Goal: Information Seeking & Learning: Find contact information

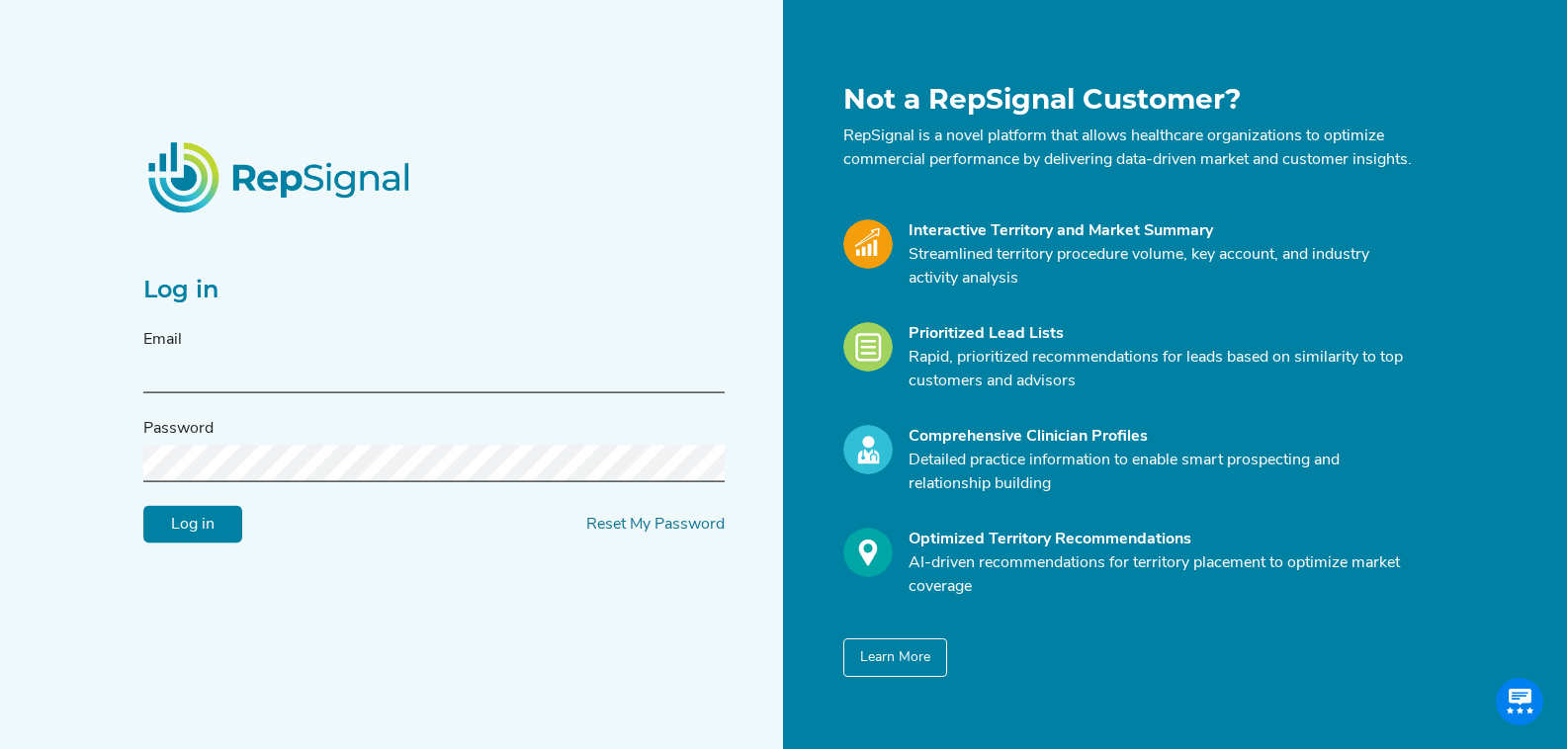
click at [365, 375] on input "text" at bounding box center [433, 375] width 581 height 37
type input "[EMAIL_ADDRESS][DOMAIN_NAME]"
click at [143, 506] on input "Log in" at bounding box center [192, 525] width 99 height 38
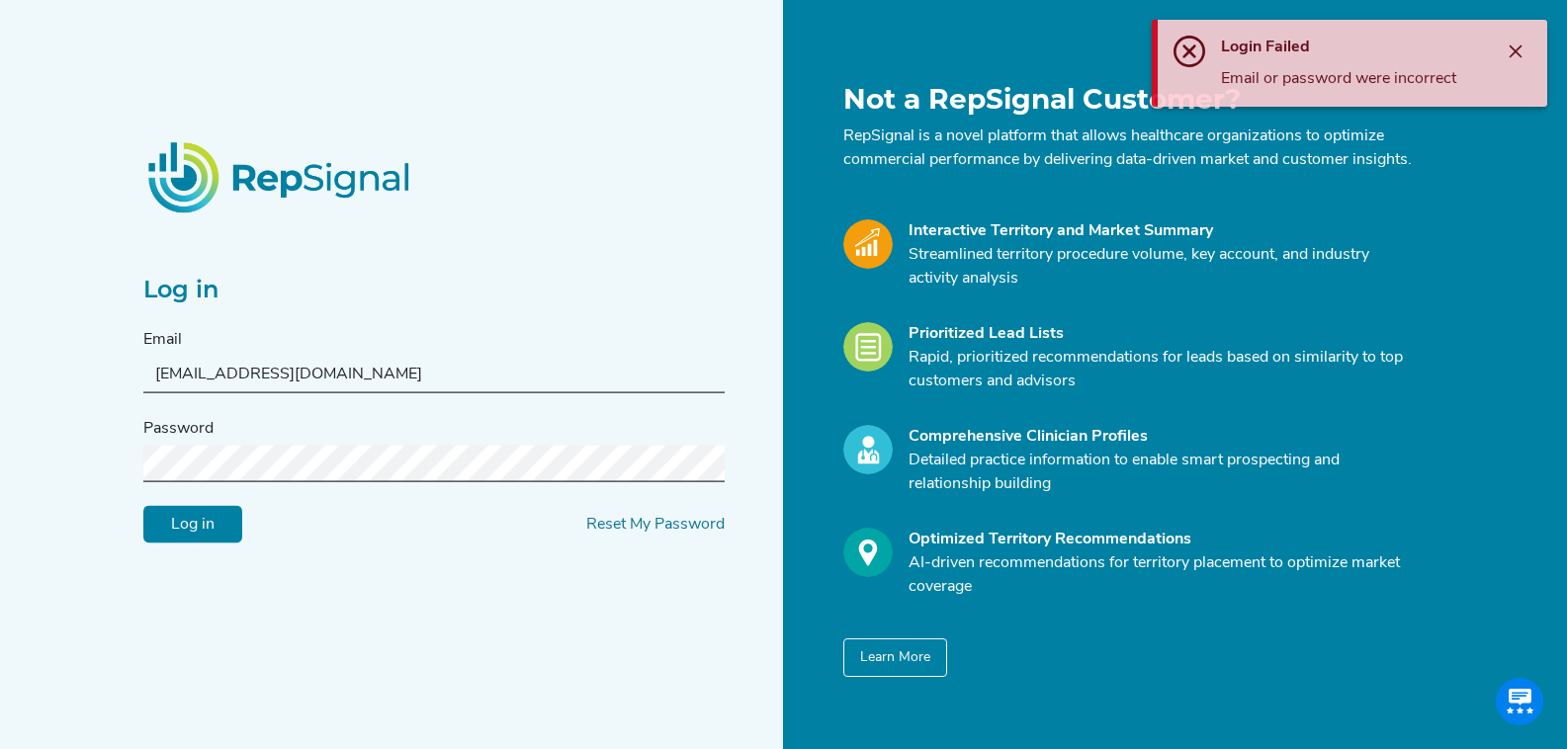
click at [143, 506] on input "Log in" at bounding box center [192, 525] width 99 height 38
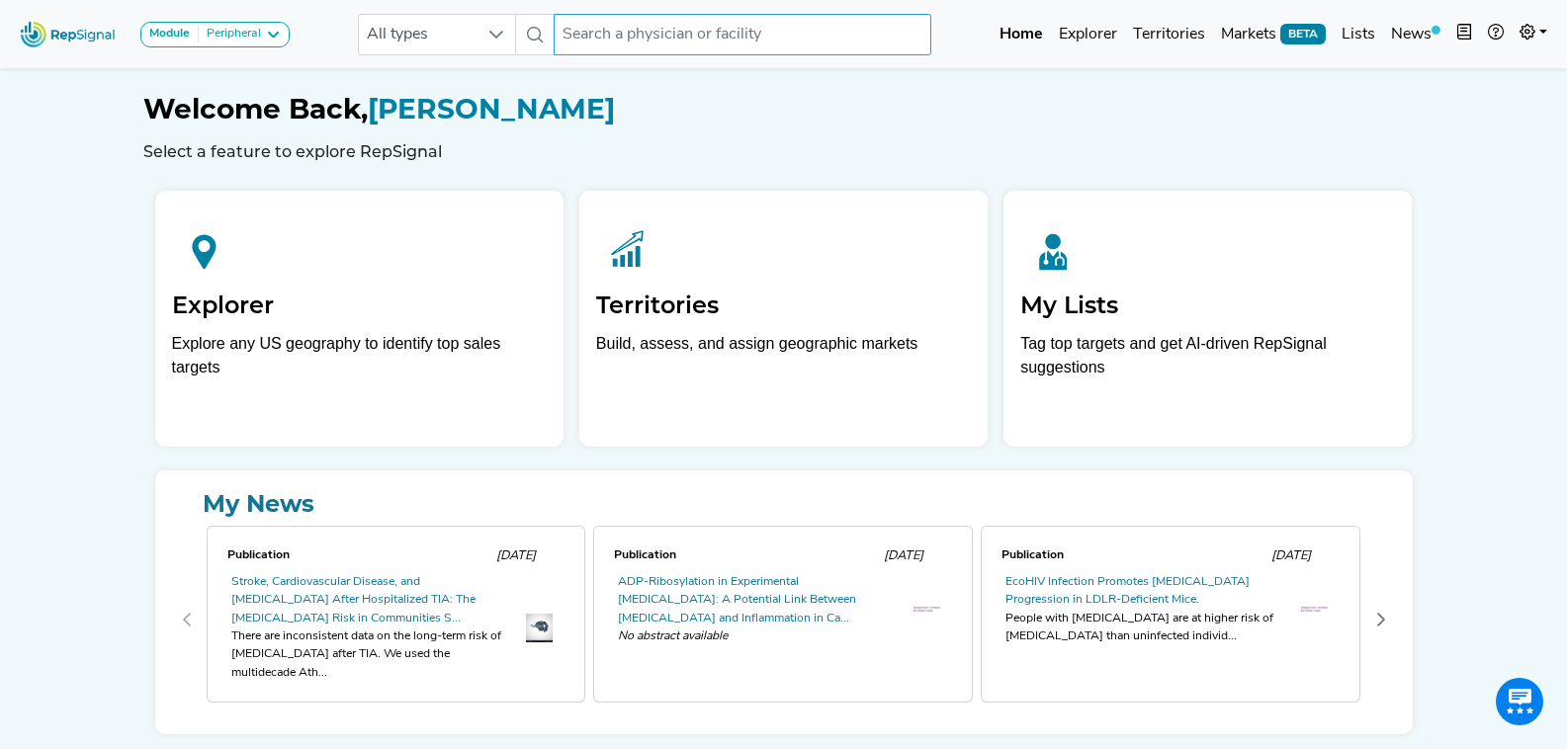
click at [637, 44] on input "text" at bounding box center [743, 35] width 378 height 42
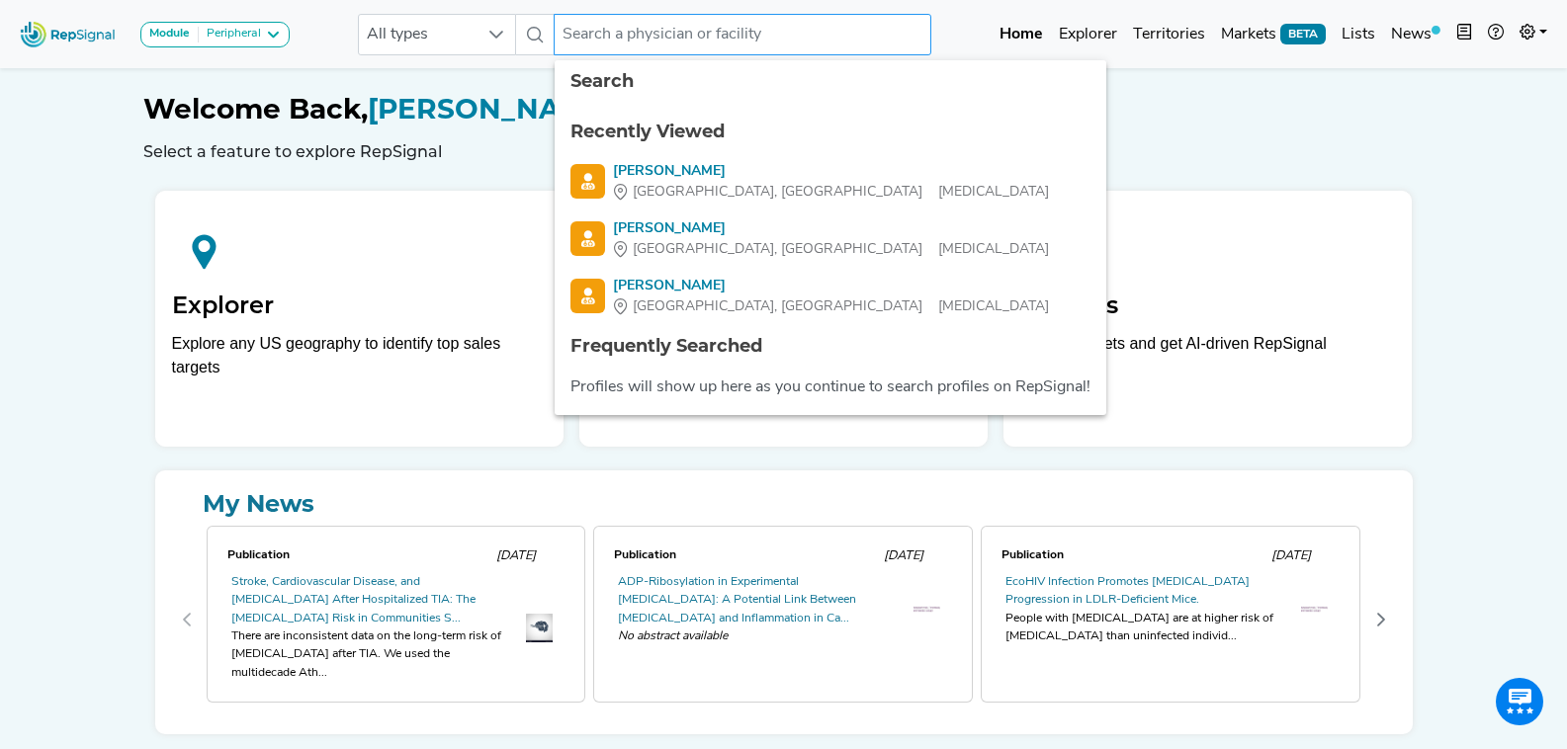
paste input "Braffman"
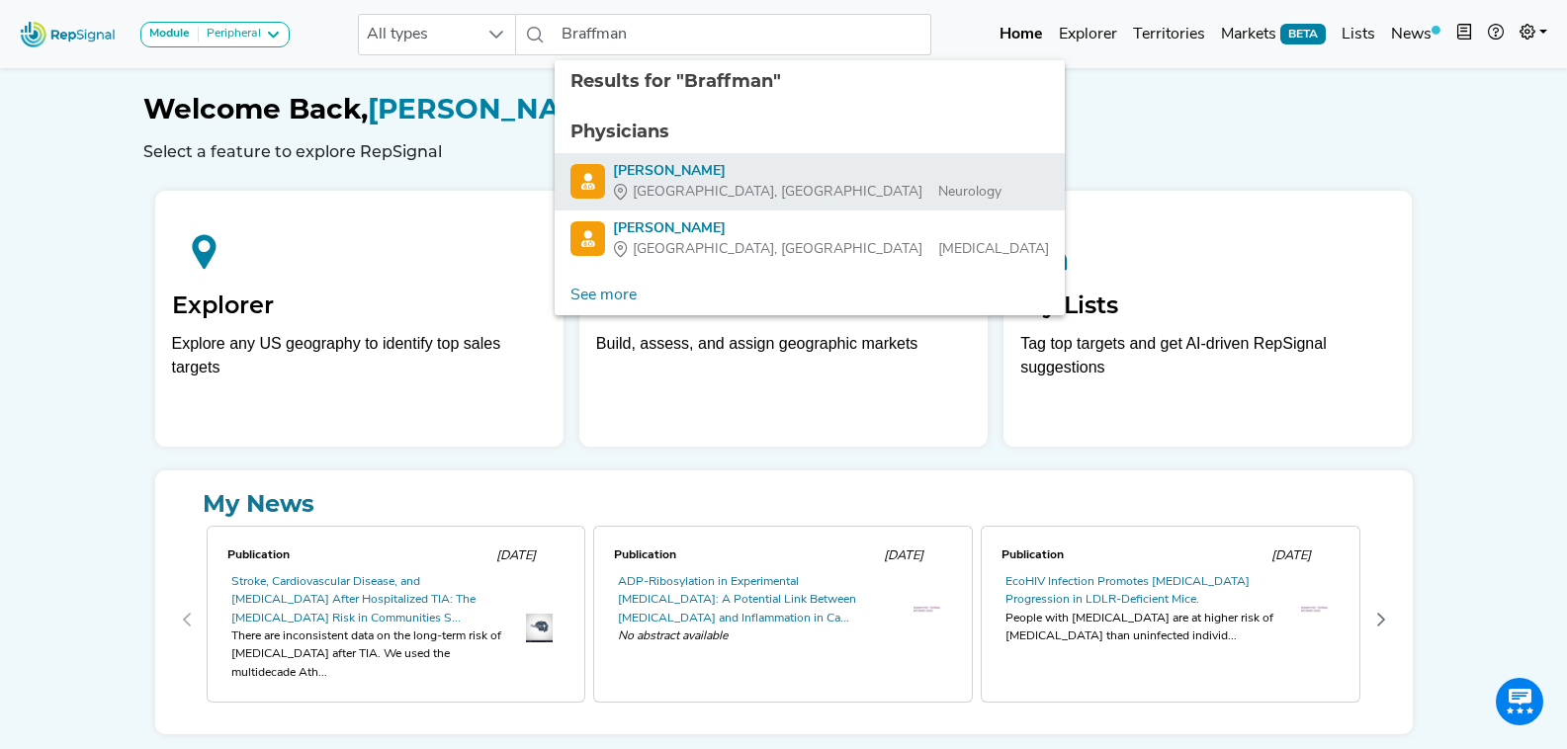
click at [718, 182] on span "[GEOGRAPHIC_DATA], [GEOGRAPHIC_DATA]" at bounding box center [778, 192] width 290 height 21
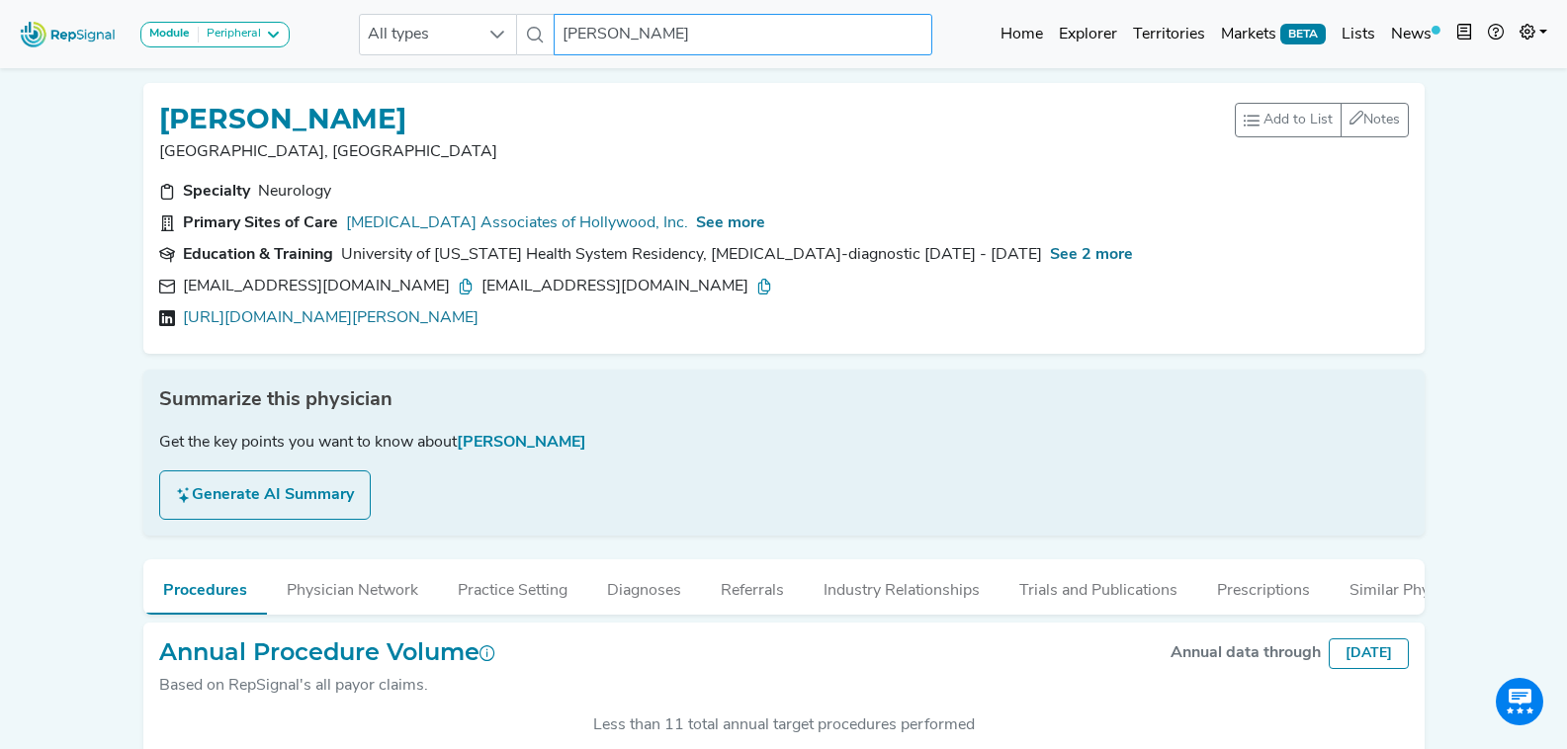
scroll to position [145, 0]
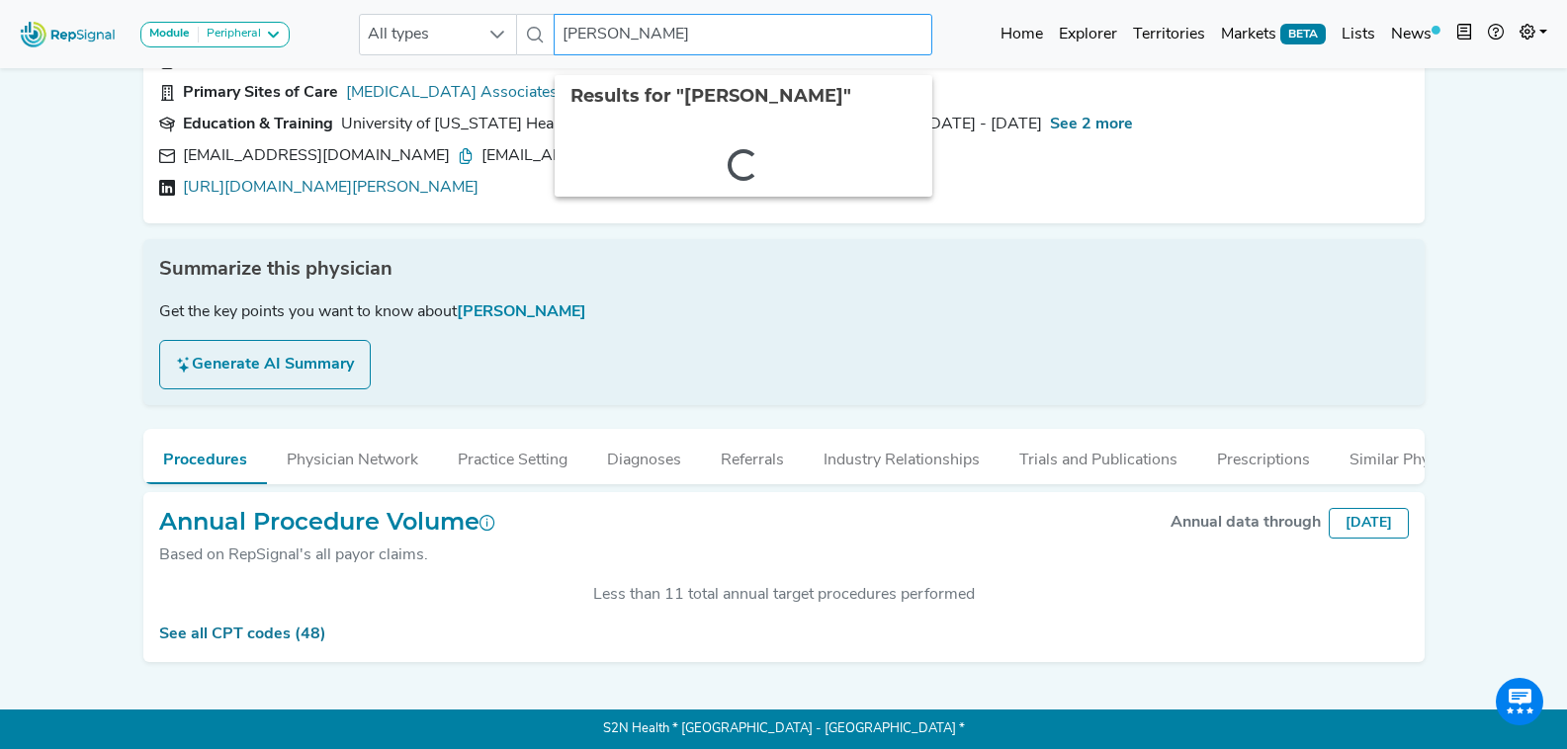
paste input "Castillo-Jorge"
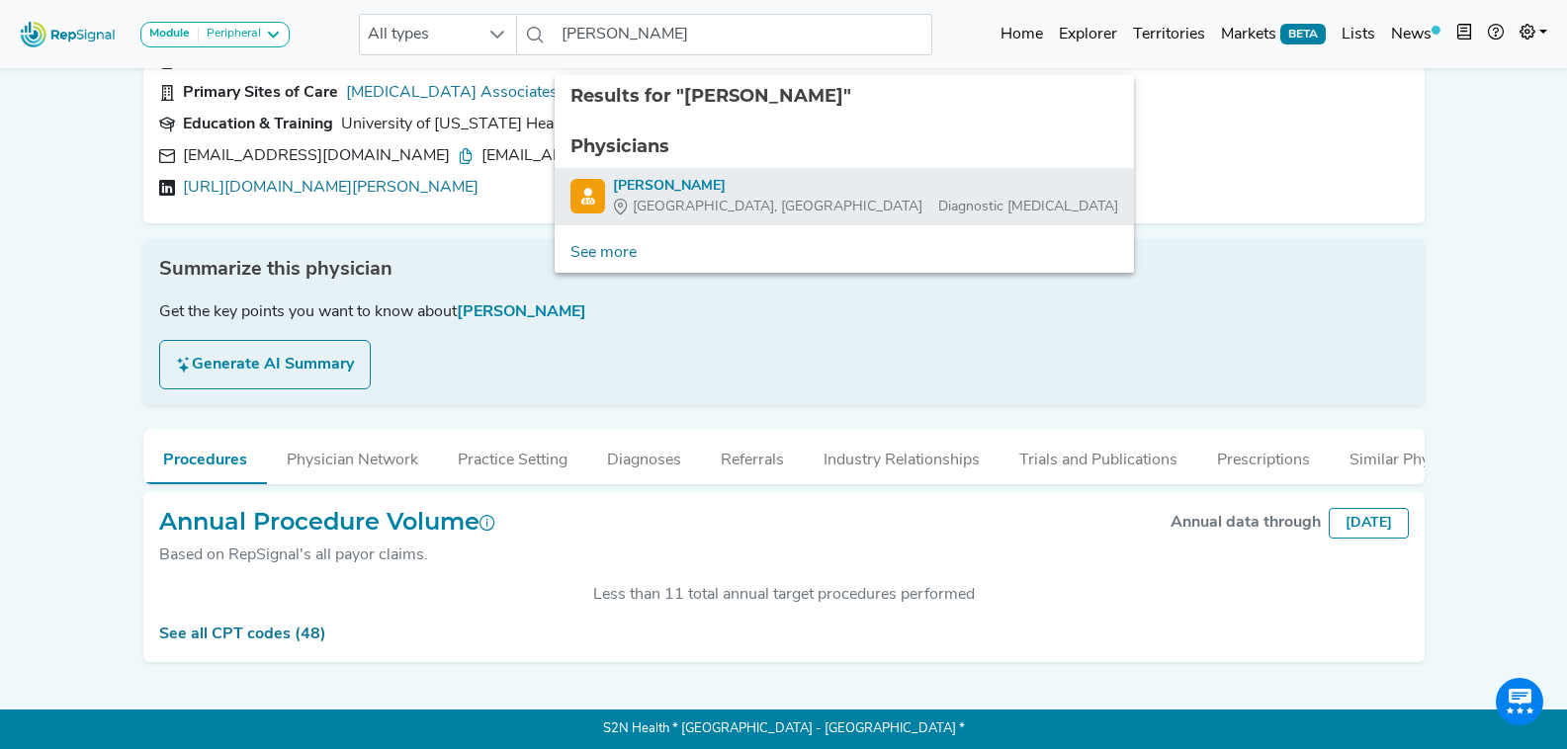
click at [730, 177] on div "Sarah Castillo-Jorge" at bounding box center [865, 186] width 505 height 21
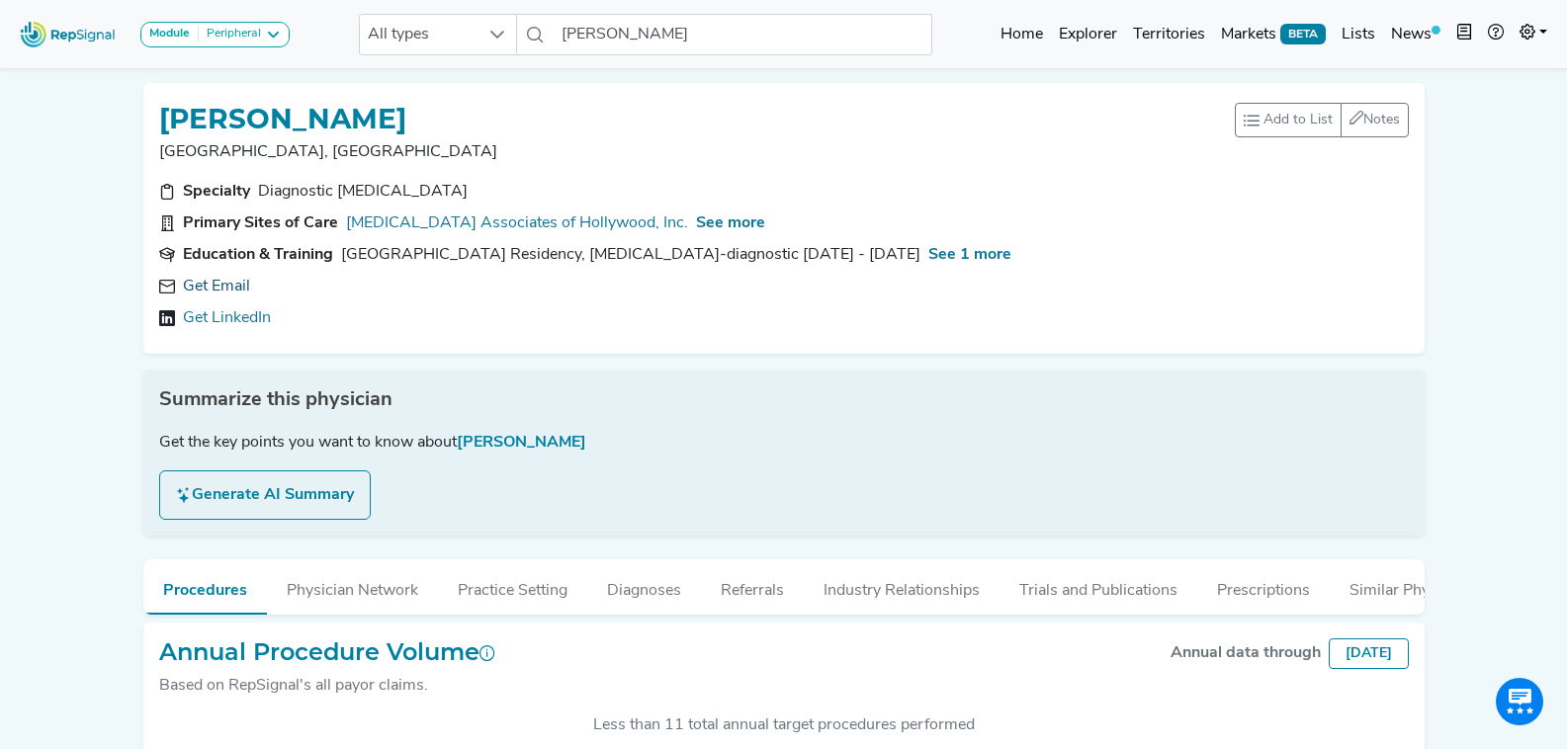
click at [218, 287] on link "Get Email" at bounding box center [216, 287] width 67 height 24
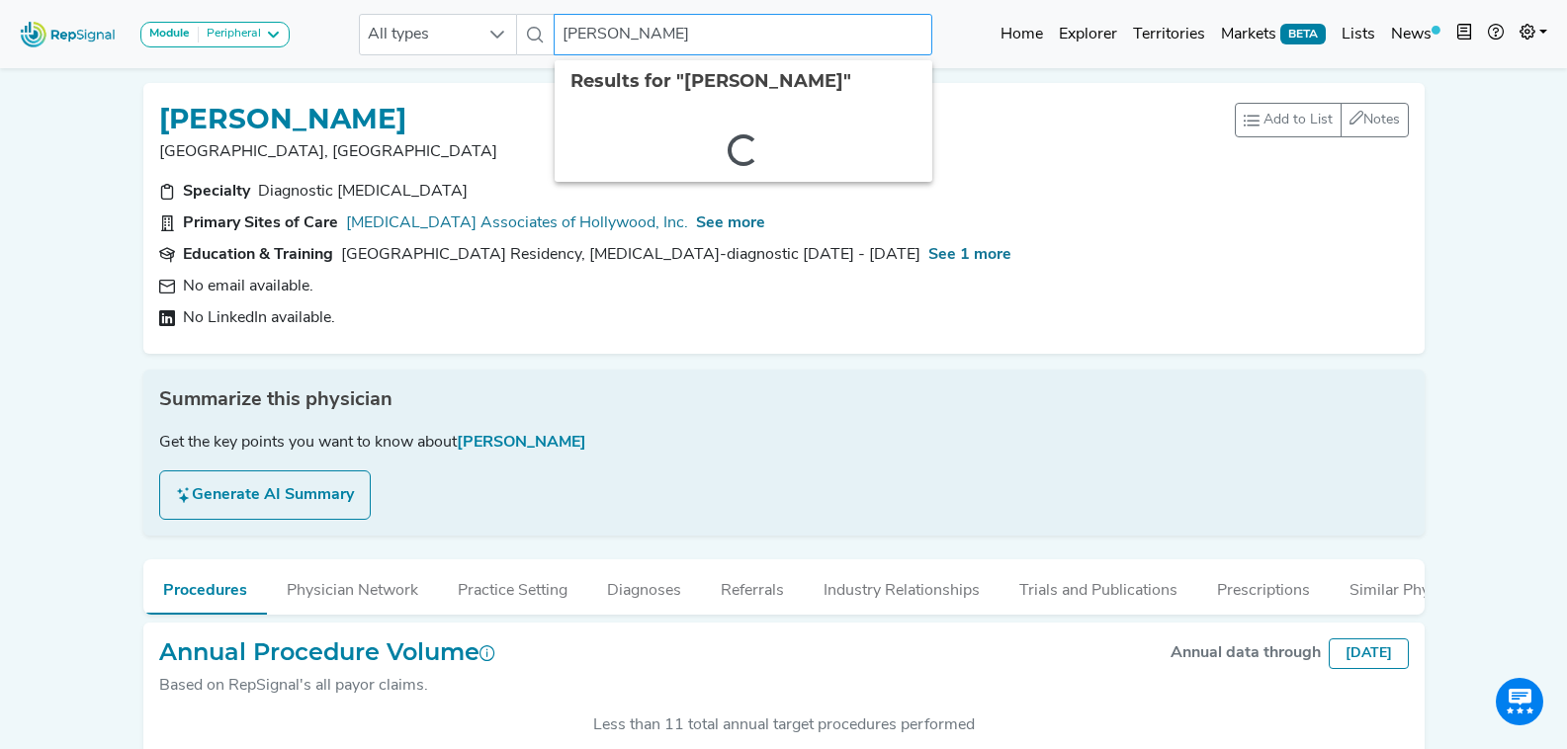
click at [652, 47] on input "Sarah Castillo-Jorge" at bounding box center [743, 35] width 378 height 42
paste input "Chang"
paste input "lose"
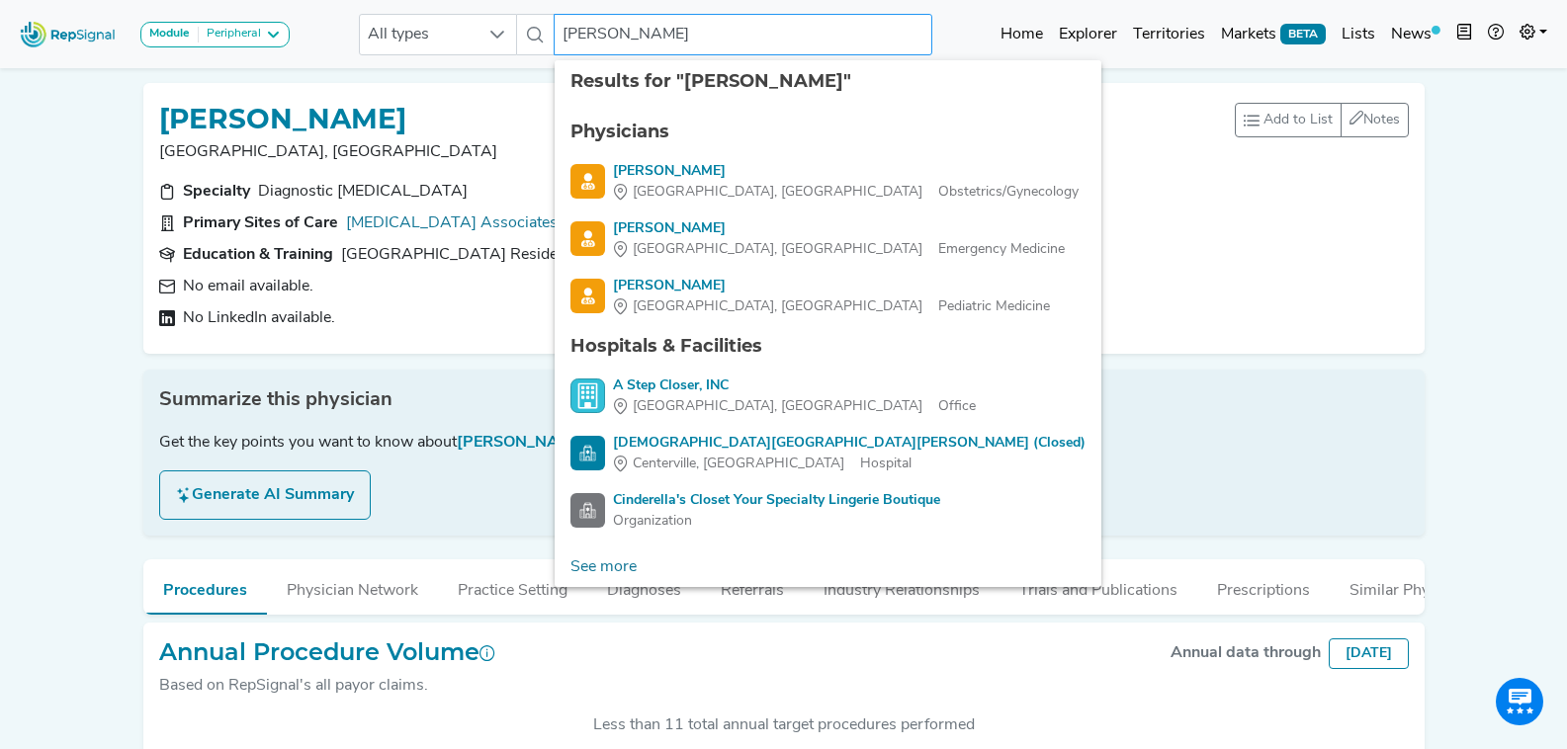
paste input "Close"
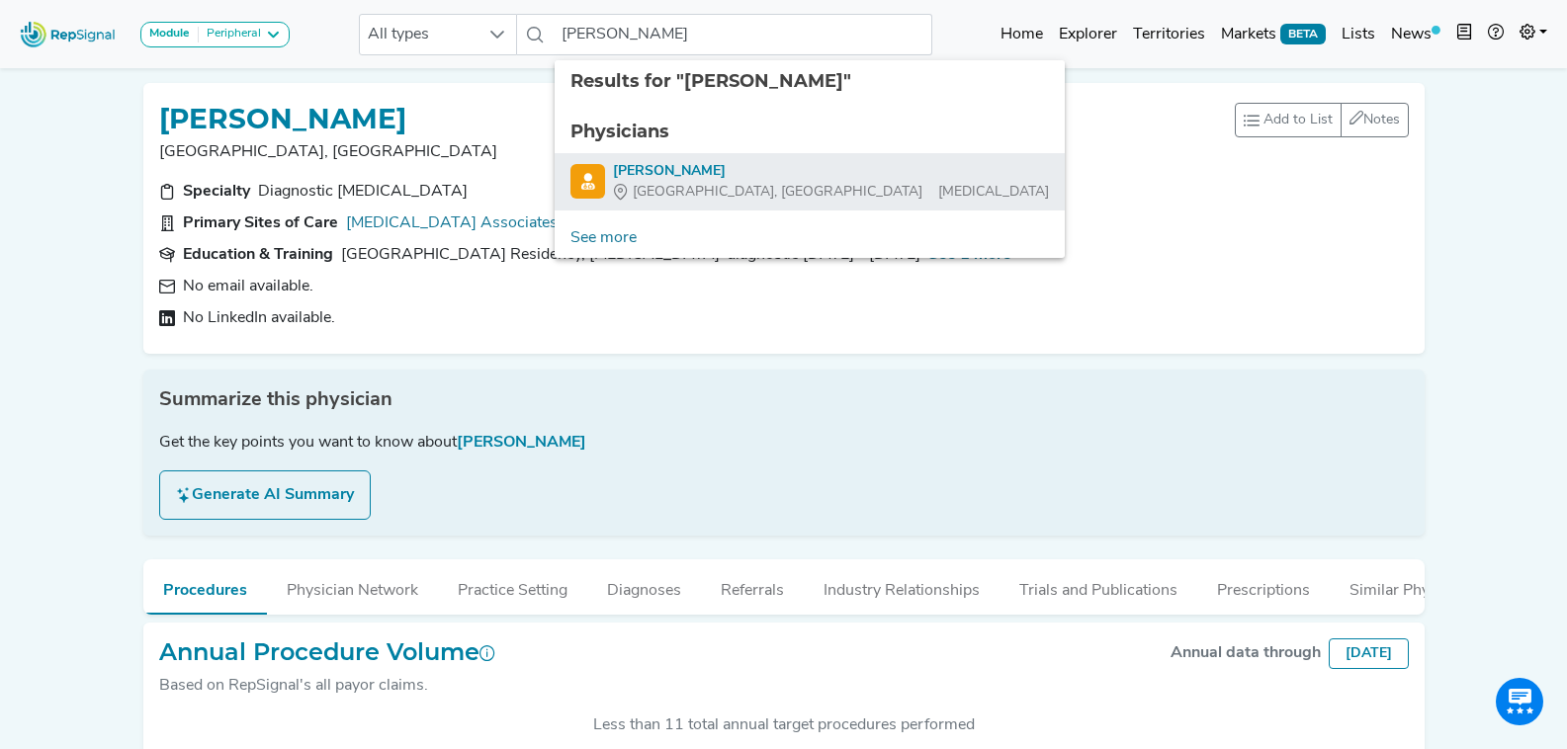
click at [691, 179] on div "Richard Close" at bounding box center [831, 171] width 436 height 21
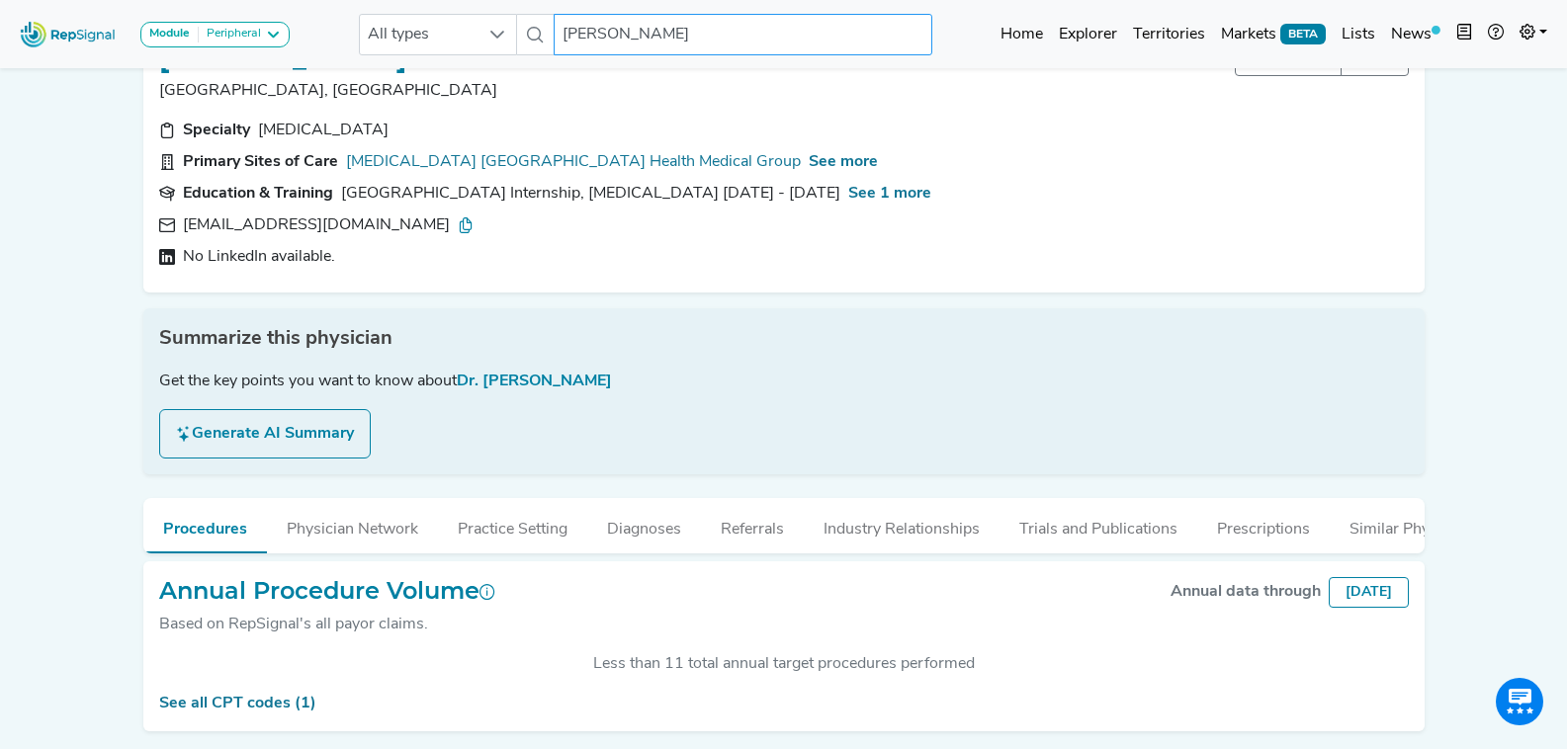
scroll to position [145, 0]
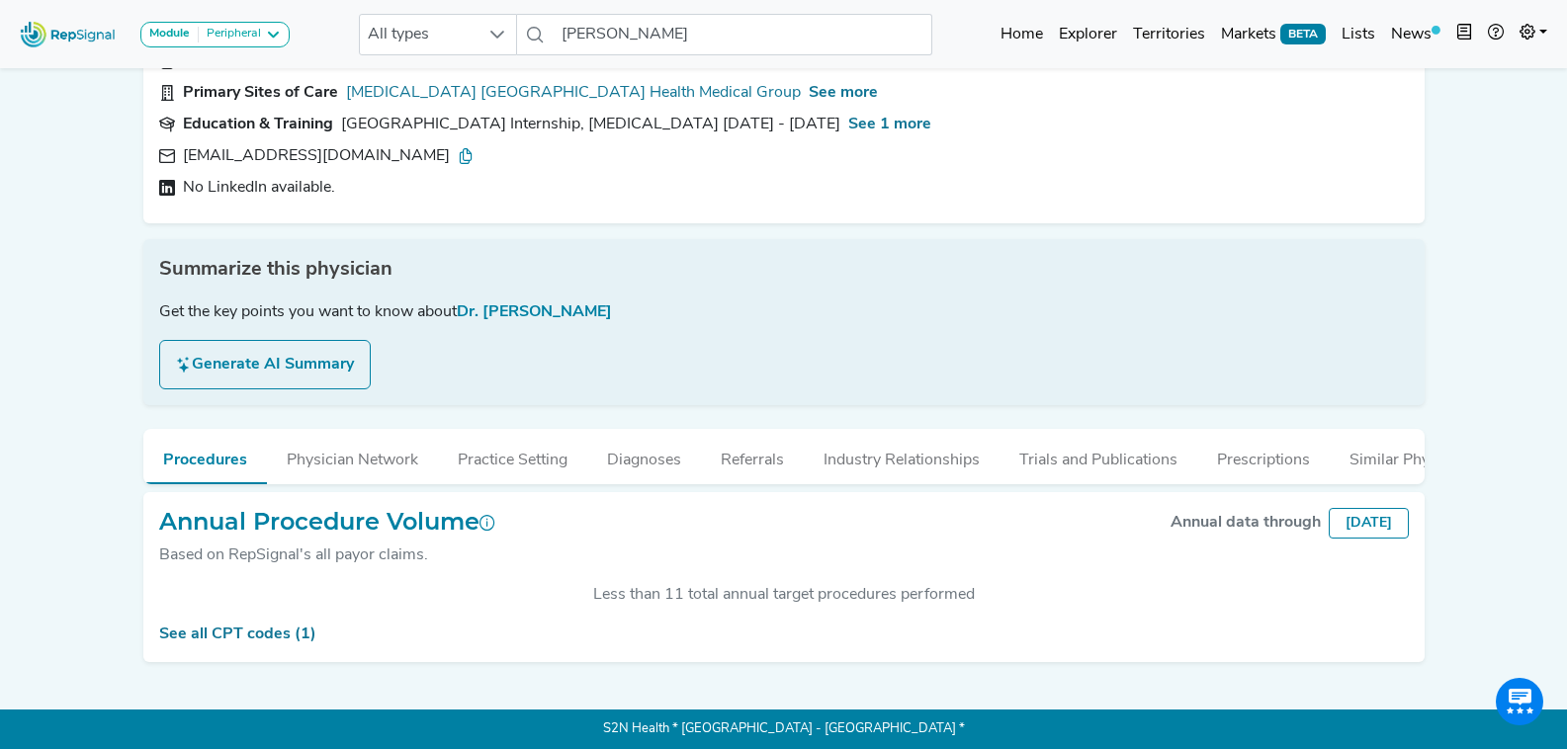
click at [458, 148] on icon at bounding box center [466, 156] width 16 height 16
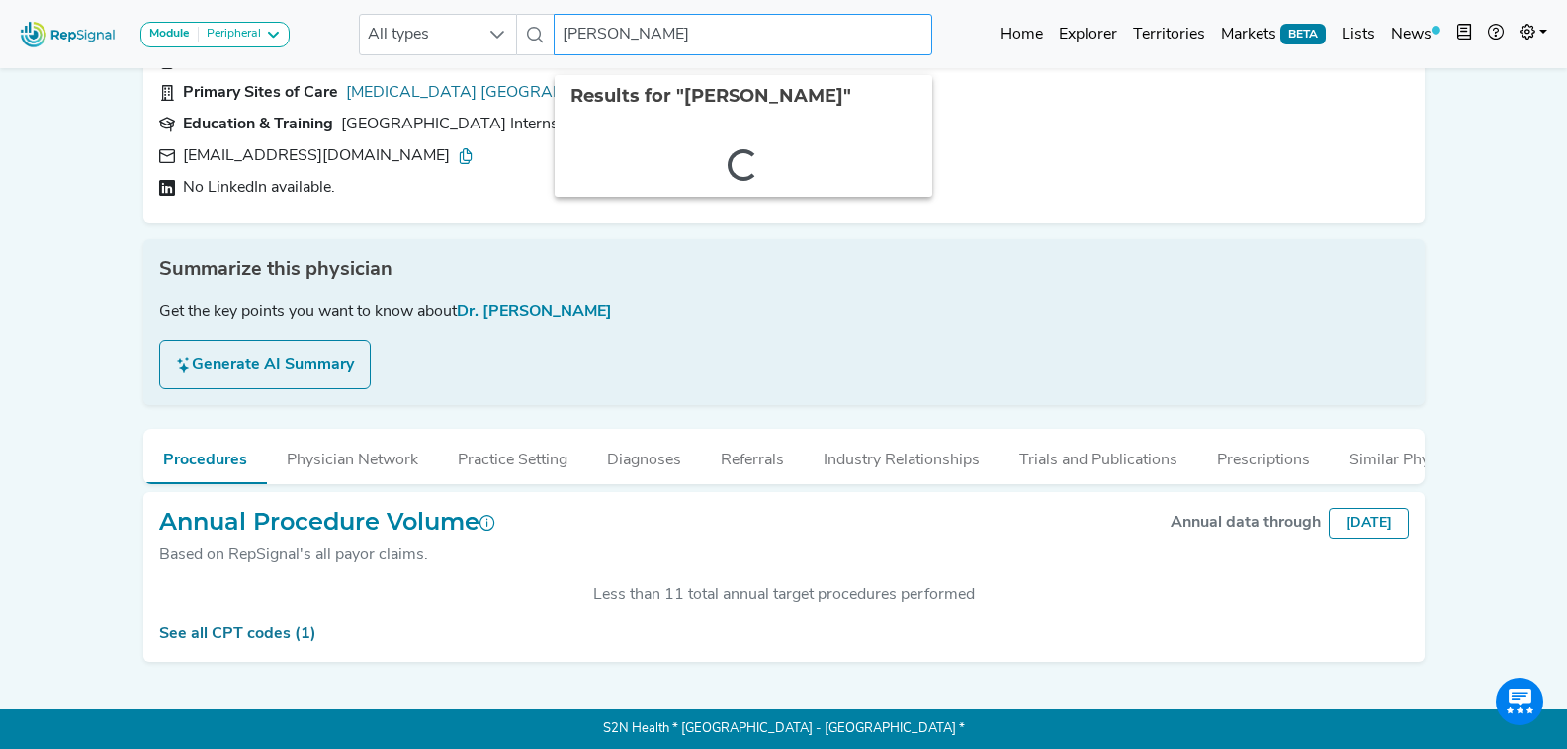
click at [672, 39] on input "Richard Close" at bounding box center [743, 35] width 378 height 42
paste input "Cohn"
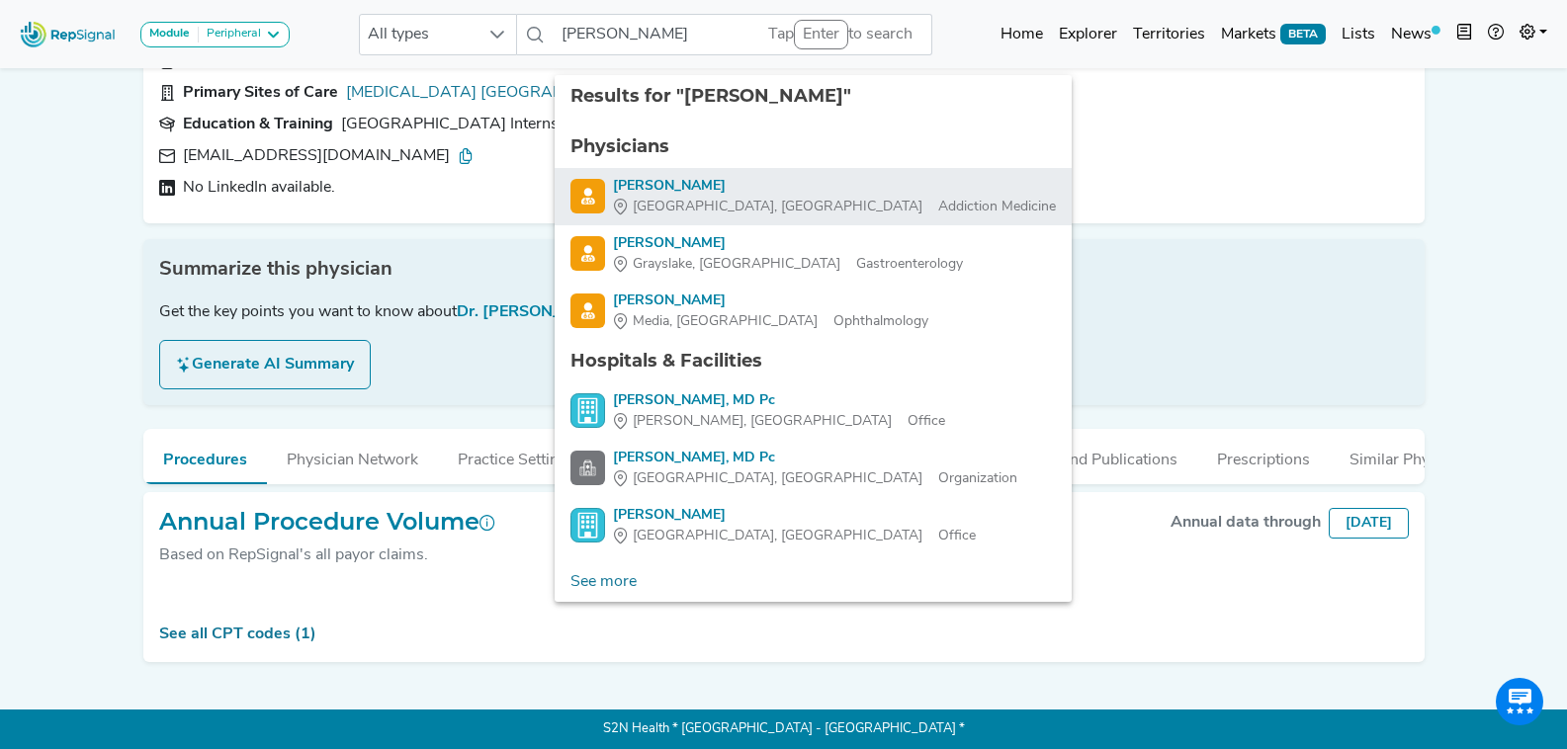
click at [705, 176] on div "Aaron Cohn" at bounding box center [834, 186] width 443 height 21
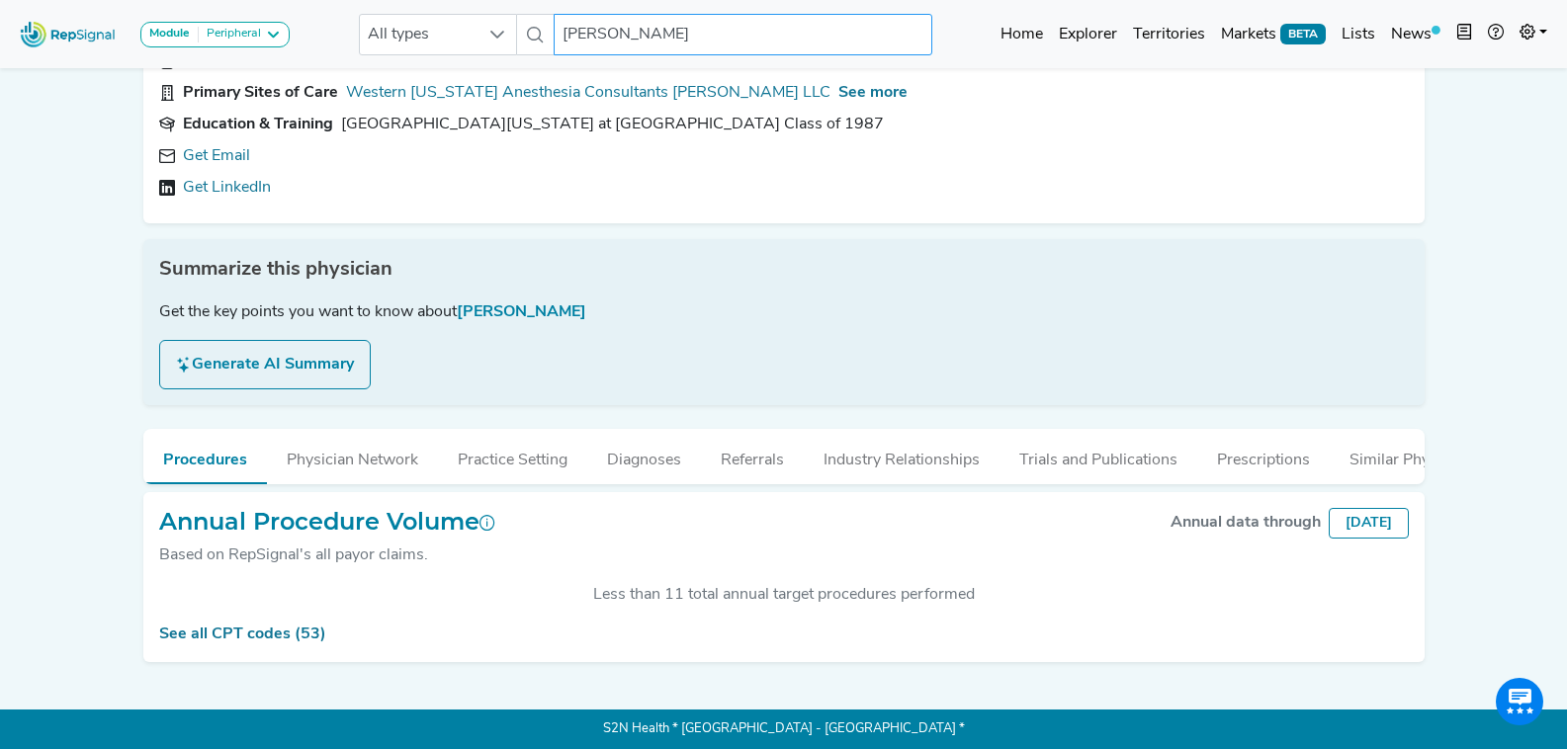
scroll to position [145, 0]
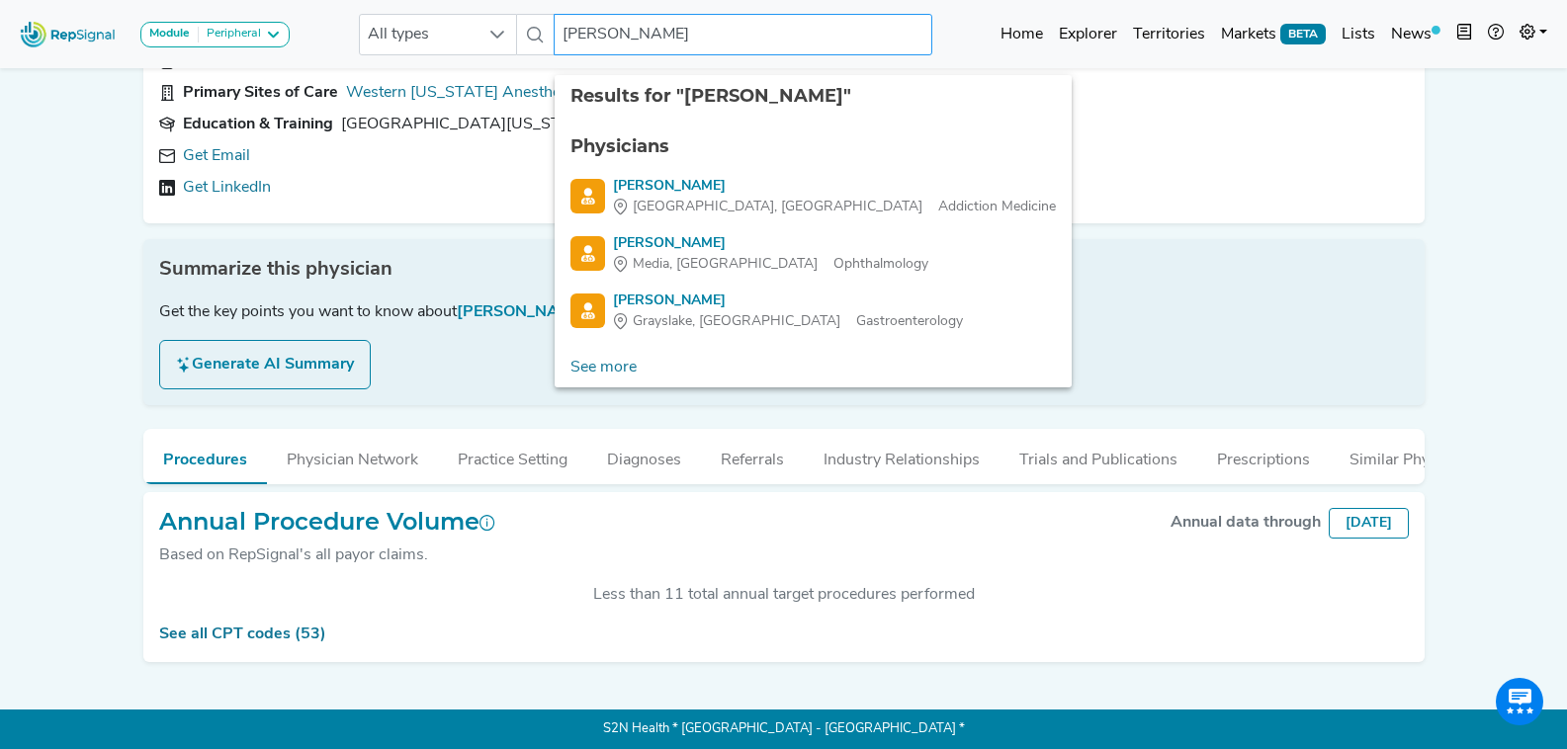
paste input "Cohn"
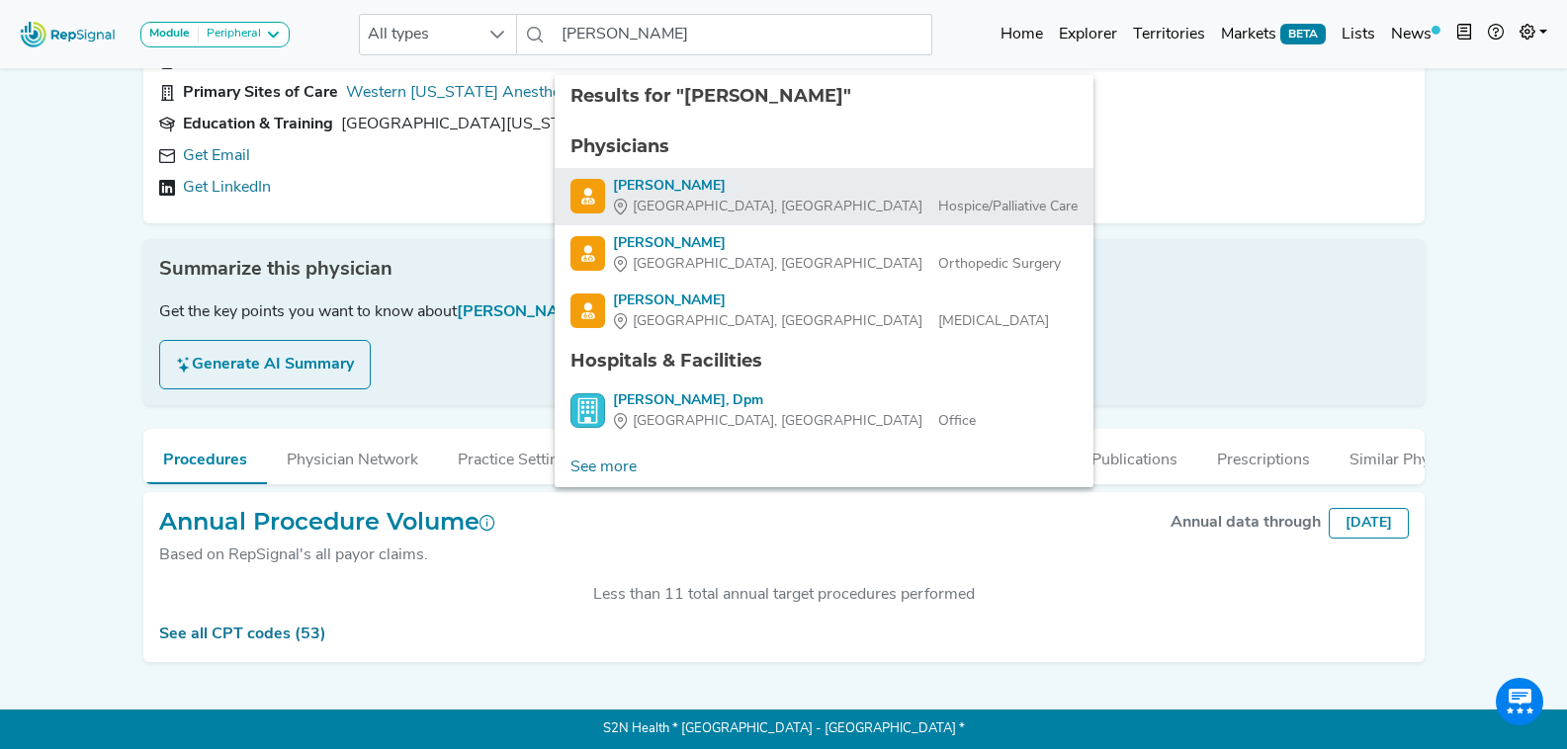
click at [691, 176] on div "Michael Cohn" at bounding box center [845, 186] width 465 height 21
type input "Michael Cohn"
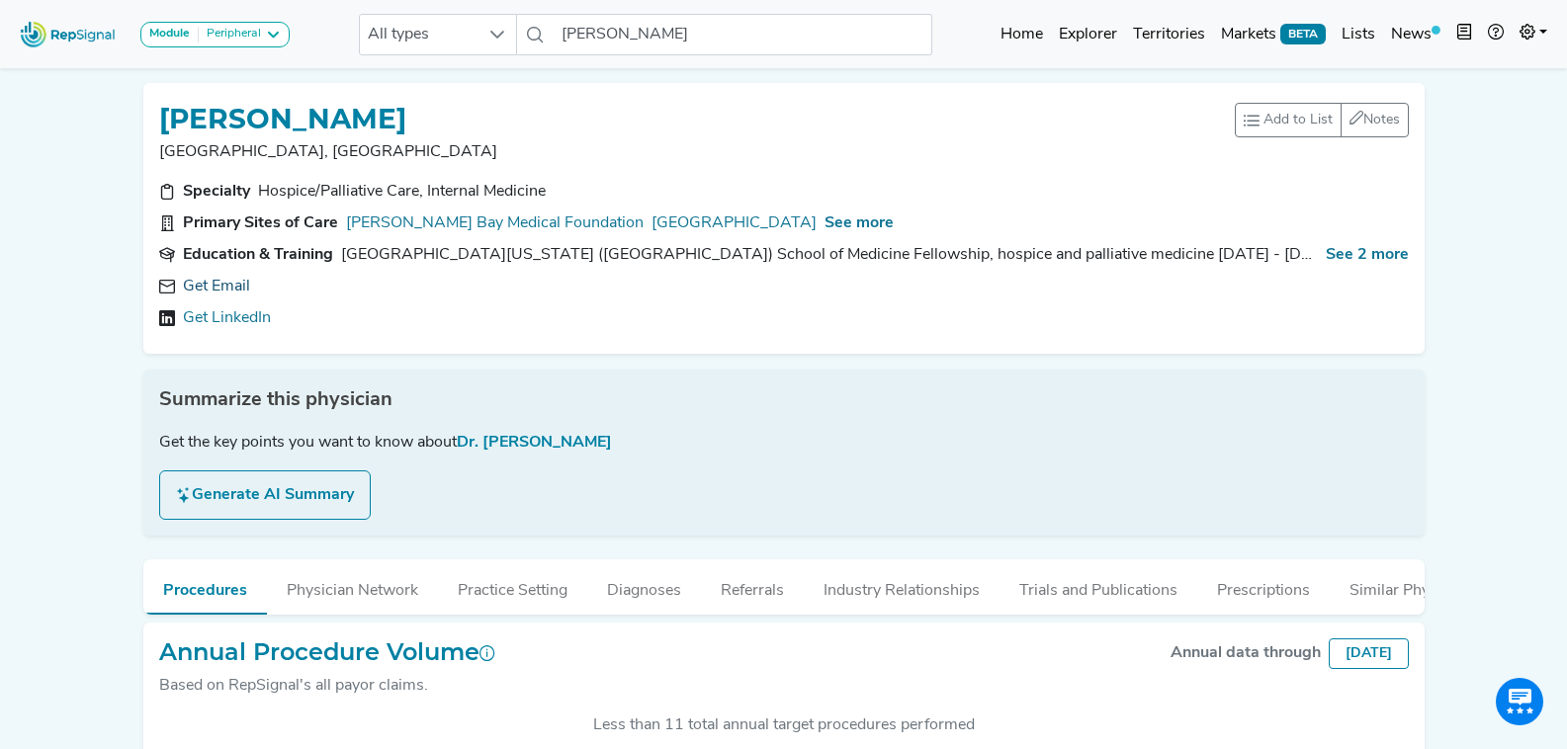
click at [220, 285] on link "Get Email" at bounding box center [216, 287] width 67 height 24
click at [704, 23] on input "Michael Cohn" at bounding box center [743, 35] width 378 height 42
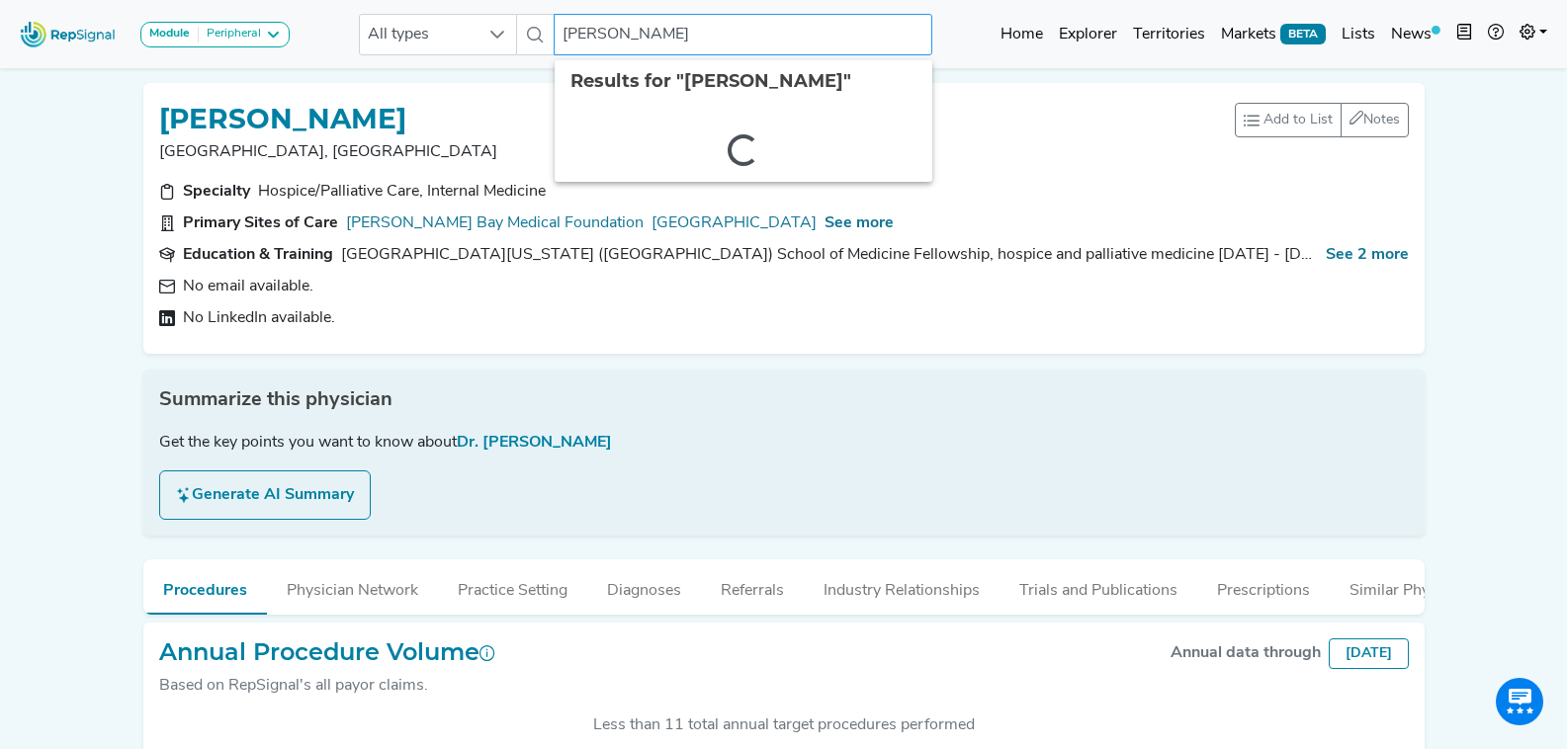
paste input "text"
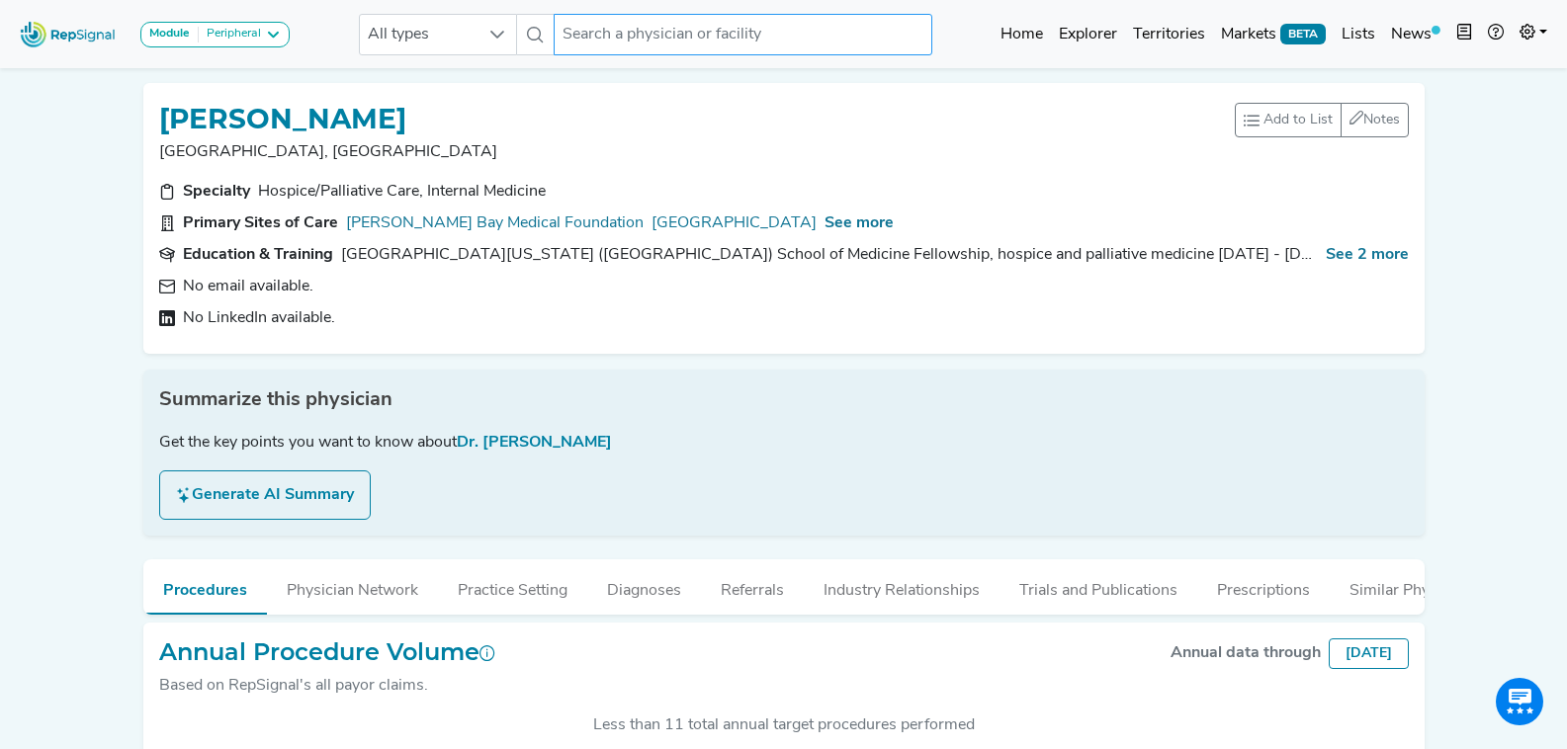
click at [700, 31] on input "text" at bounding box center [743, 35] width 378 height 42
paste input "c"
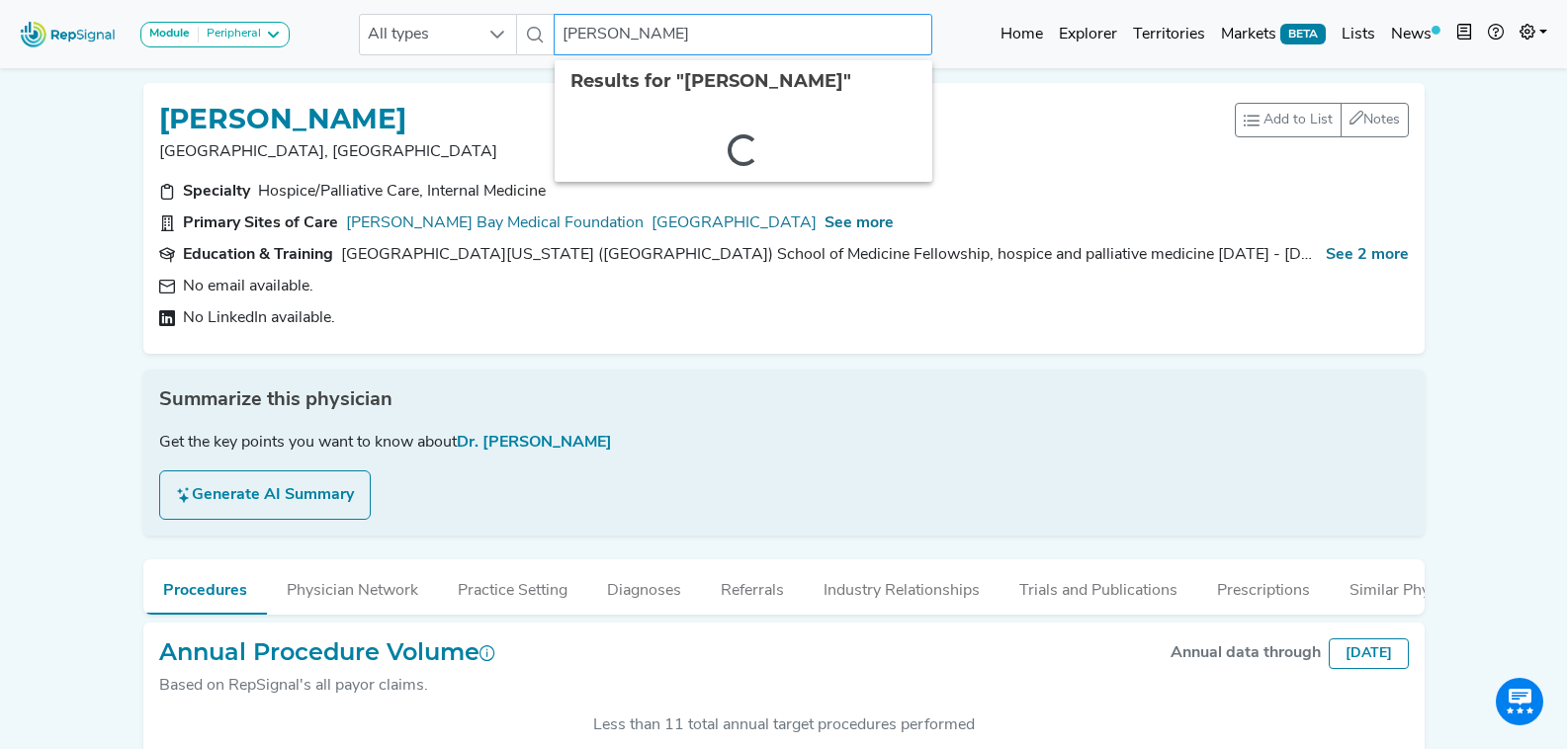
paste input "Ditchek"
paste input "text"
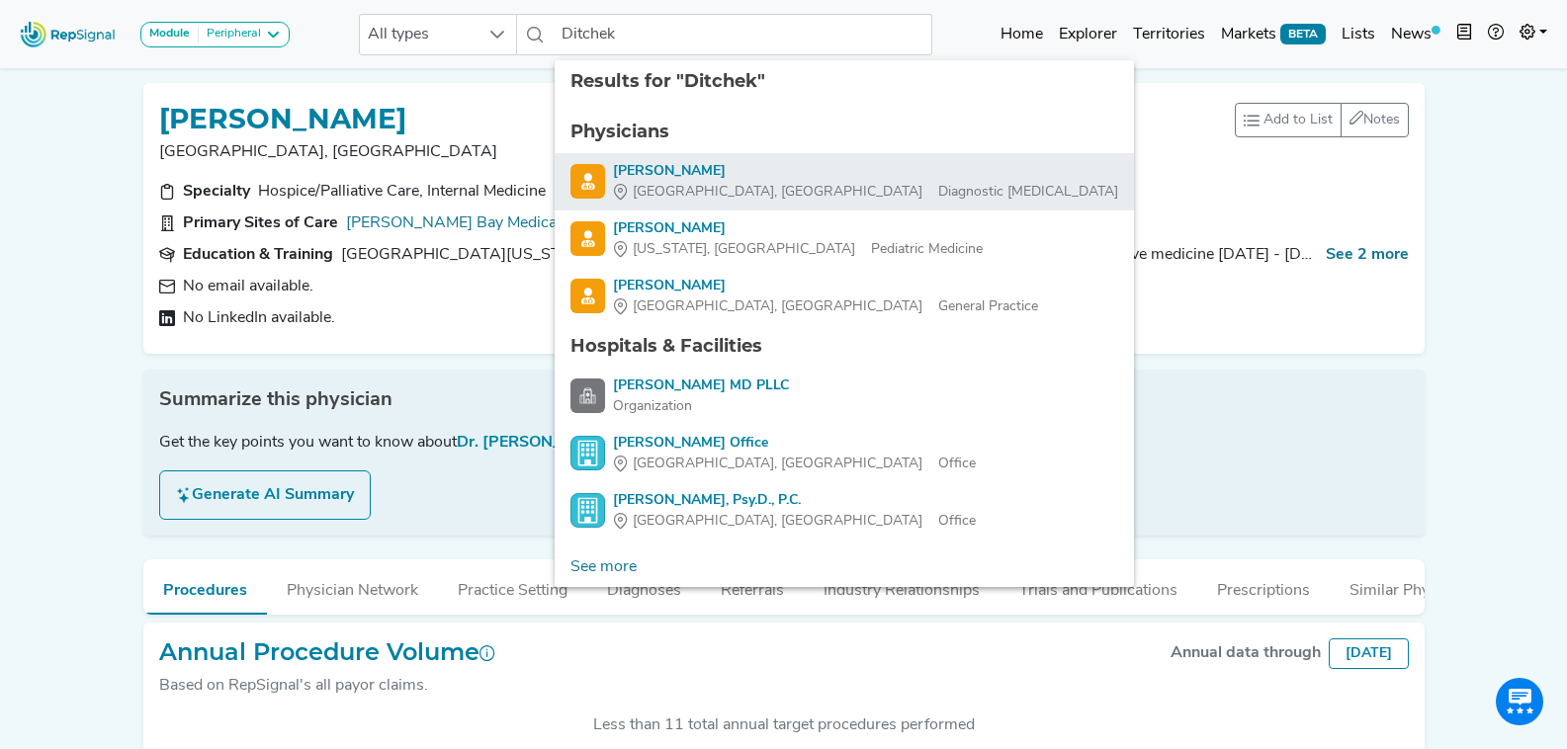
click at [725, 161] on div "Jordan Ditchek" at bounding box center [865, 171] width 505 height 21
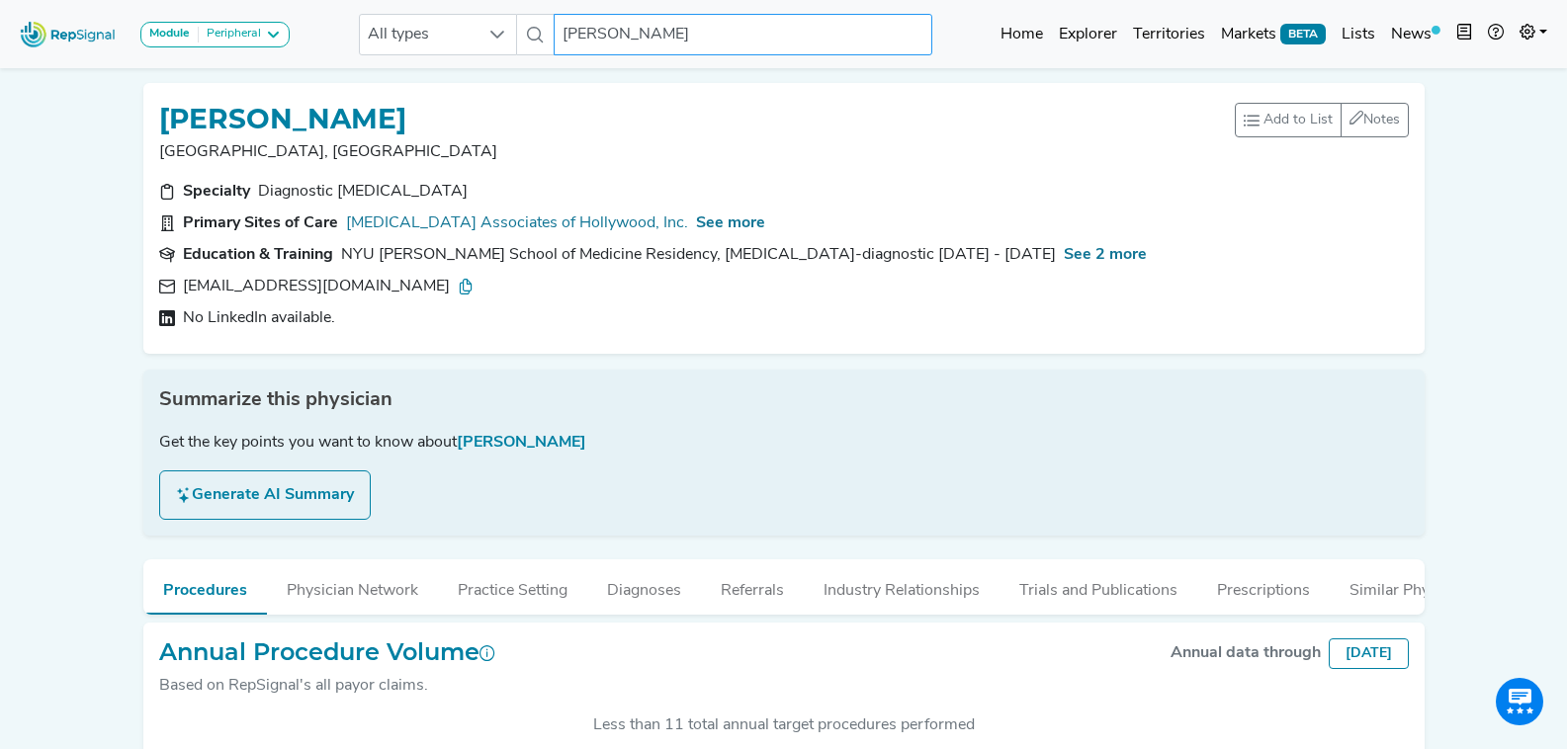
scroll to position [136, 0]
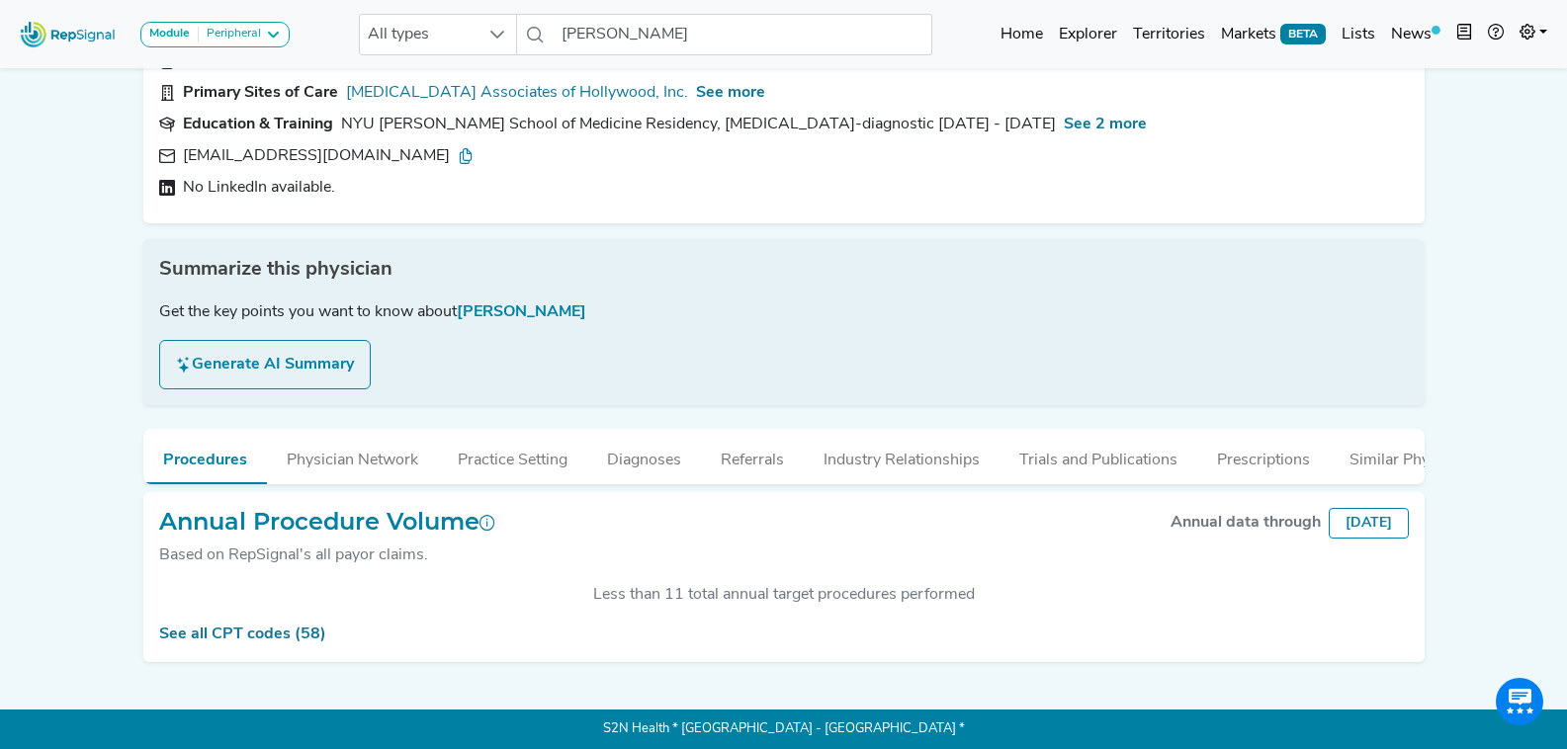
click at [458, 149] on icon at bounding box center [466, 156] width 16 height 16
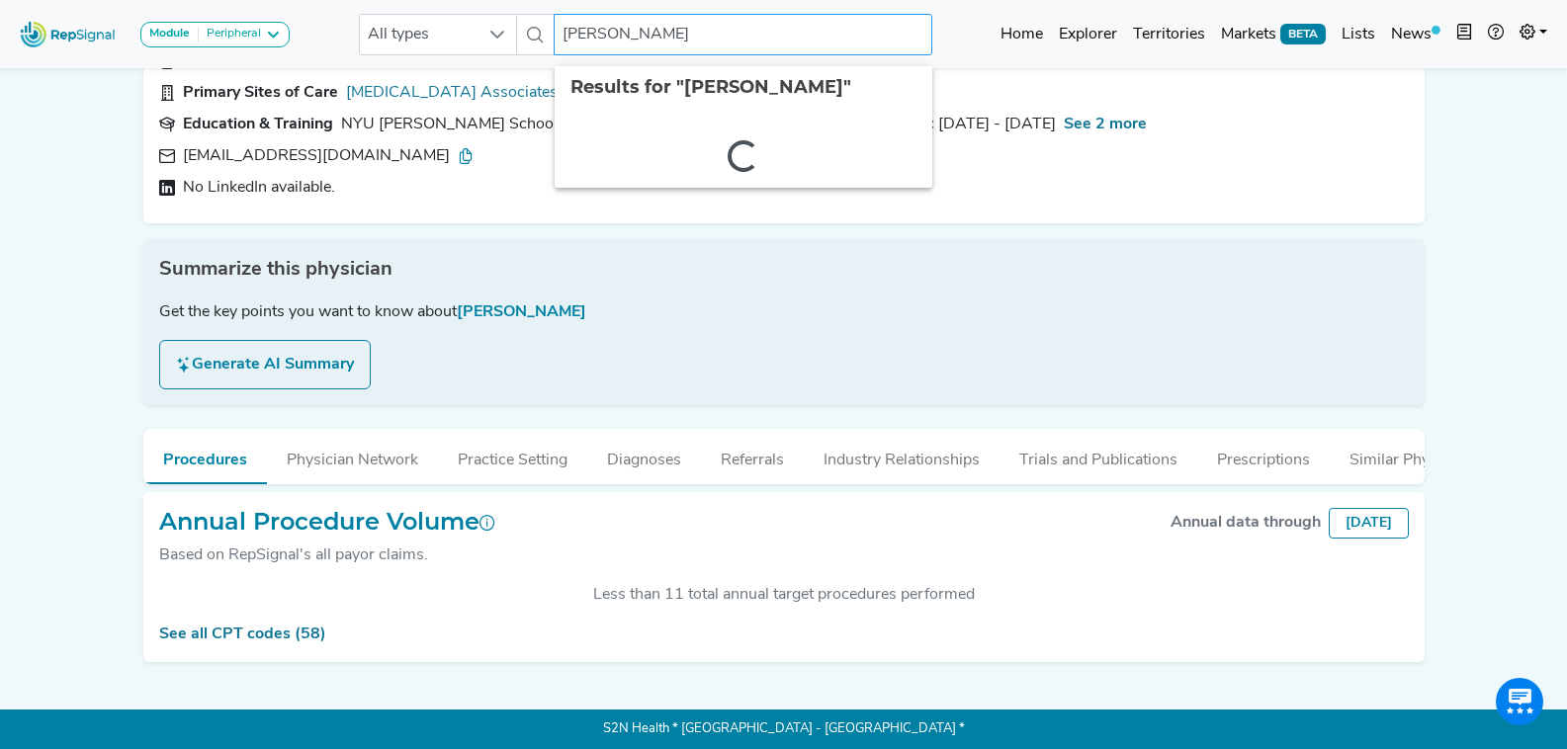
click at [711, 39] on input "Jordan Ditchek" at bounding box center [743, 35] width 378 height 42
paste input "Doukides"
paste input "uran"
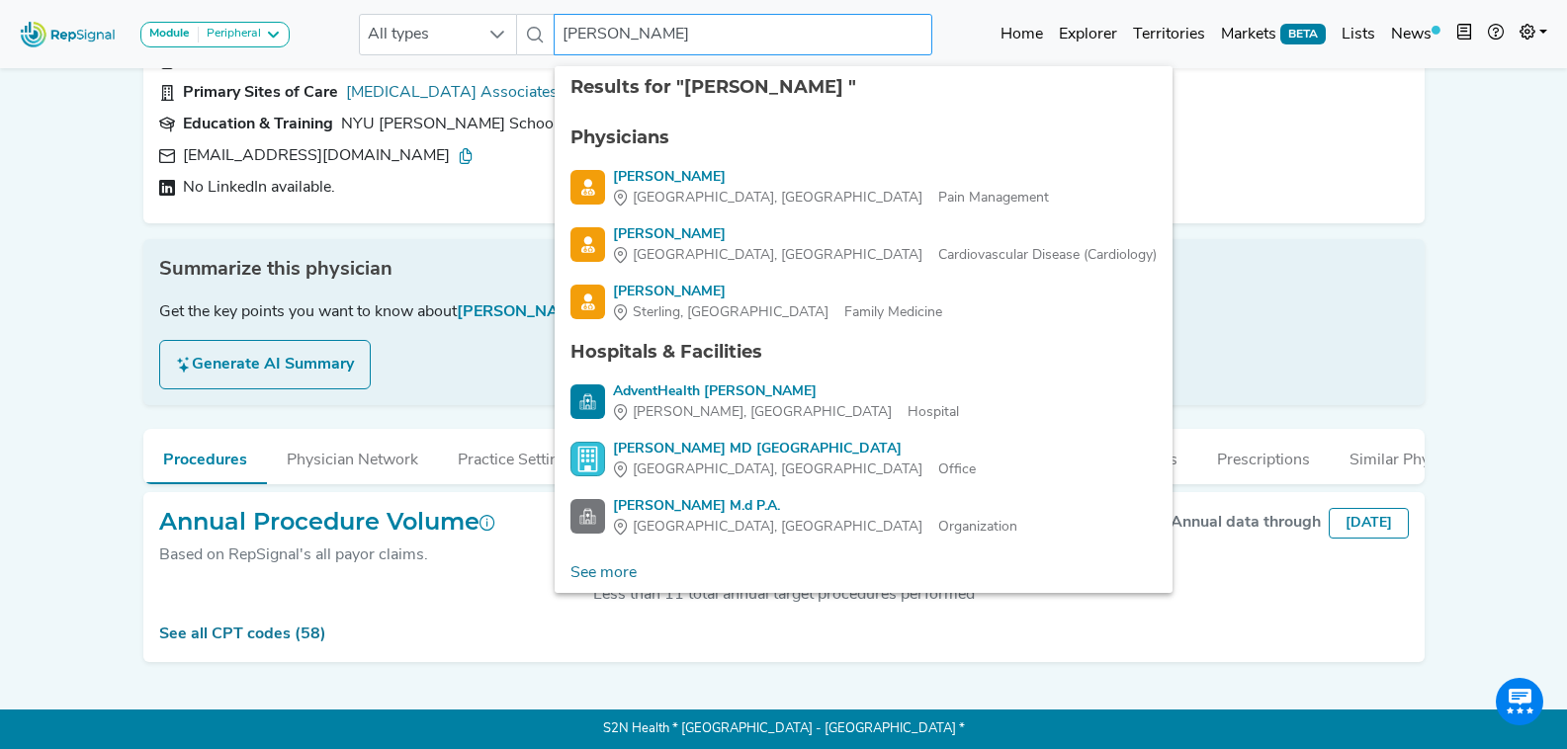
paste input "Duran"
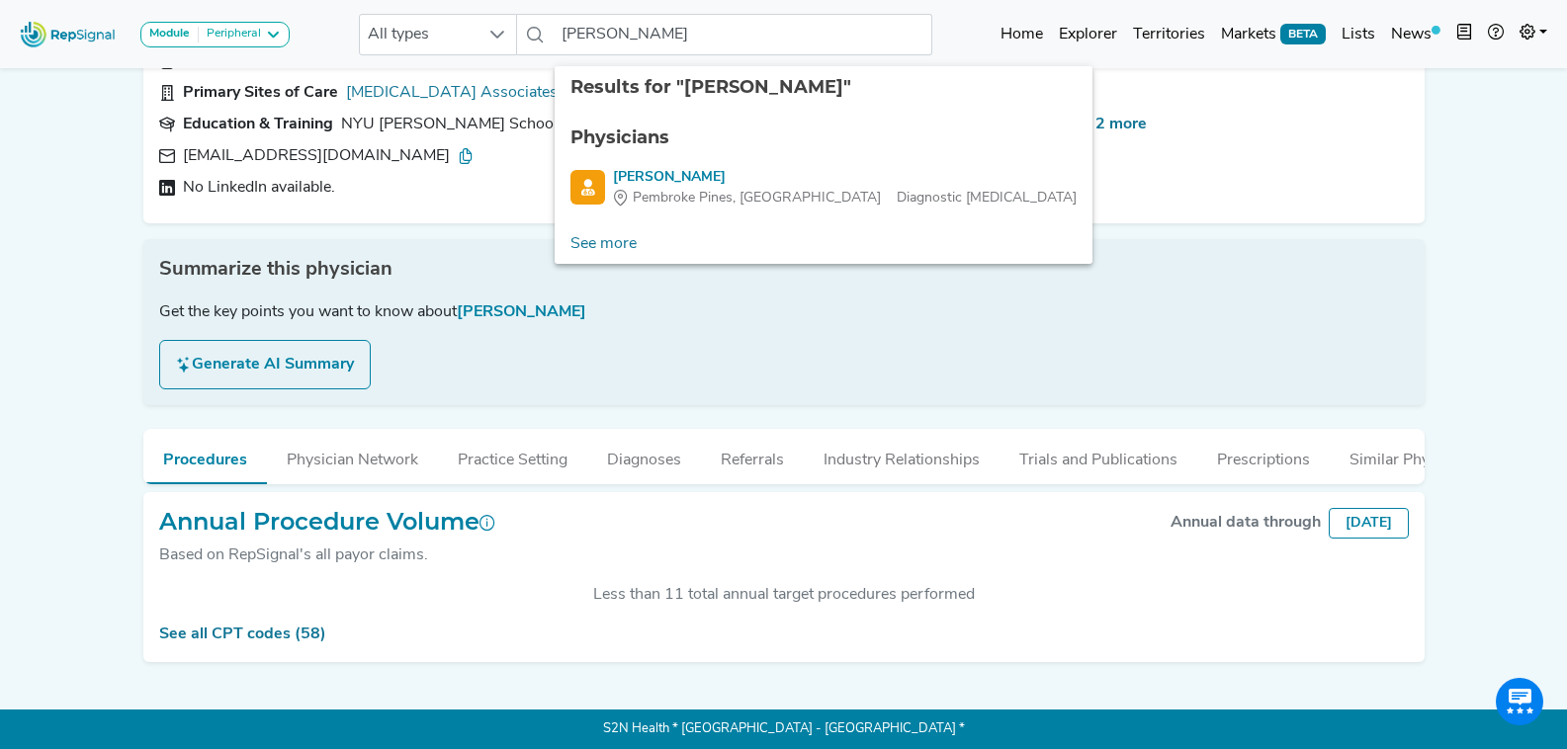
click at [723, 216] on ul "Physicians Alper Duran Pembroke Pines, FL Diagnostic Radiology" at bounding box center [824, 167] width 538 height 116
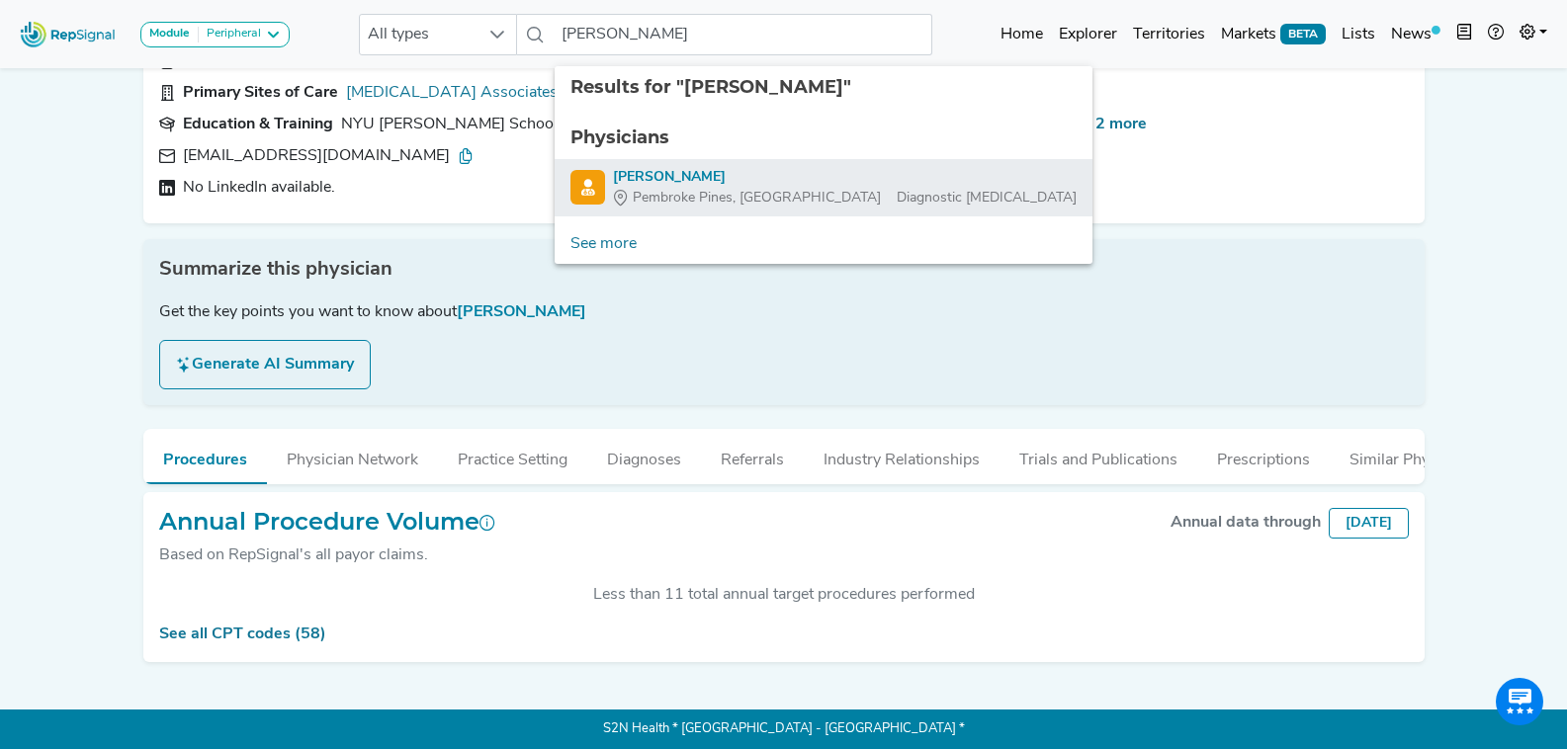
click at [733, 177] on div "Alper Duran" at bounding box center [845, 177] width 464 height 21
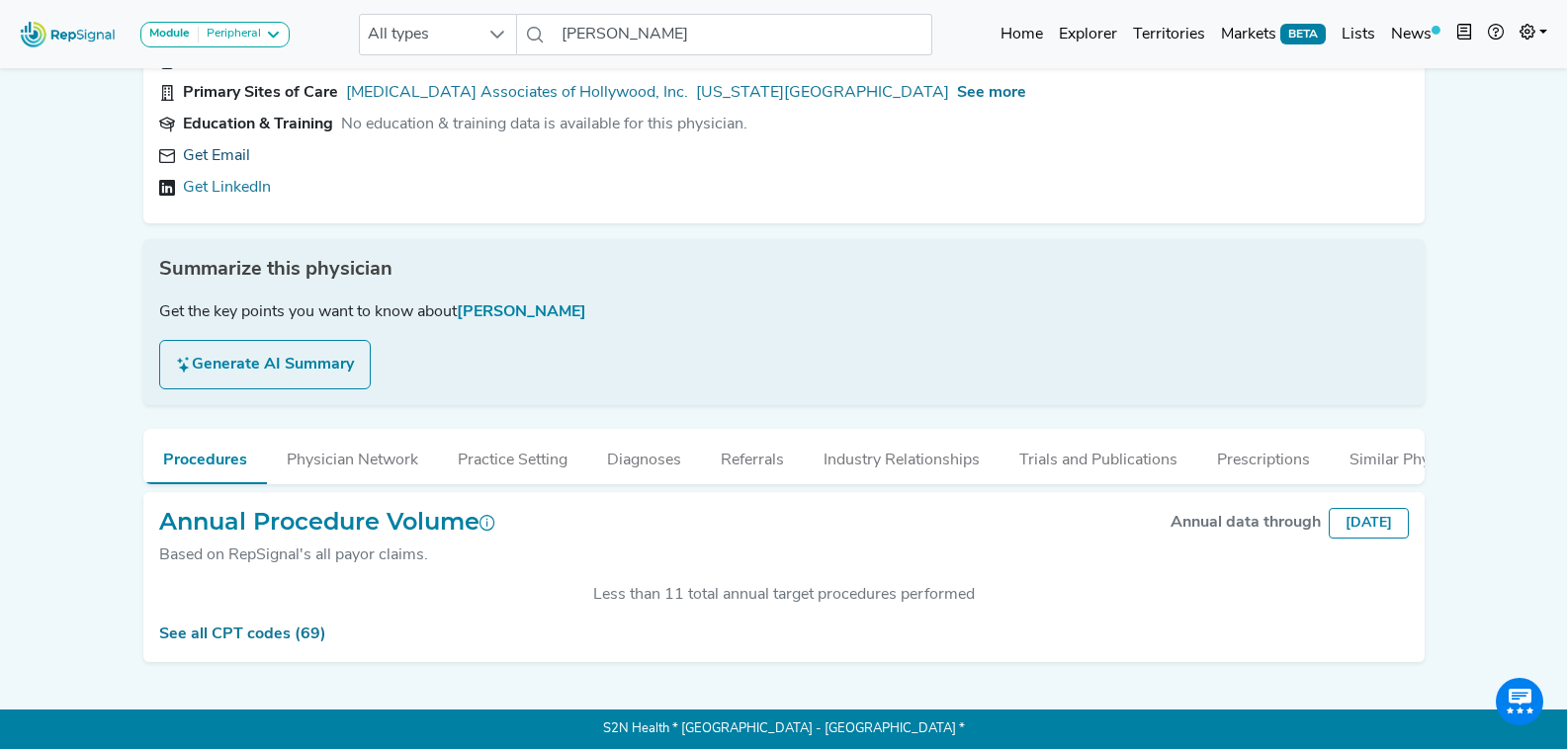
click at [236, 146] on link "Get Email" at bounding box center [216, 156] width 67 height 24
click at [696, 23] on input "Alper Duran" at bounding box center [743, 35] width 378 height 42
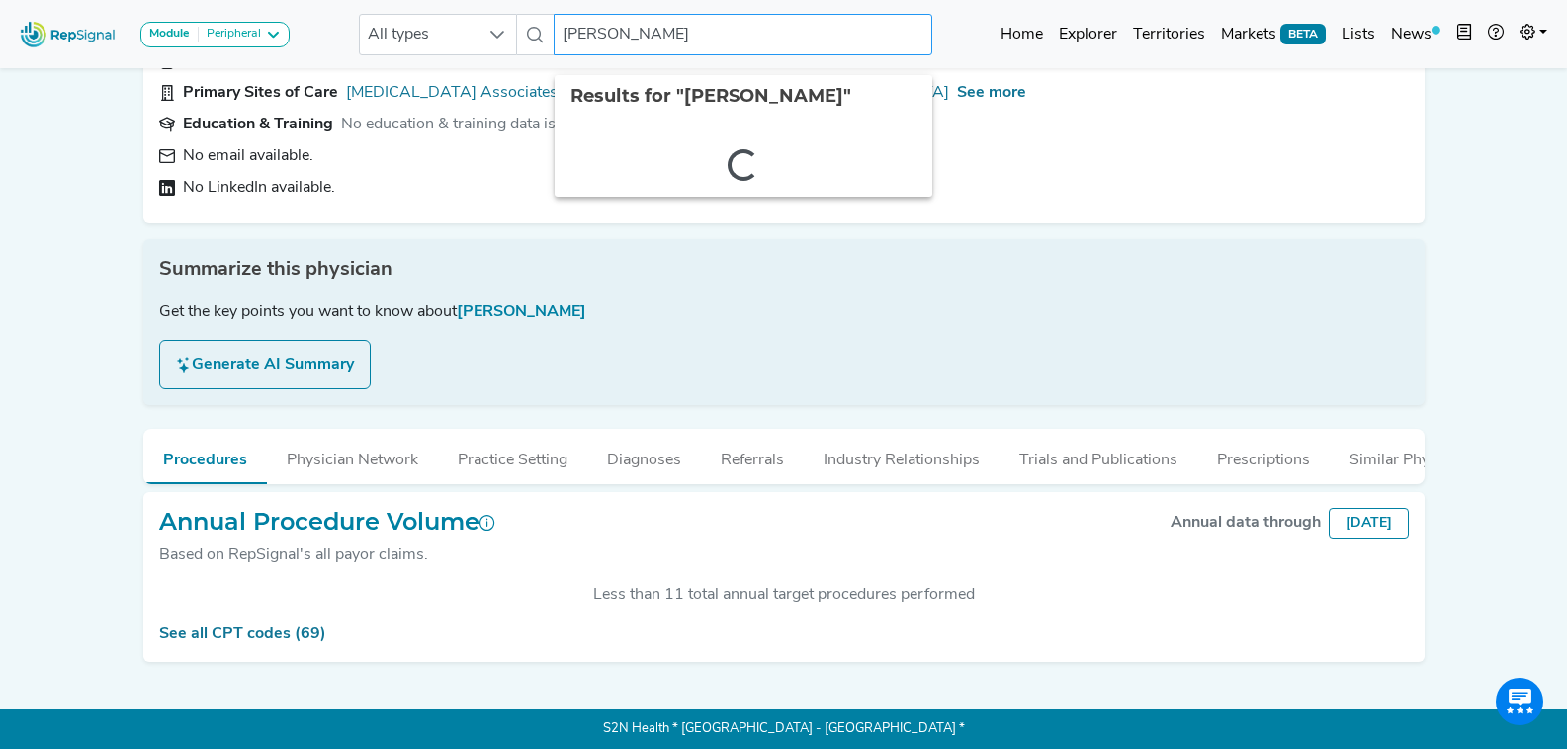
paste input "Eisenberg"
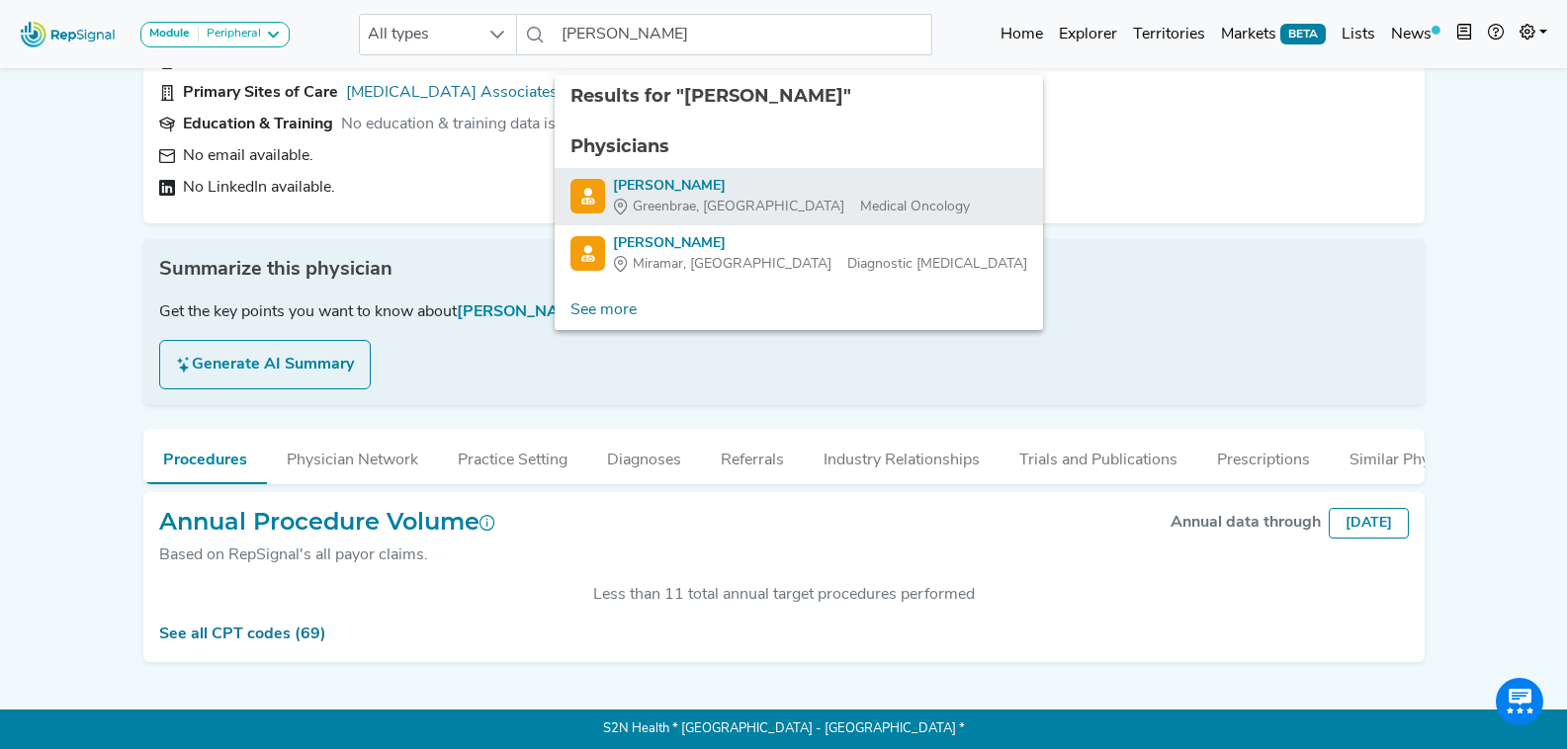
click at [705, 176] on div "Peter Eisenberg" at bounding box center [791, 186] width 357 height 21
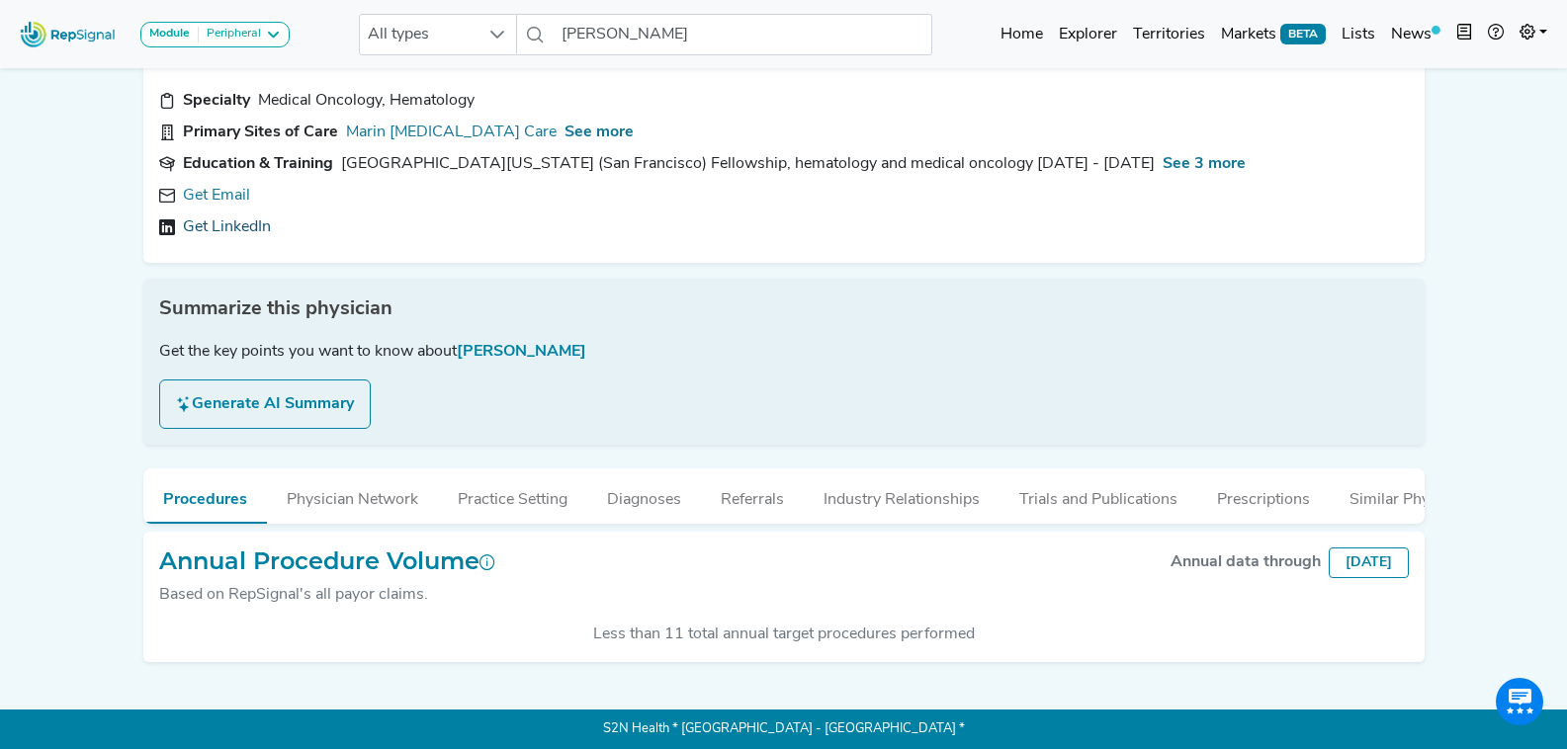
click at [245, 216] on link "Get LinkedIn" at bounding box center [227, 228] width 88 height 24
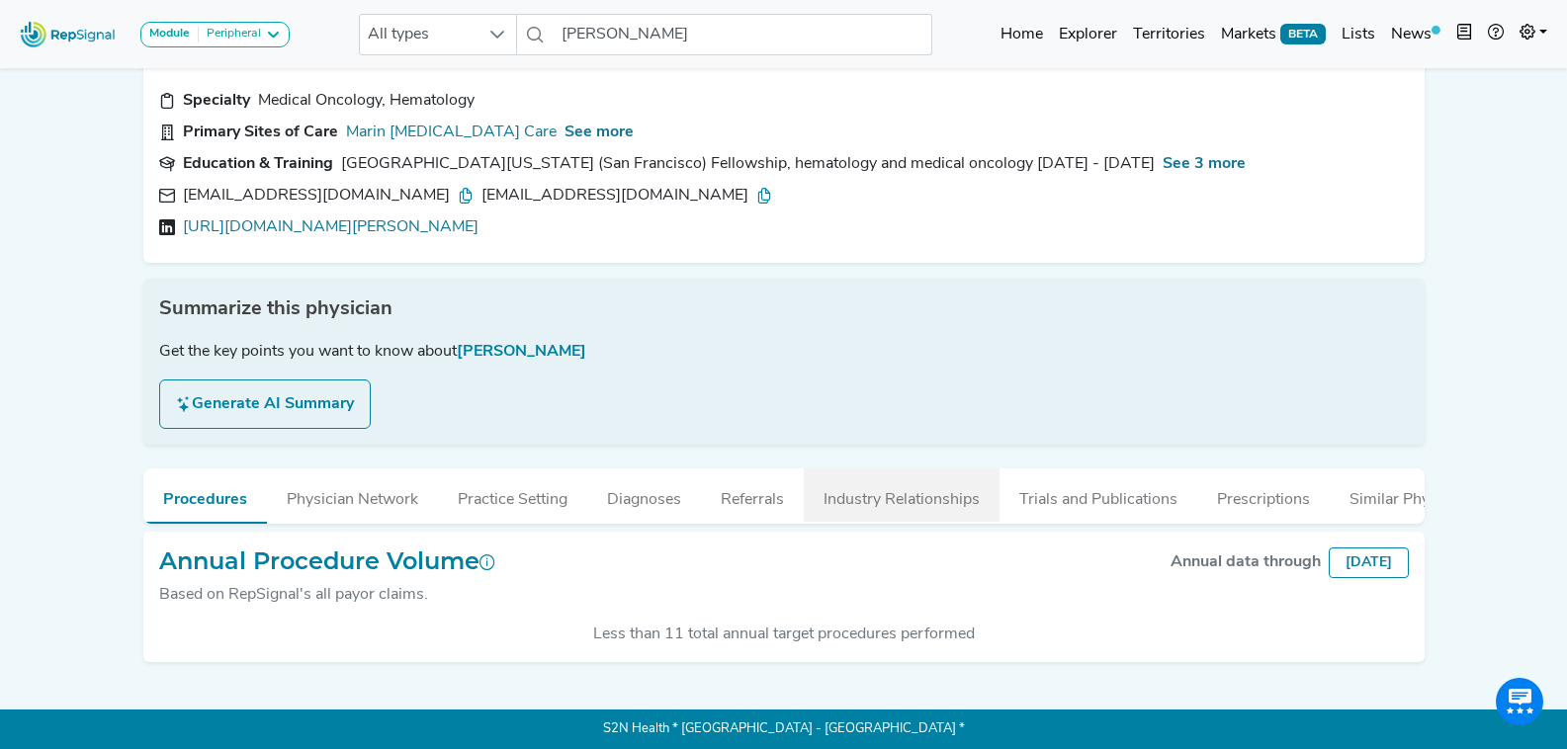
scroll to position [106, 0]
click at [447, 184] on div "peisenberg@marinspecialtycare.com" at bounding box center [328, 196] width 291 height 24
click at [458, 188] on icon at bounding box center [466, 196] width 16 height 16
click at [756, 188] on icon at bounding box center [764, 196] width 16 height 16
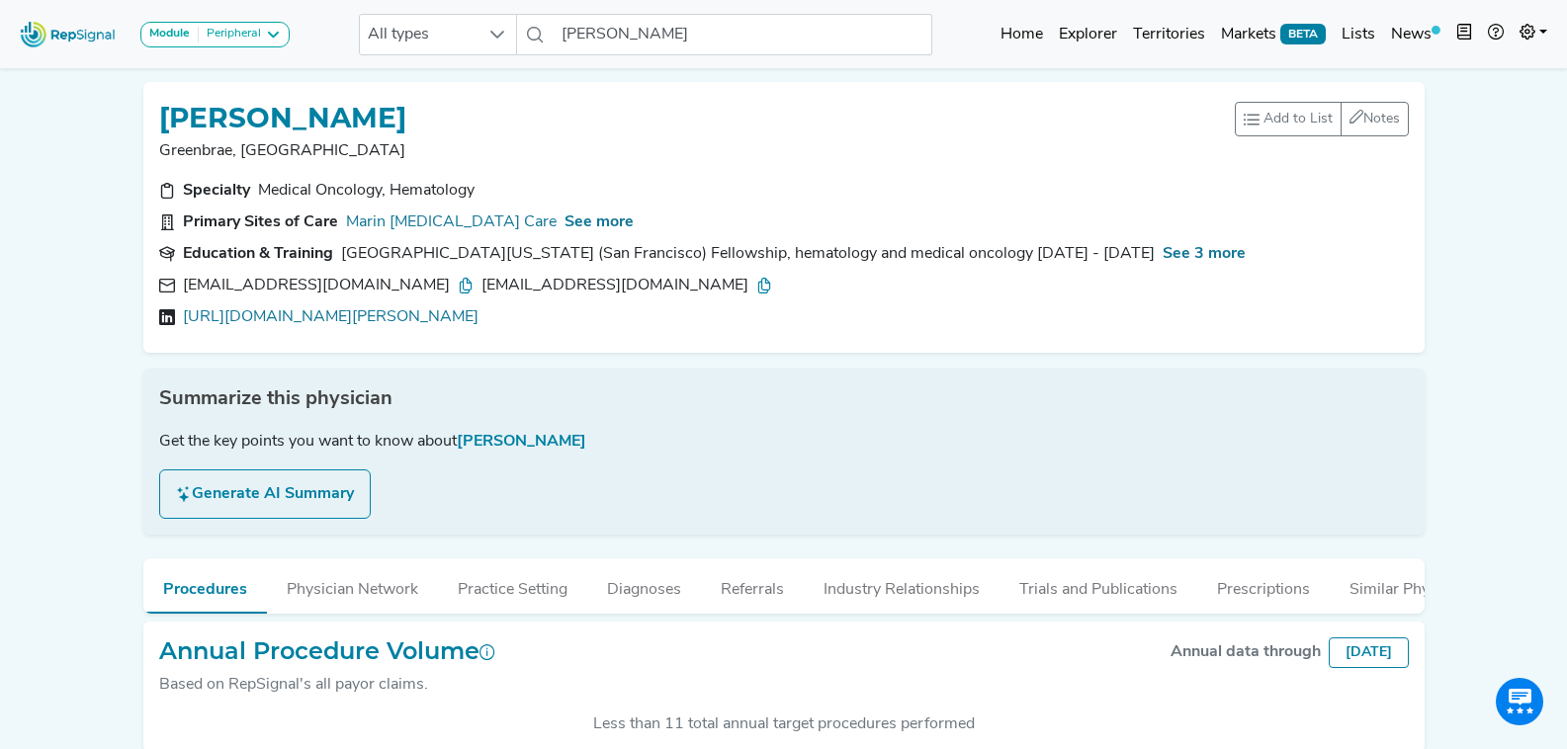
scroll to position [0, 0]
click at [662, 45] on input "Peter Eisenberg" at bounding box center [743, 35] width 378 height 42
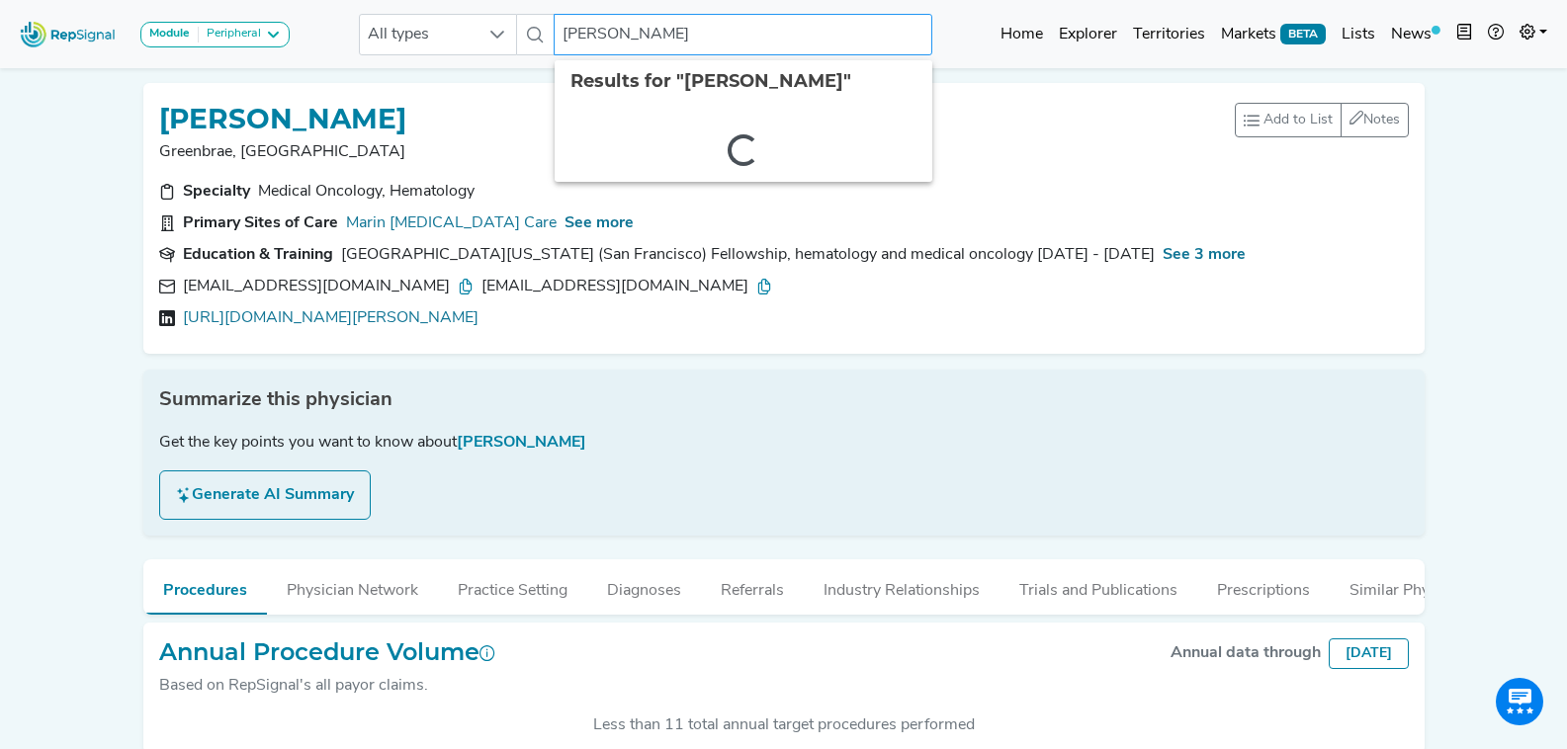
paste input "Encaoua"
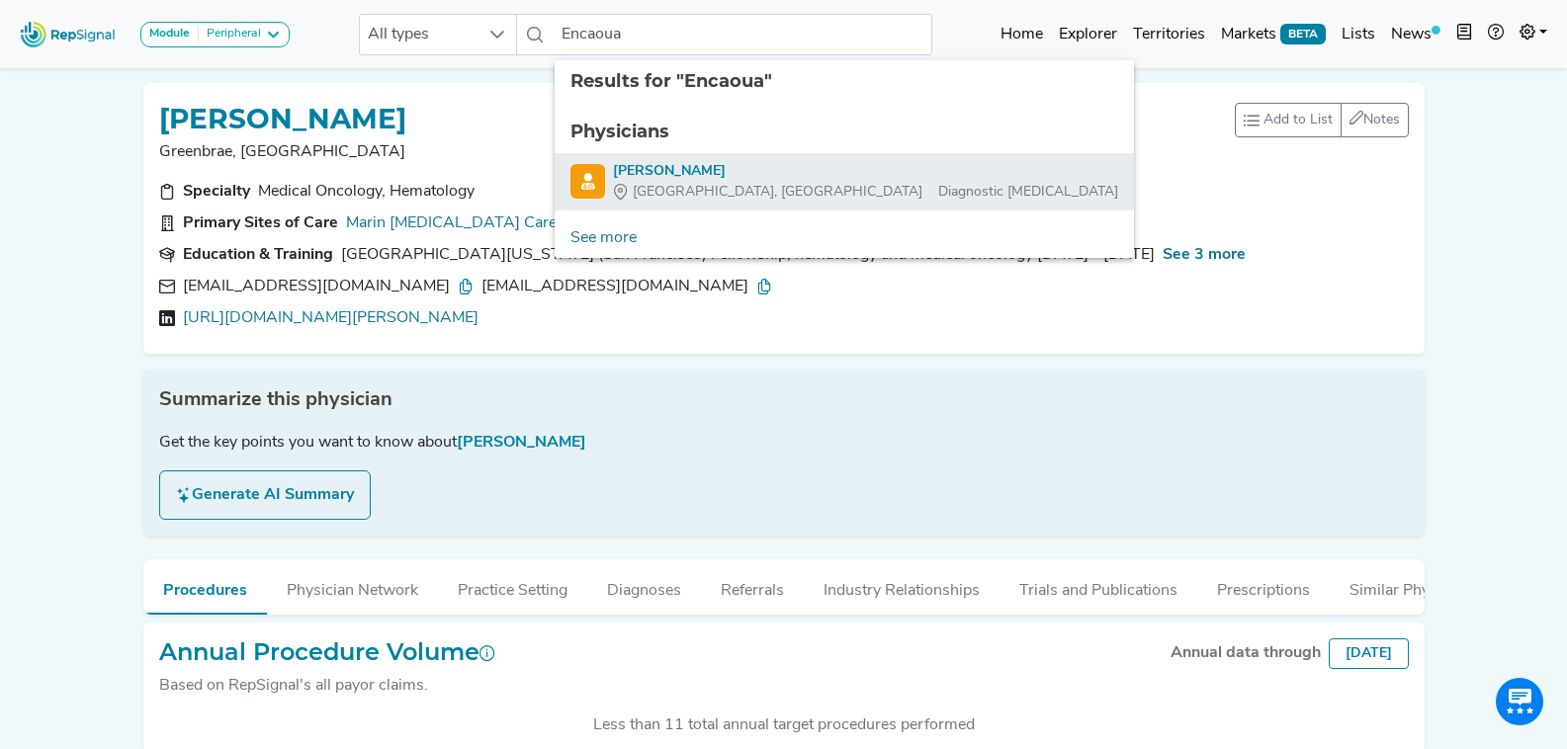
click at [706, 167] on div "Caroline Encaoua" at bounding box center [865, 171] width 505 height 21
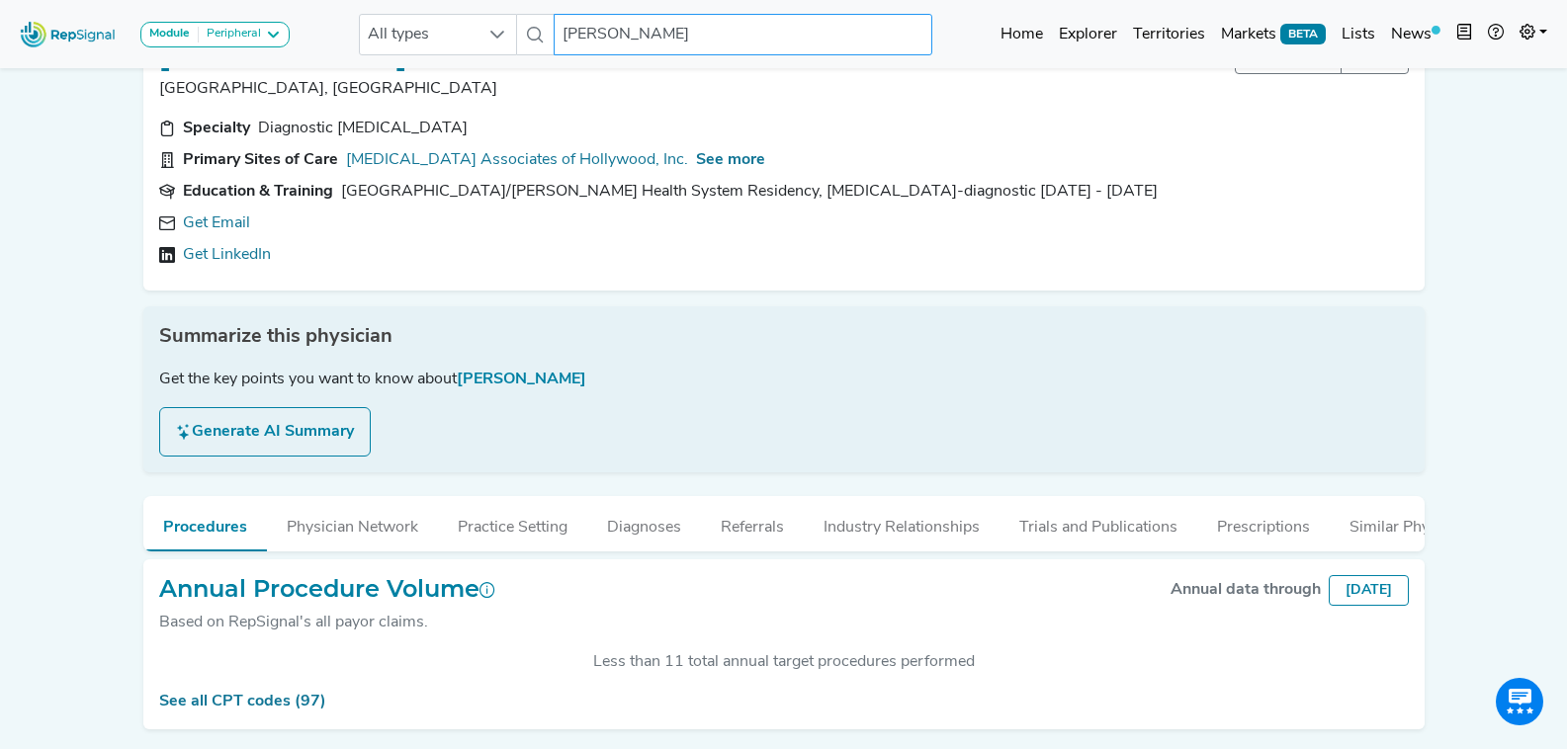
scroll to position [99, 0]
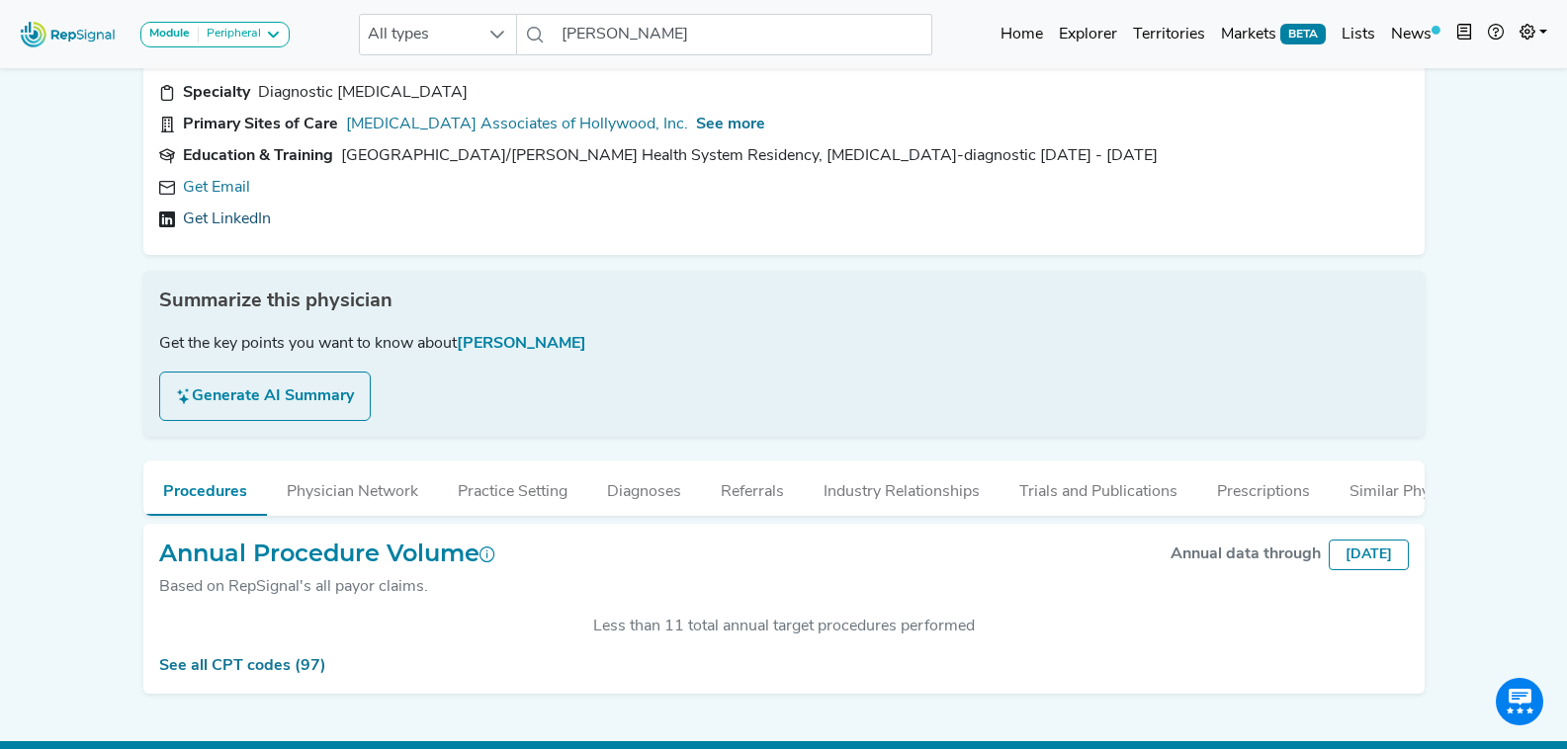
click at [236, 218] on link "Get LinkedIn" at bounding box center [227, 220] width 88 height 24
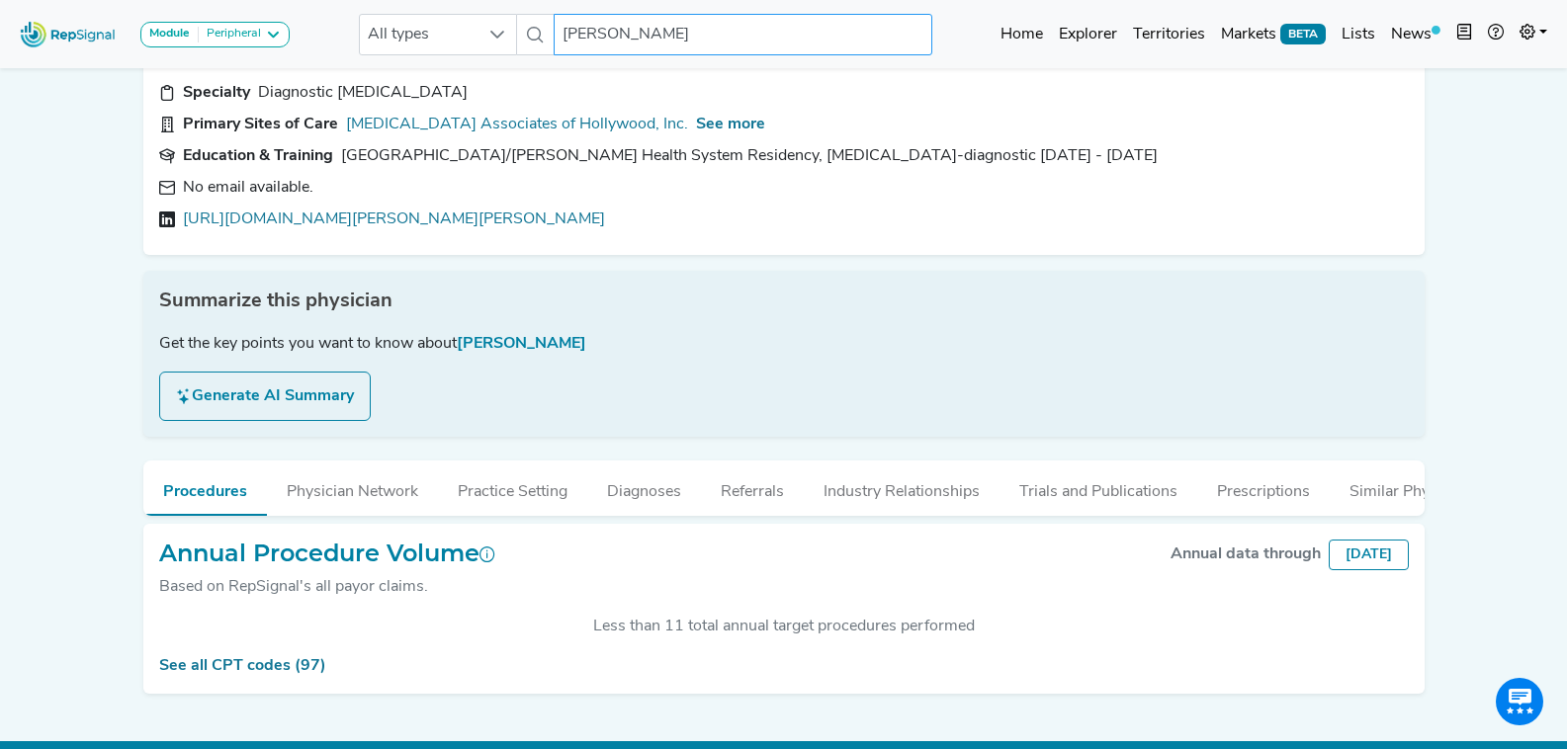
click at [677, 48] on input "Caroline Encaoua" at bounding box center [743, 35] width 378 height 42
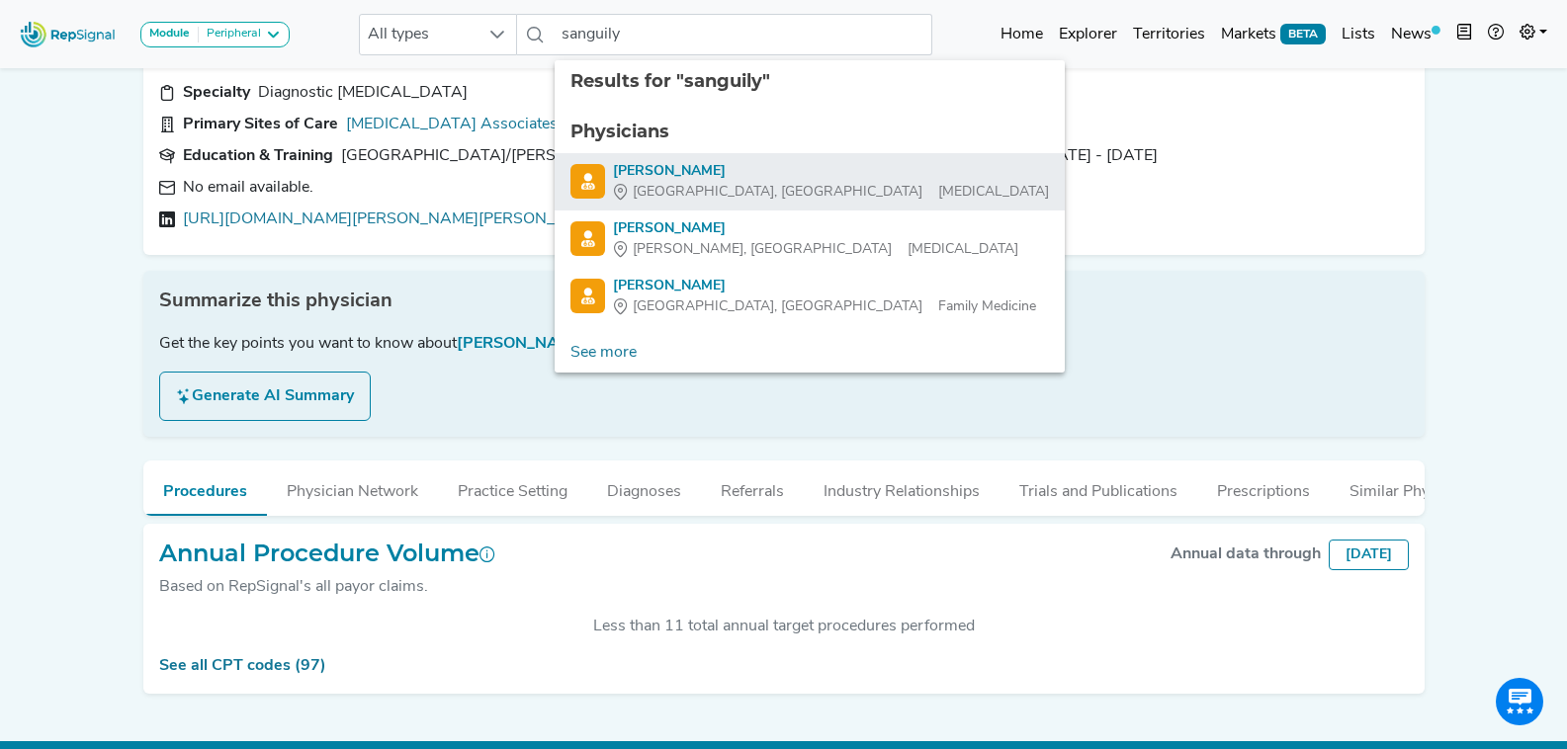
click at [755, 175] on div "Julio Sanguily" at bounding box center [831, 171] width 436 height 21
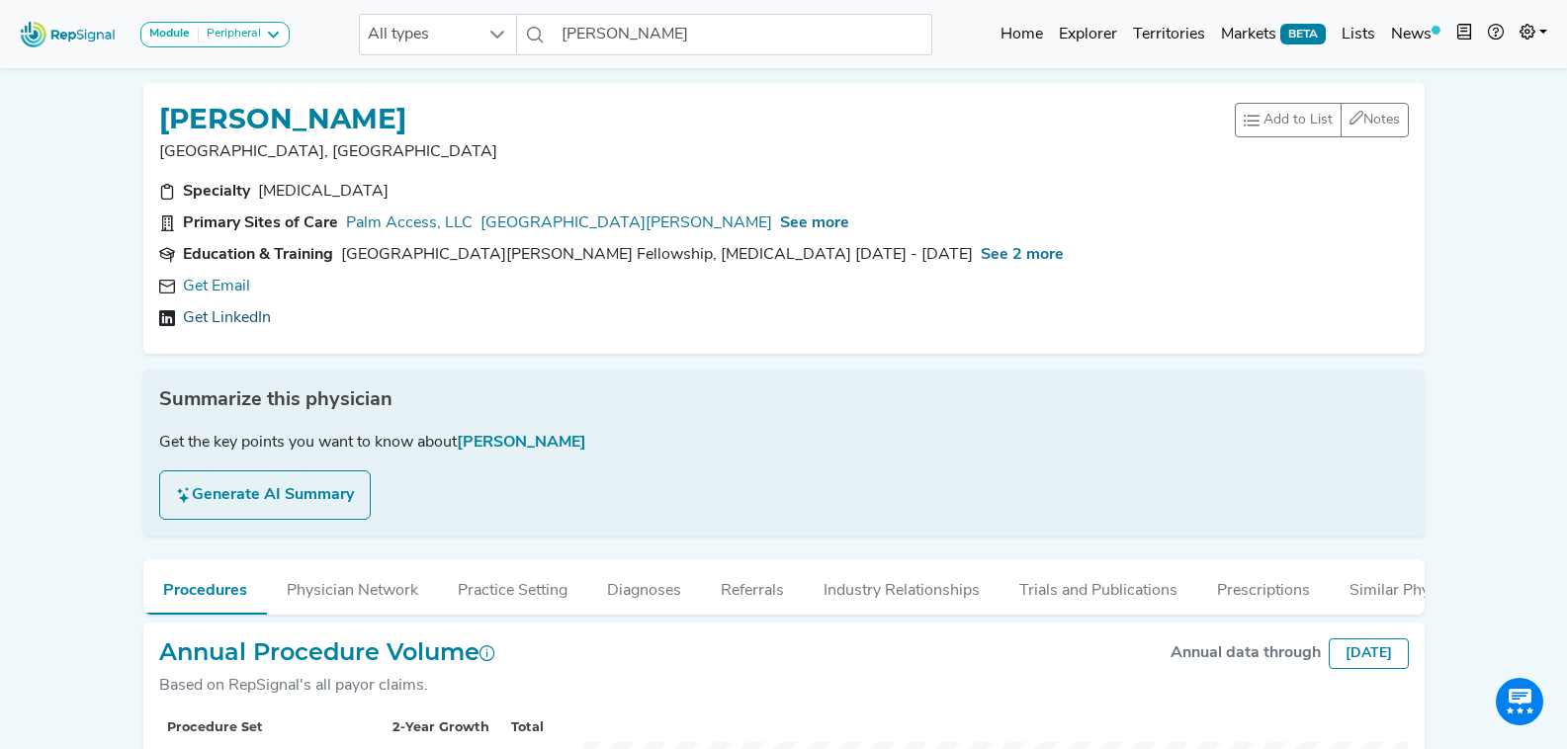
click at [230, 318] on link "Get LinkedIn" at bounding box center [227, 318] width 88 height 24
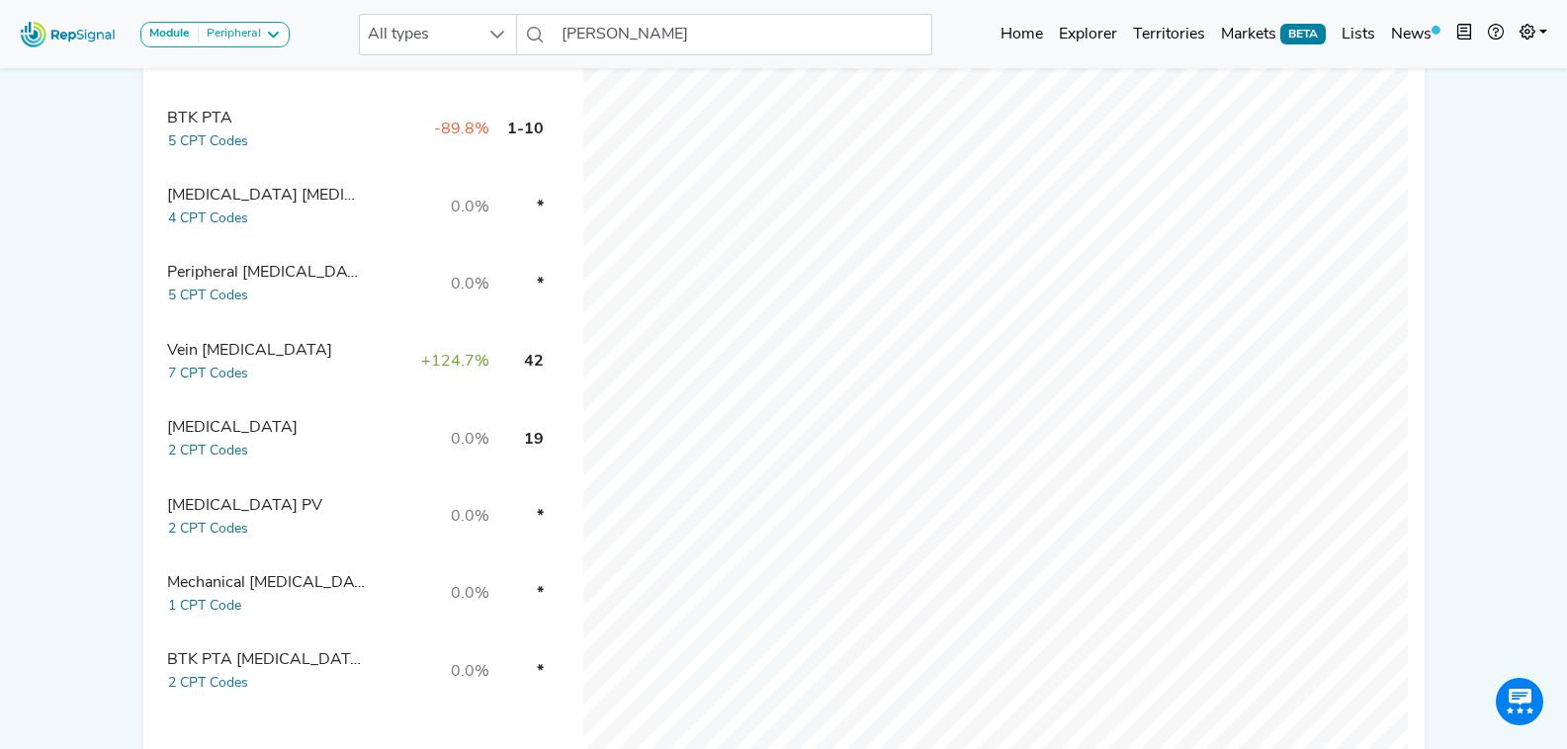
scroll to position [692, 0]
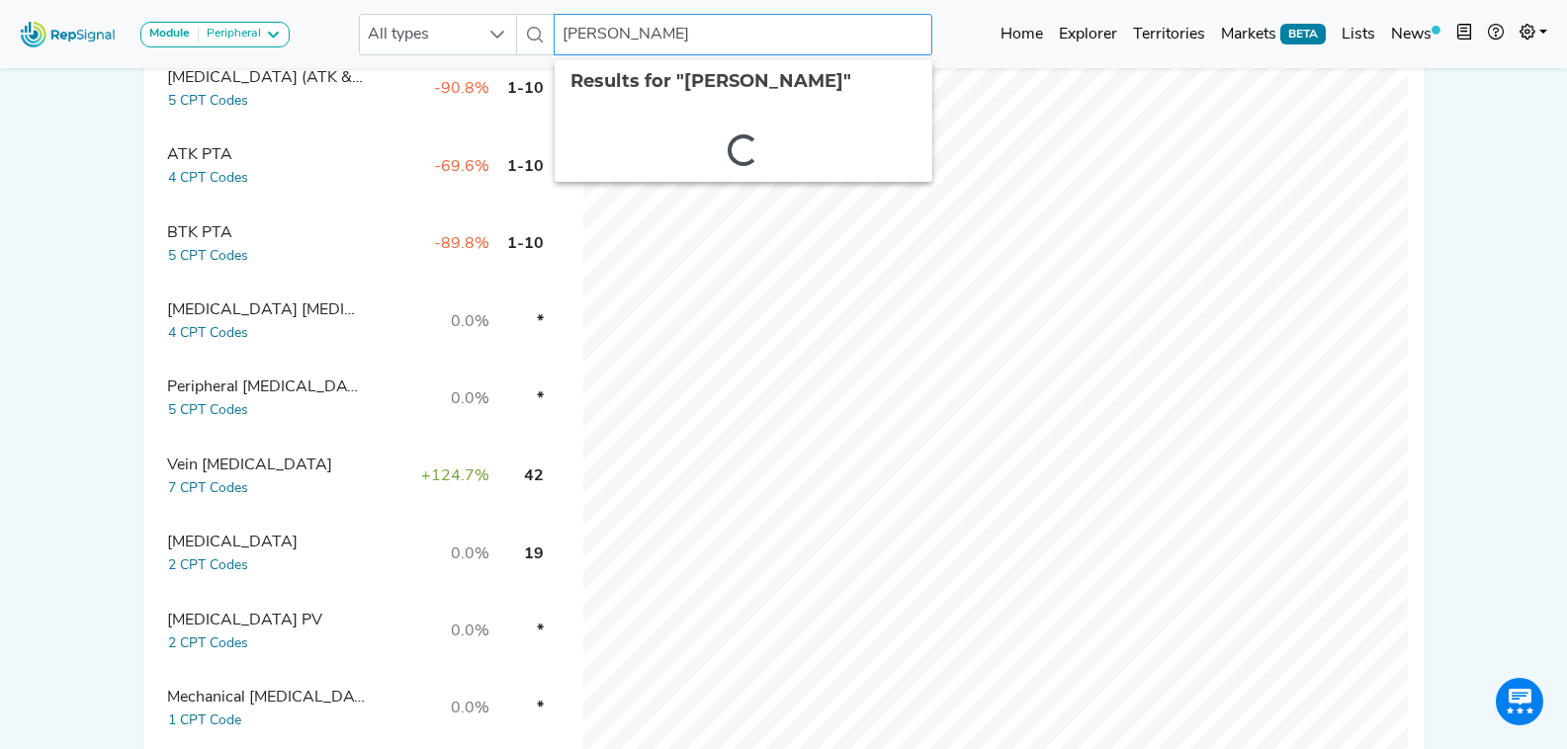
click at [674, 46] on input "Julio Sanguily" at bounding box center [743, 35] width 378 height 42
paste input "Tapper"
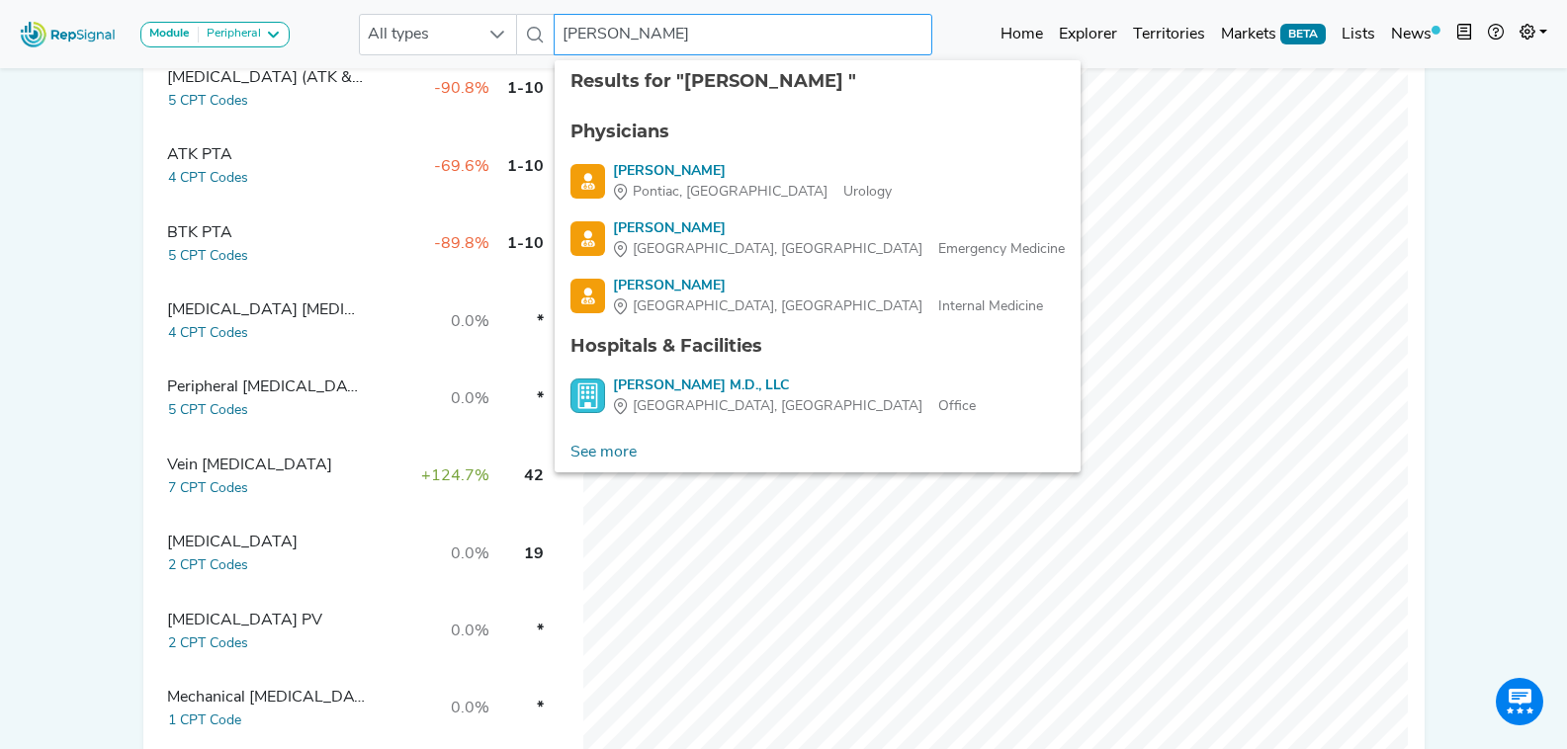
paste input "Tapper"
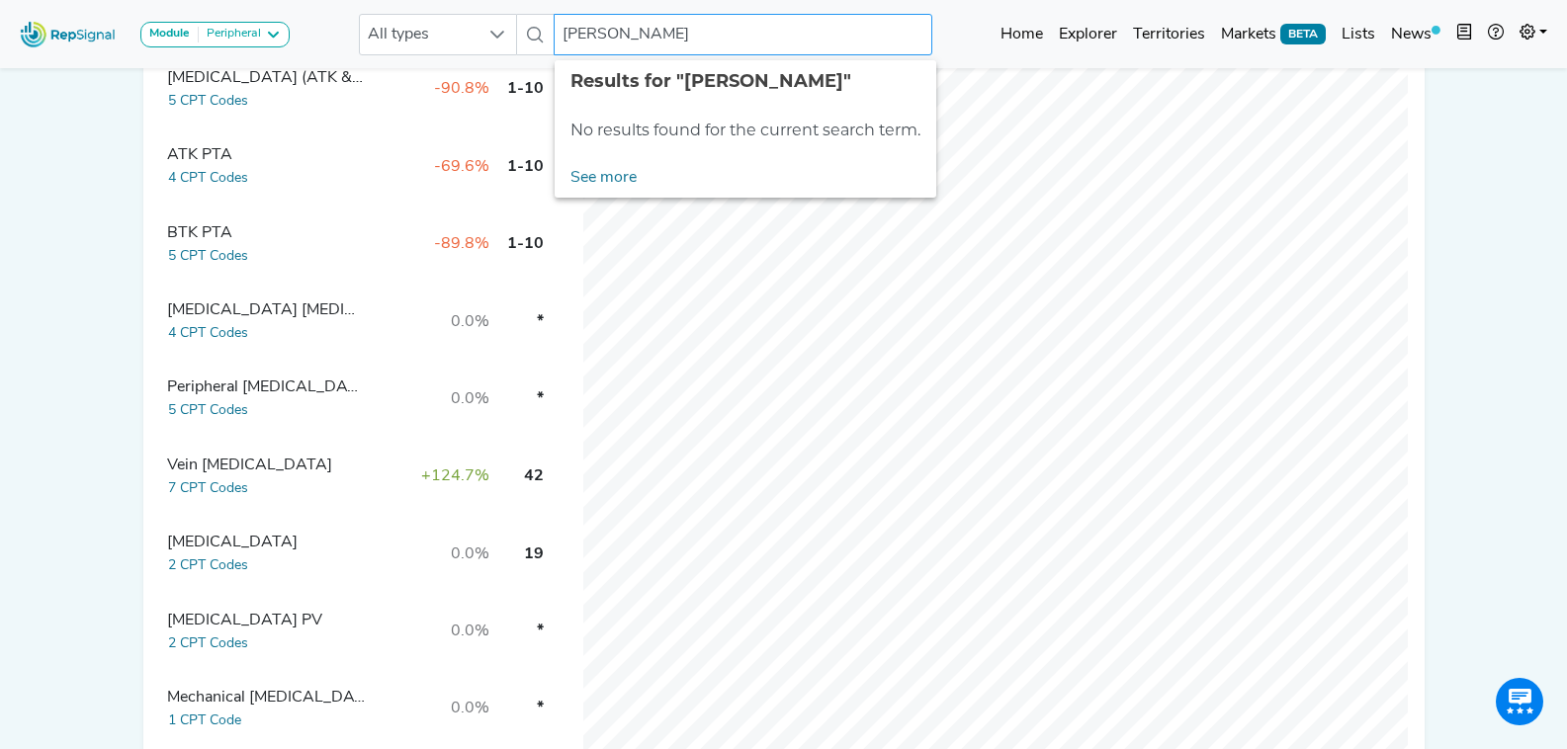
paste input "text"
type input "Tapper"
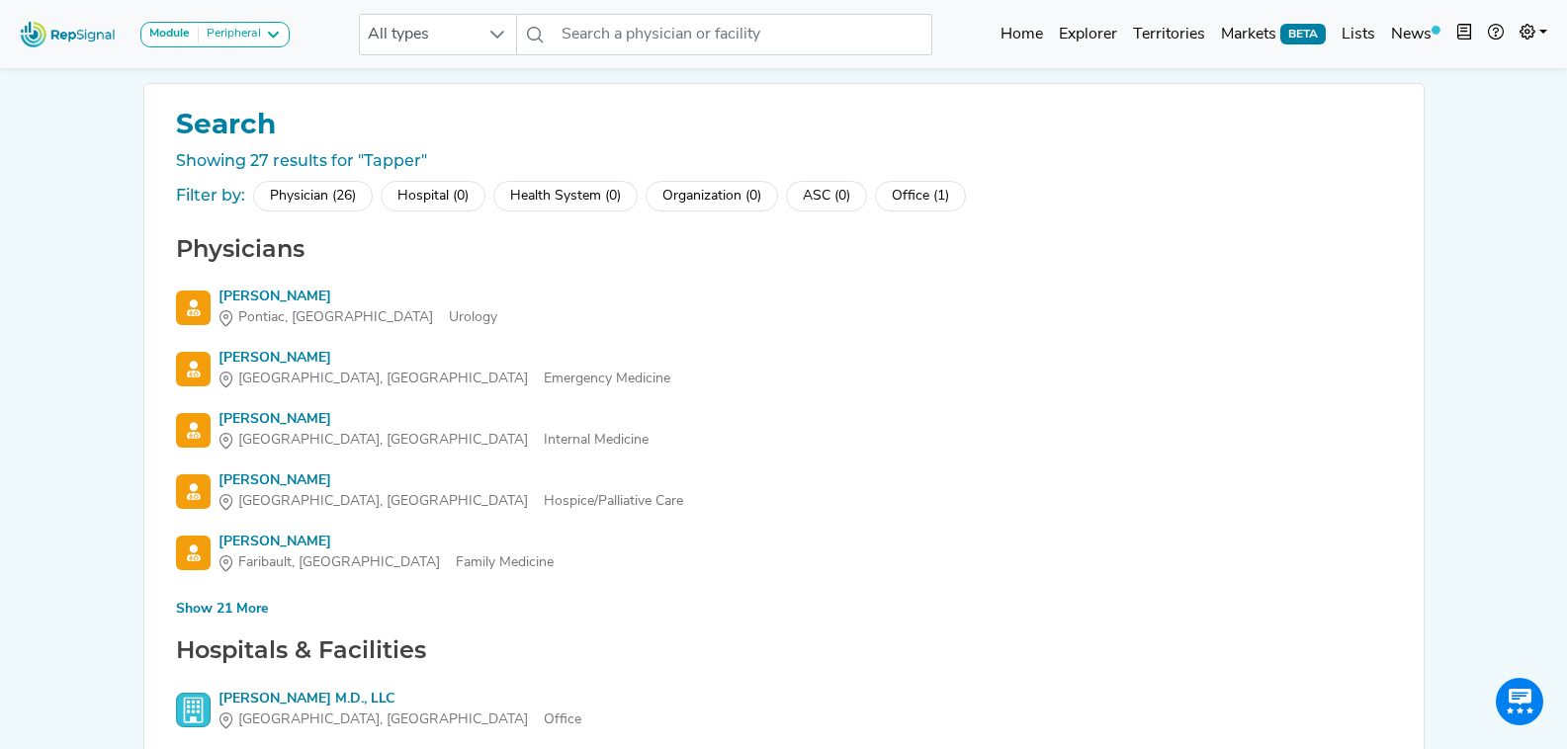
click at [240, 606] on div "Show 21 More" at bounding box center [222, 609] width 92 height 21
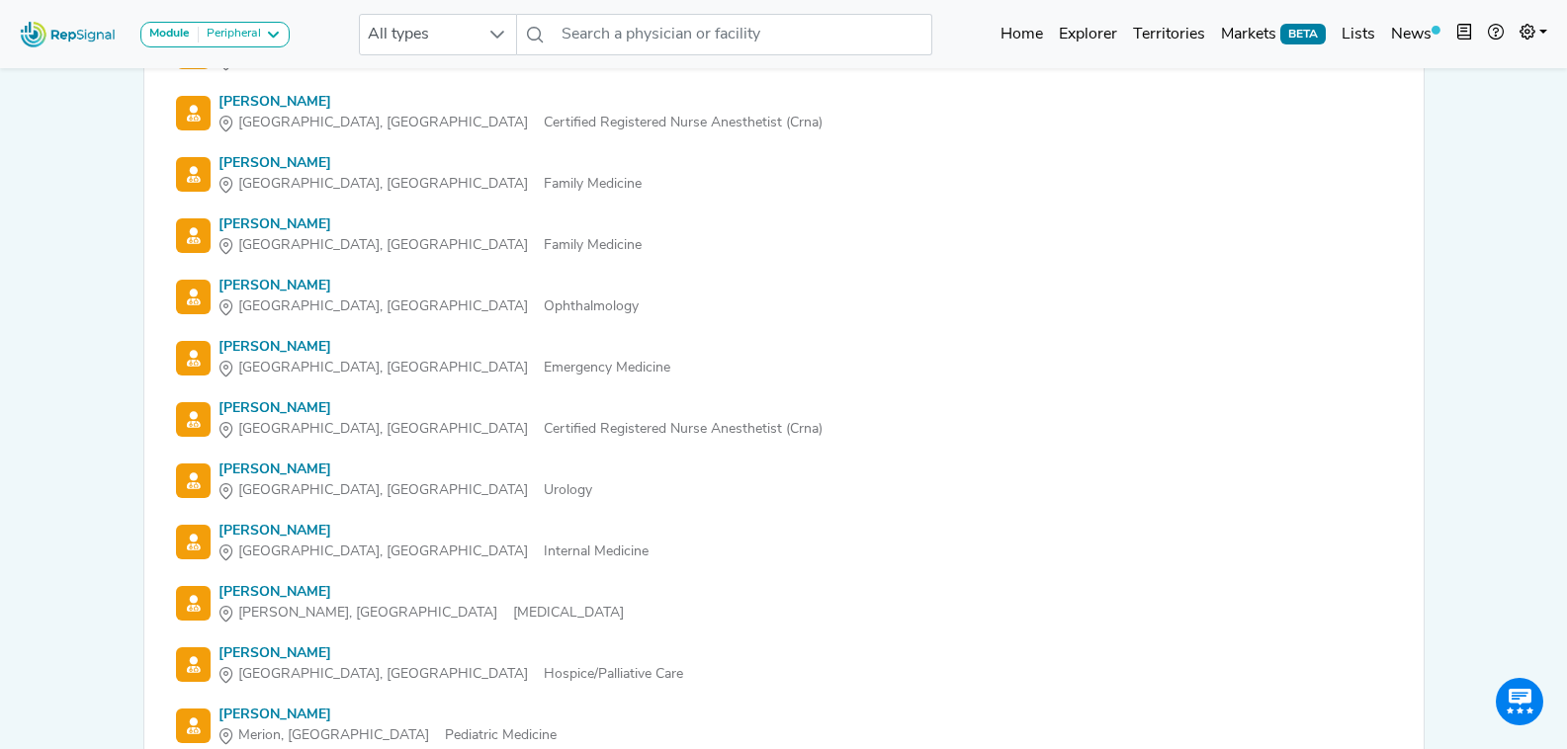
scroll to position [1107, 0]
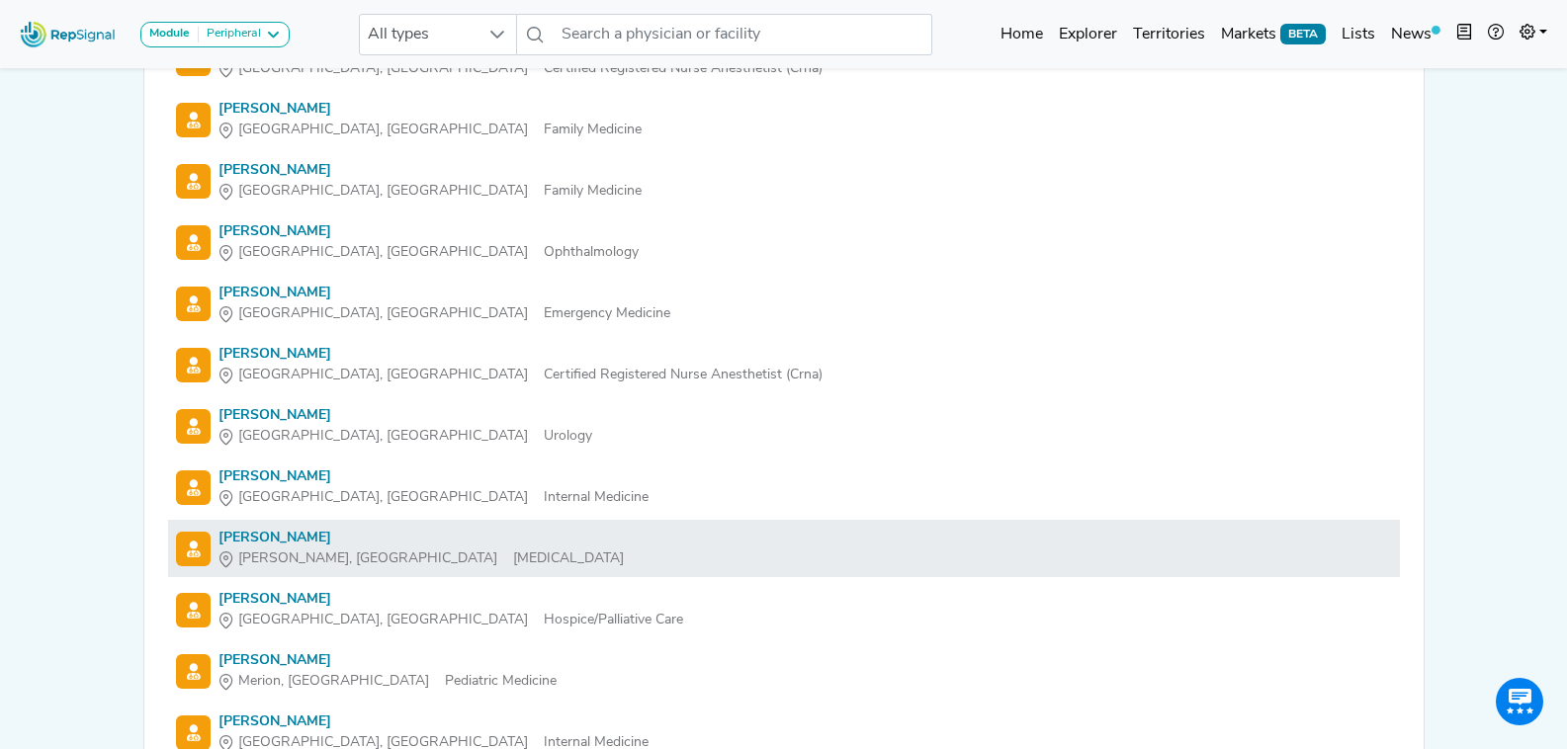
click at [284, 532] on div "Samuel Tapper" at bounding box center [420, 538] width 405 height 21
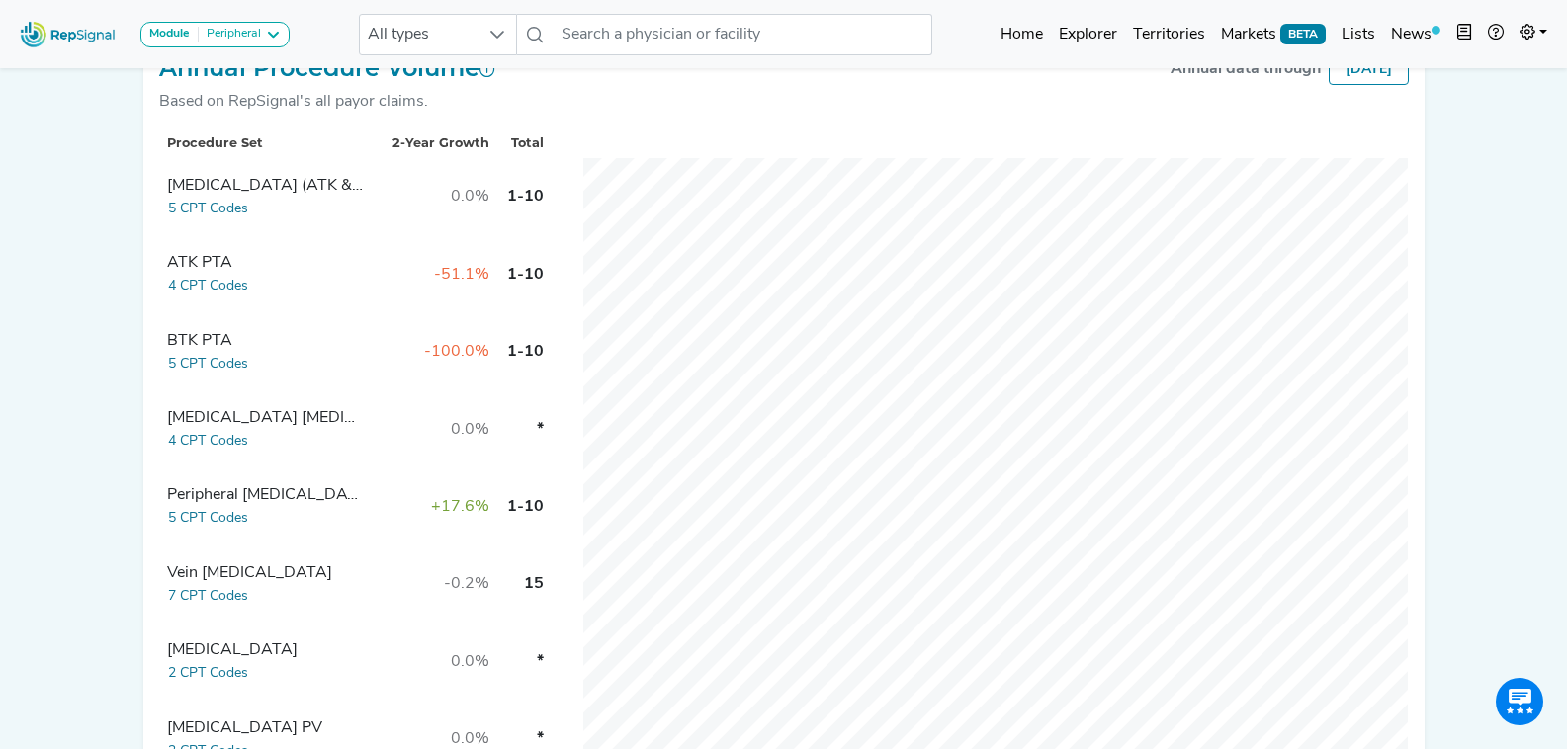
scroll to position [494, 0]
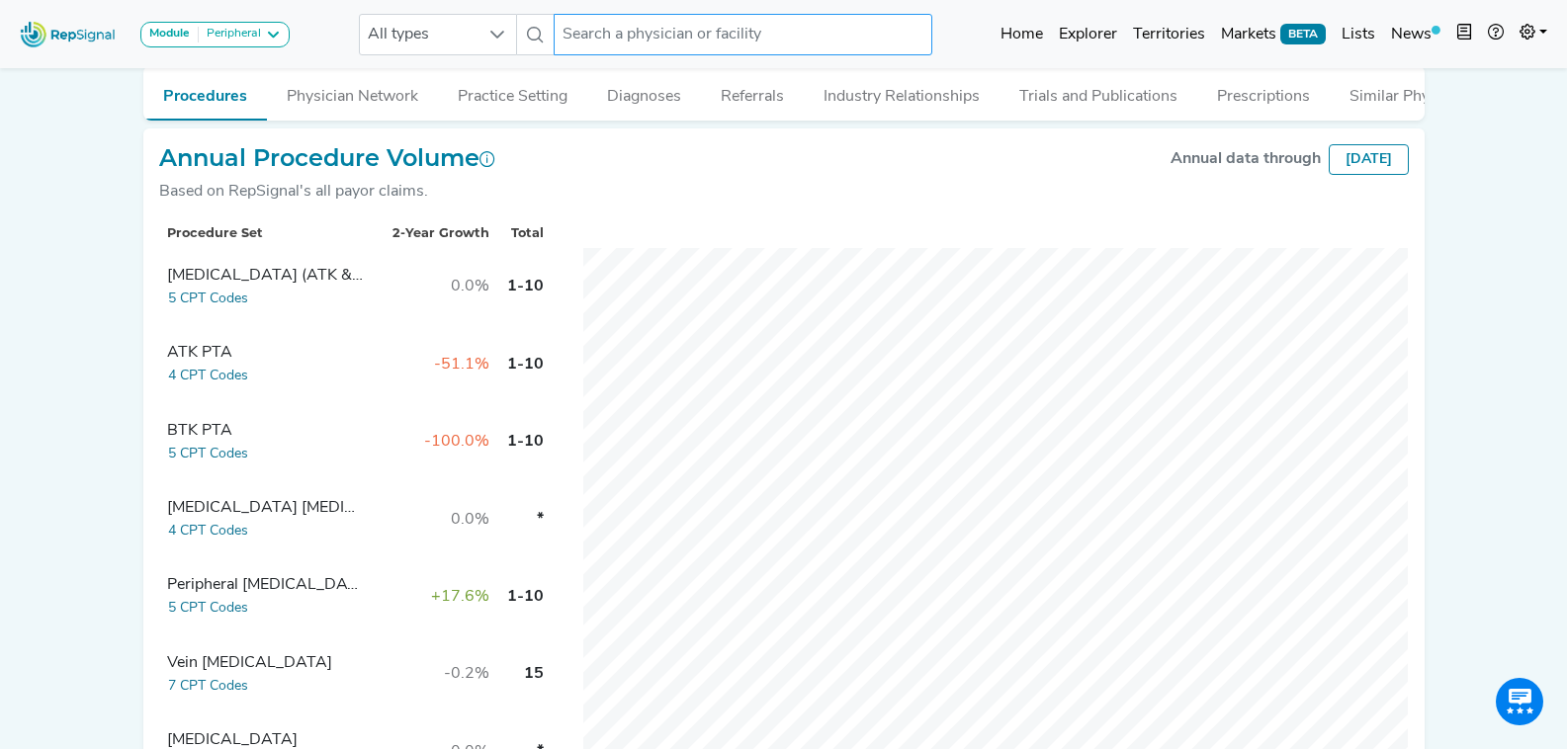
click at [713, 33] on input "text" at bounding box center [743, 35] width 378 height 42
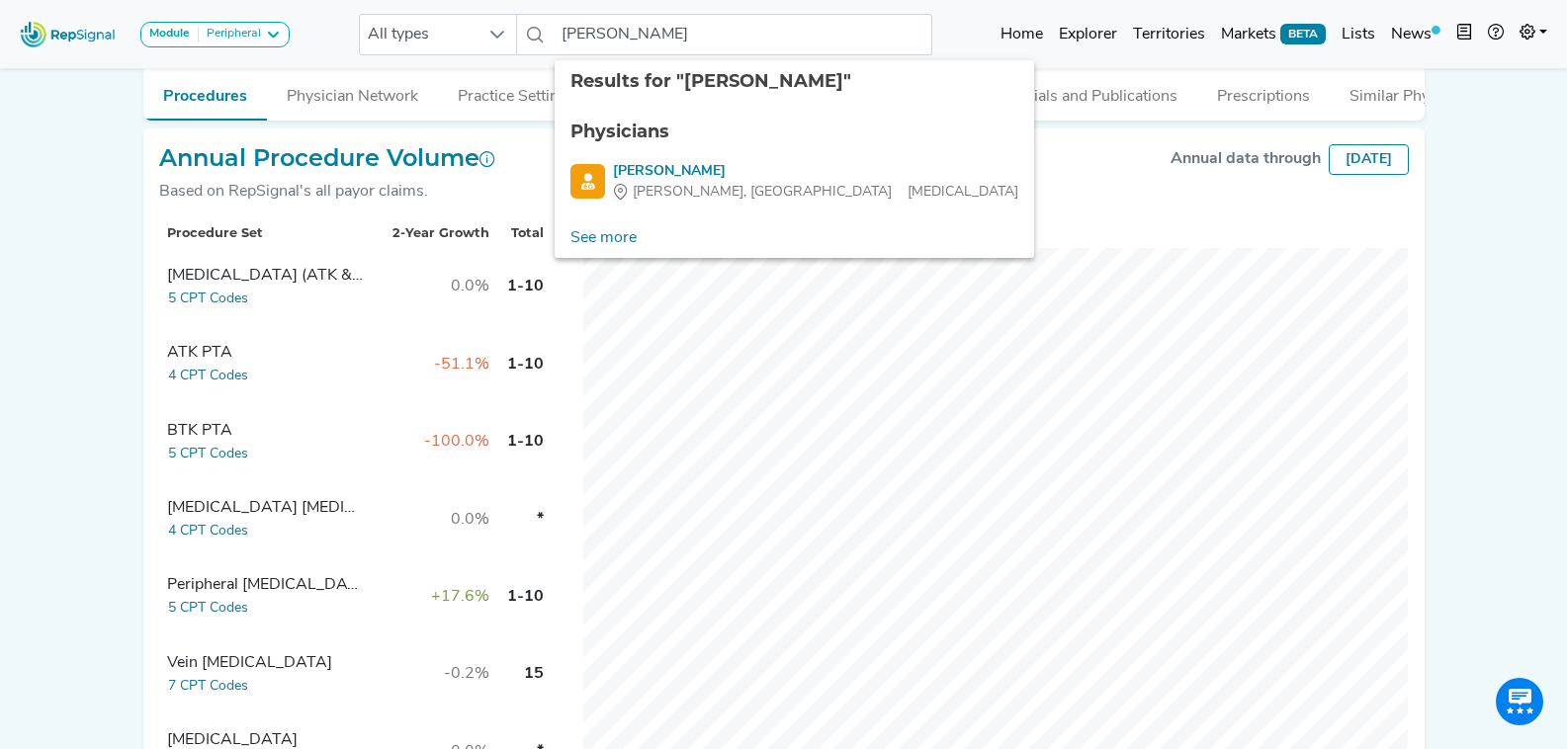
click at [707, 157] on ul "Physicians Kyle Diamond Stuart, FL Vascular Surgery" at bounding box center [795, 161] width 480 height 116
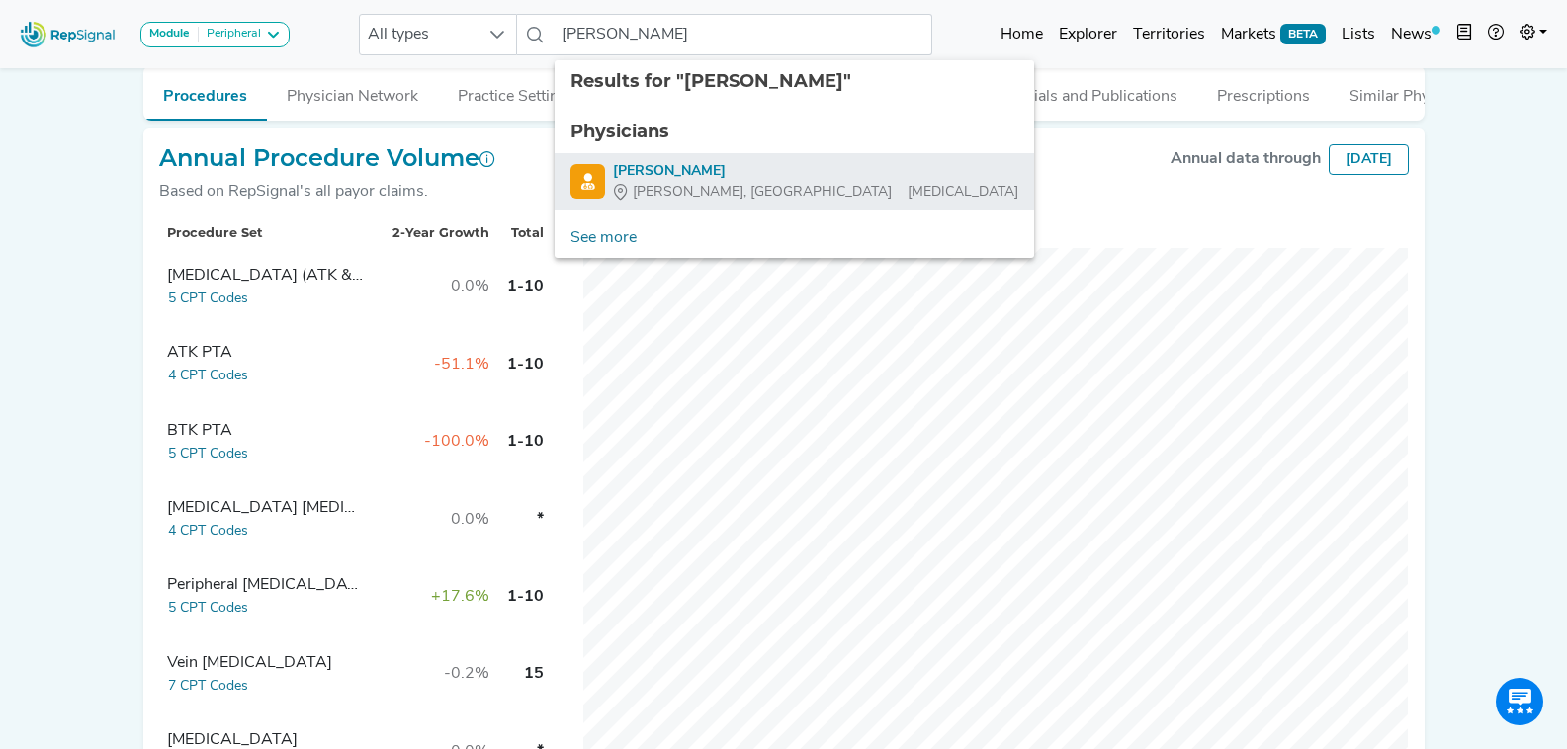
click at [706, 168] on div "Kyle Diamond" at bounding box center [815, 171] width 405 height 21
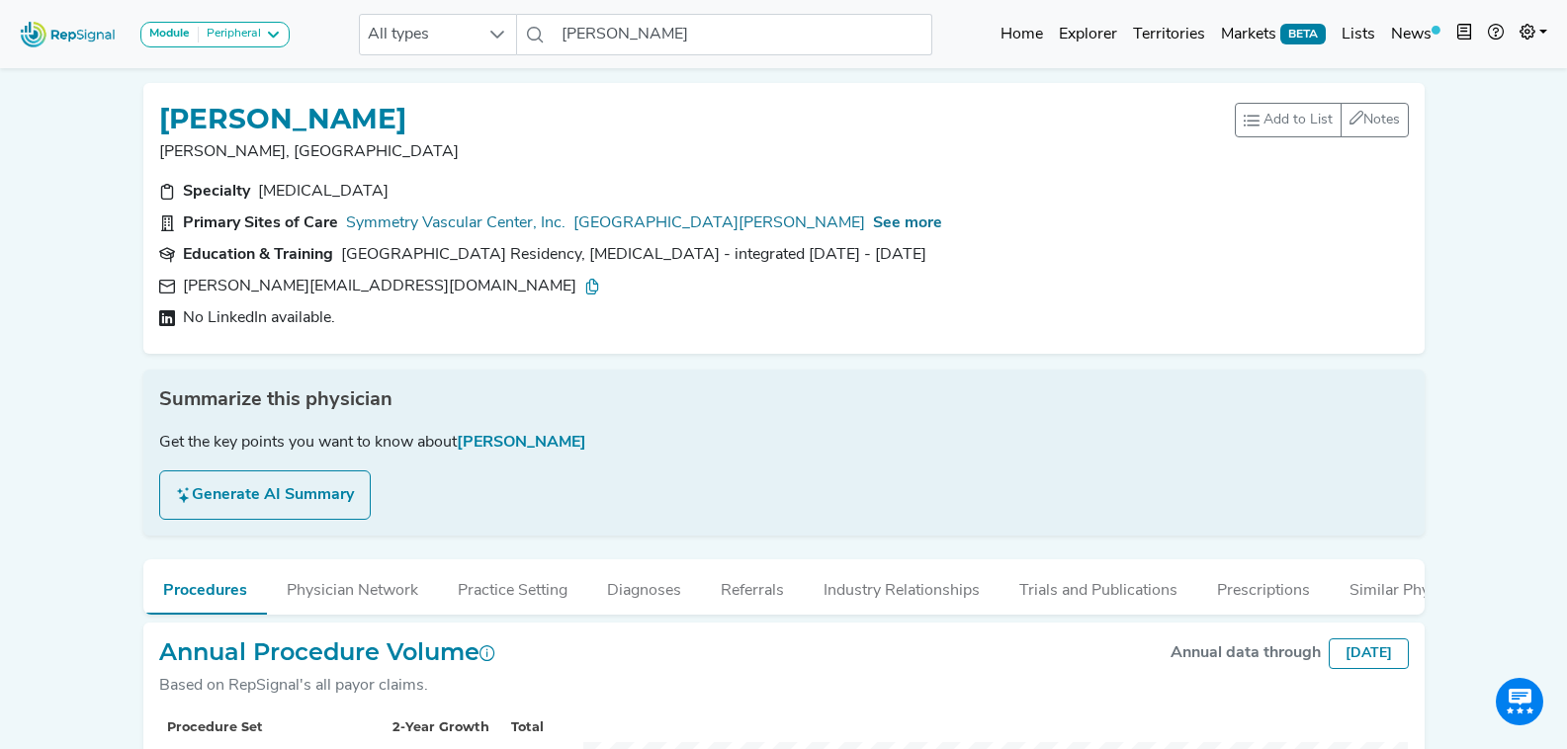
click at [584, 286] on icon at bounding box center [592, 287] width 16 height 16
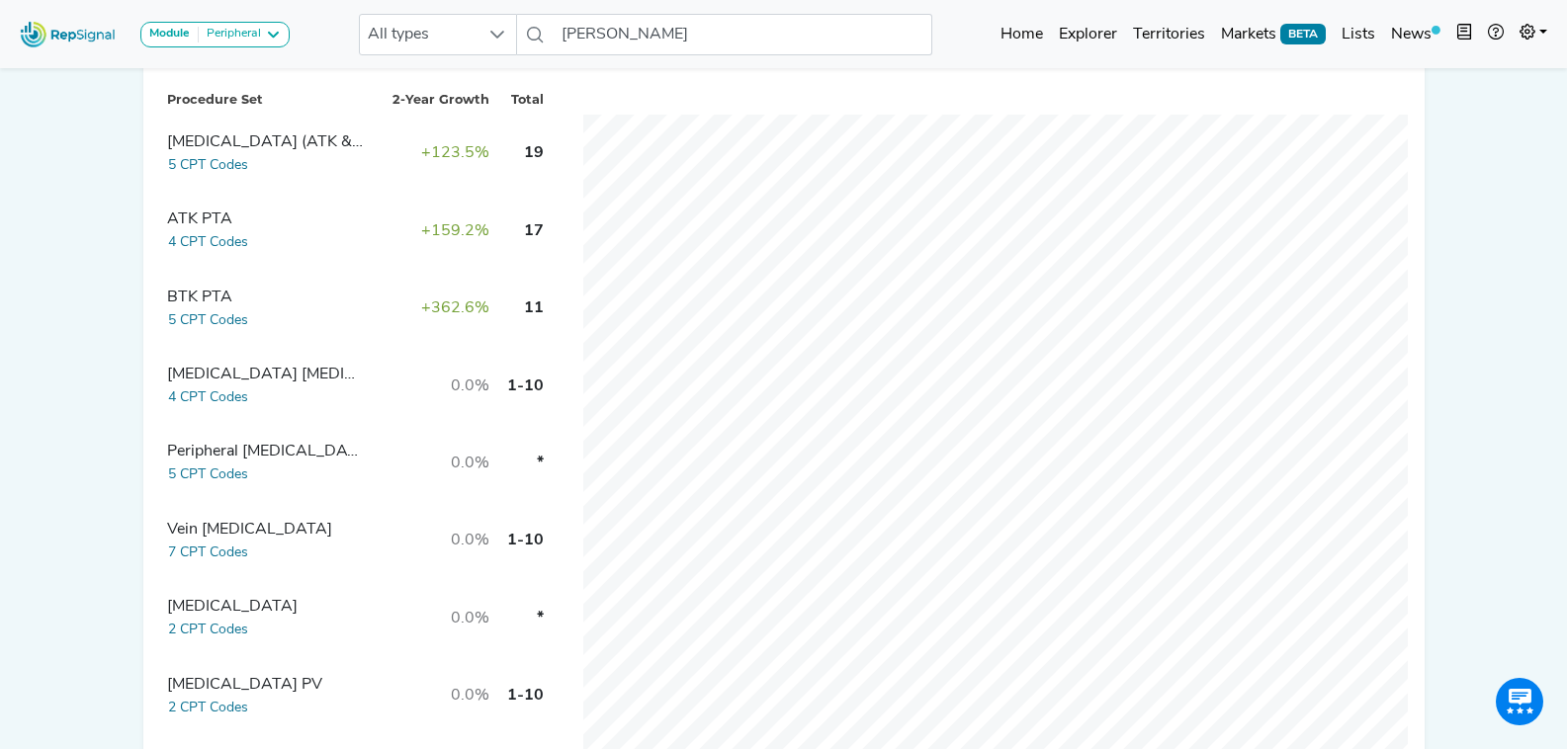
scroll to position [593, 0]
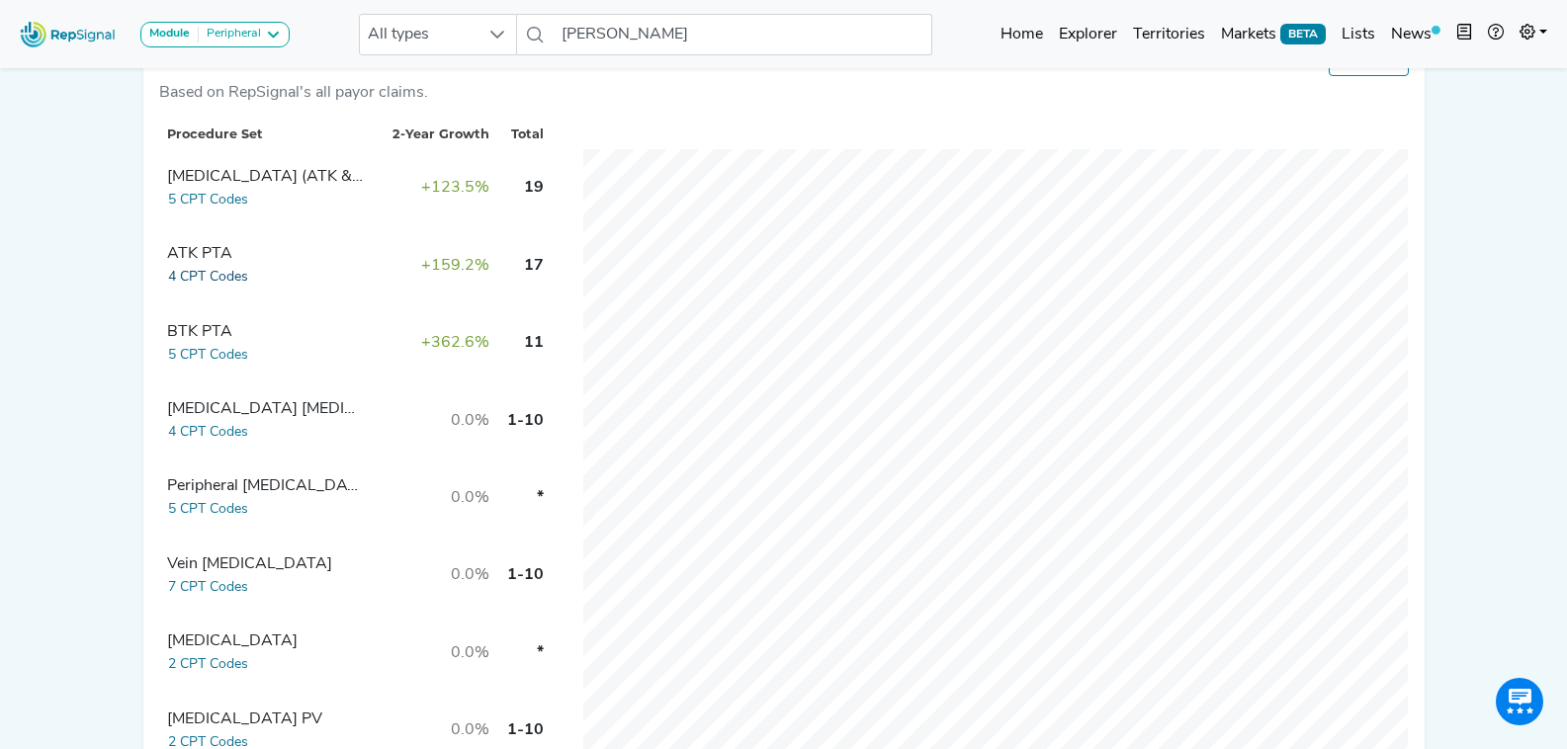
click at [199, 289] on button "4 CPT Codes" at bounding box center [208, 277] width 82 height 23
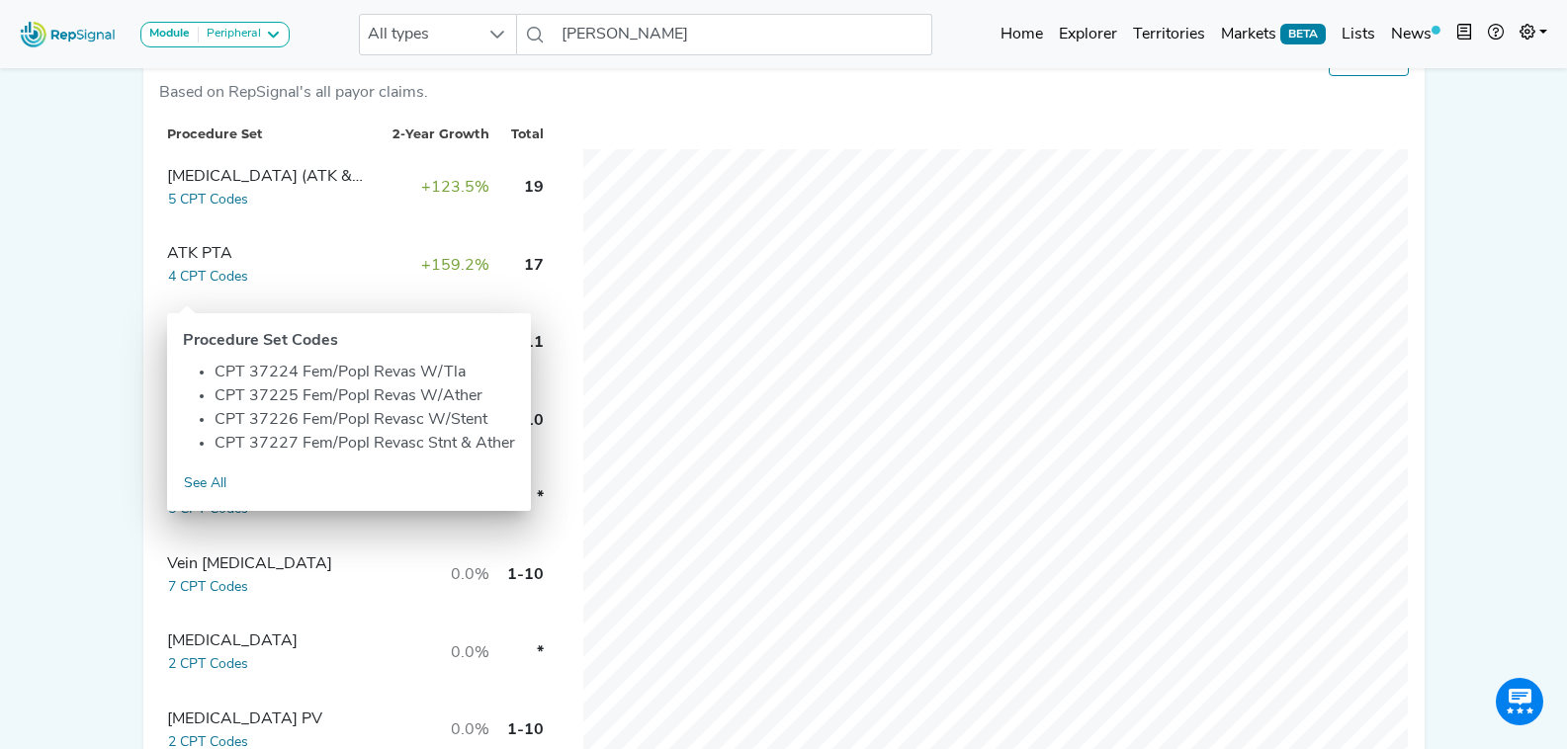
click at [321, 226] on td "Atherectomy (ATK & BTK PTA) 5 CPT Codes" at bounding box center [269, 187] width 221 height 77
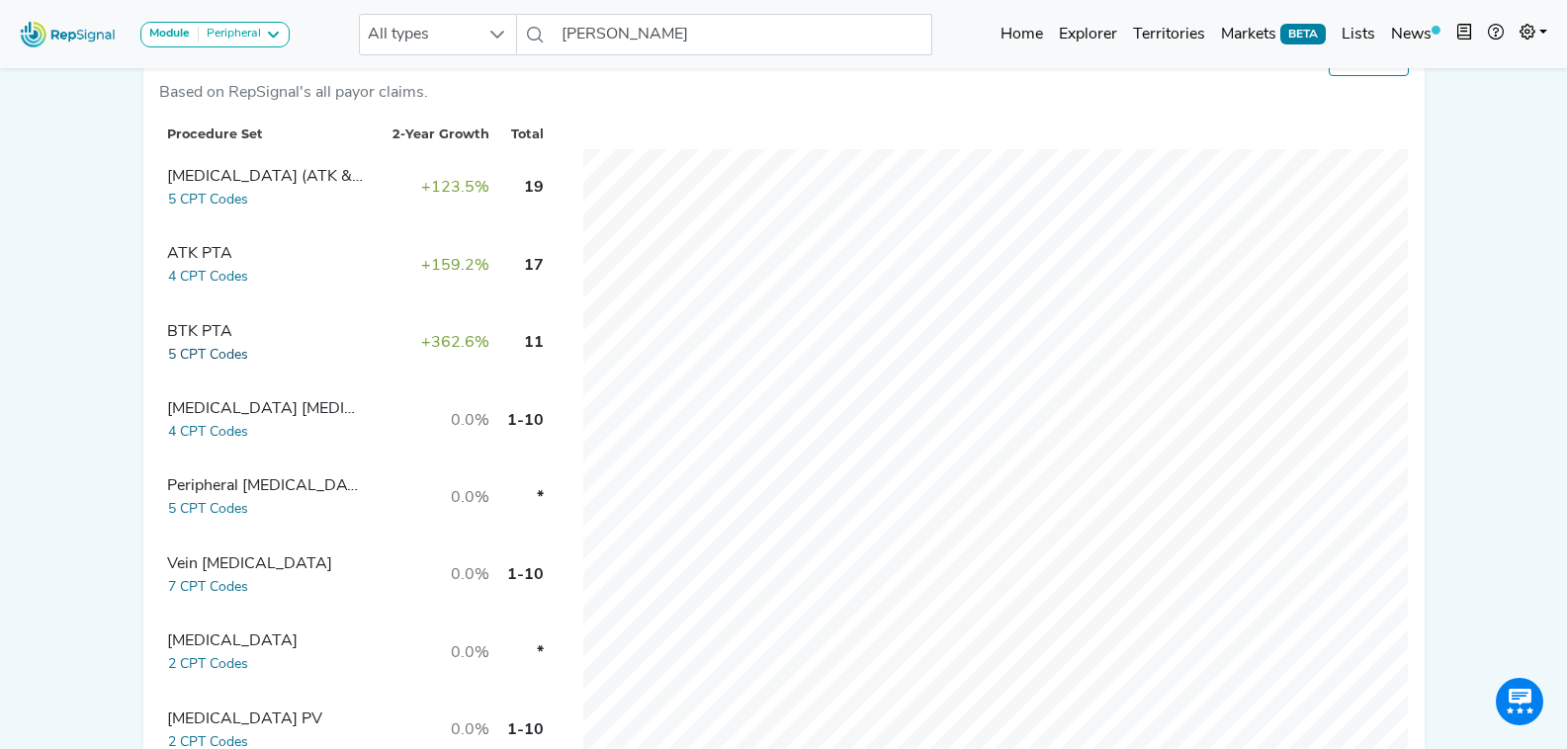
click at [198, 367] on button "5 CPT Codes" at bounding box center [208, 355] width 82 height 23
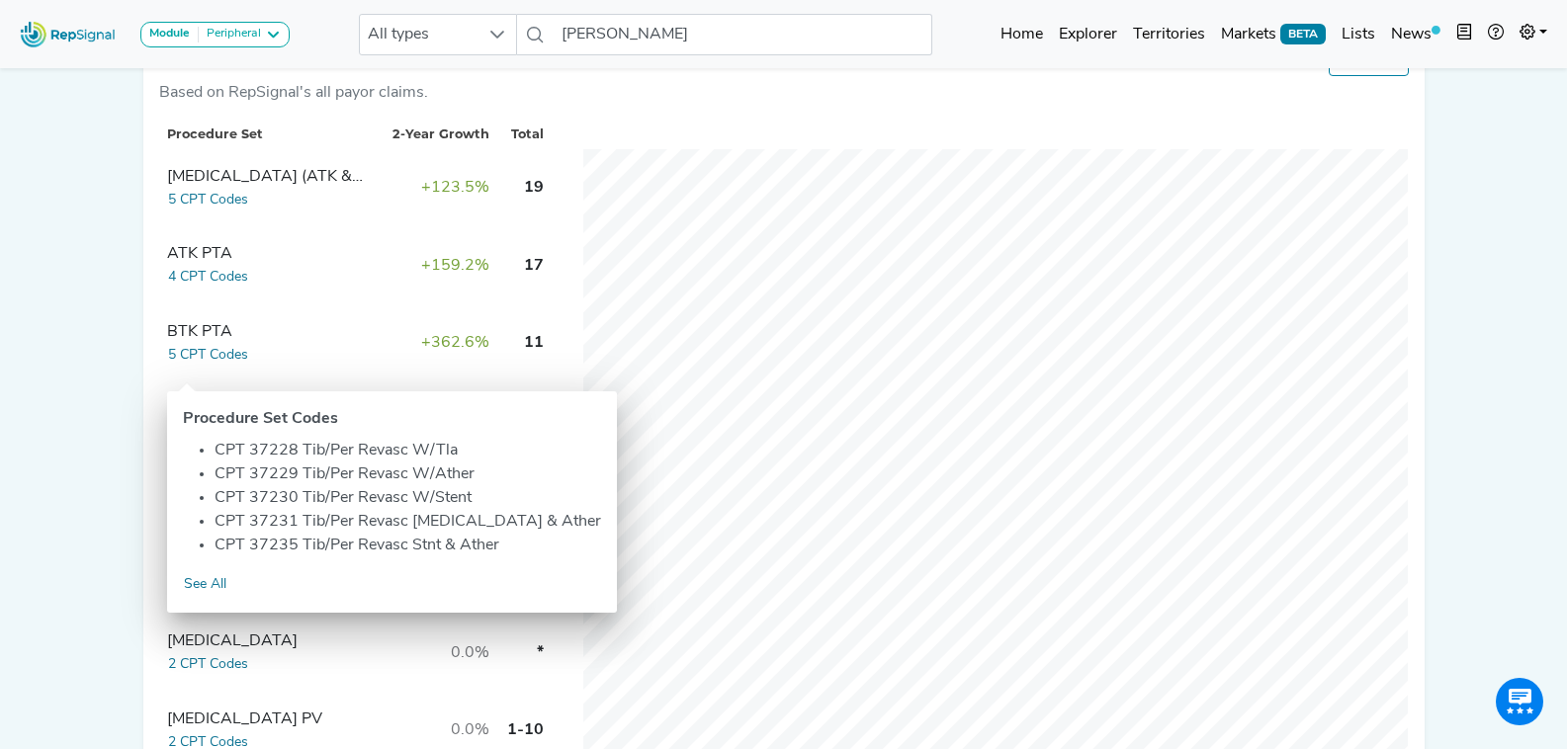
click at [323, 301] on td "ATK PTA 4 CPT Codes" at bounding box center [269, 265] width 221 height 77
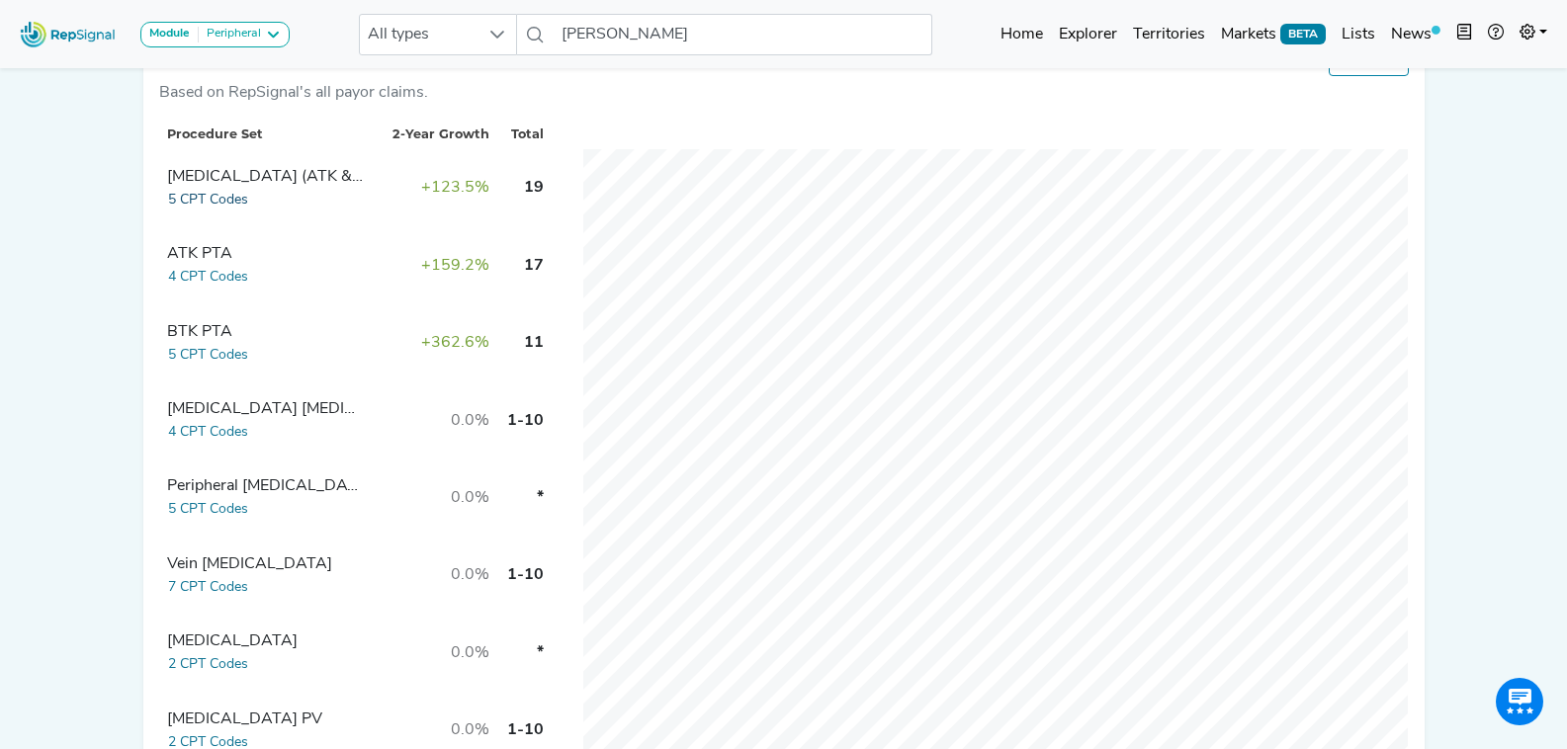
click at [224, 212] on button "5 CPT Codes" at bounding box center [208, 200] width 82 height 23
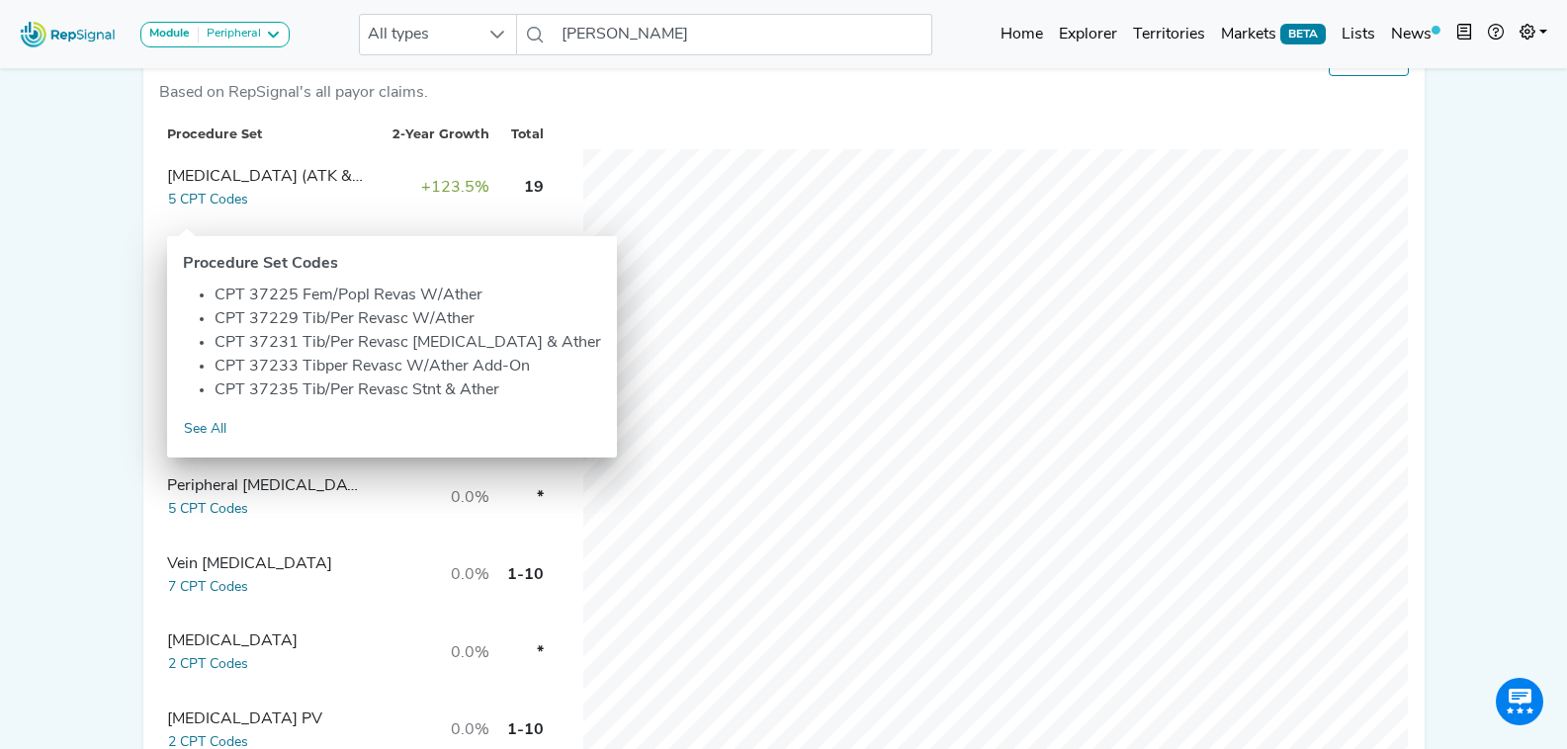
click at [343, 216] on td "Atherectomy (ATK & BTK PTA) 5 CPT Codes" at bounding box center [269, 187] width 221 height 77
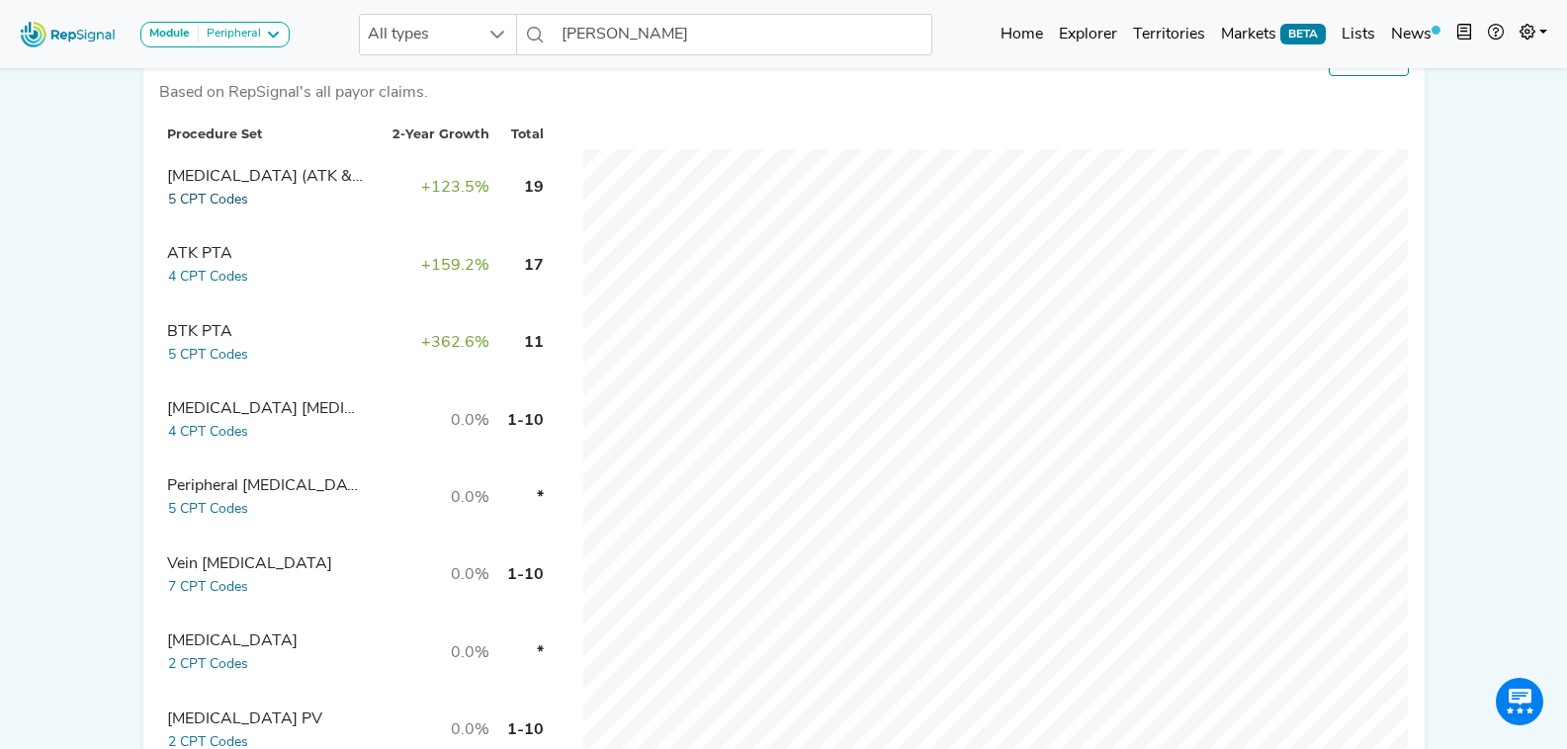
click at [223, 212] on button "5 CPT Codes" at bounding box center [208, 200] width 82 height 23
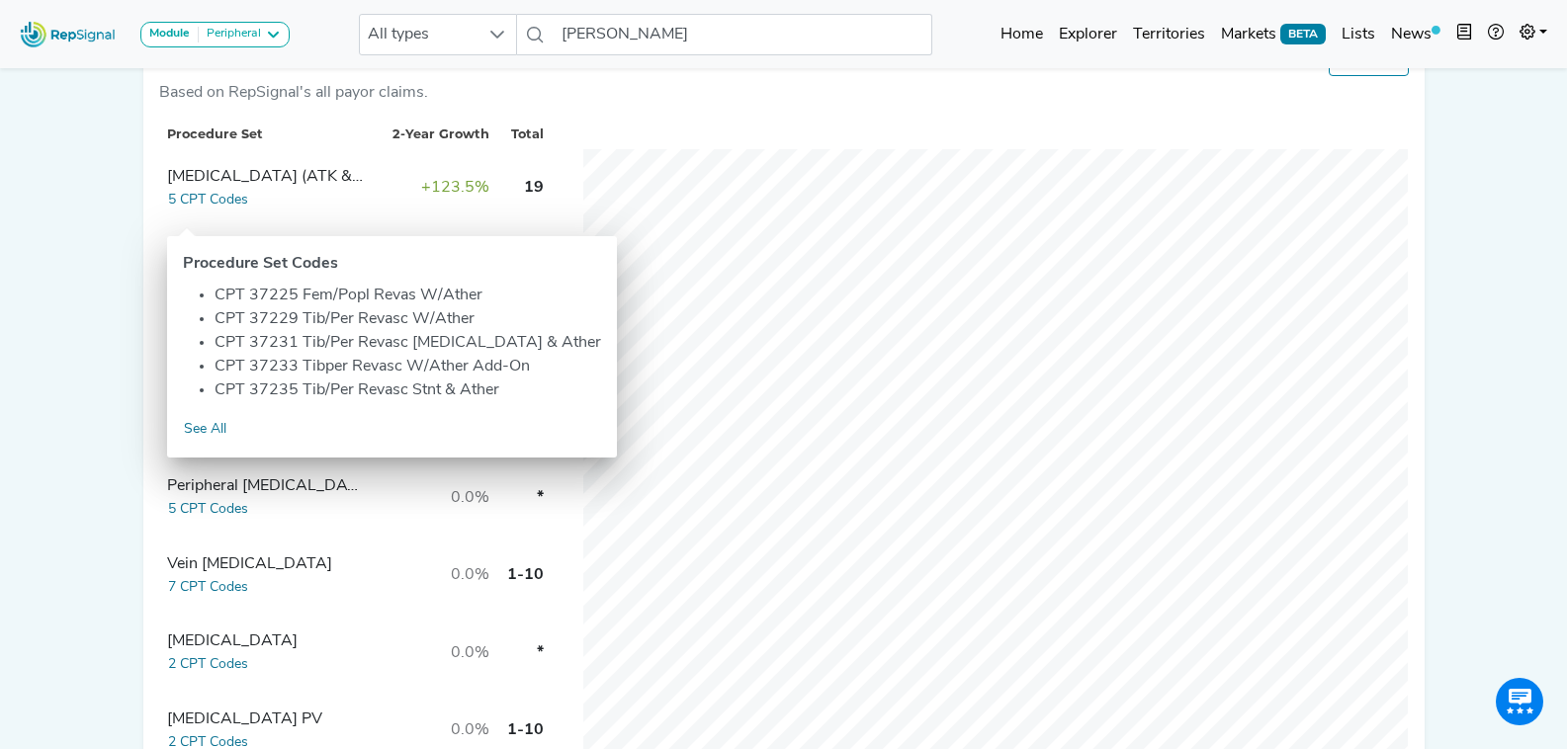
click at [389, 226] on td "+123.5%" at bounding box center [438, 187] width 117 height 77
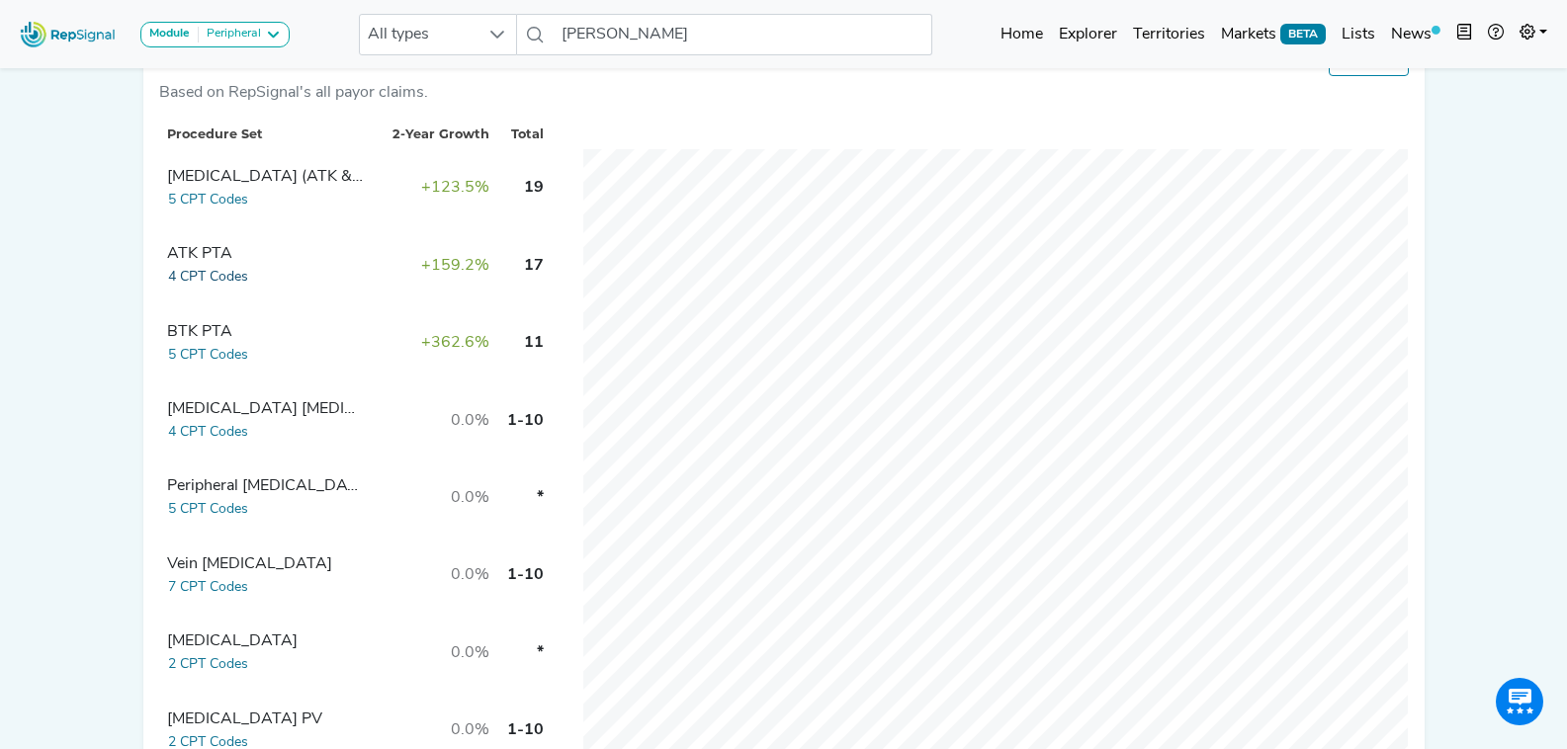
click at [210, 285] on button "4 CPT Codes" at bounding box center [208, 277] width 82 height 23
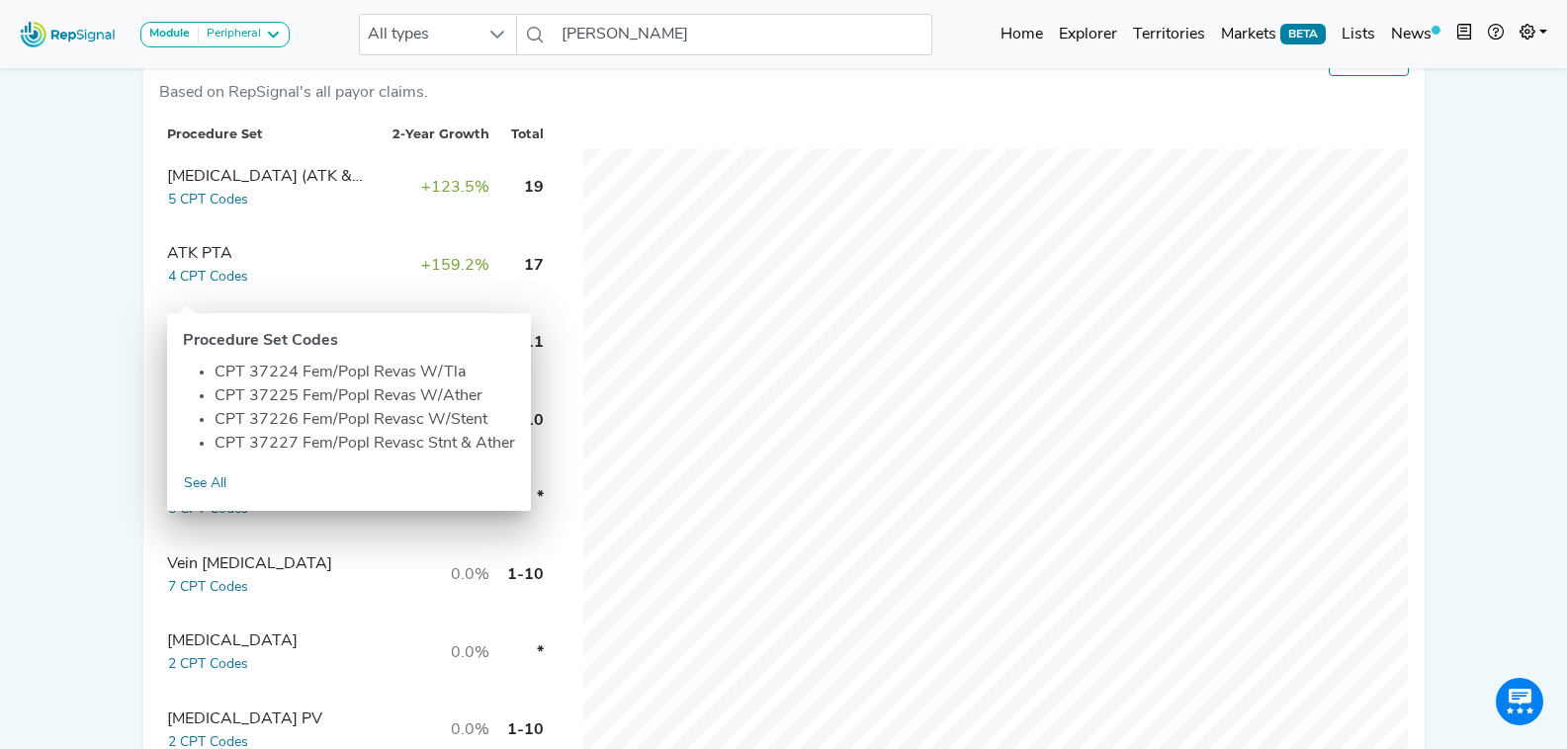
click at [363, 241] on td "ATK PTA 4 CPT Codes" at bounding box center [269, 265] width 221 height 77
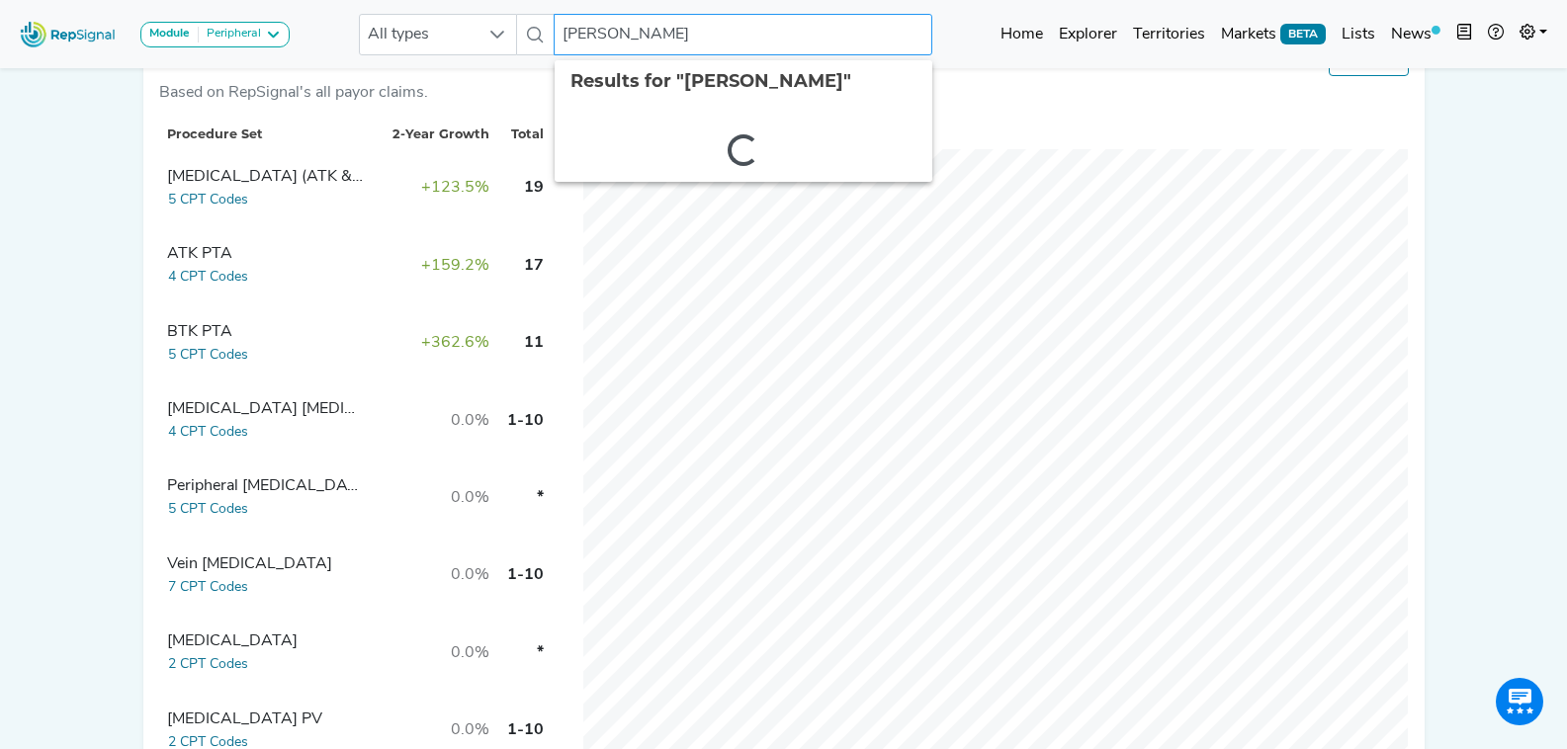
click at [616, 29] on input "Kyle Diamond" at bounding box center [743, 35] width 378 height 42
paste input "Fore"
type input "robyn Fore"
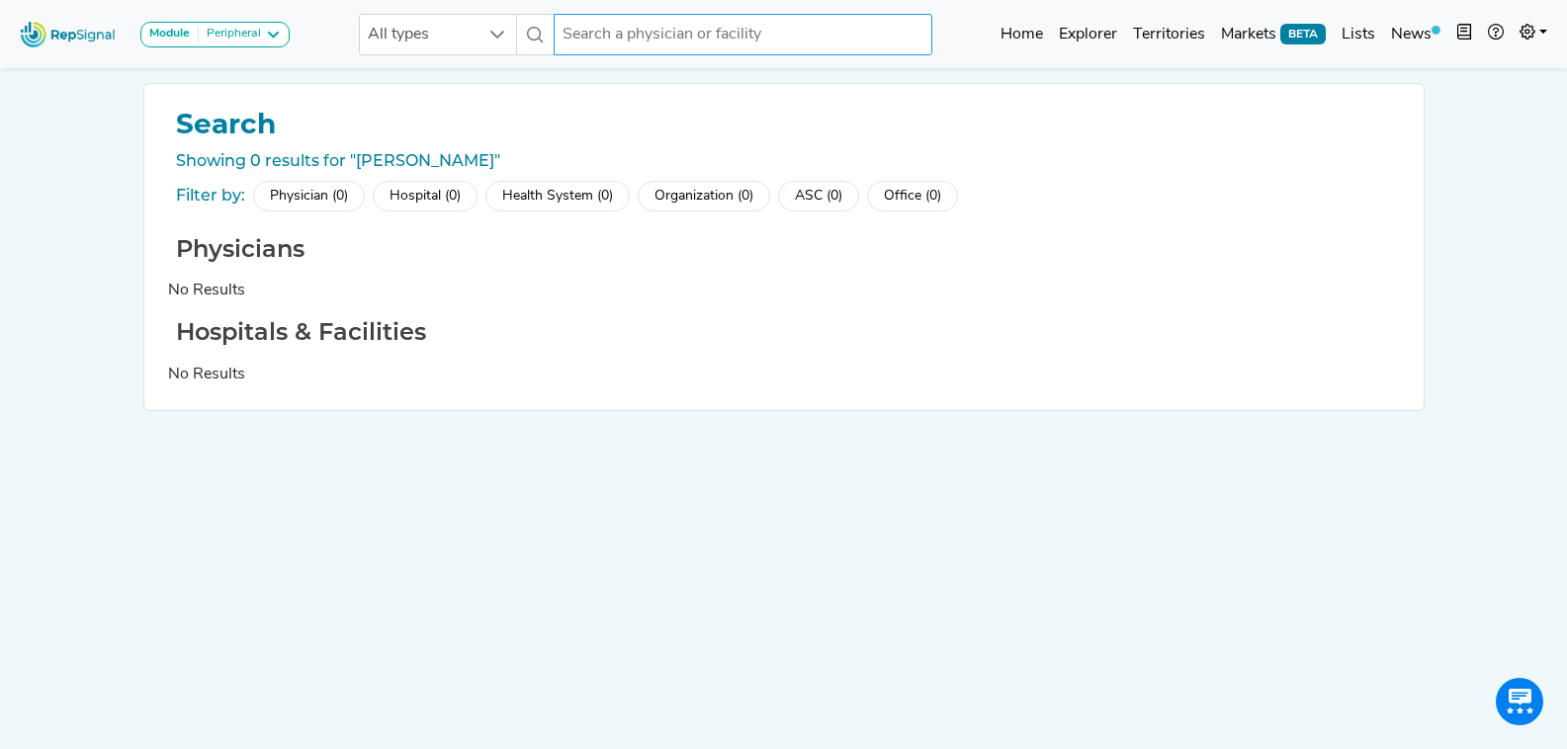
click at [614, 34] on input "text" at bounding box center [743, 35] width 378 height 42
type input "Fore"
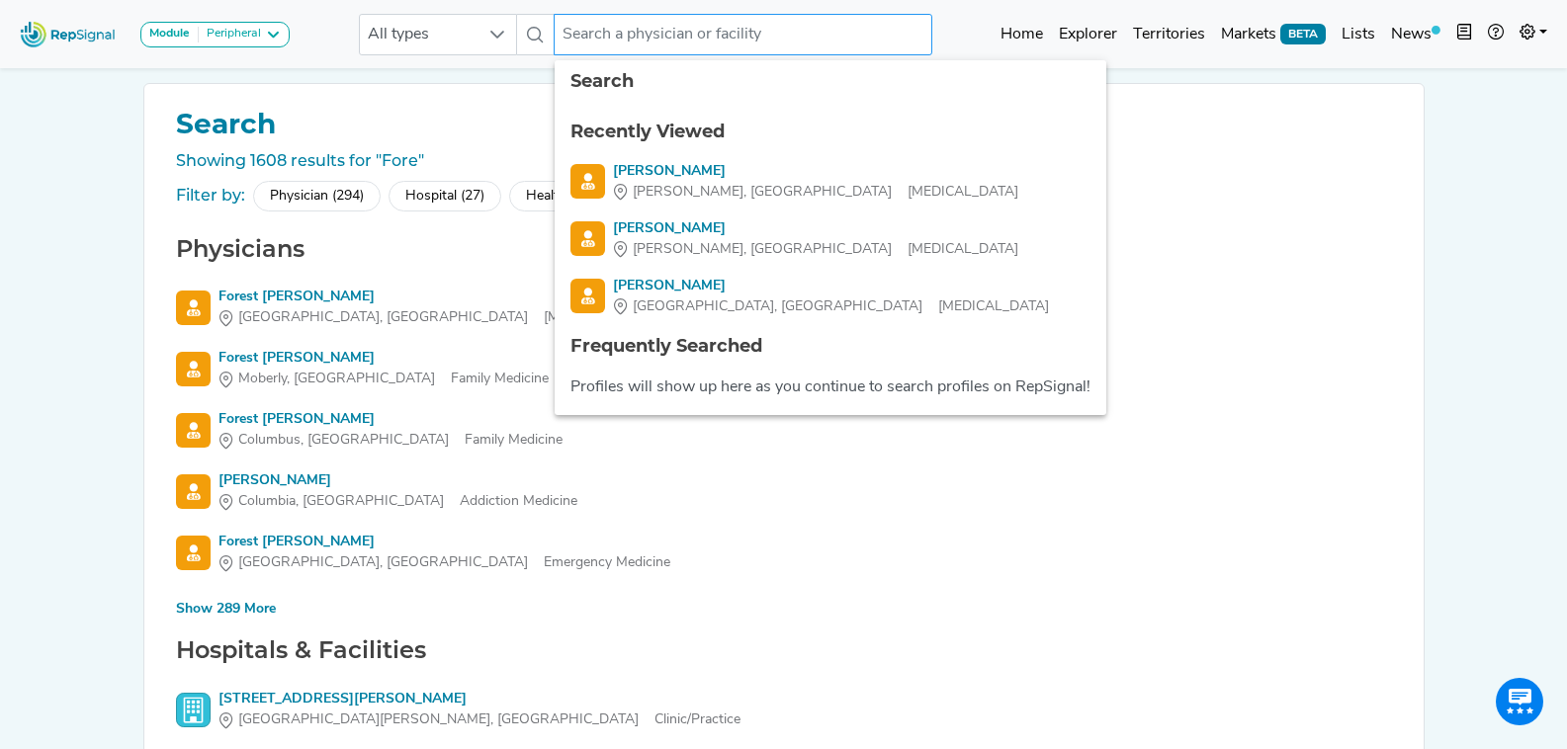
click at [622, 36] on input "text" at bounding box center [743, 35] width 378 height 42
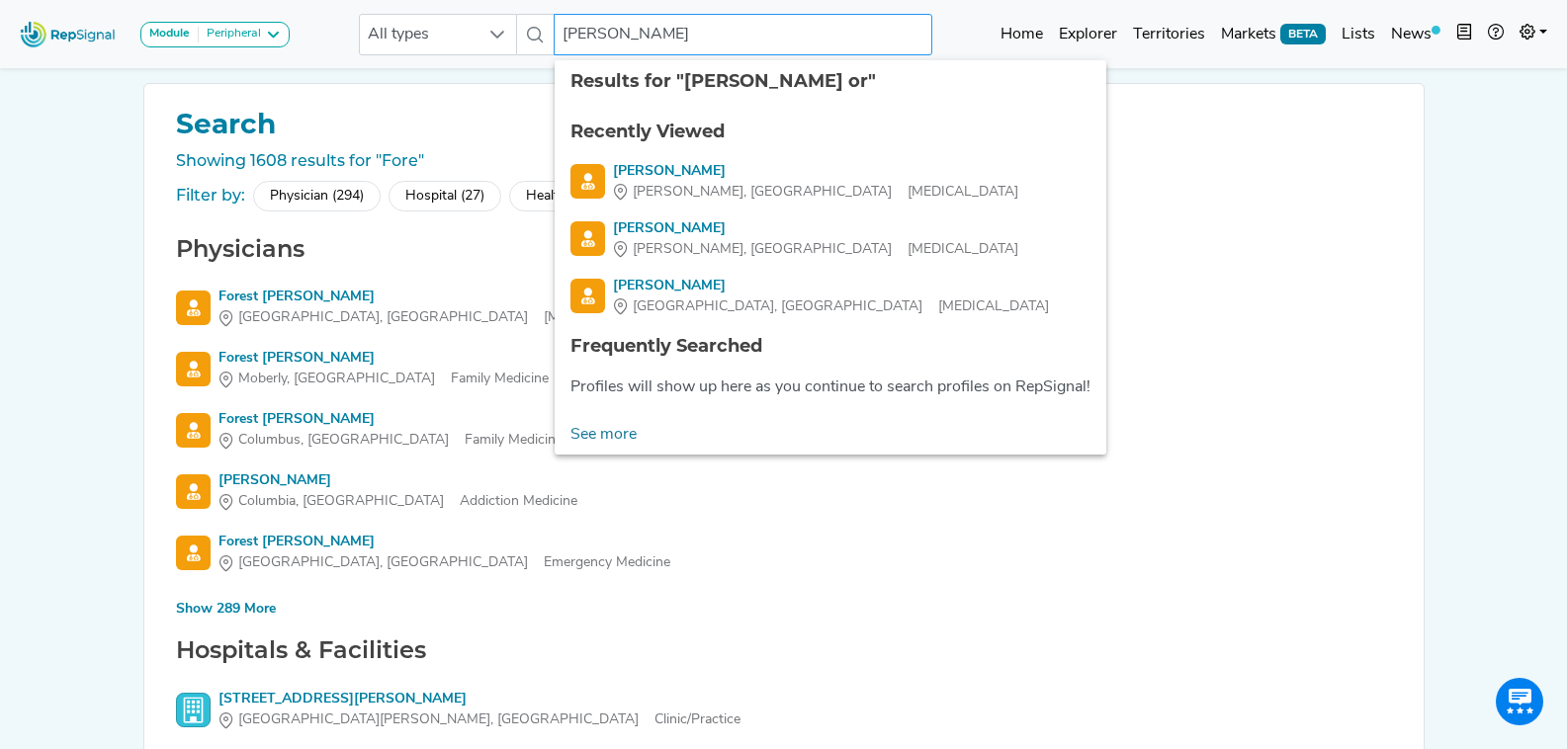
type input "randall orem"
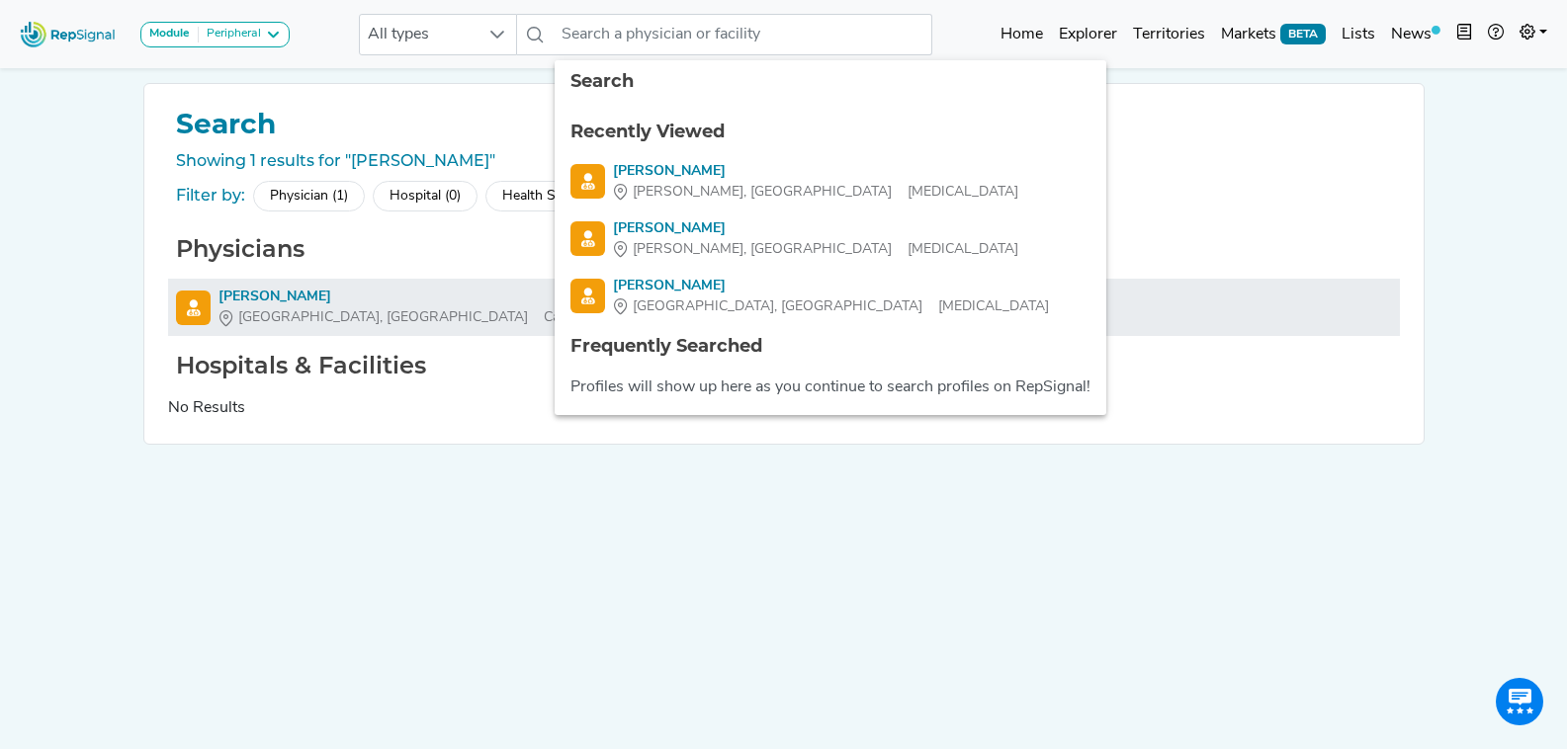
click at [298, 297] on div "Randall Orem" at bounding box center [490, 297] width 544 height 21
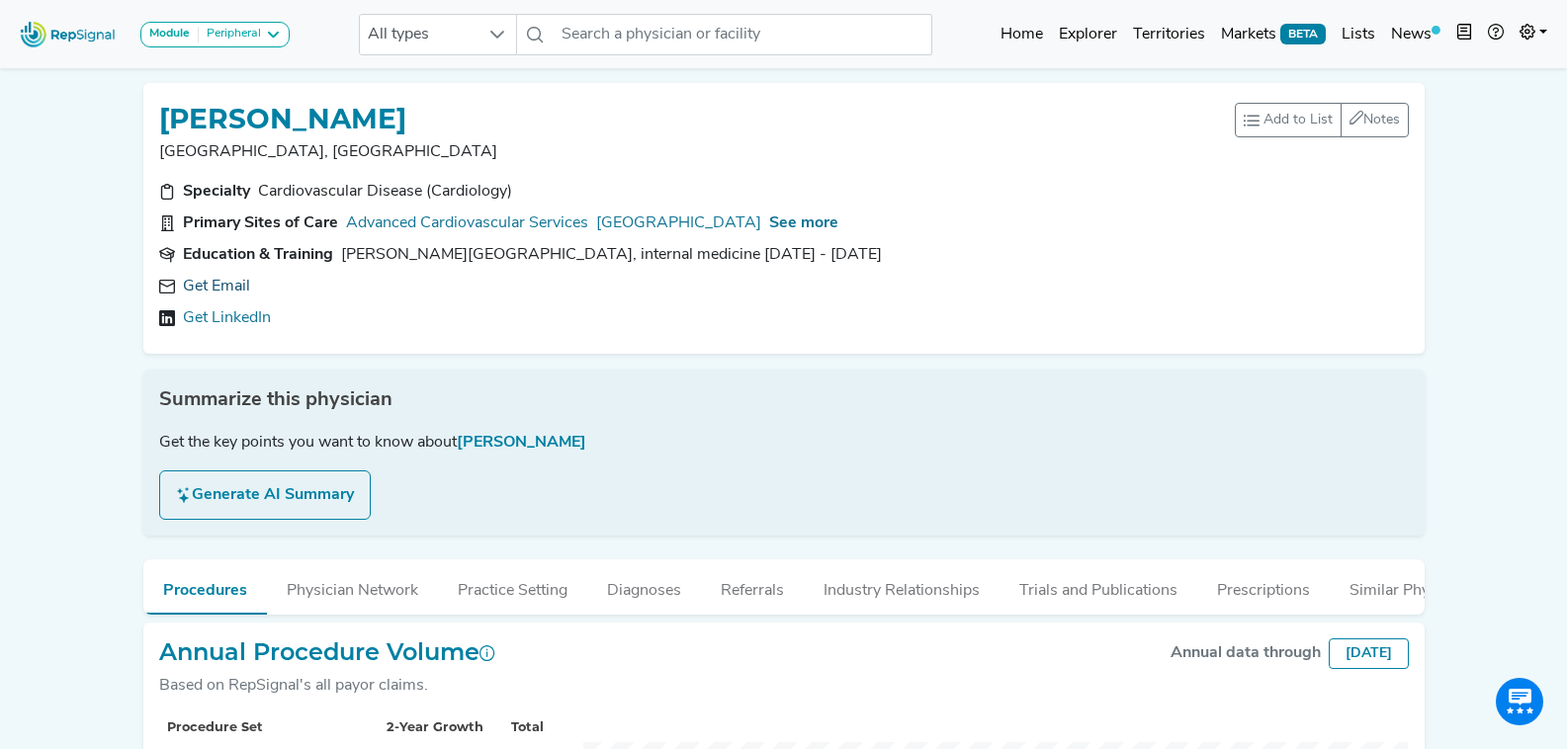
click at [210, 291] on link "Get Email" at bounding box center [216, 287] width 67 height 24
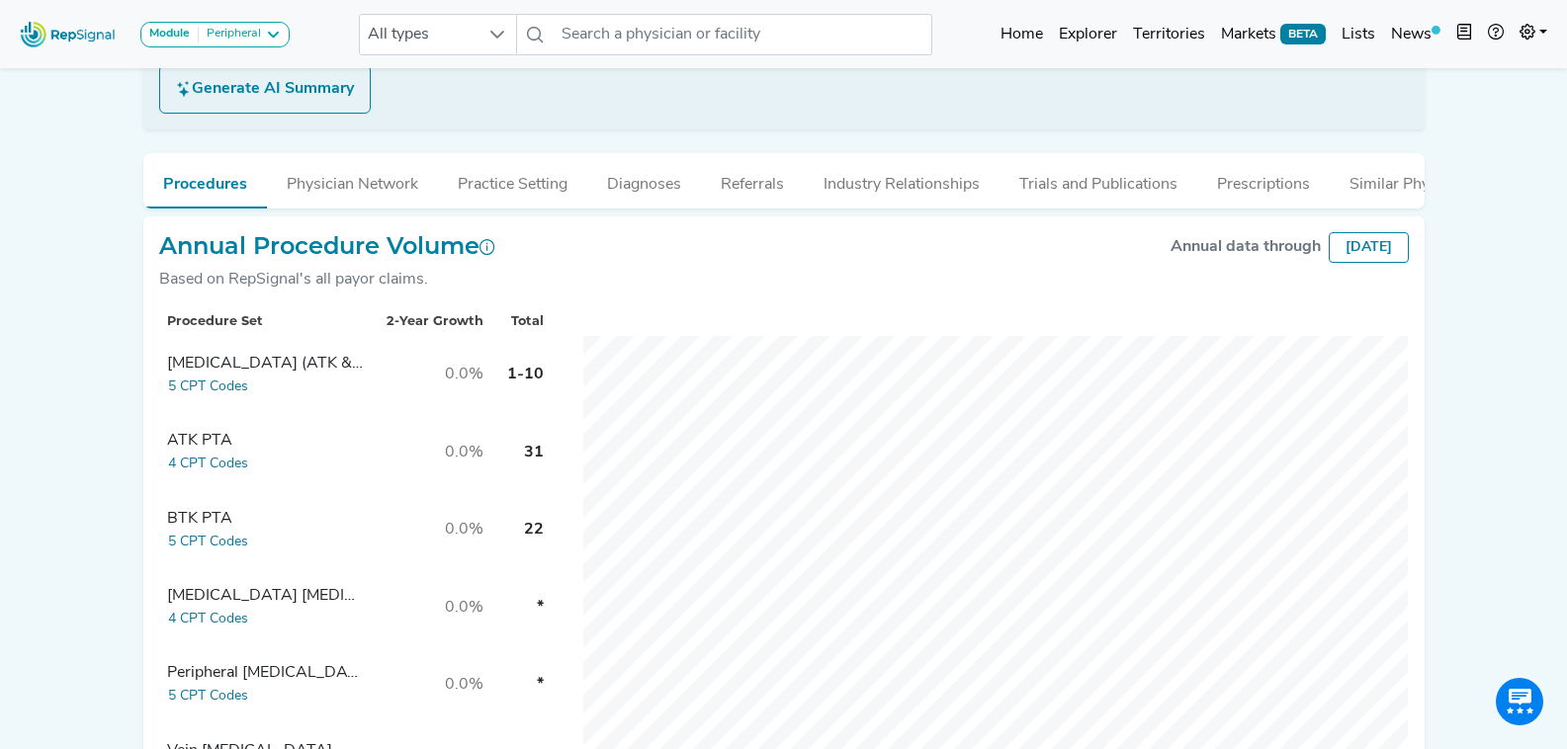
scroll to position [395, 0]
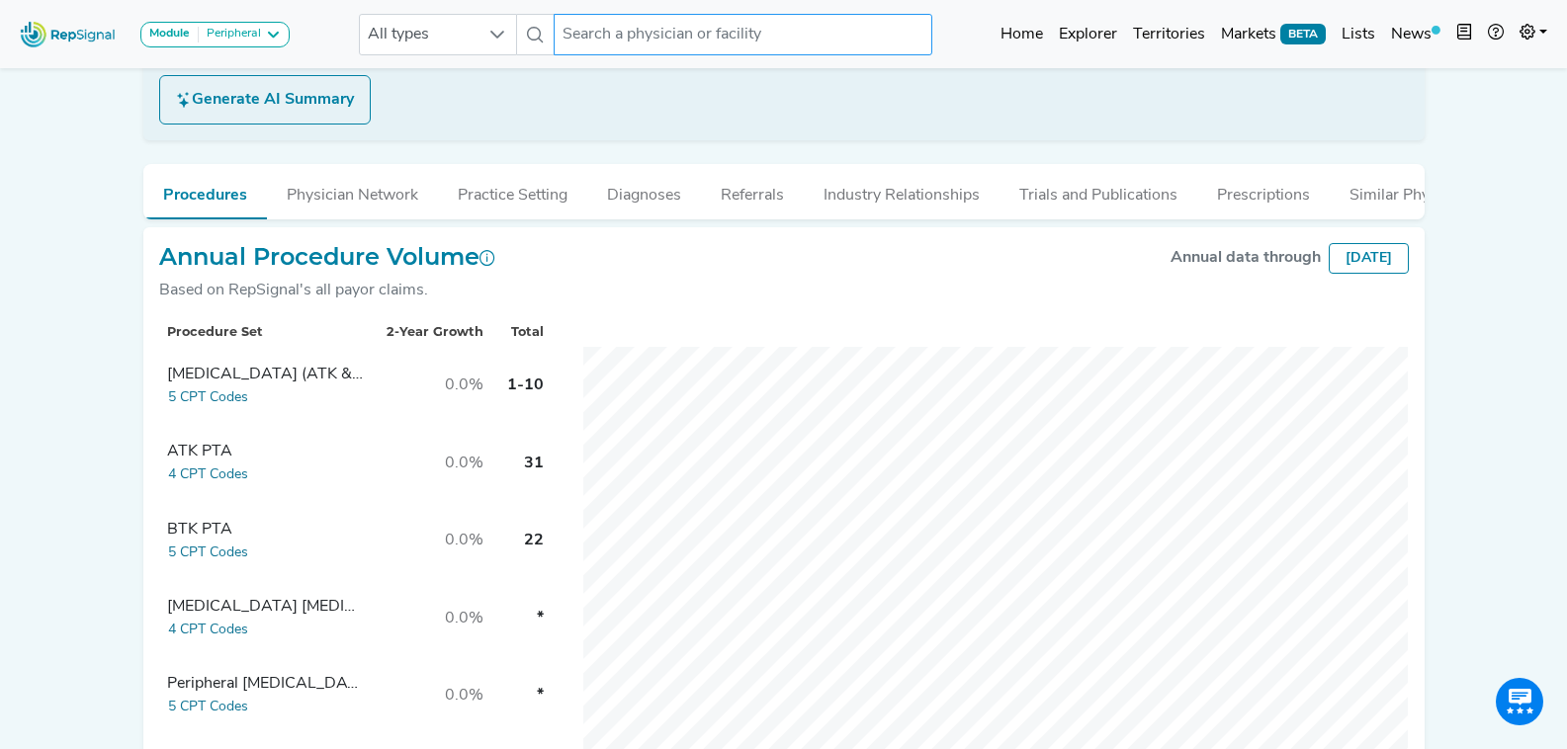
click at [630, 43] on input "text" at bounding box center [743, 35] width 378 height 42
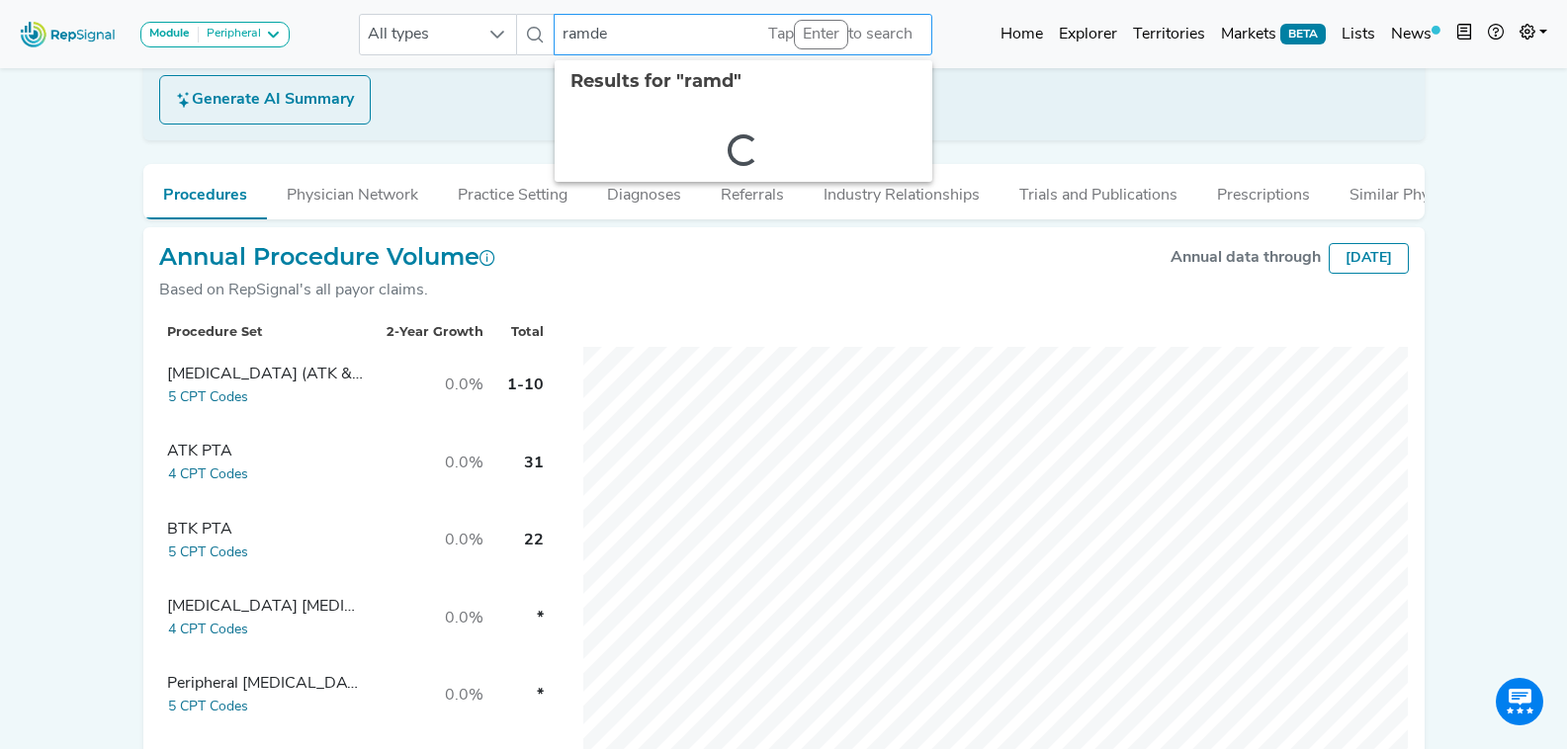
type input "ramdev"
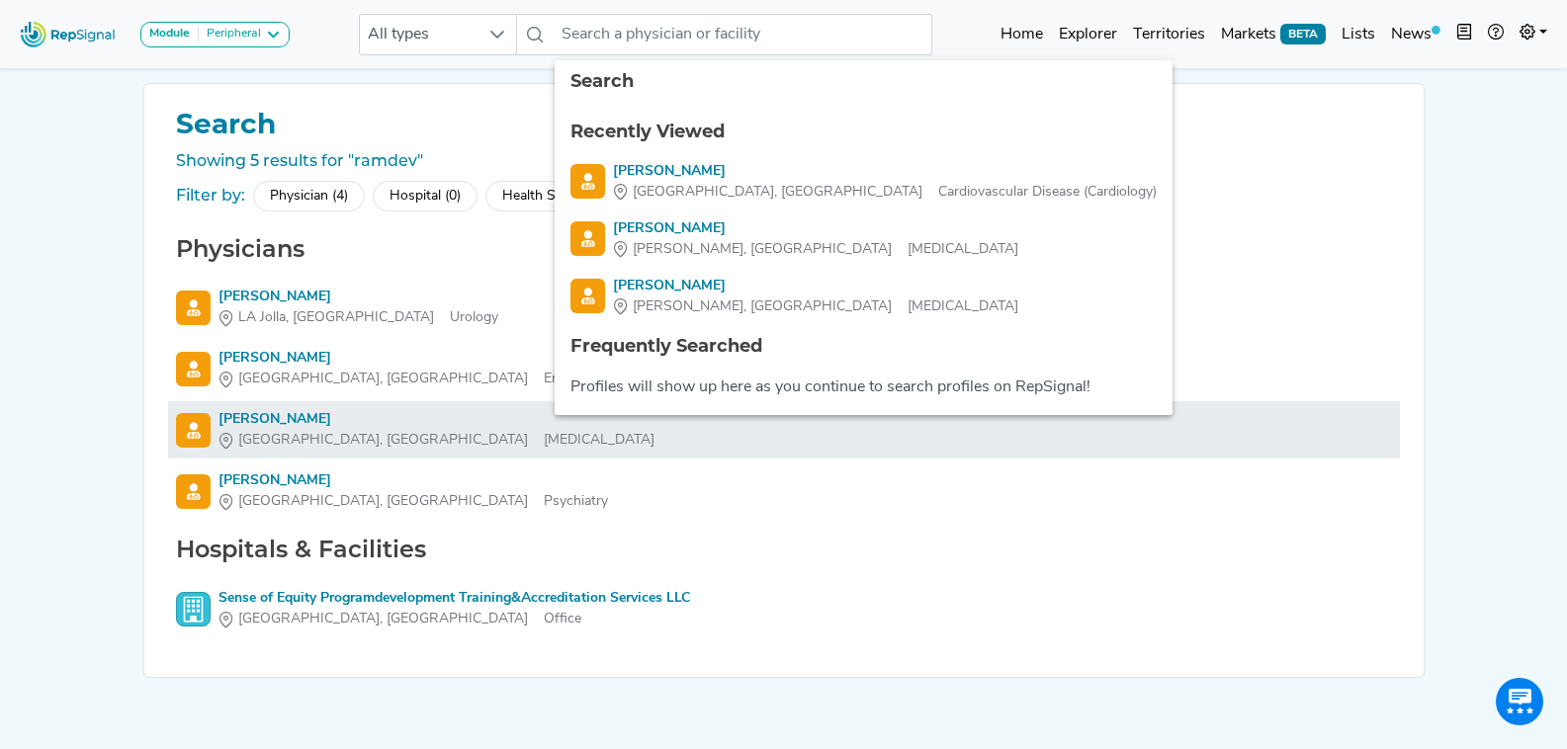
click at [275, 418] on div "Pranay Ramdev" at bounding box center [436, 419] width 436 height 21
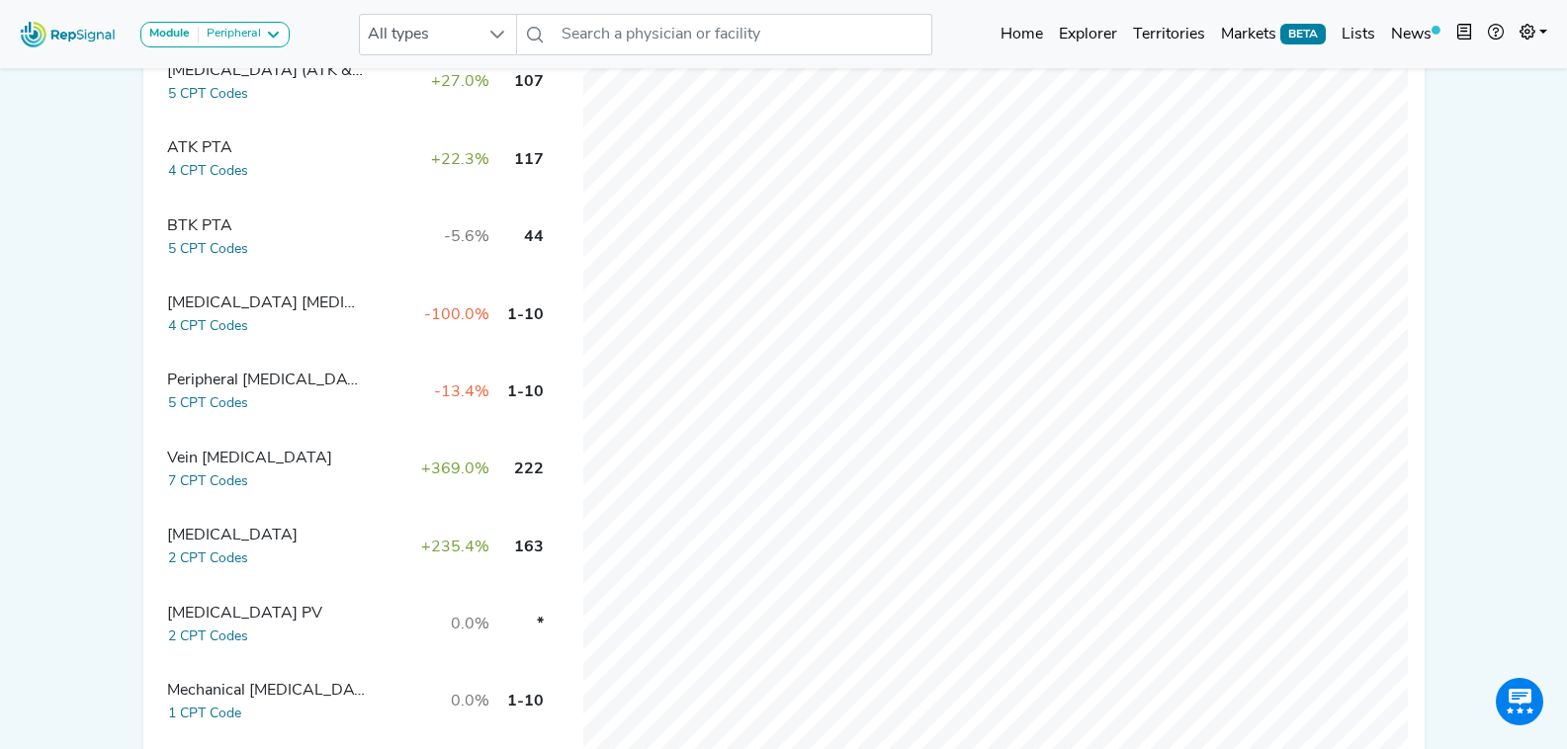
scroll to position [593, 0]
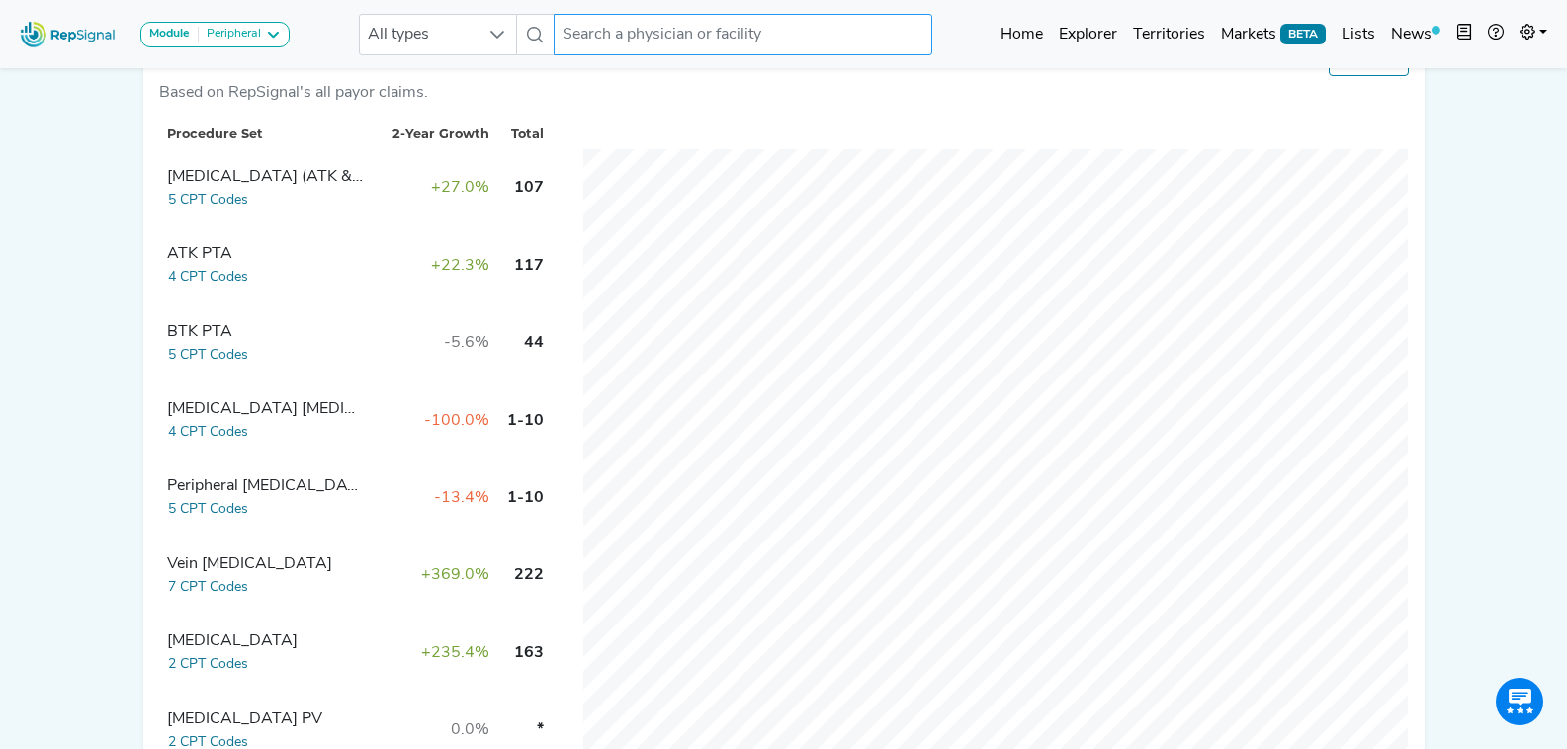
click at [718, 29] on input "text" at bounding box center [743, 35] width 378 height 42
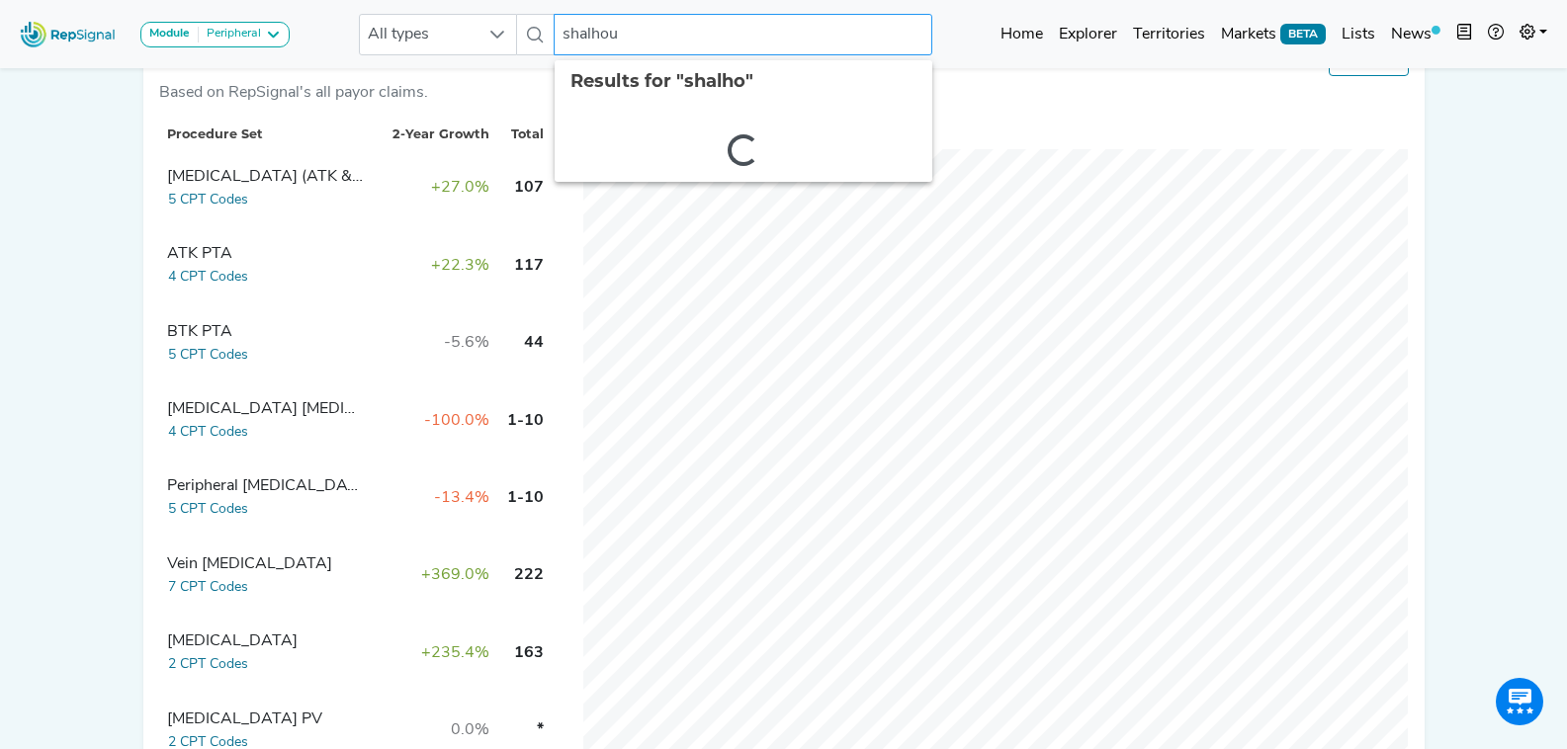
type input "shalhoub"
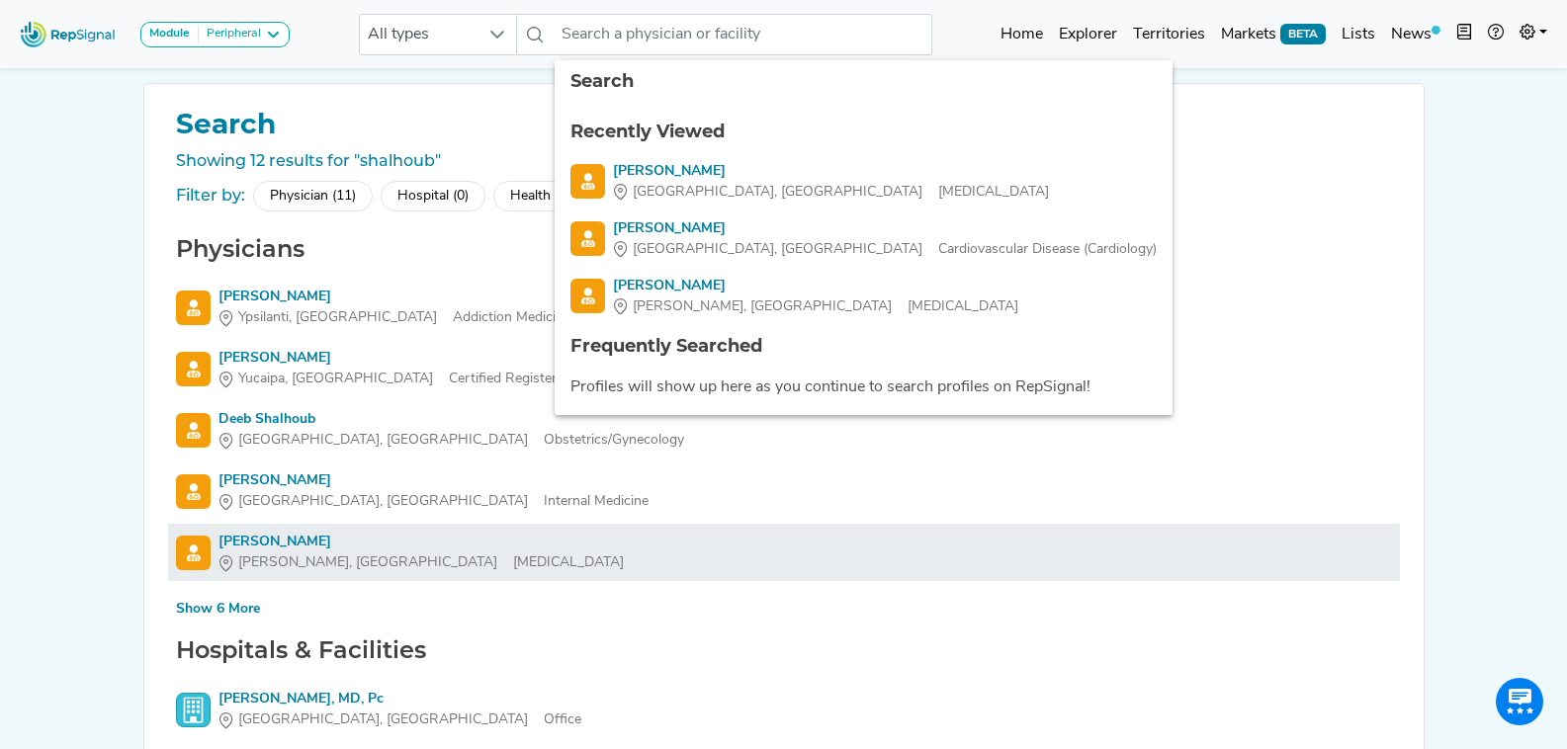
click at [294, 540] on div "Hadi Shalhoub" at bounding box center [420, 542] width 405 height 21
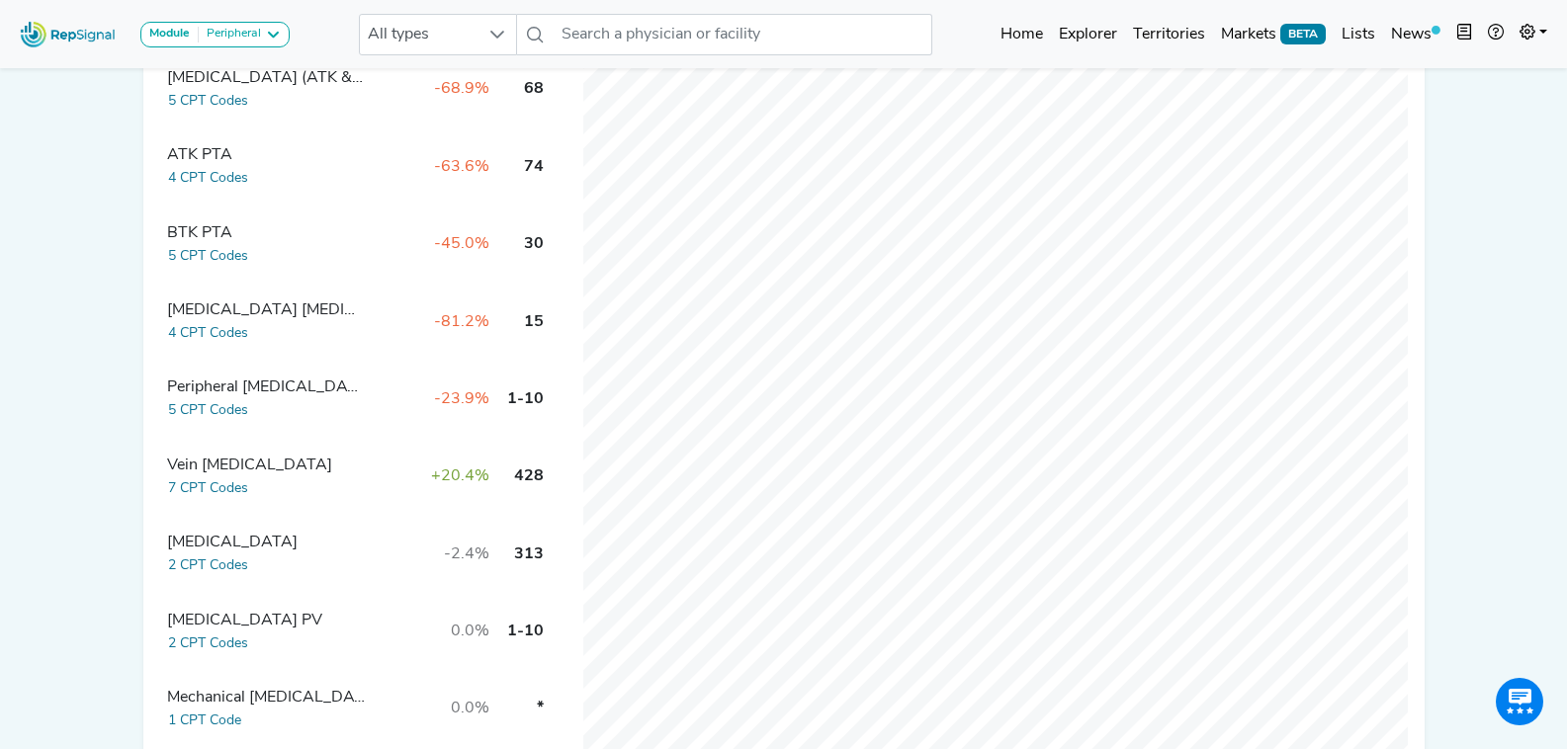
scroll to position [593, 0]
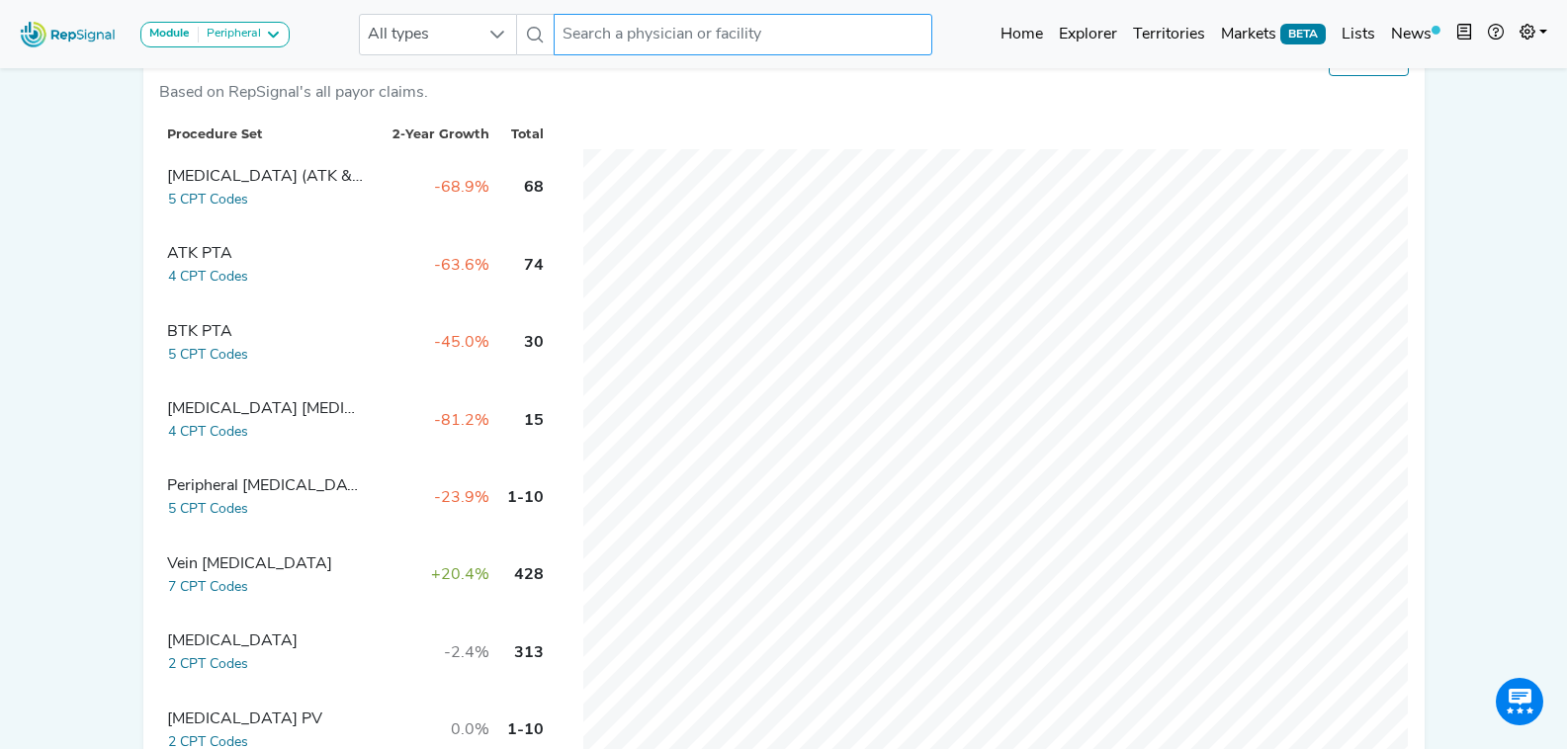
click at [684, 28] on input "text" at bounding box center [743, 35] width 378 height 42
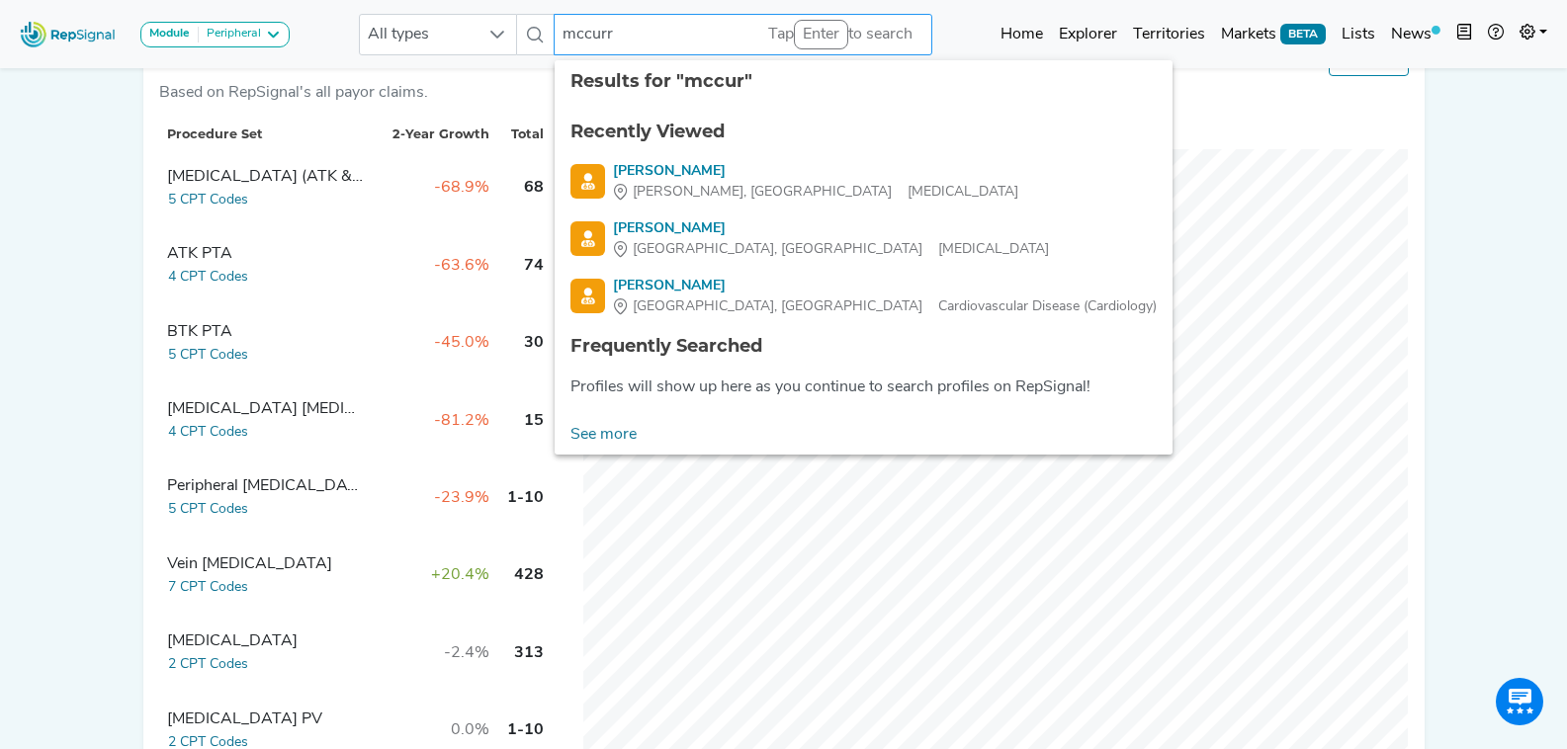
type input "mccurry"
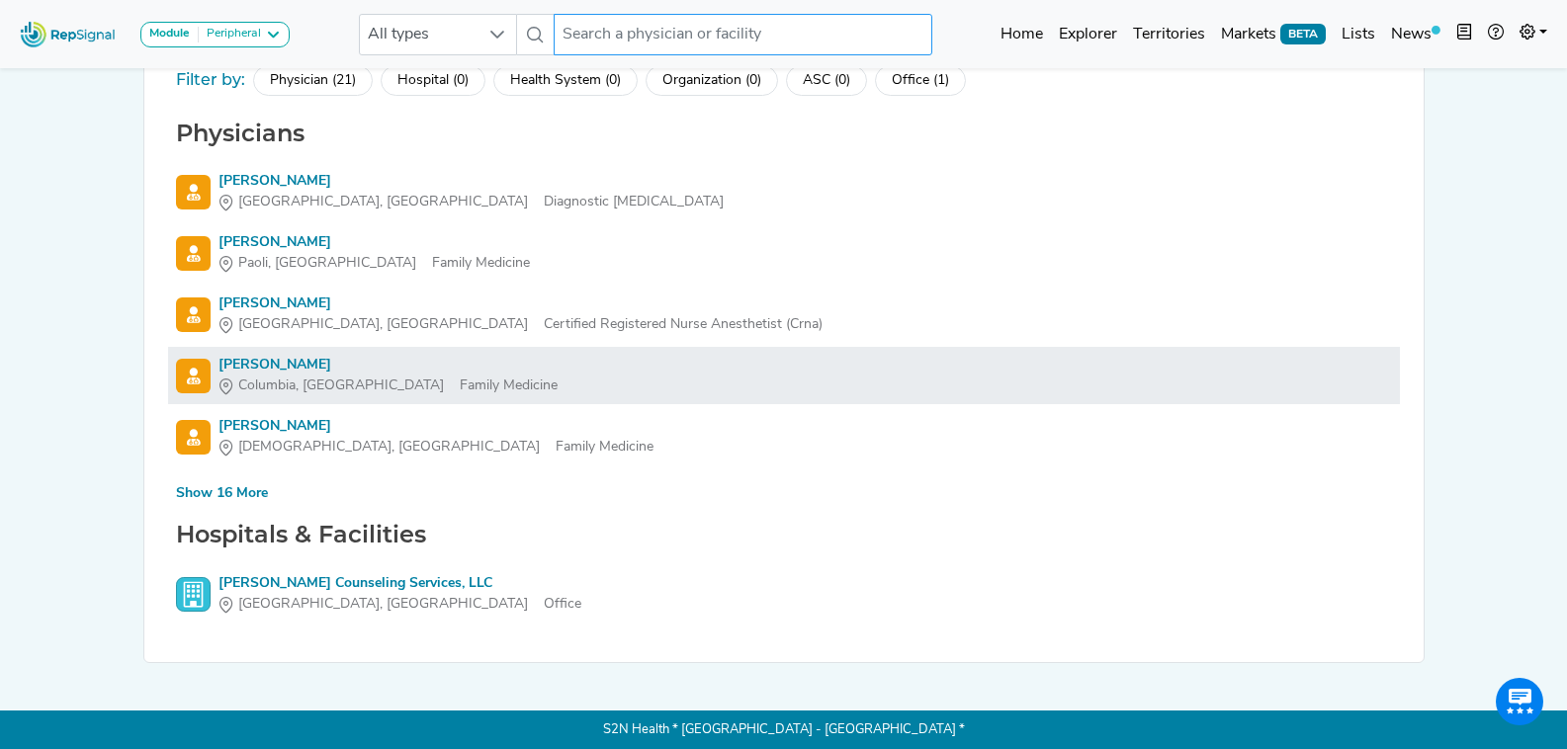
scroll to position [117, 0]
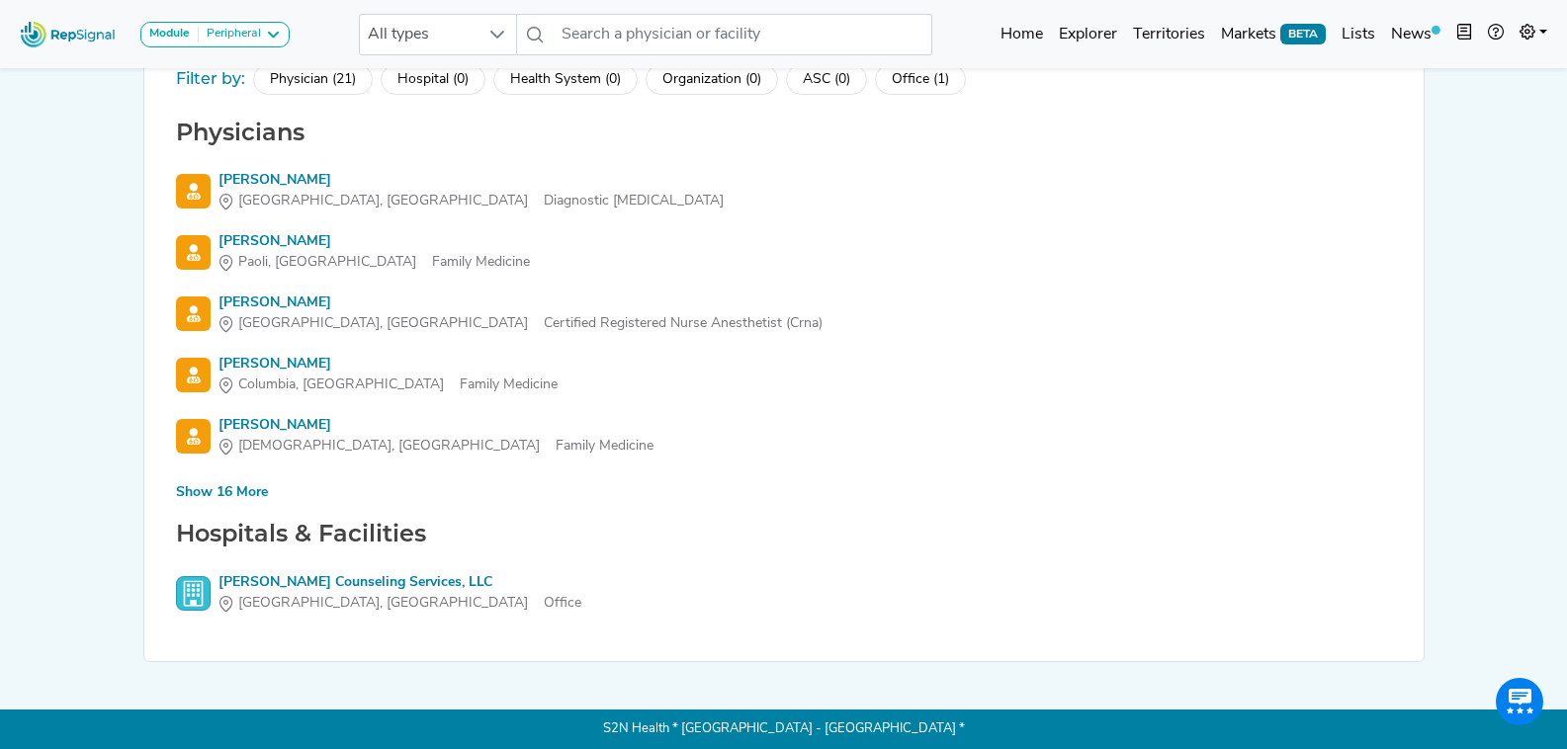
drag, startPoint x: 233, startPoint y: 474, endPoint x: 226, endPoint y: 495, distance: 22.8
click at [226, 492] on div "Physicians Andrew Mccurry Gainesville, FL Diagnostic Radiology Ashley Mccurry P…" at bounding box center [784, 312] width 1232 height 387
click at [226, 495] on div "Show 16 More" at bounding box center [222, 492] width 92 height 21
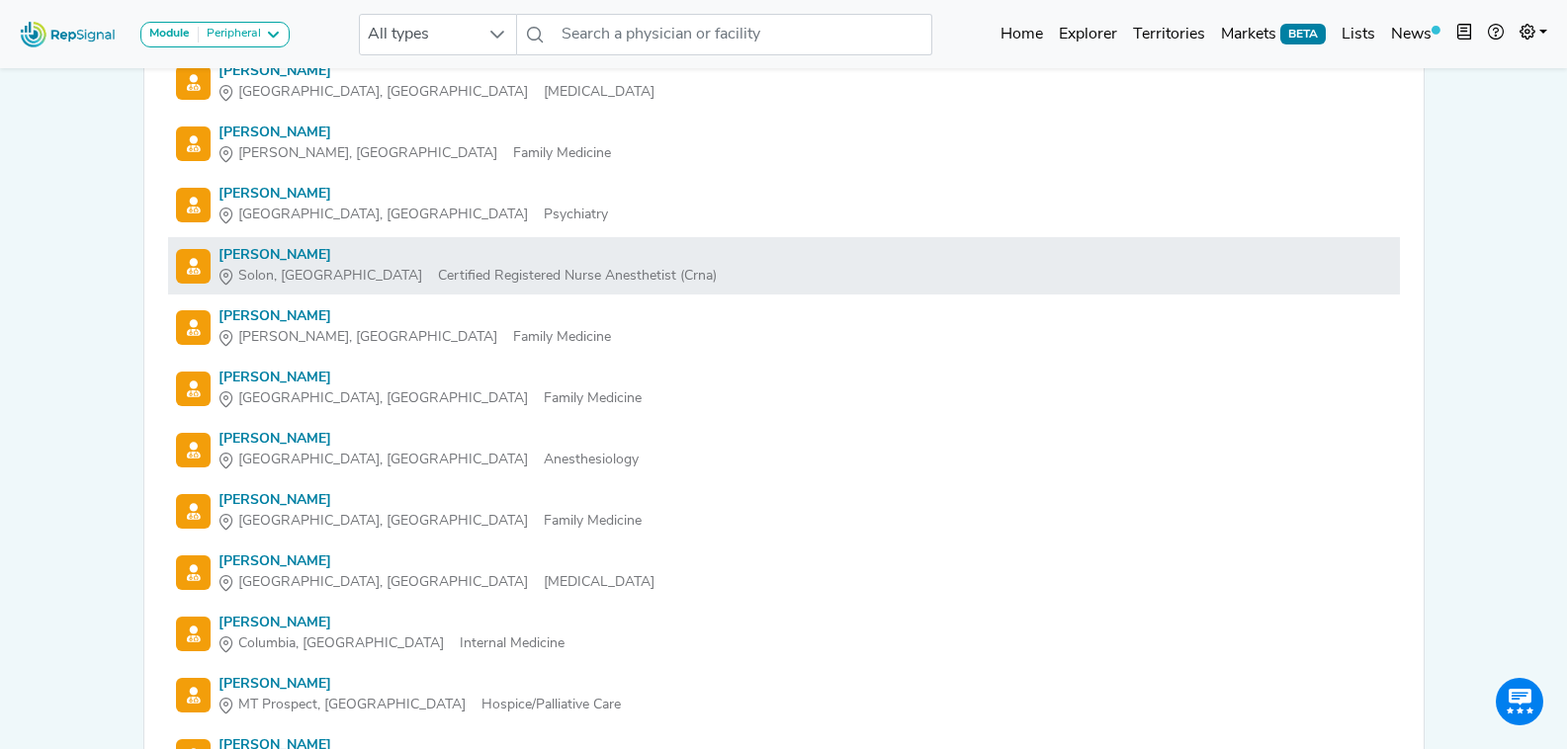
scroll to position [692, 0]
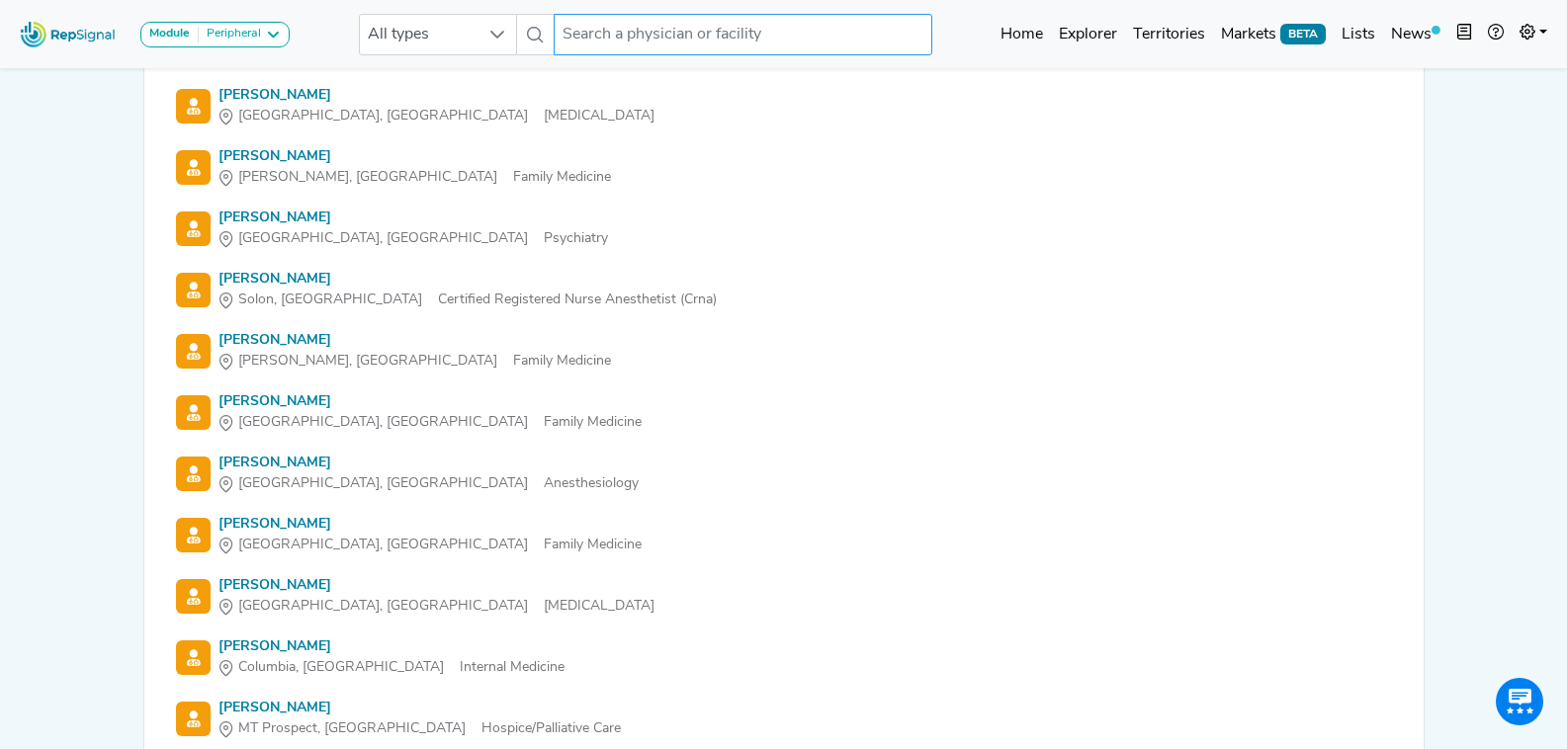
click at [590, 23] on input "text" at bounding box center [743, 35] width 378 height 42
click at [682, 35] on input "text" at bounding box center [743, 35] width 378 height 42
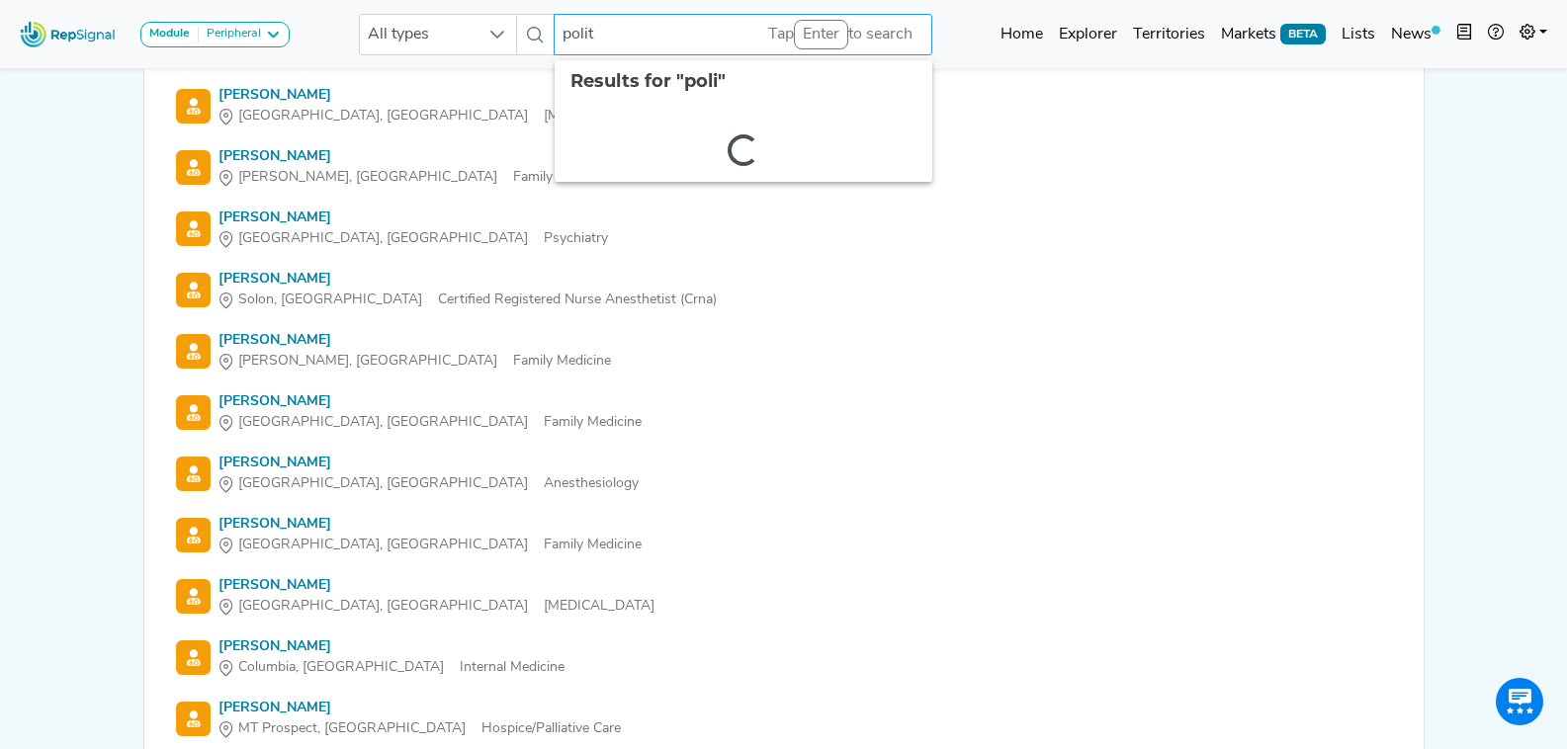
type input "polito"
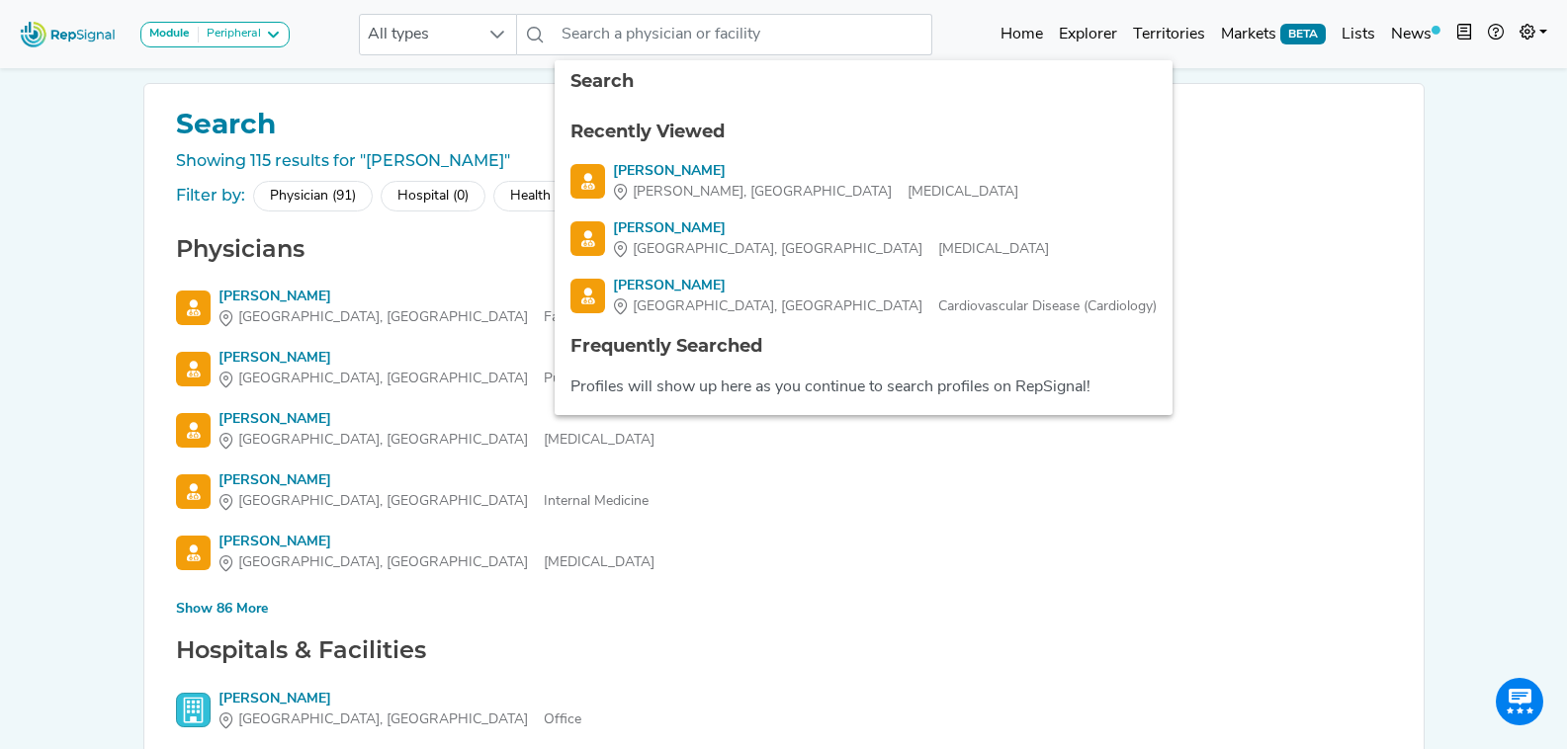
click at [494, 123] on h1 "Search" at bounding box center [784, 125] width 1232 height 34
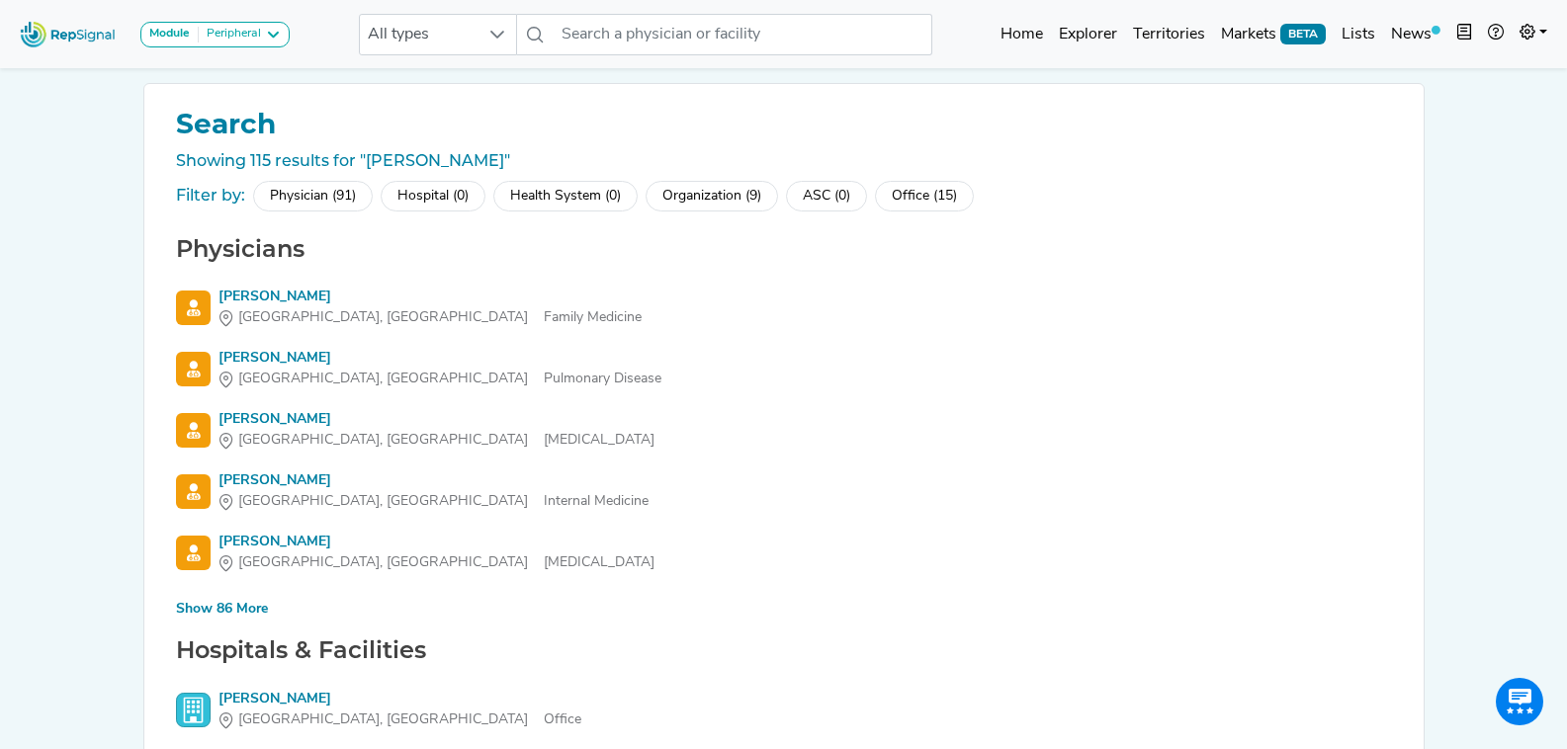
click at [230, 611] on div "Show 86 More" at bounding box center [222, 609] width 92 height 21
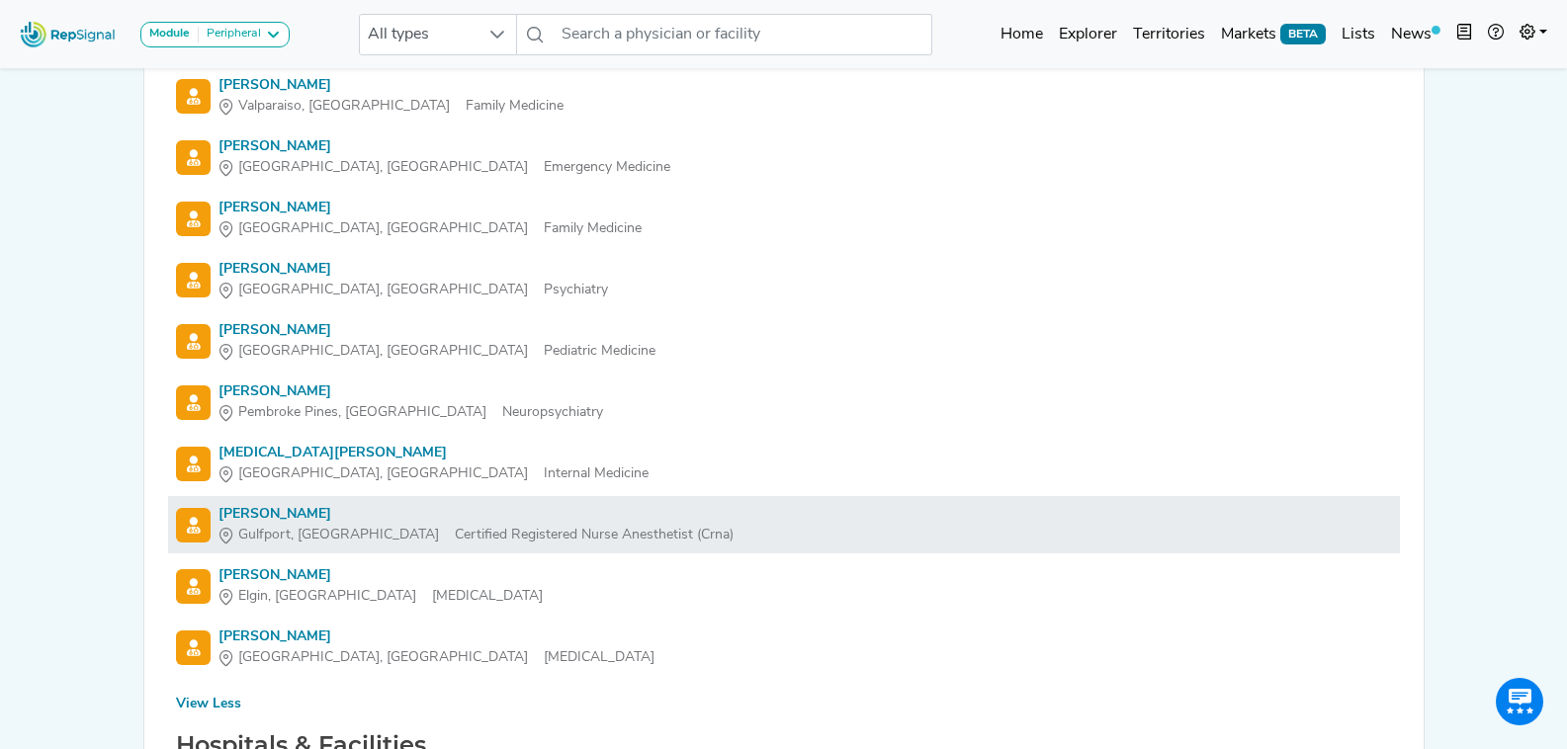
scroll to position [5141, 0]
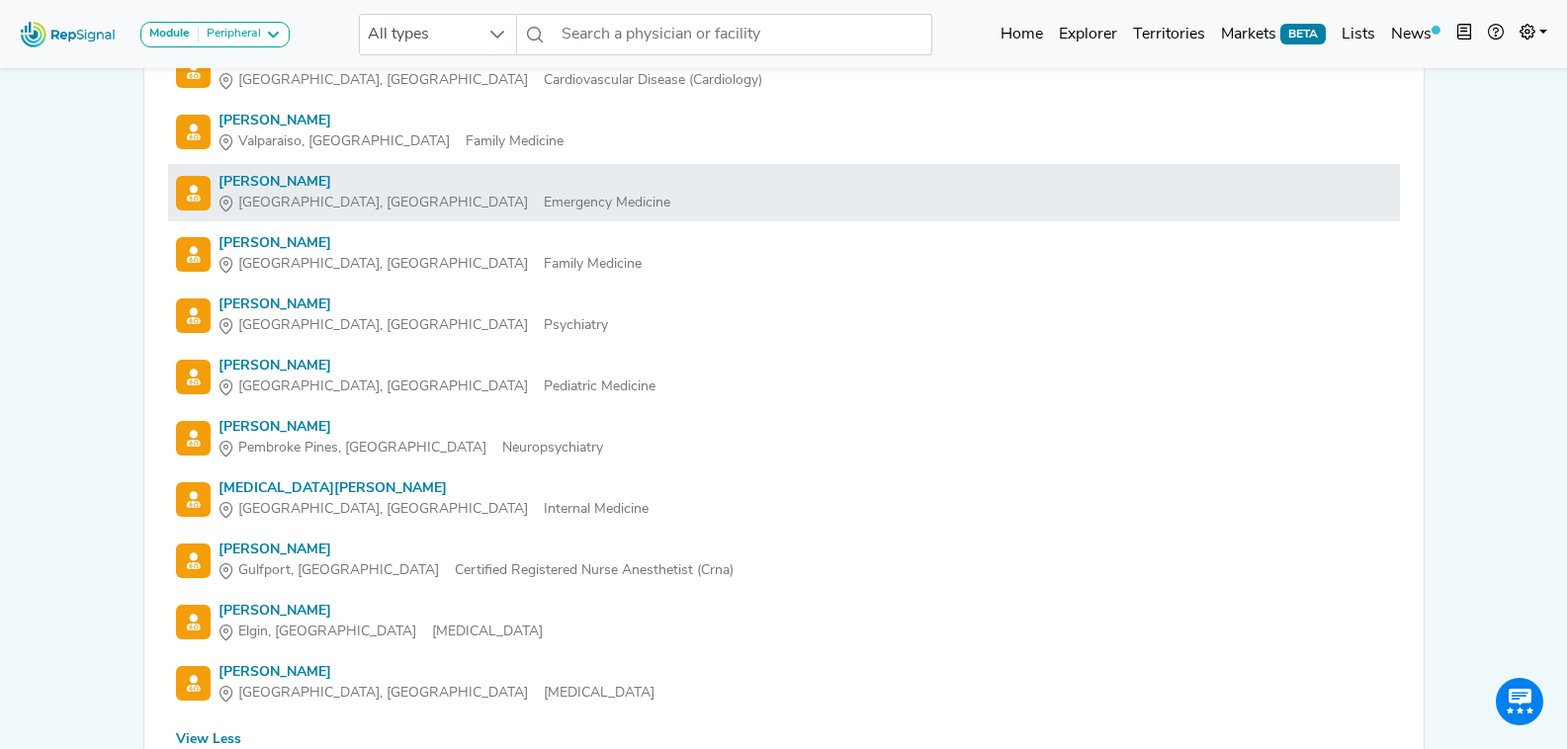
click at [256, 183] on div "Sara Polito" at bounding box center [444, 182] width 452 height 21
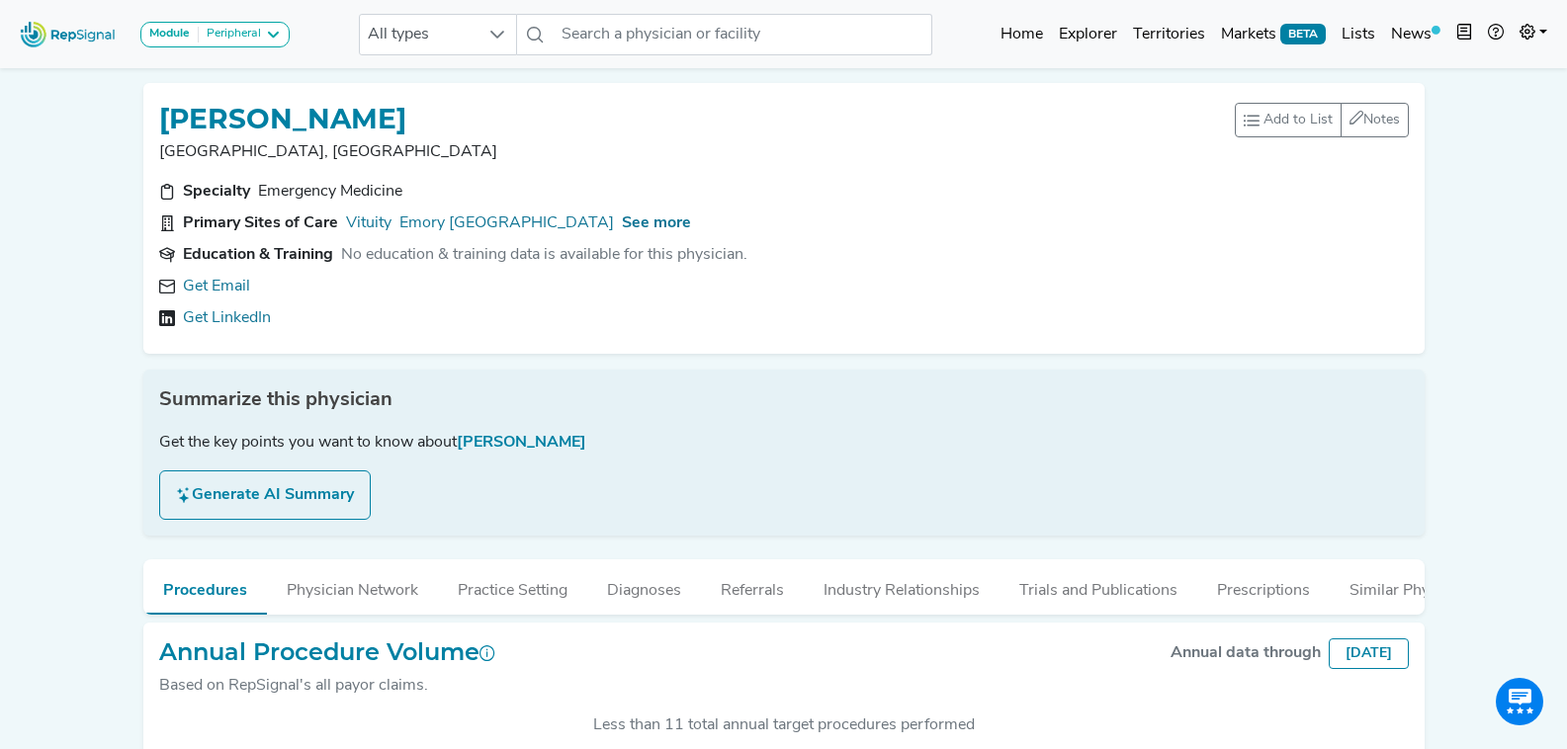
click at [229, 299] on div "Get Email Get LinkedIn" at bounding box center [784, 302] width 1250 height 55
click at [228, 291] on link "Get Email" at bounding box center [216, 287] width 67 height 24
click at [648, 53] on input "text" at bounding box center [743, 35] width 378 height 42
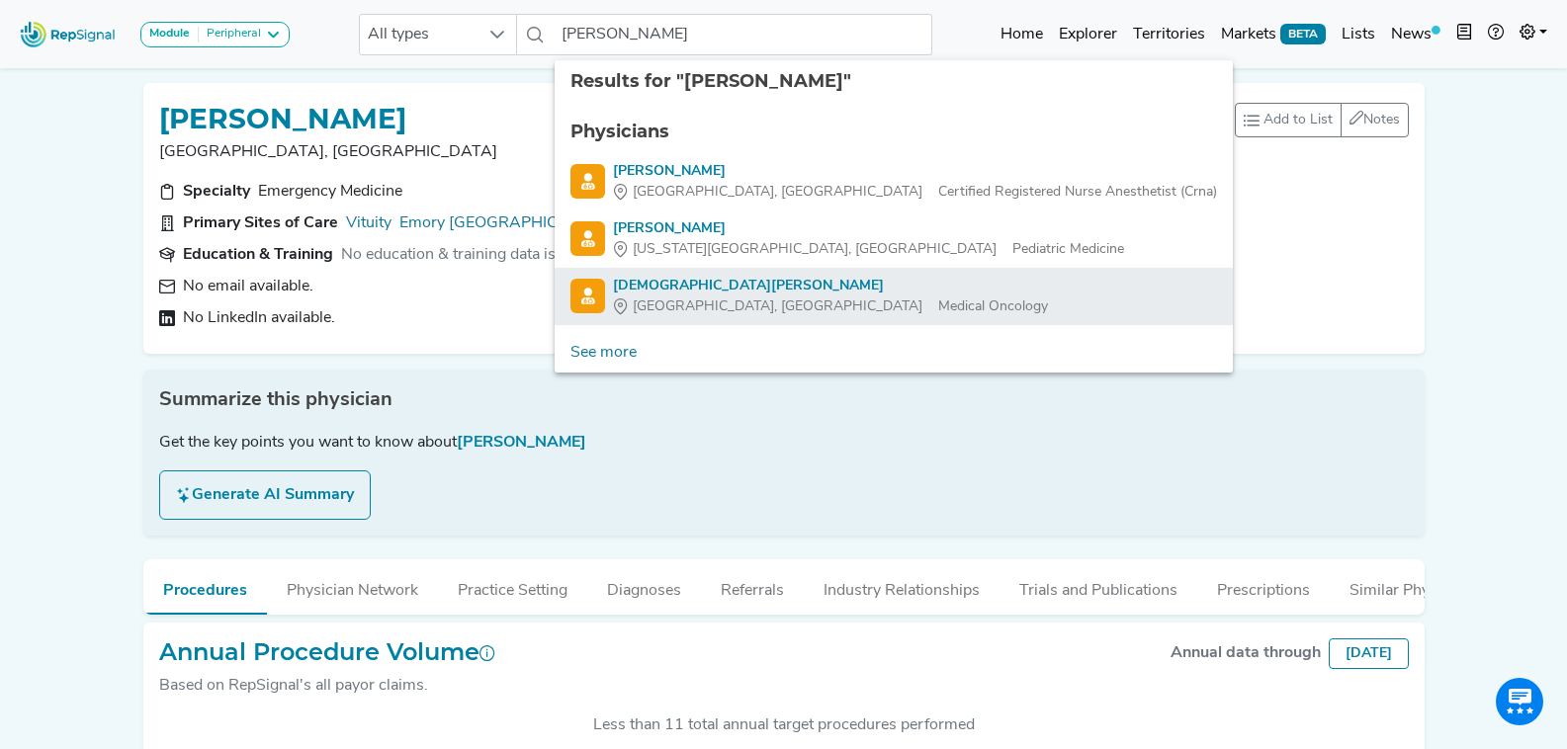
click at [725, 292] on div "Christian Meyer" at bounding box center [830, 286] width 435 height 21
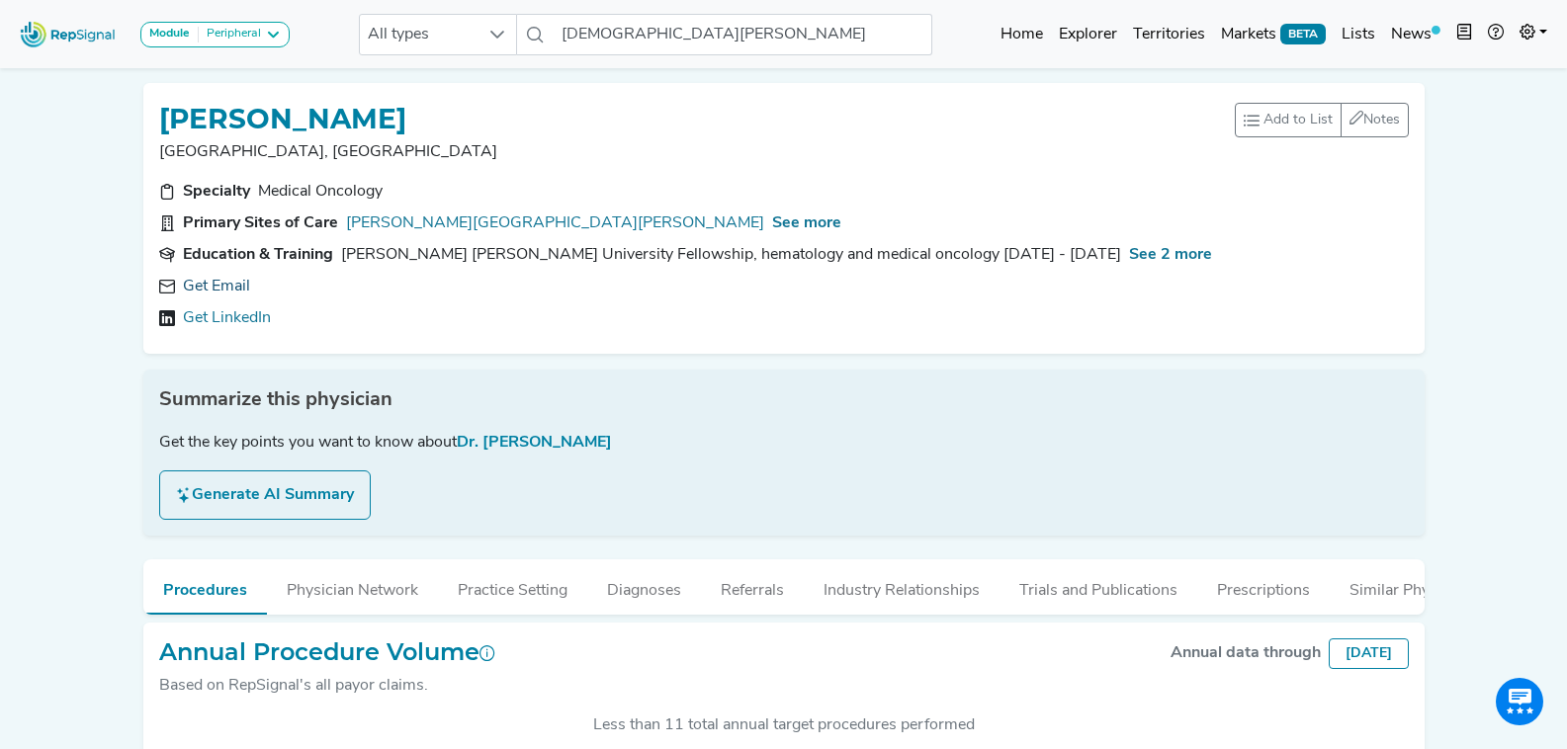
click at [224, 292] on link "Get Email" at bounding box center [216, 287] width 67 height 24
click at [458, 281] on icon at bounding box center [466, 287] width 16 height 16
click at [537, 36] on icon at bounding box center [535, 35] width 16 height 16
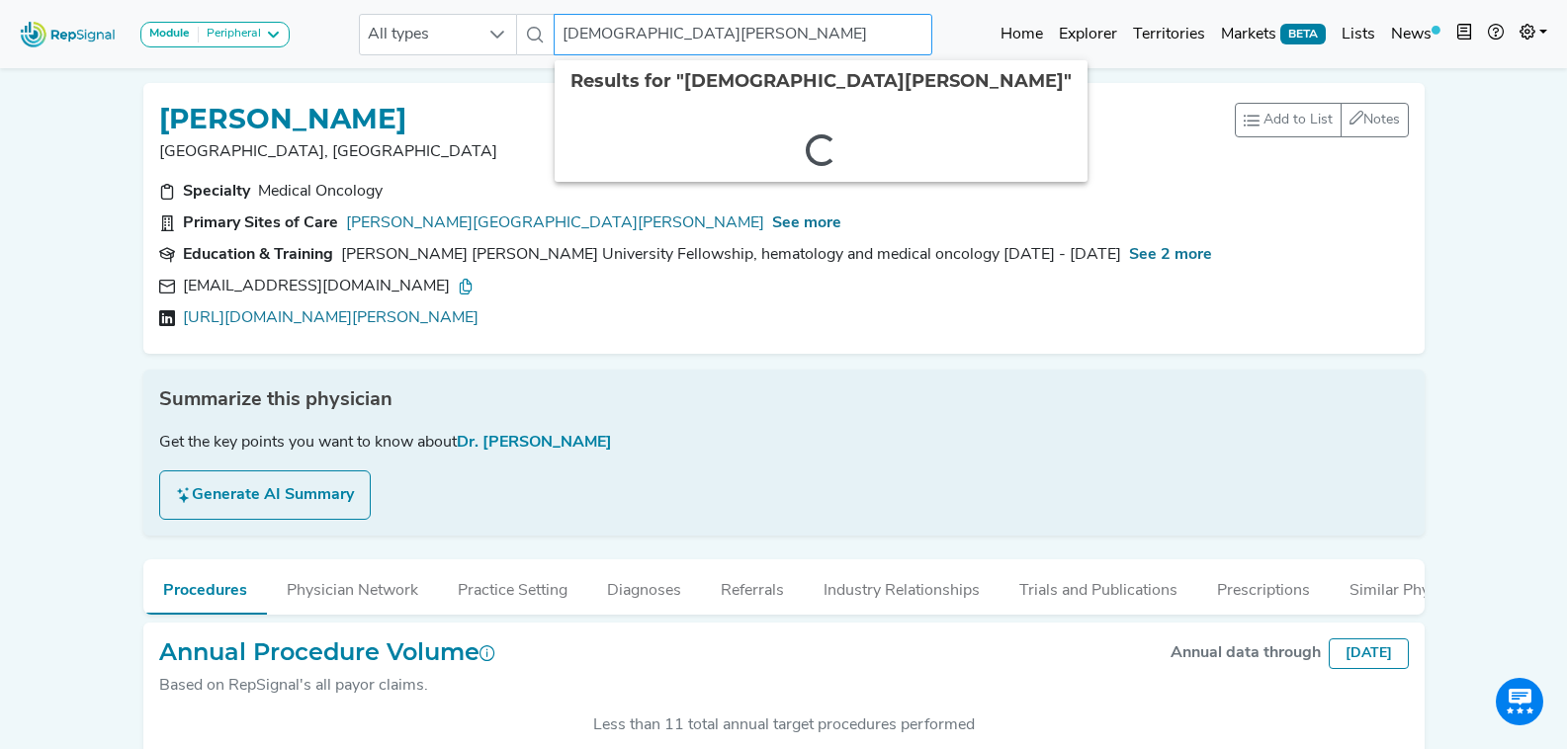
click at [584, 40] on input "Christian Meyer" at bounding box center [743, 35] width 378 height 42
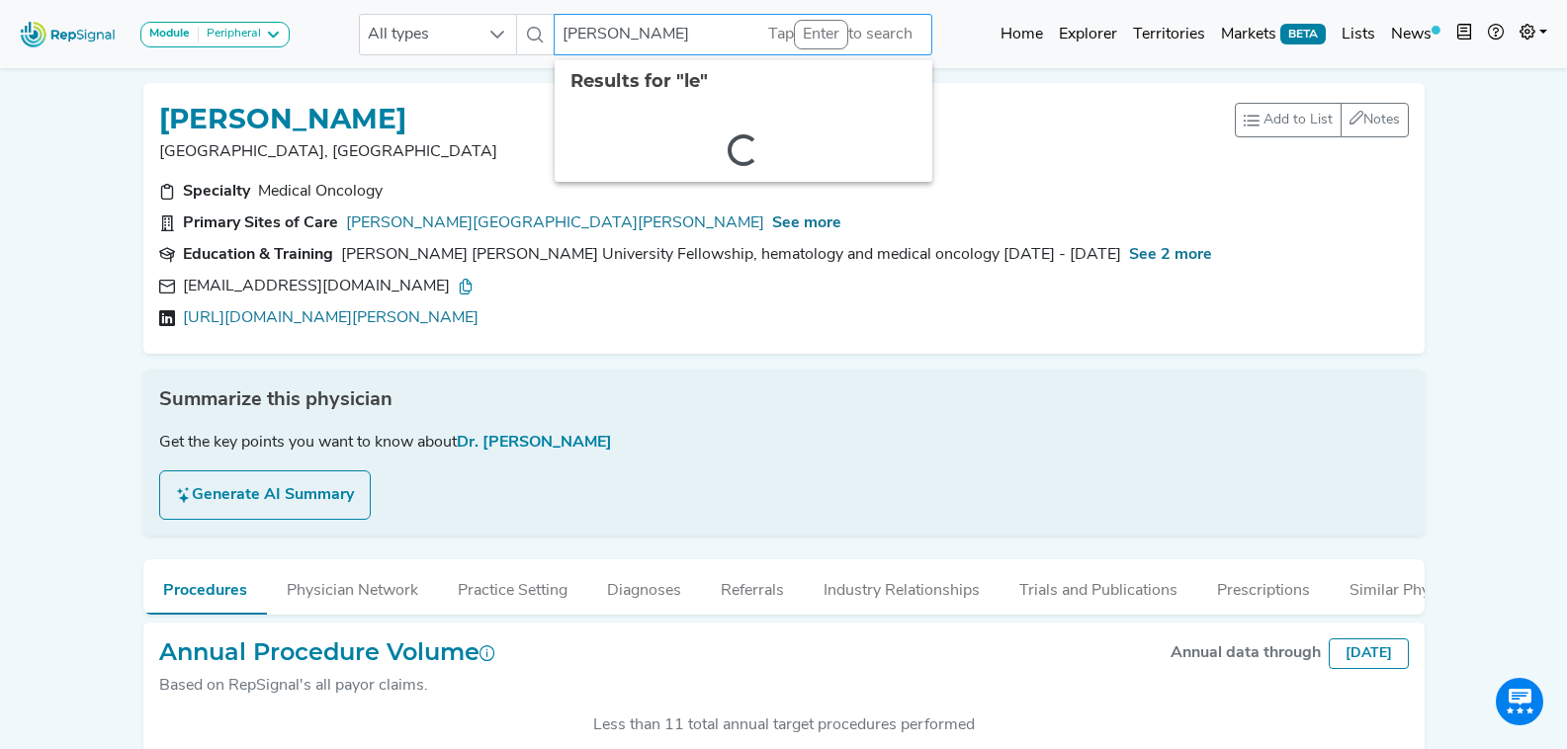
type input "leoni"
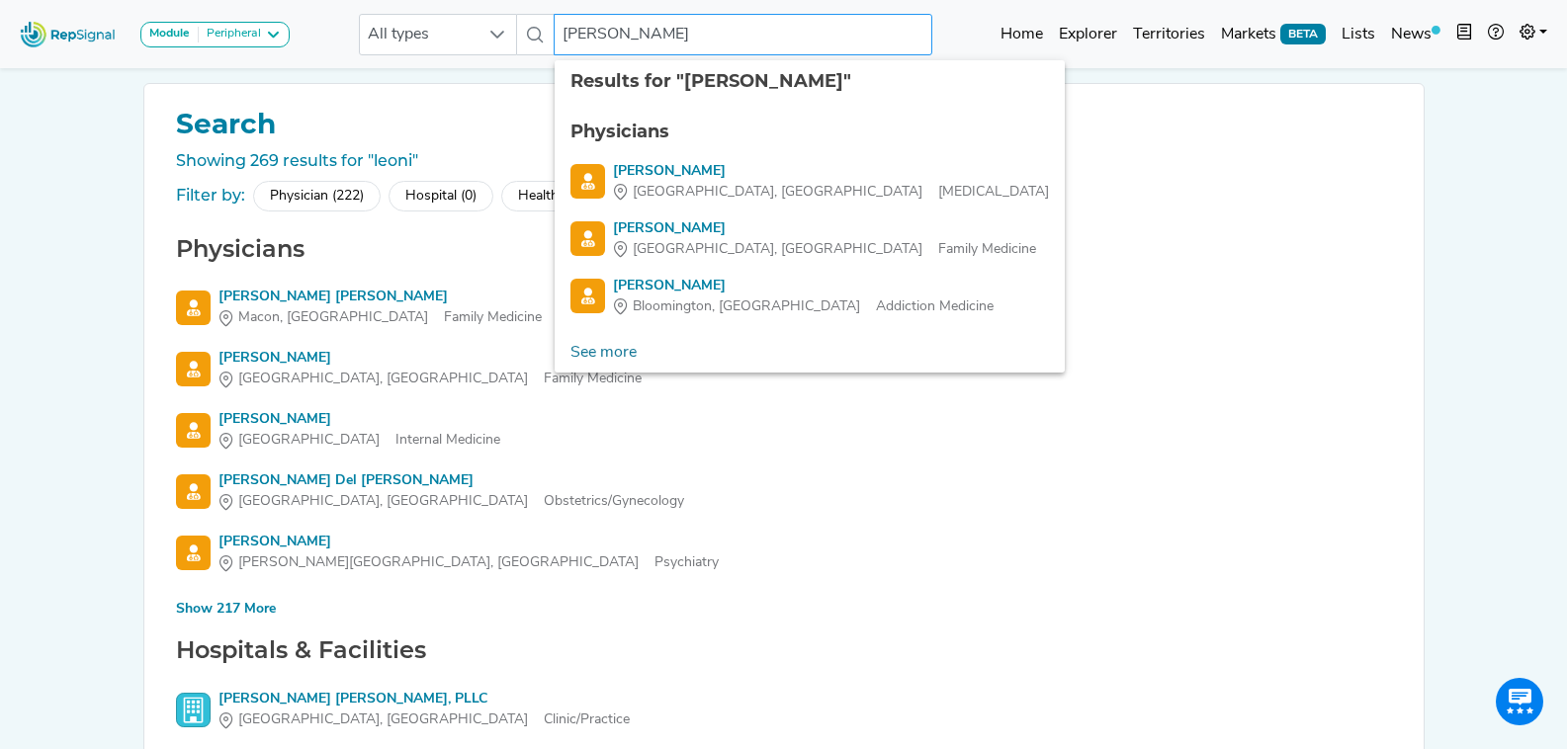
click at [662, 40] on input "dunfee" at bounding box center [743, 35] width 378 height 42
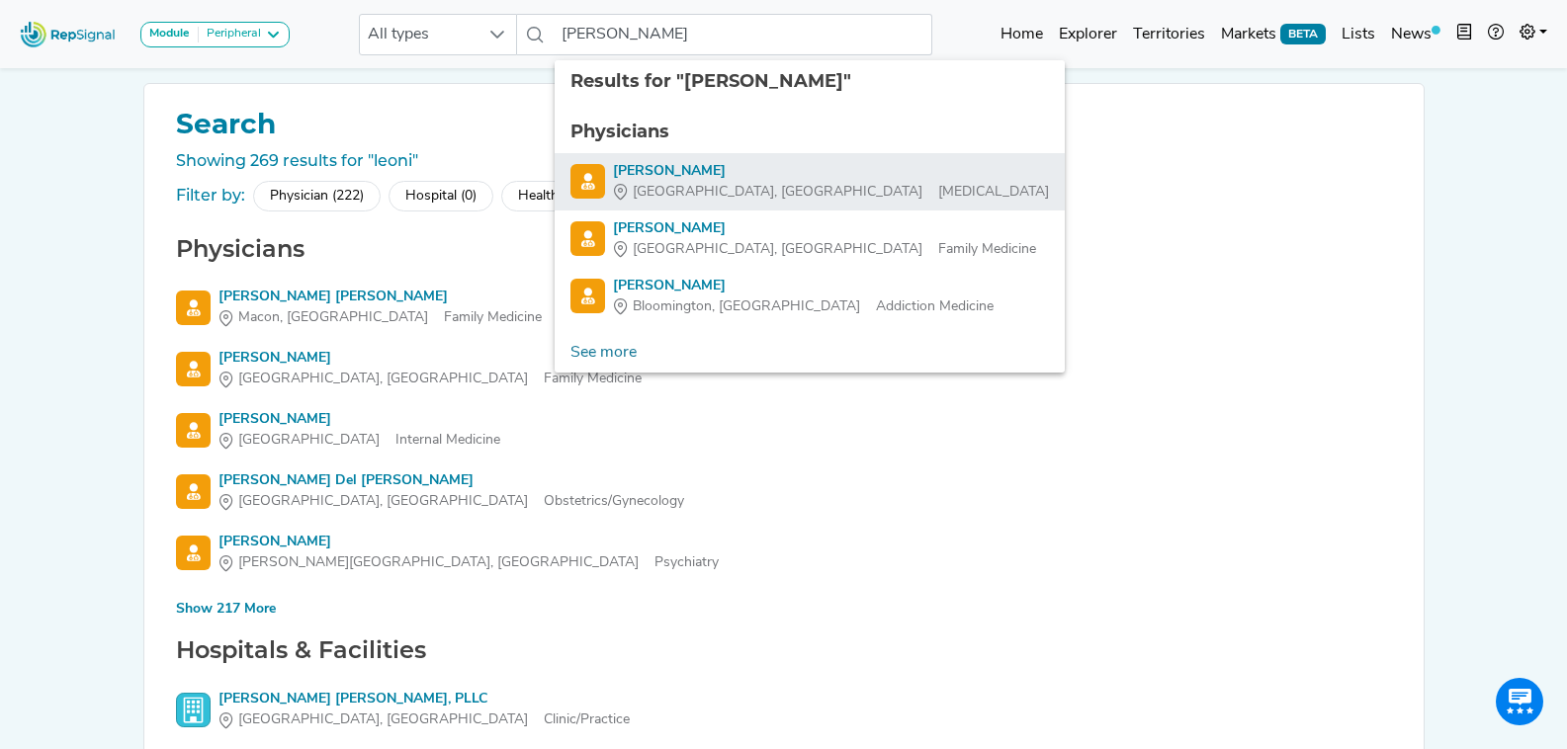
click at [690, 192] on span "West Melbourne, FL" at bounding box center [778, 192] width 290 height 21
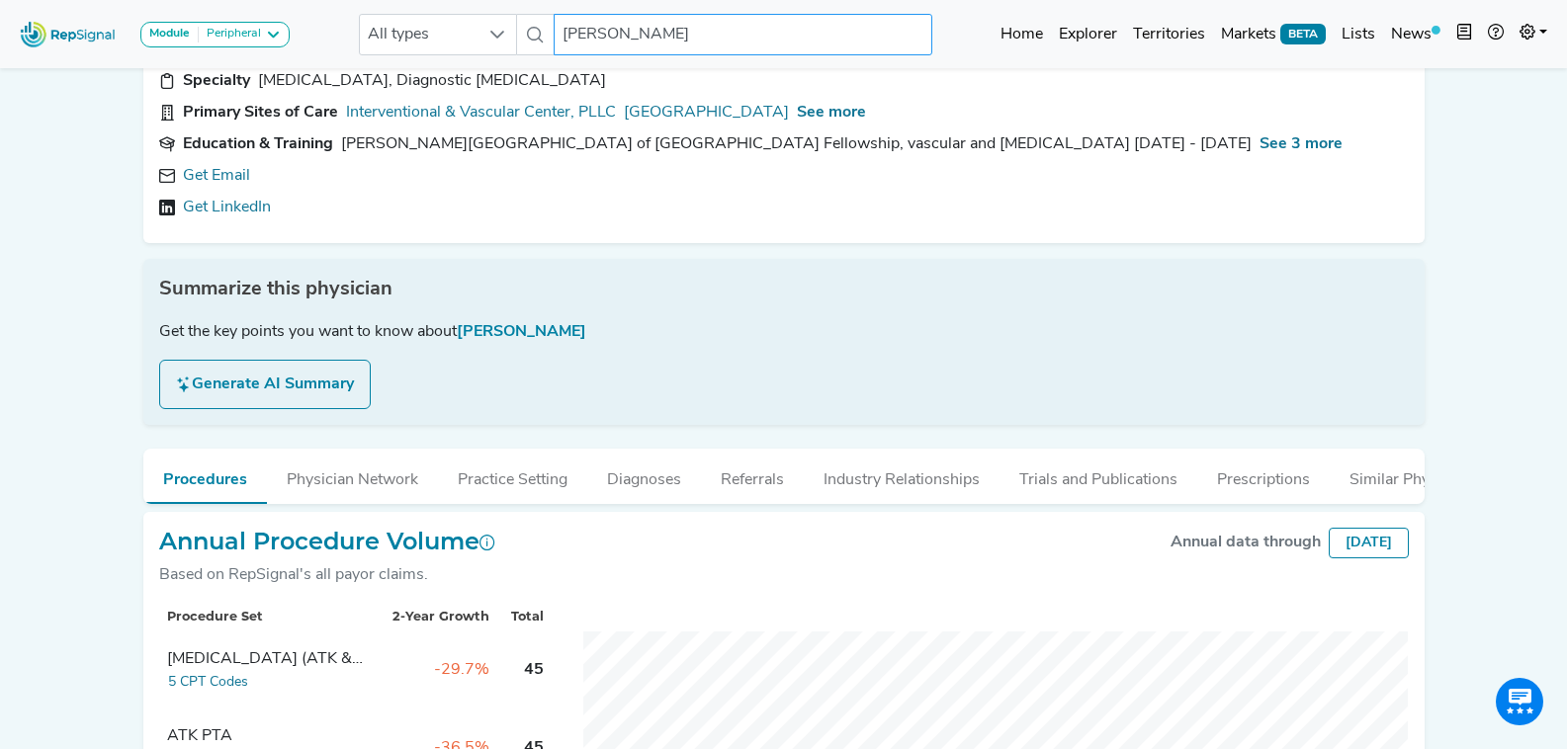
scroll to position [198, 0]
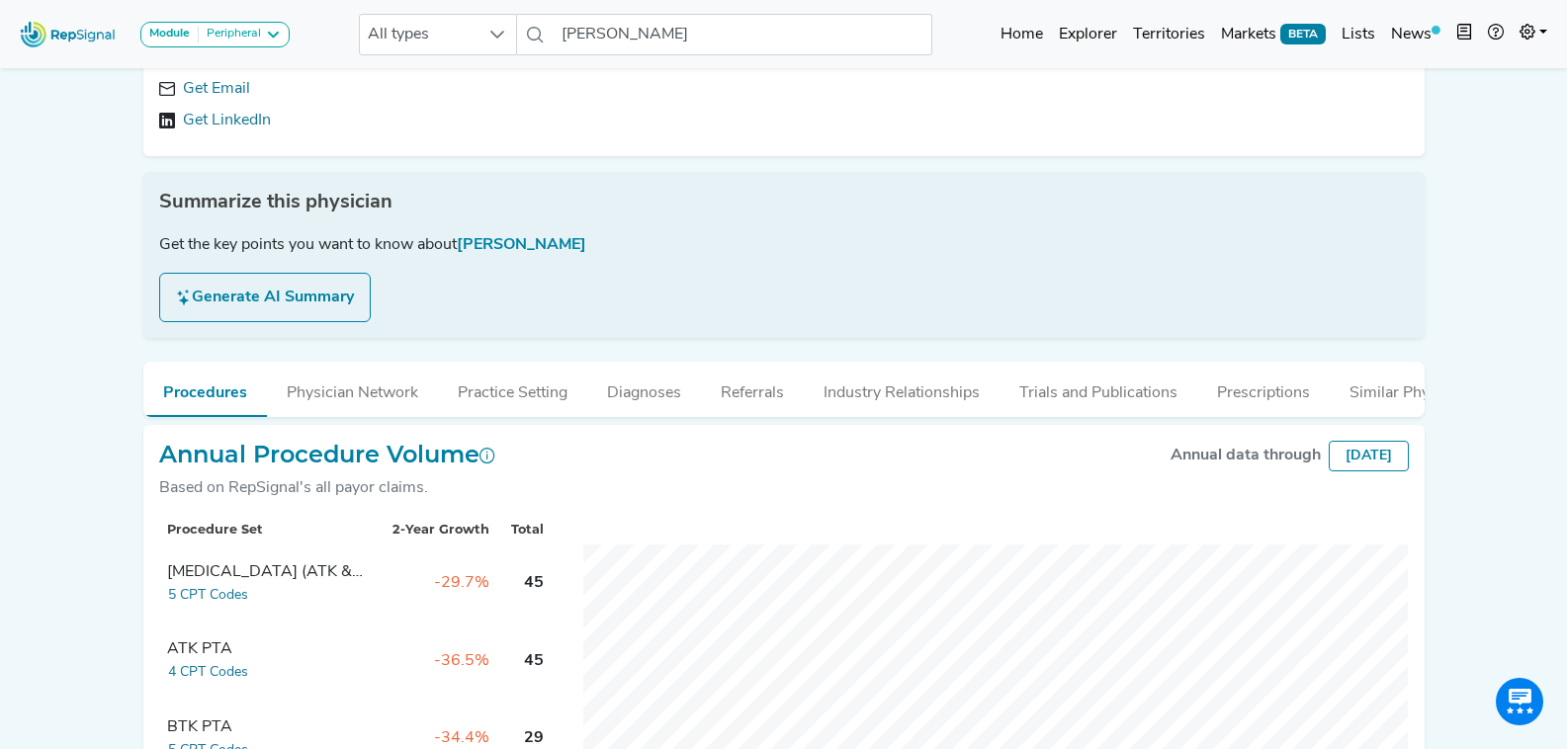
click at [216, 104] on div "Get Email Get LinkedIn" at bounding box center [784, 104] width 1250 height 55
click at [216, 119] on link "Get LinkedIn" at bounding box center [227, 121] width 88 height 24
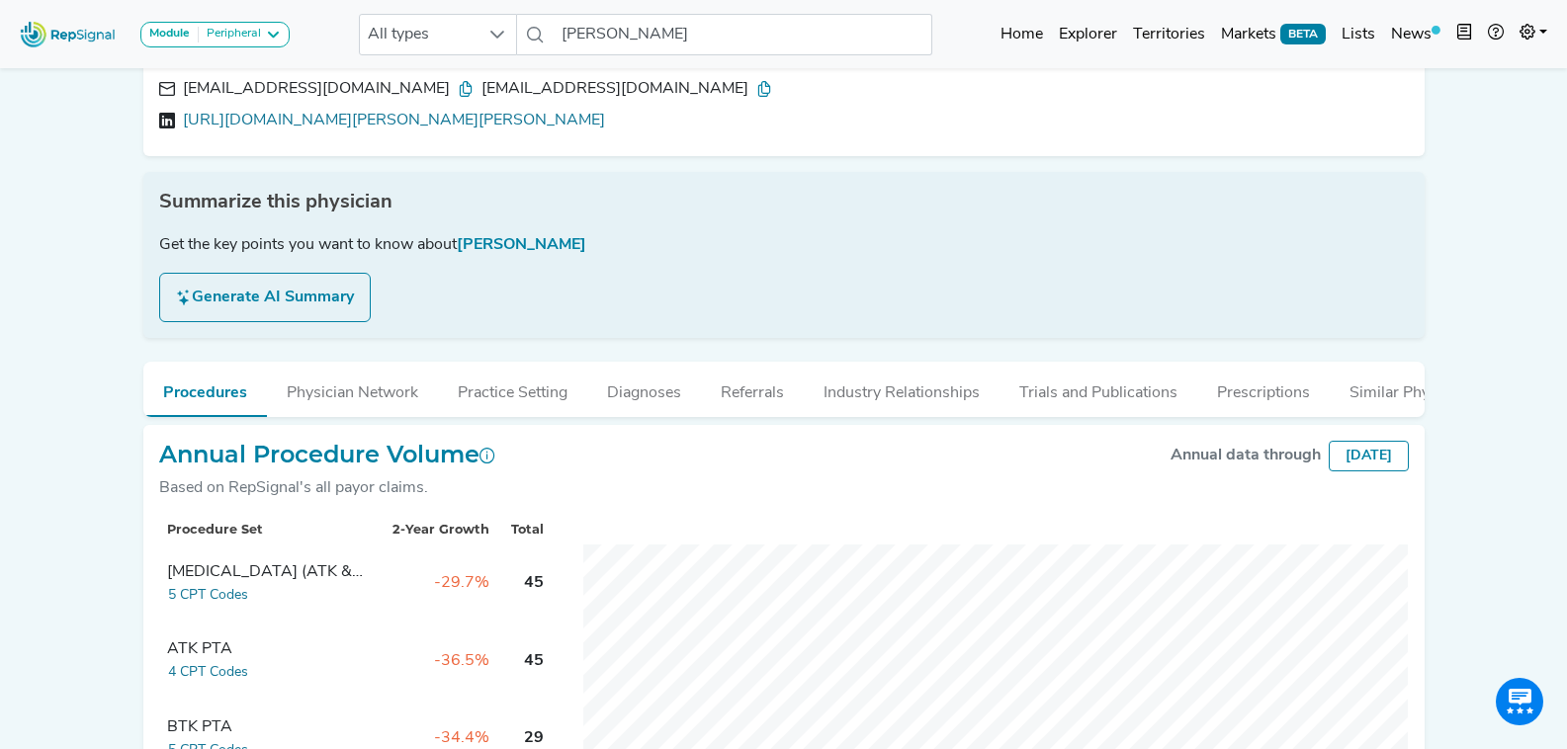
scroll to position [0, 0]
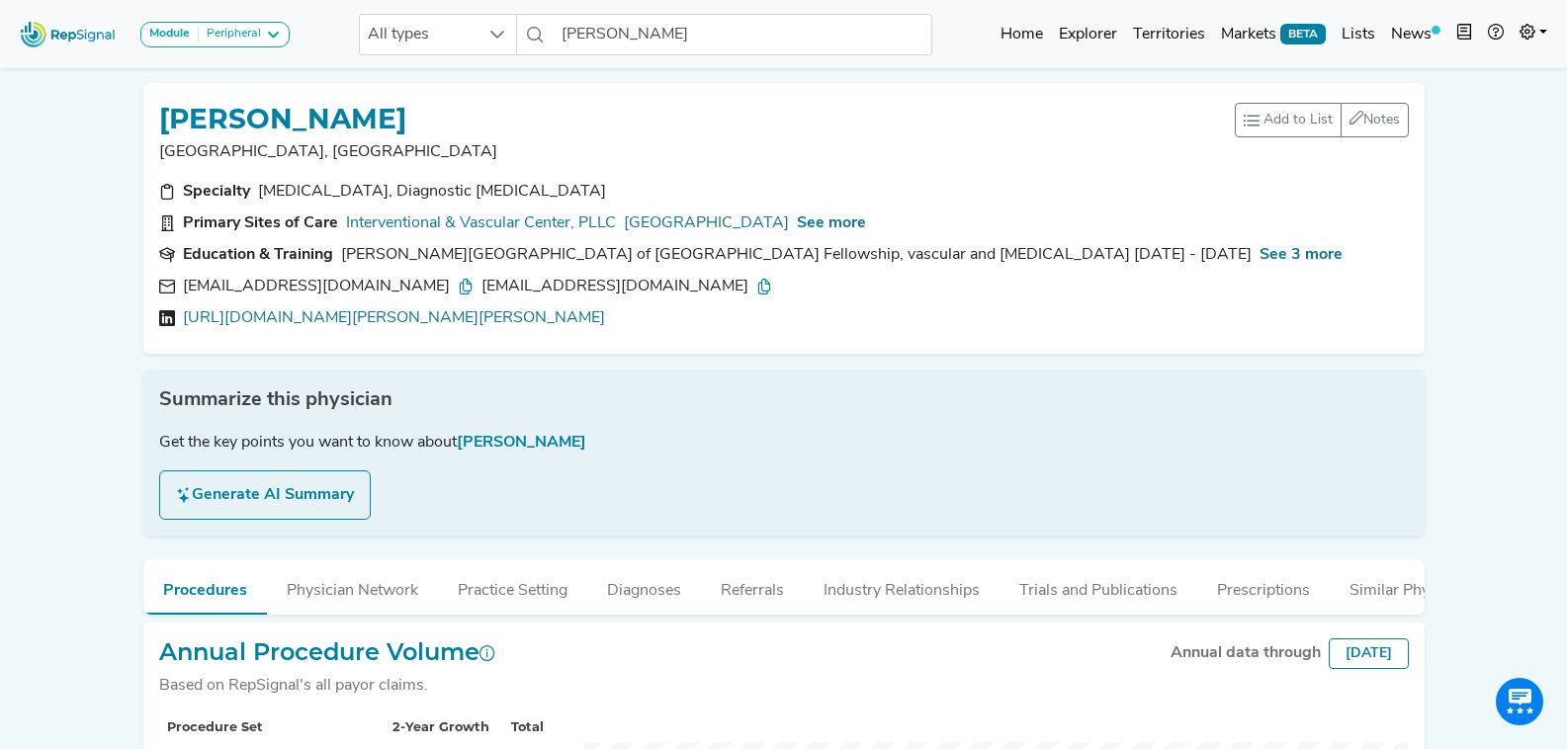
click at [458, 280] on icon at bounding box center [466, 287] width 16 height 16
click at [756, 291] on icon at bounding box center [764, 287] width 16 height 16
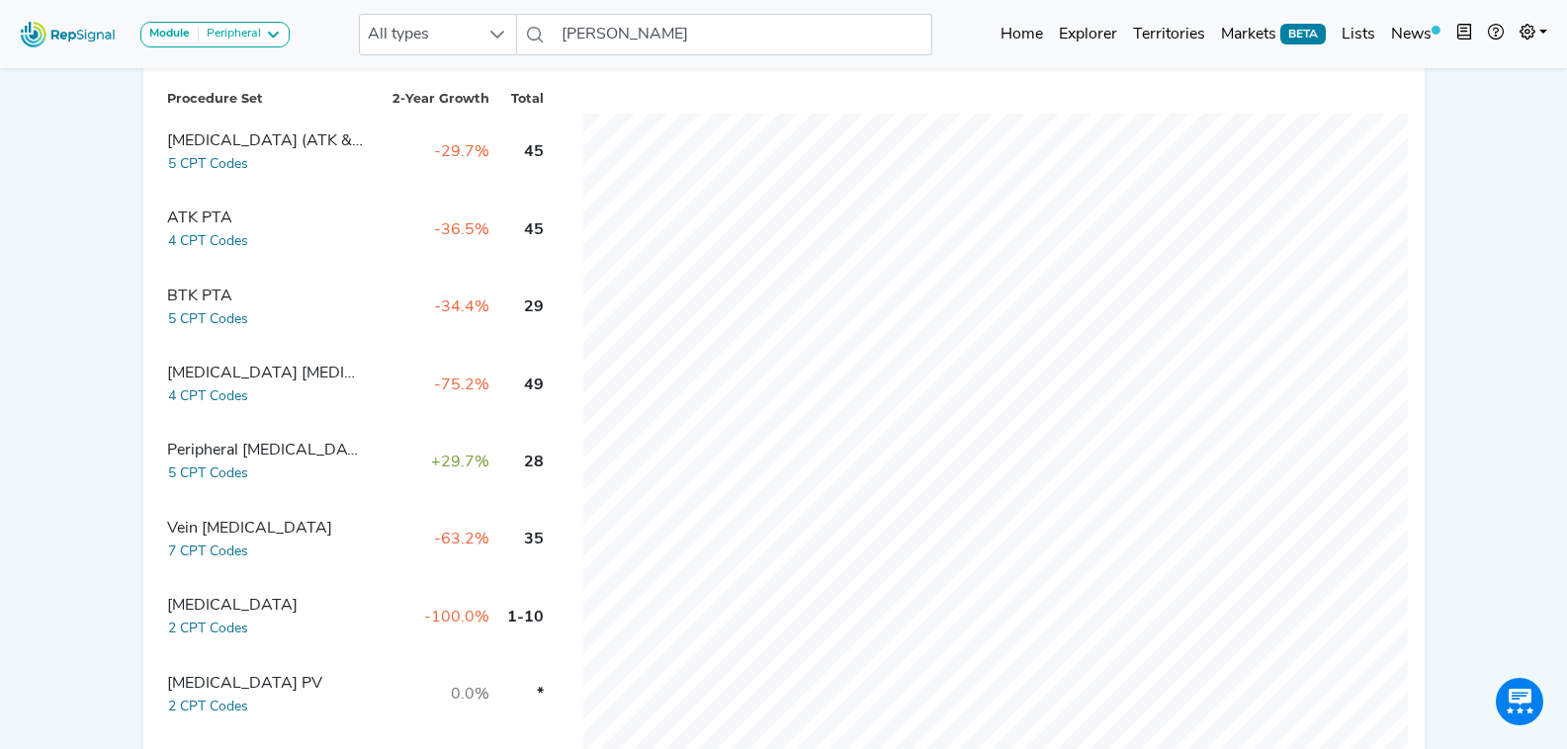
scroll to position [593, 0]
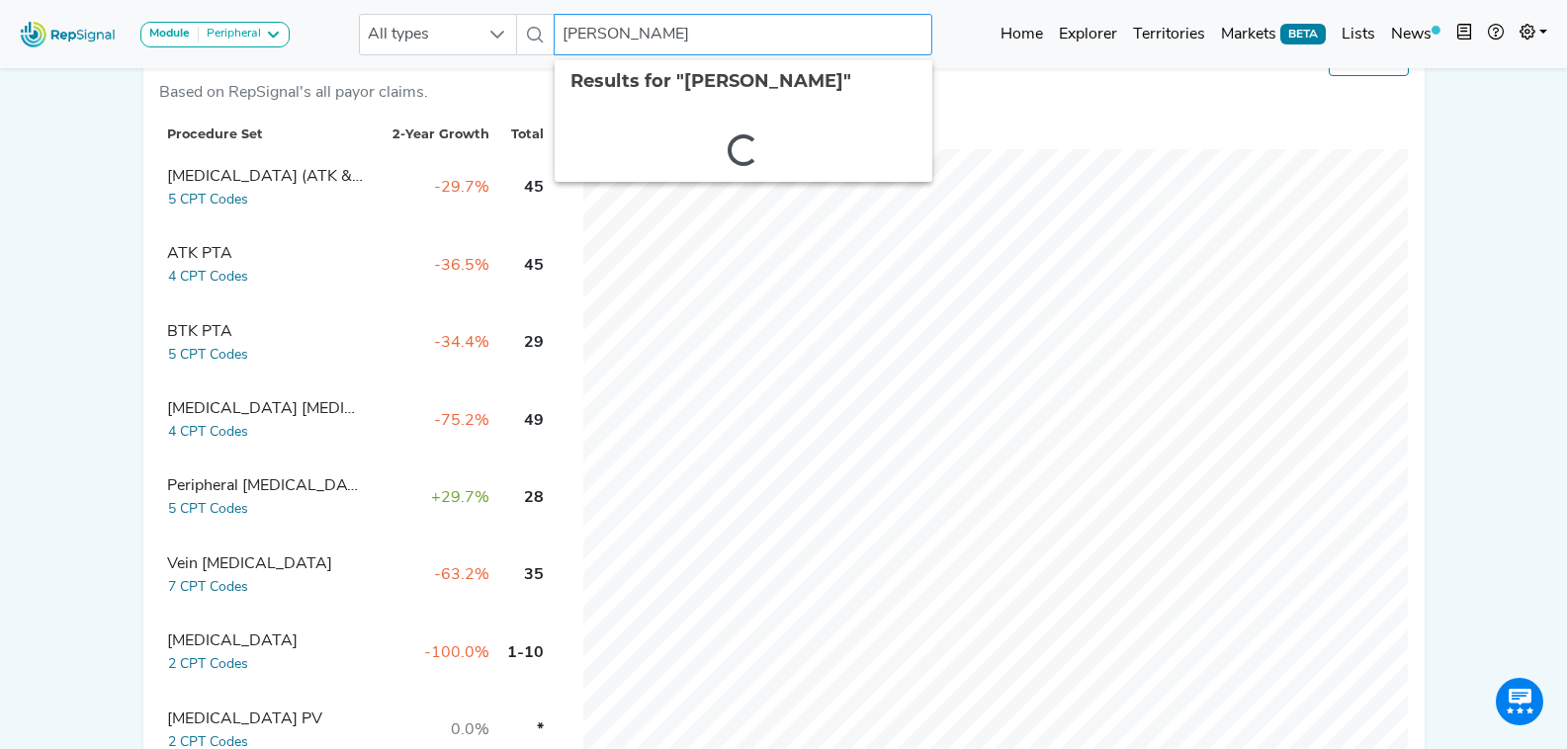
drag, startPoint x: 682, startPoint y: 39, endPoint x: 555, endPoint y: 26, distance: 128.2
click at [555, 26] on input "Brian Dunfee" at bounding box center [743, 35] width 378 height 42
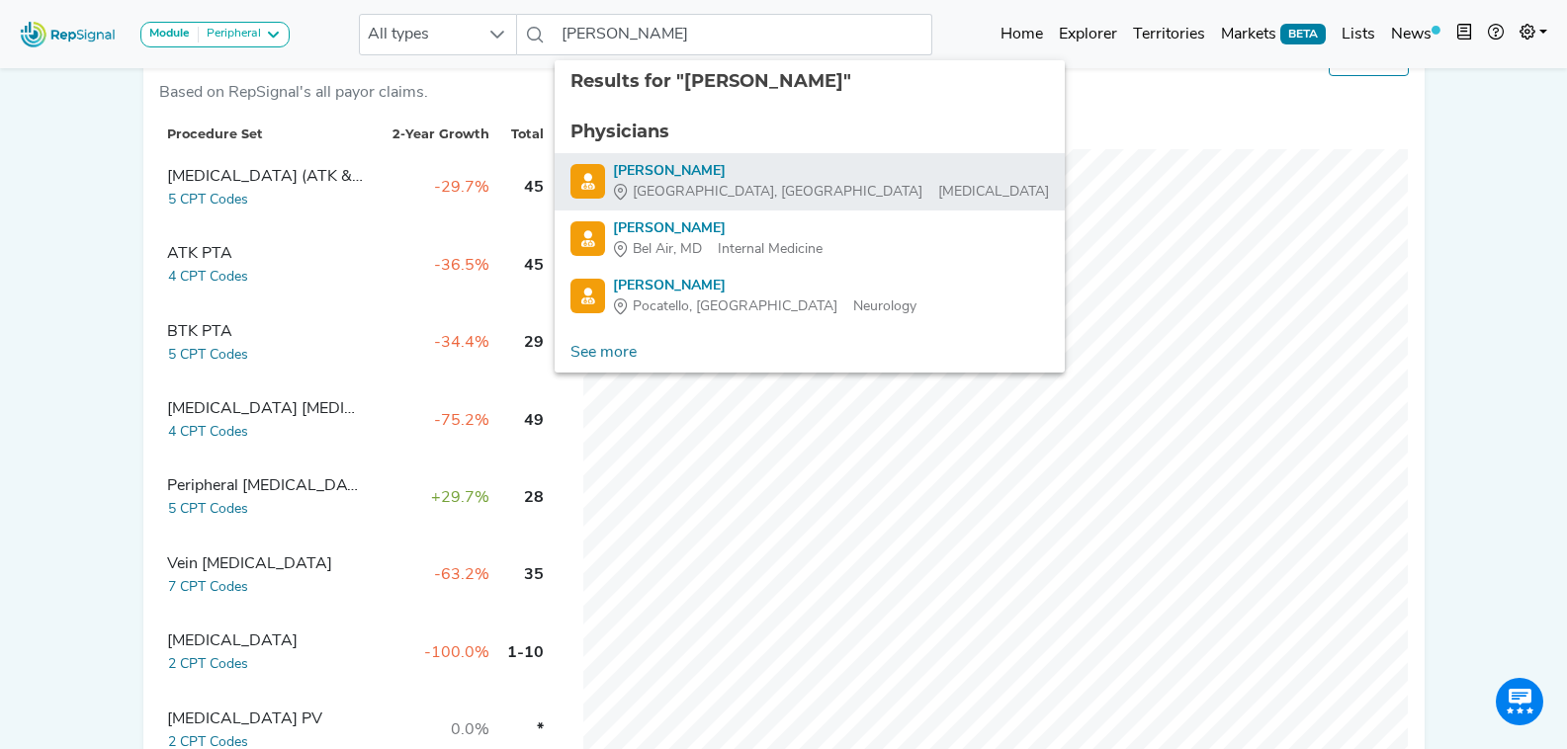
click at [757, 176] on div "Robert Kennedy" at bounding box center [831, 171] width 436 height 21
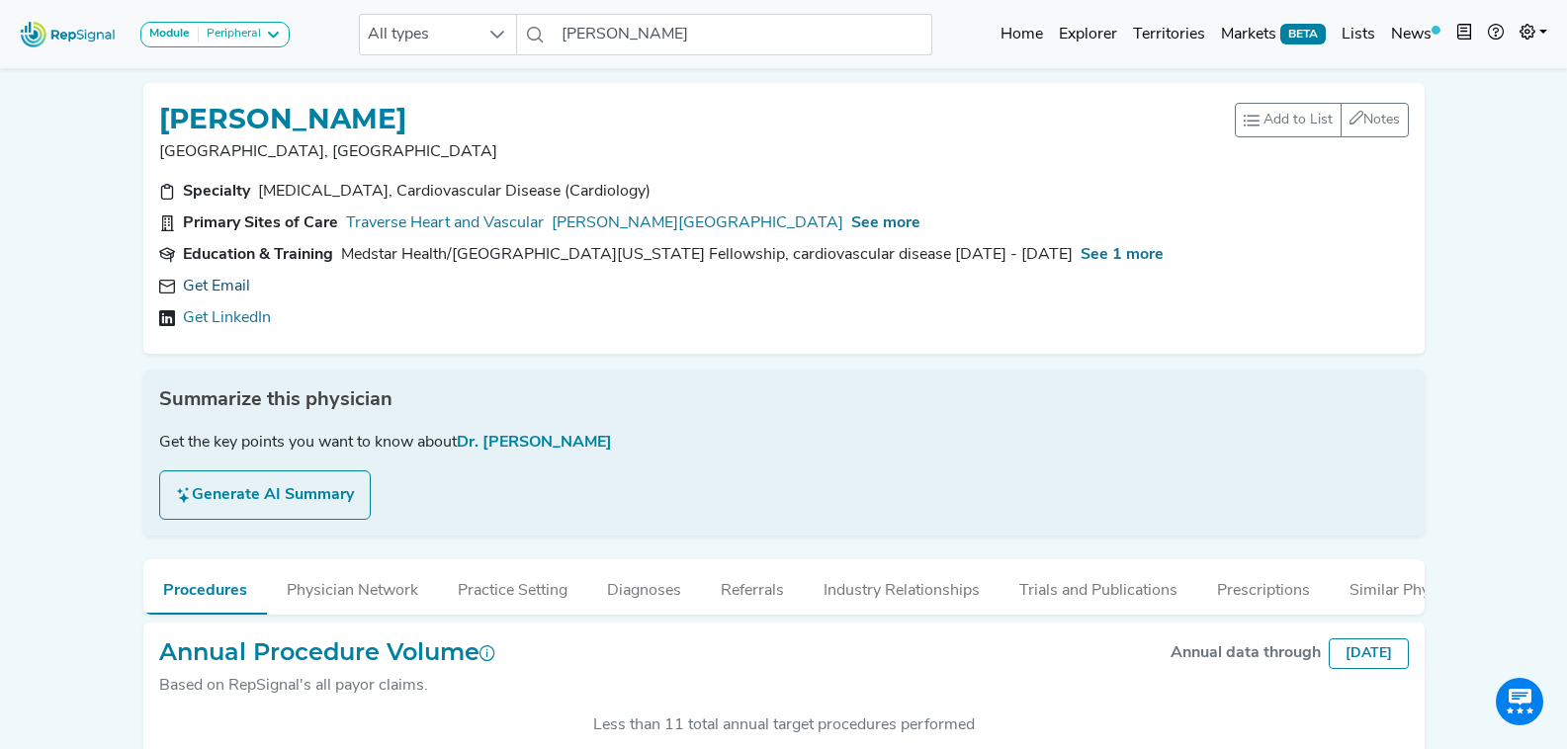
click at [231, 283] on link "Get Email" at bounding box center [216, 287] width 67 height 24
click at [676, 29] on input "Robert Kennedy" at bounding box center [743, 35] width 378 height 42
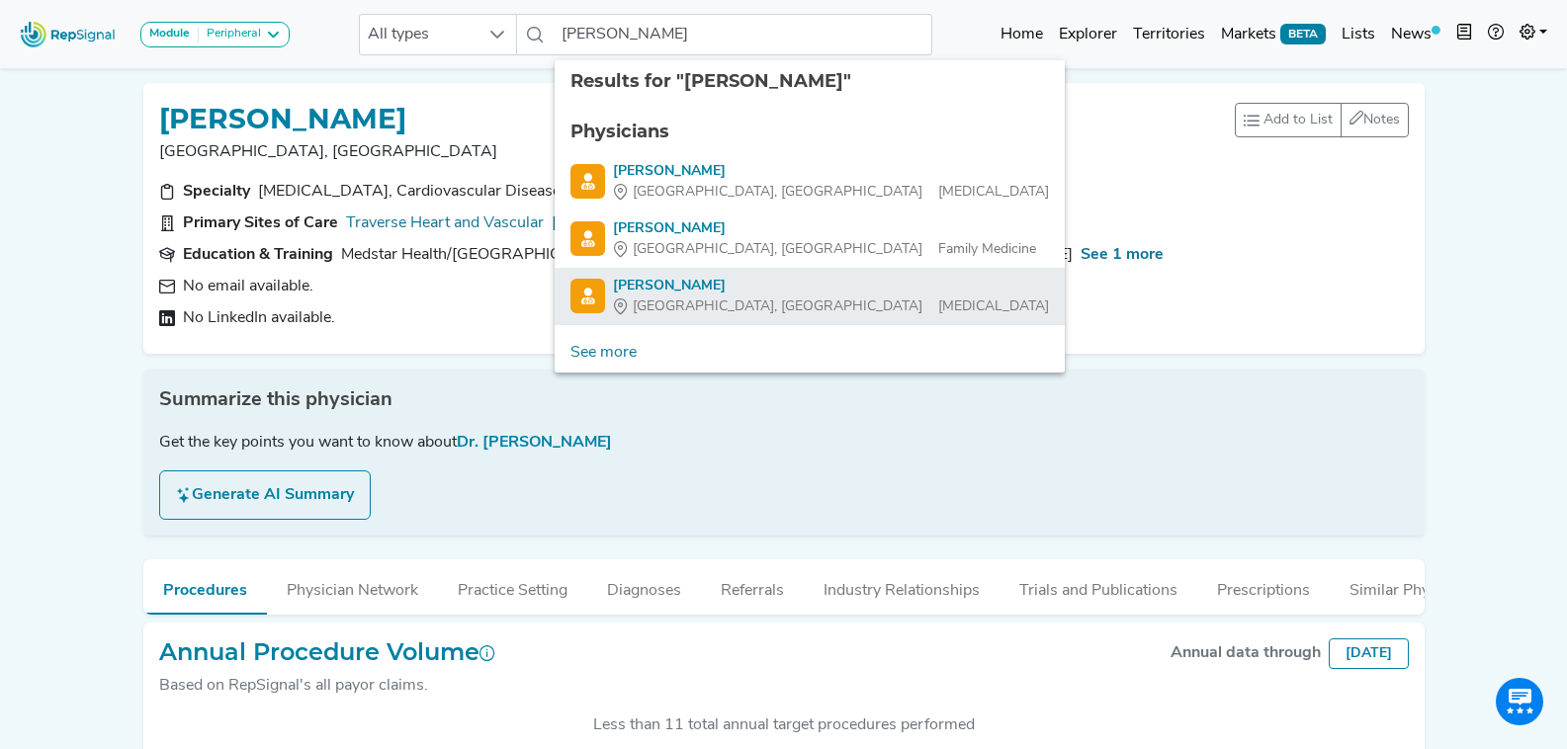
click at [716, 305] on span "West Melbourne, FL" at bounding box center [778, 307] width 290 height 21
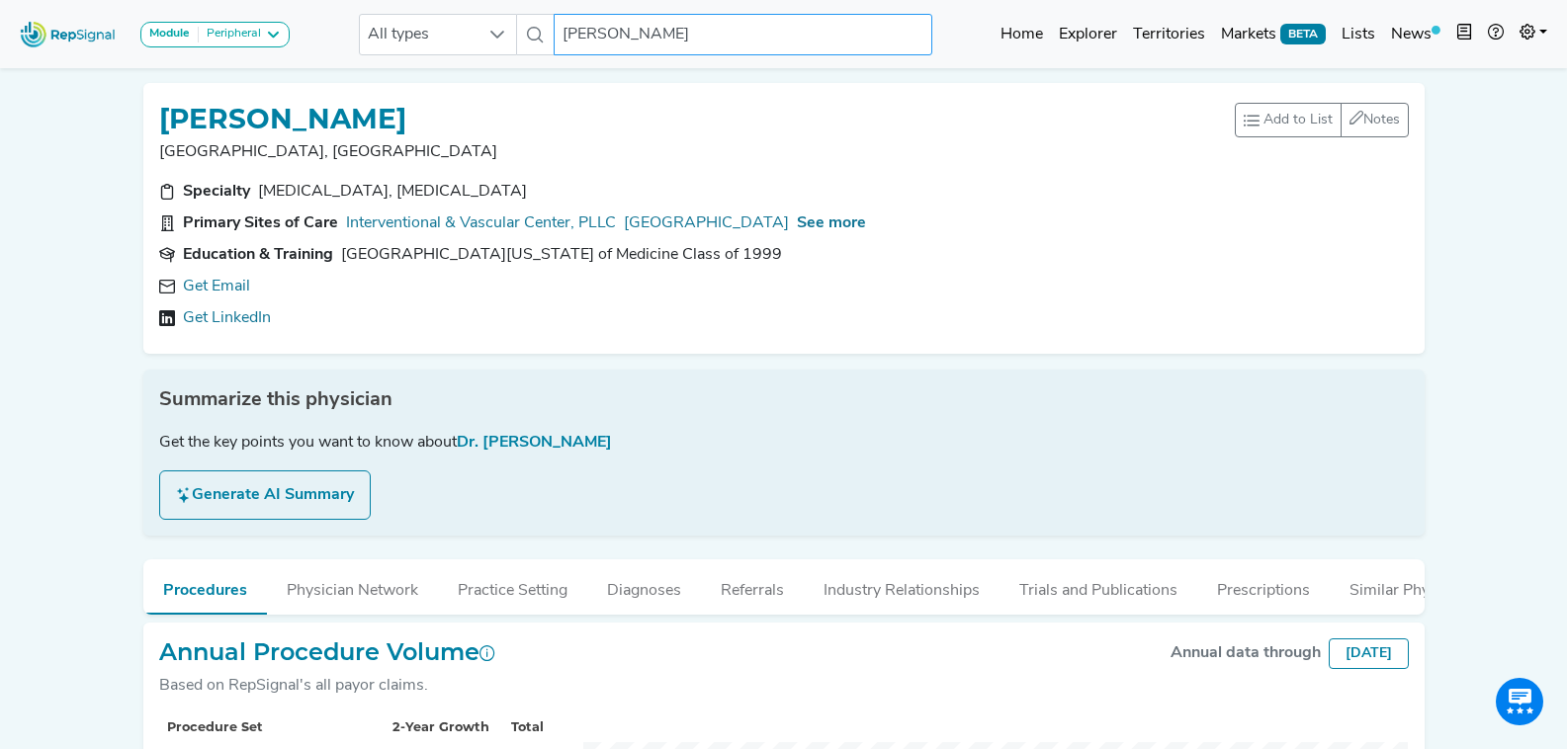
scroll to position [936, 0]
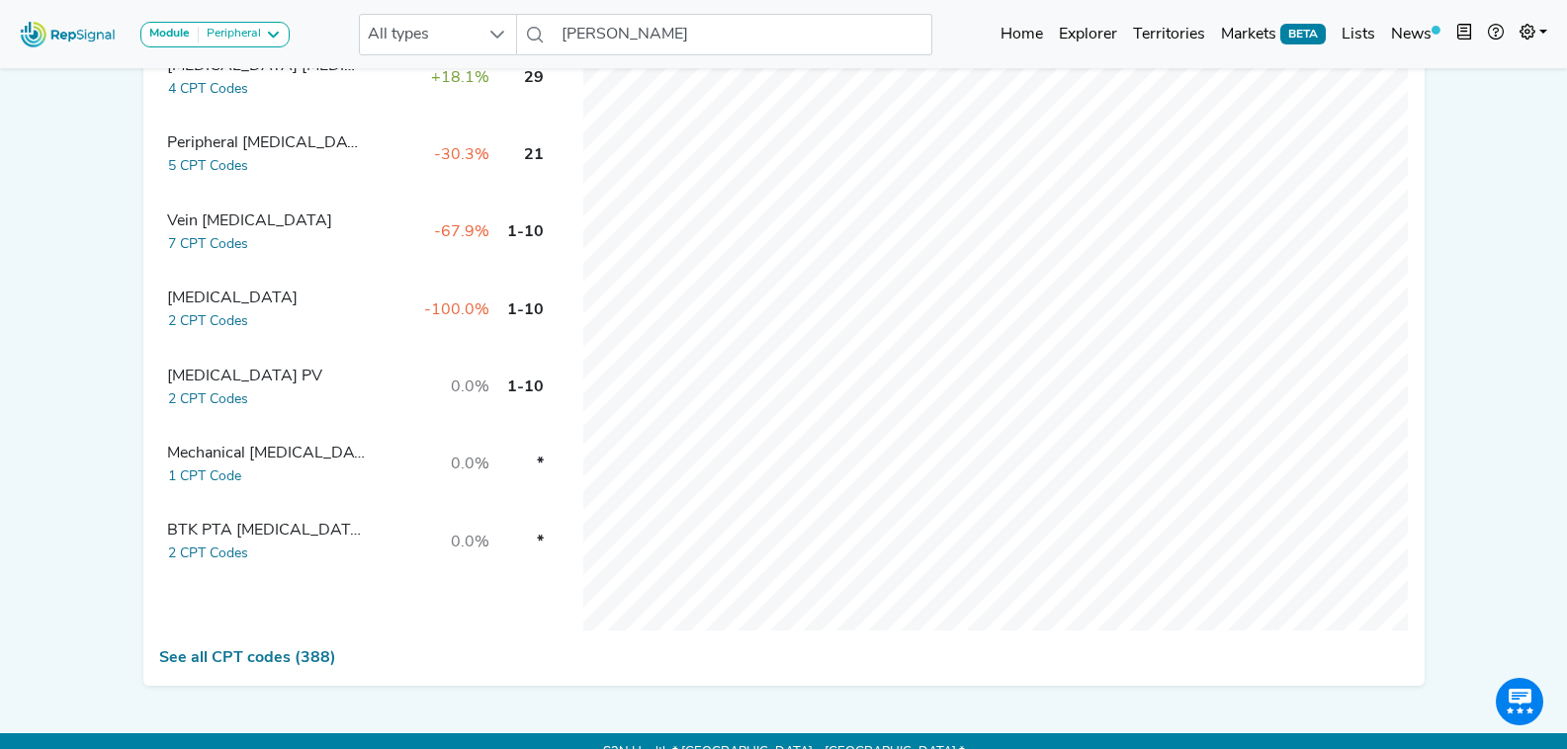
click at [229, 233] on div "Vein [MEDICAL_DATA]" at bounding box center [266, 222] width 198 height 24
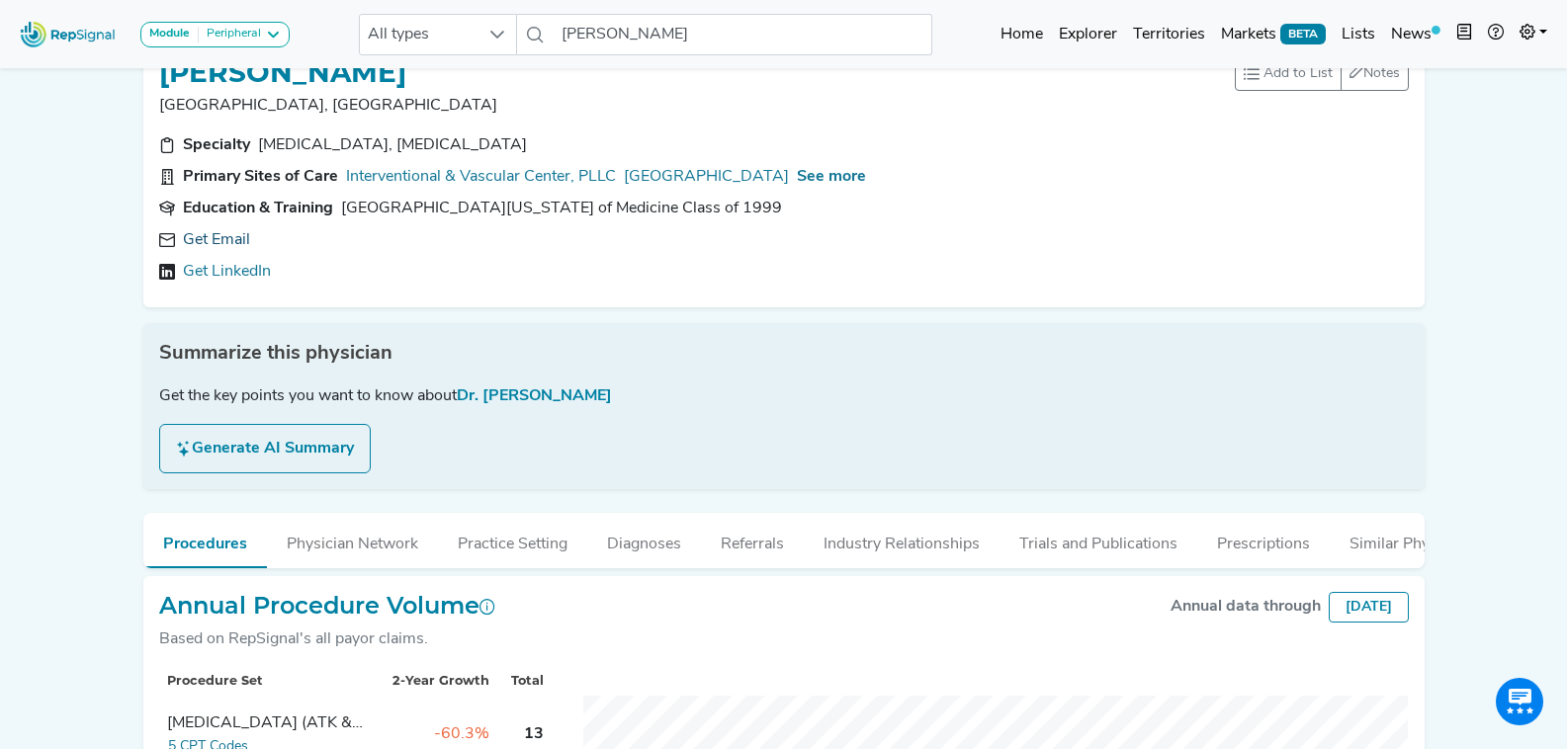
click at [229, 234] on link "Get Email" at bounding box center [216, 240] width 67 height 24
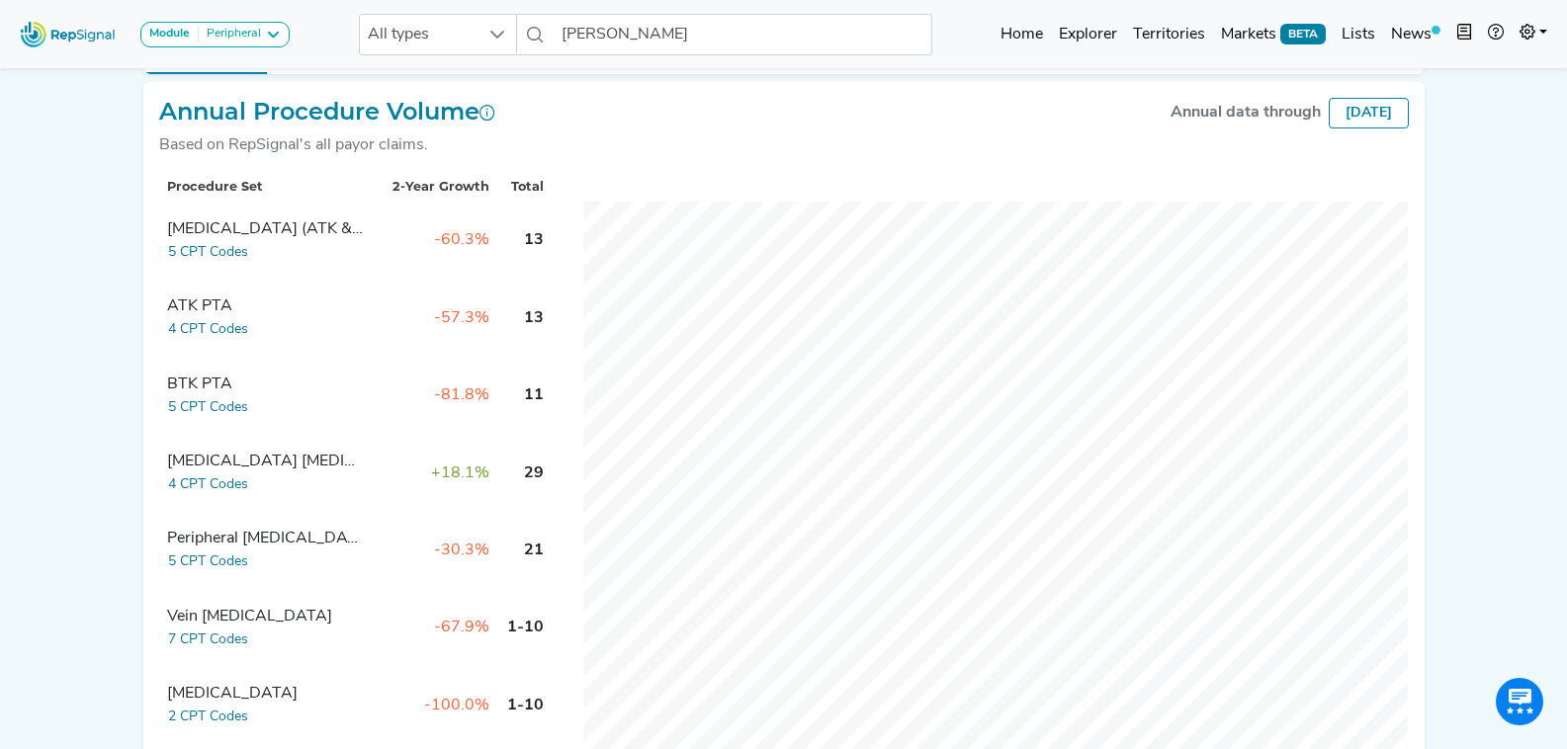
scroll to position [640, 0]
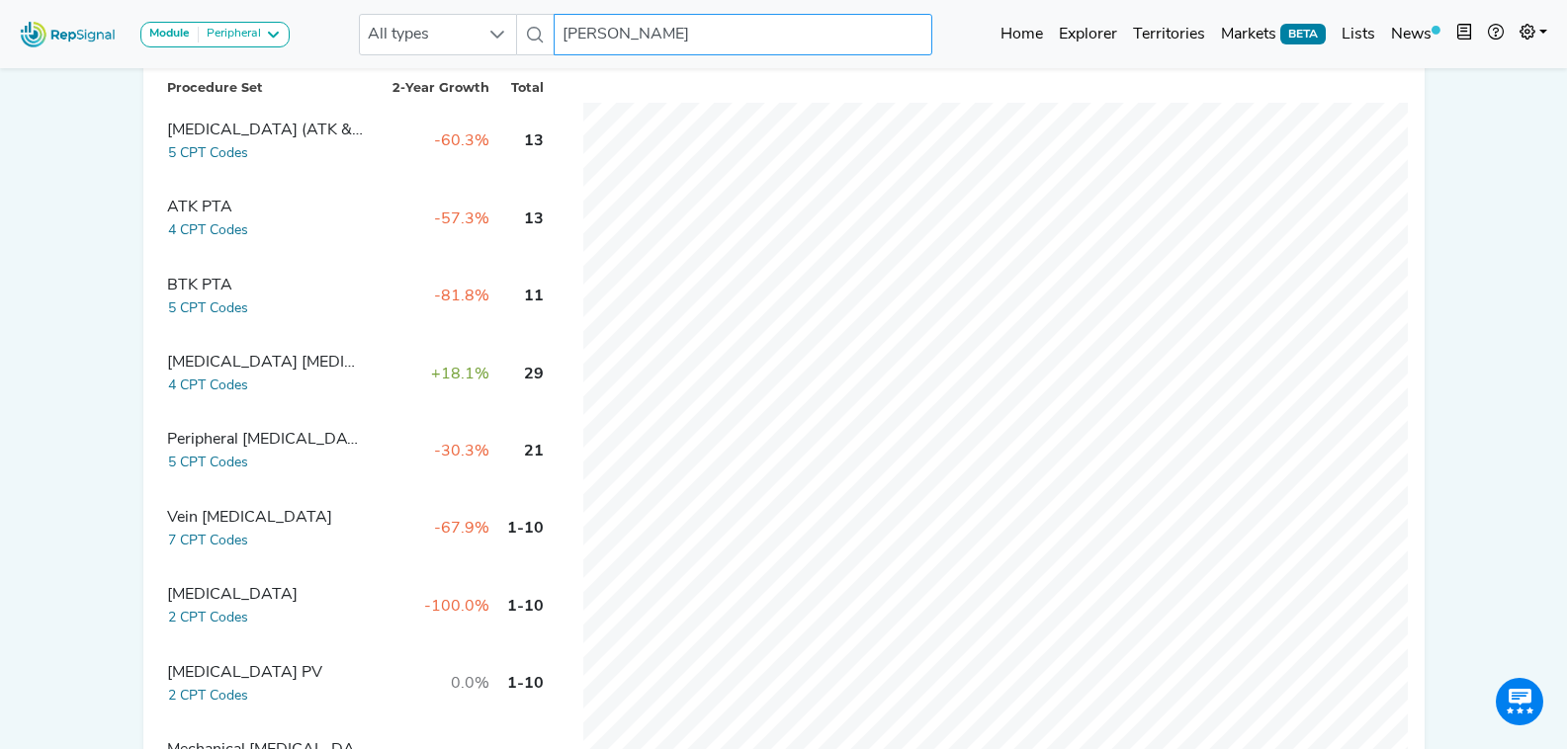
click at [607, 44] on input "Robert Kennedy" at bounding box center [743, 35] width 378 height 42
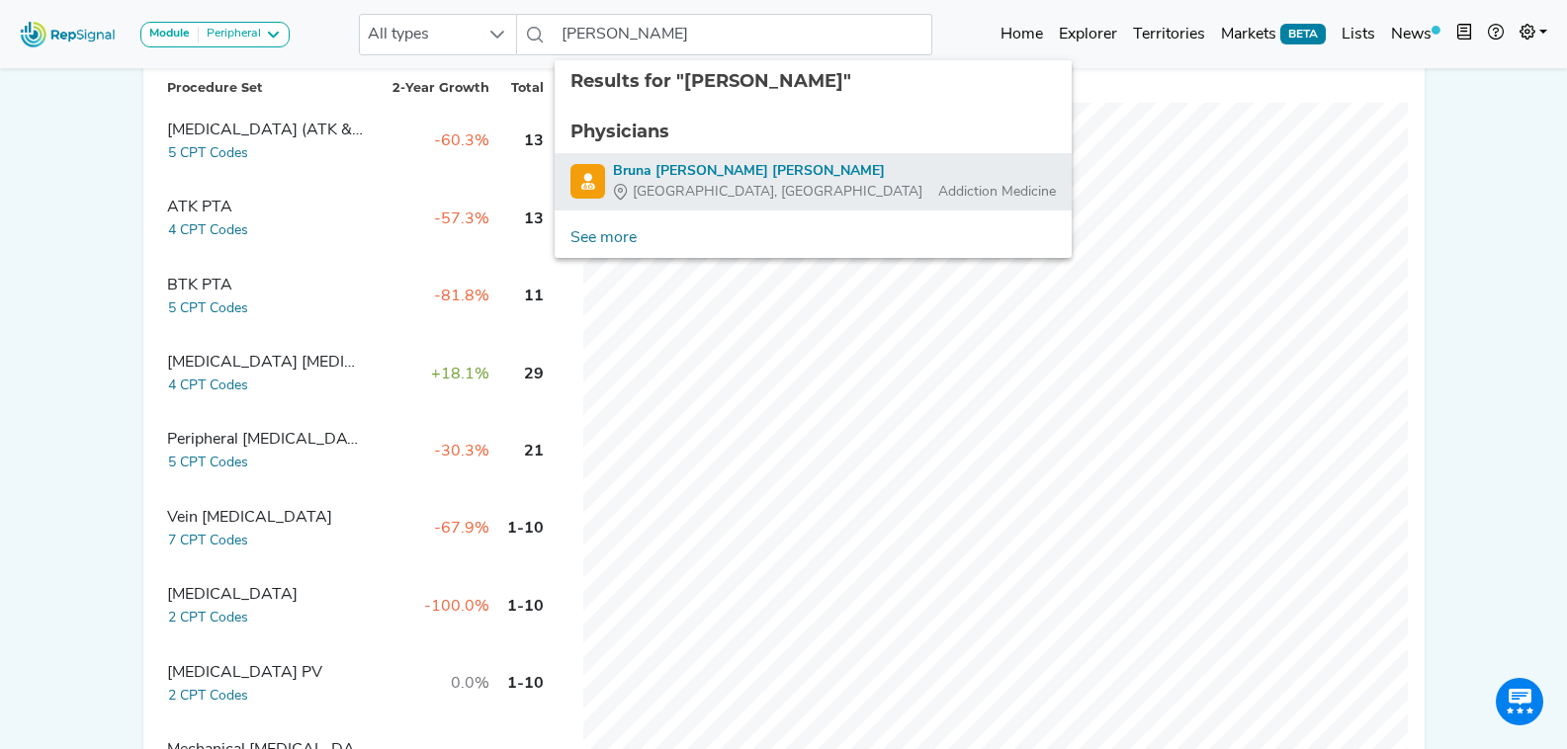
click at [749, 182] on div "Boston, MA Addiction Medicine" at bounding box center [834, 192] width 443 height 21
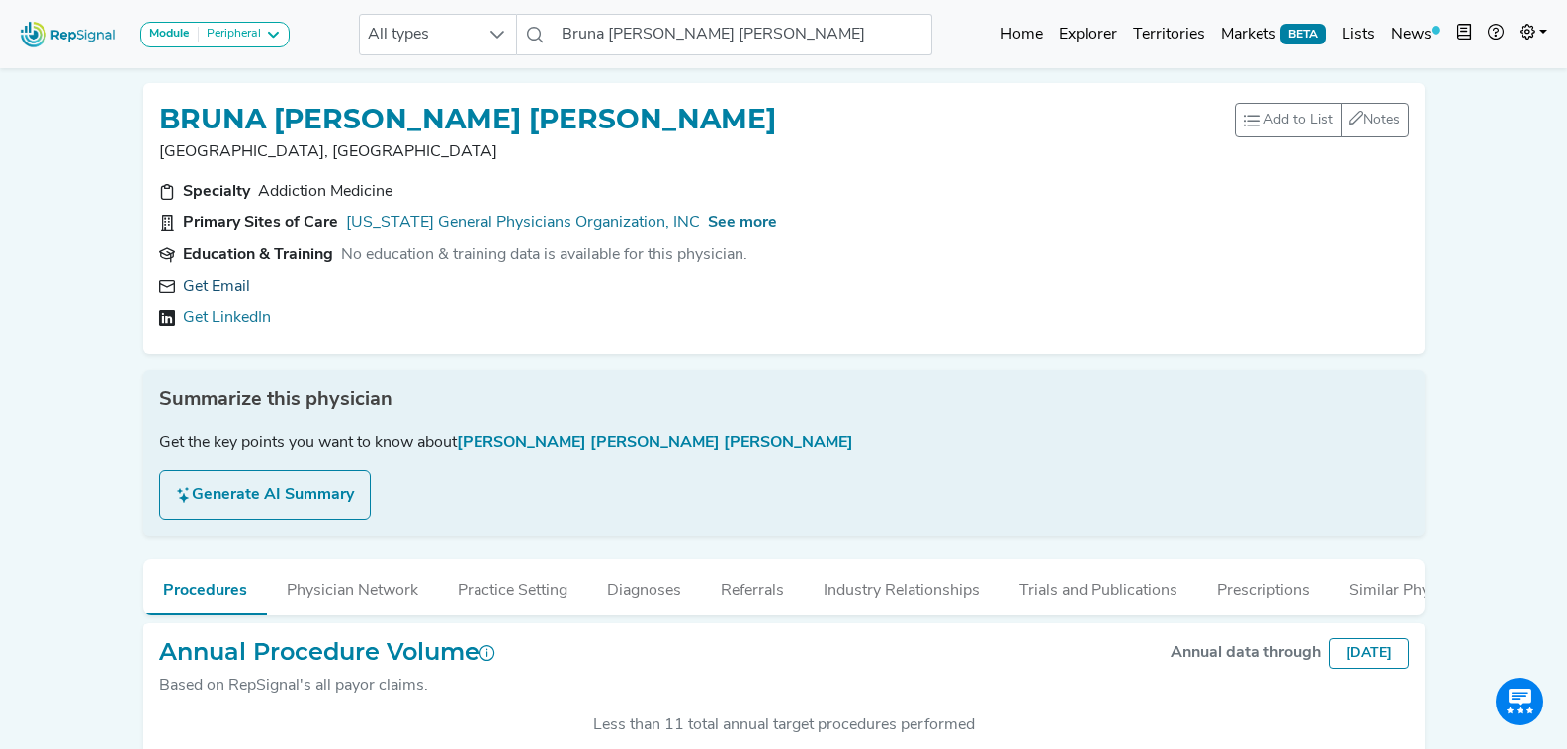
click at [227, 289] on link "Get Email" at bounding box center [216, 287] width 67 height 24
click at [458, 287] on icon at bounding box center [466, 287] width 16 height 16
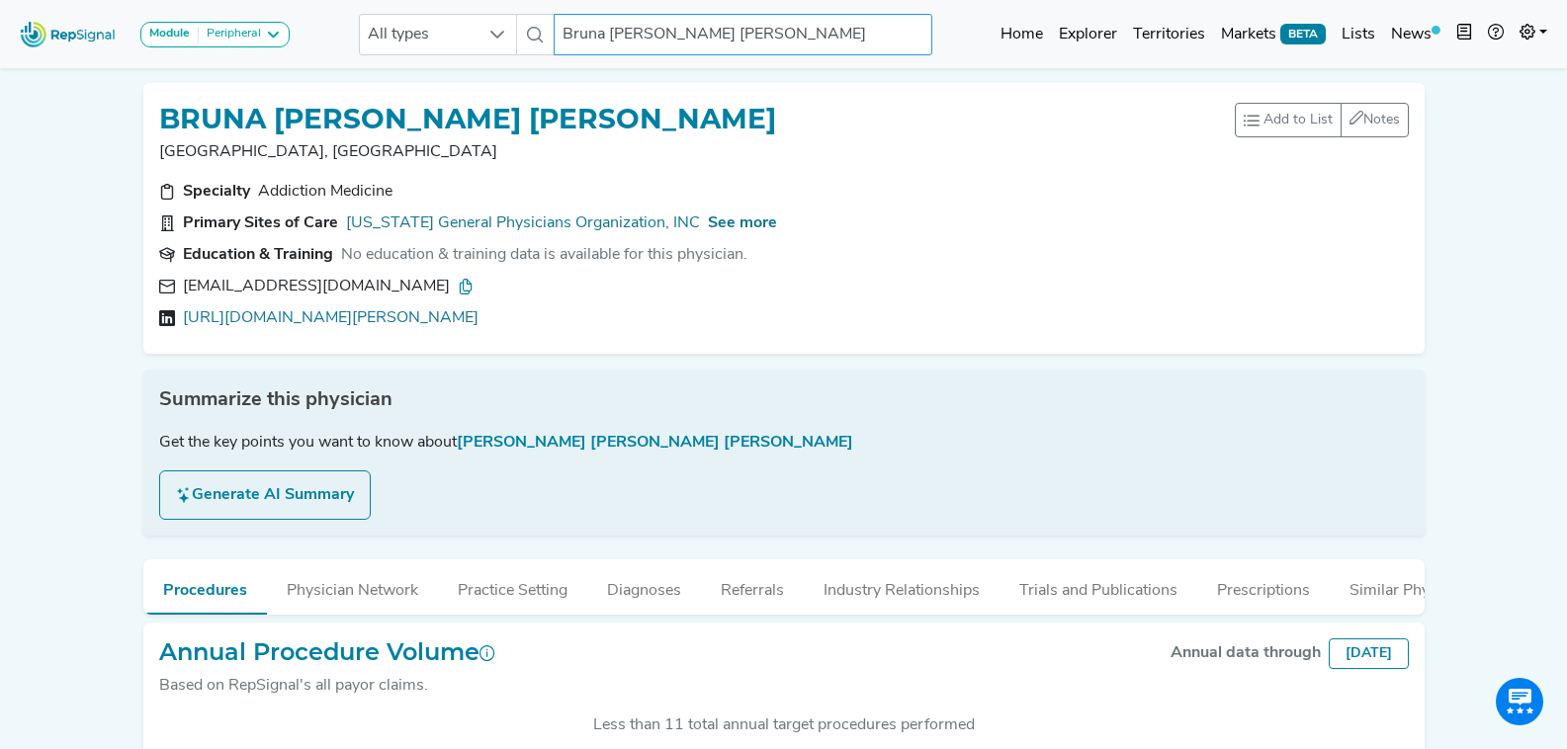
click at [645, 32] on input "Bruna Maria Castro De Oliveira" at bounding box center [743, 35] width 378 height 42
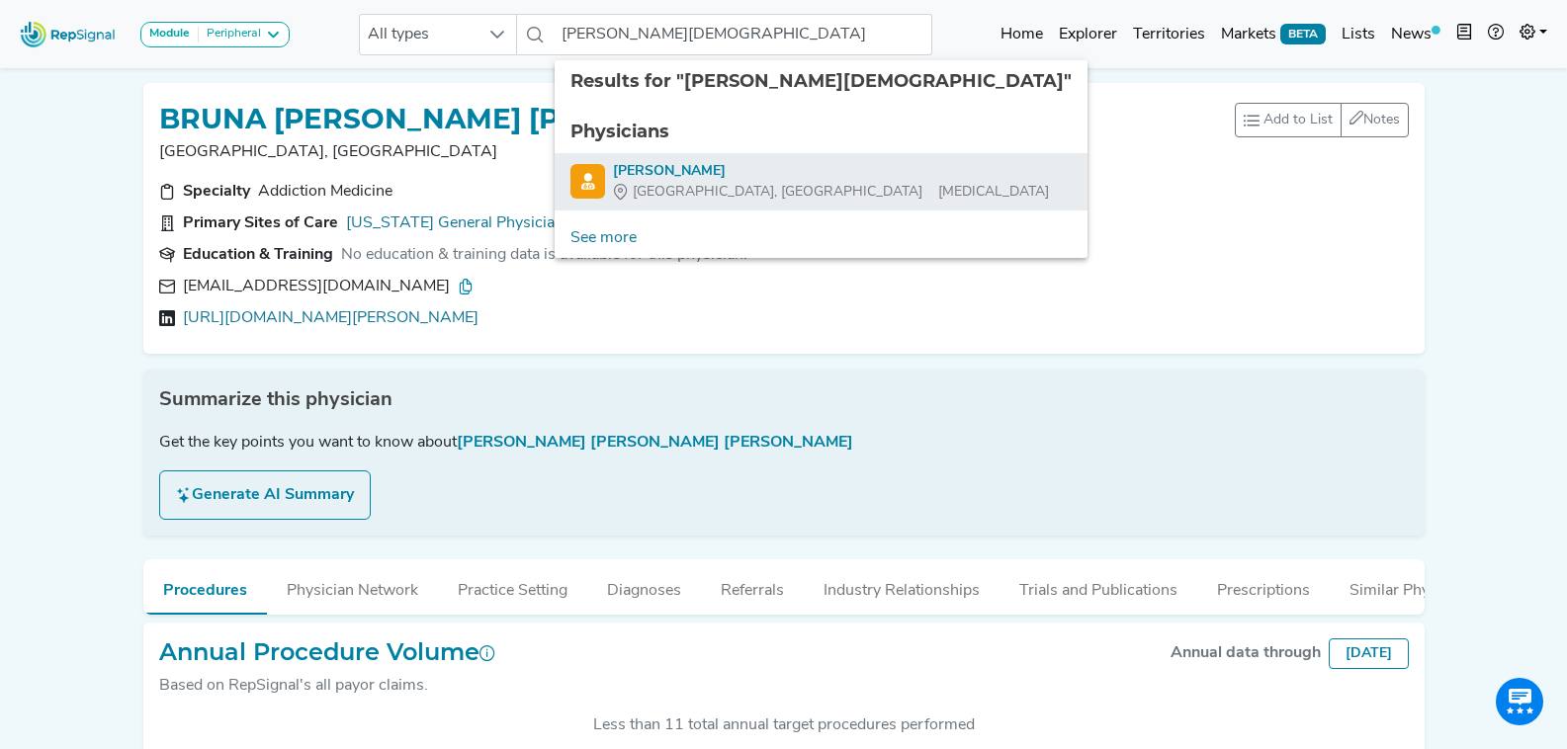
click at [759, 193] on div "Melbourne, FL General Surgery" at bounding box center [831, 192] width 436 height 21
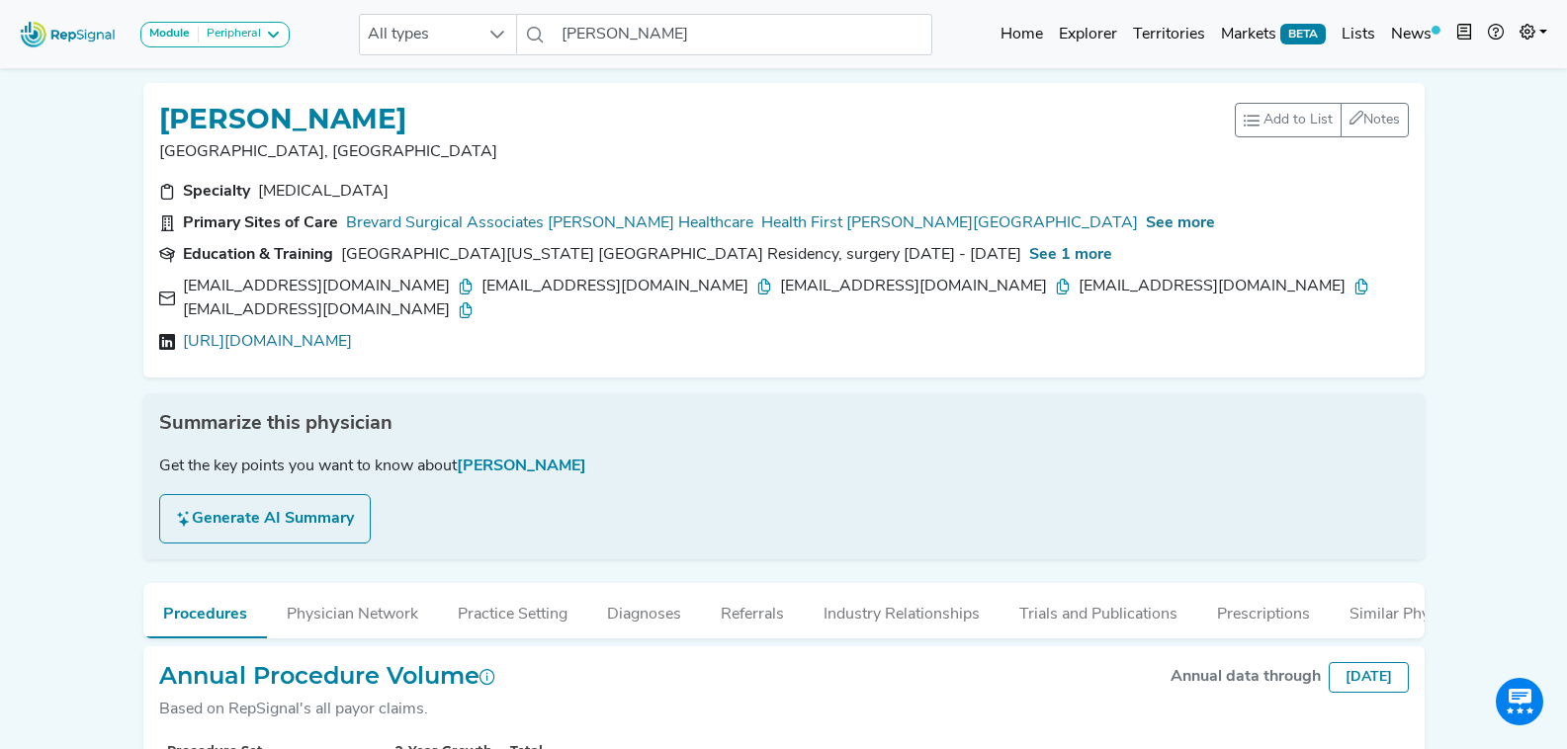
click at [458, 279] on icon at bounding box center [466, 287] width 16 height 16
click at [756, 290] on icon at bounding box center [764, 287] width 16 height 16
click at [1055, 288] on icon at bounding box center [1063, 287] width 16 height 16
click at [1079, 279] on div "sgarciamiro@gmail.com" at bounding box center [1224, 287] width 291 height 24
click at [1353, 283] on icon at bounding box center [1361, 287] width 16 height 16
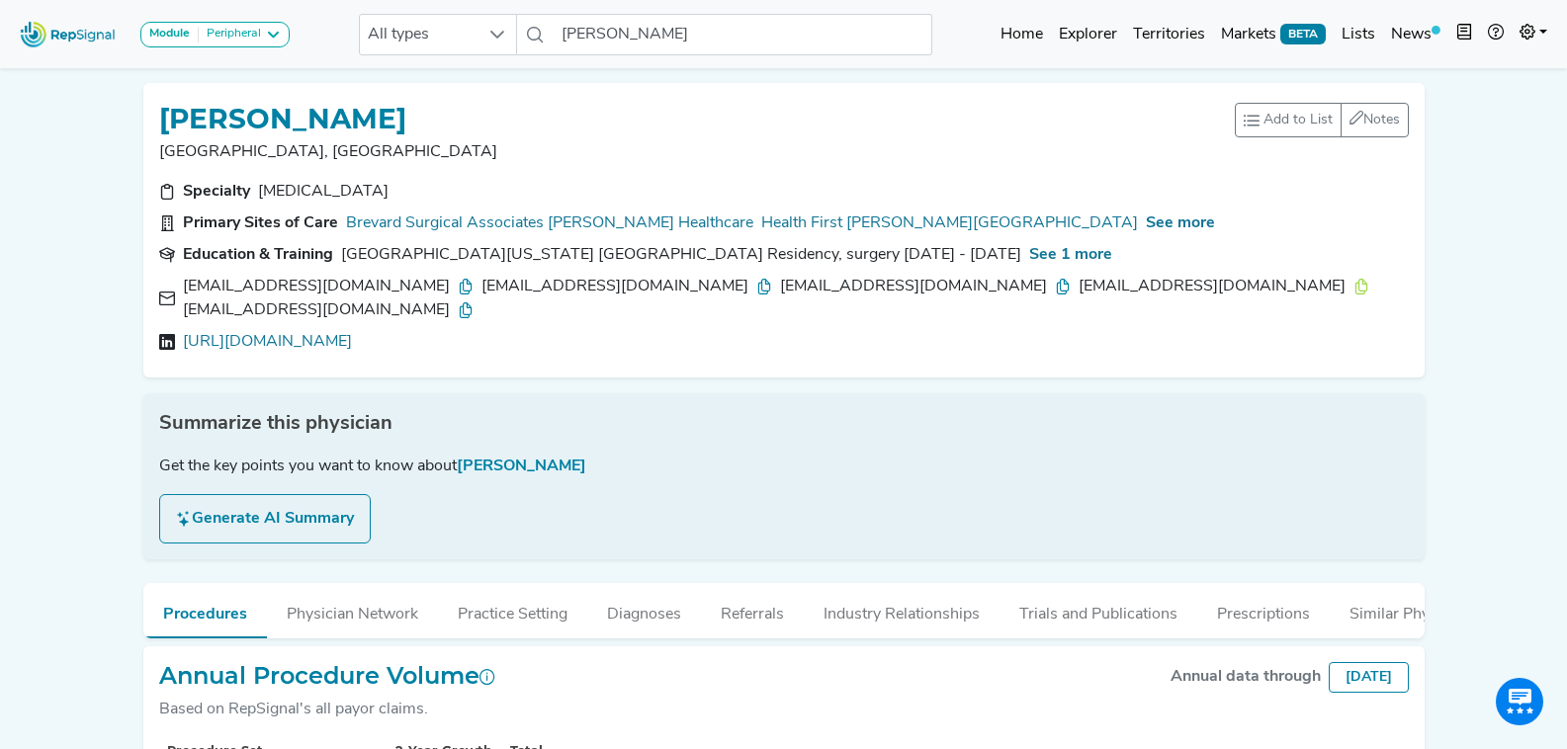
click at [474, 303] on icon at bounding box center [466, 311] width 16 height 16
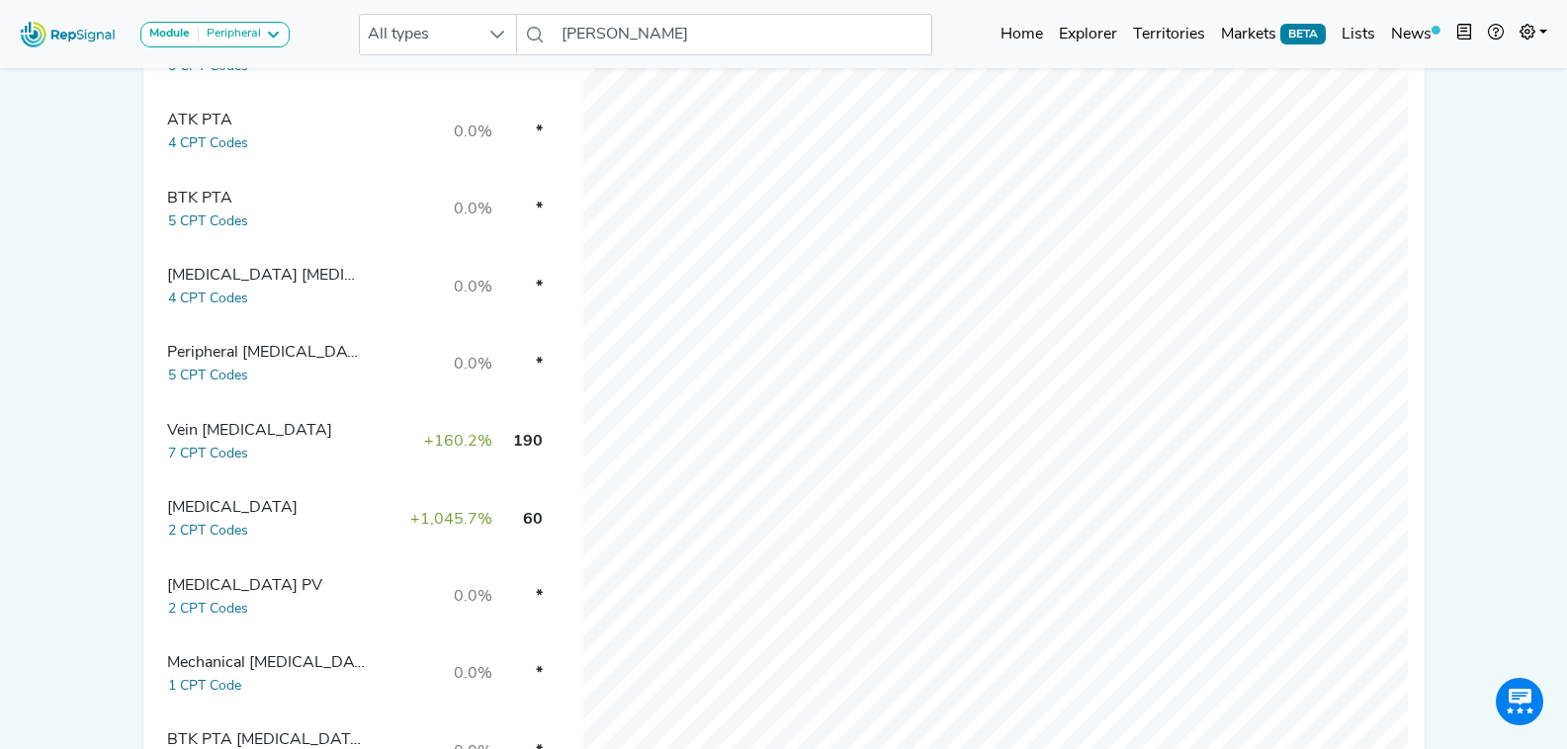
scroll to position [975, 0]
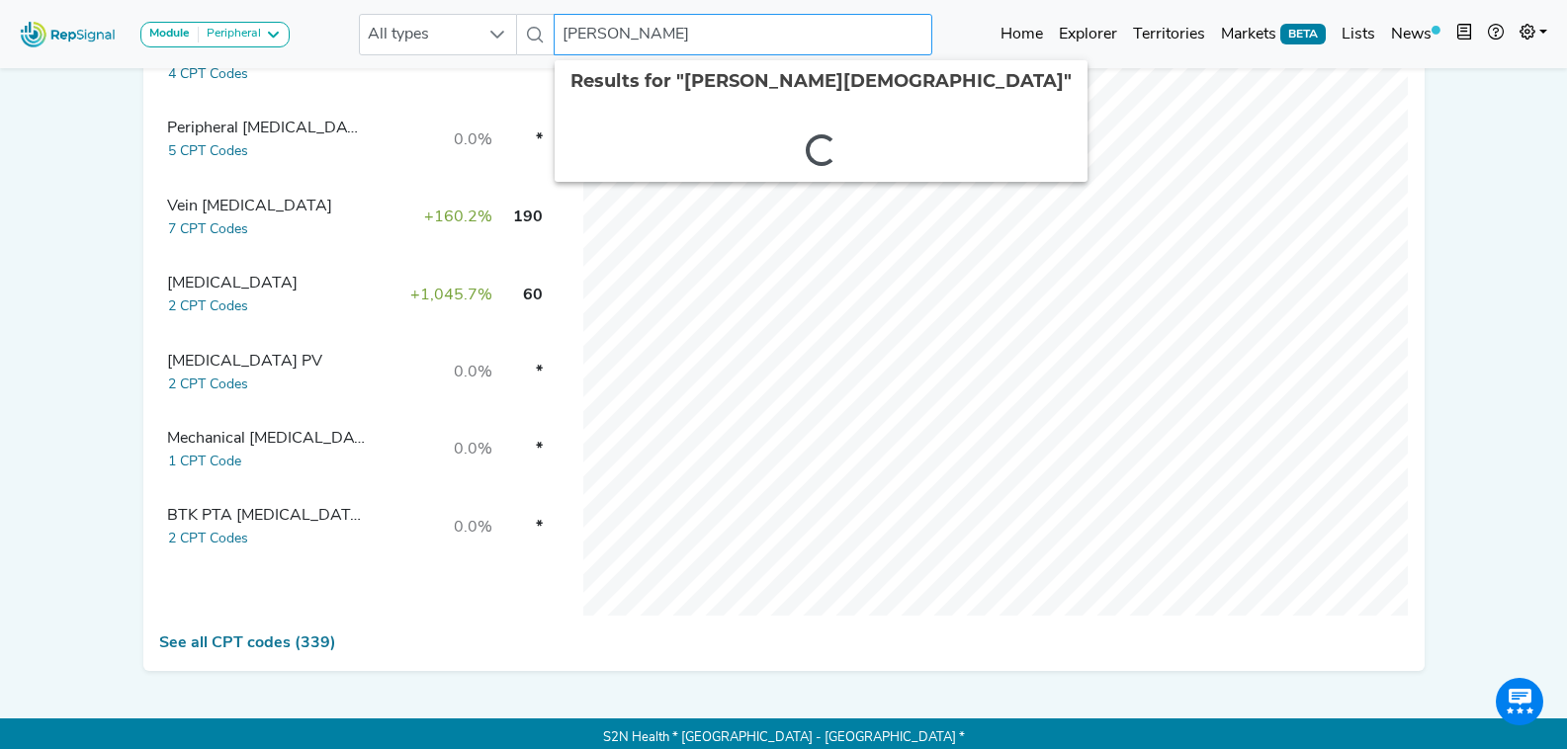
click at [670, 32] on input "Emran Imami" at bounding box center [743, 35] width 378 height 42
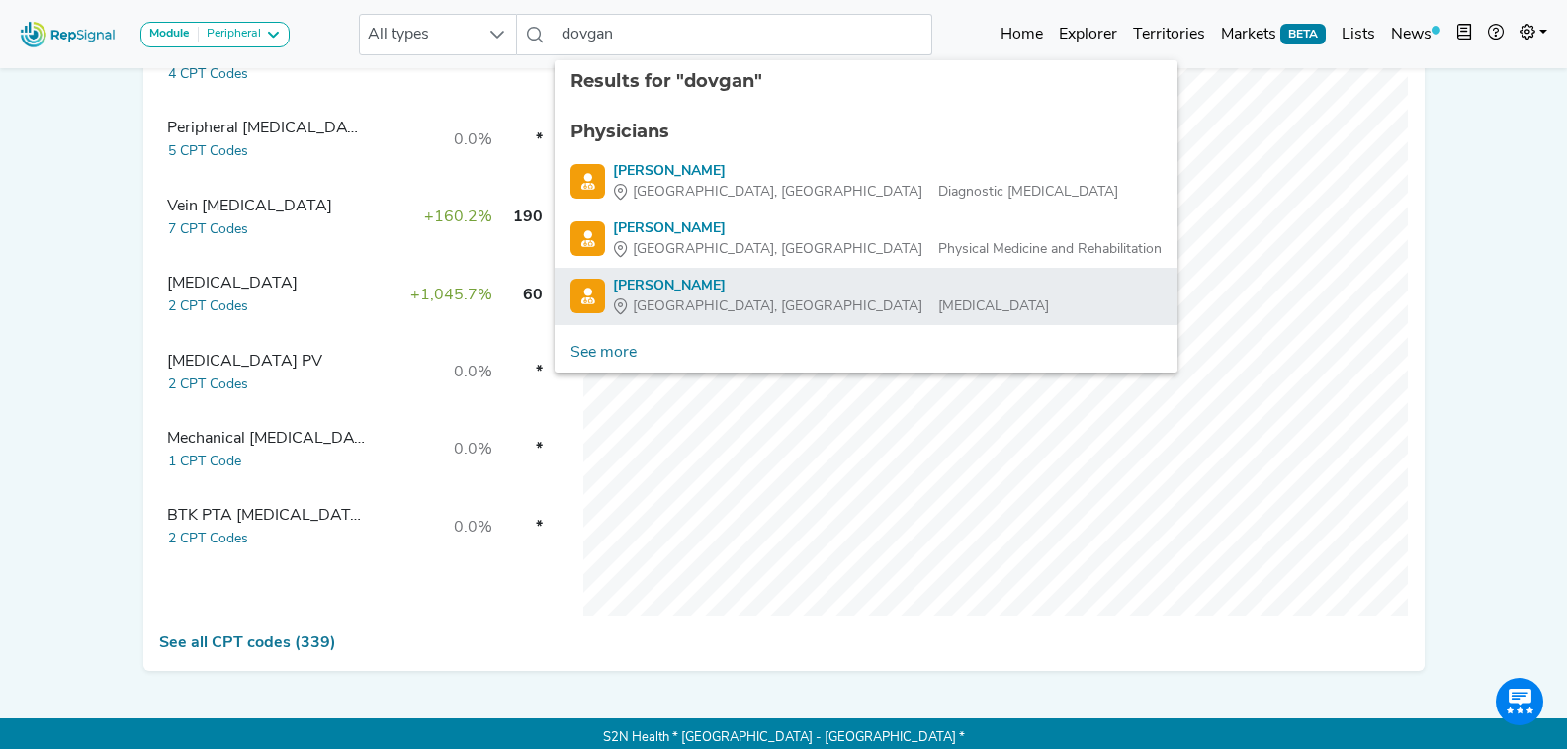
click at [752, 282] on div "Peter Dovgan" at bounding box center [831, 286] width 436 height 21
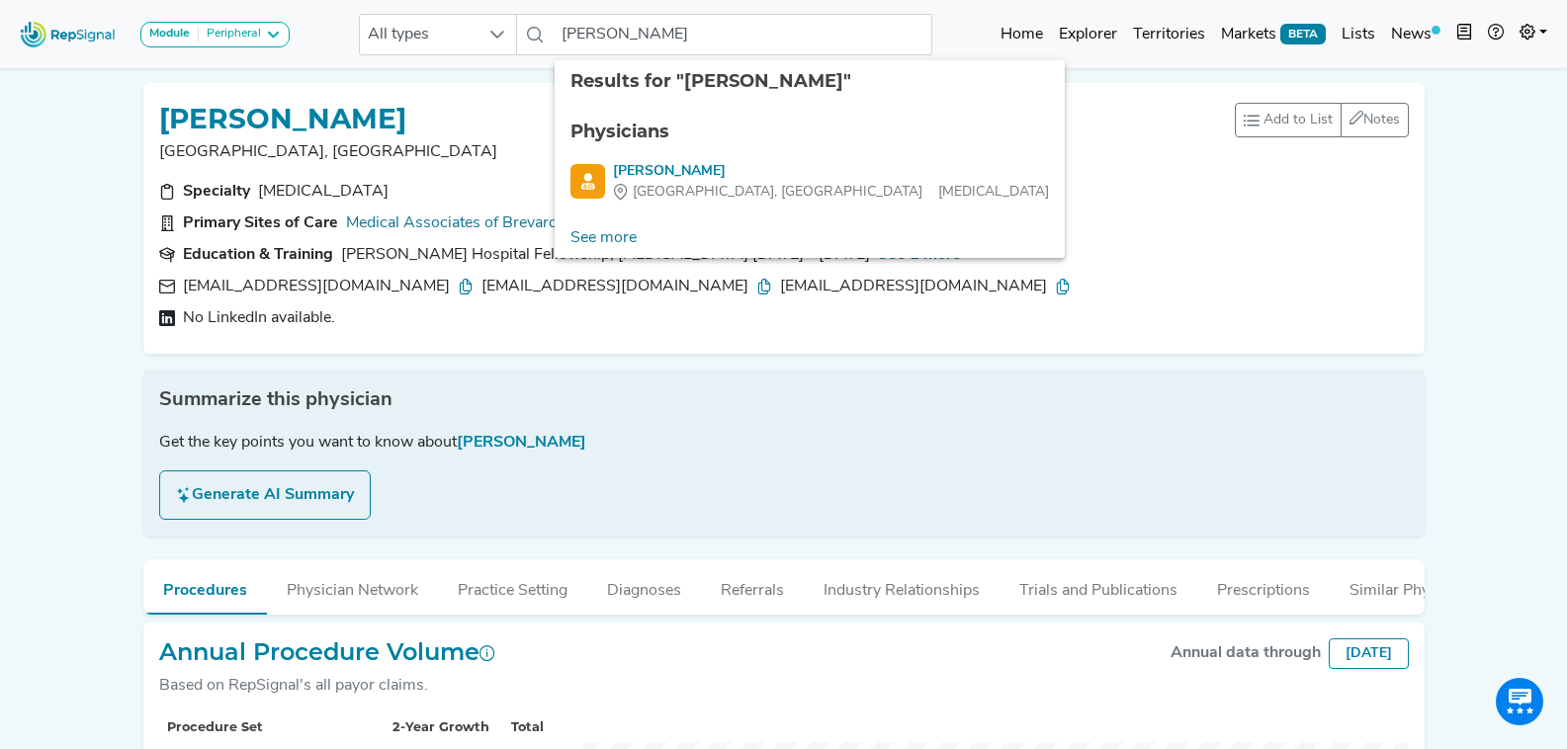
click at [458, 292] on icon at bounding box center [466, 287] width 16 height 16
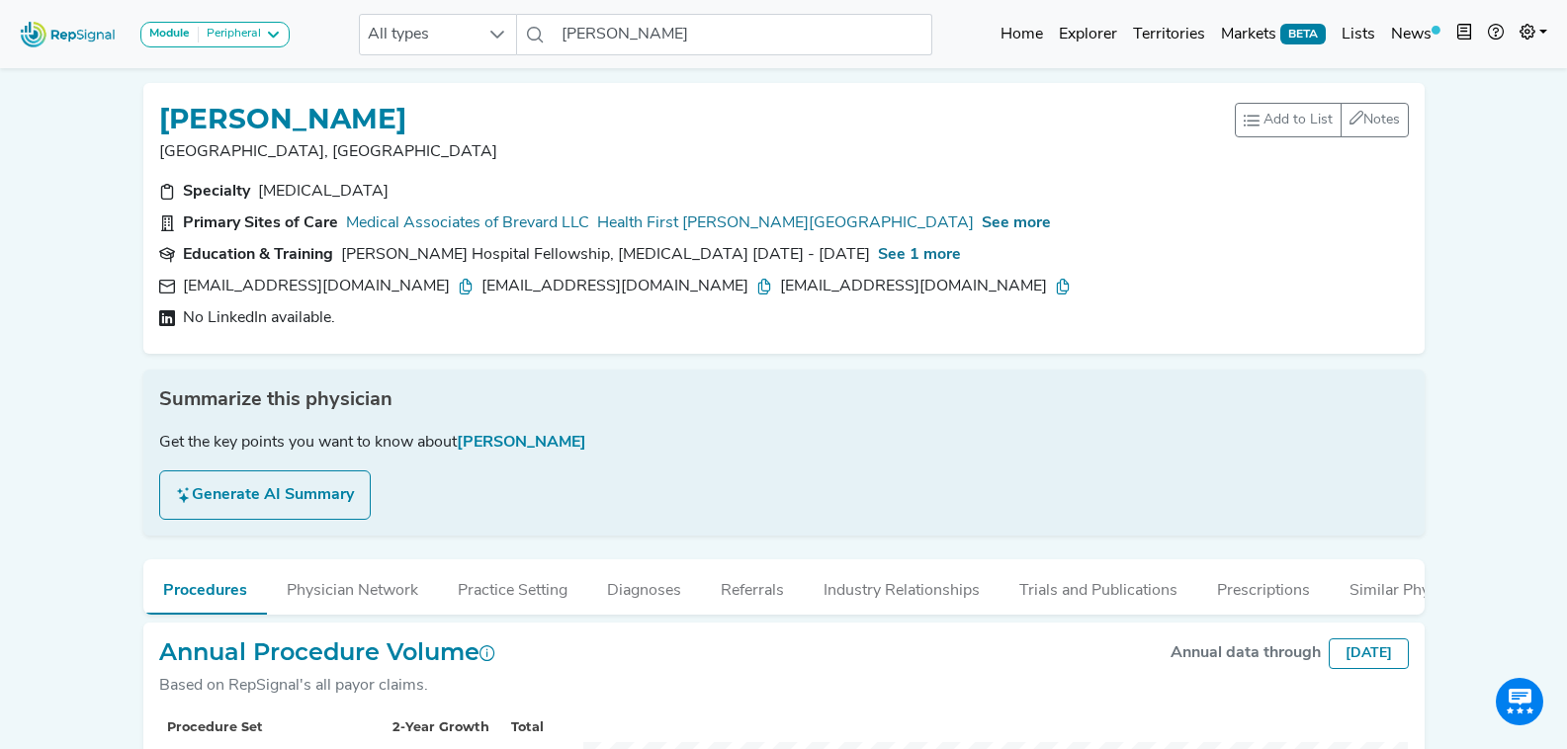
click at [756, 284] on icon at bounding box center [764, 287] width 16 height 16
click at [780, 295] on div "pdovgan@yahoo.com" at bounding box center [925, 287] width 291 height 24
click at [783, 295] on div "pdovgan@yahoo.com" at bounding box center [925, 287] width 291 height 24
click at [1055, 291] on icon at bounding box center [1063, 287] width 16 height 16
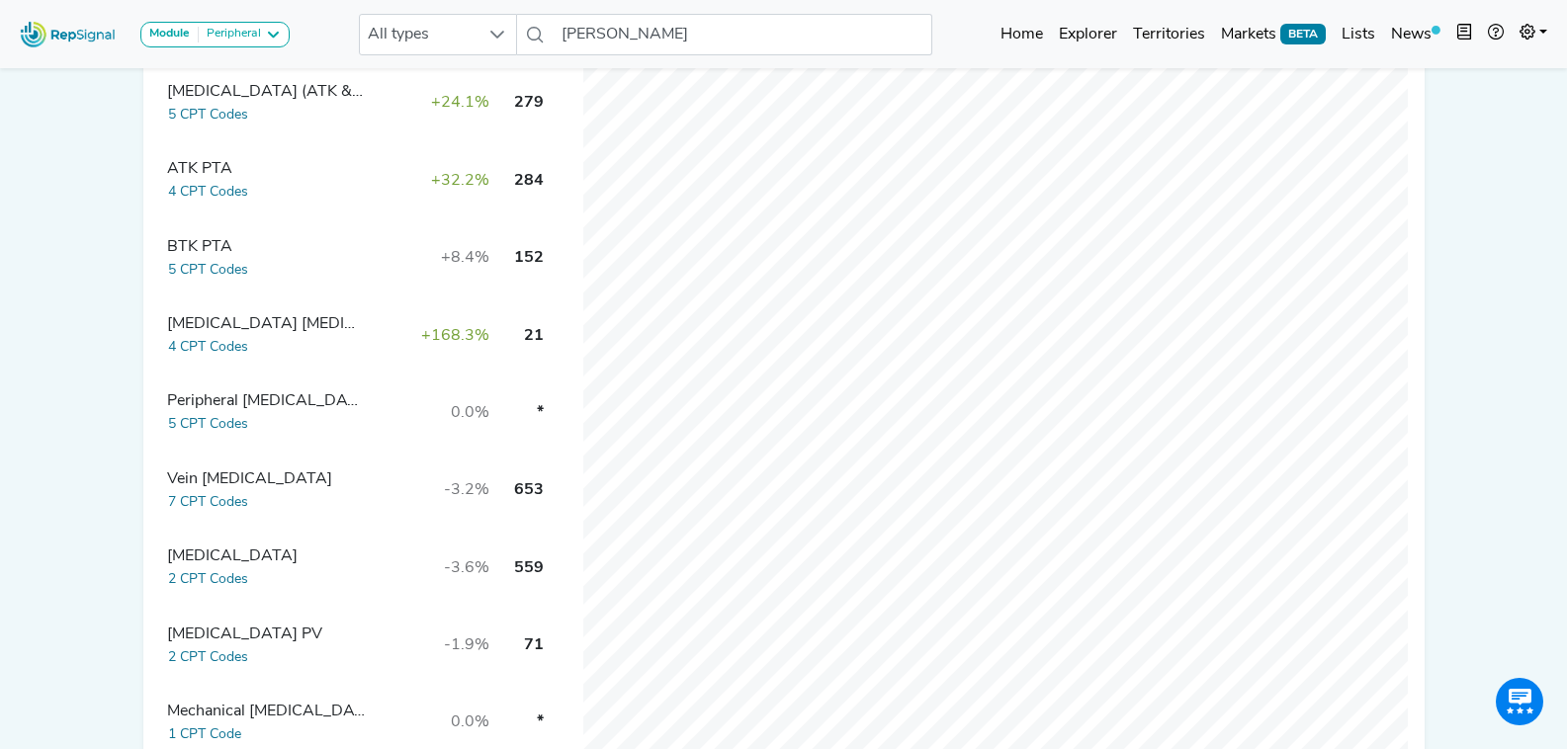
scroll to position [579, 0]
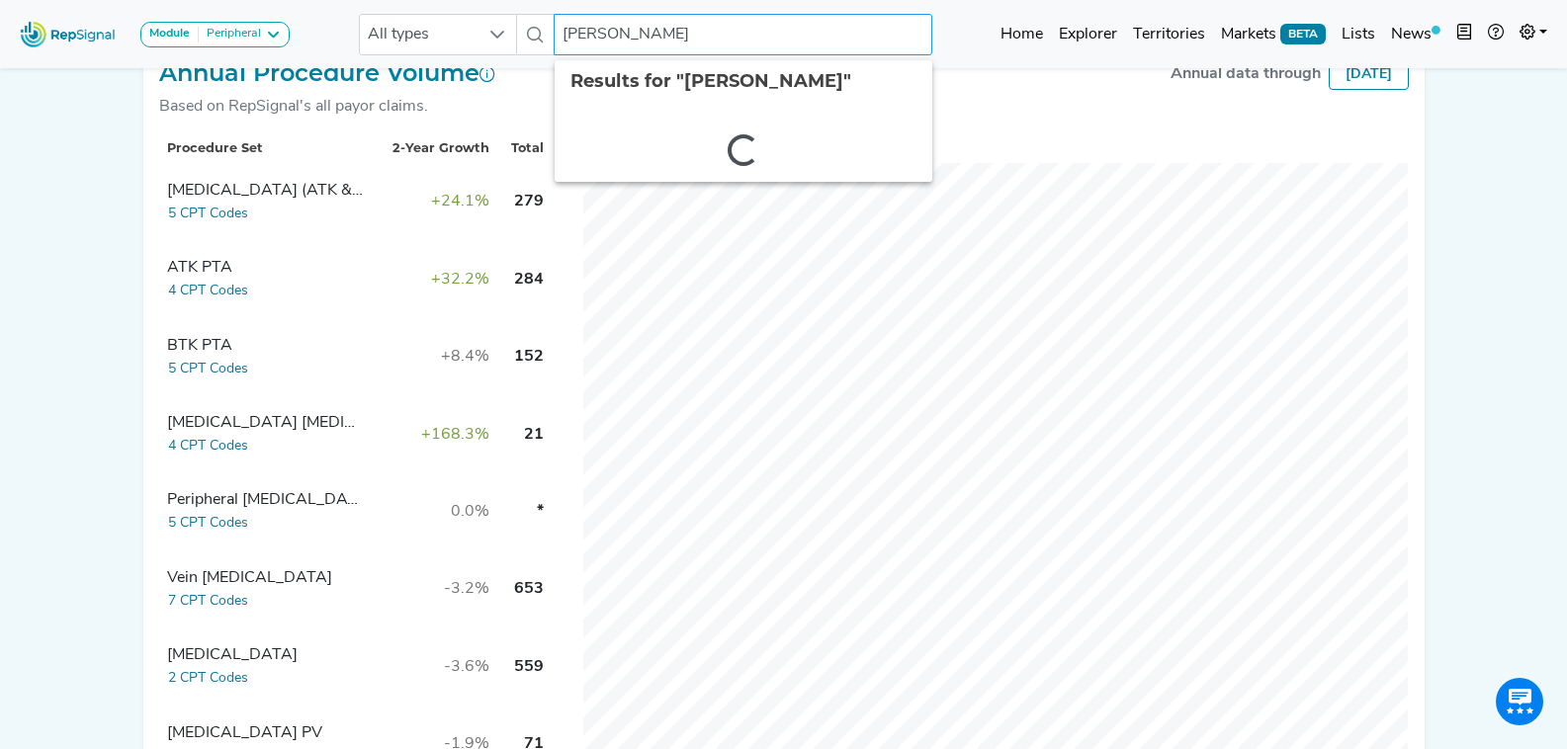
click at [616, 36] on input "Peter Dovgan" at bounding box center [743, 35] width 378 height 42
type input "pendergrass"
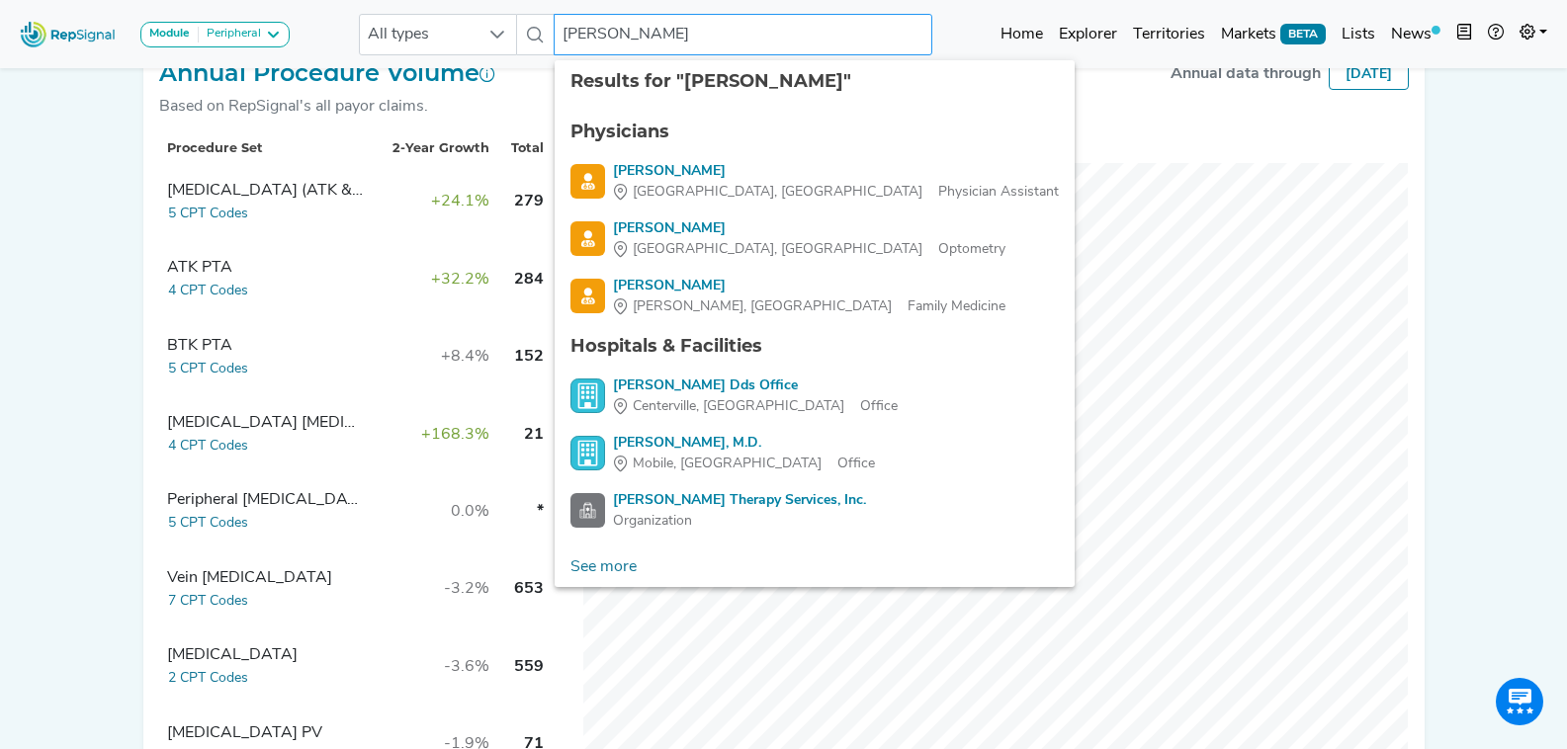
click at [718, 37] on input "pendergrass" at bounding box center [743, 35] width 378 height 42
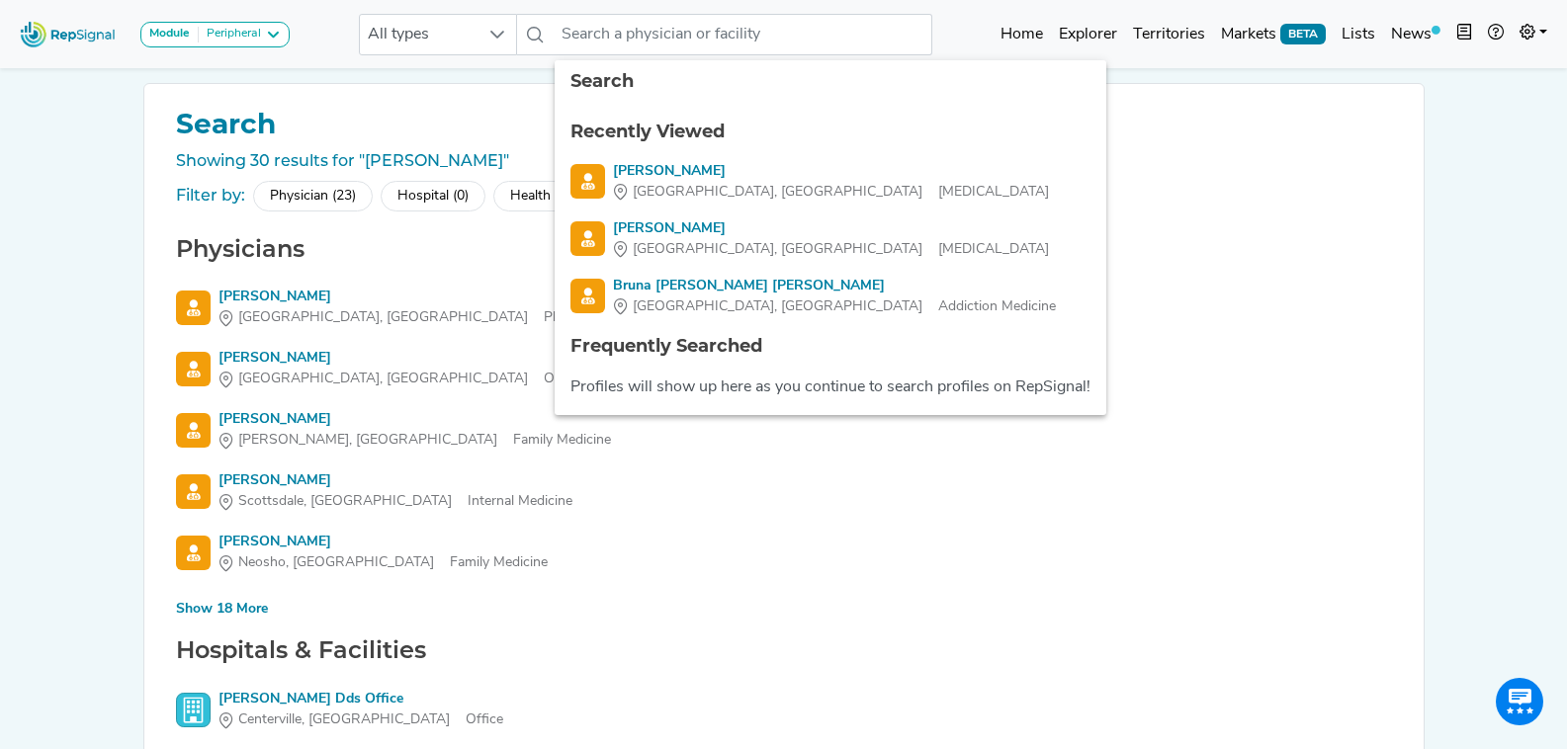
click at [264, 594] on div "Physicians Alexandra Pendergrass Pikeville, TN Physician Assistant Benjamin Pen…" at bounding box center [784, 428] width 1232 height 387
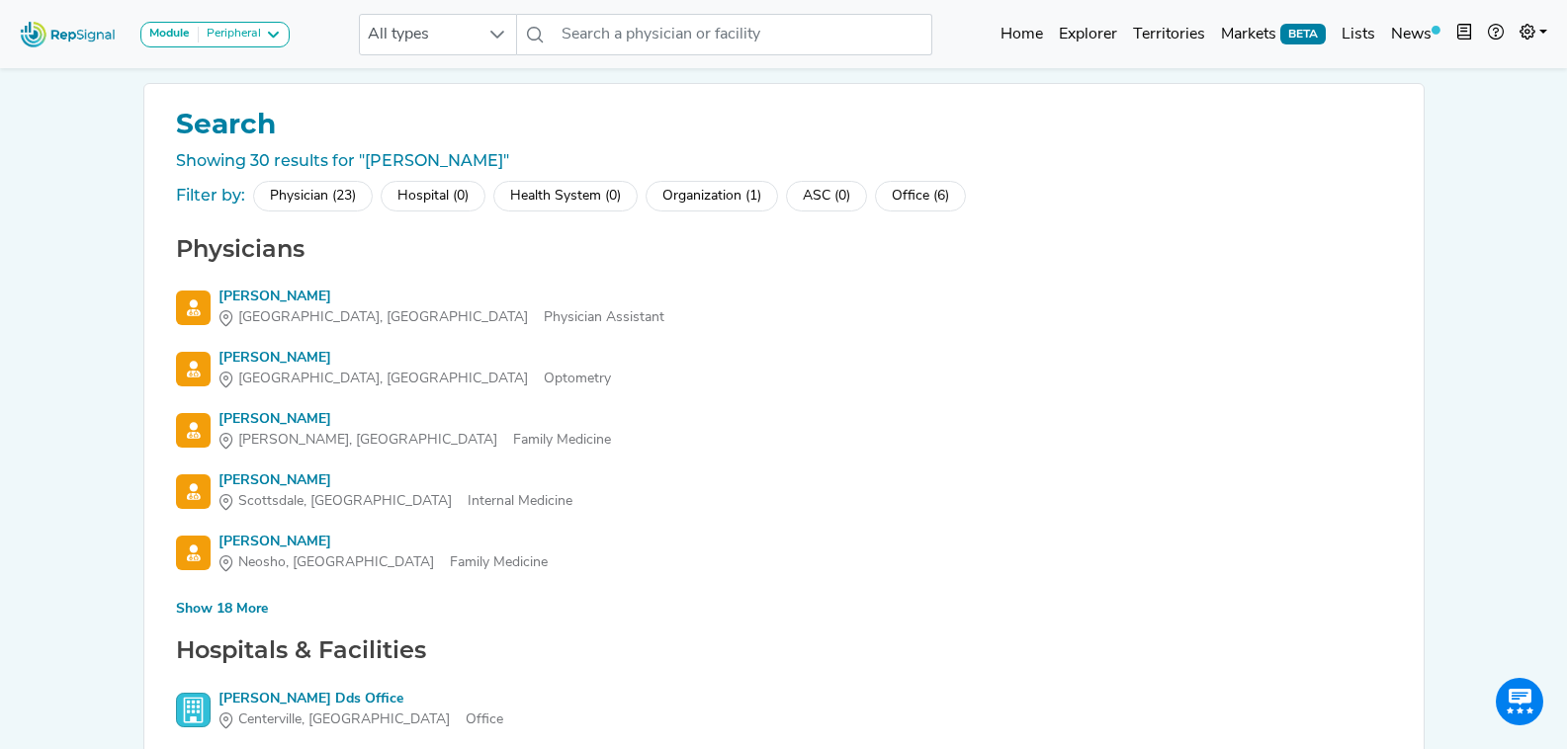
click at [255, 600] on div "Show 18 More" at bounding box center [222, 609] width 92 height 21
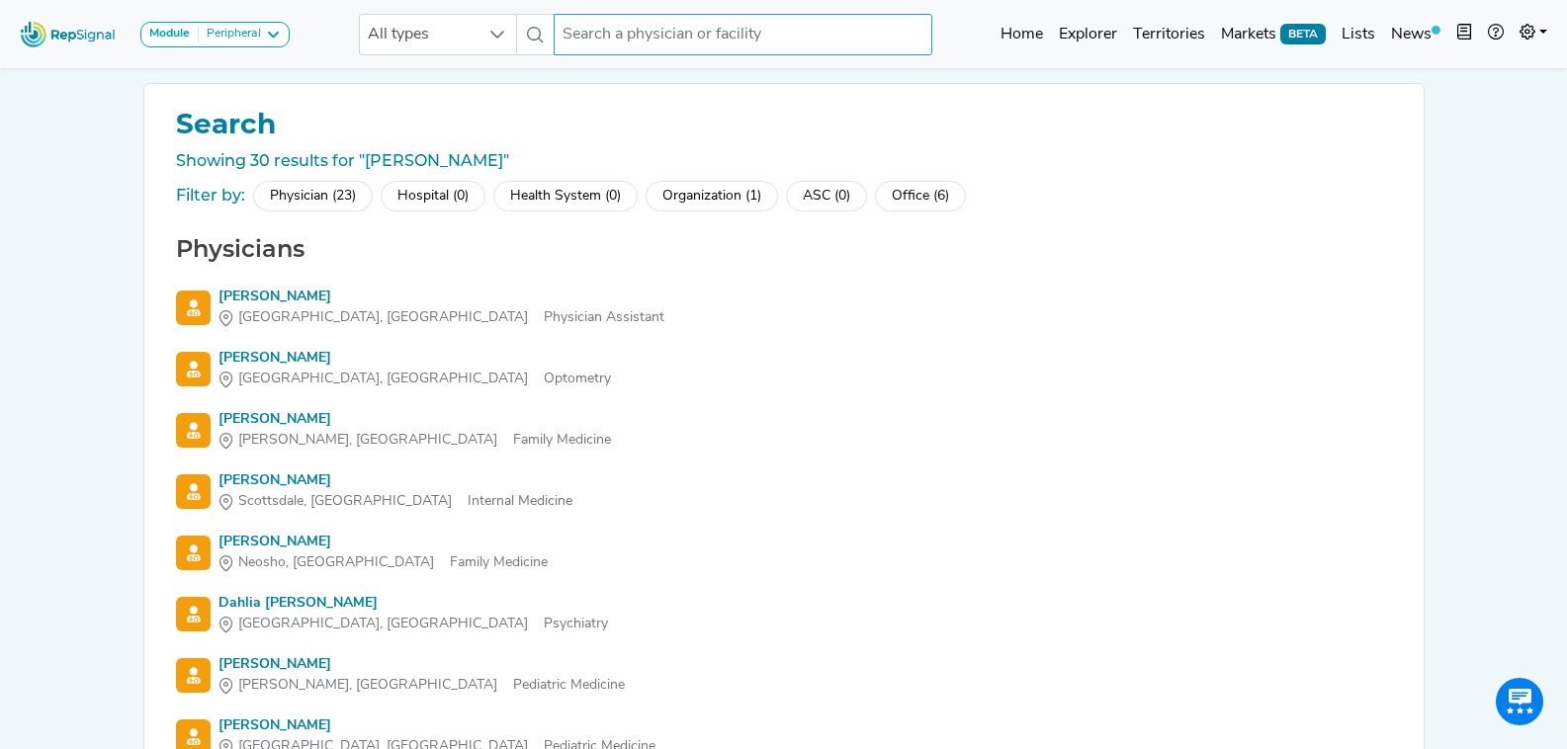
click at [626, 22] on input "text" at bounding box center [743, 35] width 378 height 42
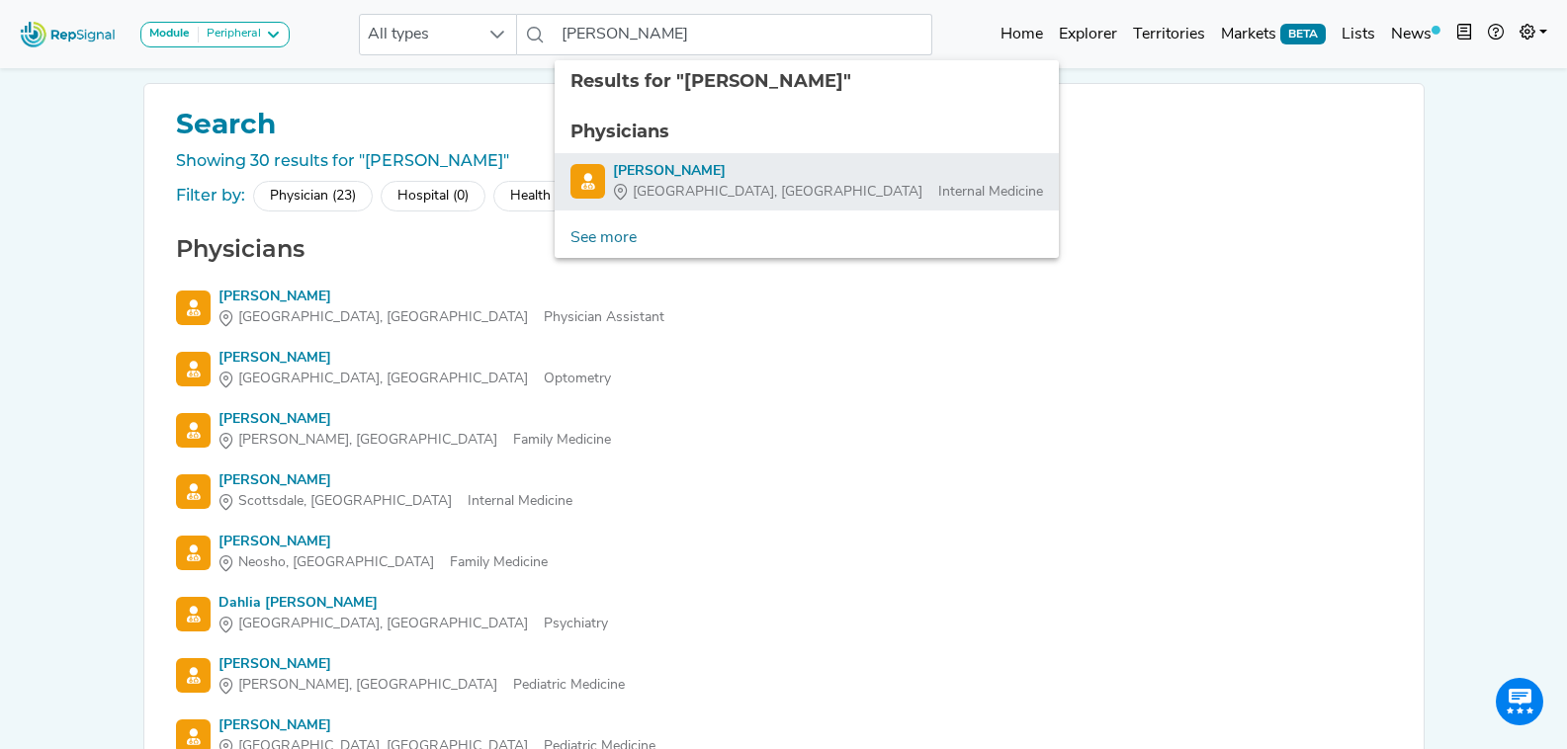
click at [698, 166] on div "Hong Jeong" at bounding box center [828, 171] width 430 height 21
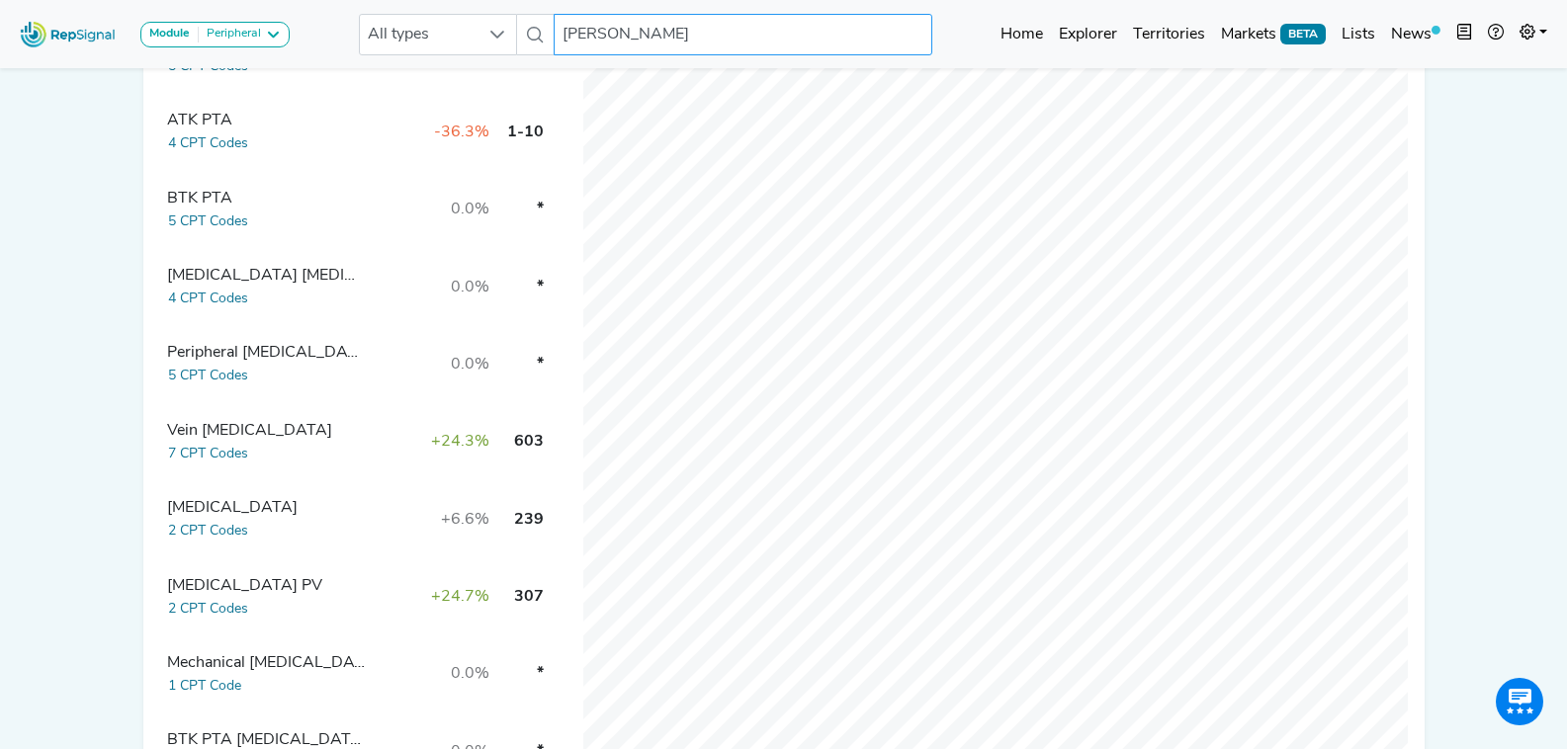
scroll to position [734, 0]
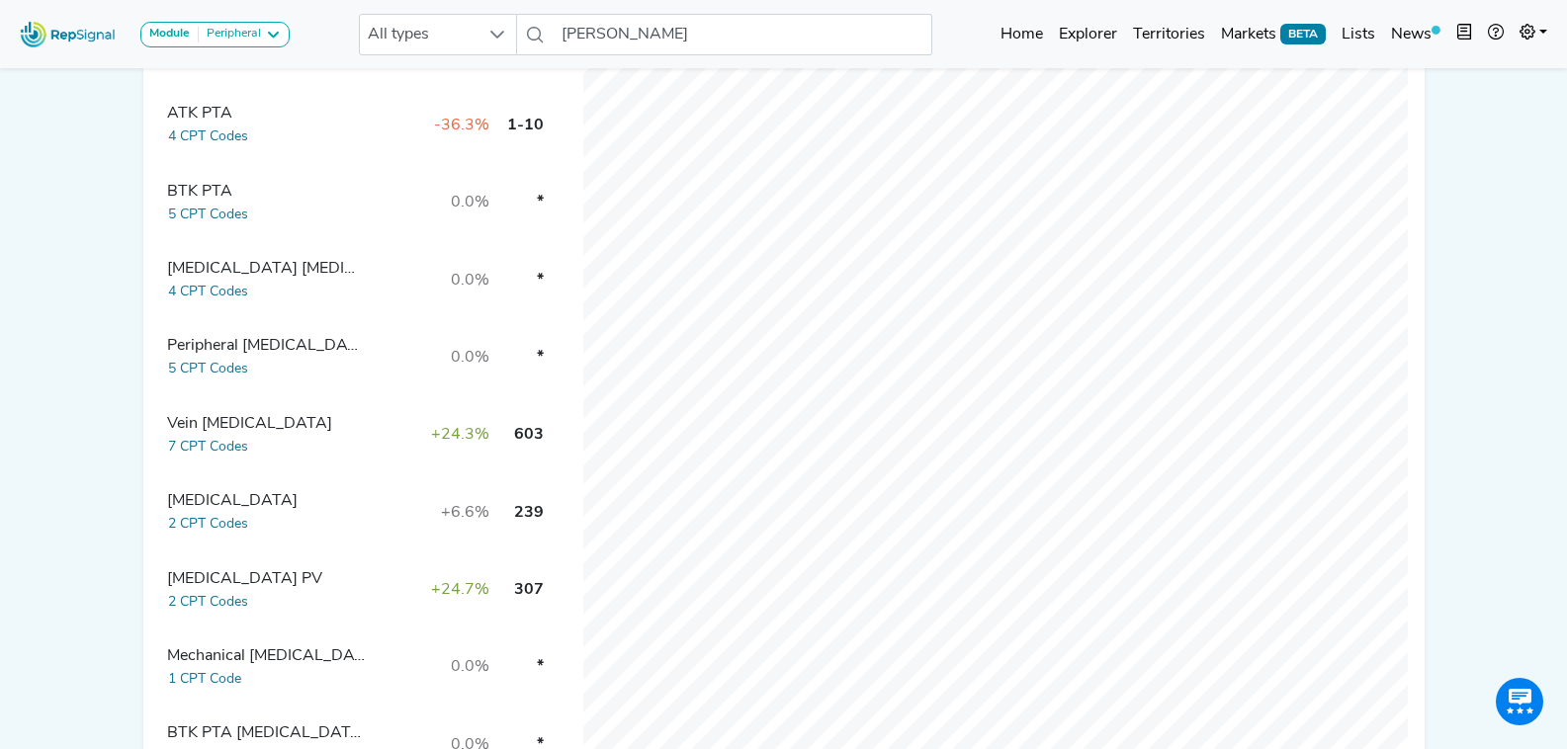
click at [228, 281] on div "[MEDICAL_DATA] [MEDICAL_DATA] Circuit" at bounding box center [266, 269] width 198 height 24
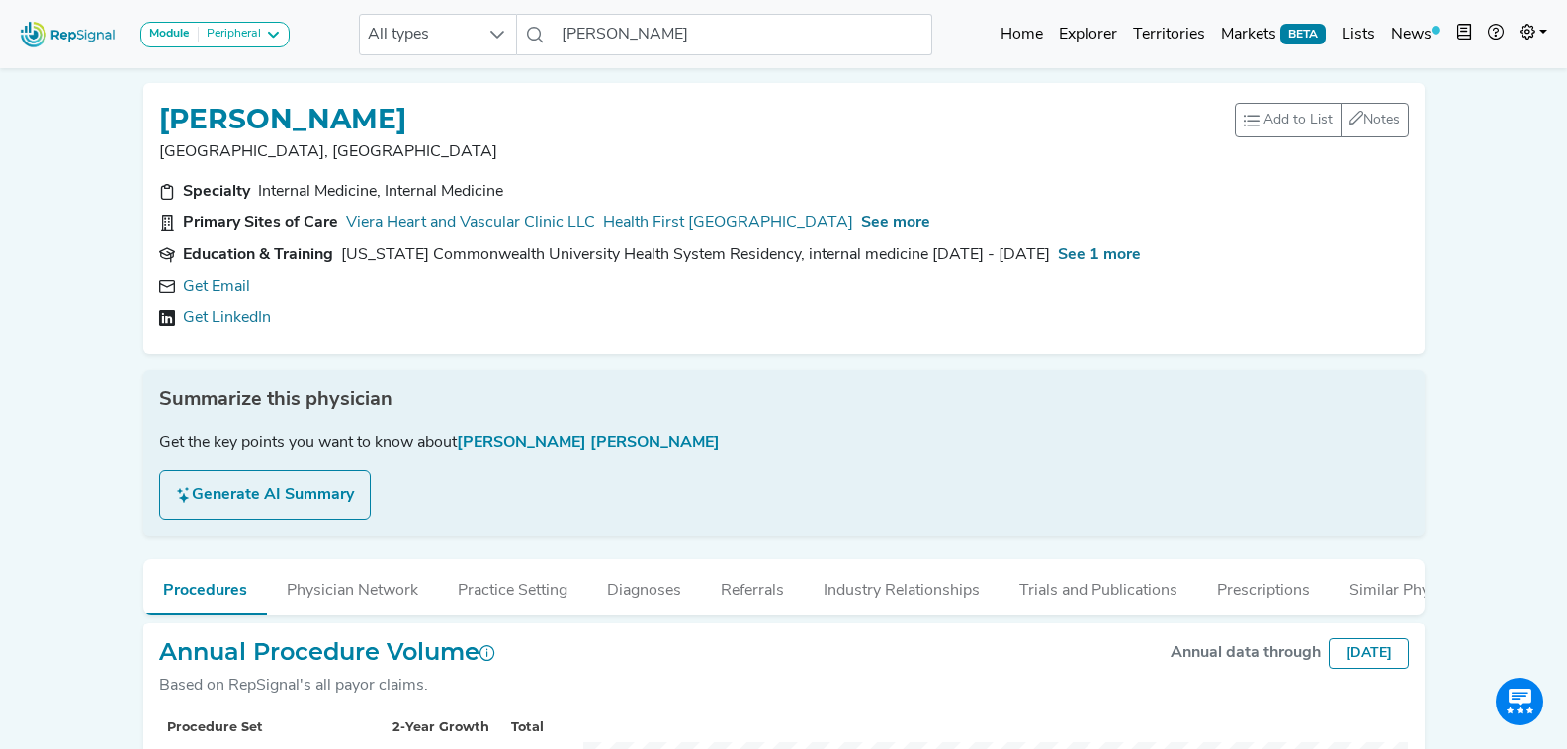
click at [228, 285] on link "Get Email" at bounding box center [216, 287] width 67 height 24
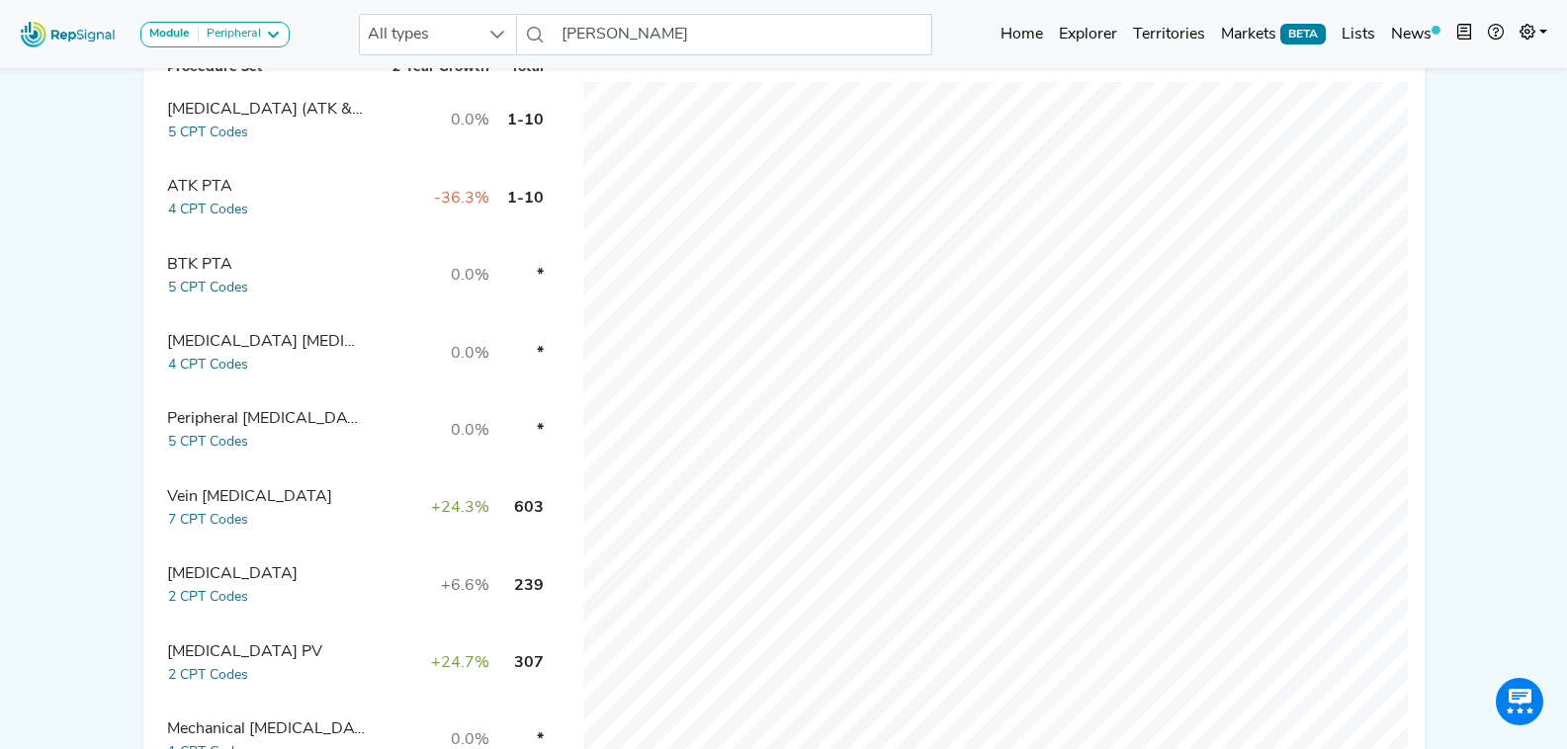
scroll to position [692, 0]
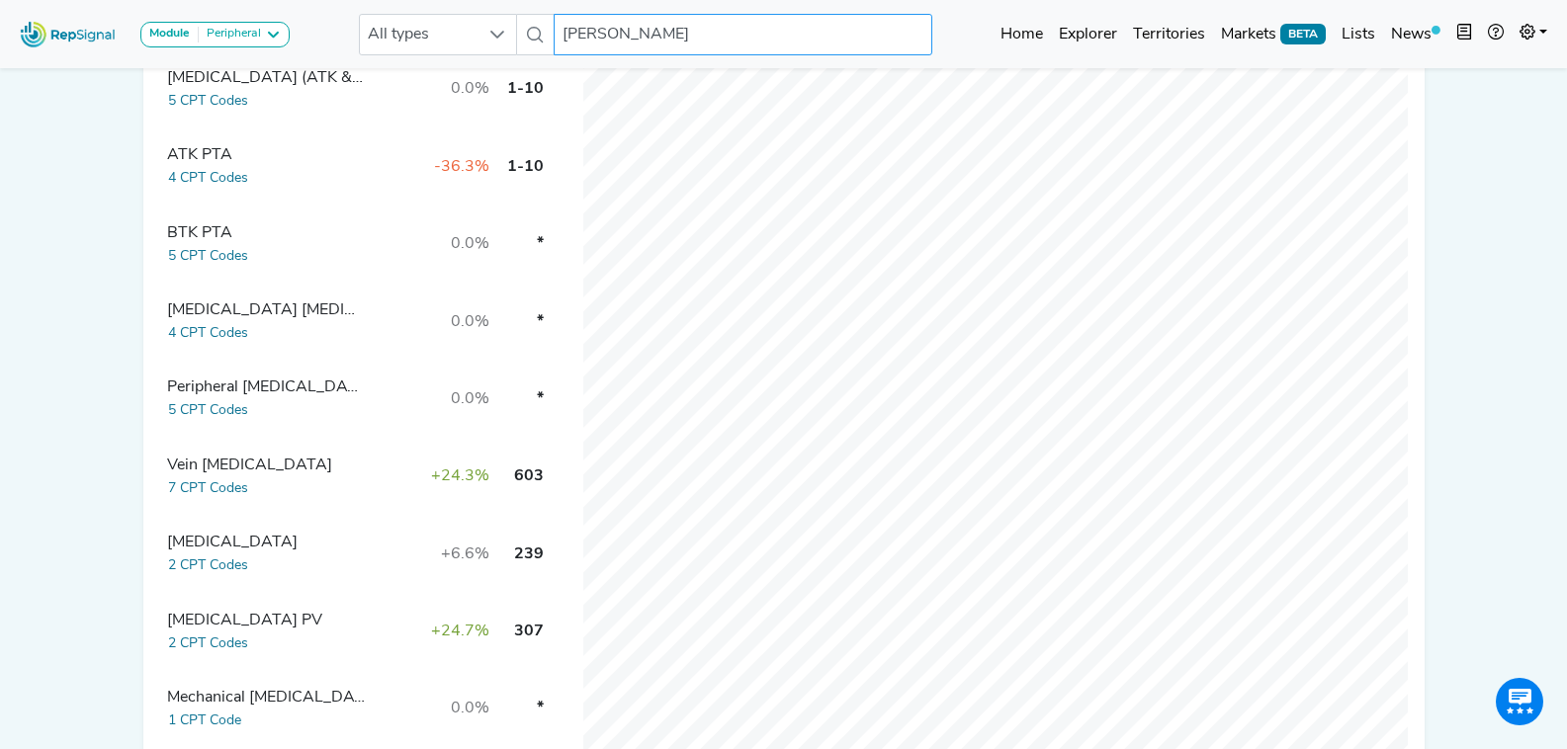
click at [682, 37] on input "Hong Jeong" at bounding box center [743, 35] width 378 height 42
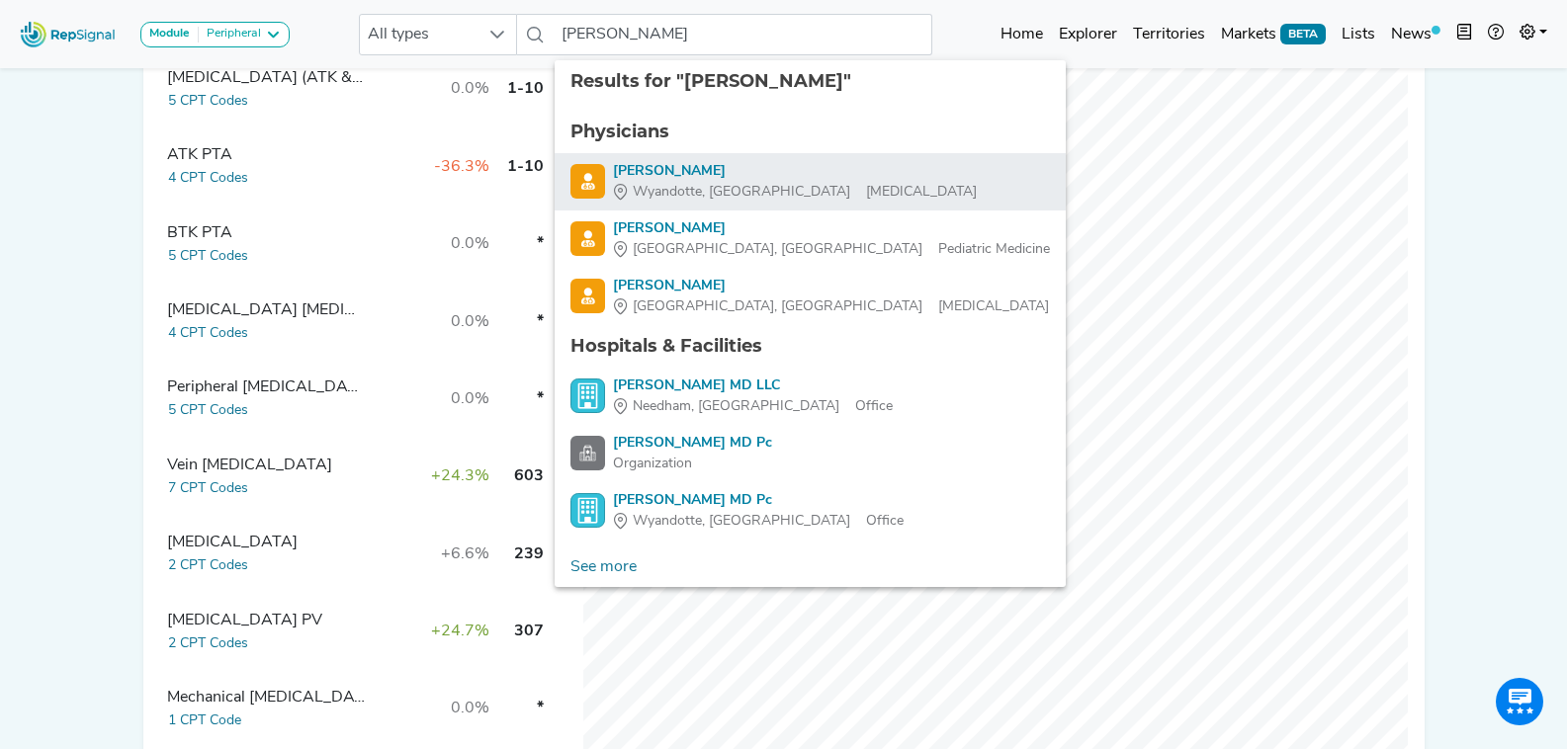
click at [757, 182] on div "Wyandotte, MI Vascular Surgery" at bounding box center [795, 192] width 364 height 21
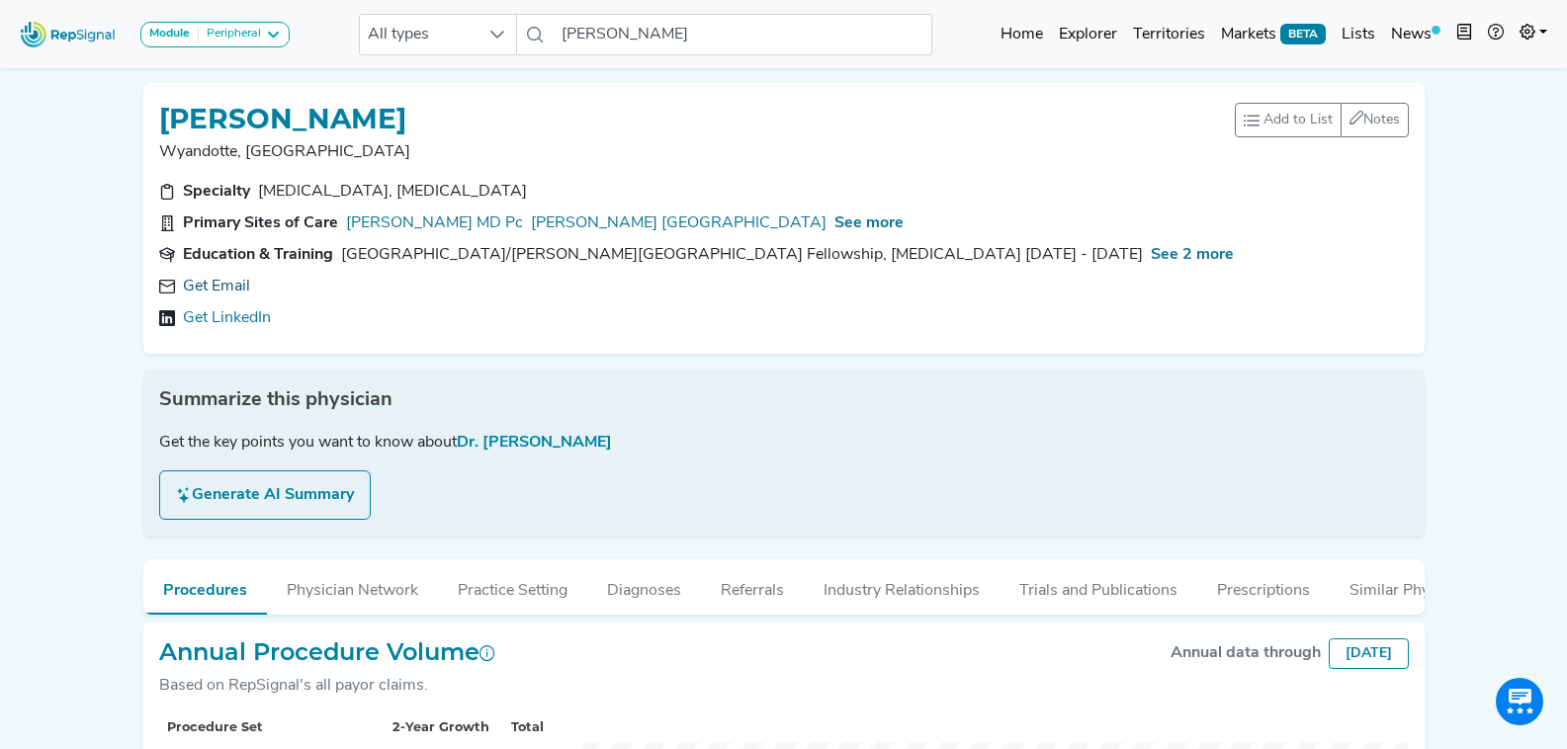
click at [223, 284] on link "Get Email" at bounding box center [216, 287] width 67 height 24
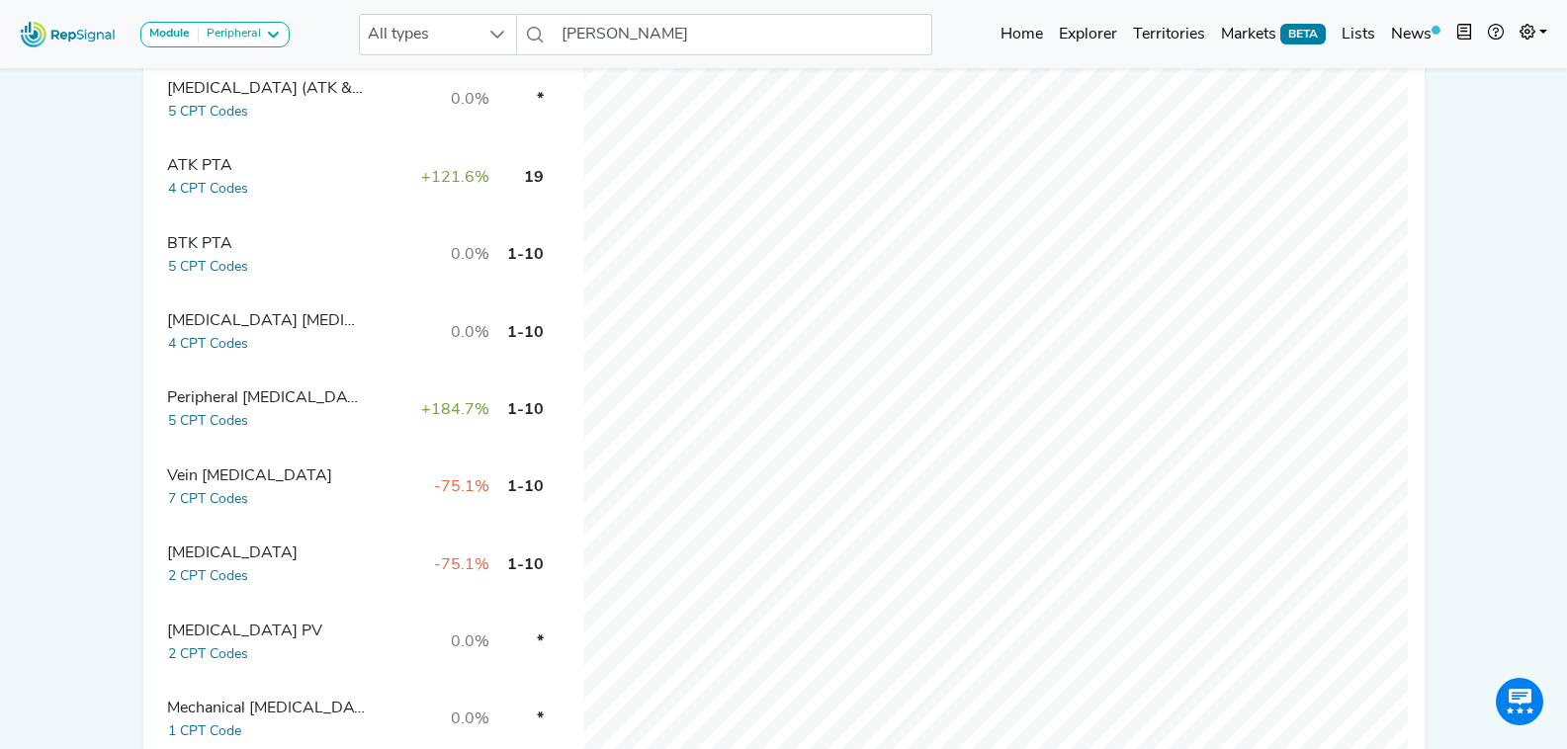
scroll to position [692, 0]
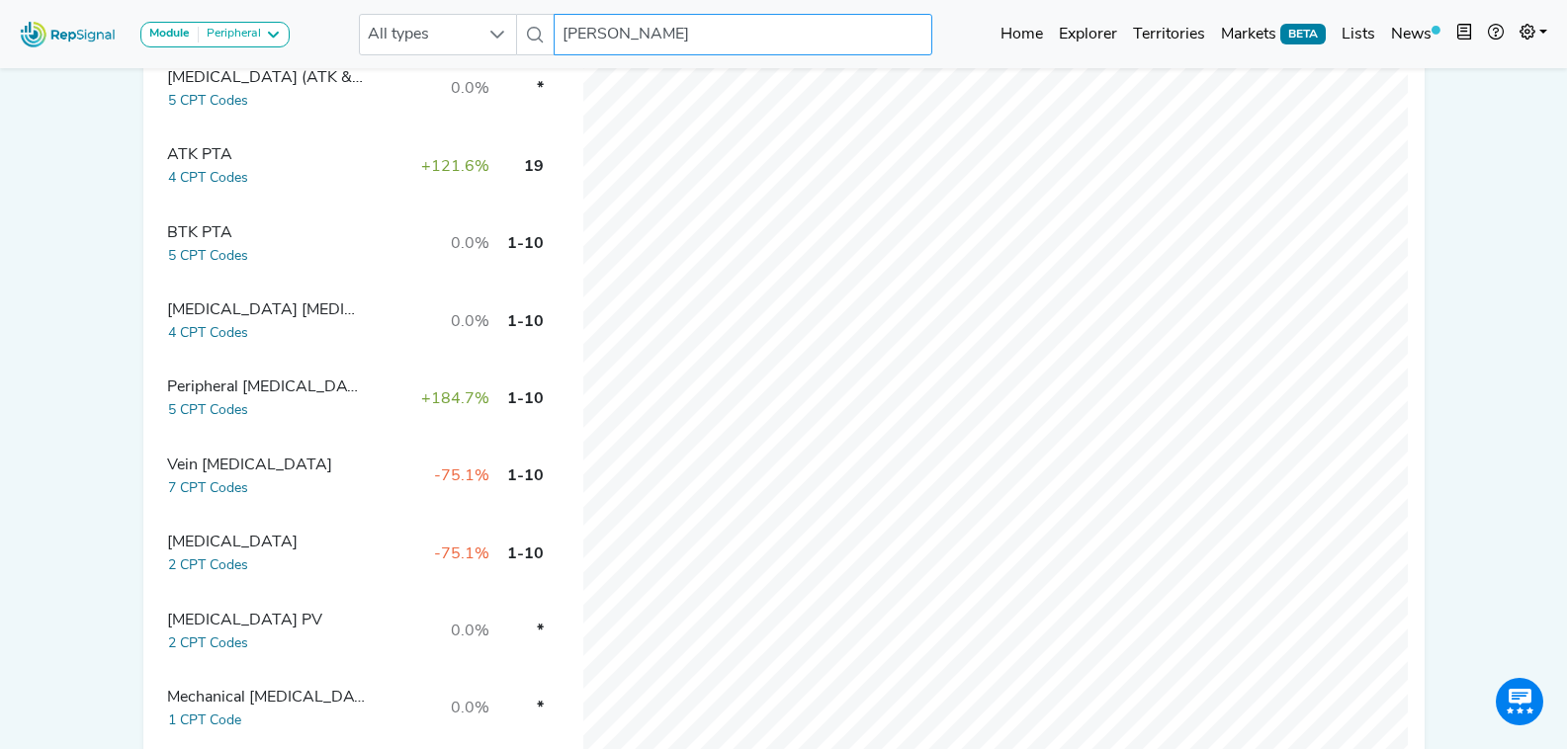
click at [619, 30] on input "Ashish Gupta" at bounding box center [743, 35] width 378 height 42
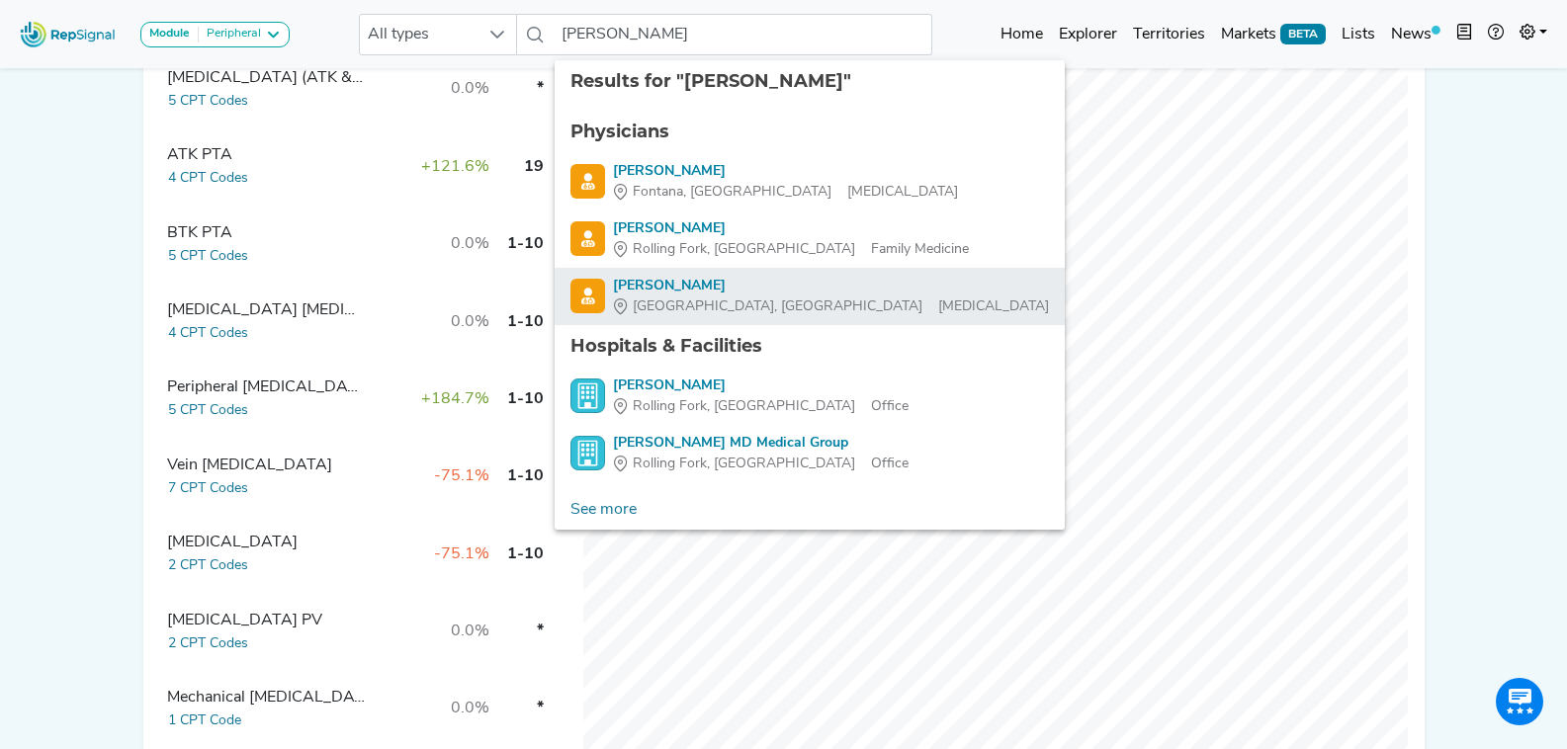
click at [739, 298] on span "West Palm Beach, FL" at bounding box center [778, 307] width 290 height 21
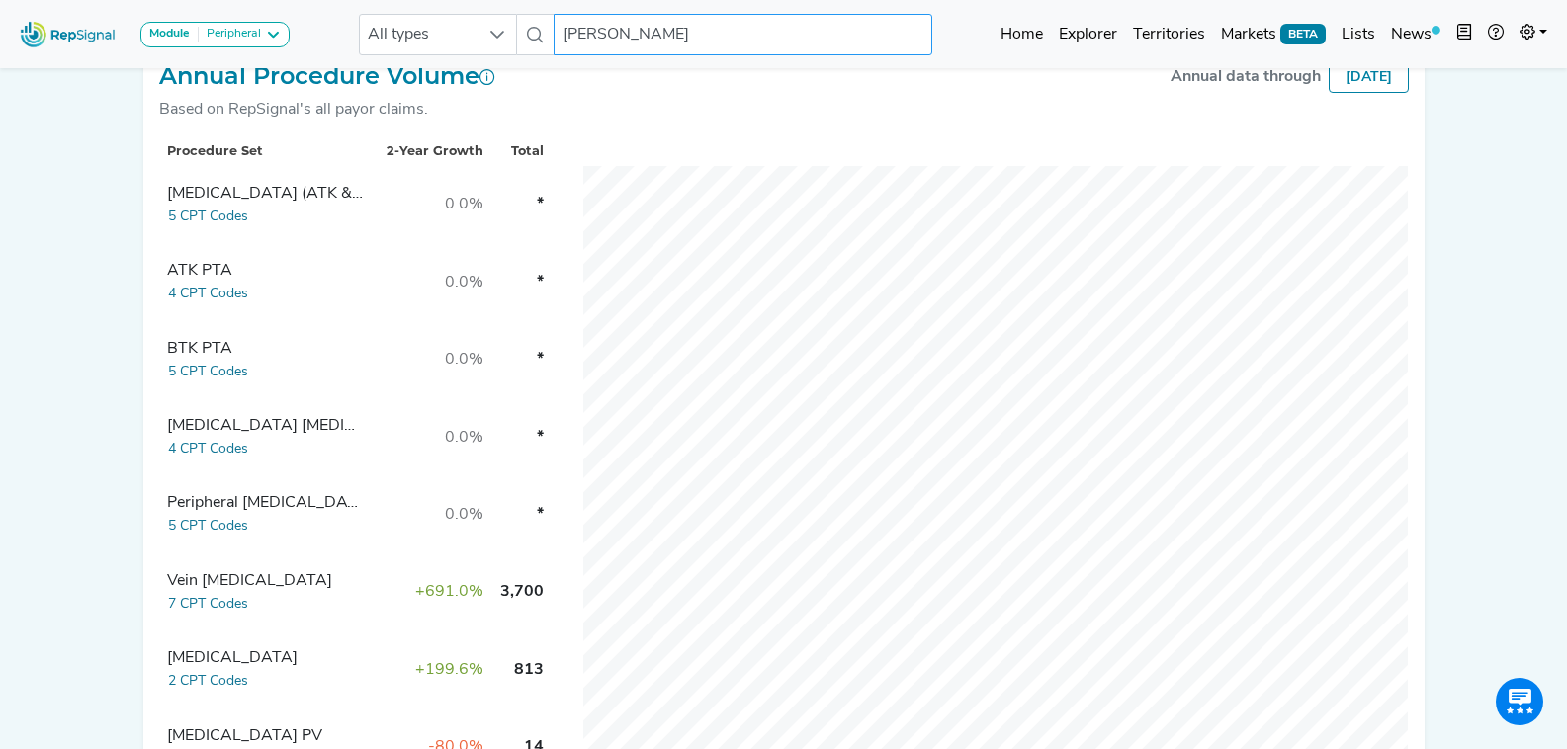
scroll to position [577, 0]
click at [228, 336] on div "BTK PTA" at bounding box center [266, 348] width 198 height 24
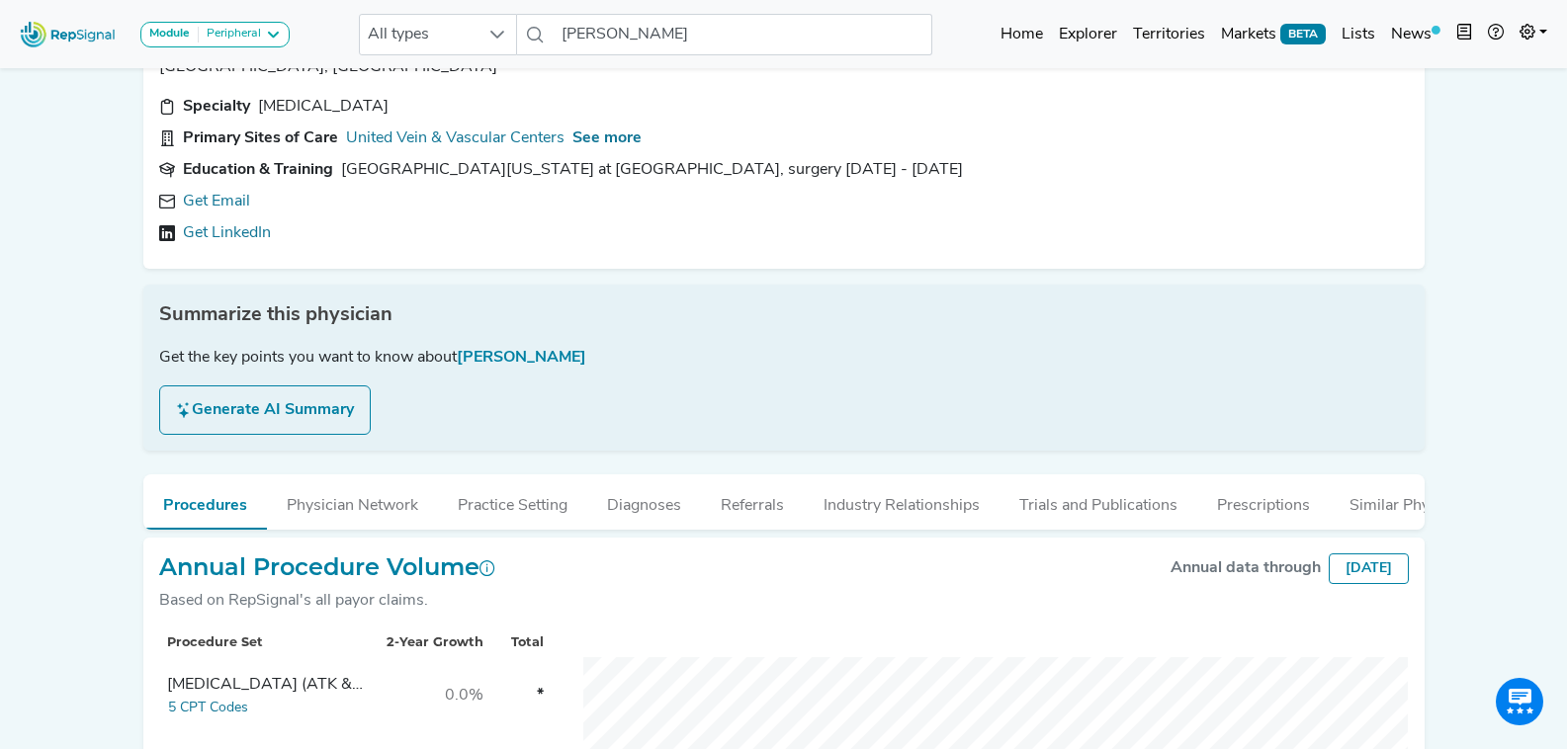
click at [228, 200] on link "Get Email" at bounding box center [216, 202] width 67 height 24
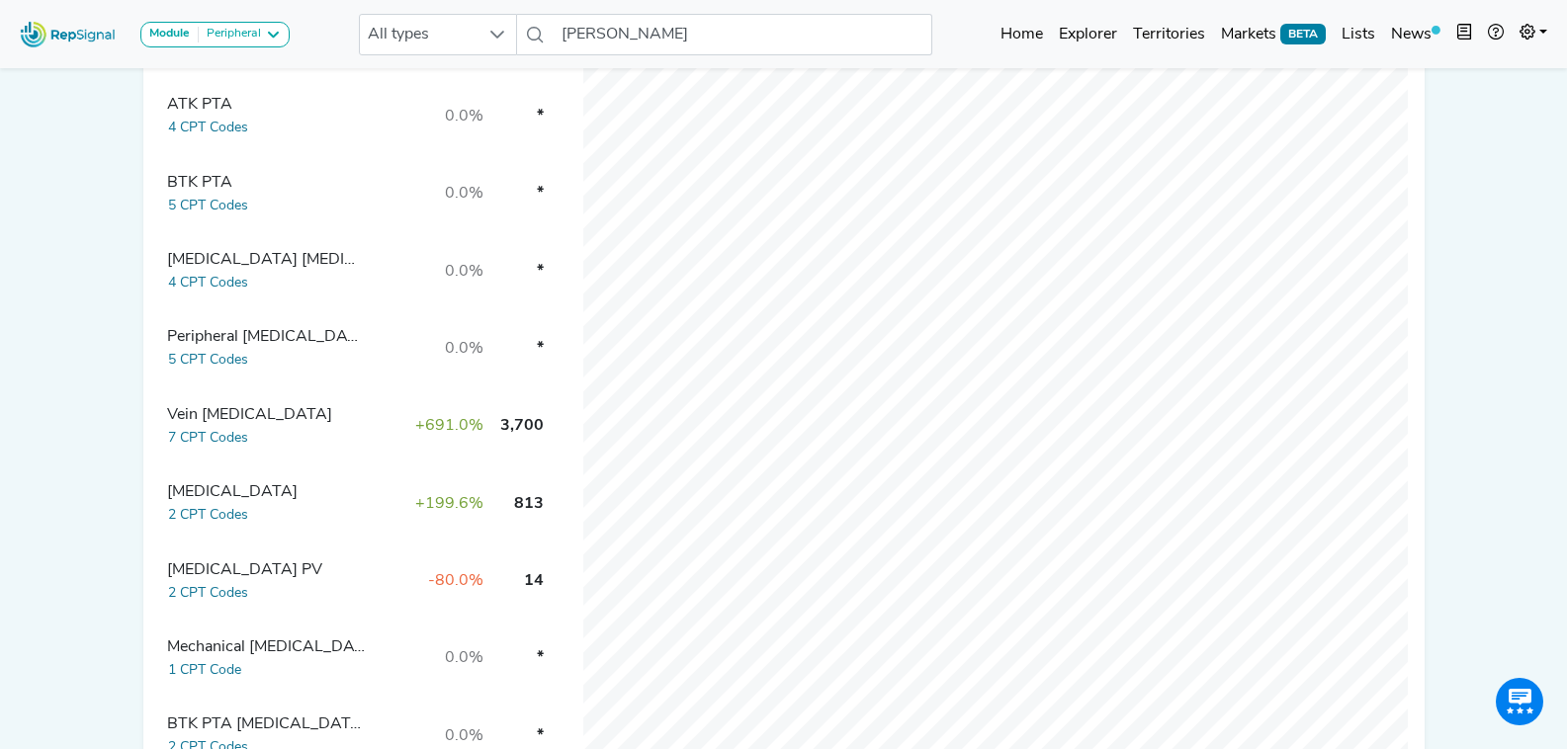
scroll to position [777, 0]
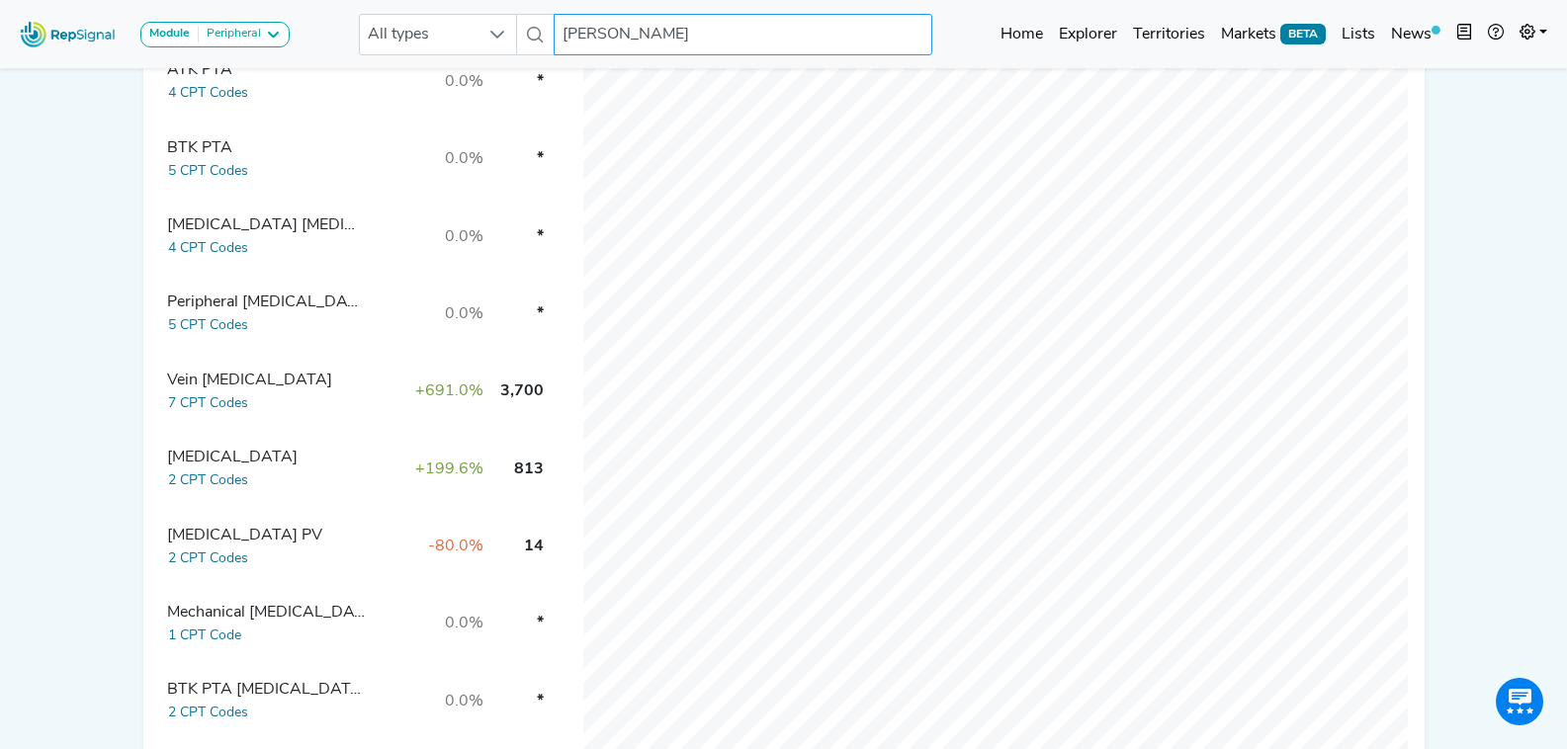
click at [731, 26] on input "Andrew Georgeson" at bounding box center [743, 35] width 378 height 42
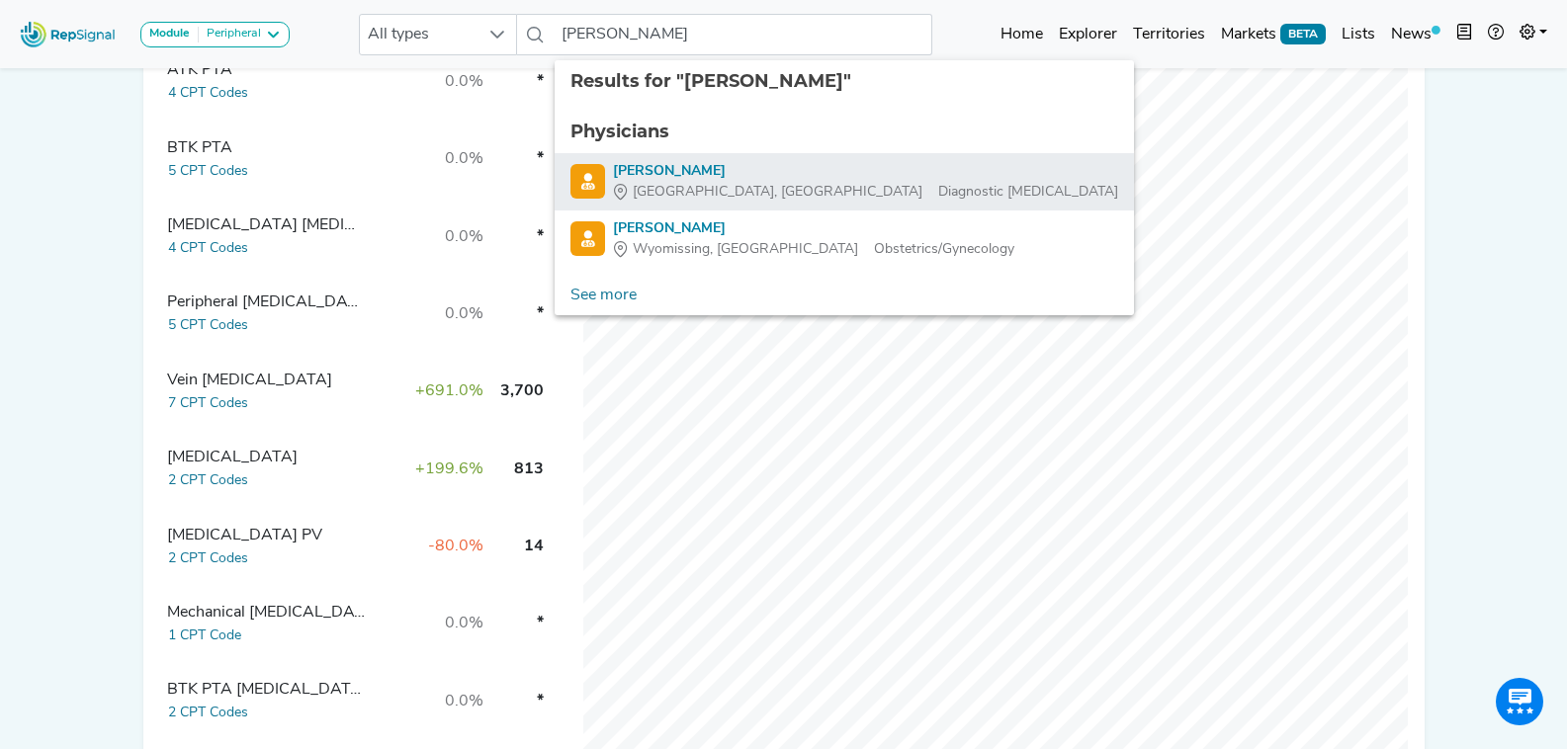
click at [717, 179] on div "[PERSON_NAME]" at bounding box center [865, 171] width 505 height 21
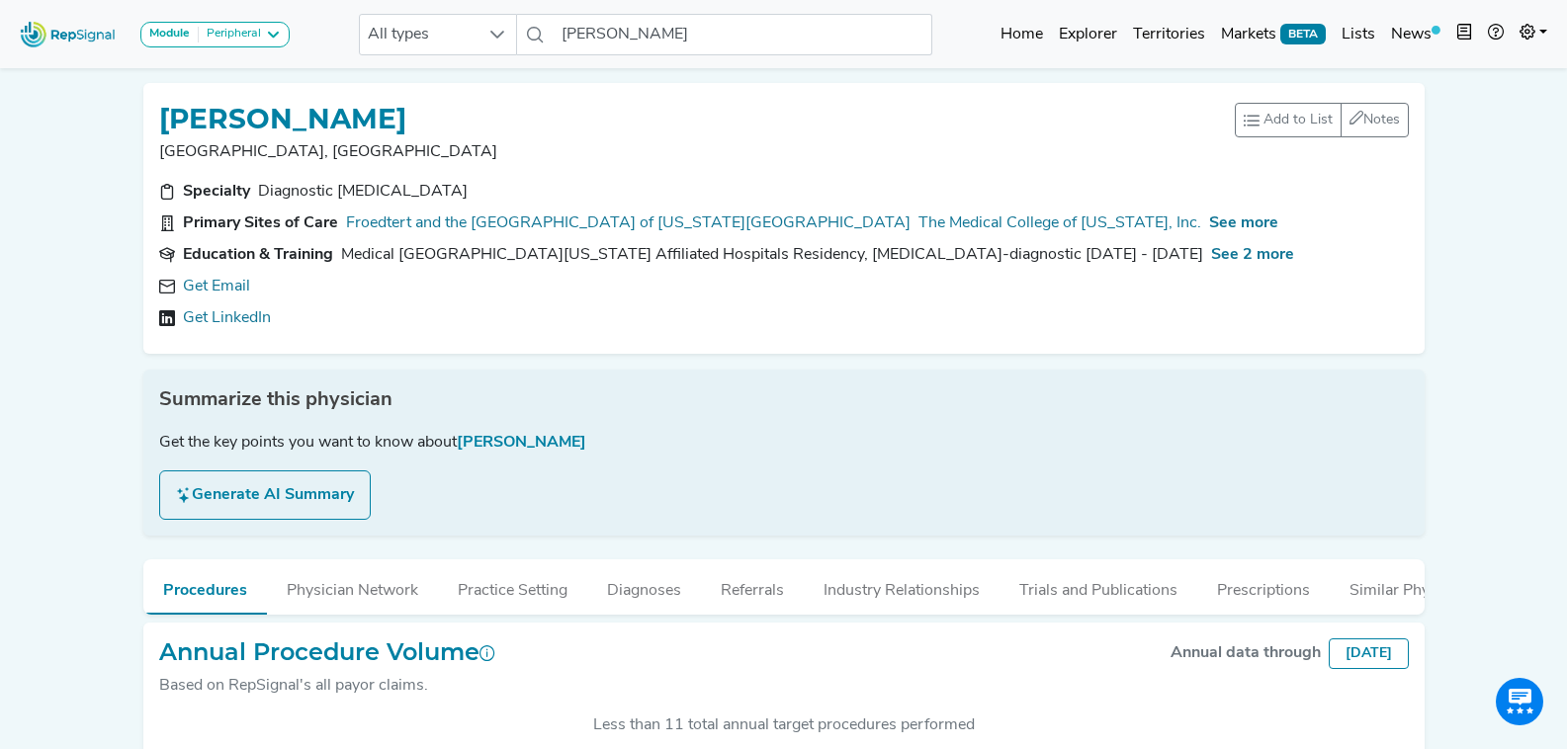
click at [227, 291] on link "Get Email" at bounding box center [216, 287] width 67 height 24
click at [698, 34] on input "[PERSON_NAME]" at bounding box center [743, 35] width 378 height 42
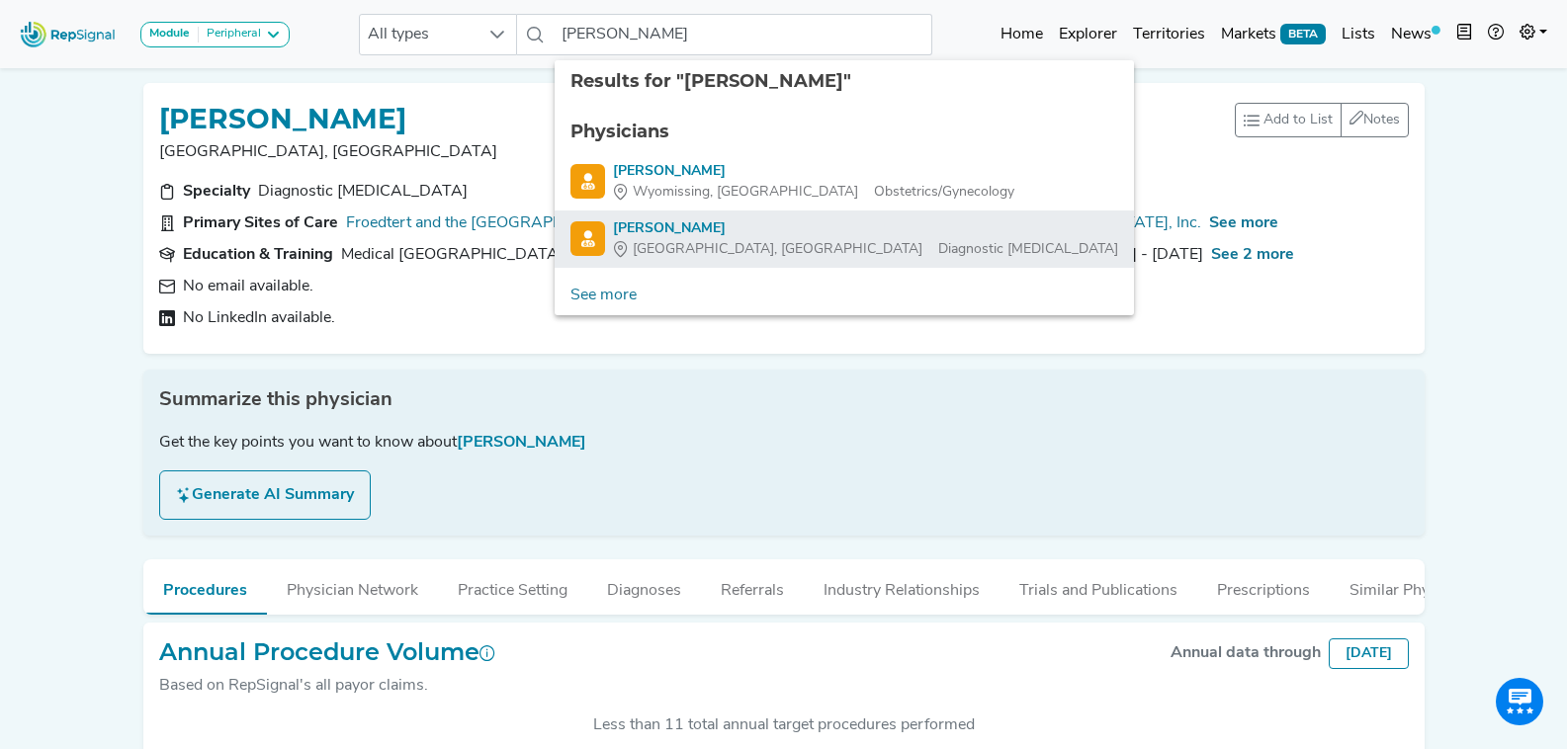
click at [746, 244] on div "Milwaukee, WI Diagnostic Radiology" at bounding box center [865, 249] width 505 height 21
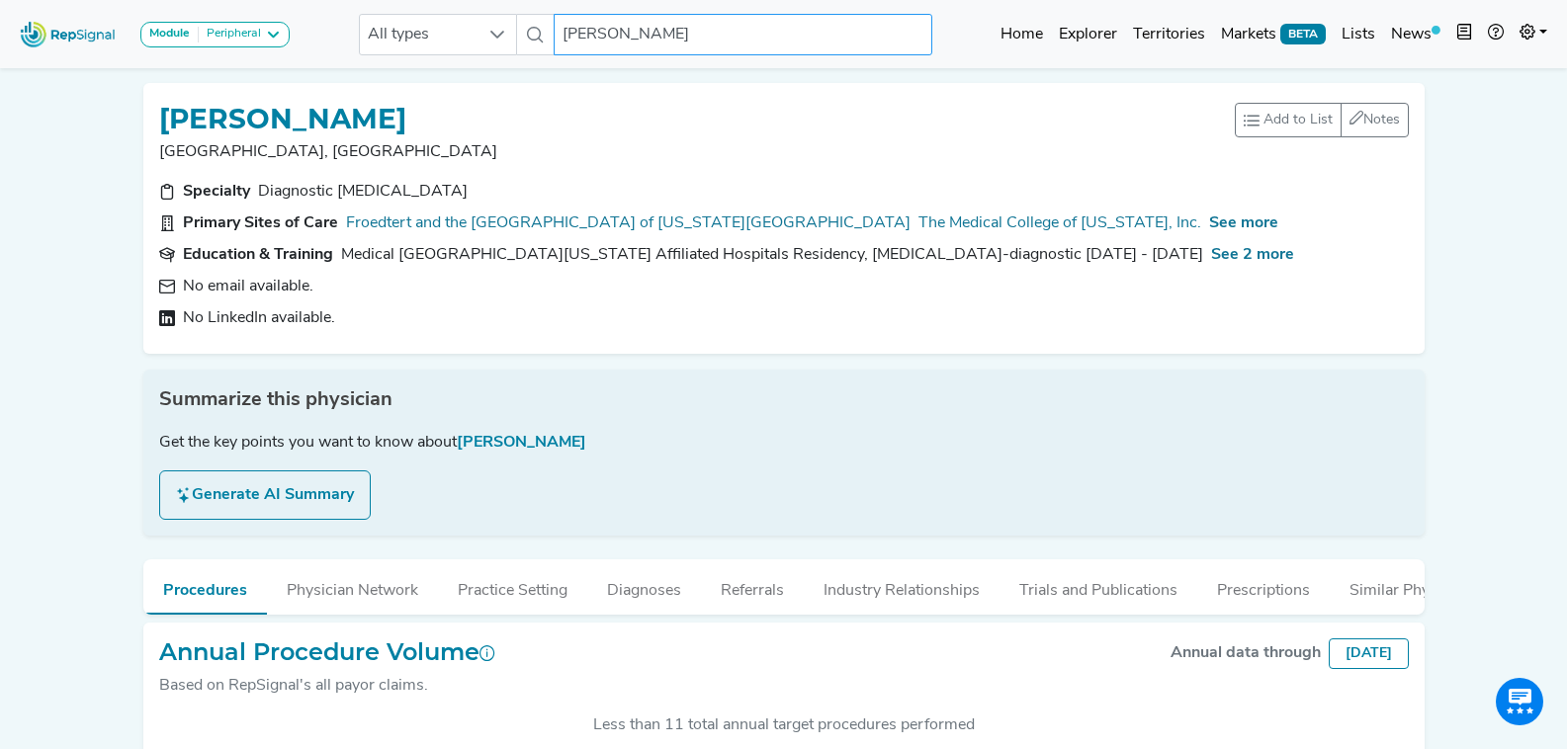
click at [719, 44] on input "[PERSON_NAME]" at bounding box center [743, 35] width 378 height 42
click at [714, 44] on input "[PERSON_NAME]" at bounding box center [743, 35] width 378 height 42
click at [675, 82] on div "MELISSA DUBOIS Milwaukee, WI Add to List Recent Lists: Tristan - CPT 36902 - PT…" at bounding box center [783, 210] width 1297 height 287
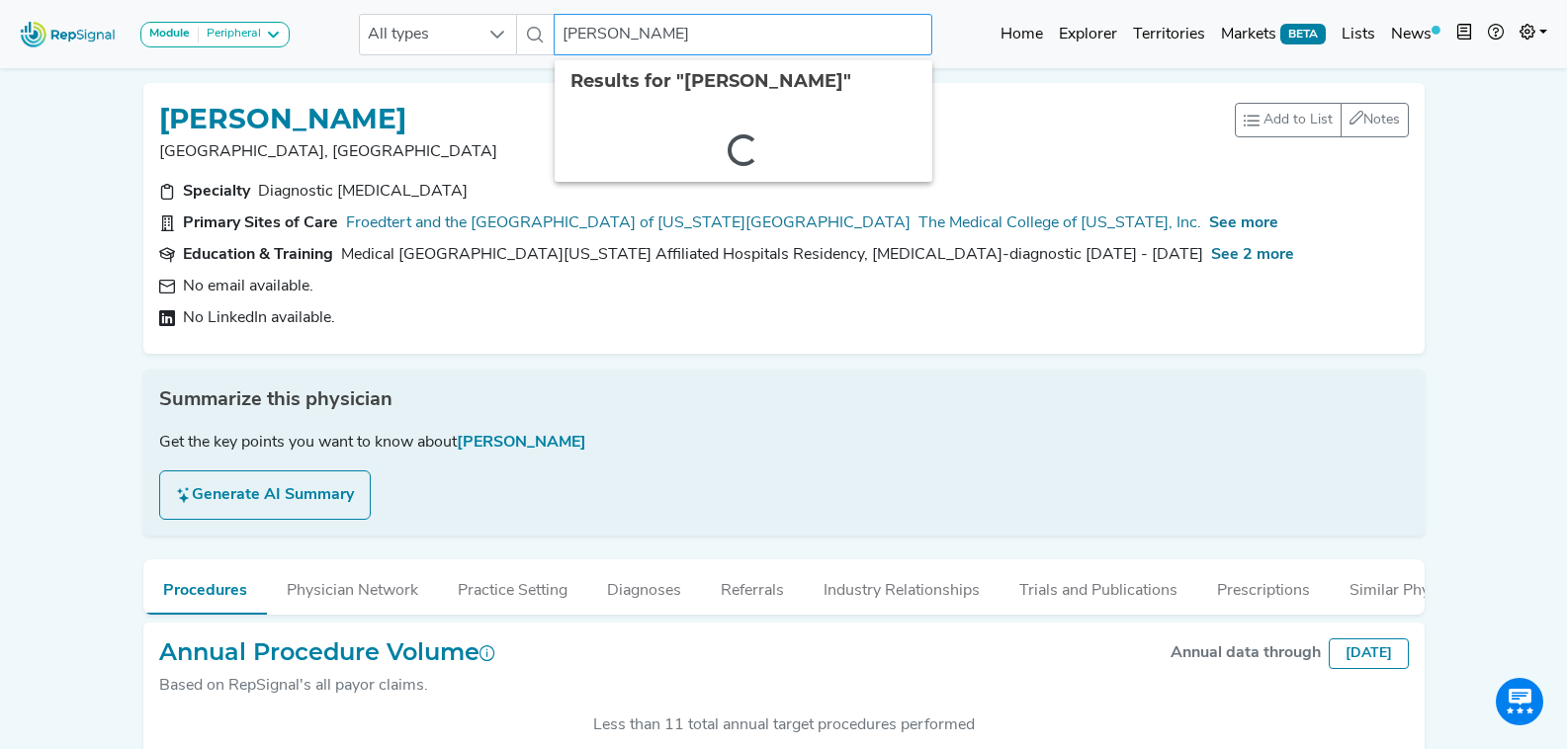
click at [691, 42] on input "[PERSON_NAME]" at bounding box center [743, 35] width 378 height 42
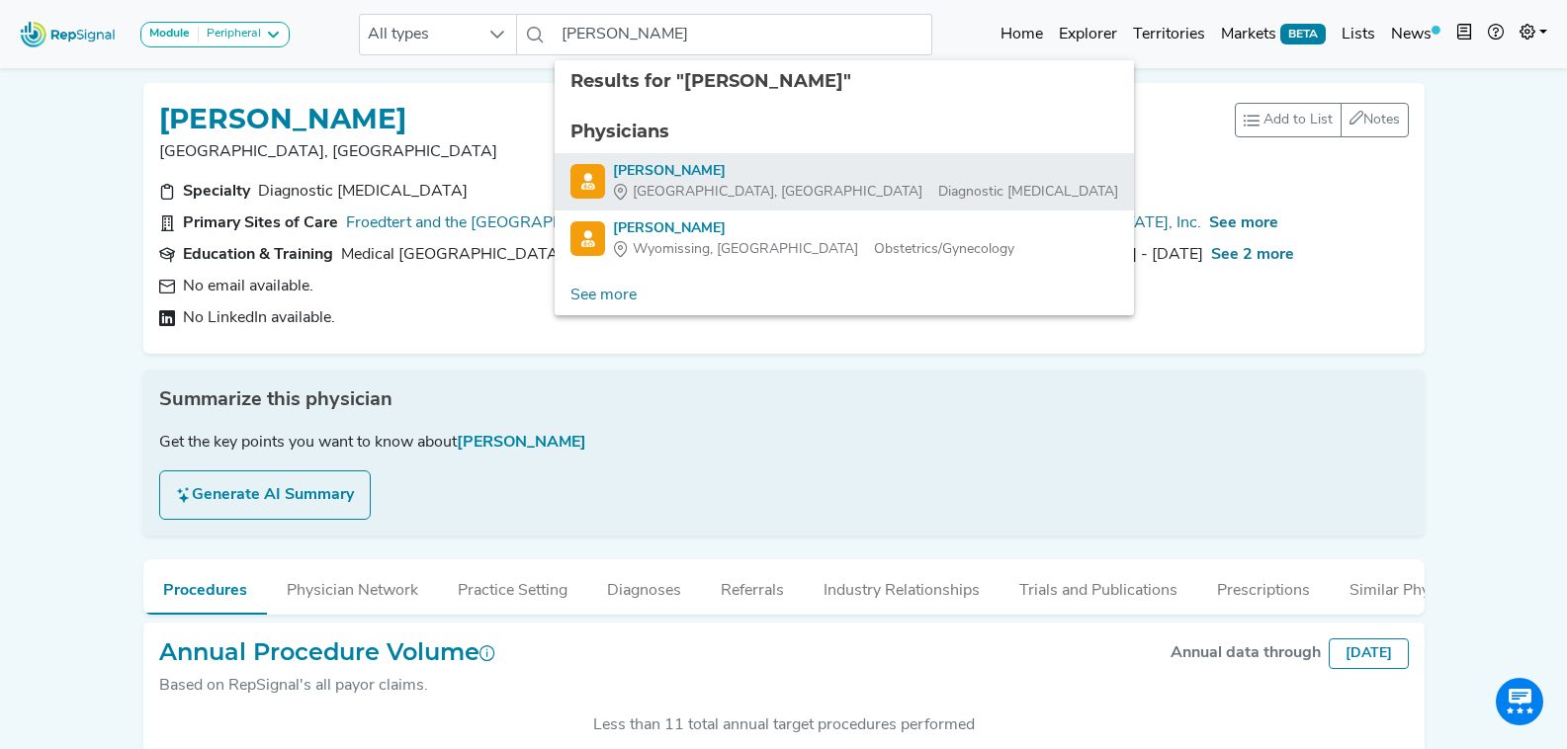
click at [706, 165] on div "[PERSON_NAME]" at bounding box center [865, 171] width 505 height 21
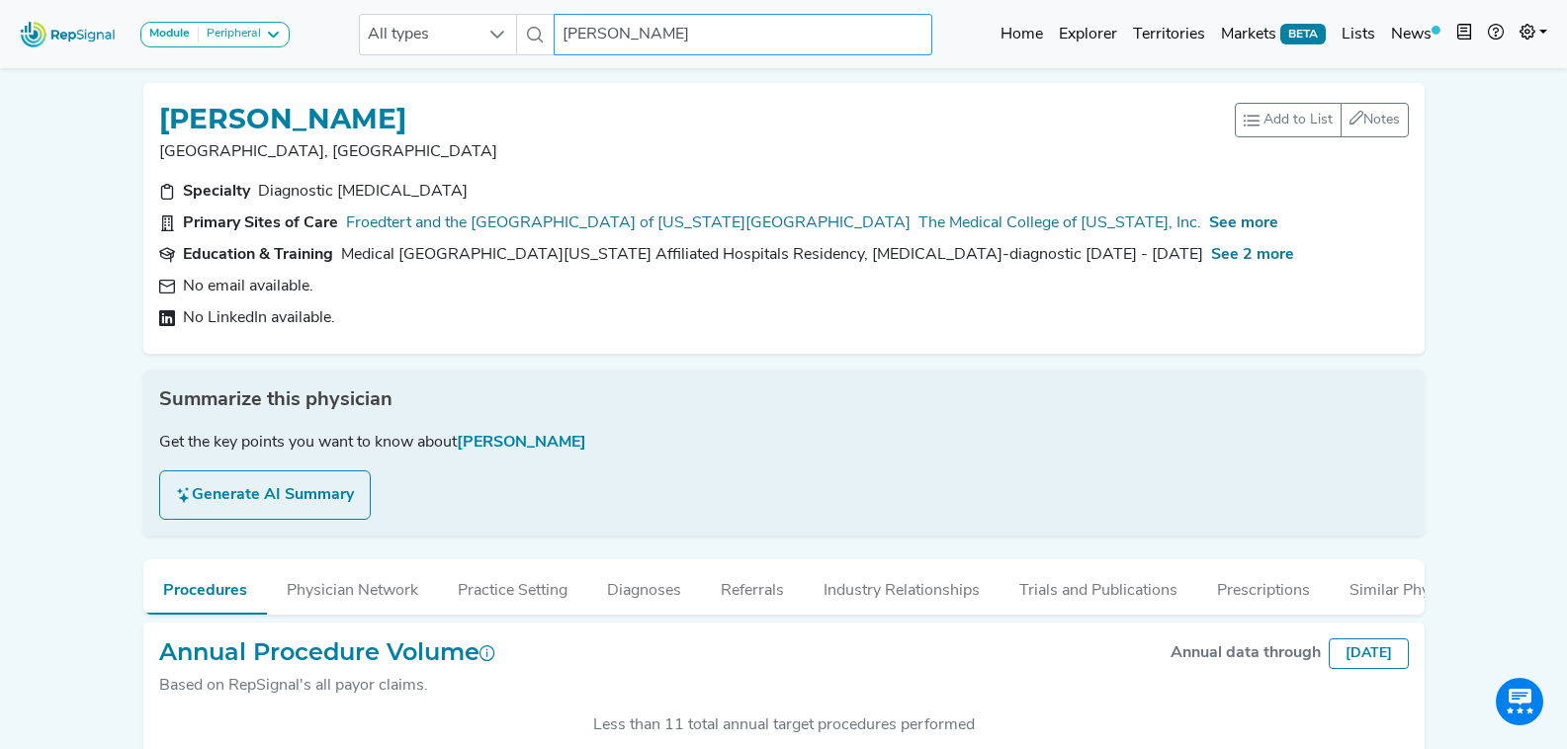
click at [710, 36] on input "[PERSON_NAME]" at bounding box center [743, 35] width 378 height 42
click at [631, 111] on div "MELISSA DUBOIS" at bounding box center [697, 118] width 1076 height 38
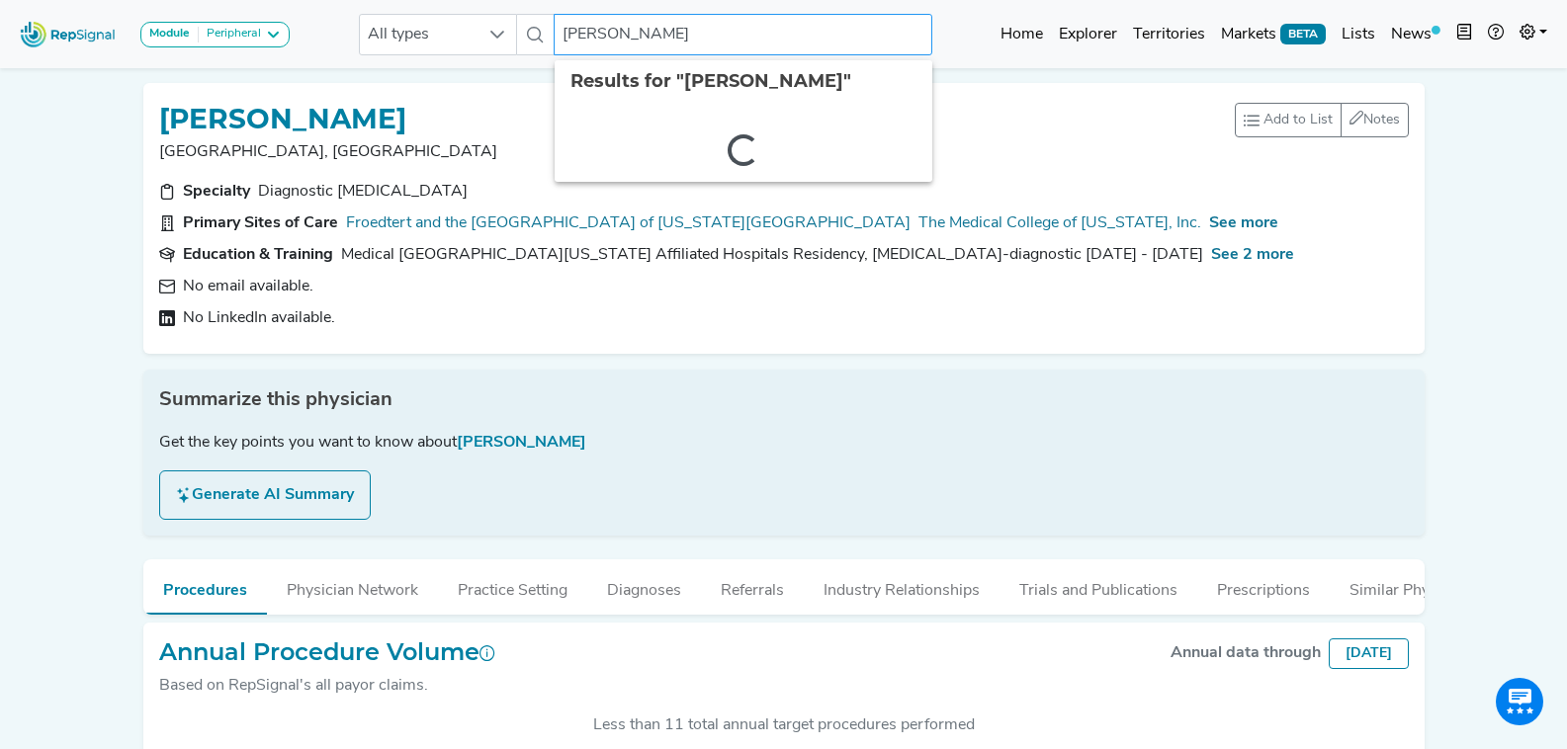
click at [702, 34] on input "[PERSON_NAME]" at bounding box center [743, 35] width 378 height 42
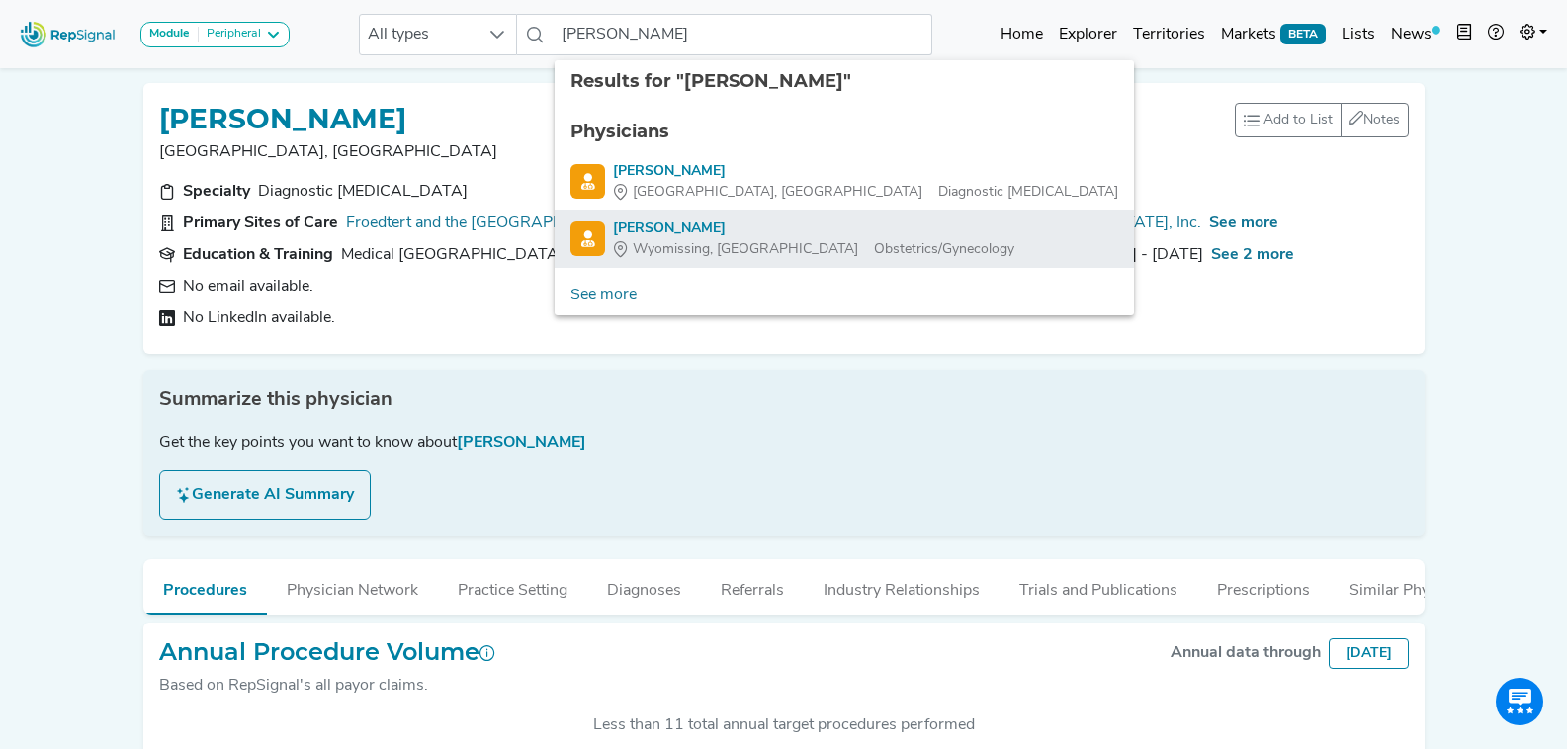
click at [689, 239] on span "Wyomissing, PA" at bounding box center [745, 249] width 225 height 21
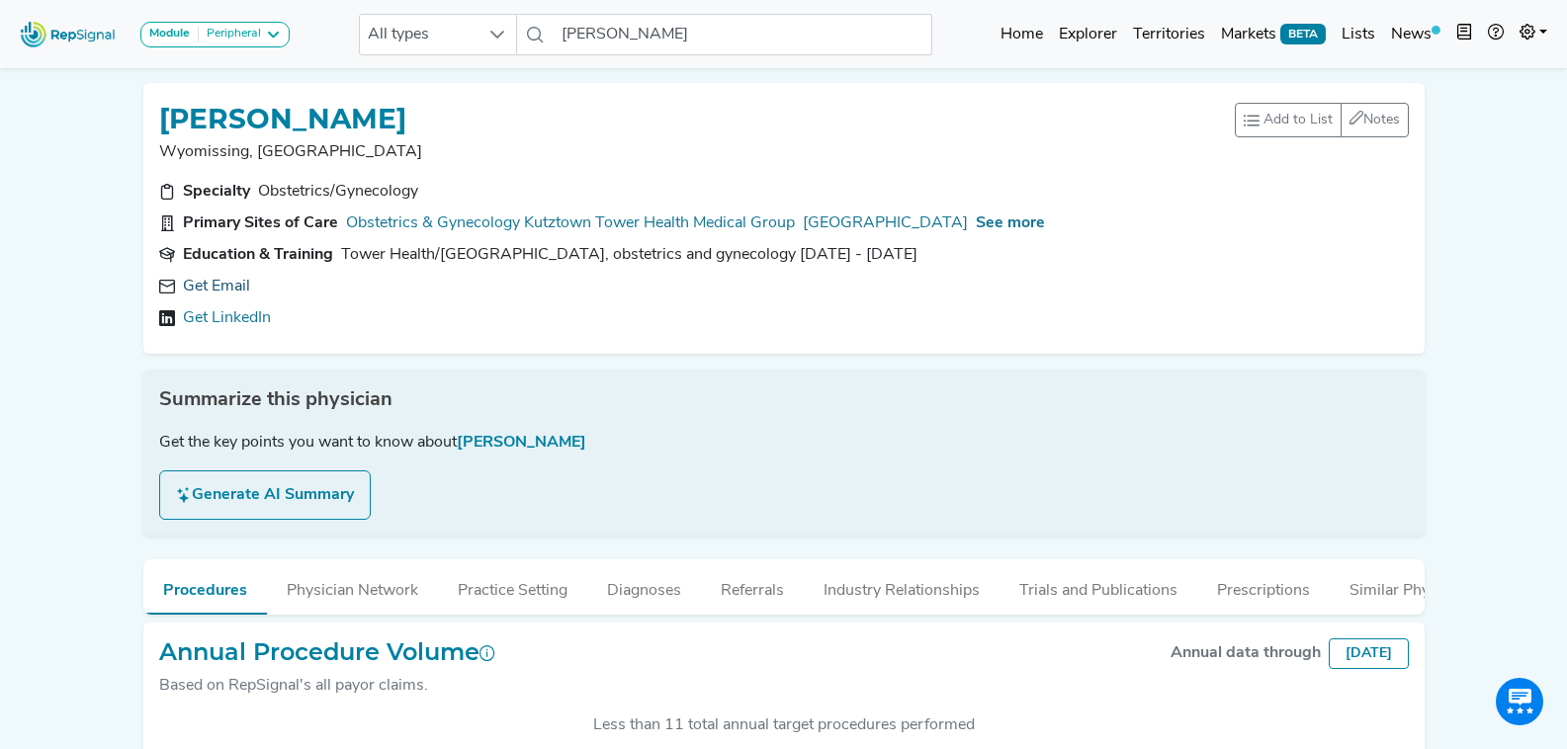
click at [211, 290] on link "Get Email" at bounding box center [216, 287] width 67 height 24
click at [458, 294] on icon at bounding box center [466, 287] width 16 height 16
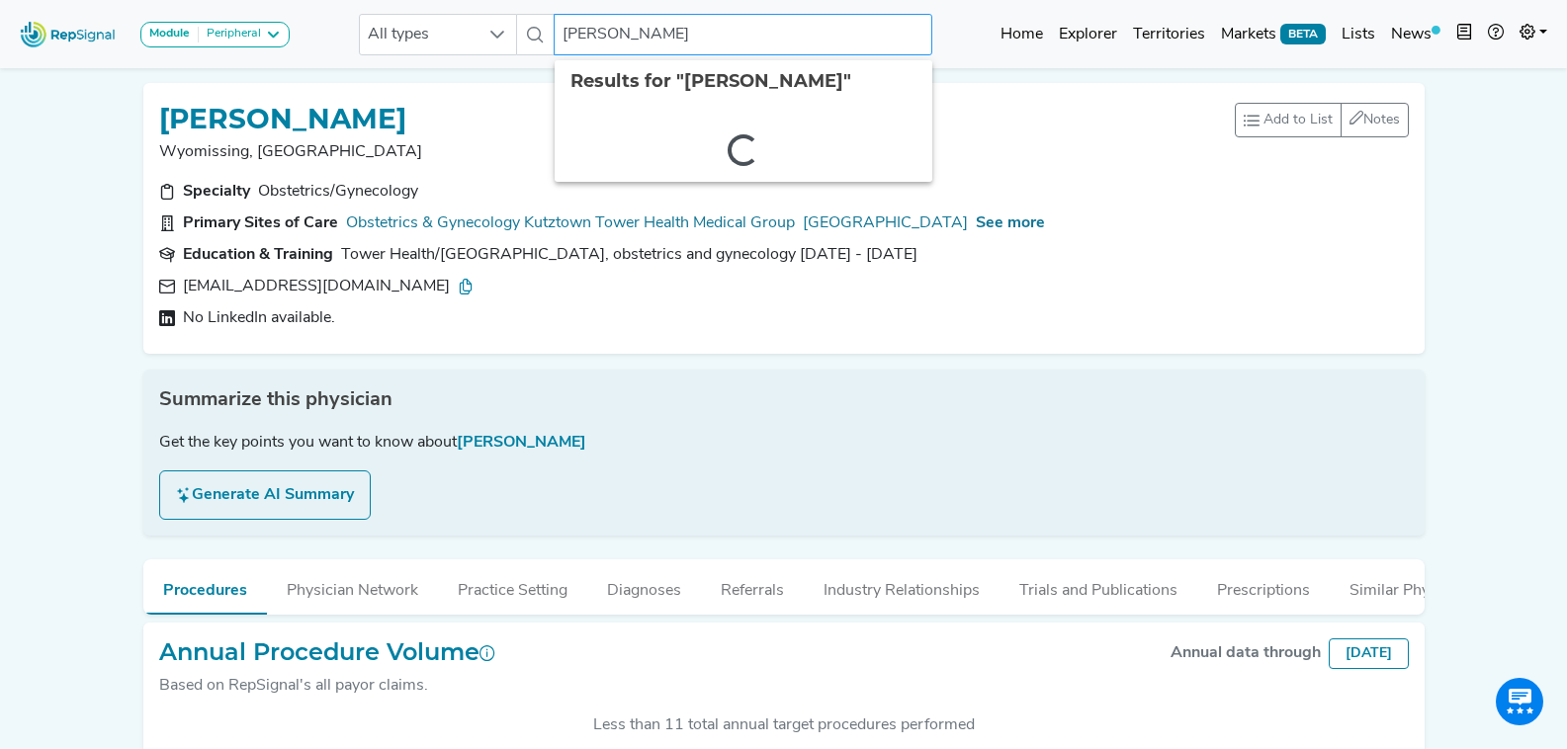
click at [579, 27] on input "[PERSON_NAME]" at bounding box center [743, 35] width 378 height 42
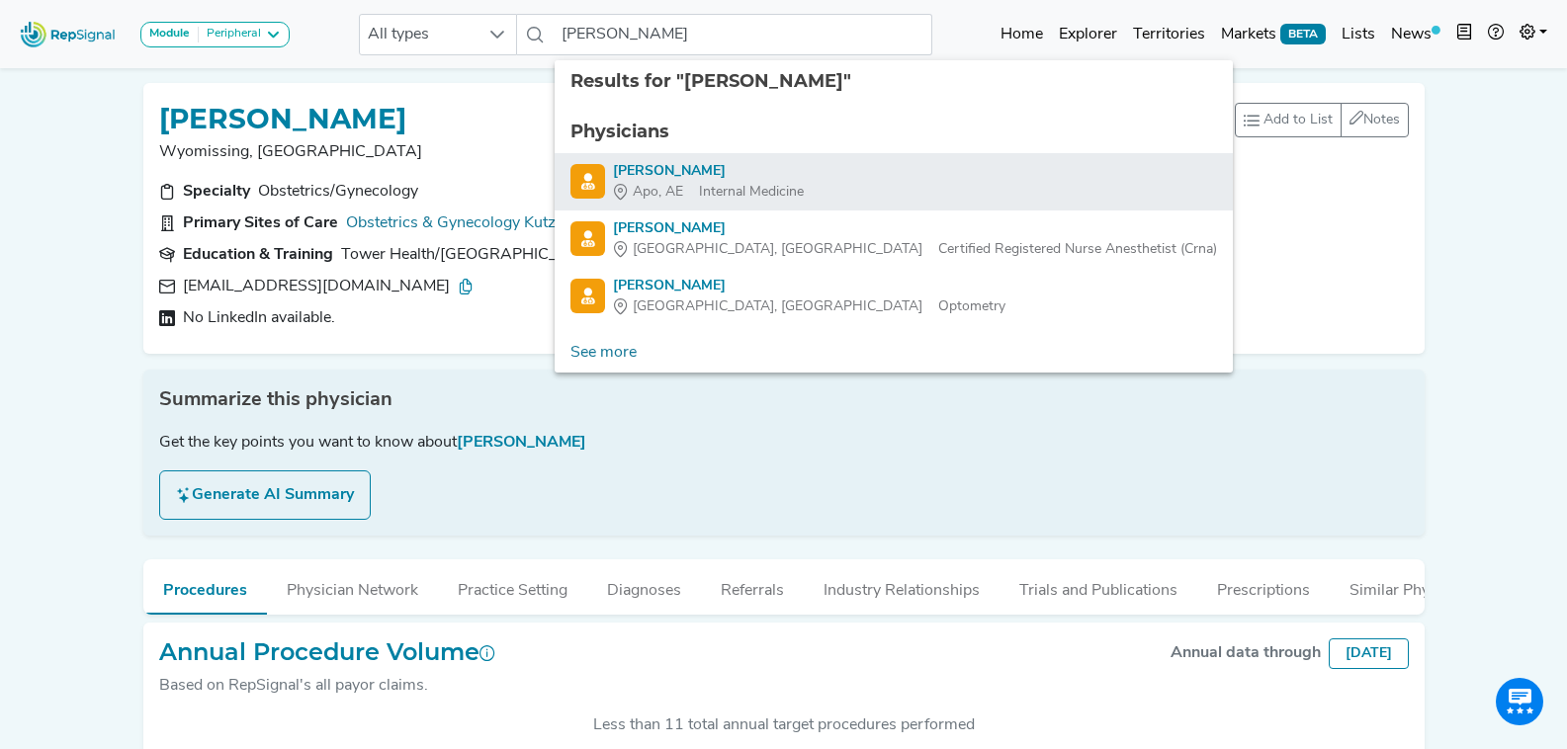
click at [765, 184] on div "Apo, AE Internal Medicine" at bounding box center [708, 192] width 191 height 21
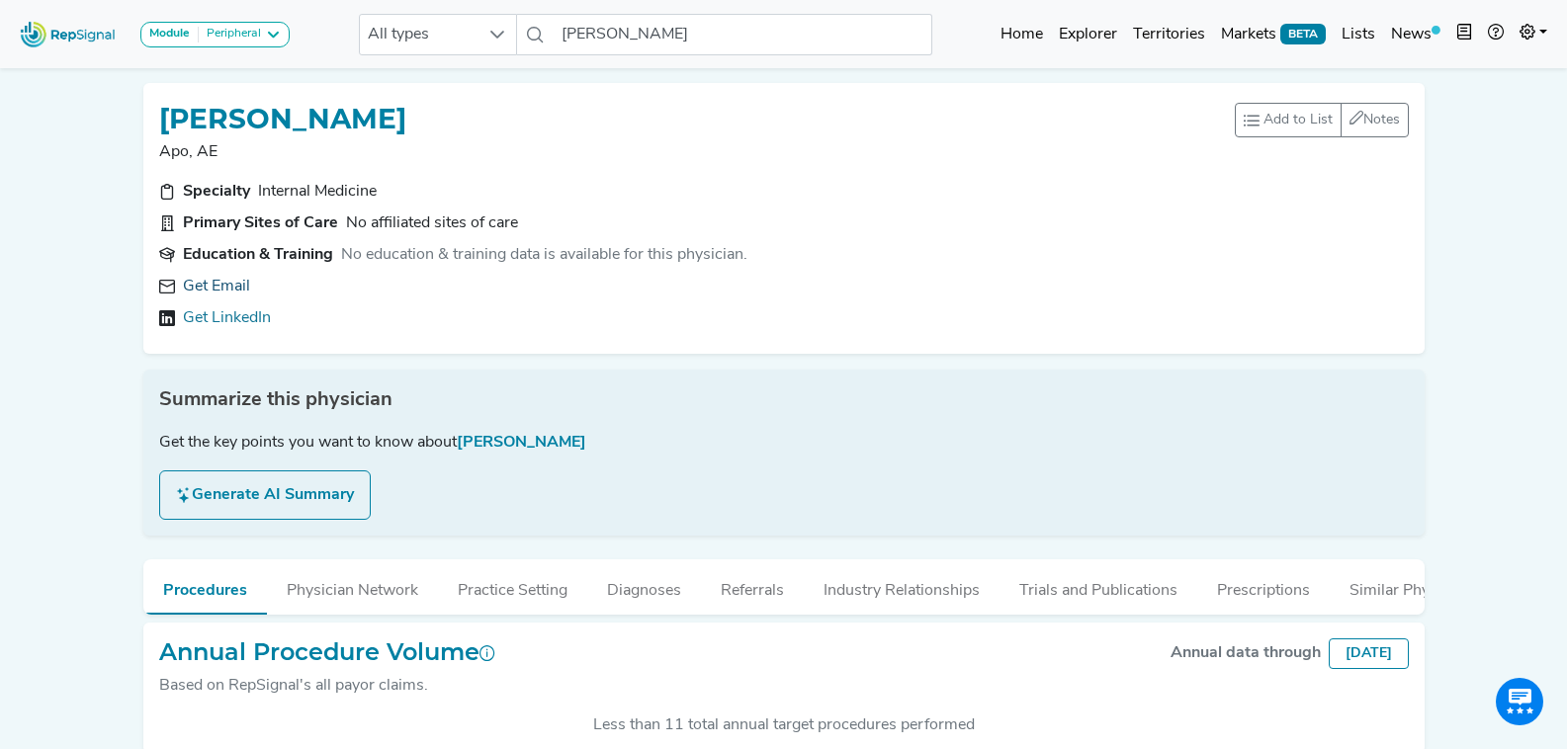
click at [225, 284] on link "Get Email" at bounding box center [216, 287] width 67 height 24
click at [638, 40] on input "Samuel Martin" at bounding box center [743, 35] width 378 height 42
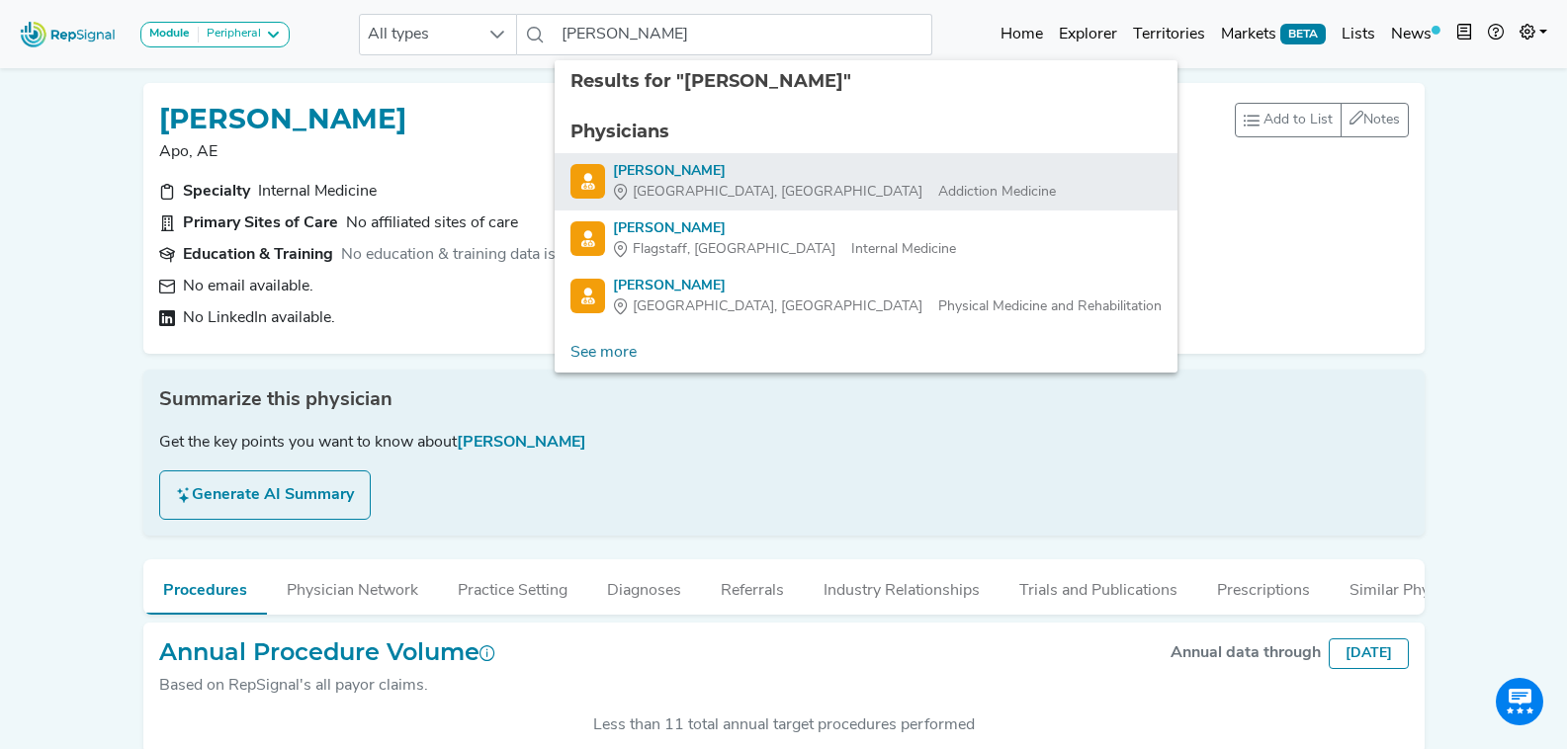
click at [740, 184] on div "Tulsa, OK Addiction Medicine" at bounding box center [834, 192] width 443 height 21
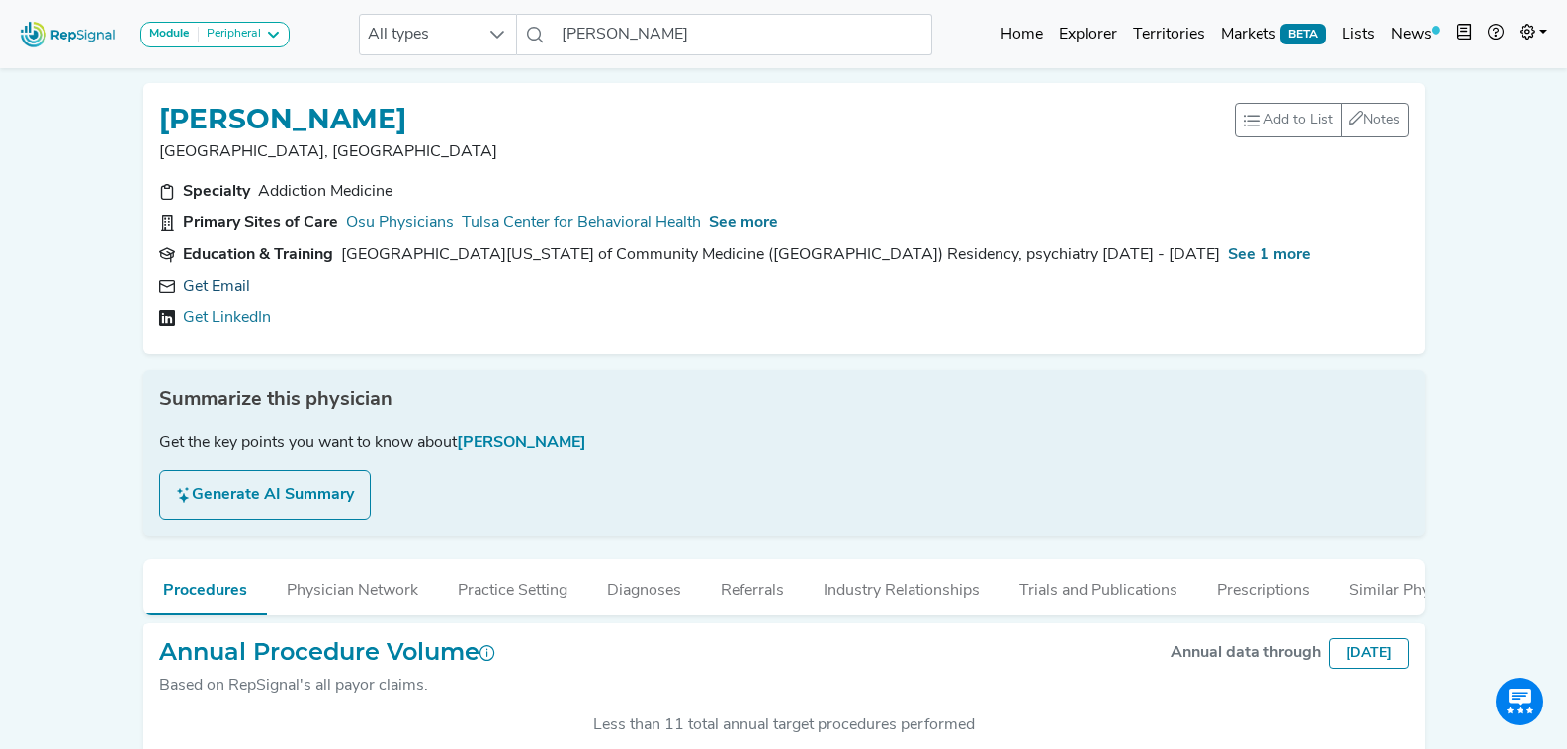
click at [231, 293] on link "Get Email" at bounding box center [216, 287] width 67 height 24
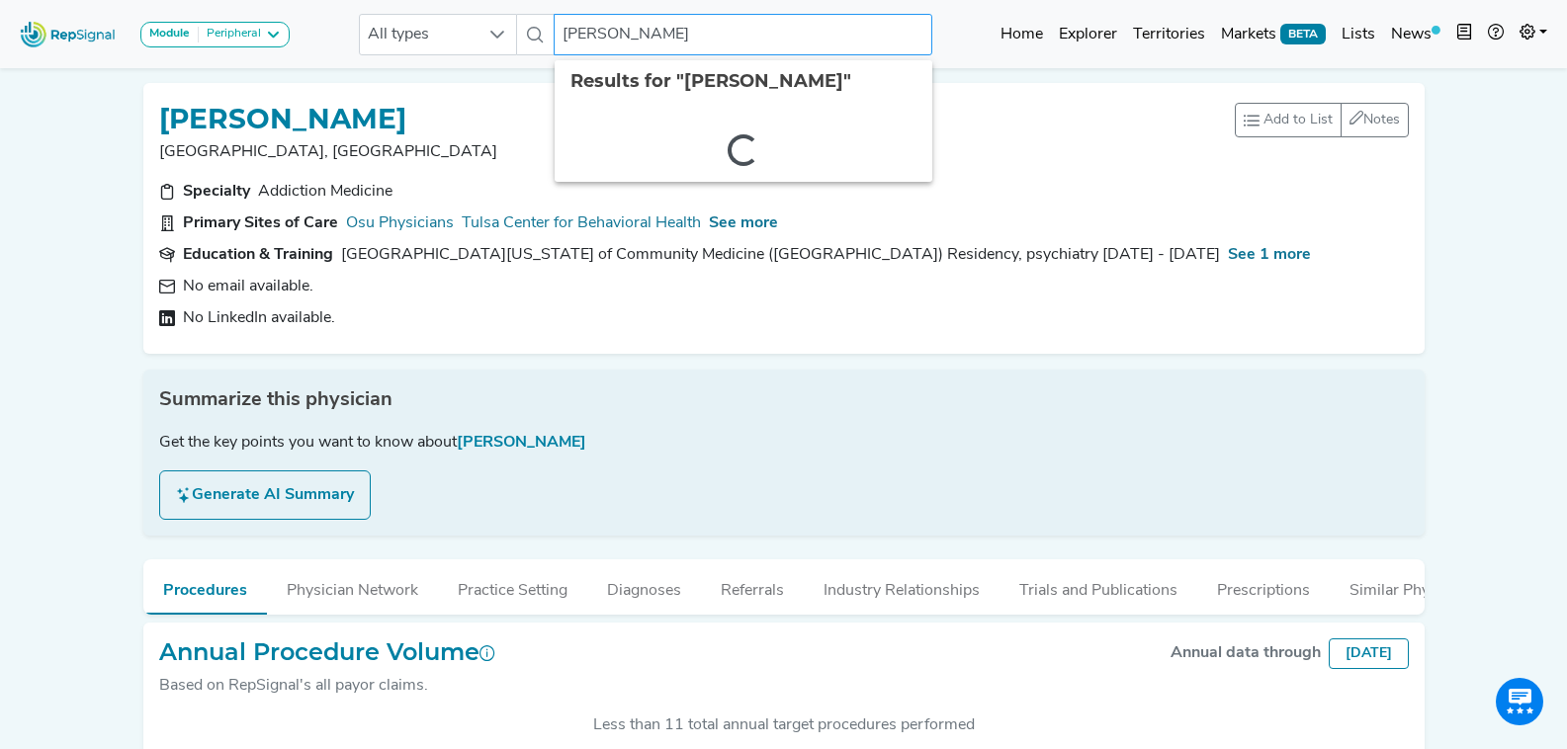
click at [693, 35] on input "Samuel Martin" at bounding box center [743, 35] width 378 height 42
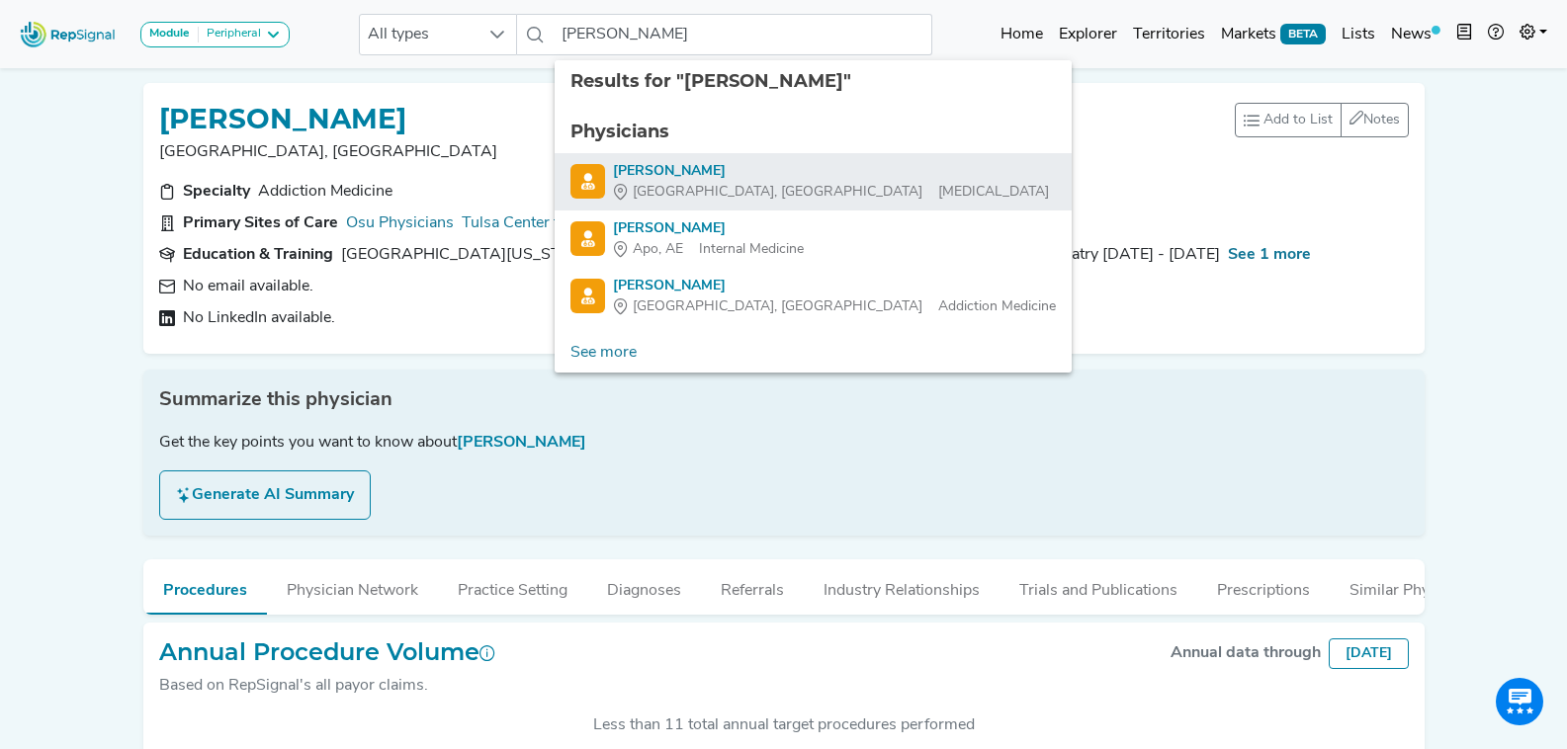
click at [733, 191] on div "Orlando, FL Vascular Surgery" at bounding box center [831, 192] width 436 height 21
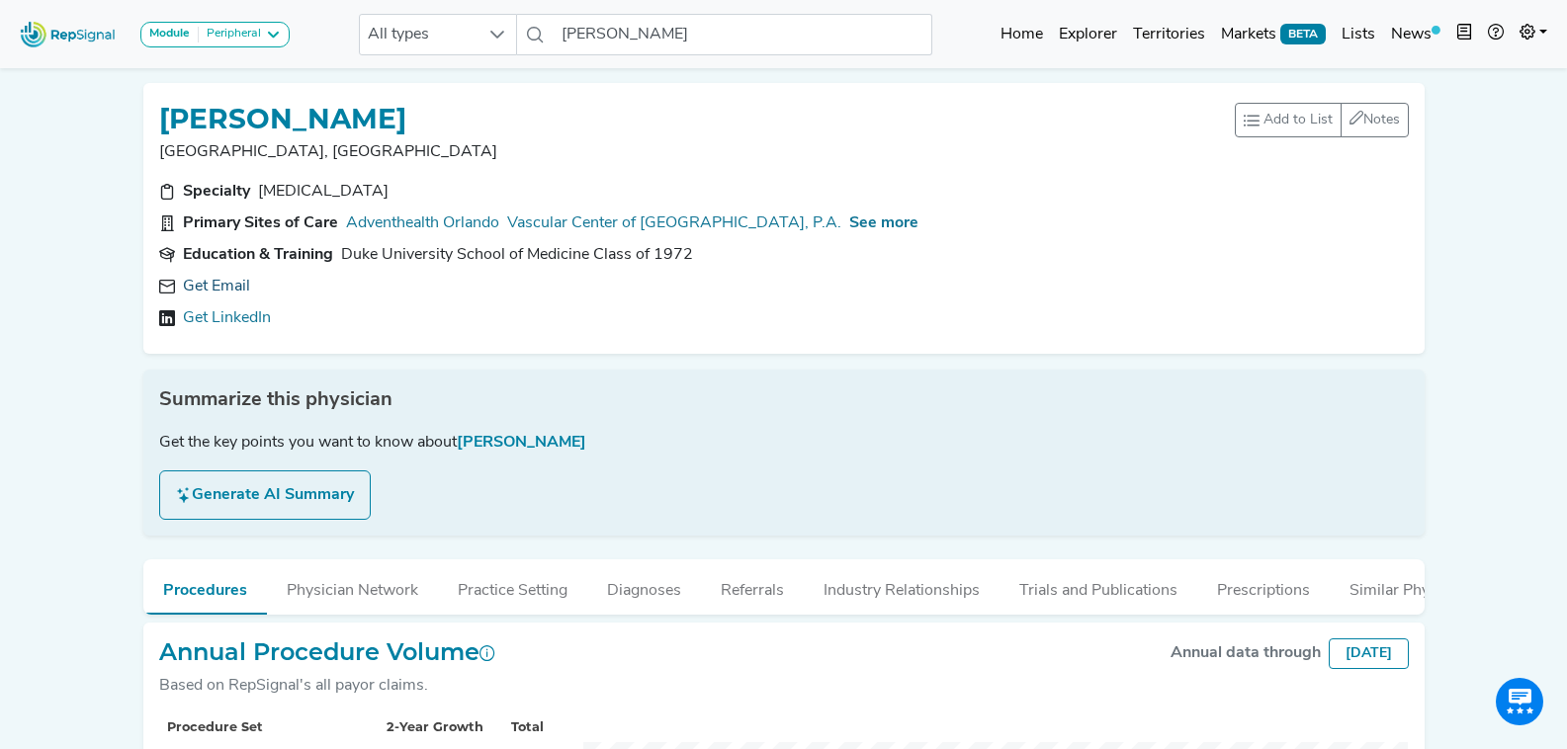
click at [232, 286] on link "Get Email" at bounding box center [216, 287] width 67 height 24
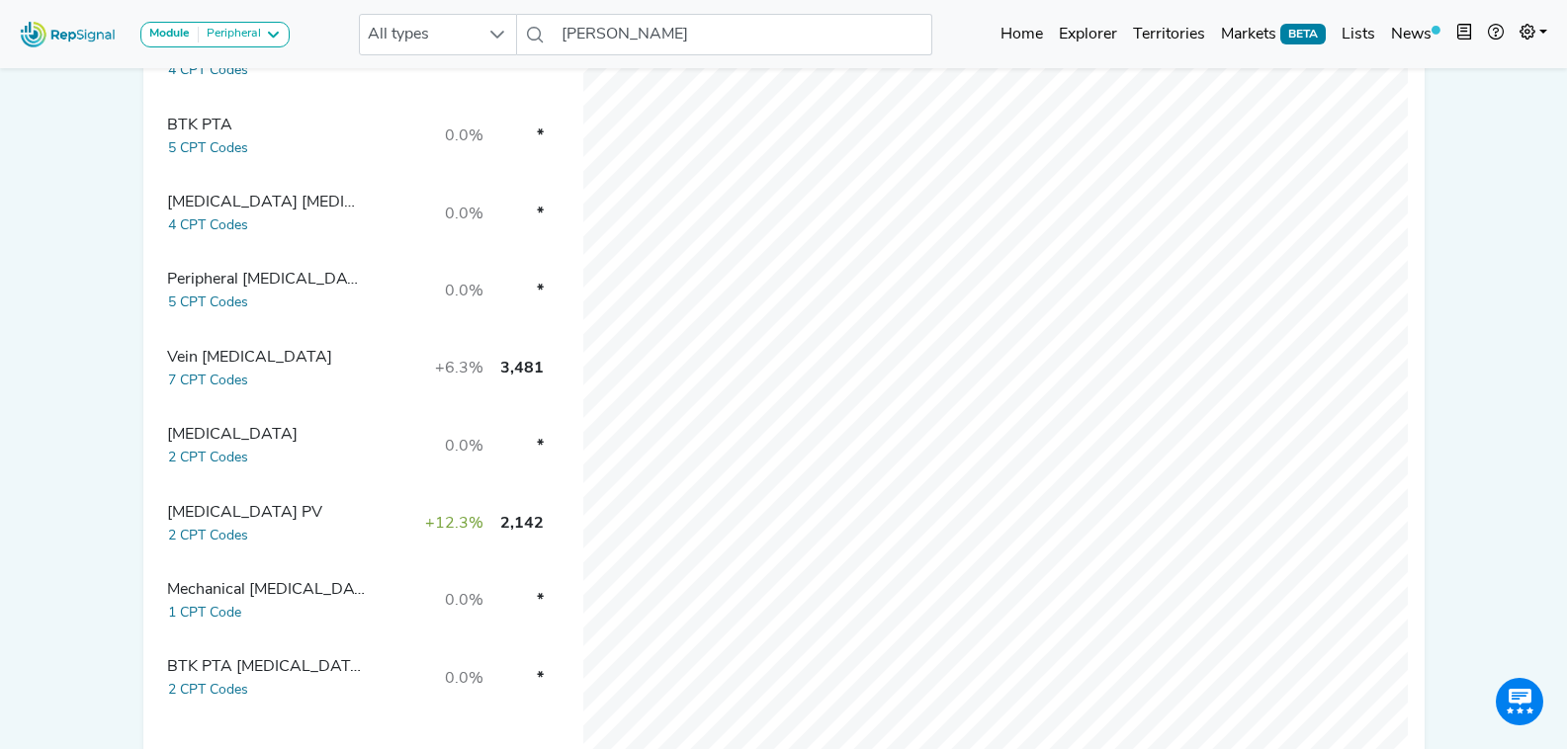
scroll to position [777, 0]
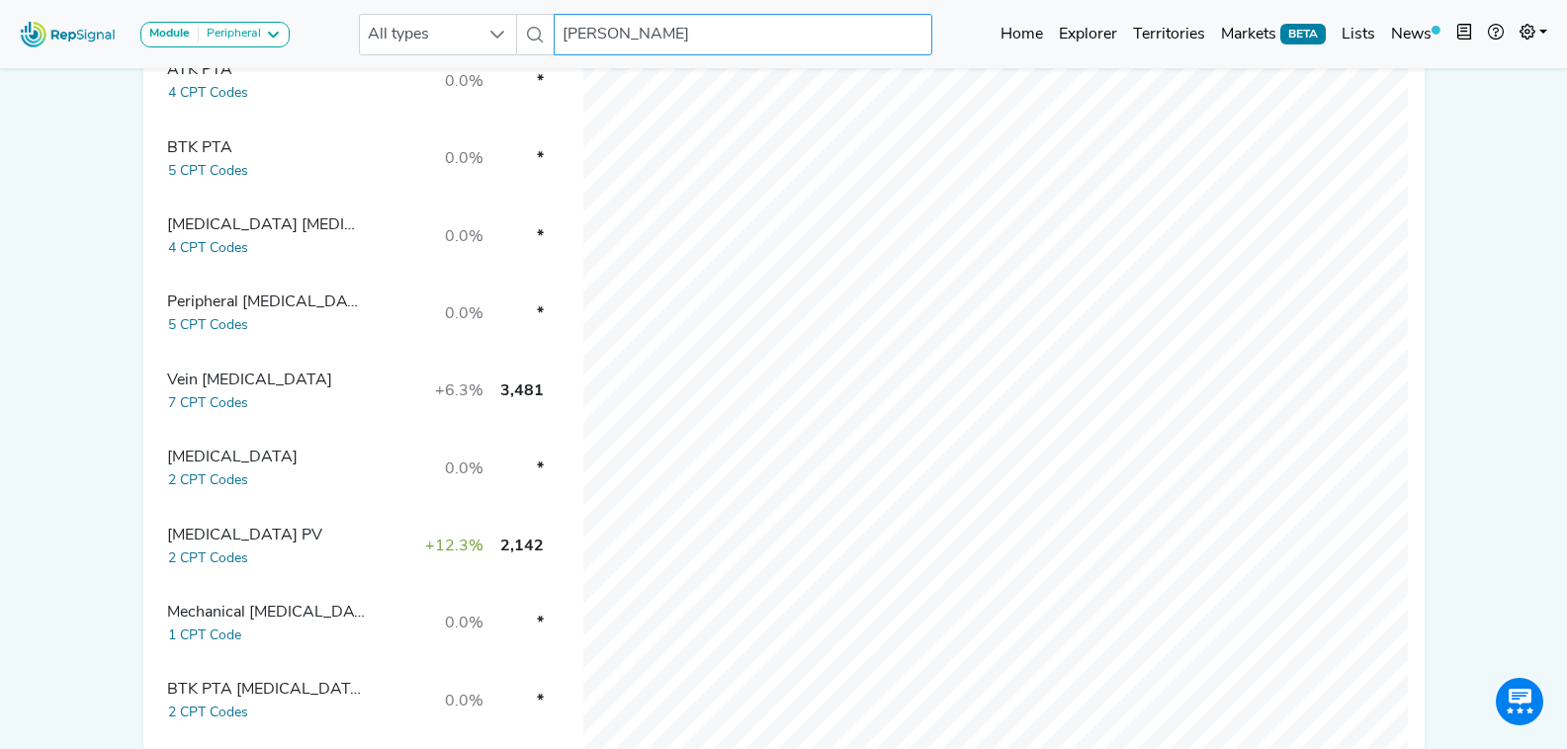
click at [636, 37] on input "Samuel Martin" at bounding box center [743, 35] width 378 height 42
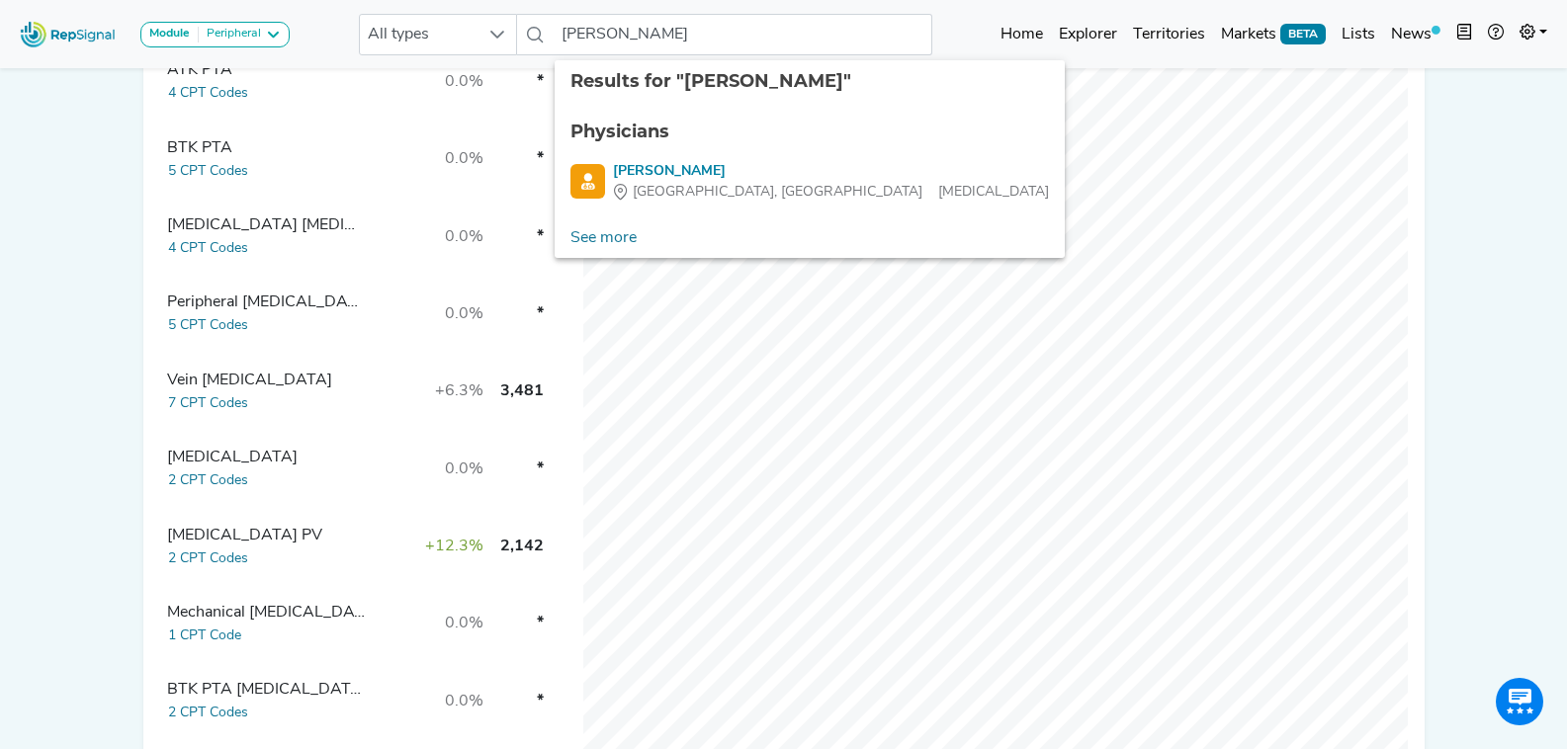
click at [718, 152] on li "Physicians" at bounding box center [810, 132] width 510 height 43
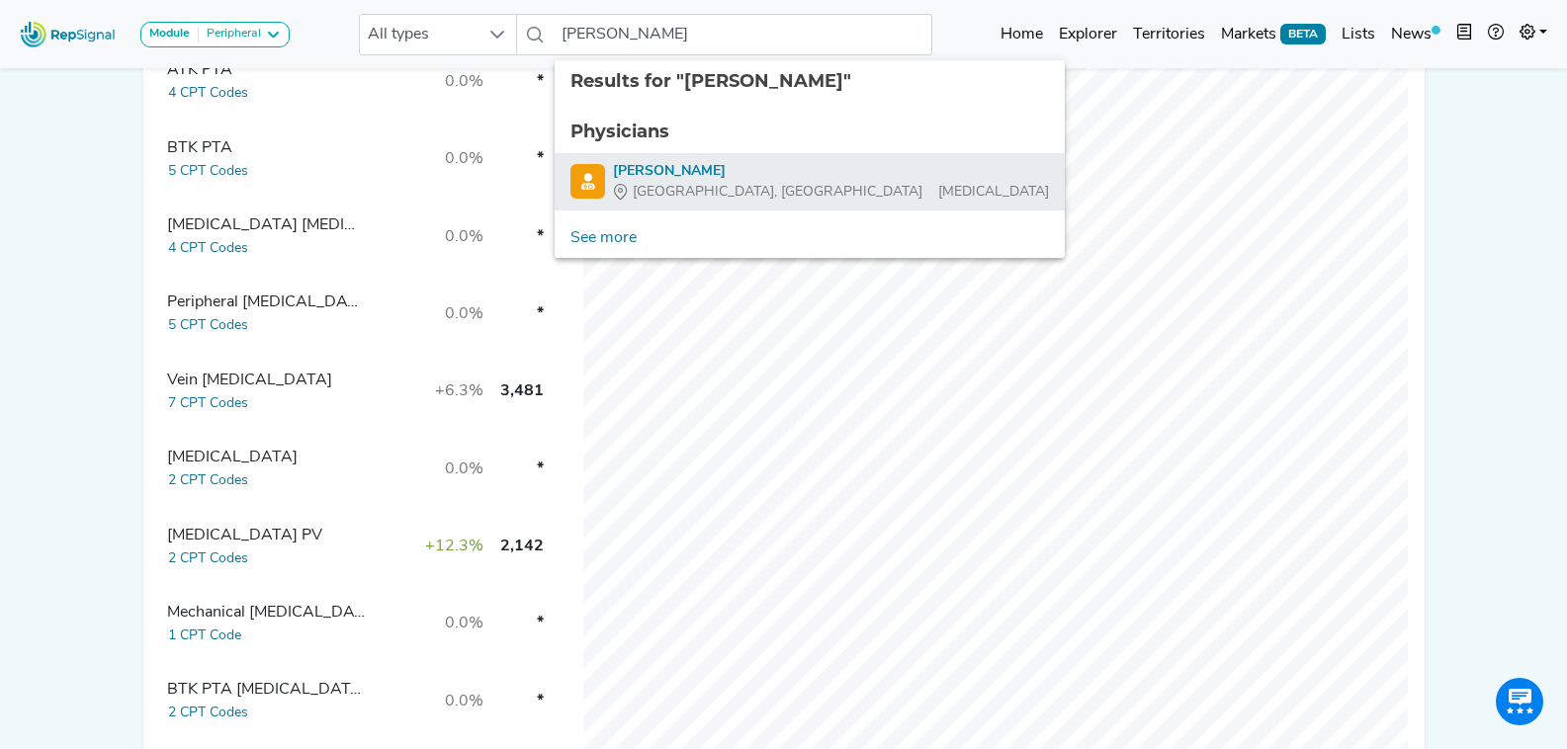
click at [722, 173] on div "Hugo Hart" at bounding box center [831, 171] width 436 height 21
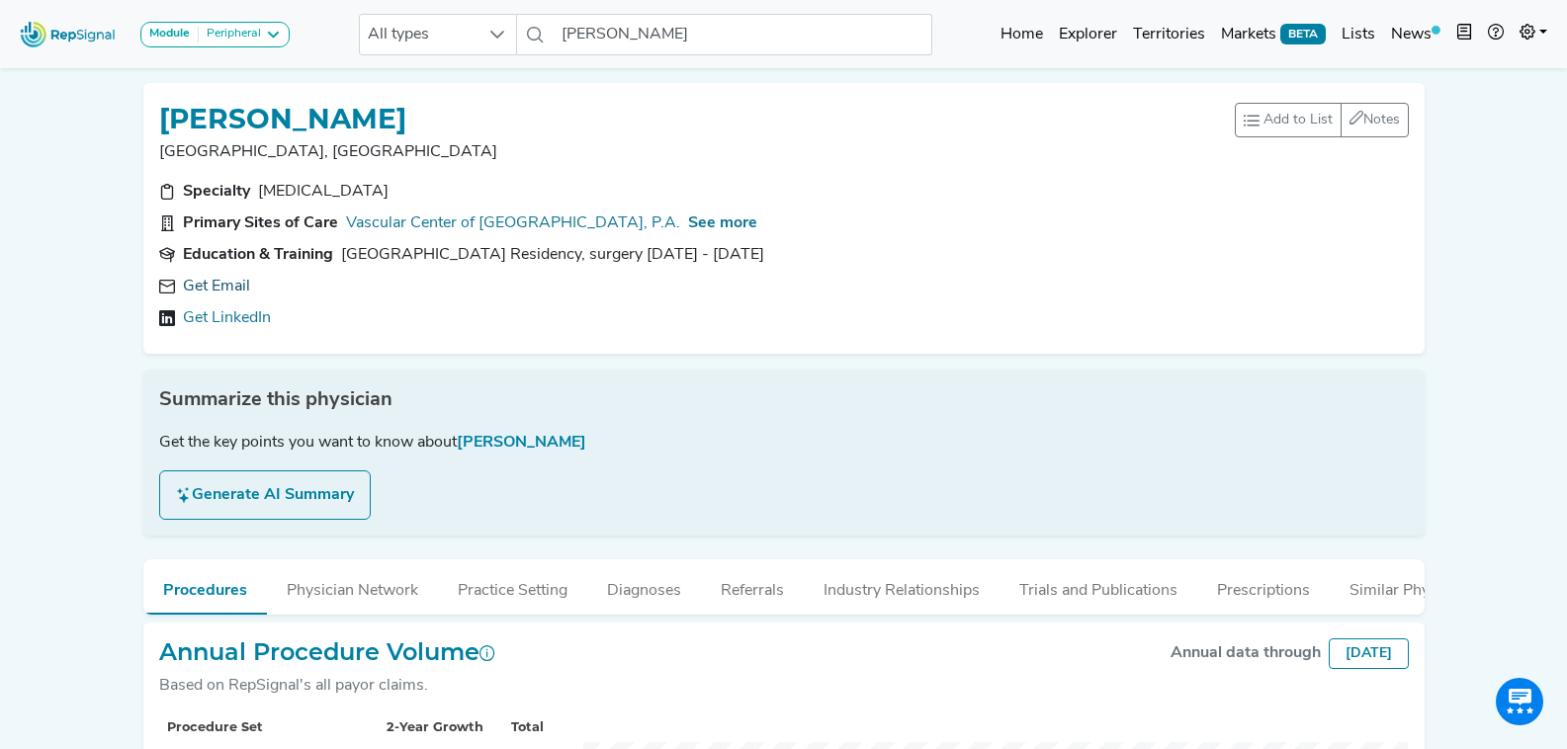
click at [236, 283] on link "Get Email" at bounding box center [216, 287] width 67 height 24
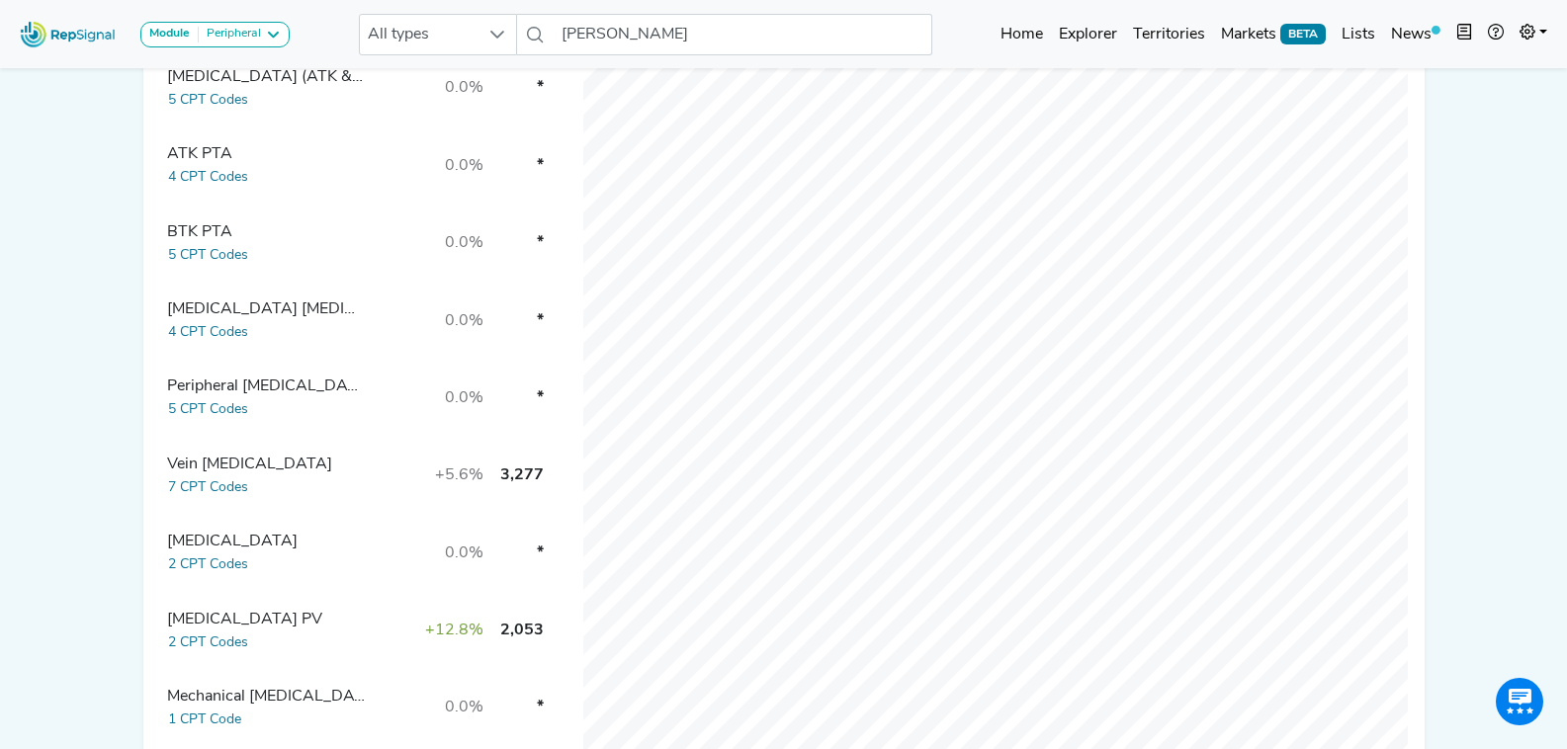
scroll to position [692, 0]
click at [714, 38] on input "Hugo Hart" at bounding box center [743, 35] width 378 height 42
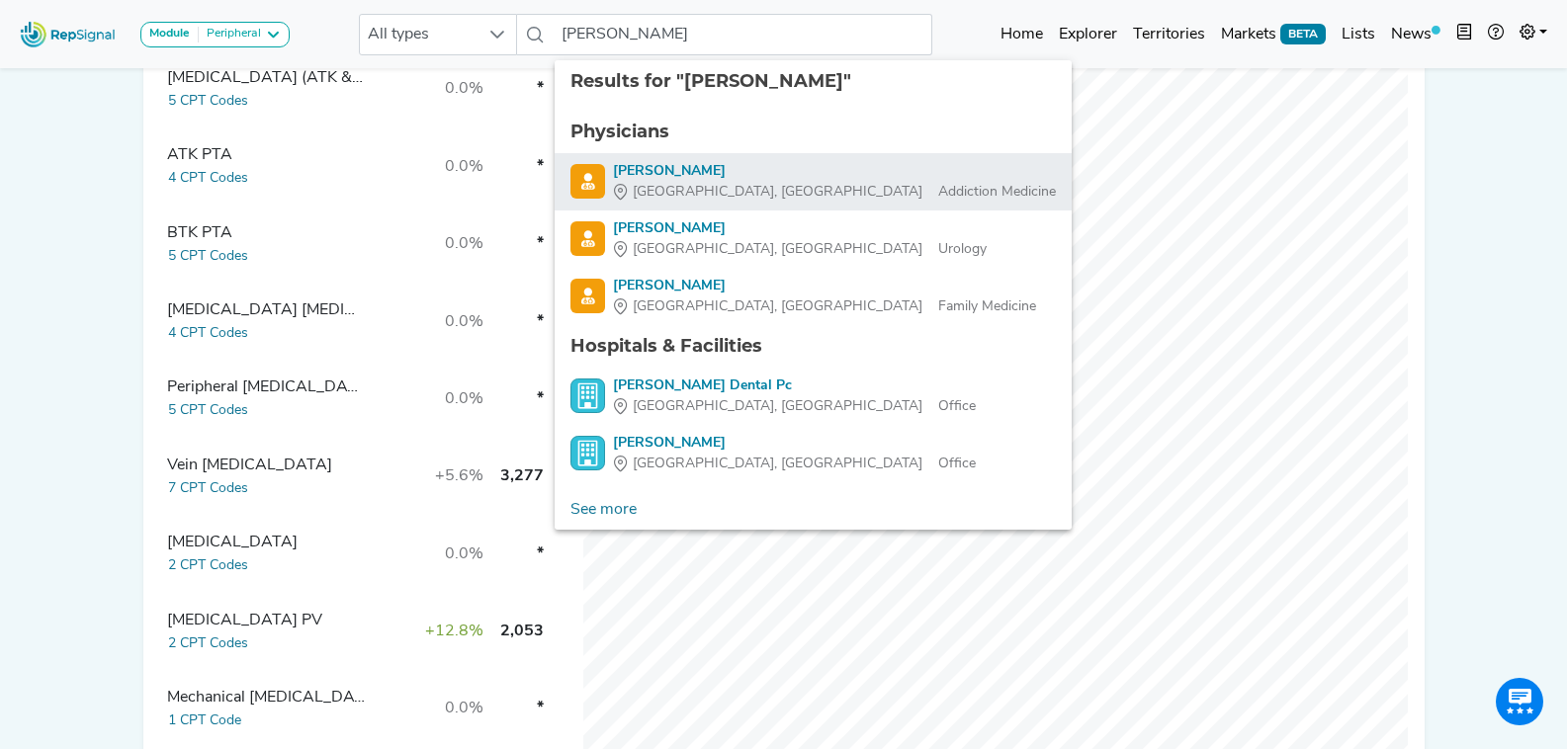
click at [748, 183] on div "Chicago, IL Addiction Medicine" at bounding box center [834, 192] width 443 height 21
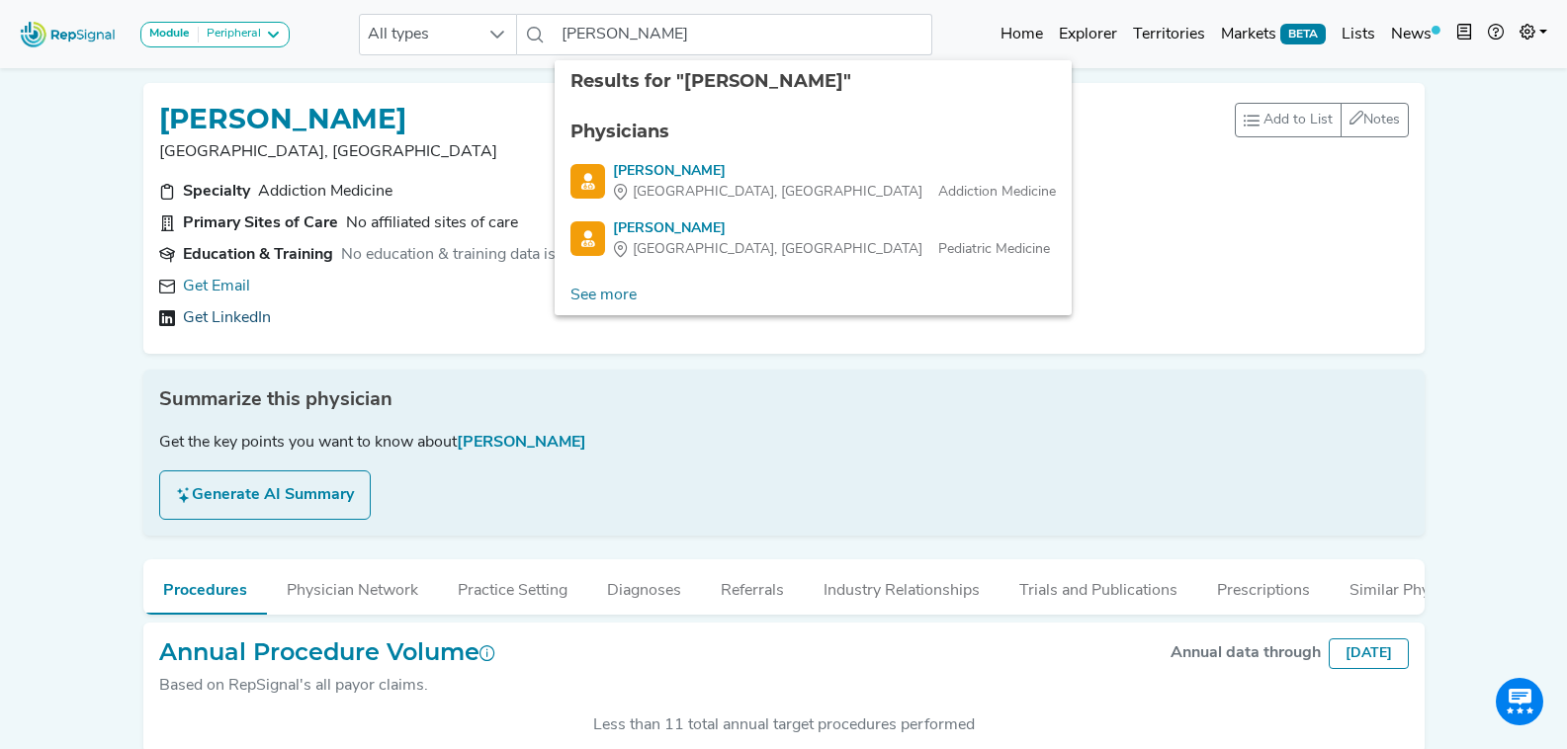
click at [255, 320] on link "Get LinkedIn" at bounding box center [227, 318] width 88 height 24
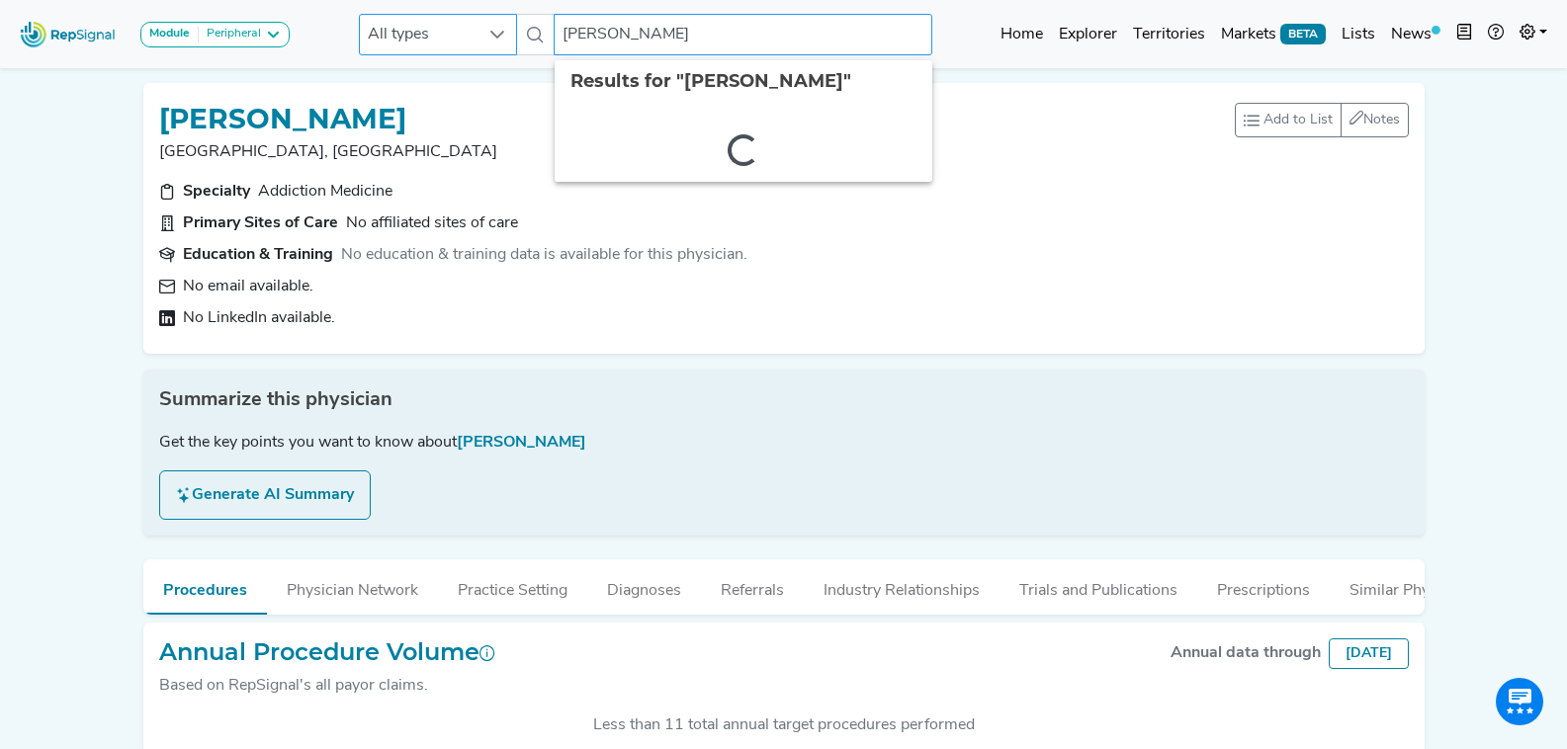
drag, startPoint x: 597, startPoint y: 36, endPoint x: 517, endPoint y: 34, distance: 80.1
click at [517, 34] on div "All types Anne Lavoie 2 results are available" at bounding box center [645, 35] width 573 height 42
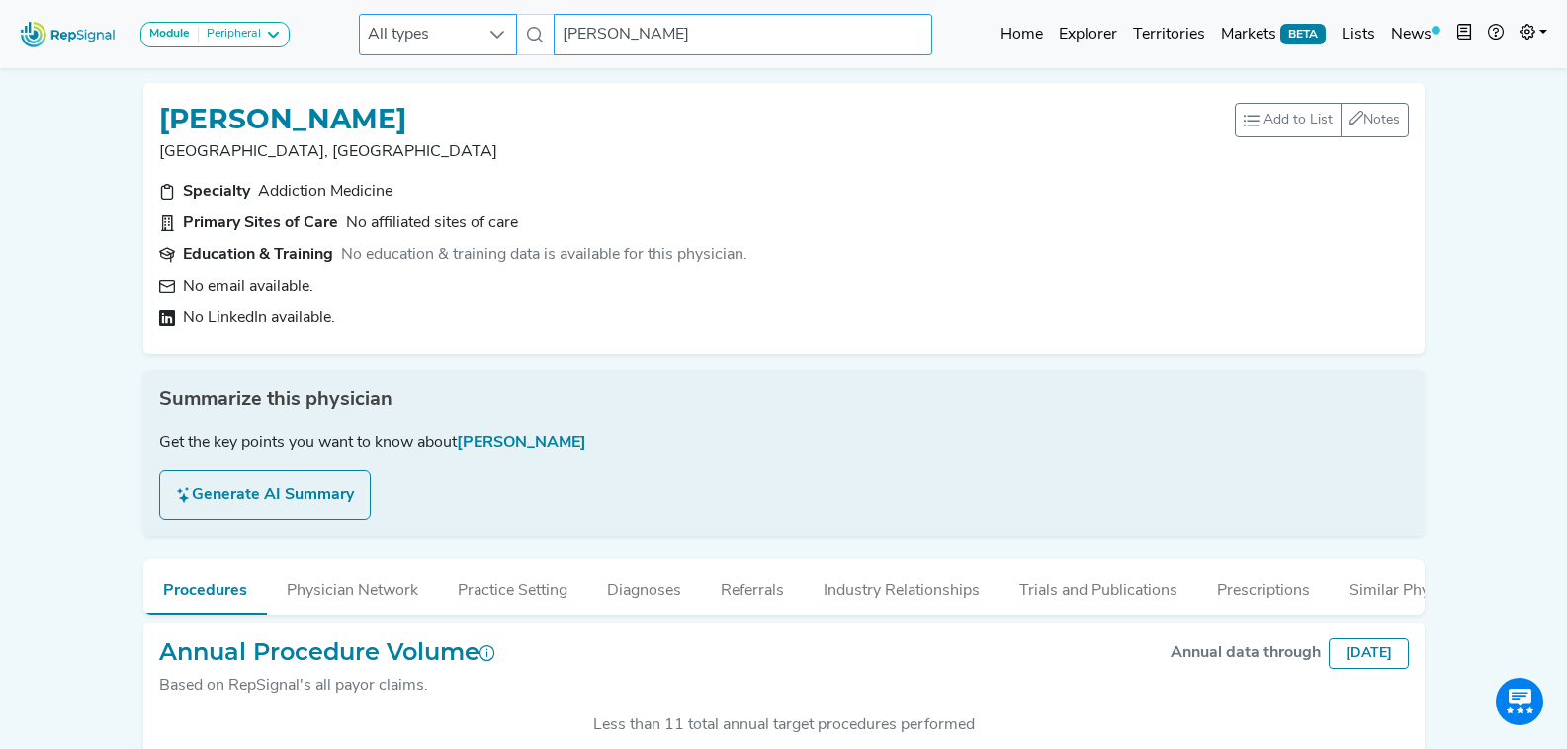
drag, startPoint x: 600, startPoint y: 28, endPoint x: 515, endPoint y: 37, distance: 85.5
click at [515, 37] on div "All types Anne Lavoie No results found" at bounding box center [645, 35] width 573 height 42
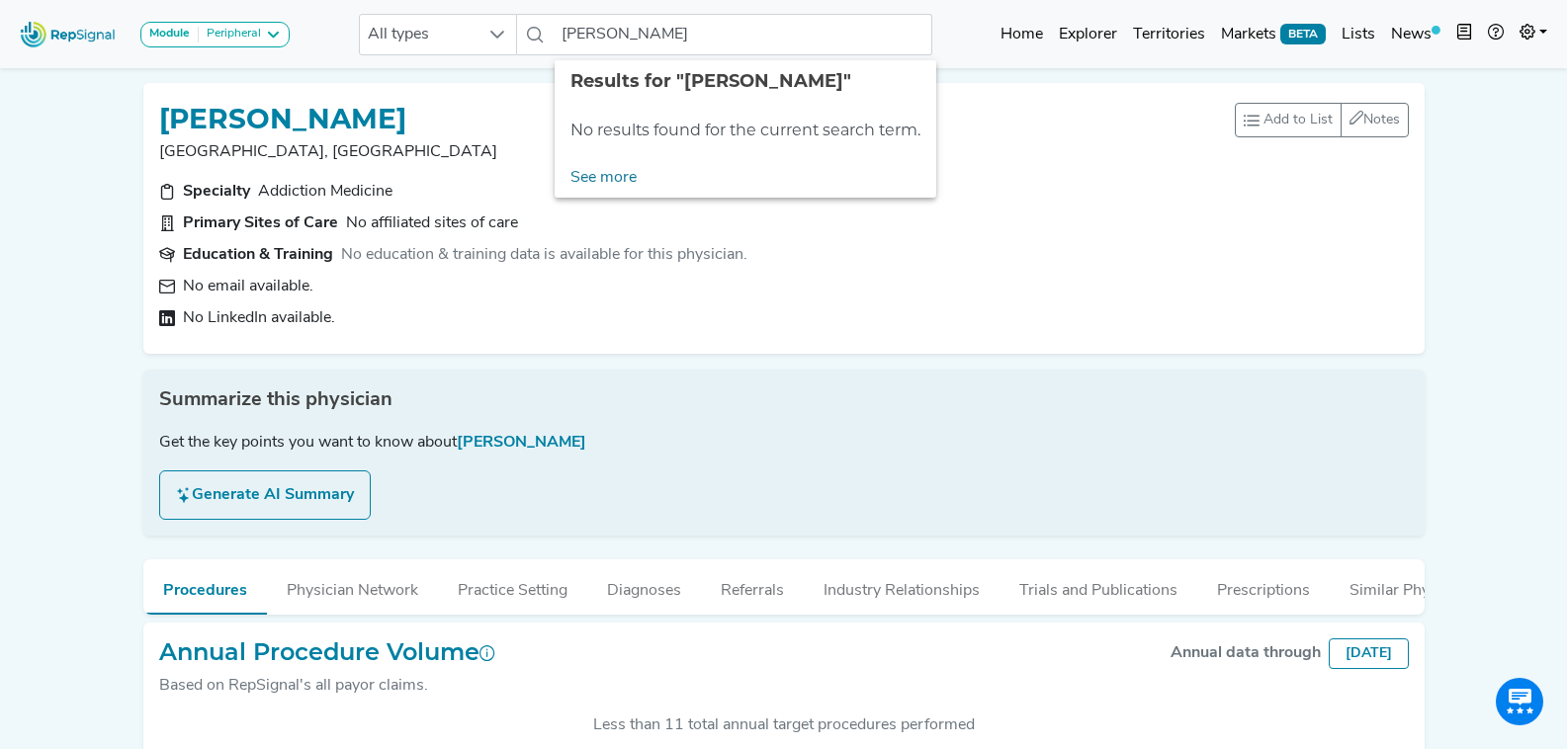
click at [1113, 250] on section "Education & Training No education & training data is available for this physici…" at bounding box center [784, 255] width 1250 height 24
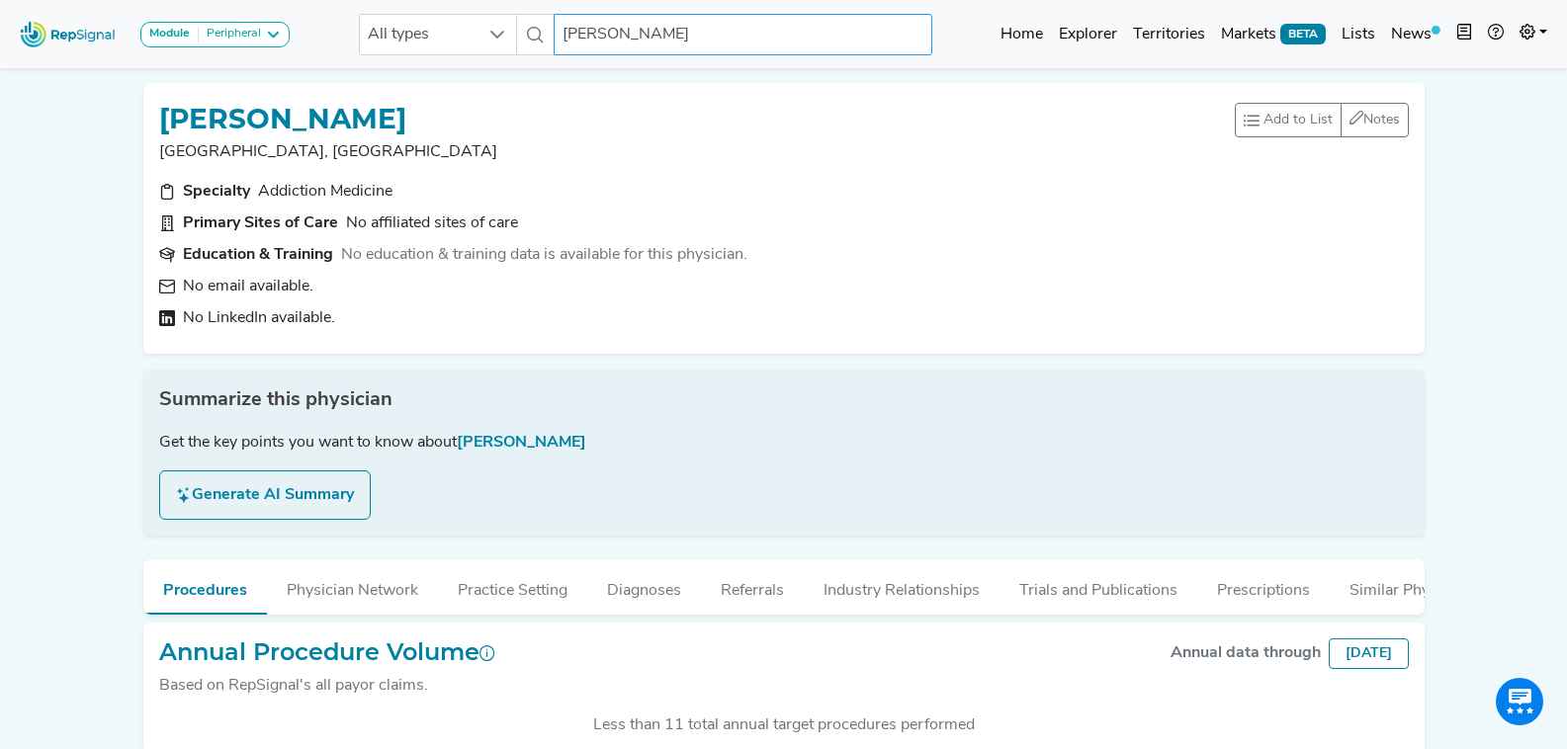
click at [644, 18] on input "lisa Lavoie" at bounding box center [743, 35] width 378 height 42
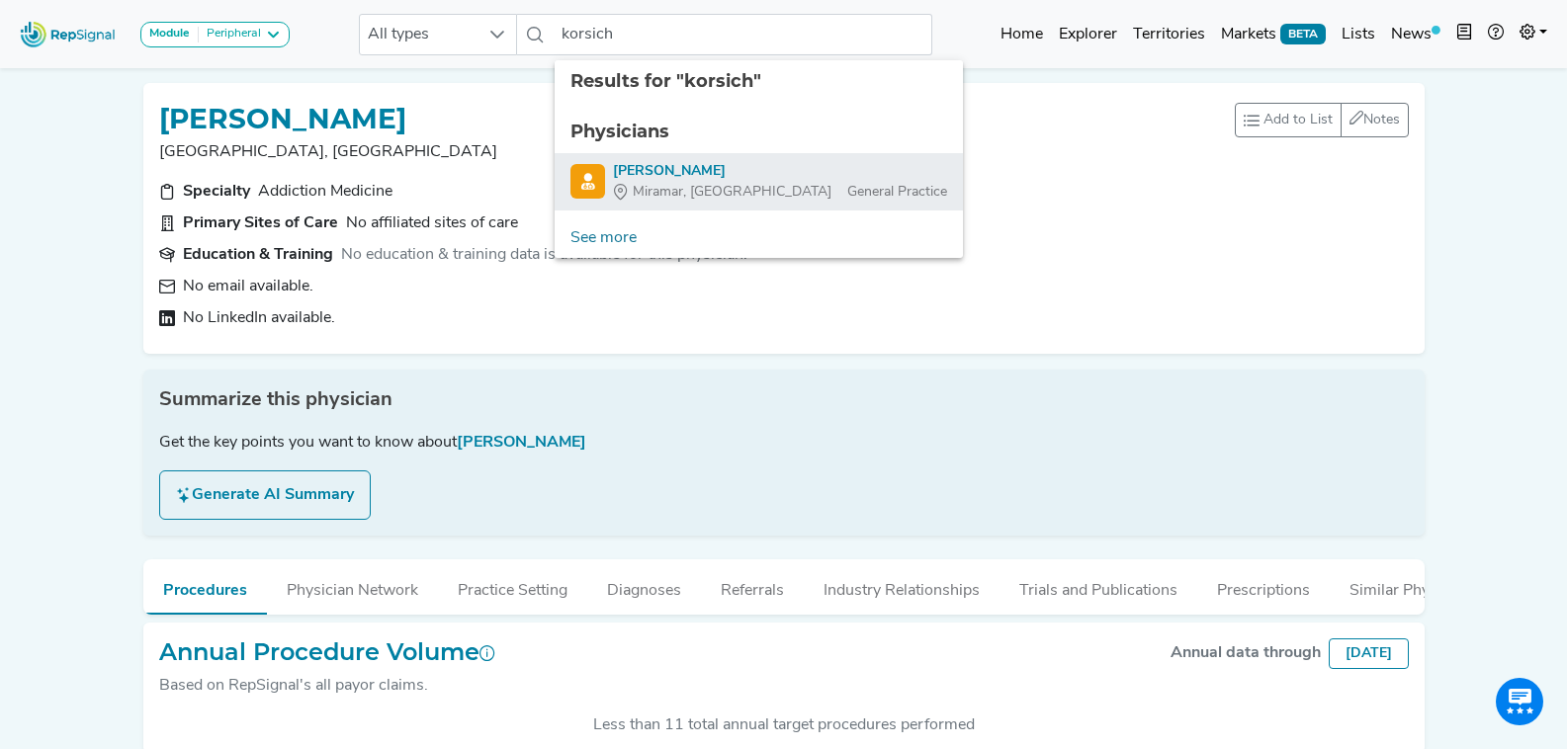
click at [699, 199] on span "Miramar, [GEOGRAPHIC_DATA]" at bounding box center [732, 192] width 199 height 21
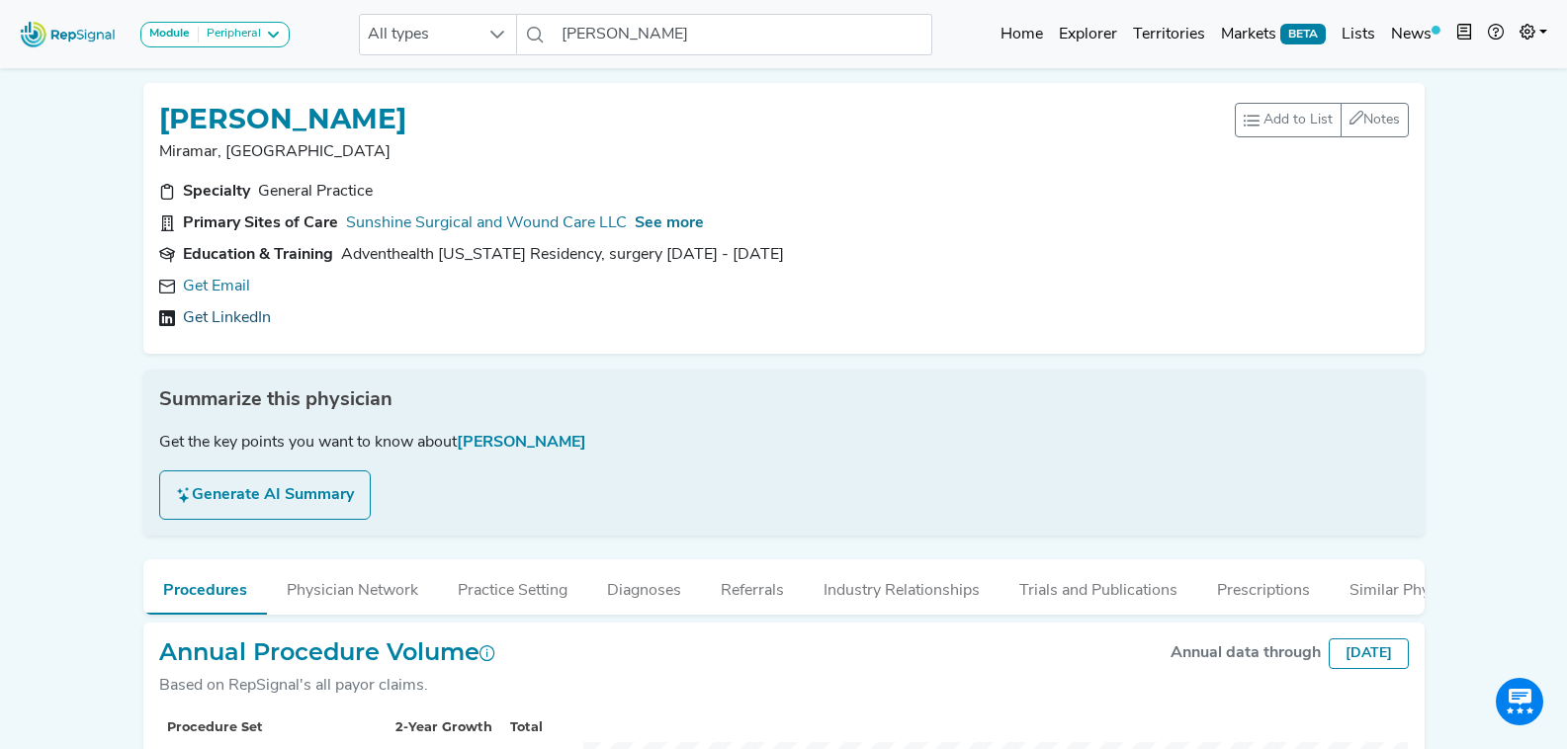
click at [237, 319] on link "Get LinkedIn" at bounding box center [227, 318] width 88 height 24
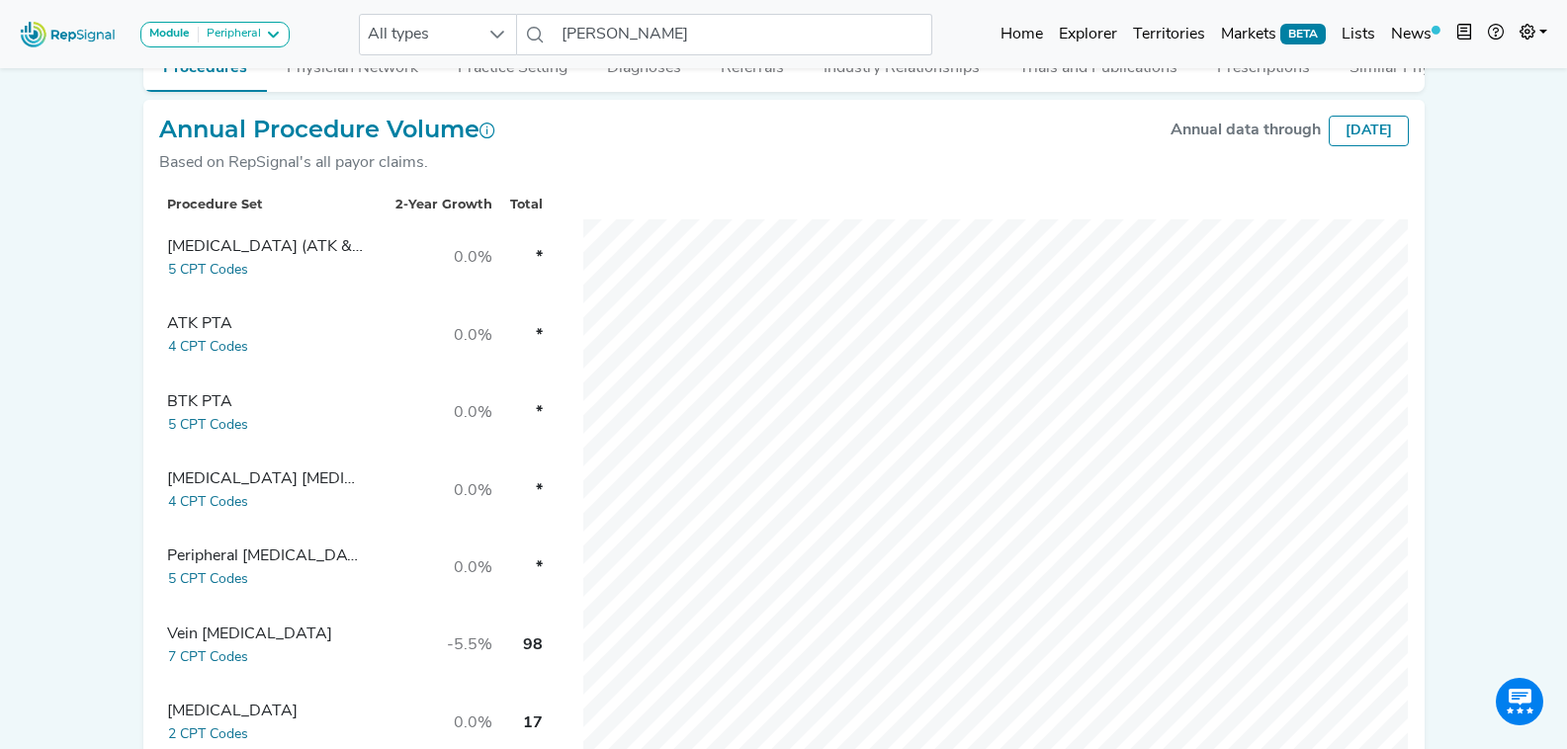
scroll to position [890, 0]
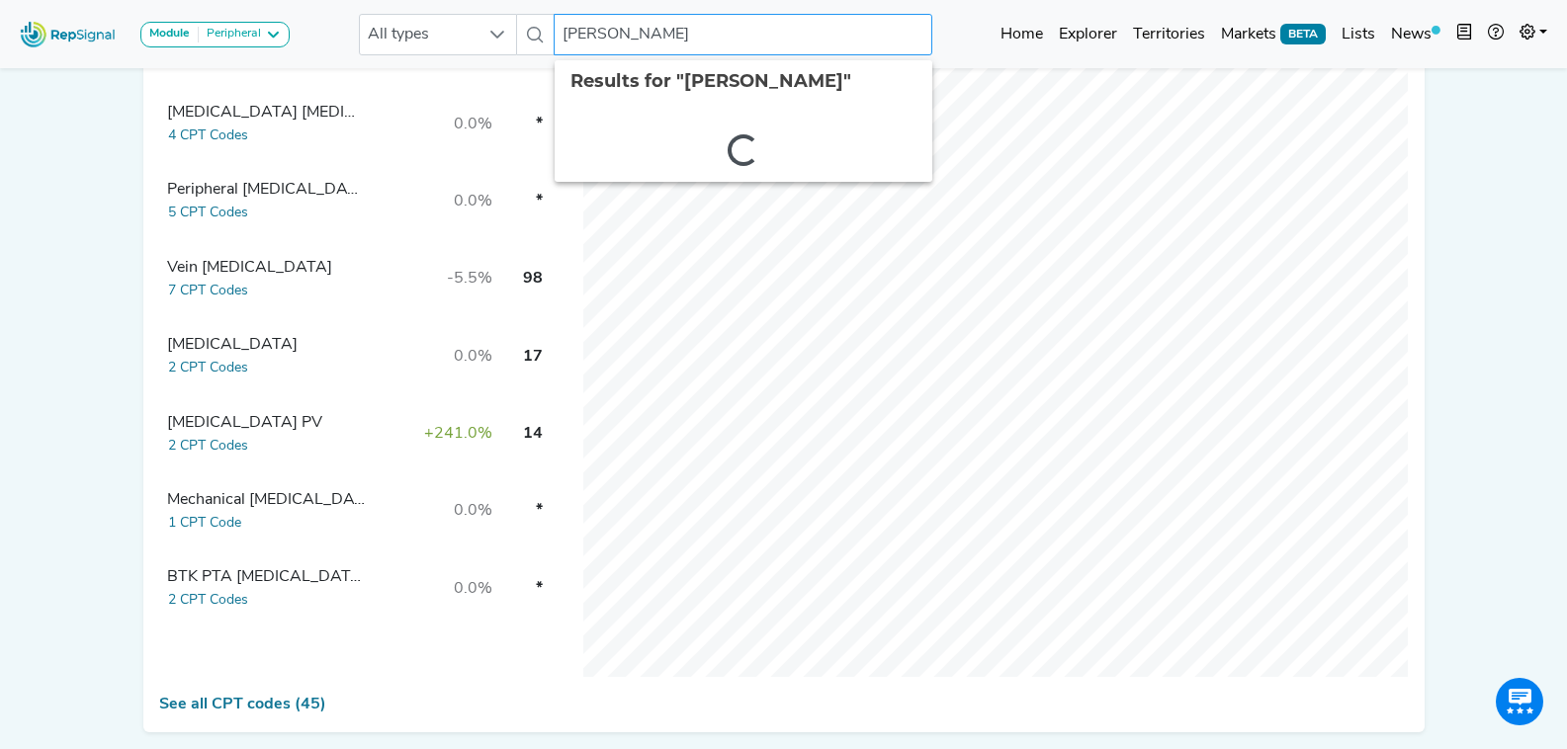
click at [697, 38] on input "Damian Korsich" at bounding box center [743, 35] width 378 height 42
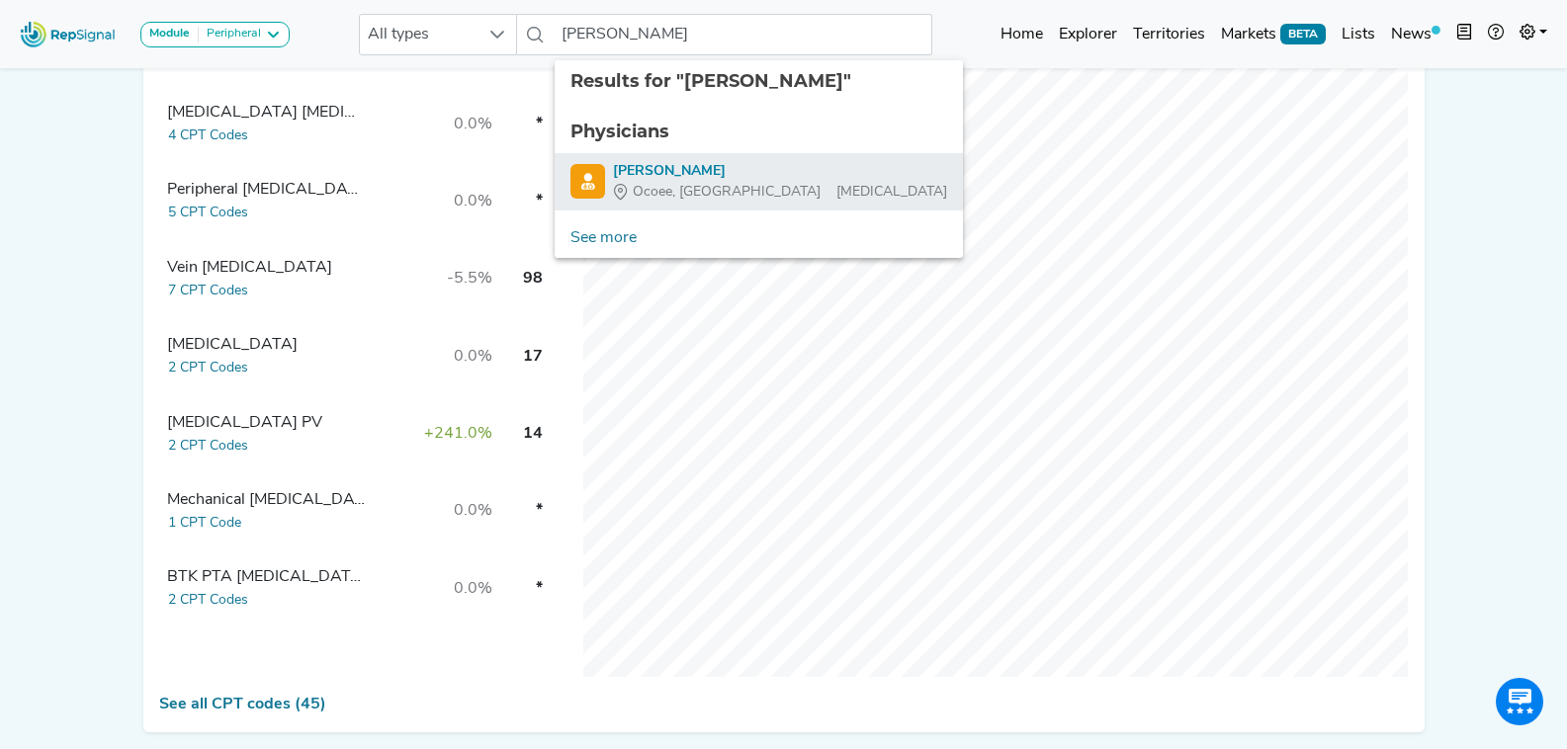
click at [777, 173] on div "John Horowitz" at bounding box center [780, 171] width 334 height 21
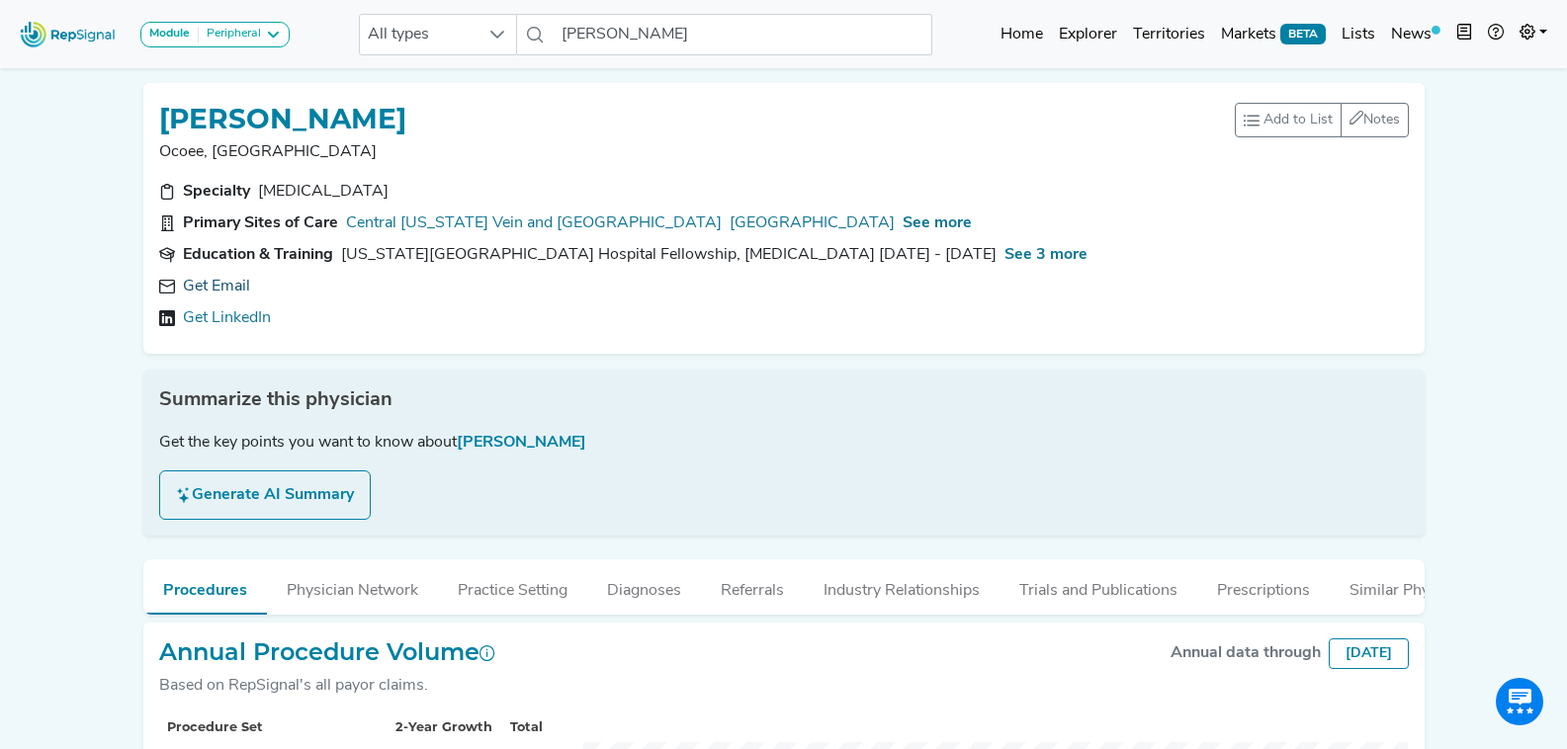
click at [218, 287] on link "Get Email" at bounding box center [216, 287] width 67 height 24
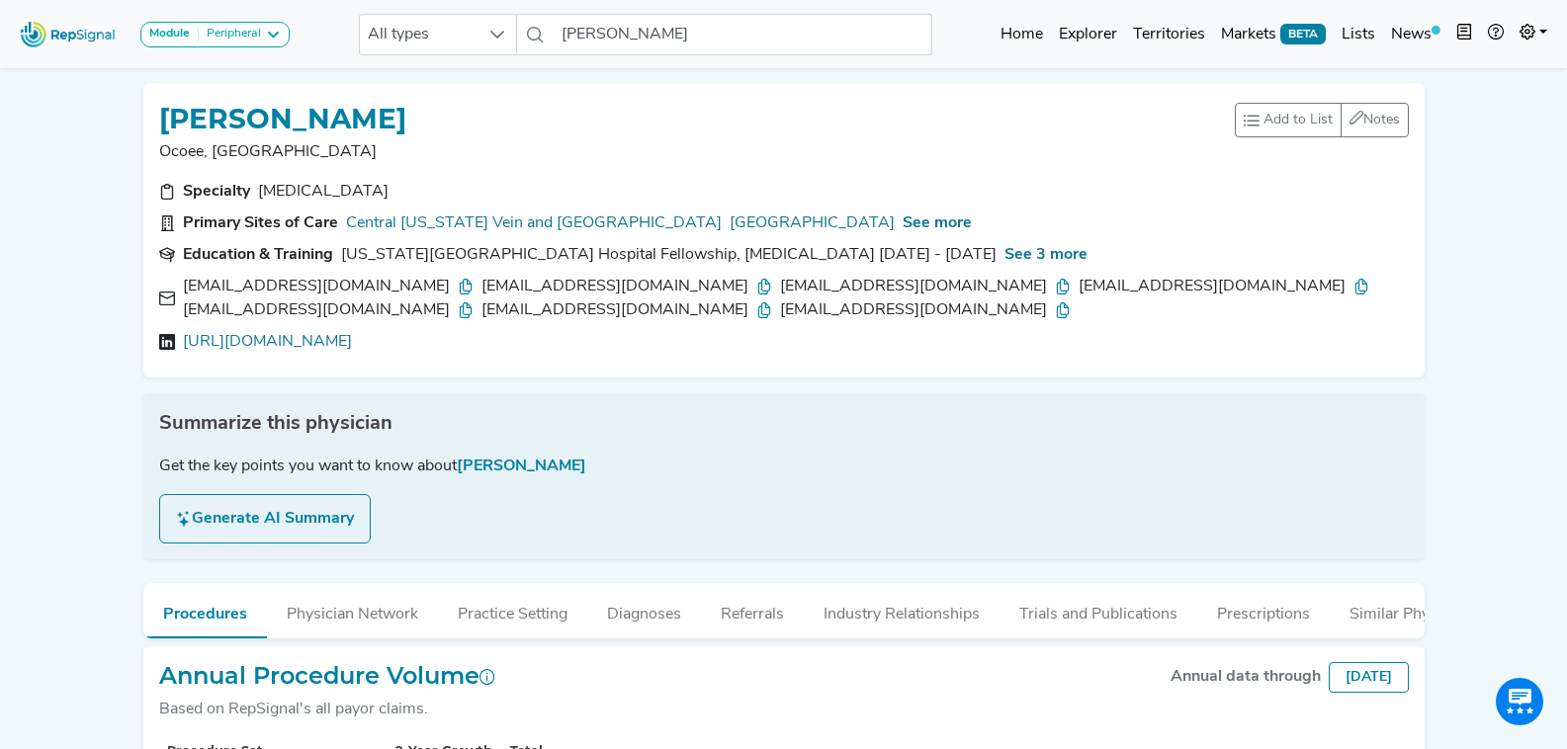
click at [458, 284] on icon at bounding box center [466, 287] width 16 height 16
click at [756, 285] on icon at bounding box center [764, 287] width 16 height 16
click at [1055, 287] on icon at bounding box center [1063, 287] width 16 height 16
click at [1353, 285] on icon at bounding box center [1361, 287] width 16 height 16
click at [474, 303] on icon at bounding box center [466, 311] width 16 height 16
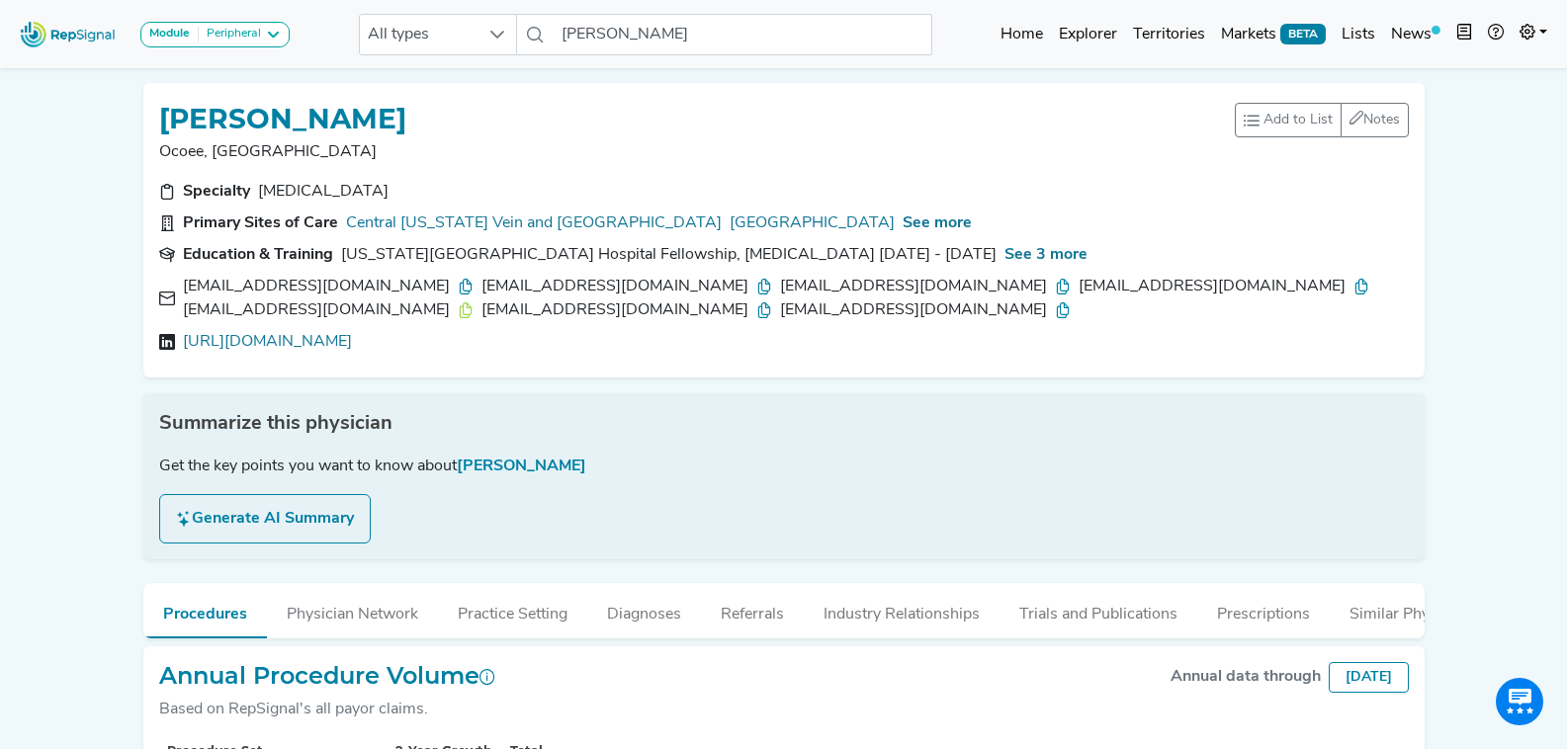
click at [772, 303] on icon at bounding box center [764, 311] width 16 height 16
click at [1071, 303] on icon at bounding box center [1063, 311] width 16 height 16
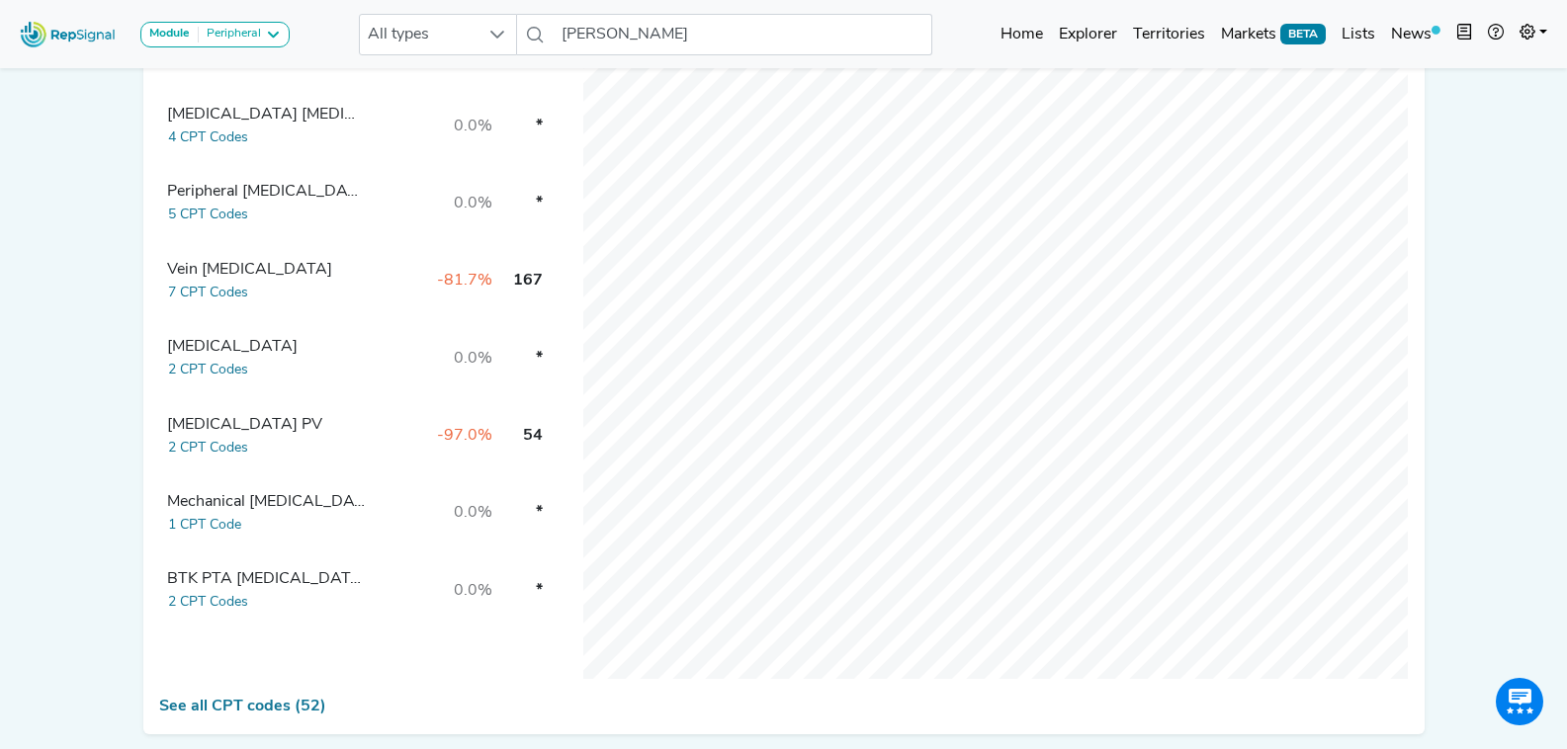
scroll to position [876, 0]
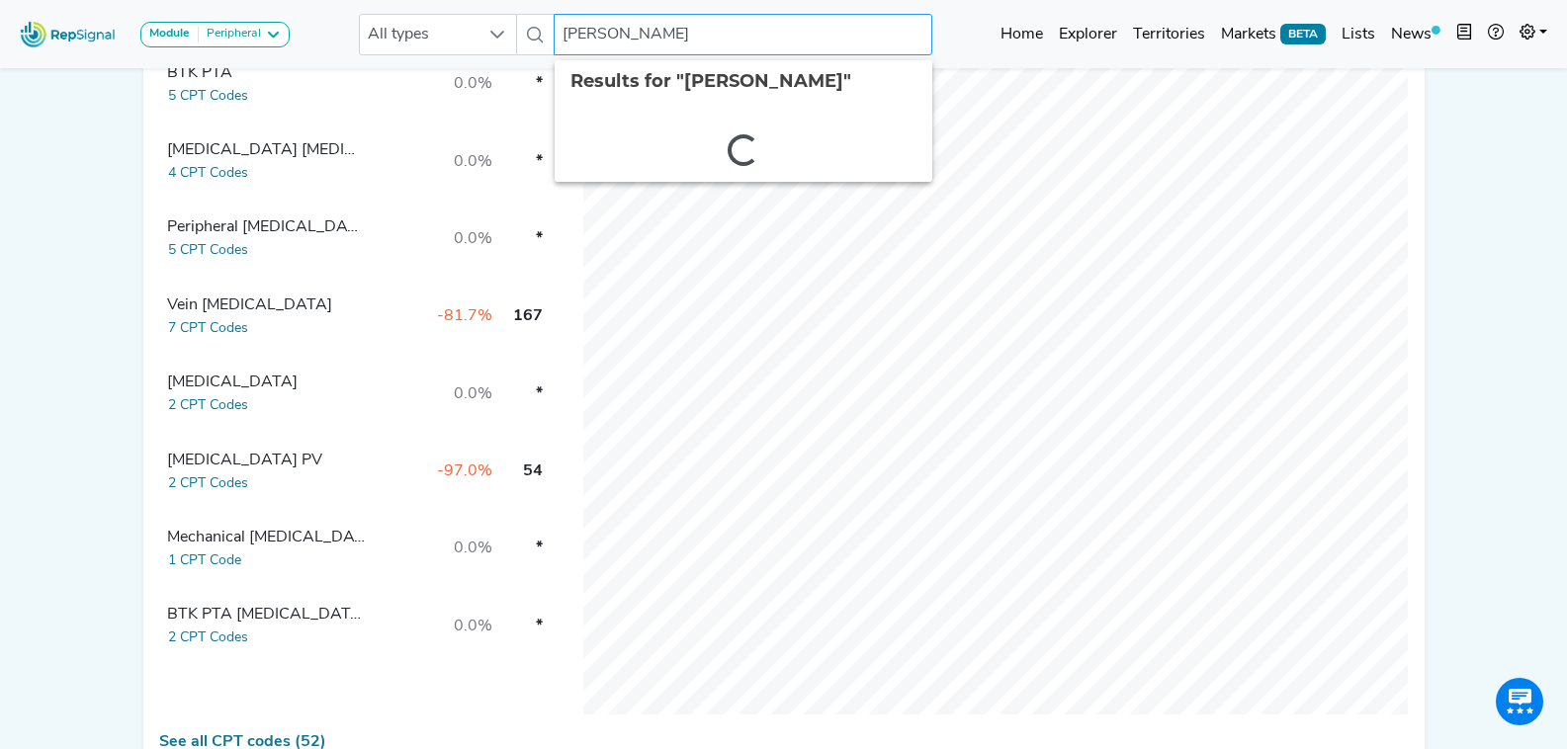
click at [648, 35] on input "John Horowitz" at bounding box center [743, 35] width 378 height 42
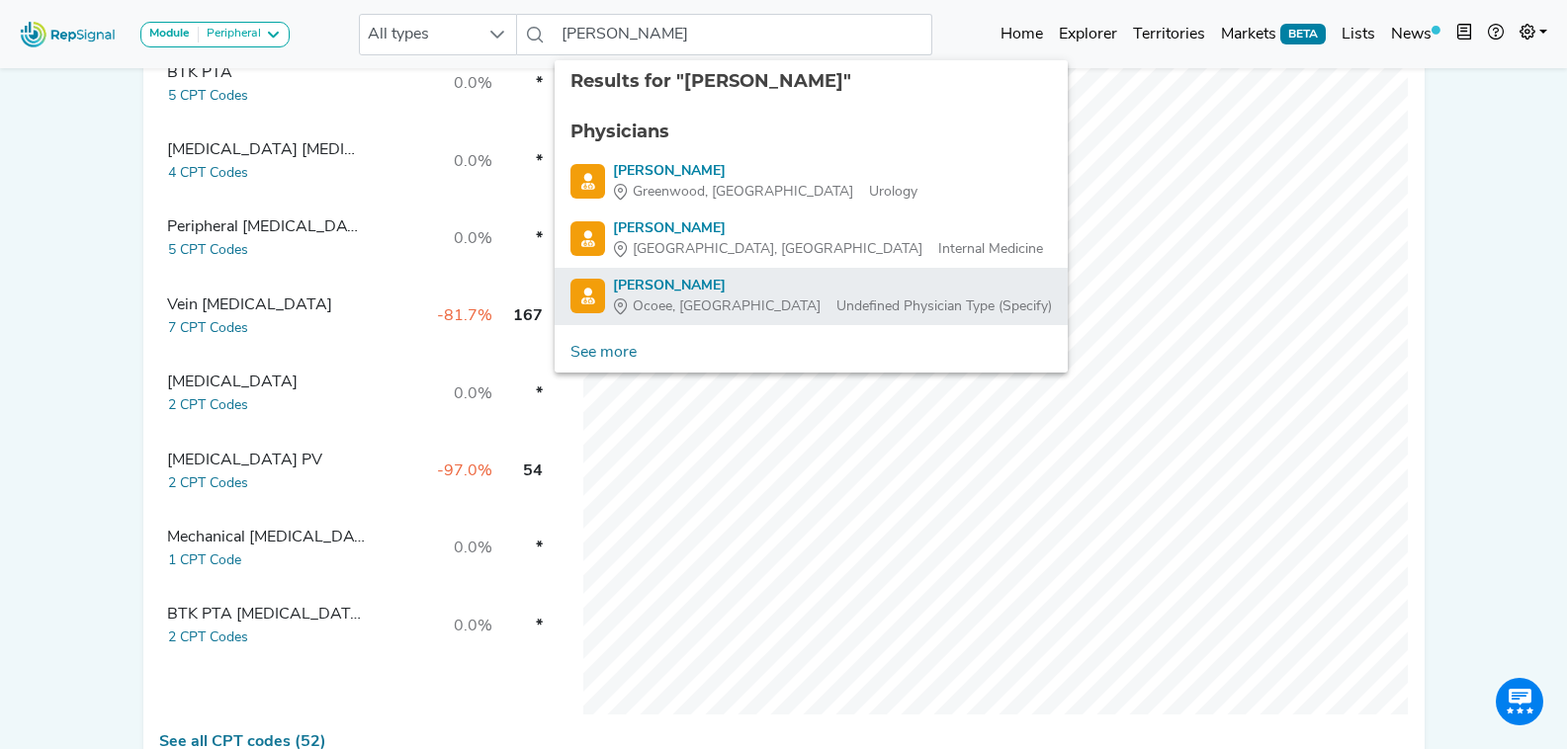
click at [757, 293] on div "Todd Hansen" at bounding box center [832, 286] width 439 height 21
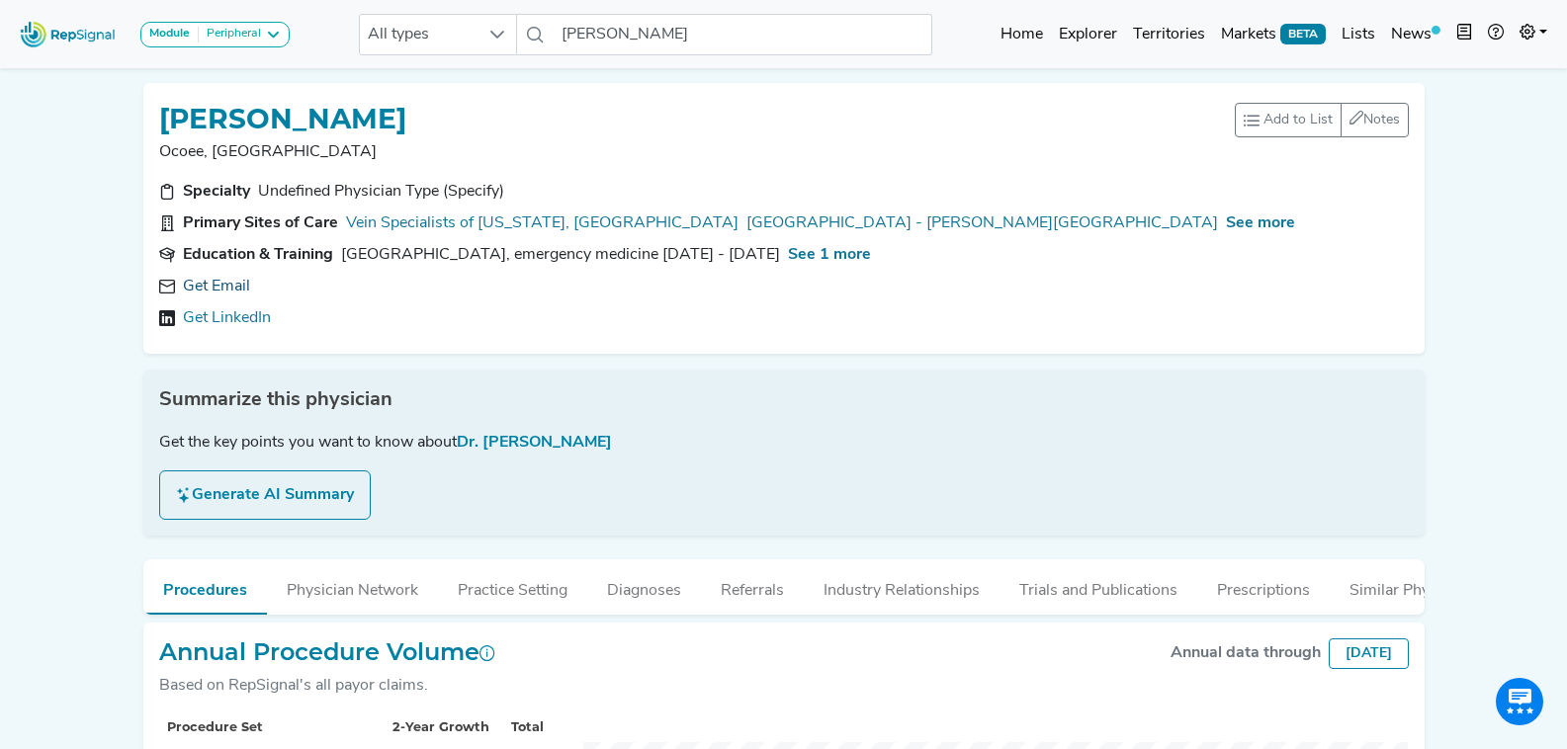
click at [218, 282] on link "Get Email" at bounding box center [216, 287] width 67 height 24
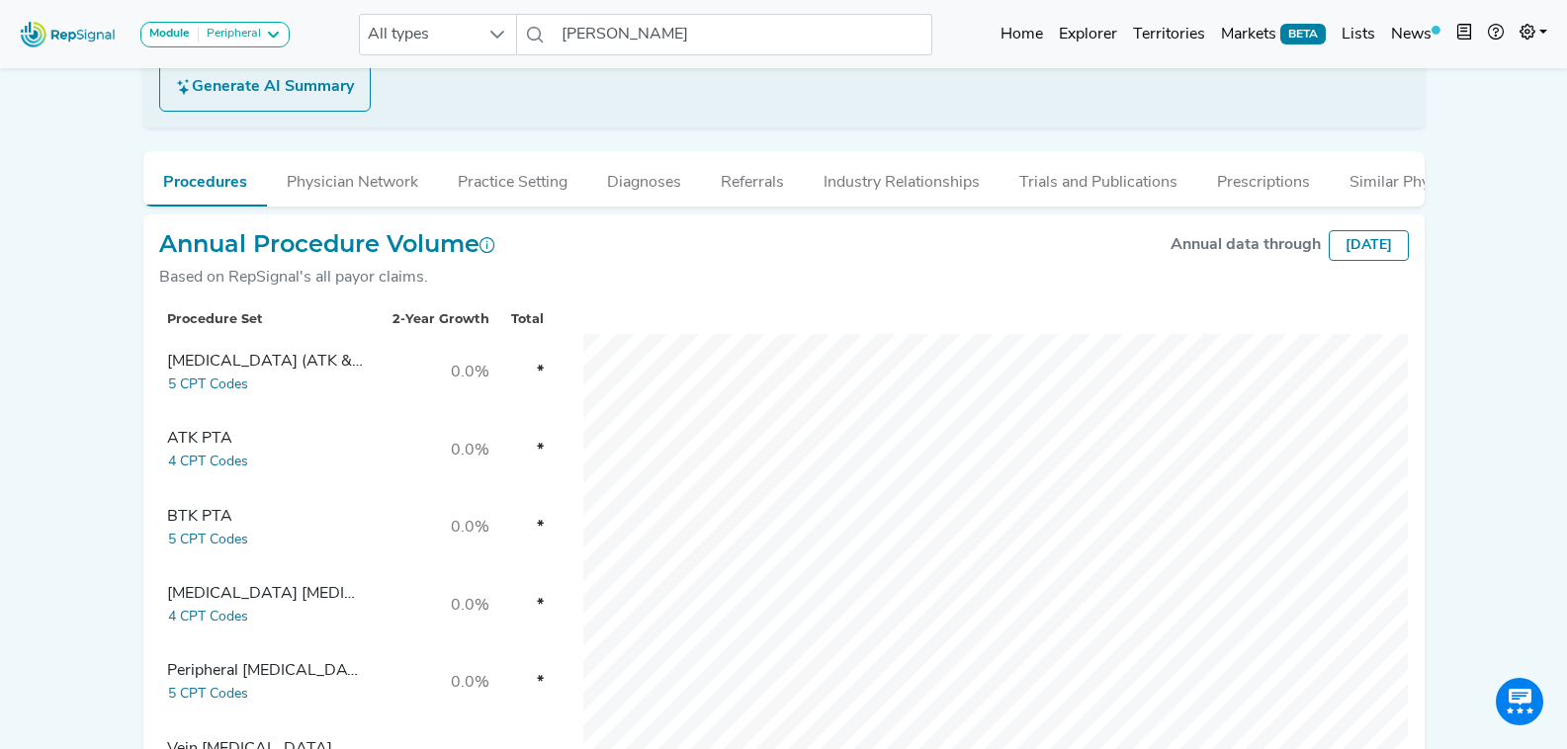
scroll to position [791, 0]
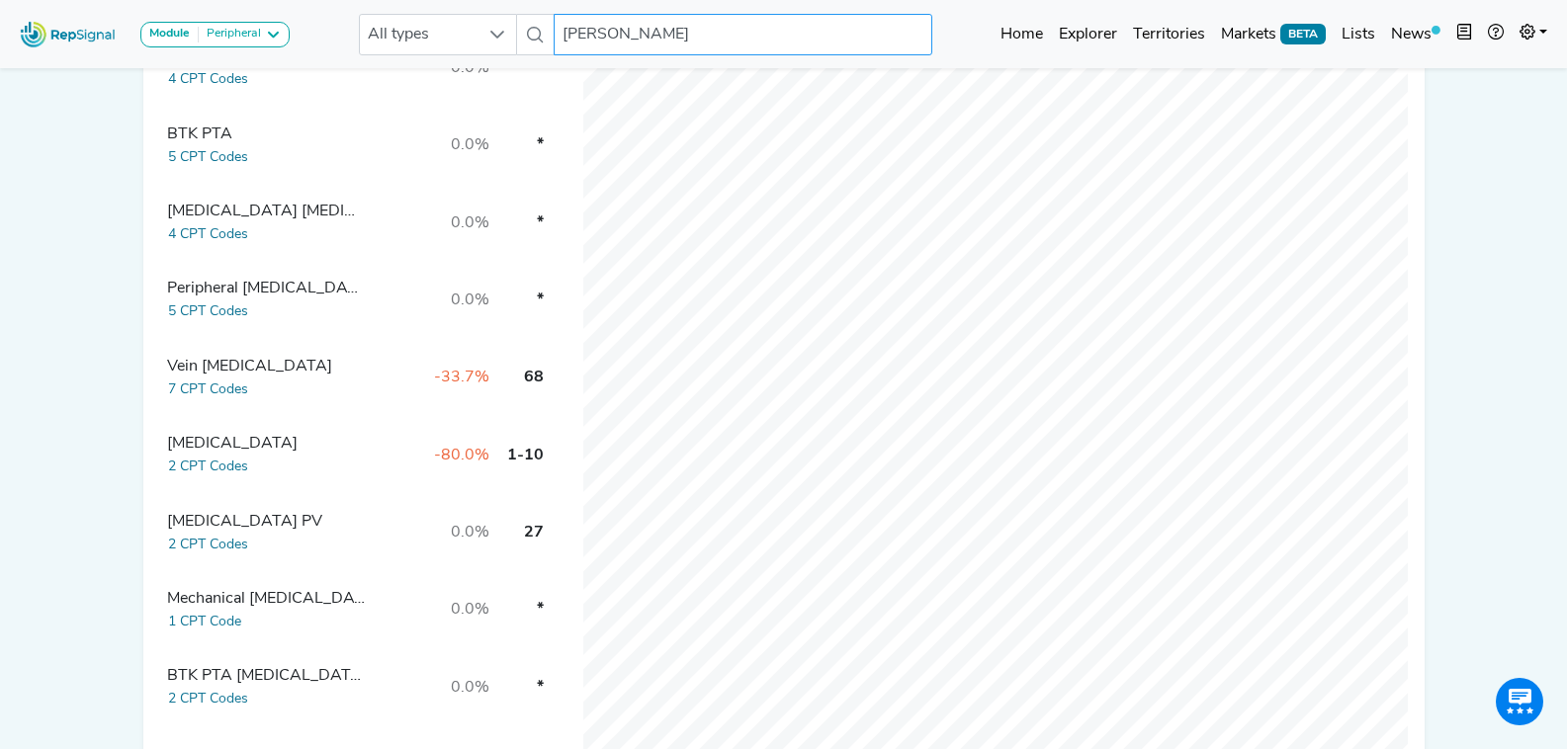
click at [631, 33] on input "Todd Hansen" at bounding box center [743, 35] width 378 height 42
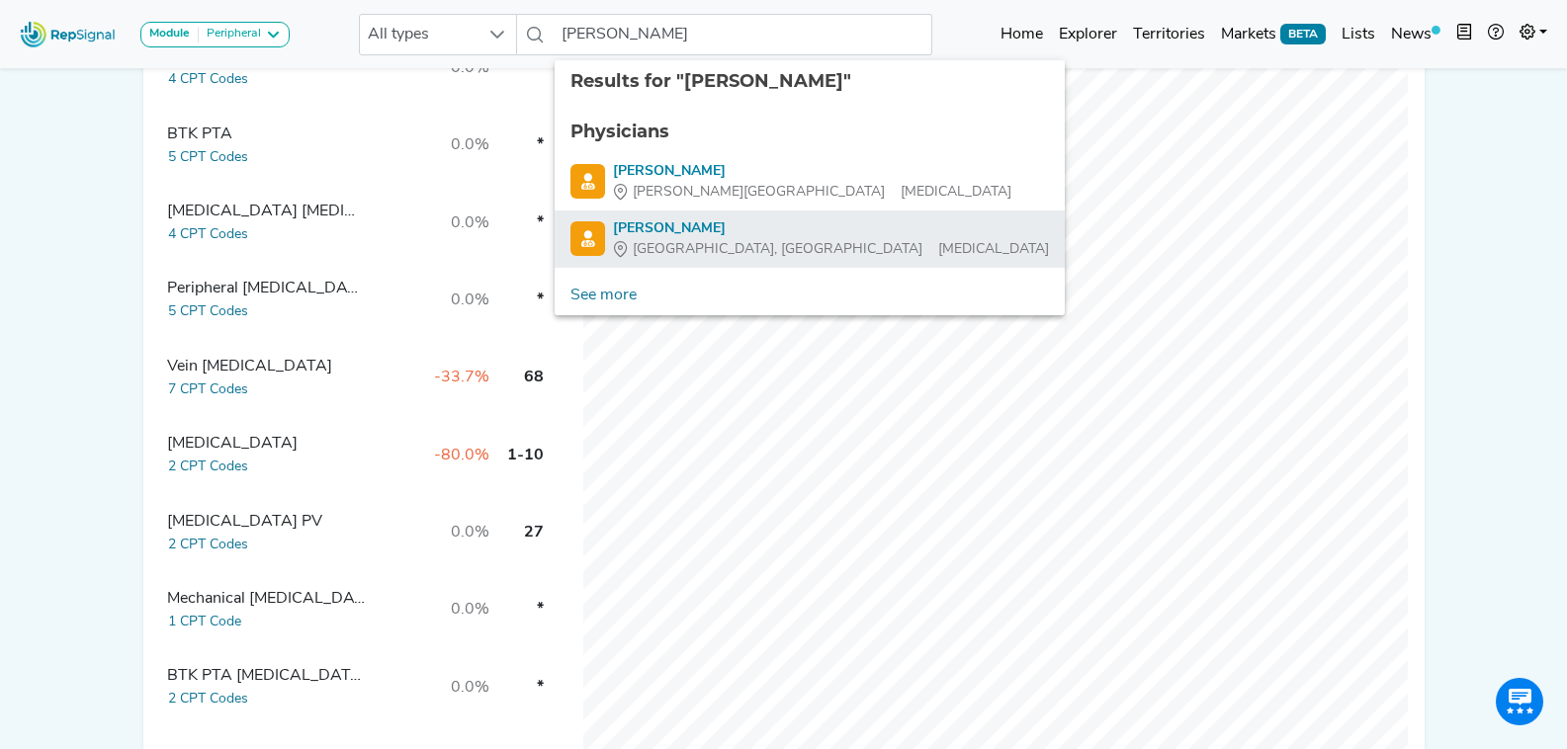
click at [755, 245] on div "Port St Lucie, FL General Surgery" at bounding box center [831, 249] width 436 height 21
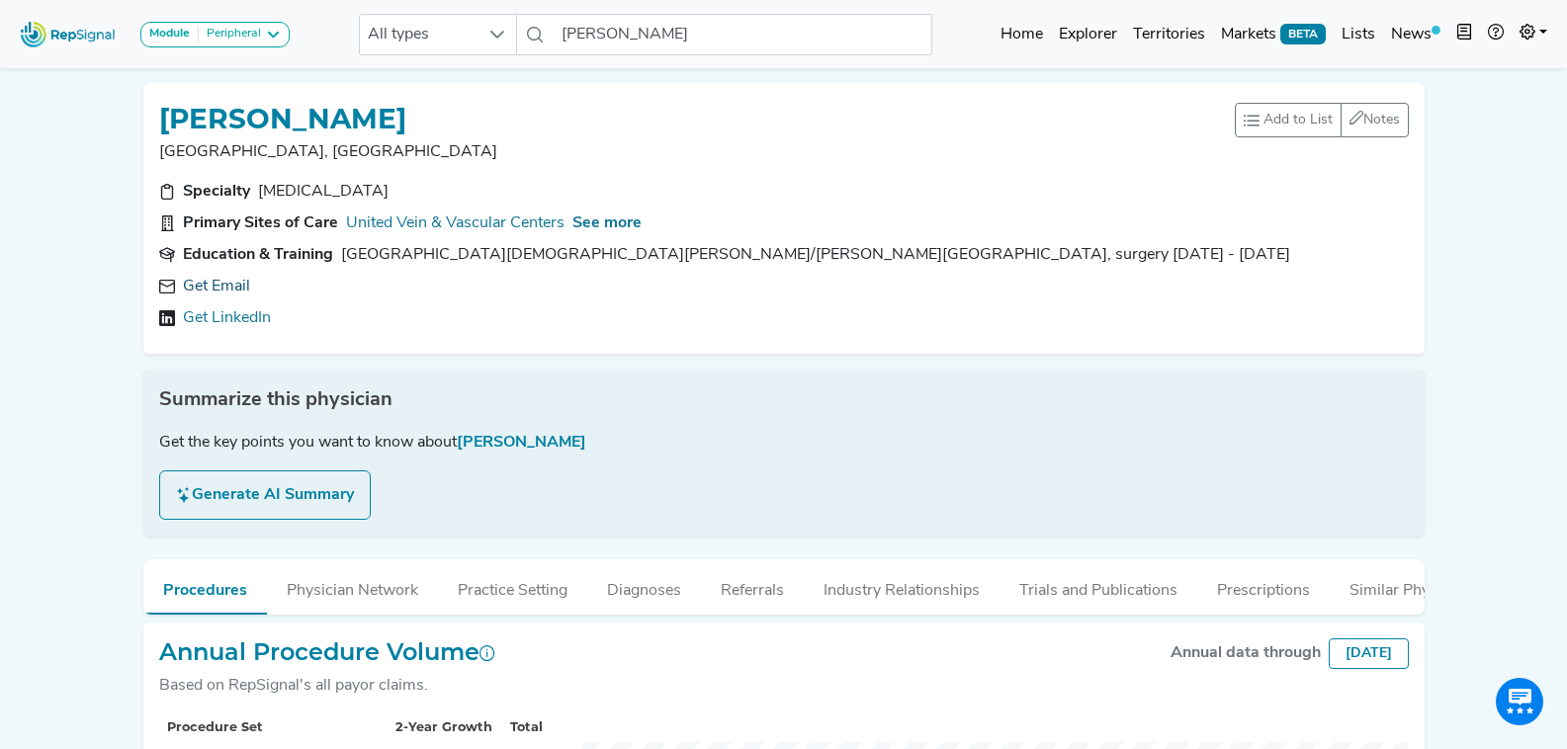
click at [224, 279] on link "Get Email" at bounding box center [216, 287] width 67 height 24
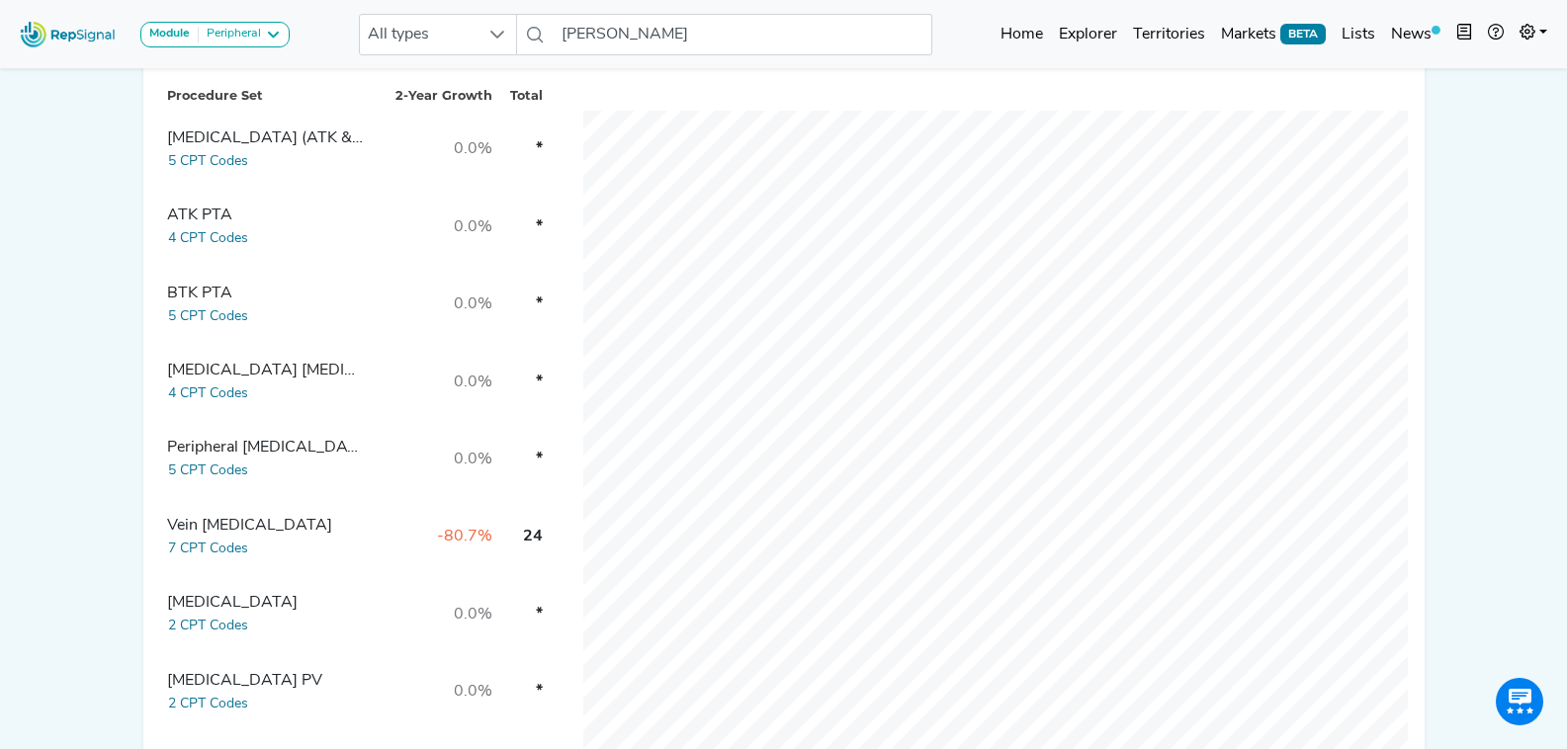
scroll to position [791, 0]
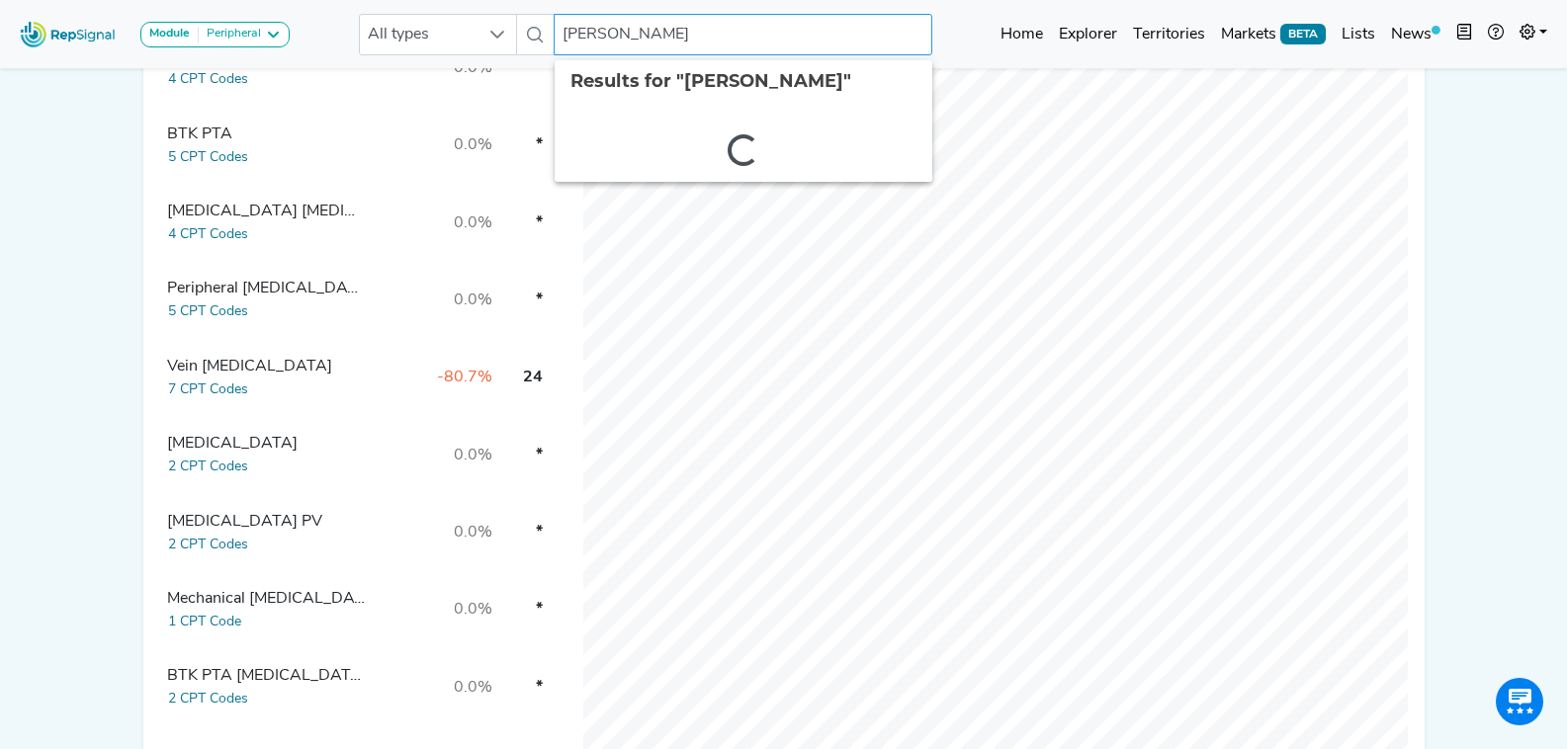
click at [640, 42] on input "Rafael Quinones" at bounding box center [743, 35] width 378 height 42
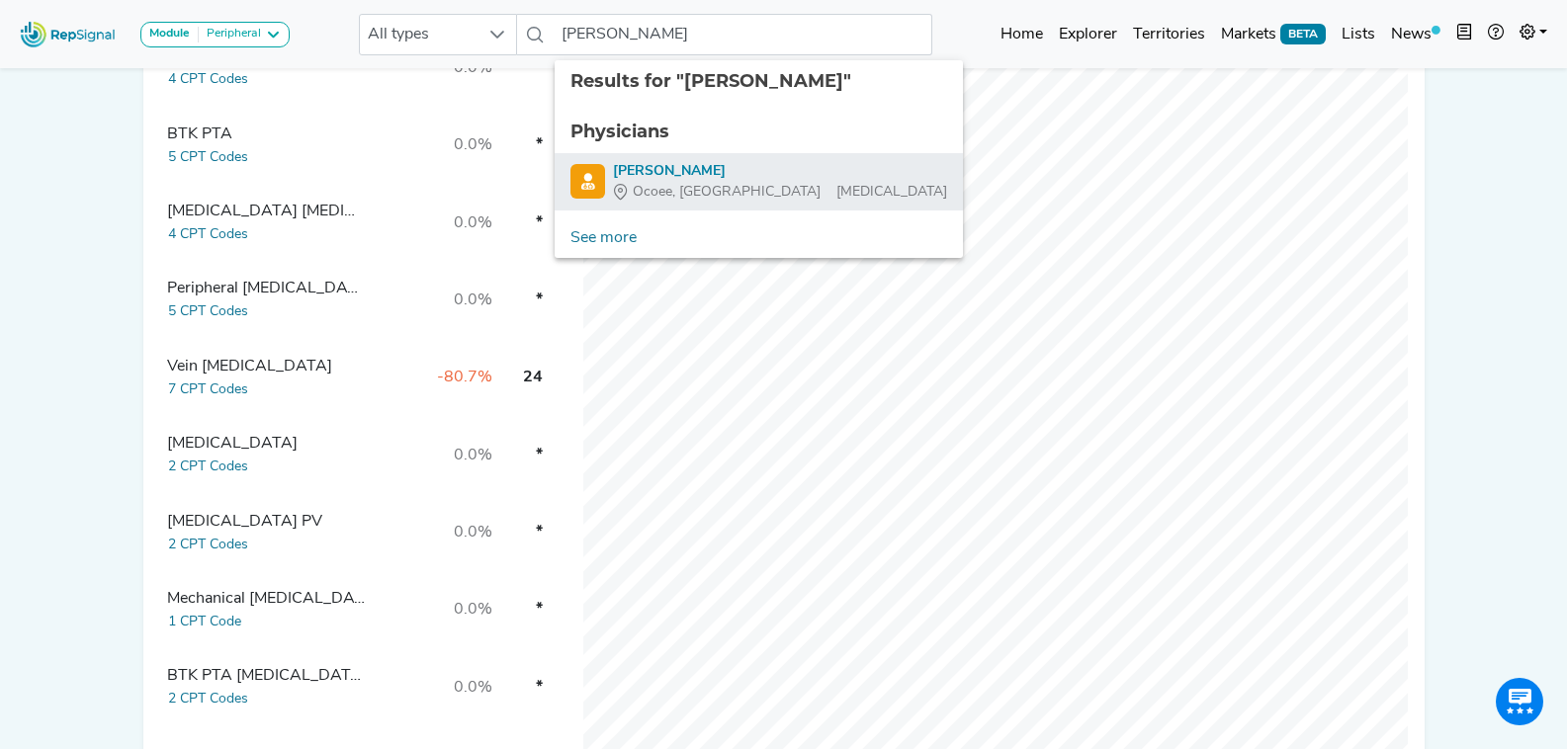
click at [713, 175] on div "Harry Agis" at bounding box center [780, 171] width 334 height 21
type input "Harry Agis"
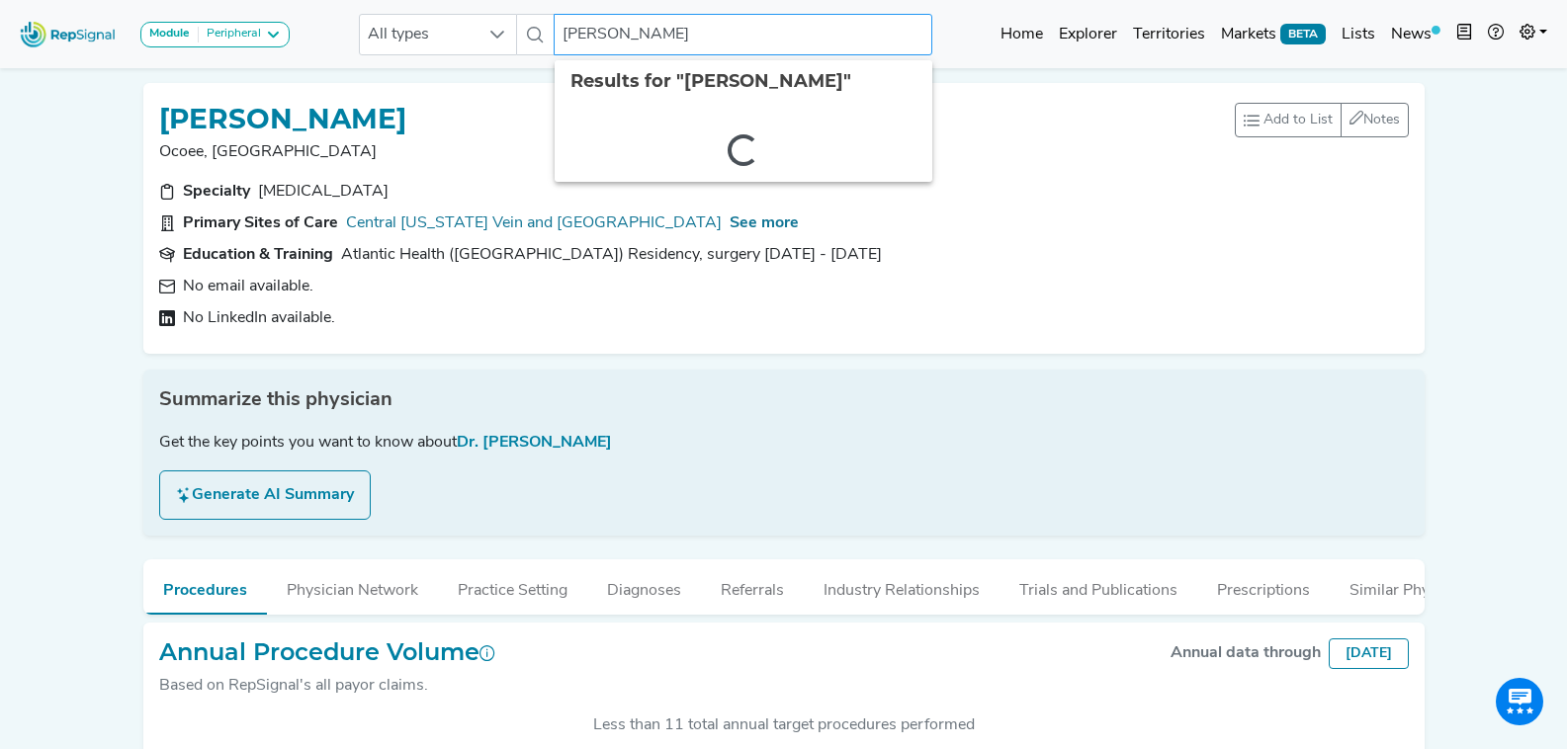
click at [672, 44] on input "Harry Agis" at bounding box center [743, 35] width 378 height 42
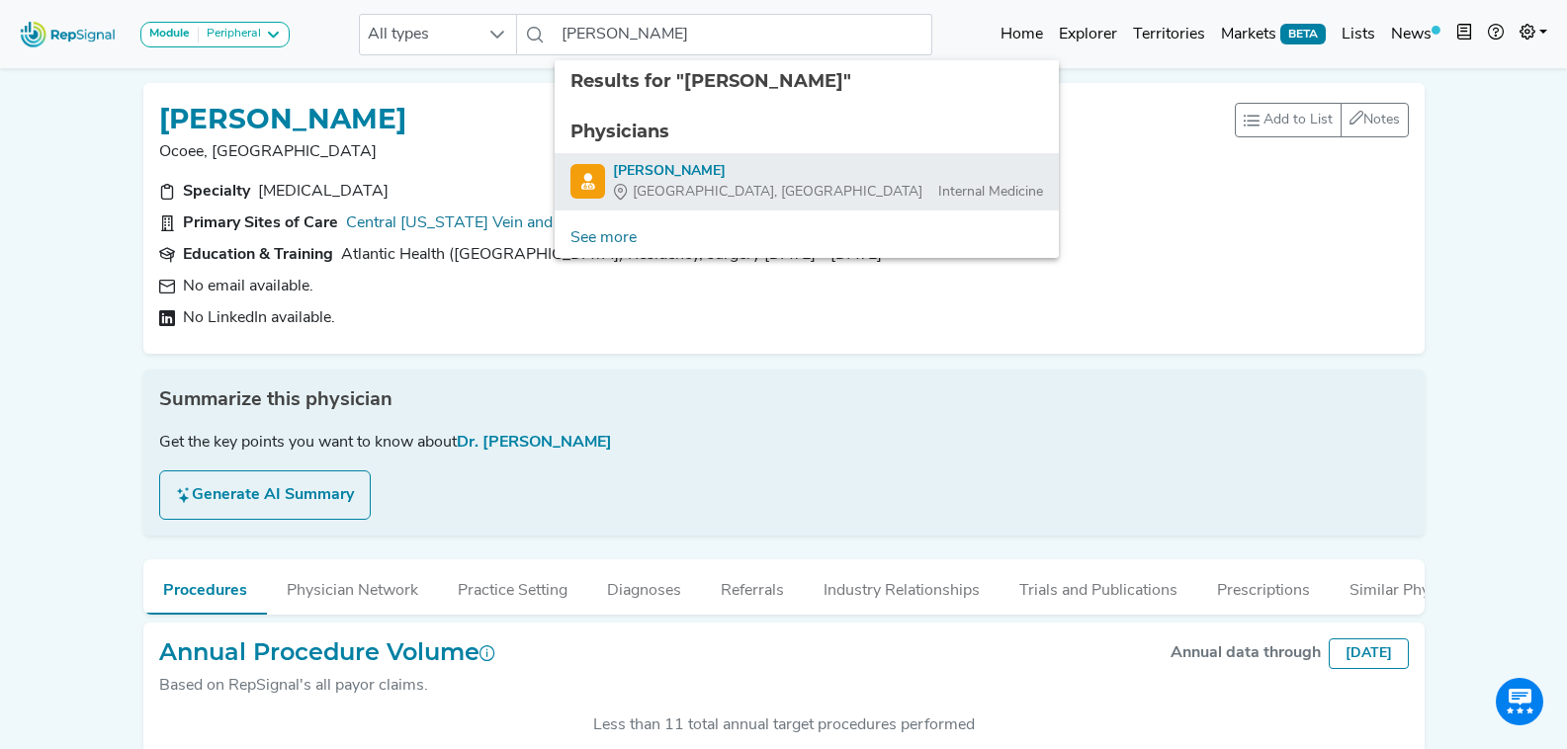
click at [814, 180] on div "Ammar Saati" at bounding box center [828, 171] width 430 height 21
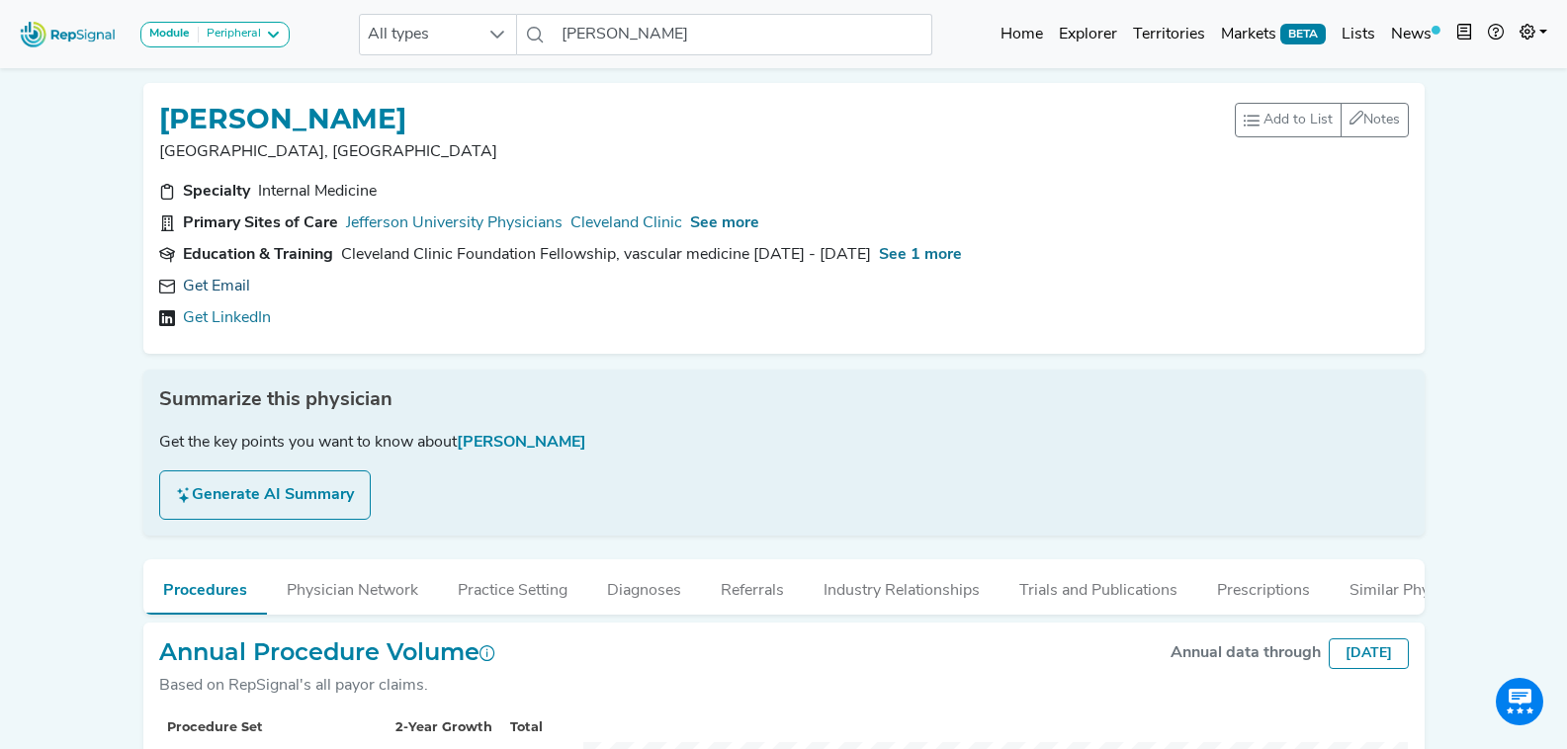
click at [238, 289] on link "Get Email" at bounding box center [216, 287] width 67 height 24
click at [667, 37] on input "Ammar Saati" at bounding box center [743, 35] width 378 height 42
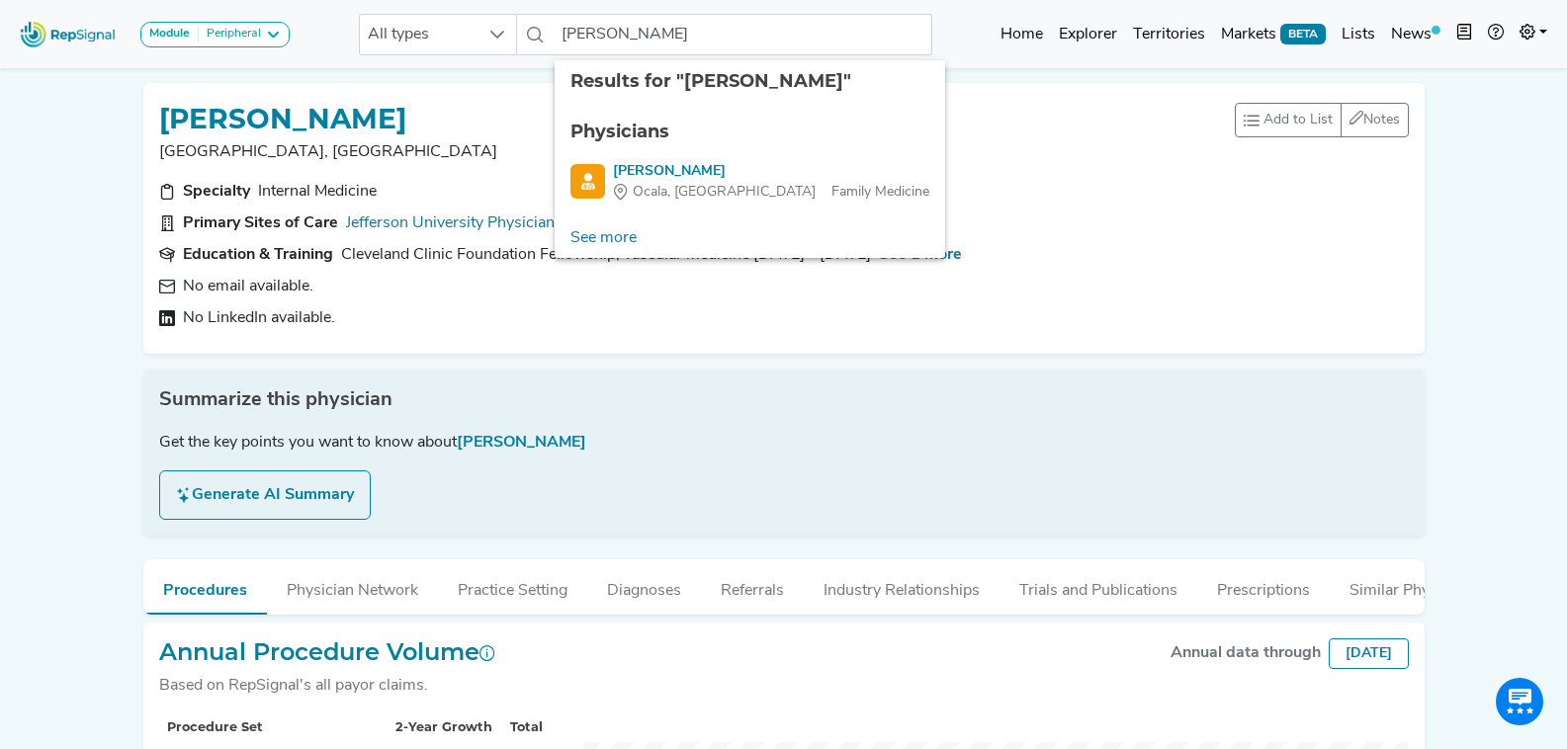
click at [761, 153] on ul "Physicians Amber Werner Ocala, FL Family Medicine" at bounding box center [750, 161] width 391 height 116
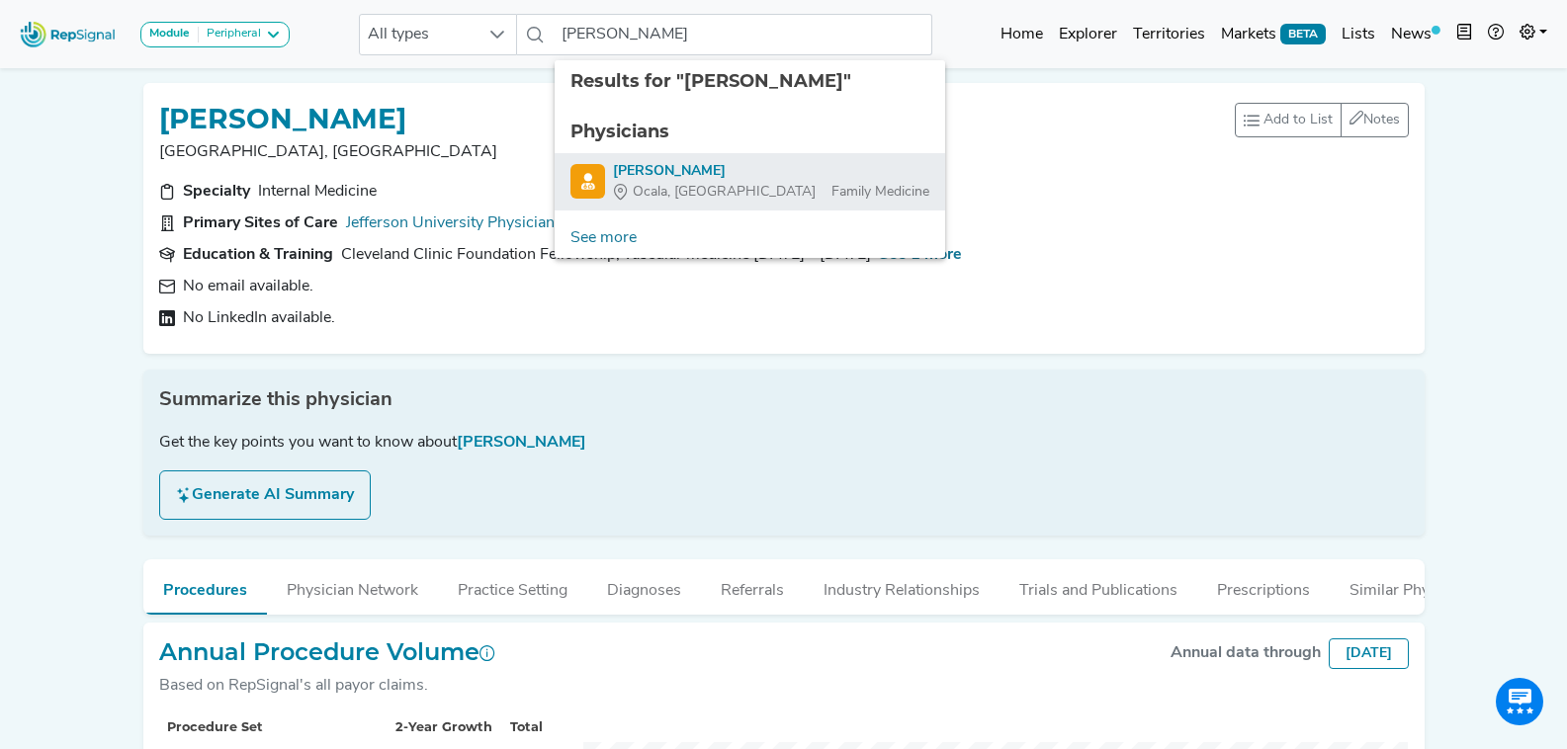
click at [765, 170] on div "Amber Werner" at bounding box center [771, 171] width 316 height 21
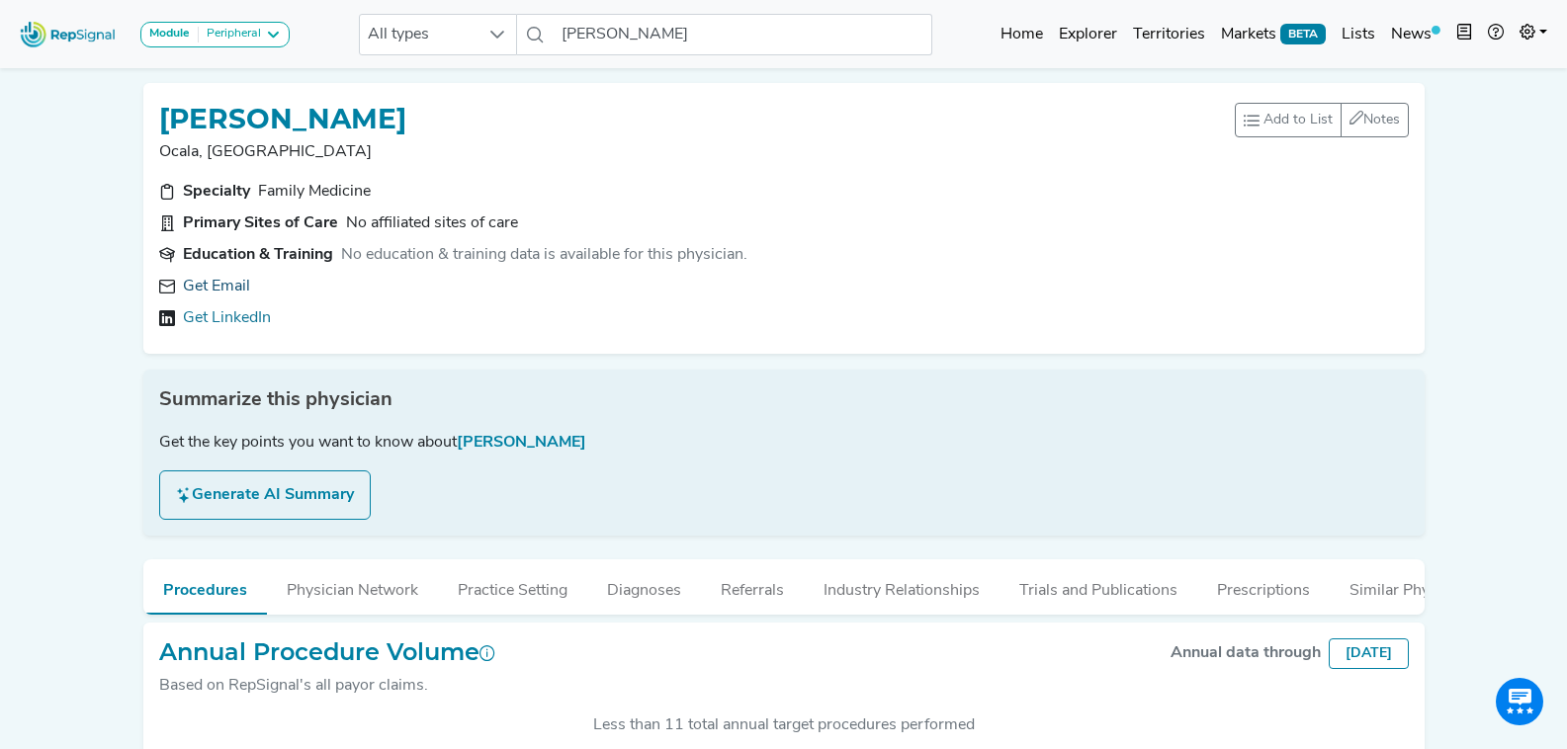
click at [233, 280] on link "Get Email" at bounding box center [216, 287] width 67 height 24
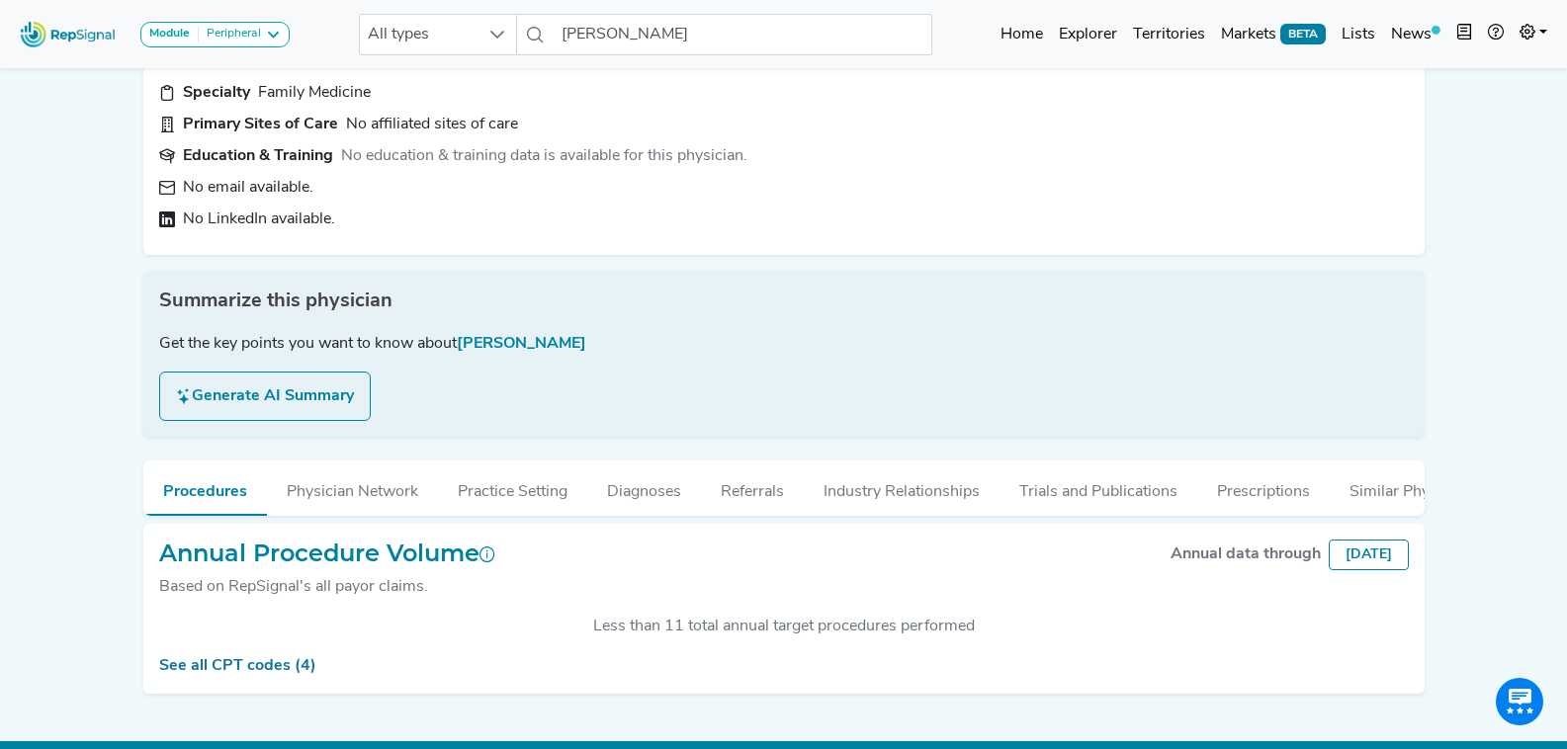
scroll to position [145, 0]
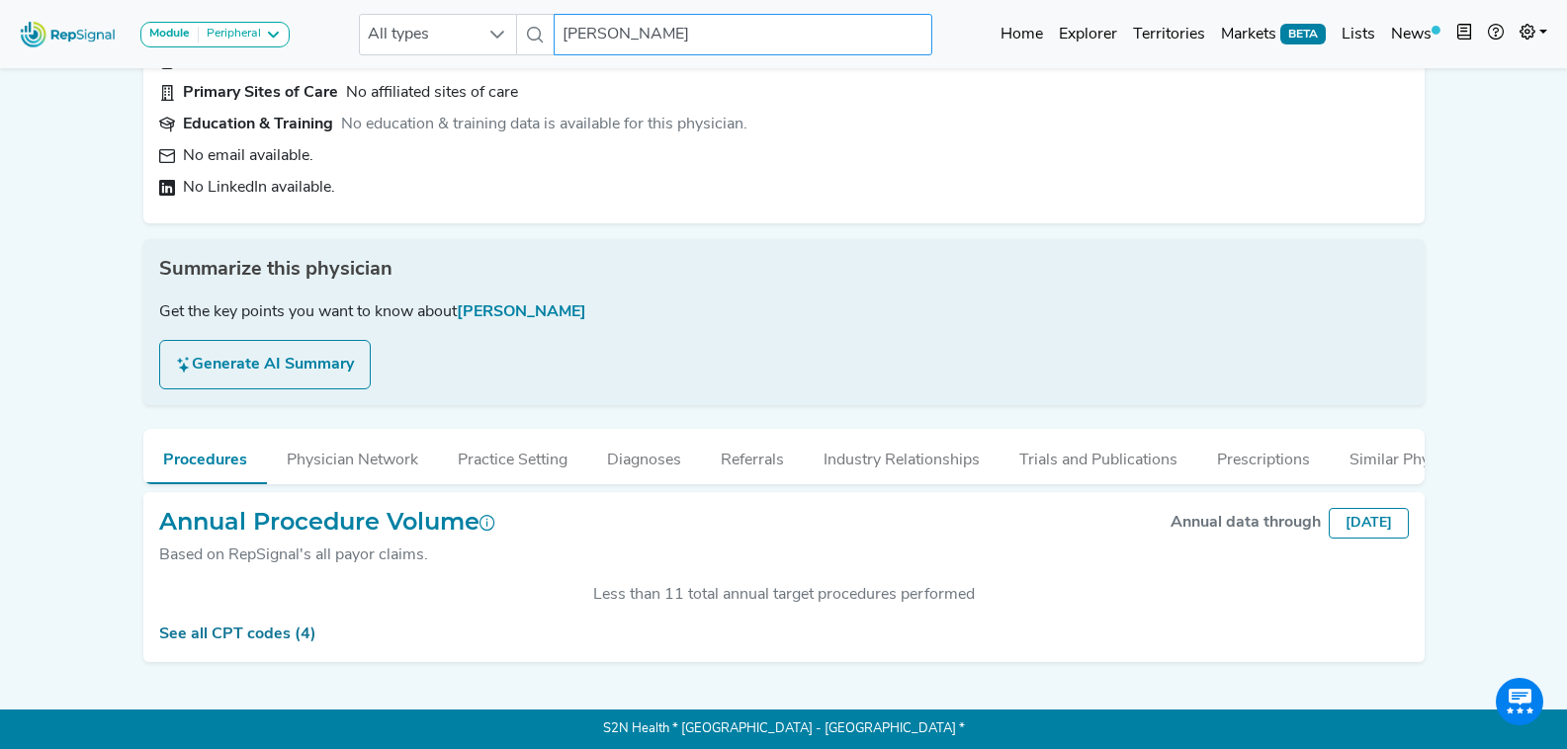
click at [703, 33] on input "Amber Werner" at bounding box center [743, 35] width 378 height 42
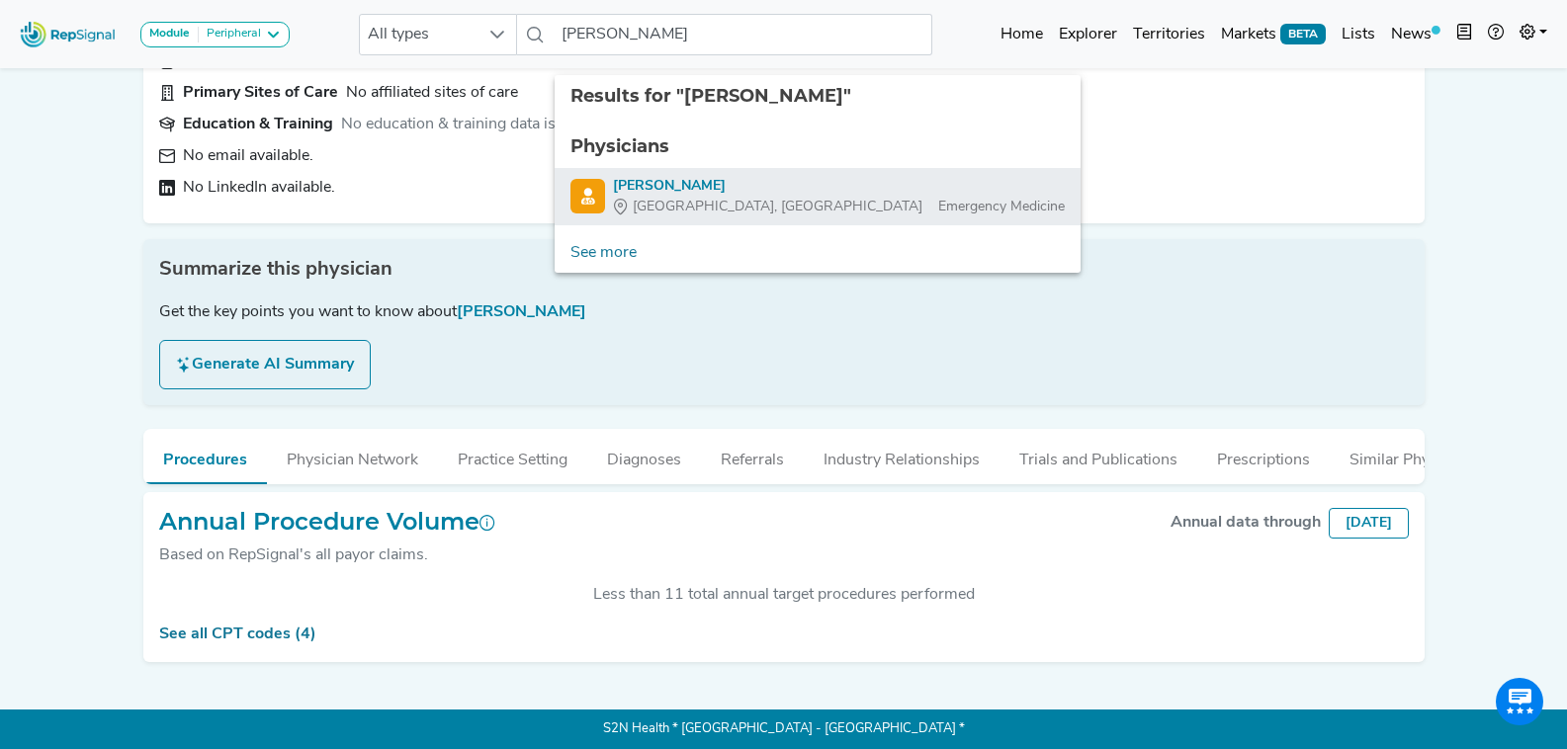
click at [747, 197] on div "Houston, TX Emergency Medicine" at bounding box center [839, 207] width 452 height 21
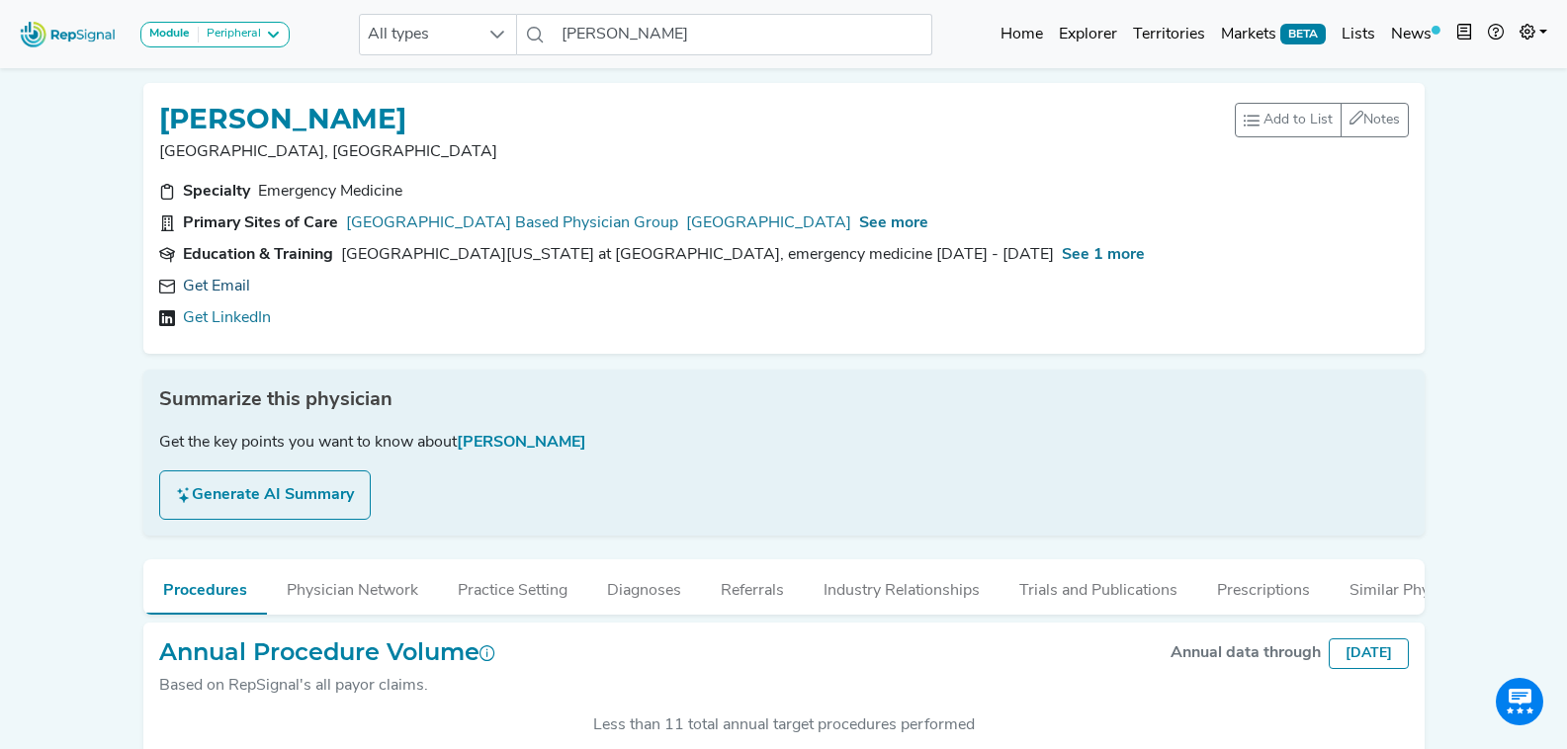
click at [219, 291] on link "Get Email" at bounding box center [216, 287] width 67 height 24
click at [711, 282] on icon at bounding box center [719, 287] width 16 height 16
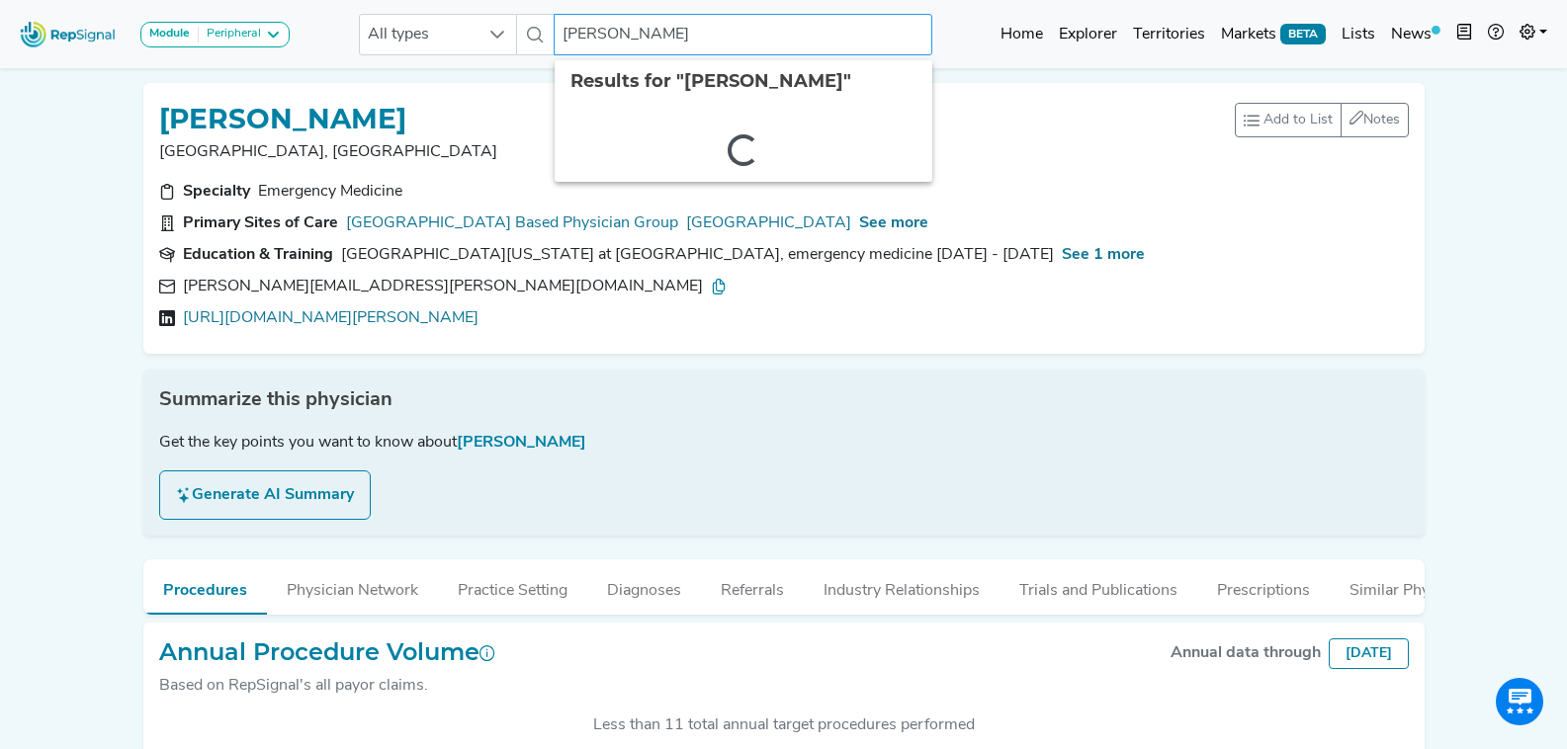
click at [655, 36] on input "Vanessa Garza-Miranda" at bounding box center [743, 35] width 378 height 42
type input "r"
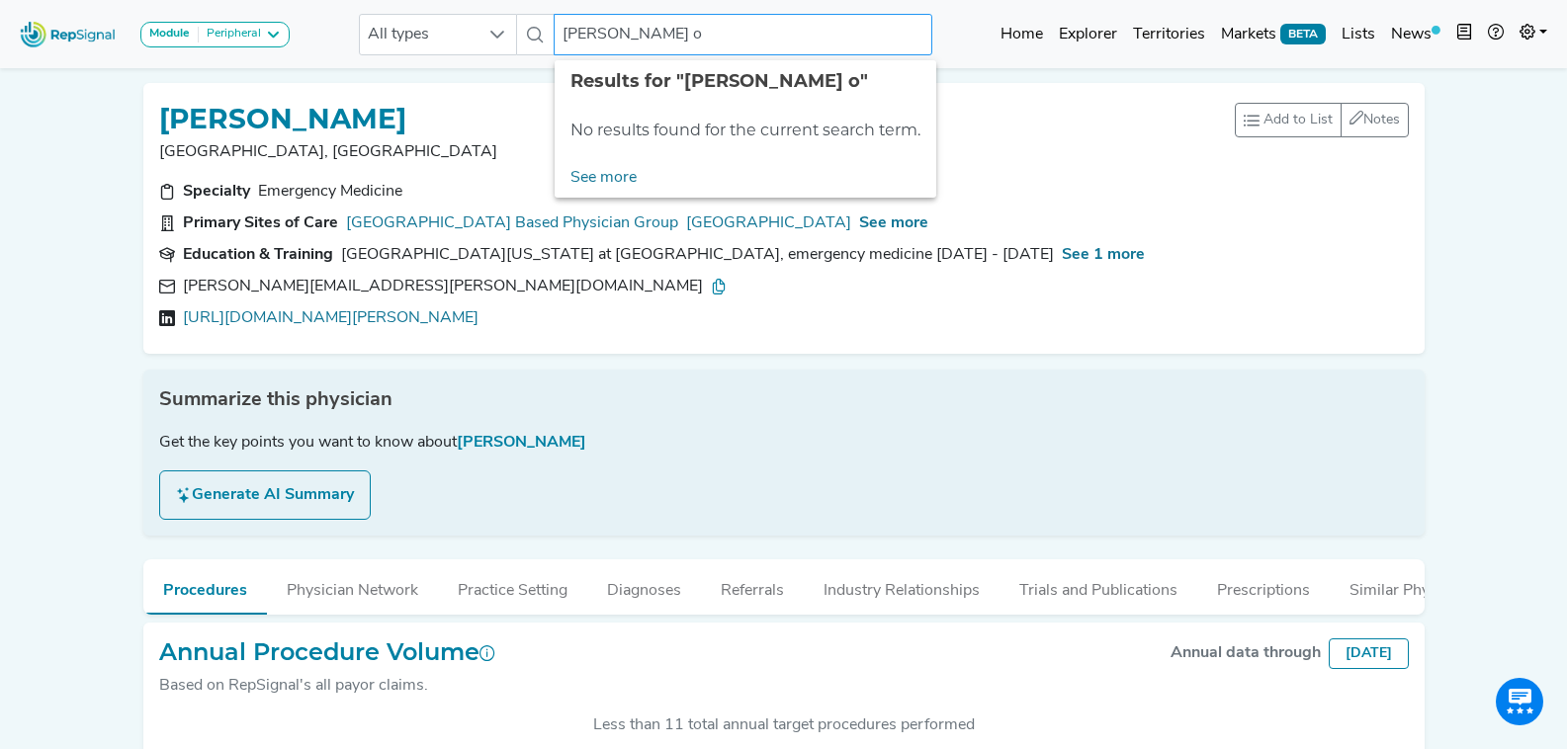
type input "xiomara"
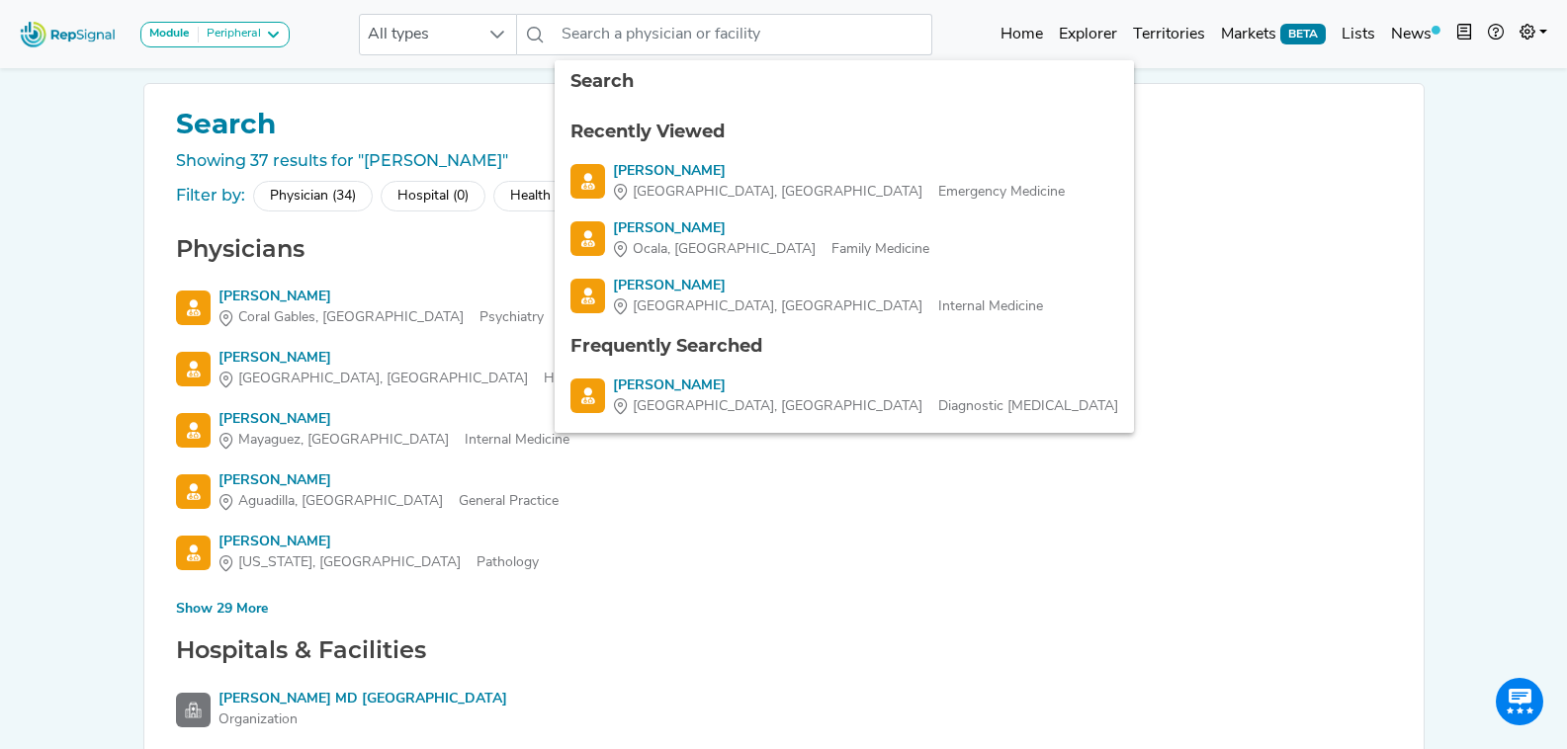
click at [1537, 309] on div "Module Peripheral Bariatric Coronary MIS Balloon Procedures Peripheral All type…" at bounding box center [783, 494] width 1567 height 989
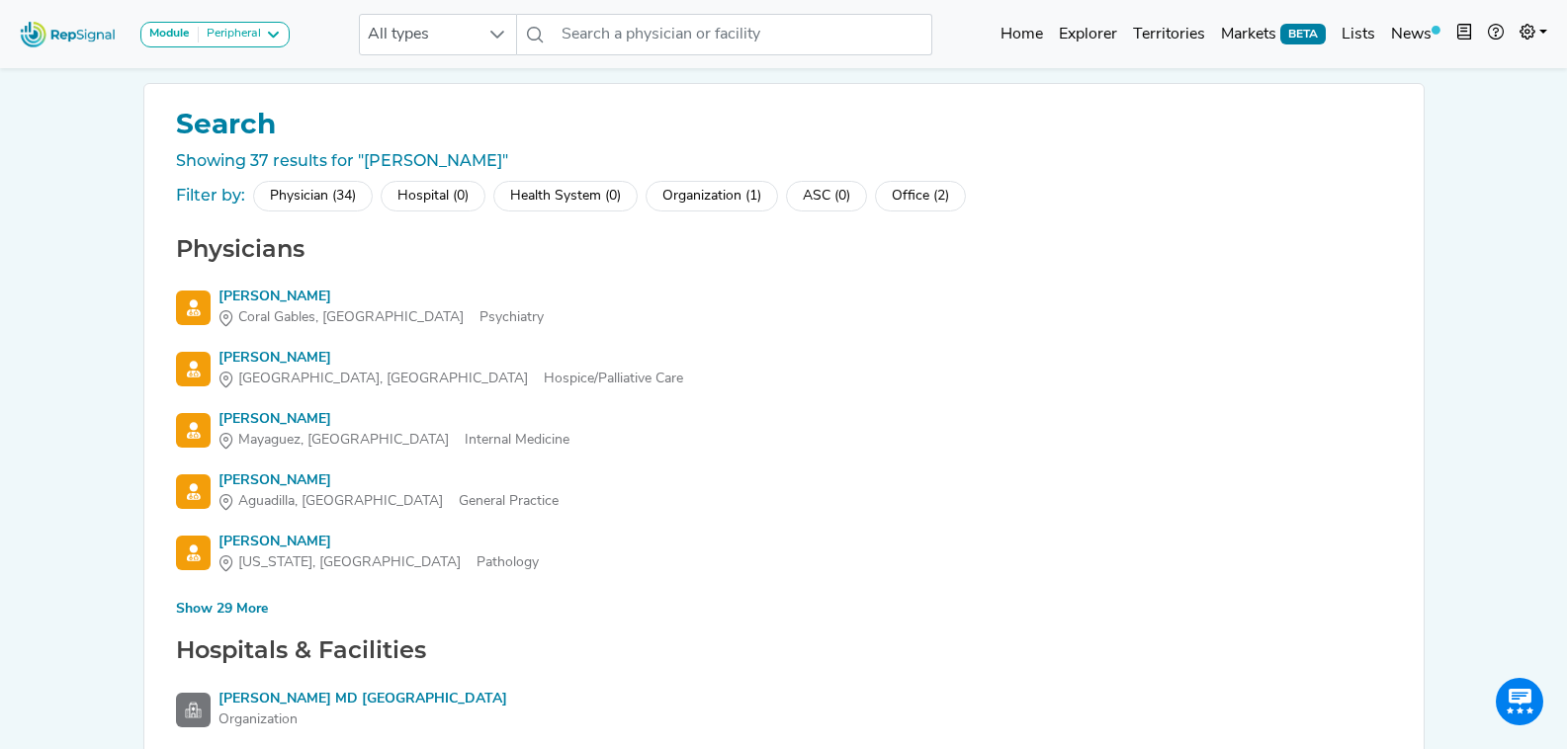
click at [236, 612] on div "Show 29 More" at bounding box center [222, 609] width 92 height 21
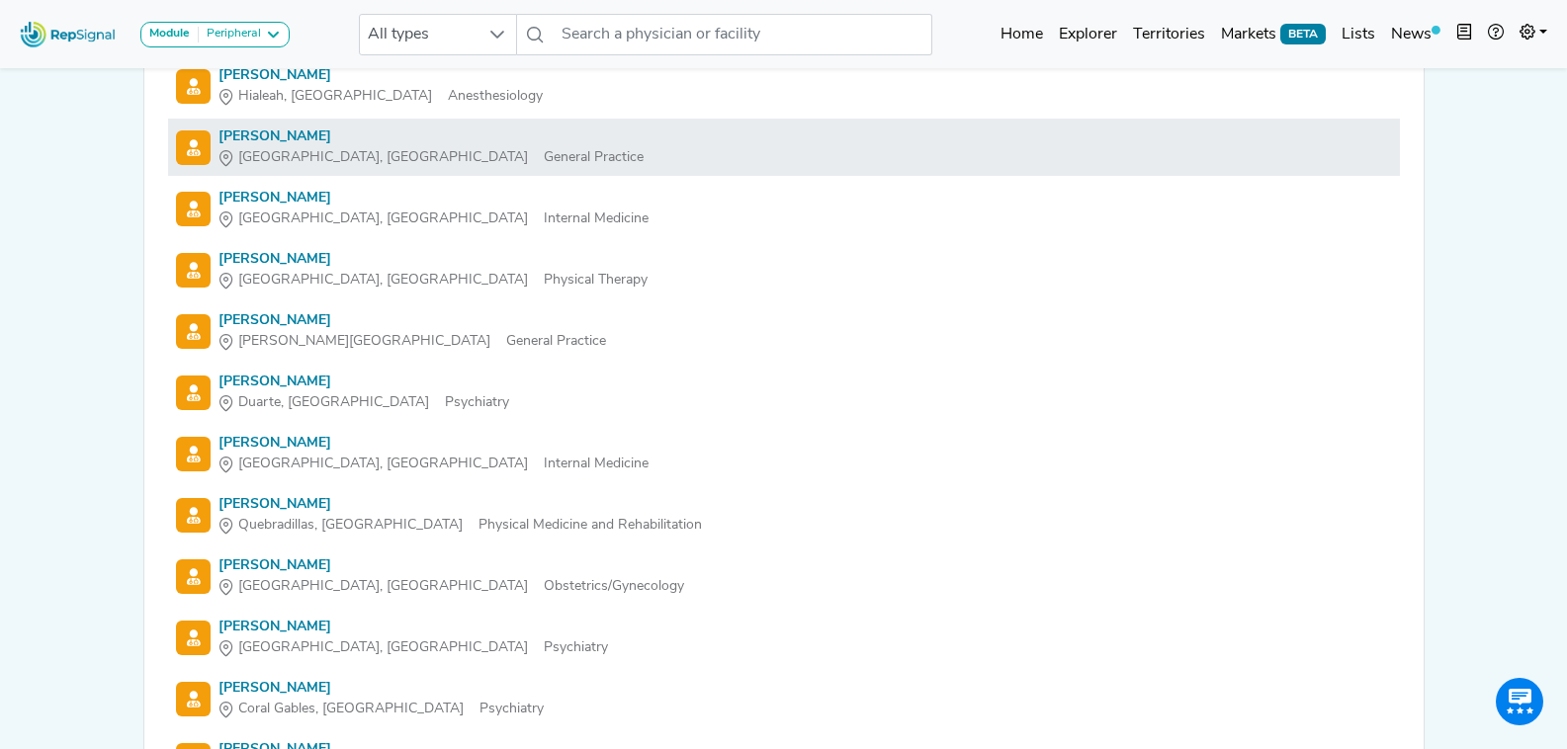
scroll to position [1384, 0]
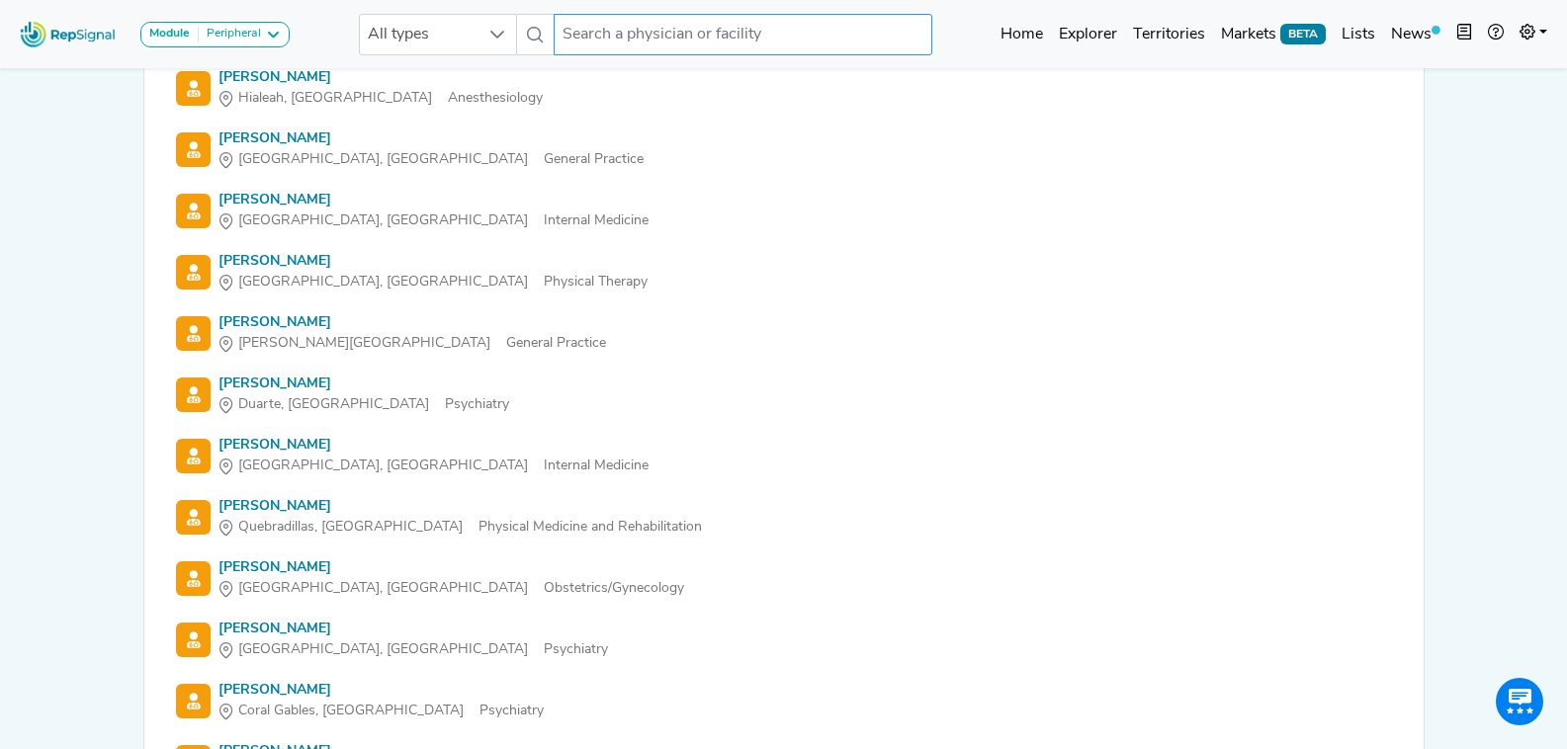
click at [730, 42] on input "text" at bounding box center [743, 35] width 378 height 42
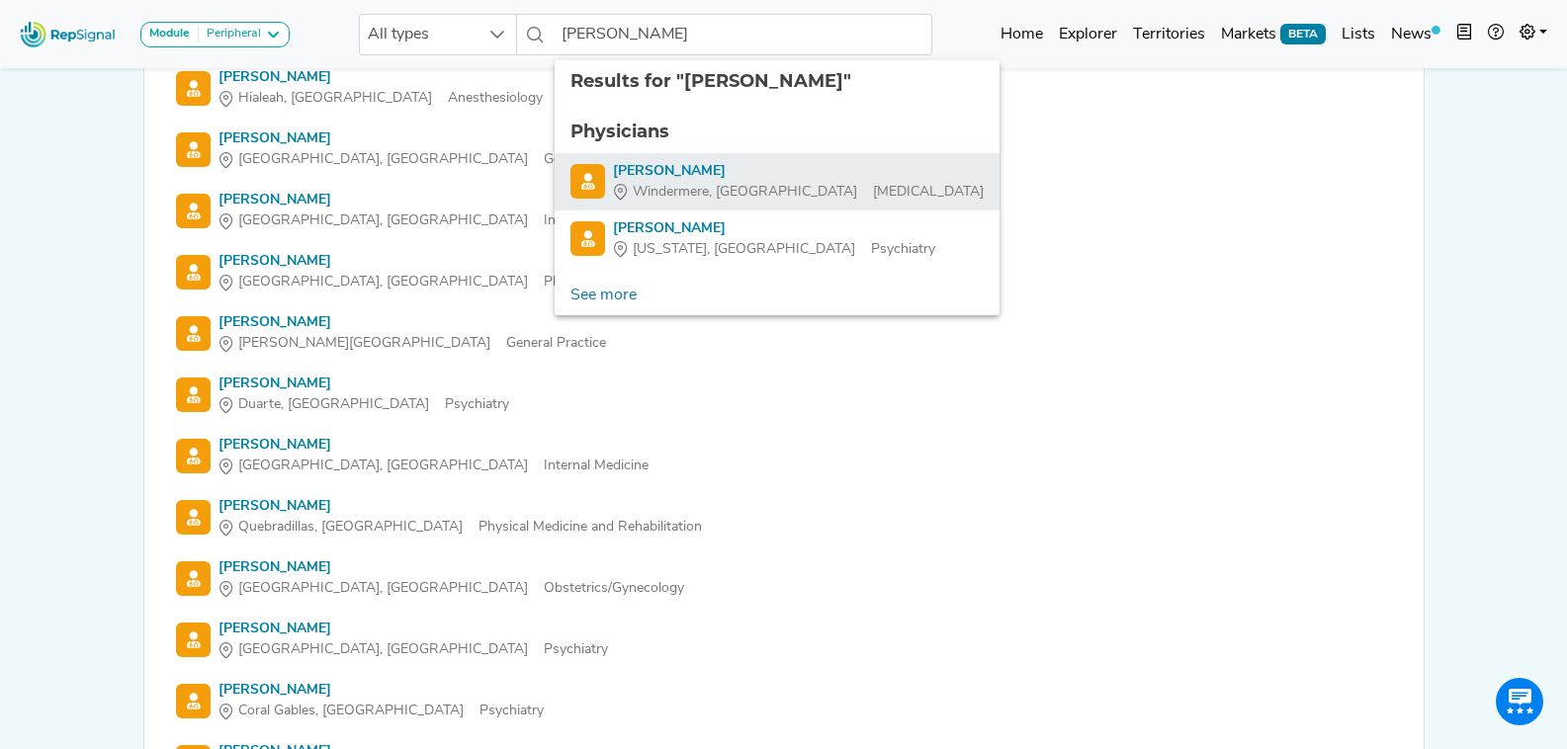
click at [832, 173] on div "Lina Vargas Abello" at bounding box center [798, 171] width 371 height 21
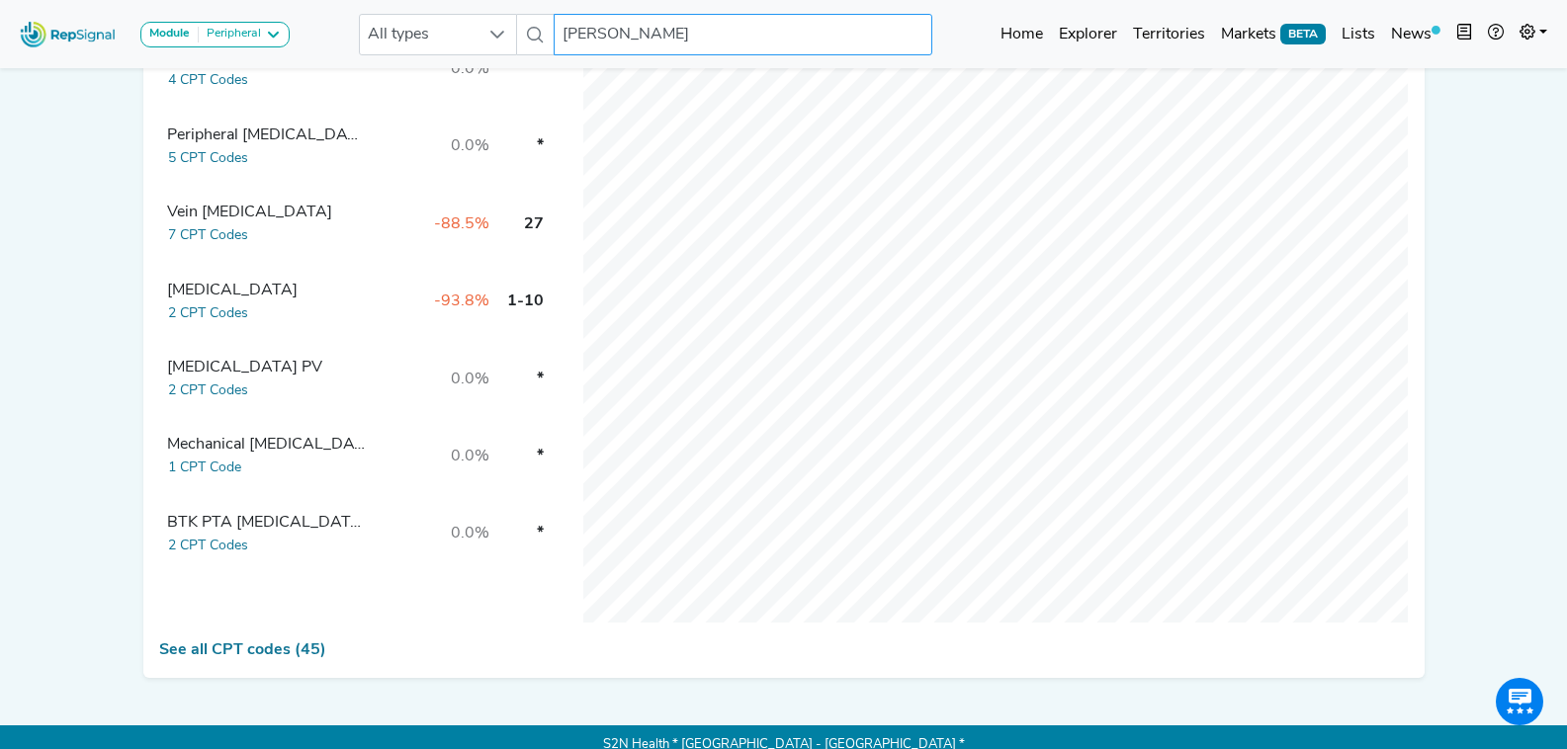
scroll to position [17, 0]
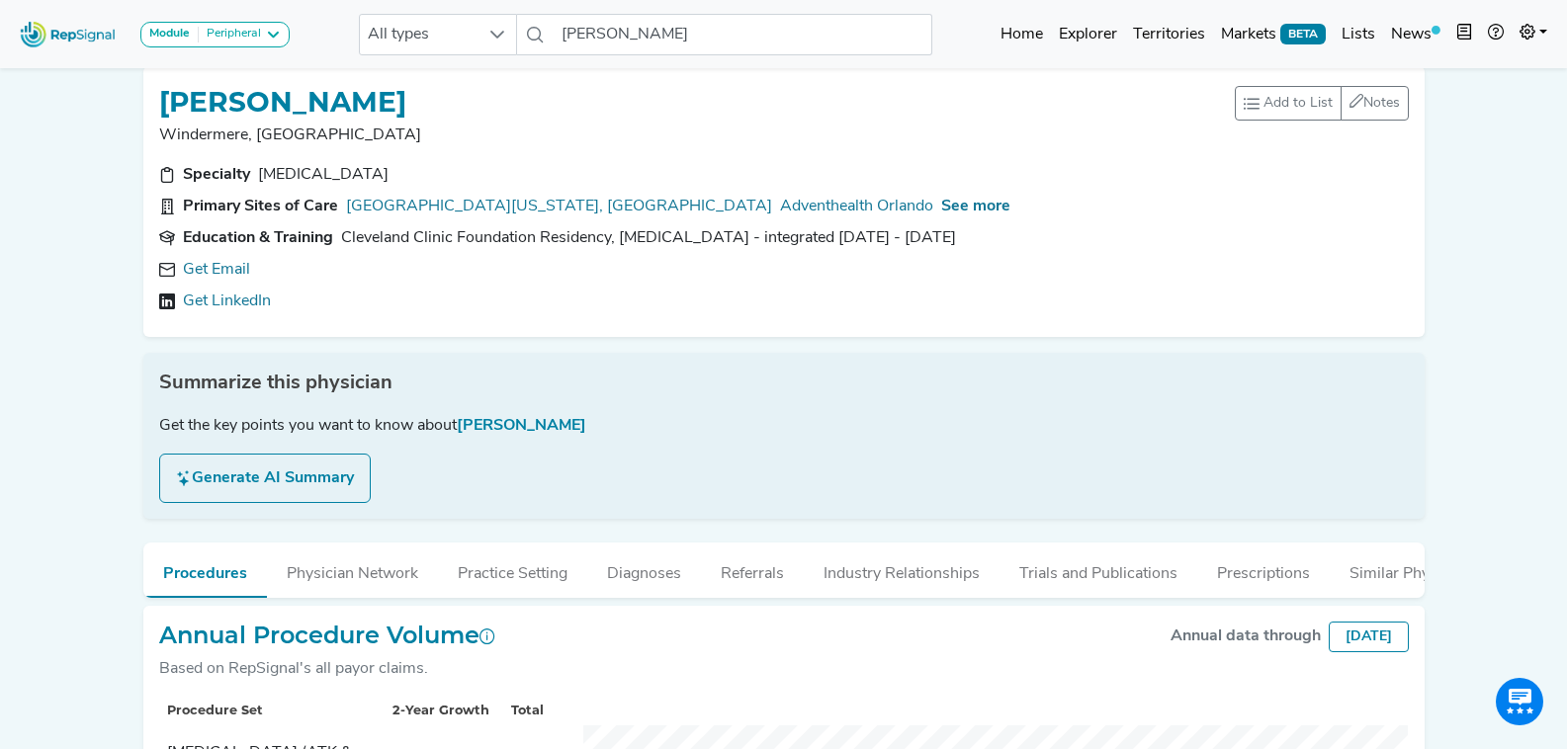
click at [235, 414] on div "Get the key points you want to know about Dr. Lina Vargas Abello" at bounding box center [784, 426] width 1250 height 24
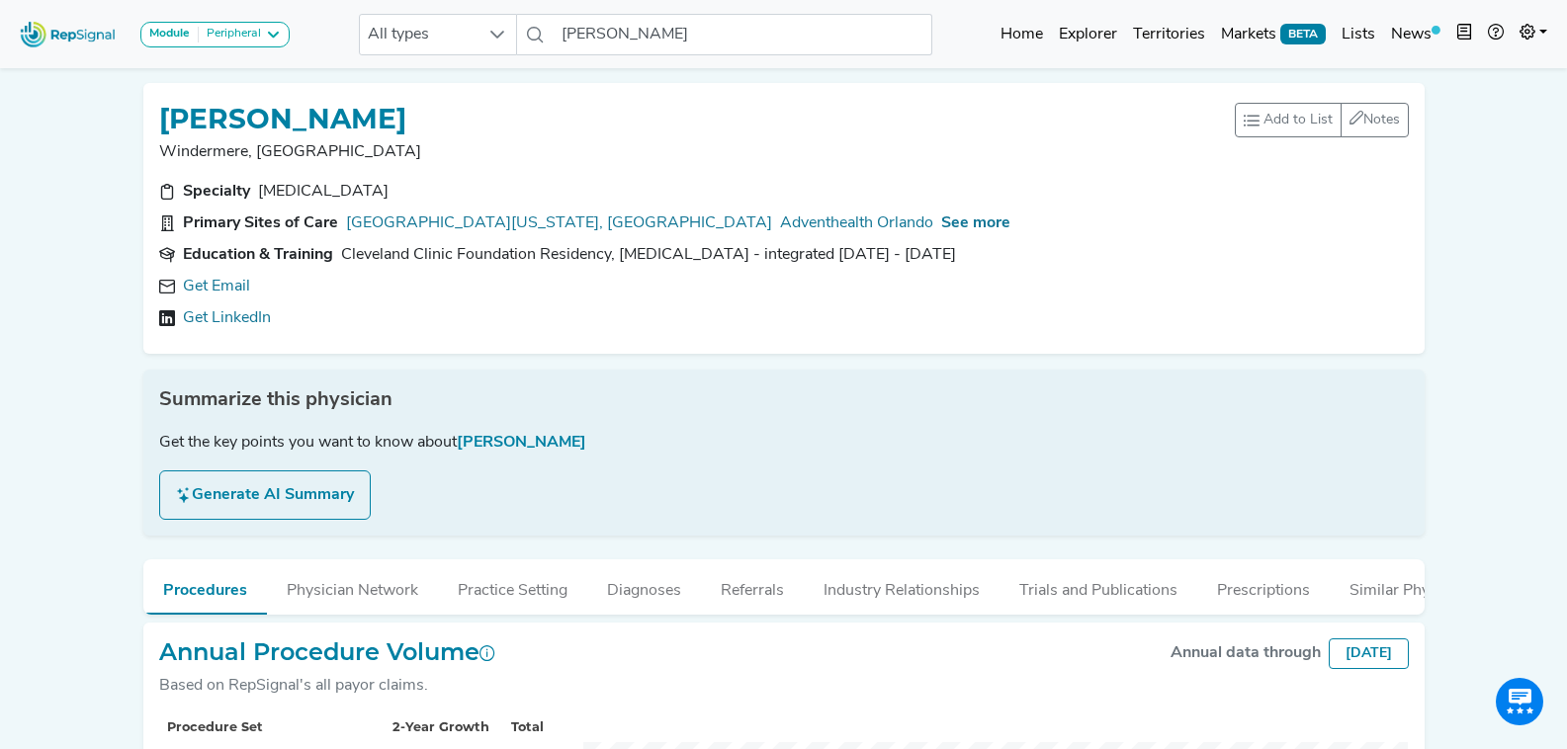
click at [235, 290] on link "Get Email" at bounding box center [216, 287] width 67 height 24
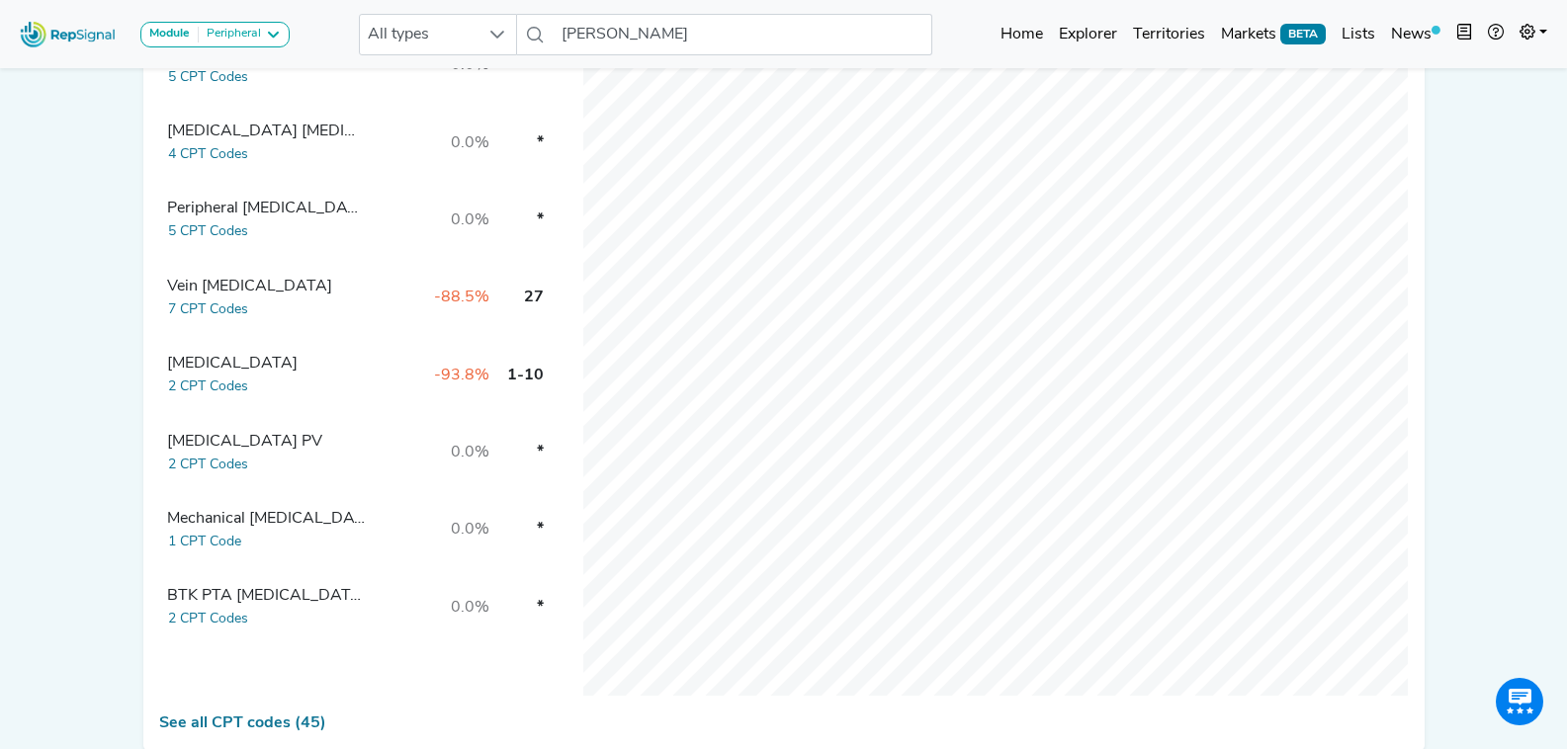
scroll to position [777, 0]
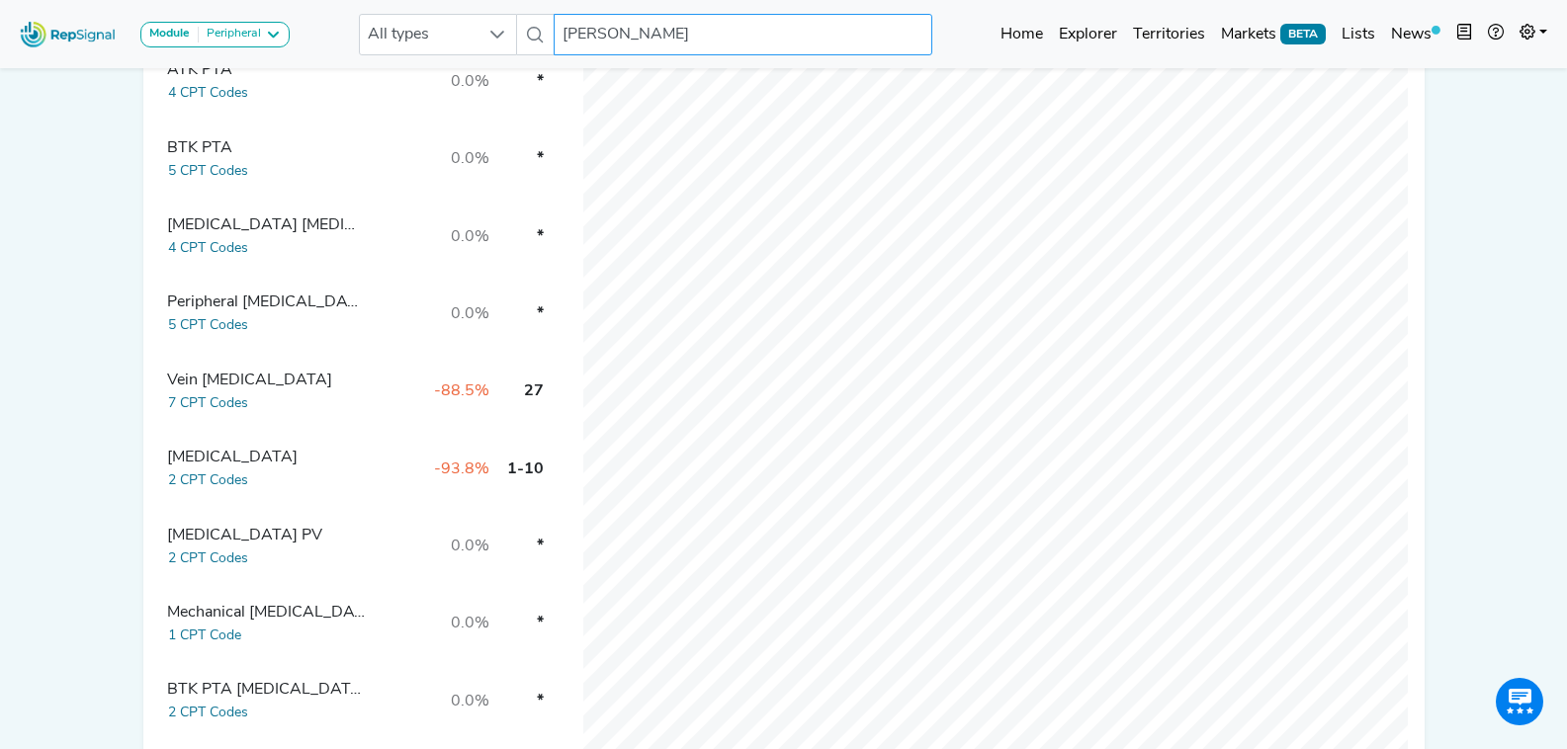
click at [663, 35] on input "Lina Vargas Abello" at bounding box center [743, 35] width 378 height 42
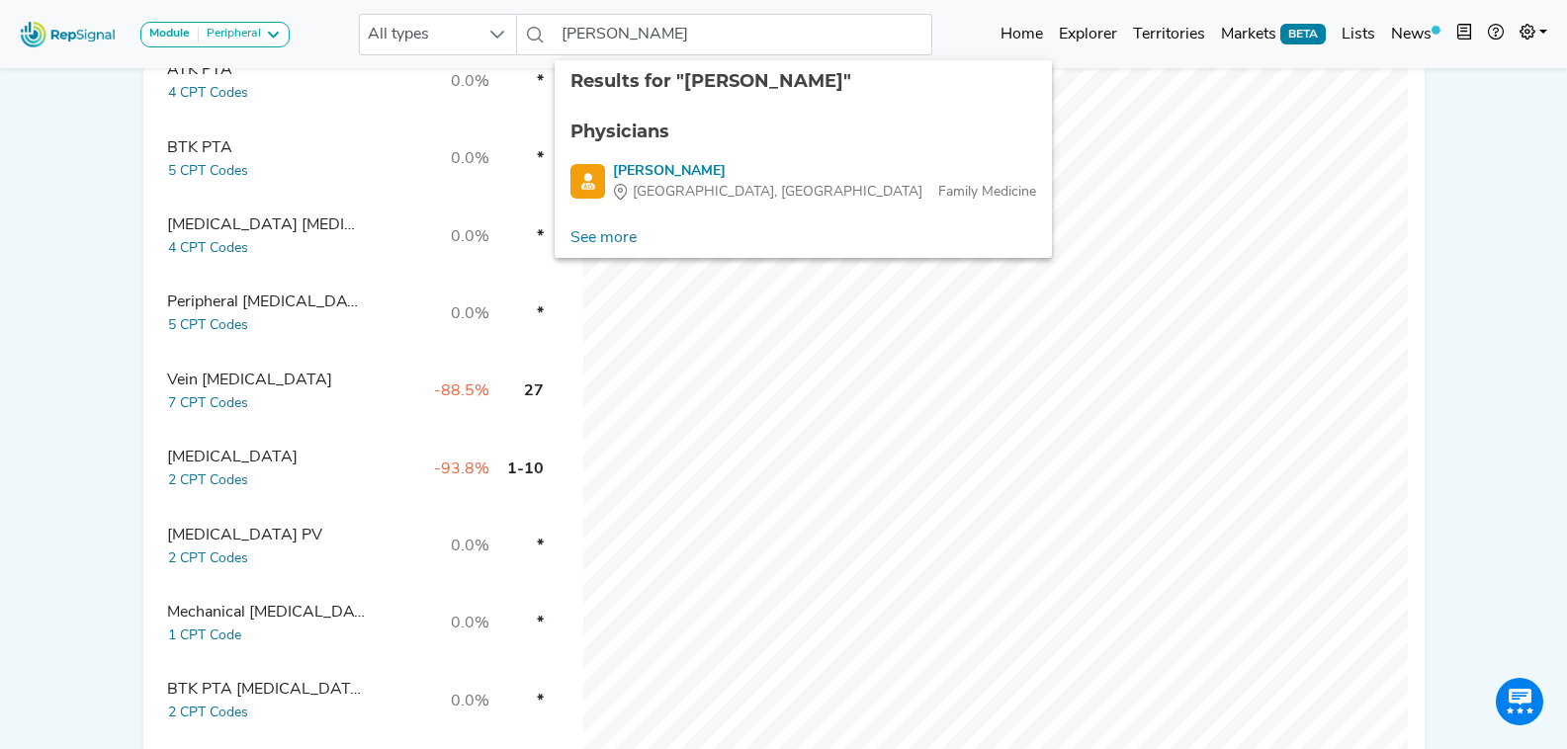
click at [790, 207] on ul "Physicians Richard Bragg Lake Mary, FL Family Medicine" at bounding box center [803, 161] width 497 height 116
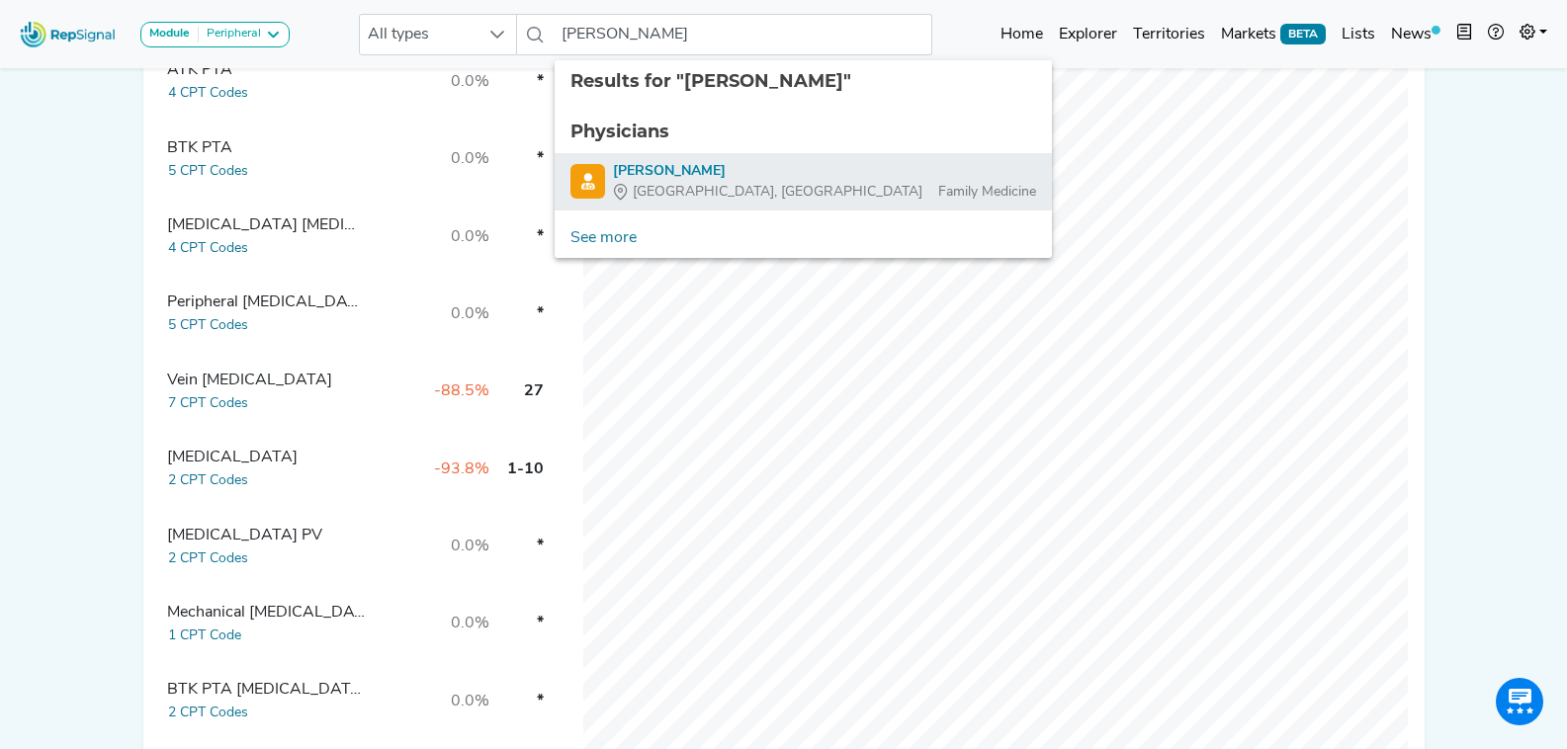
click at [790, 184] on div "Lake Mary, FL Family Medicine" at bounding box center [824, 192] width 423 height 21
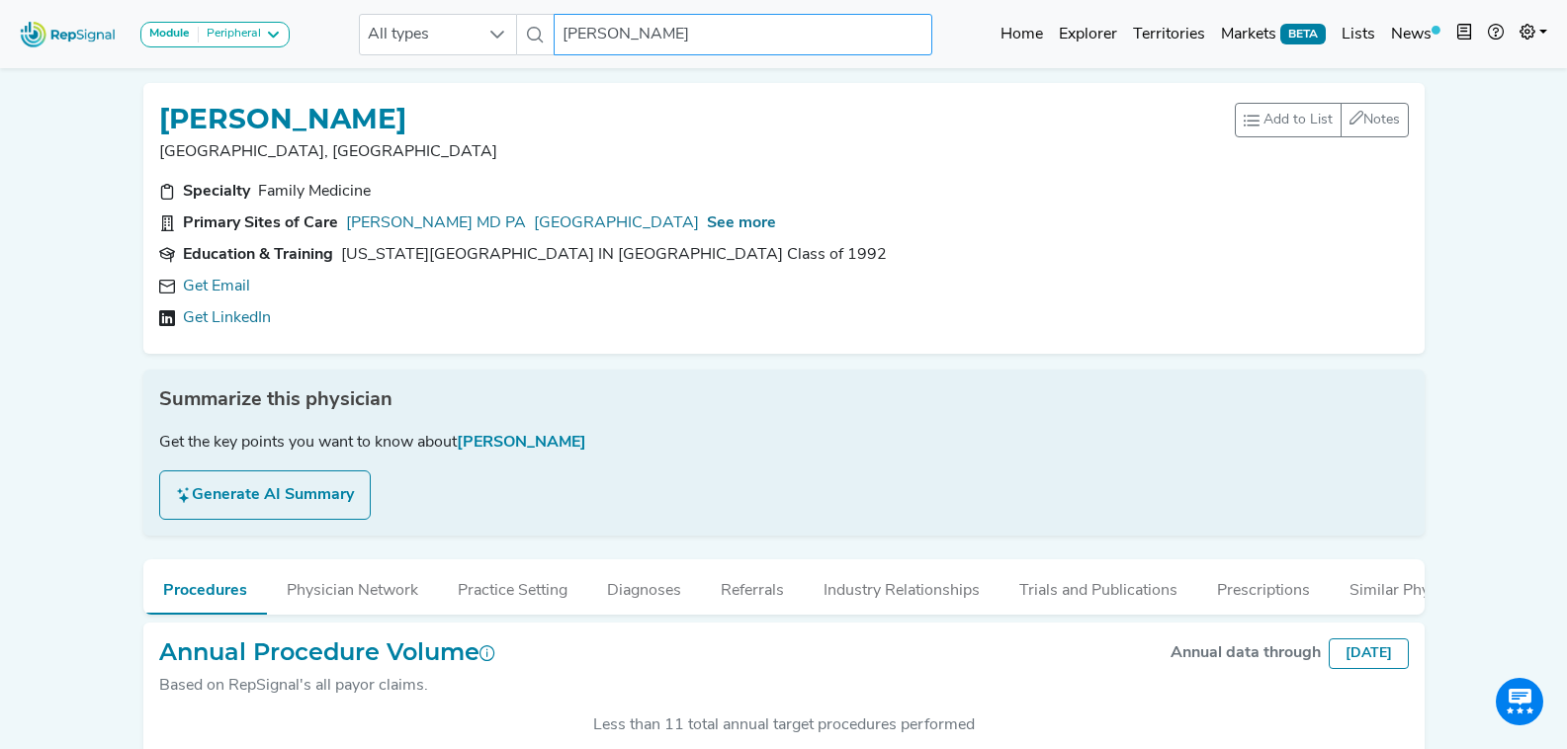
scroll to position [145, 0]
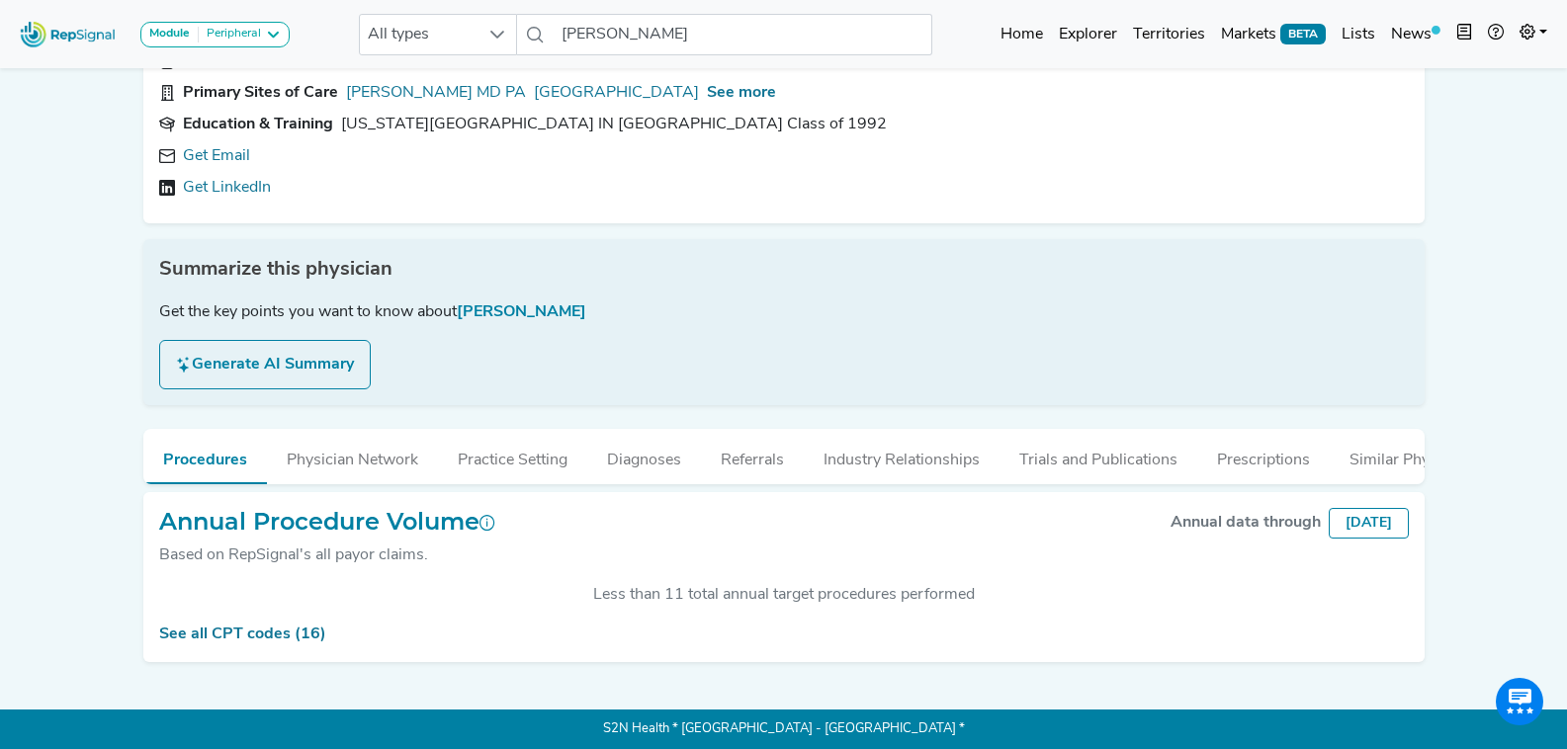
click at [225, 301] on div "Get the key points you want to know about Dr. Richard Bragg" at bounding box center [784, 313] width 1250 height 24
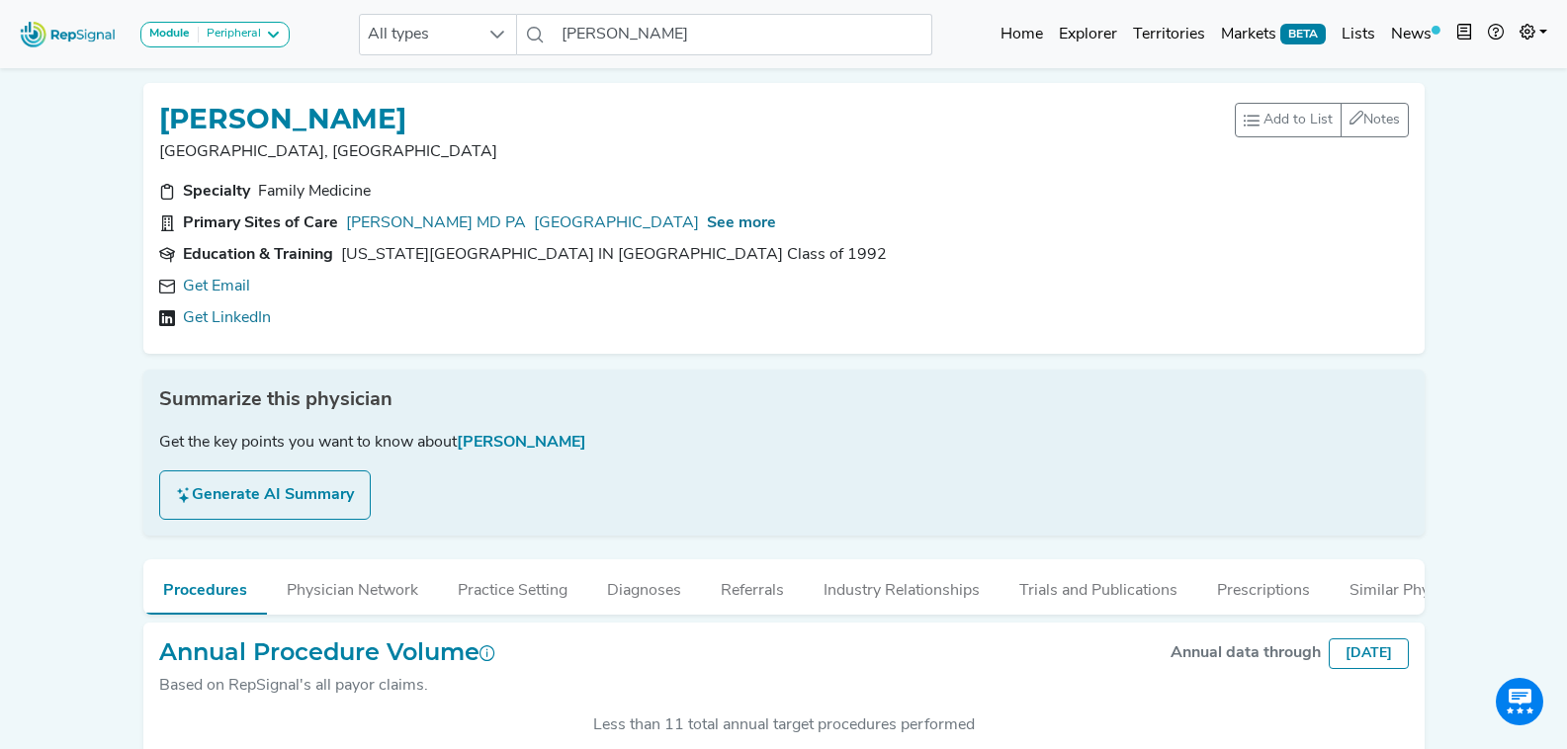
click at [225, 289] on link "Get Email" at bounding box center [216, 287] width 67 height 24
click at [458, 284] on icon at bounding box center [466, 287] width 16 height 16
click at [756, 285] on icon at bounding box center [764, 287] width 16 height 16
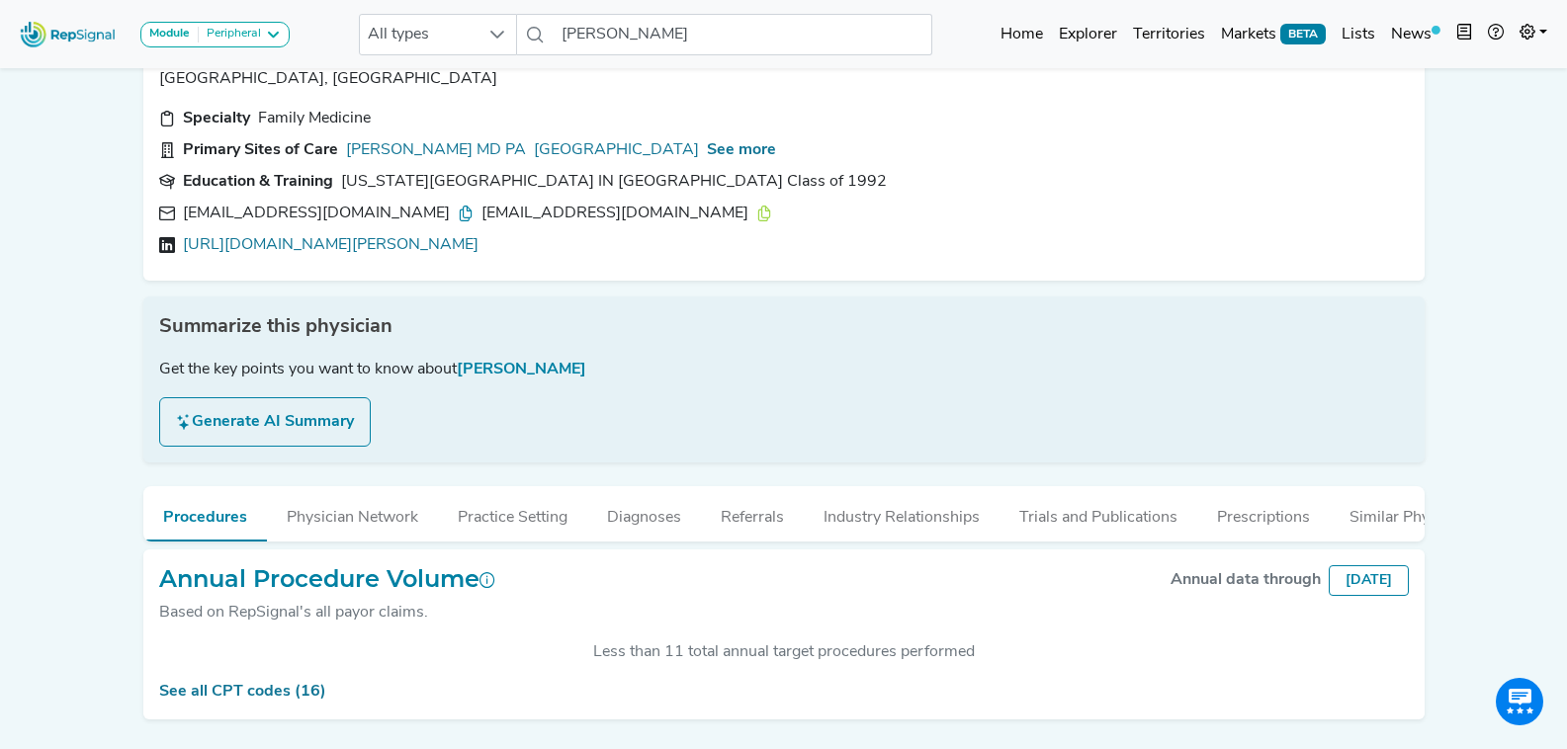
scroll to position [145, 0]
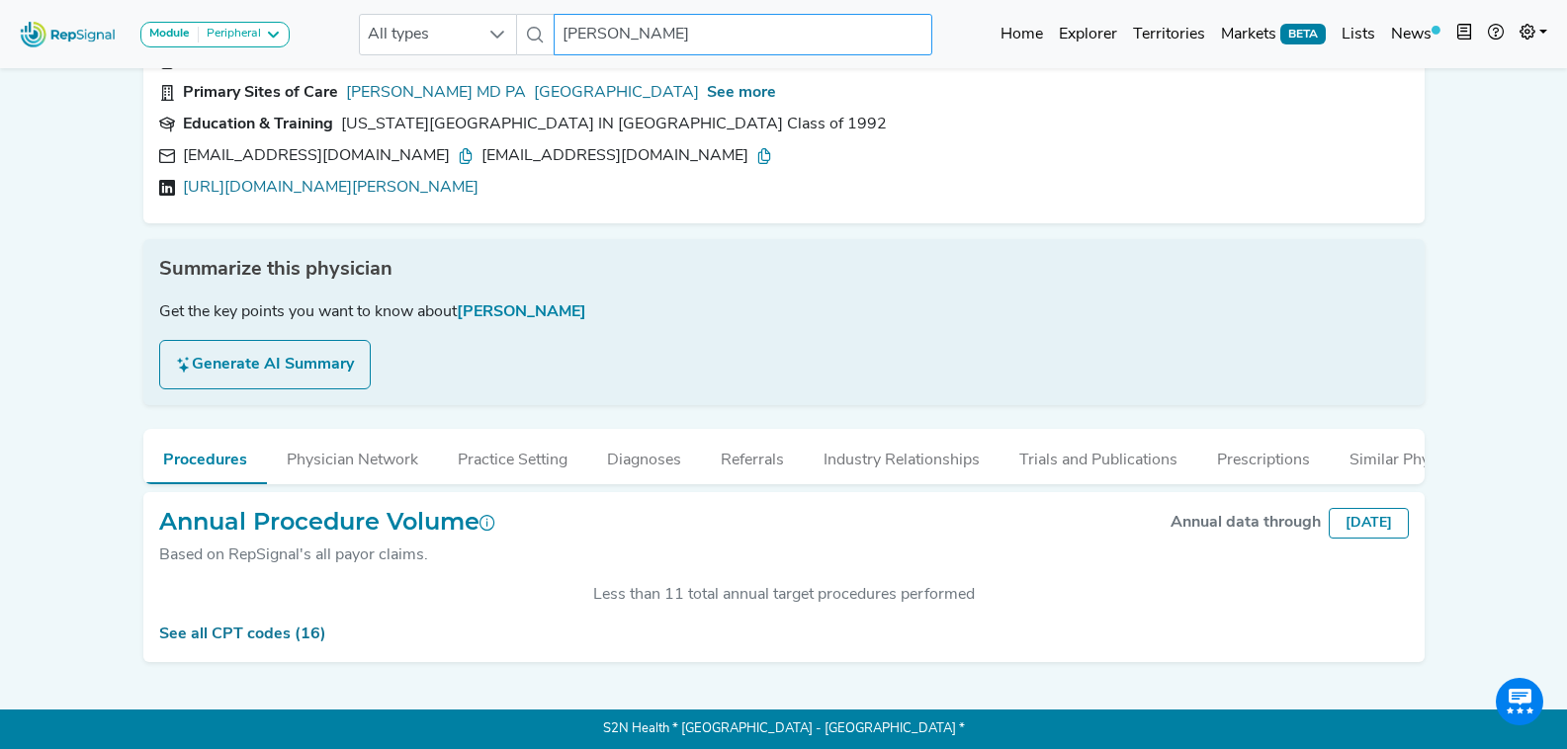
click at [609, 41] on input "Richard Bragg" at bounding box center [743, 35] width 378 height 42
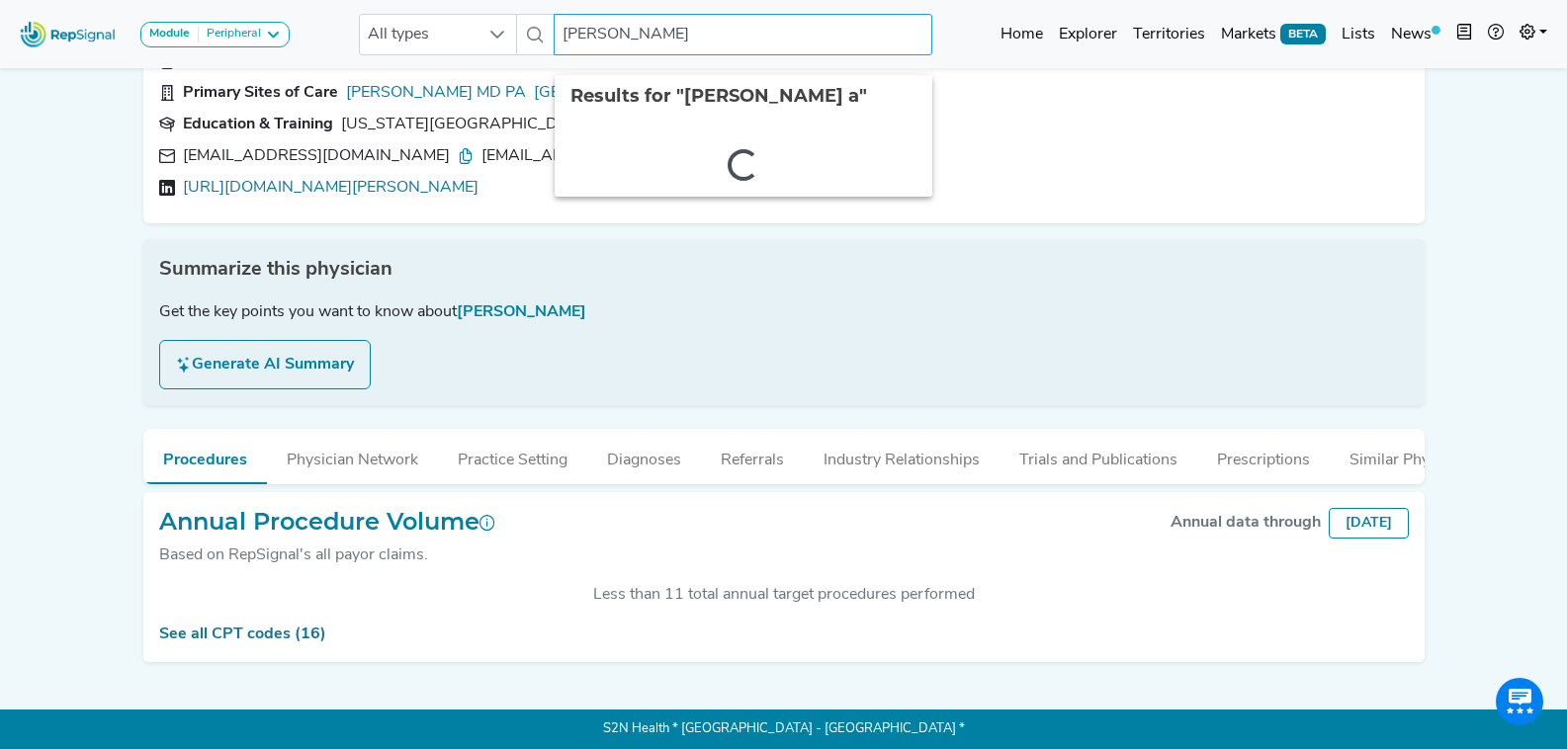
type input "cesar"
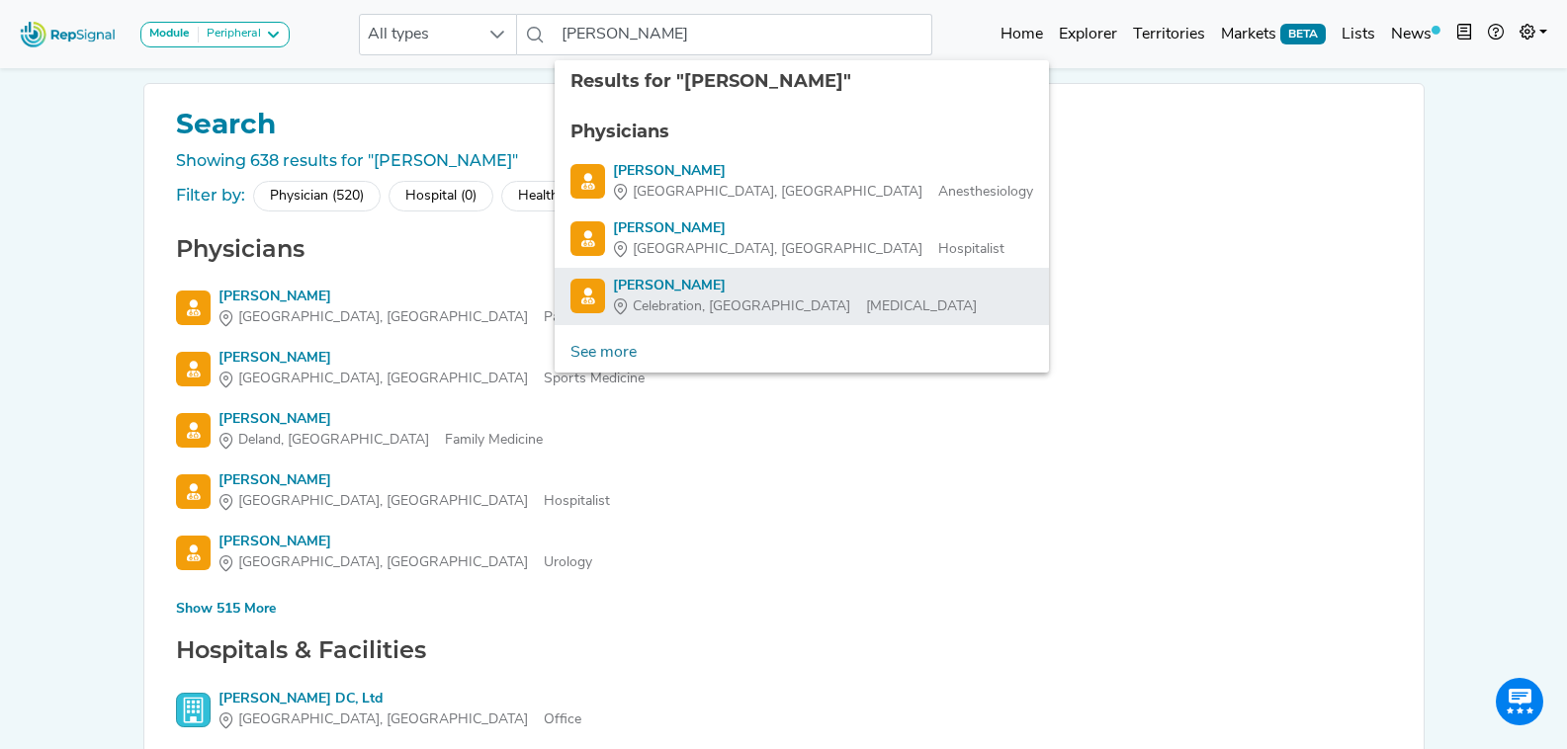
click at [816, 303] on div "Celebration, FL Vascular Surgery" at bounding box center [795, 307] width 364 height 21
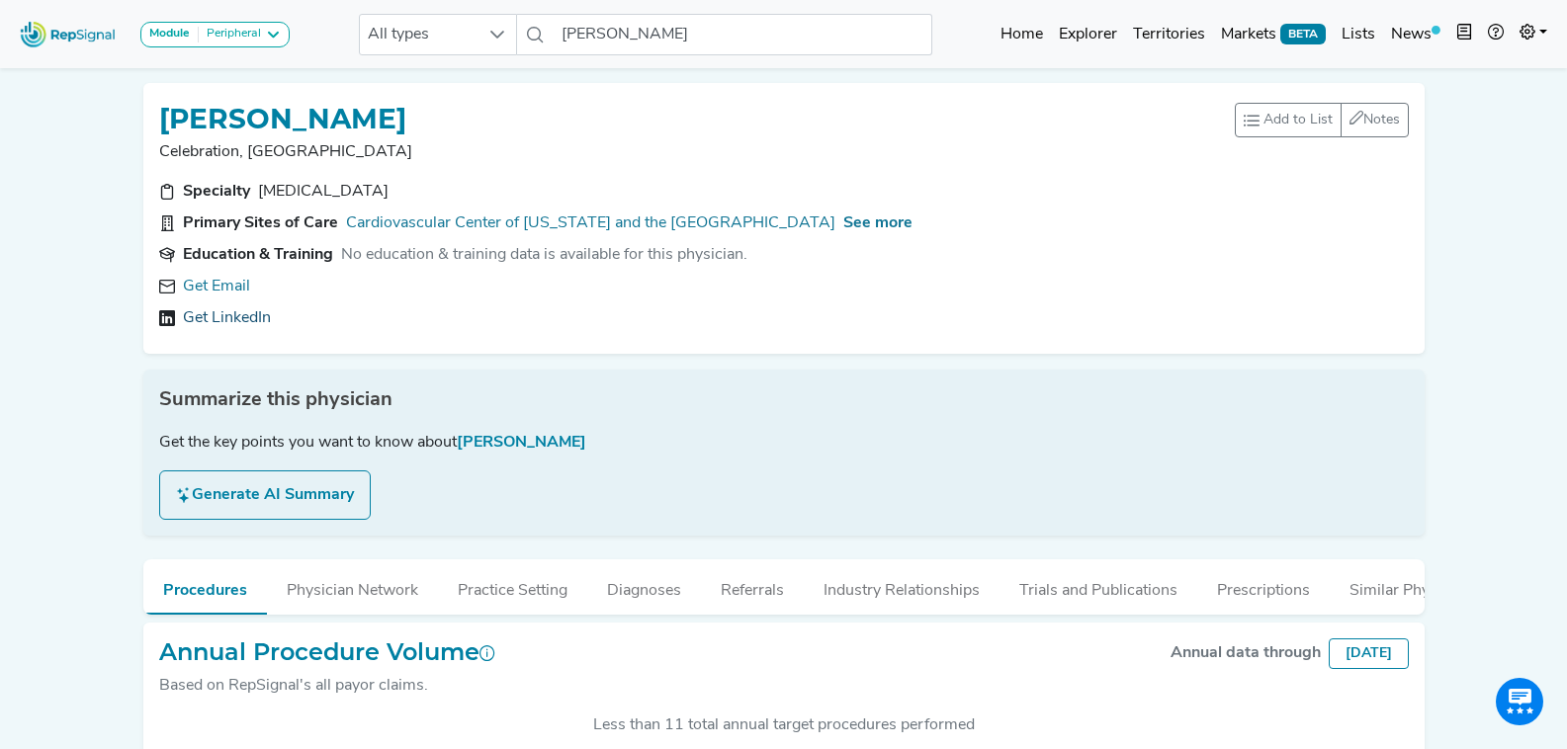
click at [260, 322] on link "Get LinkedIn" at bounding box center [227, 318] width 88 height 24
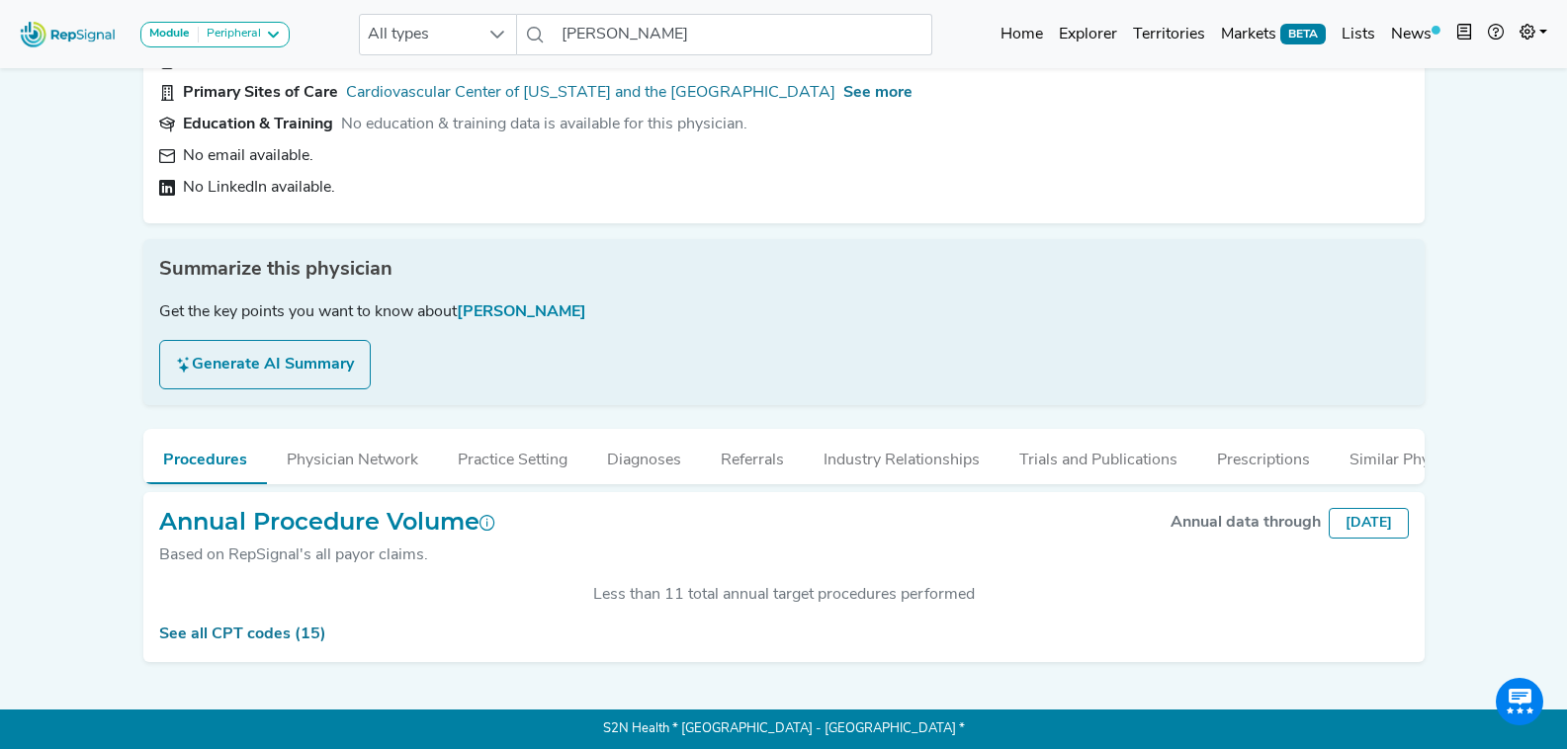
scroll to position [145, 0]
click at [715, 25] on input "Cesar Castillo Alicea" at bounding box center [743, 35] width 378 height 42
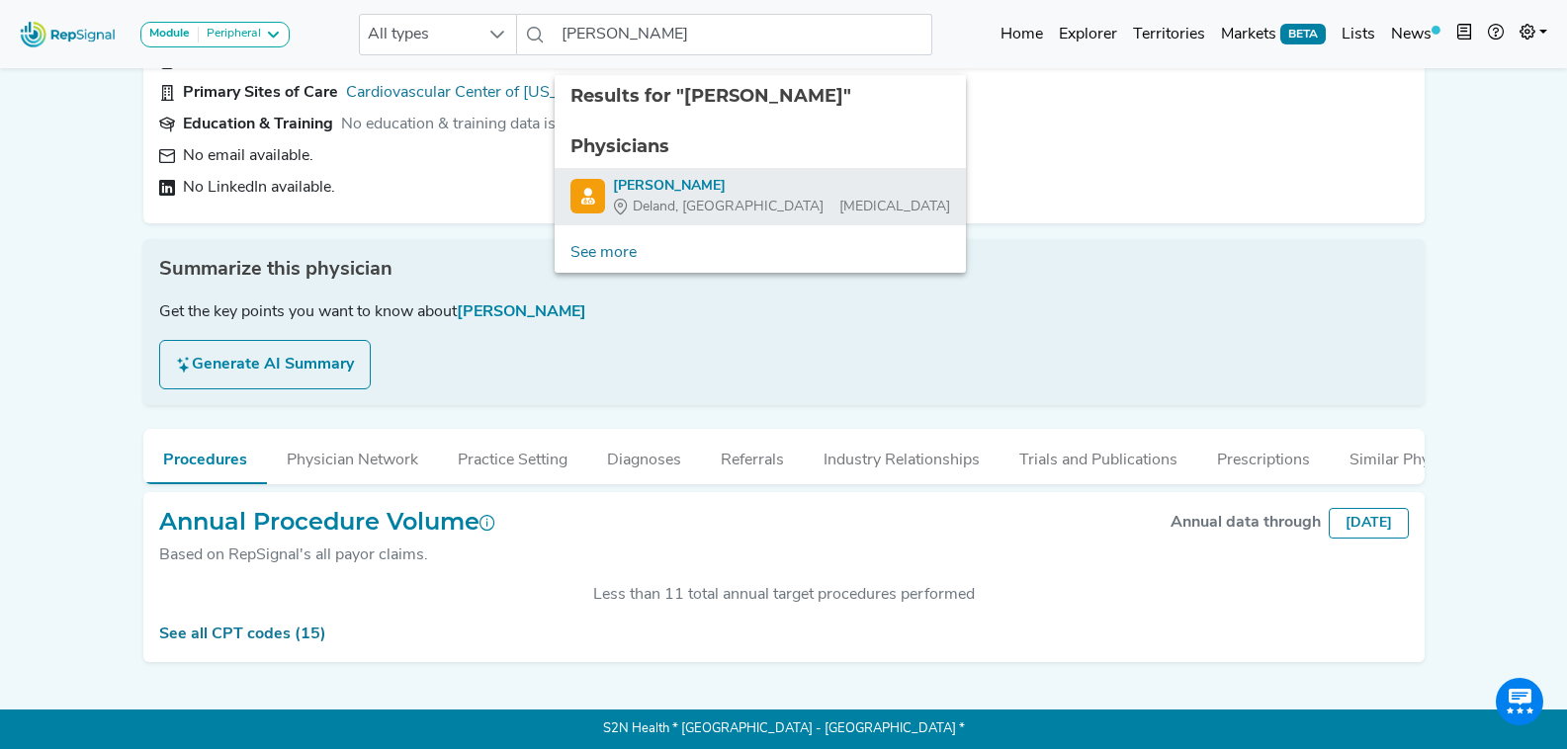
click at [744, 197] on div "Deland, FL Vascular Surgery" at bounding box center [781, 207] width 337 height 21
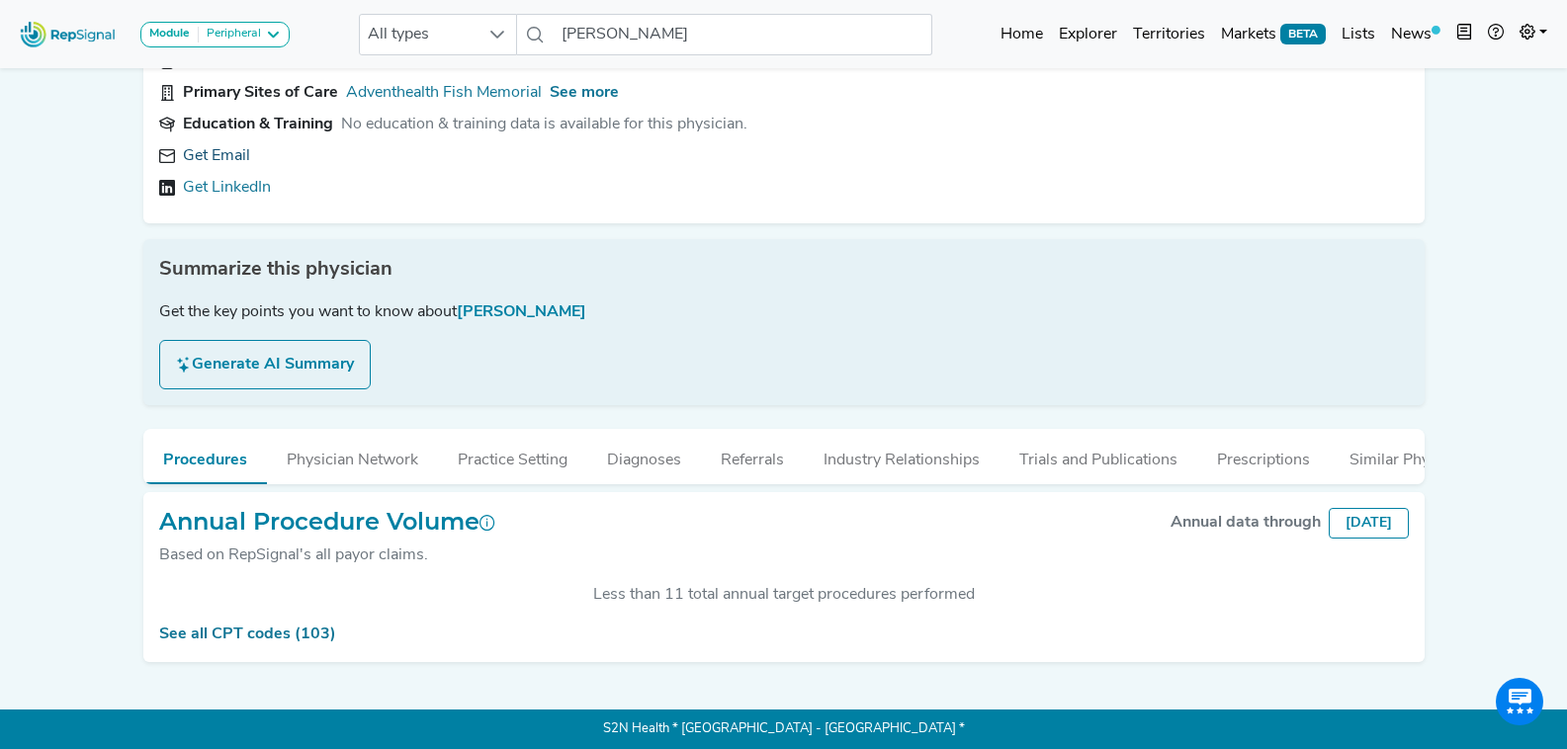
click at [233, 145] on link "Get Email" at bounding box center [216, 156] width 67 height 24
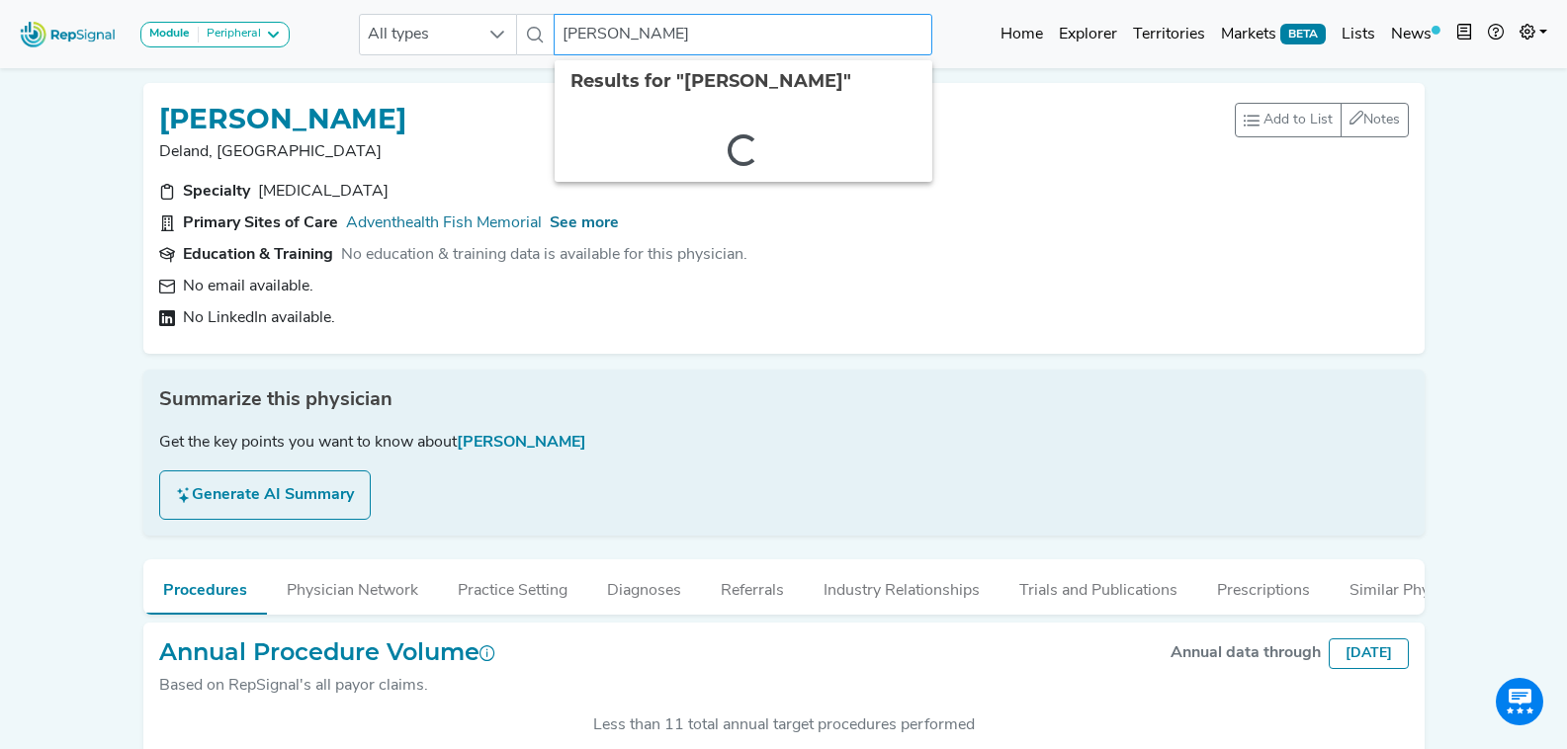
click at [657, 34] on input "Edwin Cheung" at bounding box center [743, 35] width 378 height 42
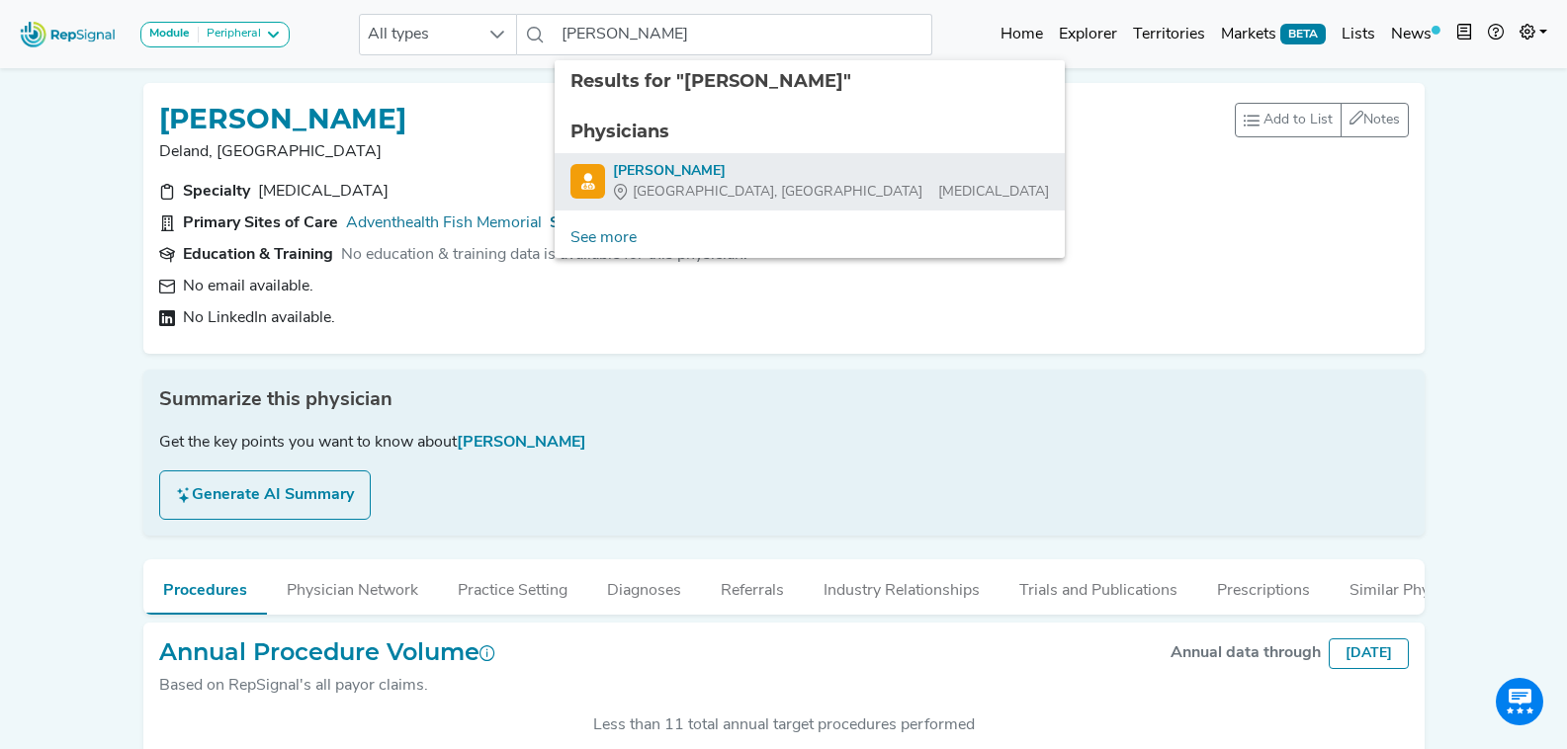
click at [698, 190] on span "[GEOGRAPHIC_DATA], [GEOGRAPHIC_DATA]" at bounding box center [778, 192] width 290 height 21
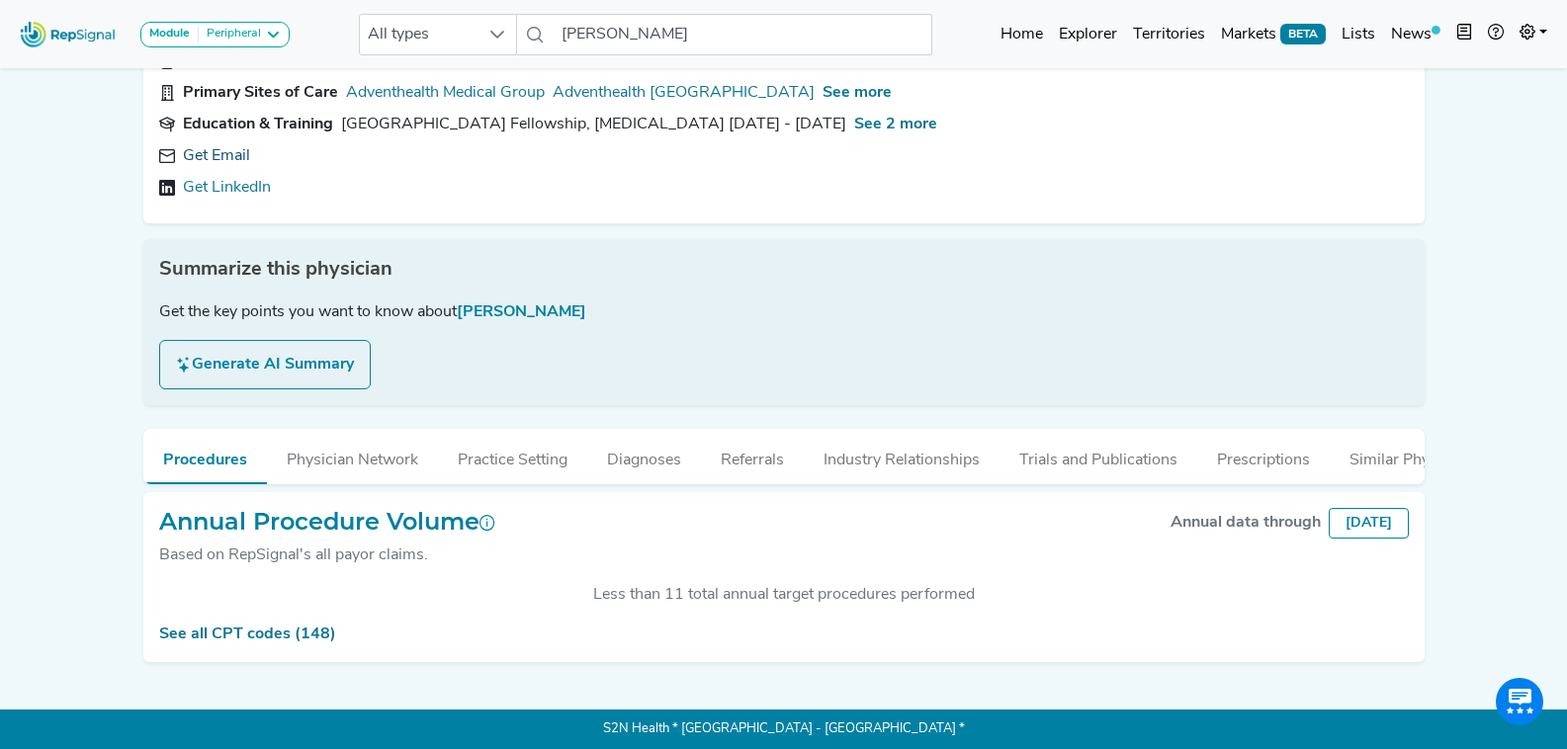
click at [220, 144] on link "Get Email" at bounding box center [216, 156] width 67 height 24
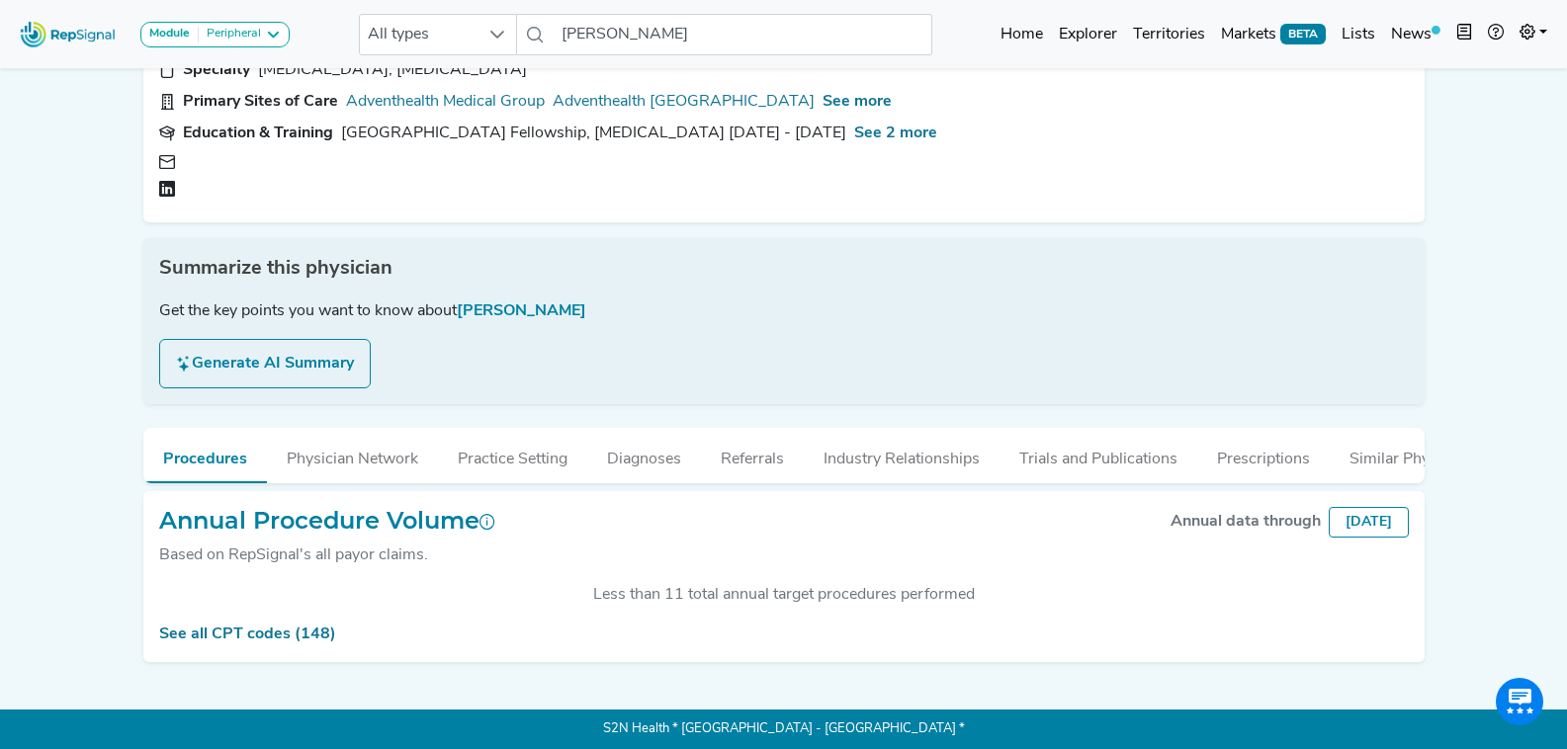
scroll to position [145, 0]
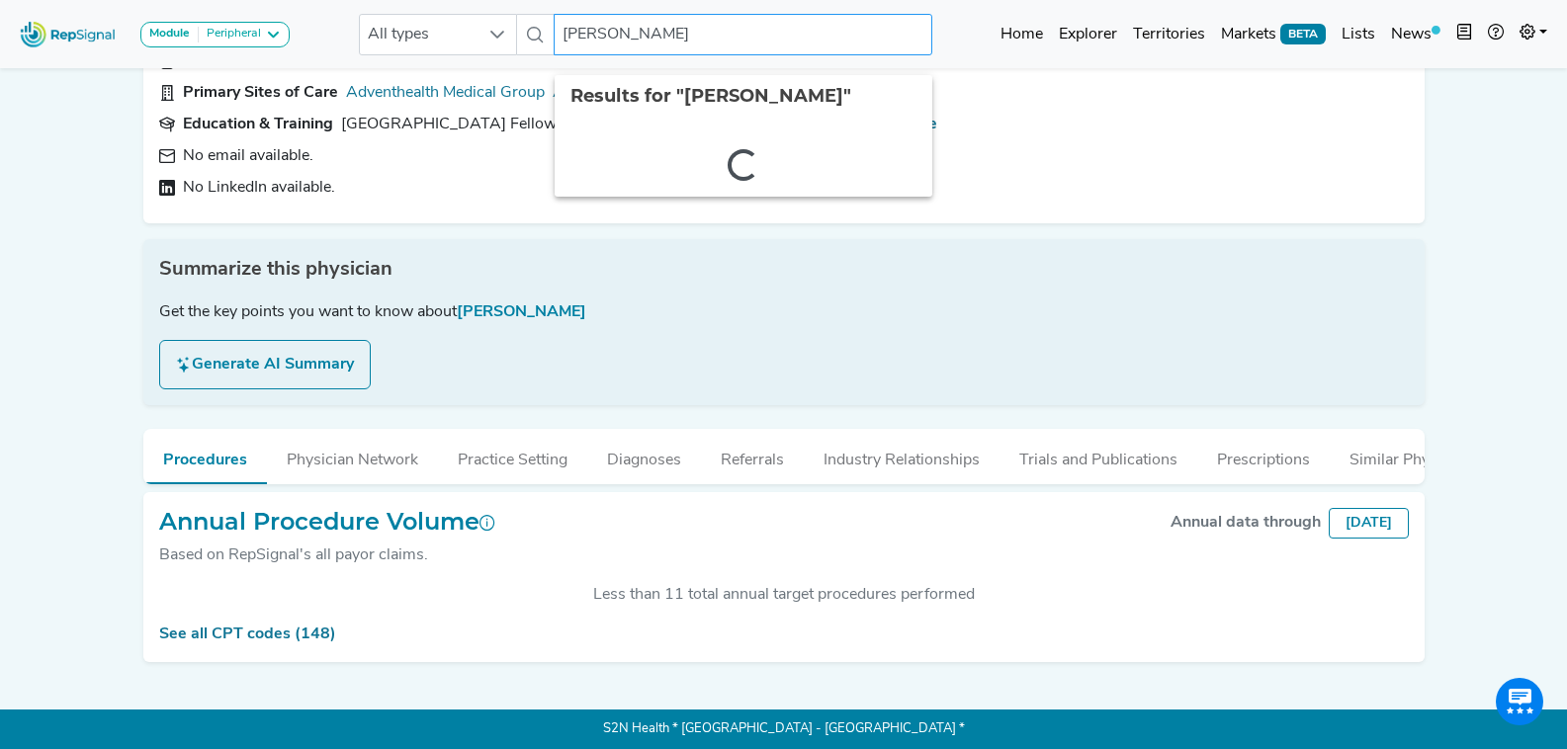
click at [666, 42] on input "Utpal Desai" at bounding box center [743, 35] width 378 height 42
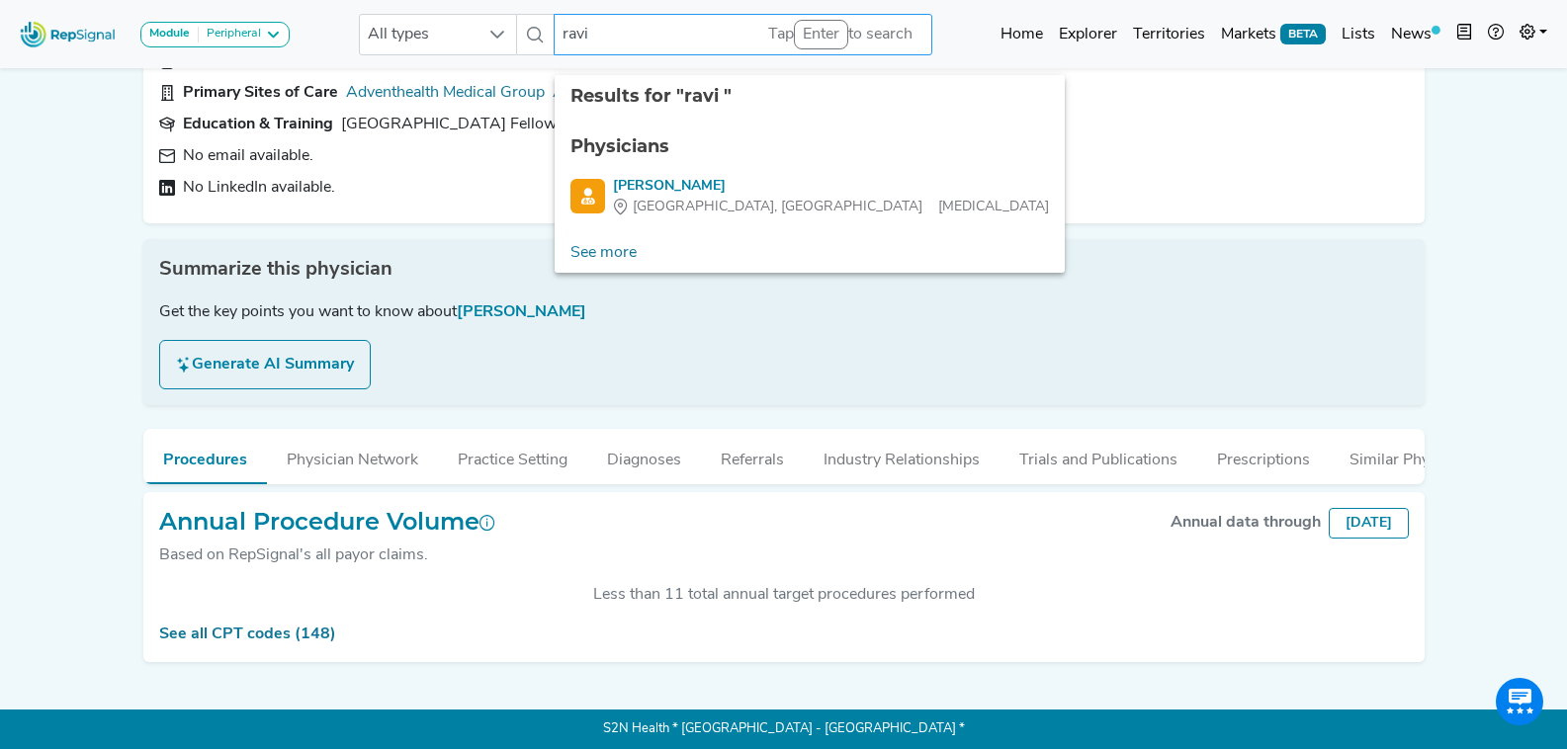
paste input "Dhanisetty"
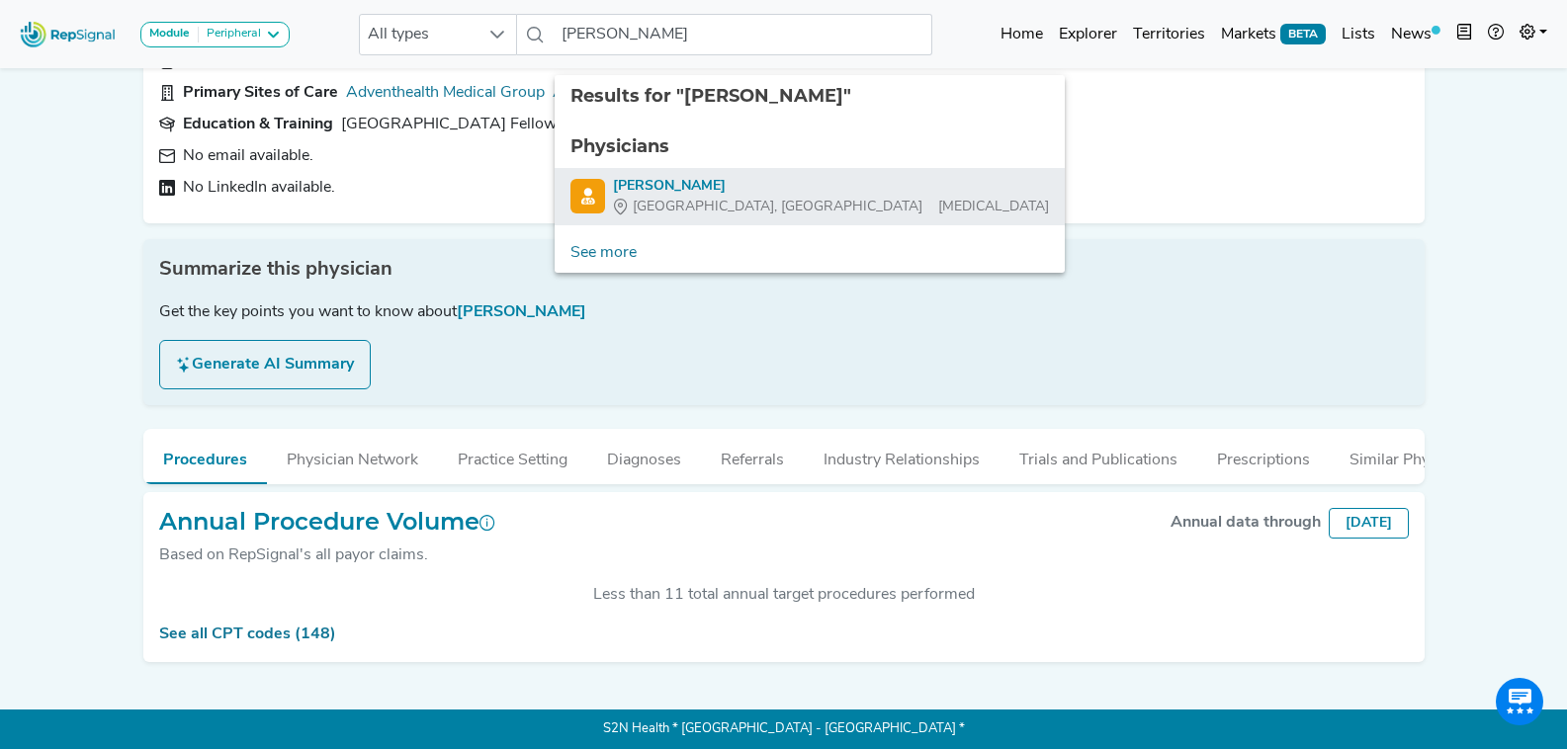
click at [703, 176] on div "Ravi Dhanisetty" at bounding box center [831, 186] width 436 height 21
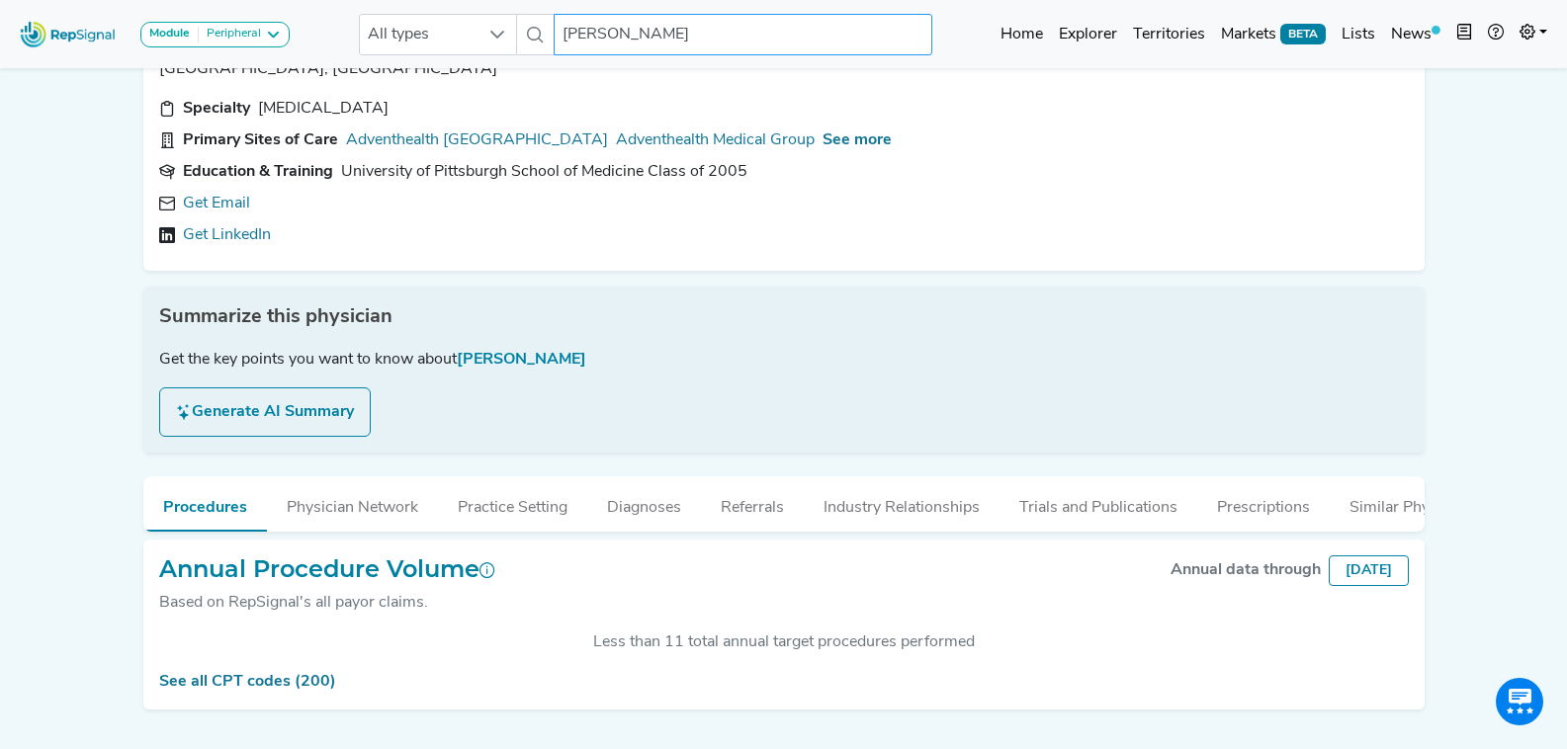
scroll to position [145, 0]
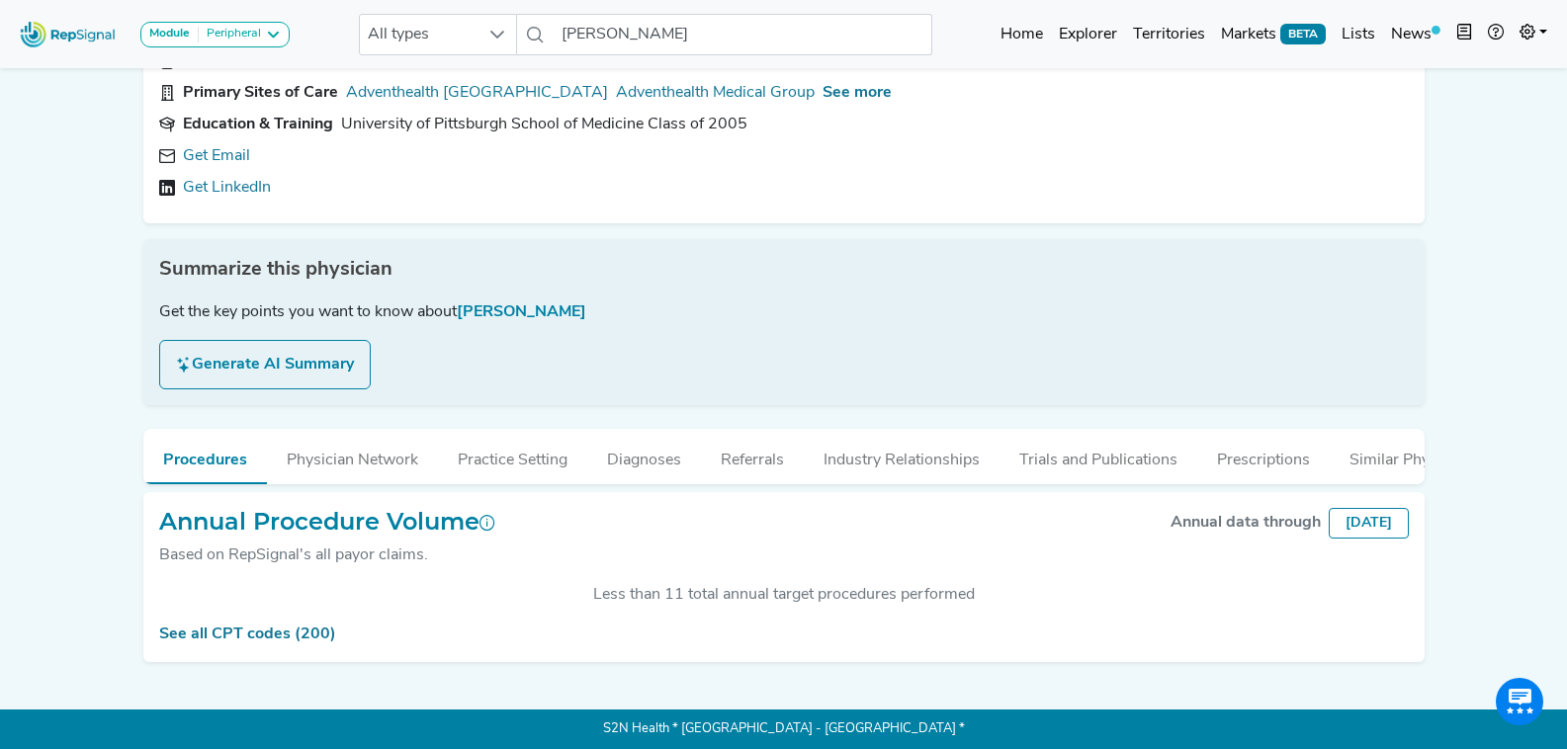
click at [241, 144] on link "Get Email" at bounding box center [216, 156] width 67 height 24
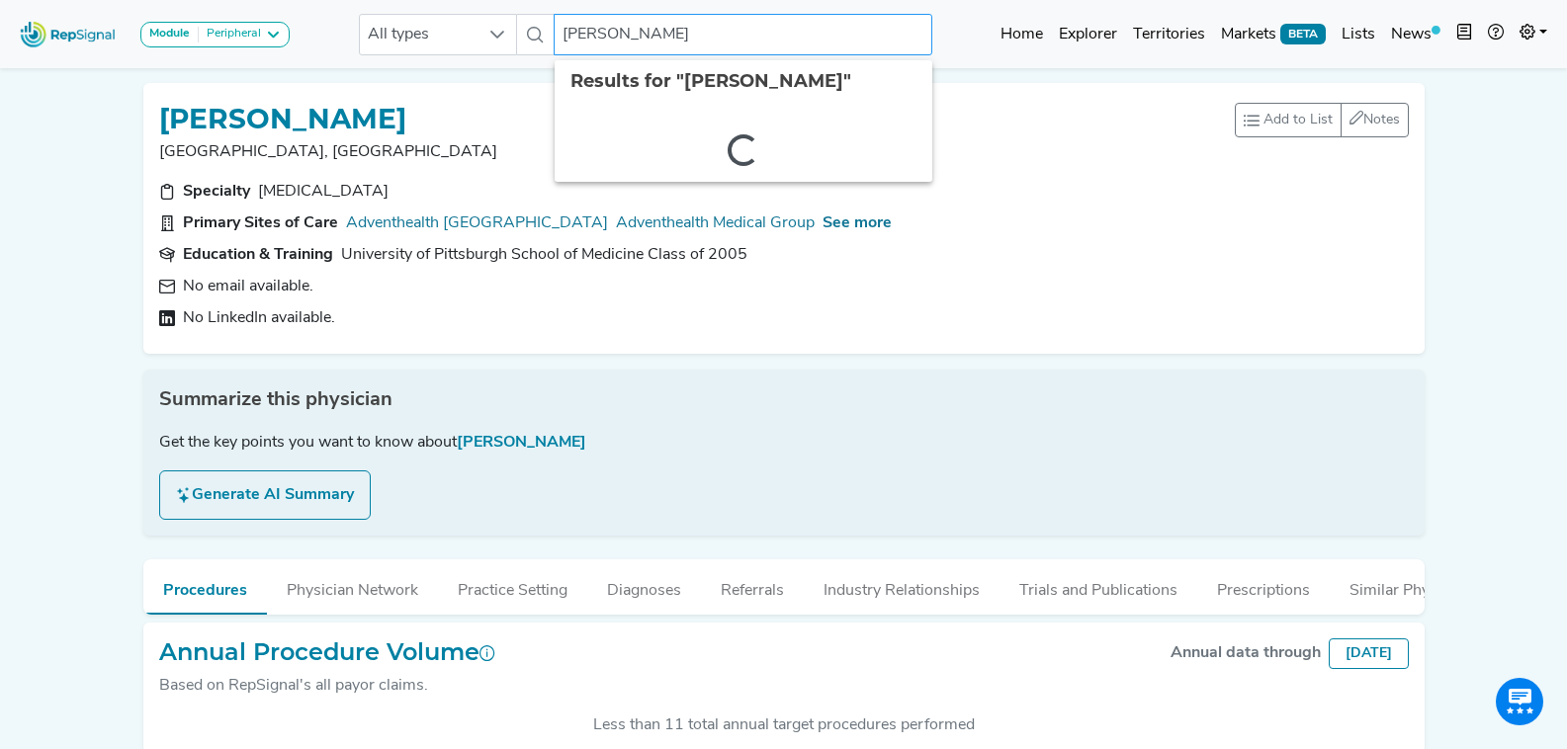
click at [715, 46] on input "Ravi Dhanisetty" at bounding box center [743, 35] width 378 height 42
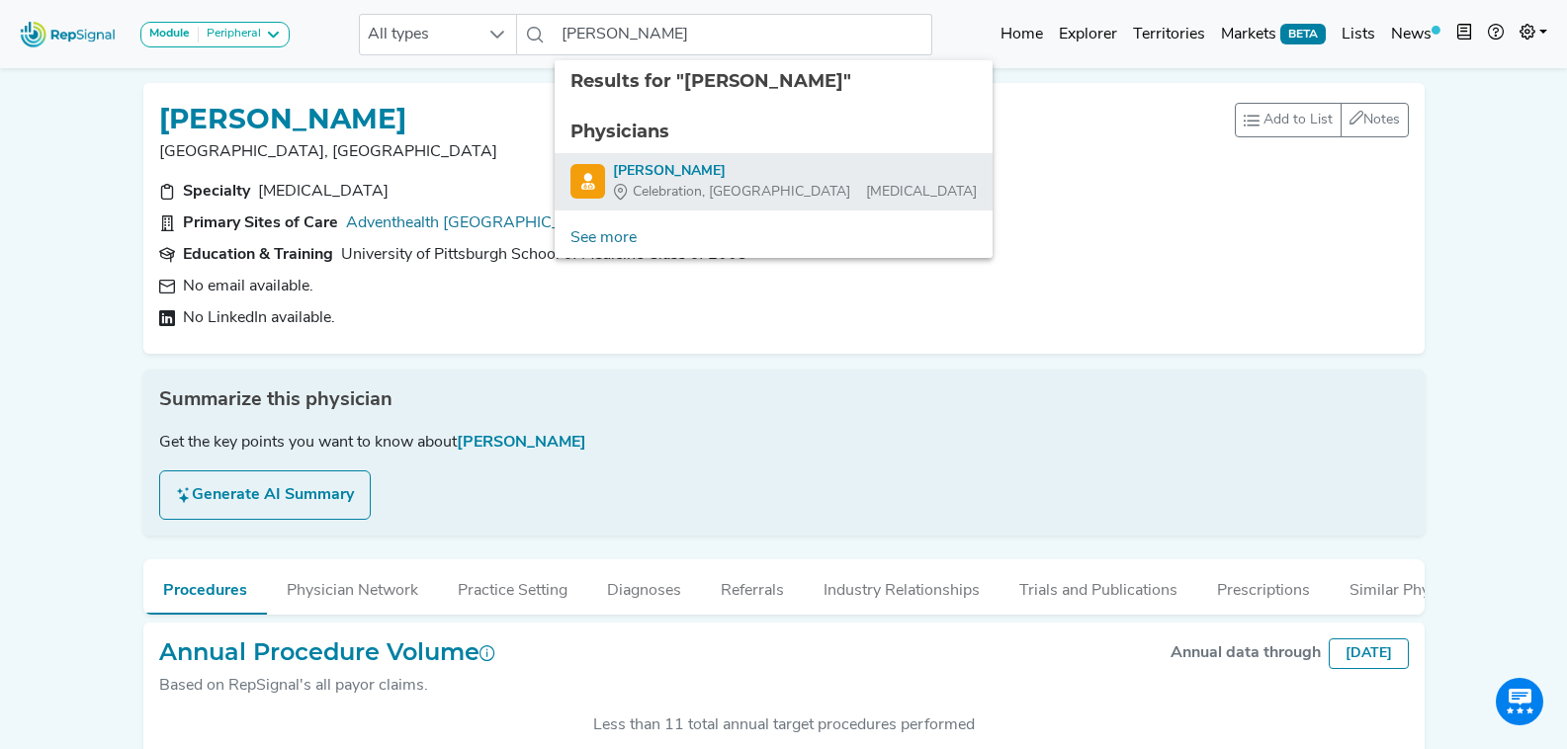
click at [727, 195] on div "Celebration, FL Vascular Surgery" at bounding box center [795, 192] width 364 height 21
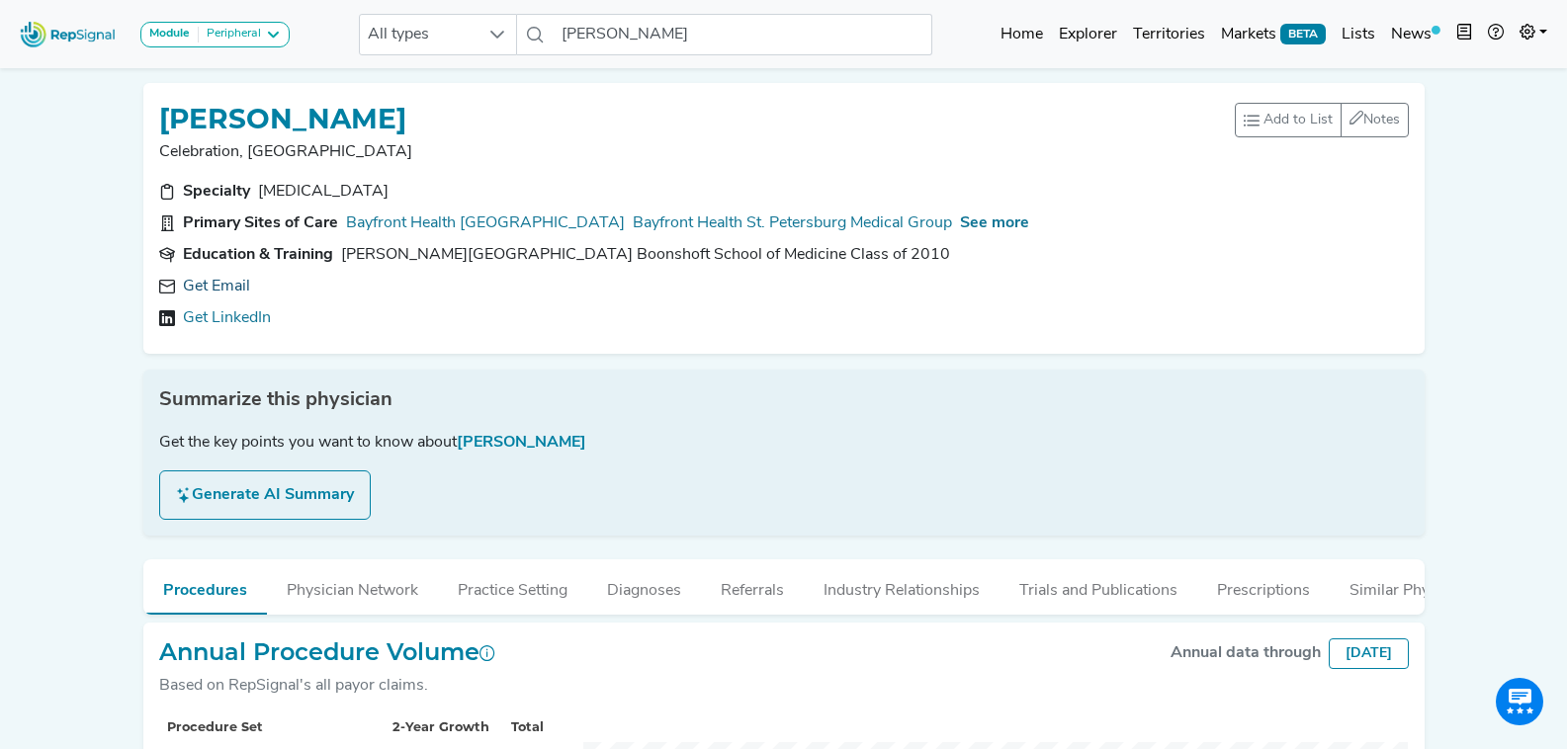
click at [248, 280] on link "Get Email" at bounding box center [216, 287] width 67 height 24
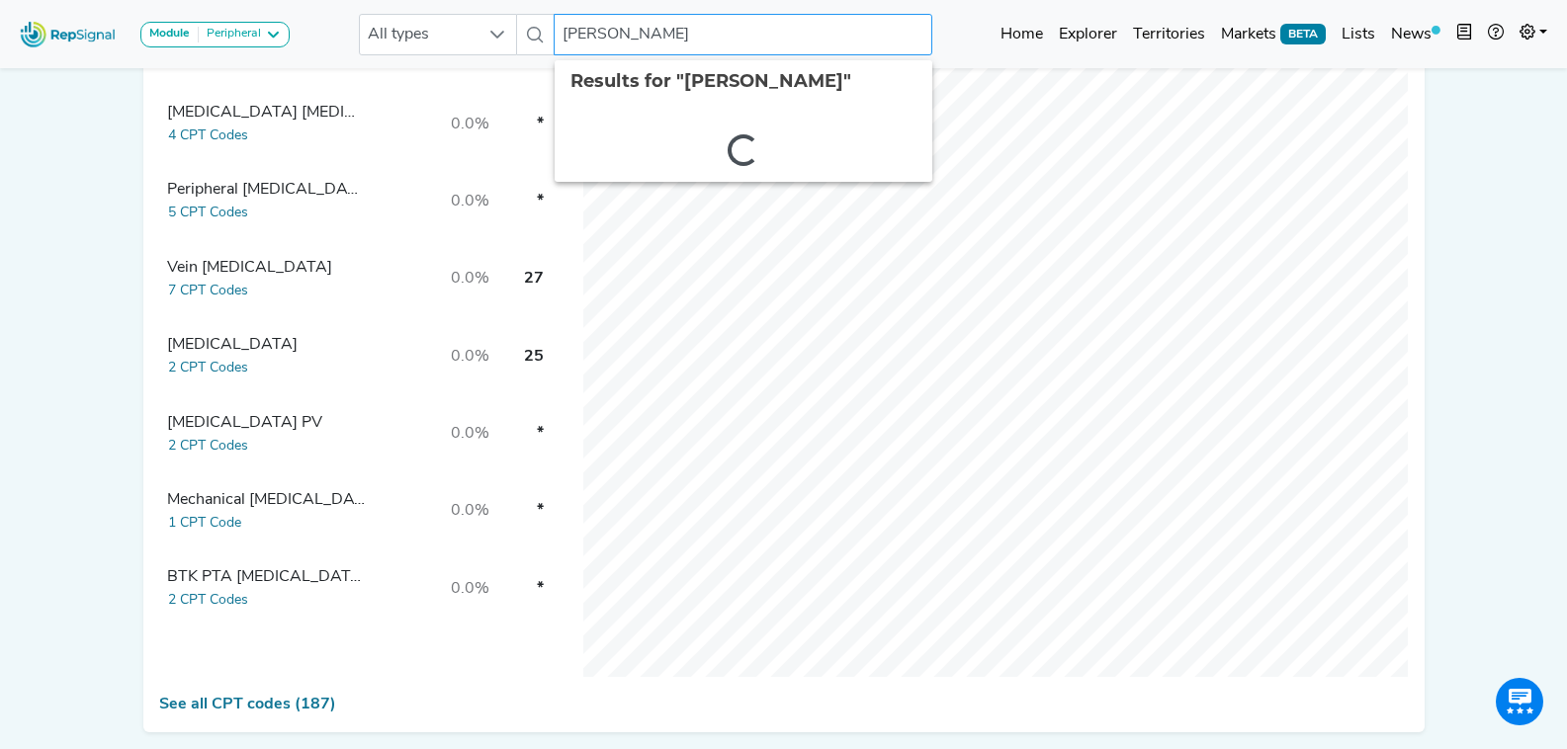
click at [727, 42] on input "Lindsay Gates" at bounding box center [743, 35] width 378 height 42
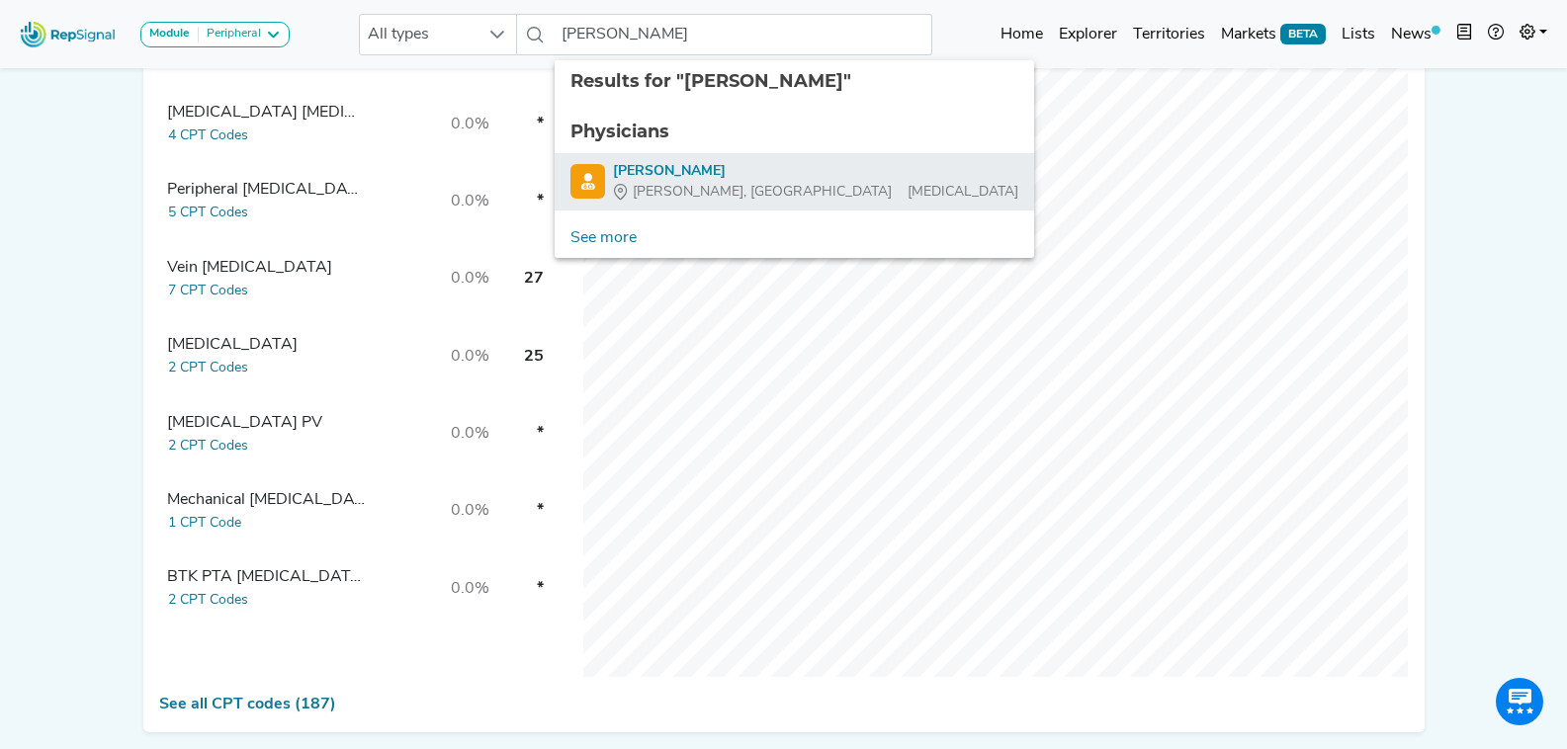
click at [737, 177] on div "Sotero Peralta" at bounding box center [815, 171] width 405 height 21
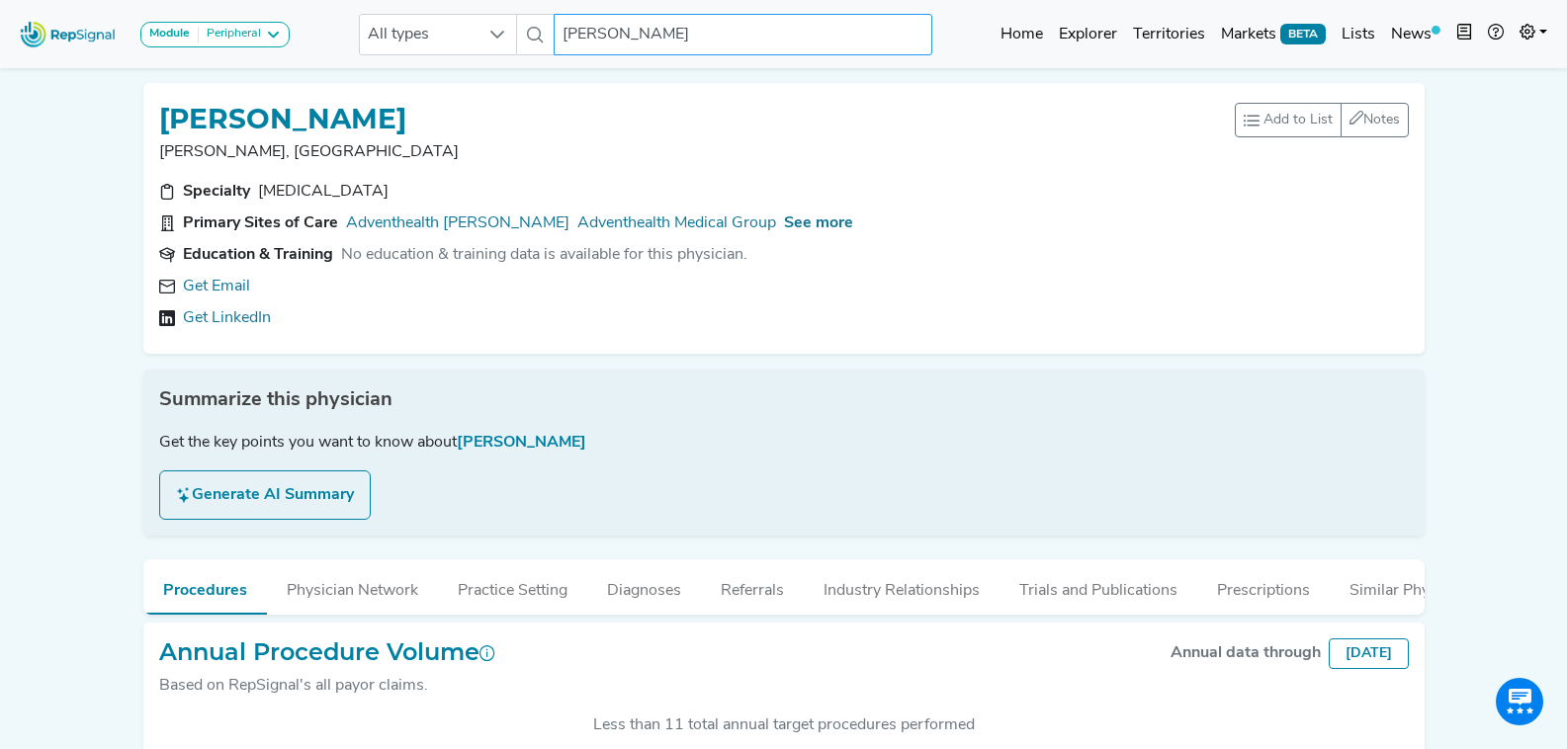
scroll to position [6, 0]
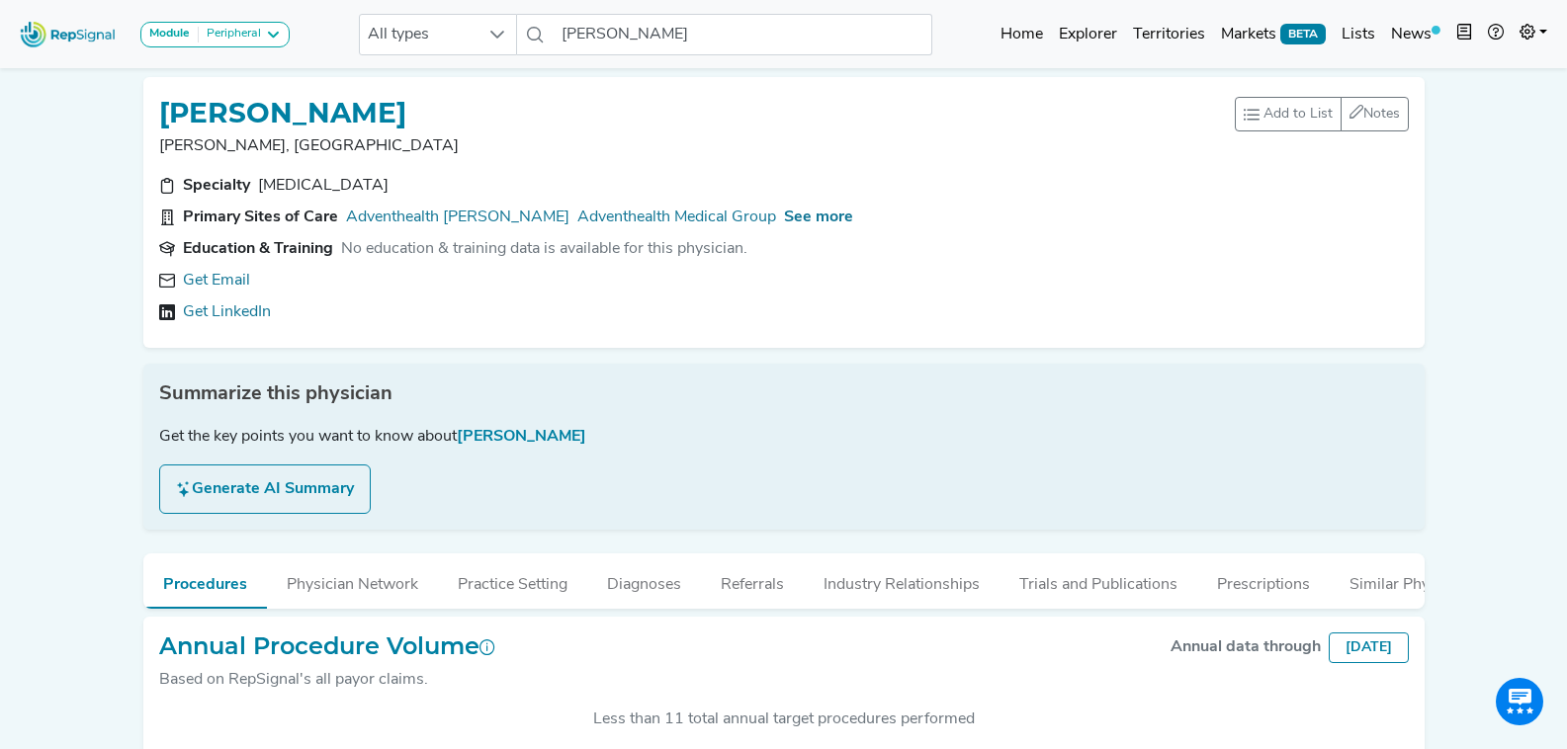
click at [223, 174] on div "Specialty" at bounding box center [216, 186] width 67 height 24
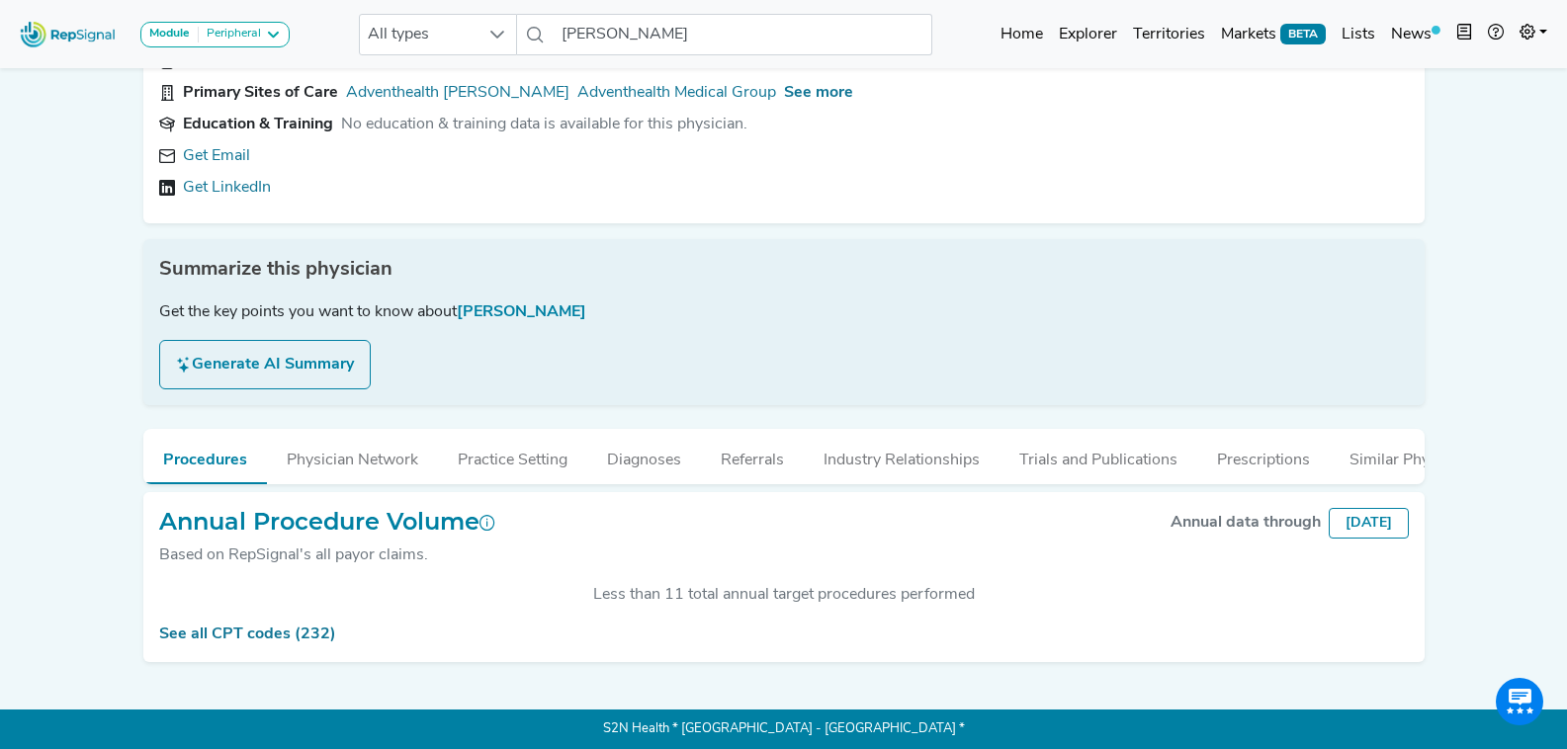
click at [223, 144] on link "Get Email" at bounding box center [216, 156] width 67 height 24
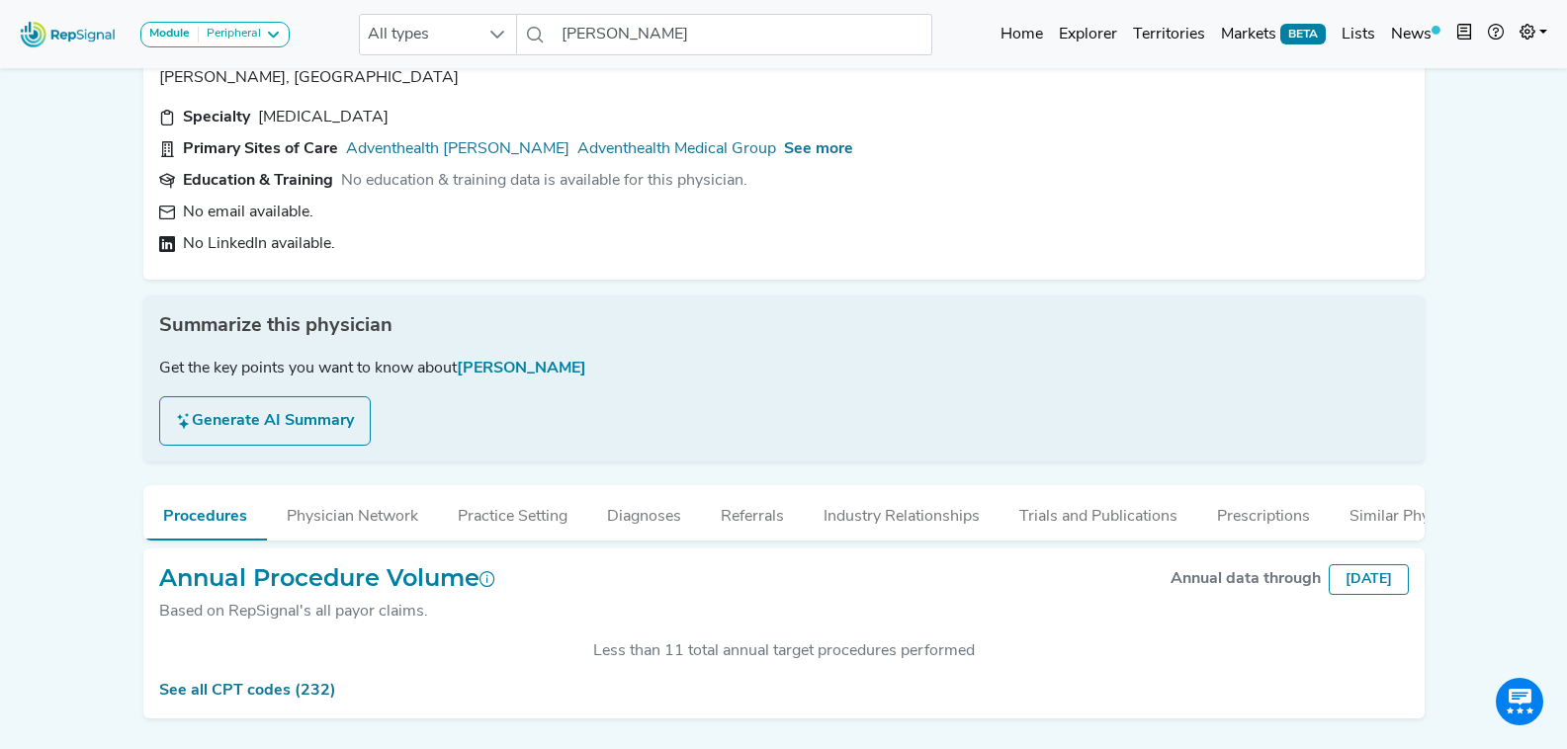
scroll to position [0, 0]
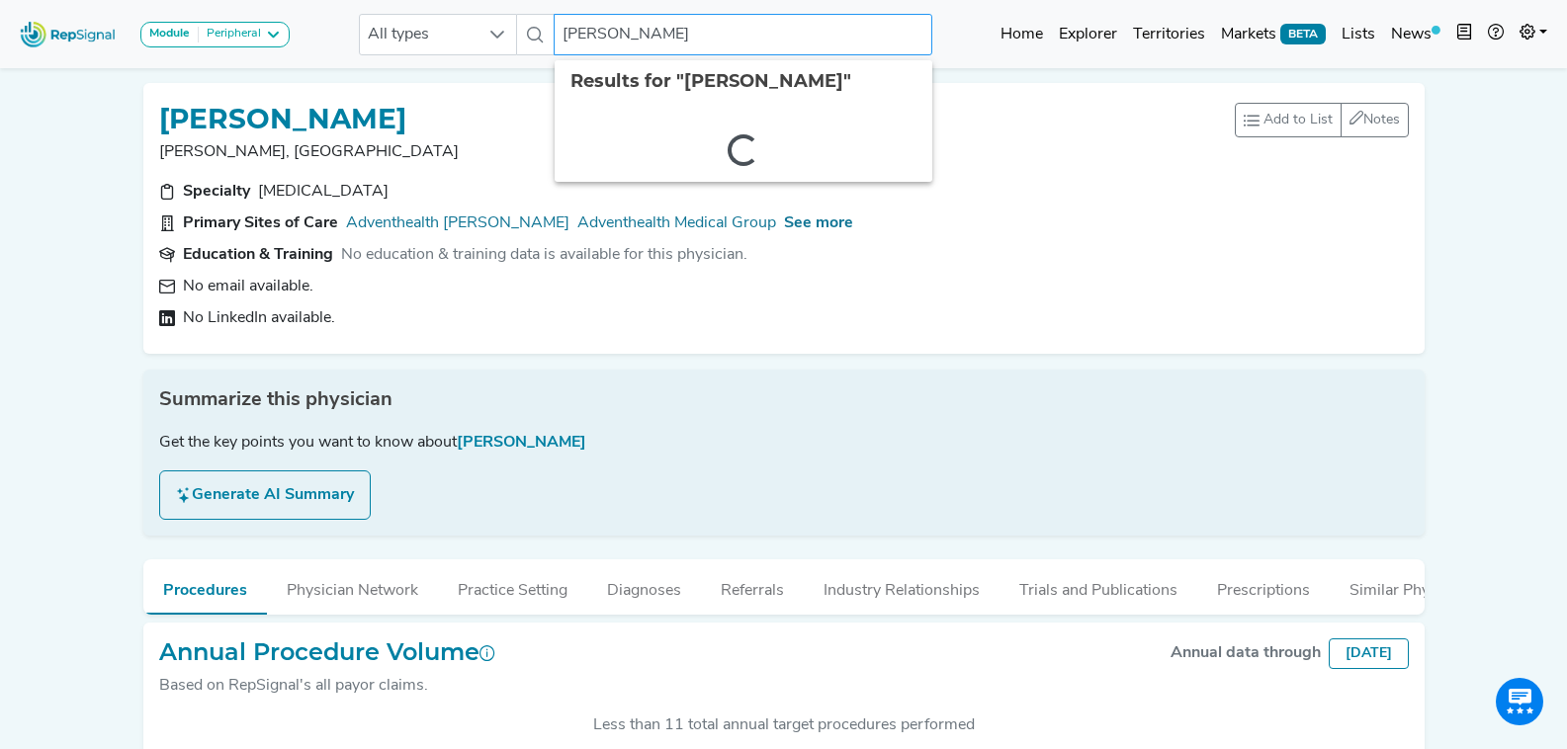
click at [743, 51] on input "Sotero Peralta" at bounding box center [743, 35] width 378 height 42
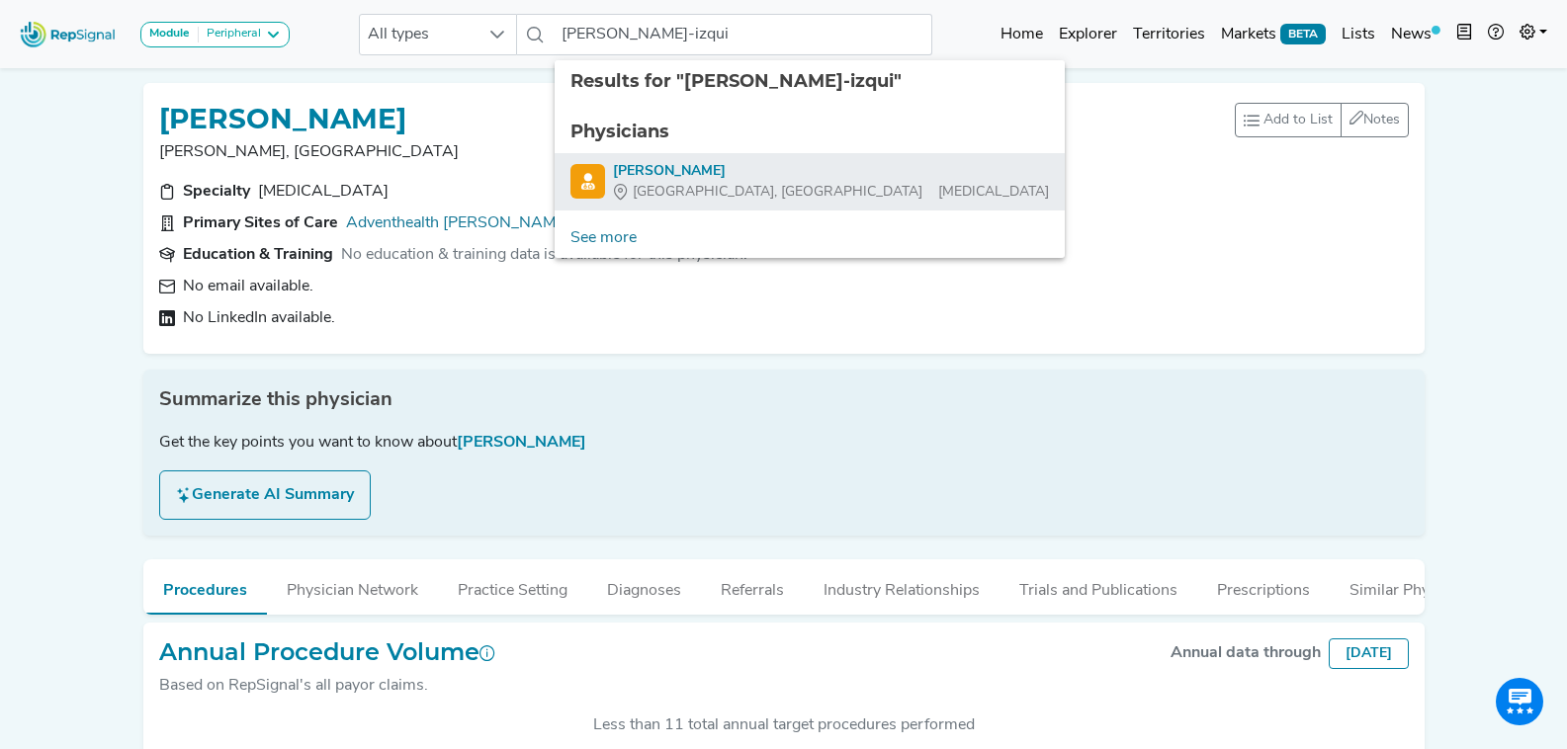
click at [772, 184] on div "Orlando, FL Vascular Surgery" at bounding box center [831, 192] width 436 height 21
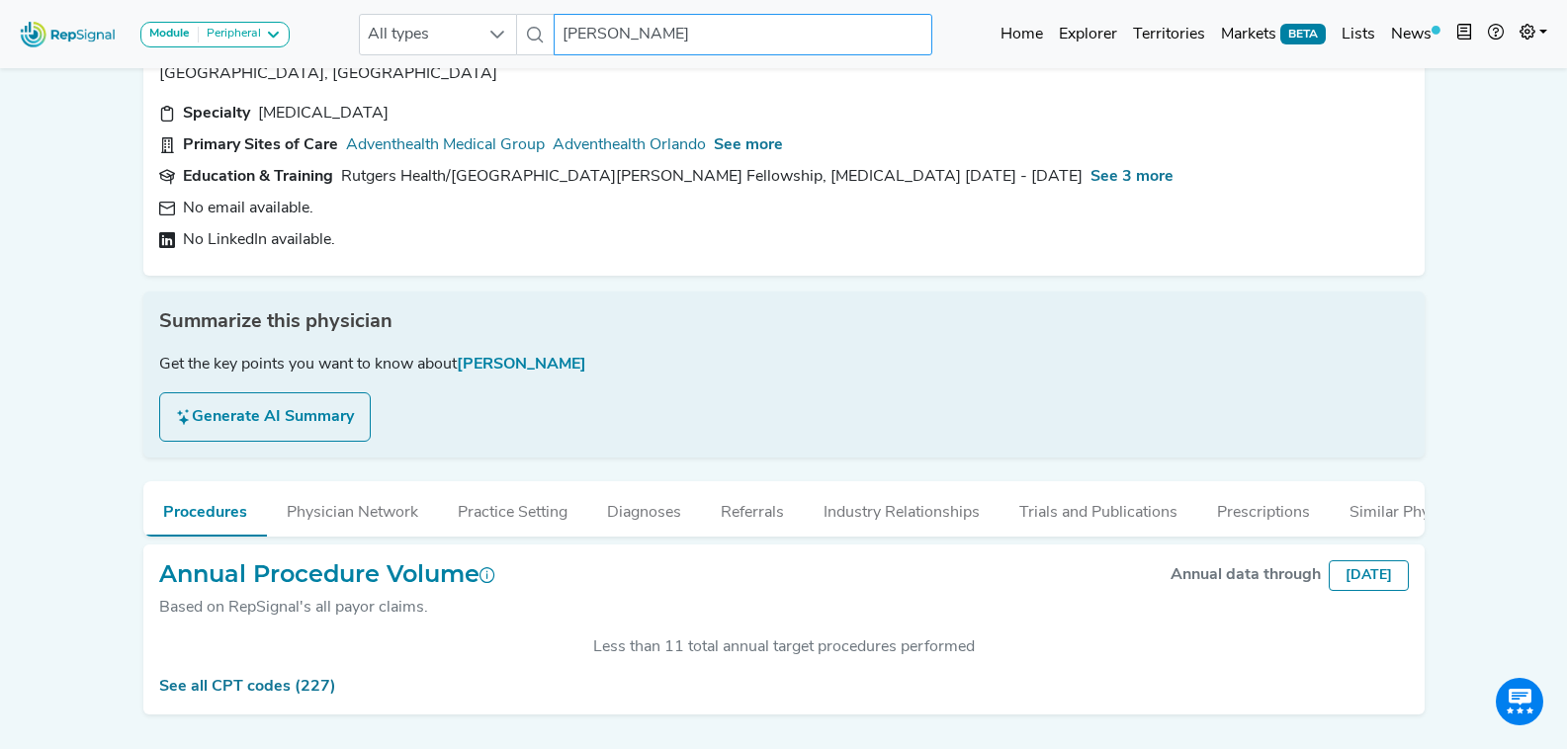
scroll to position [145, 0]
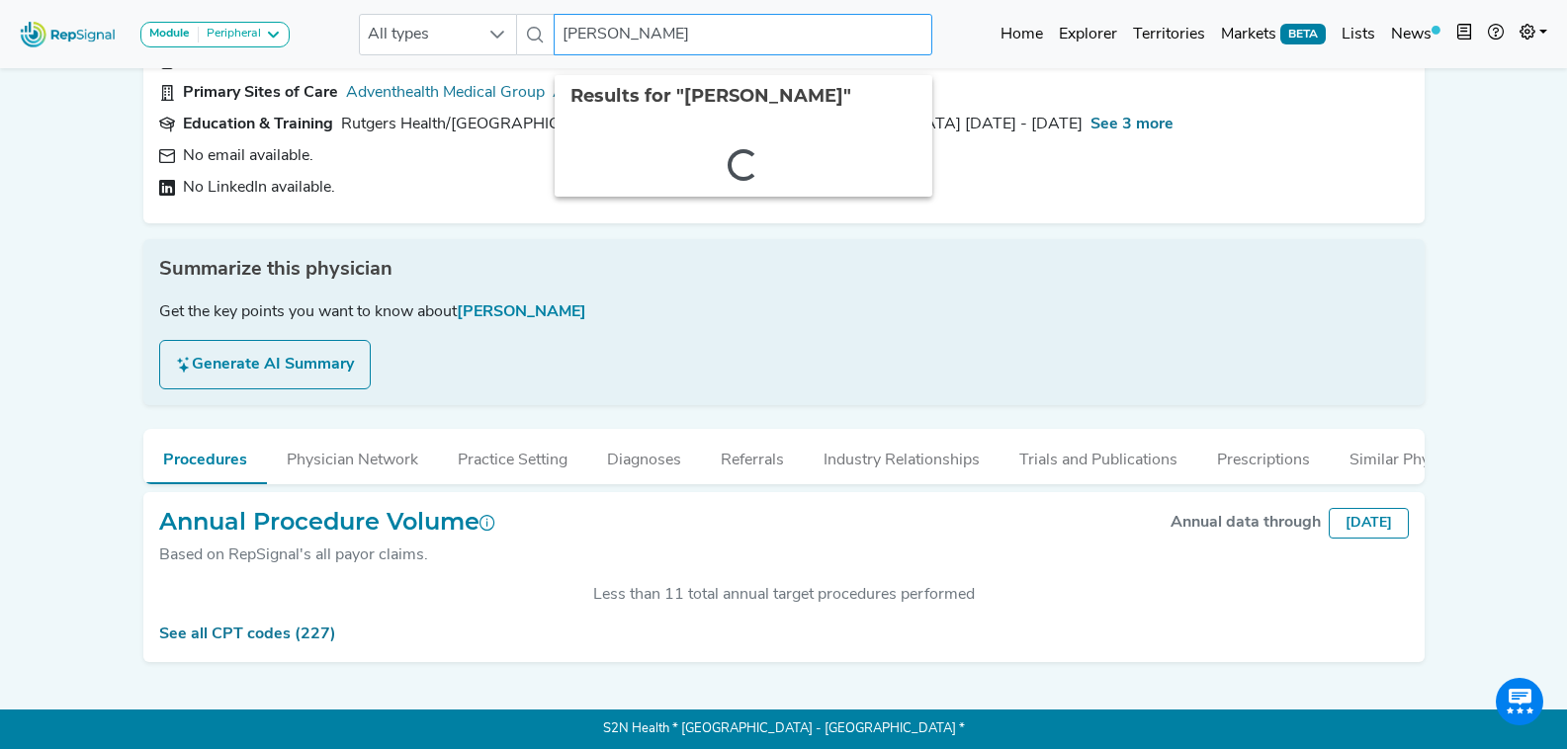
drag, startPoint x: 696, startPoint y: 12, endPoint x: 693, endPoint y: 22, distance: 10.3
click at [694, 14] on div "Module Peripheral Bariatric Coronary MIS Balloon Procedures Peripheral All type…" at bounding box center [783, 34] width 1567 height 52
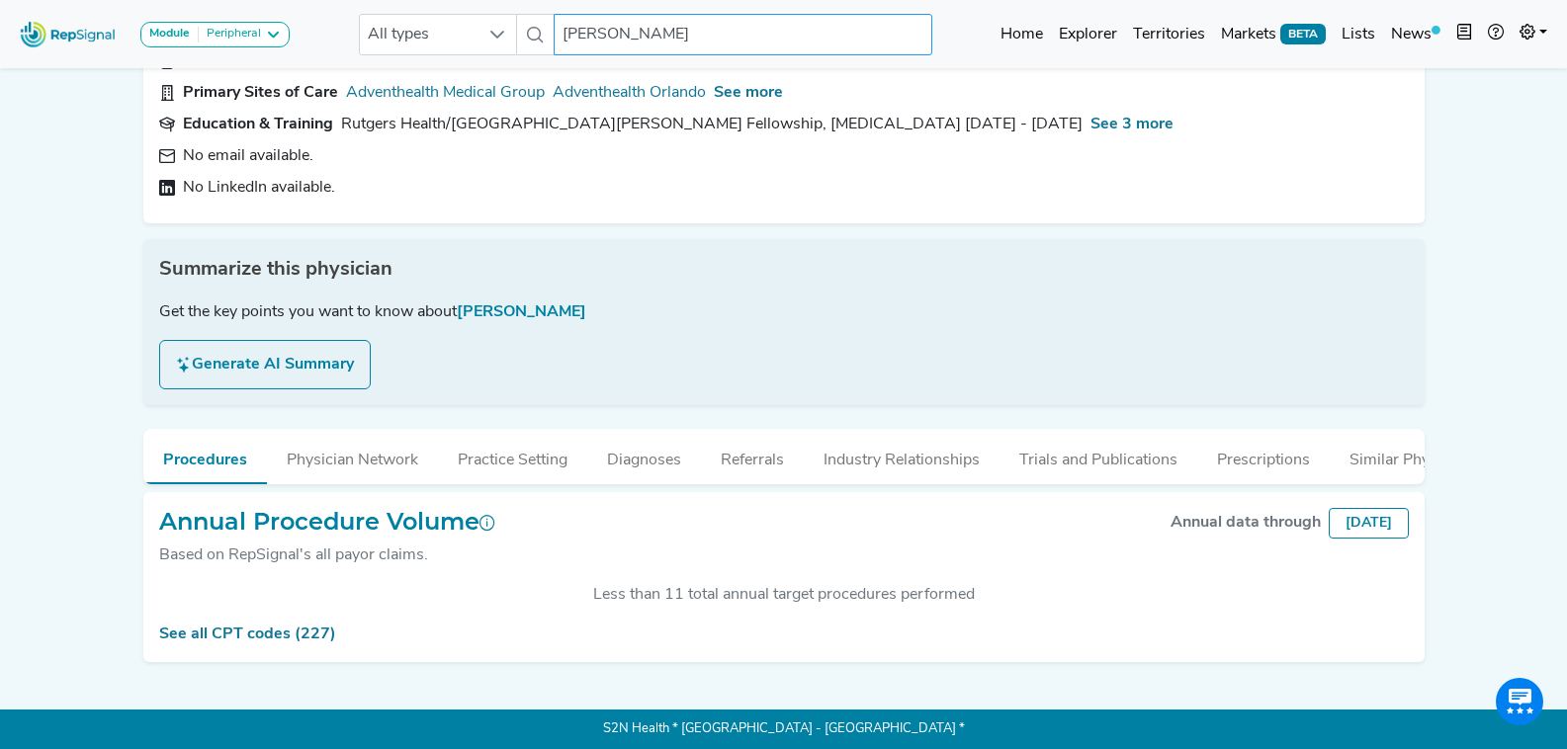
click at [691, 28] on input "Manuel Perez-Izquierdo" at bounding box center [743, 35] width 378 height 42
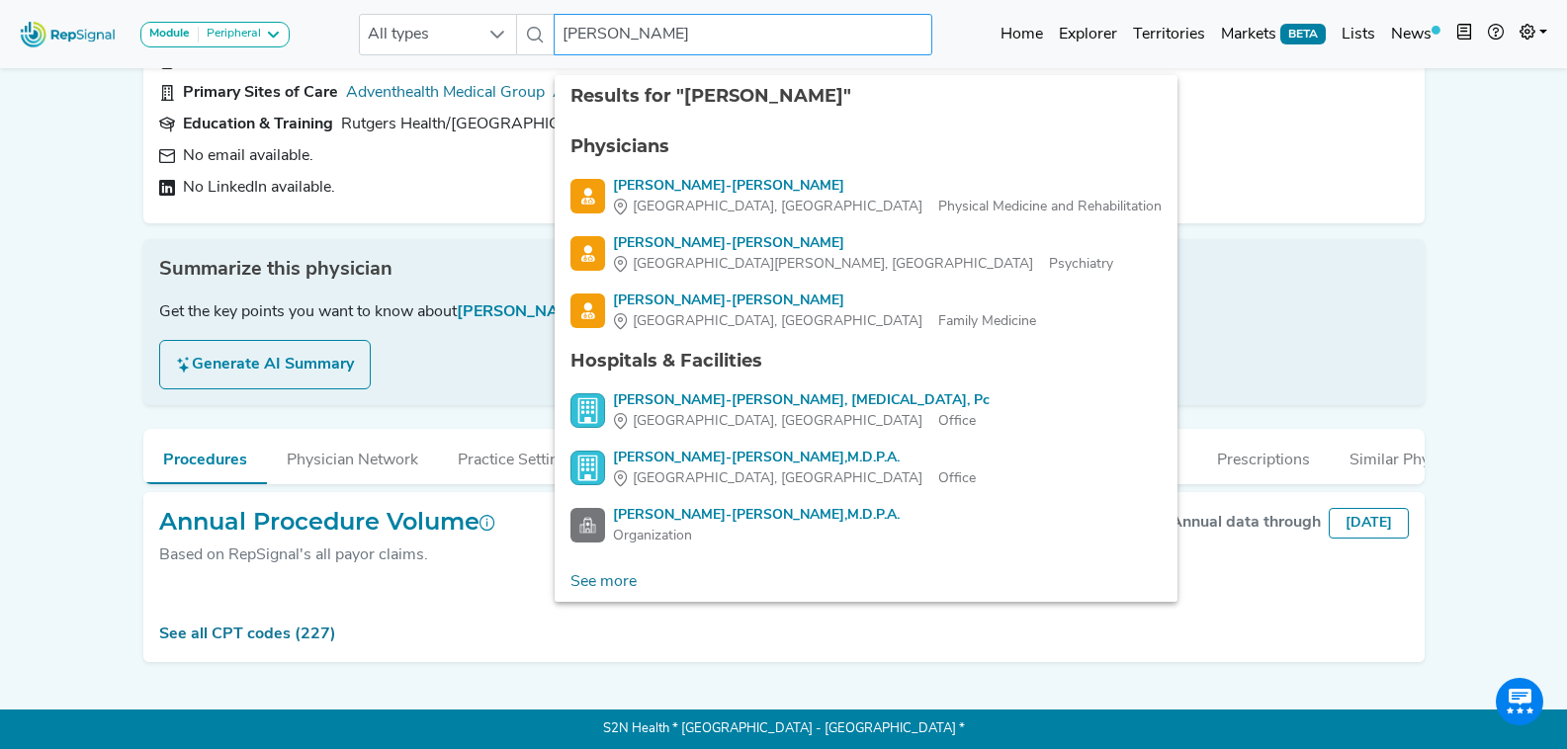
type input "pierre-louis"
click at [679, 33] on input "pierre-louis" at bounding box center [743, 35] width 378 height 42
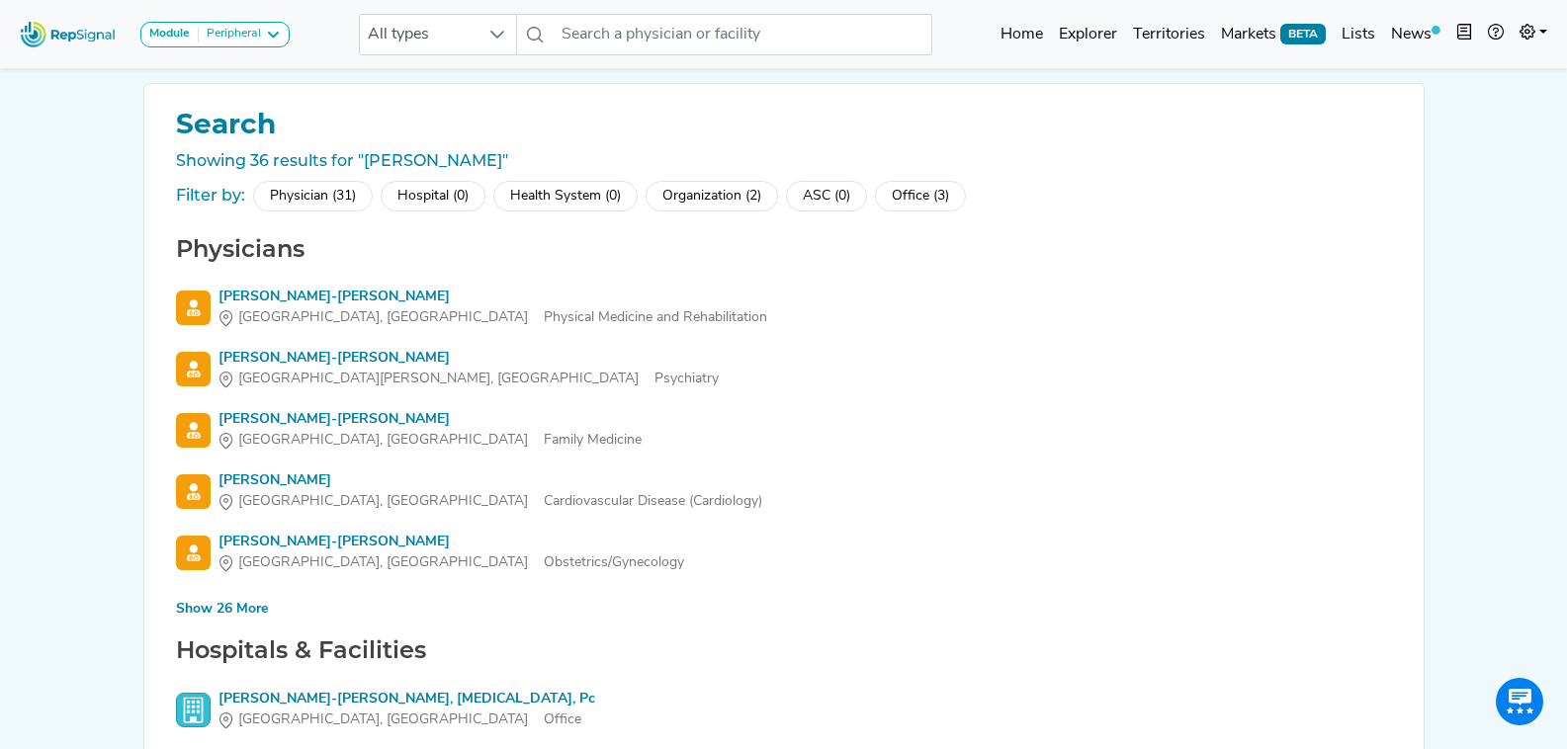
click at [252, 607] on div "Show 26 More" at bounding box center [222, 609] width 92 height 21
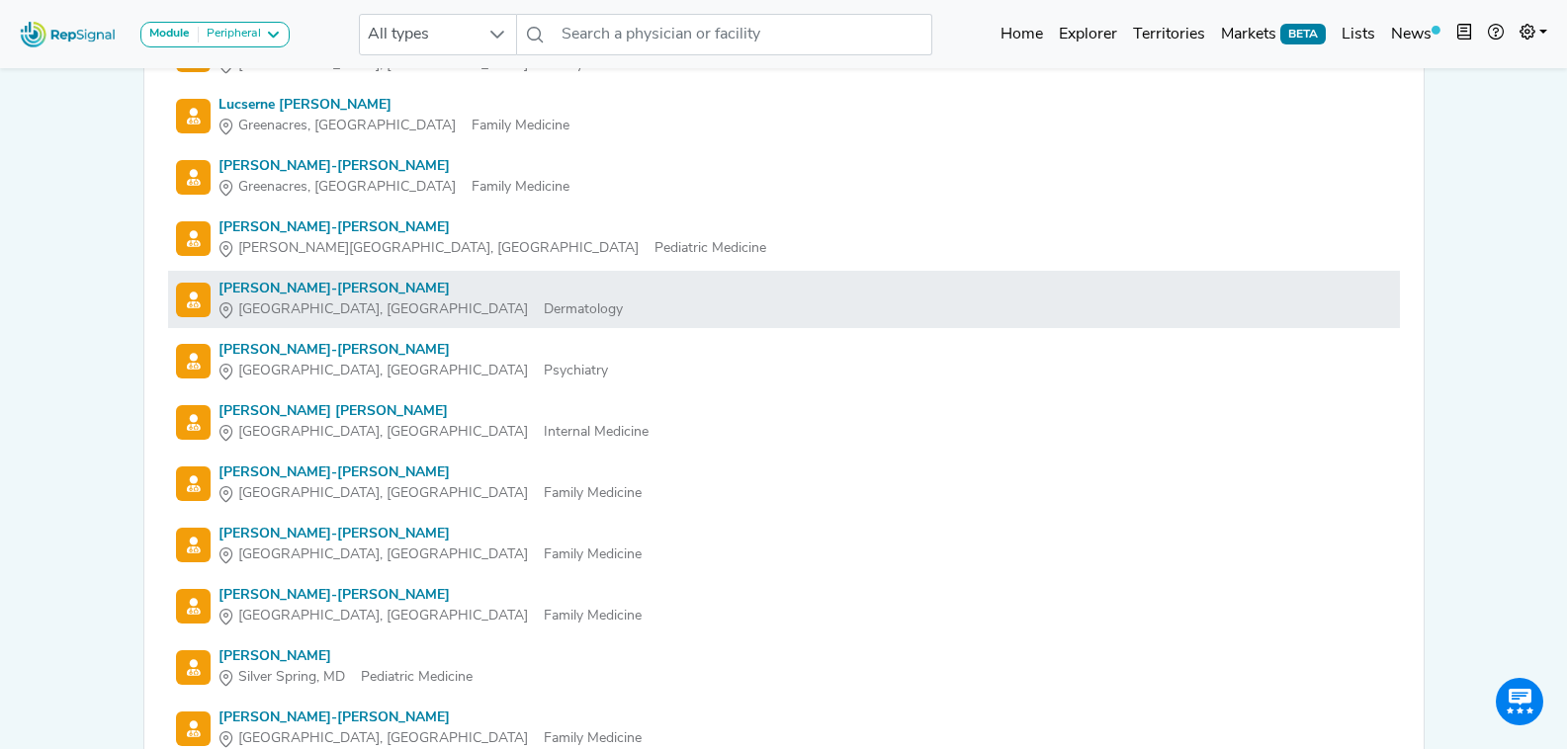
scroll to position [1780, 0]
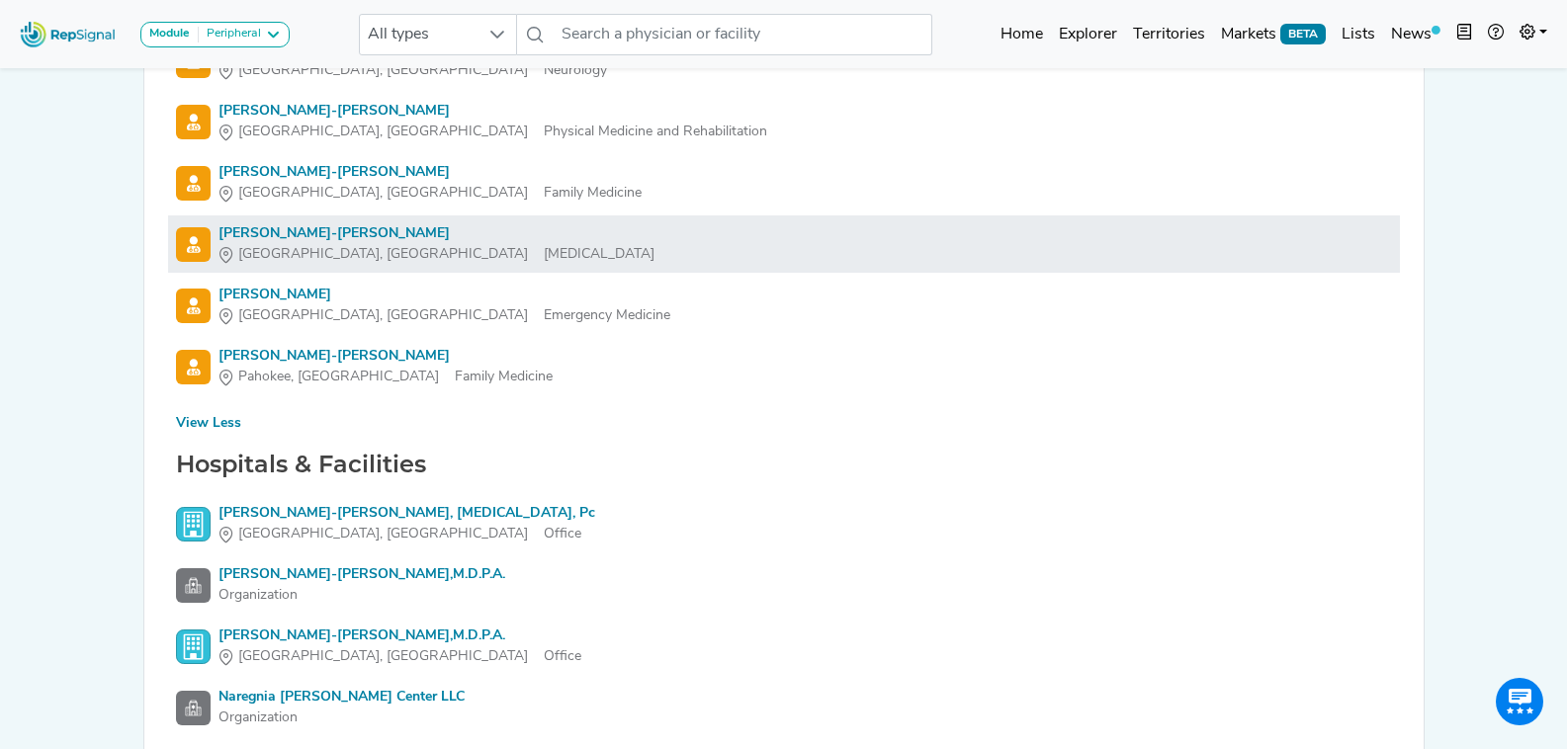
click at [299, 230] on div "Willythssa Pierre-Louis" at bounding box center [436, 233] width 436 height 21
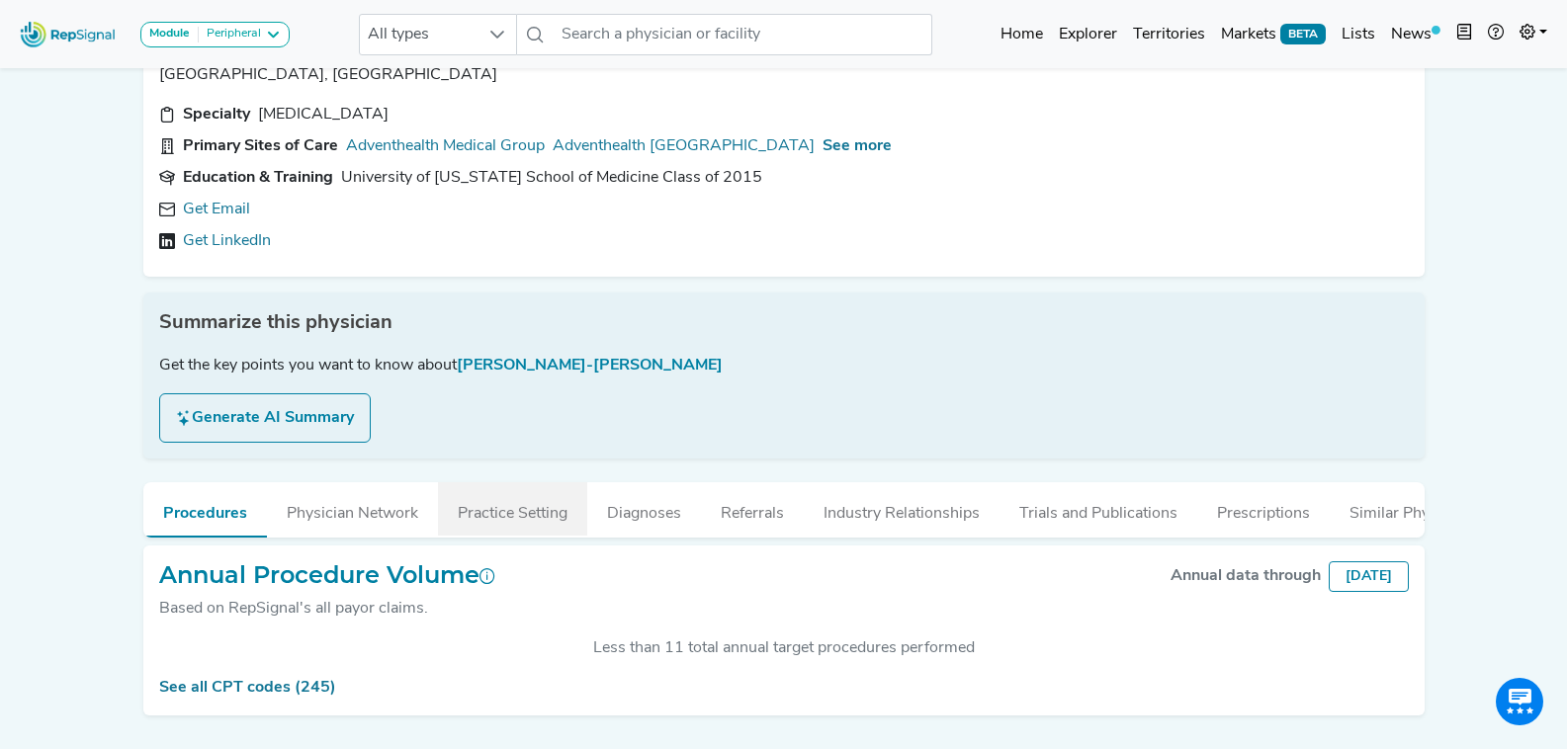
scroll to position [145, 0]
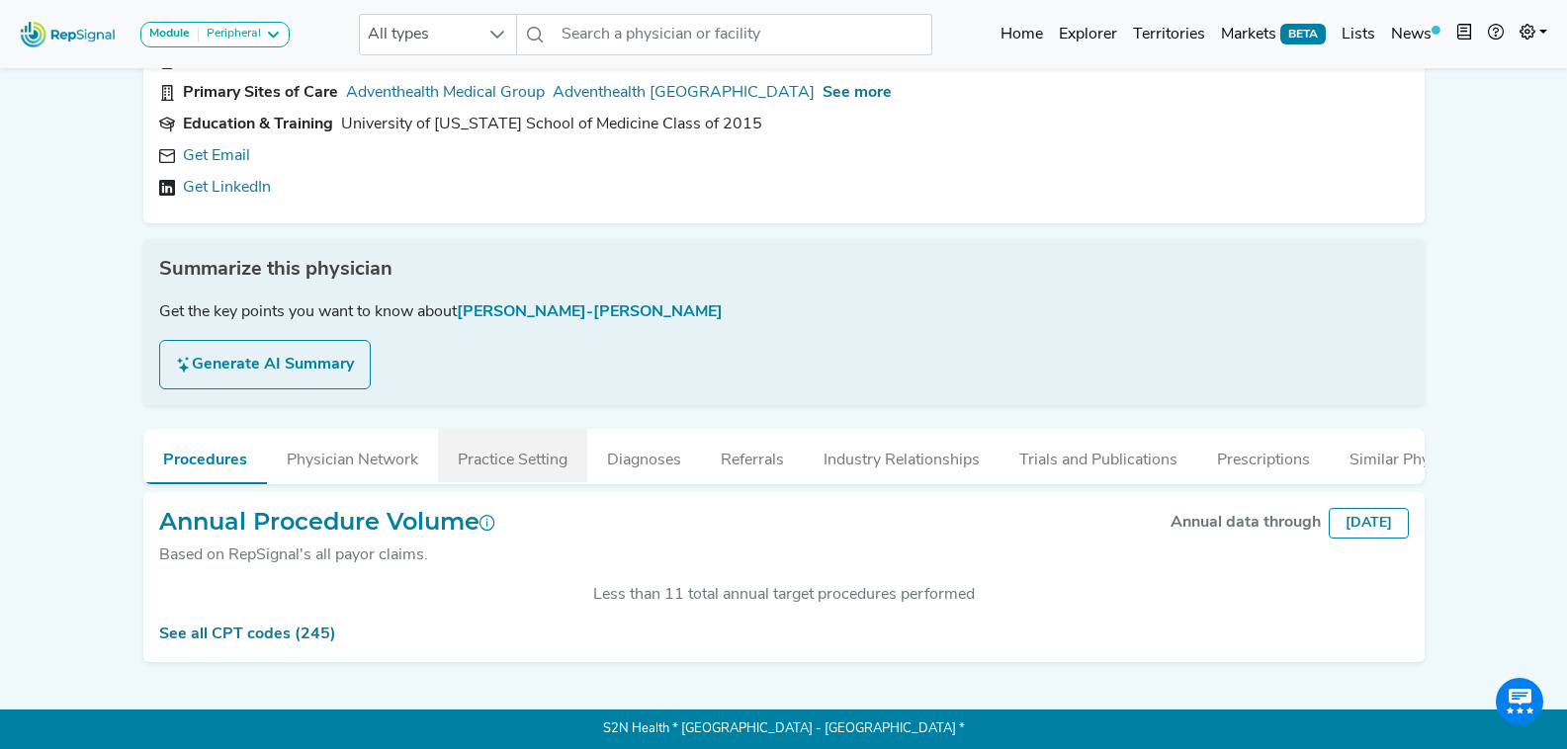
click at [230, 176] on link "Get LinkedIn" at bounding box center [227, 188] width 88 height 24
click at [668, 54] on input "text" at bounding box center [743, 35] width 378 height 42
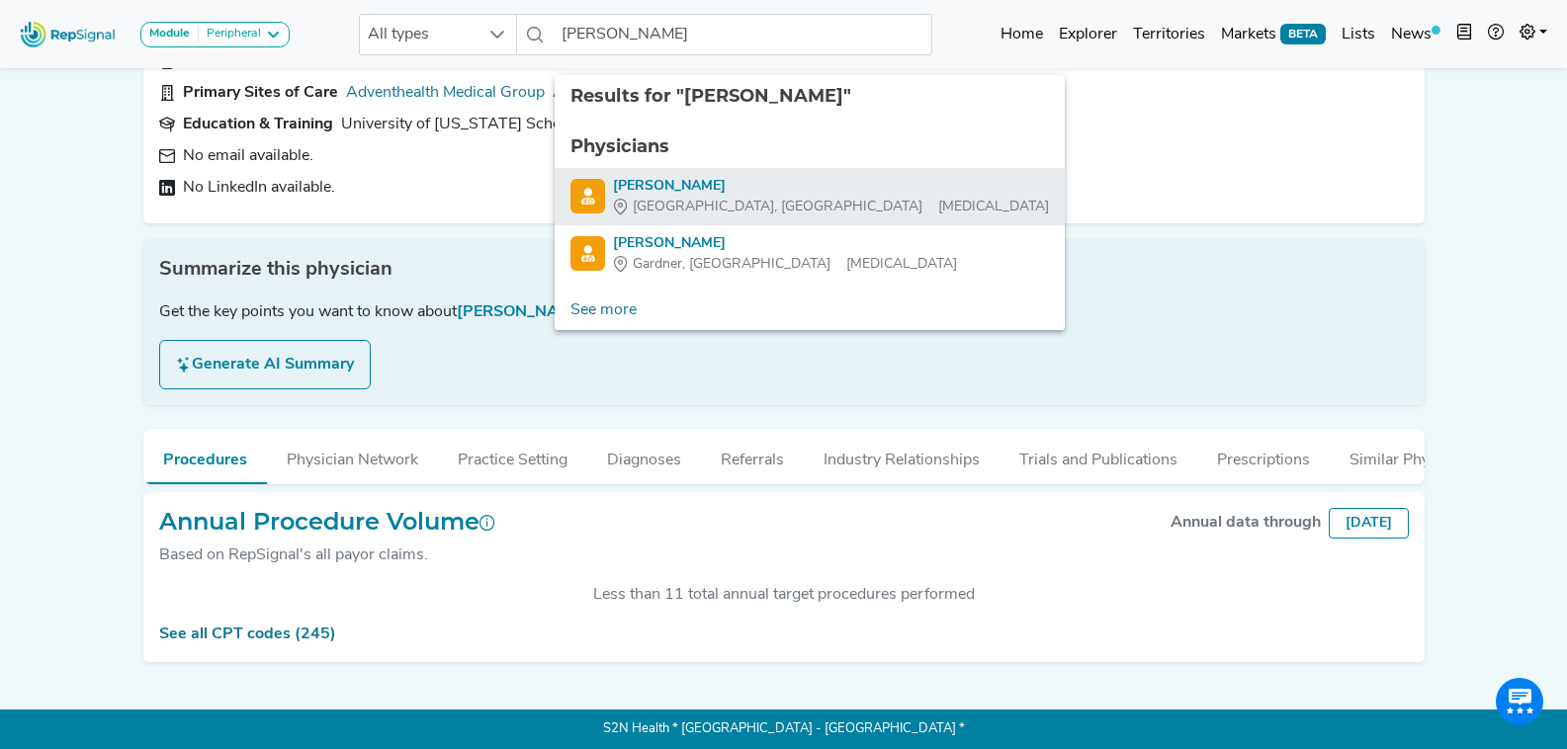
click at [755, 176] on div "Mark Ranson" at bounding box center [831, 186] width 436 height 21
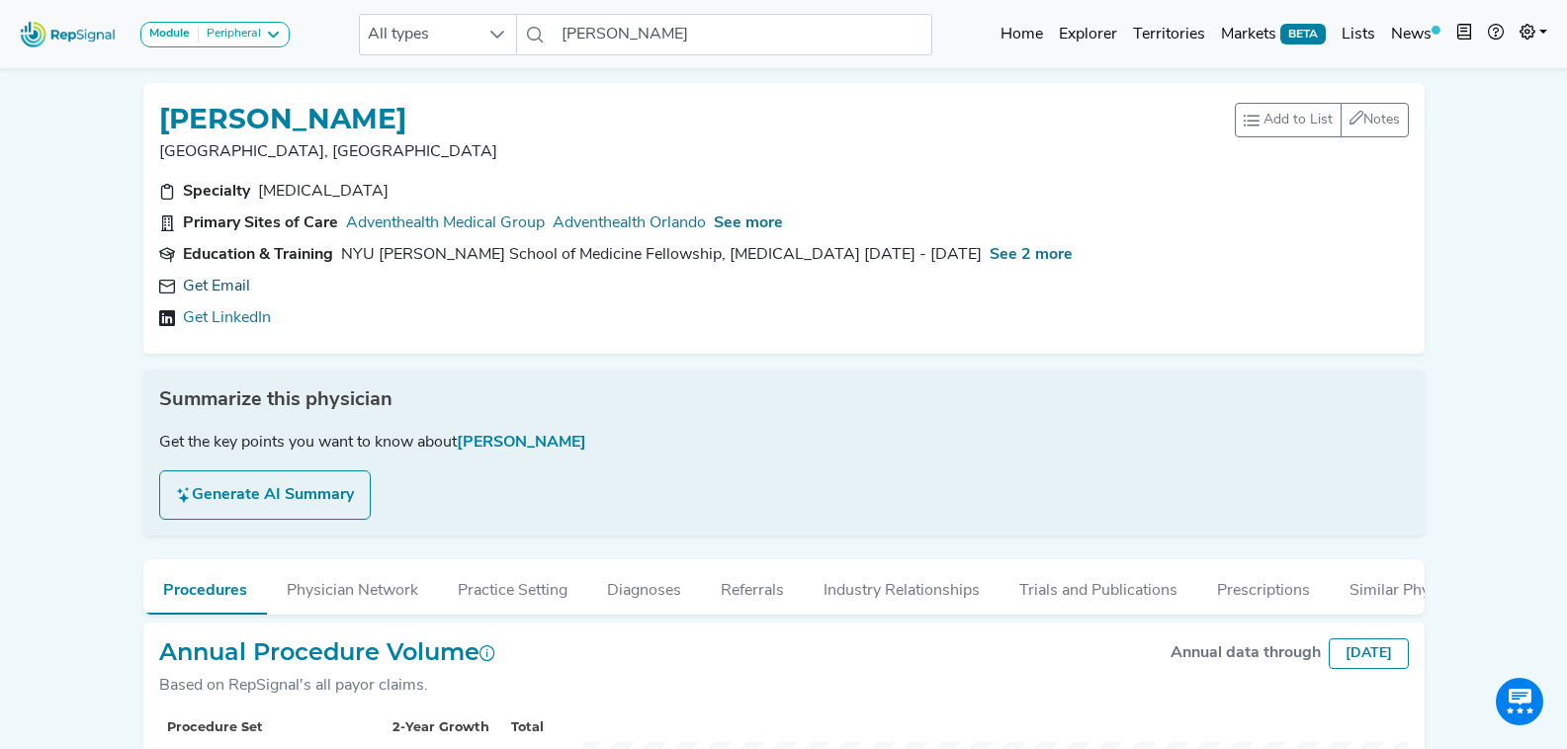
click at [200, 285] on link "Get Email" at bounding box center [216, 287] width 67 height 24
drag, startPoint x: 385, startPoint y: 108, endPoint x: 166, endPoint y: 109, distance: 218.5
click at [166, 109] on div "MARK RANSON" at bounding box center [697, 118] width 1076 height 38
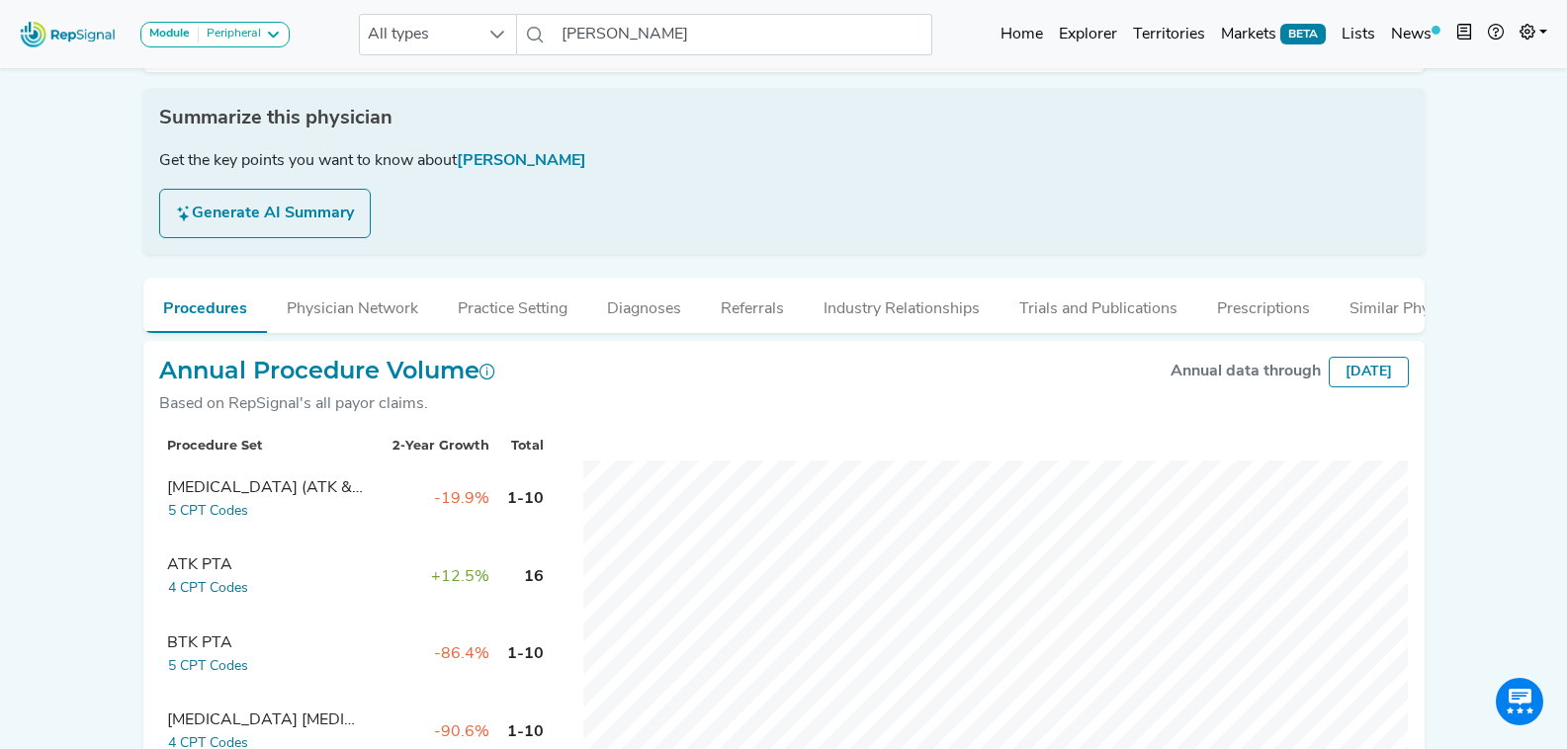
scroll to position [692, 0]
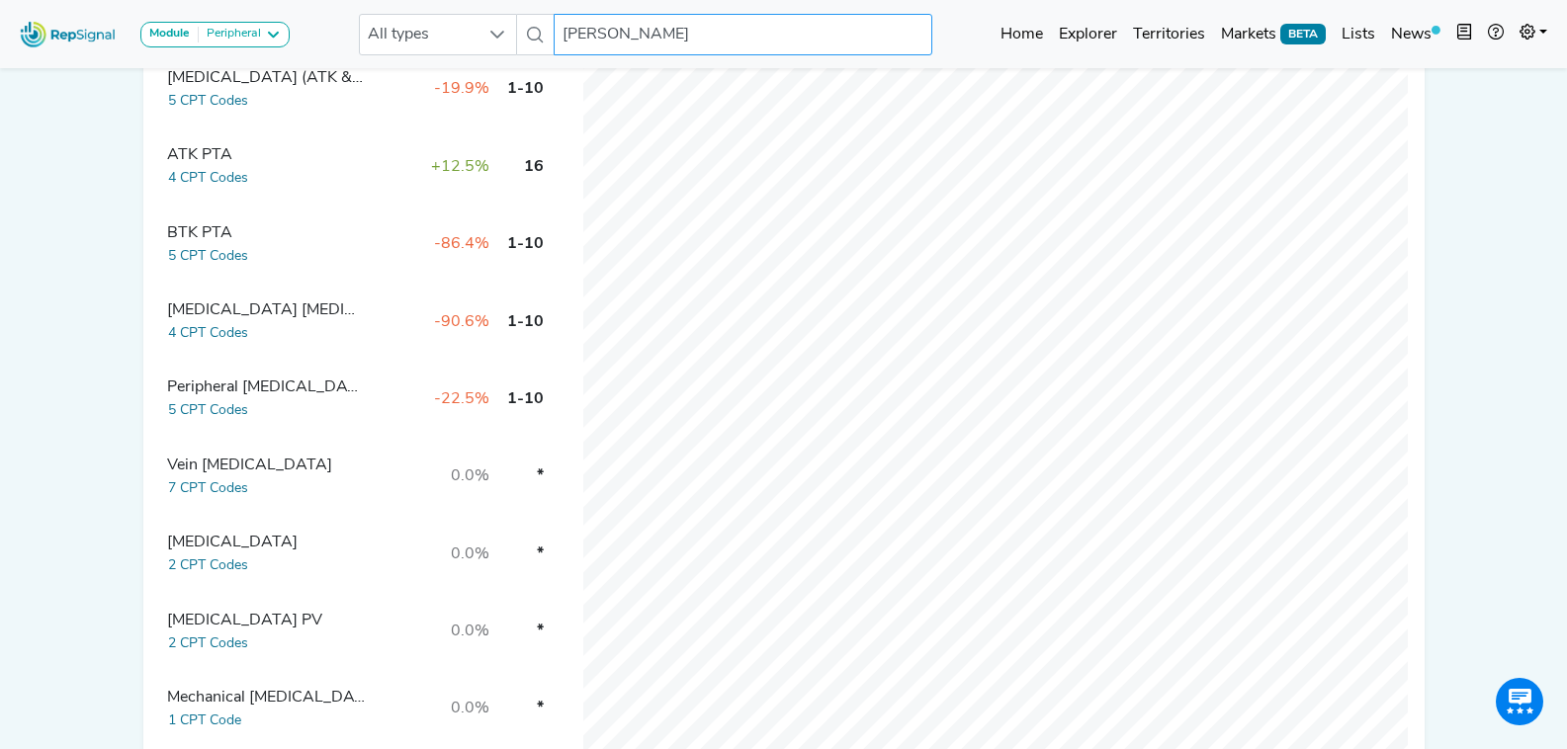
click at [648, 33] on input "Mark Ranson" at bounding box center [743, 35] width 378 height 42
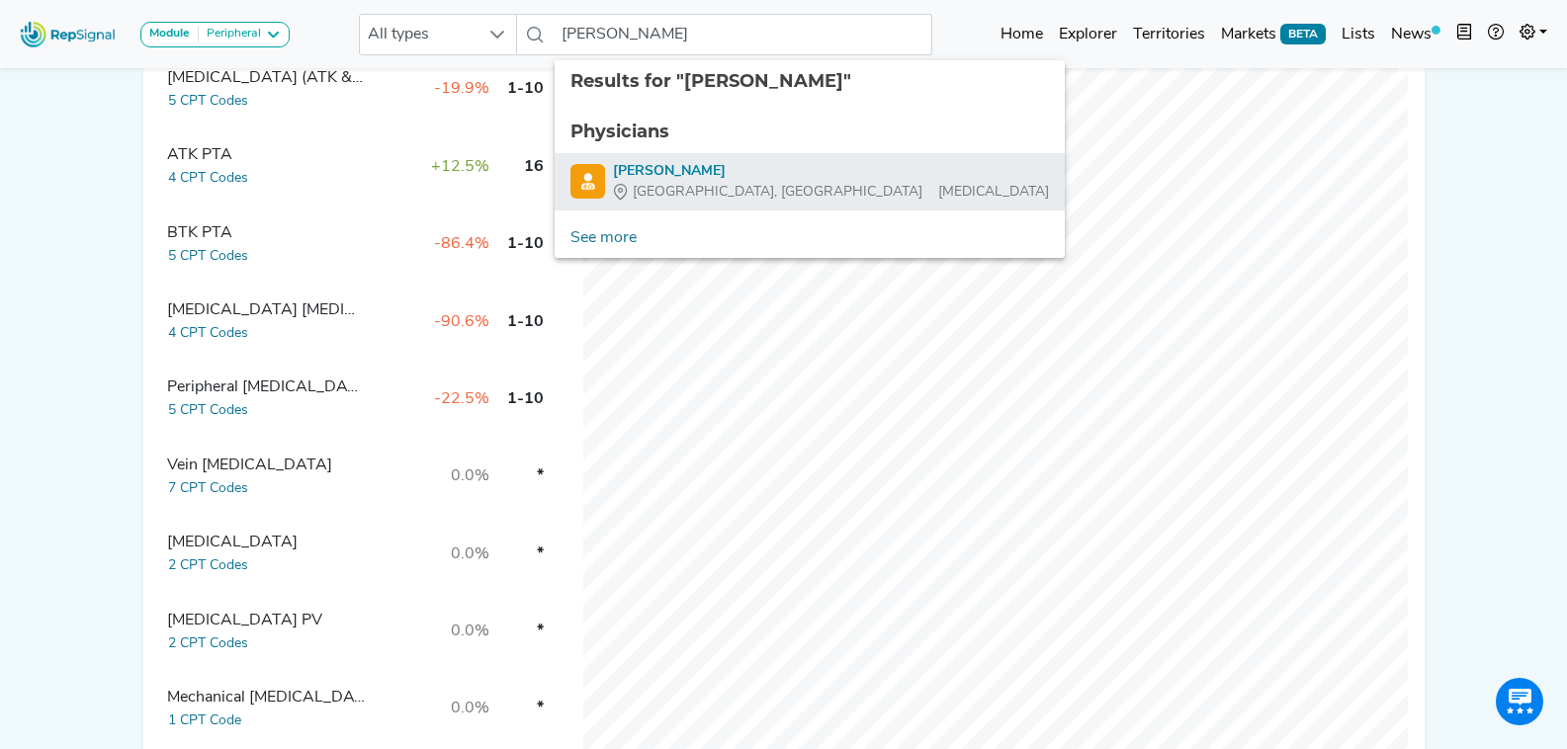
click at [748, 179] on div "[PERSON_NAME]" at bounding box center [831, 171] width 436 height 21
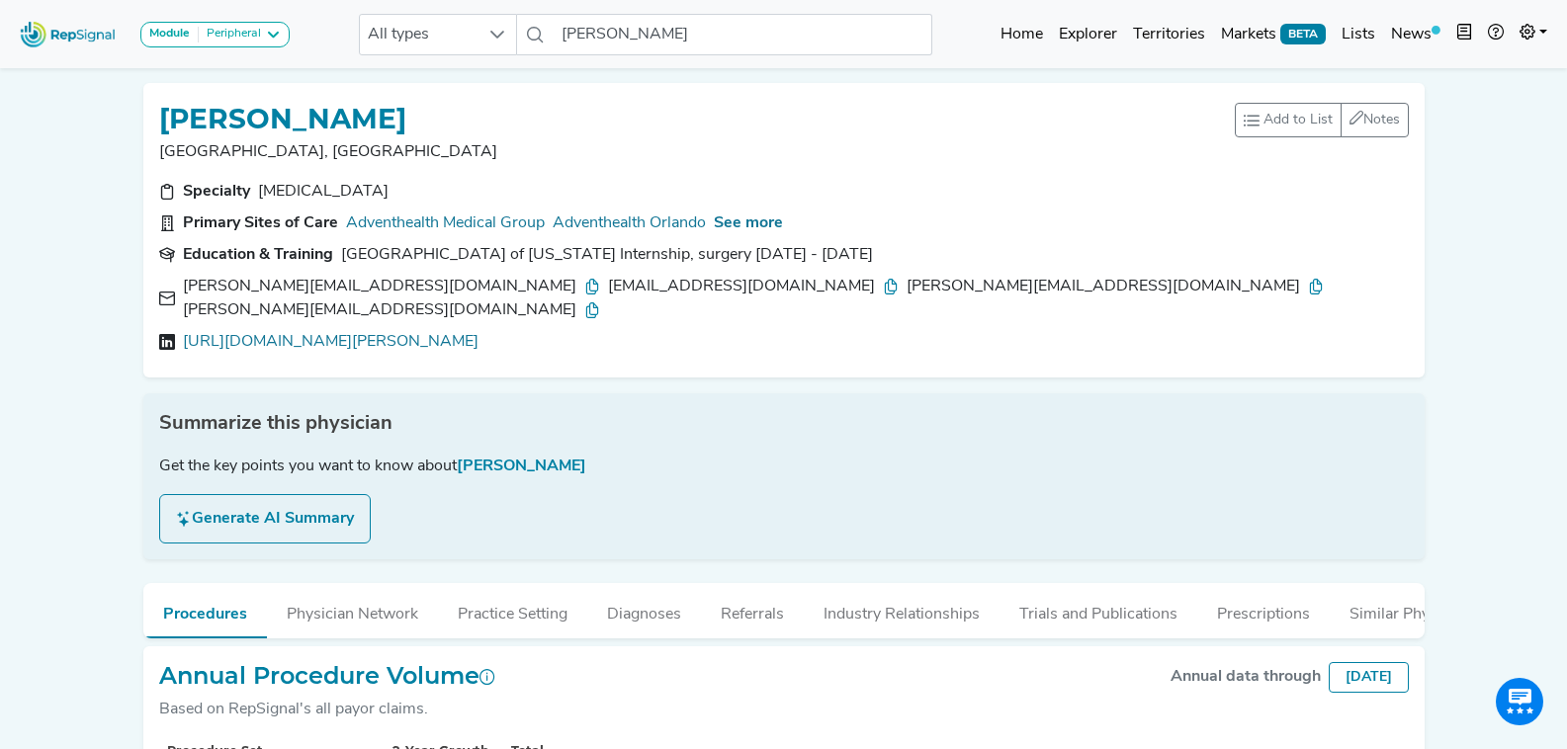
click at [584, 281] on icon at bounding box center [592, 287] width 16 height 16
click at [655, 282] on div "davidvarnagy@hotmail.com" at bounding box center [753, 287] width 291 height 24
click at [883, 283] on icon at bounding box center [891, 287] width 16 height 16
click at [1308, 289] on icon at bounding box center [1316, 287] width 16 height 16
click at [600, 303] on icon at bounding box center [592, 311] width 16 height 16
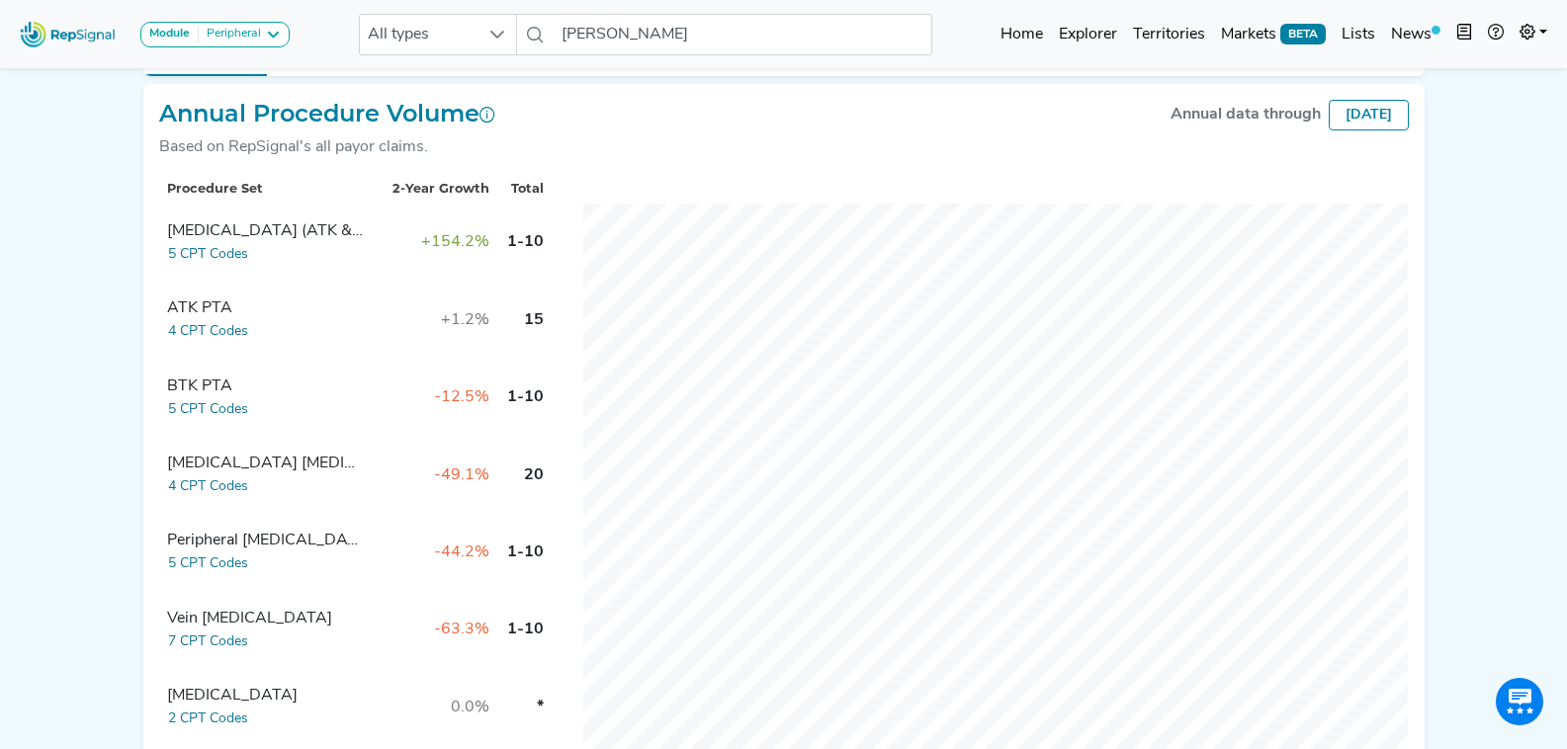
scroll to position [678, 0]
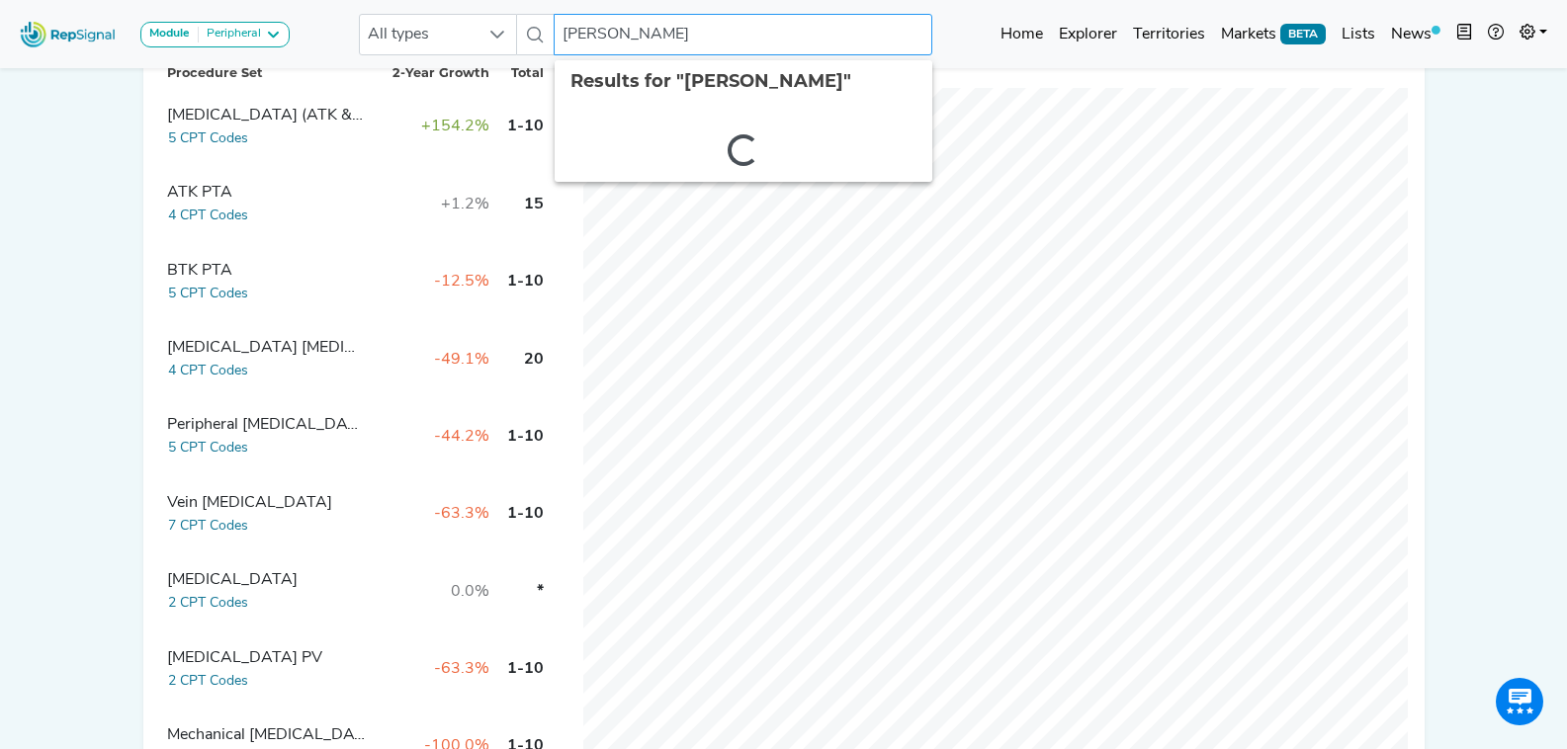
click at [717, 39] on input "[PERSON_NAME]" at bounding box center [743, 35] width 378 height 42
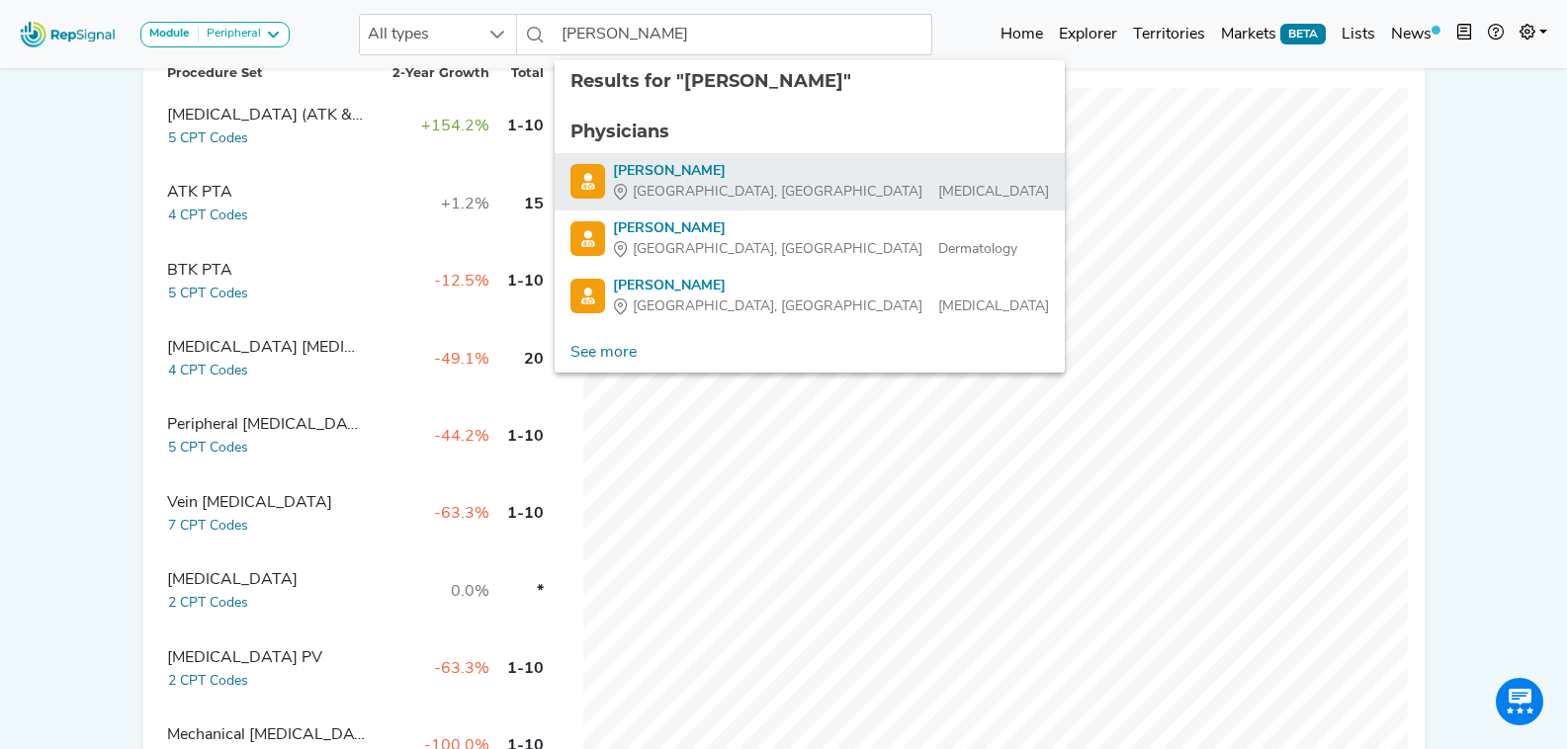
click at [810, 179] on div "Calvin Williams" at bounding box center [831, 171] width 436 height 21
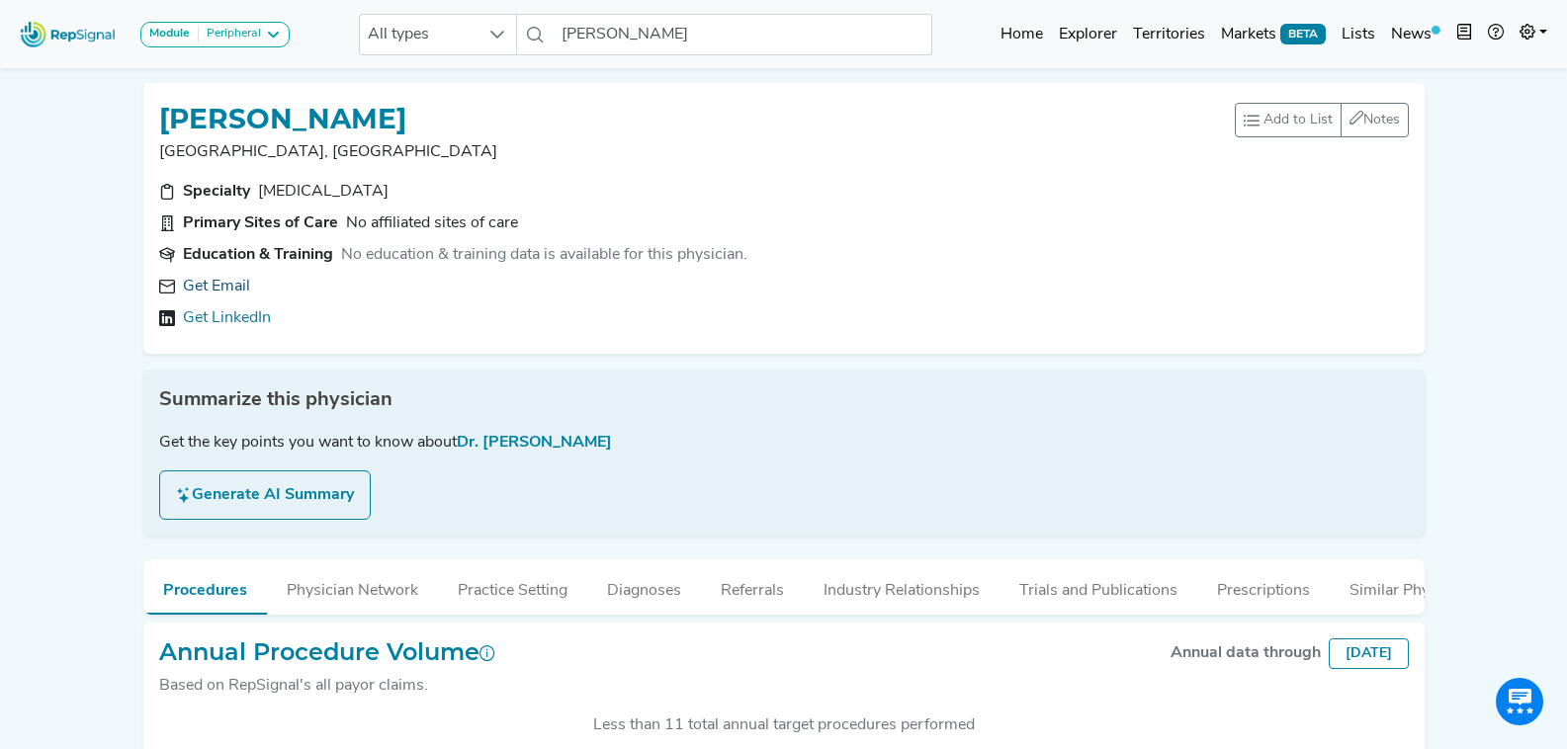
click at [224, 289] on link "Get Email" at bounding box center [216, 287] width 67 height 24
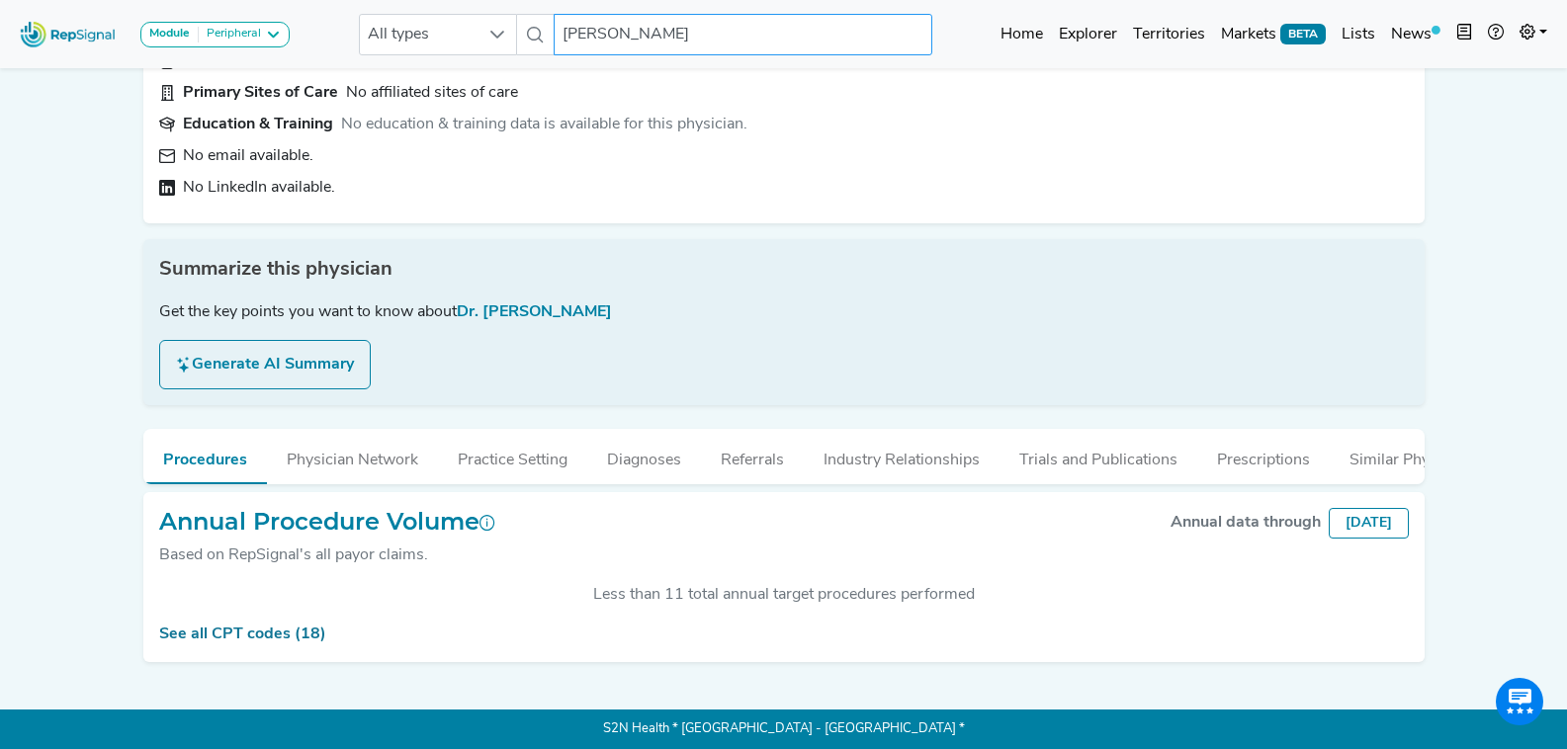
click at [733, 29] on input "Calvin Williams" at bounding box center [743, 35] width 378 height 42
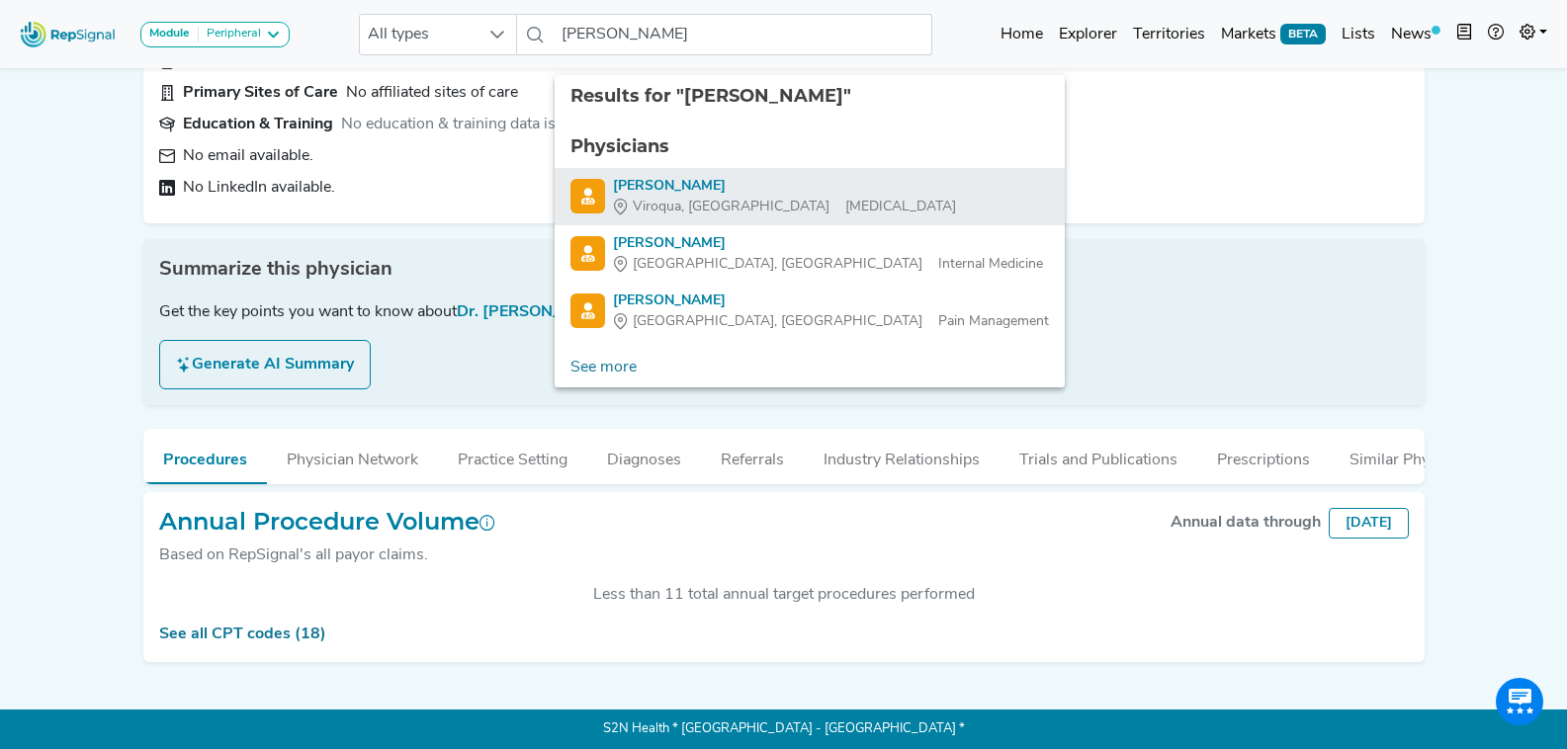
click at [727, 197] on div "Viroqua, WI General Surgery" at bounding box center [784, 207] width 343 height 21
type input "Rachel Wilson"
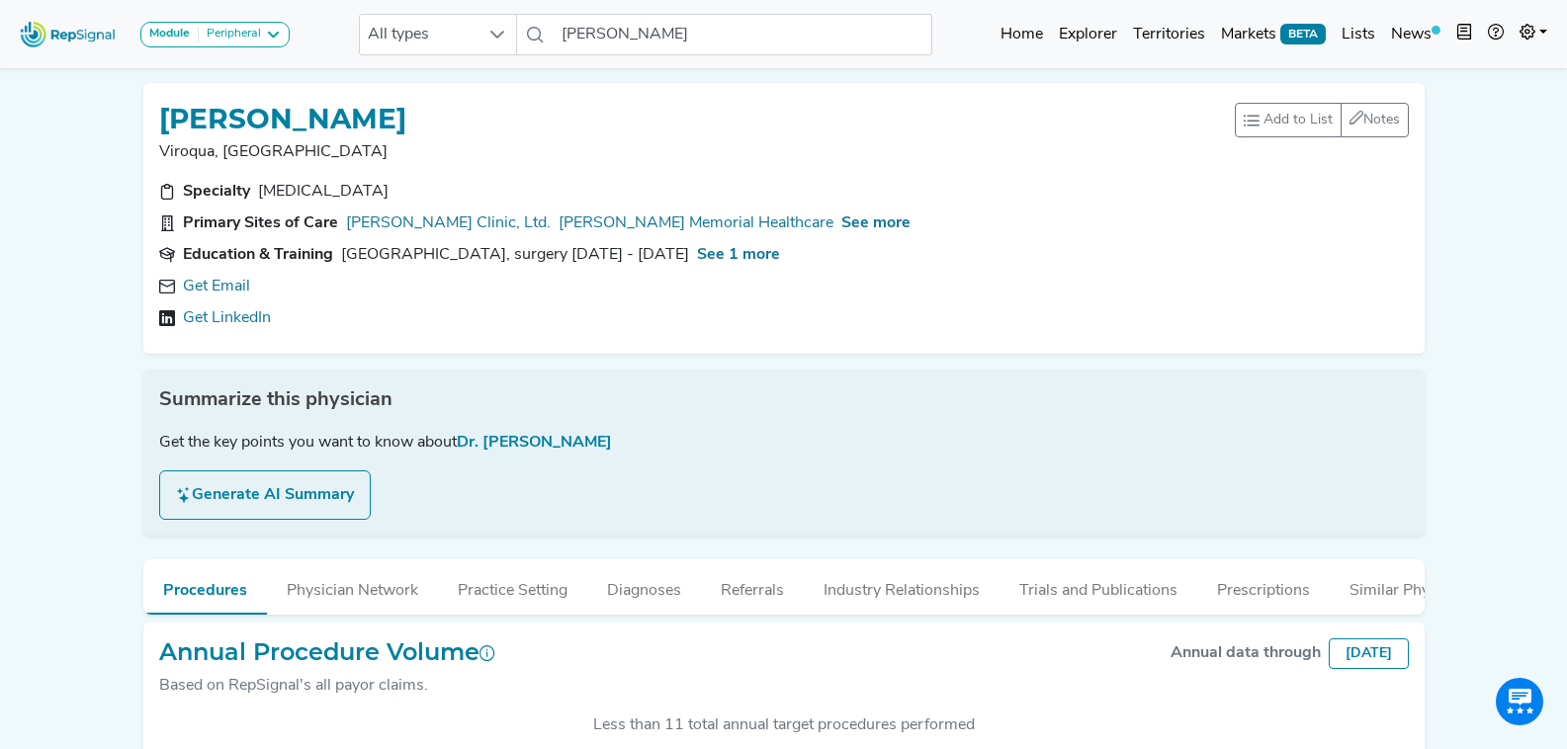
click at [239, 296] on link "Get Email" at bounding box center [216, 287] width 67 height 24
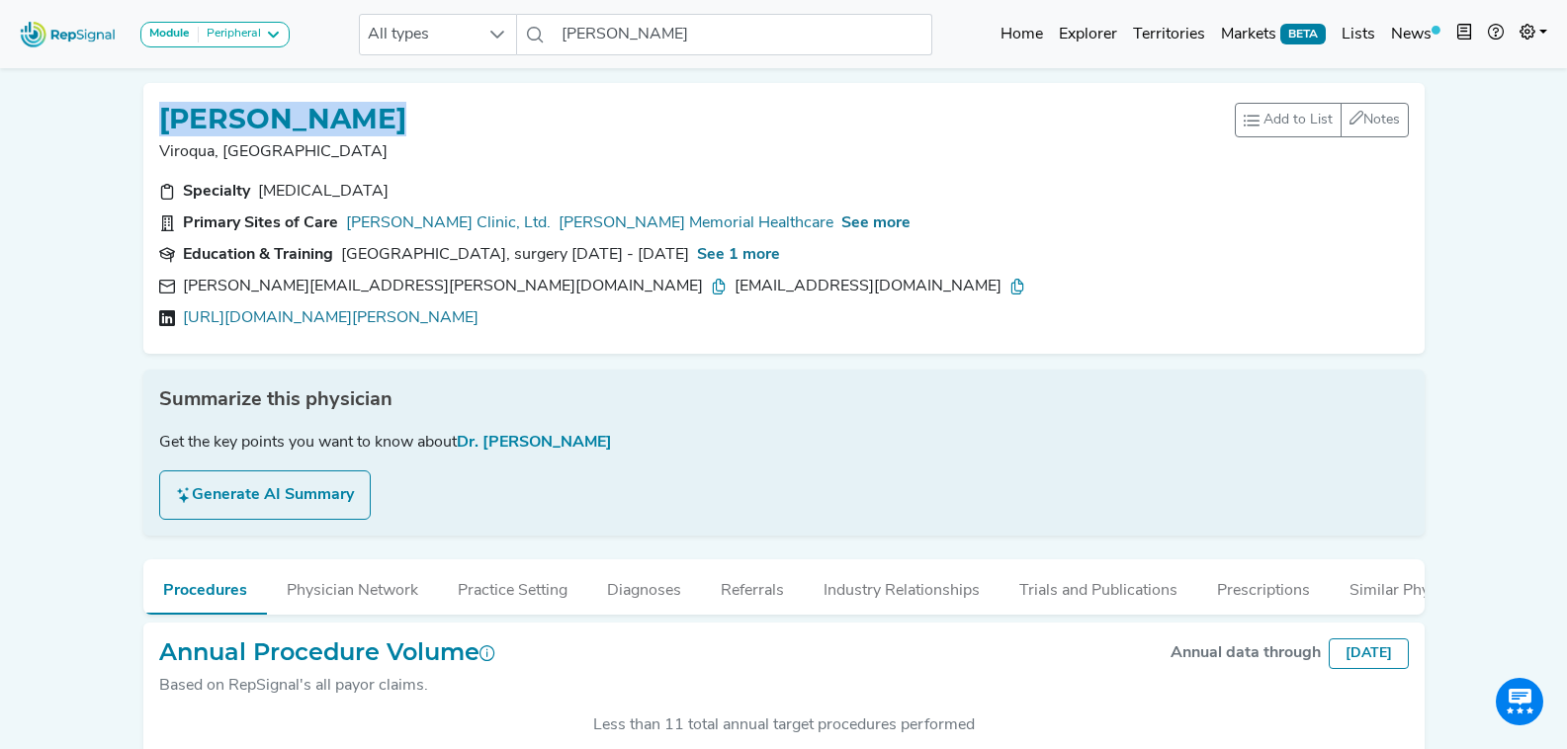
drag, startPoint x: 412, startPoint y: 115, endPoint x: 168, endPoint y: 114, distance: 244.2
click at [168, 114] on div "RACHEL WILSON" at bounding box center [697, 118] width 1076 height 38
copy h1 "RACHEL WILSON"
click at [711, 287] on icon at bounding box center [719, 287] width 16 height 16
click at [1009, 280] on icon at bounding box center [1017, 287] width 16 height 16
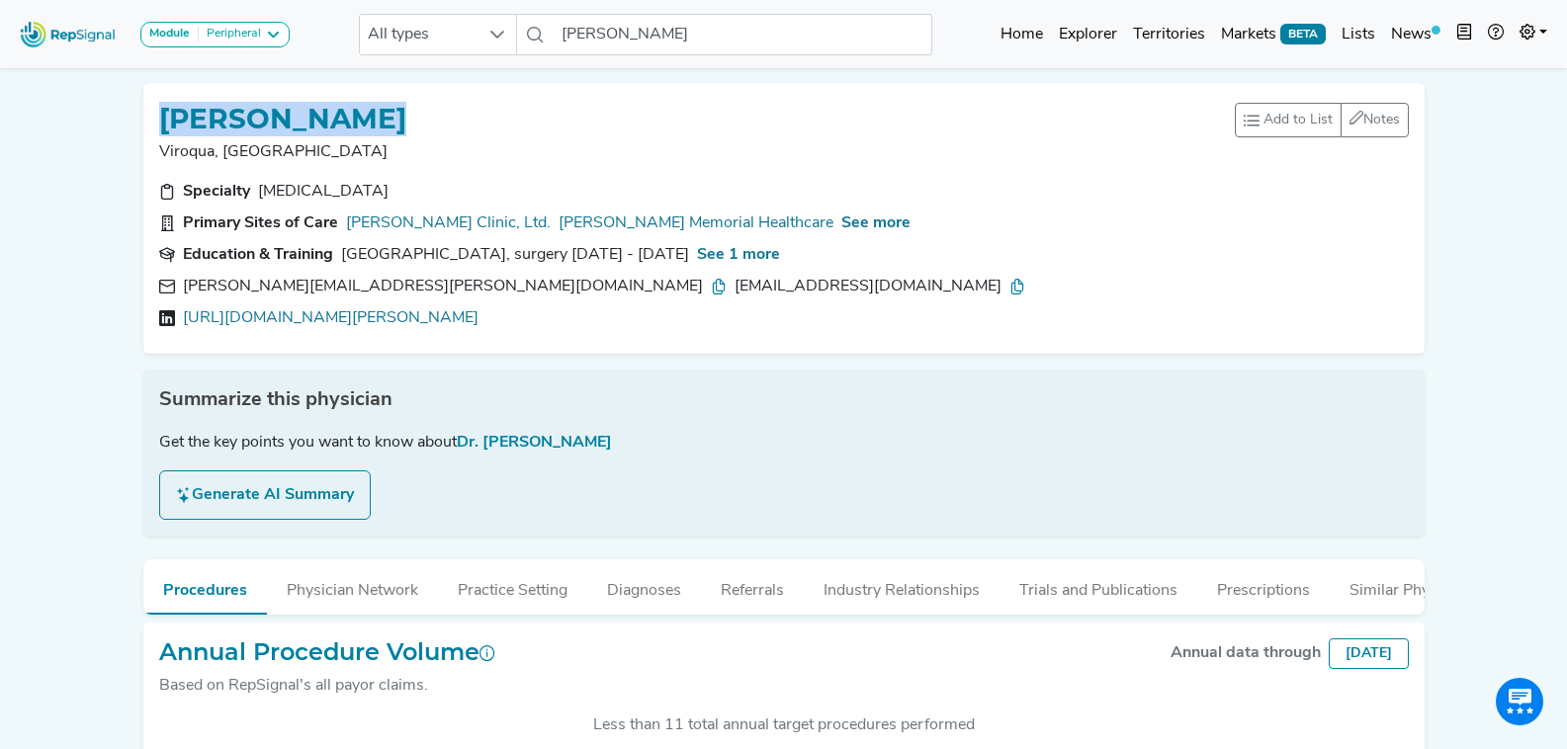
drag, startPoint x: 442, startPoint y: 120, endPoint x: 155, endPoint y: 111, distance: 286.9
click at [155, 111] on div "RACHEL WILSON Viroqua, WI Add to List Recent Lists: Tristan - CPT 36902 - PTA D…" at bounding box center [783, 218] width 1281 height 271
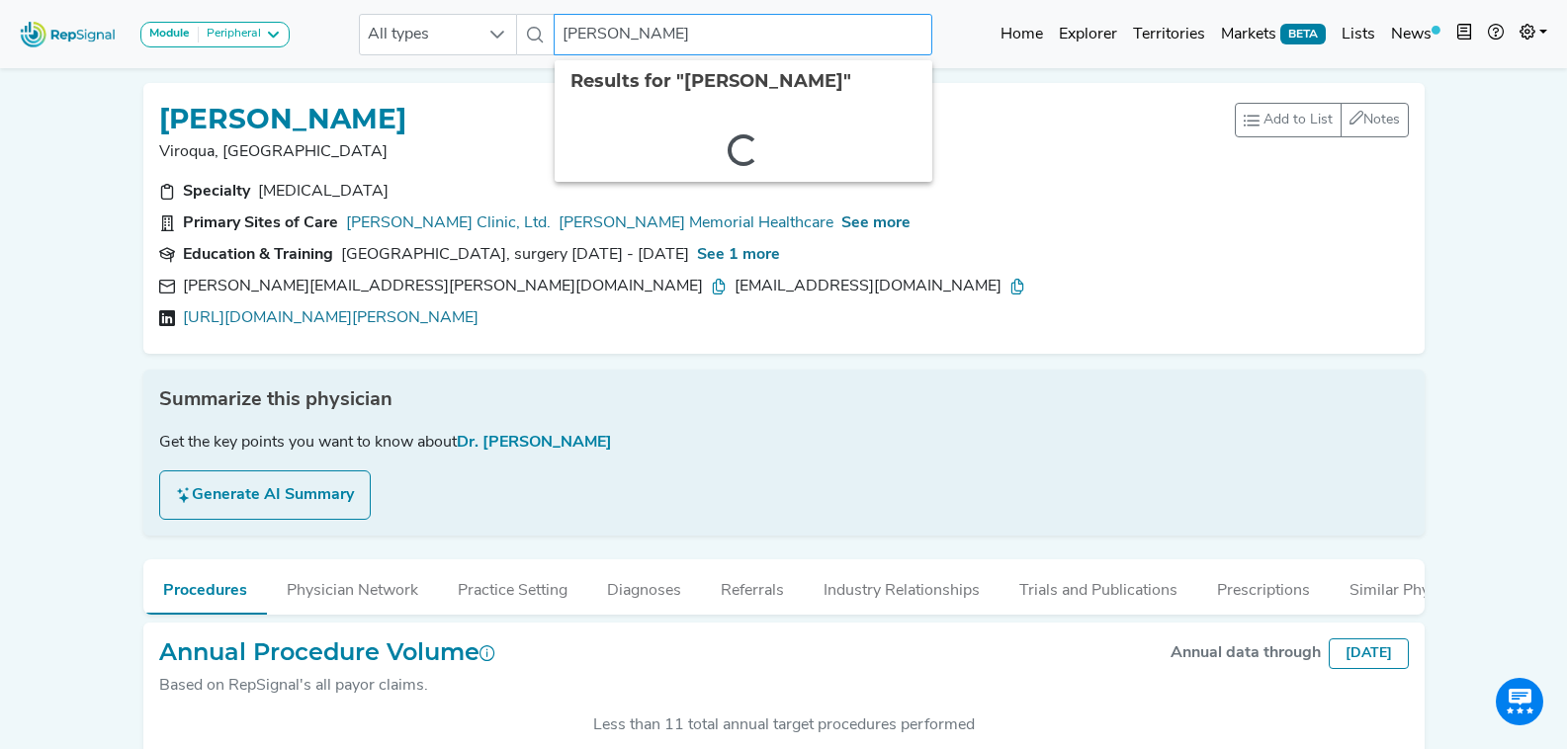
click at [667, 42] on input "Rachel Wilson" at bounding box center [743, 35] width 378 height 42
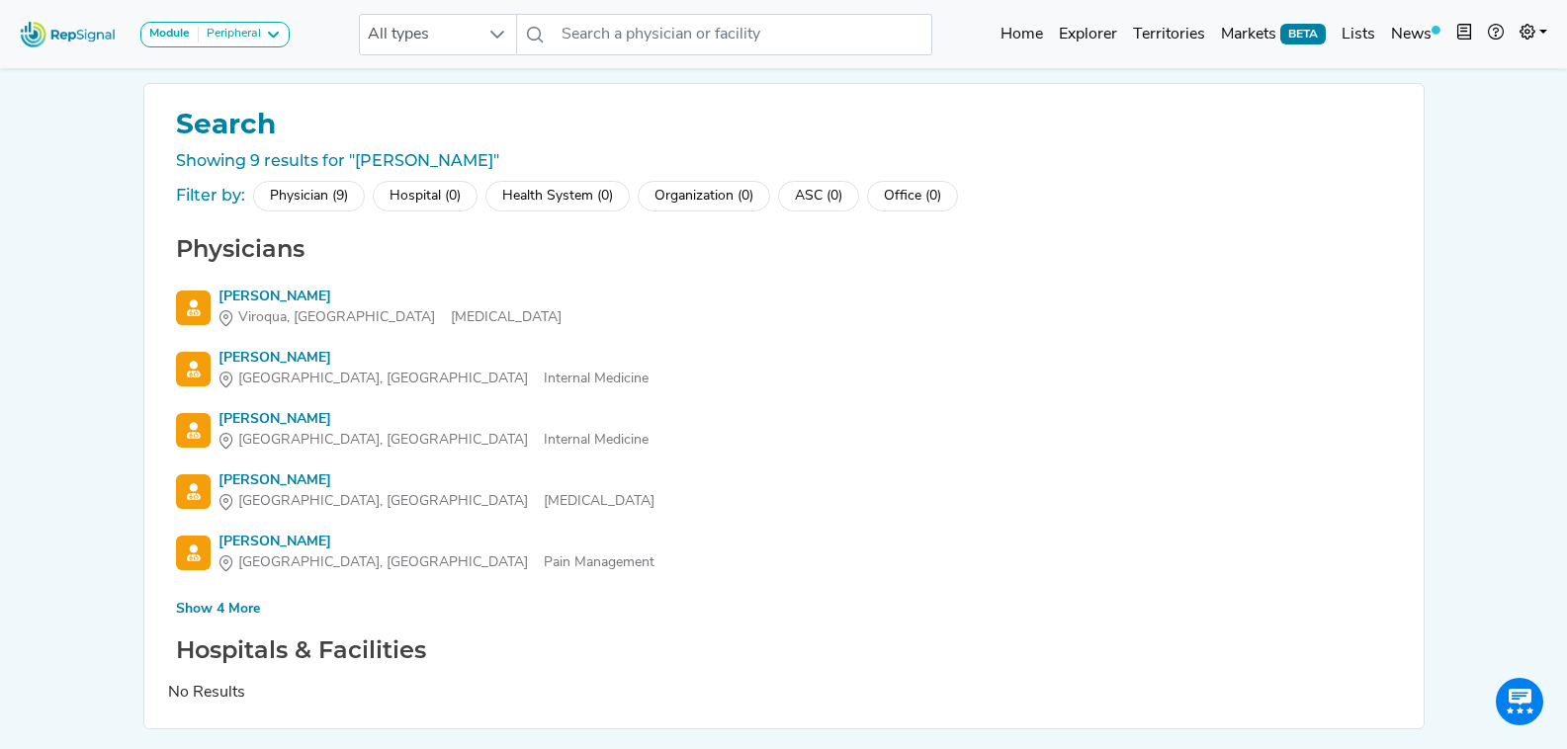
click at [243, 605] on div "Show 4 More" at bounding box center [218, 609] width 84 height 21
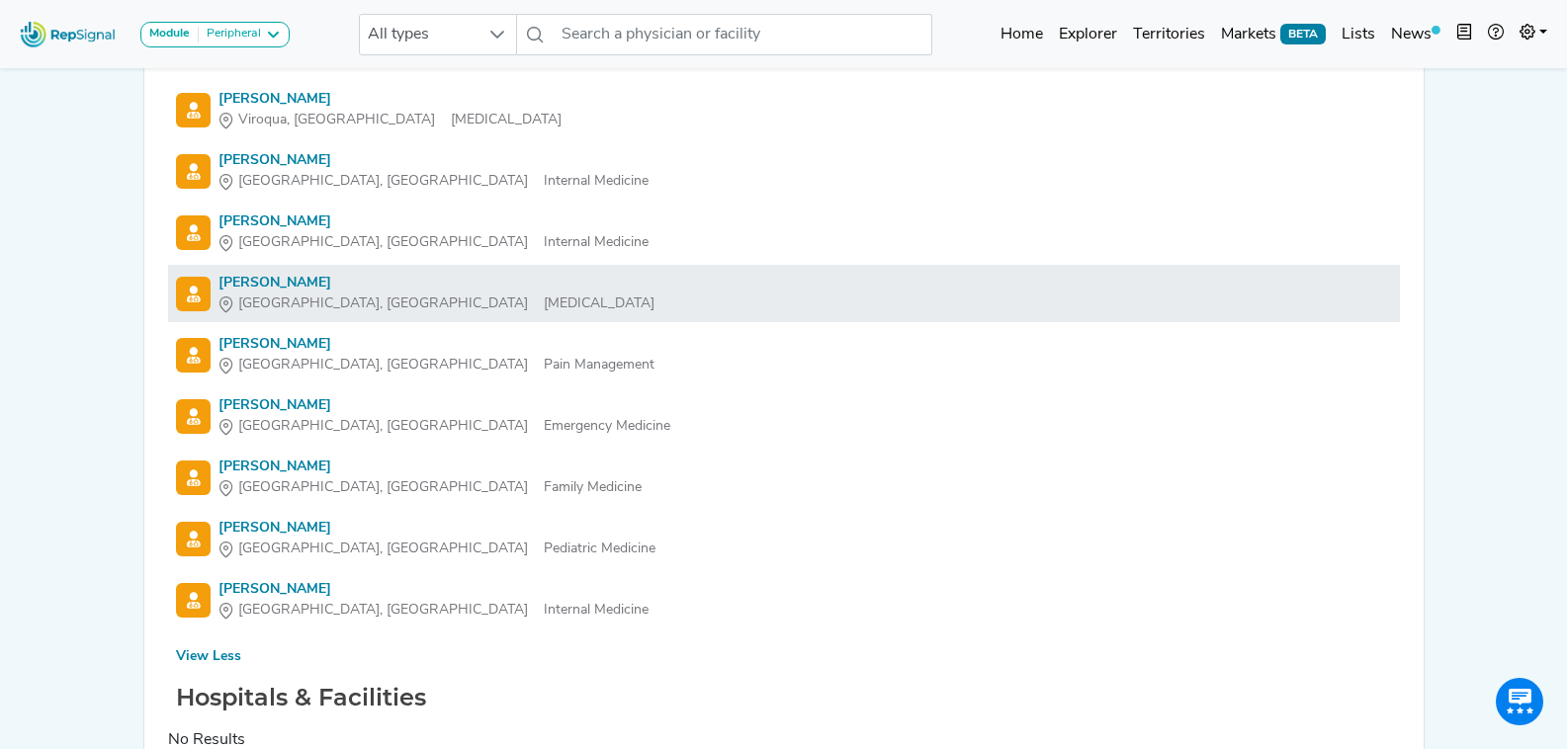
click at [363, 295] on div "Orlando, FL Vascular Surgery" at bounding box center [436, 304] width 436 height 21
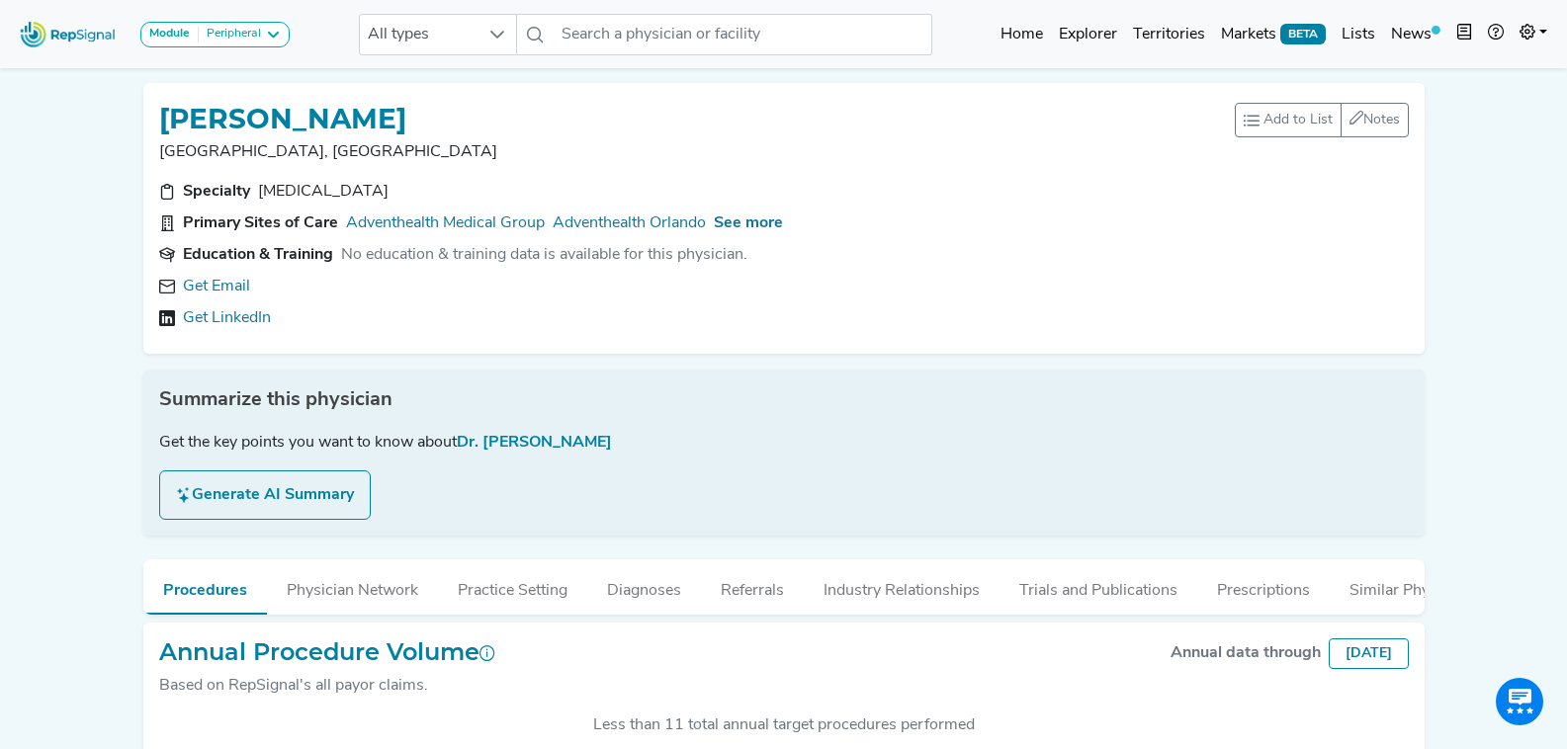
click at [217, 281] on div "Get Email Get LinkedIn" at bounding box center [784, 302] width 1250 height 55
click at [238, 289] on link "Get Email" at bounding box center [216, 287] width 67 height 24
click at [628, 49] on input "text" at bounding box center [743, 35] width 378 height 42
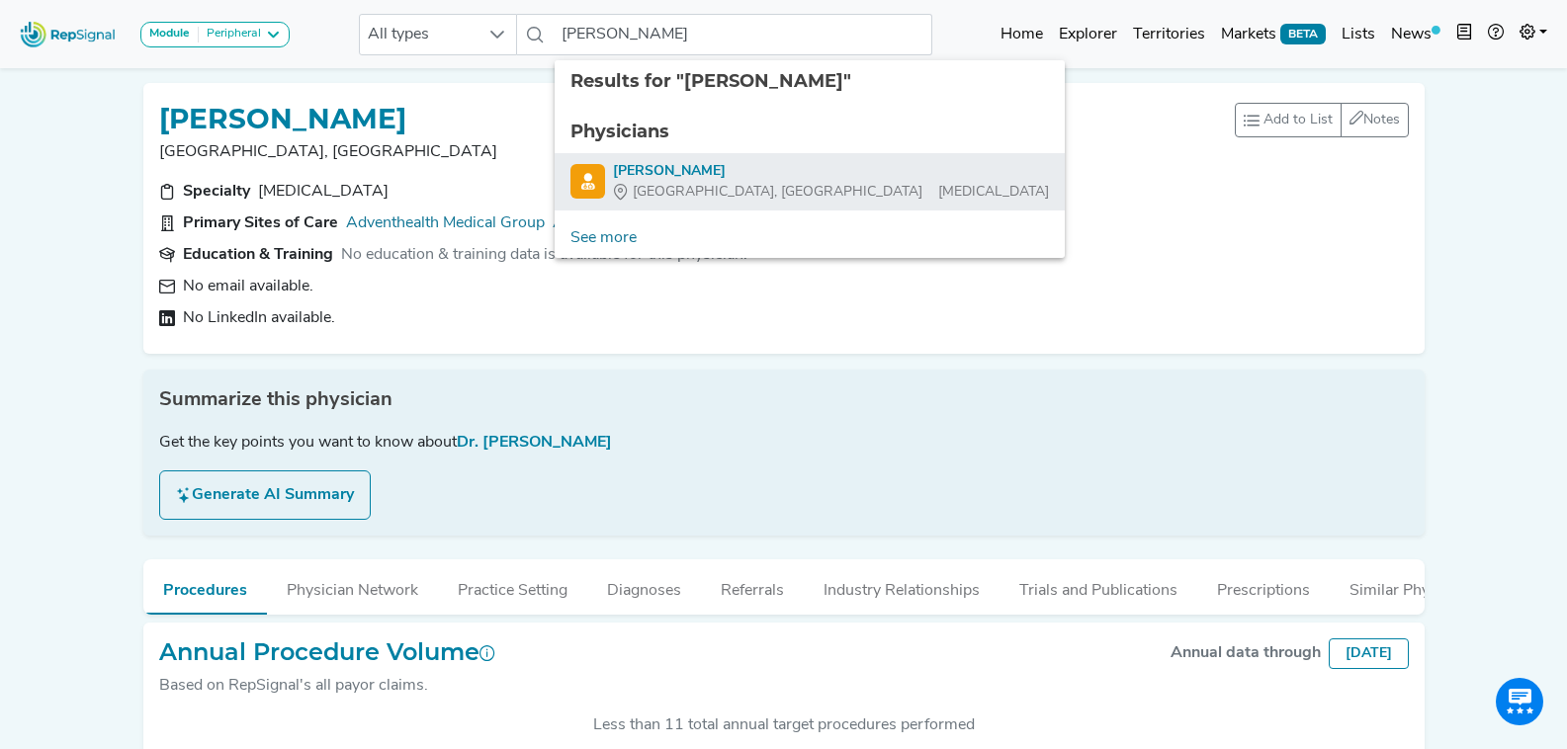
click at [690, 170] on div "Alan Wladis" at bounding box center [831, 171] width 436 height 21
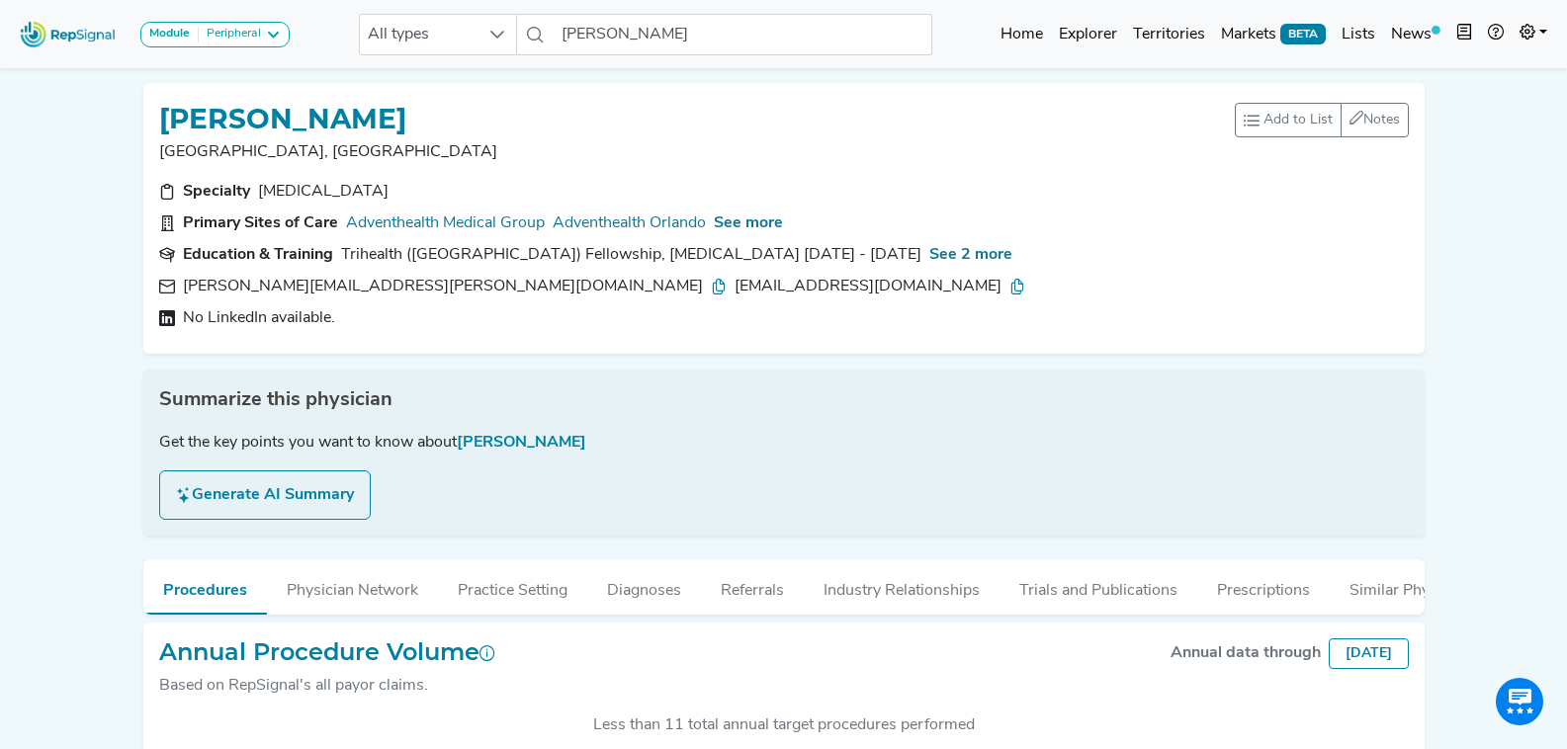
click at [711, 282] on icon at bounding box center [719, 287] width 16 height 16
click at [1009, 284] on icon at bounding box center [1017, 287] width 16 height 16
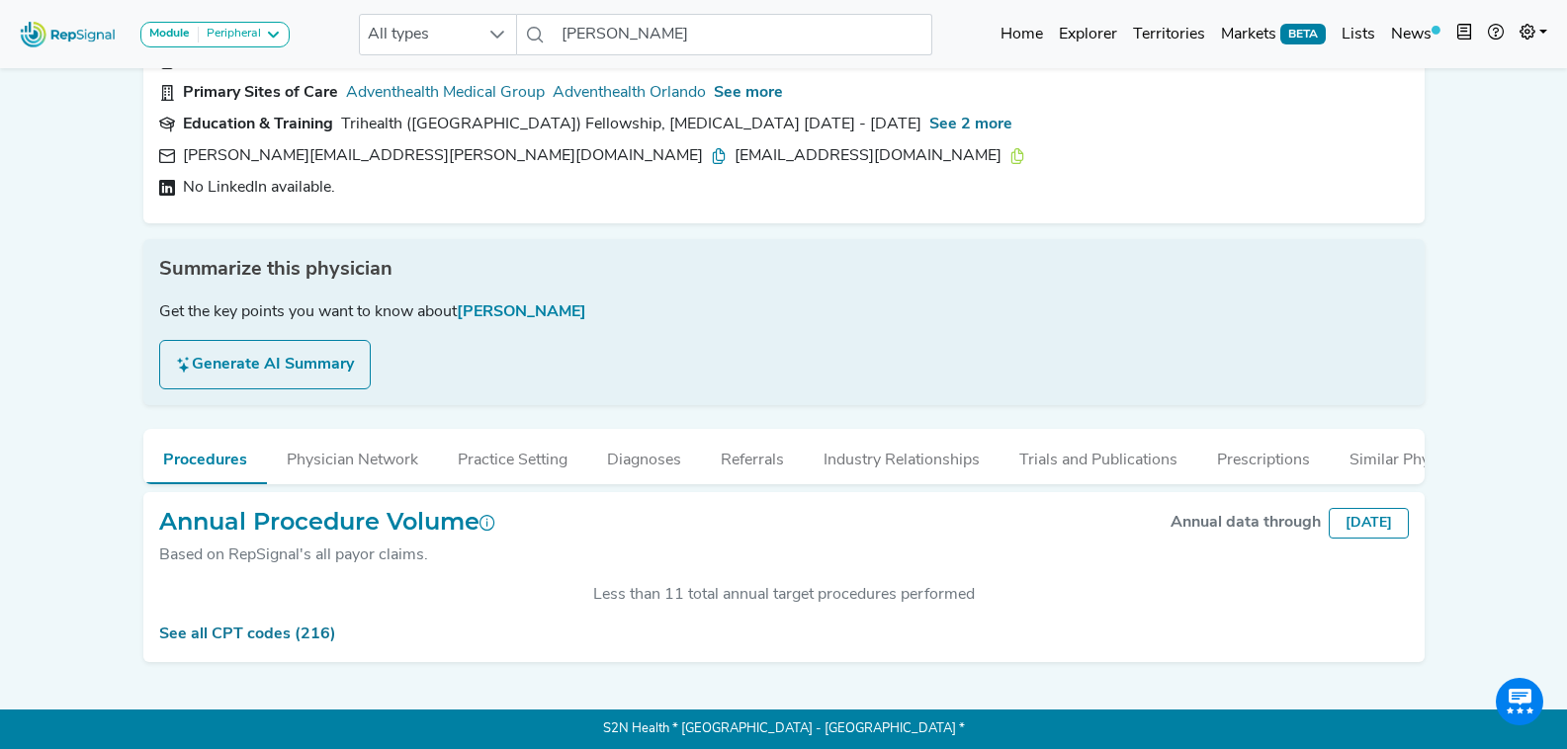
scroll to position [145, 0]
click at [655, 26] on input "Alan Wladis" at bounding box center [743, 35] width 378 height 42
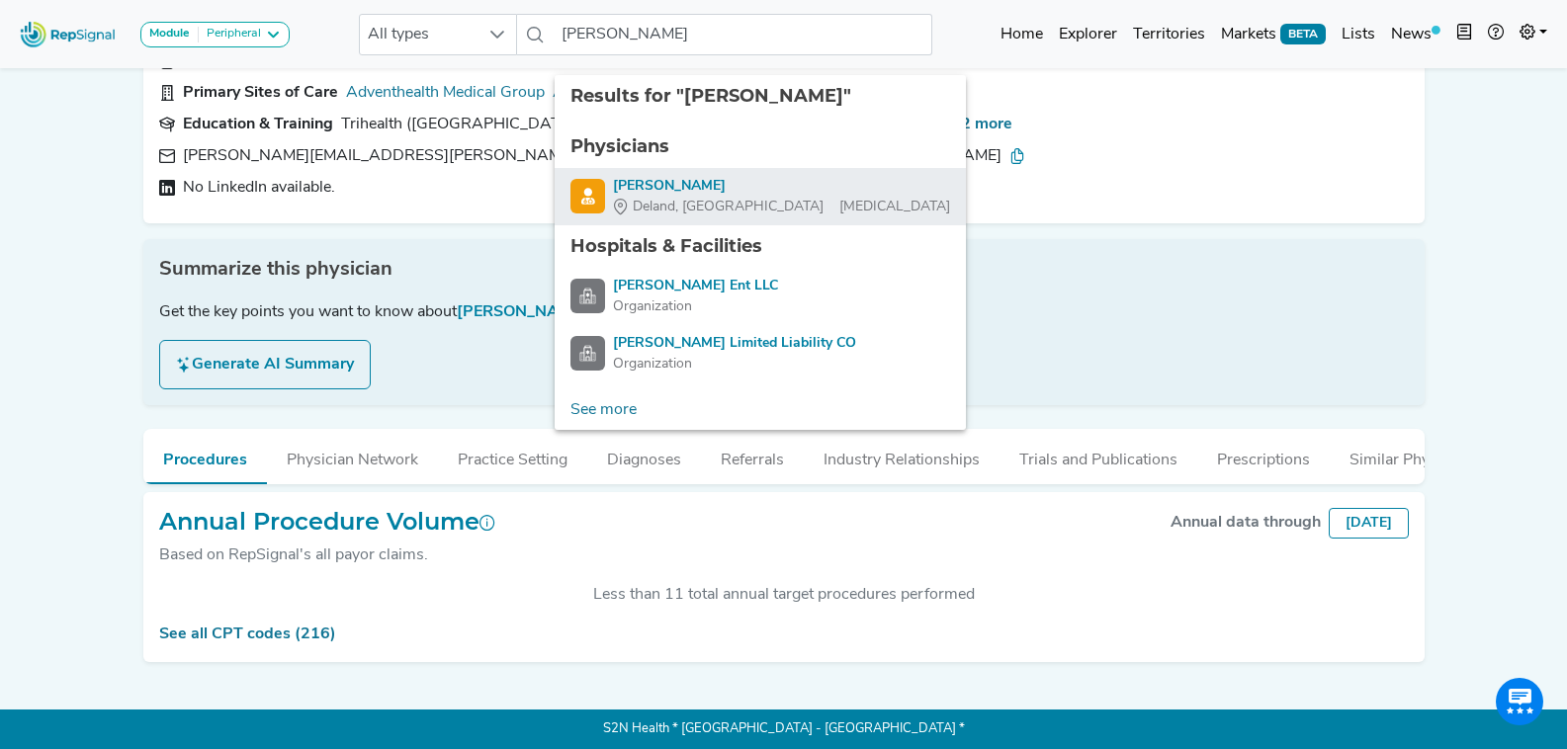
click at [711, 179] on div "Min Li Xu" at bounding box center [781, 186] width 337 height 21
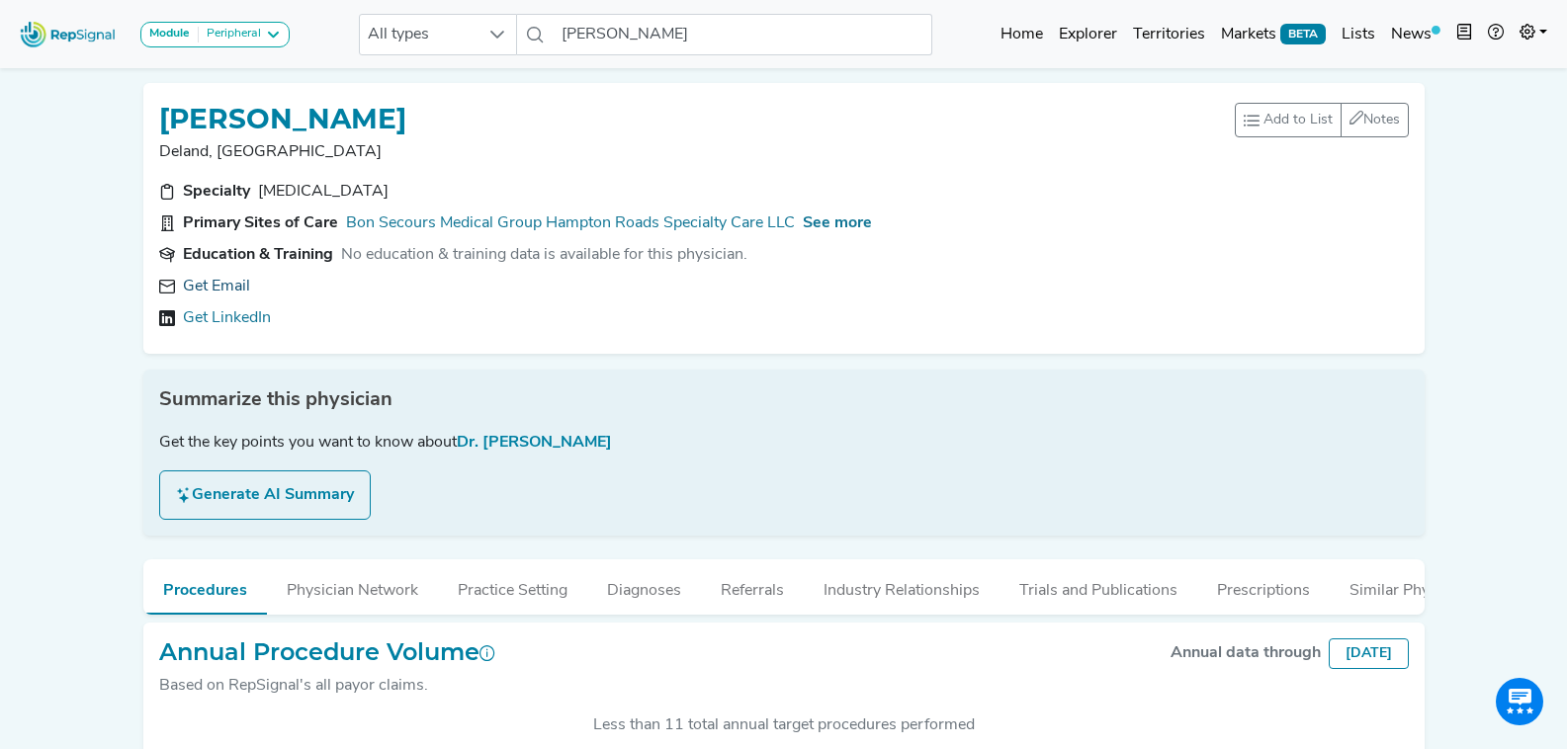
click at [209, 282] on link "Get Email" at bounding box center [216, 287] width 67 height 24
click at [639, 38] on input "Min Li Xu" at bounding box center [743, 35] width 378 height 42
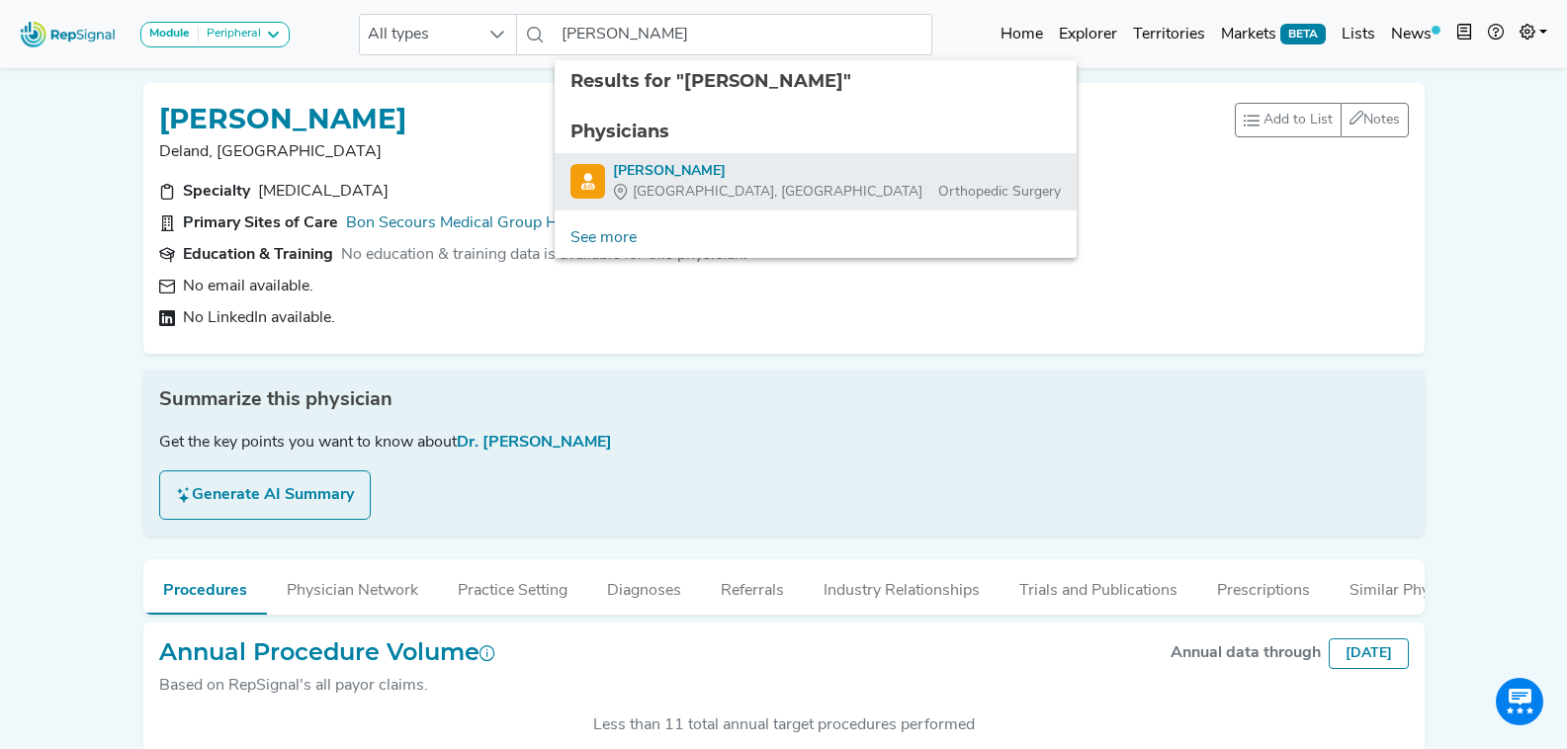
click at [742, 177] on div "Alexandra Page" at bounding box center [837, 171] width 448 height 21
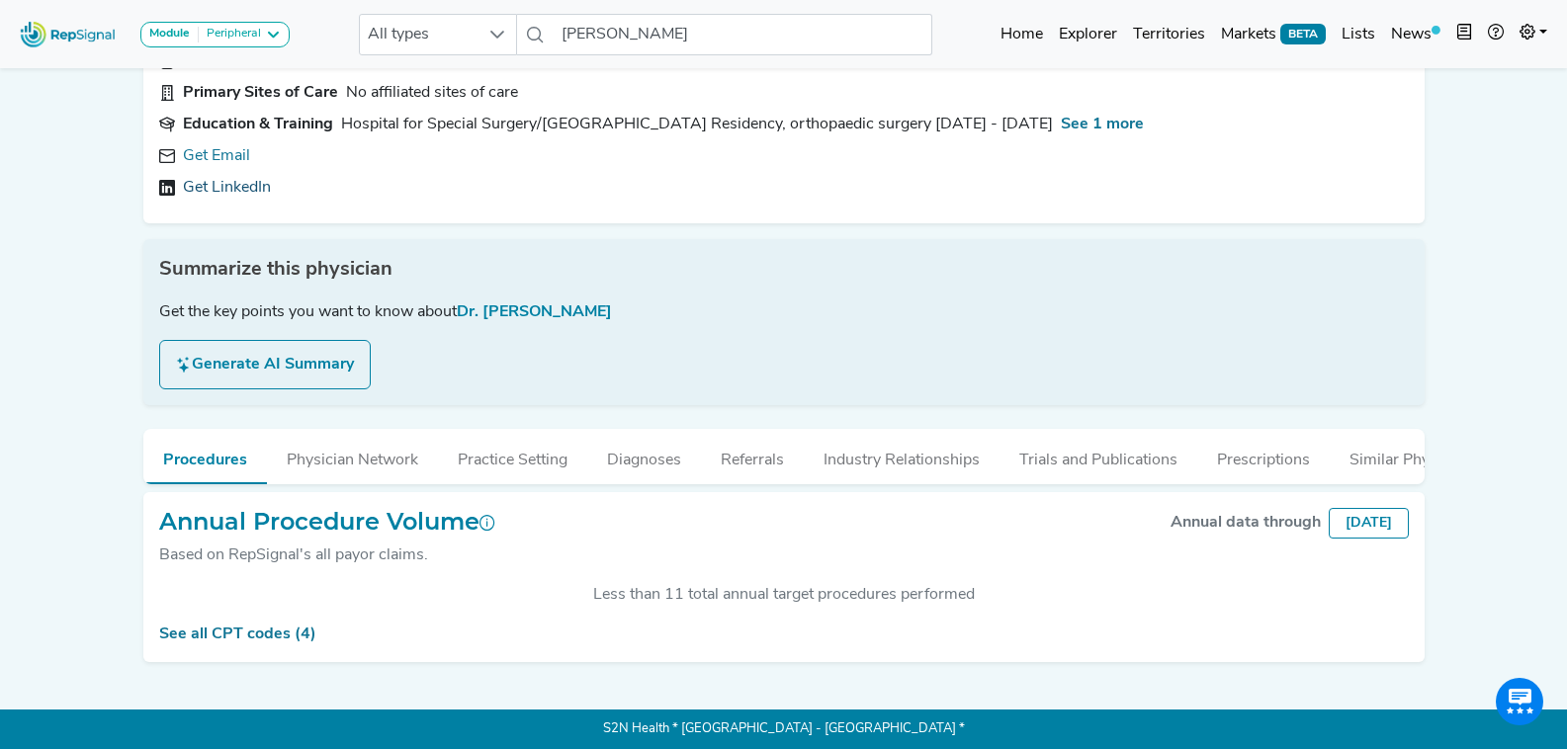
click at [220, 176] on link "Get LinkedIn" at bounding box center [227, 188] width 88 height 24
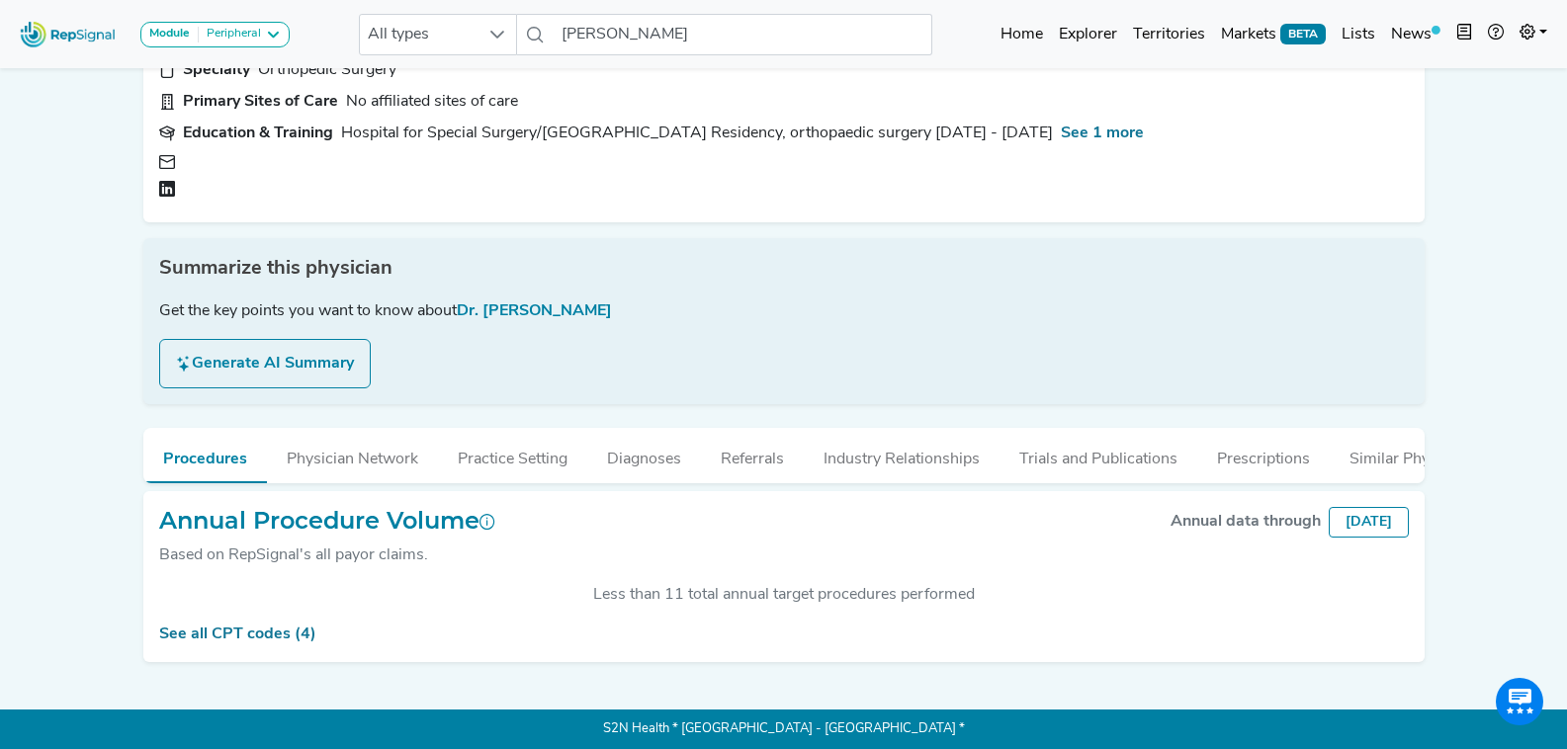
scroll to position [145, 0]
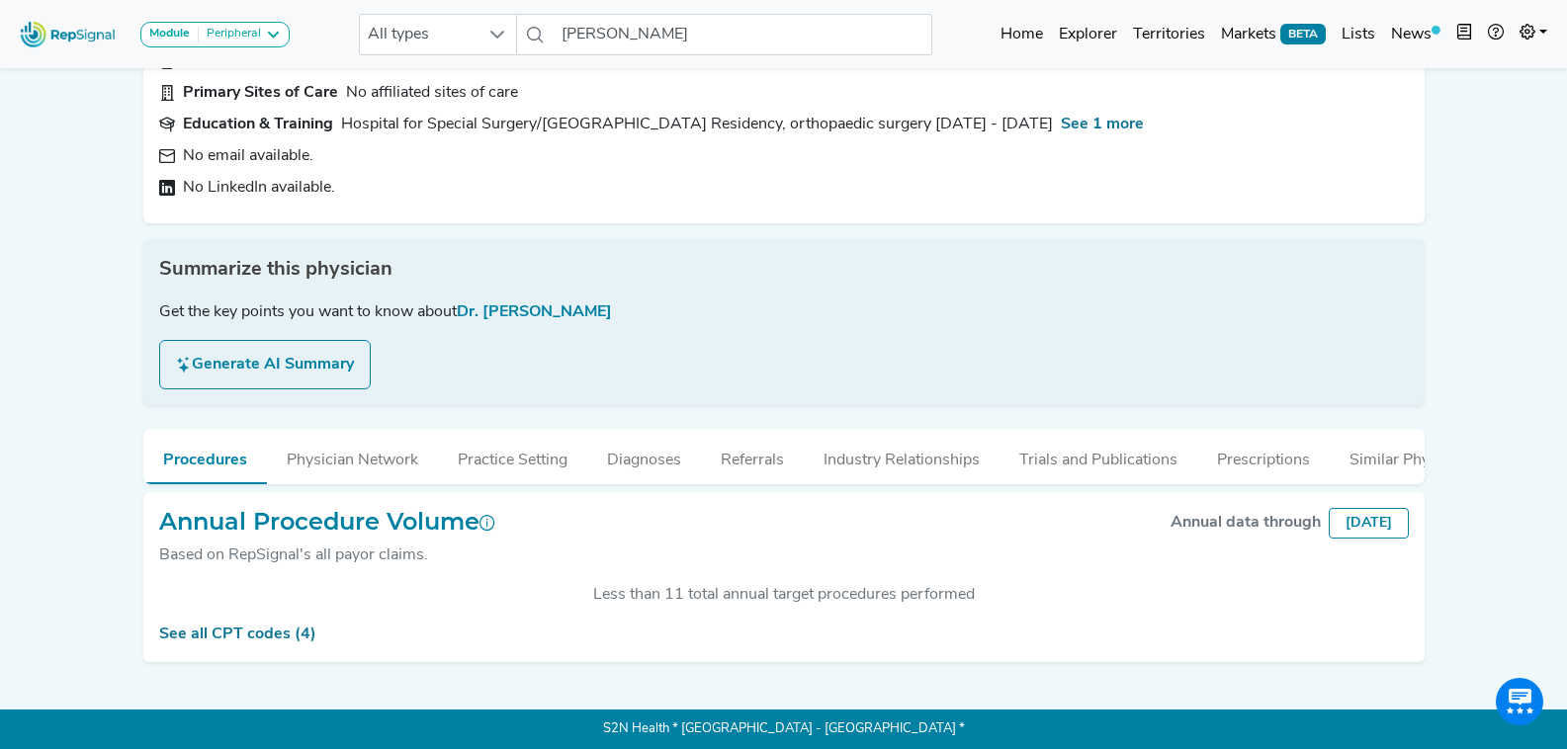
click at [642, 66] on nav "Module Peripheral Bariatric Coronary MIS Balloon Procedures Peripheral All type…" at bounding box center [783, 34] width 1567 height 68
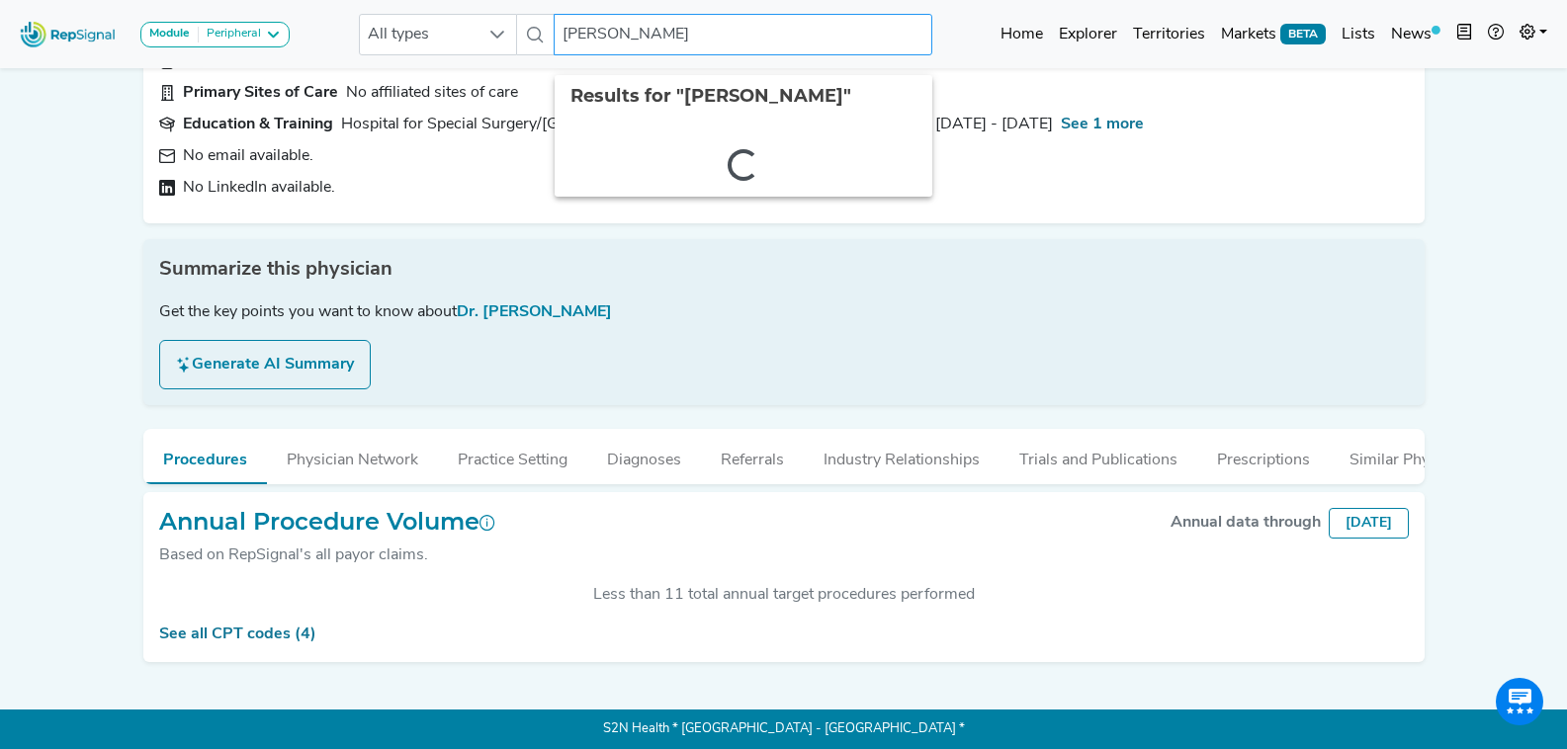
click at [637, 33] on input "Alexandra Page" at bounding box center [743, 35] width 378 height 42
type input "alex chebl"
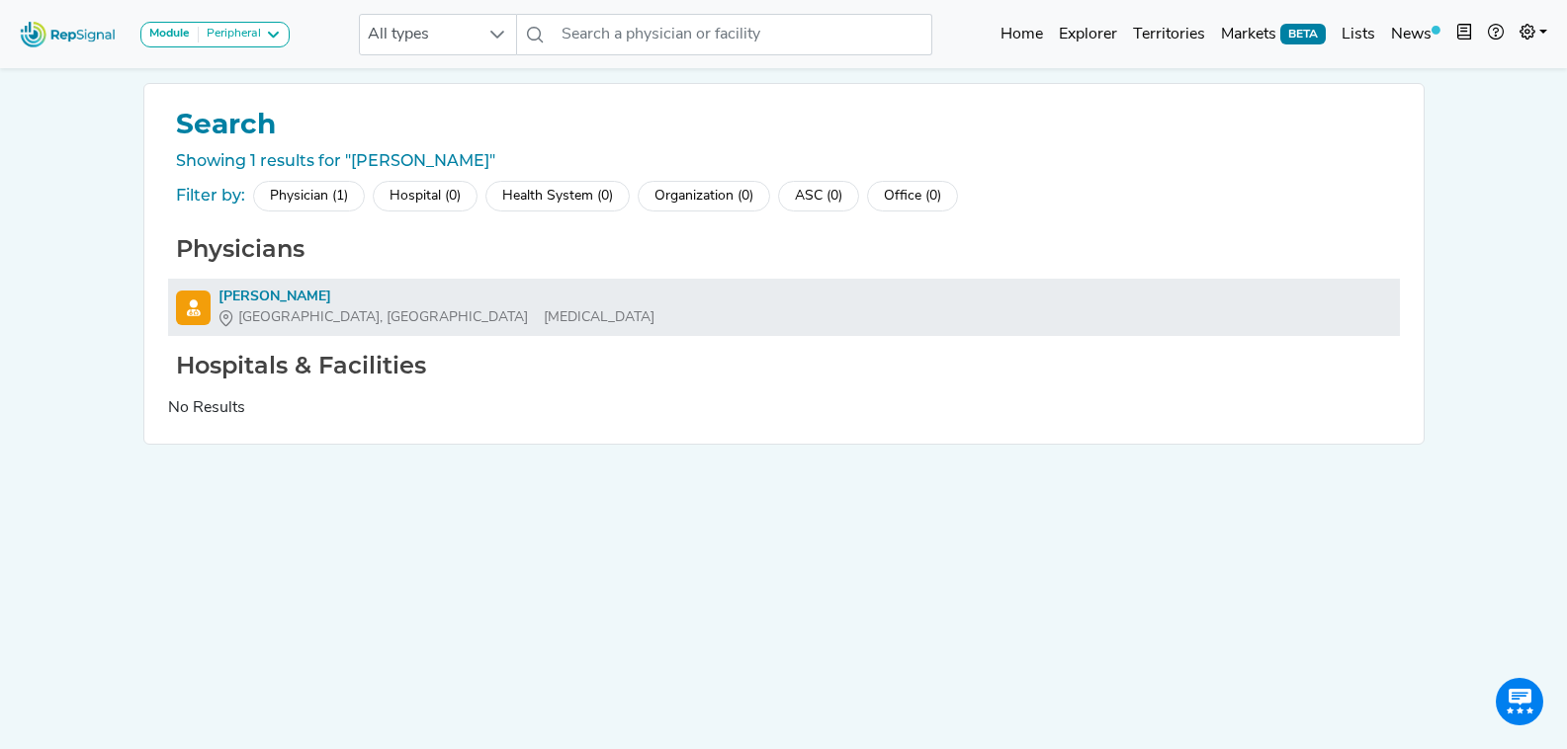
click at [404, 307] on div "Detroit, MI Interventional Radiology" at bounding box center [436, 317] width 436 height 21
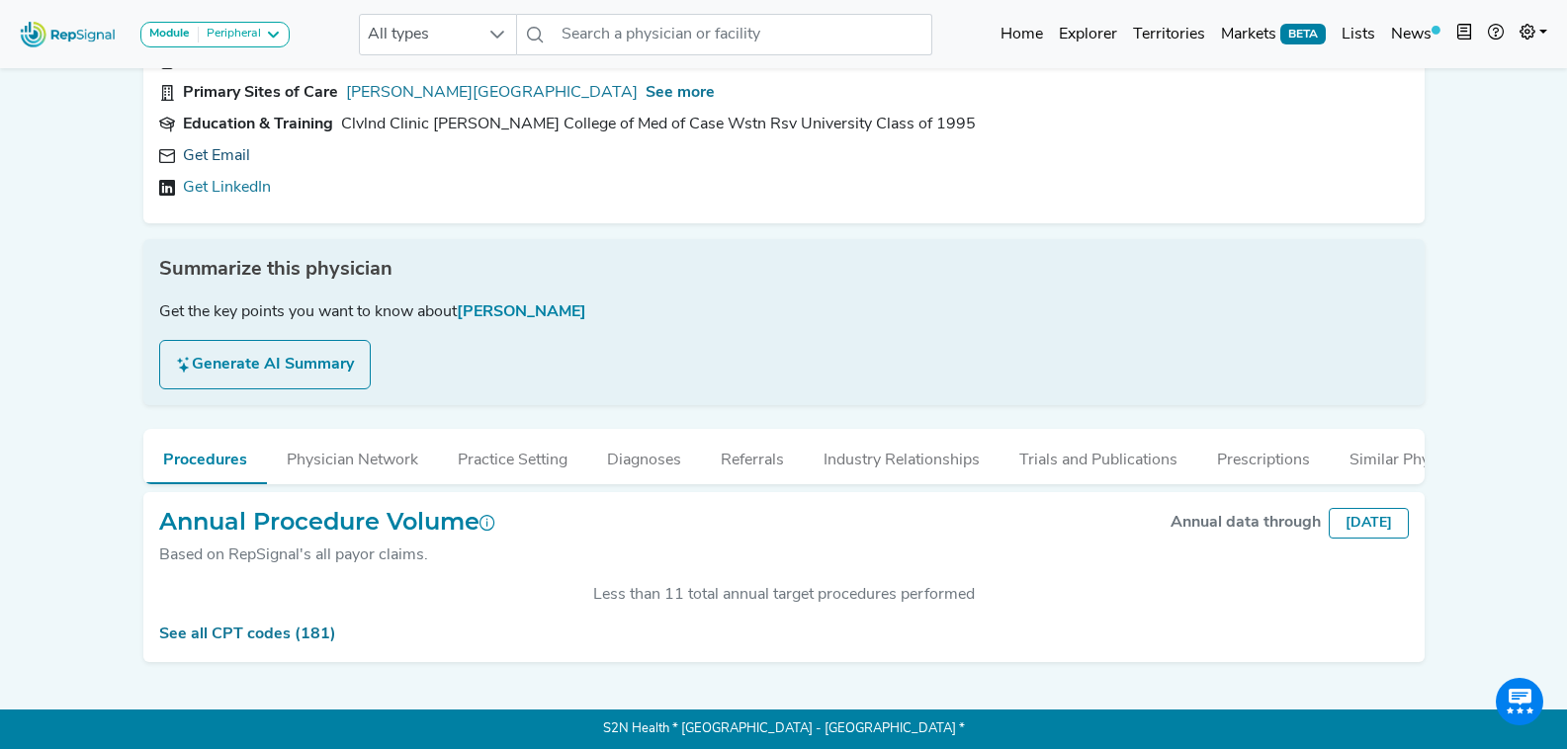
click at [206, 144] on link "Get Email" at bounding box center [216, 156] width 67 height 24
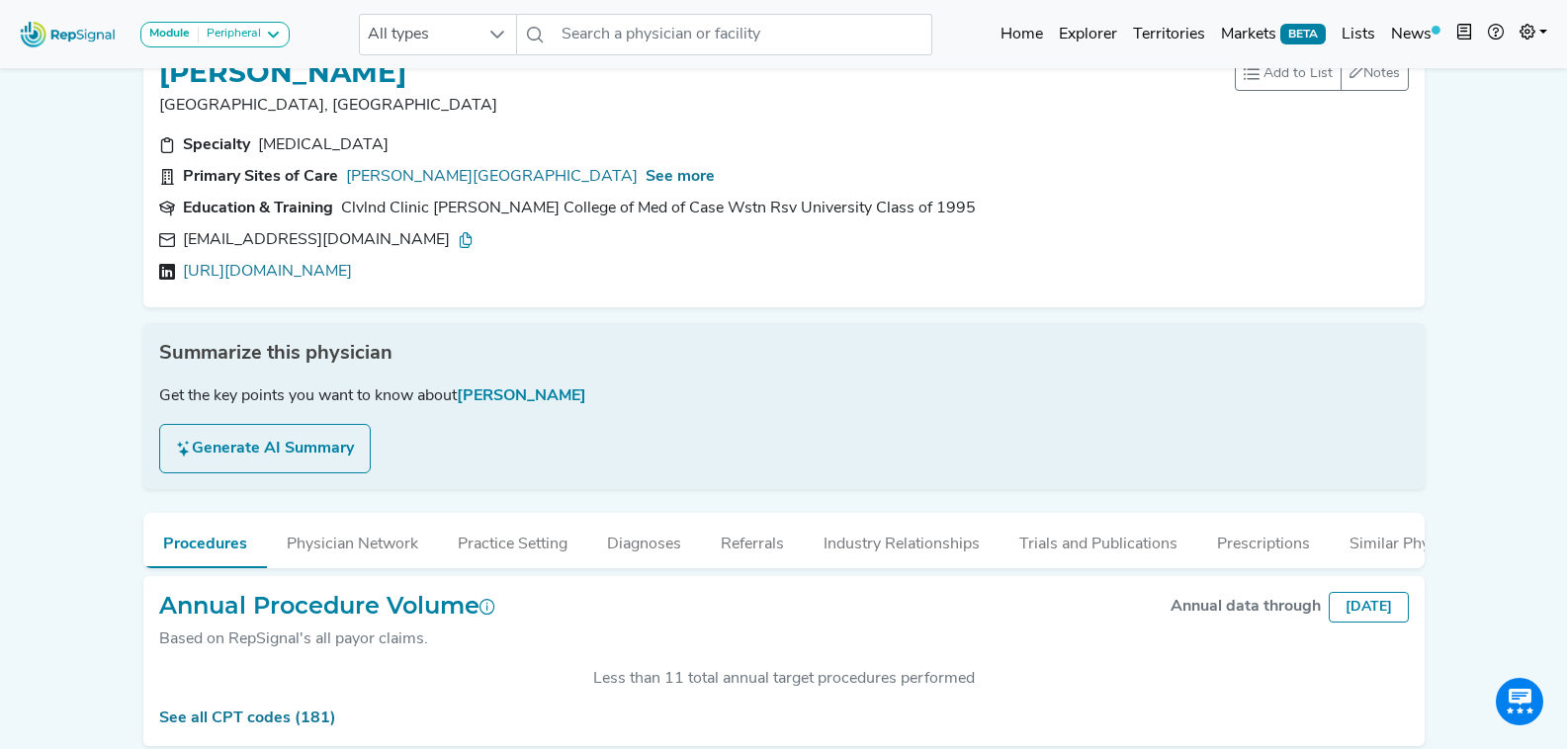
click at [458, 238] on icon at bounding box center [466, 240] width 16 height 16
click at [352, 273] on link "https://linkedin.com/in/alex-chebl-6764276a" at bounding box center [267, 272] width 169 height 24
drag, startPoint x: 701, startPoint y: 58, endPoint x: 697, endPoint y: 37, distance: 22.1
click at [697, 37] on div "Module Peripheral Bariatric Coronary MIS Balloon Procedures Peripheral All type…" at bounding box center [783, 34] width 1567 height 52
click at [697, 37] on input "text" at bounding box center [743, 35] width 378 height 42
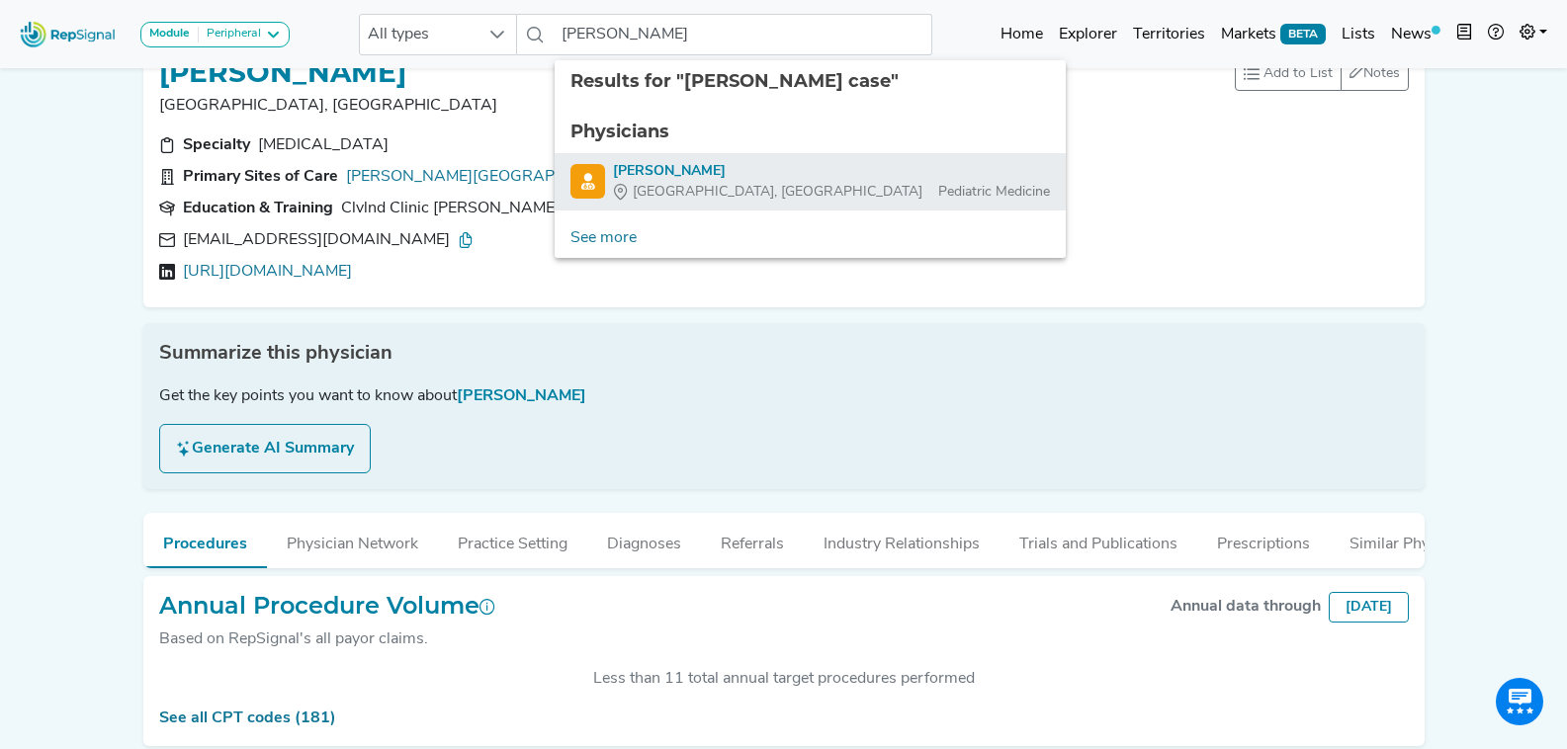
click at [729, 187] on div "Rochester, NY Pediatric Medicine" at bounding box center [831, 192] width 437 height 21
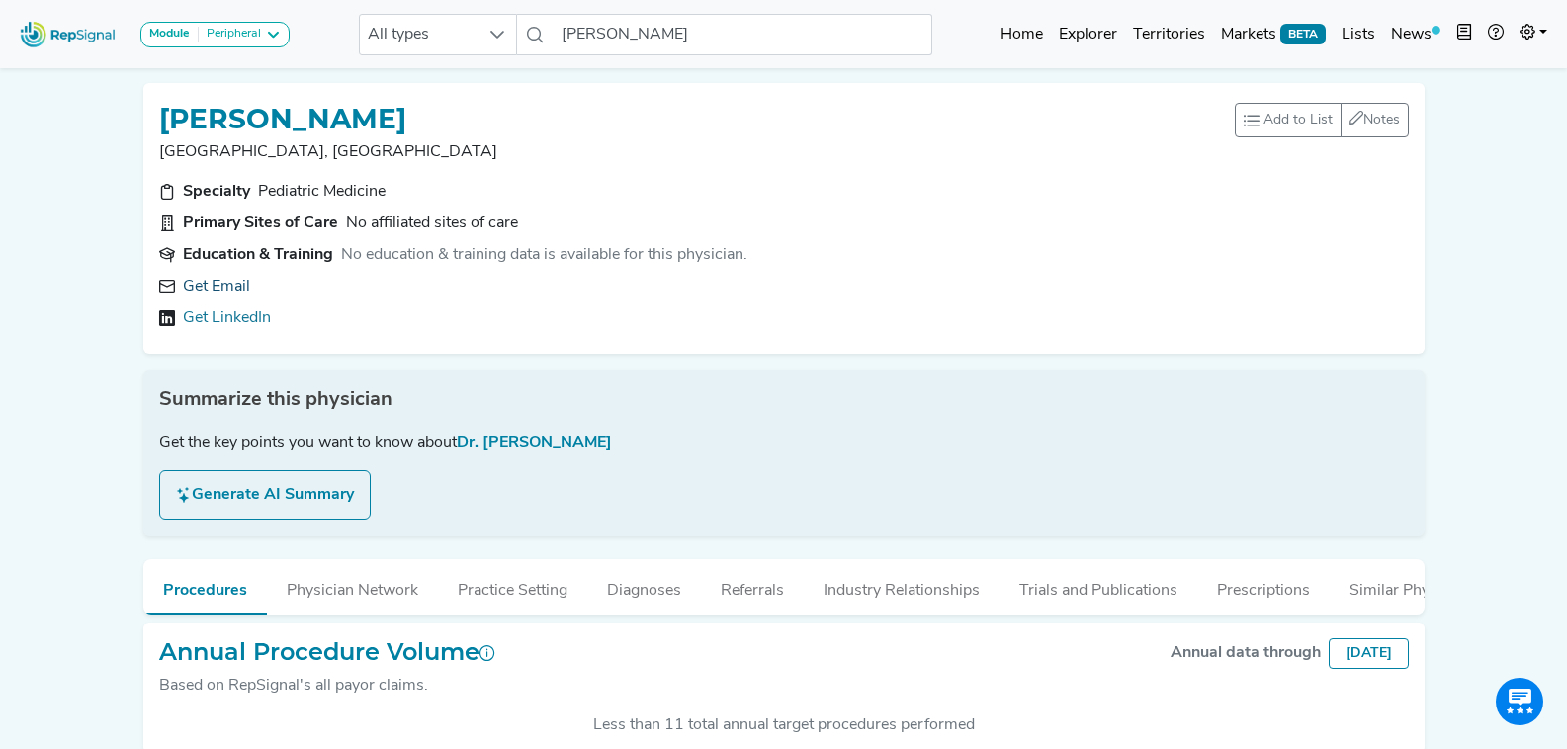
click at [233, 290] on link "Get Email" at bounding box center [216, 287] width 67 height 24
click at [639, 16] on input "Denise Casey" at bounding box center [743, 35] width 378 height 42
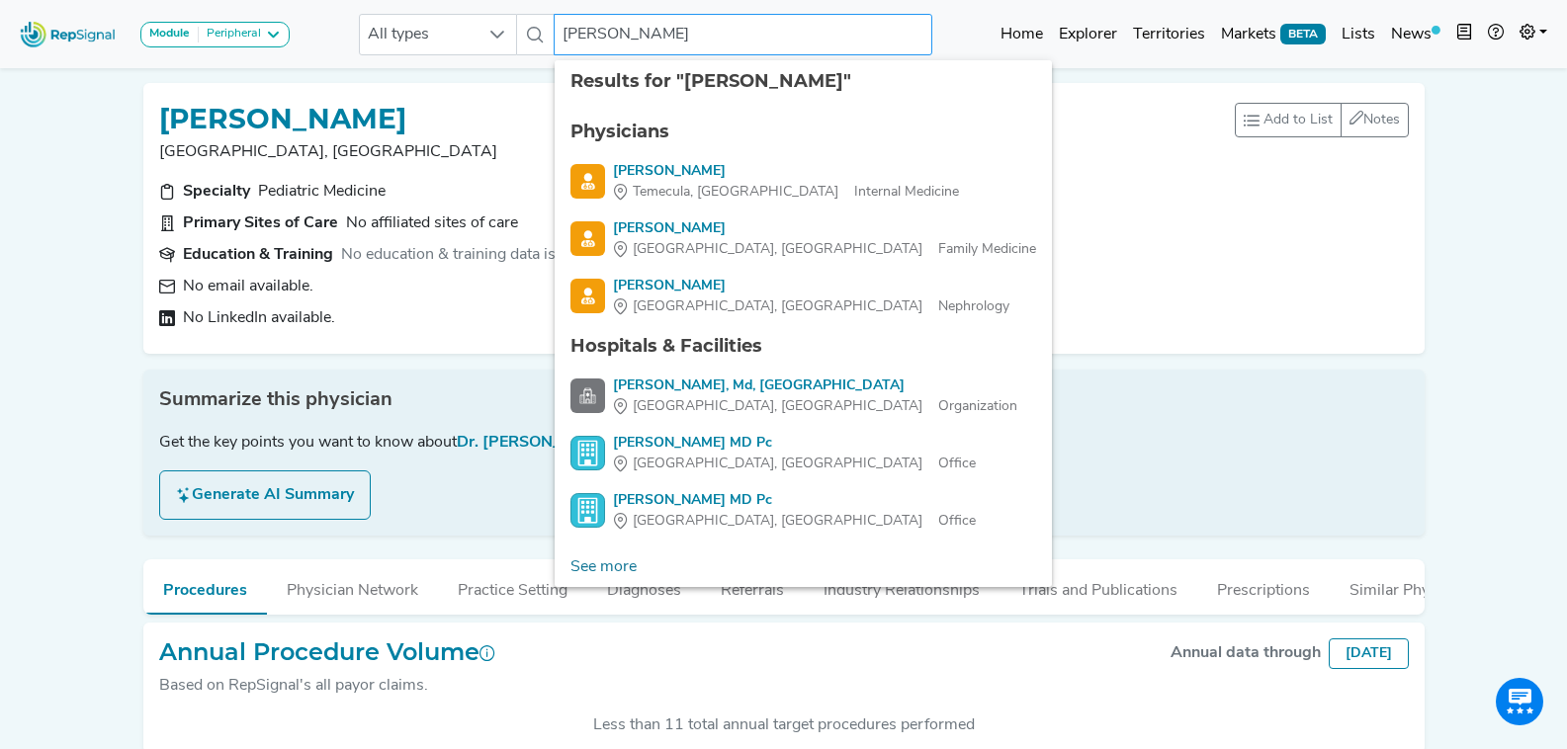
click at [567, 32] on input "goldstein" at bounding box center [743, 35] width 378 height 42
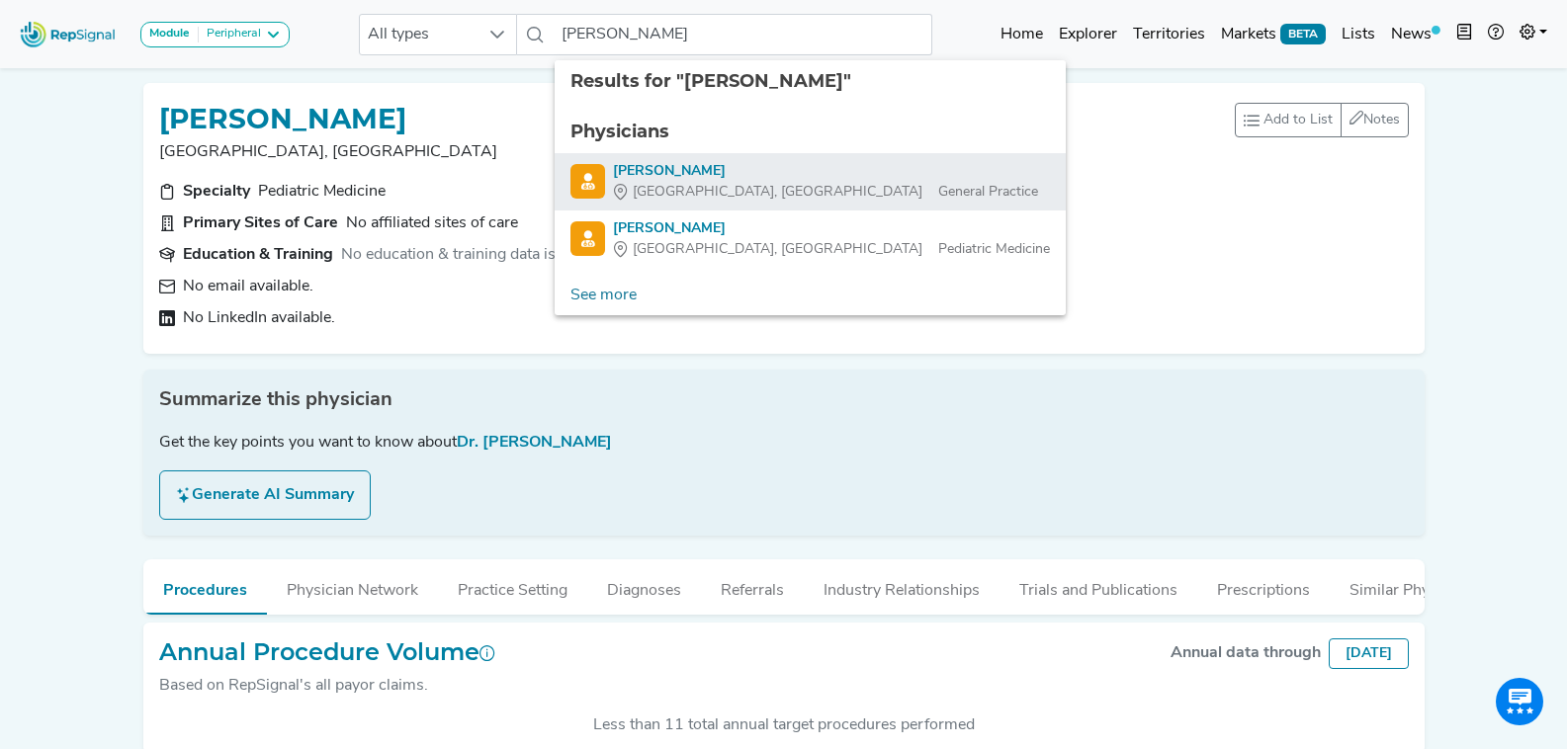
click at [741, 168] on div "Bryan Goldstein" at bounding box center [825, 171] width 425 height 21
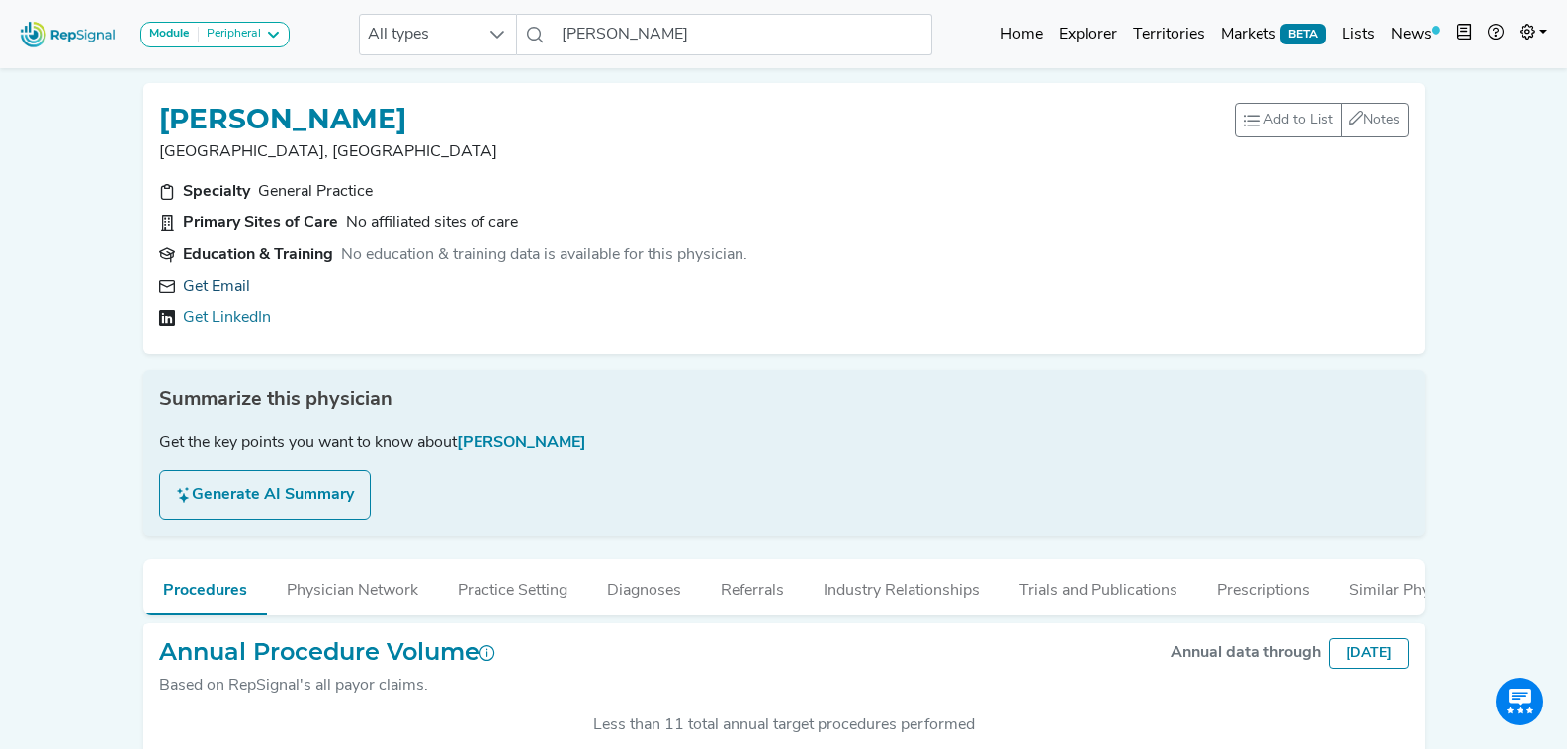
click at [228, 287] on link "Get Email" at bounding box center [216, 287] width 67 height 24
drag, startPoint x: 449, startPoint y: 116, endPoint x: 164, endPoint y: 110, distance: 284.8
click at [164, 110] on div "BRYAN GOLDSTEIN" at bounding box center [697, 118] width 1076 height 38
copy h1 "BRYAN GOLDSTEIN"
click at [649, 44] on input "Bryan Goldstein" at bounding box center [743, 35] width 378 height 42
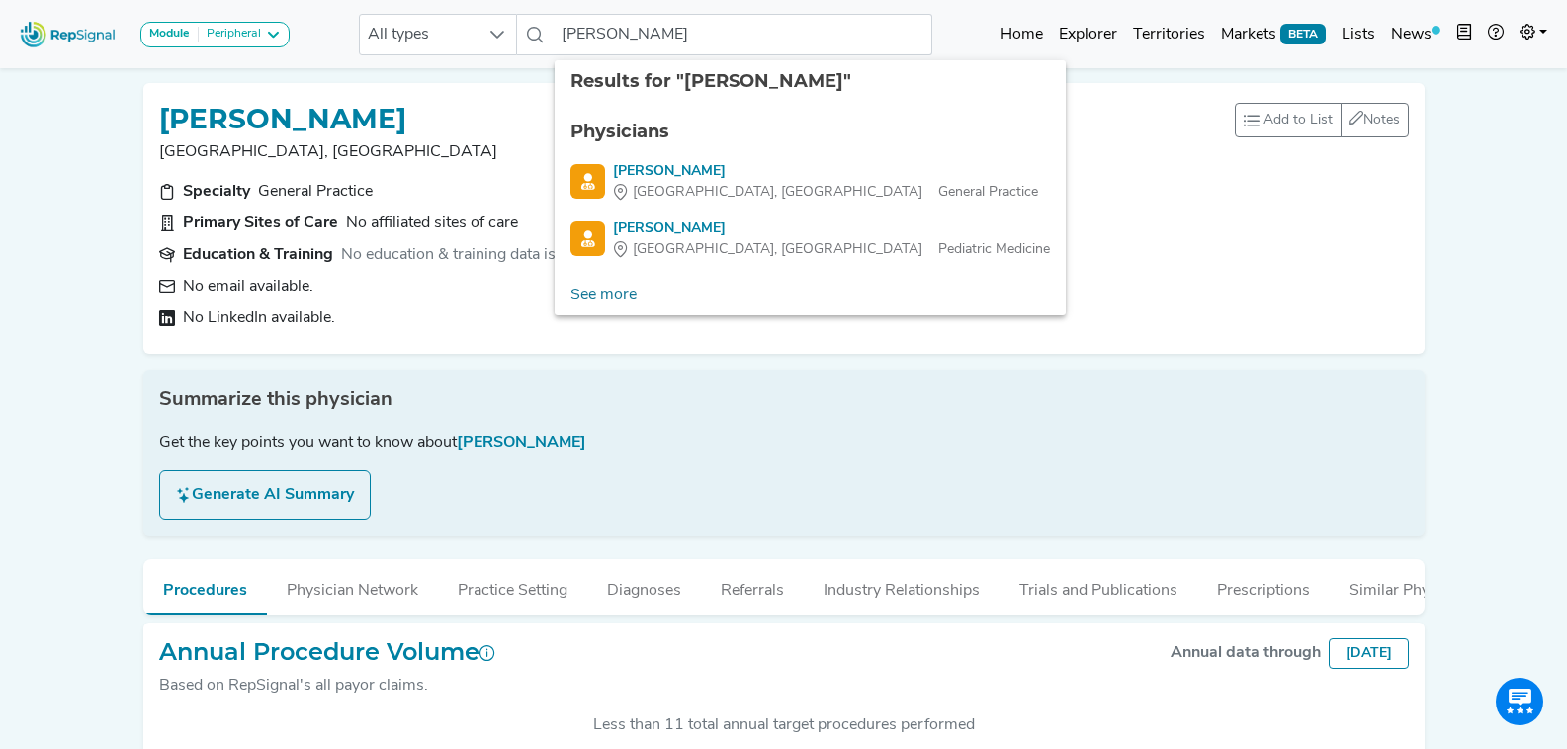
click at [663, 212] on ul "Physicians Bryan Goldstein Bethesda, MD General Practice Bryan Goldstein Pittsb…" at bounding box center [810, 189] width 511 height 173
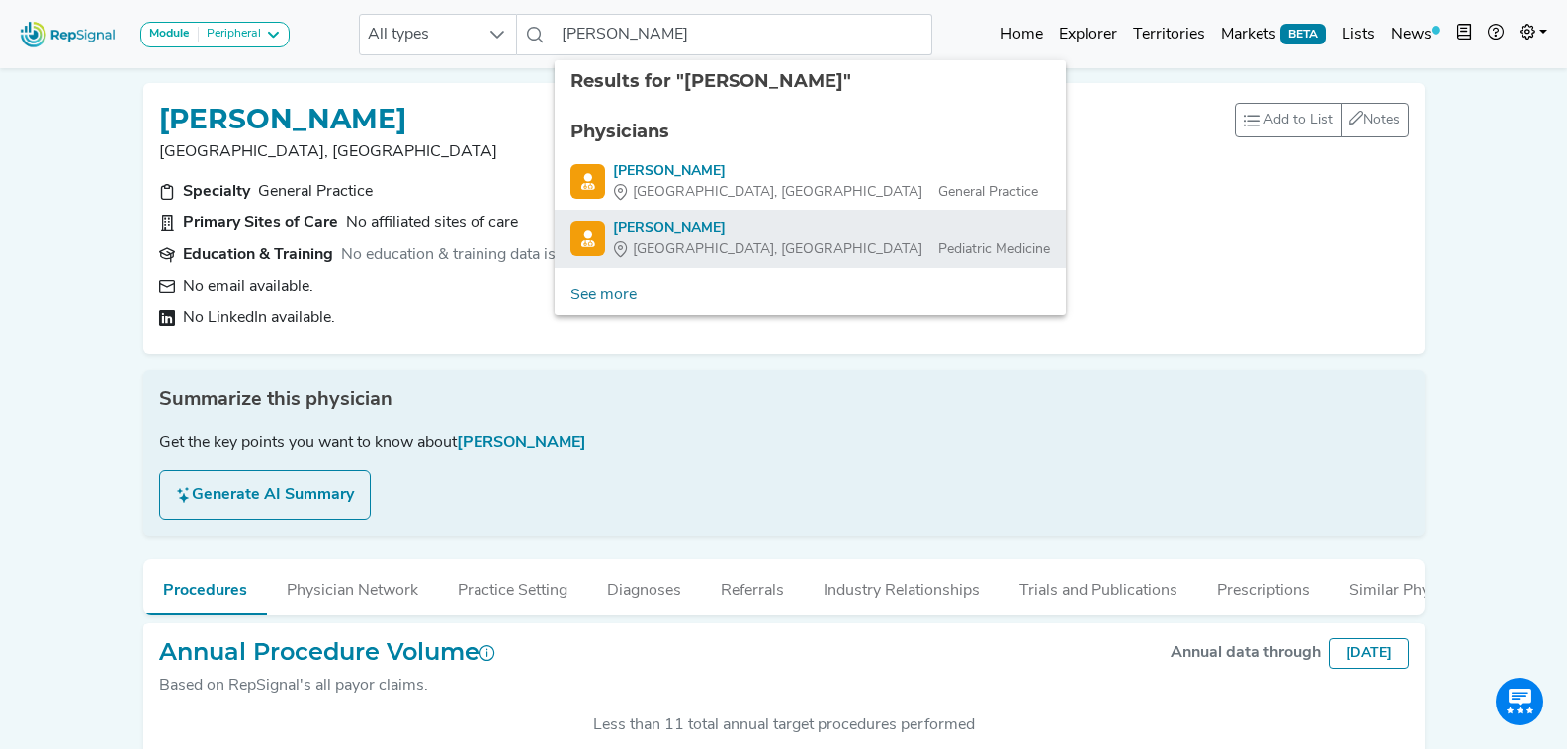
click at [663, 240] on span "[GEOGRAPHIC_DATA], [GEOGRAPHIC_DATA]" at bounding box center [778, 249] width 290 height 21
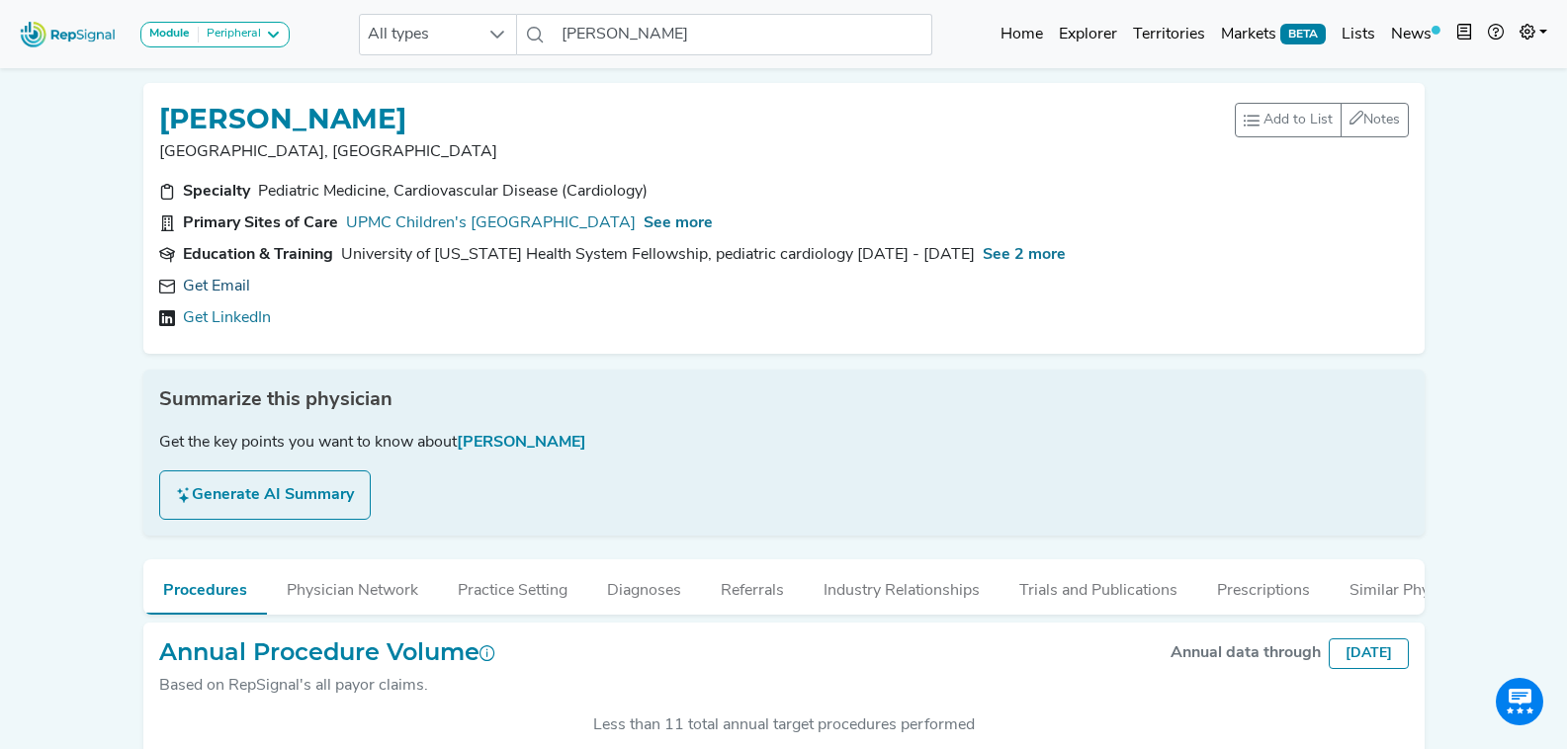
click at [207, 294] on link "Get Email" at bounding box center [216, 287] width 67 height 24
click at [711, 285] on icon at bounding box center [719, 287] width 16 height 16
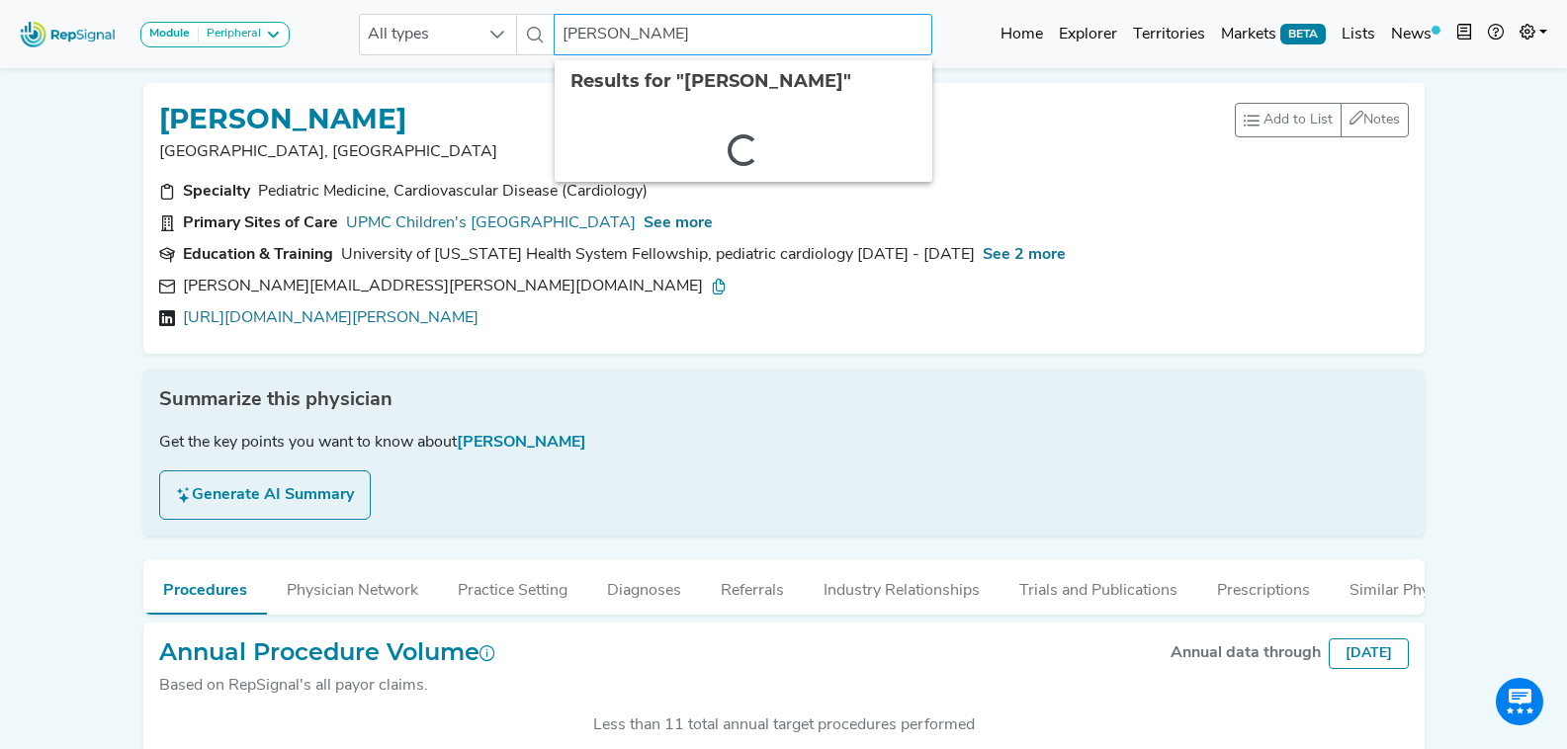
click at [742, 41] on input "Bryan Goldstein" at bounding box center [743, 35] width 378 height 42
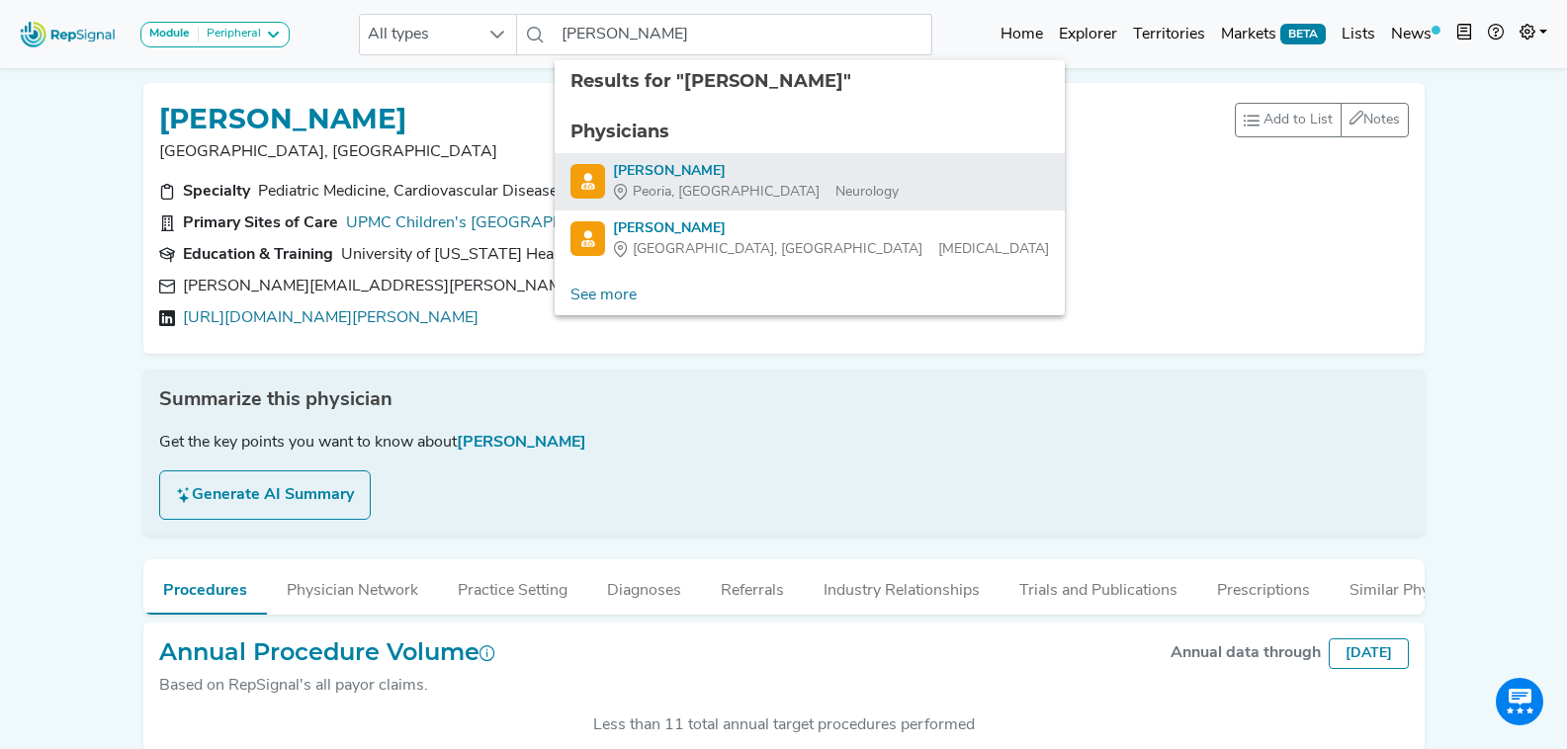
click at [790, 170] on link "Deepak Nair Peoria, IL Neurology" at bounding box center [809, 182] width 479 height 42
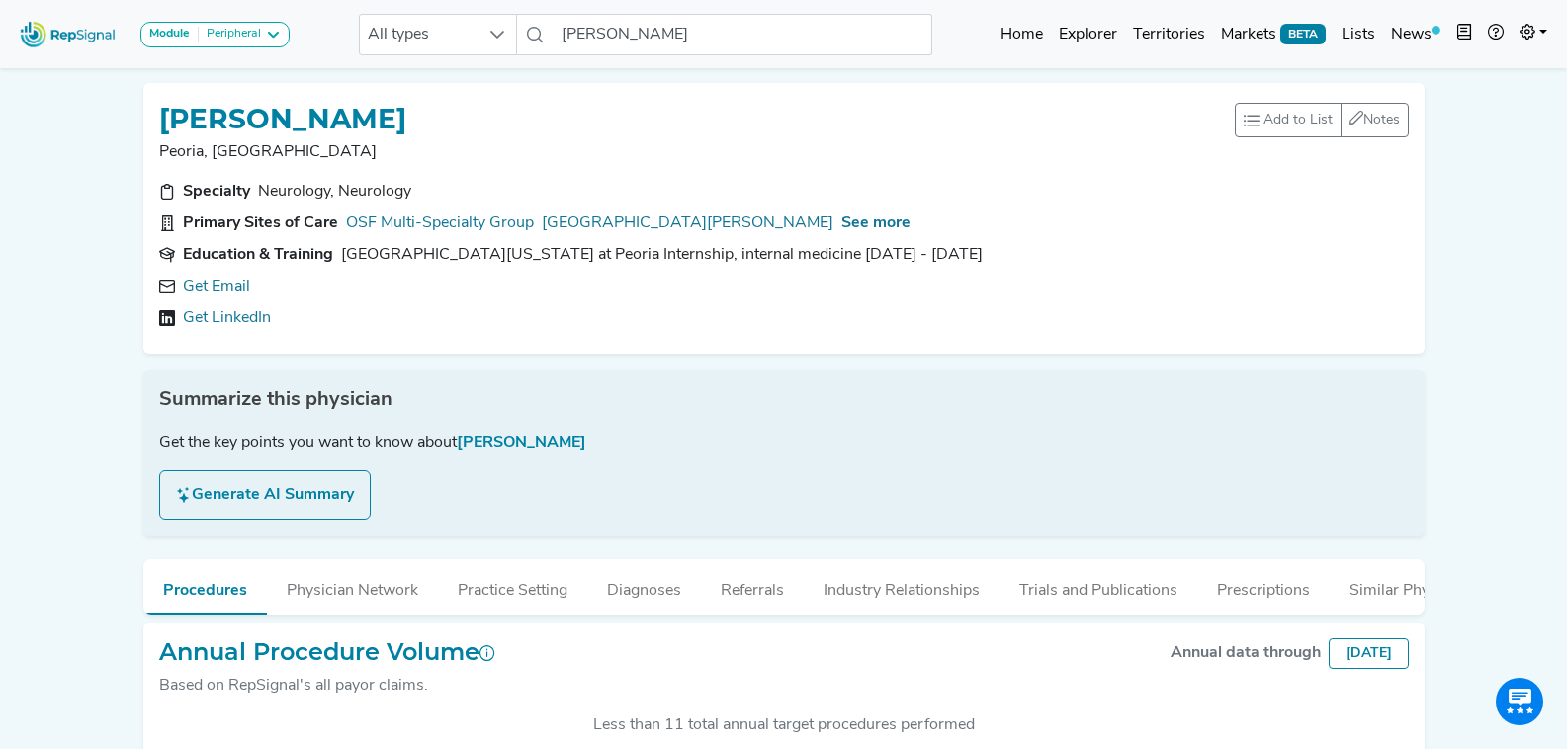
click at [225, 289] on link "Get Email" at bounding box center [216, 287] width 67 height 24
click at [669, 34] on input "Deepak Nair" at bounding box center [743, 35] width 378 height 42
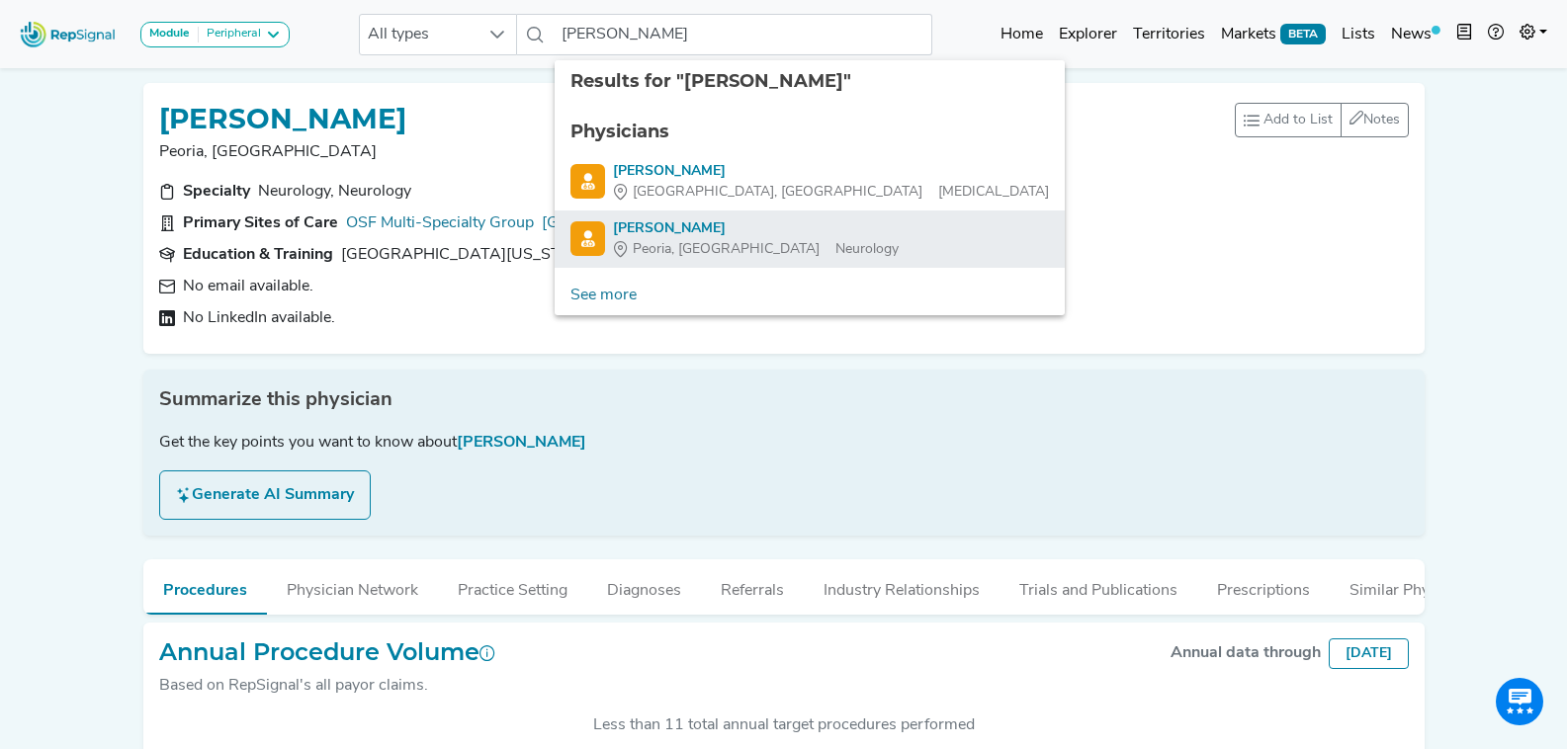
click at [712, 240] on div "Peoria, IL Neurology" at bounding box center [756, 249] width 286 height 21
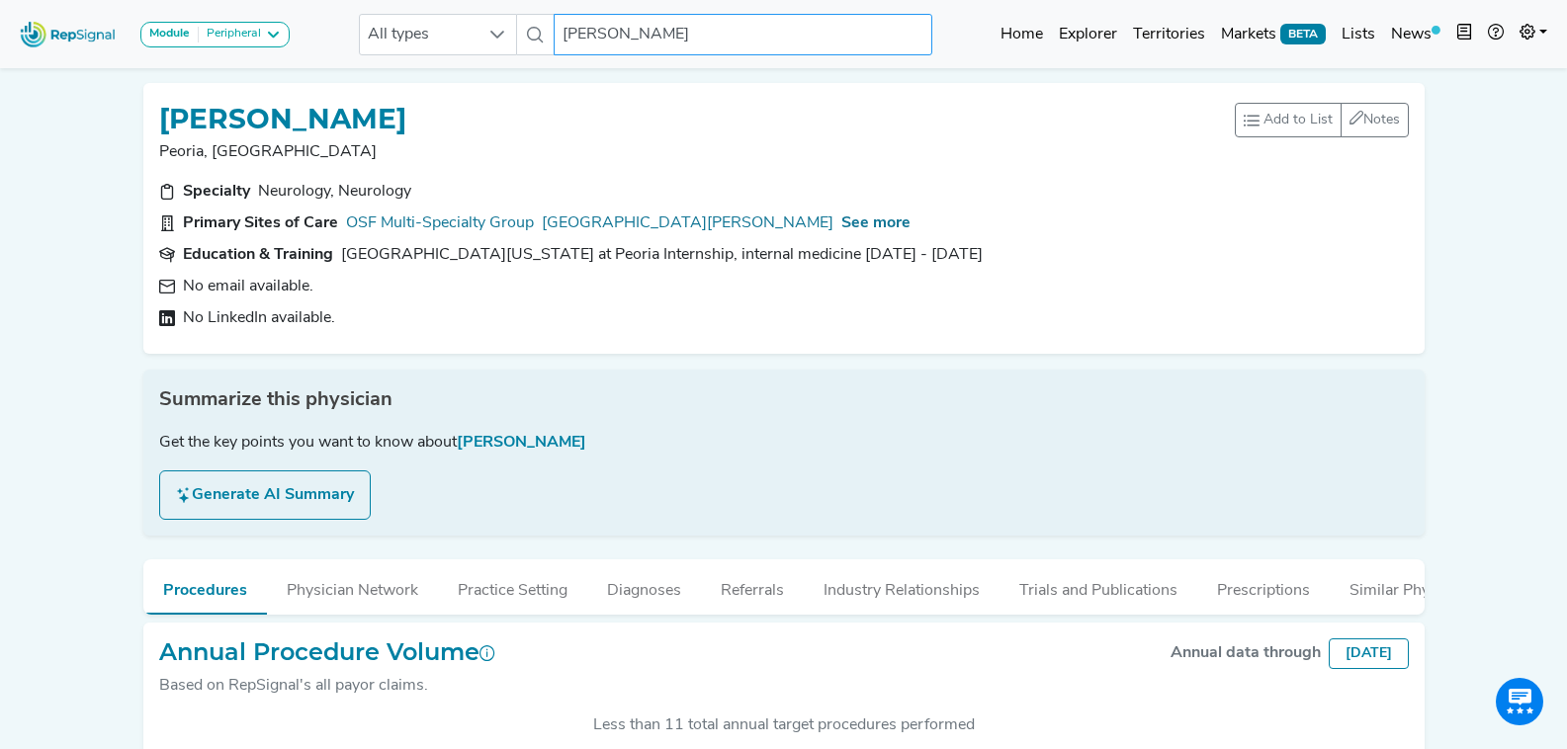
click at [735, 44] on input "Deepak Nair" at bounding box center [743, 35] width 378 height 42
click at [550, 107] on div "DEEPAK NAIR" at bounding box center [697, 118] width 1076 height 38
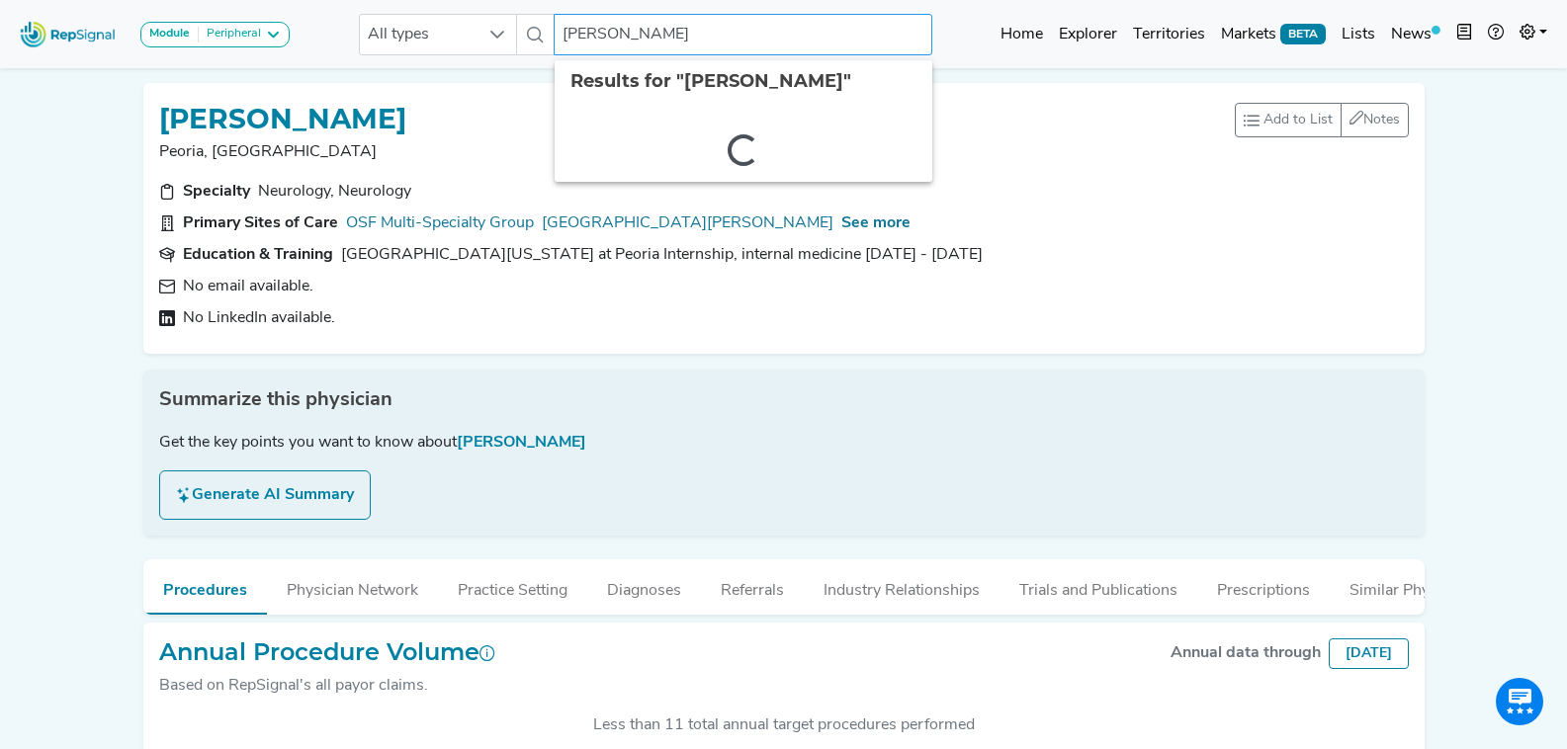
click at [736, 22] on input "Deepak Nair" at bounding box center [743, 35] width 378 height 42
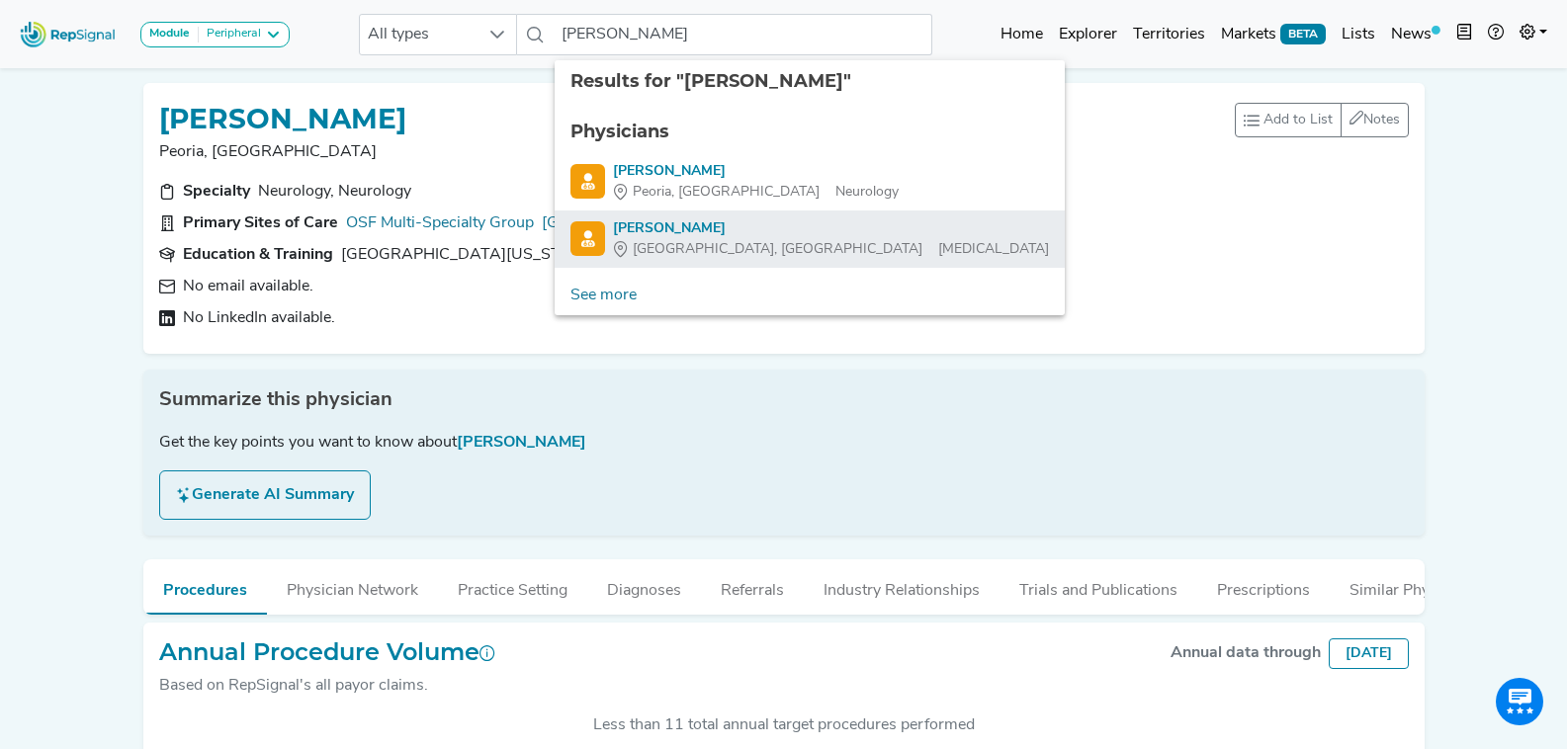
click at [727, 232] on div "Deepak Nair" at bounding box center [831, 228] width 436 height 21
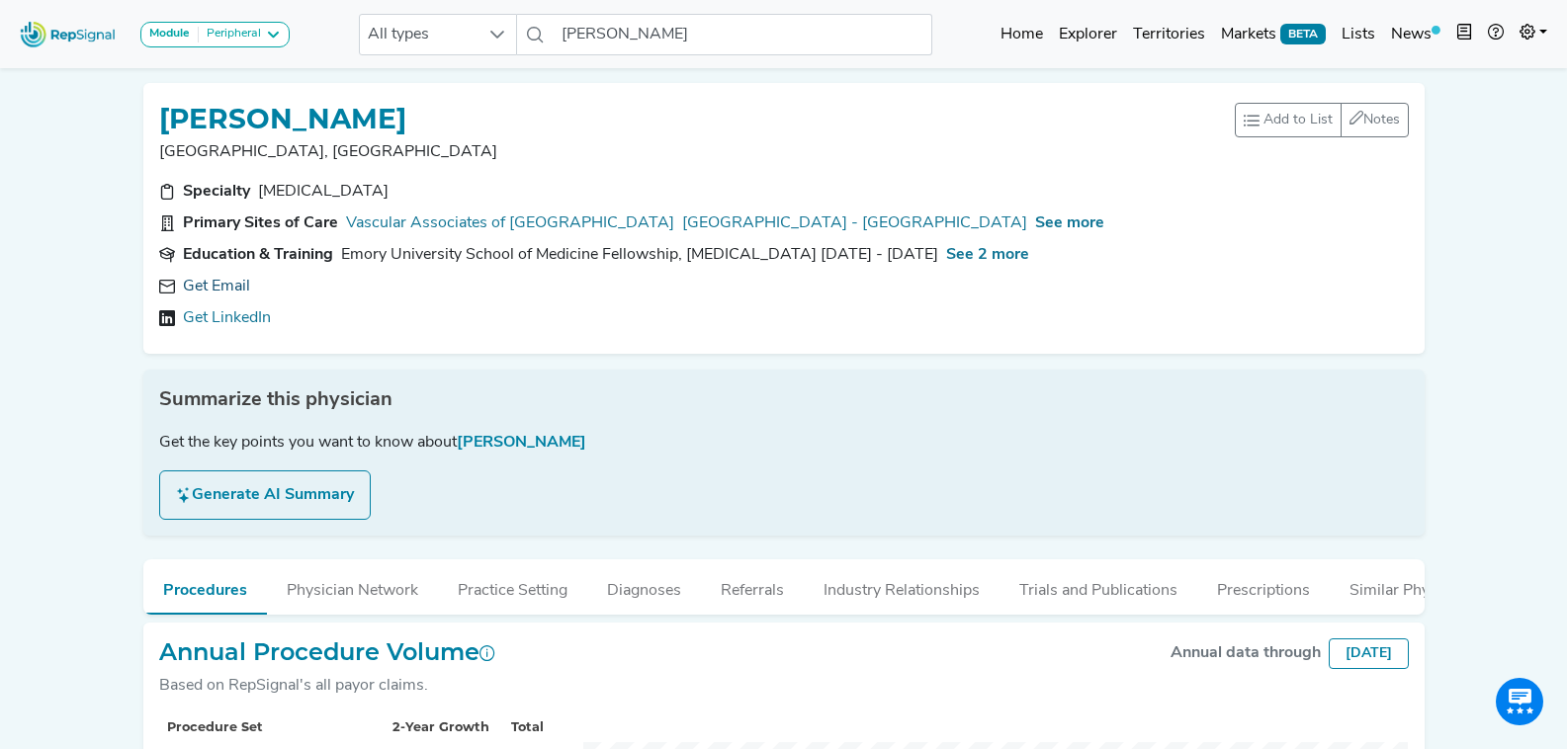
click at [239, 287] on link "Get Email" at bounding box center [216, 287] width 67 height 24
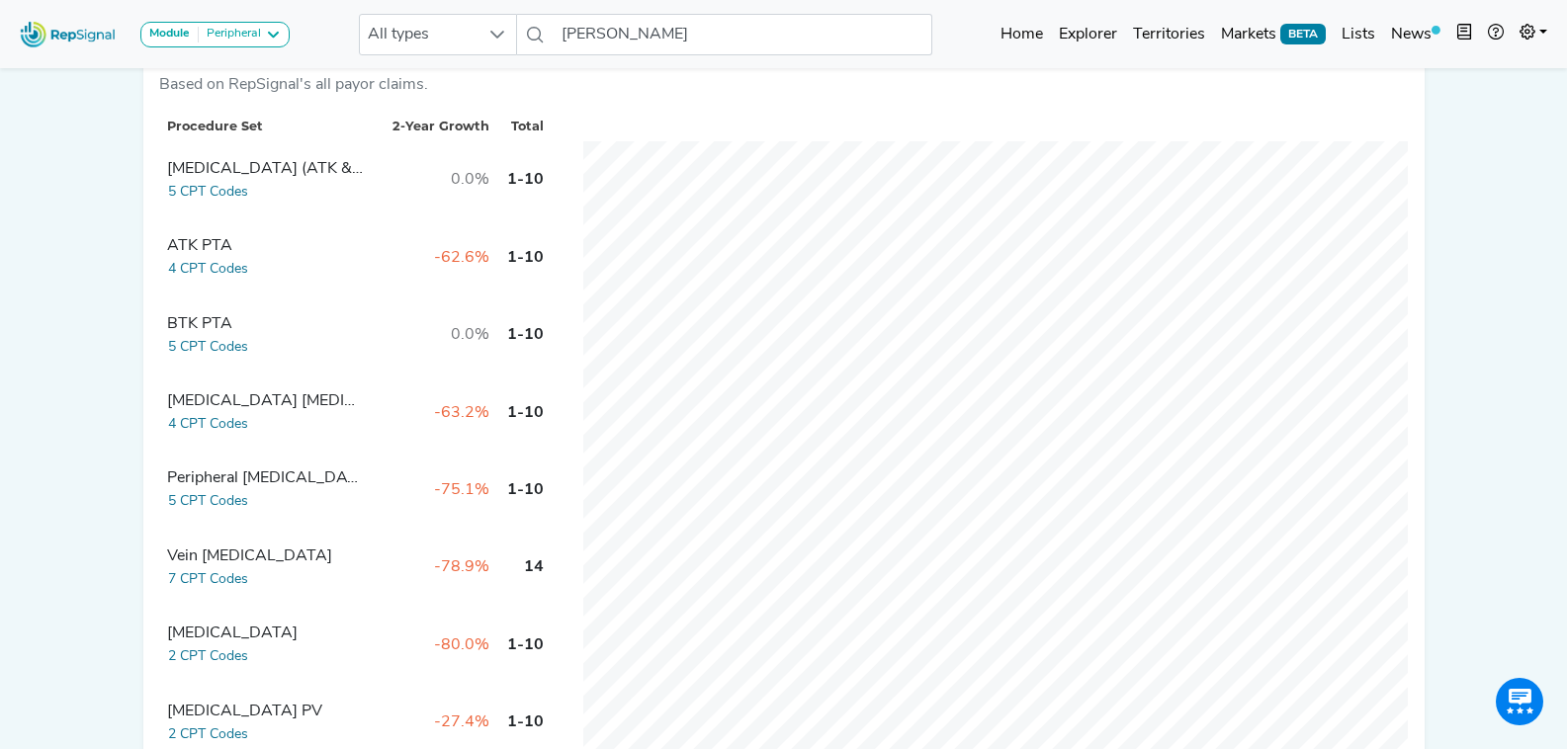
scroll to position [593, 0]
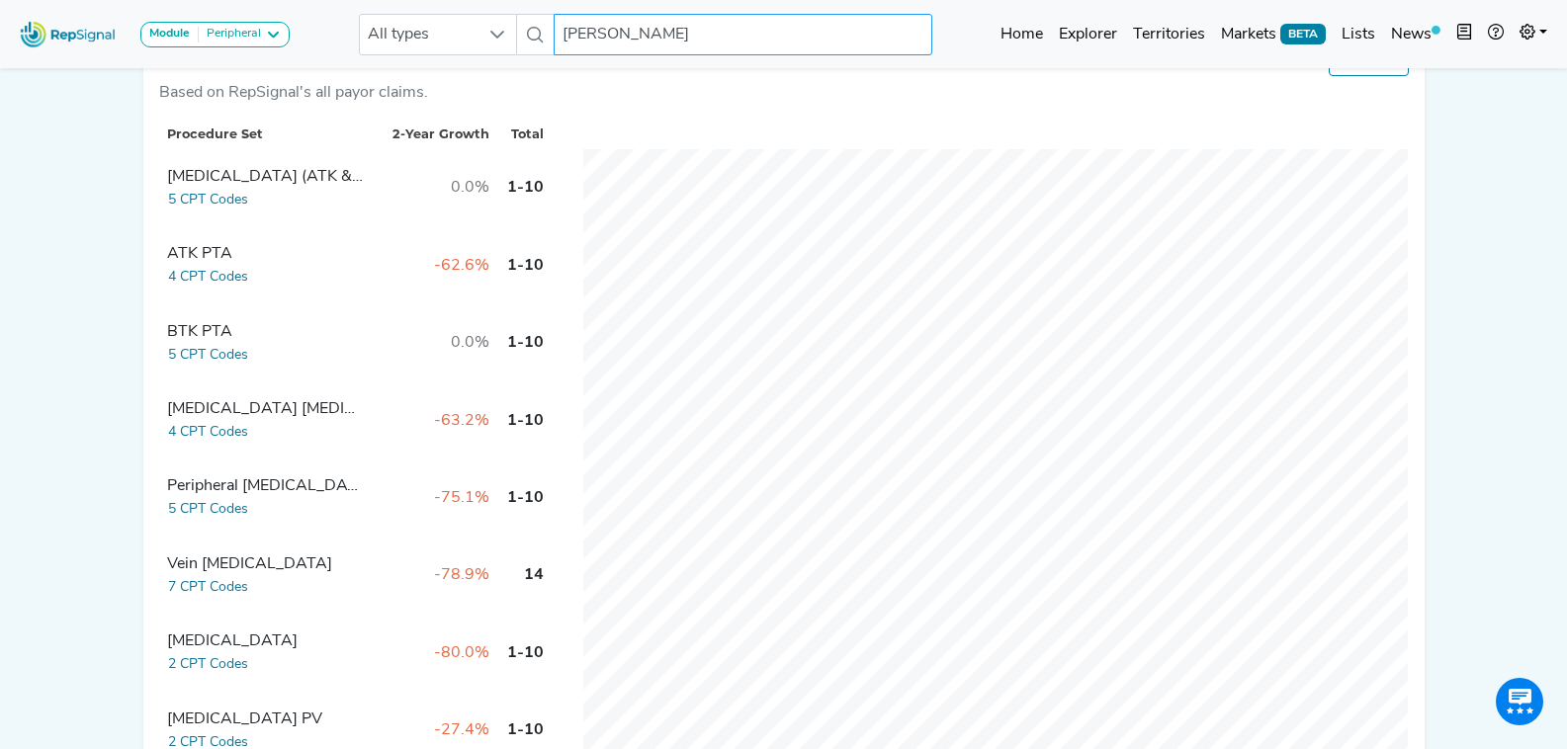
click at [613, 31] on input "Deepak Nair" at bounding box center [743, 35] width 378 height 42
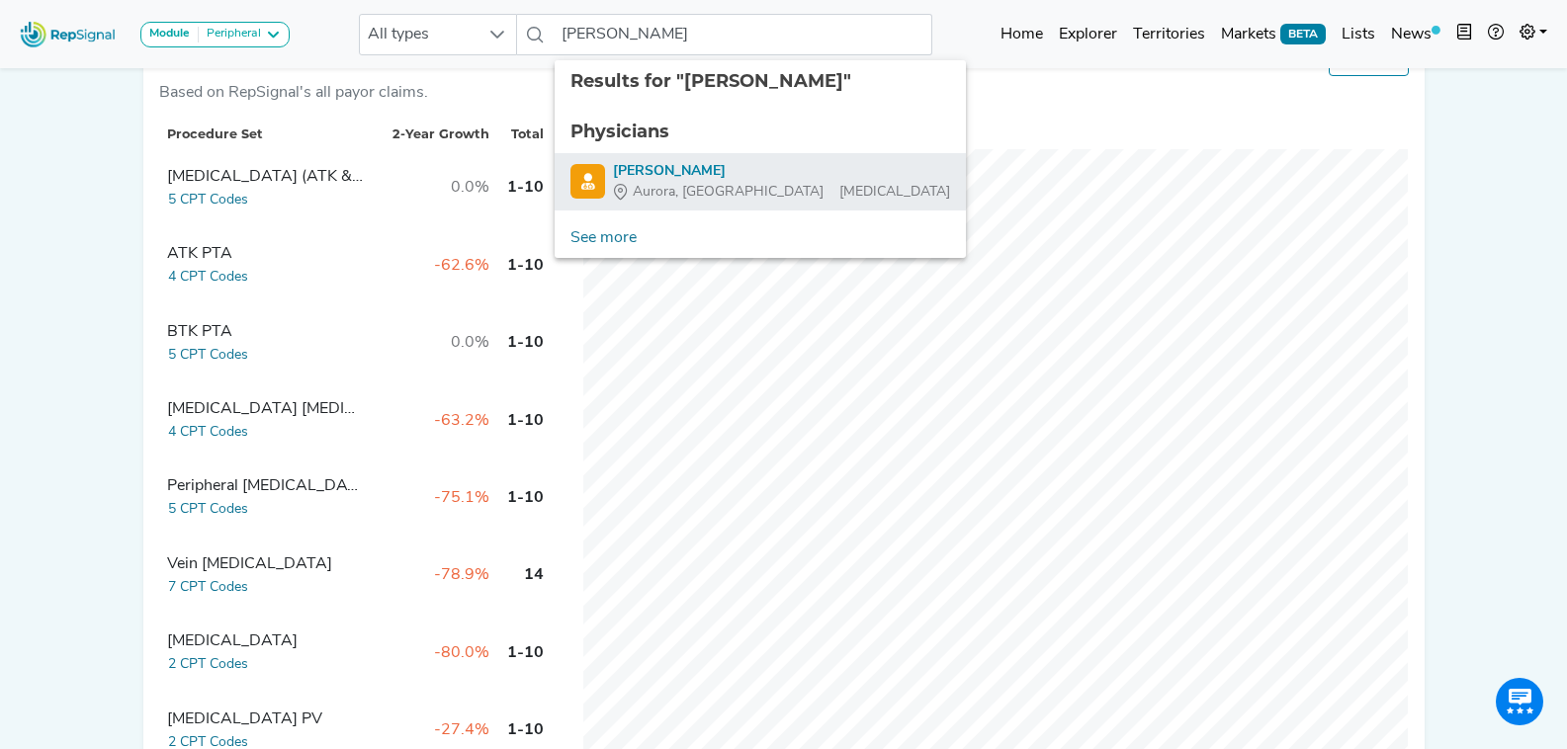
click at [693, 182] on span "Aurora, [GEOGRAPHIC_DATA]" at bounding box center [728, 192] width 191 height 21
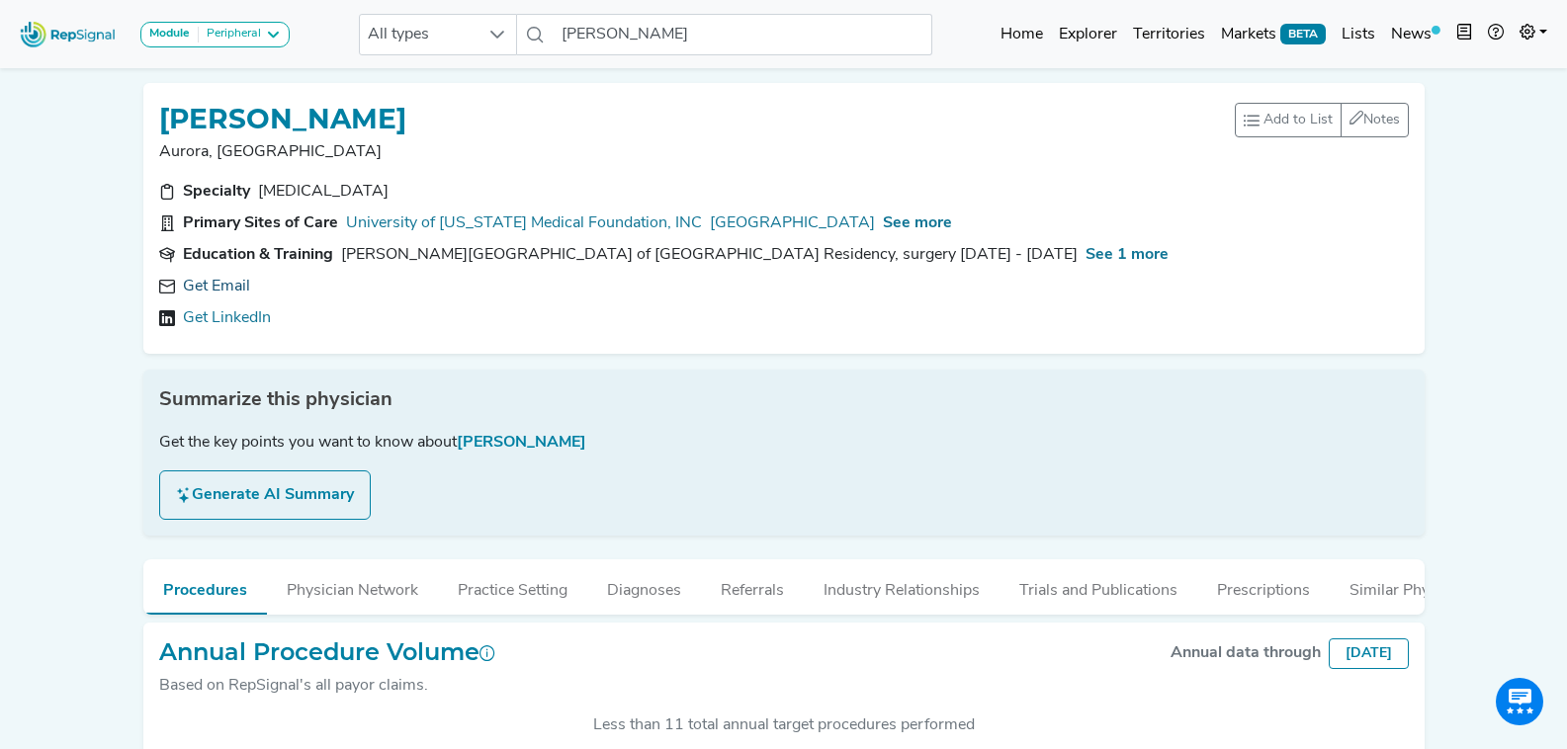
click at [231, 275] on link "Get Email" at bounding box center [216, 287] width 67 height 24
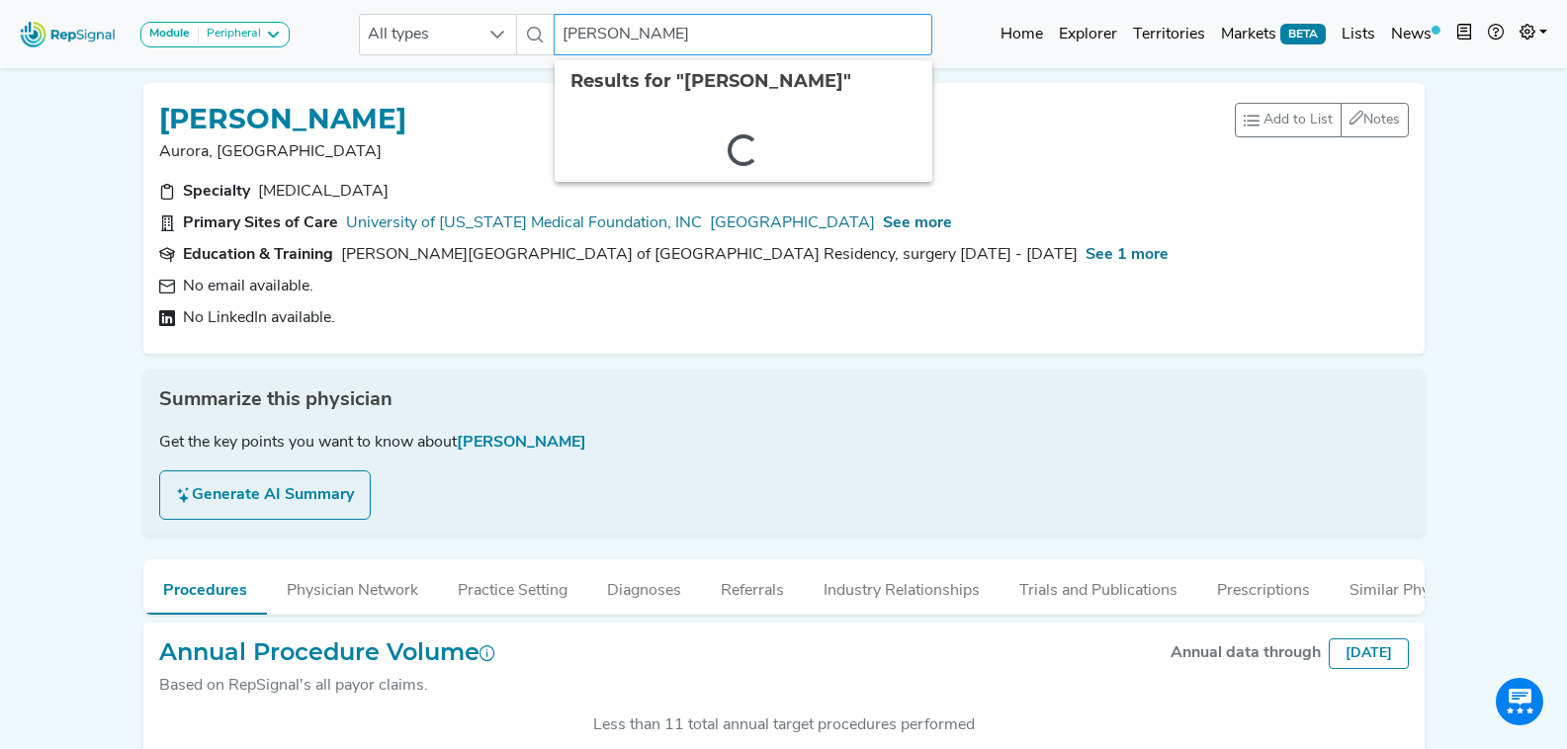
click at [665, 36] on input "Jon Matsumura" at bounding box center [743, 35] width 378 height 42
click at [565, 33] on input "ozsvath" at bounding box center [743, 35] width 378 height 42
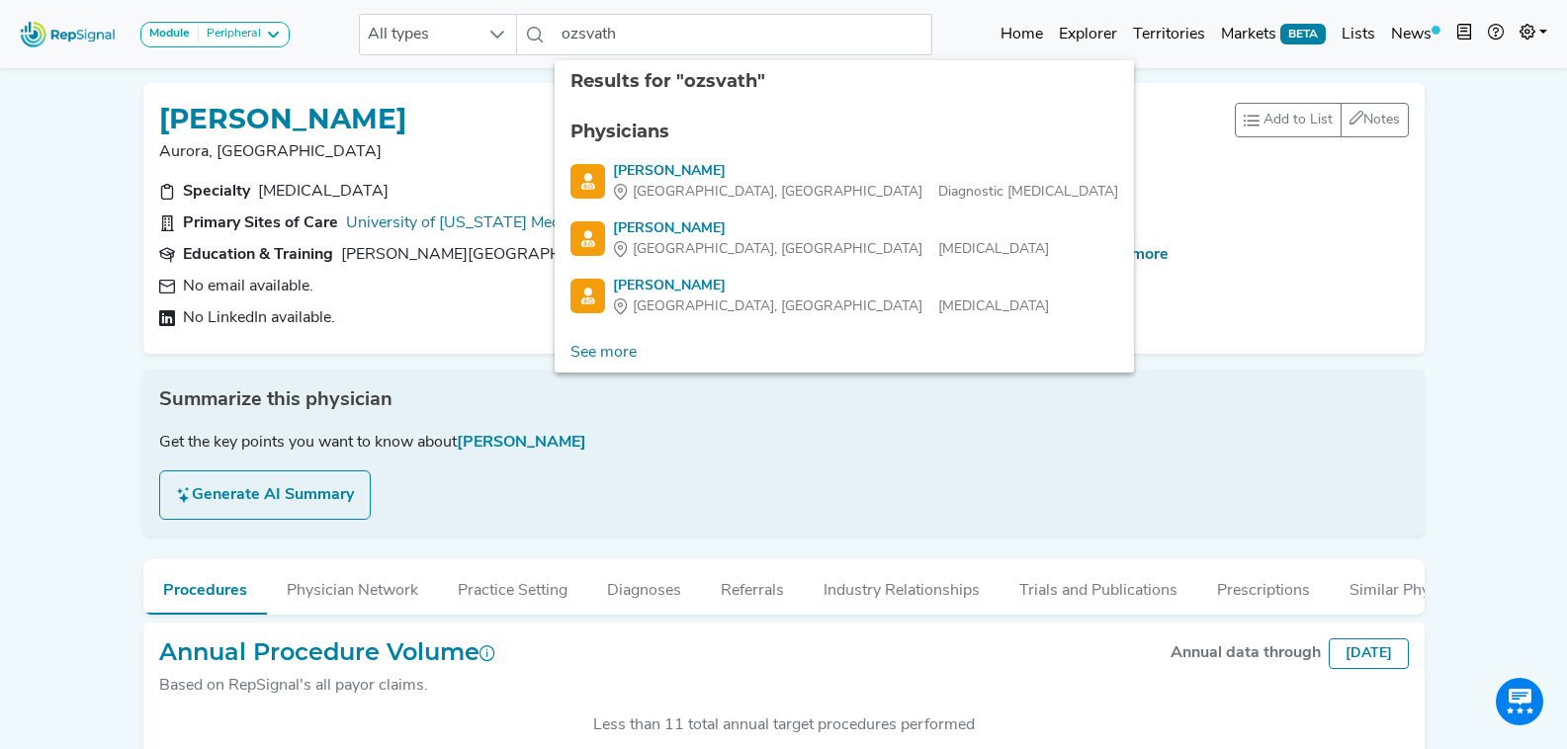
click at [713, 216] on ul "Physicians Jessica Ozsvath New Hyde Park, NY Diagnostic Radiology Kathleen Ozsv…" at bounding box center [844, 218] width 579 height 230
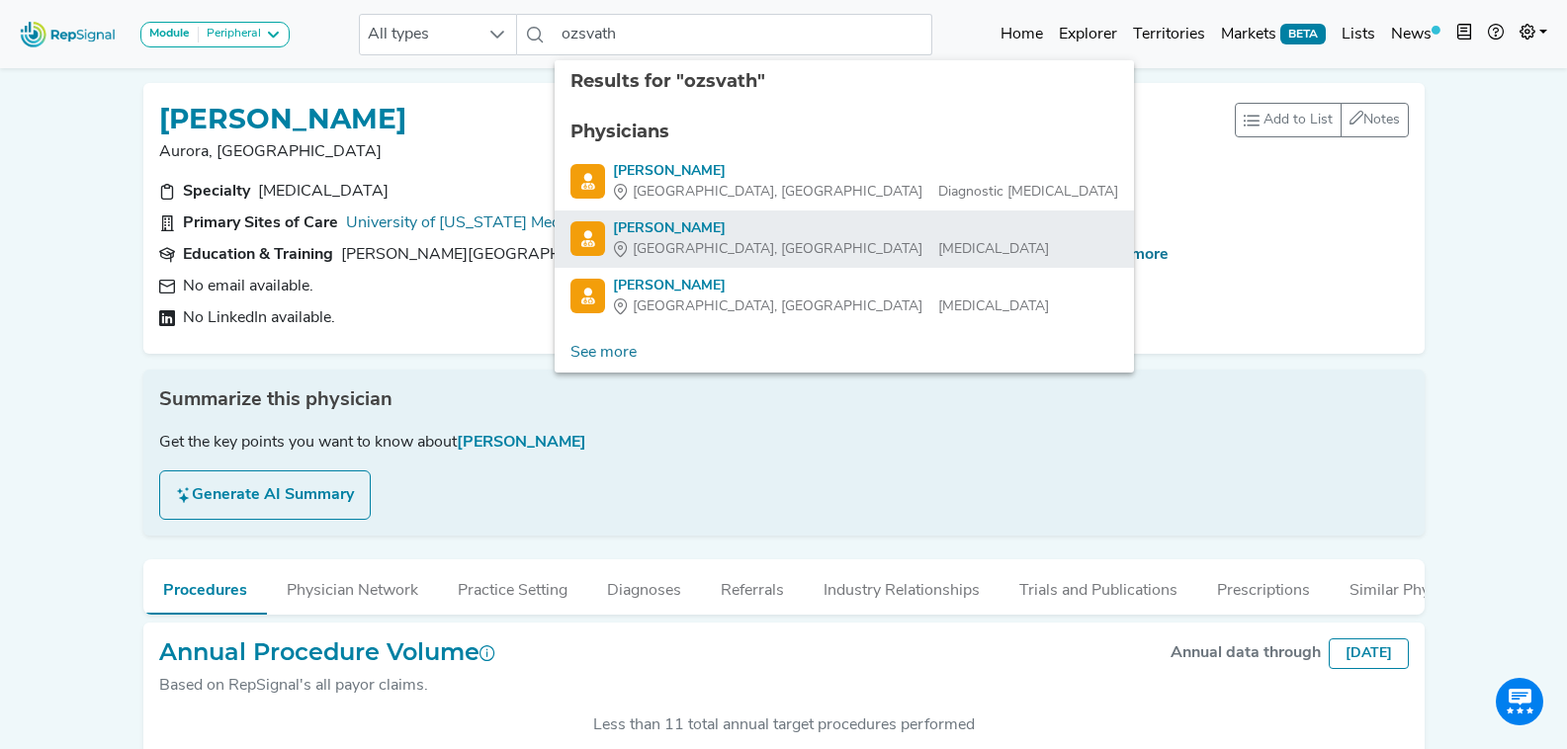
click at [711, 234] on div "Kathleen Ozsvath" at bounding box center [831, 228] width 436 height 21
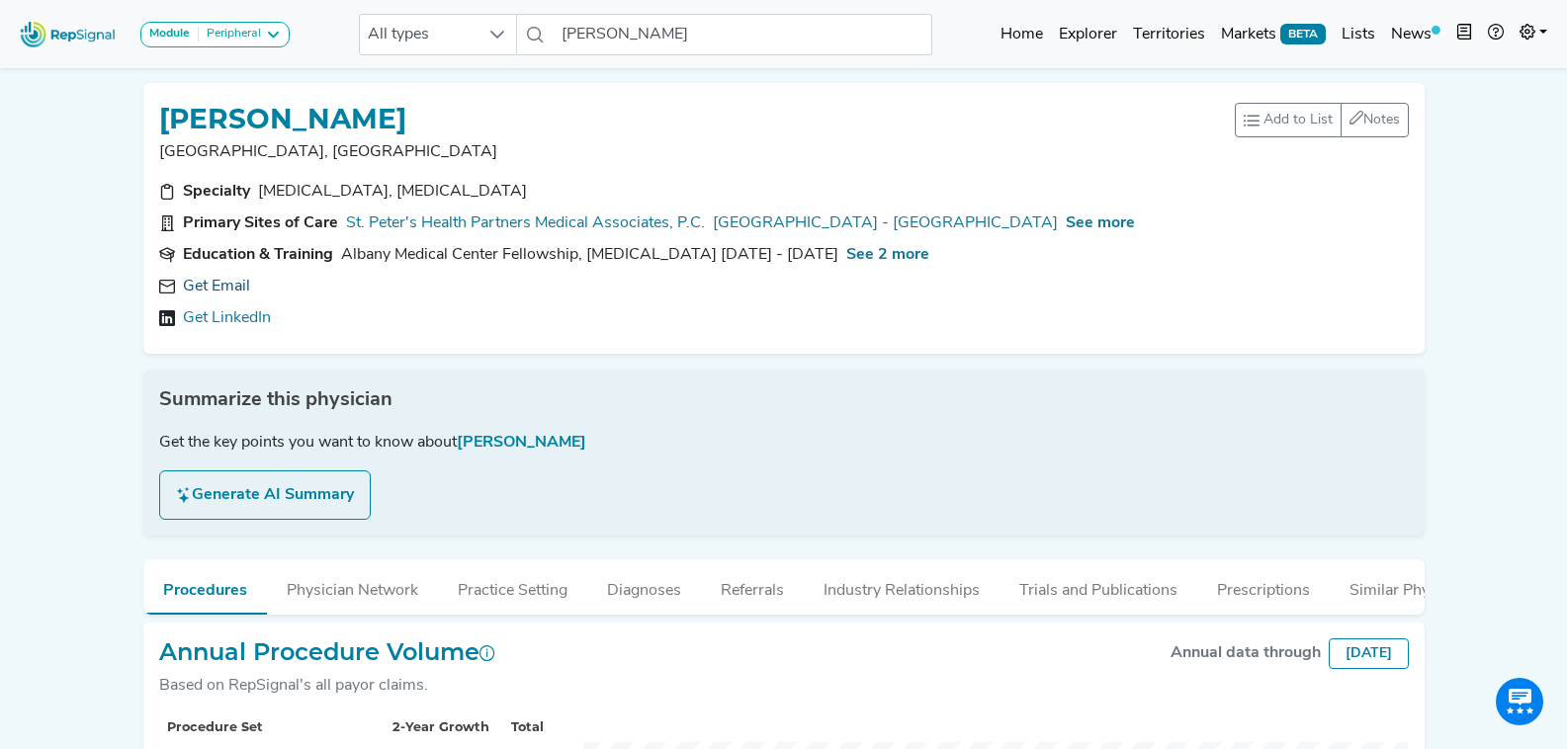
click at [224, 288] on link "Get Email" at bounding box center [216, 287] width 67 height 24
click at [458, 285] on icon at bounding box center [466, 287] width 16 height 16
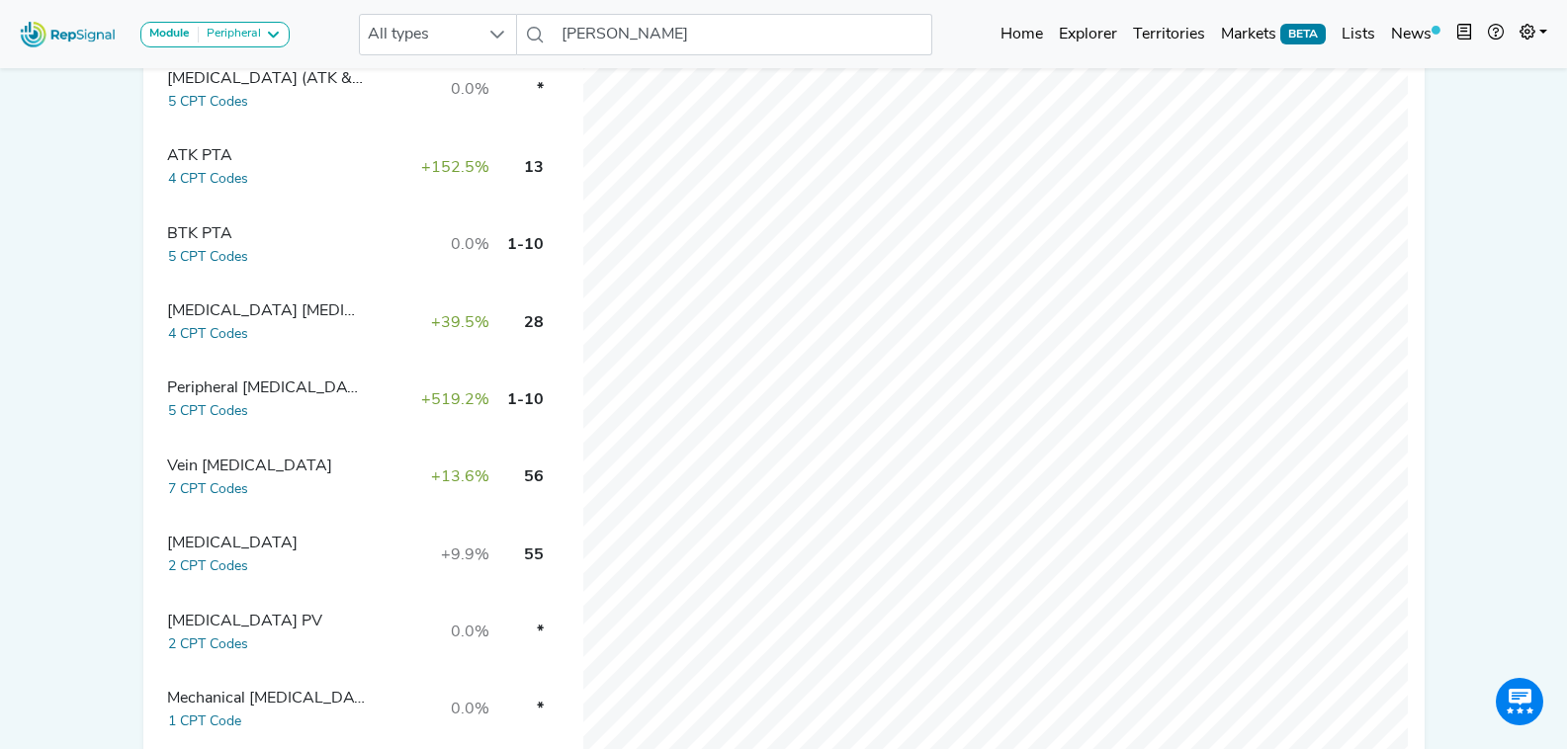
scroll to position [692, 0]
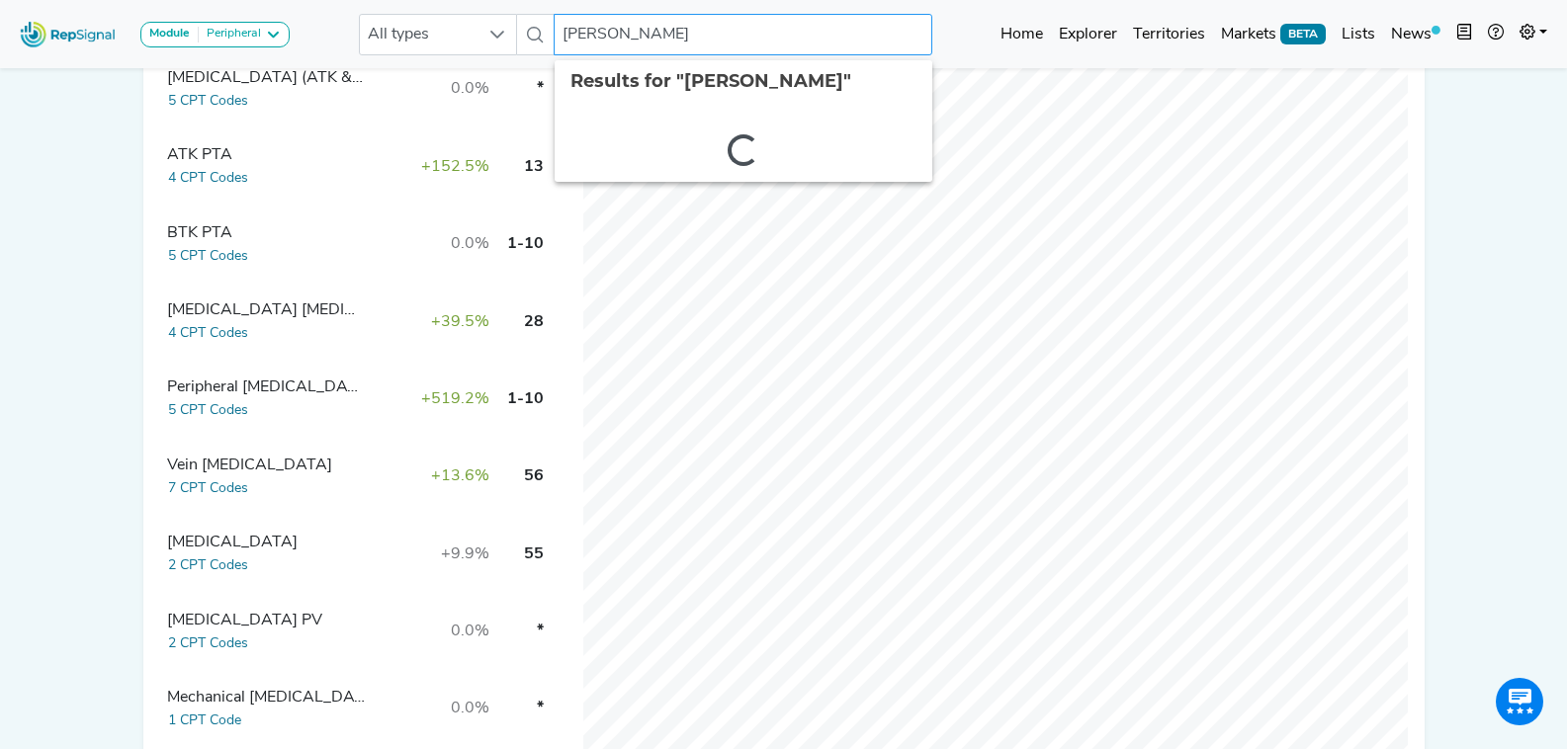
click at [686, 44] on input "Kathleen Ozsvath" at bounding box center [743, 35] width 378 height 42
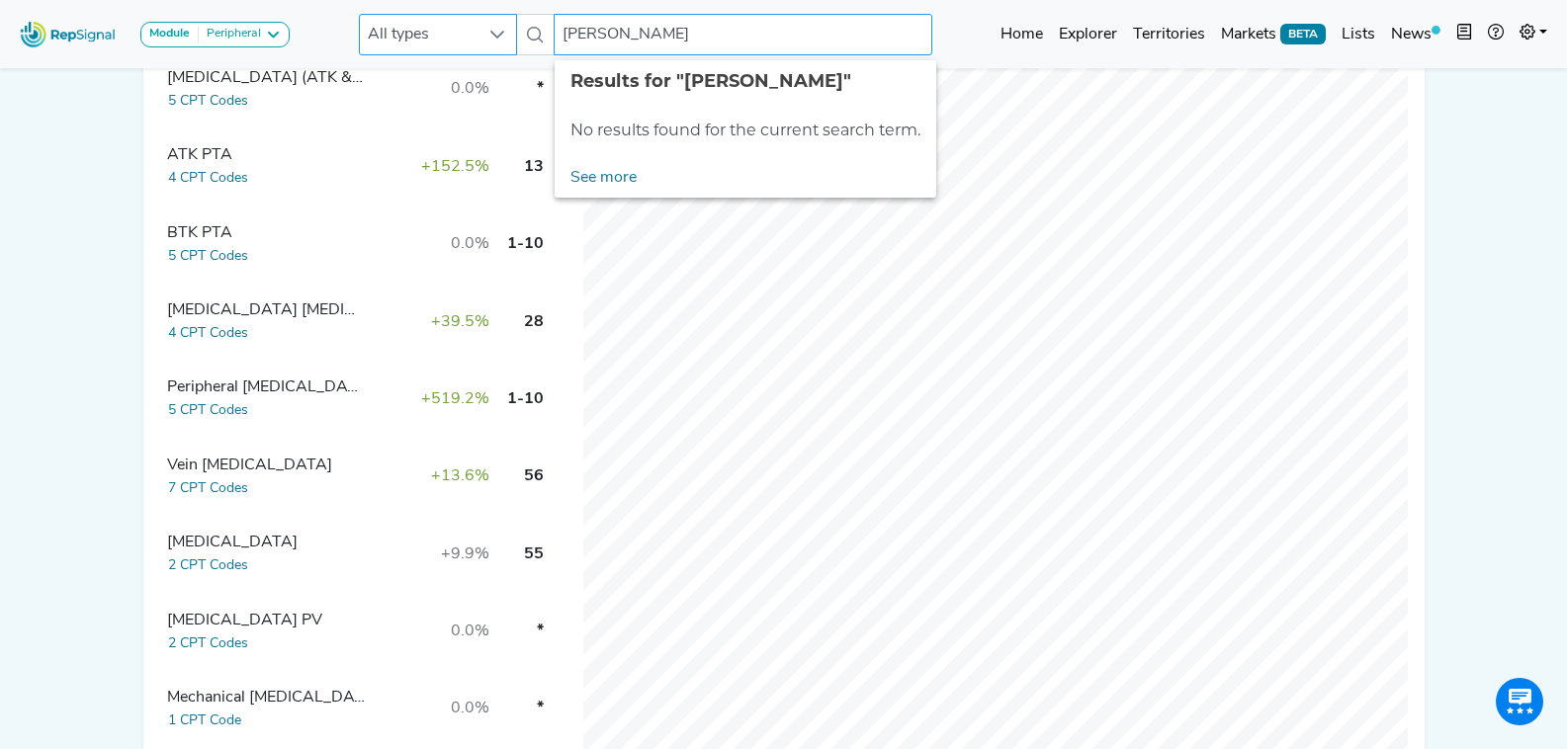
drag, startPoint x: 610, startPoint y: 34, endPoint x: 457, endPoint y: 22, distance: 153.7
click at [457, 22] on div "All types merri bremer No results found" at bounding box center [645, 35] width 573 height 42
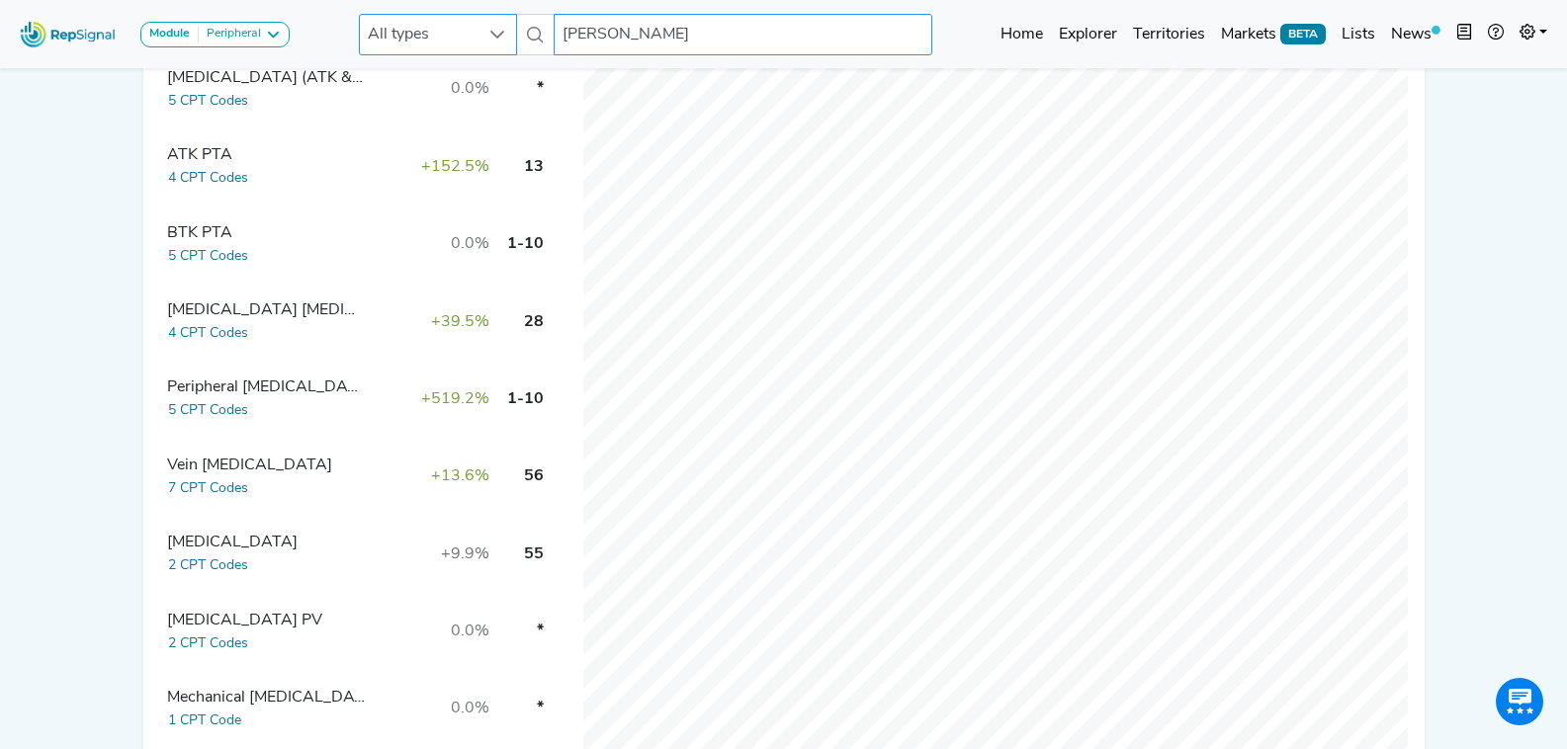
type input "bremer"
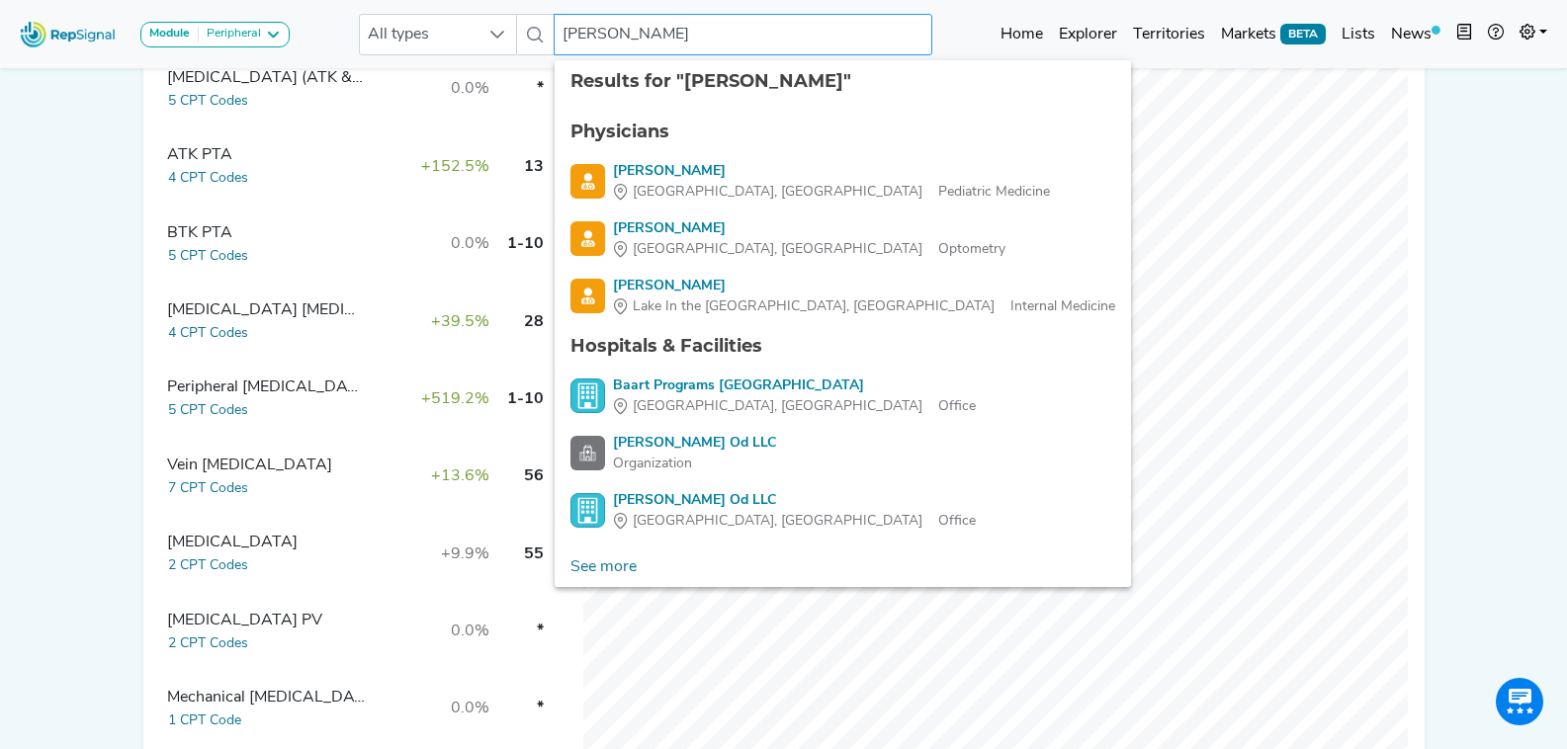
click at [771, 40] on input "bremer" at bounding box center [743, 35] width 378 height 42
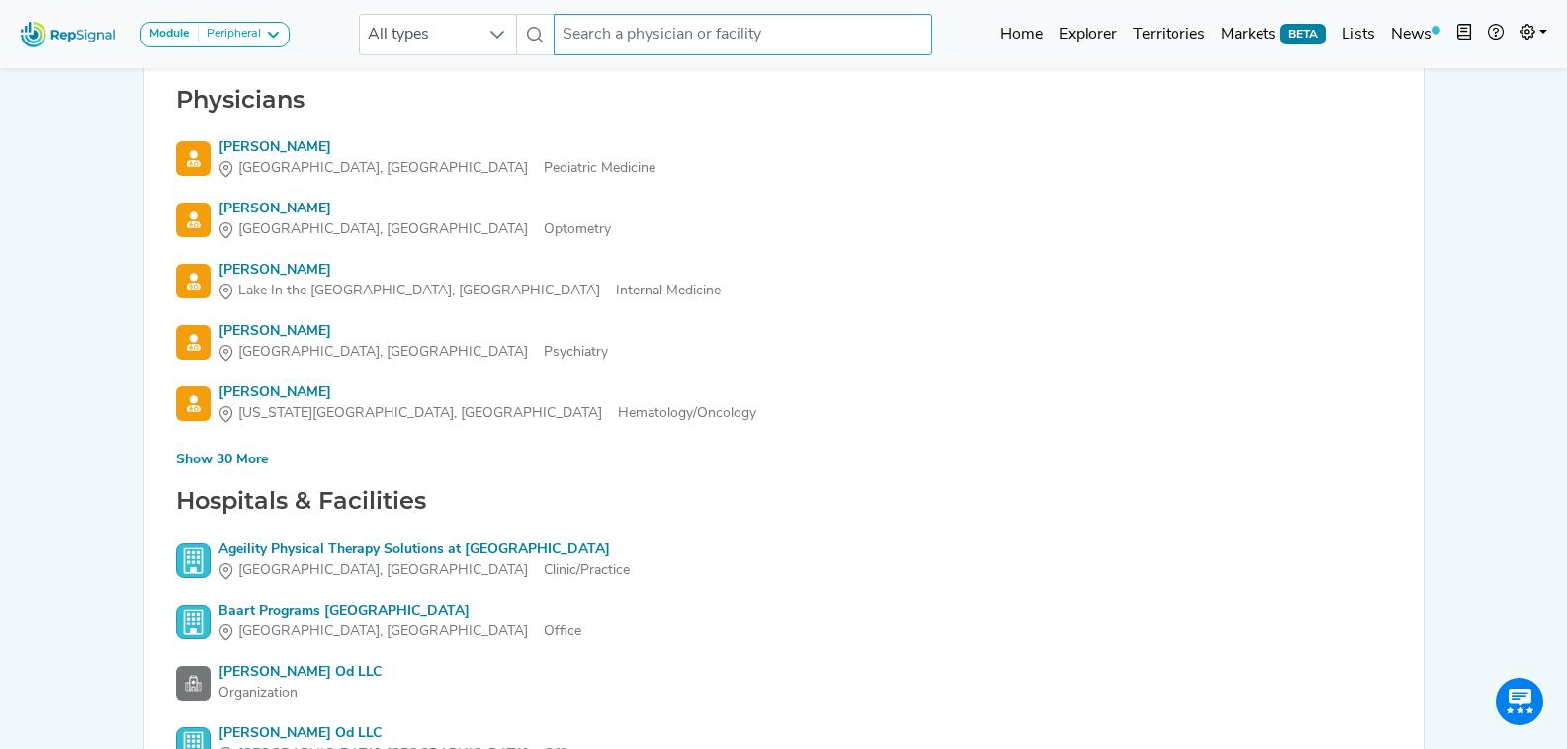
scroll to position [198, 0]
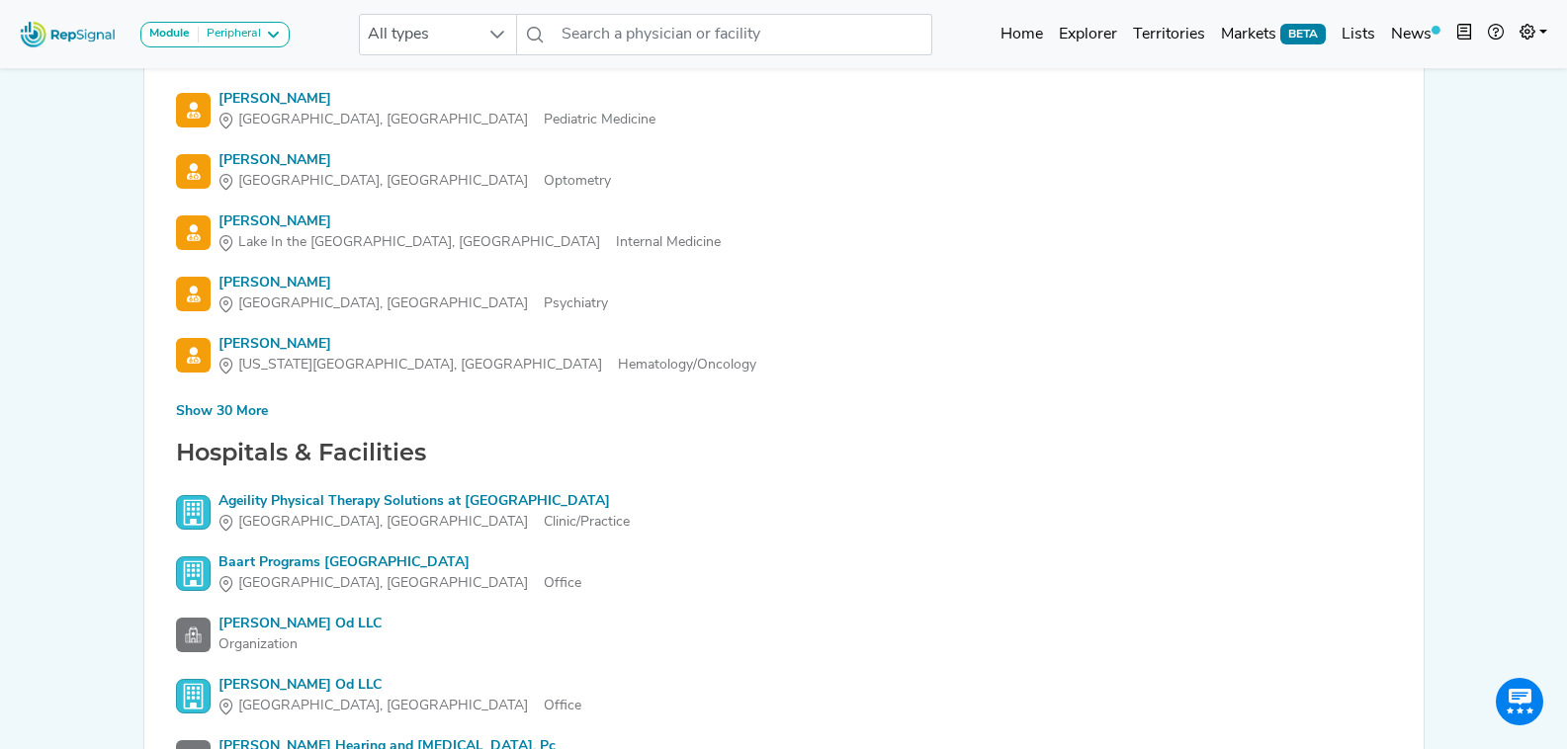
click at [237, 412] on div "Show 30 More" at bounding box center [222, 411] width 92 height 21
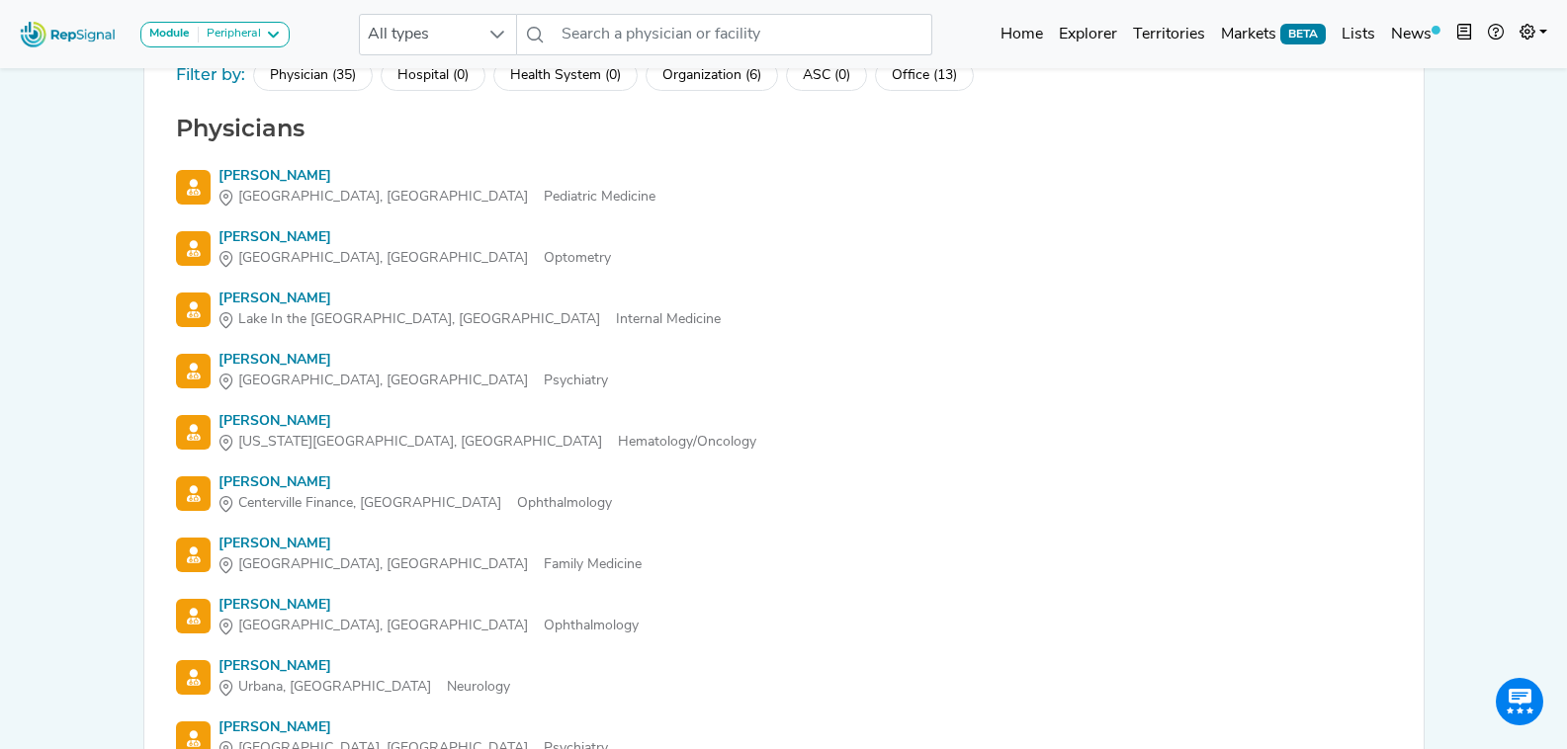
scroll to position [99, 0]
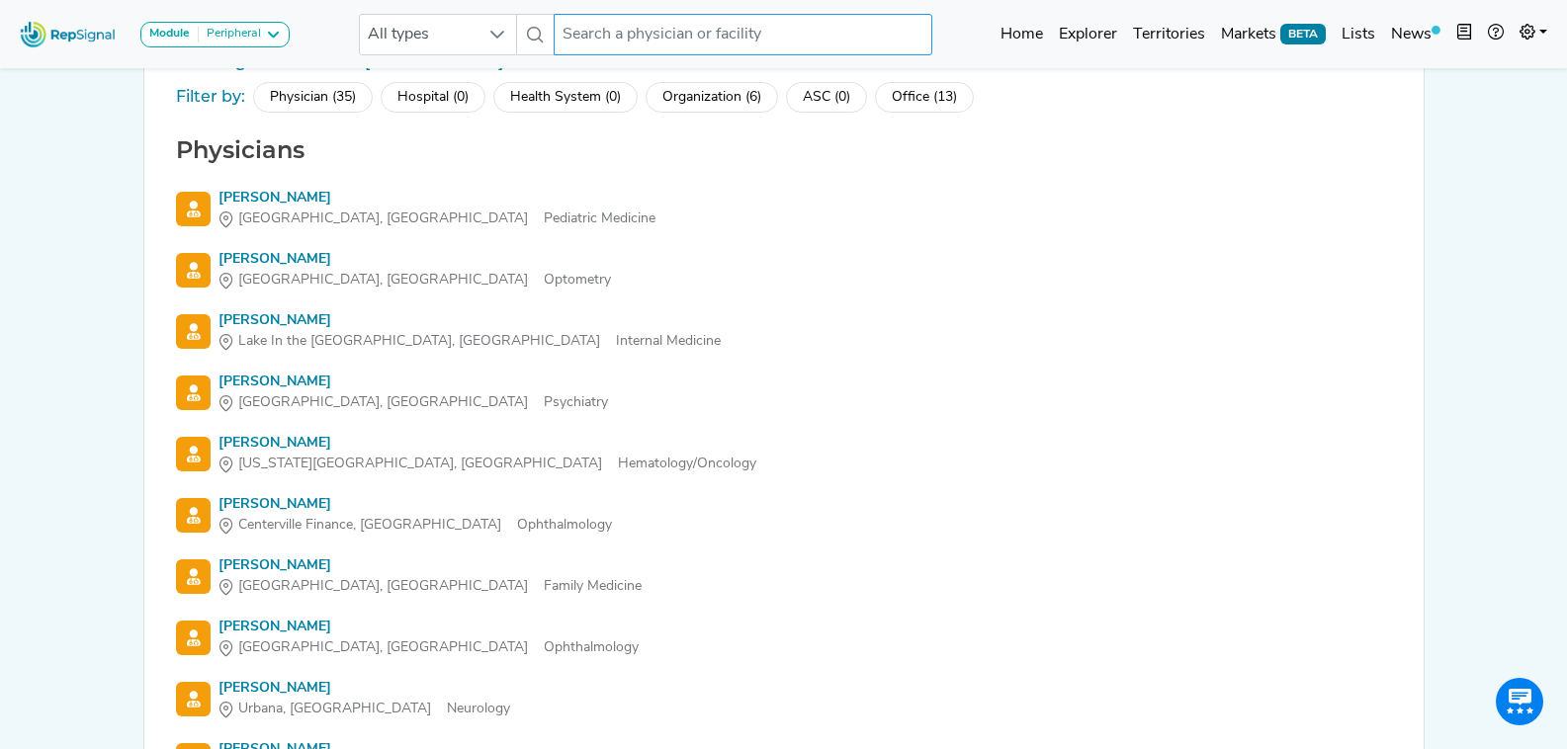
click at [730, 27] on input "text" at bounding box center [743, 35] width 378 height 42
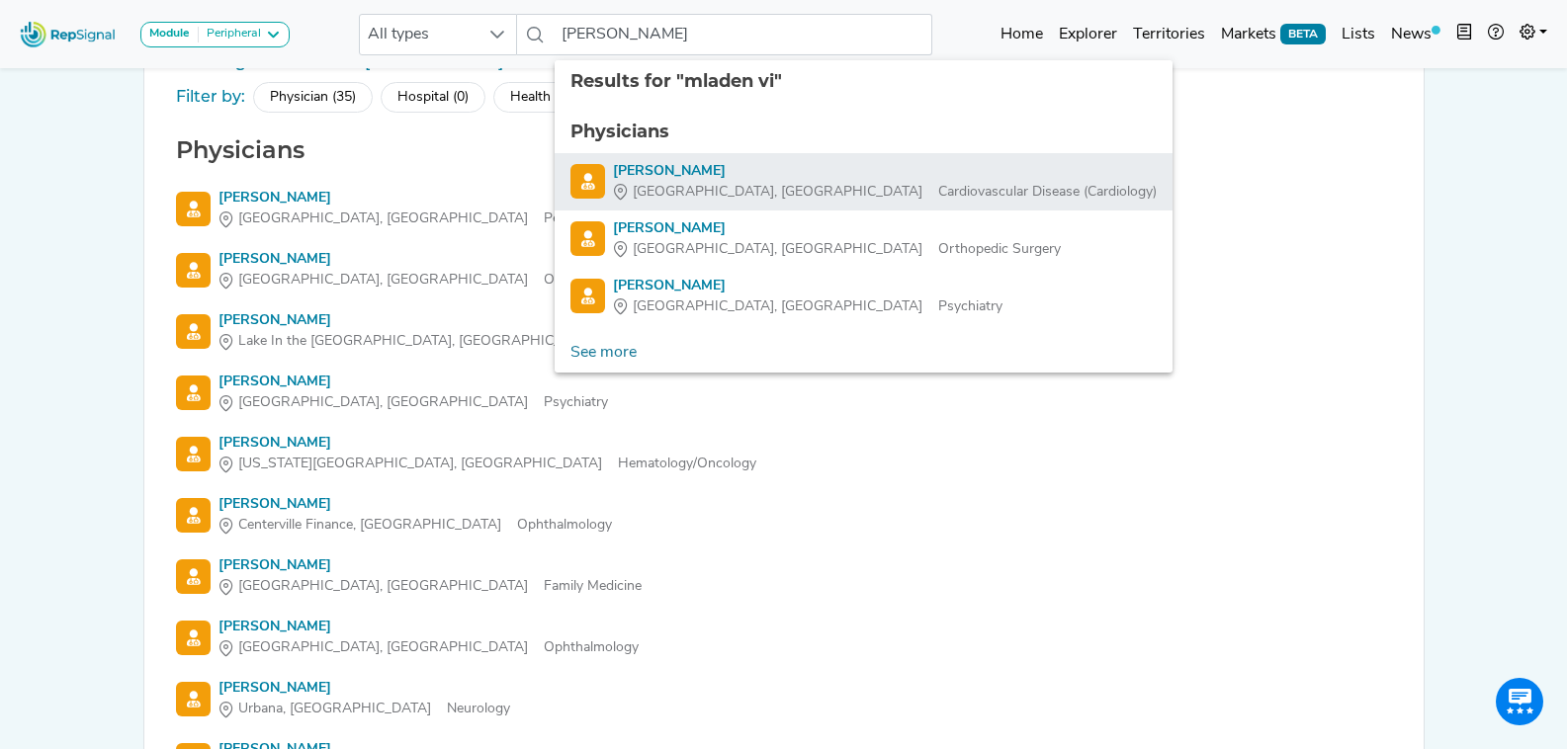
click at [714, 200] on div "Chicago, IL Cardiovascular Disease (Cardiology)" at bounding box center [885, 192] width 544 height 21
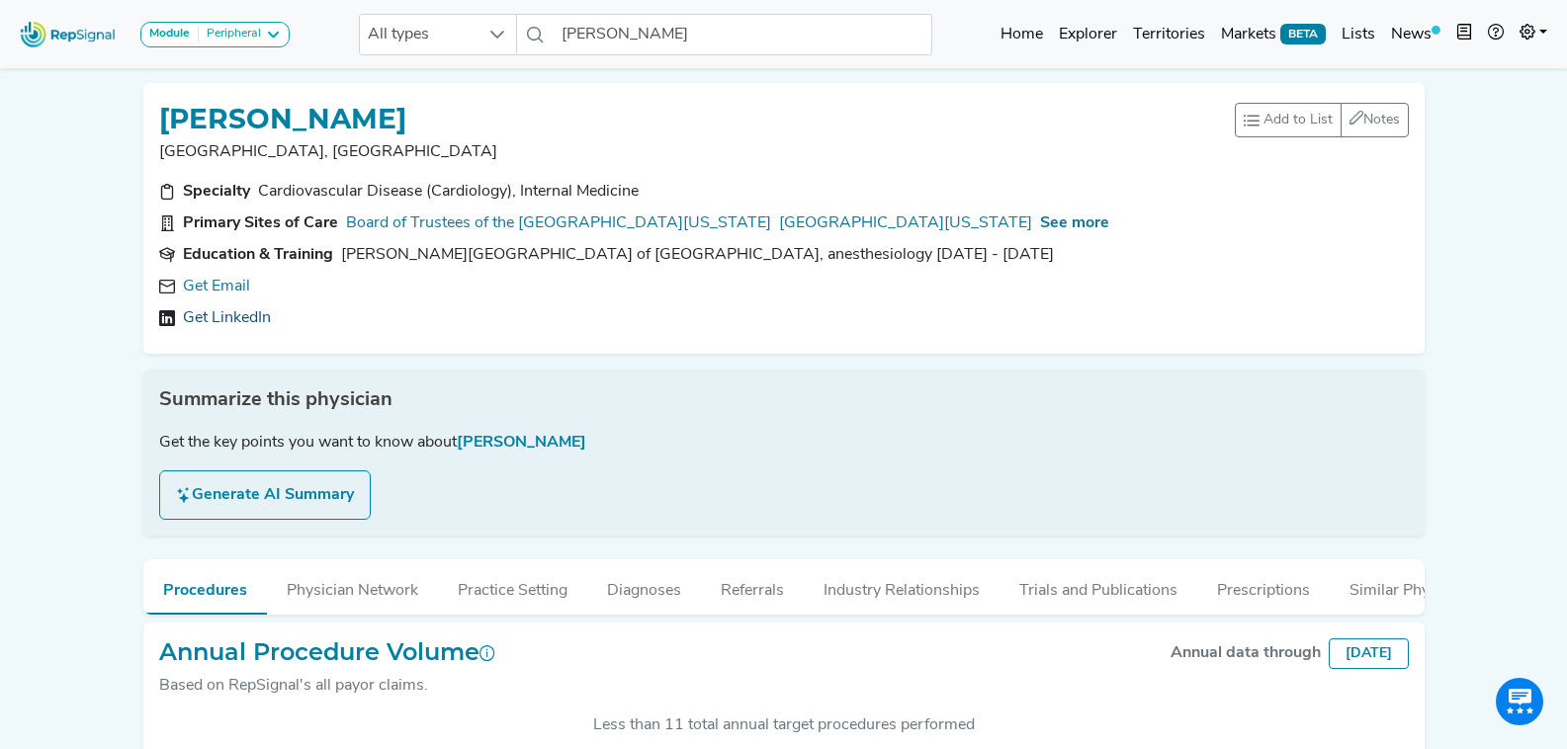
click at [222, 319] on link "Get LinkedIn" at bounding box center [227, 318] width 88 height 24
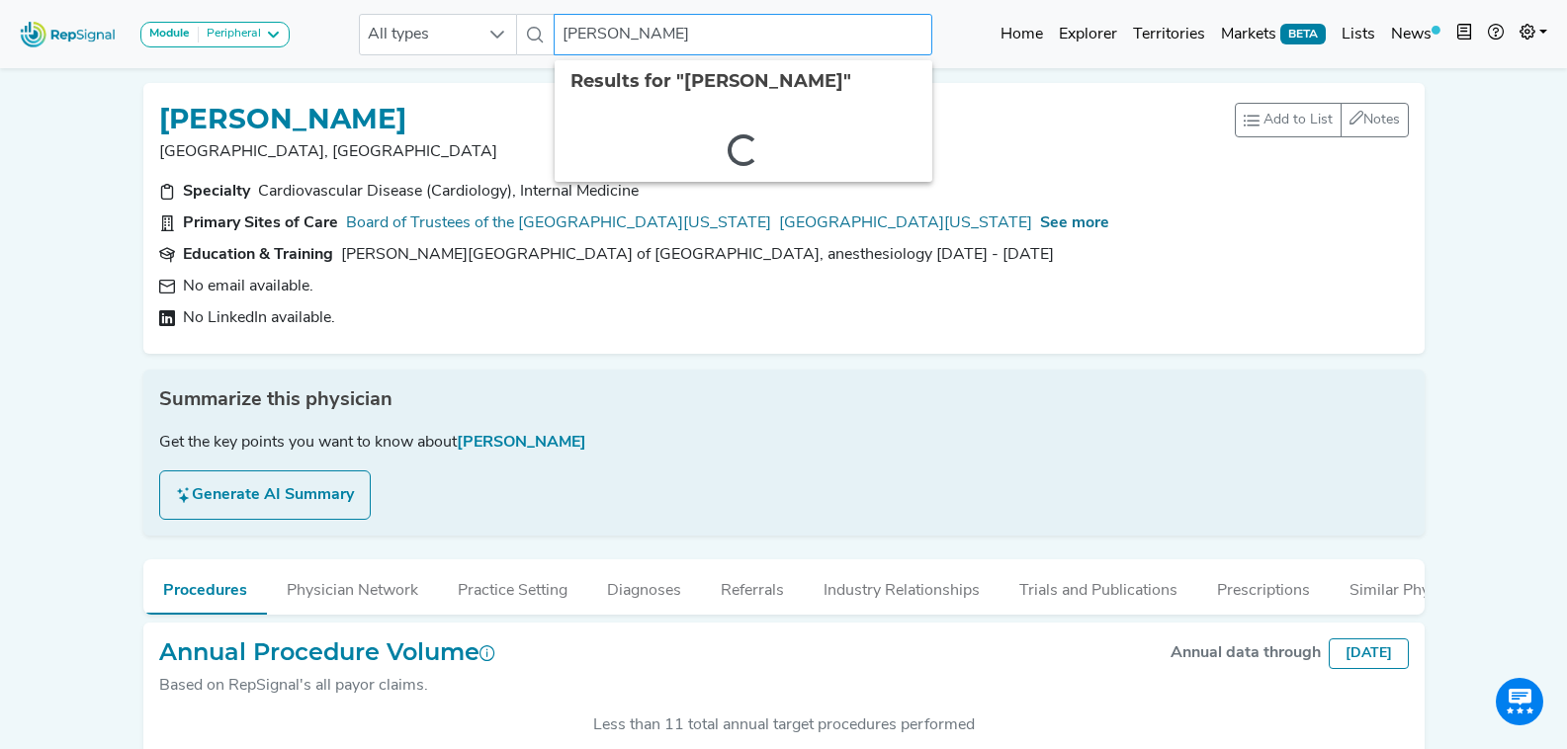
click at [661, 33] on input "Mladen Vidovich" at bounding box center [743, 35] width 378 height 42
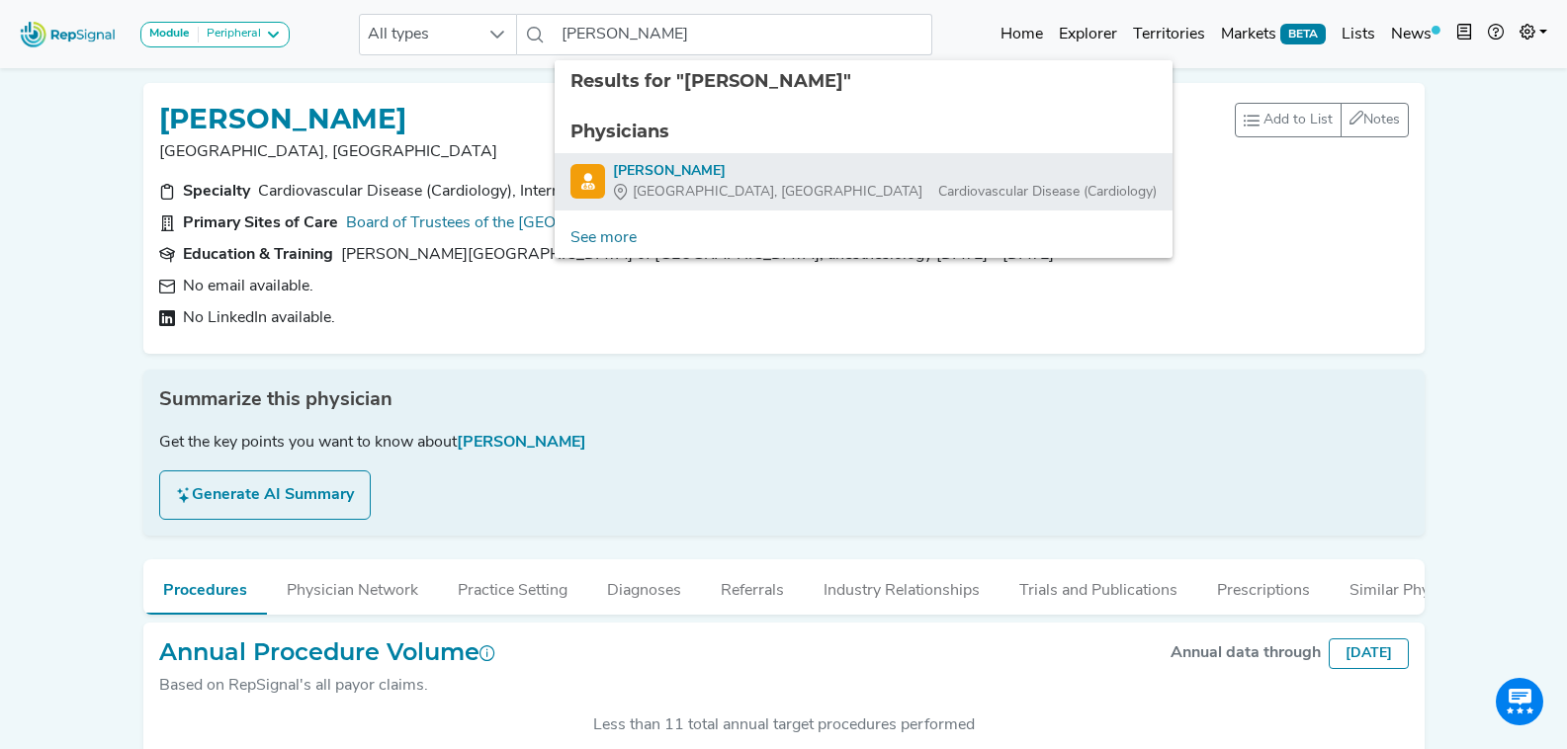
click at [729, 177] on div "Mylan Cohen" at bounding box center [885, 171] width 544 height 21
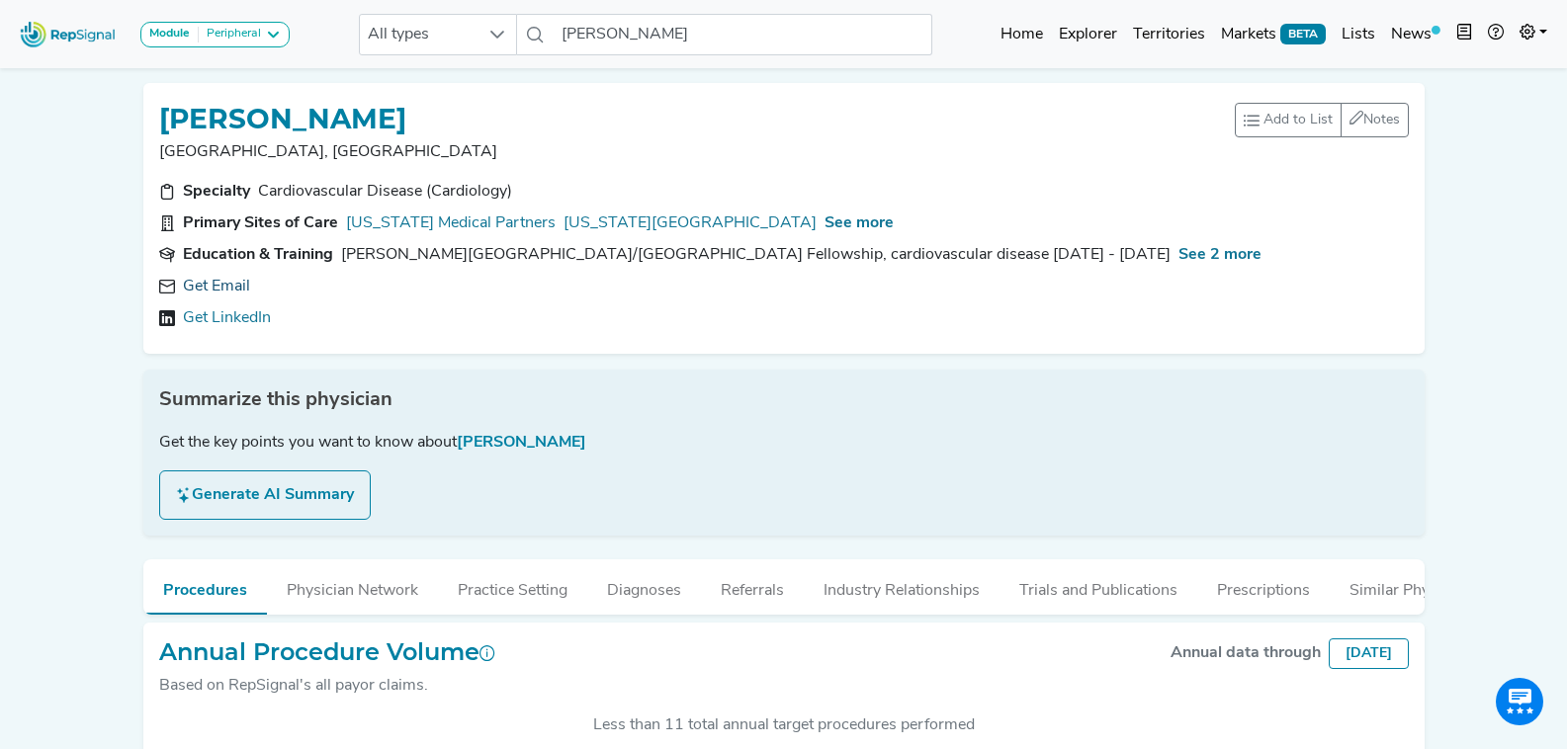
click at [224, 281] on link "Get Email" at bounding box center [216, 287] width 67 height 24
click at [458, 288] on icon at bounding box center [466, 287] width 16 height 16
click at [681, 24] on input "Mylan Cohen" at bounding box center [743, 35] width 378 height 42
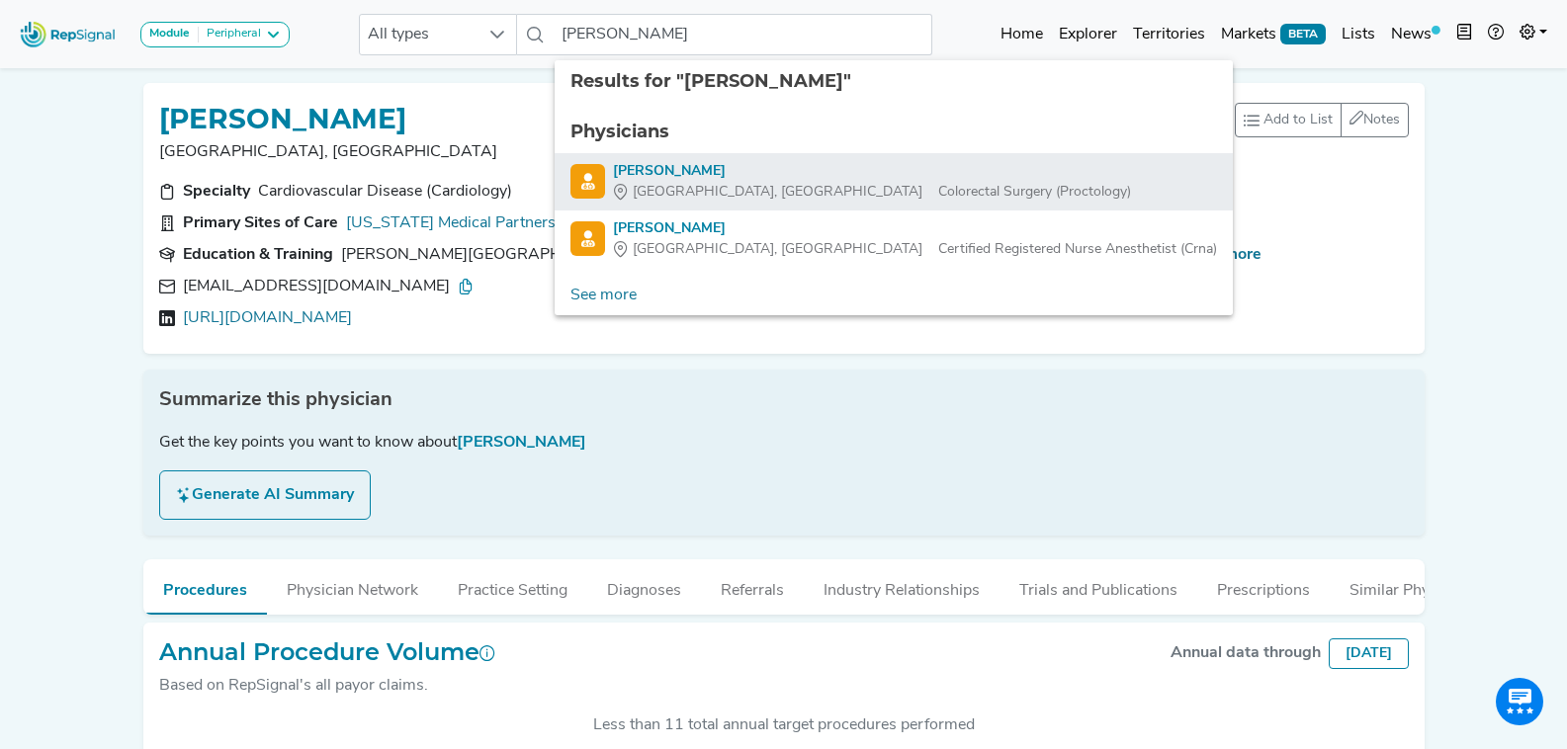
click at [802, 169] on div "Pamela Burgess" at bounding box center [872, 171] width 518 height 21
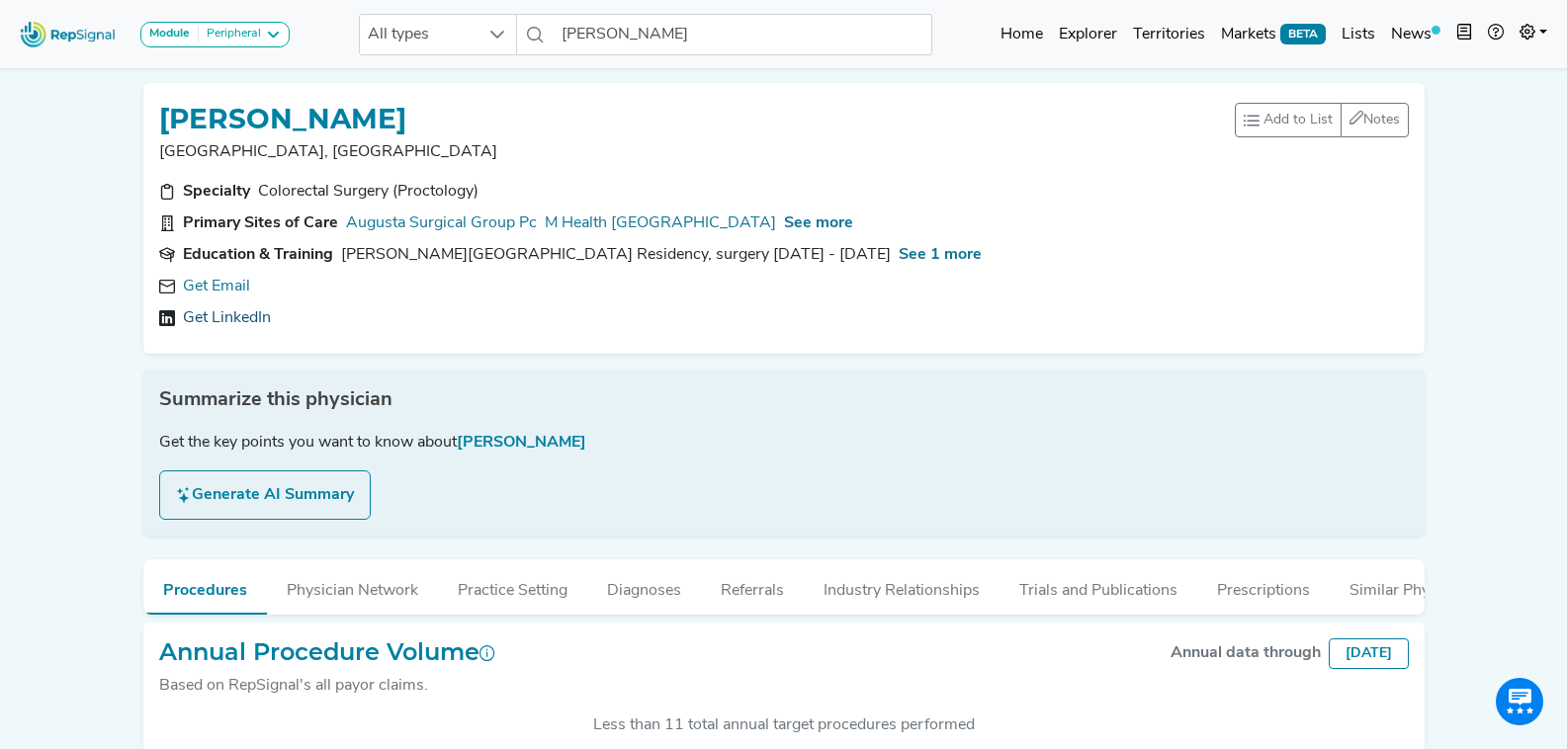
click at [219, 317] on link "Get LinkedIn" at bounding box center [227, 318] width 88 height 24
click at [681, 37] on input "Pamela Burgess" at bounding box center [743, 35] width 378 height 42
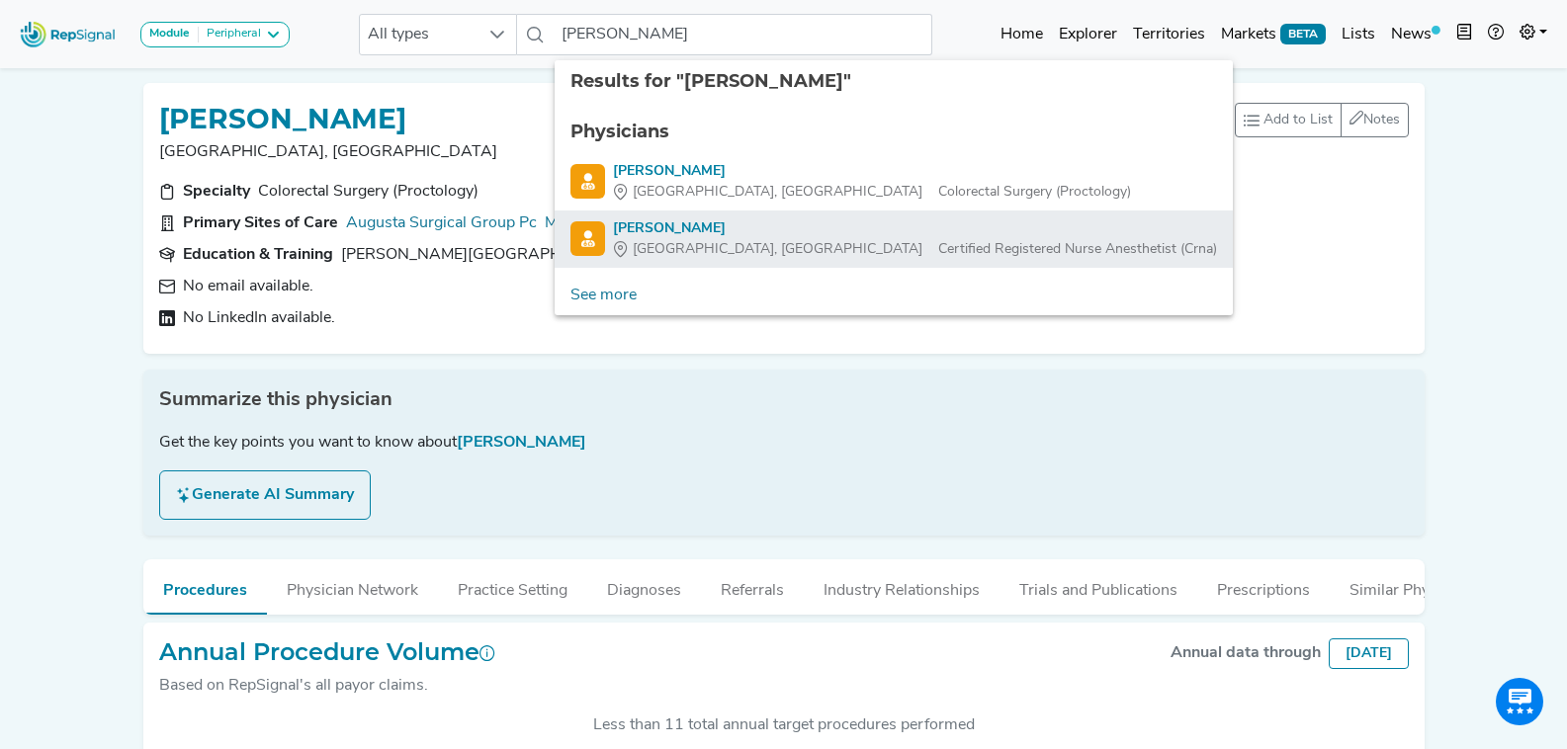
click at [743, 234] on div "Pamela Burgess" at bounding box center [915, 228] width 604 height 21
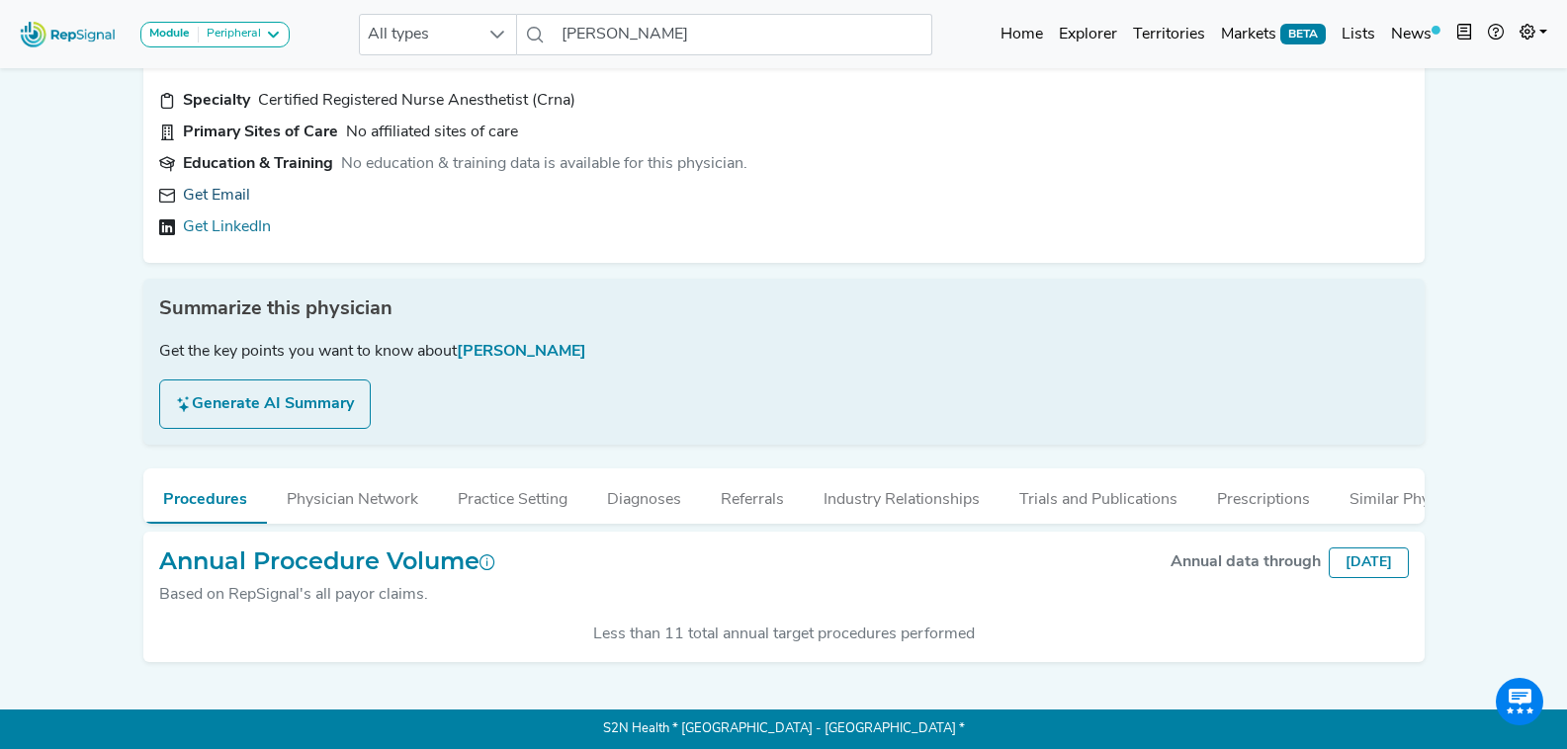
click at [235, 192] on link "Get Email" at bounding box center [216, 196] width 67 height 24
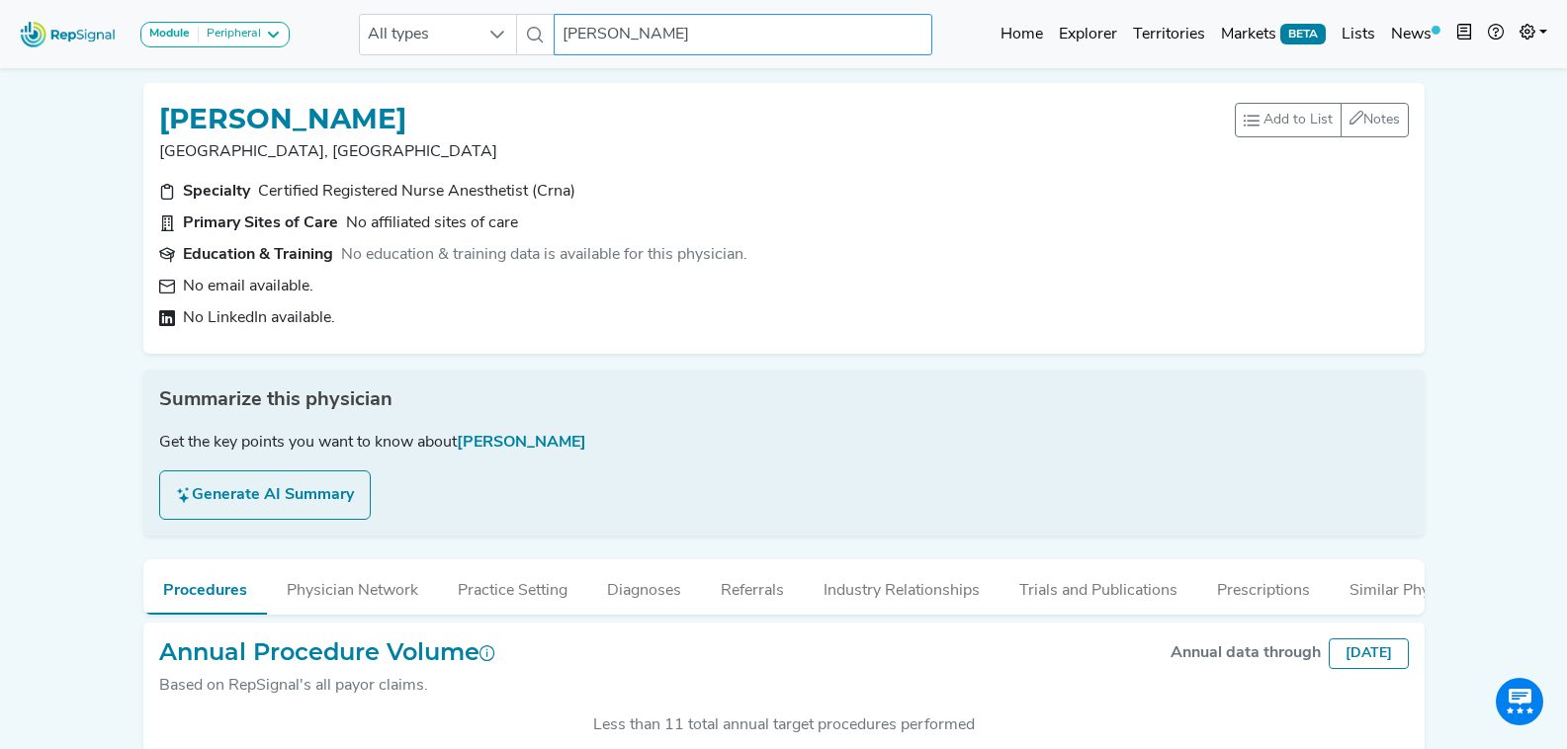
click at [637, 27] on input "Pamela Burgess" at bounding box center [743, 35] width 378 height 42
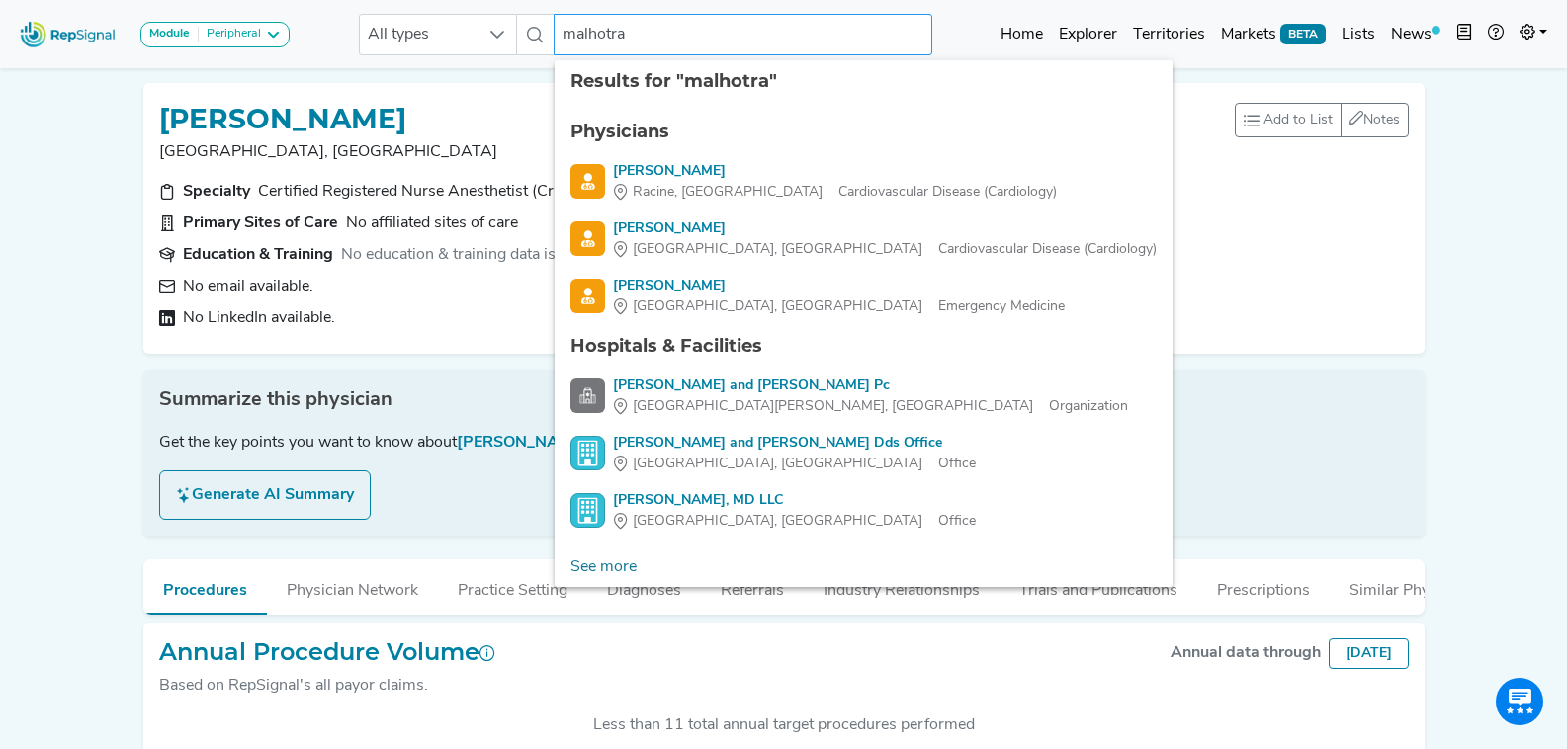
type input "malhotra"
click at [663, 29] on input "malhotra" at bounding box center [743, 35] width 378 height 42
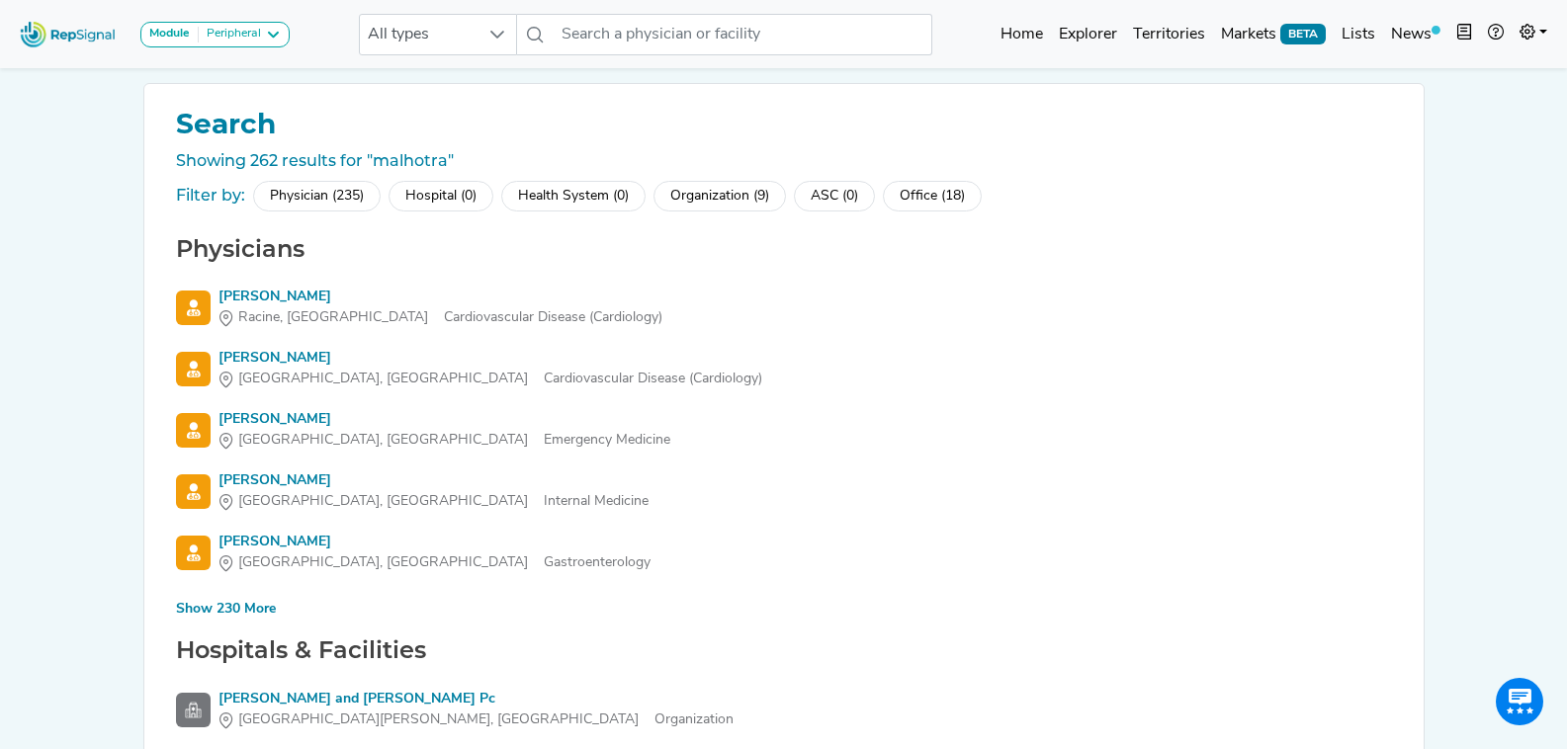
click at [253, 598] on div "Physicians Abha Malhotra Racine, WI Cardiovascular Disease (Cardiology) Abhay M…" at bounding box center [784, 428] width 1232 height 387
click at [230, 599] on div "Show 230 More" at bounding box center [226, 609] width 100 height 21
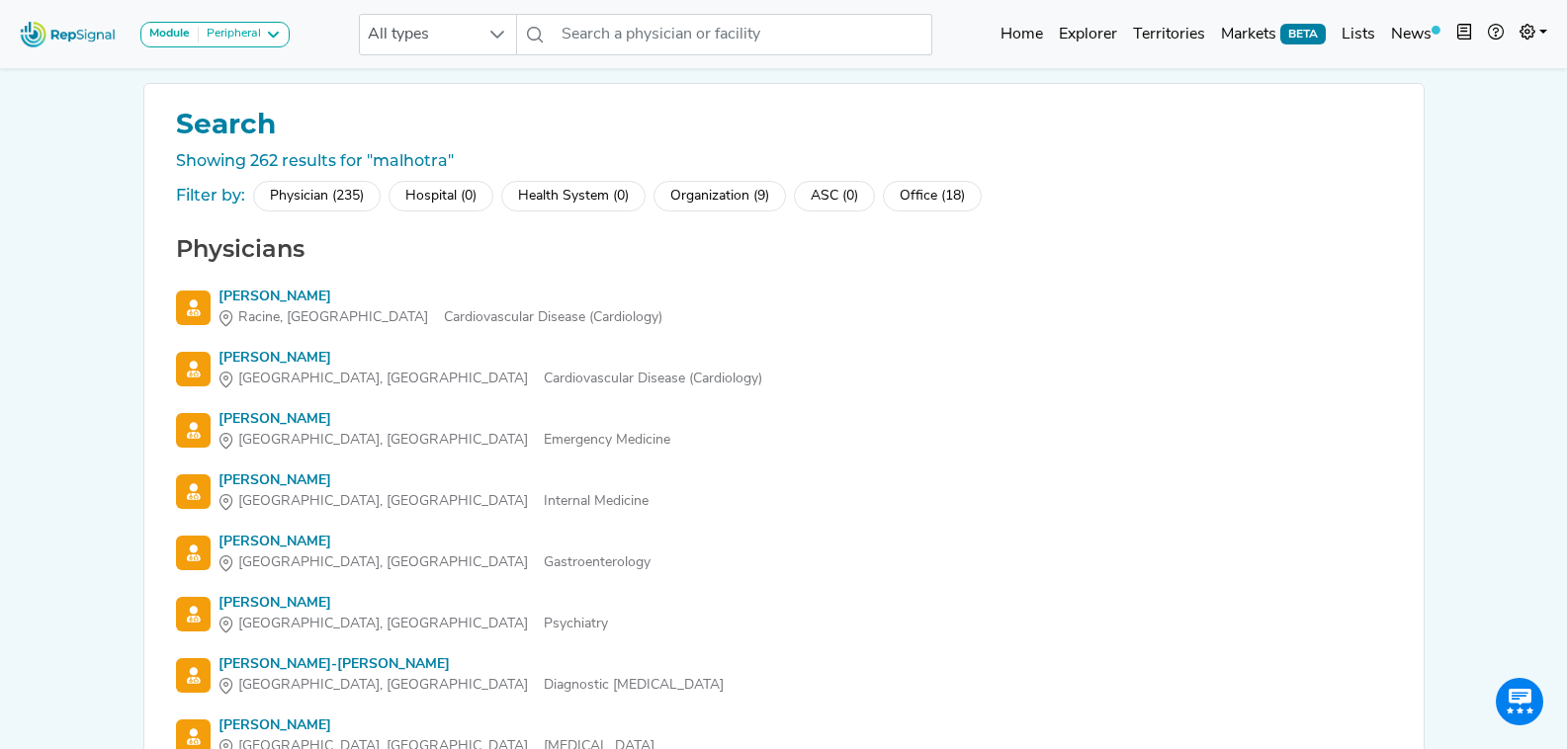
click at [338, 192] on div "Physician (235)" at bounding box center [317, 196] width 128 height 31
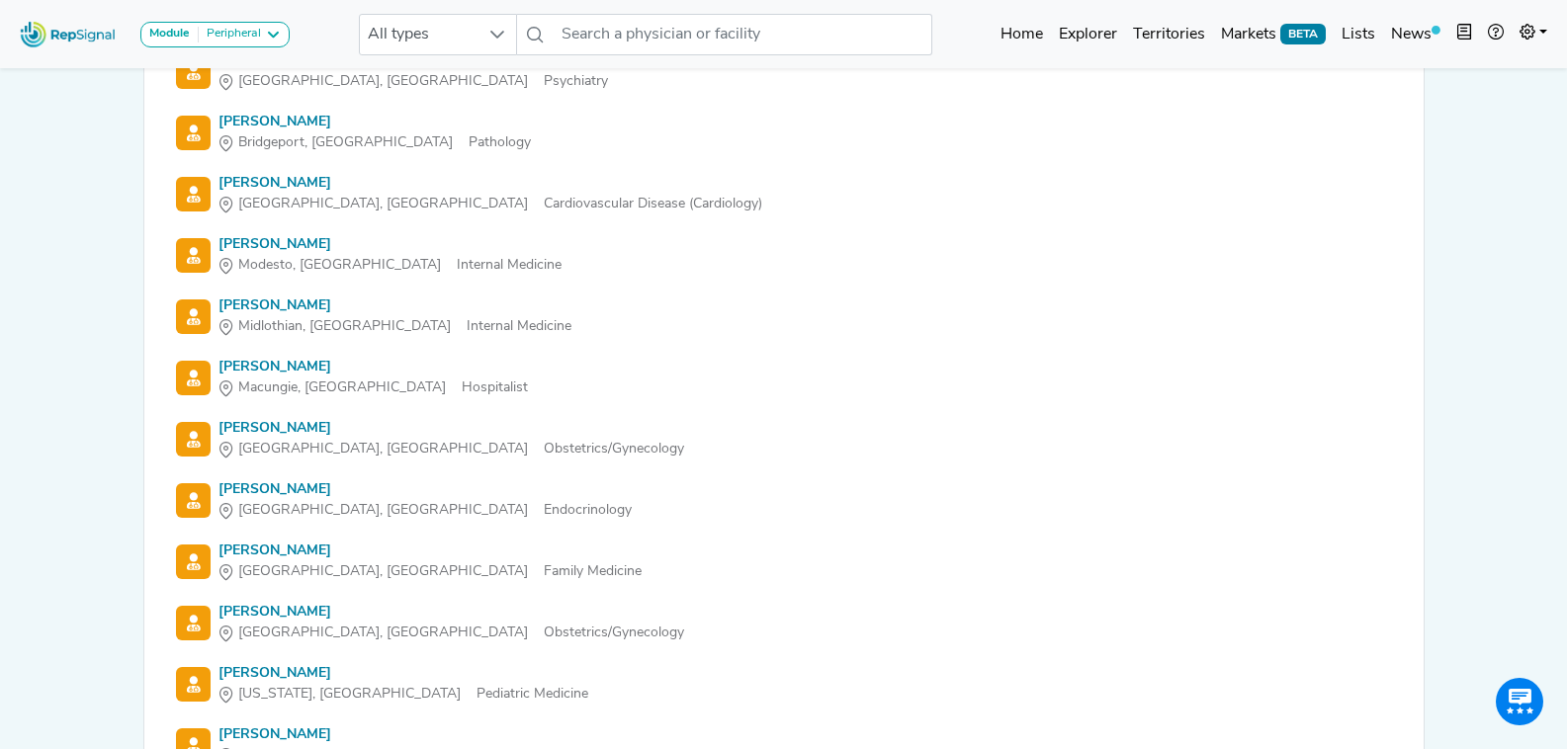
scroll to position [11228, 0]
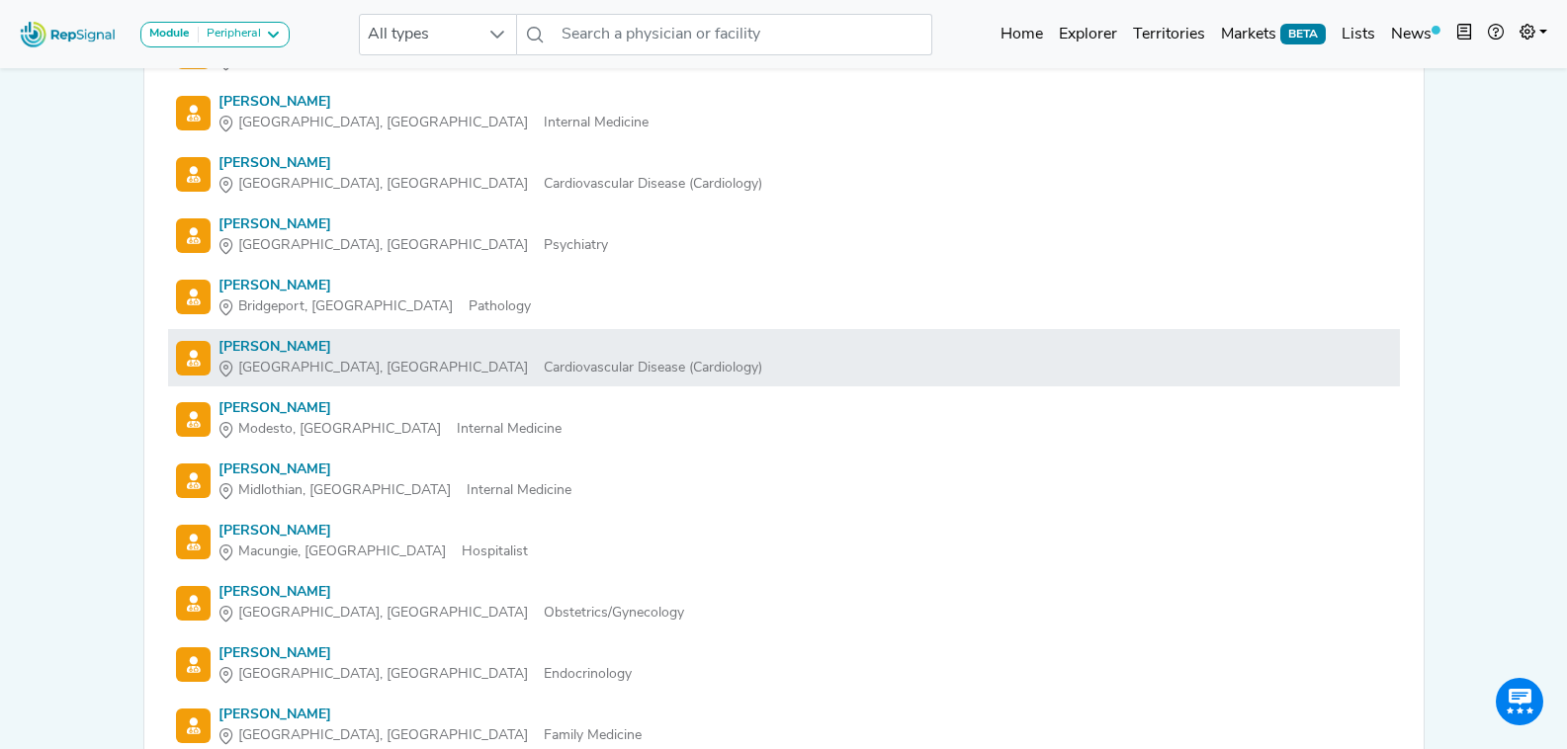
click at [277, 342] on div "Saurabh Malhotra" at bounding box center [490, 347] width 544 height 21
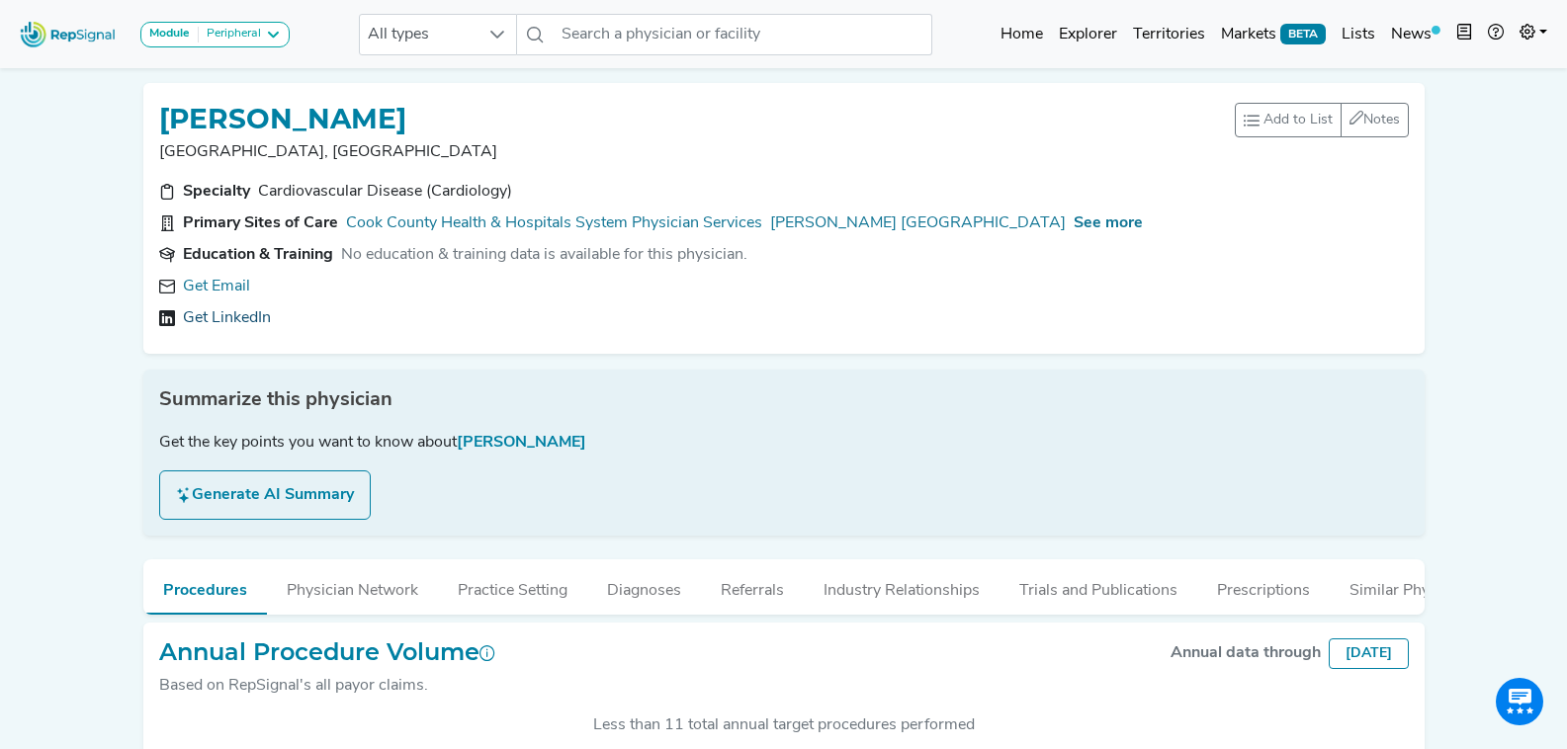
click at [234, 316] on link "Get LinkedIn" at bounding box center [227, 318] width 88 height 24
click at [670, 49] on input "text" at bounding box center [743, 35] width 378 height 42
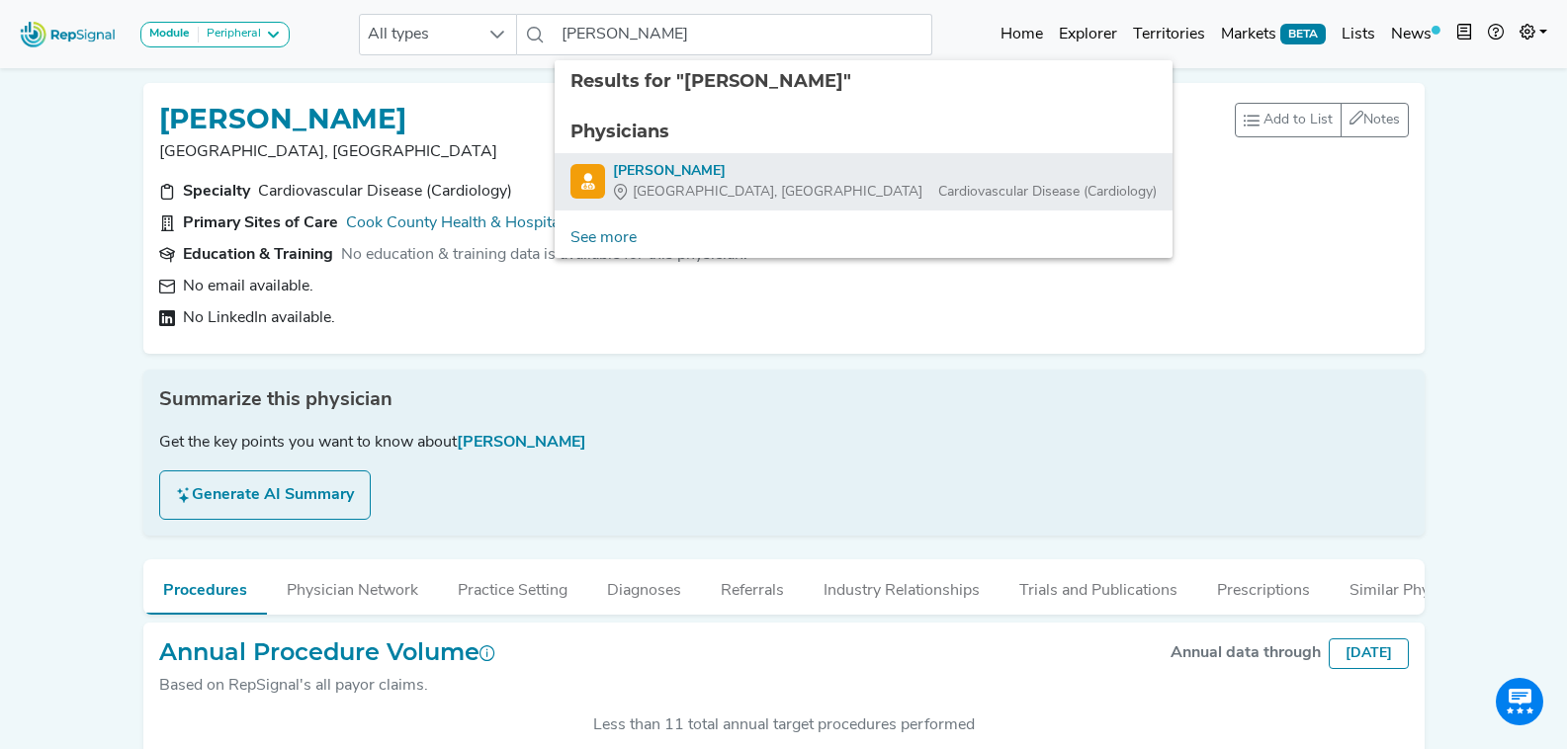
click at [757, 194] on div "Westminster, MD Cardiovascular Disease (Cardiology)" at bounding box center [885, 192] width 544 height 21
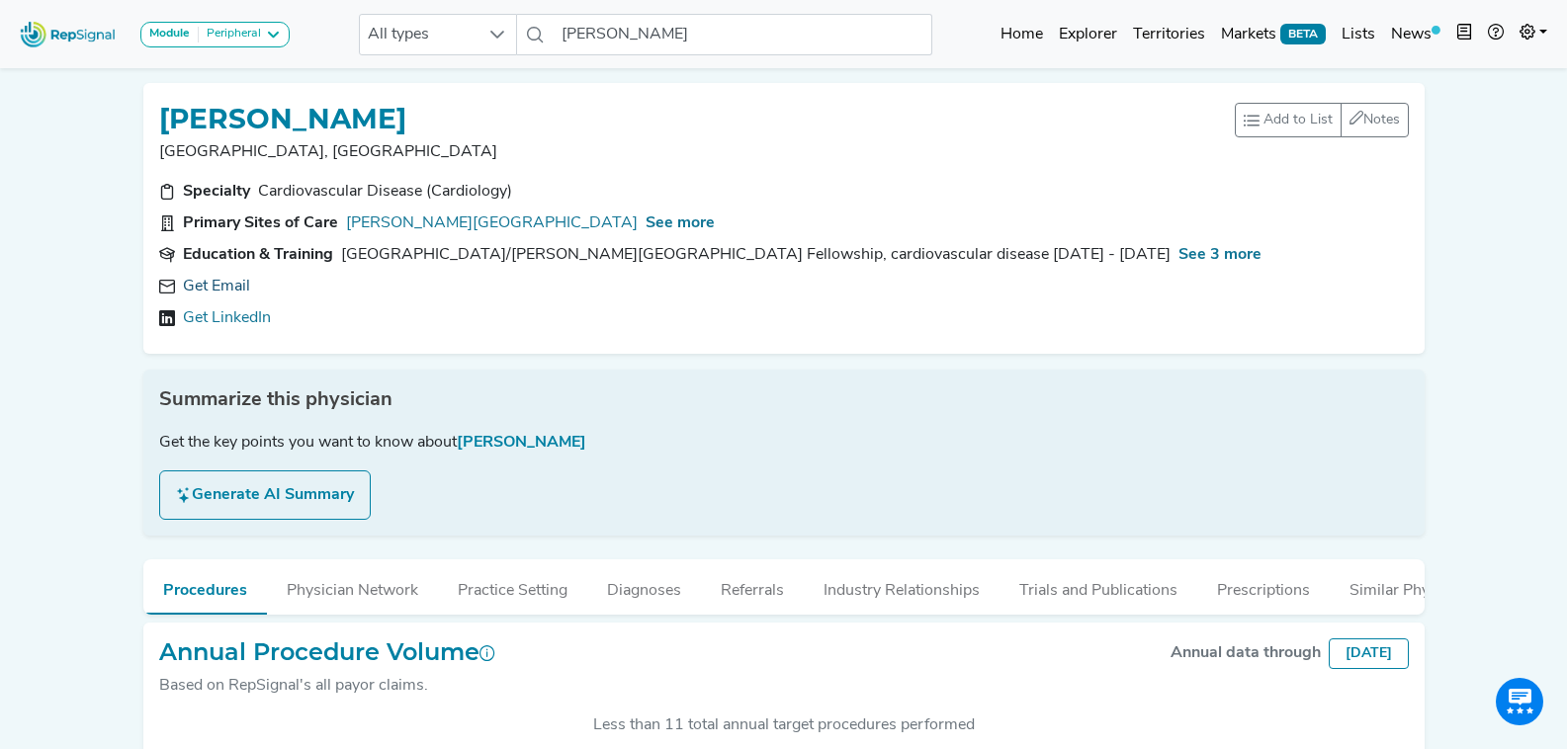
click at [225, 281] on link "Get Email" at bounding box center [216, 287] width 67 height 24
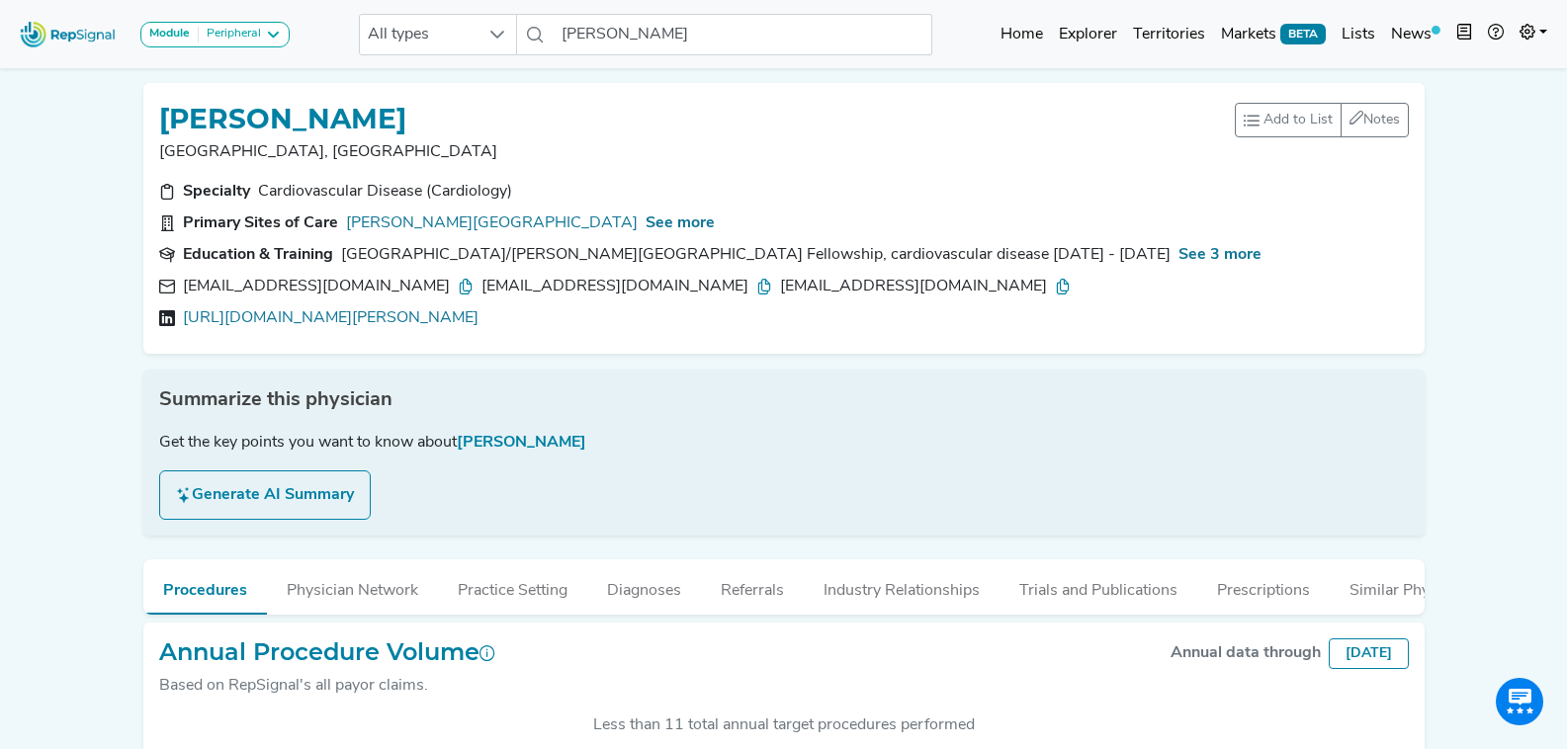
click at [458, 280] on icon at bounding box center [466, 287] width 16 height 16
click at [756, 281] on icon at bounding box center [764, 287] width 16 height 16
click at [1055, 280] on icon at bounding box center [1063, 287] width 16 height 16
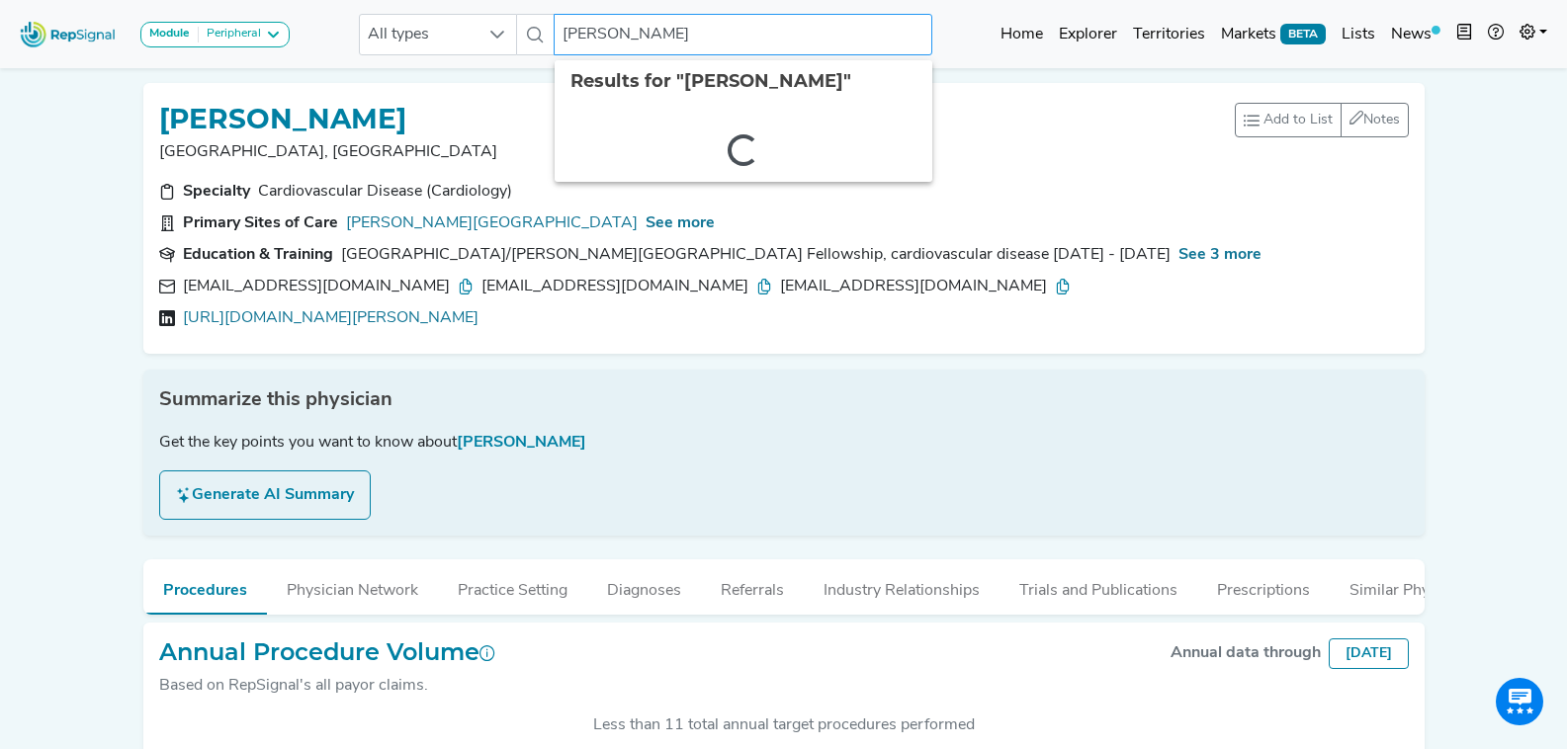
click at [632, 38] on input "Scott Jerome" at bounding box center [743, 35] width 378 height 42
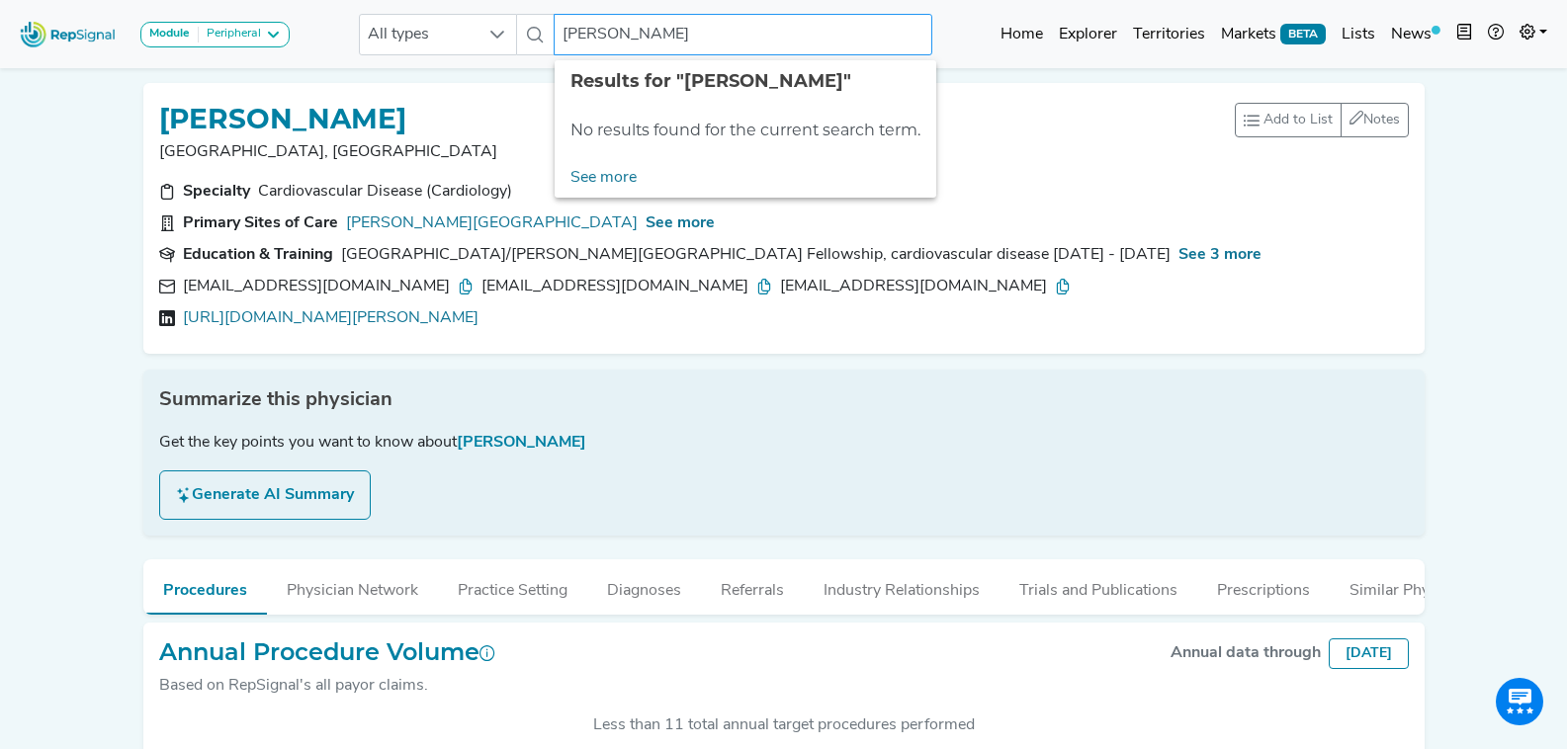
drag, startPoint x: 616, startPoint y: 34, endPoint x: 539, endPoint y: 29, distance: 77.3
click at [539, 29] on div "All types susana robinson No results found" at bounding box center [645, 35] width 573 height 42
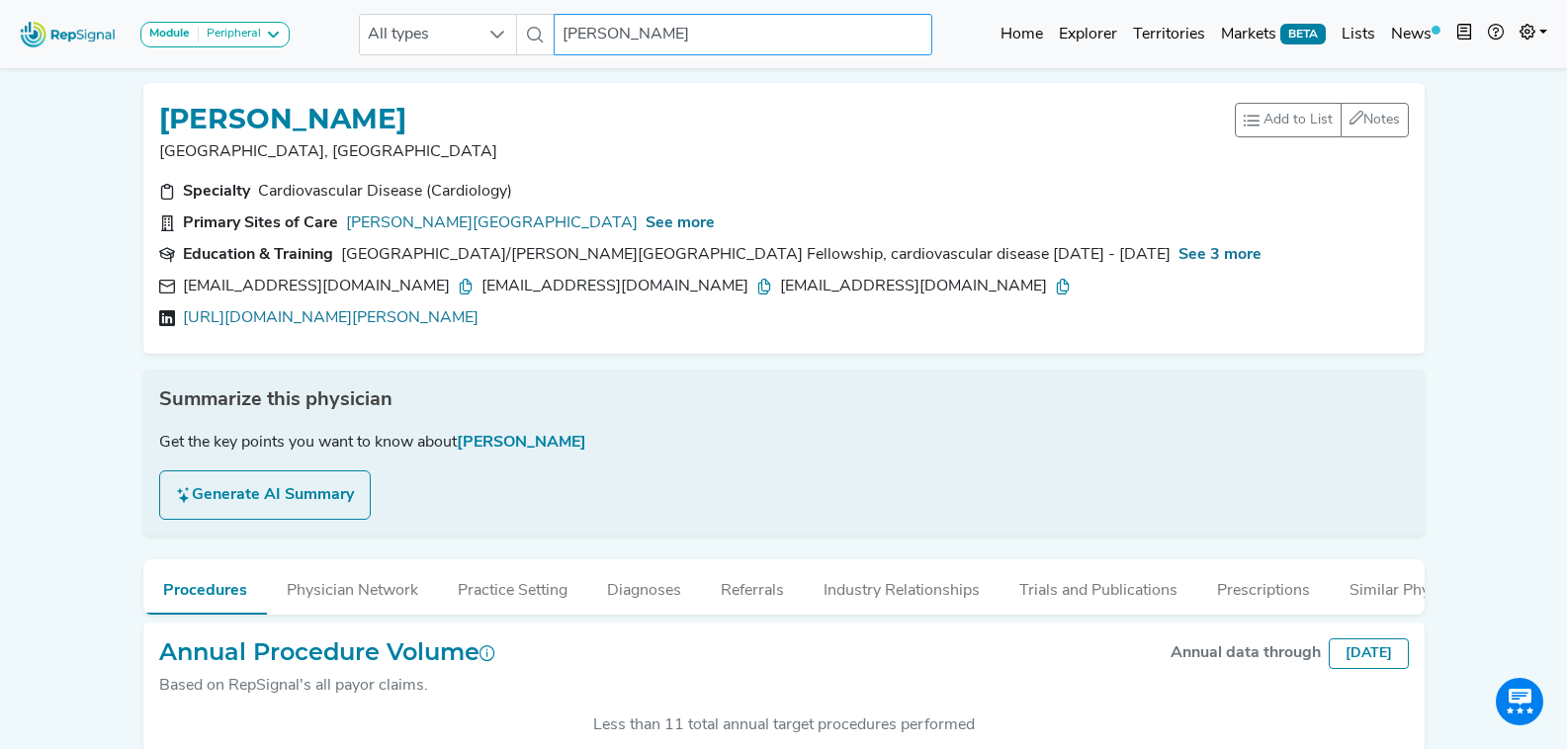
type input "robinson"
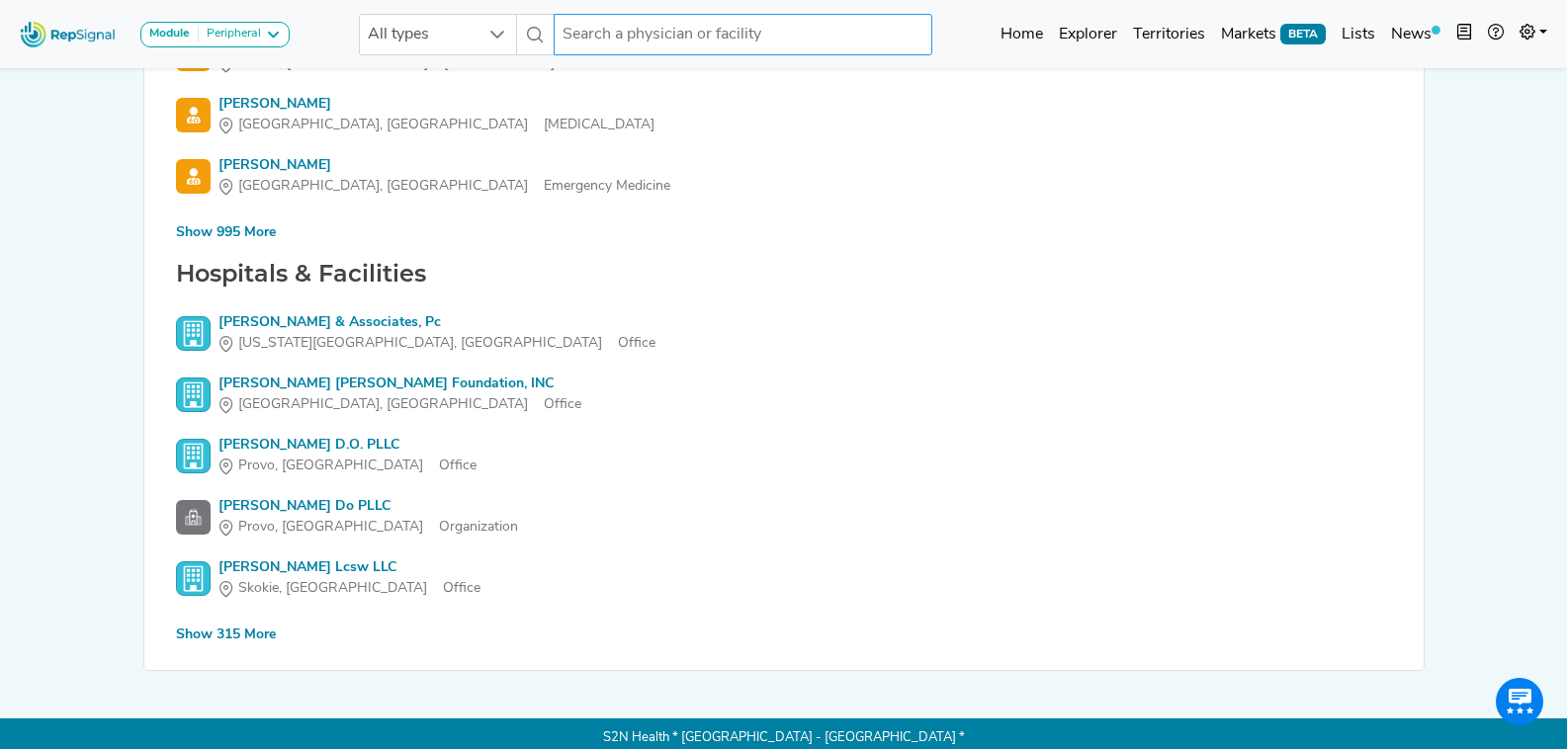
scroll to position [386, 0]
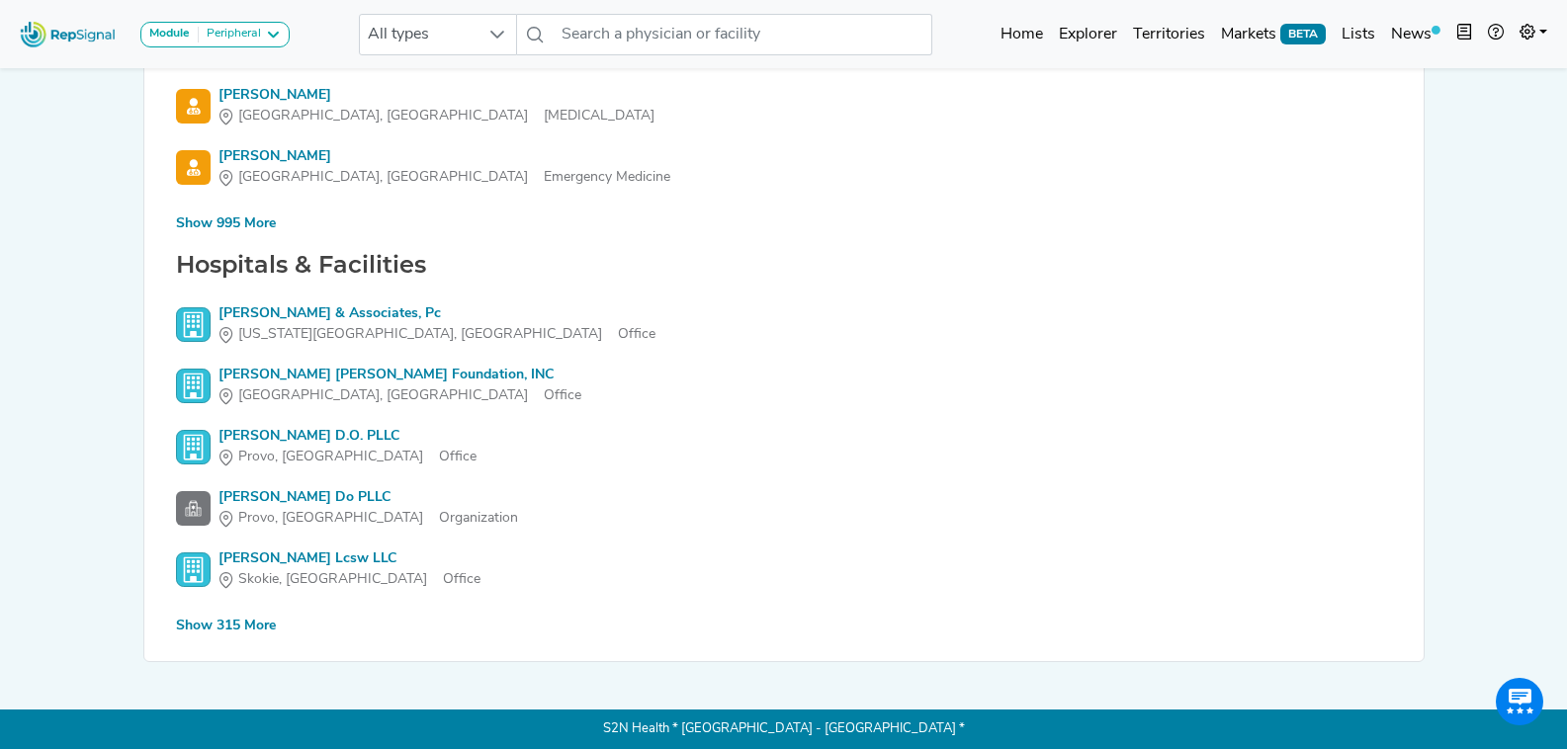
click at [260, 219] on div "Show 995 More" at bounding box center [226, 224] width 100 height 21
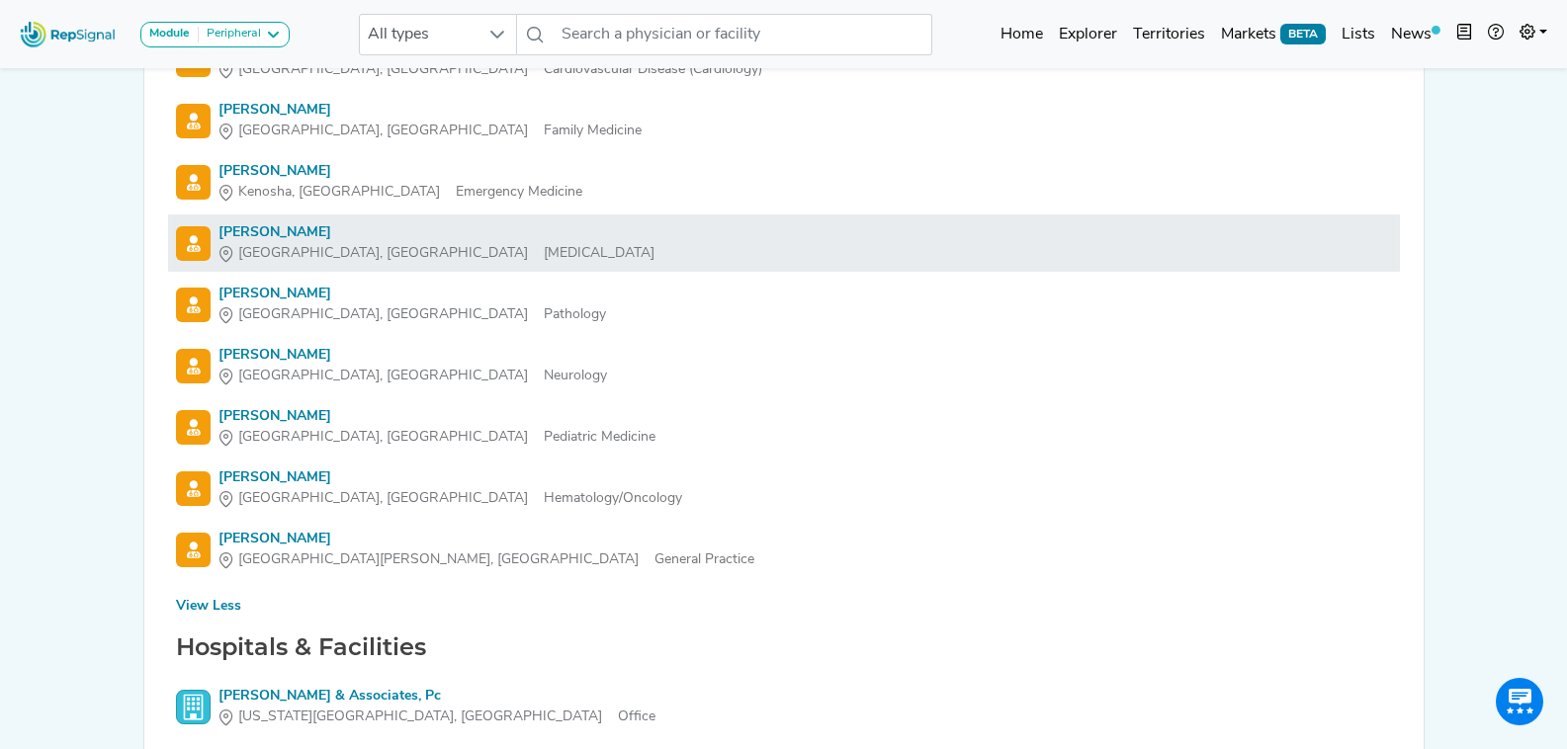
scroll to position [60981, 0]
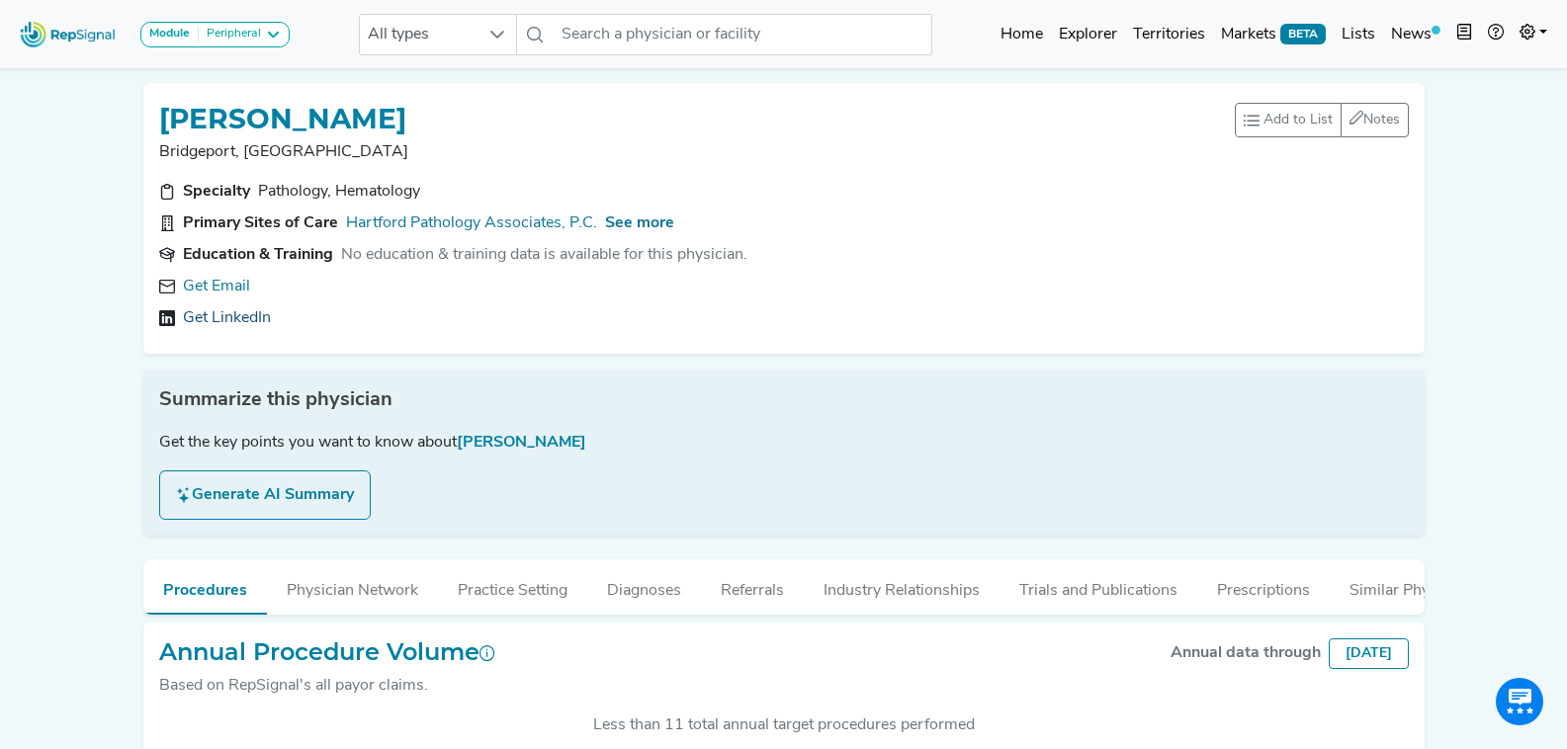
click at [226, 316] on link "Get LinkedIn" at bounding box center [227, 318] width 88 height 24
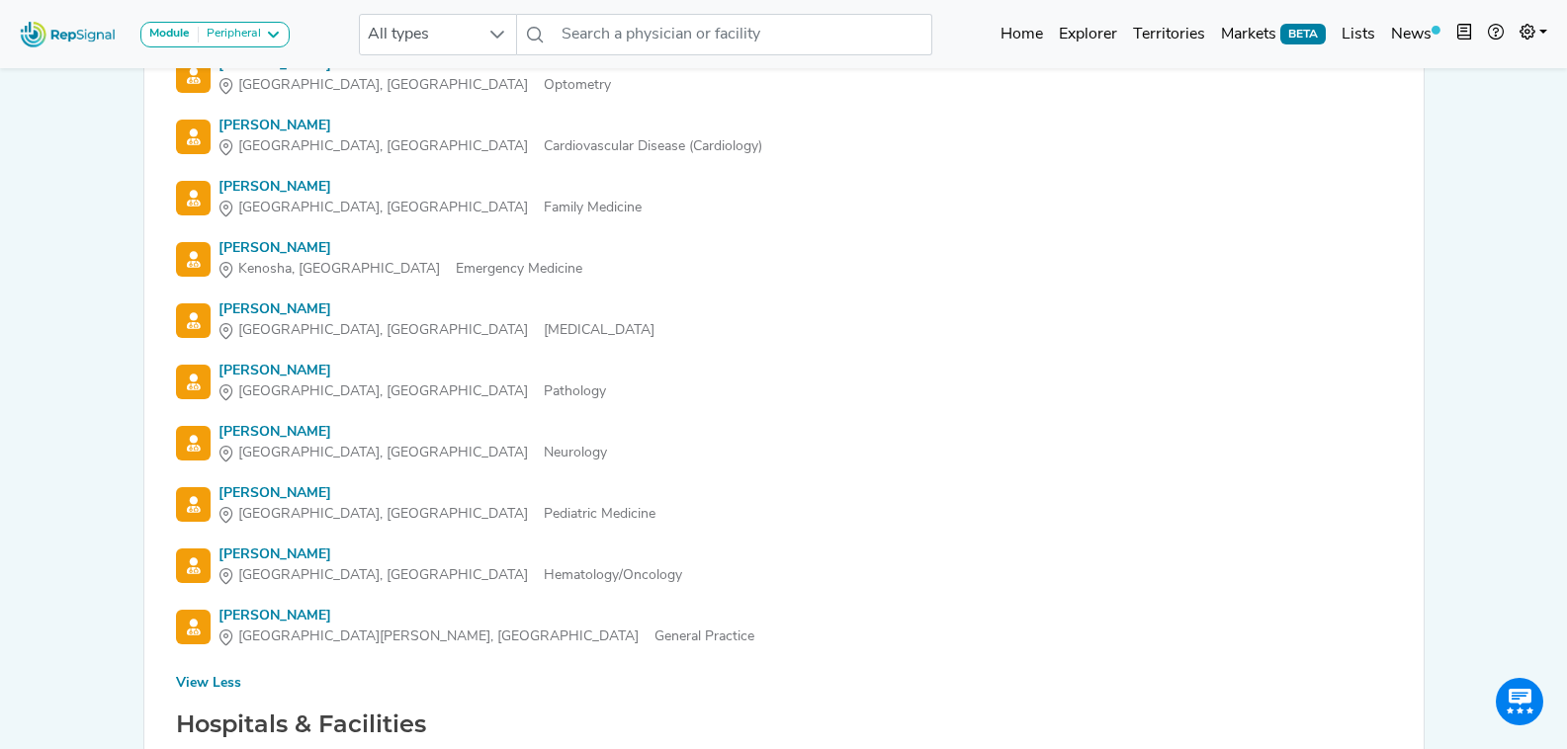
scroll to position [60882, 0]
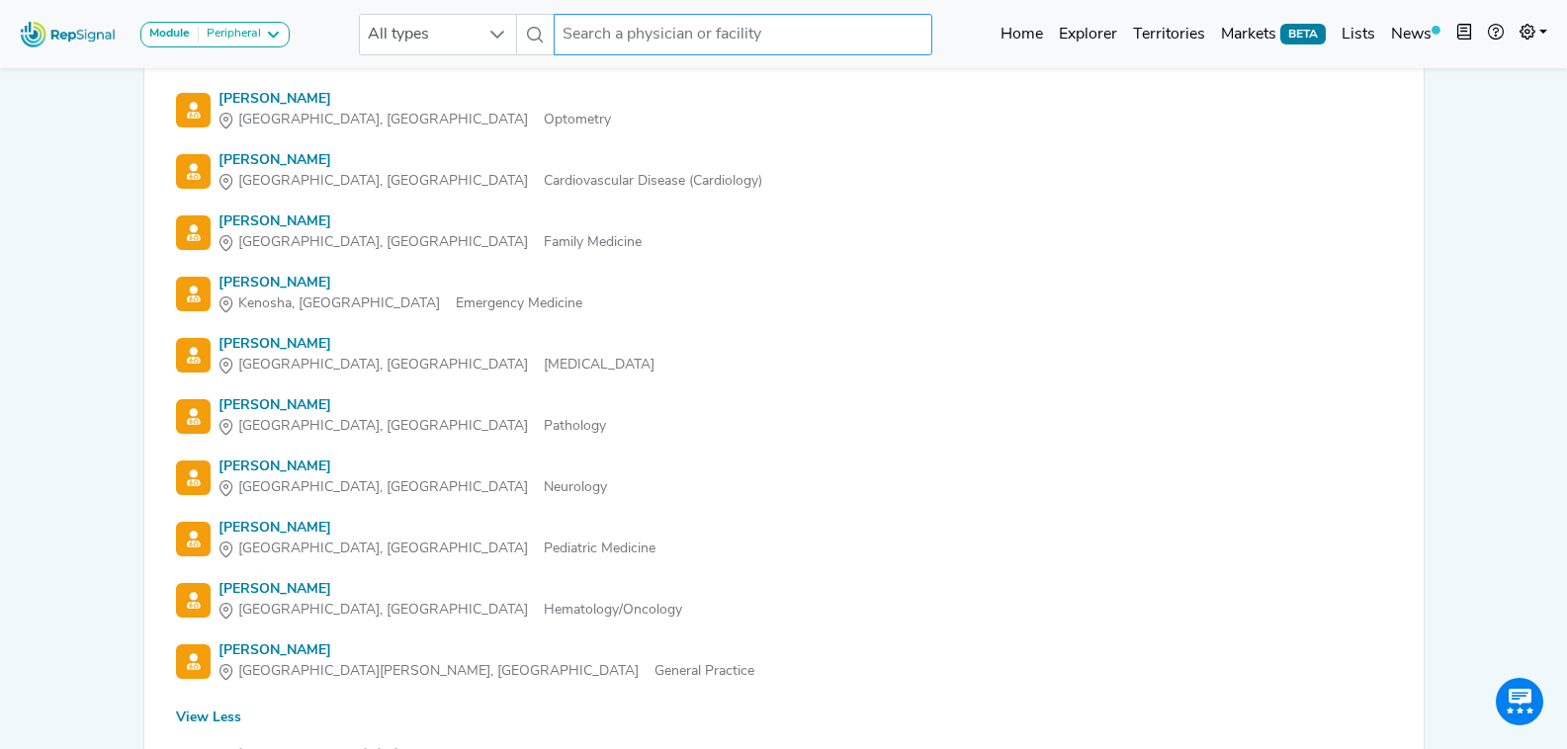
click at [596, 41] on input "text" at bounding box center [743, 35] width 378 height 42
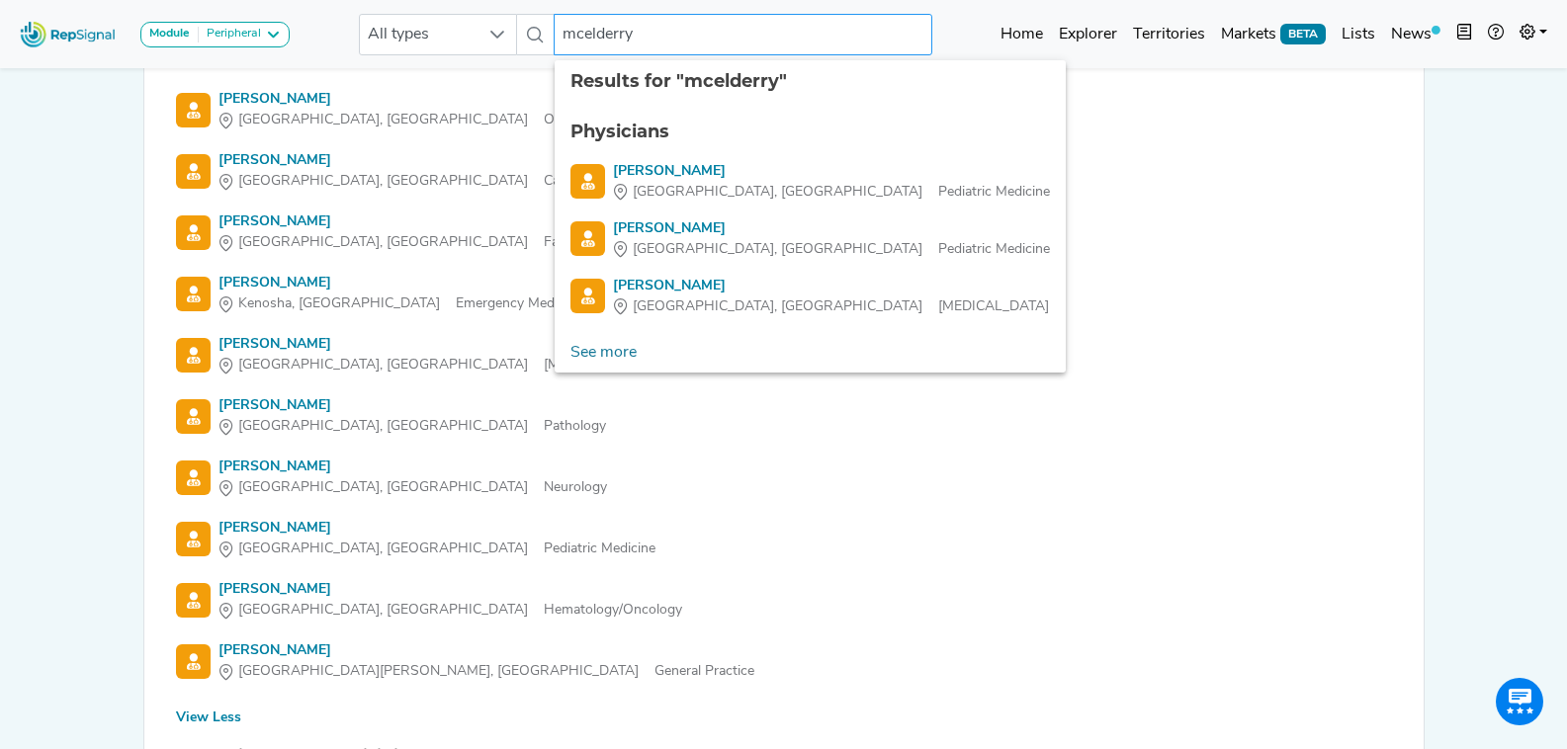
click at [566, 32] on input "mcelderry" at bounding box center [743, 35] width 378 height 42
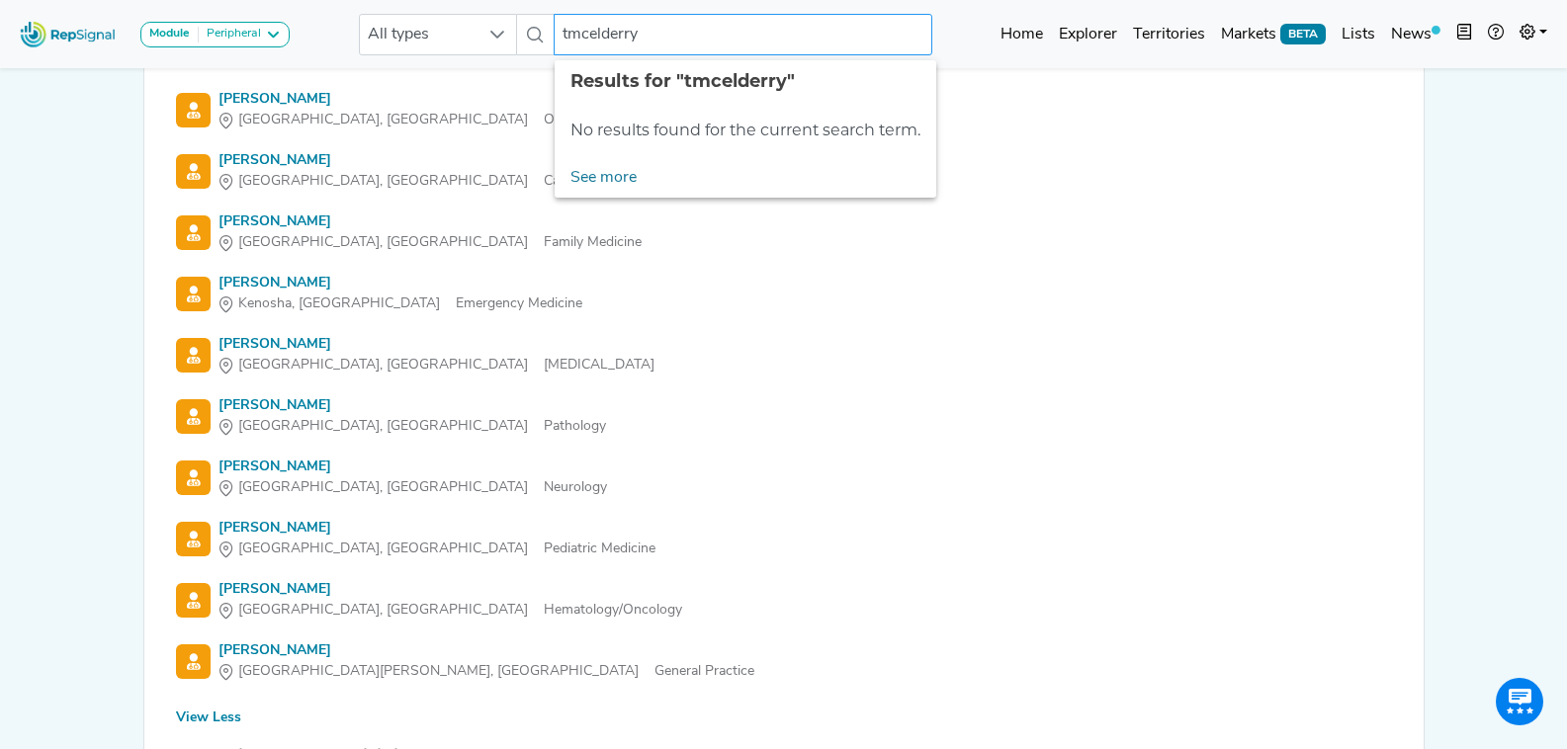
type input "mcelderry"
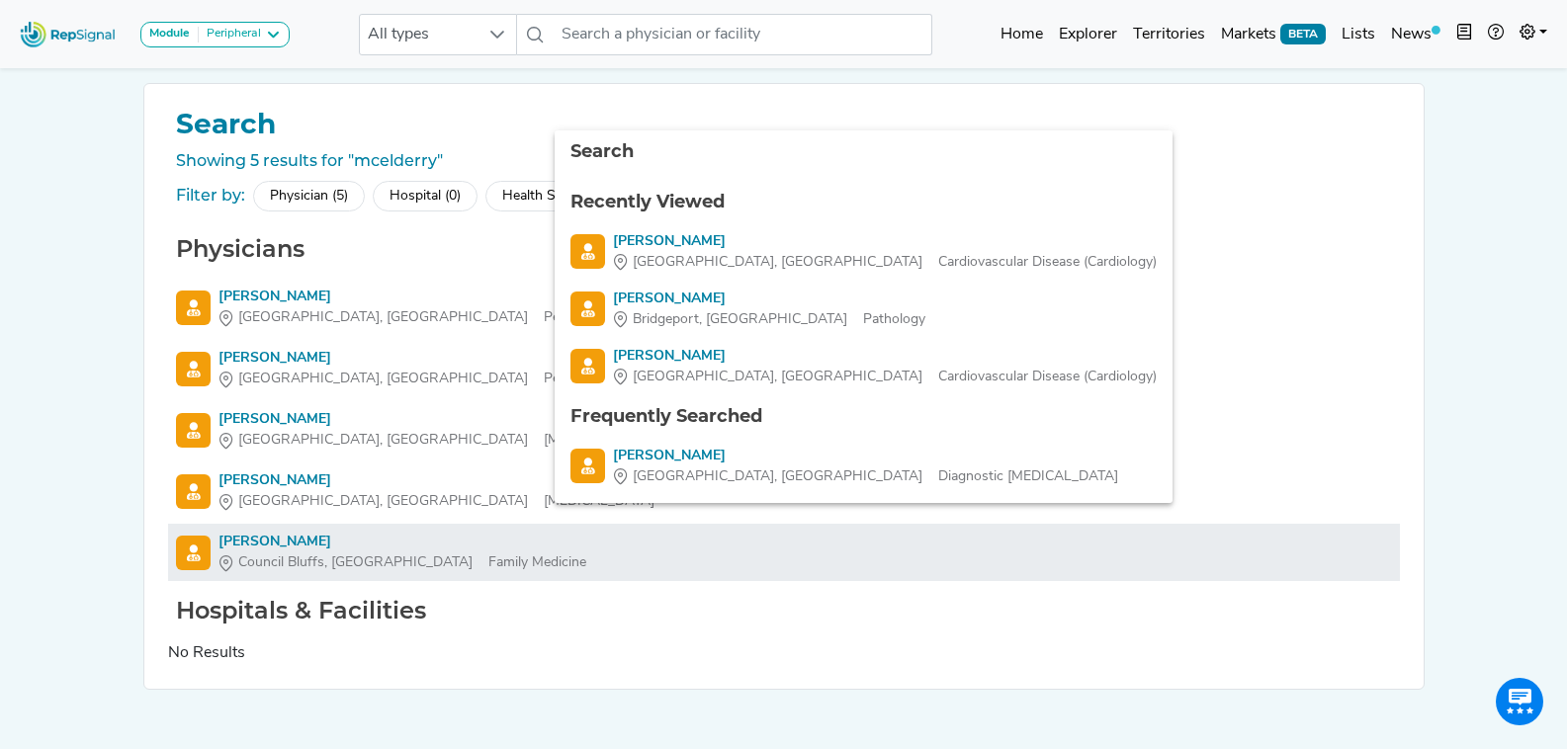
click at [300, 538] on div "Thomas Mcelderry" at bounding box center [402, 542] width 368 height 21
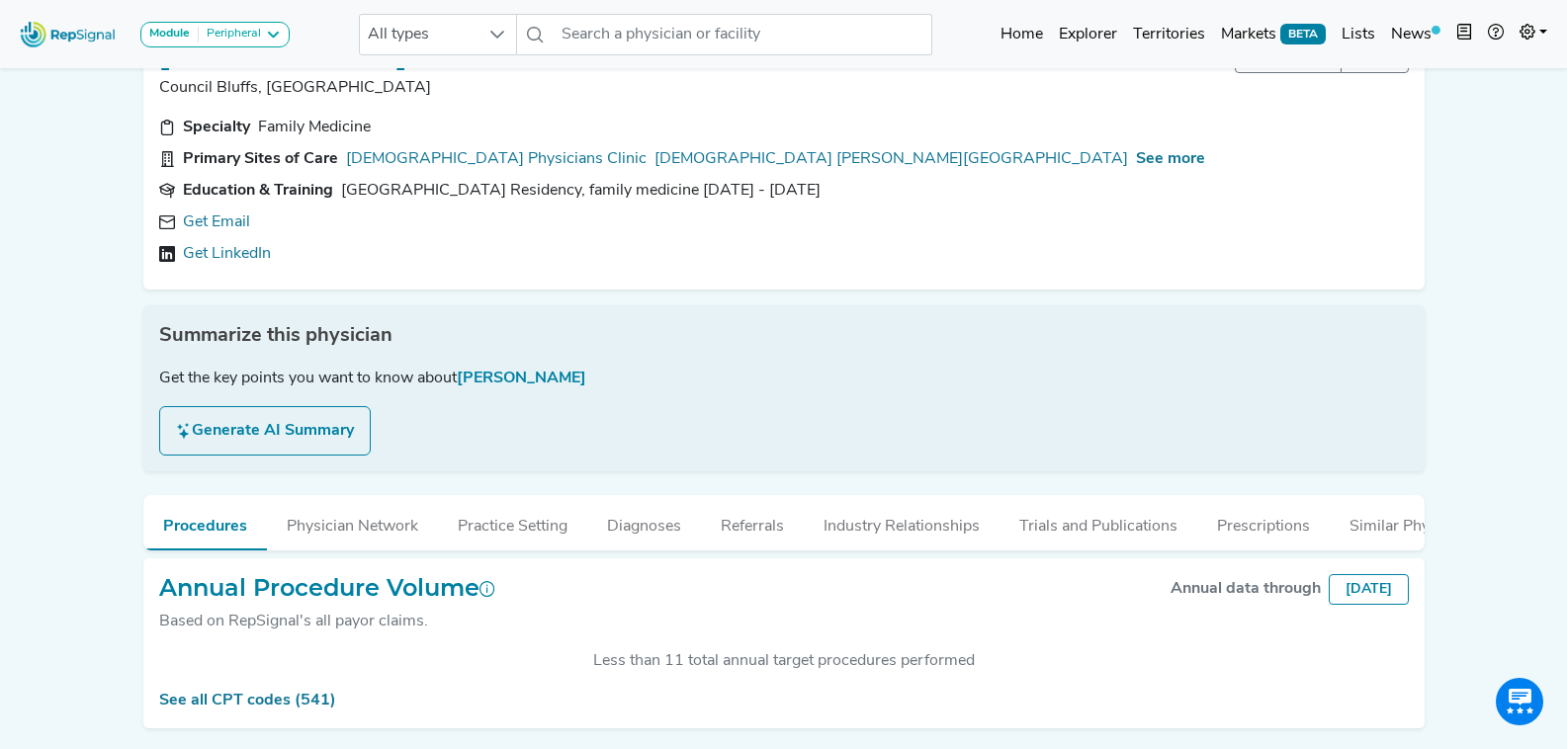
scroll to position [99, 0]
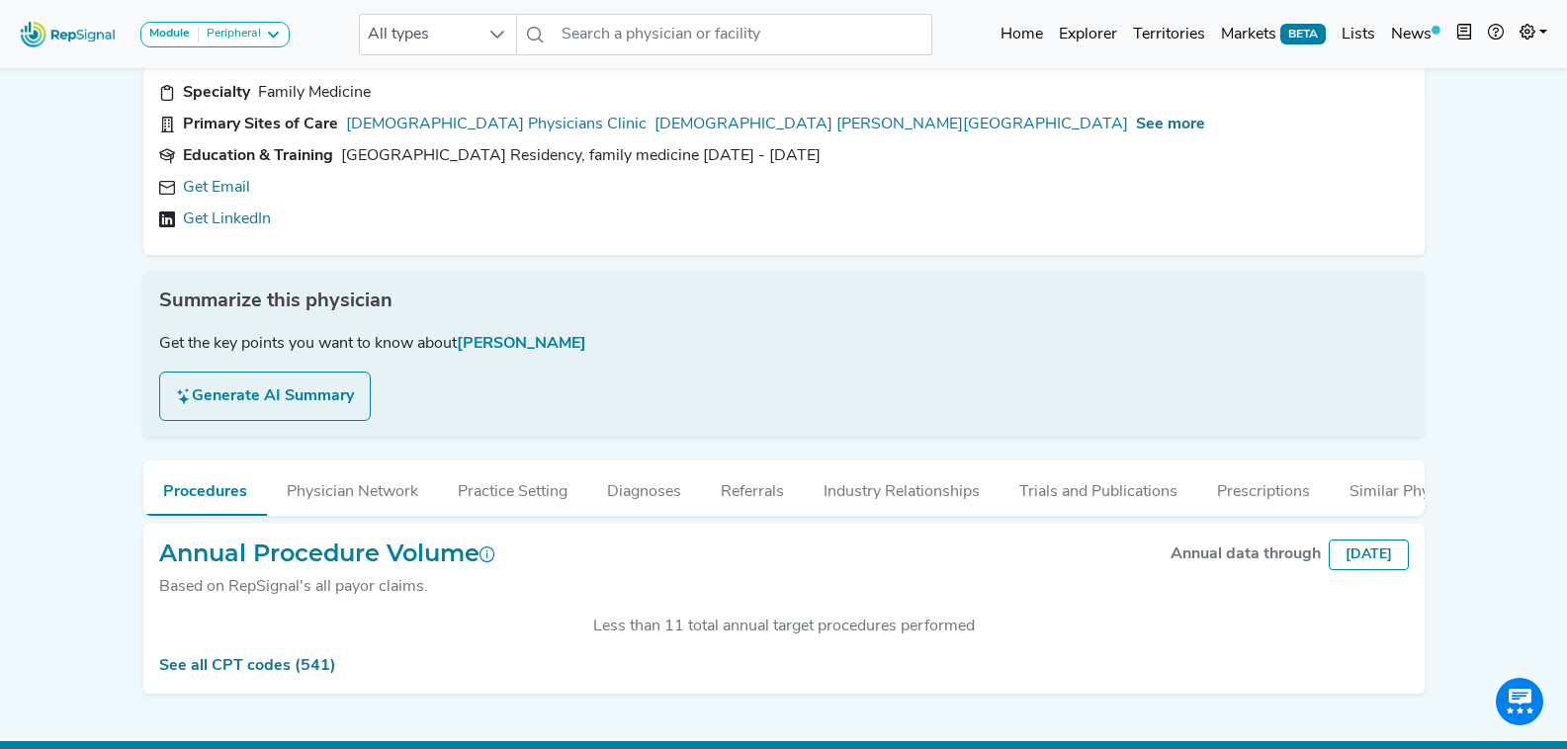
click at [225, 185] on link "Get Email" at bounding box center [216, 188] width 67 height 24
click at [458, 188] on icon at bounding box center [466, 188] width 16 height 16
click at [832, 57] on div "Module Peripheral Bariatric Coronary MIS Balloon Procedures Peripheral All type…" at bounding box center [783, 34] width 1567 height 52
click at [828, 38] on input "text" at bounding box center [743, 35] width 378 height 42
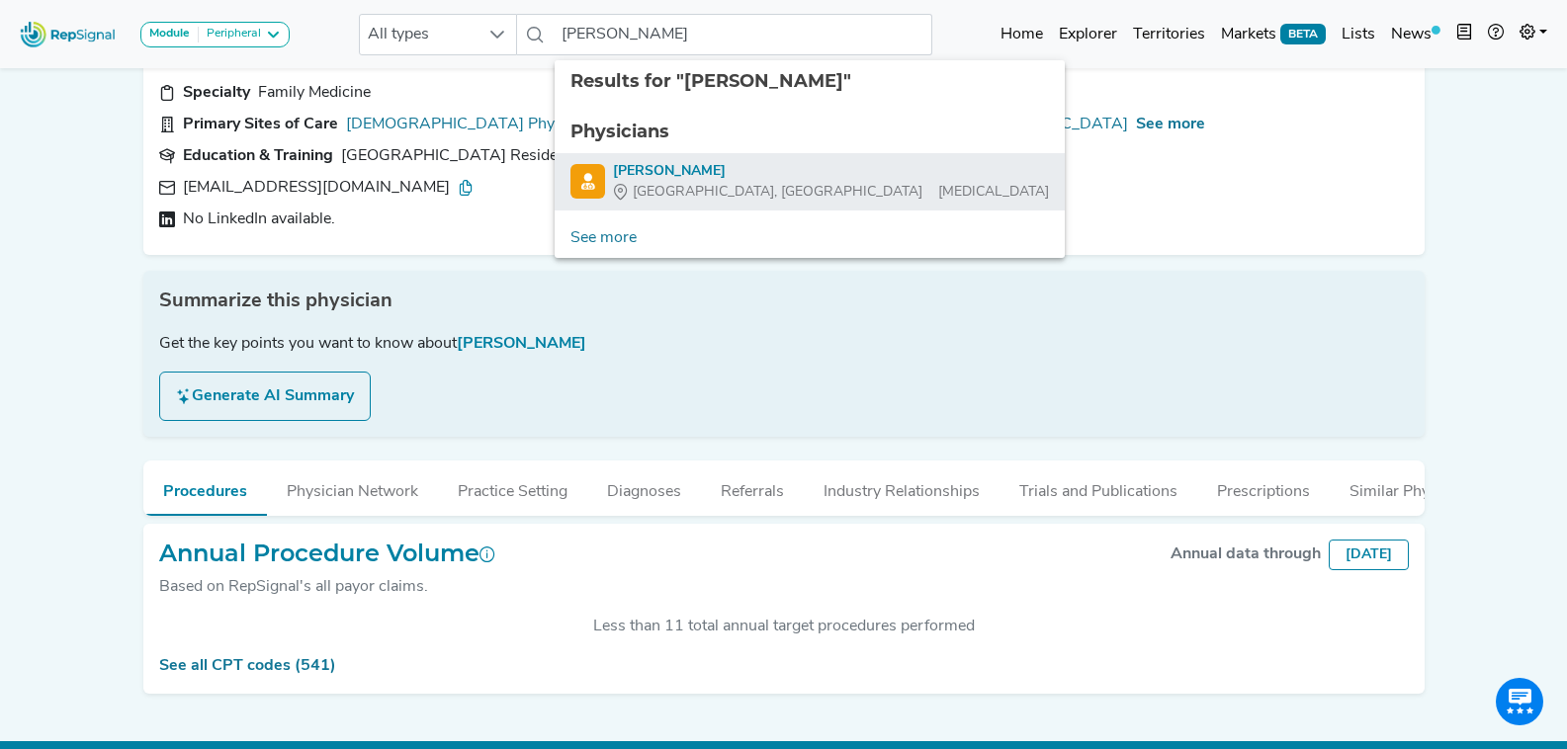
click at [759, 161] on div "Walid Saliba" at bounding box center [831, 171] width 436 height 21
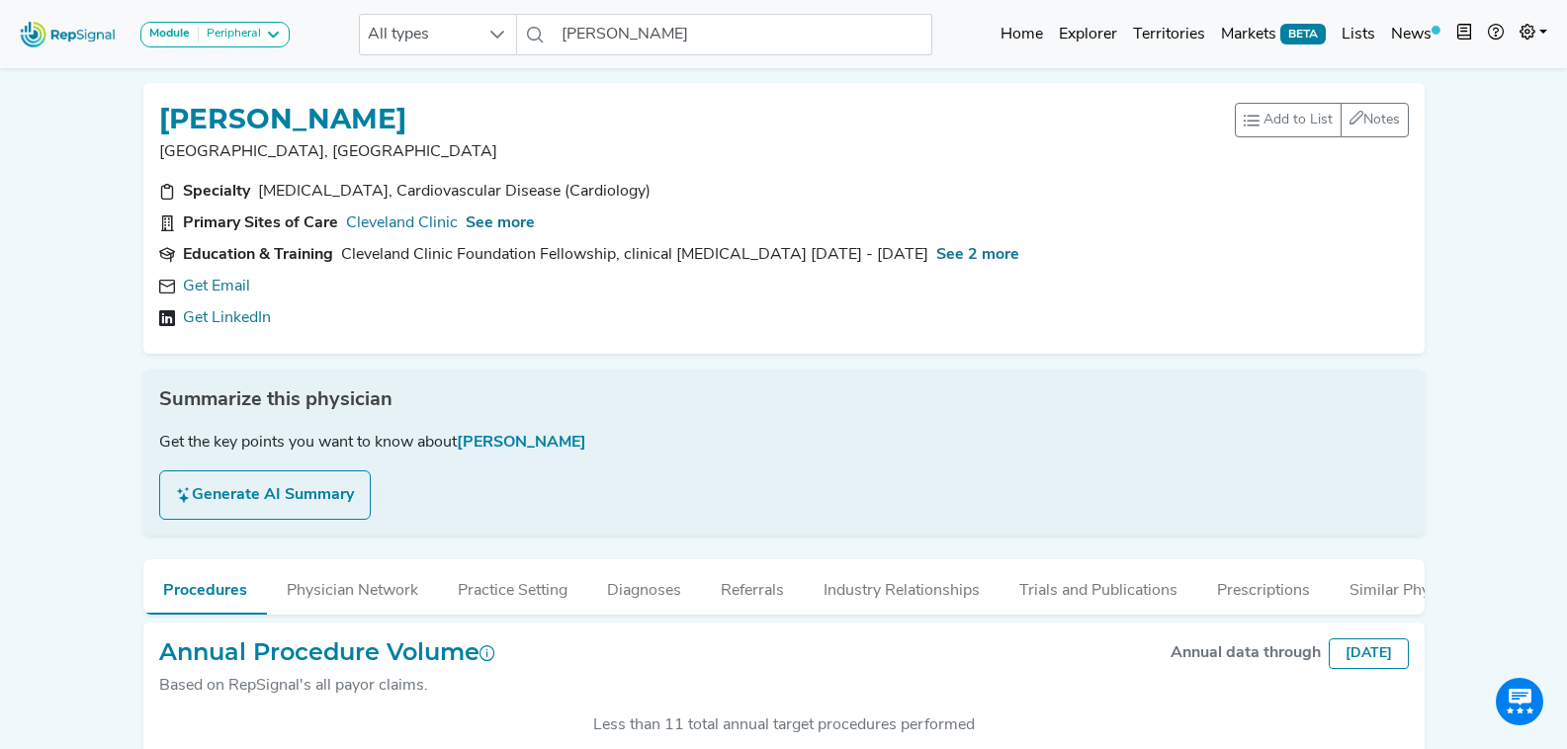
click at [240, 283] on link "Get Email" at bounding box center [216, 287] width 67 height 24
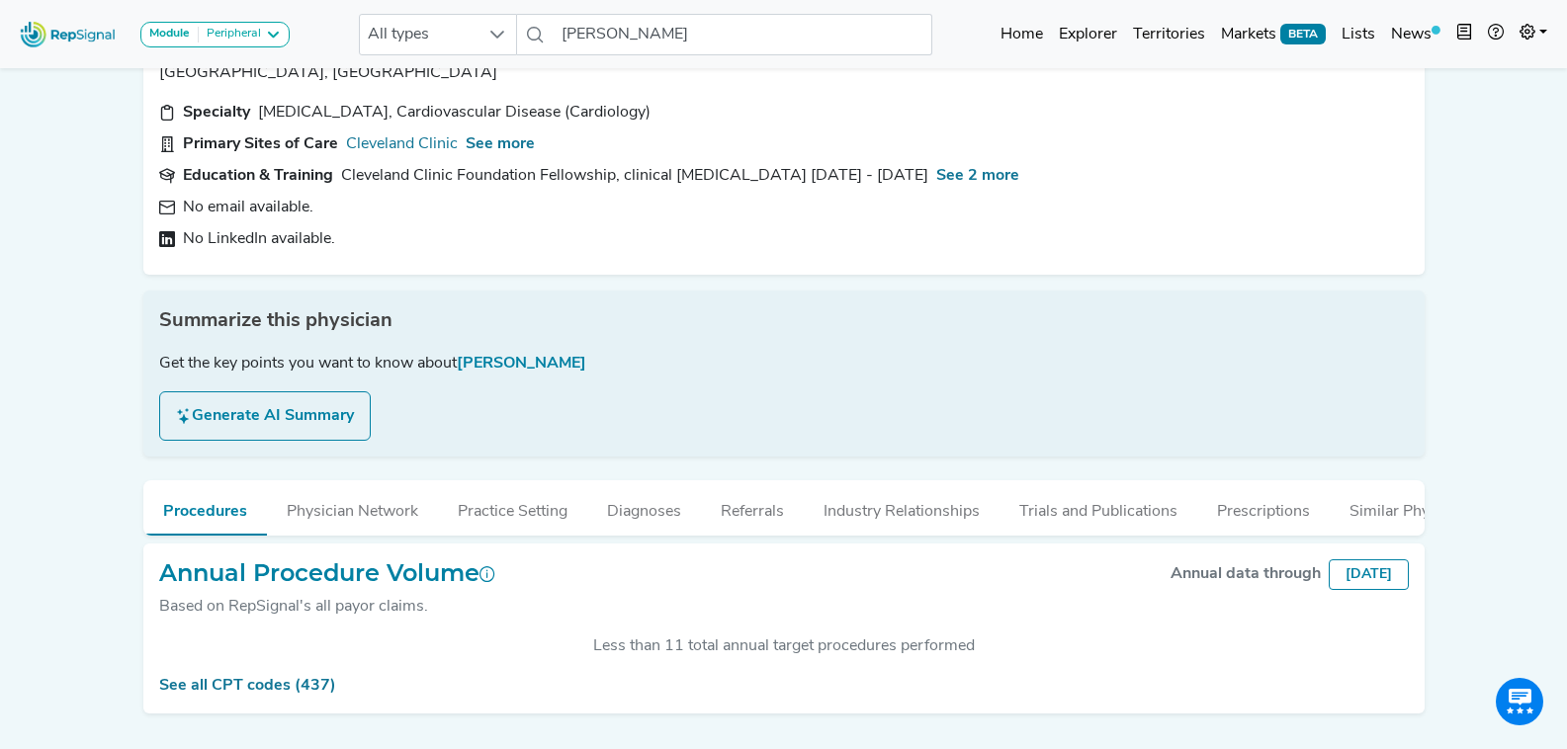
scroll to position [145, 0]
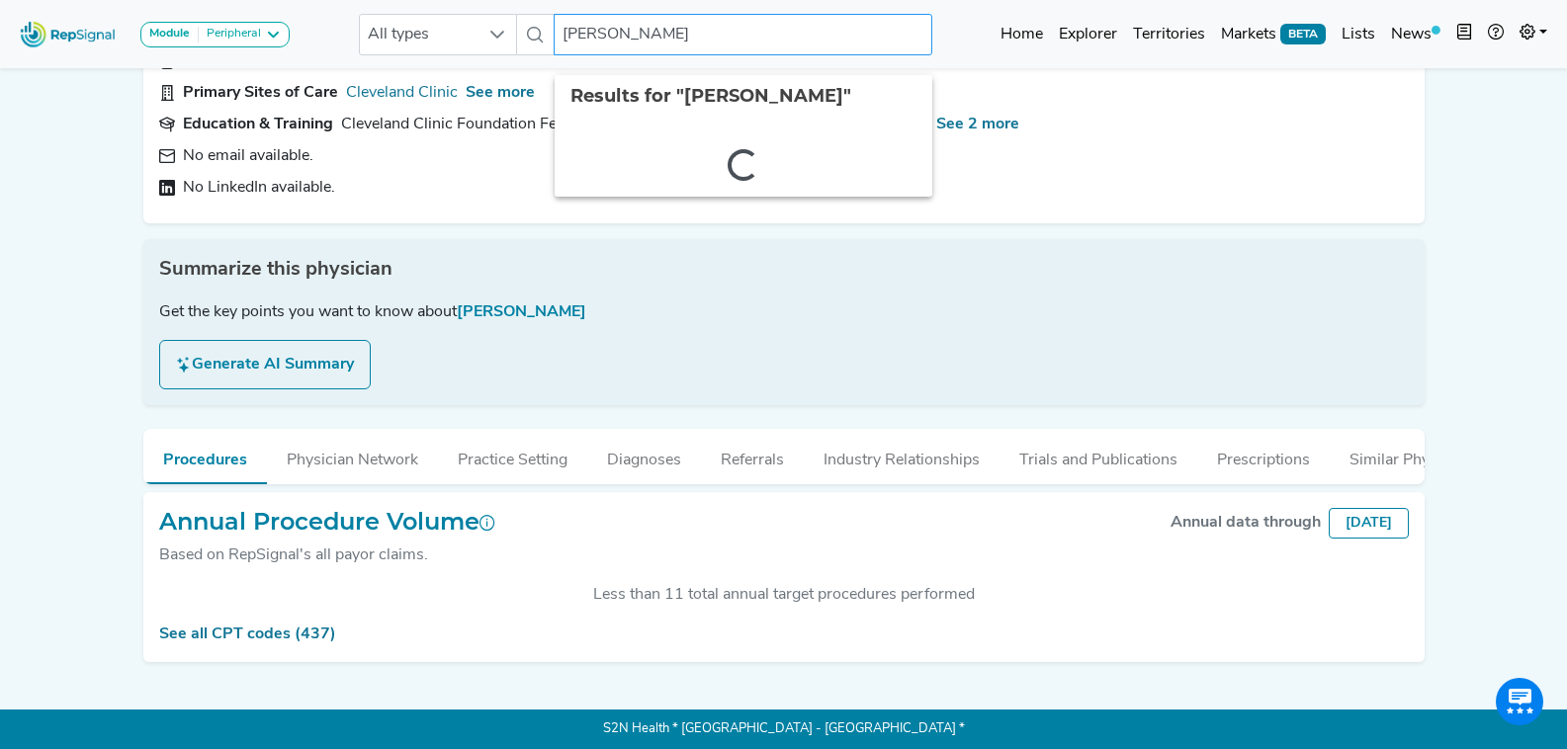
click at [717, 44] on input "Walid Saliba" at bounding box center [743, 35] width 378 height 42
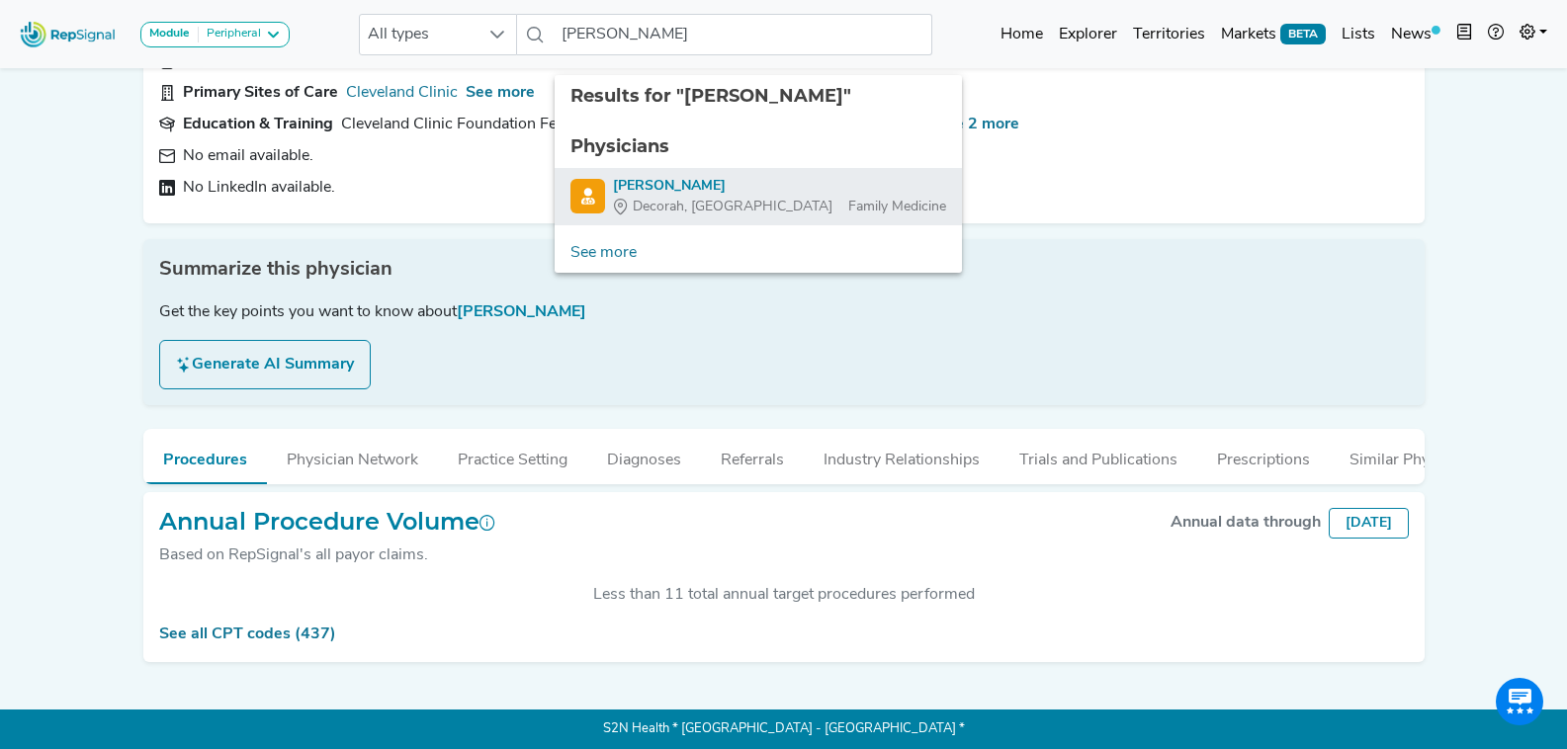
click at [706, 197] on div "Decorah, IA Family Medicine" at bounding box center [779, 207] width 333 height 21
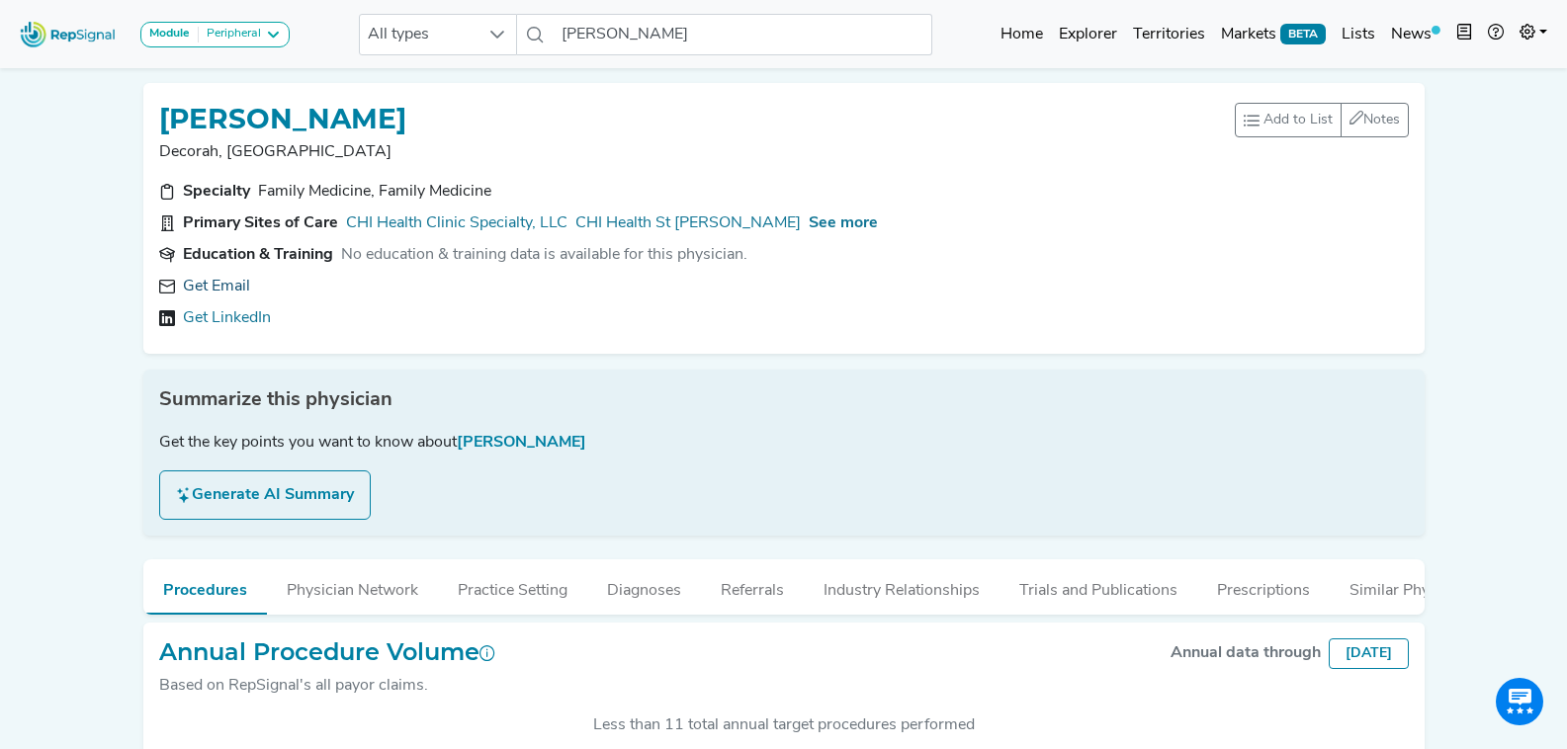
click at [226, 284] on link "Get Email" at bounding box center [216, 287] width 67 height 24
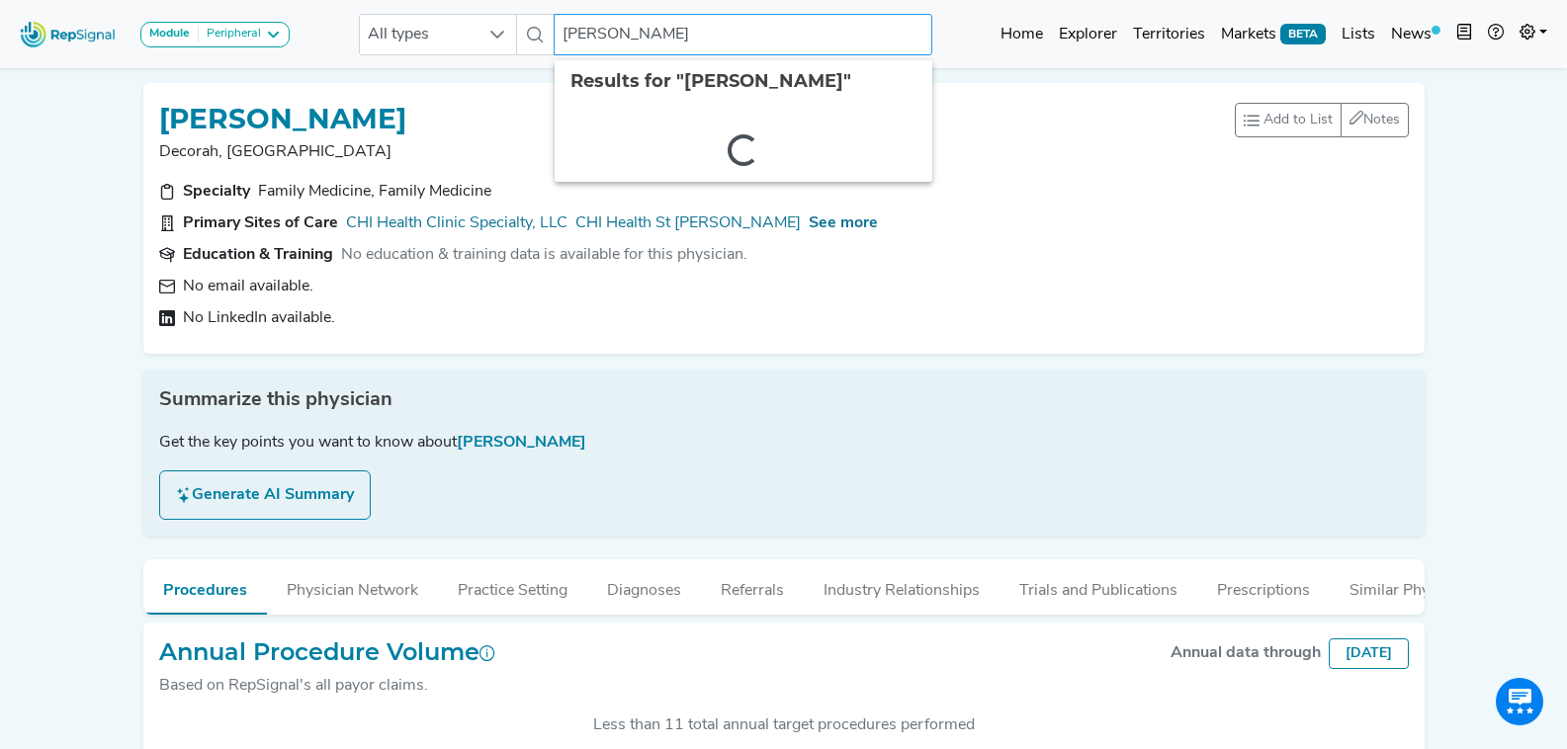
click at [710, 31] on input "Mary Lally" at bounding box center [743, 35] width 378 height 42
paste input "Pizzutiello"
type input "Pizzutiello"
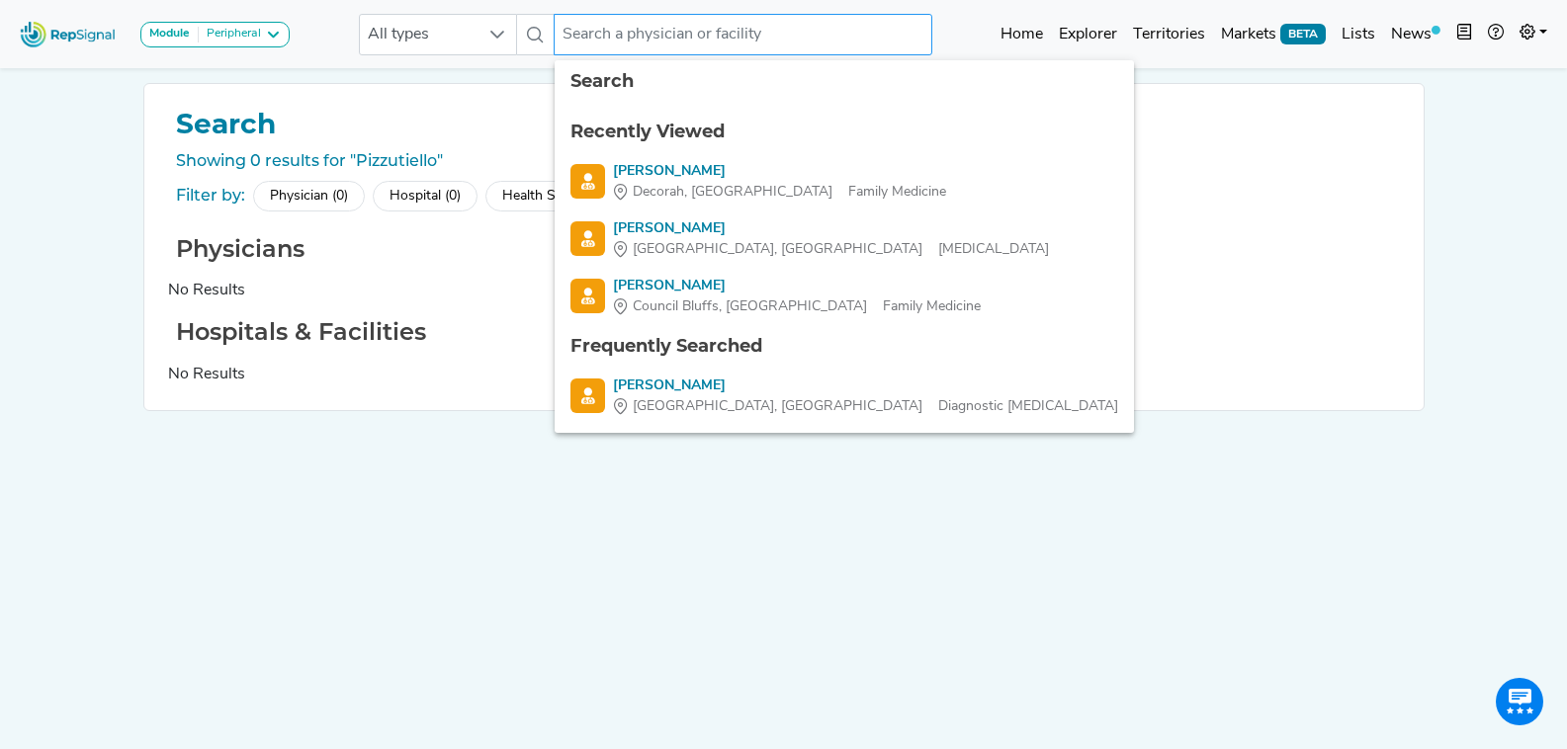
click at [661, 44] on input "text" at bounding box center [743, 35] width 378 height 42
paste input "Singireddy"
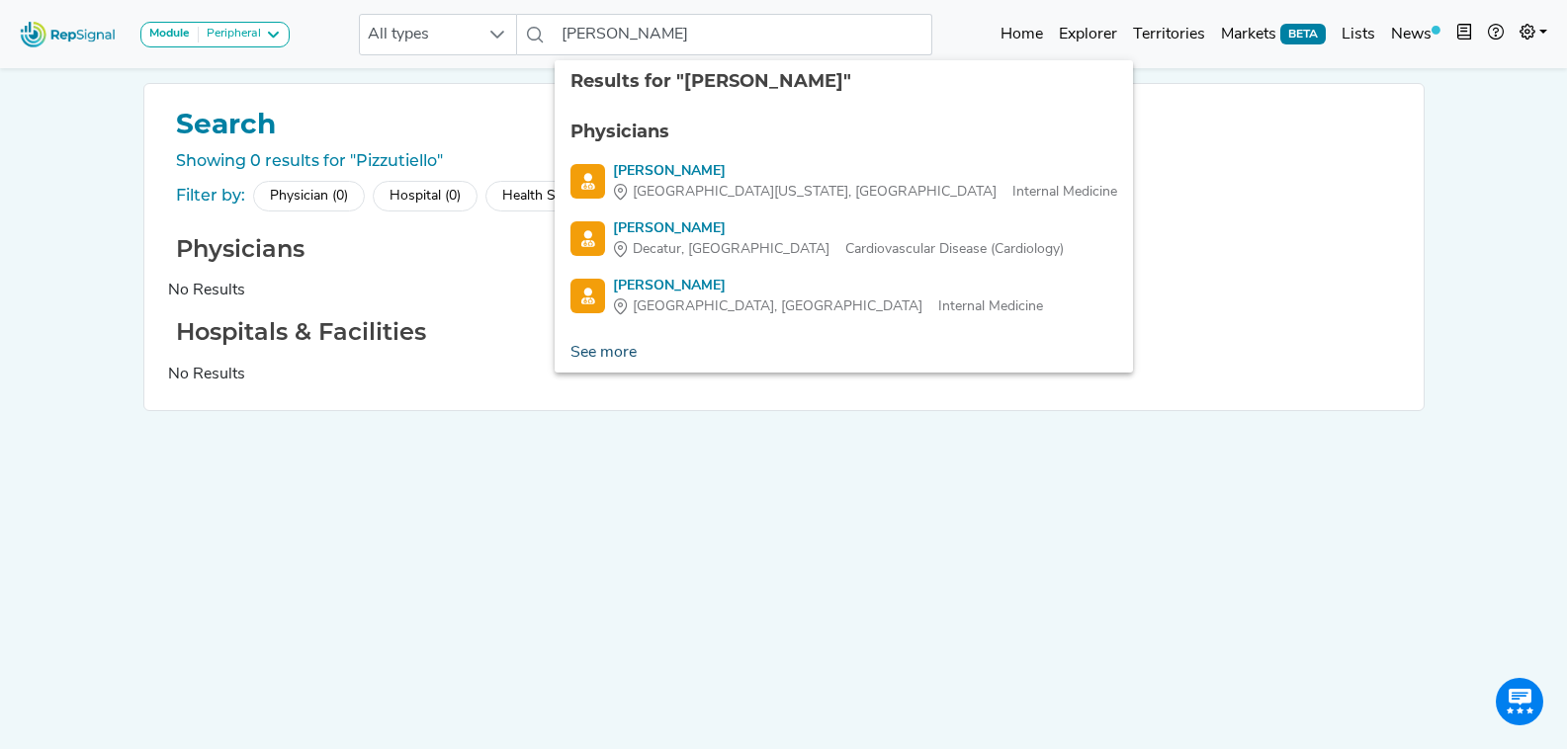
click at [616, 345] on link "See more" at bounding box center [604, 353] width 98 height 40
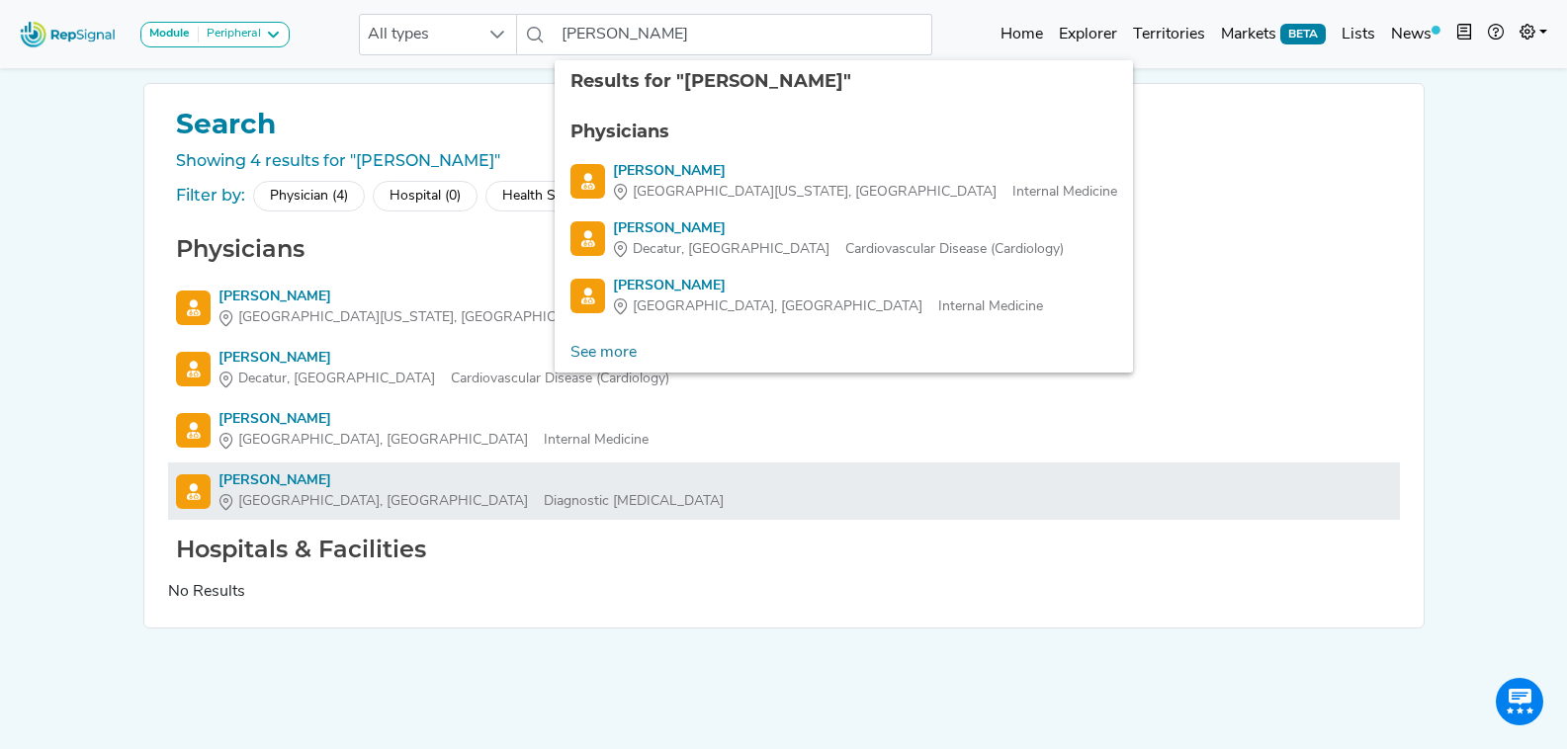
click at [289, 479] on div "Sukhender Singireddy" at bounding box center [470, 481] width 505 height 21
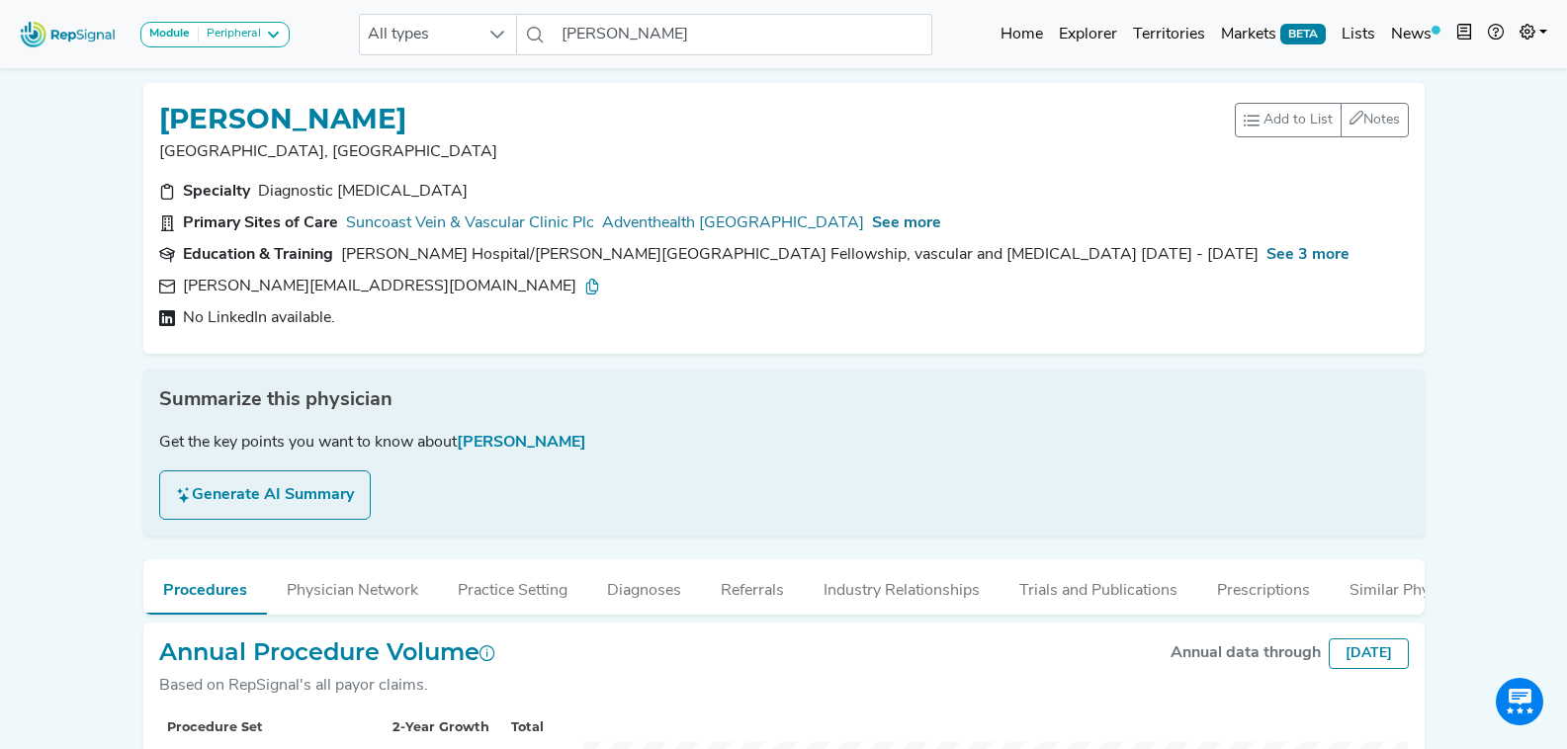
scroll to position [99, 0]
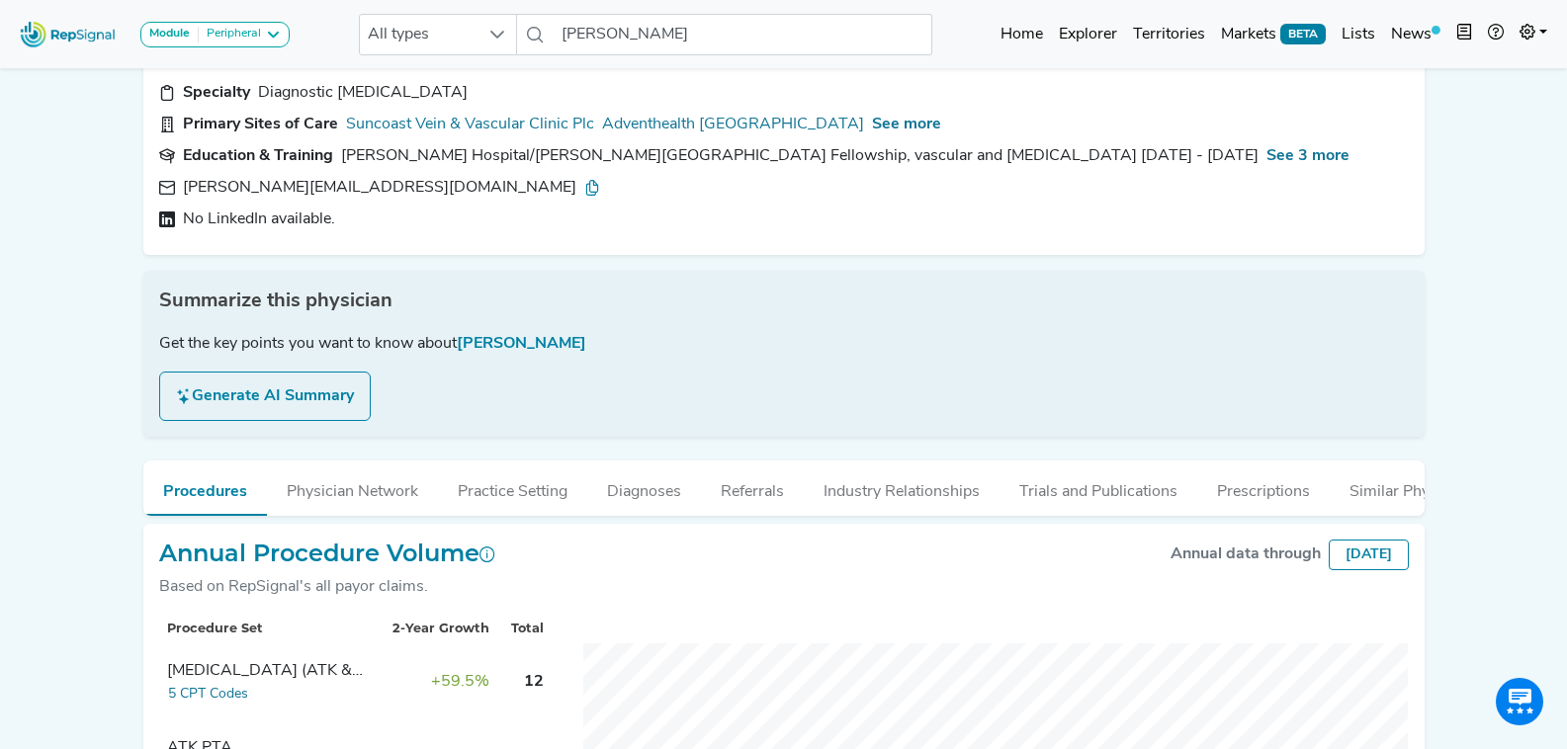
click at [584, 183] on icon at bounding box center [592, 188] width 16 height 16
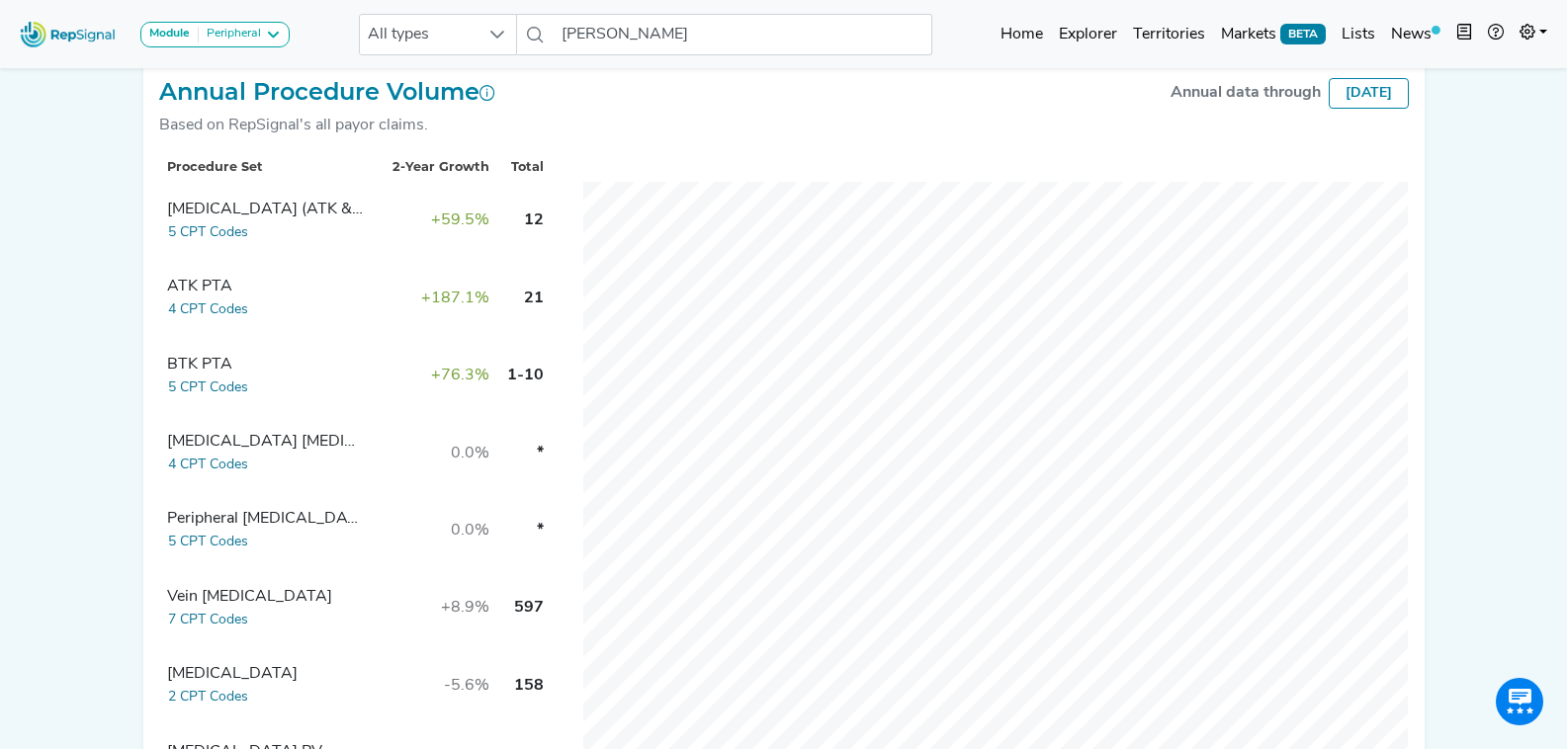
scroll to position [593, 0]
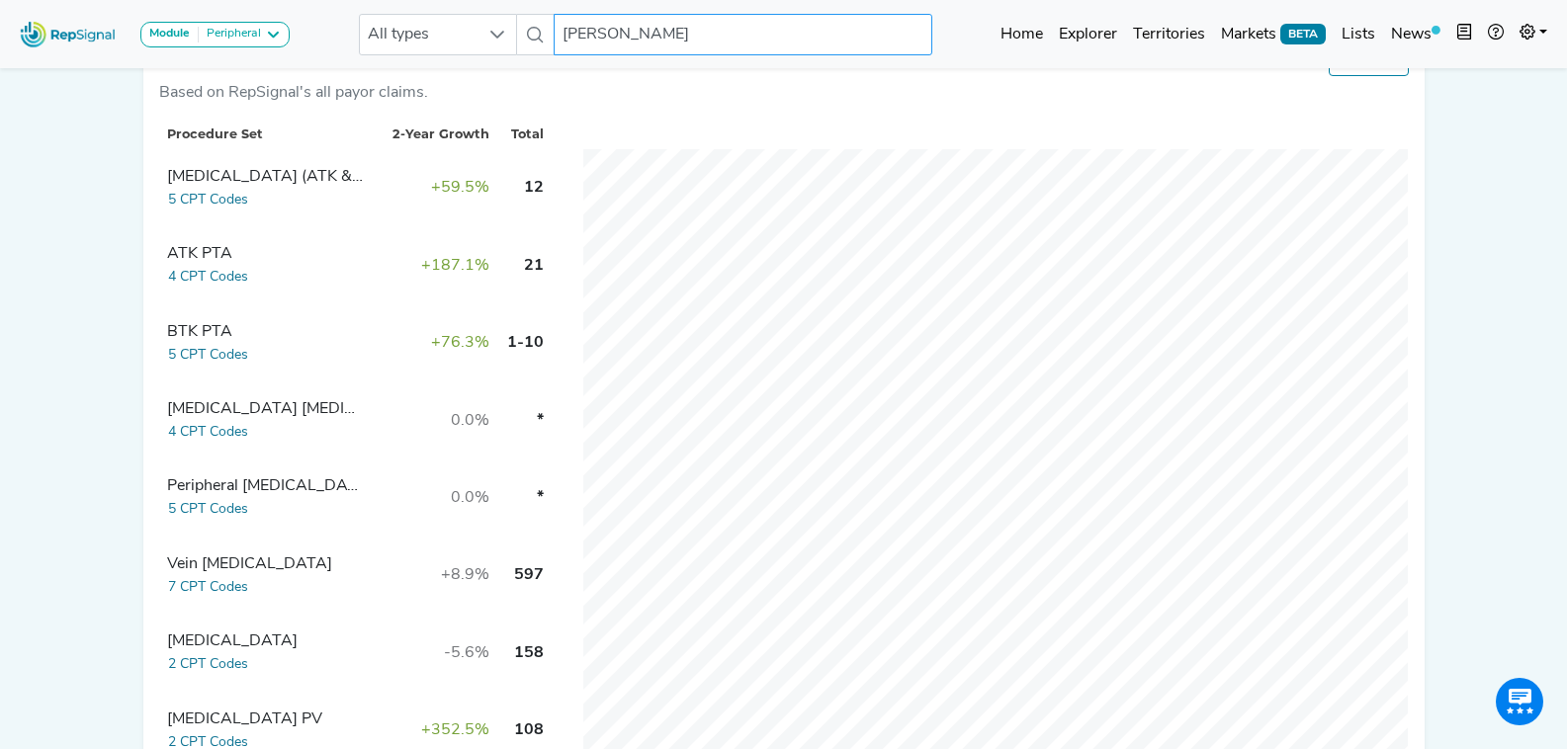
click at [573, 22] on input "Singireddy" at bounding box center [743, 35] width 378 height 42
paste input "Cadavid"
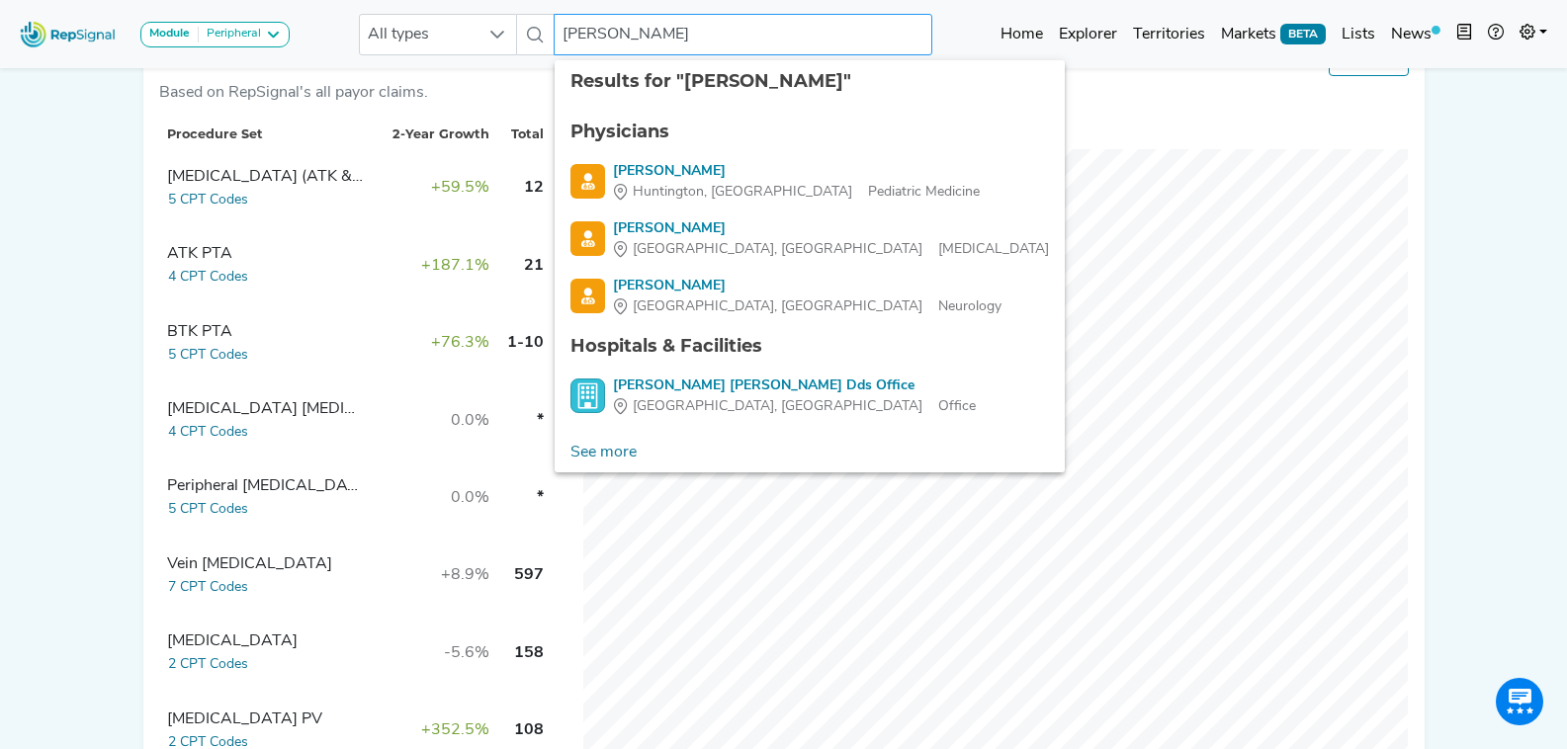
click at [562, 31] on input "Cadavid" at bounding box center [743, 35] width 378 height 42
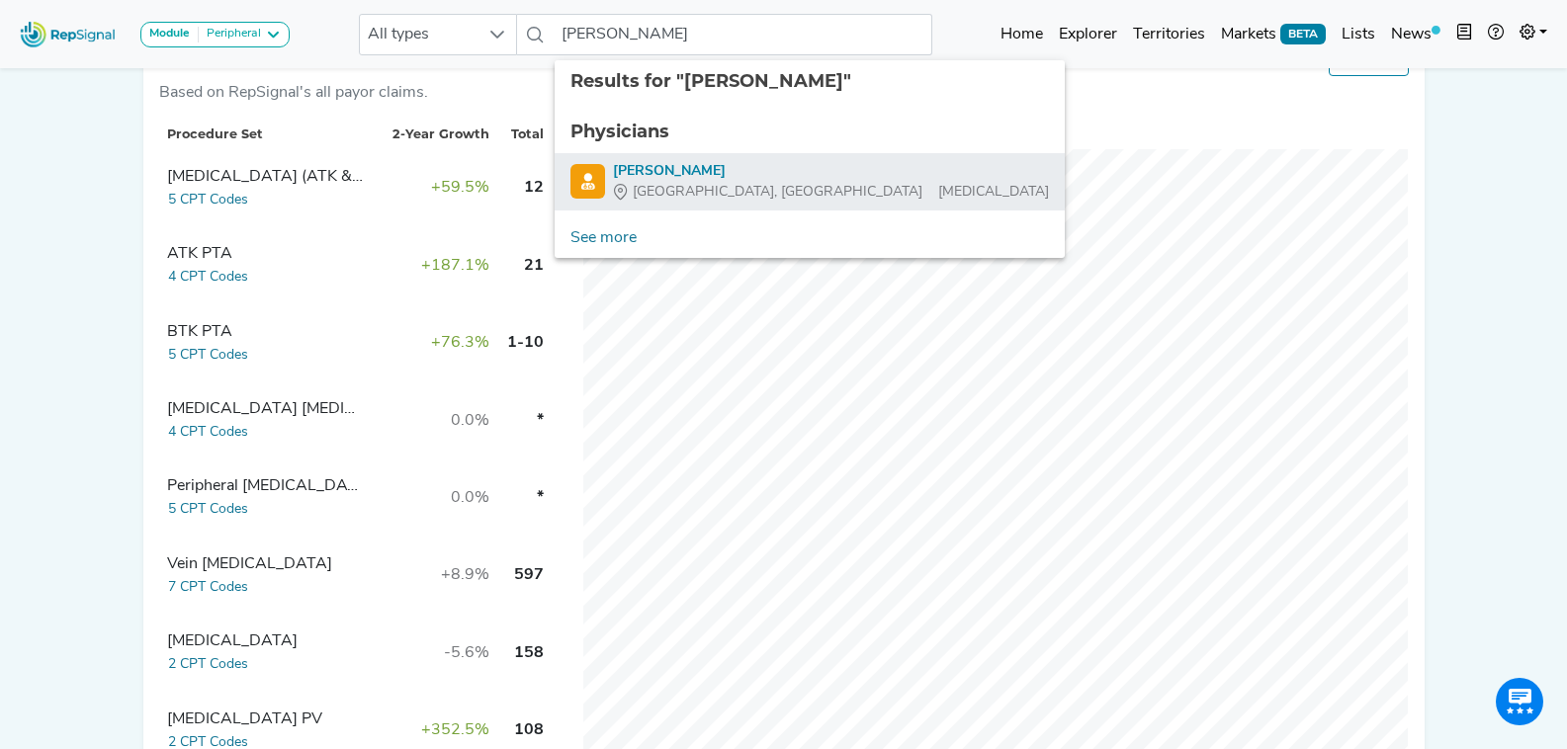
click at [717, 175] on div "Felipe Cadavid" at bounding box center [831, 171] width 436 height 21
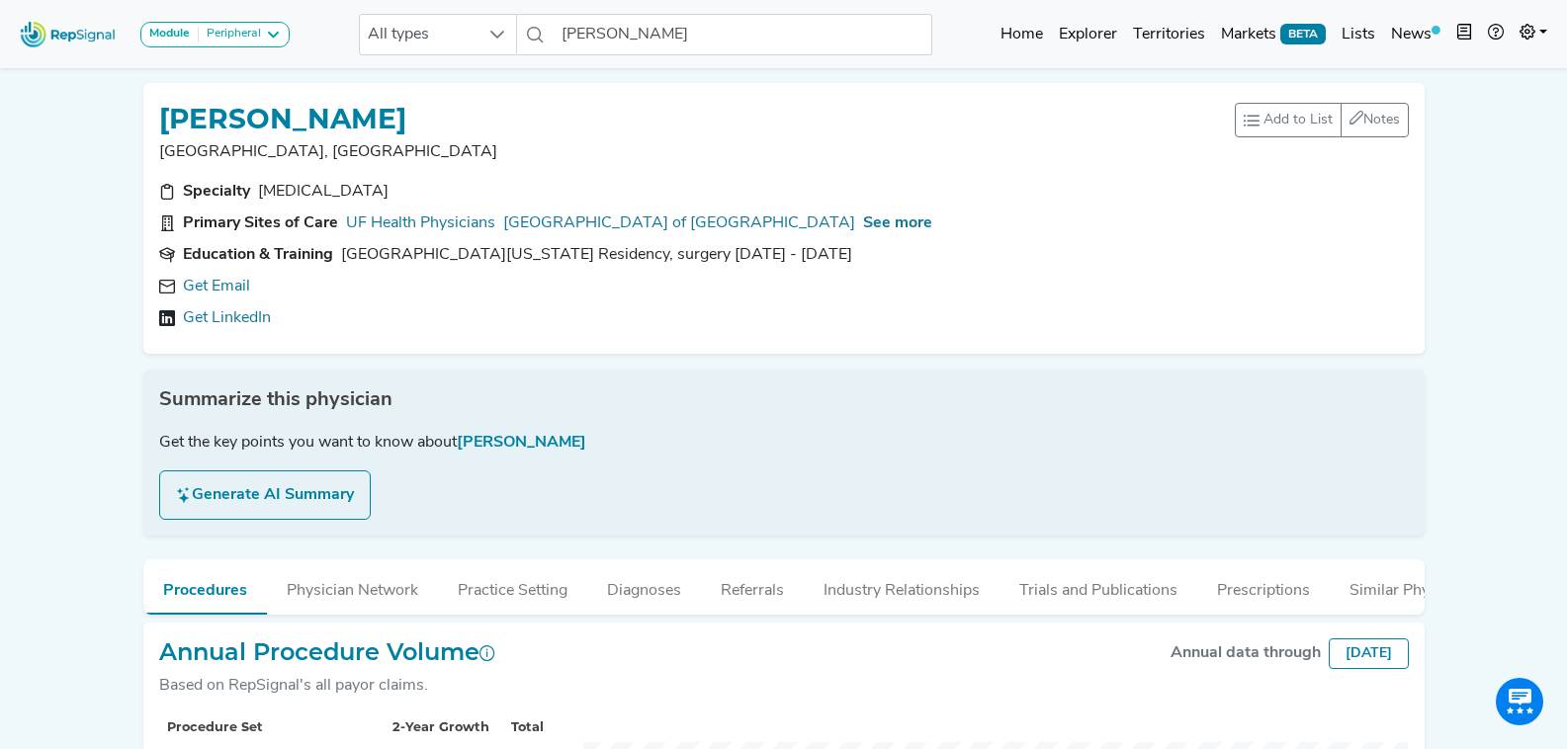
click at [255, 280] on div "Get Email" at bounding box center [784, 287] width 1250 height 24
click at [234, 285] on link "Get Email" at bounding box center [216, 287] width 67 height 24
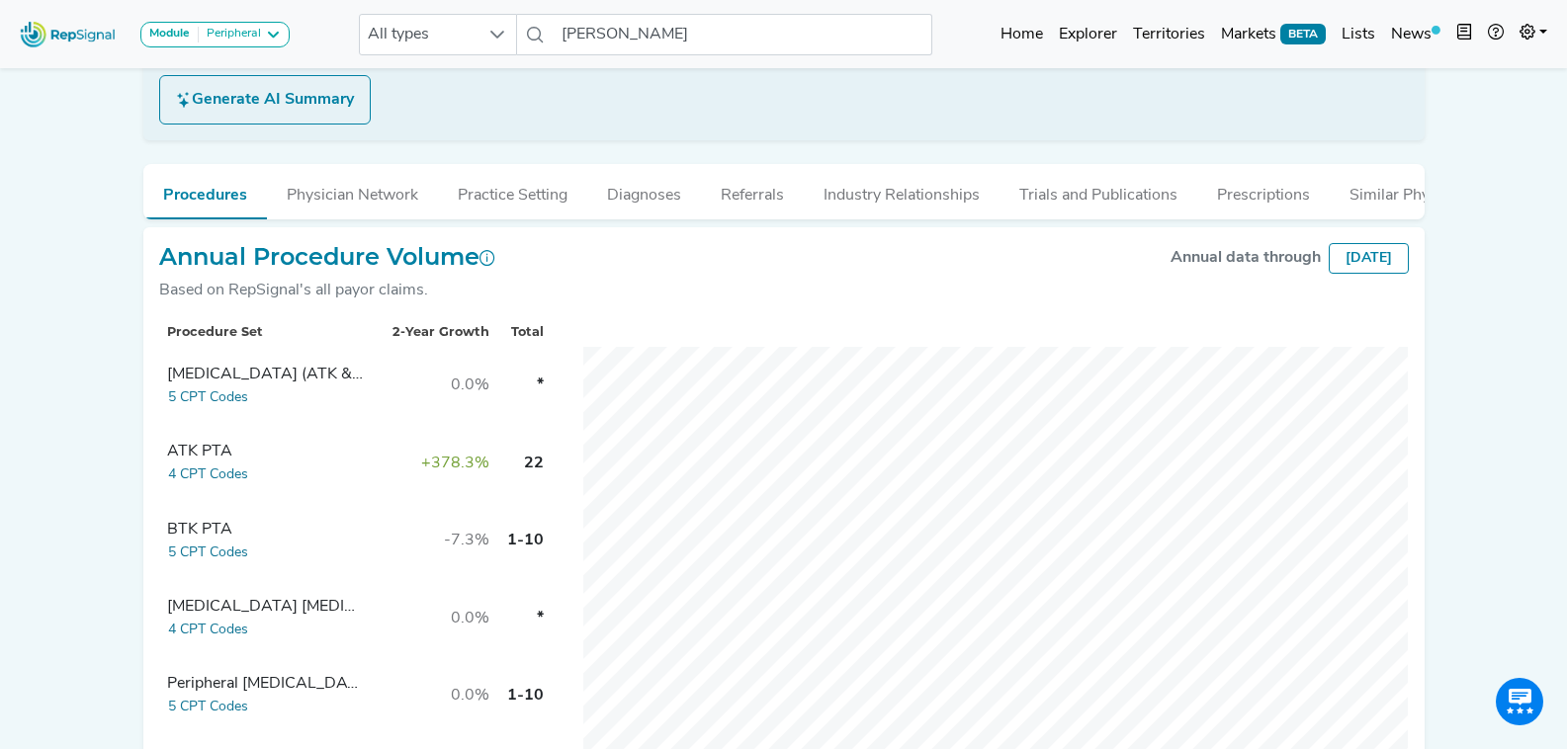
scroll to position [593, 0]
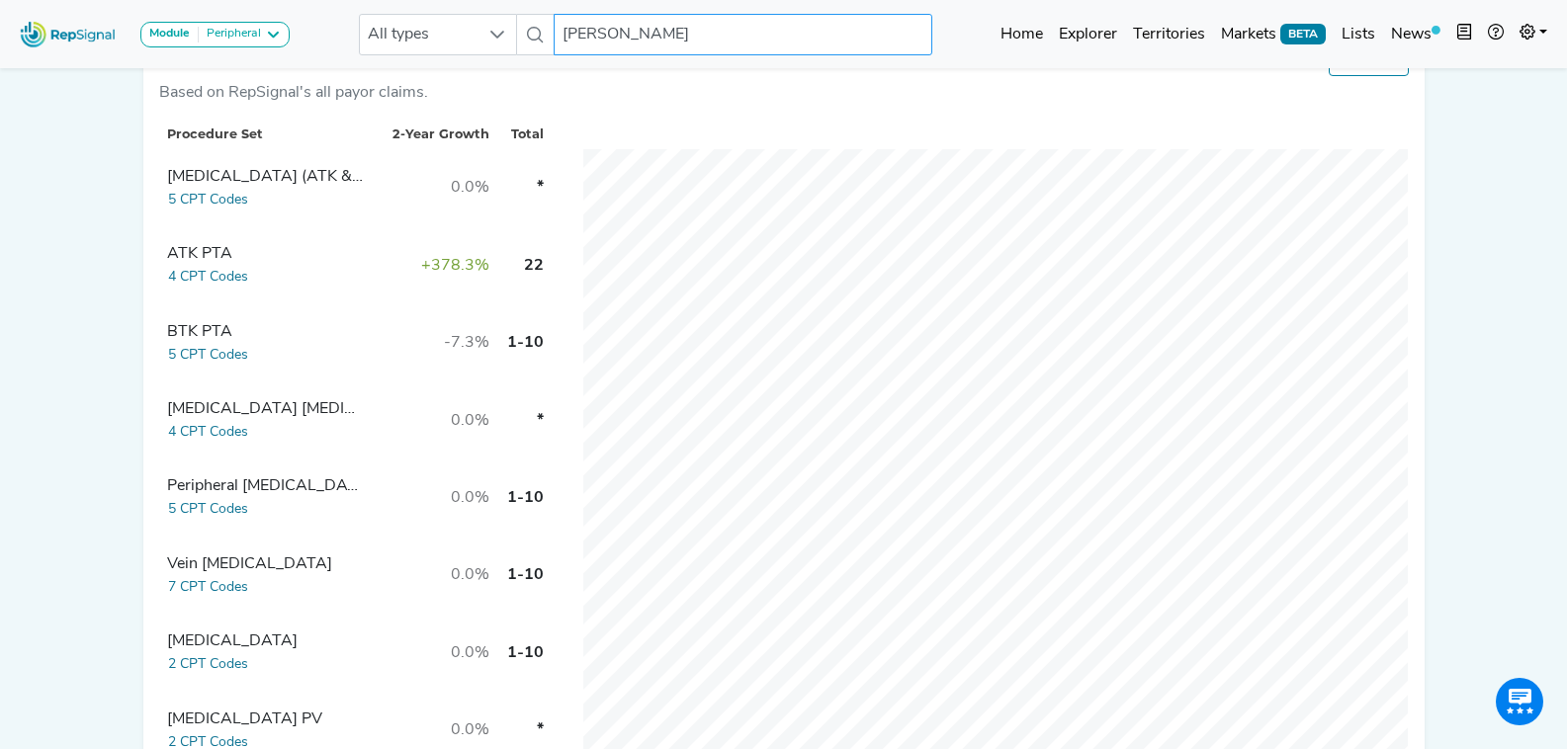
click at [679, 40] on input "Felipe Cadavid" at bounding box center [743, 35] width 378 height 42
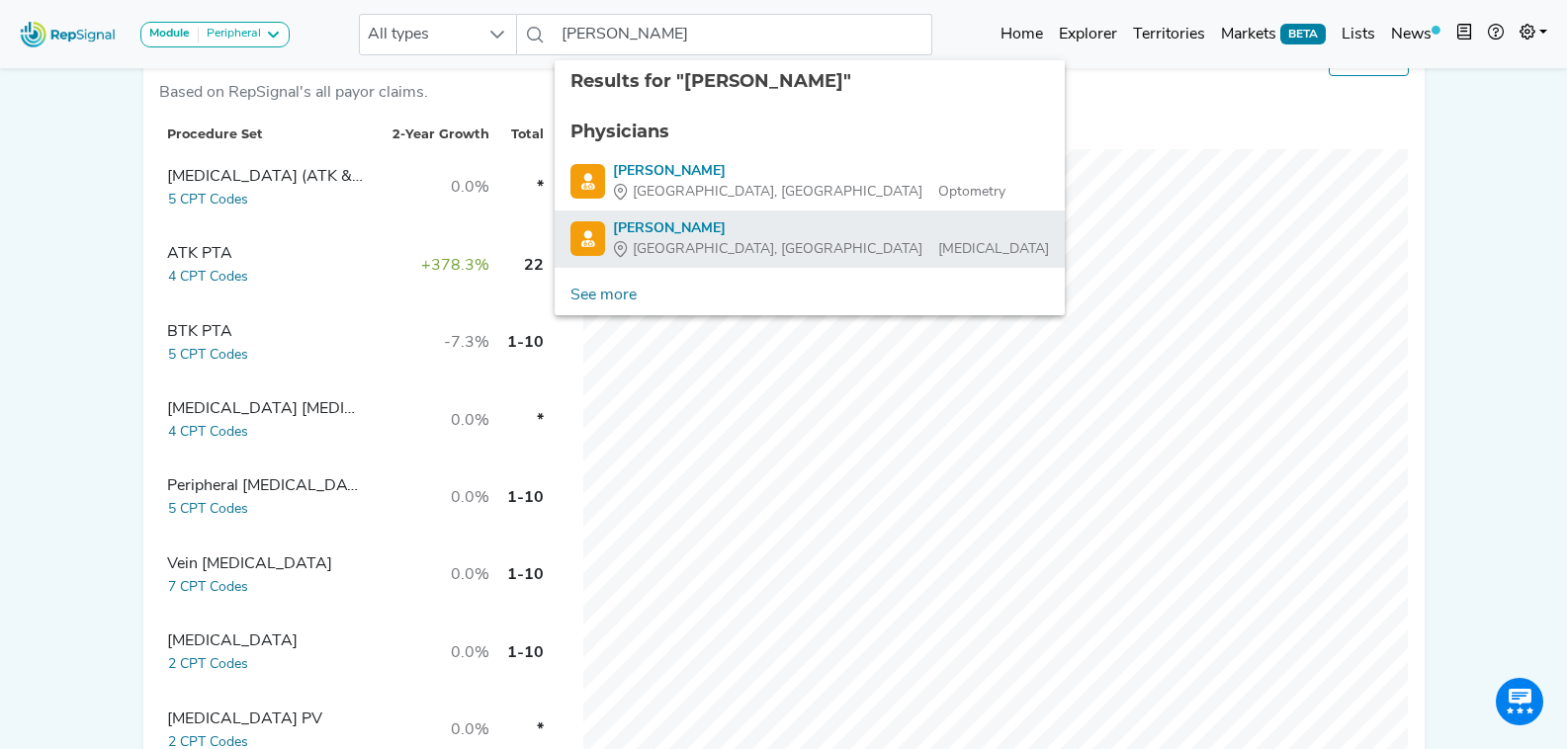
click at [766, 239] on div "Gainesville, FL Vascular Surgery" at bounding box center [831, 249] width 436 height 21
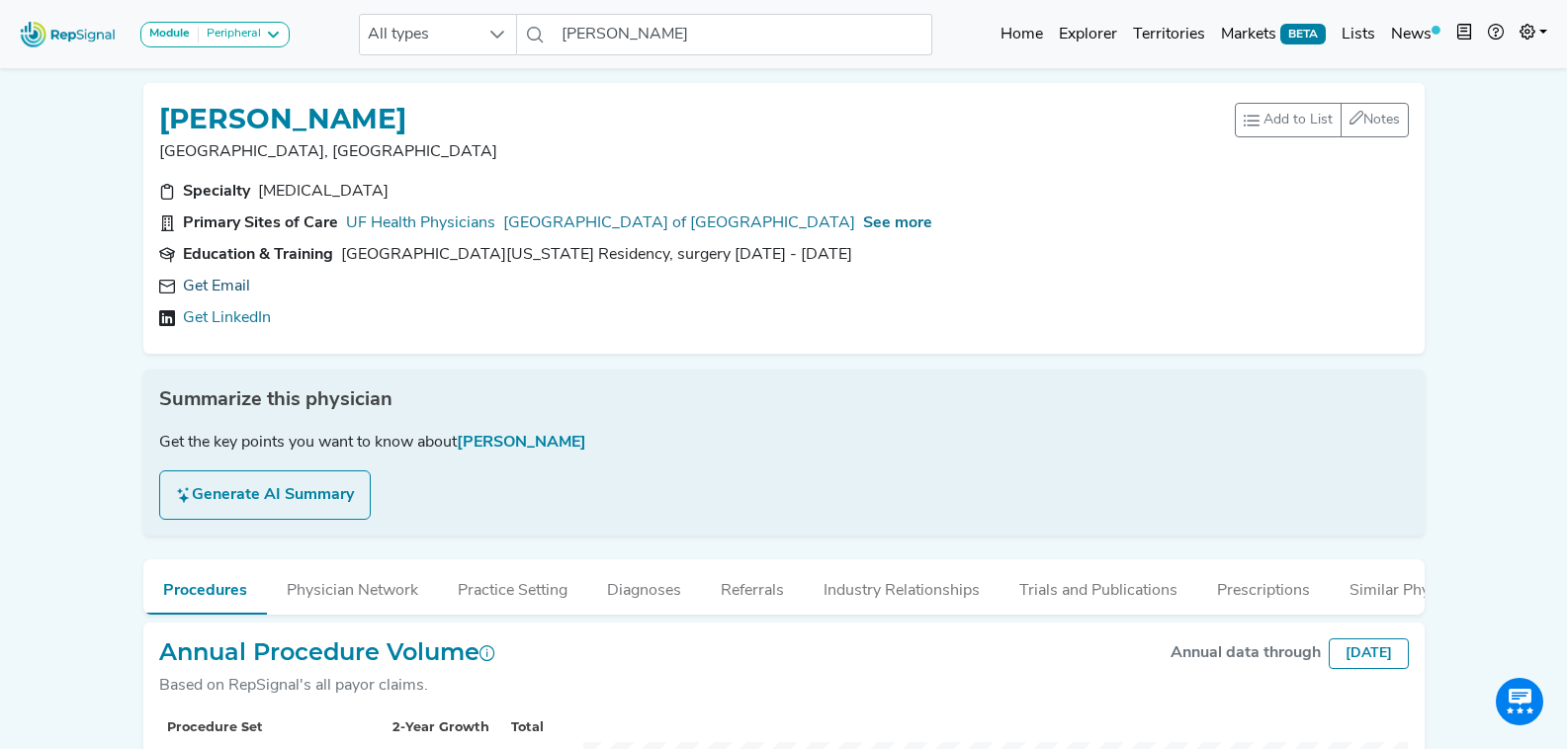
click at [222, 277] on link "Get Email" at bounding box center [216, 287] width 67 height 24
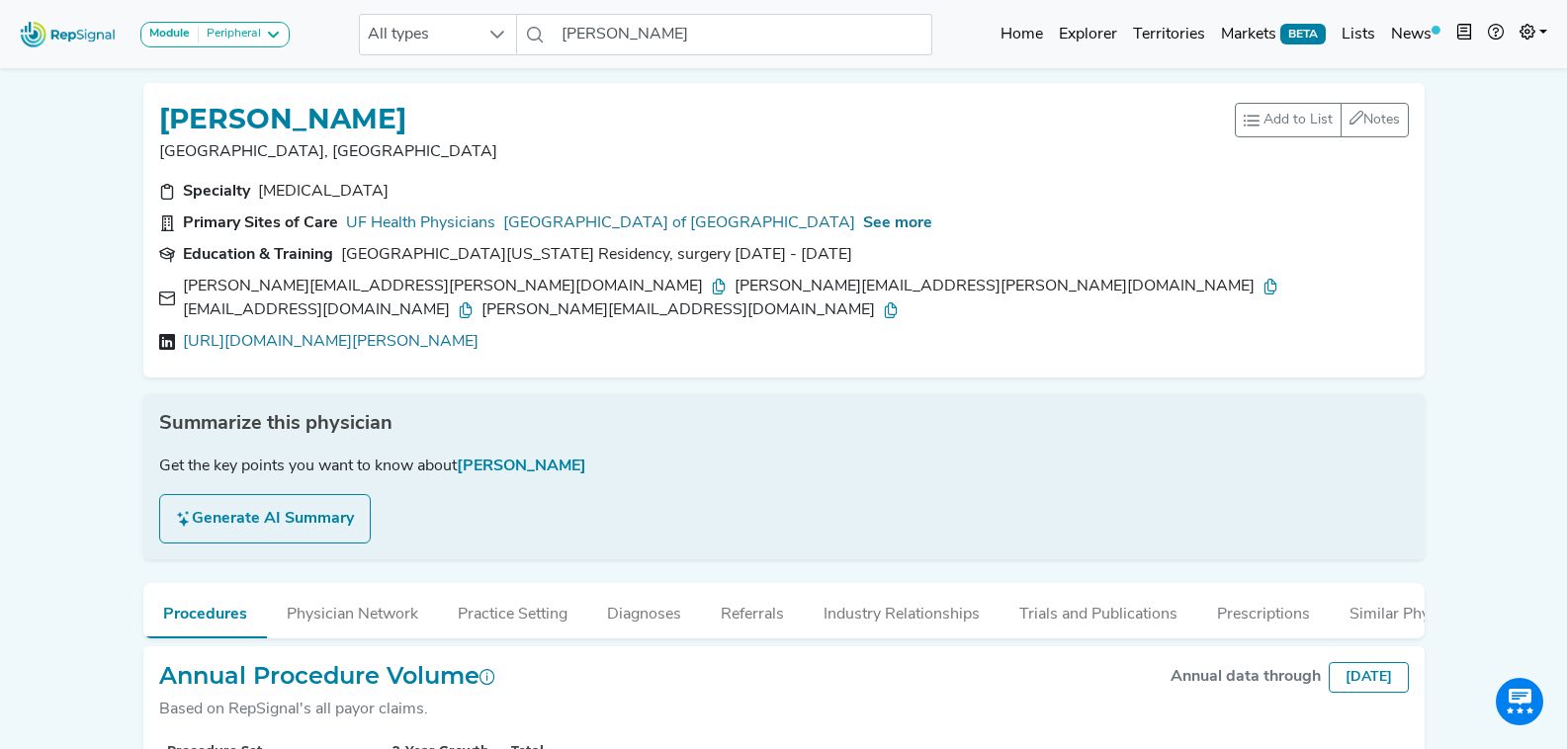
click at [711, 280] on icon at bounding box center [719, 287] width 16 height 16
drag, startPoint x: 557, startPoint y: 284, endPoint x: 570, endPoint y: 297, distance: 18.9
click at [1263, 284] on icon at bounding box center [1271, 287] width 16 height 16
click at [474, 303] on icon at bounding box center [466, 311] width 16 height 16
click at [899, 303] on icon at bounding box center [891, 311] width 16 height 16
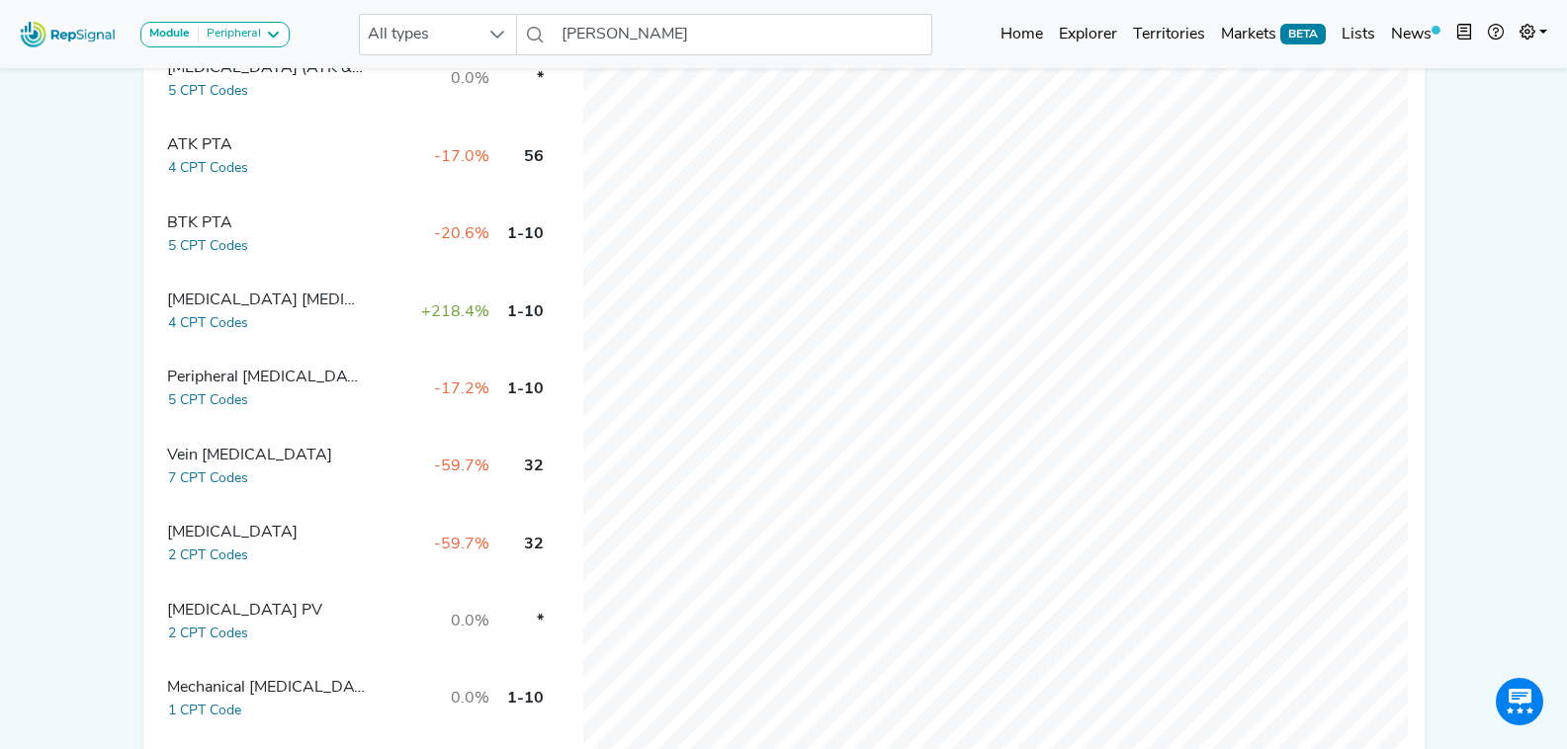
scroll to position [692, 0]
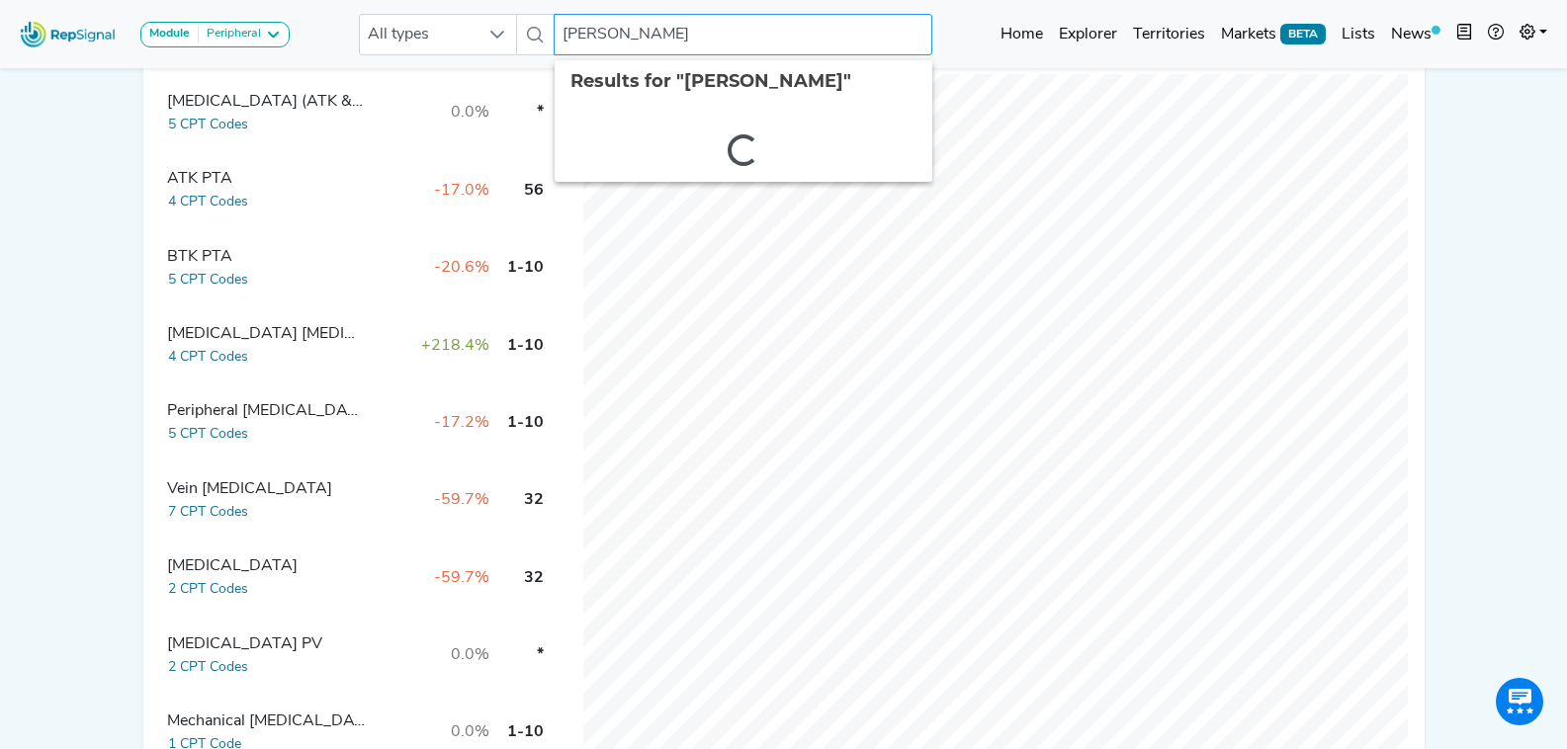
click at [675, 37] on input "Robert Feezor" at bounding box center [743, 35] width 378 height 42
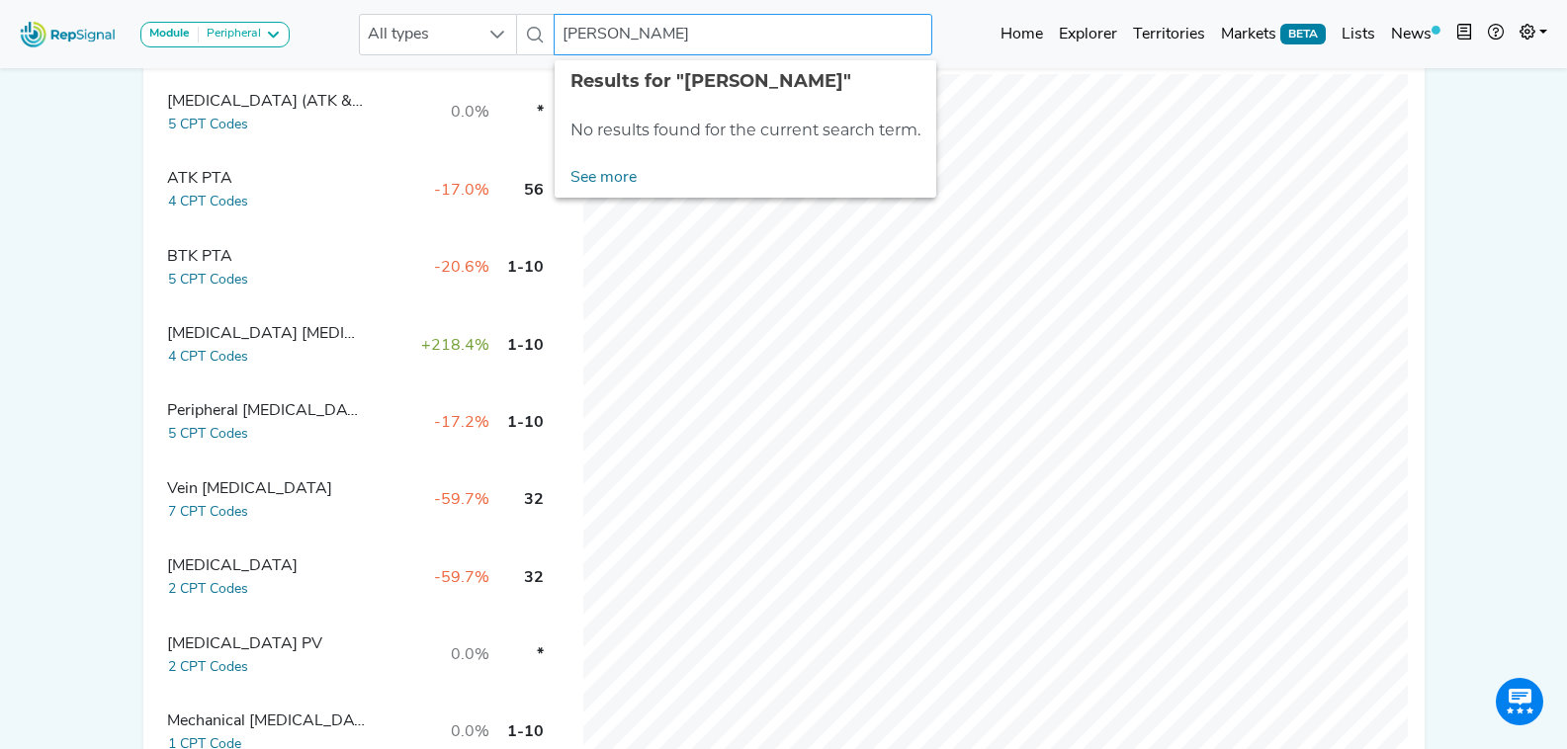
drag, startPoint x: 623, startPoint y: 31, endPoint x: 557, endPoint y: 31, distance: 66.2
click at [557, 31] on input "michael yakoub" at bounding box center [743, 35] width 378 height 42
click at [641, 38] on input "michael yakoub" at bounding box center [743, 35] width 378 height 42
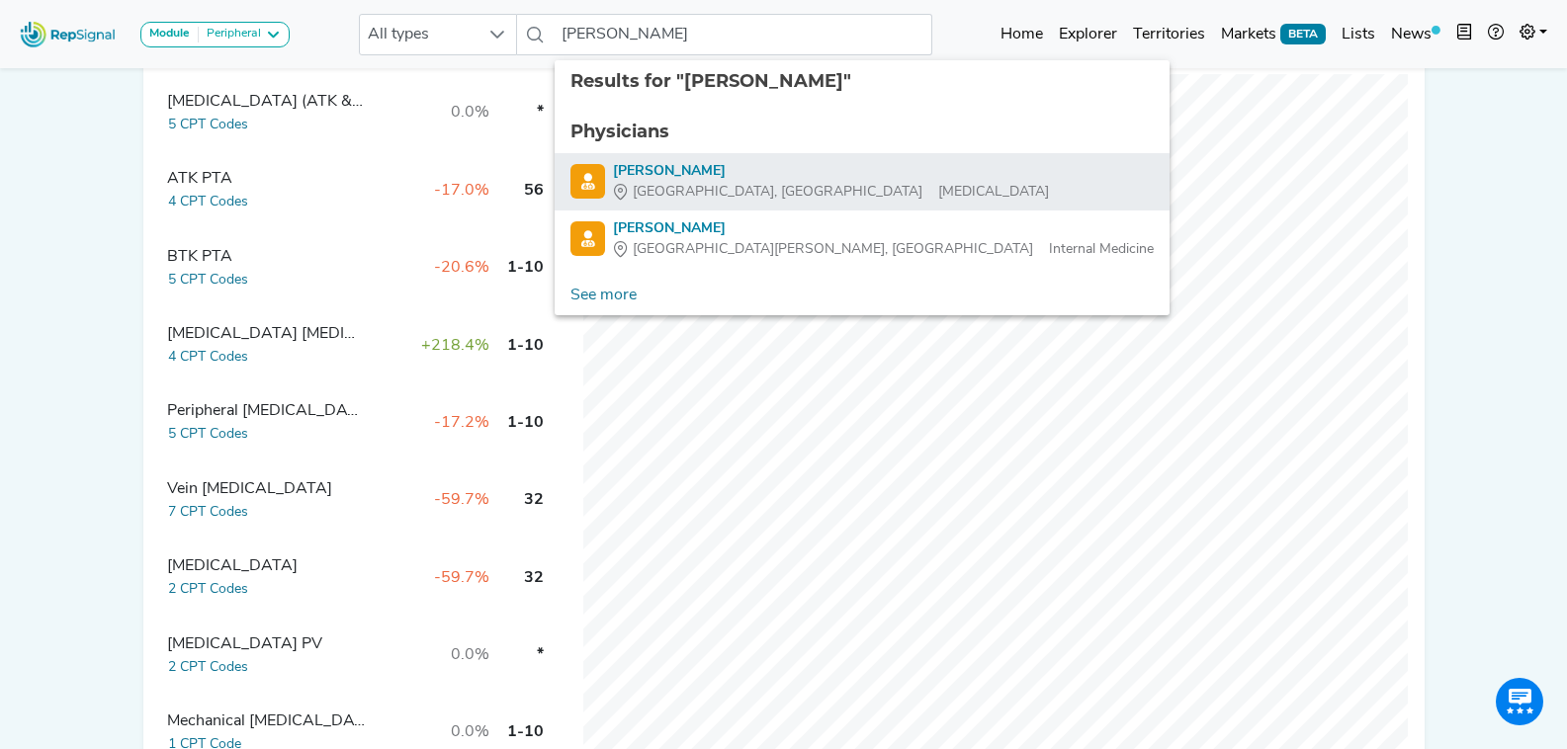
click at [863, 188] on link "Michael Yacoub Gainesville, FL Vascular Surgery" at bounding box center [861, 182] width 583 height 42
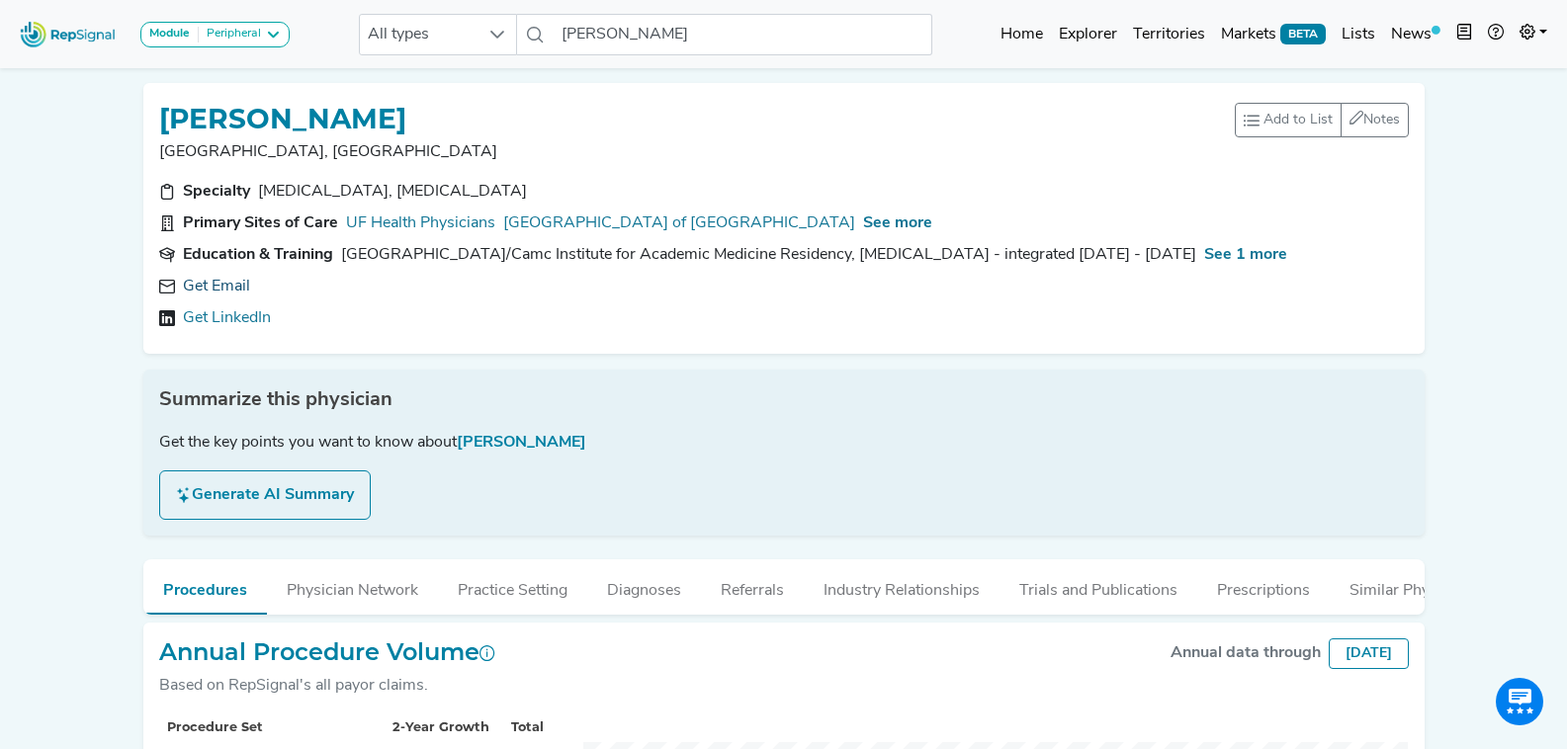
click at [232, 289] on link "Get Email" at bounding box center [216, 287] width 67 height 24
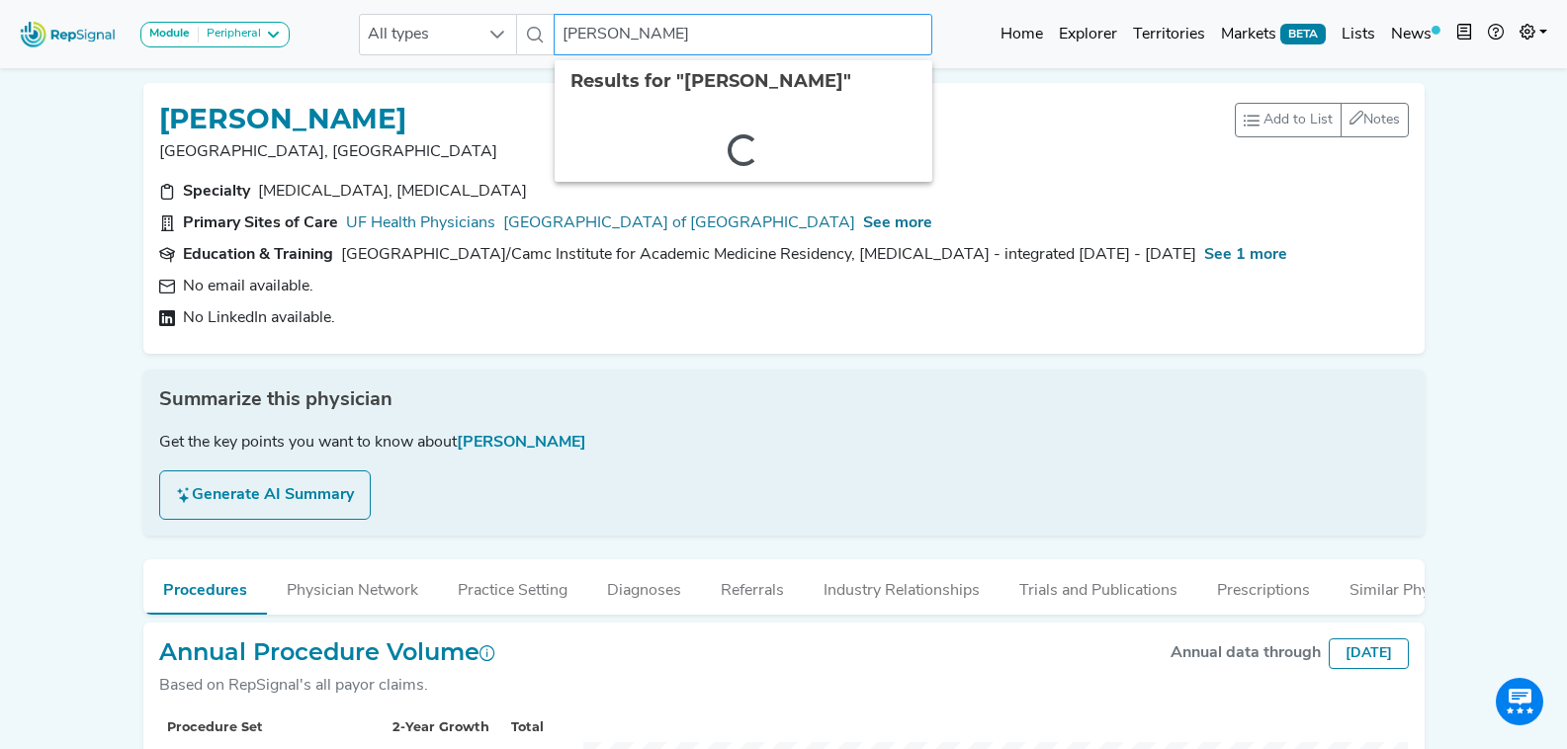
click at [631, 35] on input "Michael Yacoub" at bounding box center [743, 35] width 378 height 42
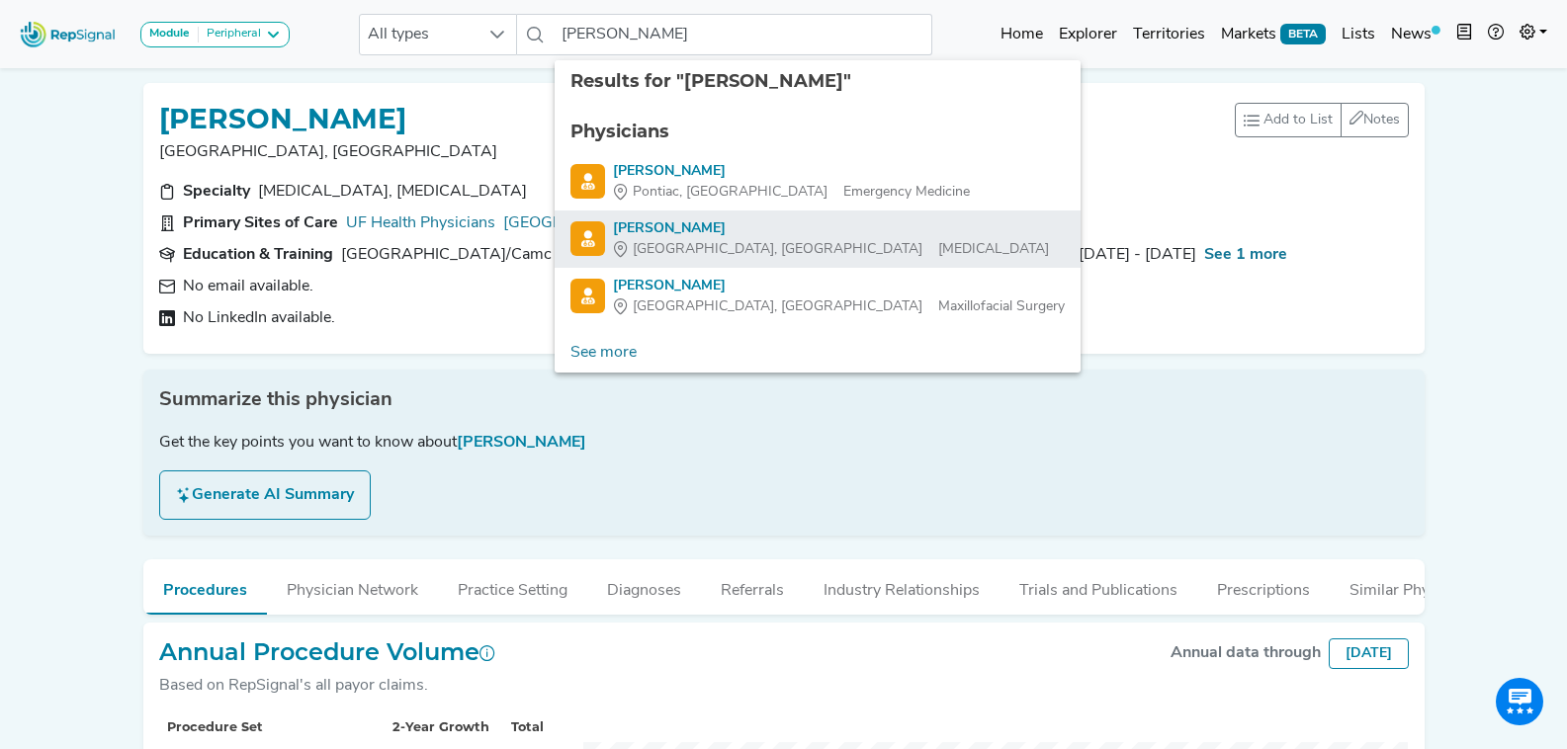
click at [736, 240] on span "Ormond Beach, FL" at bounding box center [778, 249] width 290 height 21
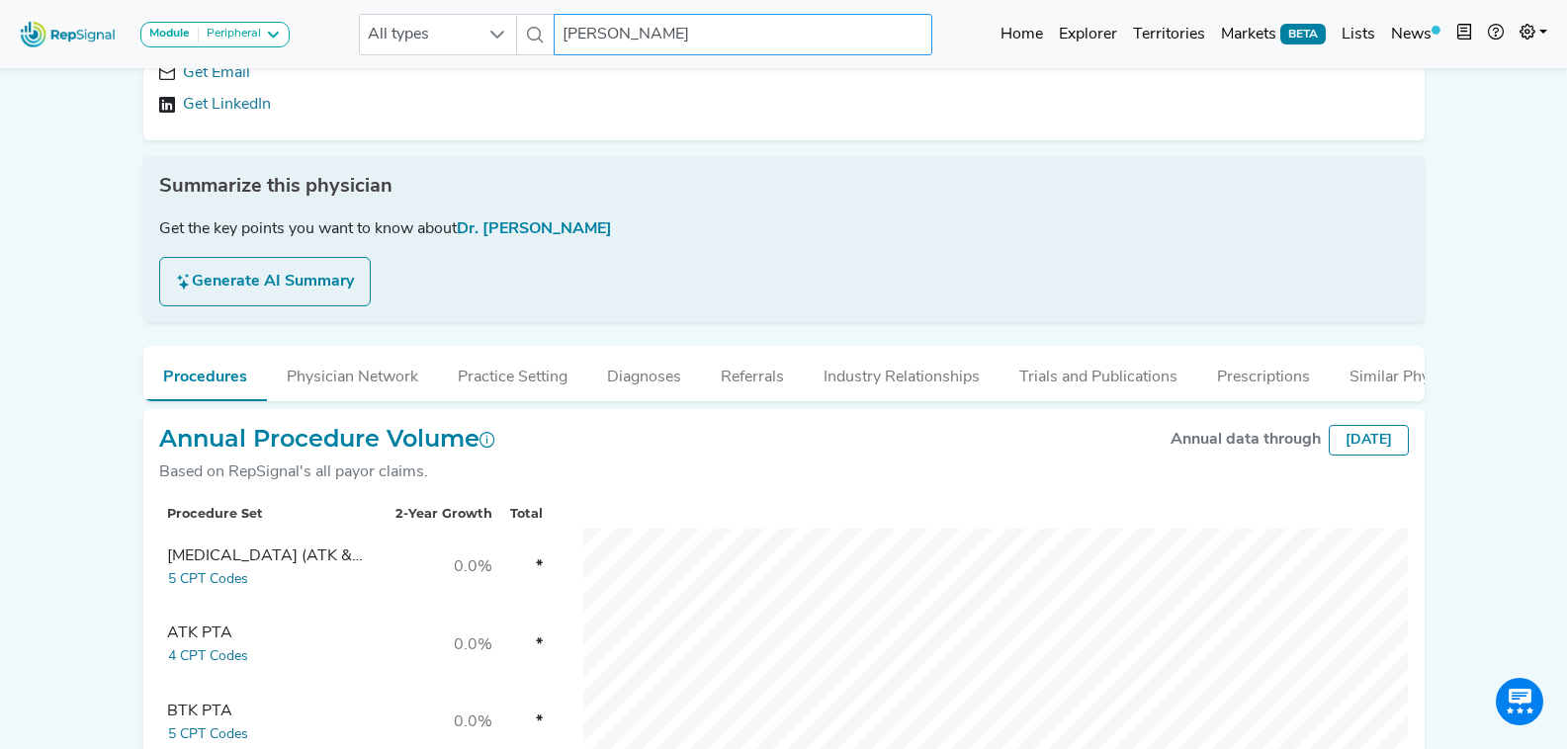
scroll to position [593, 0]
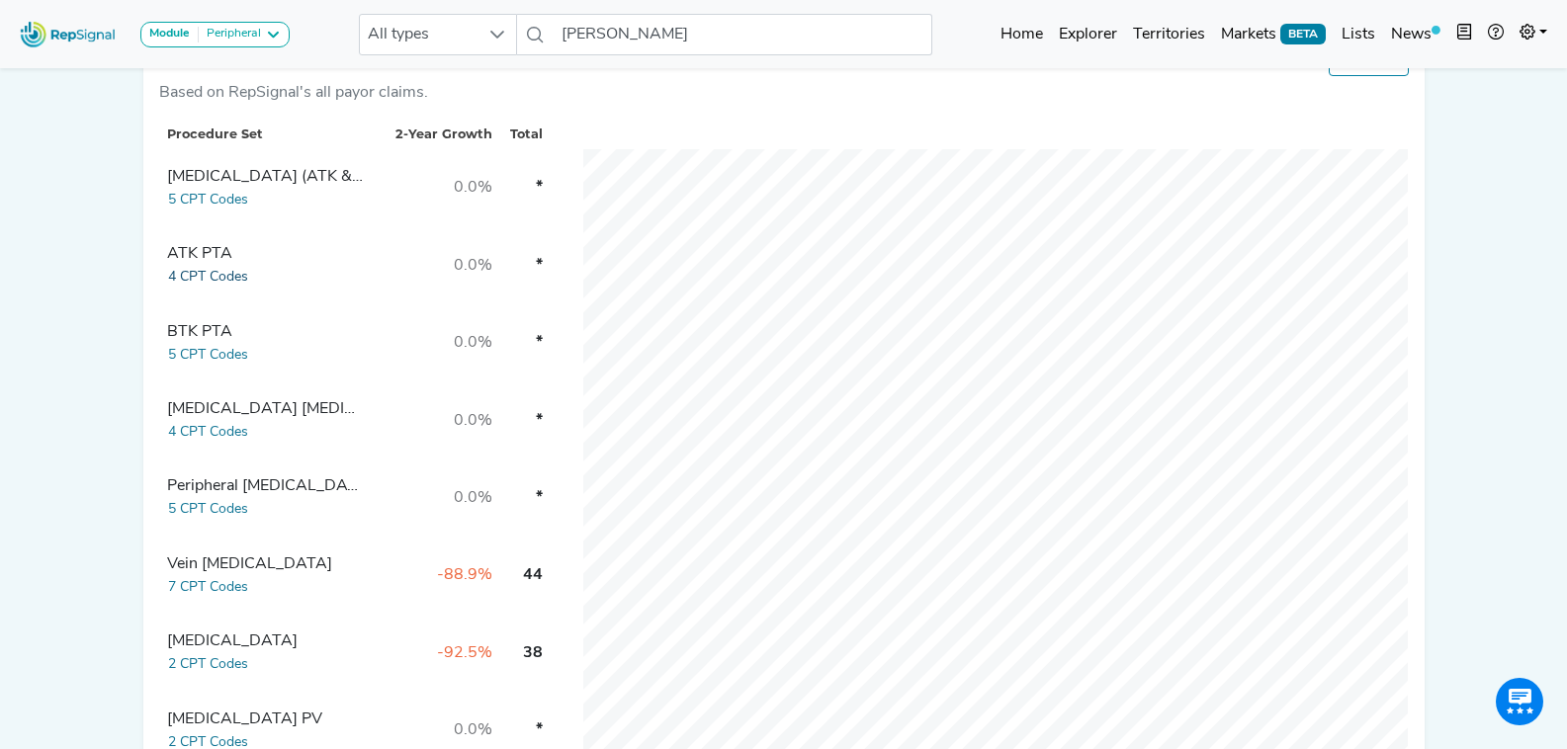
click at [215, 286] on button "4 CPT Codes" at bounding box center [208, 277] width 82 height 23
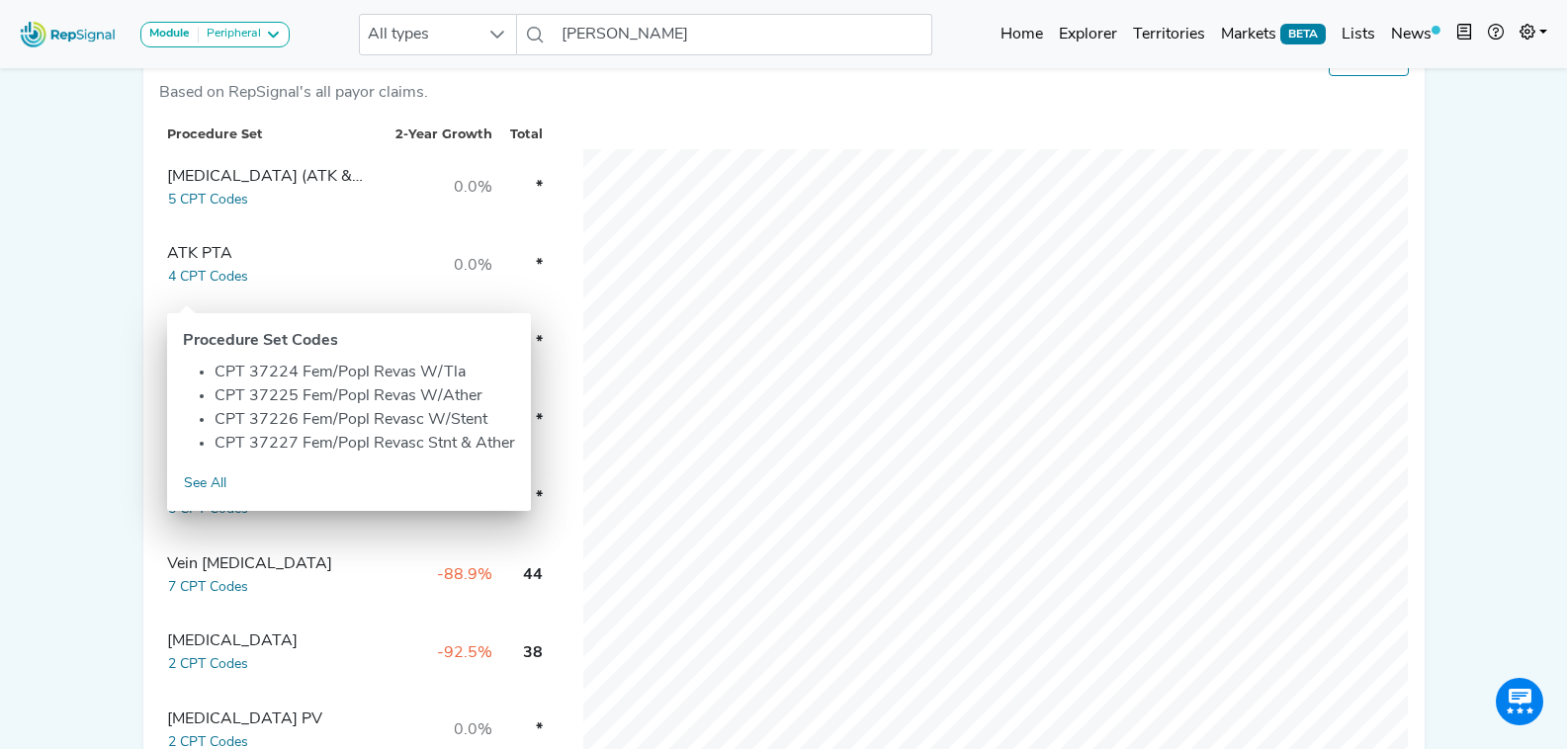
scroll to position [0, 0]
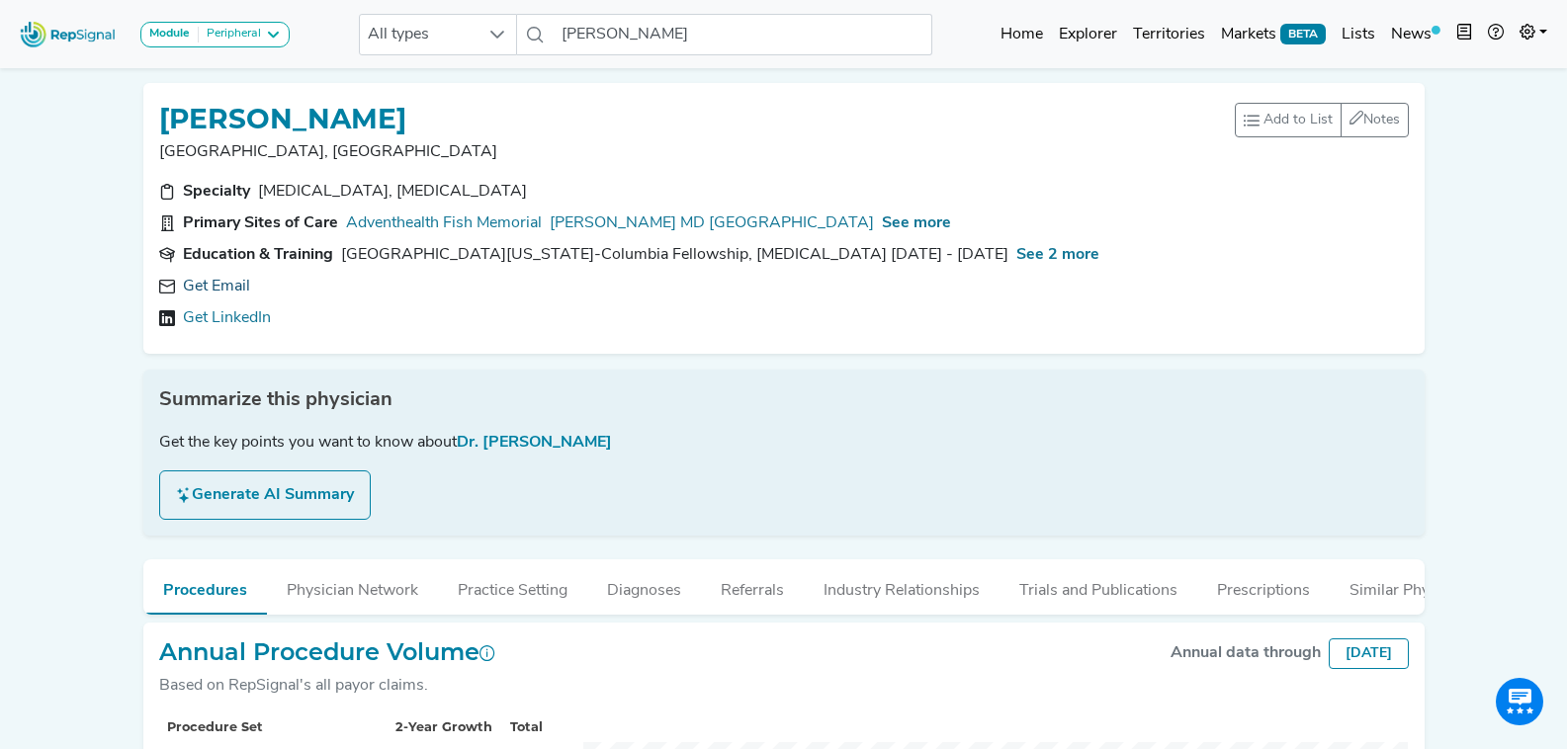
click at [234, 286] on link "Get Email" at bounding box center [216, 287] width 67 height 24
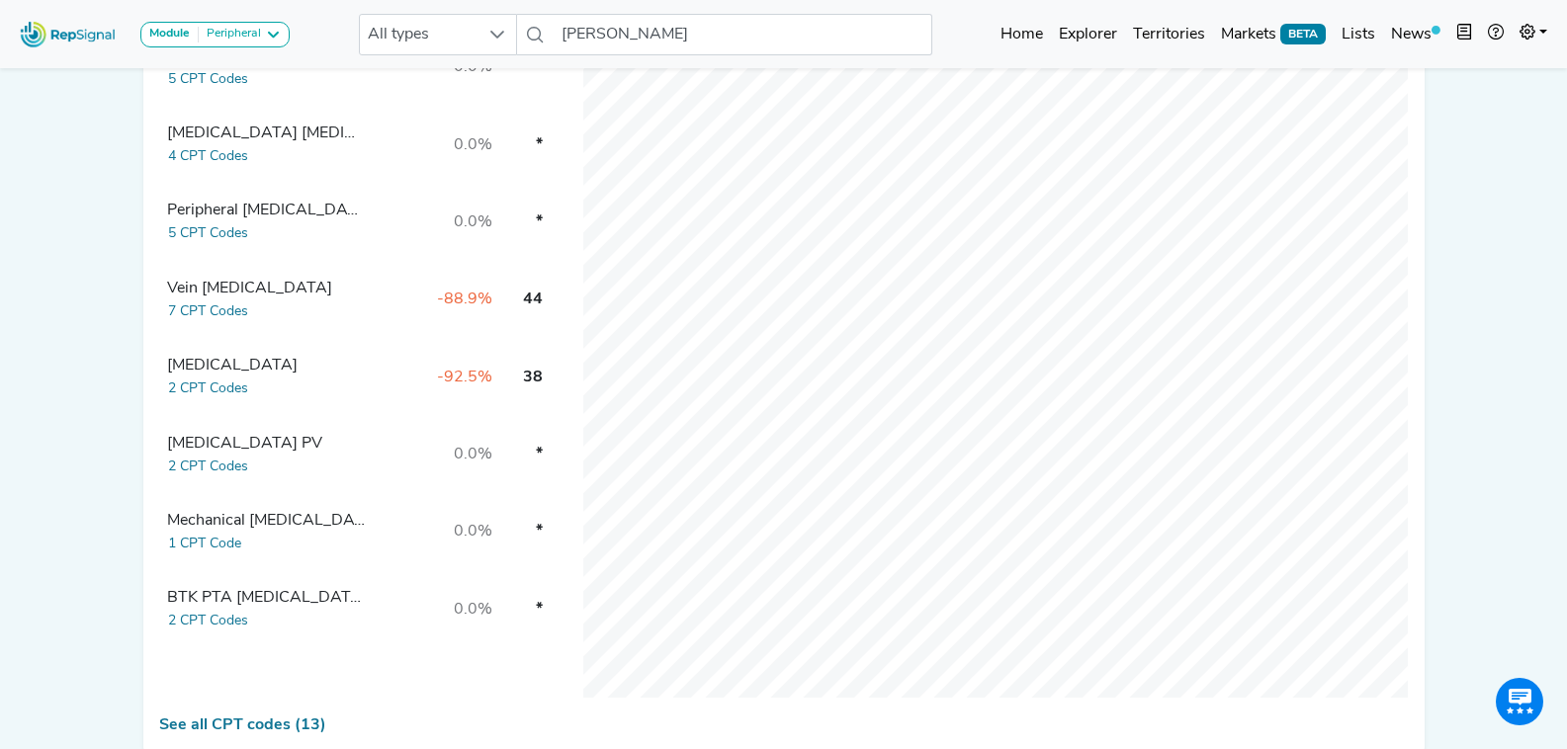
scroll to position [890, 0]
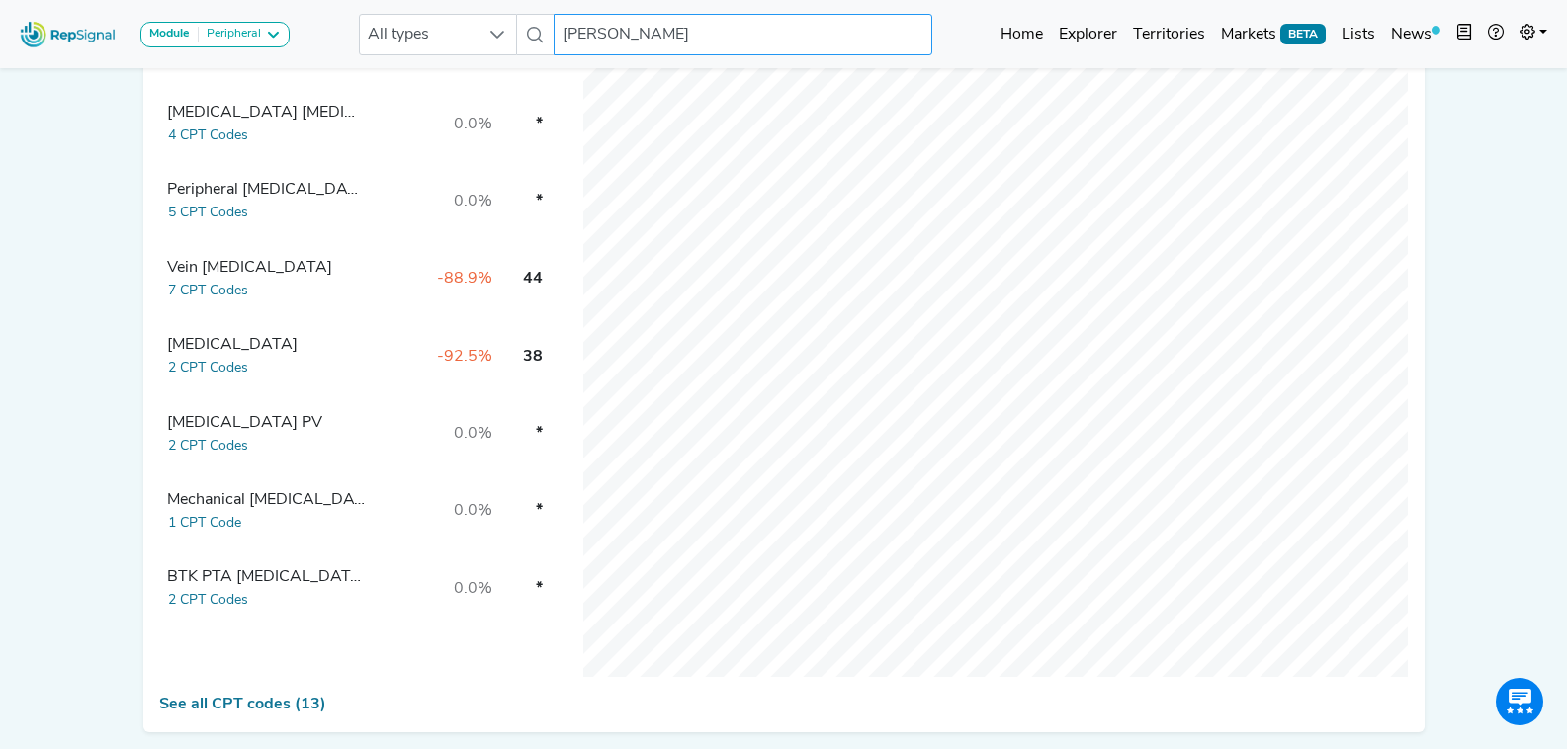
click at [601, 37] on input "James Sutton" at bounding box center [743, 35] width 378 height 42
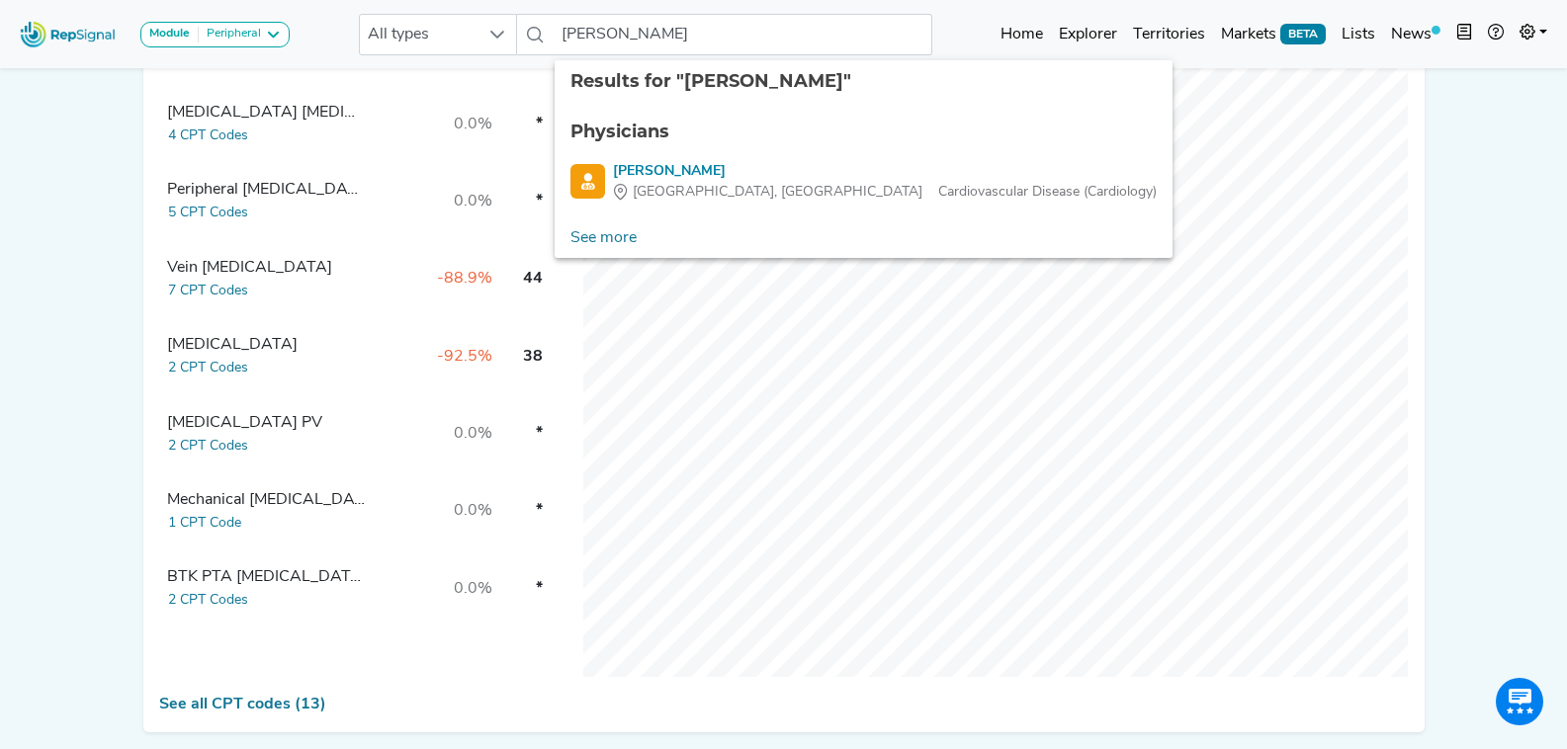
click at [765, 218] on div "Results for "huijian wang" Physicians Huijian Wang Ormond Beach, FL Cardiovascu…" at bounding box center [864, 159] width 618 height 198
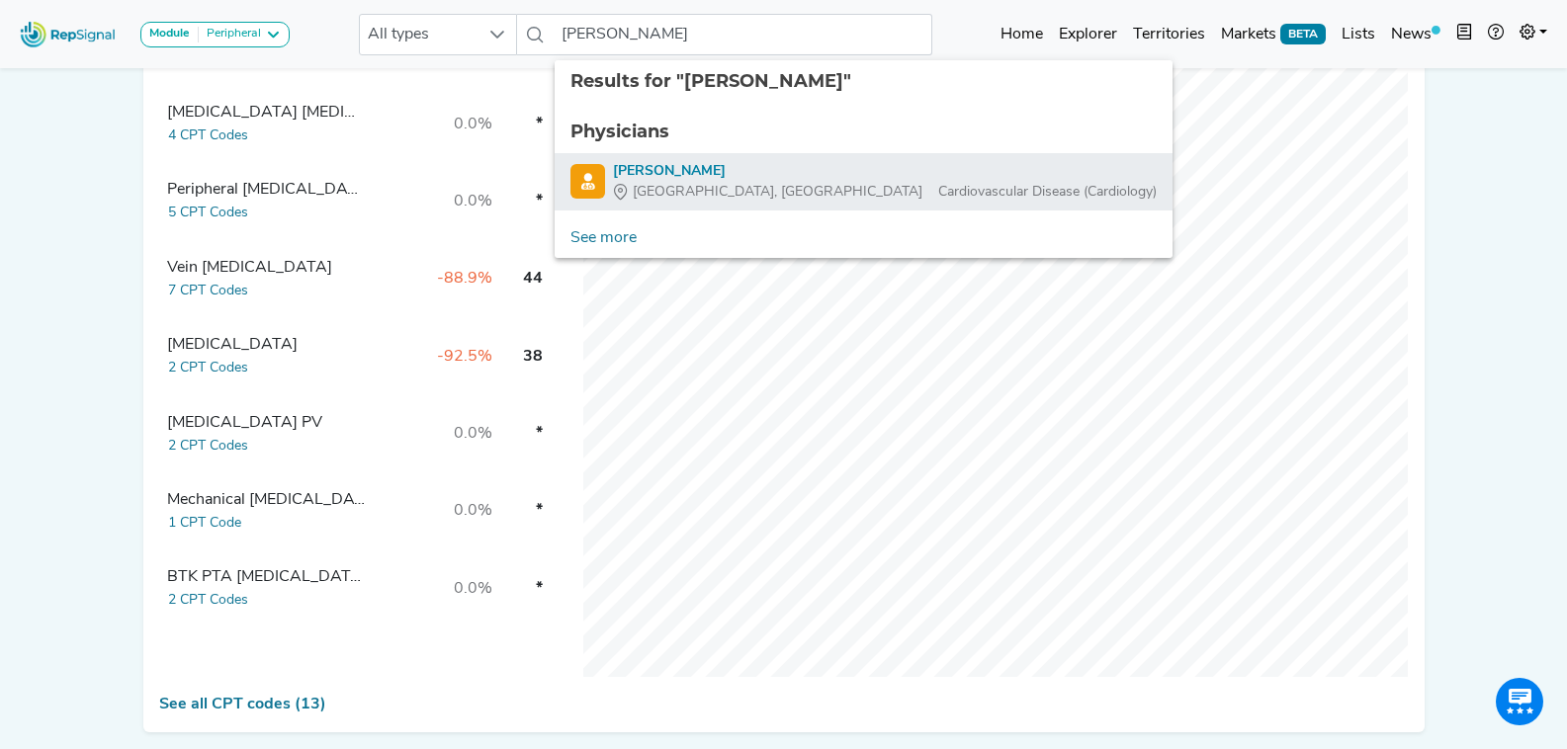
click at [758, 171] on div "Huijian Wang" at bounding box center [885, 171] width 544 height 21
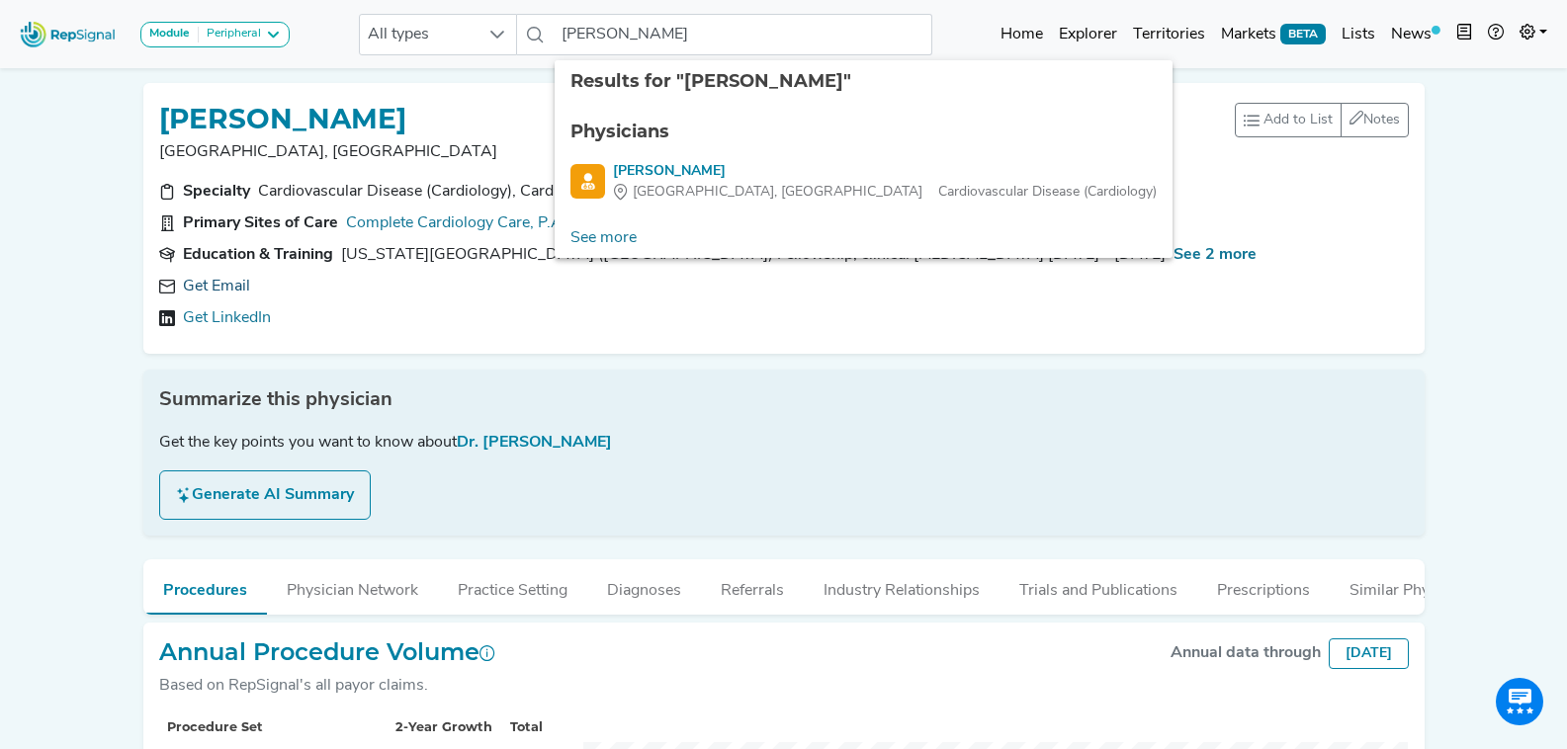
click at [245, 288] on link "Get Email" at bounding box center [216, 287] width 67 height 24
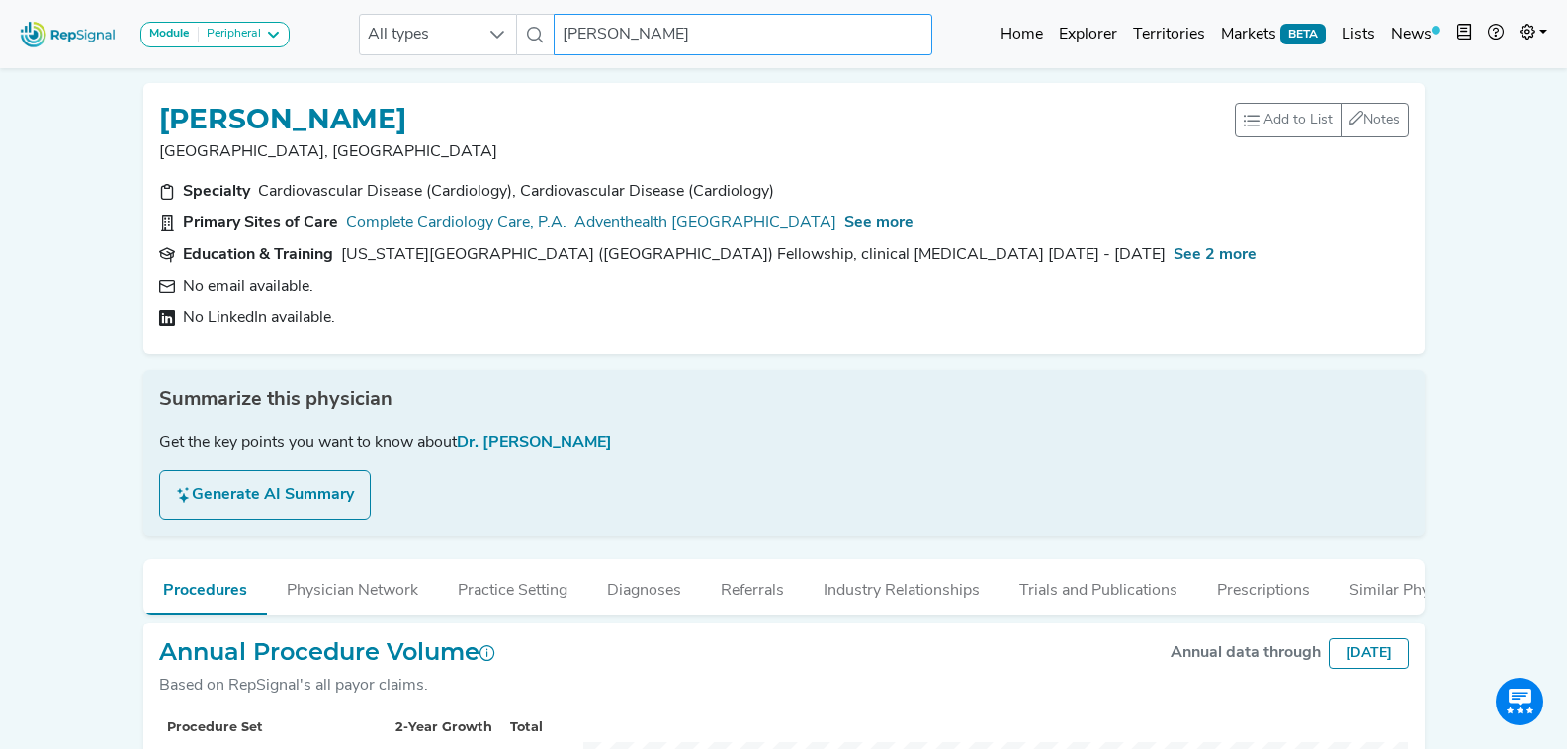
click at [670, 36] on input "Huijian Wang" at bounding box center [743, 35] width 378 height 42
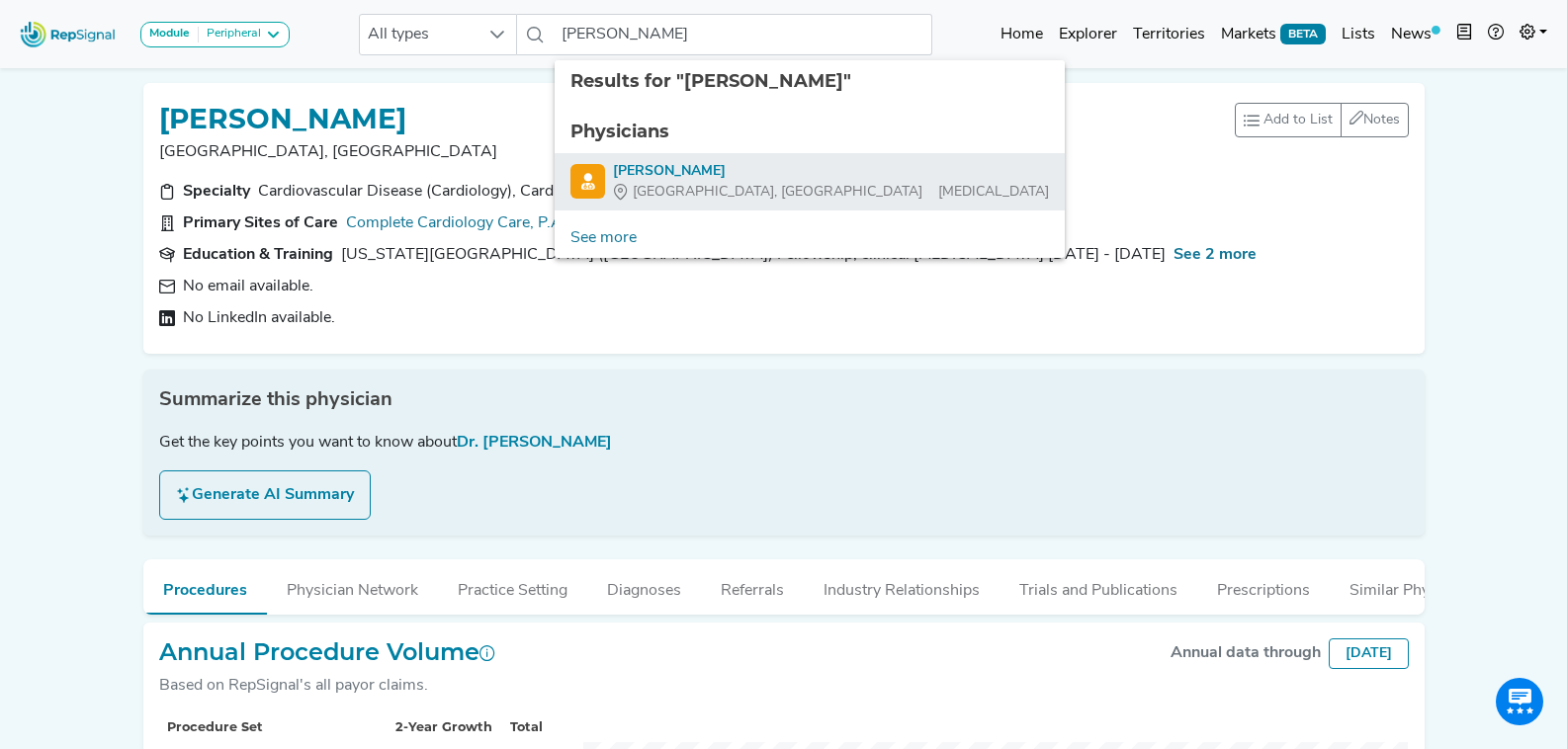
click at [734, 182] on div "[GEOGRAPHIC_DATA], [GEOGRAPHIC_DATA] [MEDICAL_DATA]" at bounding box center [831, 192] width 436 height 21
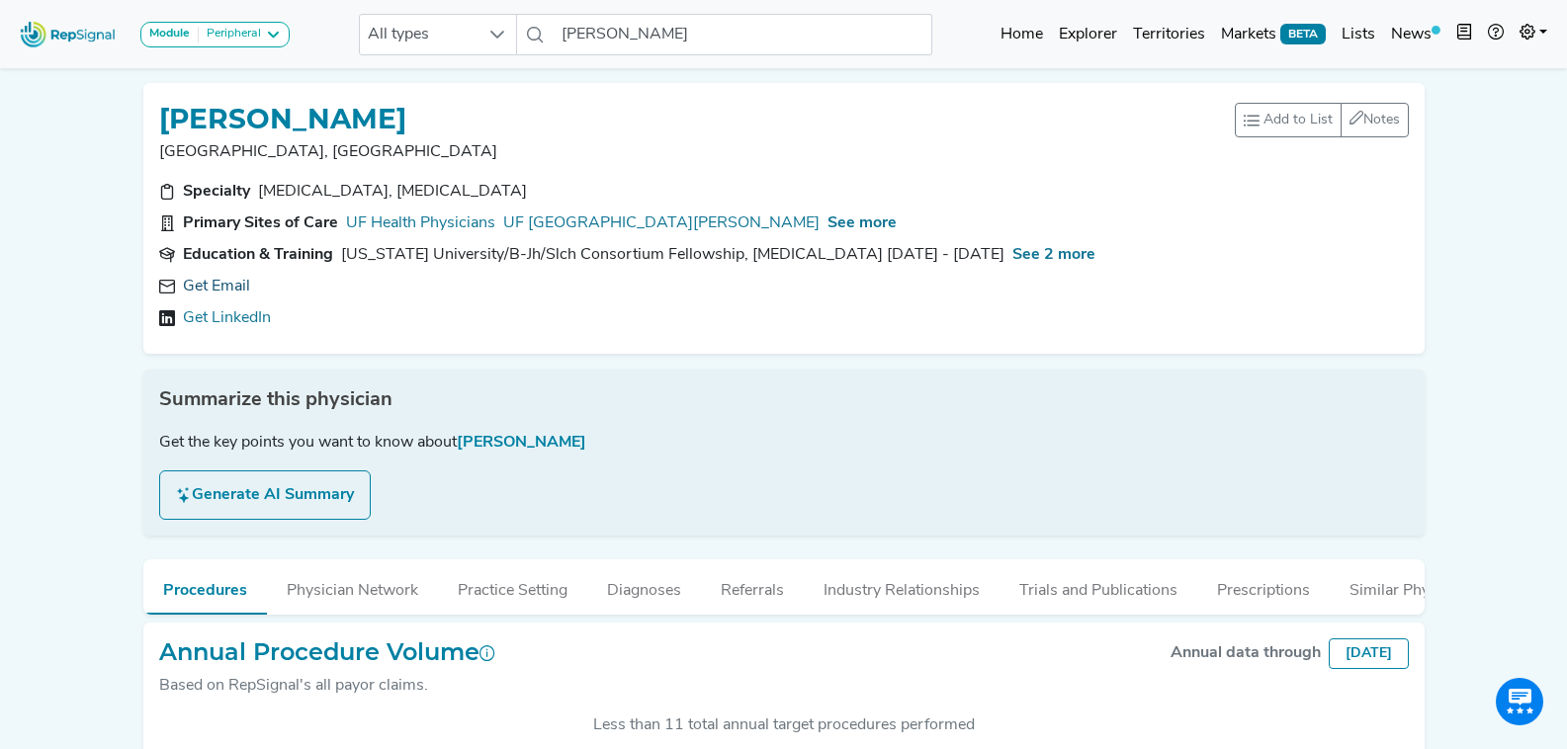
click at [223, 287] on link "Get Email" at bounding box center [216, 287] width 67 height 24
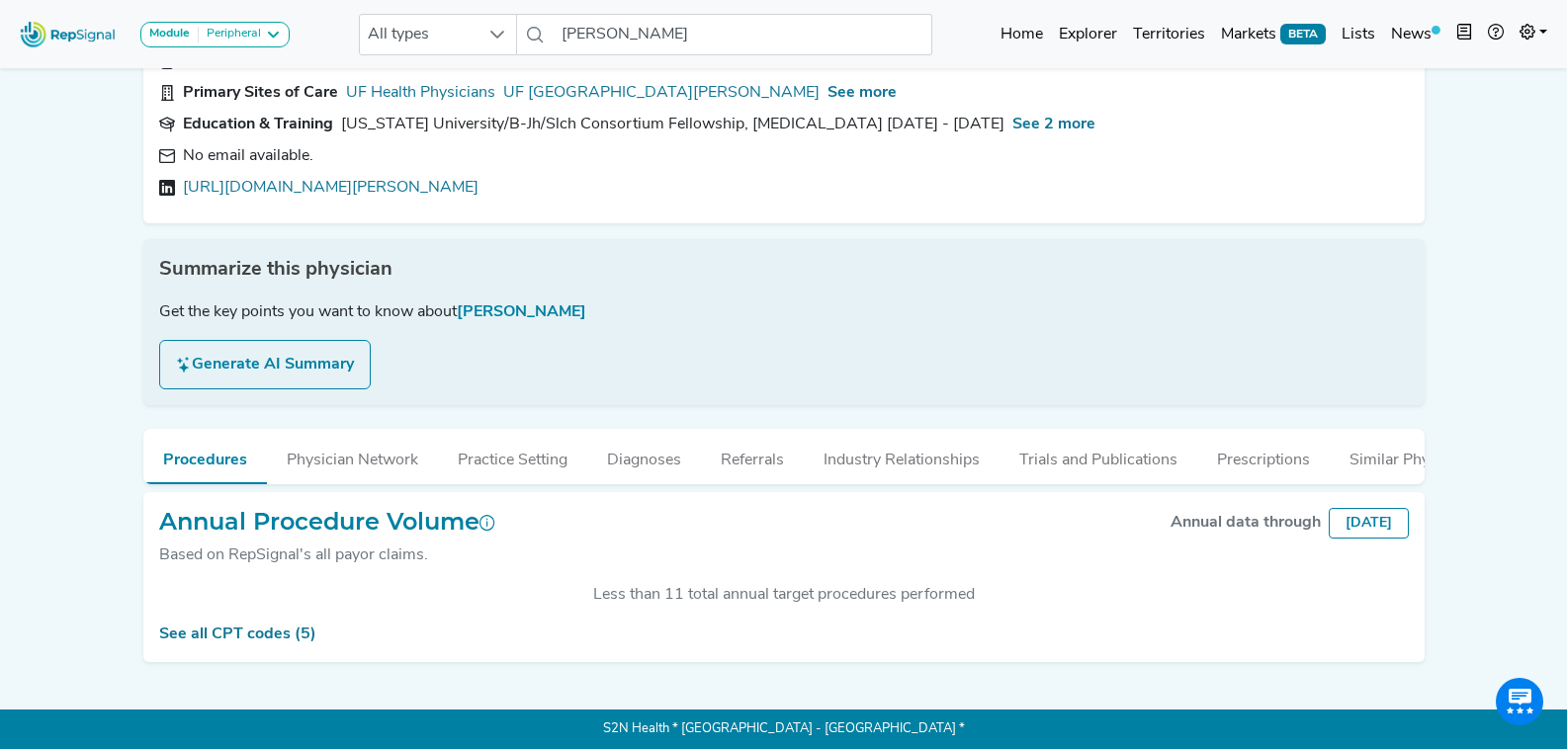
scroll to position [145, 0]
click at [633, 36] on input "[PERSON_NAME]" at bounding box center [743, 35] width 378 height 42
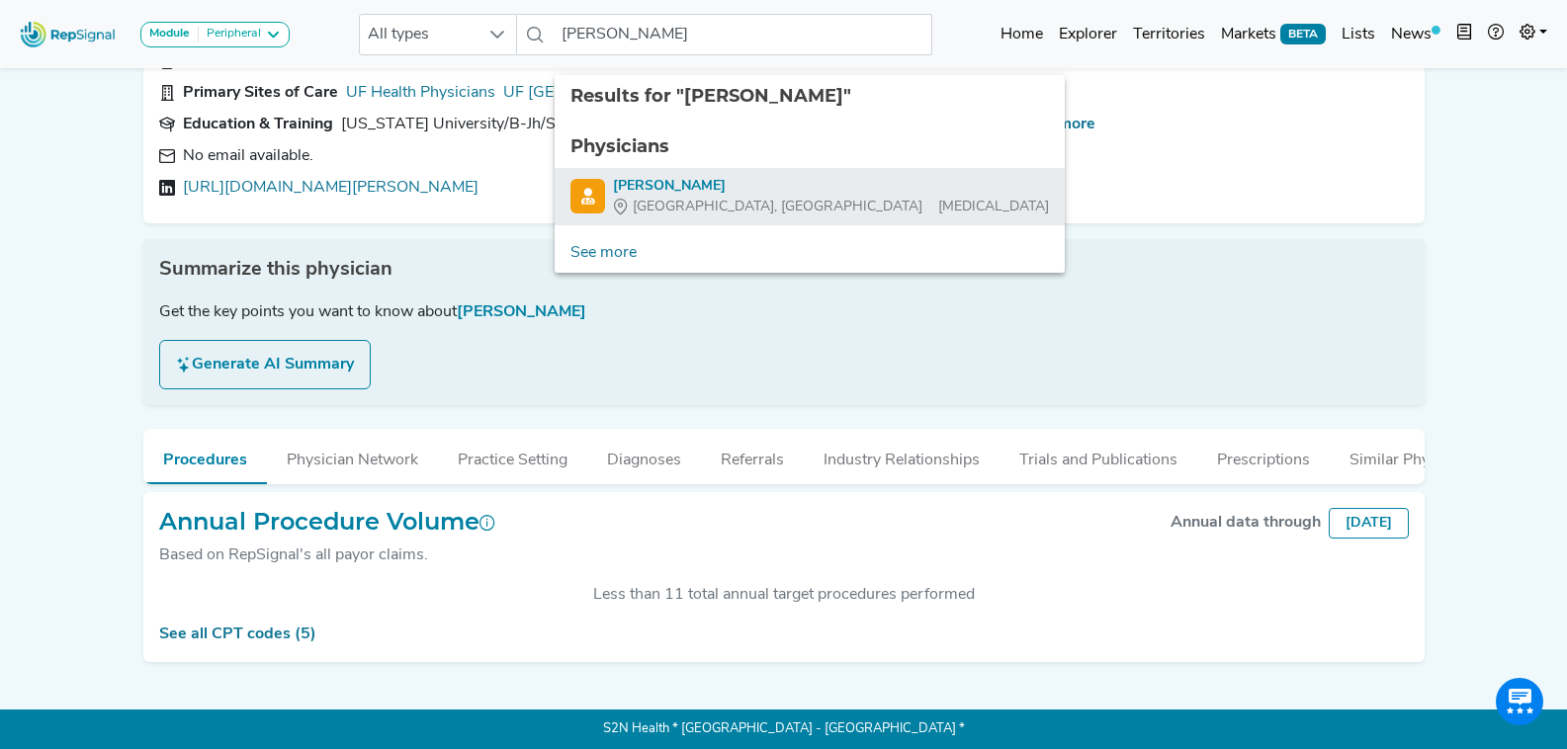
click at [706, 176] on div "[PERSON_NAME]" at bounding box center [831, 186] width 436 height 21
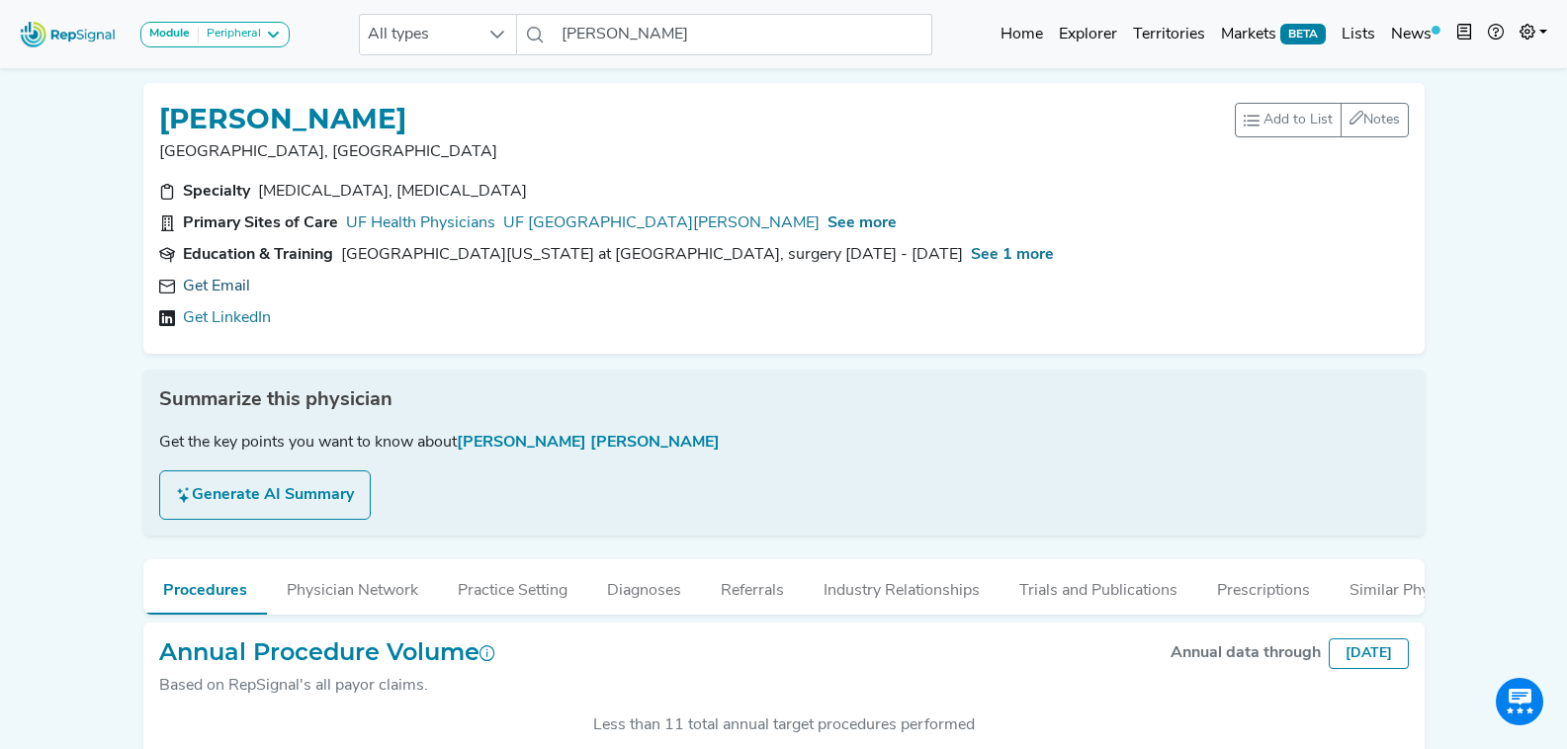
click at [218, 278] on link "Get Email" at bounding box center [216, 287] width 67 height 24
click at [376, 294] on div "mandi.croft7@gmail.com" at bounding box center [328, 287] width 291 height 24
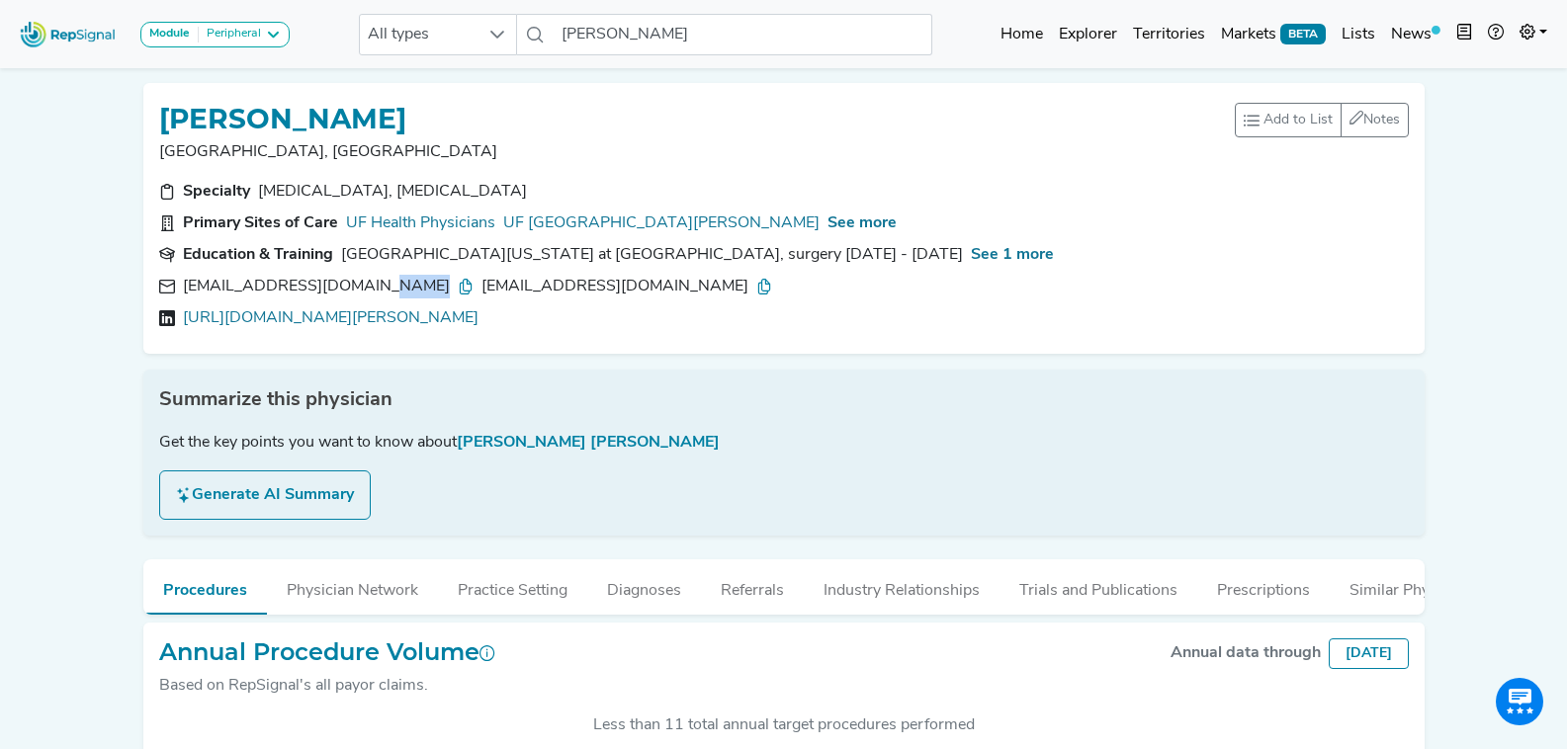
click at [458, 285] on icon at bounding box center [466, 287] width 16 height 16
click at [756, 281] on icon at bounding box center [764, 287] width 16 height 16
click at [639, 39] on input "[PERSON_NAME]" at bounding box center [743, 35] width 378 height 42
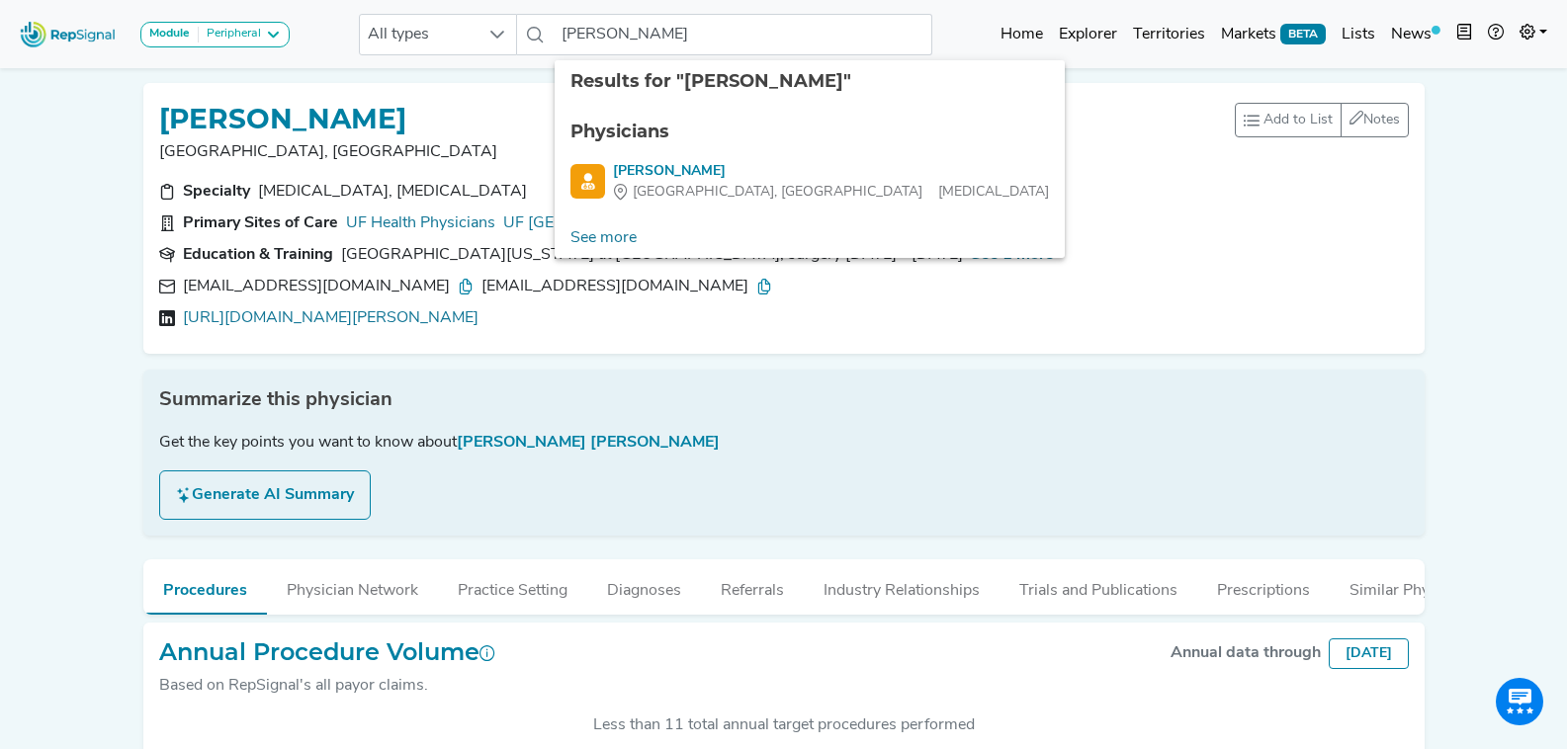
click at [750, 206] on ul "Physicians Alicia Mohr Gainesville, FL General Surgery" at bounding box center [810, 161] width 510 height 116
click at [750, 203] on ul "Physicians Alicia Mohr Gainesville, FL General Surgery" at bounding box center [810, 161] width 510 height 116
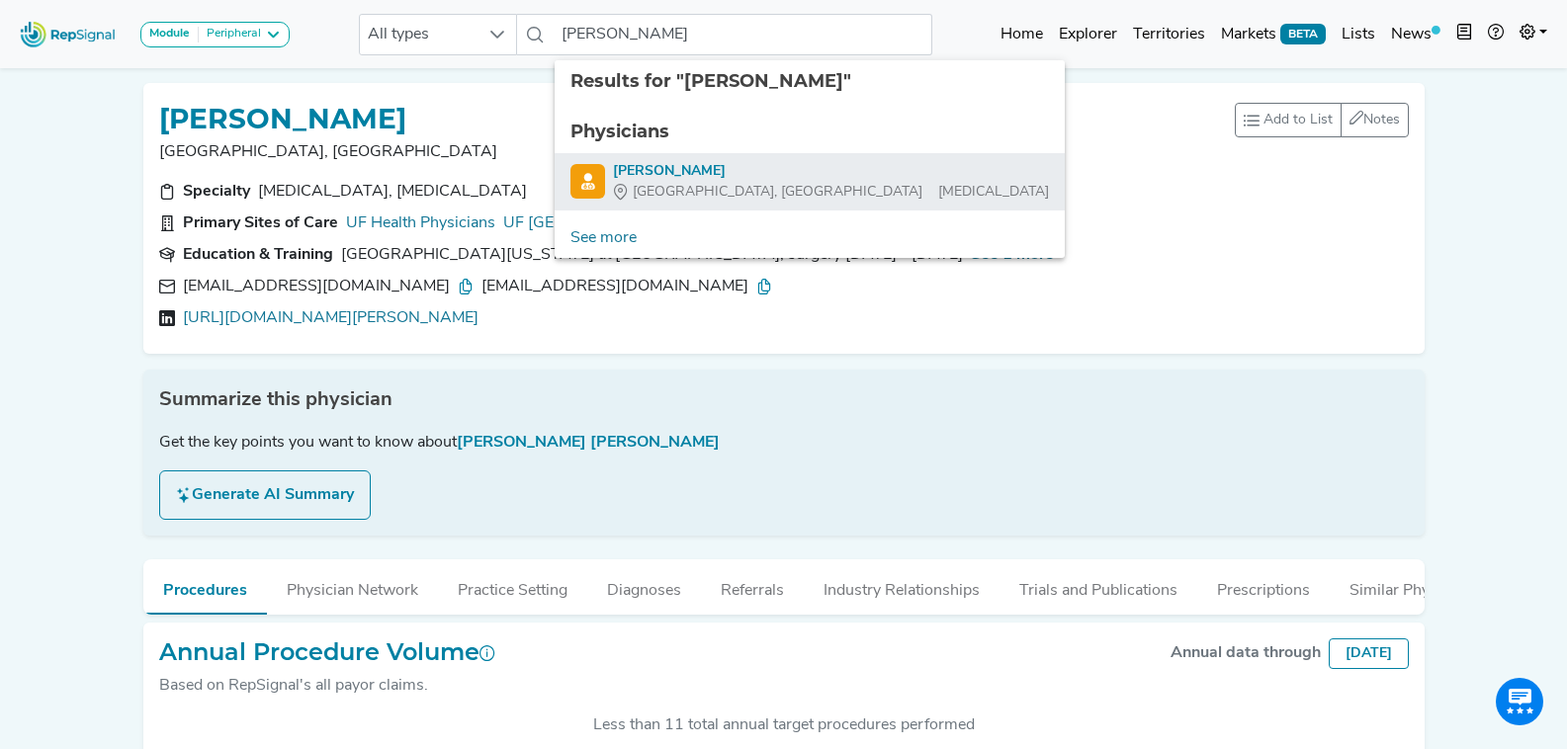
click at [757, 178] on div "[PERSON_NAME]" at bounding box center [831, 171] width 436 height 21
type input "[PERSON_NAME]"
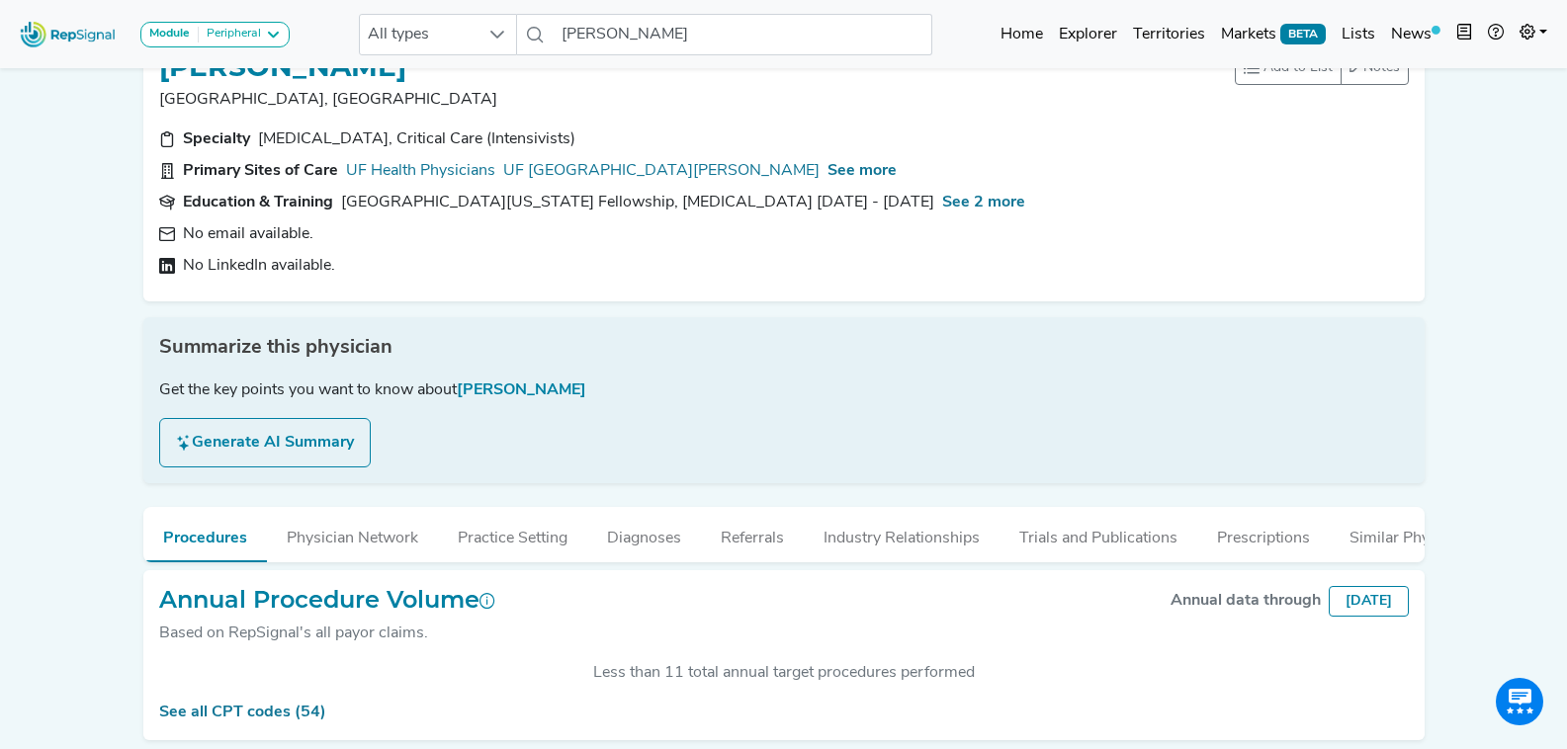
scroll to position [145, 0]
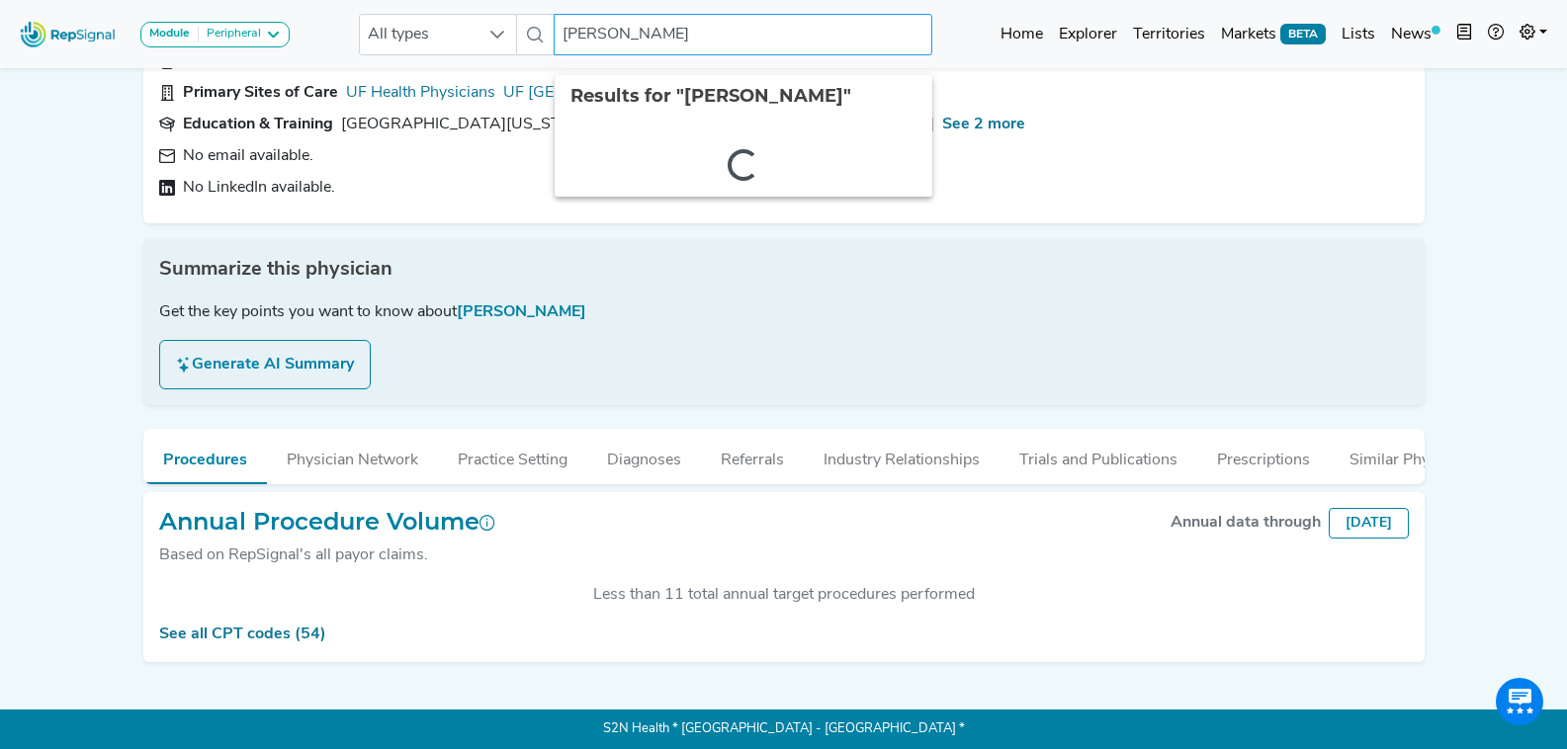
click at [734, 51] on input "[PERSON_NAME]" at bounding box center [743, 35] width 378 height 42
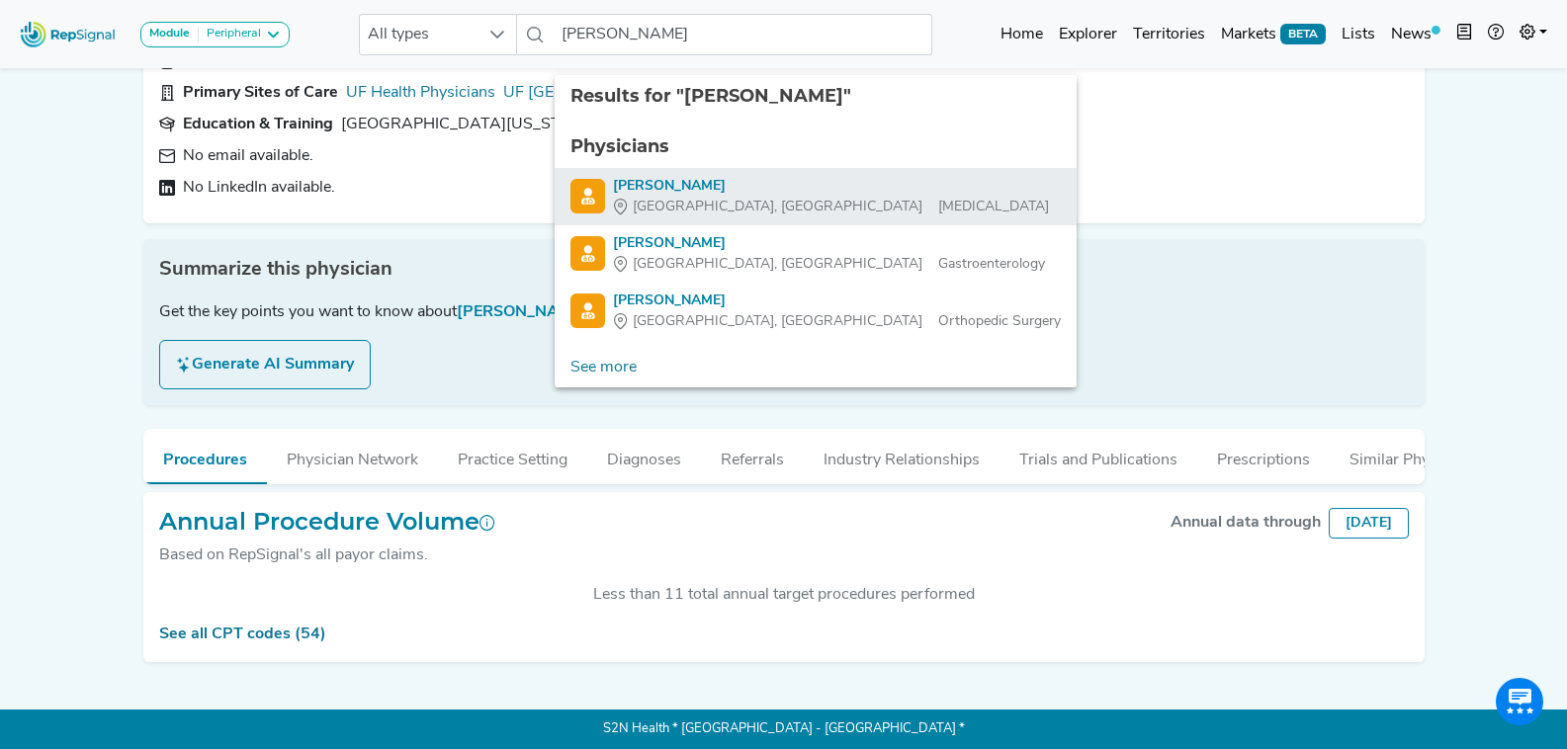
click at [786, 176] on div "[PERSON_NAME]" at bounding box center [831, 186] width 436 height 21
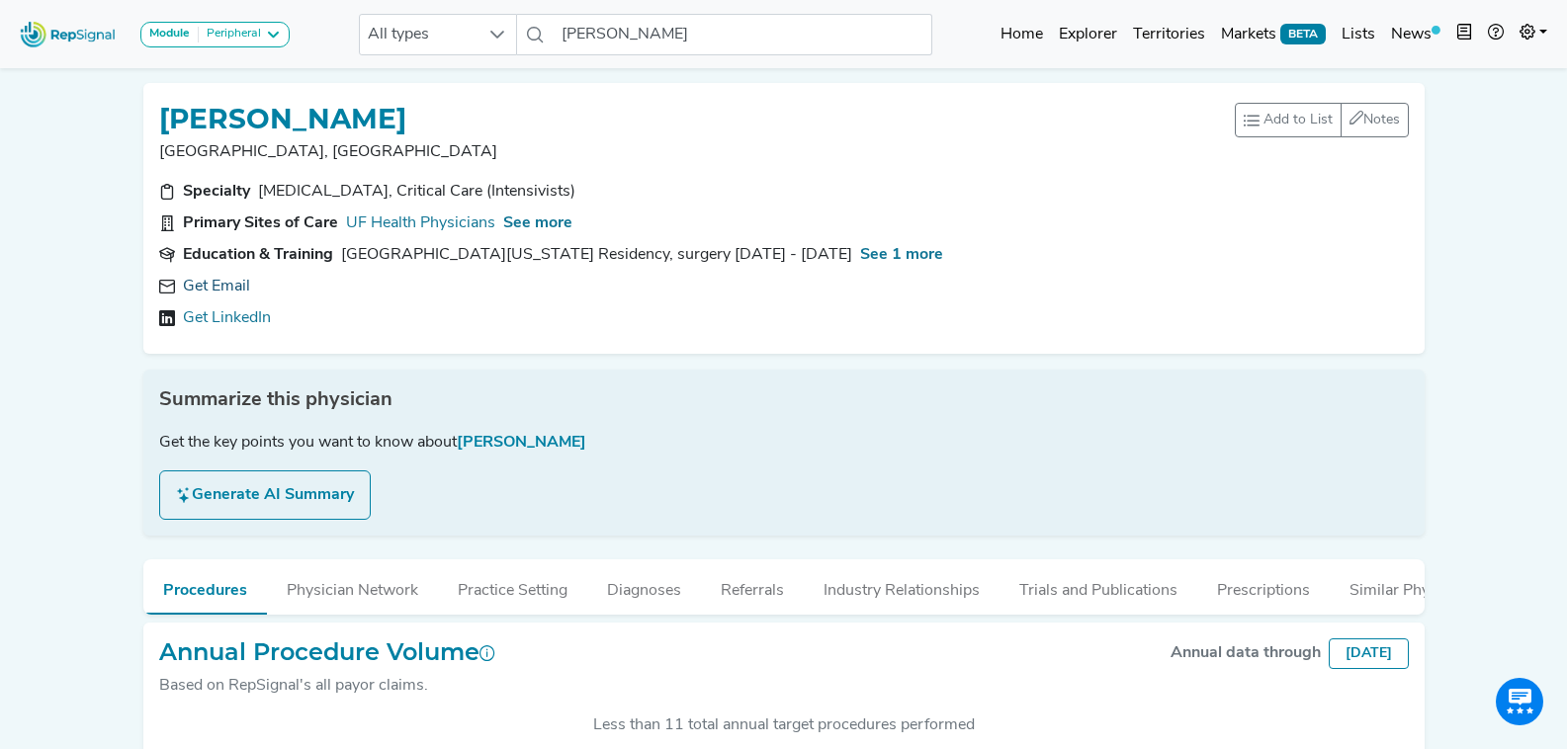
click at [218, 283] on link "Get Email" at bounding box center [216, 287] width 67 height 24
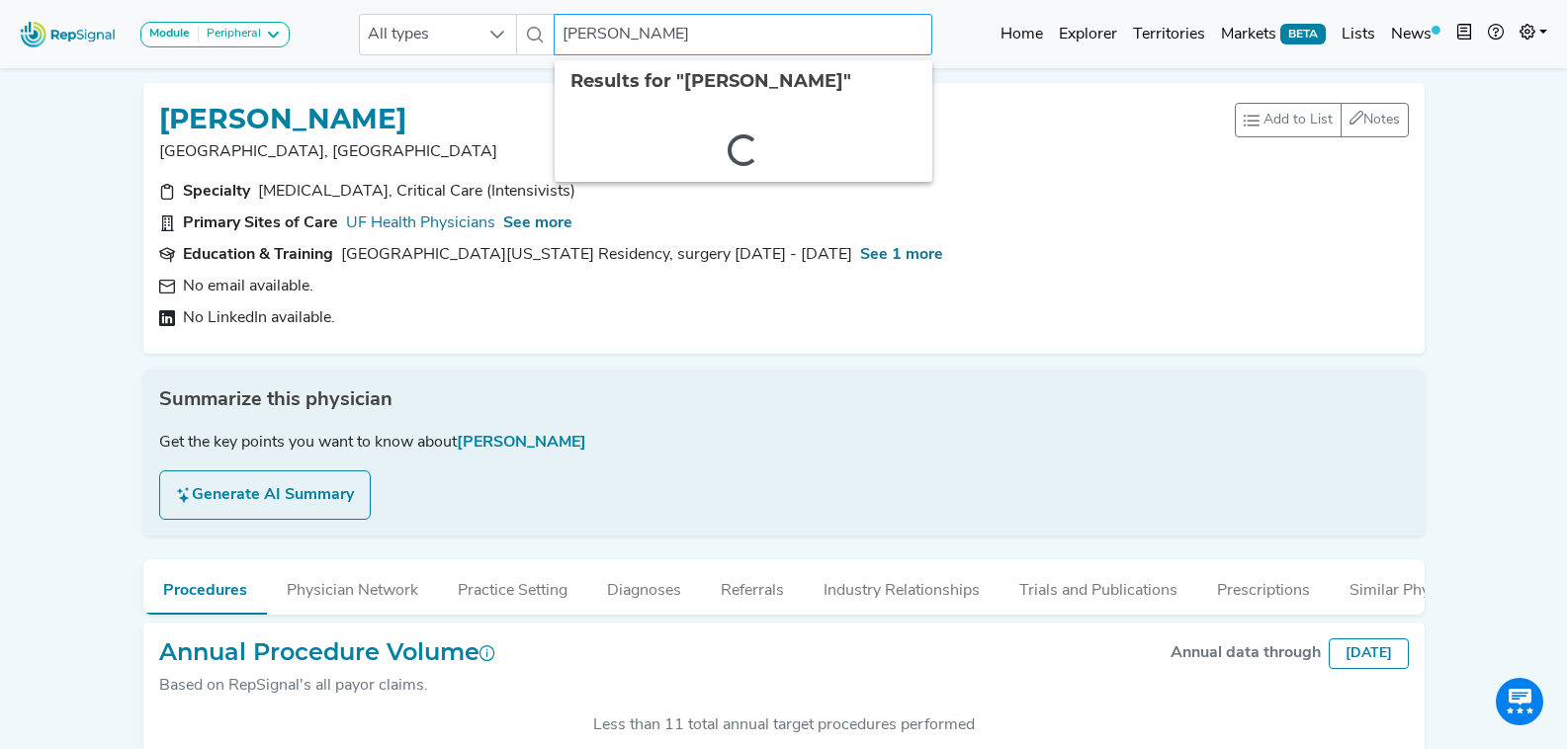
click at [681, 25] on input "[PERSON_NAME]" at bounding box center [743, 35] width 378 height 42
type input "r"
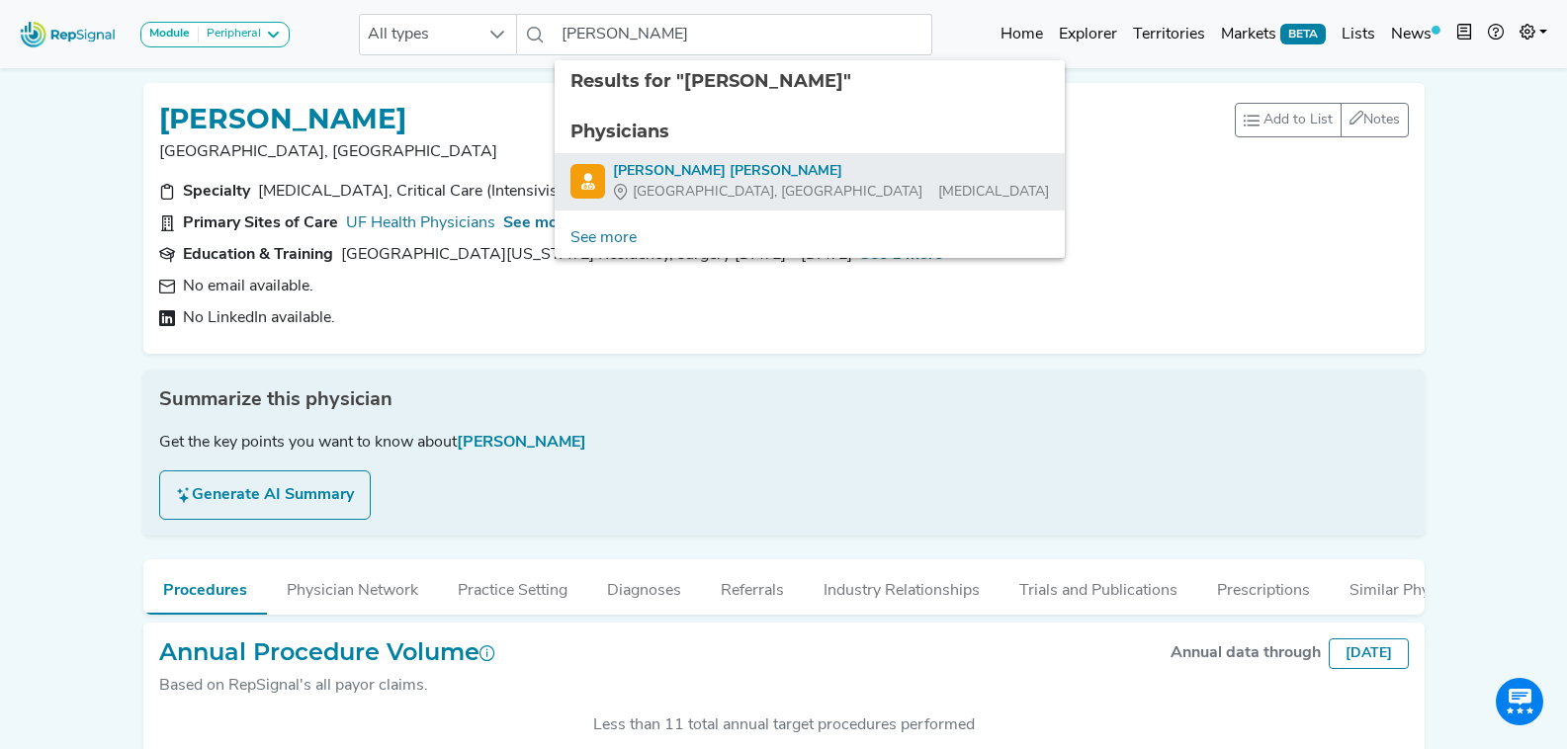
click at [742, 178] on div "[PERSON_NAME] [PERSON_NAME]" at bounding box center [831, 171] width 436 height 21
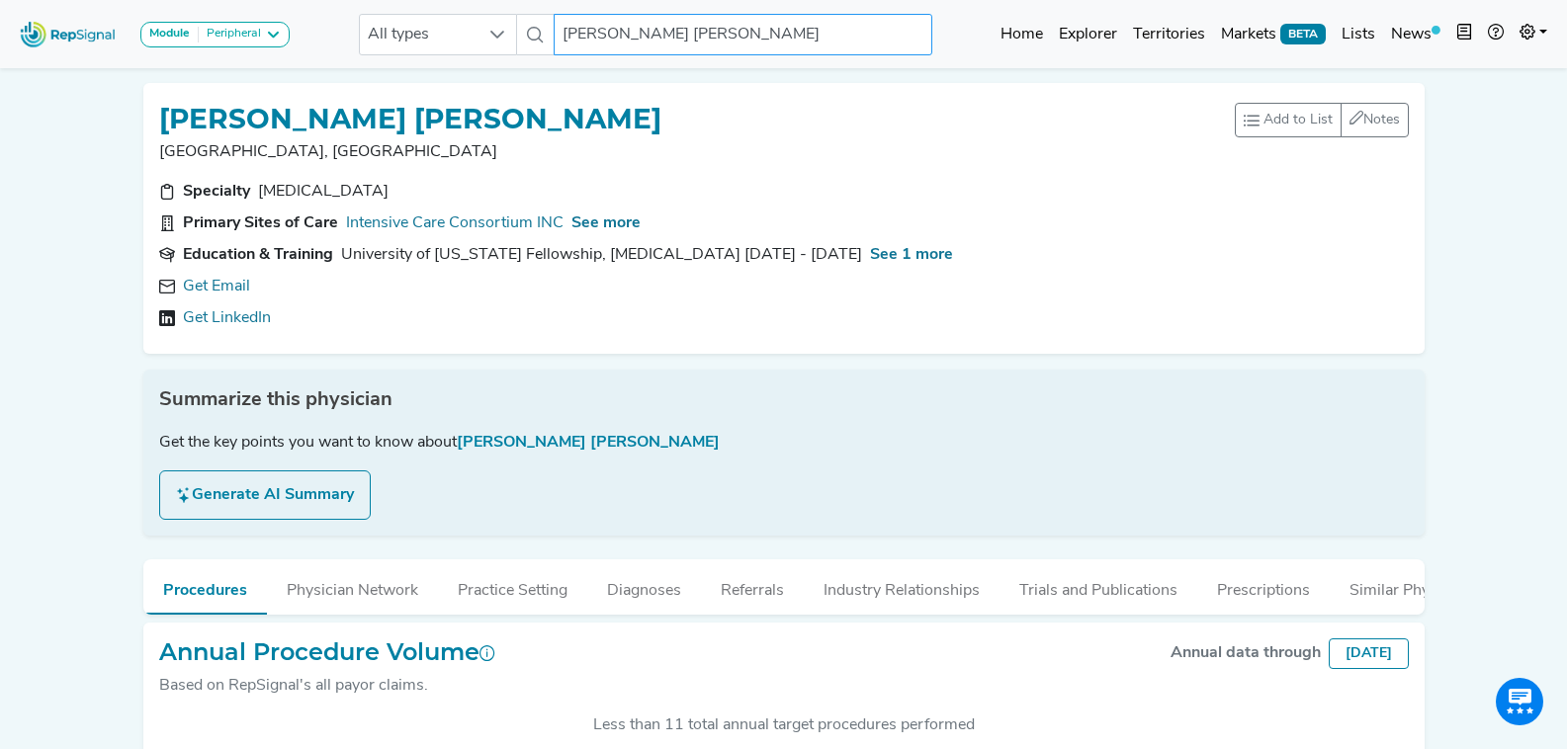
scroll to position [37, 0]
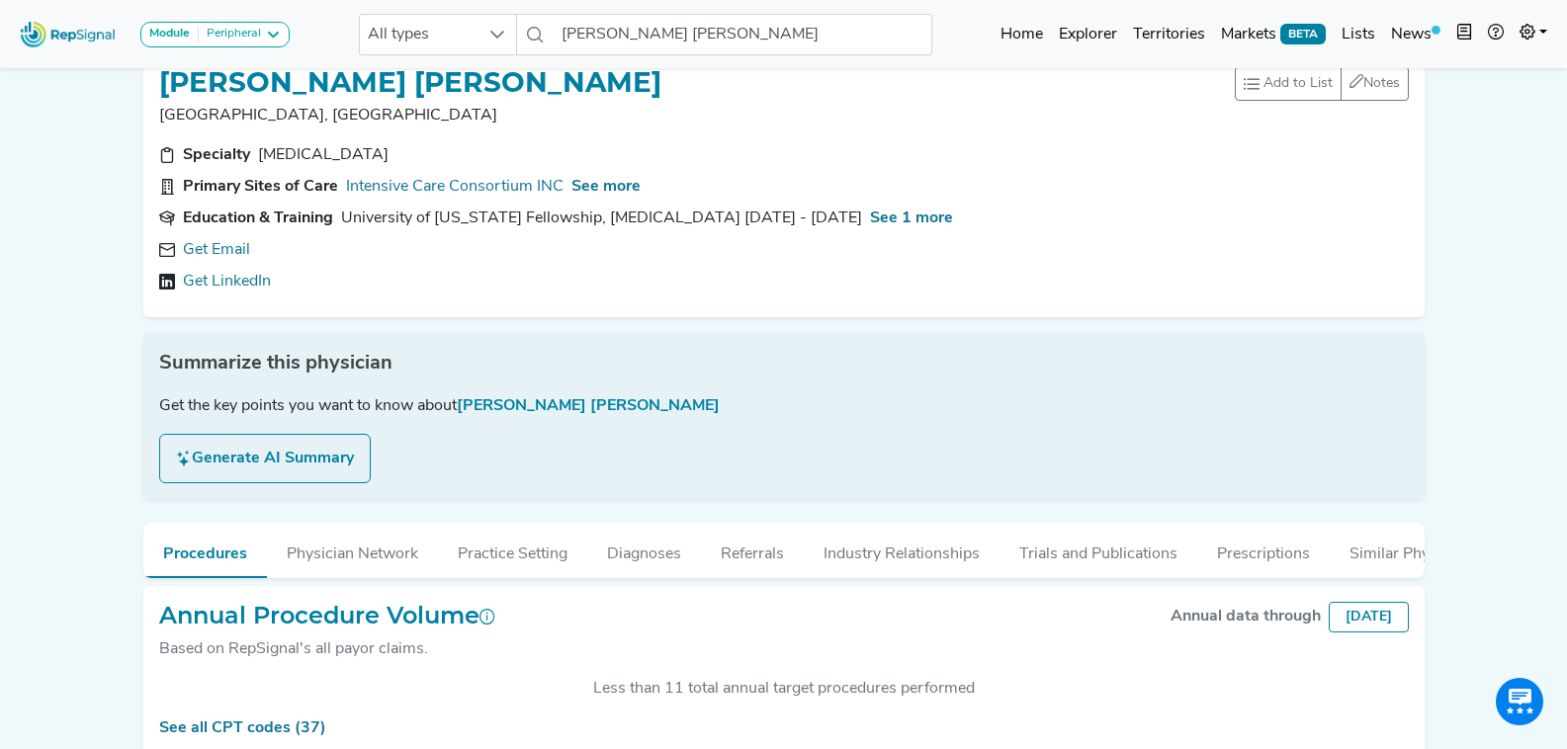
click at [214, 349] on span "Summarize this physician" at bounding box center [275, 364] width 233 height 30
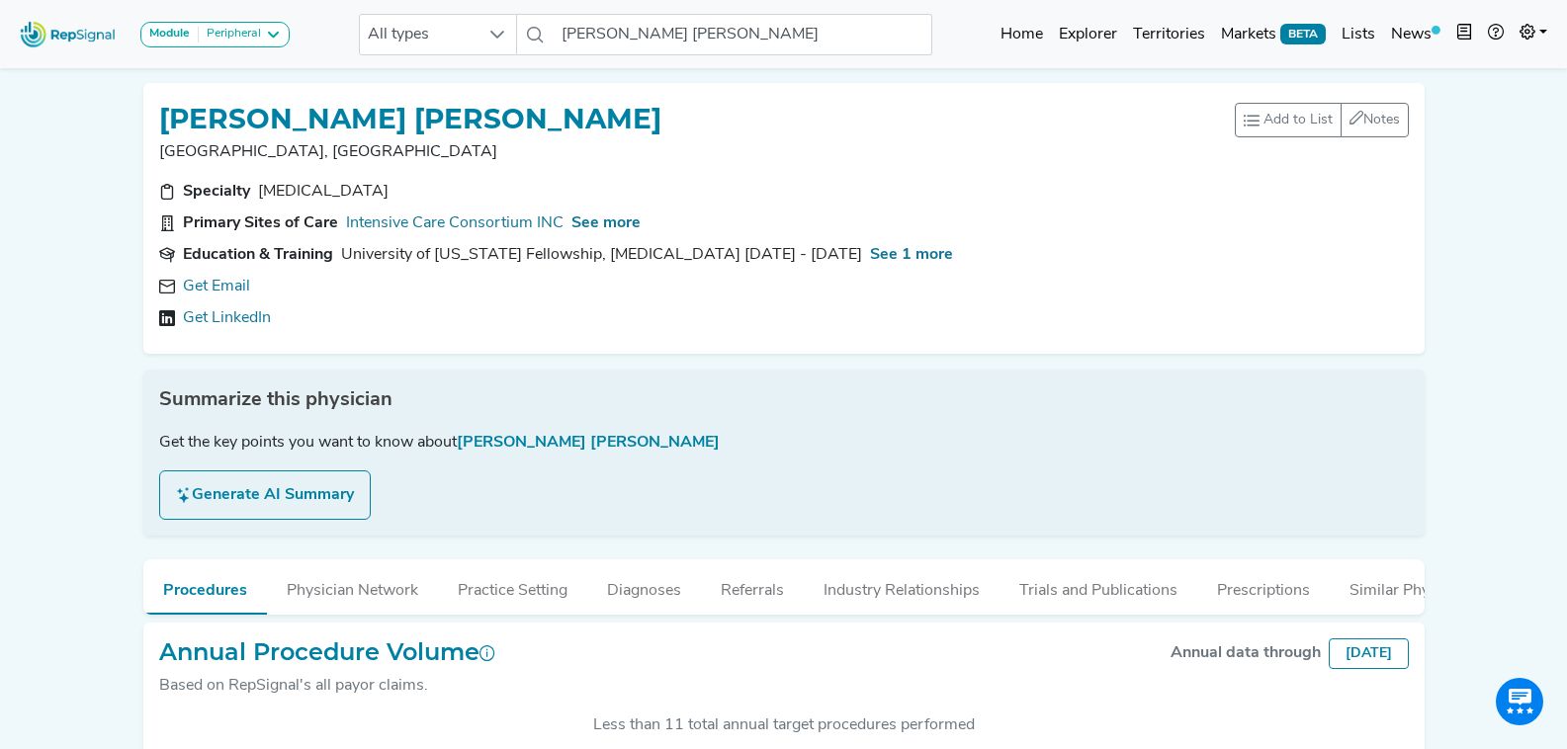
click at [222, 285] on link "Get Email" at bounding box center [216, 287] width 67 height 24
drag, startPoint x: 361, startPoint y: 286, endPoint x: 419, endPoint y: 300, distance: 60.0
click at [711, 286] on icon at bounding box center [719, 287] width 16 height 16
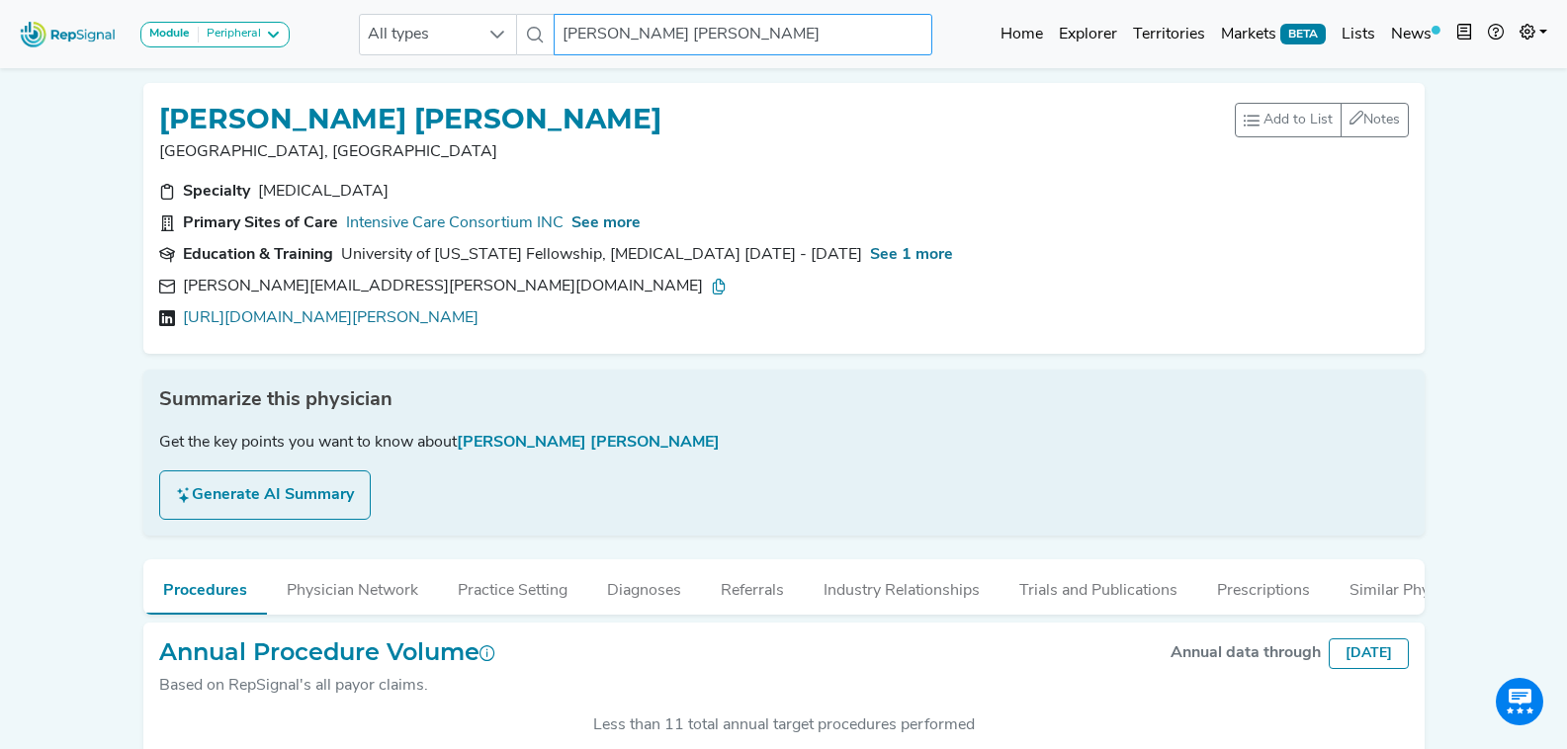
click at [615, 31] on input "[PERSON_NAME] [PERSON_NAME]" at bounding box center [743, 35] width 378 height 42
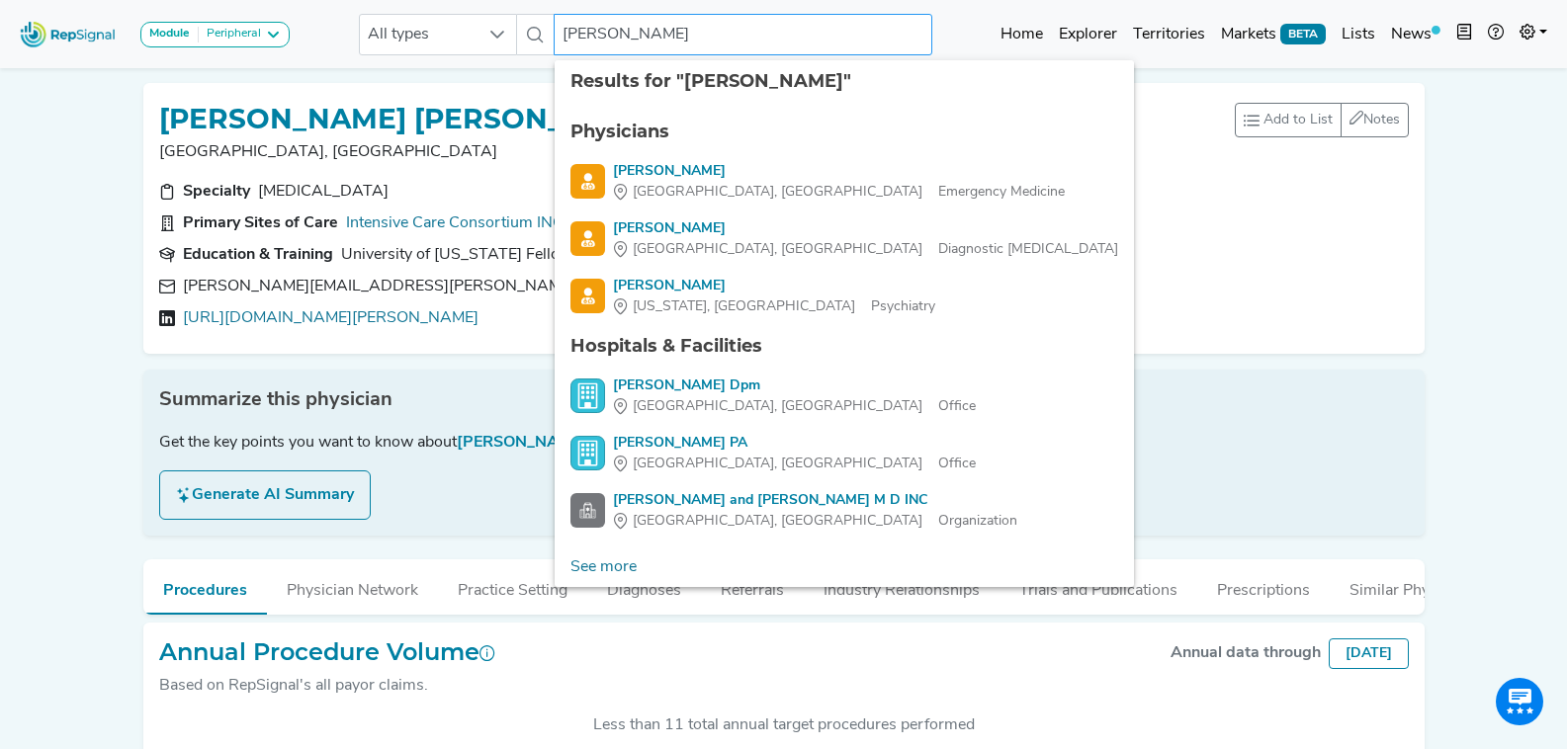
click at [567, 33] on input "[PERSON_NAME]" at bounding box center [743, 35] width 378 height 42
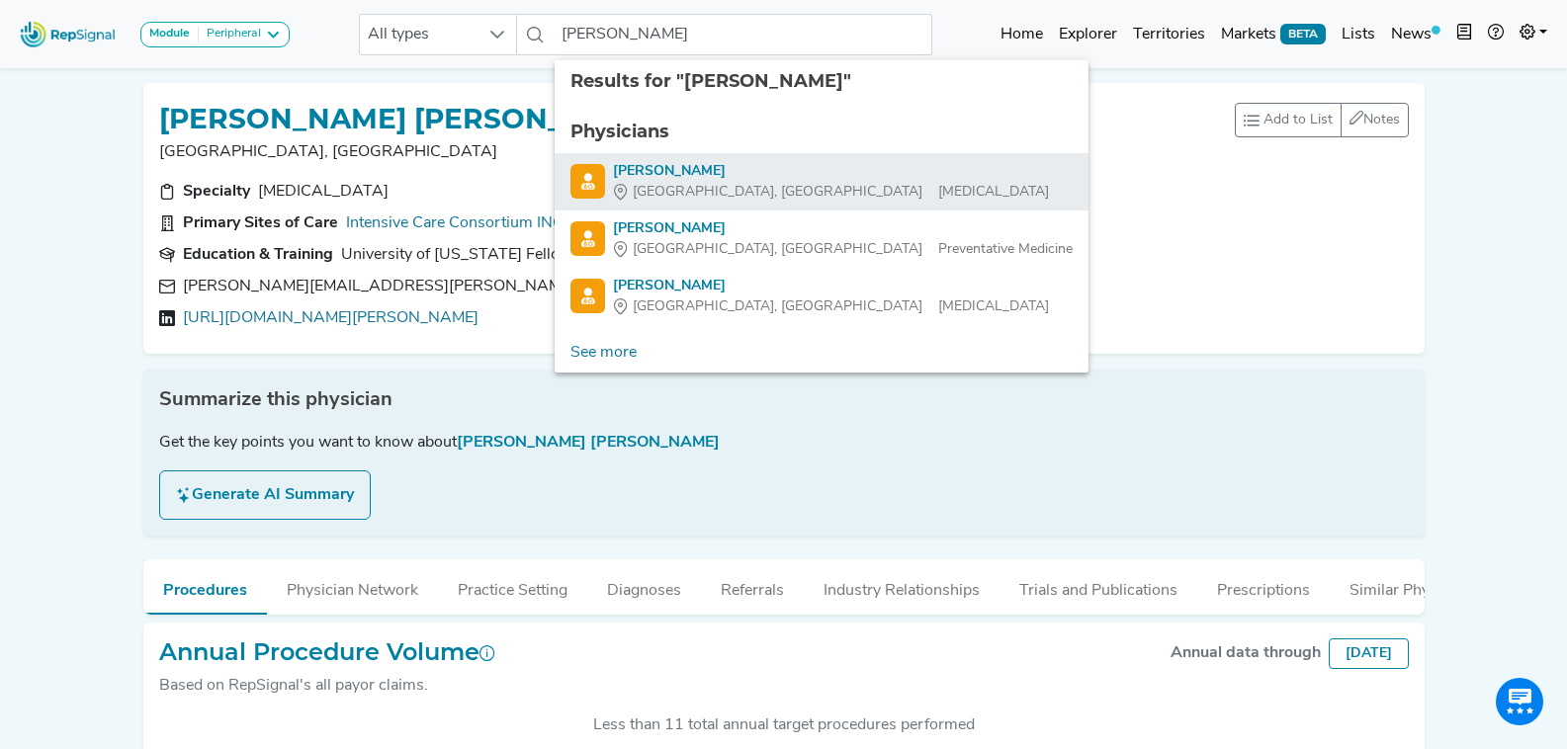
click at [777, 189] on div "[GEOGRAPHIC_DATA], [GEOGRAPHIC_DATA] [MEDICAL_DATA]" at bounding box center [831, 192] width 436 height 21
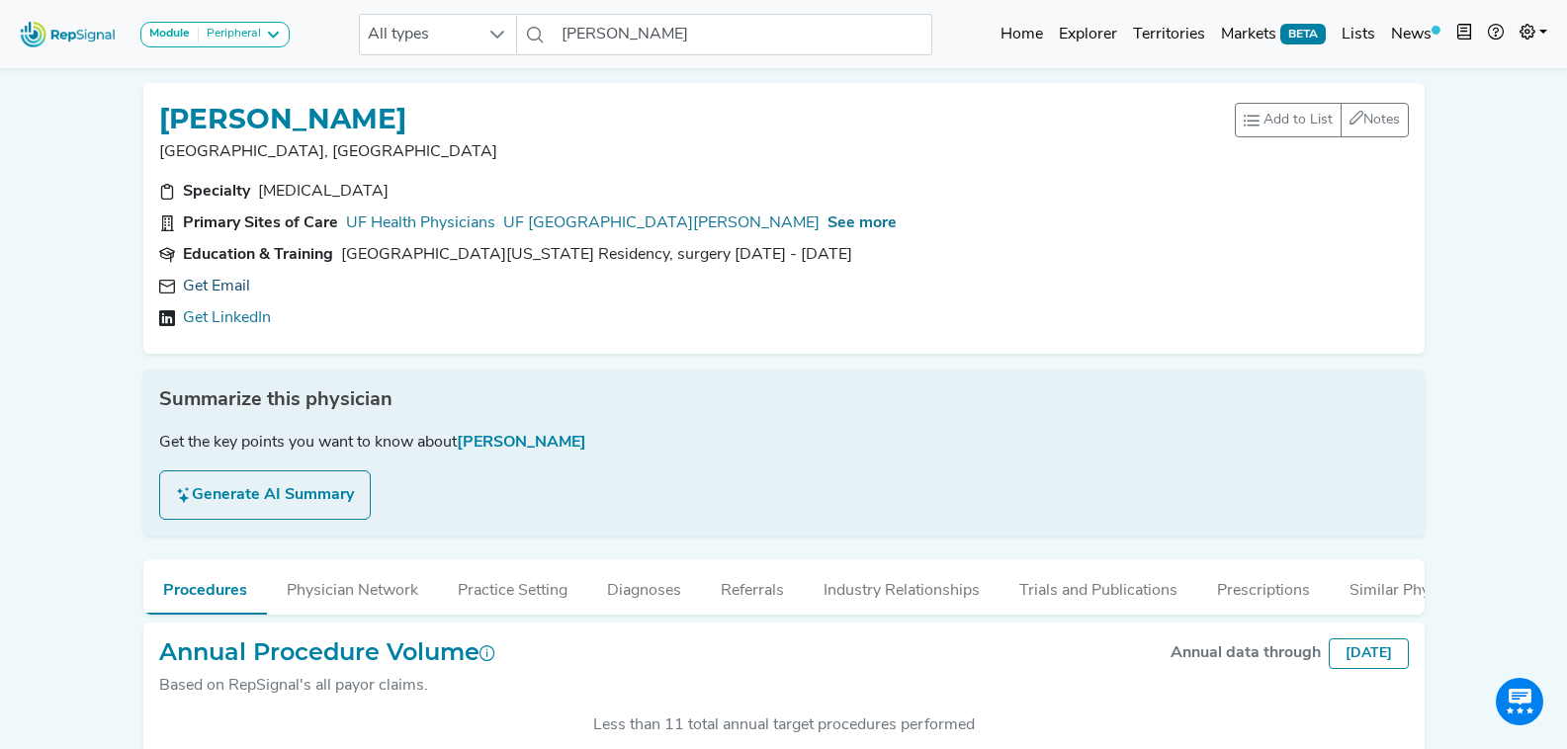
click at [218, 285] on link "Get Email" at bounding box center [216, 287] width 67 height 24
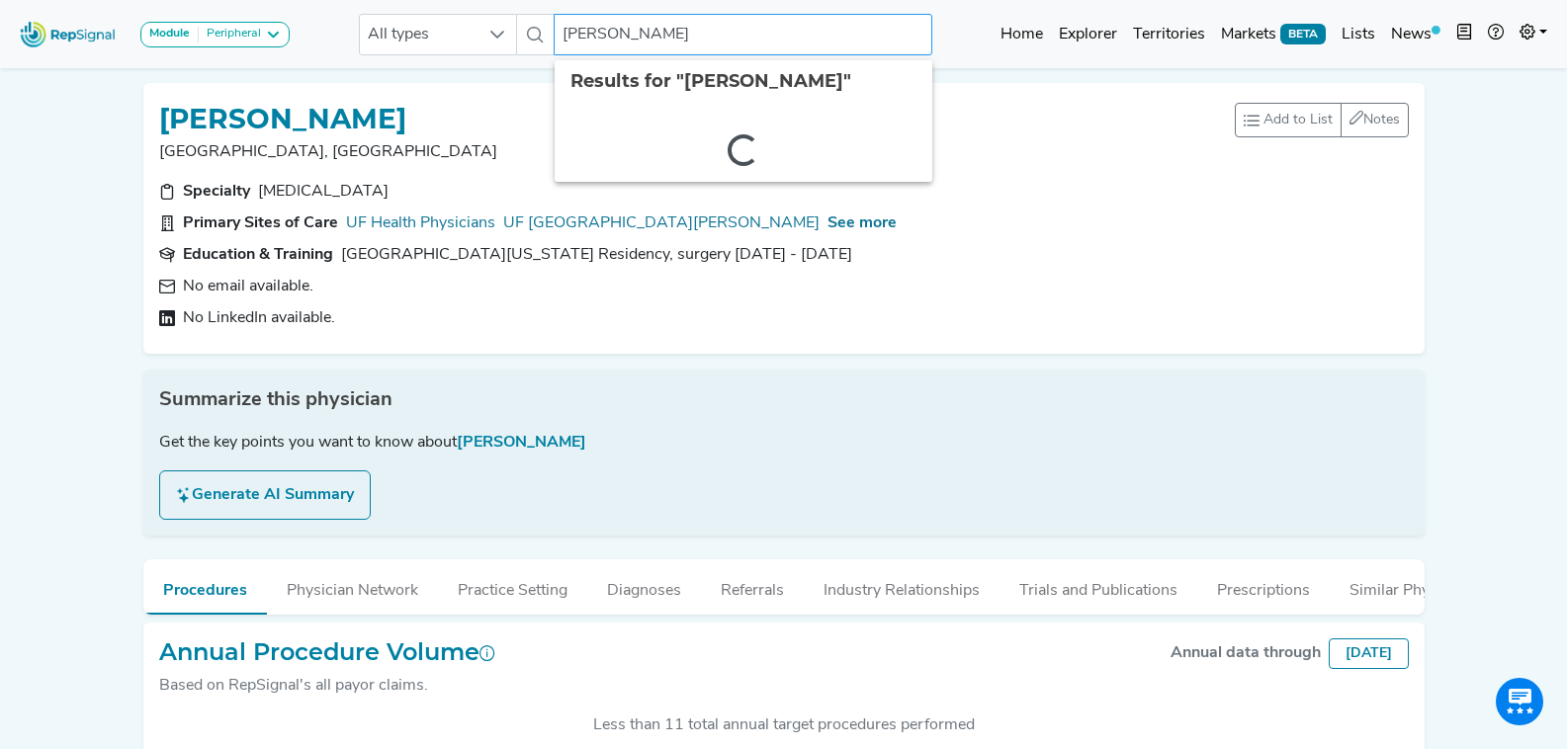
click at [631, 35] on input "[PERSON_NAME]" at bounding box center [743, 35] width 378 height 42
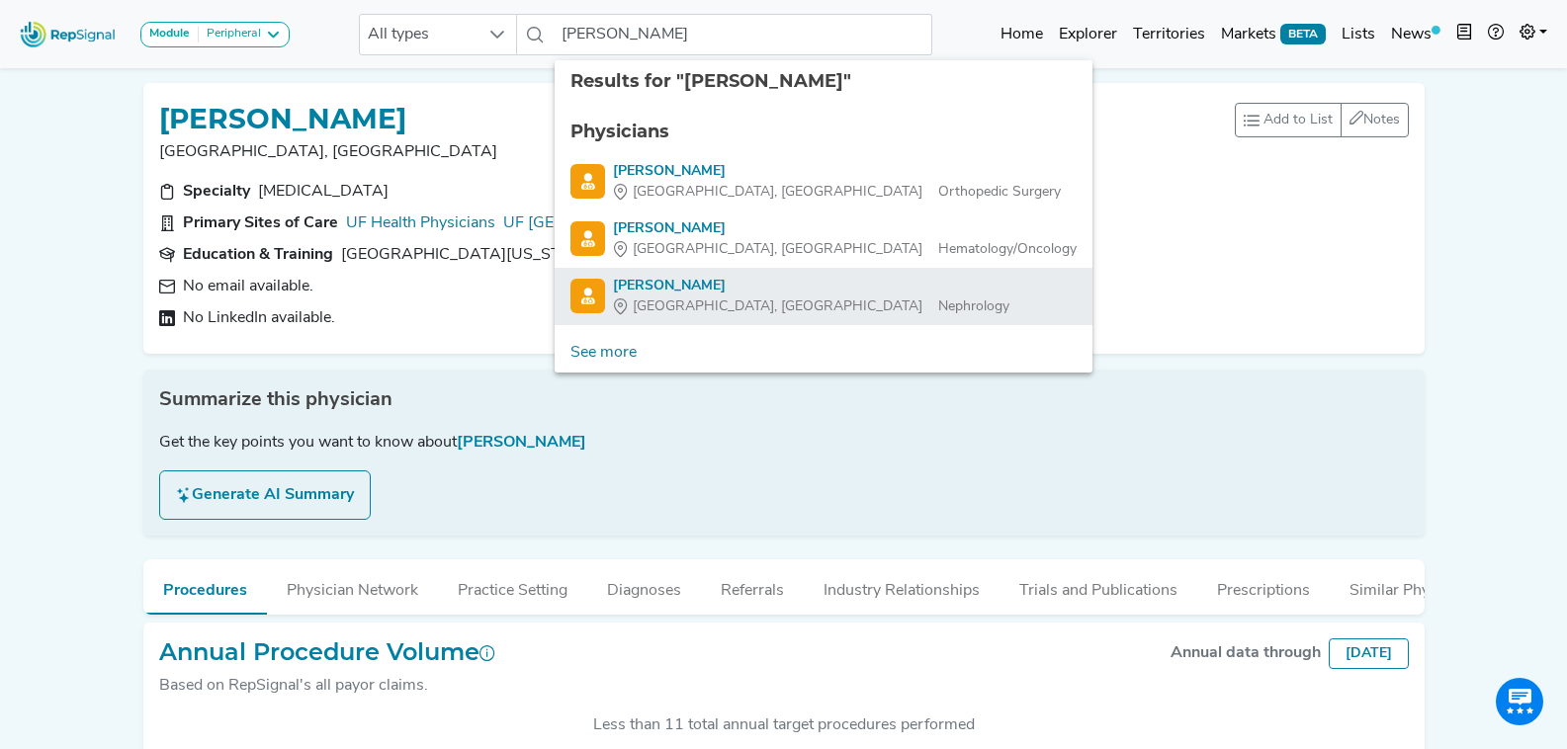
click at [766, 297] on div "[GEOGRAPHIC_DATA], [GEOGRAPHIC_DATA] Nephrology" at bounding box center [811, 307] width 396 height 21
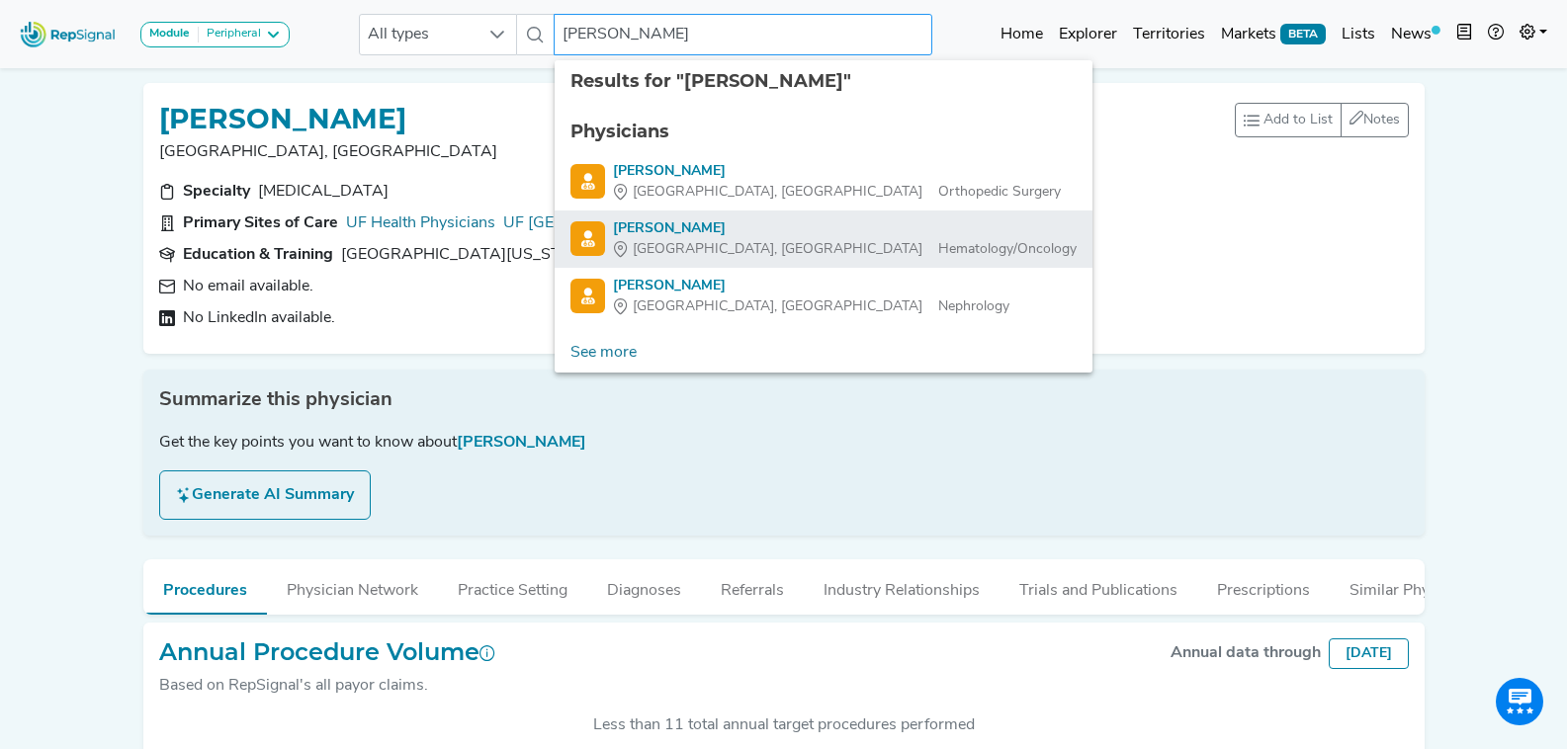
type input "[PERSON_NAME]"
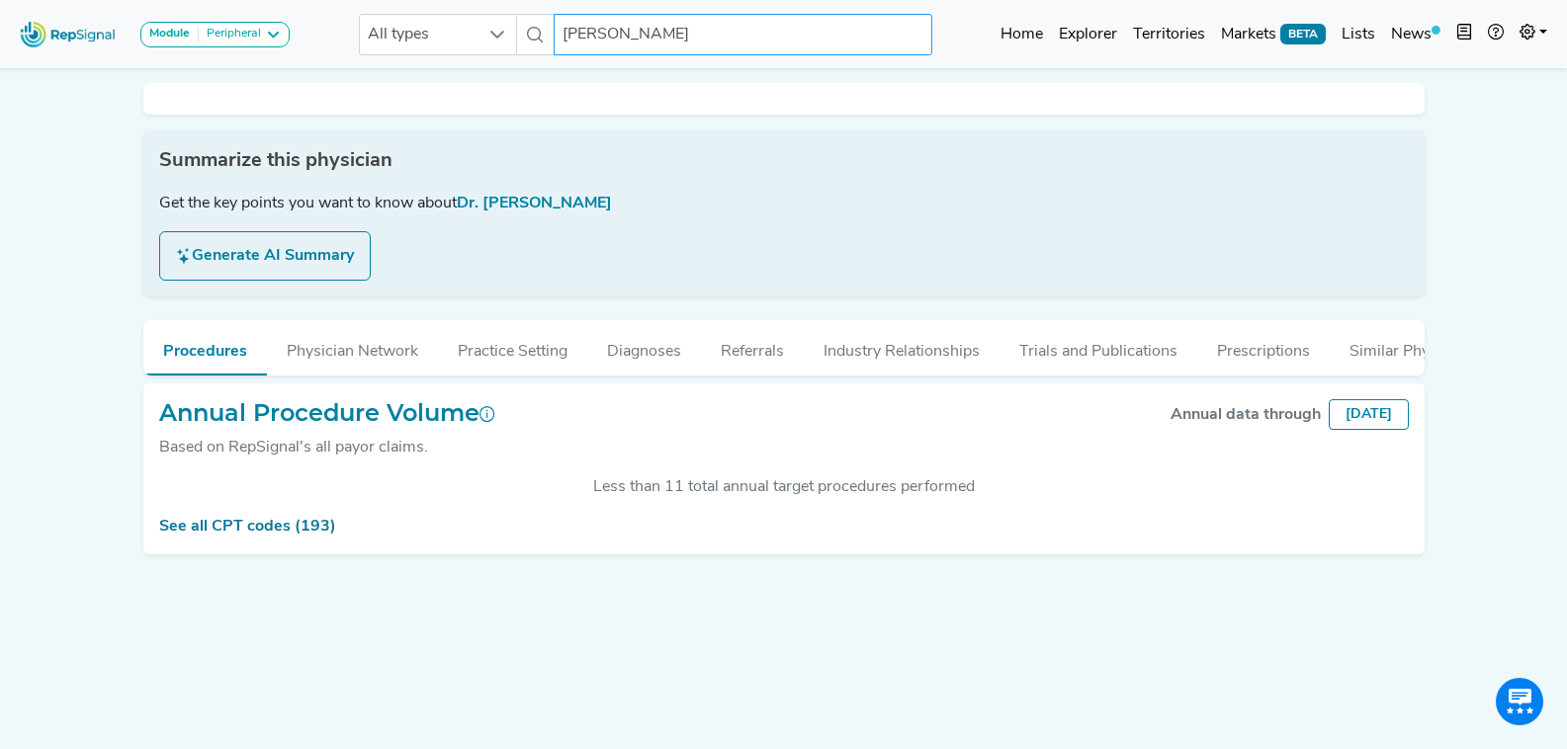
click at [711, 41] on input "[PERSON_NAME]" at bounding box center [743, 35] width 378 height 42
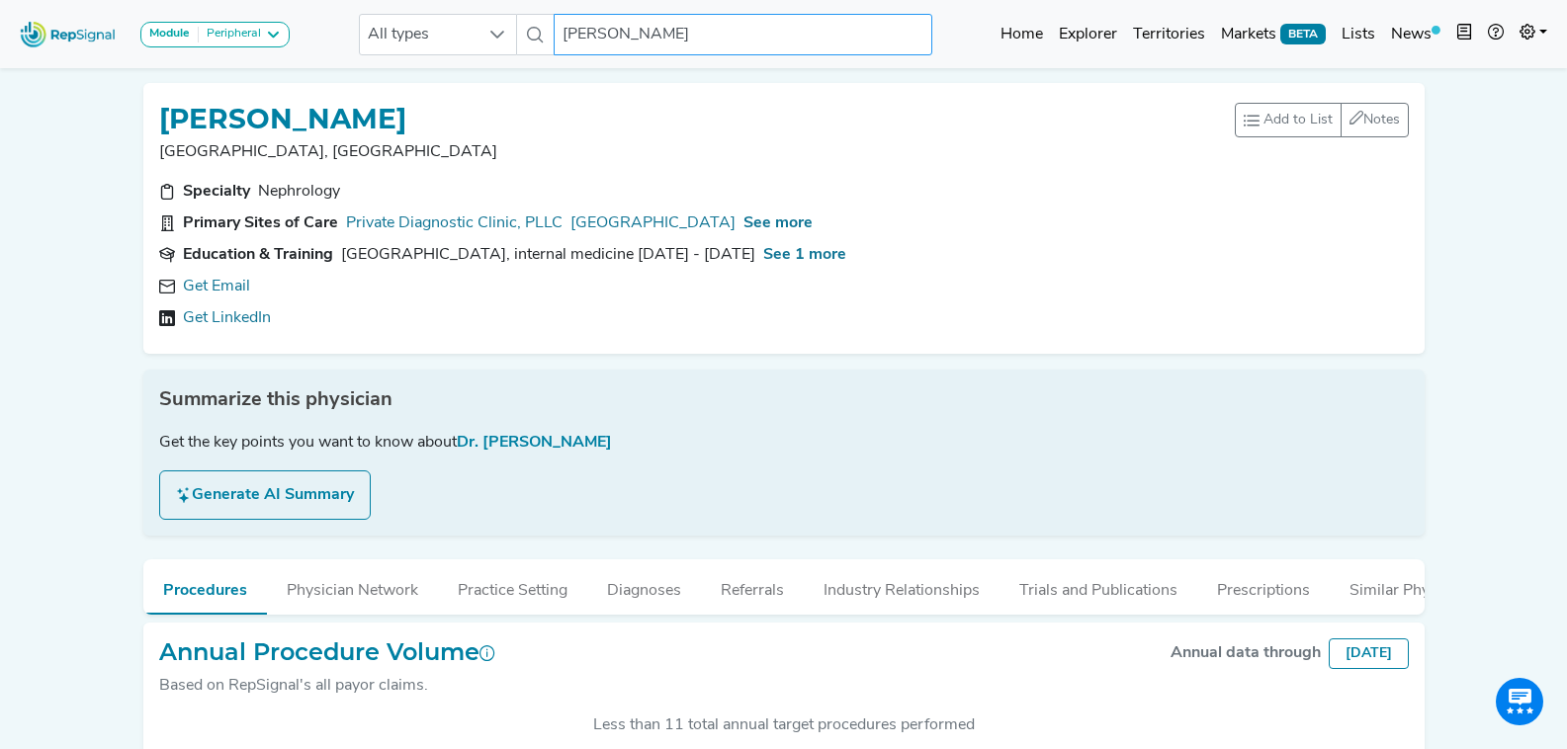
click at [228, 288] on link "Get Email" at bounding box center [216, 287] width 67 height 24
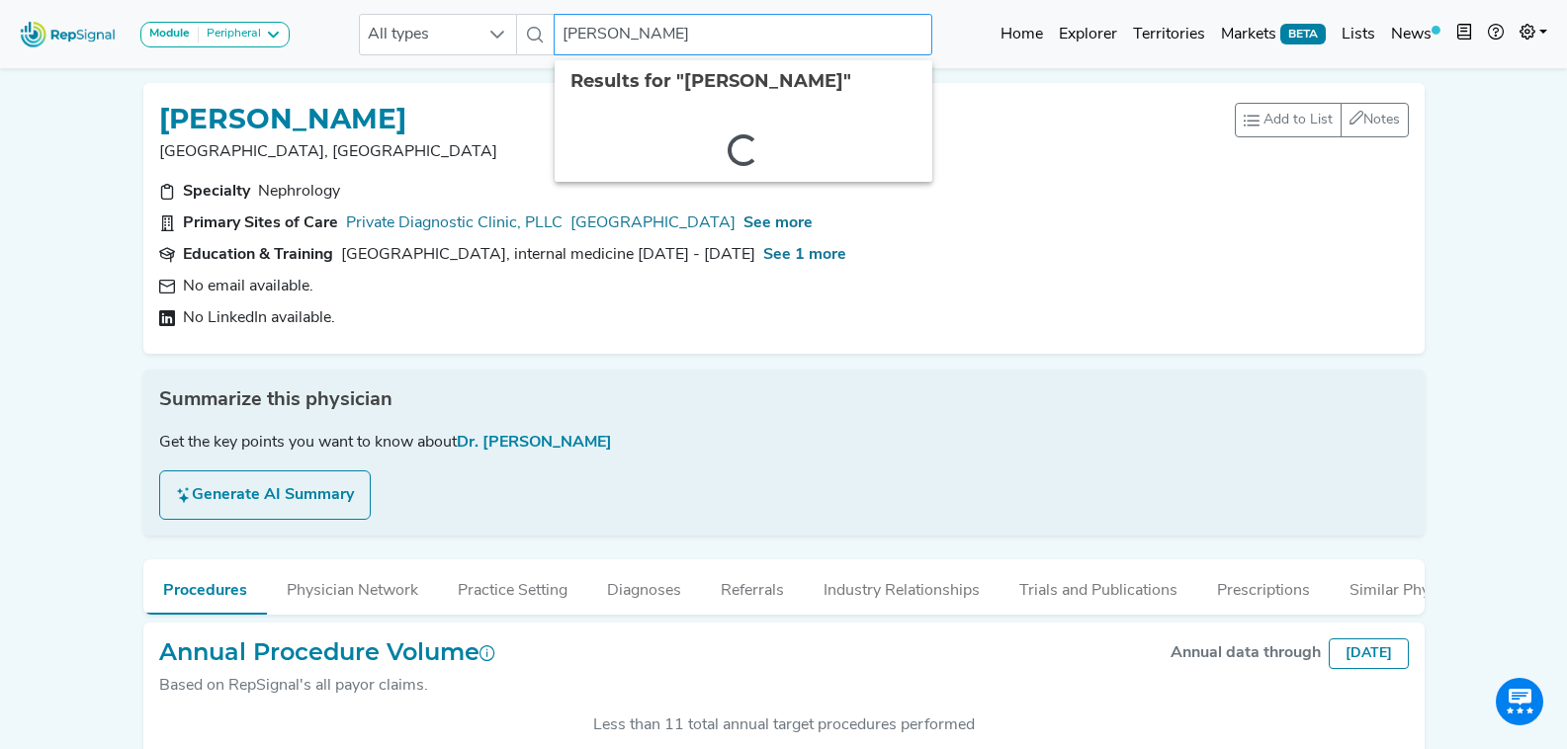
click at [800, 38] on input "[PERSON_NAME]" at bounding box center [743, 35] width 378 height 42
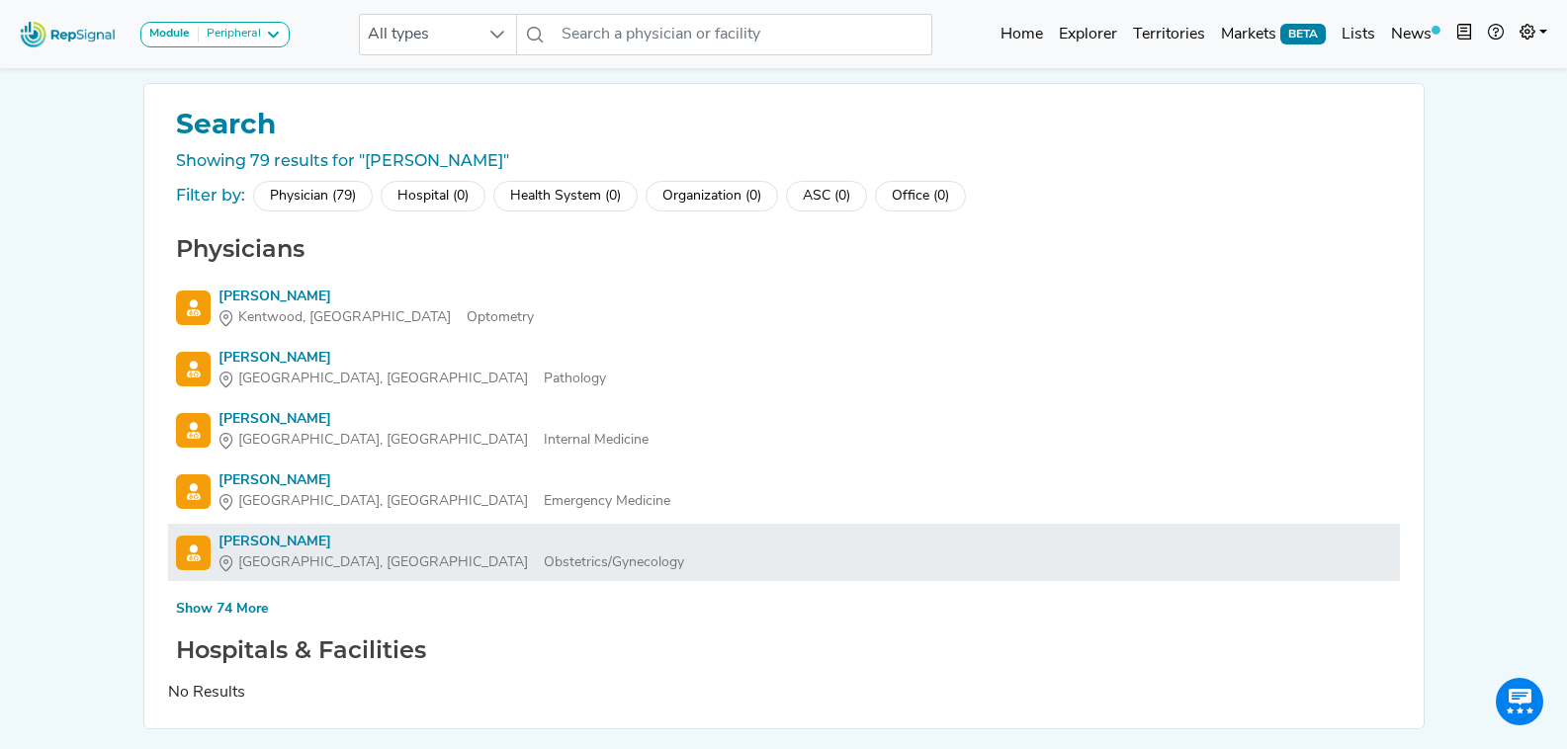
click at [283, 545] on div "[PERSON_NAME]" at bounding box center [451, 542] width 466 height 21
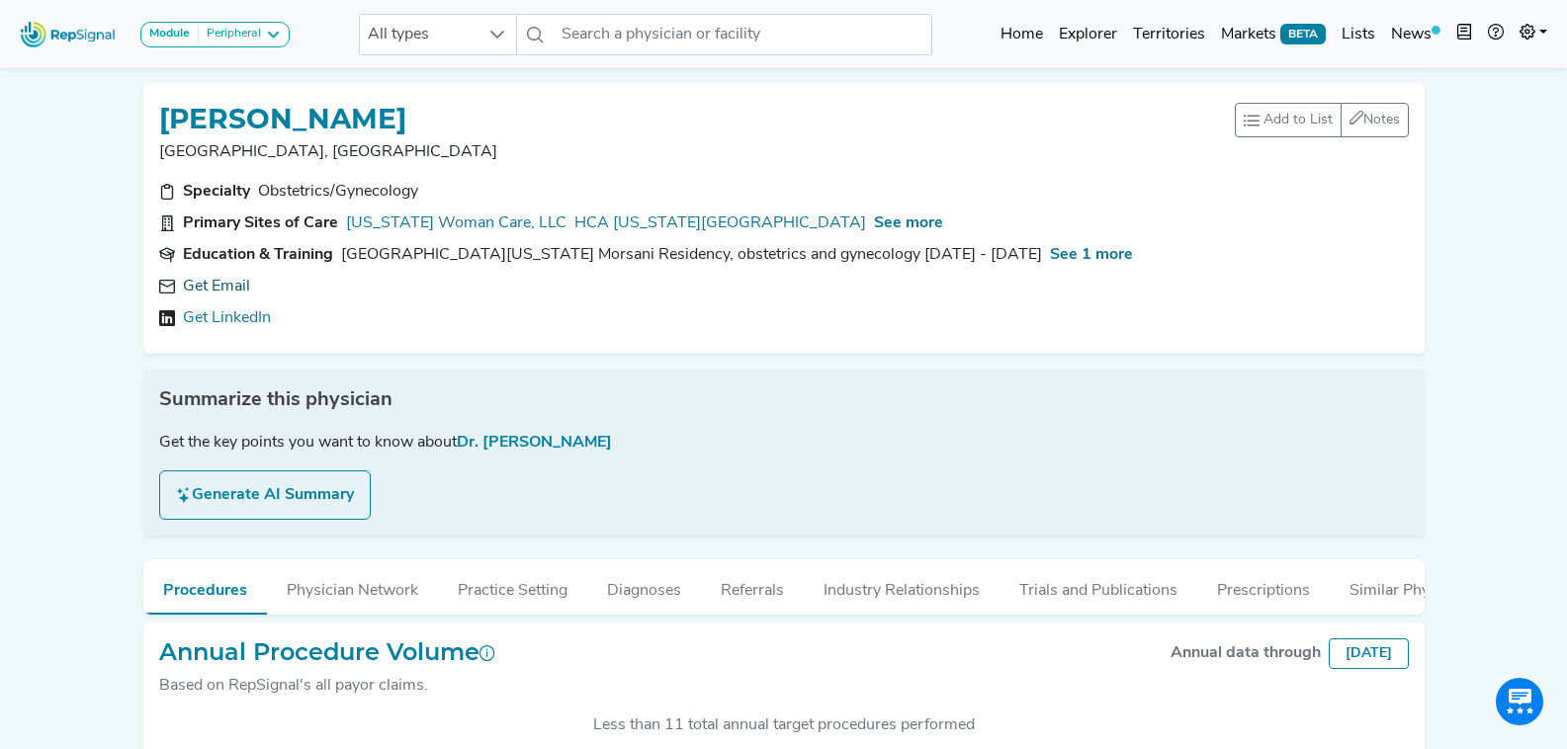
click at [226, 285] on link "Get Email" at bounding box center [216, 287] width 67 height 24
click at [642, 48] on input "text" at bounding box center [743, 35] width 378 height 42
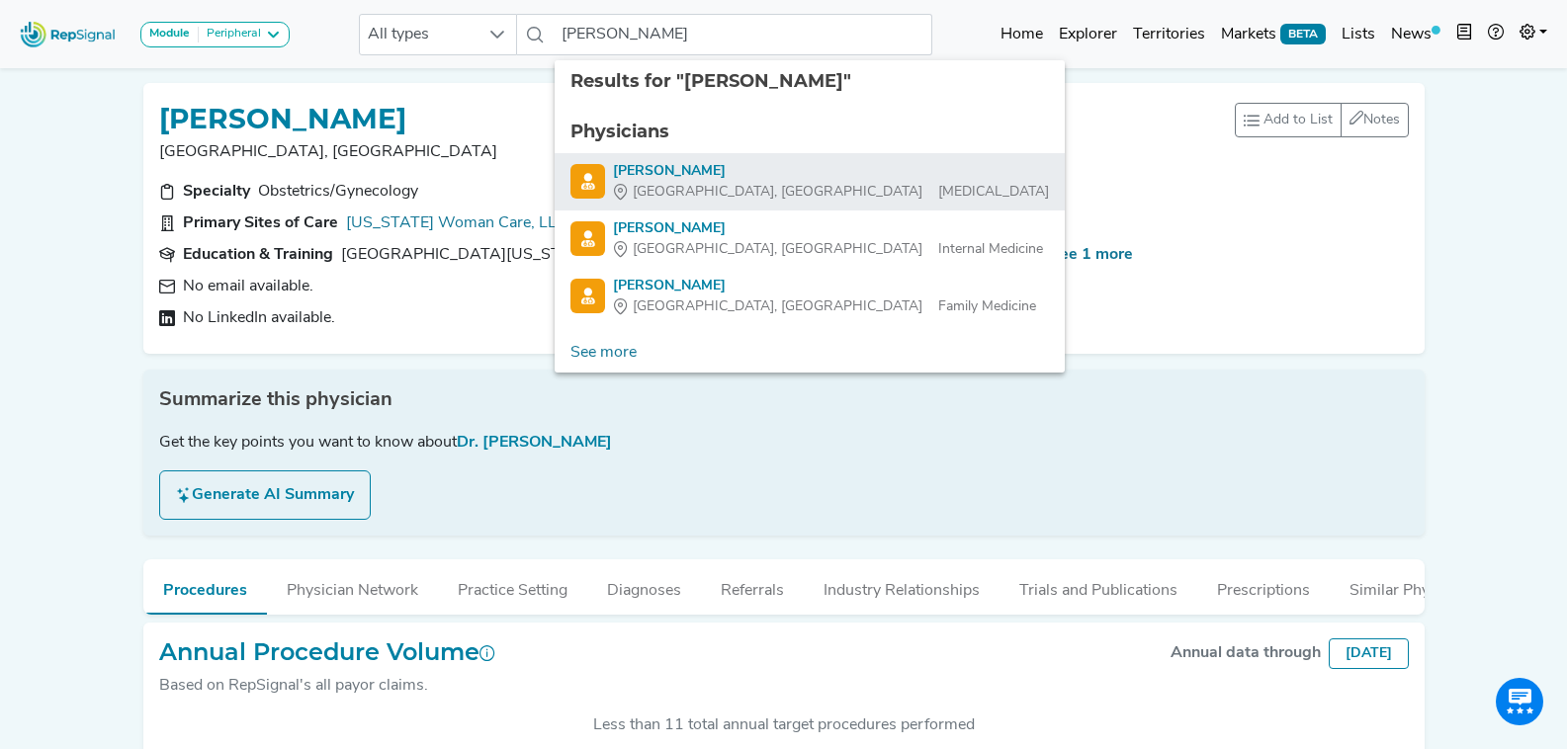
click at [797, 169] on div "[PERSON_NAME]" at bounding box center [831, 171] width 436 height 21
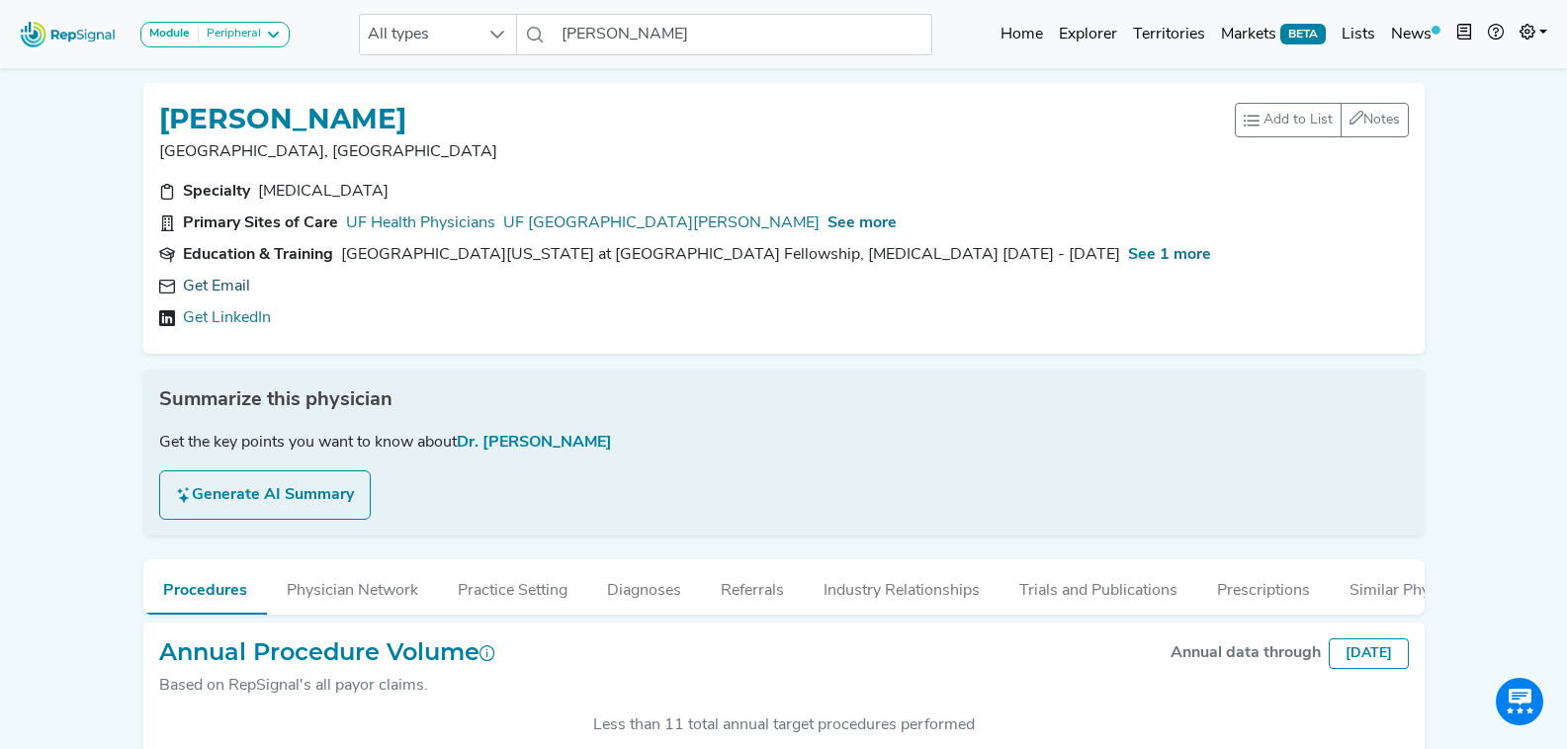
click at [236, 290] on link "Get Email" at bounding box center [216, 287] width 67 height 24
click at [632, 49] on input "[PERSON_NAME]" at bounding box center [743, 35] width 378 height 42
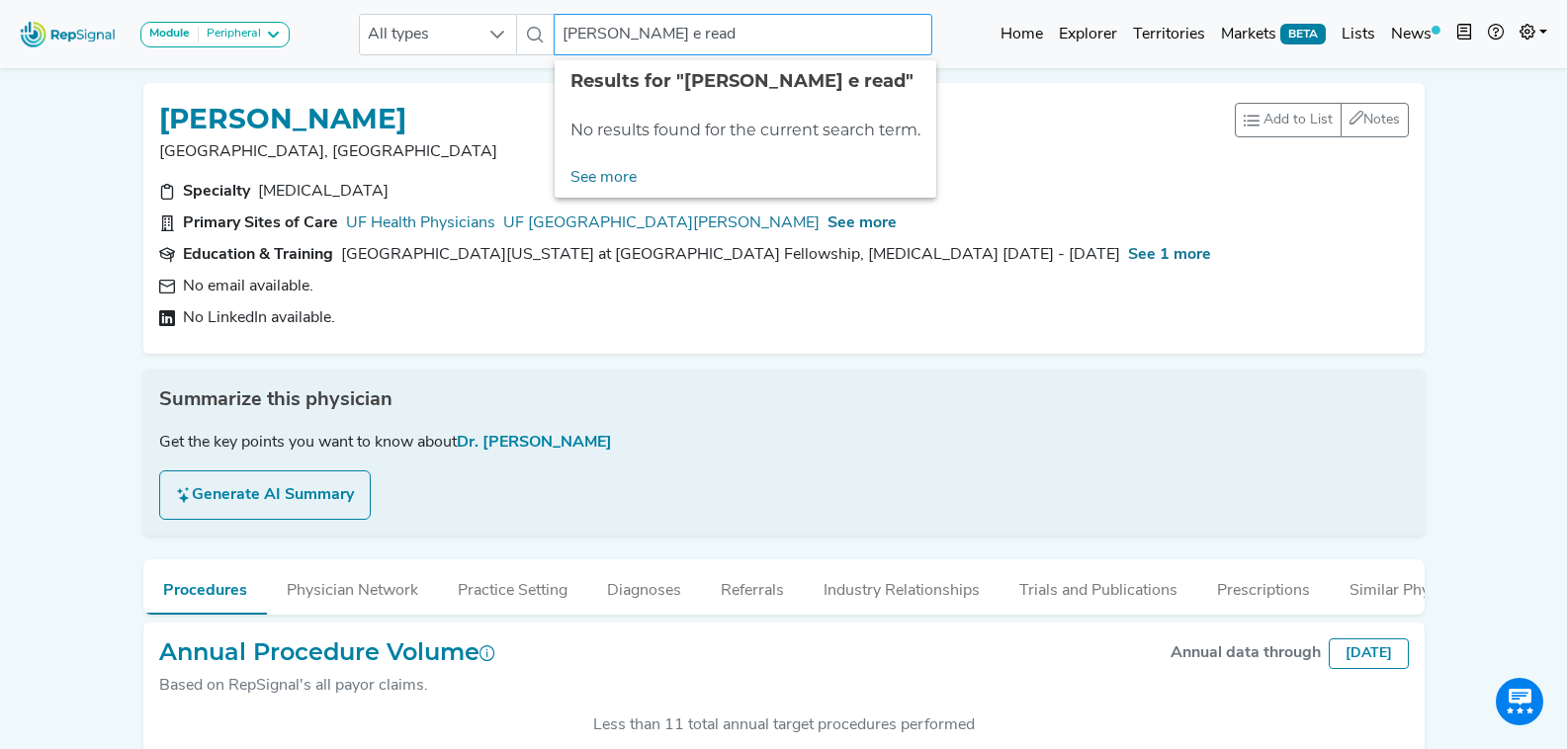
click at [636, 32] on input "[PERSON_NAME] e read" at bounding box center [743, 35] width 378 height 42
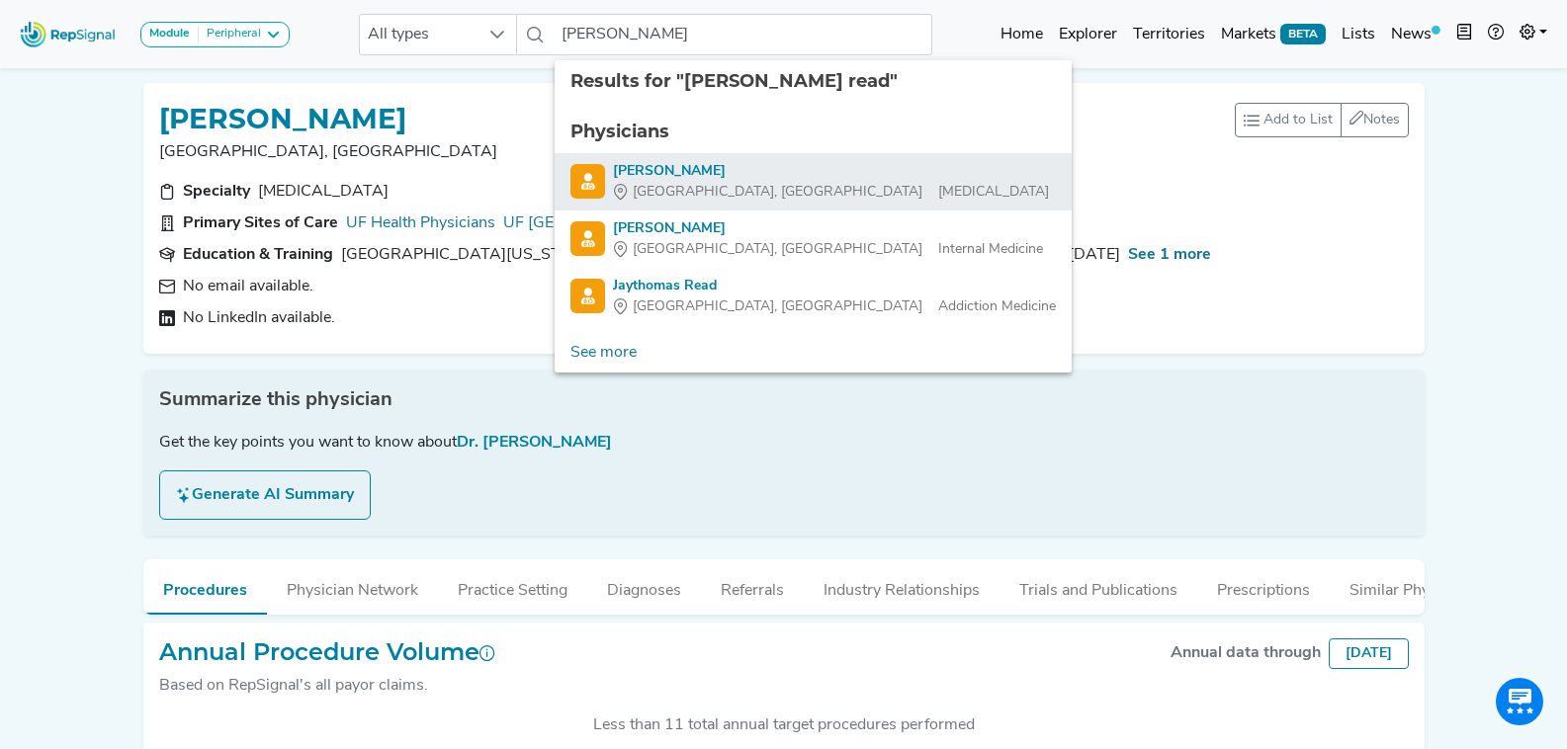
click at [764, 185] on div "[GEOGRAPHIC_DATA], [GEOGRAPHIC_DATA] [MEDICAL_DATA]" at bounding box center [831, 192] width 436 height 21
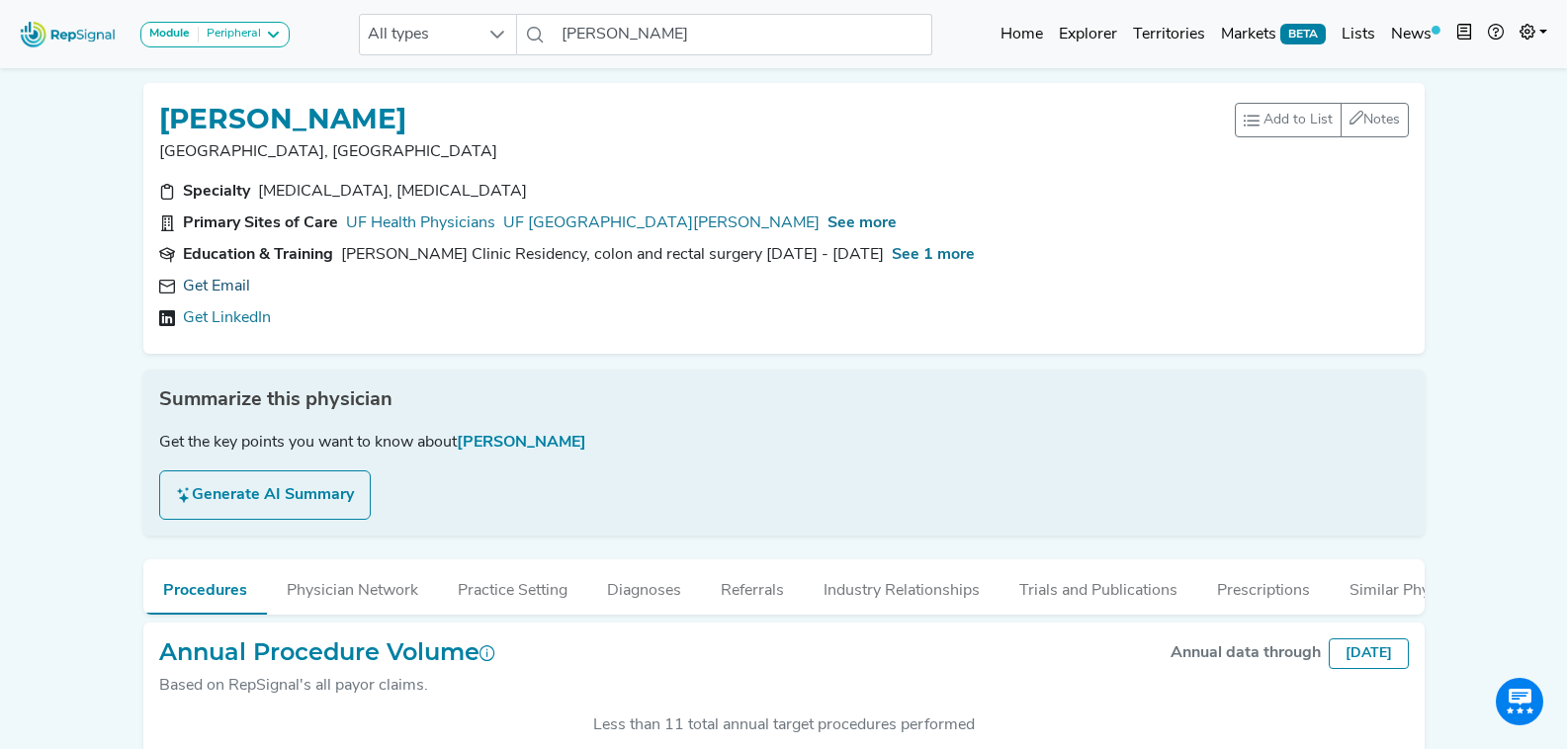
click at [218, 285] on link "Get Email" at bounding box center [216, 287] width 67 height 24
click at [676, 29] on input "[PERSON_NAME]" at bounding box center [743, 35] width 378 height 42
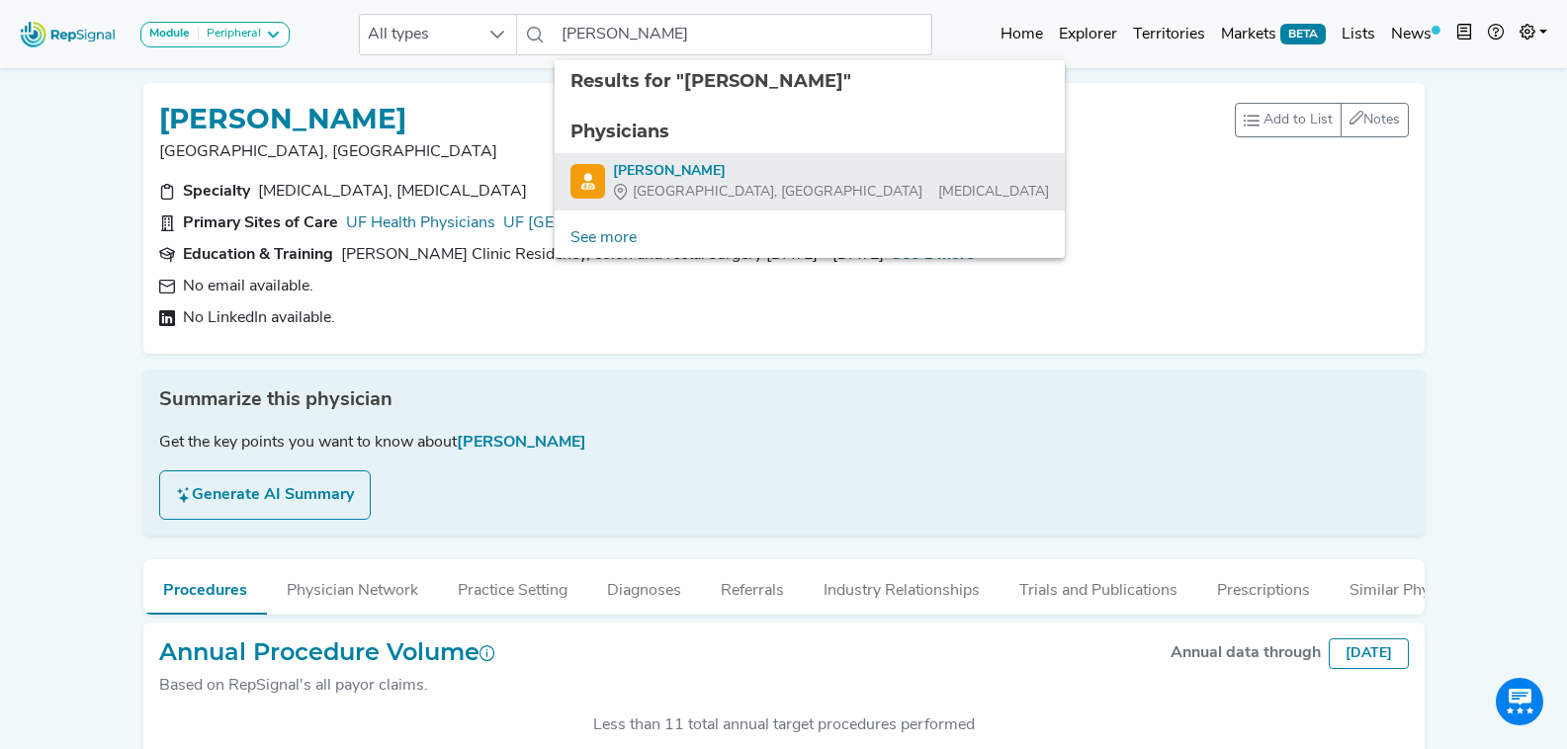
click at [826, 176] on div "[PERSON_NAME]" at bounding box center [831, 171] width 436 height 21
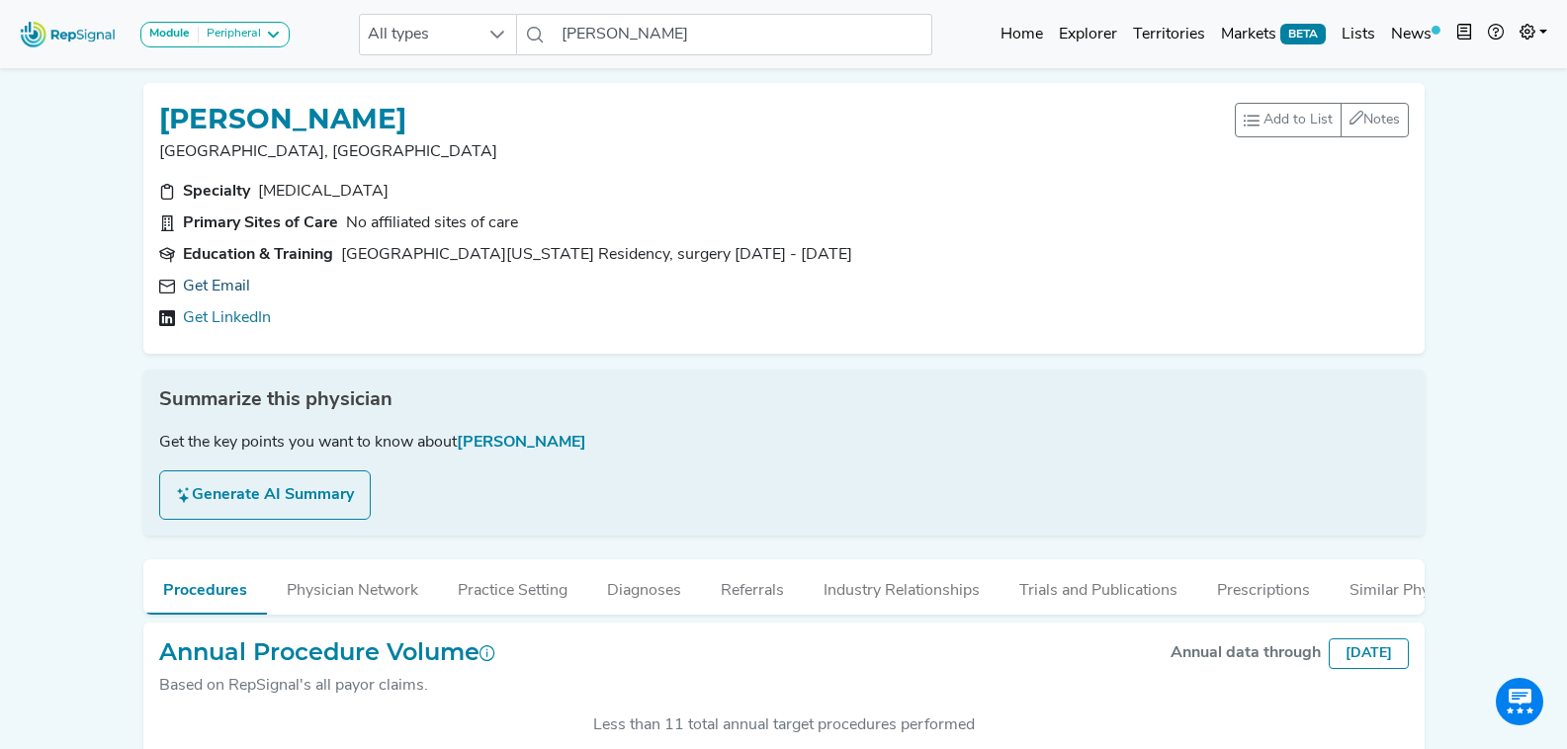
click at [211, 282] on link "Get Email" at bounding box center [216, 287] width 67 height 24
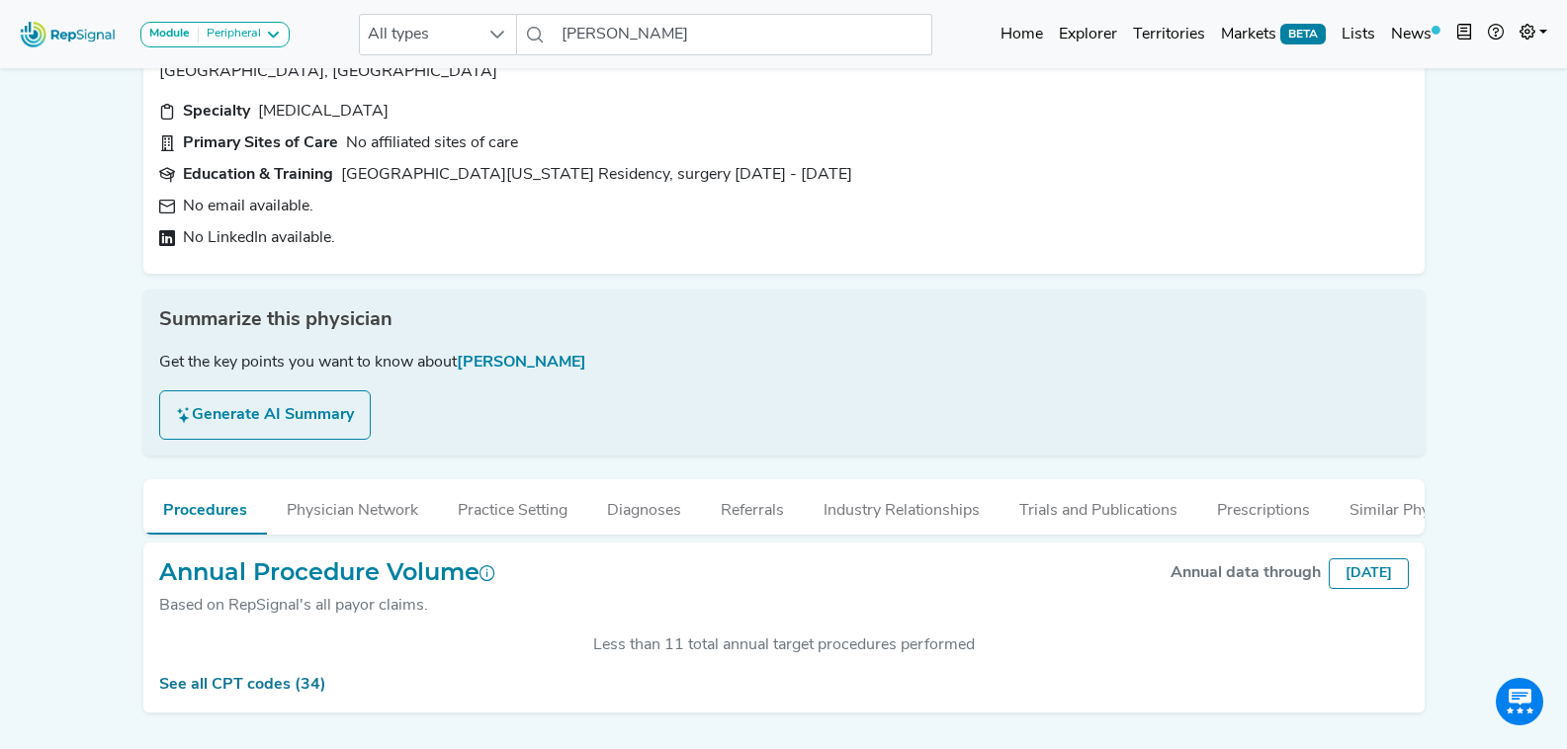
scroll to position [145, 0]
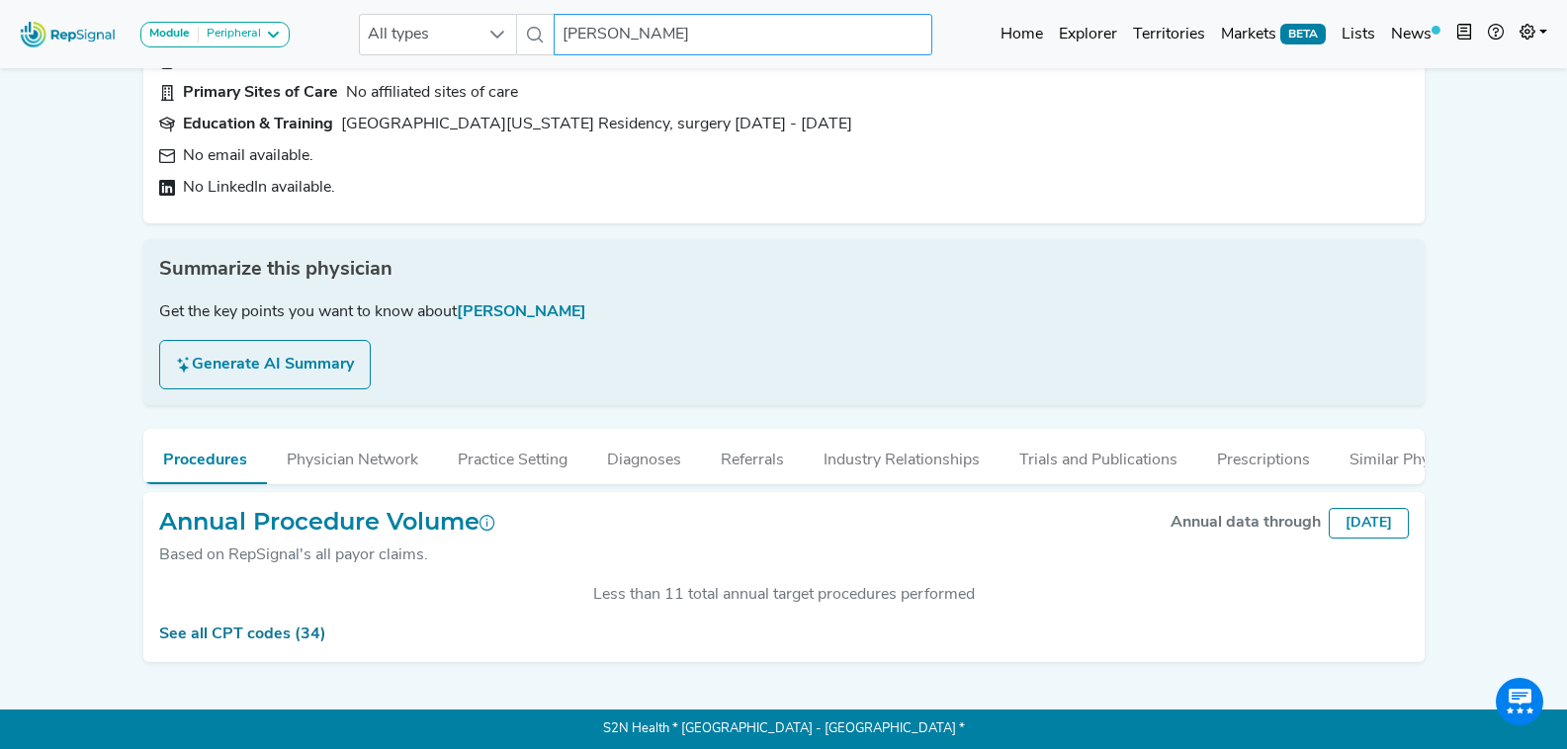
click at [696, 37] on input "[PERSON_NAME]" at bounding box center [743, 35] width 378 height 42
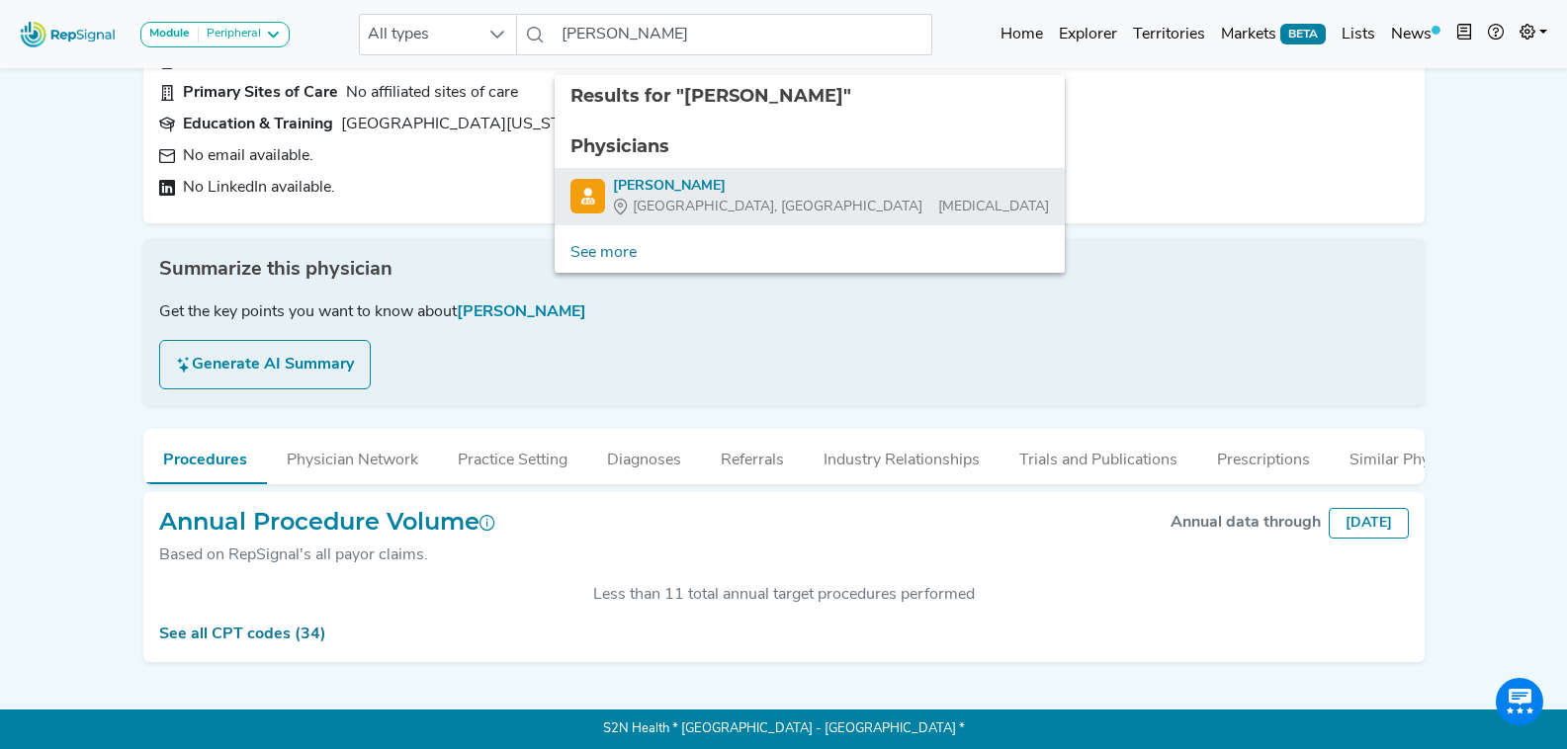
click at [731, 178] on div "[PERSON_NAME]" at bounding box center [831, 186] width 436 height 21
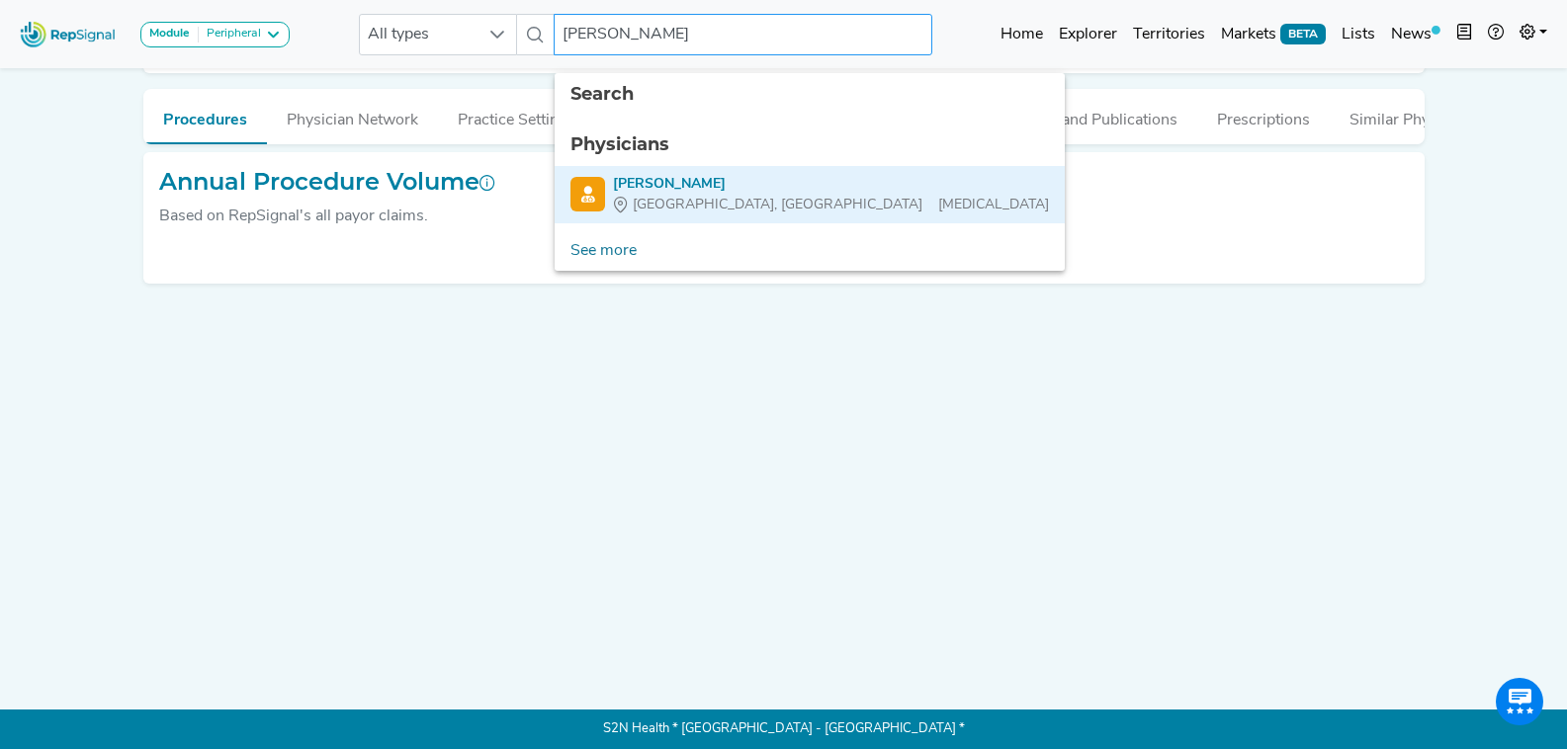
scroll to position [52, 0]
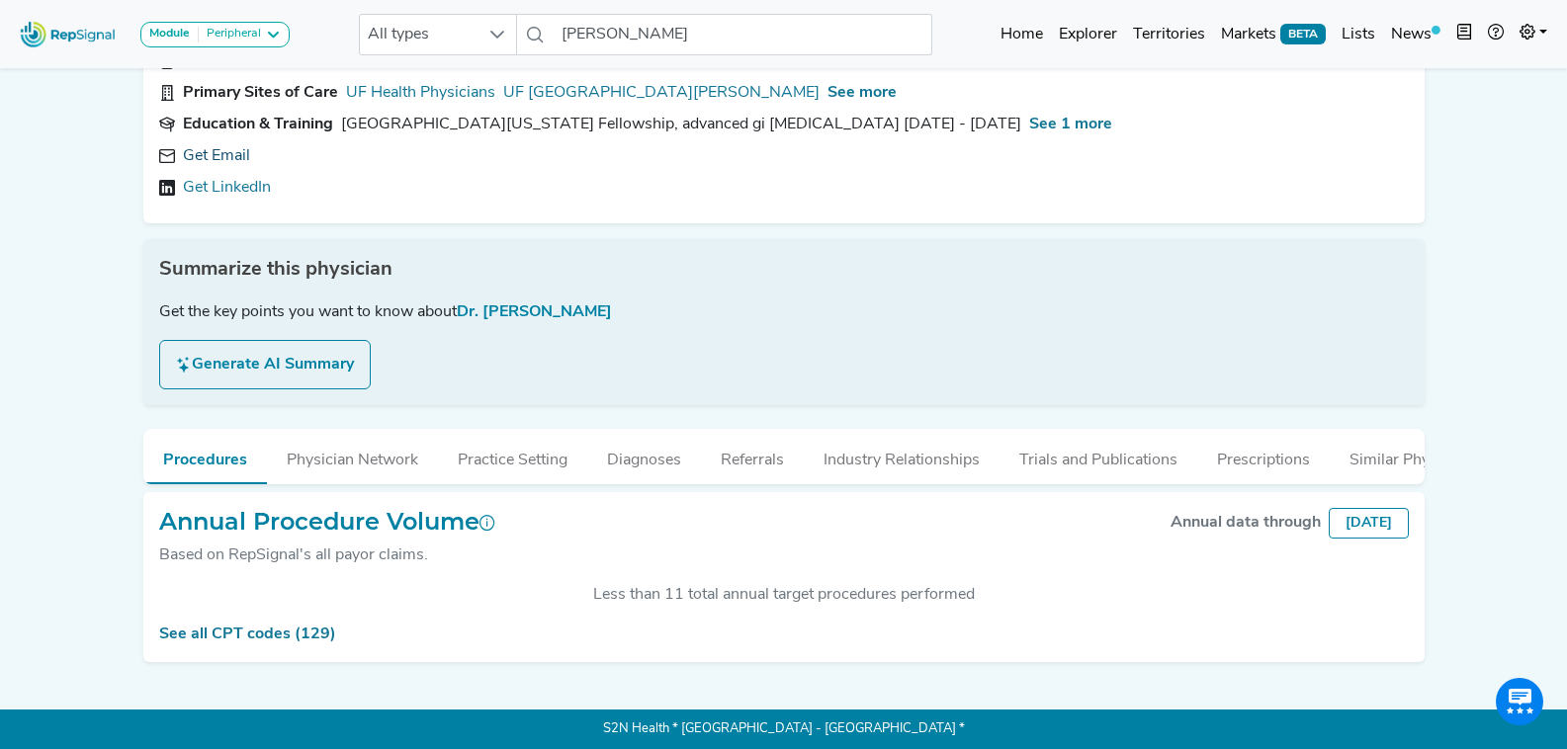
click at [229, 144] on link "Get Email" at bounding box center [216, 156] width 67 height 24
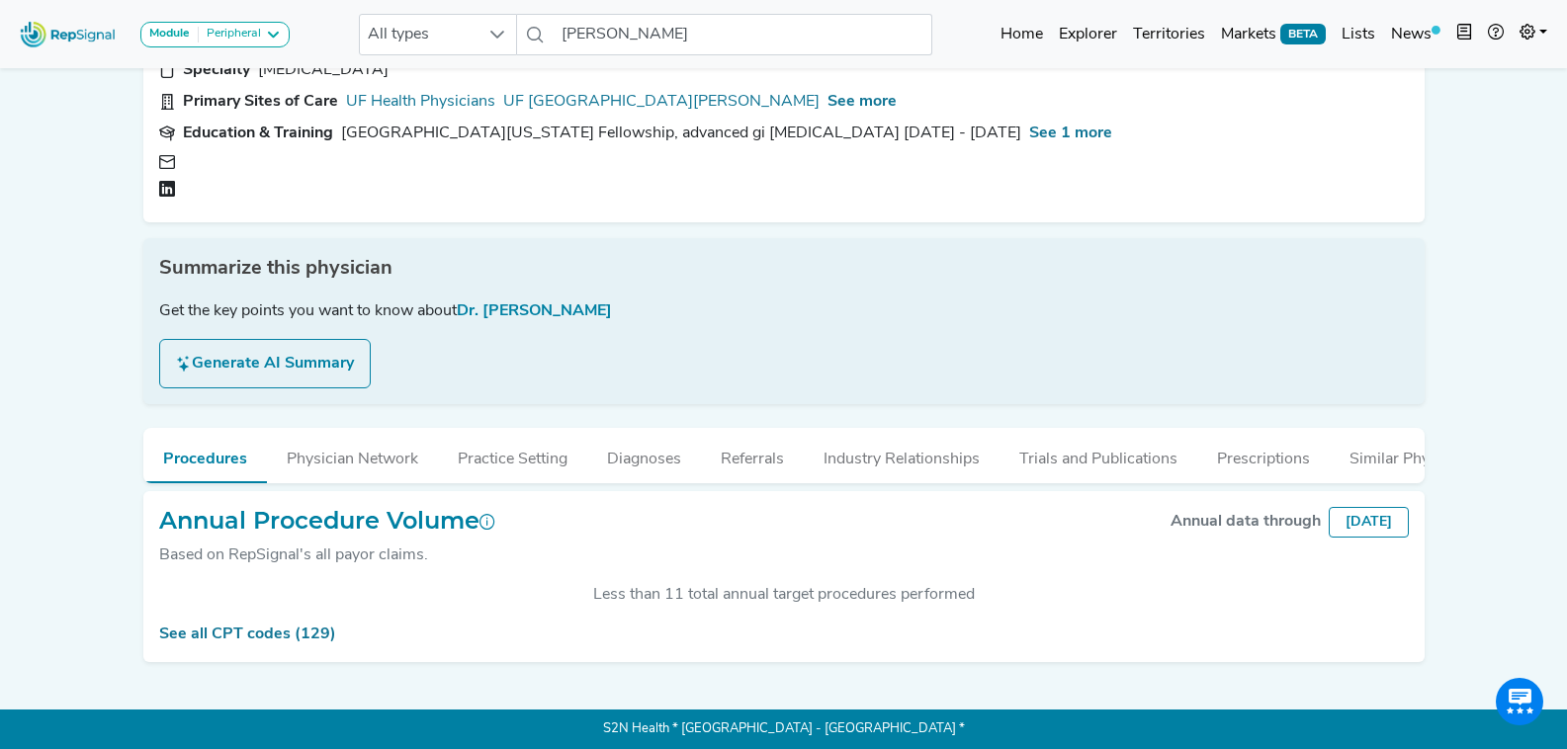
scroll to position [145, 0]
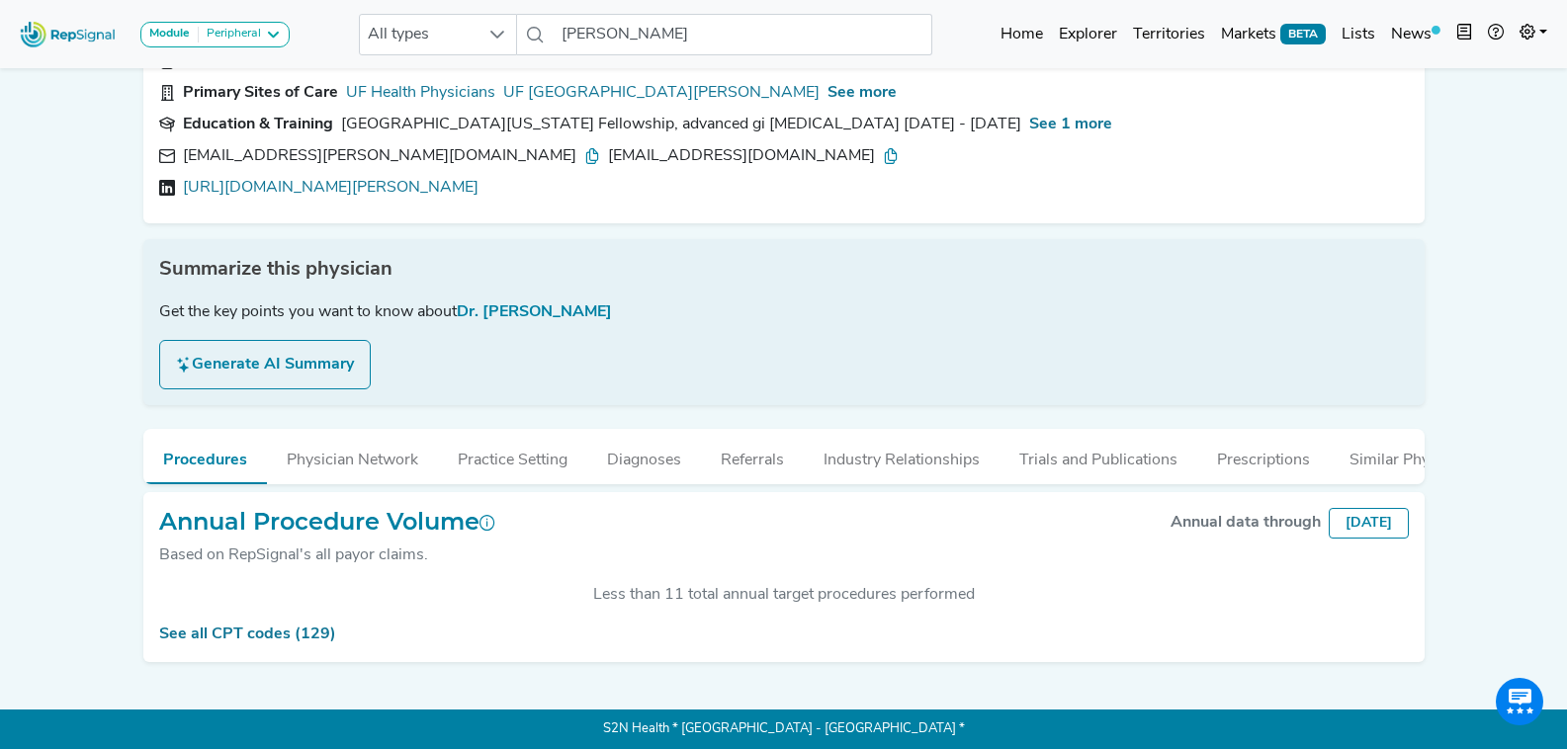
click at [584, 148] on icon at bounding box center [592, 156] width 16 height 16
click at [883, 148] on icon at bounding box center [891, 156] width 16 height 16
click at [633, 37] on input "[PERSON_NAME]" at bounding box center [743, 35] width 378 height 42
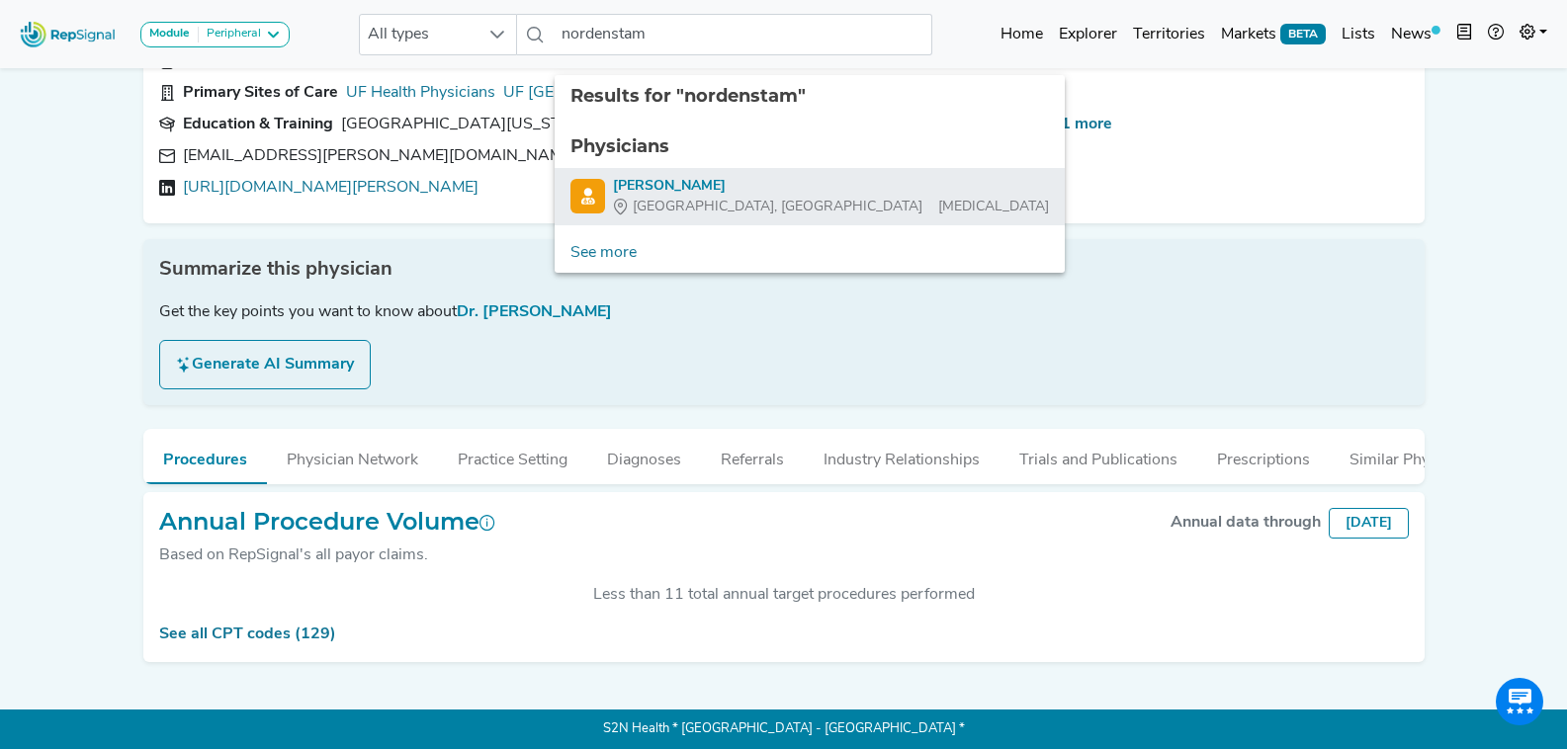
click at [709, 176] on div "[PERSON_NAME]" at bounding box center [831, 186] width 436 height 21
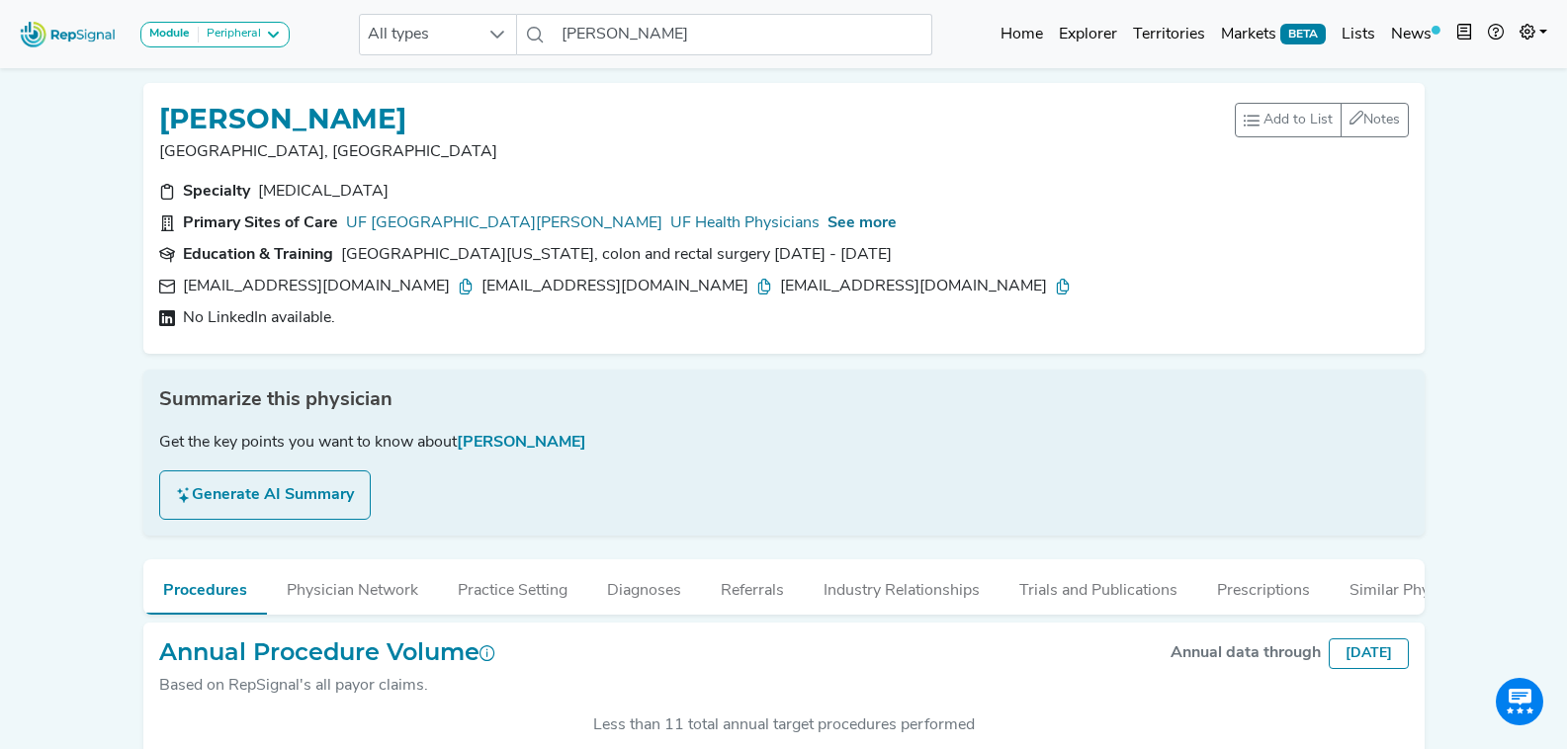
click at [458, 290] on icon at bounding box center [466, 287] width 16 height 16
click at [541, 282] on div "[EMAIL_ADDRESS][DOMAIN_NAME] [EMAIL_ADDRESS][DOMAIN_NAME] [EMAIL_ADDRESS][DOMAI…" at bounding box center [631, 287] width 896 height 24
click at [756, 282] on icon at bounding box center [764, 287] width 16 height 16
click at [1055, 284] on icon at bounding box center [1063, 287] width 16 height 16
click at [652, 29] on input "[PERSON_NAME]" at bounding box center [743, 35] width 378 height 42
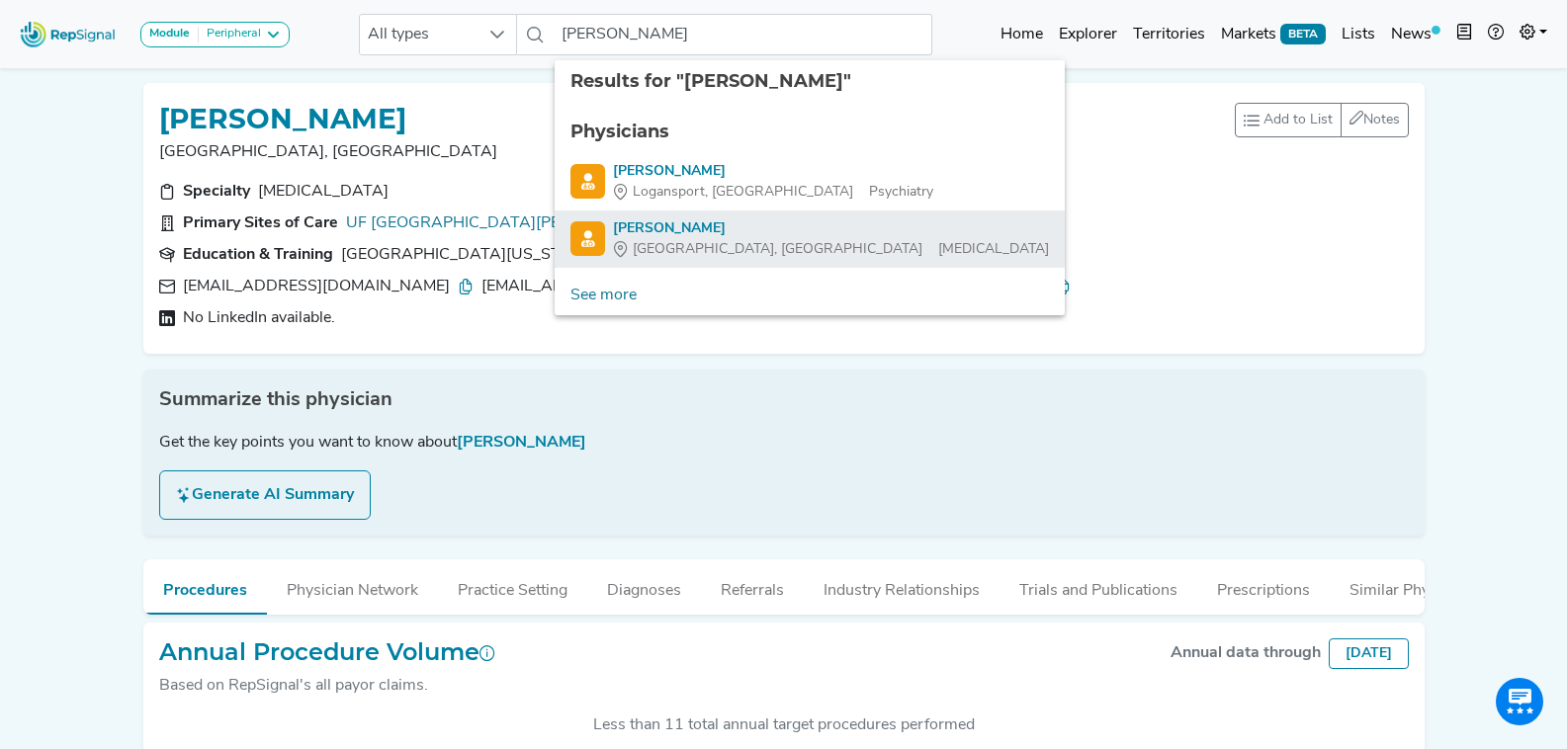
click at [821, 239] on div "[GEOGRAPHIC_DATA], [GEOGRAPHIC_DATA] [MEDICAL_DATA]" at bounding box center [831, 249] width 436 height 21
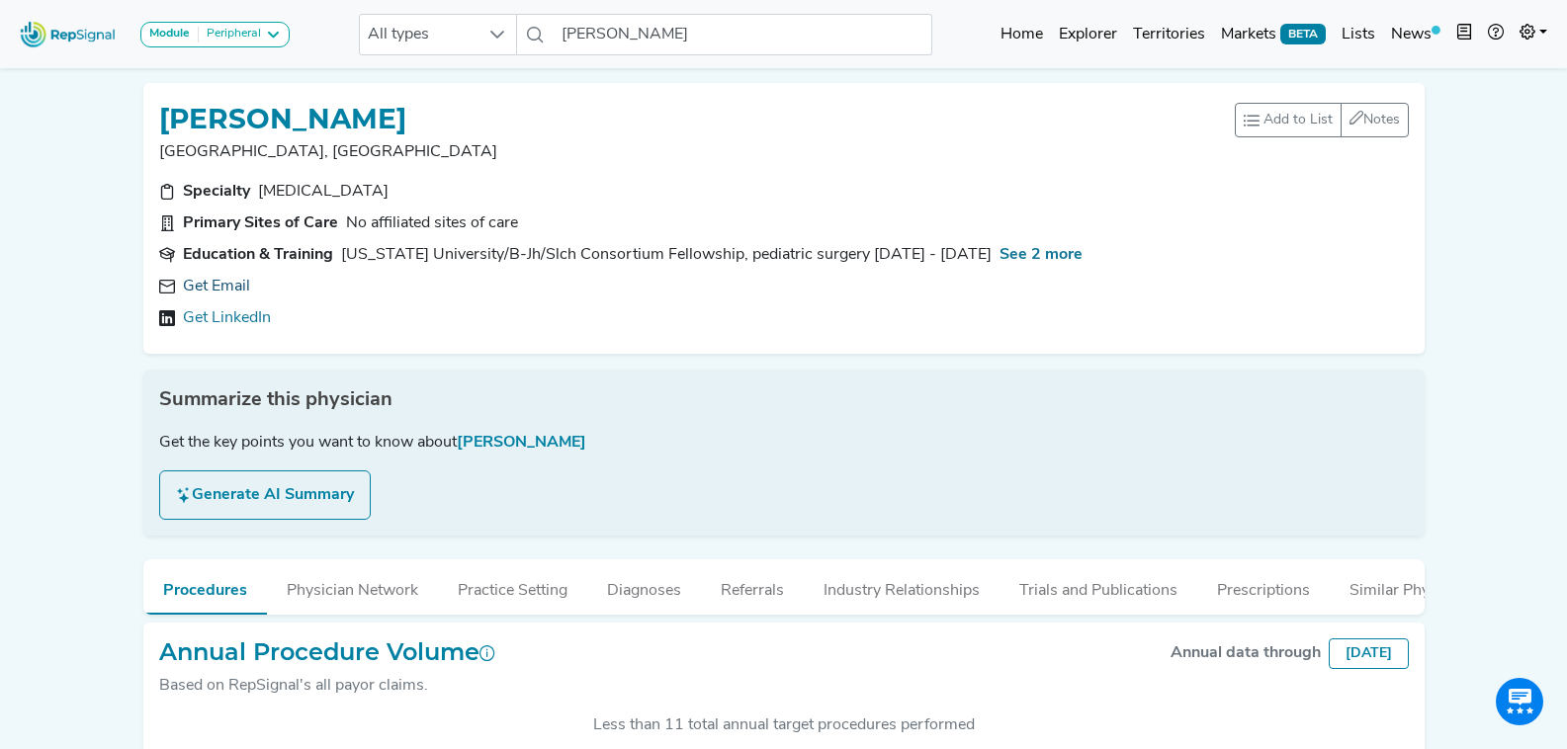
click at [209, 289] on link "Get Email" at bounding box center [216, 287] width 67 height 24
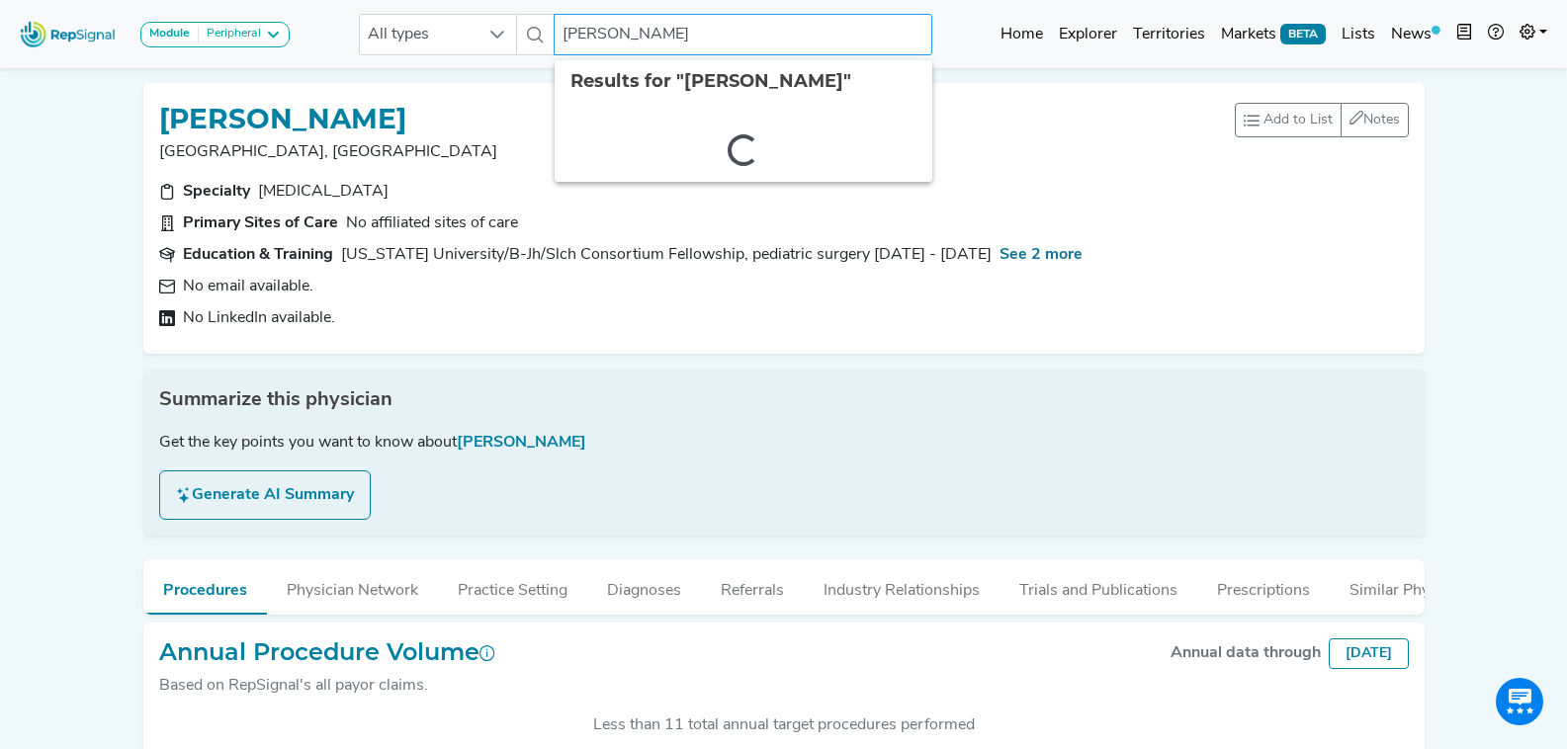
click at [654, 47] on input "[PERSON_NAME]" at bounding box center [743, 35] width 378 height 42
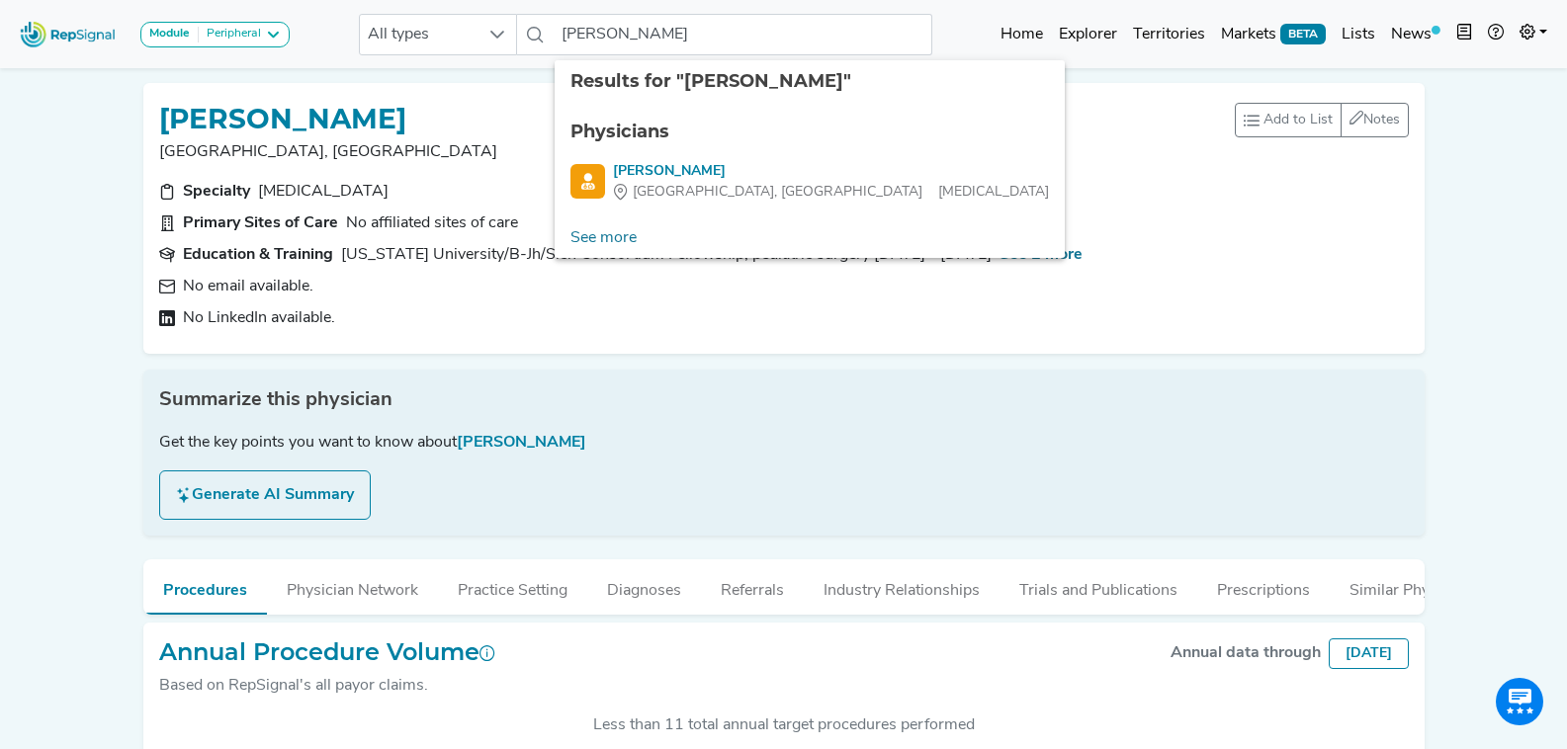
click at [696, 155] on ul "Physicians [PERSON_NAME], [GEOGRAPHIC_DATA] [MEDICAL_DATA]" at bounding box center [810, 161] width 510 height 116
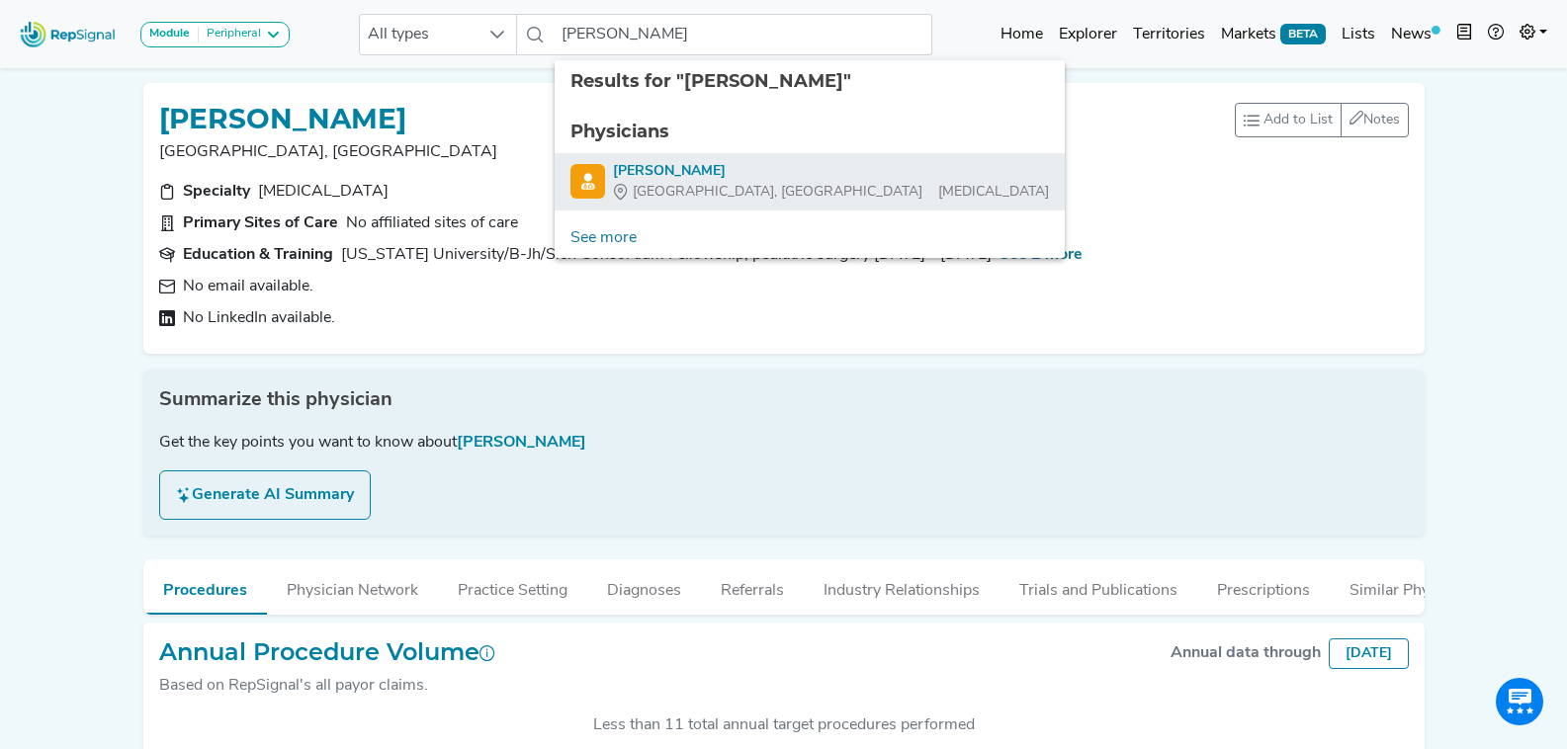
click at [696, 172] on div "[PERSON_NAME]" at bounding box center [831, 171] width 436 height 21
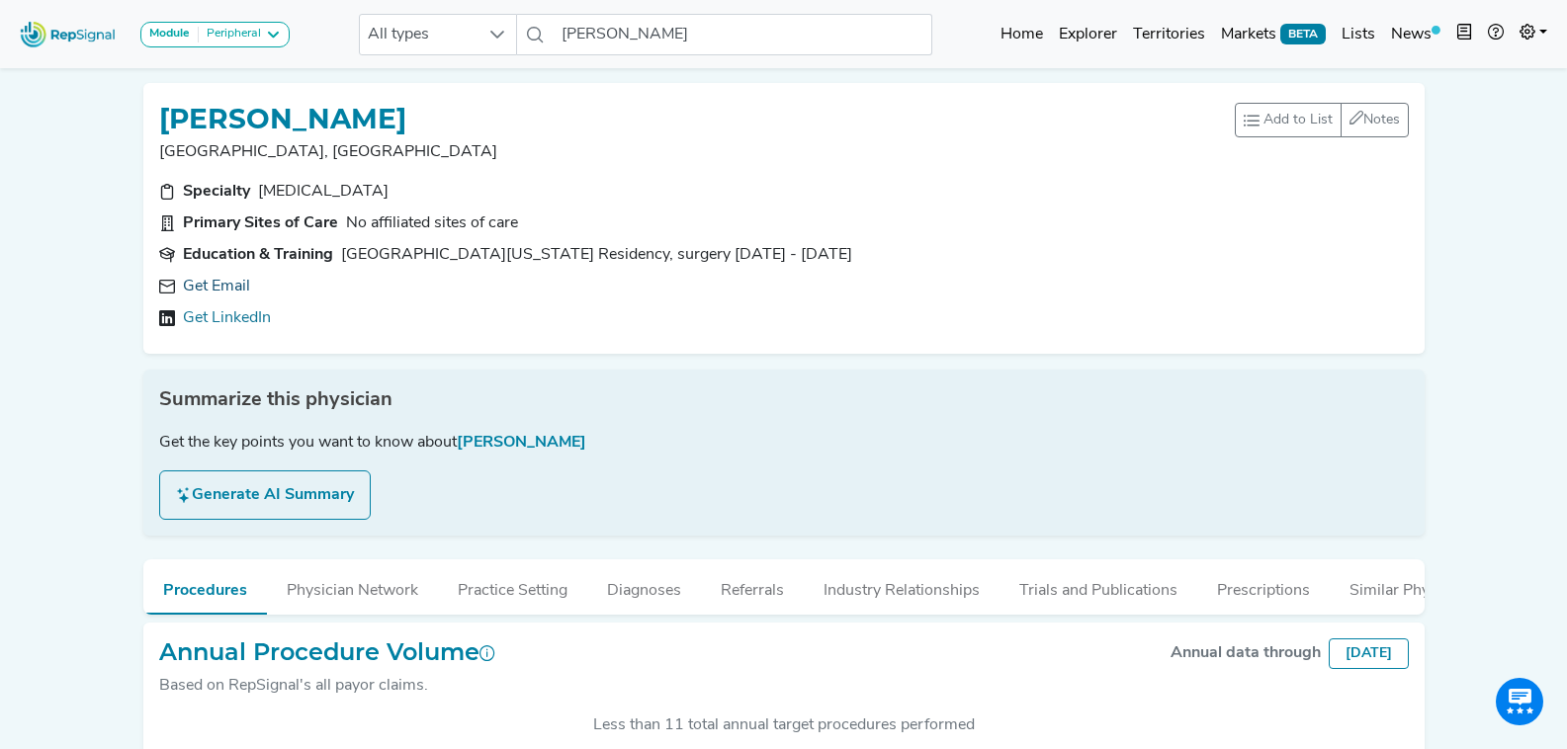
click at [211, 287] on link "Get Email" at bounding box center [216, 287] width 67 height 24
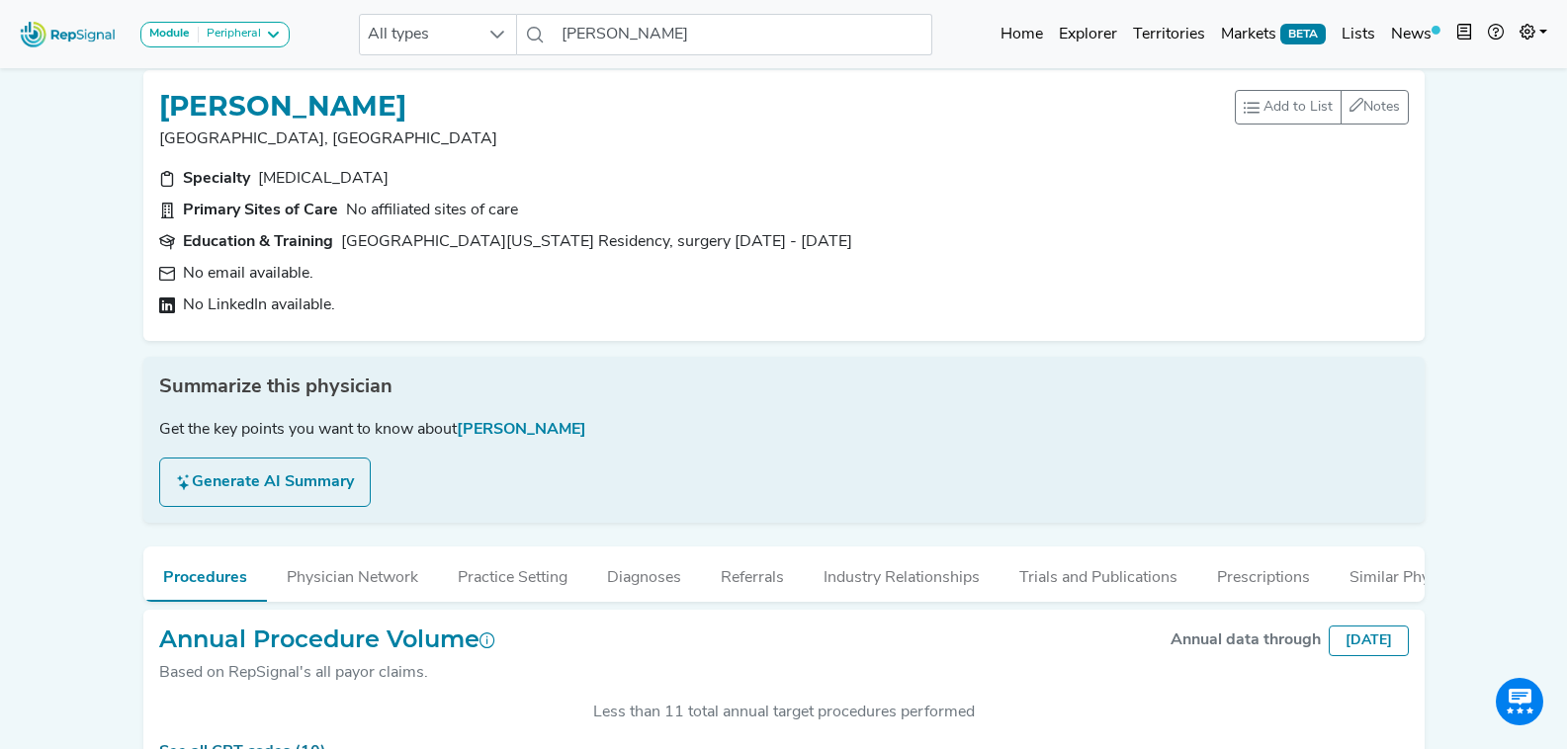
scroll to position [145, 0]
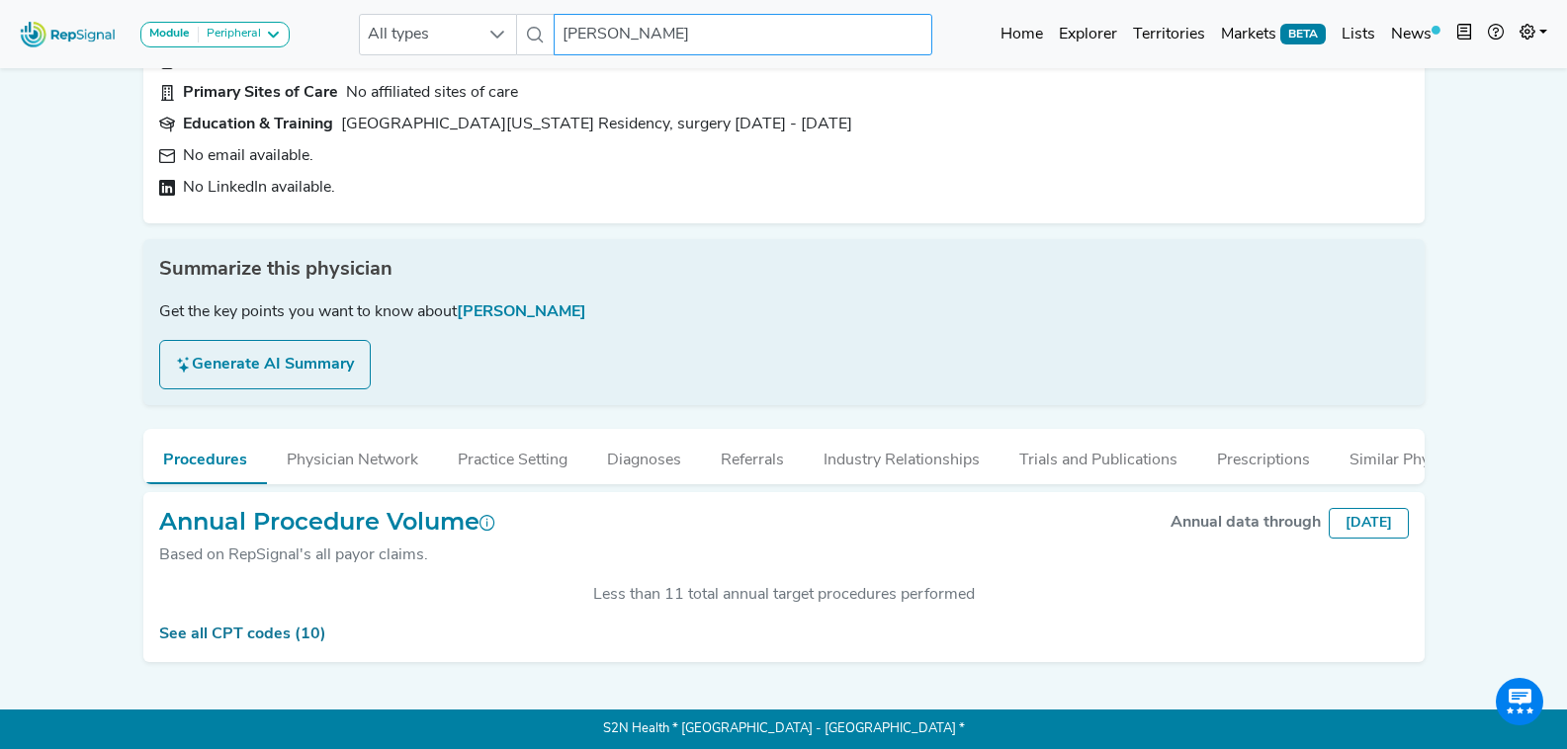
click at [598, 30] on input "[PERSON_NAME]" at bounding box center [743, 35] width 378 height 42
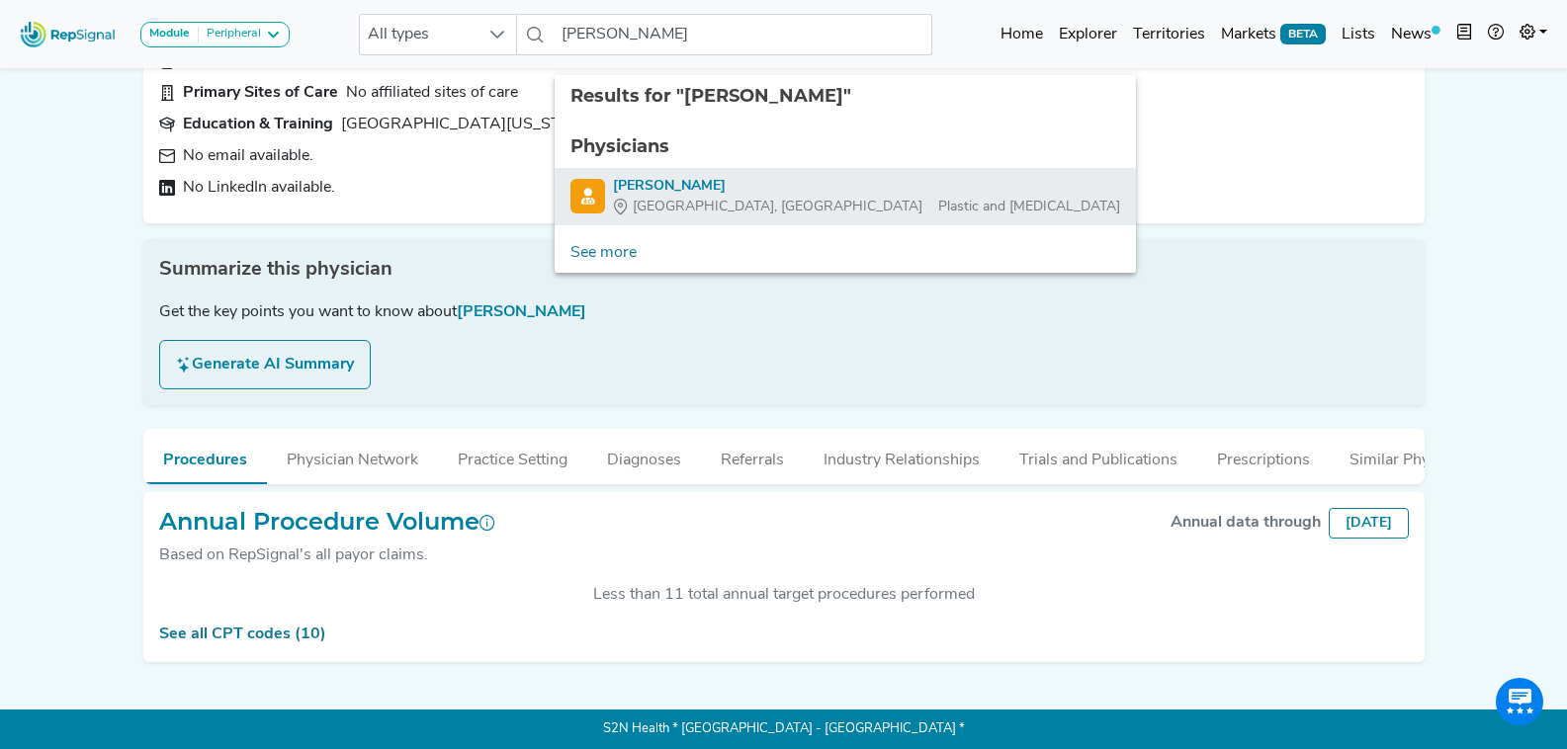
click at [728, 197] on div "Gainesville, [GEOGRAPHIC_DATA] Plastic and [MEDICAL_DATA]" at bounding box center [866, 207] width 507 height 21
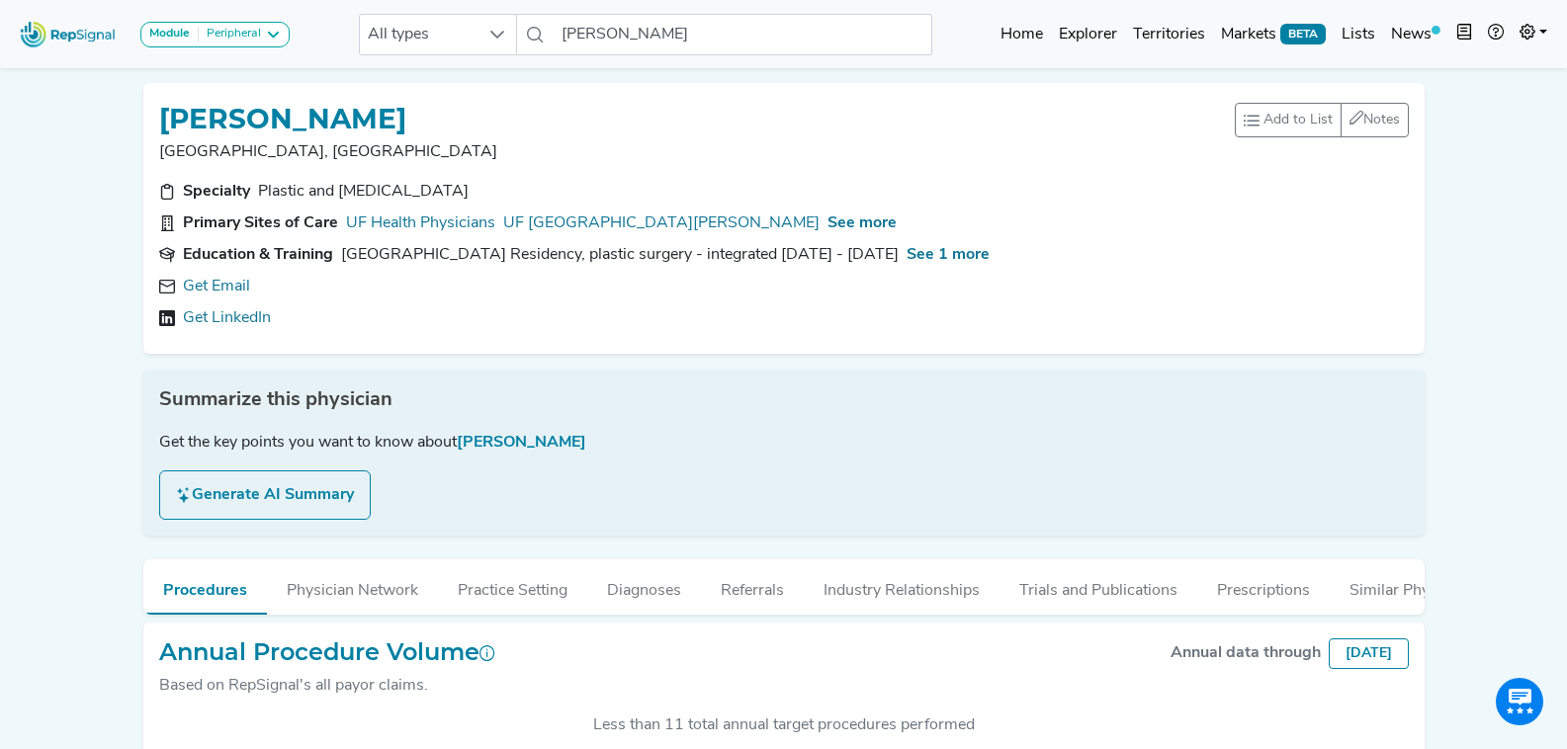
scroll to position [145, 0]
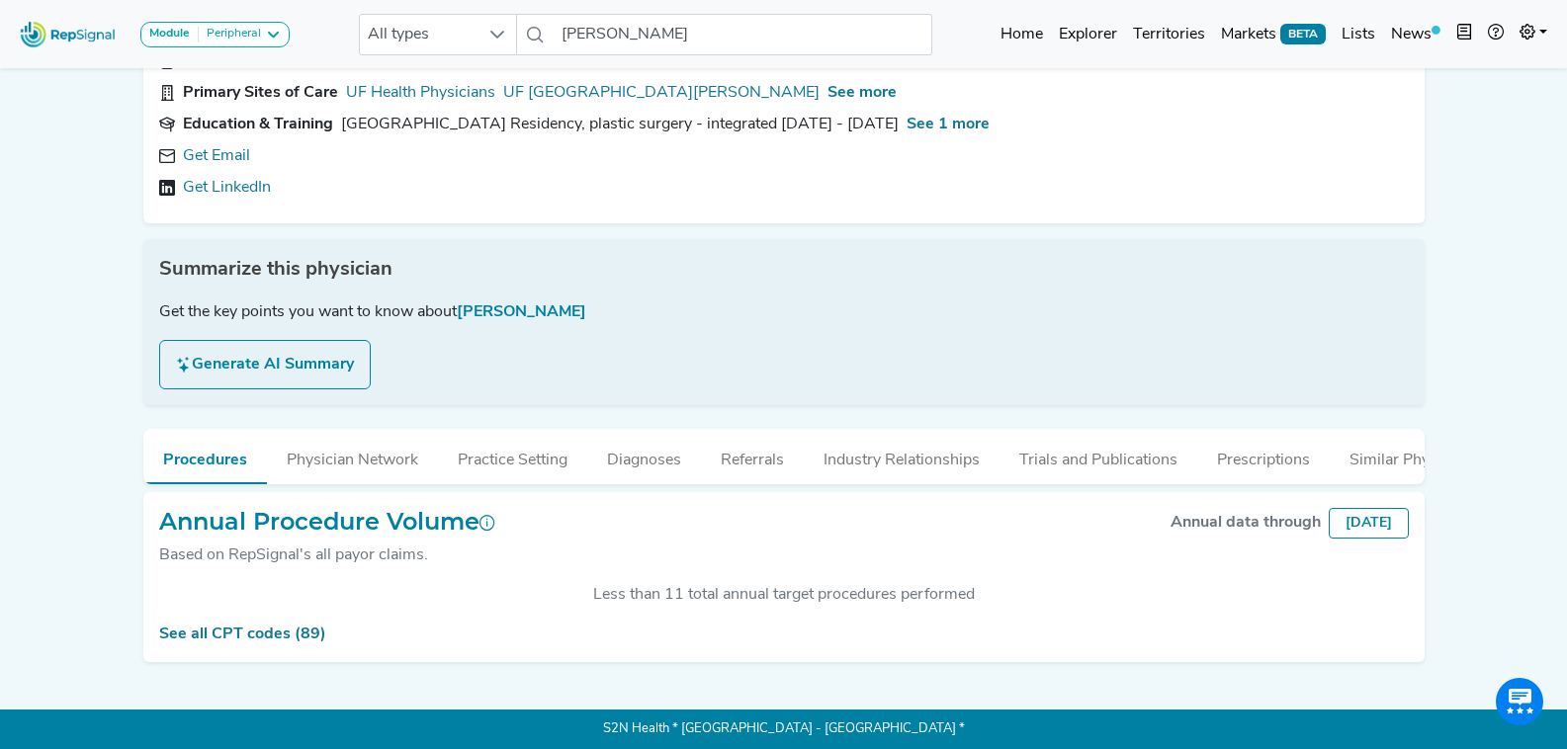
drag, startPoint x: 694, startPoint y: 186, endPoint x: 19, endPoint y: 332, distance: 690.9
click at [19, 332] on div "Module Peripheral Bariatric Coronary MIS Balloon Procedures Peripheral All type…" at bounding box center [783, 309] width 1567 height 880
click at [208, 144] on link "Get Email" at bounding box center [216, 156] width 67 height 24
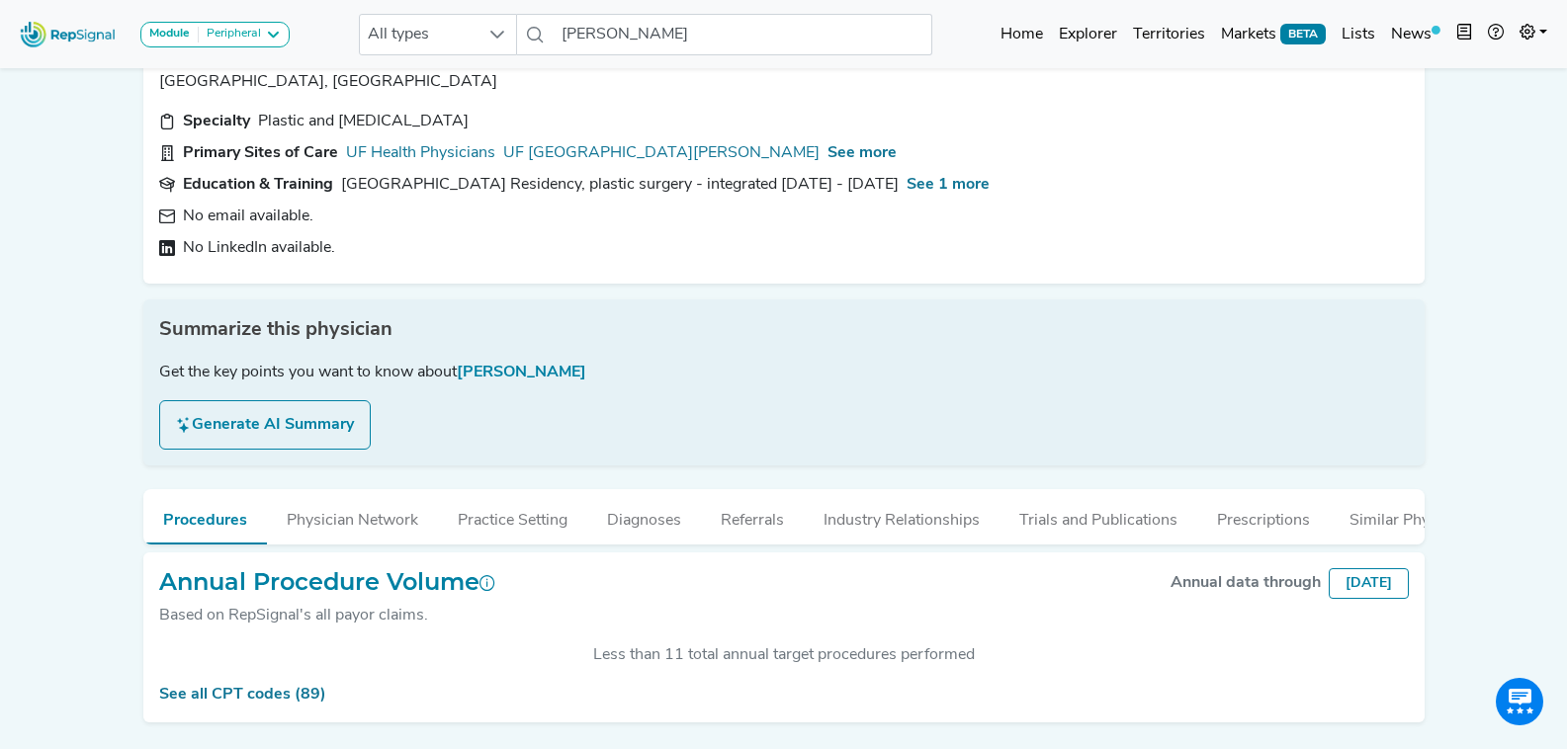
scroll to position [0, 0]
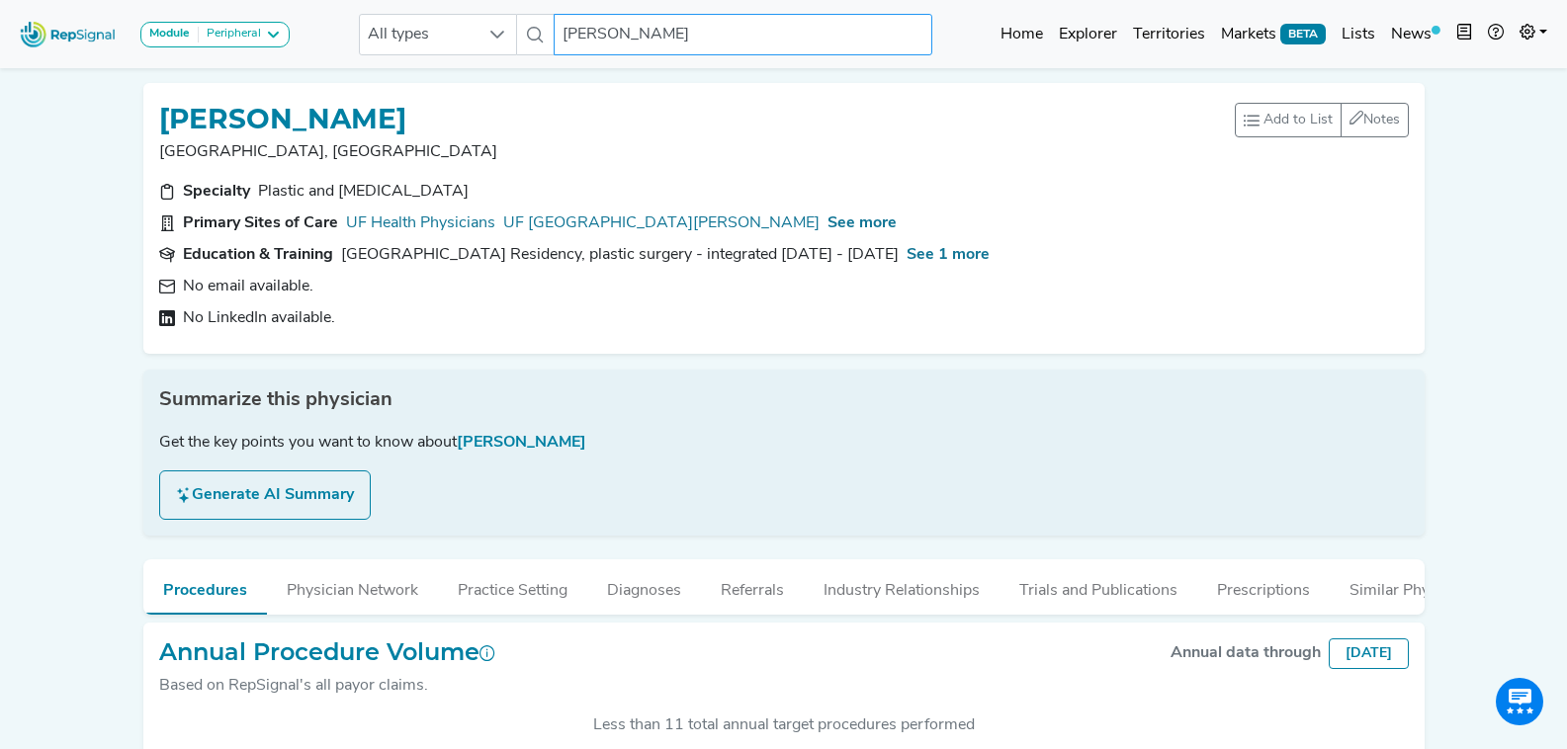
click at [666, 39] on input "[PERSON_NAME]" at bounding box center [743, 35] width 378 height 42
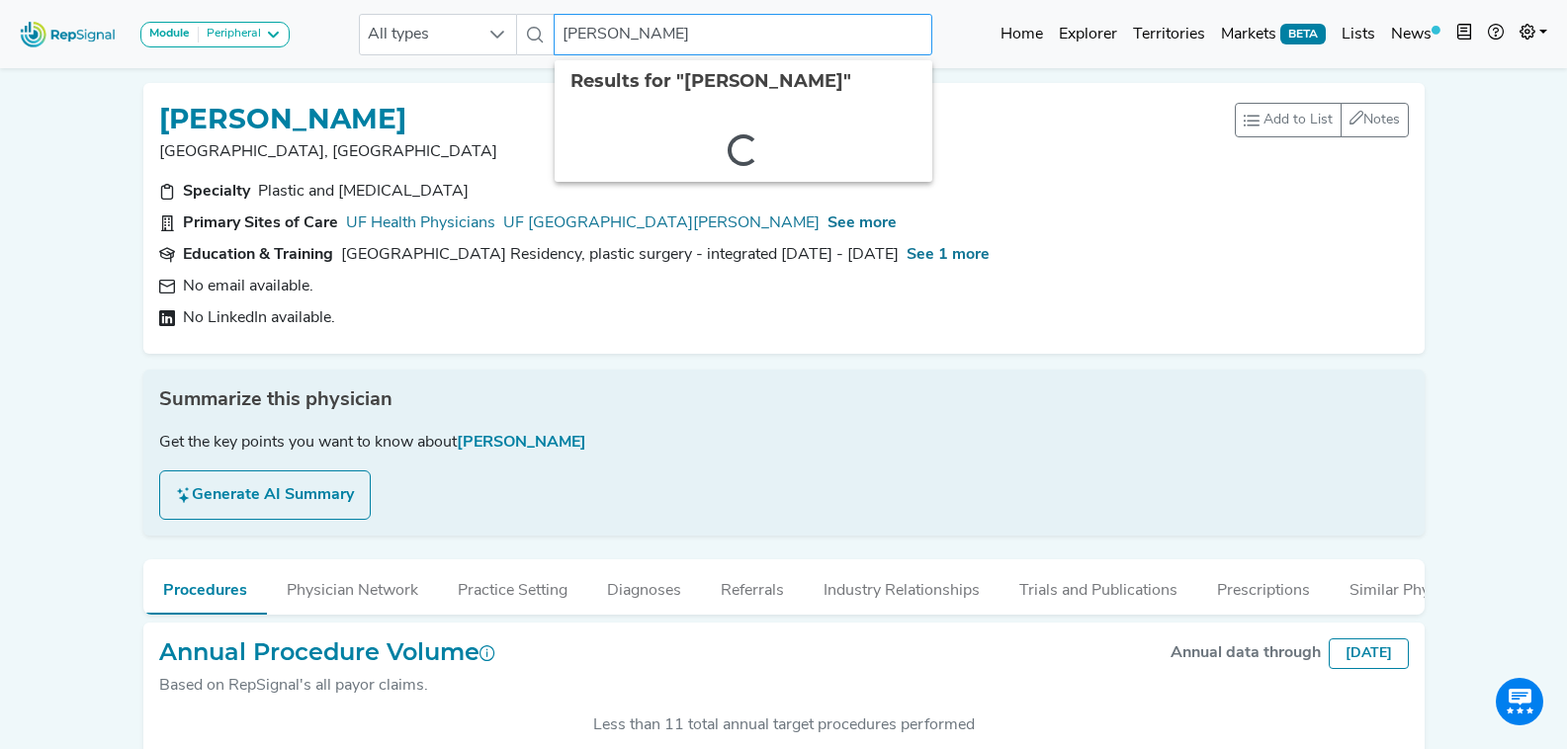
paste input "[PERSON_NAME]"
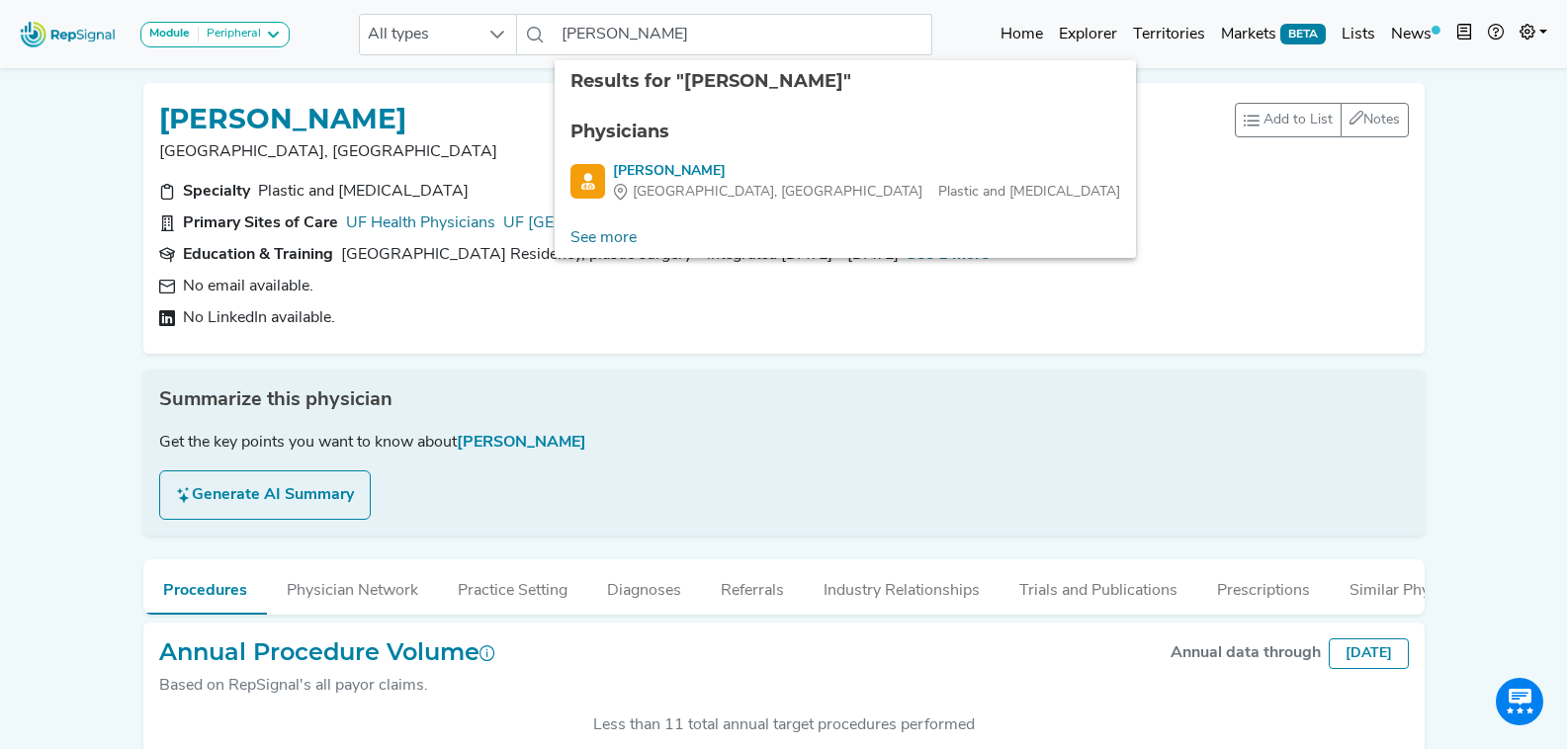
click at [689, 159] on ul "Physicians [PERSON_NAME], [GEOGRAPHIC_DATA] Plastic and [MEDICAL_DATA]" at bounding box center [845, 161] width 581 height 116
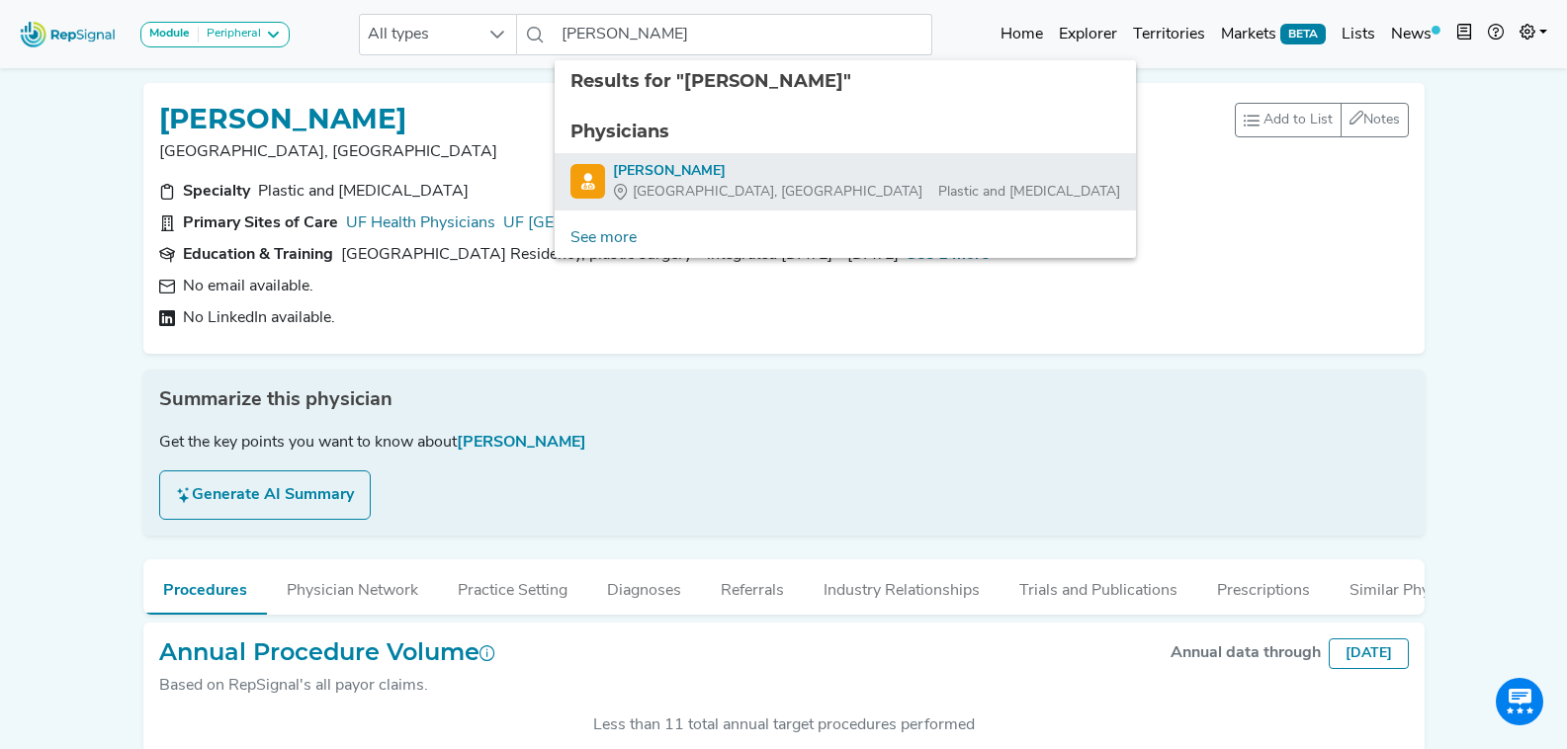
click at [696, 173] on div "[PERSON_NAME]" at bounding box center [866, 171] width 507 height 21
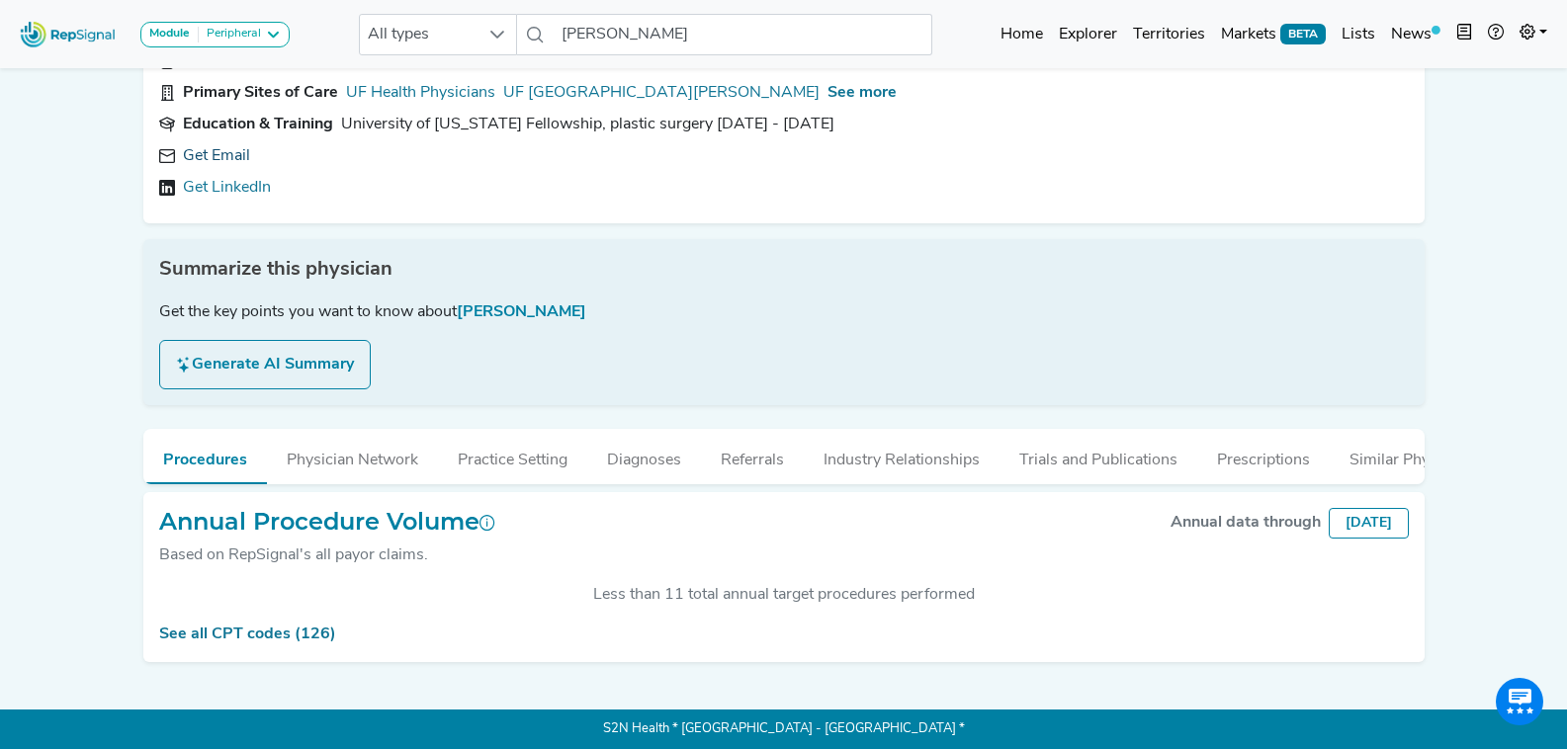
click at [227, 144] on link "Get Email" at bounding box center [216, 156] width 67 height 24
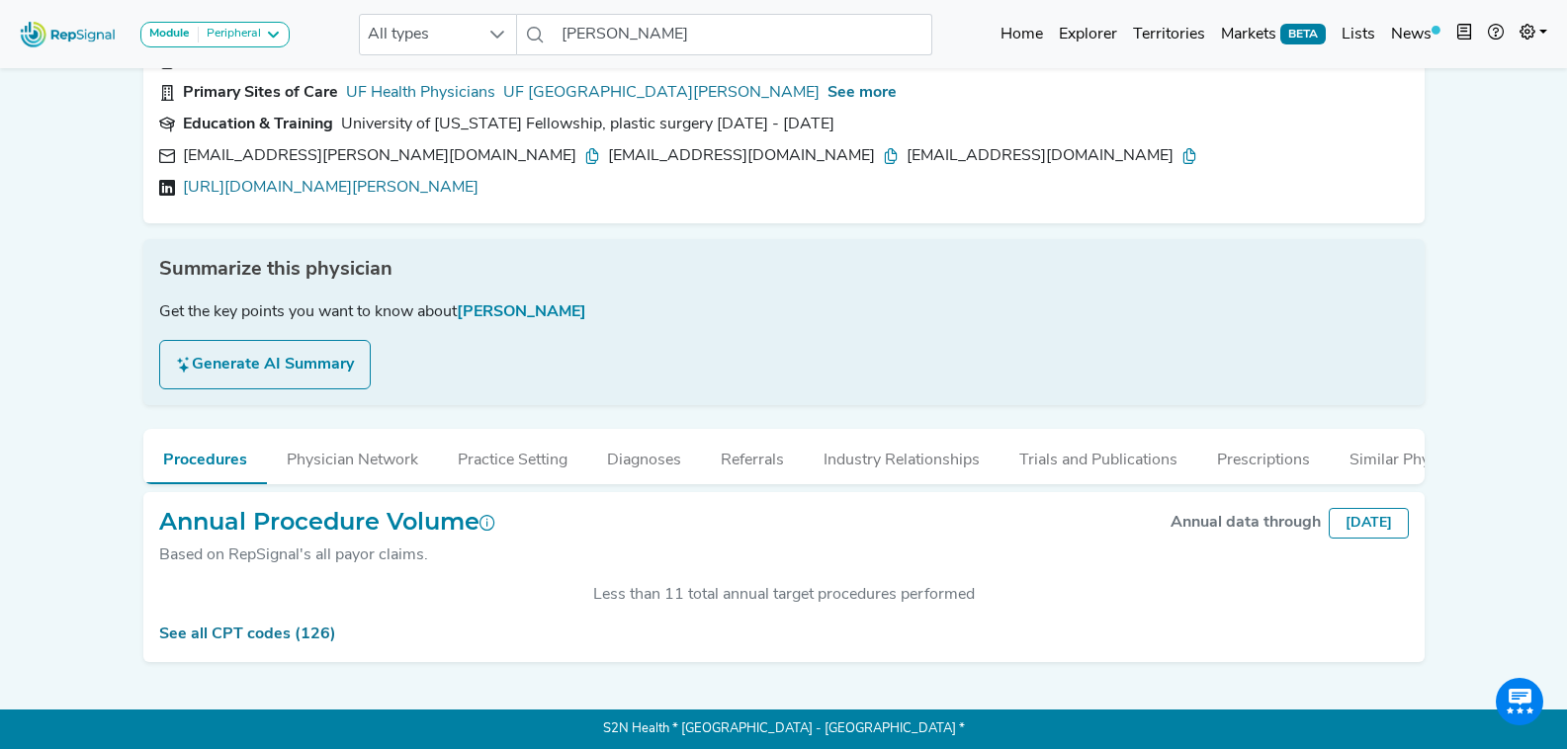
scroll to position [145, 0]
click at [584, 148] on icon at bounding box center [592, 156] width 16 height 16
click at [883, 148] on icon at bounding box center [891, 156] width 16 height 16
click at [1181, 148] on icon at bounding box center [1189, 156] width 16 height 16
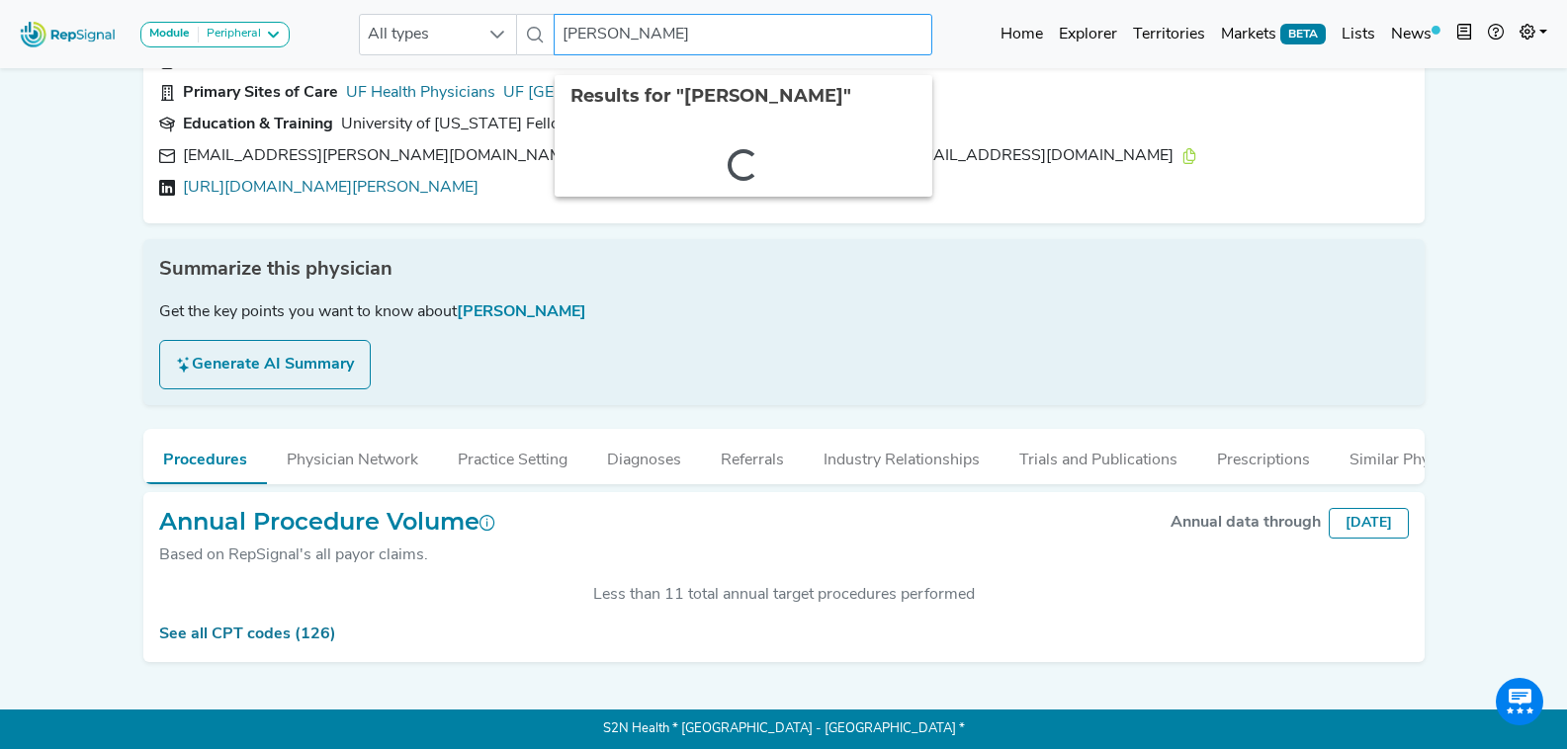
click at [706, 23] on input "[PERSON_NAME]" at bounding box center [743, 35] width 378 height 42
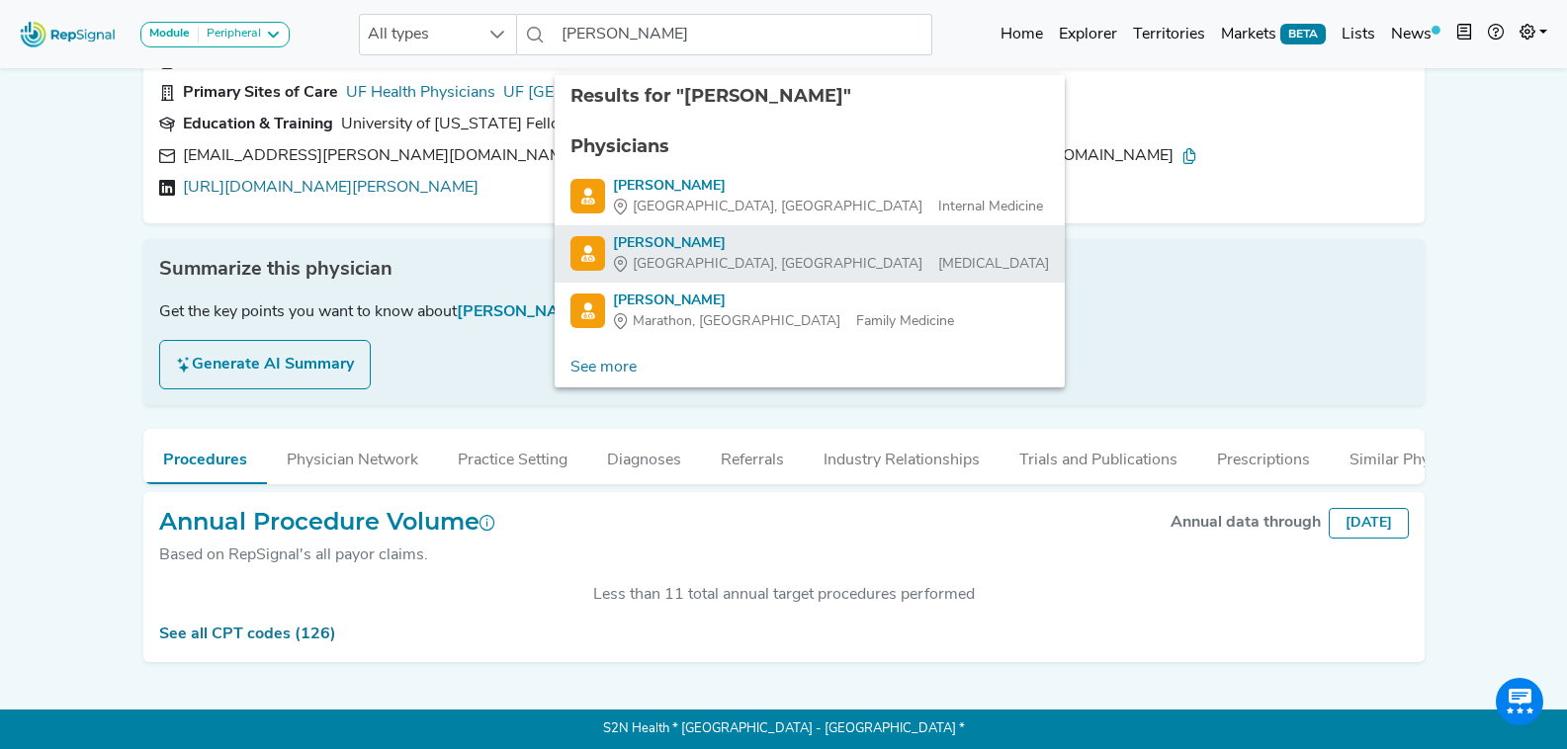
click at [793, 254] on div "[GEOGRAPHIC_DATA], [GEOGRAPHIC_DATA] [MEDICAL_DATA]" at bounding box center [831, 264] width 436 height 21
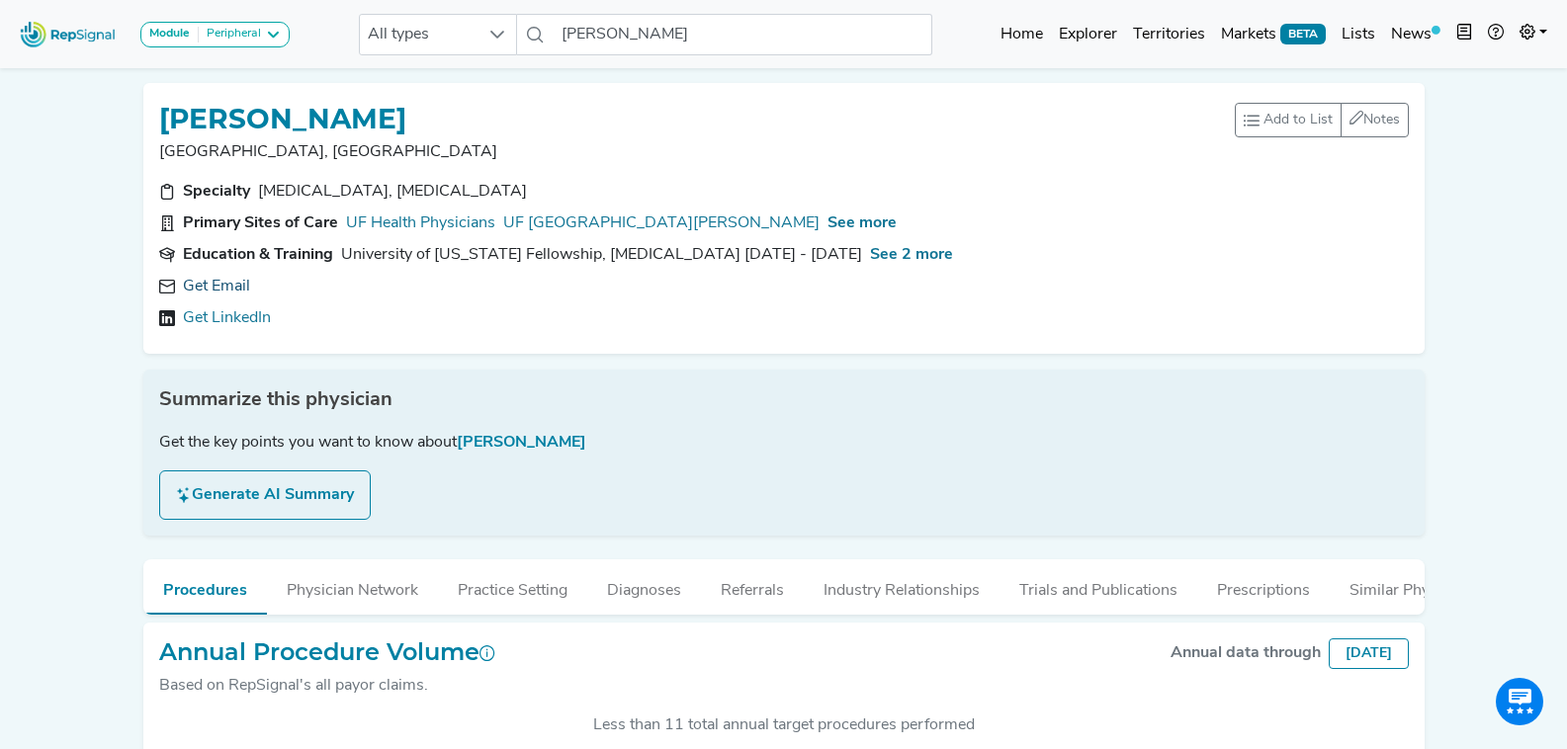
click at [227, 283] on link "Get Email" at bounding box center [216, 287] width 67 height 24
drag, startPoint x: 438, startPoint y: 112, endPoint x: 155, endPoint y: 94, distance: 283.3
click at [155, 94] on div "[PERSON_NAME] Gainesville, [GEOGRAPHIC_DATA] Add to List Recent Lists: [PERSON_…" at bounding box center [783, 218] width 1281 height 271
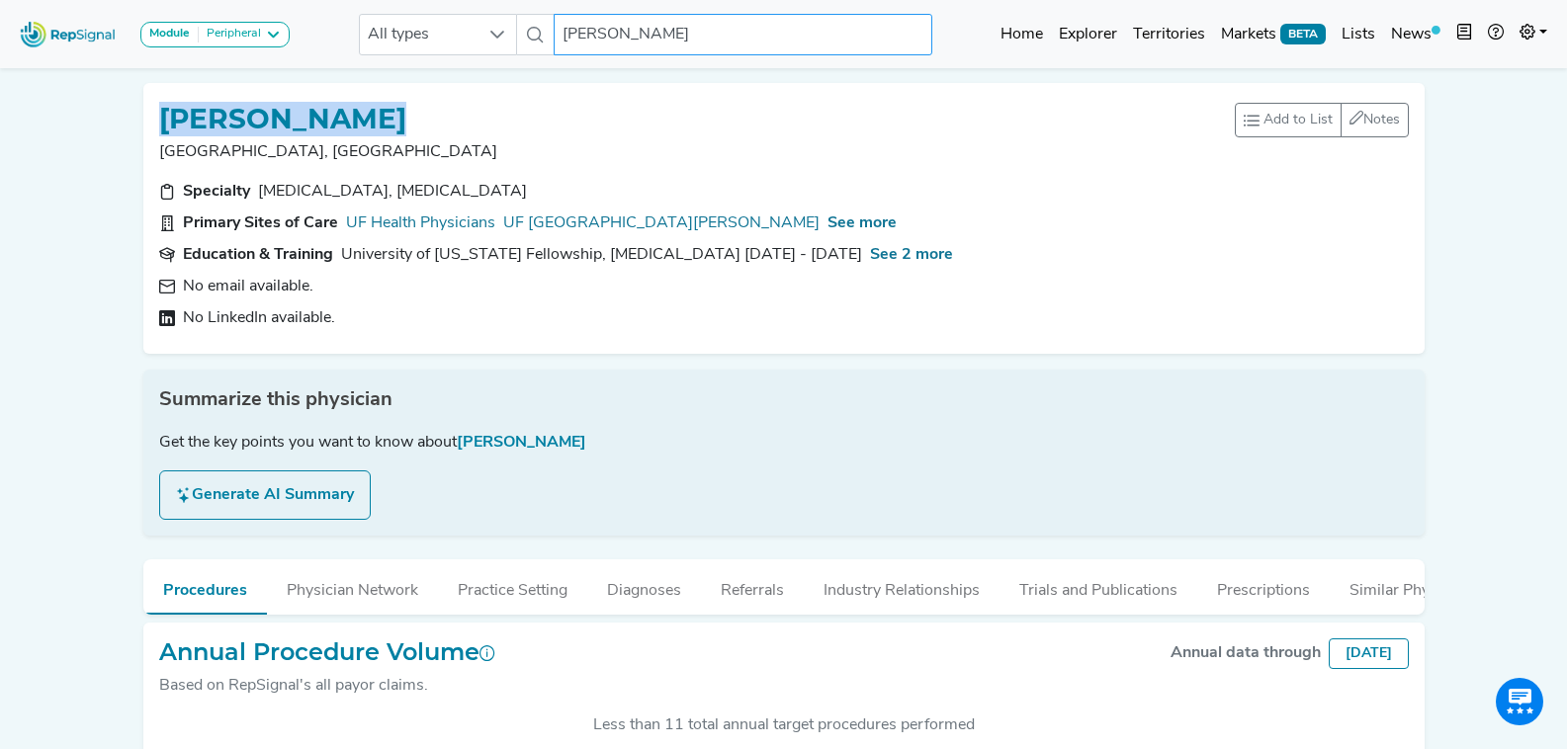
click at [704, 32] on input "[PERSON_NAME]" at bounding box center [743, 35] width 378 height 42
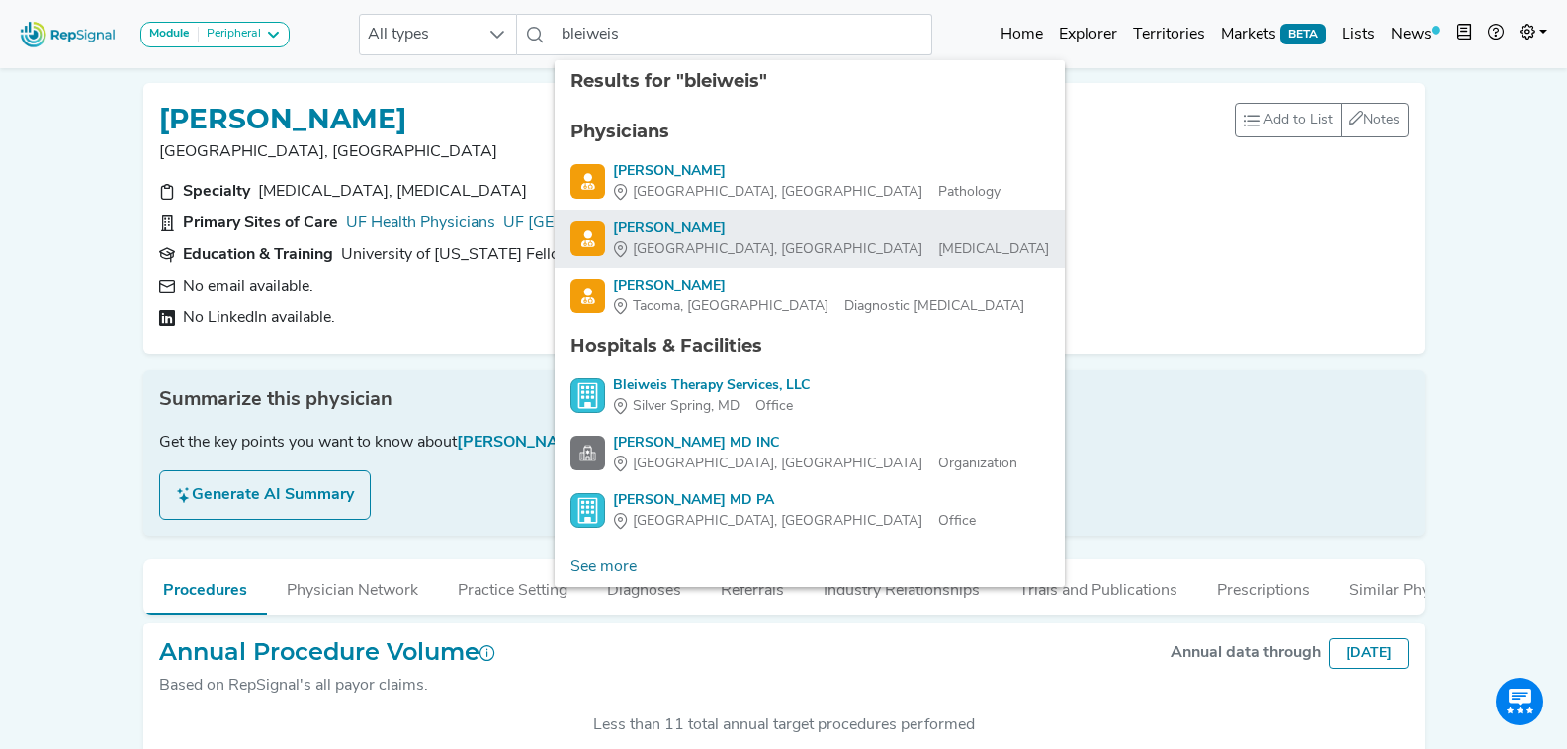
click at [761, 259] on div "[GEOGRAPHIC_DATA], [GEOGRAPHIC_DATA] [MEDICAL_DATA]" at bounding box center [831, 249] width 436 height 21
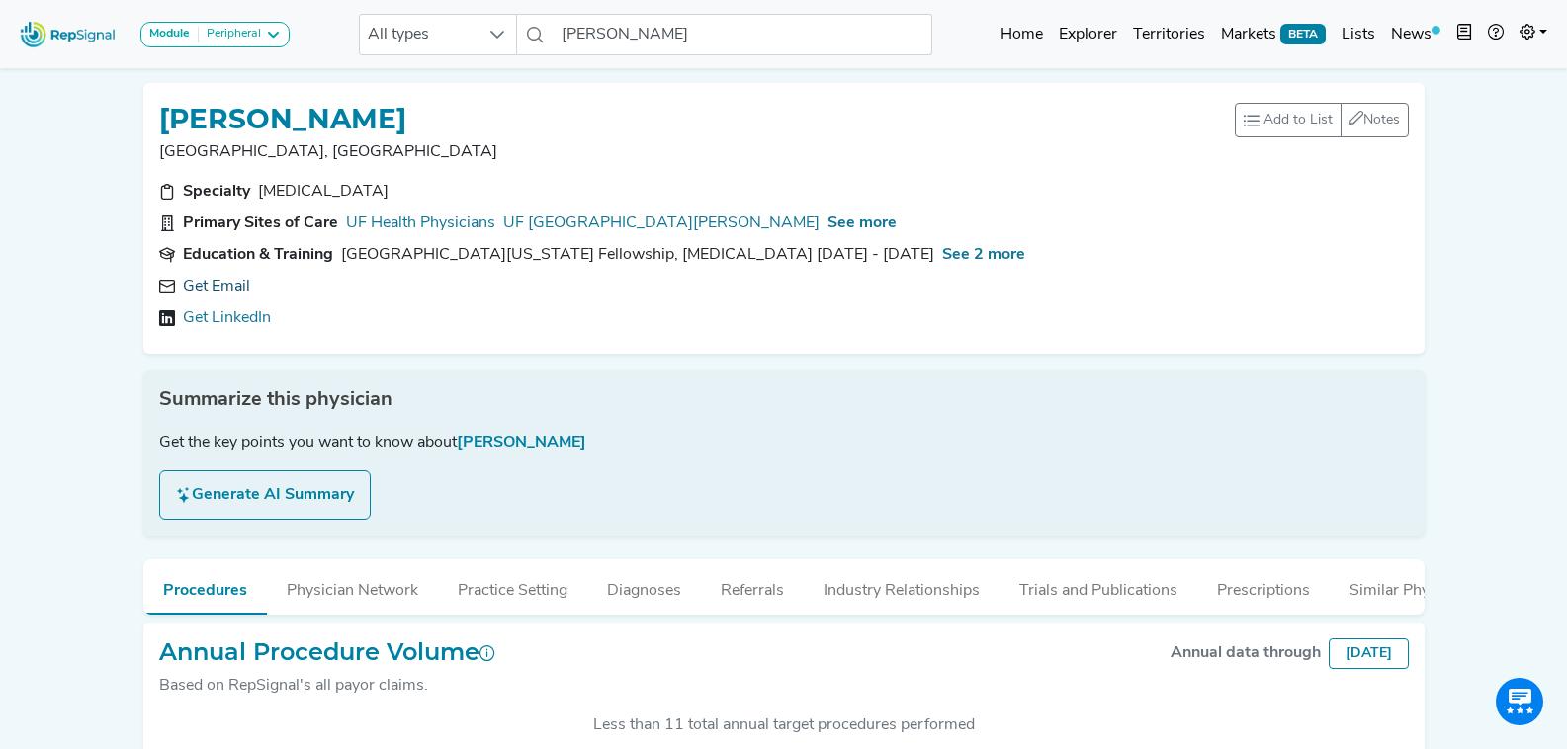
click at [227, 288] on link "Get Email" at bounding box center [216, 287] width 67 height 24
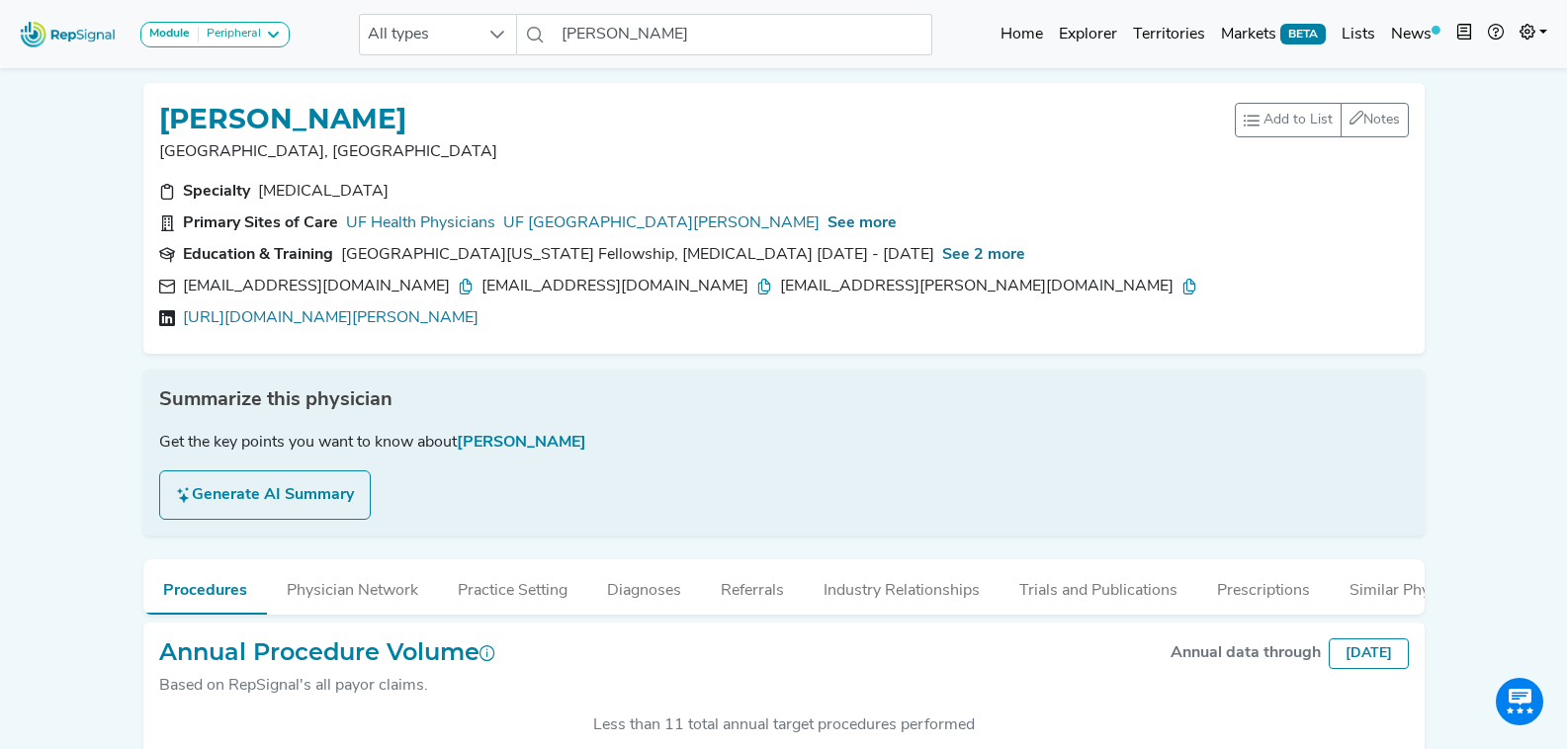
click at [458, 290] on icon at bounding box center [466, 287] width 16 height 16
click at [756, 284] on icon at bounding box center [764, 287] width 16 height 16
click at [1181, 284] on icon at bounding box center [1189, 287] width 16 height 16
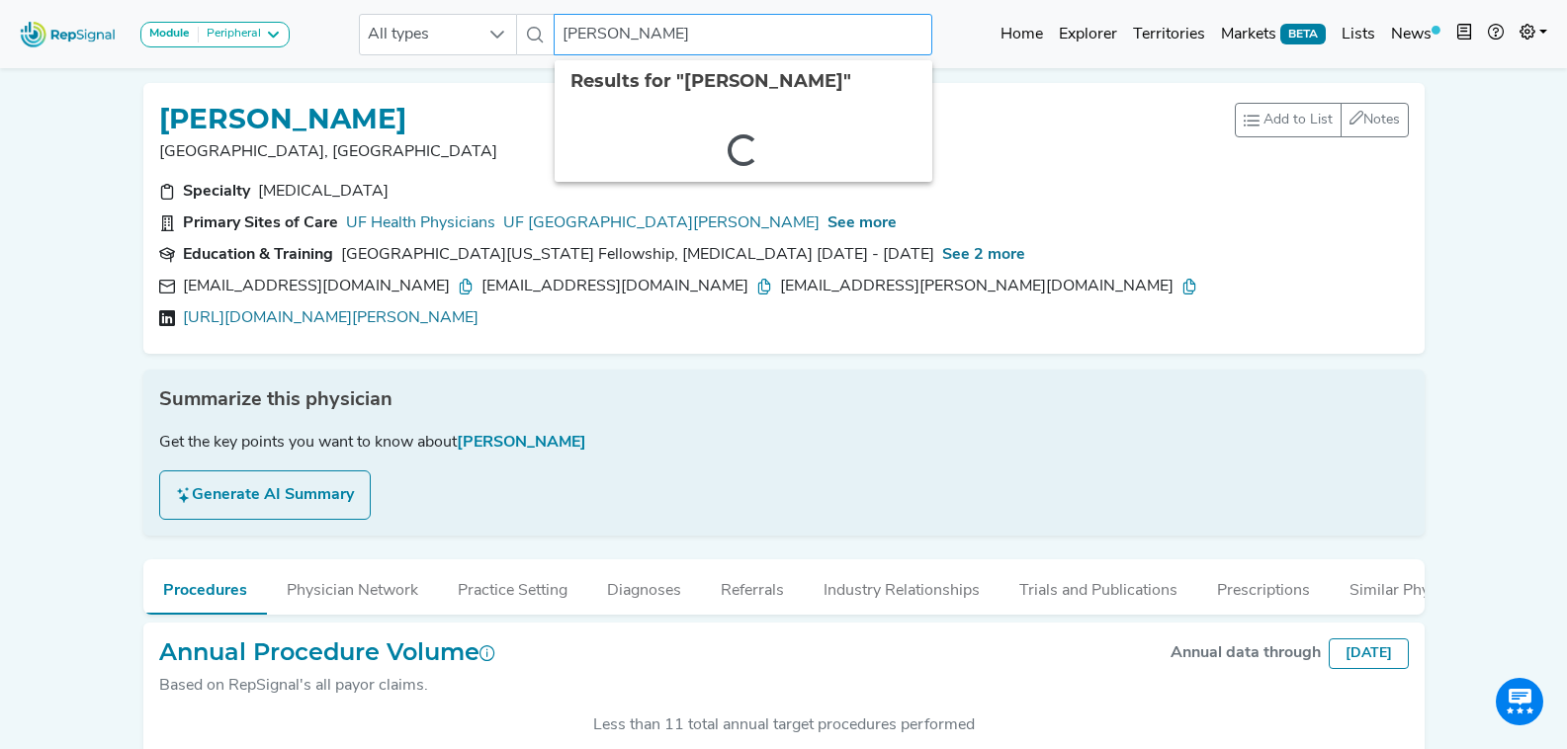
click at [632, 33] on input "[PERSON_NAME]" at bounding box center [743, 35] width 378 height 42
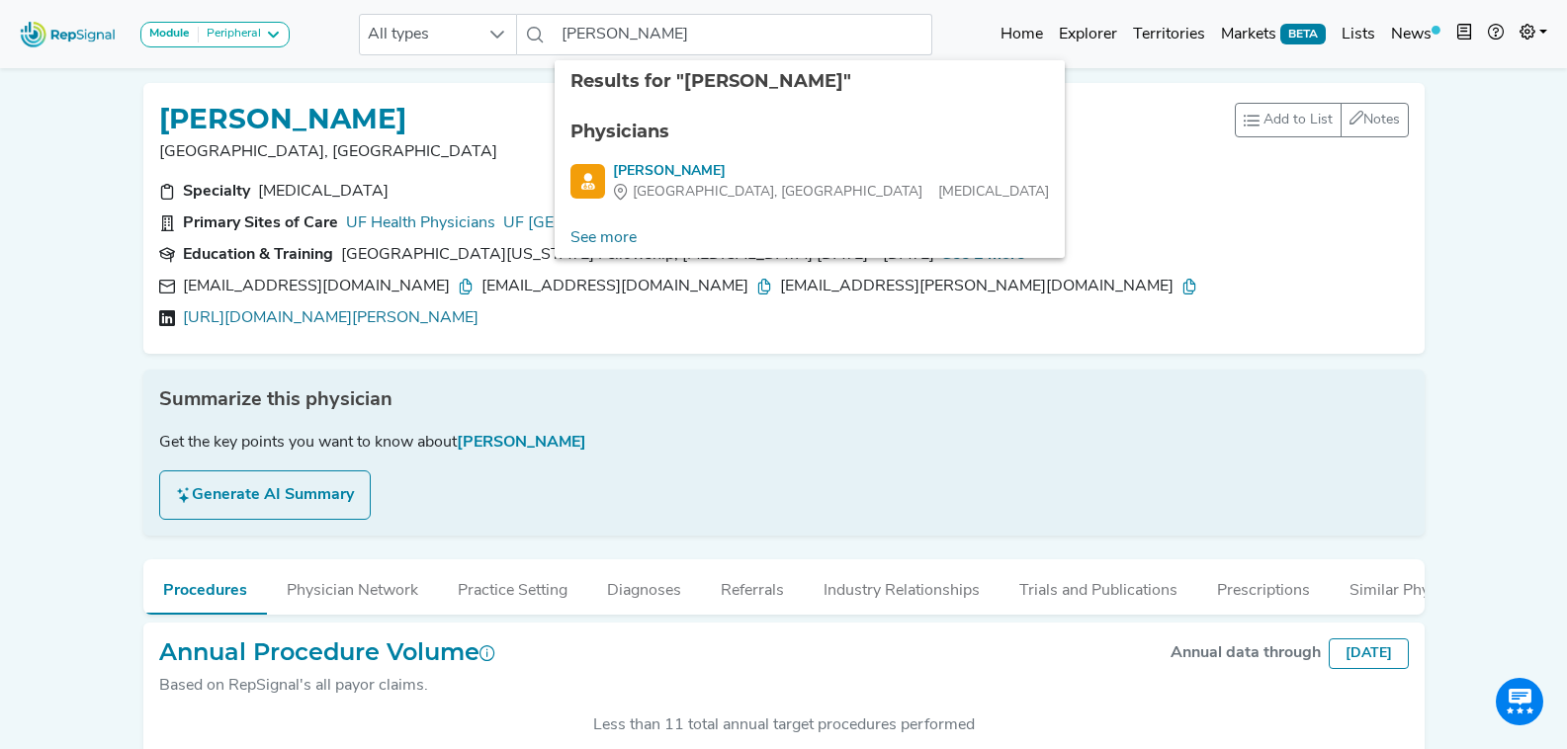
click at [751, 203] on ul "Physicians [PERSON_NAME][GEOGRAPHIC_DATA], [GEOGRAPHIC_DATA] [MEDICAL_DATA]" at bounding box center [810, 161] width 510 height 116
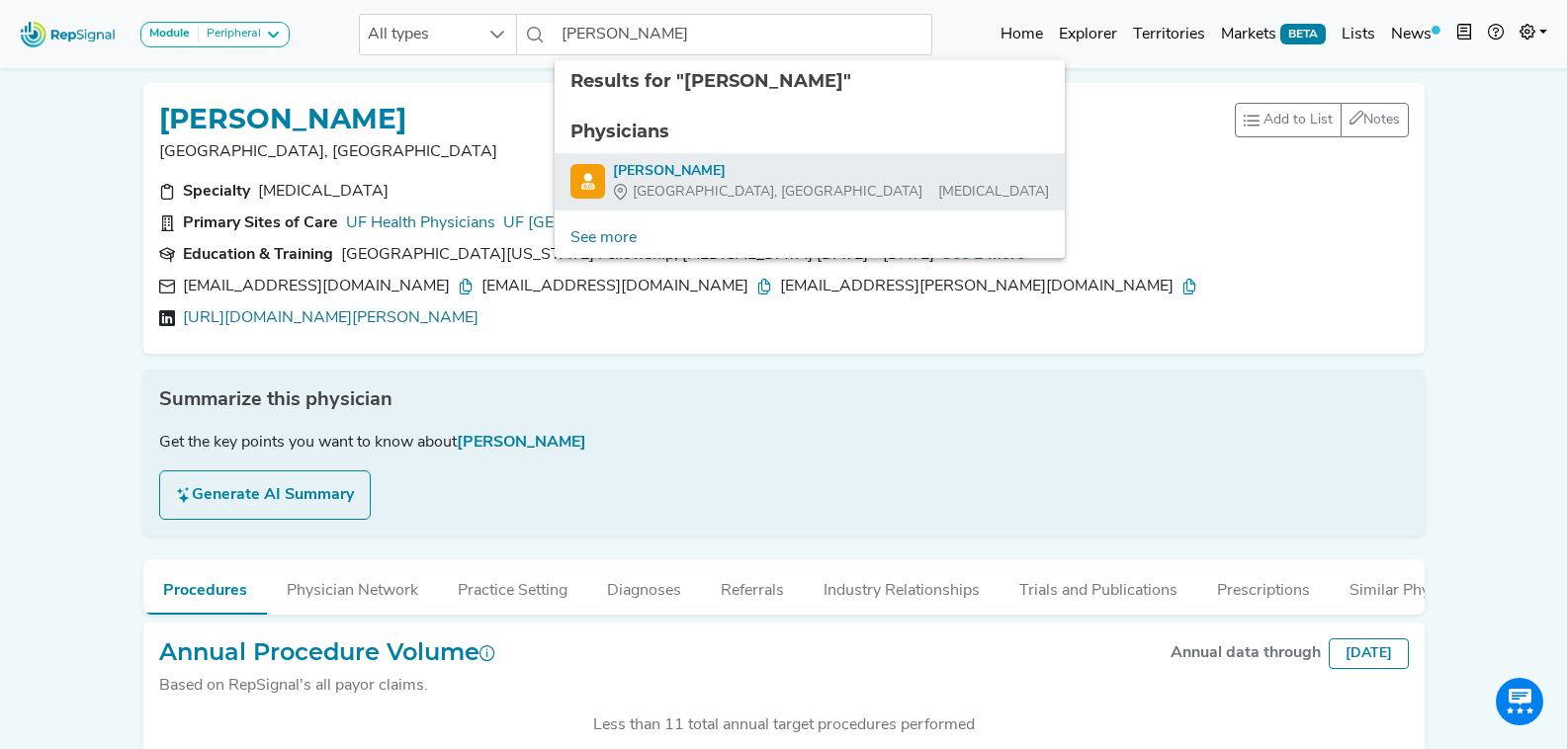
click at [751, 184] on div "[GEOGRAPHIC_DATA], [GEOGRAPHIC_DATA] [MEDICAL_DATA]" at bounding box center [831, 192] width 436 height 21
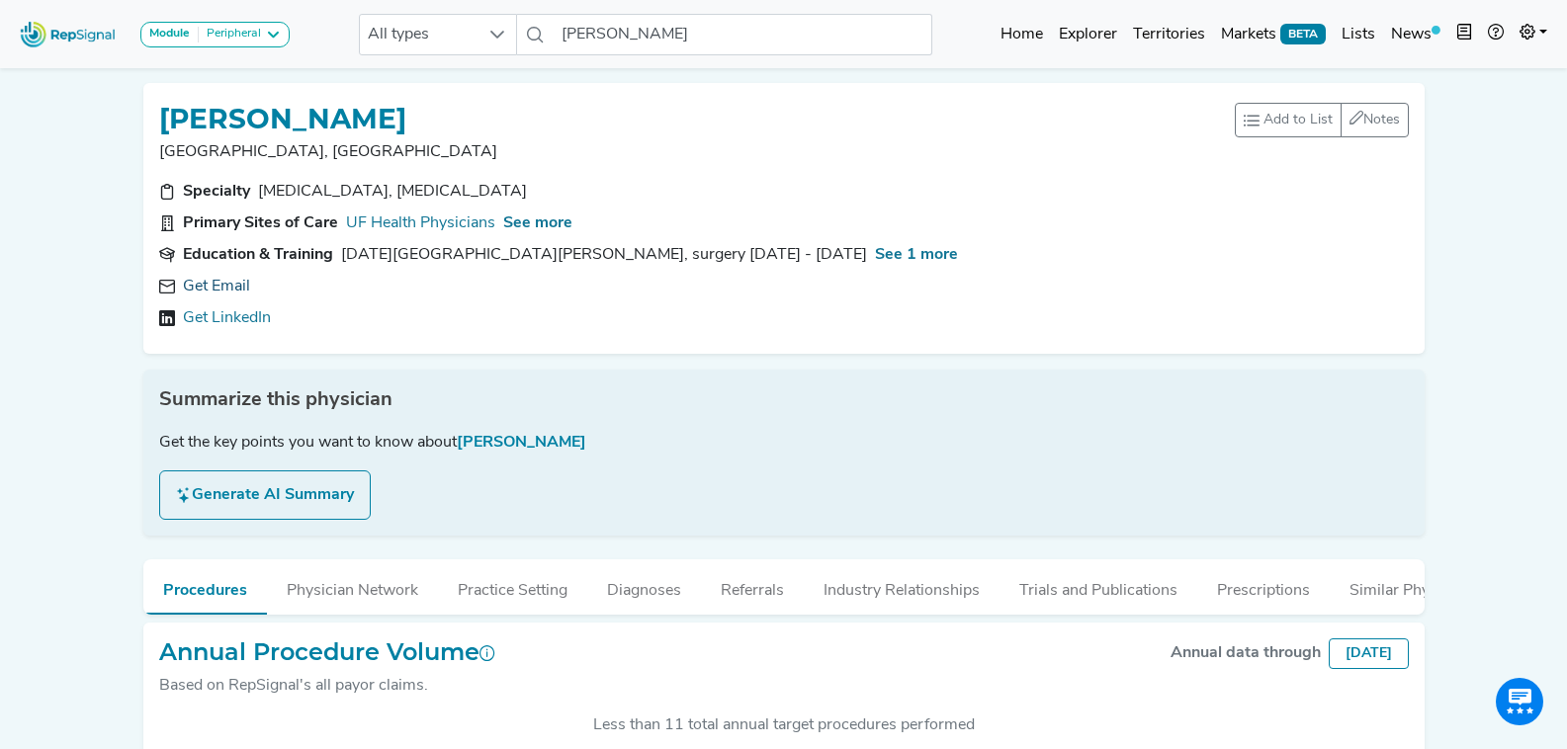
click at [230, 290] on link "Get Email" at bounding box center [216, 287] width 67 height 24
click at [637, 38] on input "[PERSON_NAME]" at bounding box center [743, 35] width 378 height 42
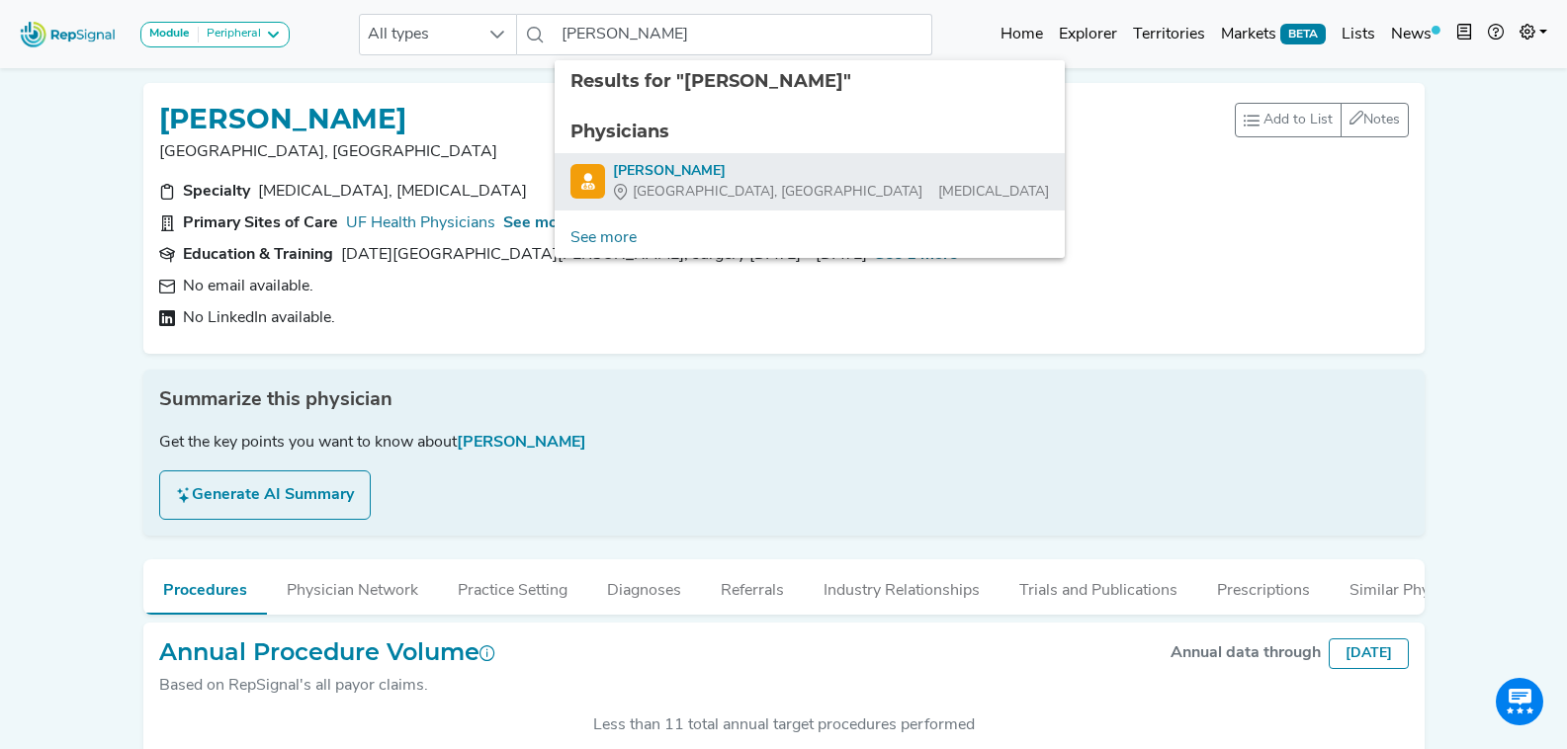
click at [750, 182] on div "[GEOGRAPHIC_DATA], [GEOGRAPHIC_DATA] [MEDICAL_DATA]" at bounding box center [831, 192] width 436 height 21
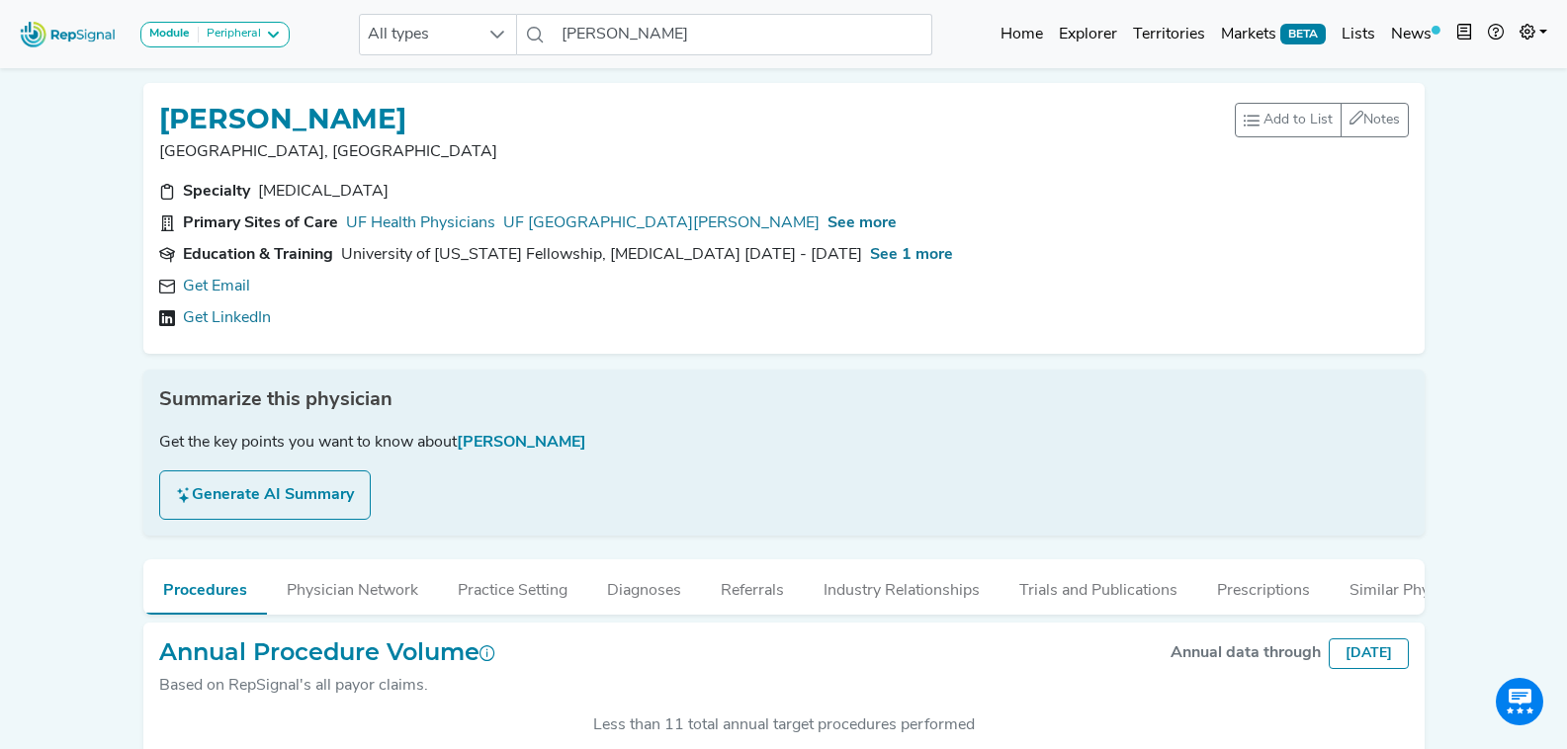
click at [218, 184] on div "Specialty" at bounding box center [216, 192] width 67 height 24
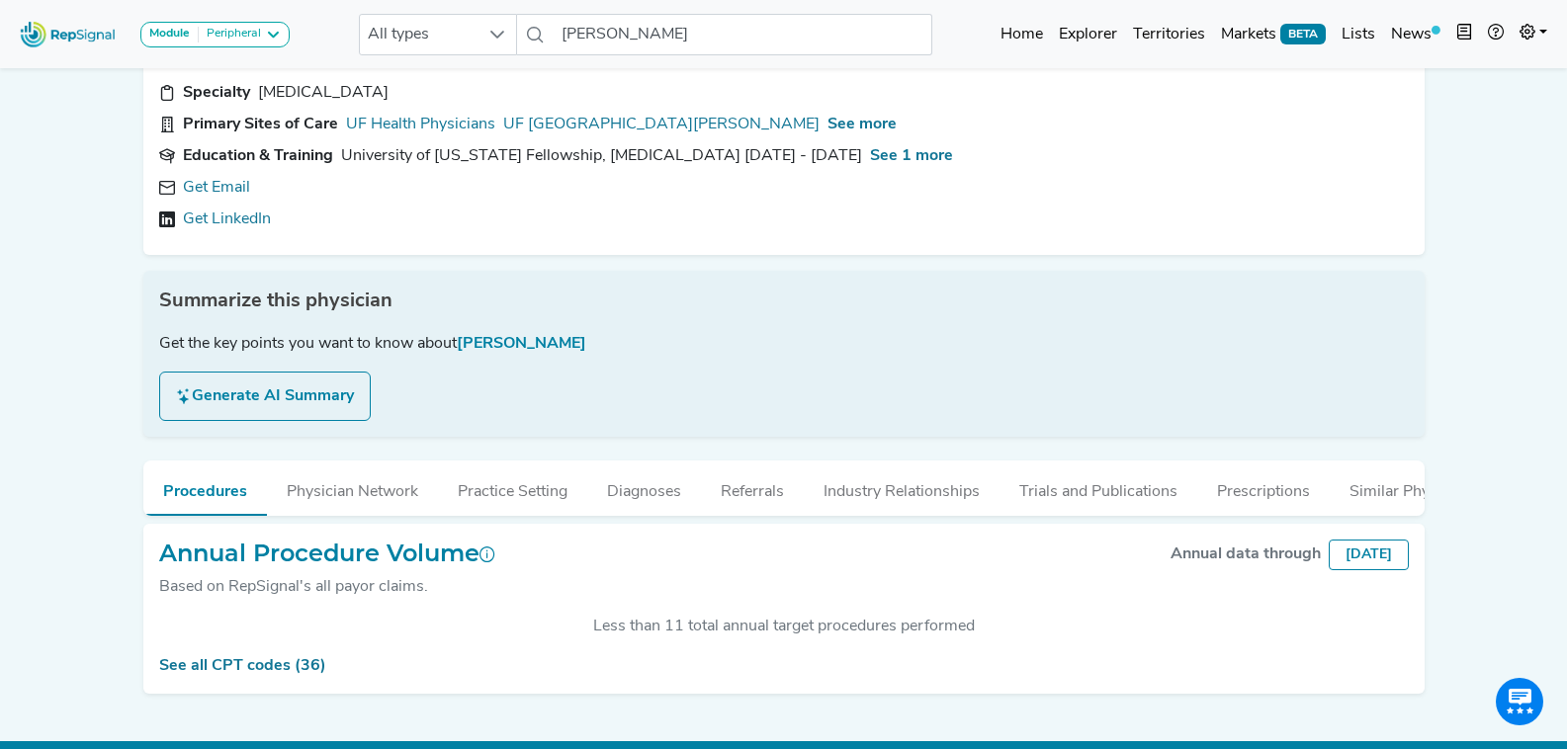
click at [218, 184] on link "Get Email" at bounding box center [216, 188] width 67 height 24
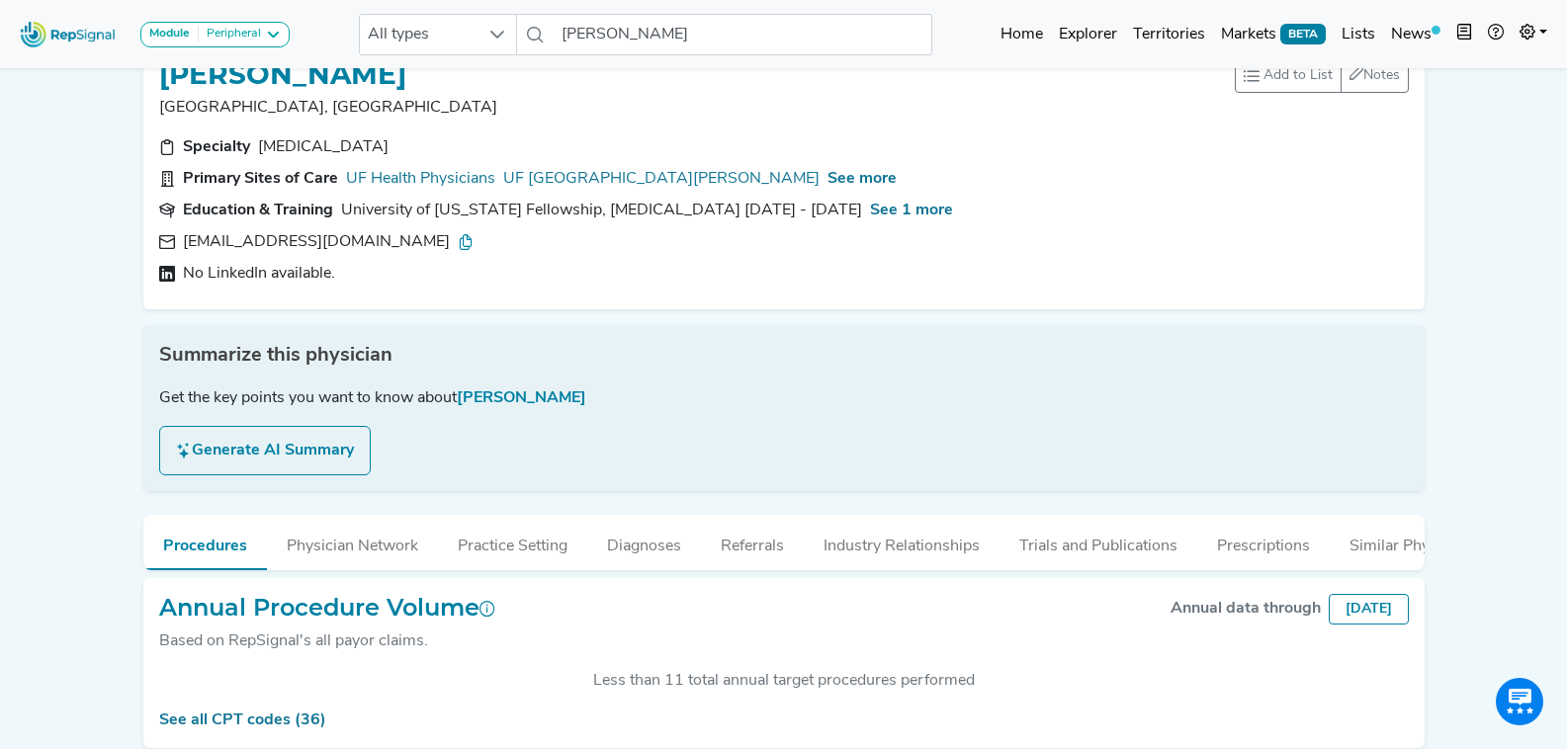
scroll to position [0, 0]
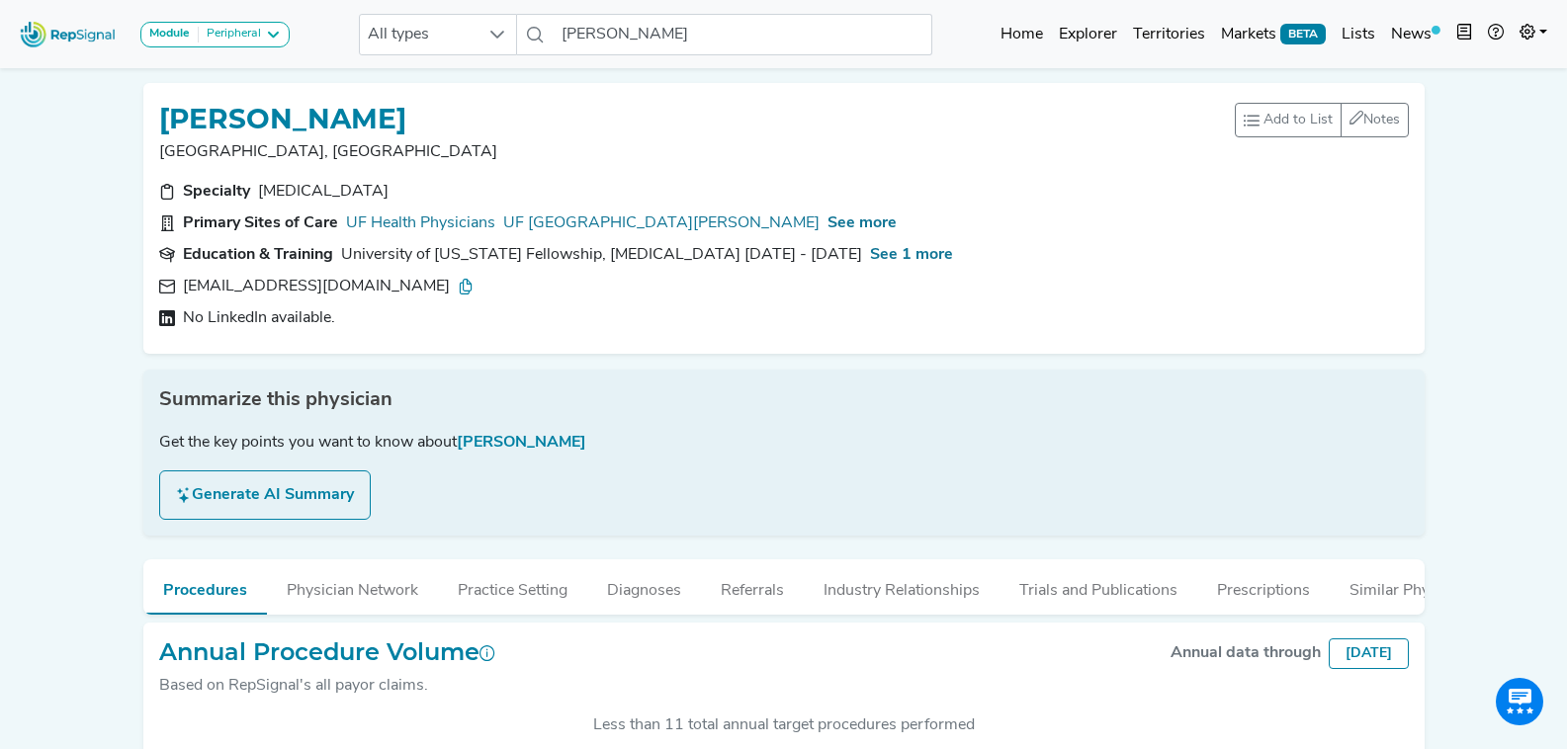
click at [458, 287] on icon at bounding box center [466, 287] width 16 height 16
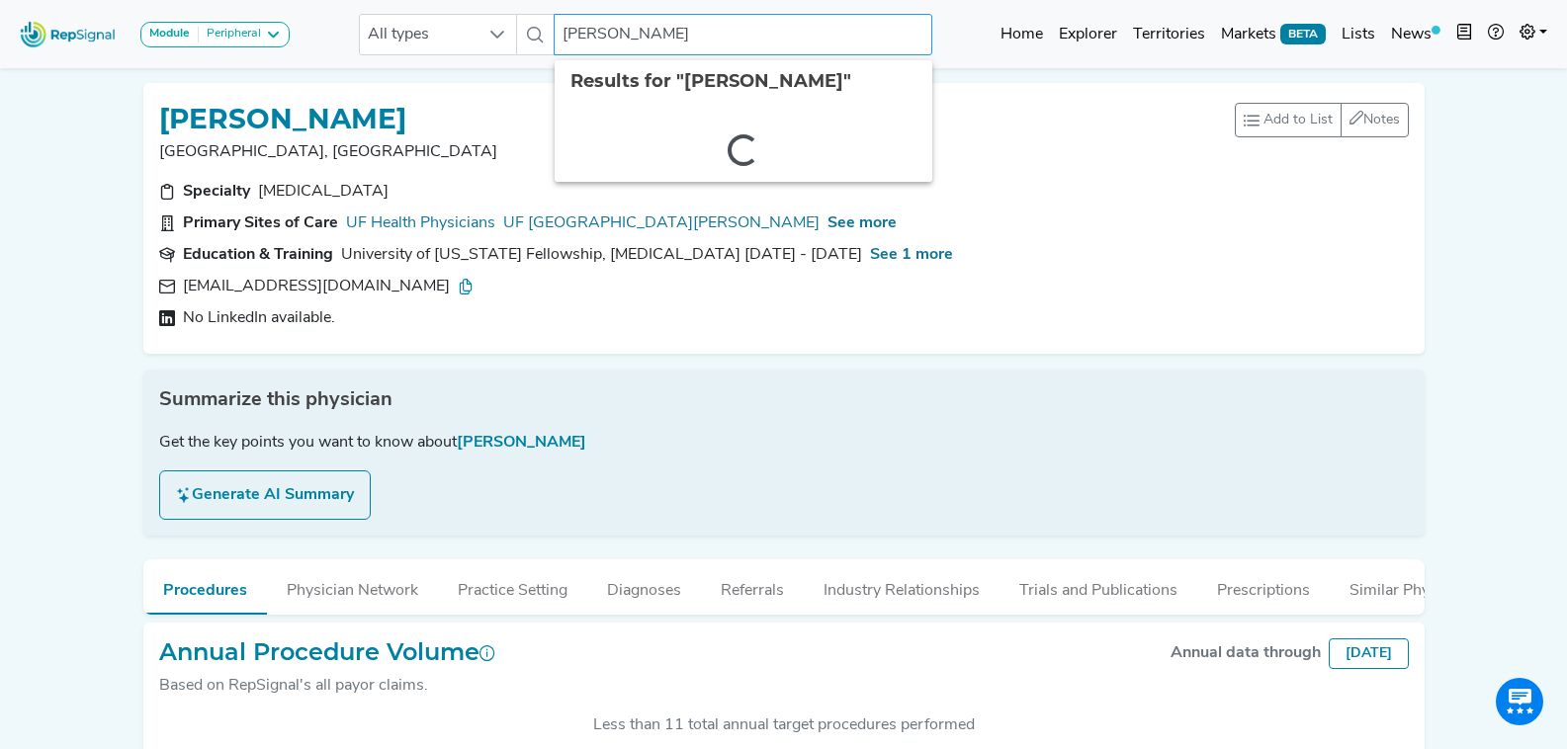
click at [652, 31] on input "[PERSON_NAME]" at bounding box center [743, 35] width 378 height 42
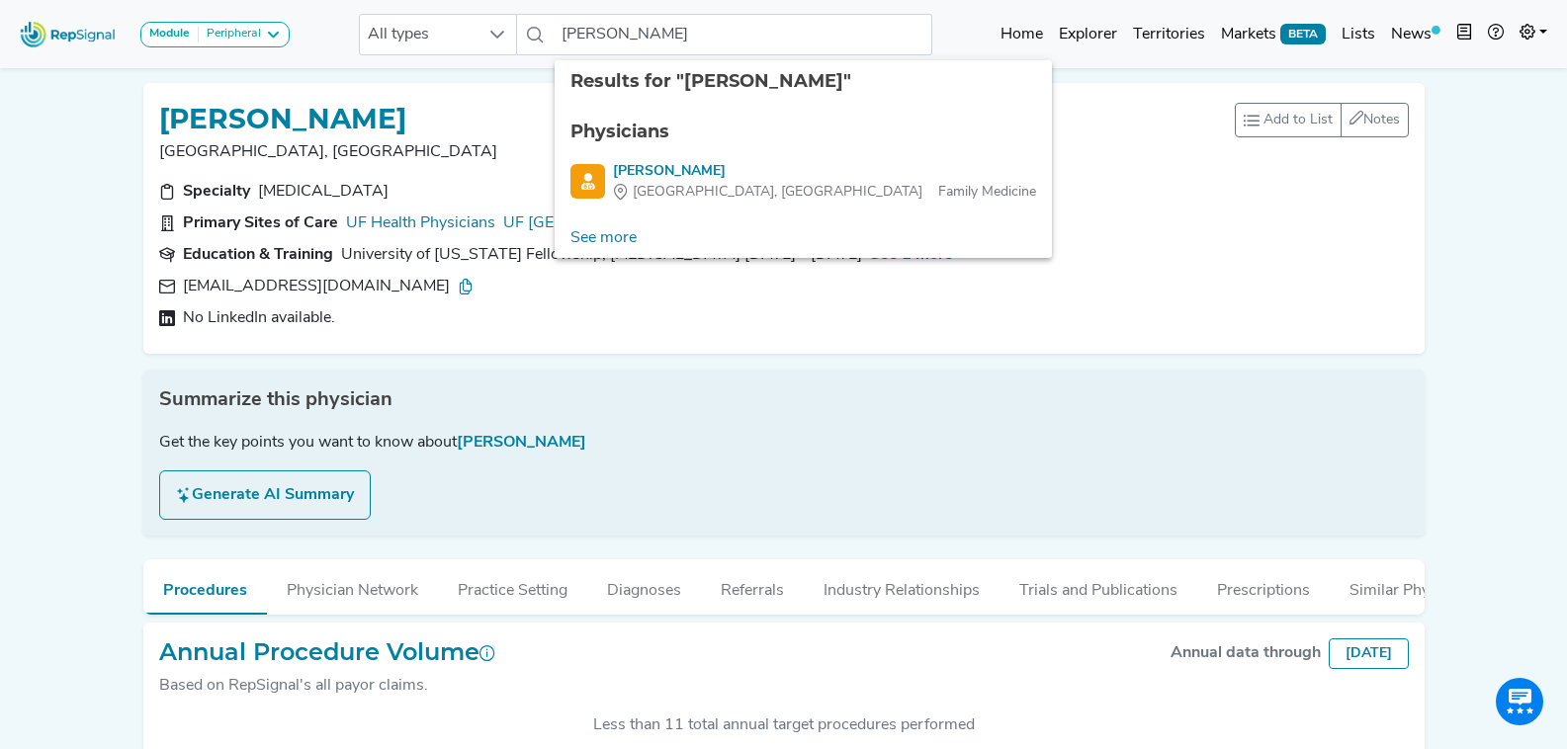
click at [697, 158] on ul "Physicians [PERSON_NAME] Omaha, [GEOGRAPHIC_DATA] Family Medicine" at bounding box center [803, 161] width 497 height 116
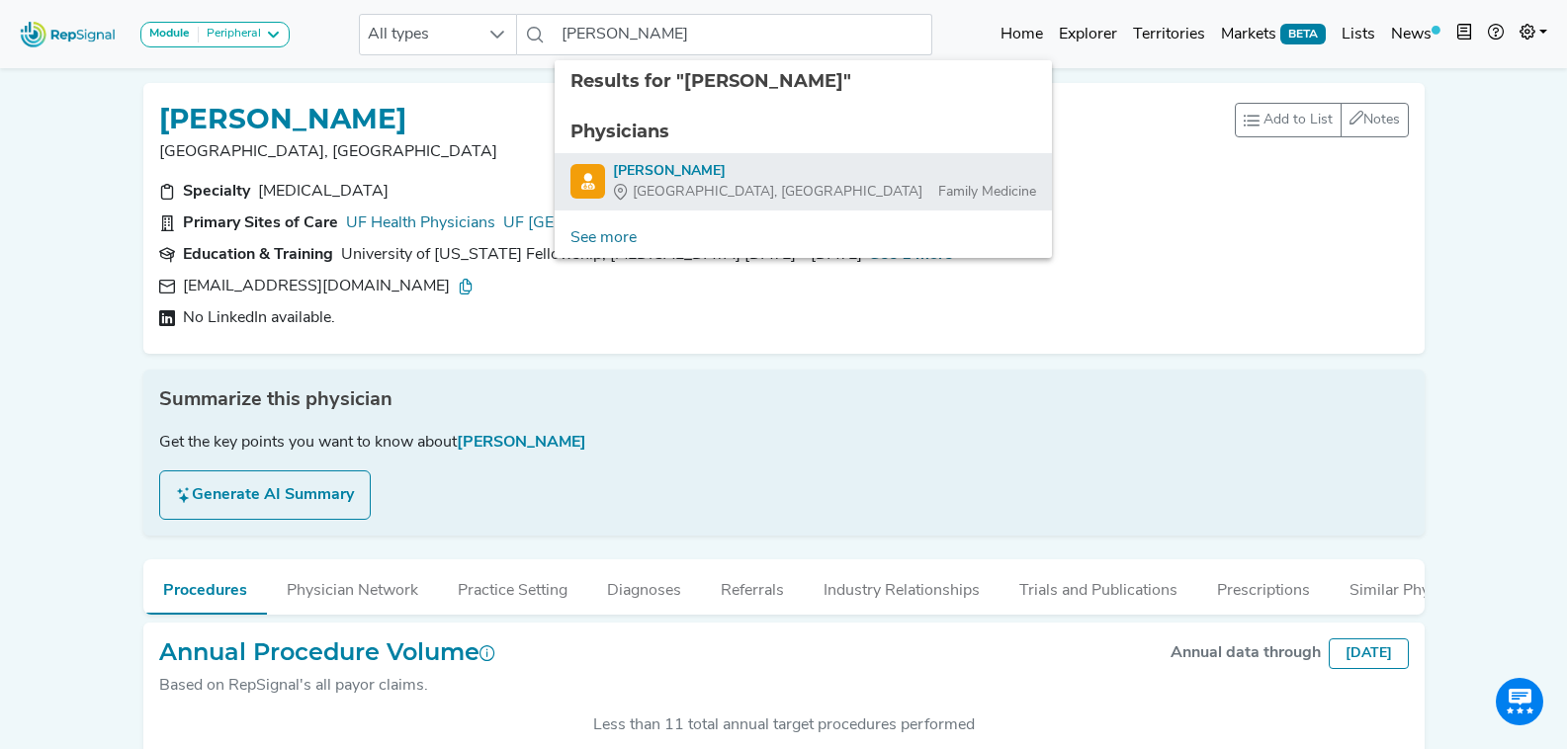
click at [695, 172] on div "[PERSON_NAME]" at bounding box center [824, 171] width 423 height 21
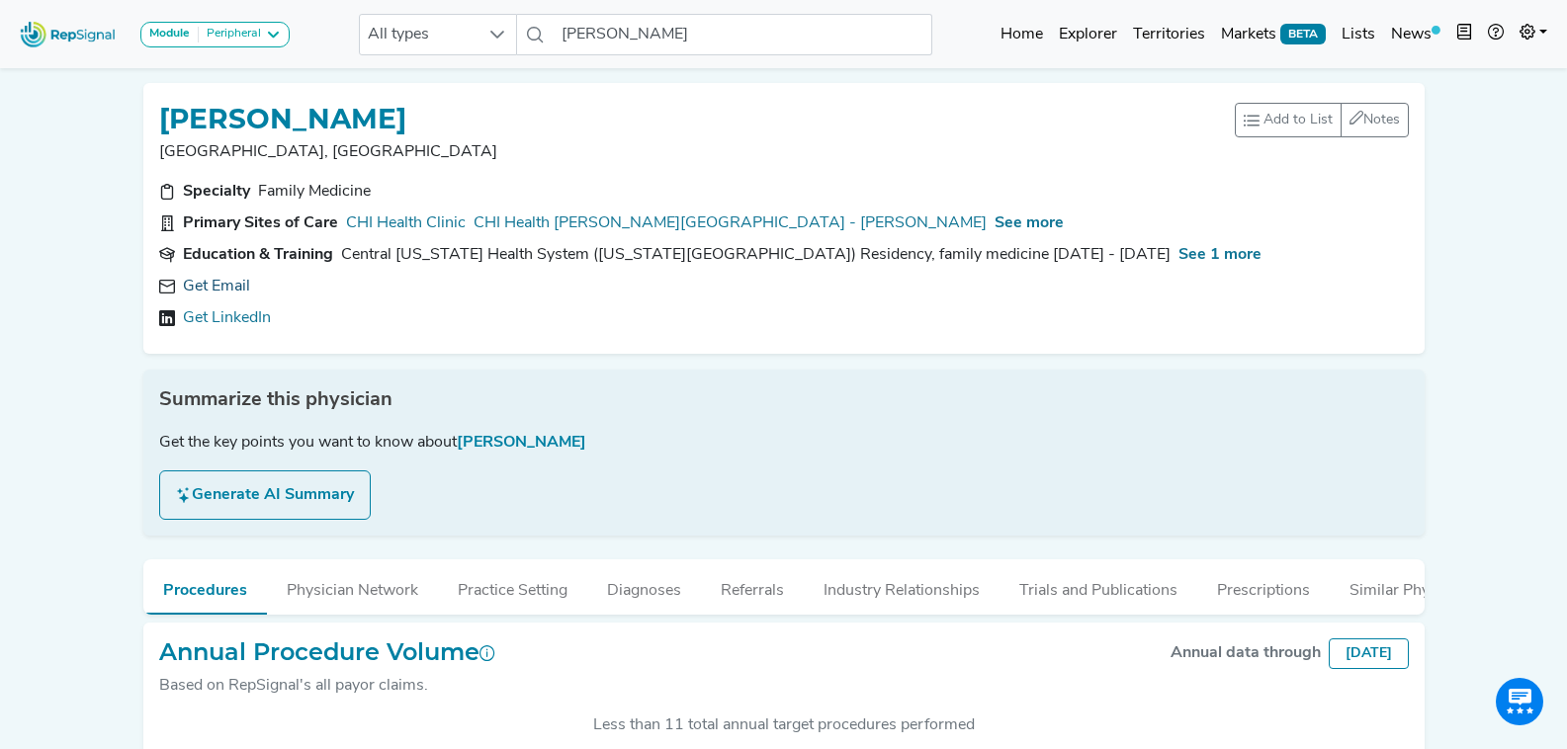
click at [230, 275] on link "Get Email" at bounding box center [216, 287] width 67 height 24
drag, startPoint x: 416, startPoint y: 112, endPoint x: 164, endPoint y: 107, distance: 252.2
click at [164, 107] on div "[PERSON_NAME]" at bounding box center [697, 118] width 1076 height 38
copy h1 "[PERSON_NAME]"
click at [659, 44] on input "[PERSON_NAME]" at bounding box center [743, 35] width 378 height 42
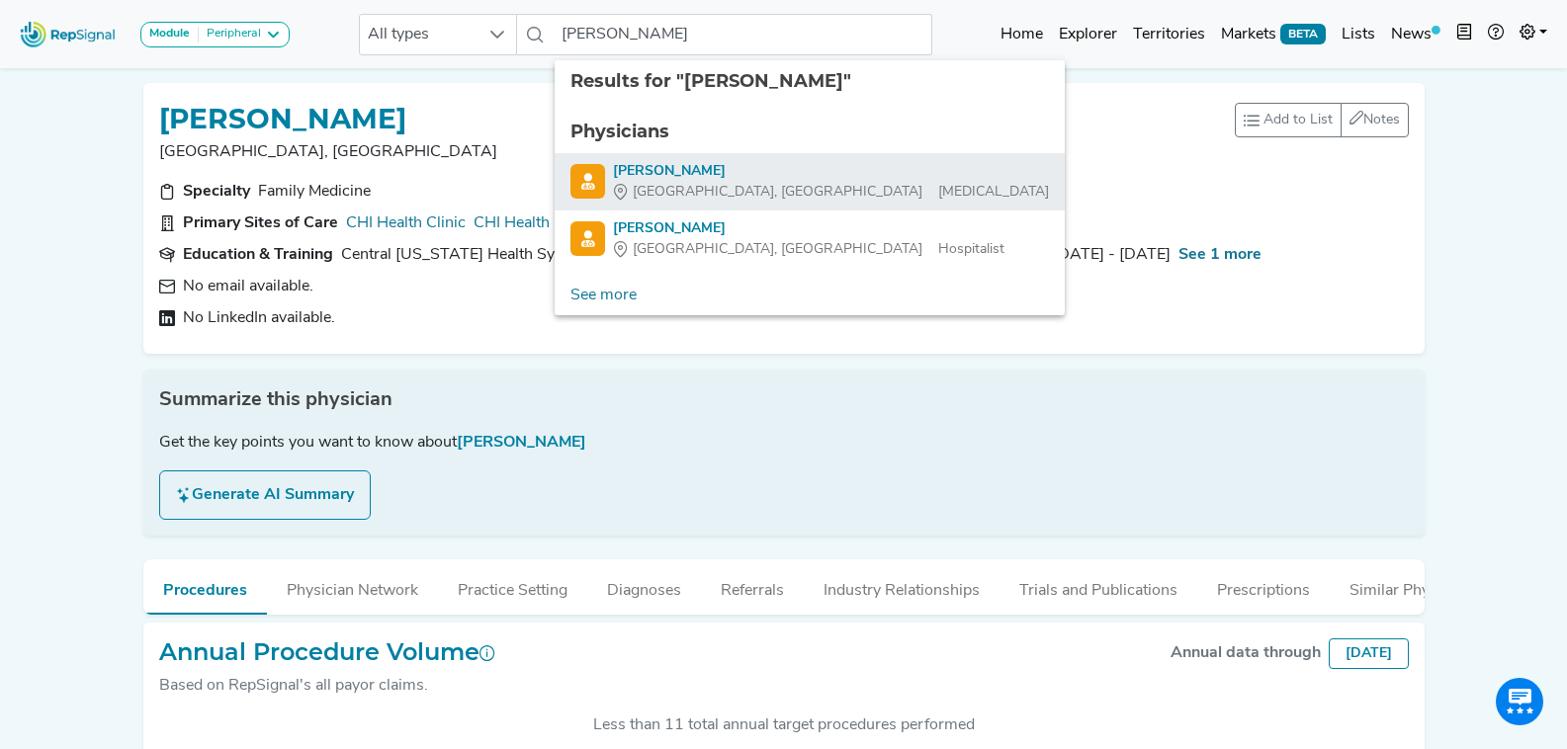
click at [723, 170] on div "[PERSON_NAME]" at bounding box center [831, 171] width 436 height 21
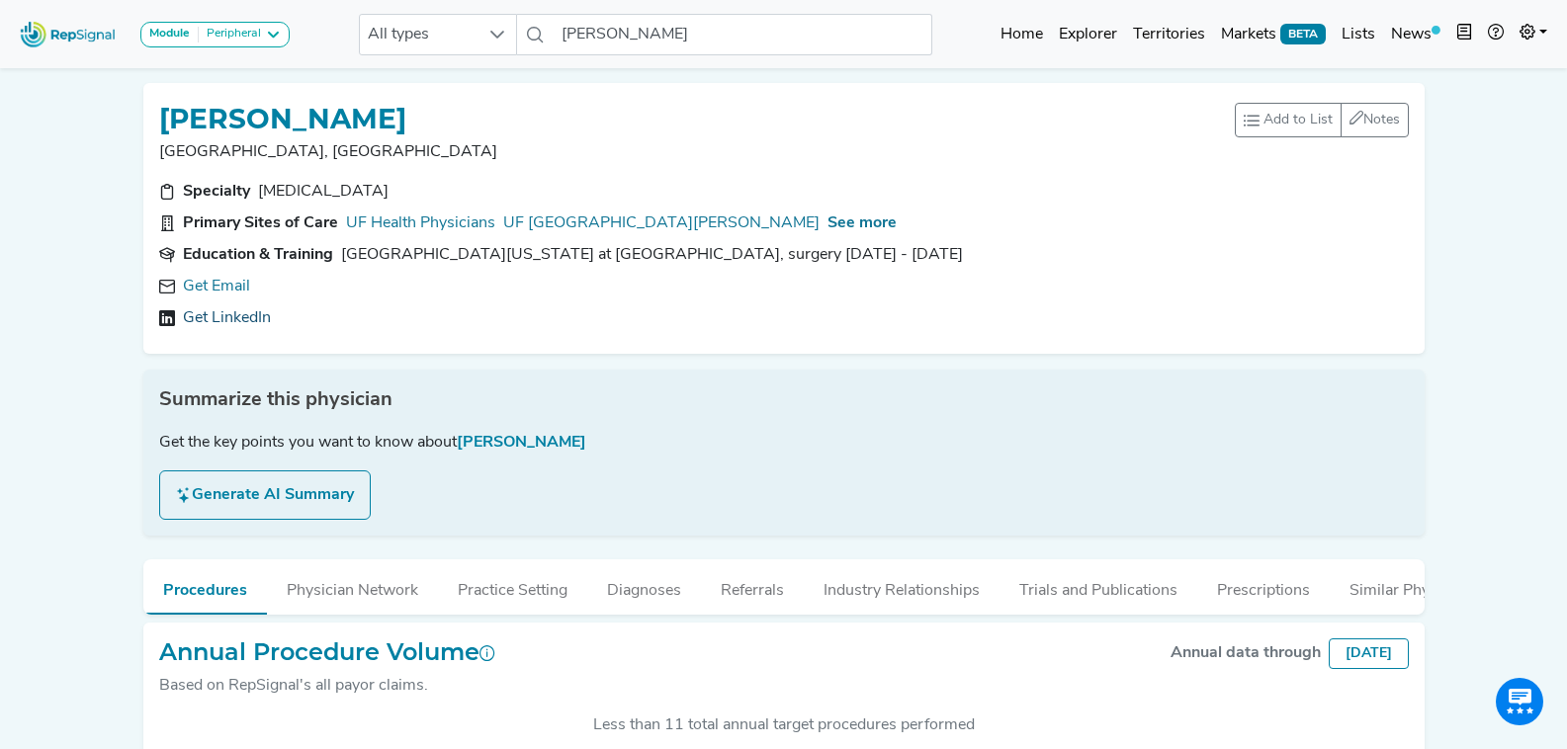
click at [227, 319] on link "Get LinkedIn" at bounding box center [227, 318] width 88 height 24
click at [689, 28] on input "[PERSON_NAME]" at bounding box center [743, 35] width 378 height 42
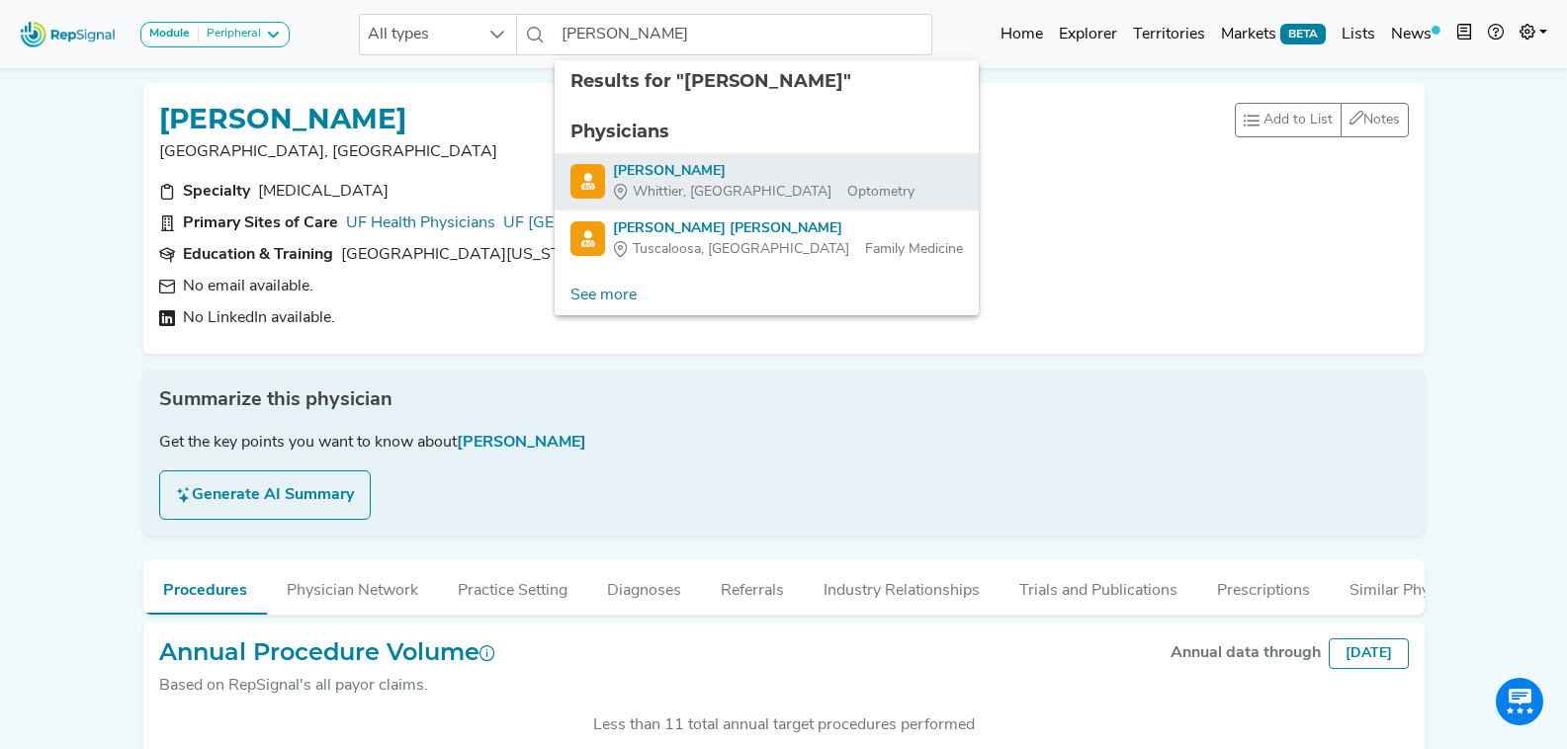
click at [764, 191] on div "Whittier, CA Optometry" at bounding box center [764, 192] width 302 height 21
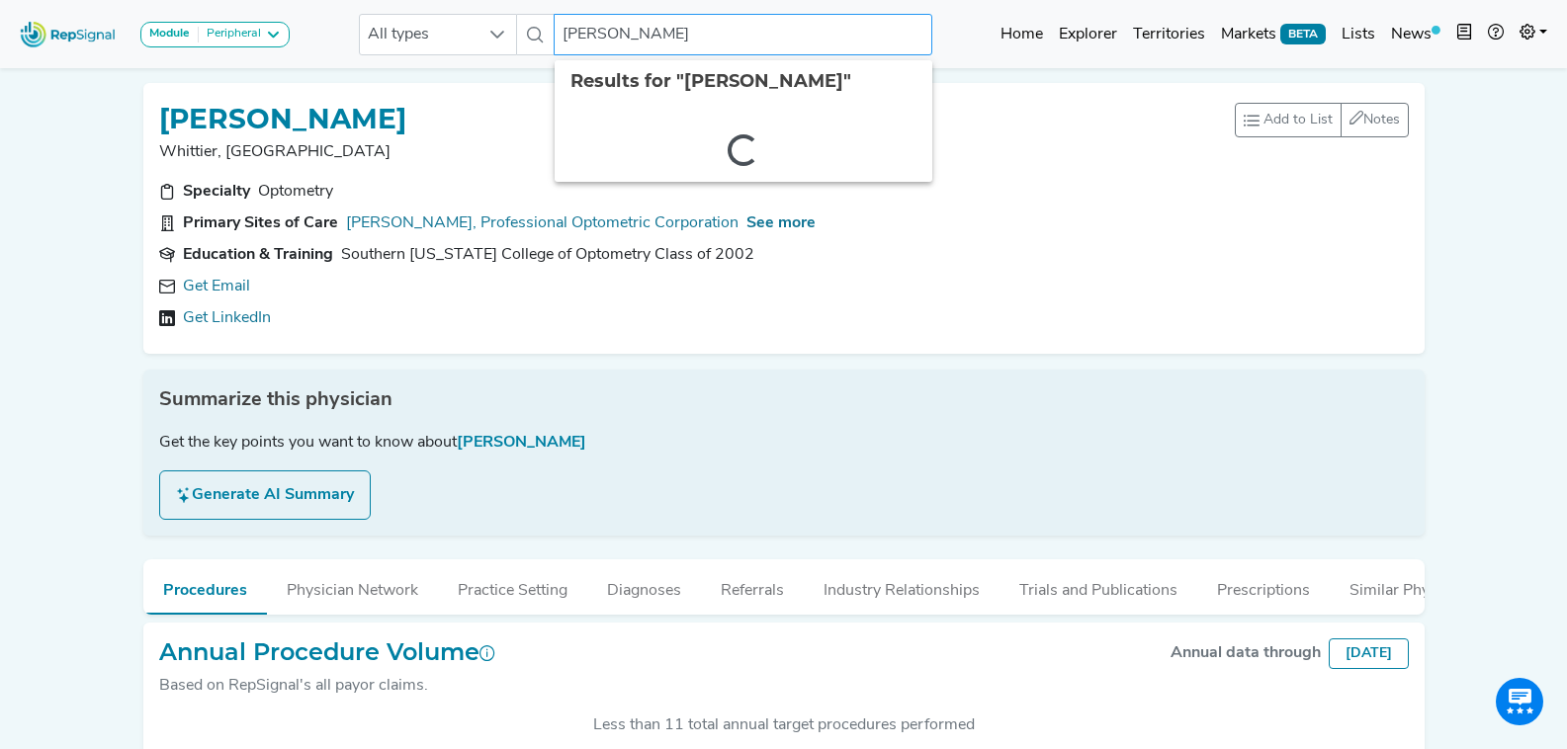
drag, startPoint x: 609, startPoint y: 35, endPoint x: 916, endPoint y: 81, distance: 310.0
click at [916, 81] on body "Module Peripheral Bariatric Coronary MIS Balloon Procedures Peripheral All type…" at bounding box center [783, 440] width 1567 height 880
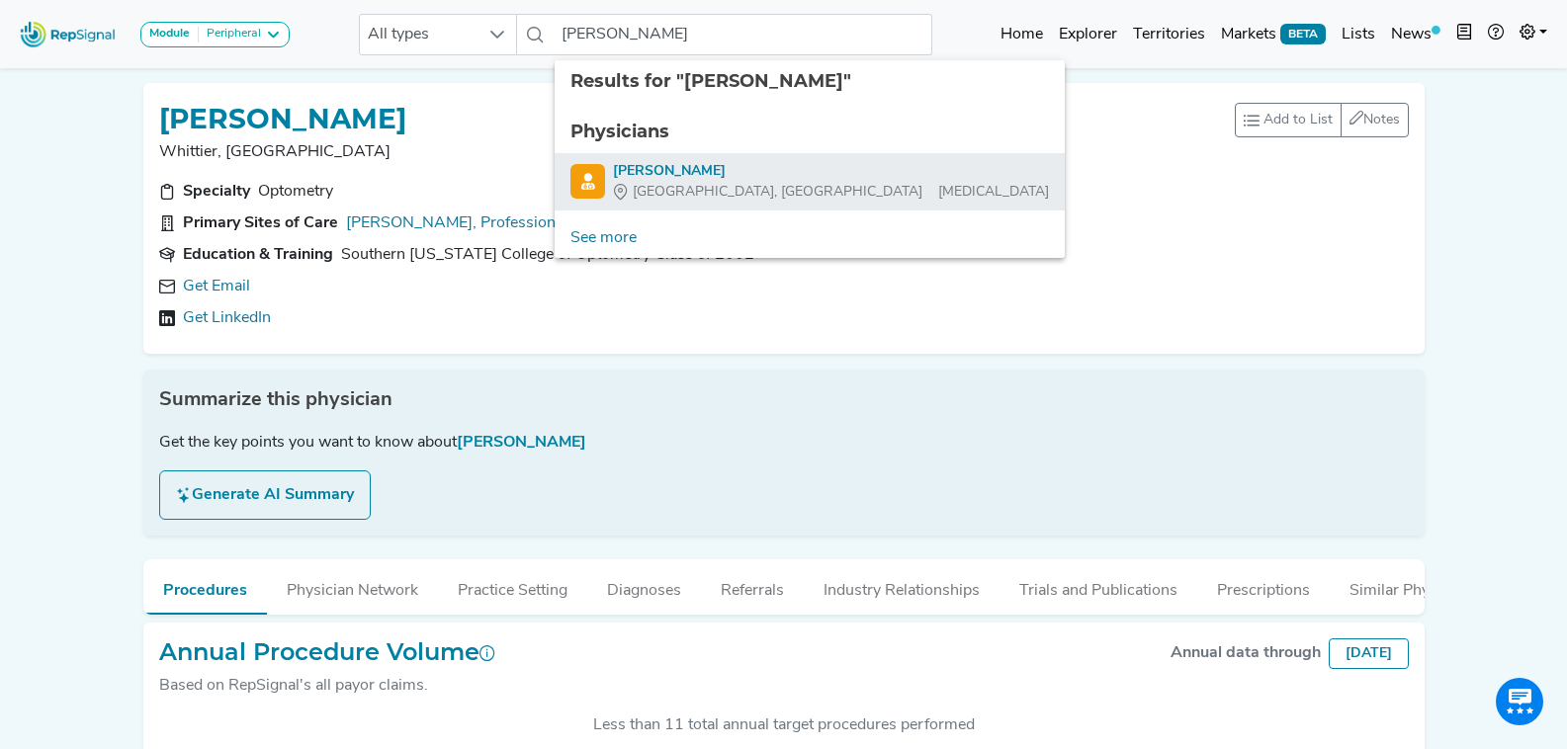
click at [719, 189] on span "[GEOGRAPHIC_DATA], [GEOGRAPHIC_DATA]" at bounding box center [778, 192] width 290 height 21
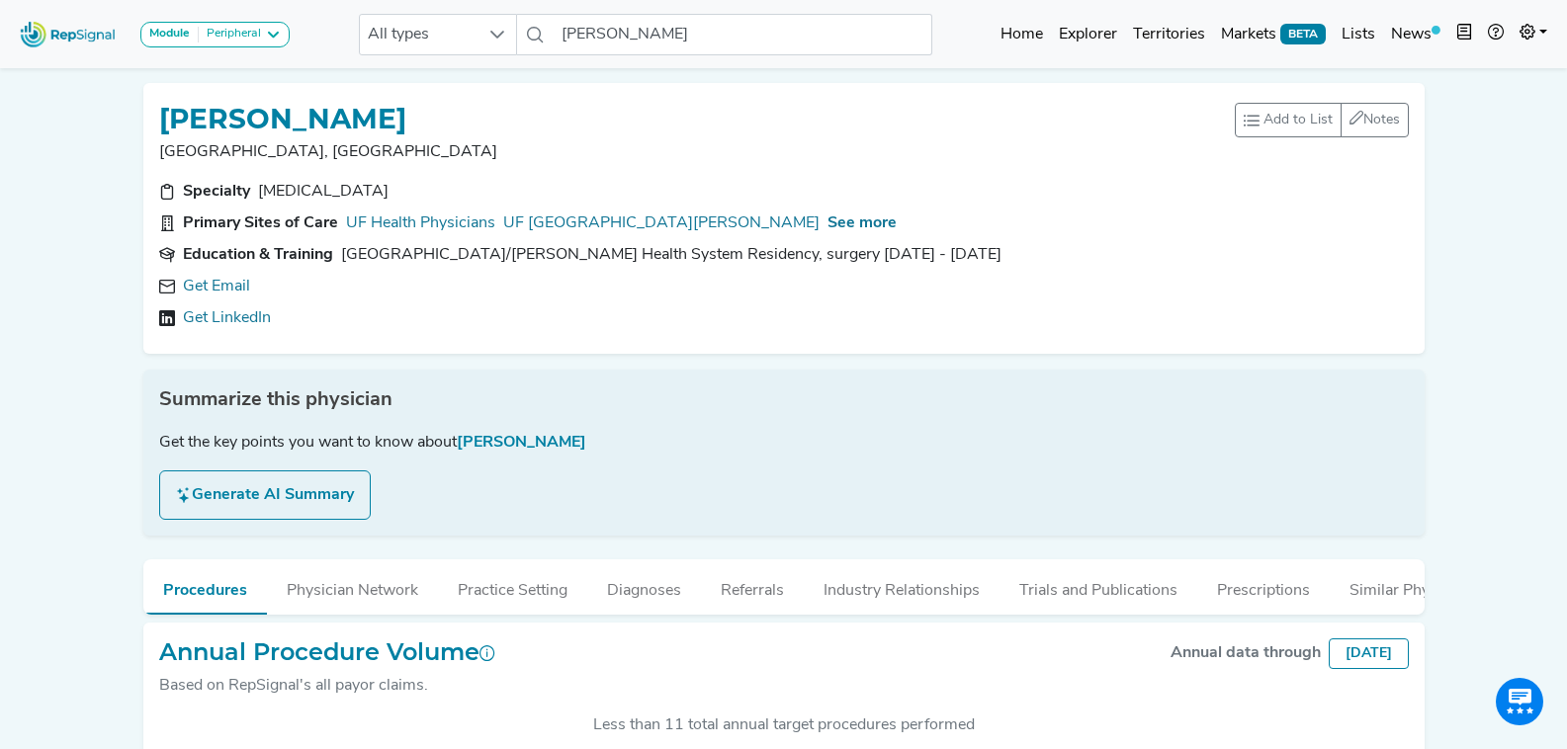
click at [218, 191] on div "Specialty" at bounding box center [216, 192] width 67 height 24
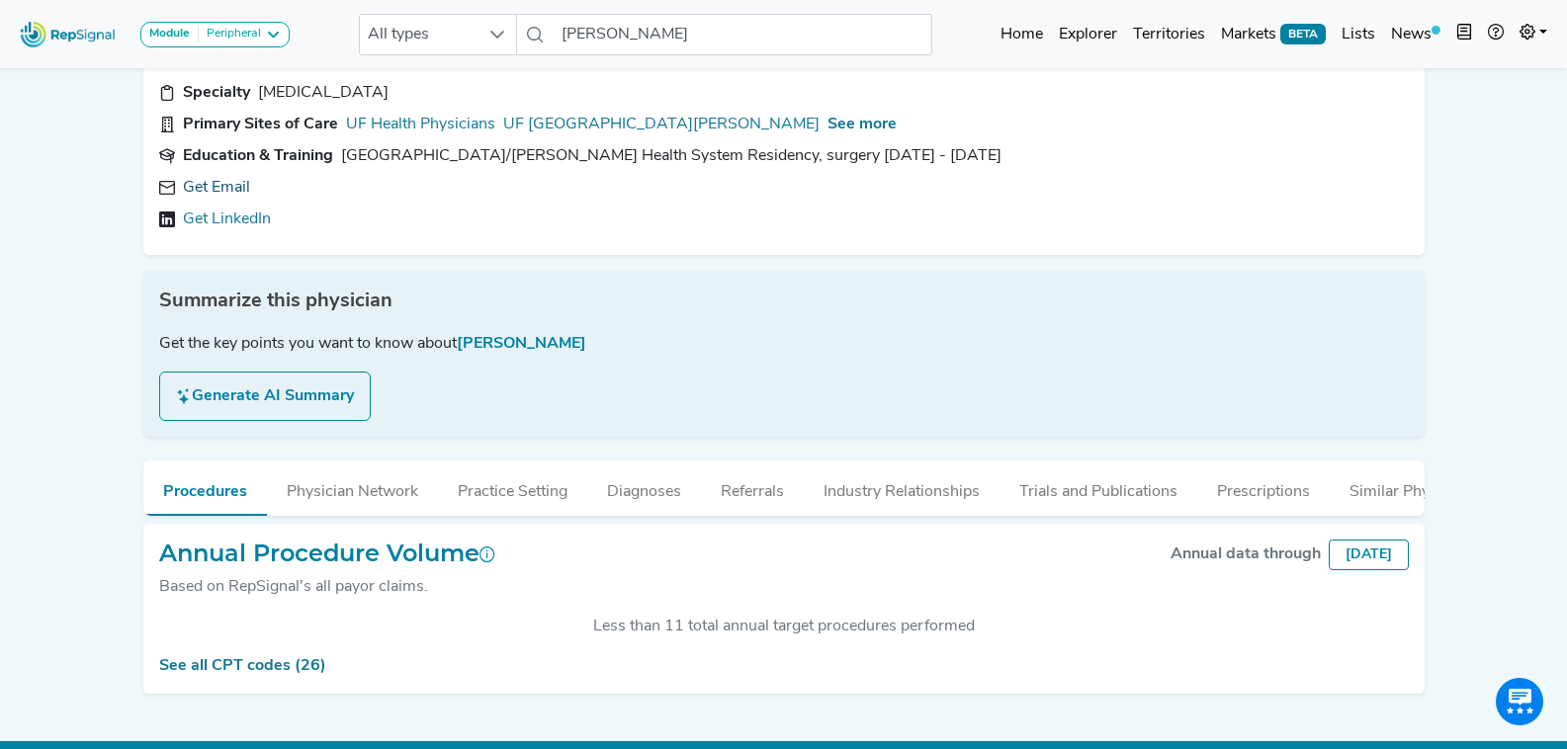
click at [216, 187] on link "Get Email" at bounding box center [216, 188] width 67 height 24
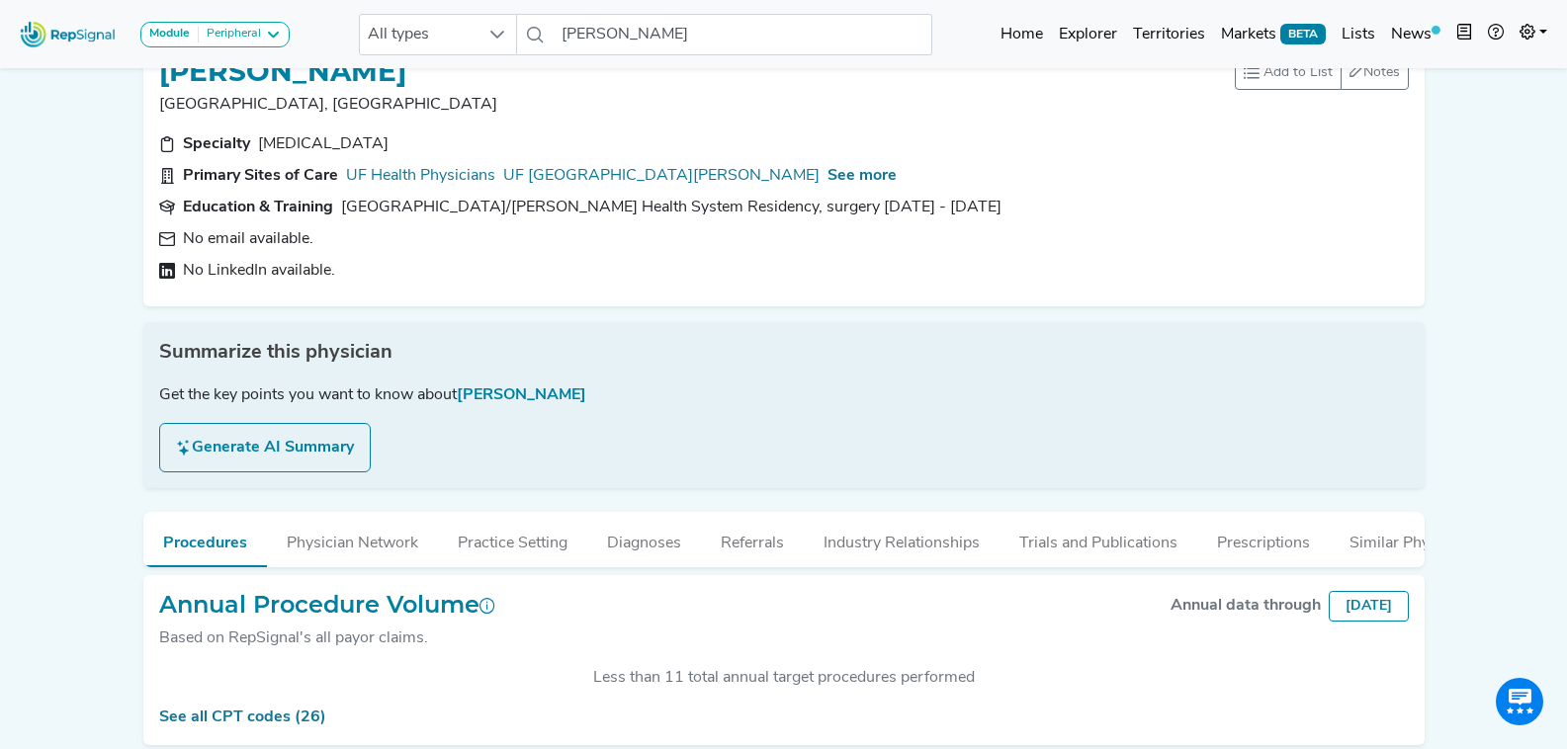
scroll to position [0, 0]
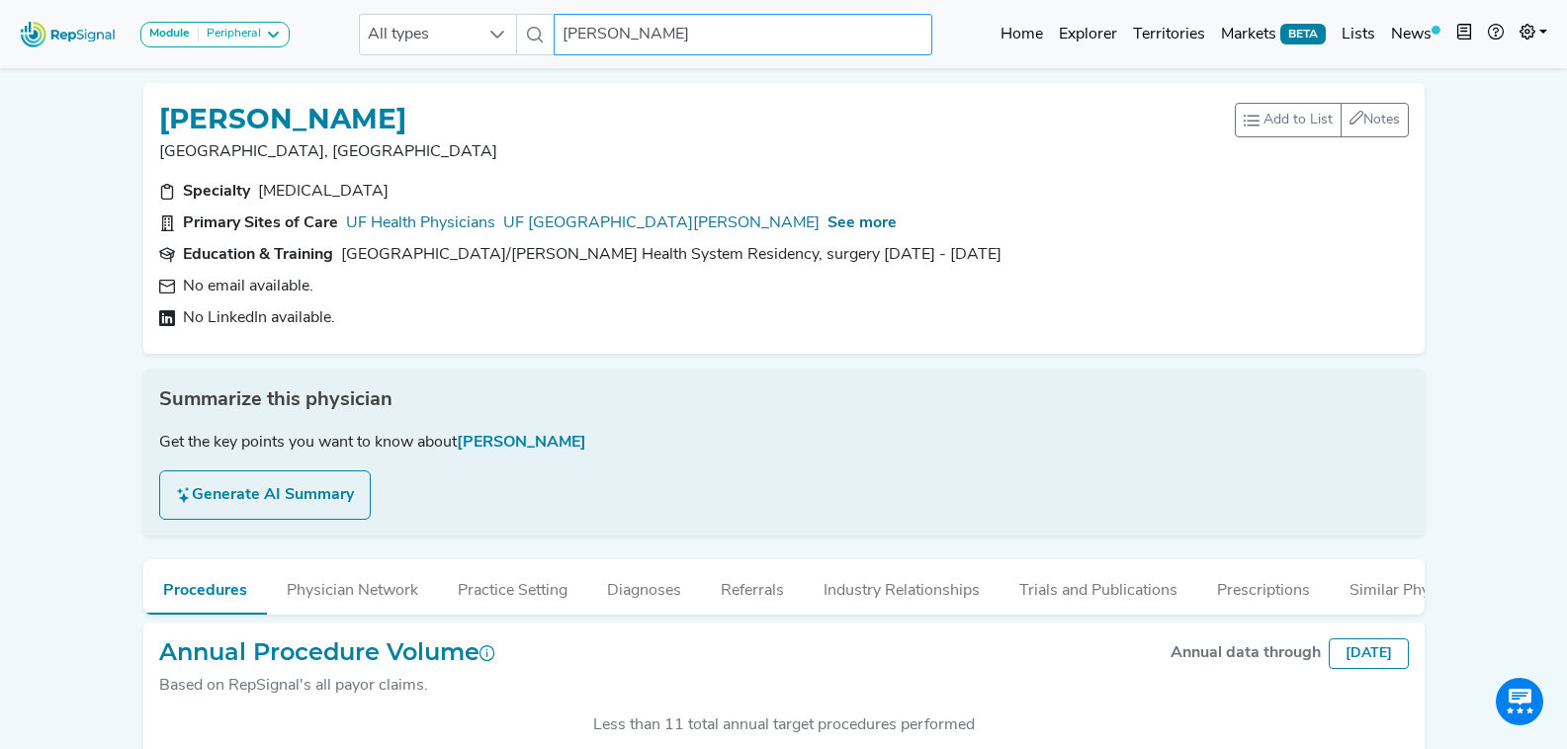
click at [614, 44] on input "[PERSON_NAME]" at bounding box center [743, 35] width 378 height 42
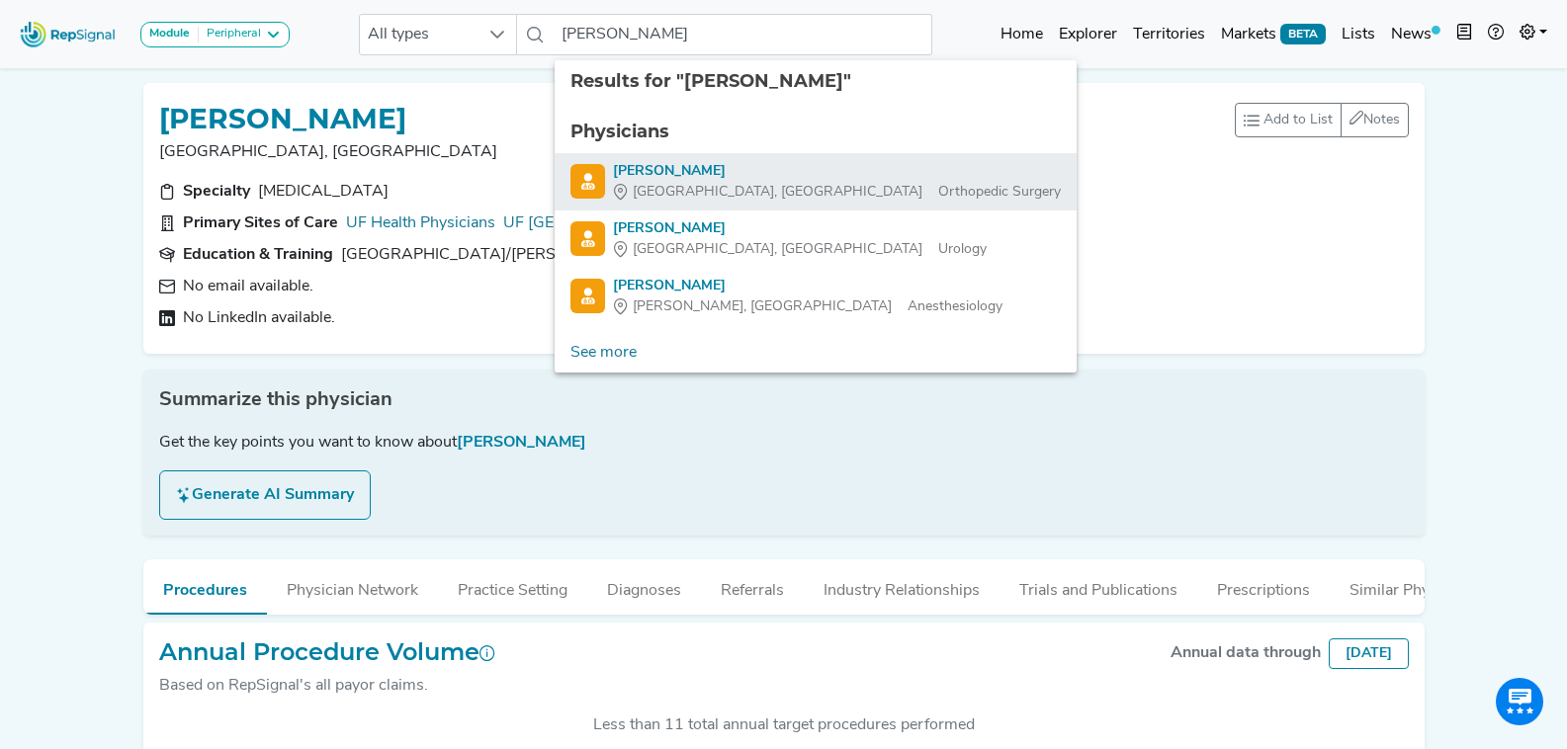
click at [828, 198] on div "[GEOGRAPHIC_DATA], PA Orthopedic Surgery" at bounding box center [837, 192] width 448 height 21
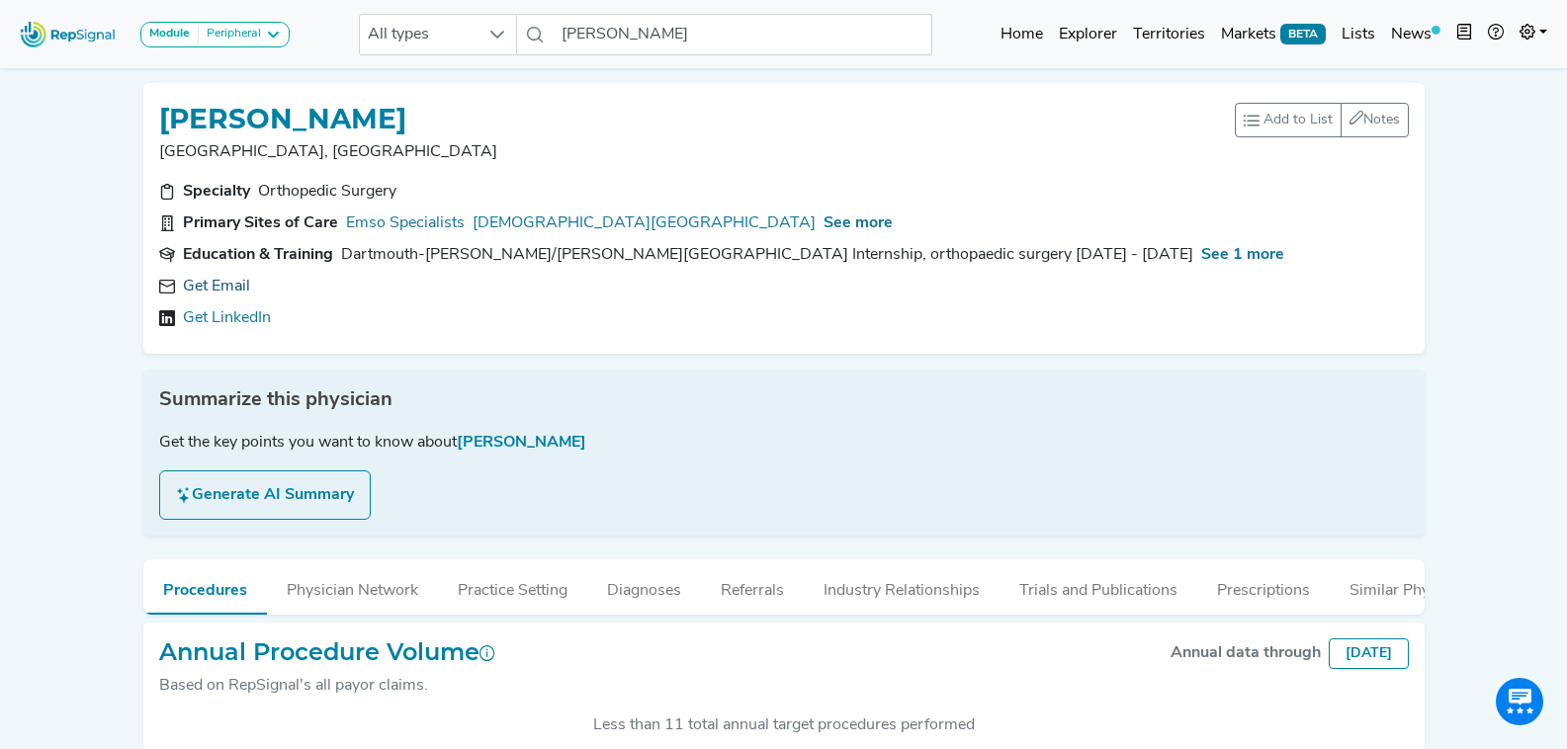
click at [224, 276] on link "Get Email" at bounding box center [216, 287] width 67 height 24
click at [670, 38] on input "[PERSON_NAME]" at bounding box center [743, 35] width 378 height 42
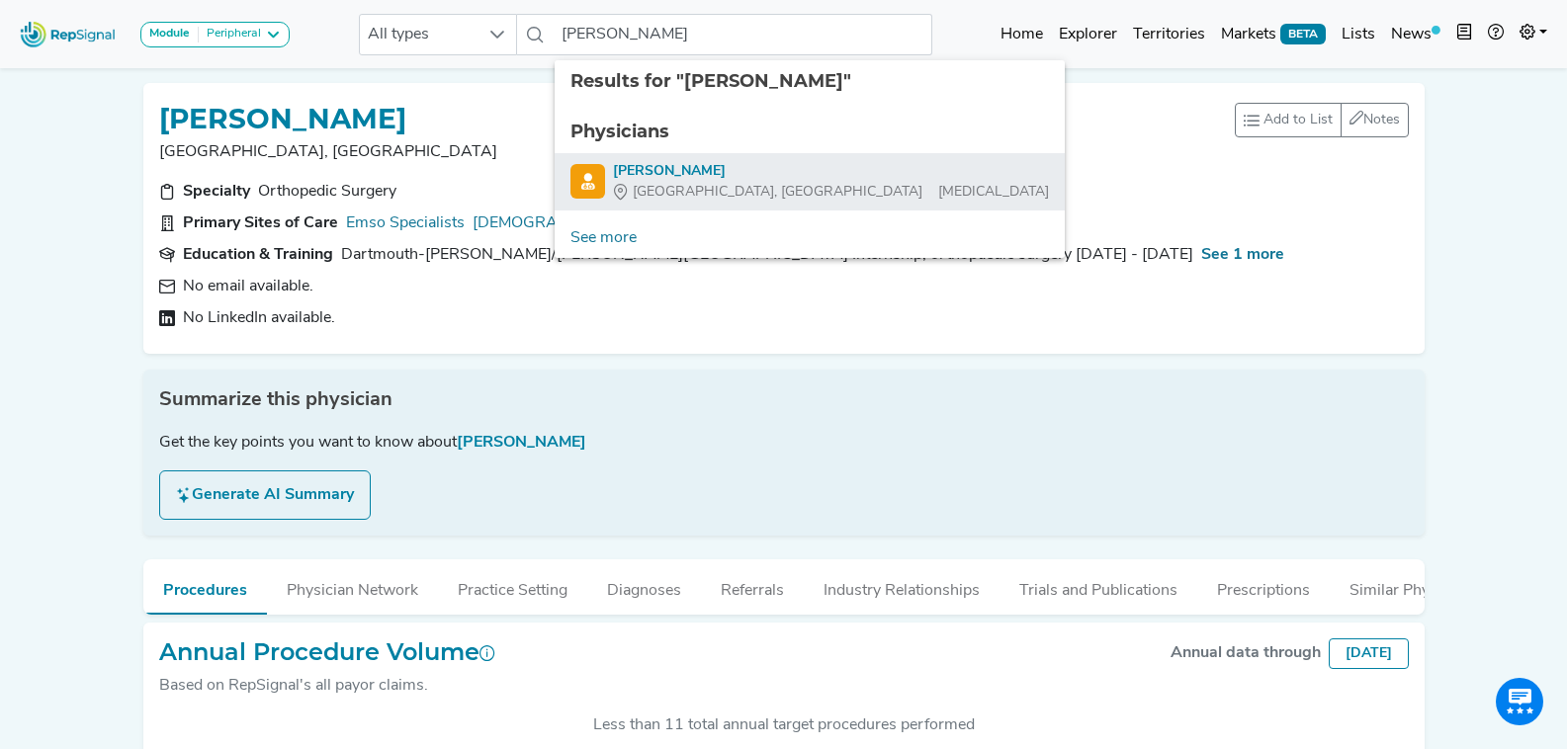
click at [765, 162] on div "[PERSON_NAME]" at bounding box center [831, 171] width 436 height 21
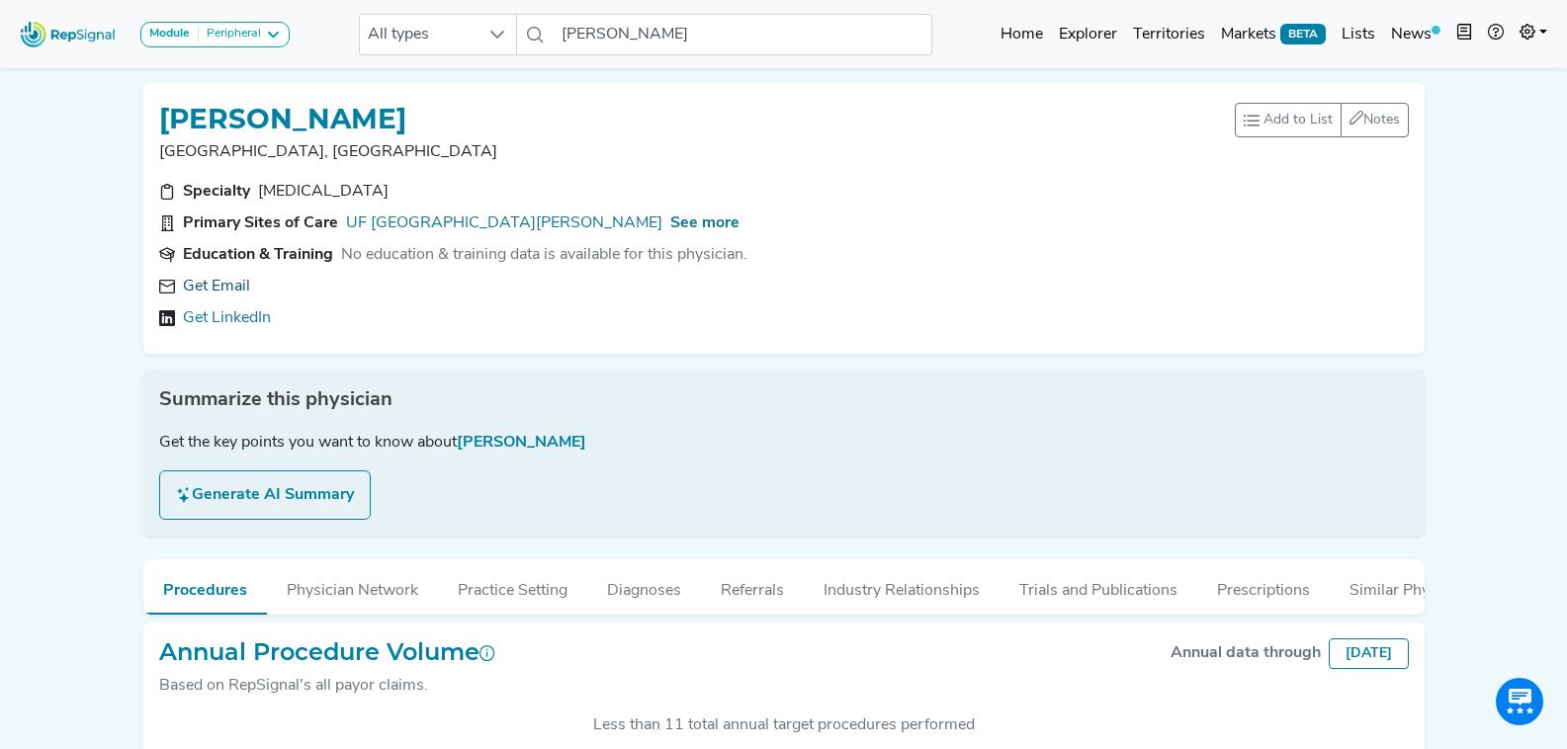
click at [214, 285] on link "Get Email" at bounding box center [216, 287] width 67 height 24
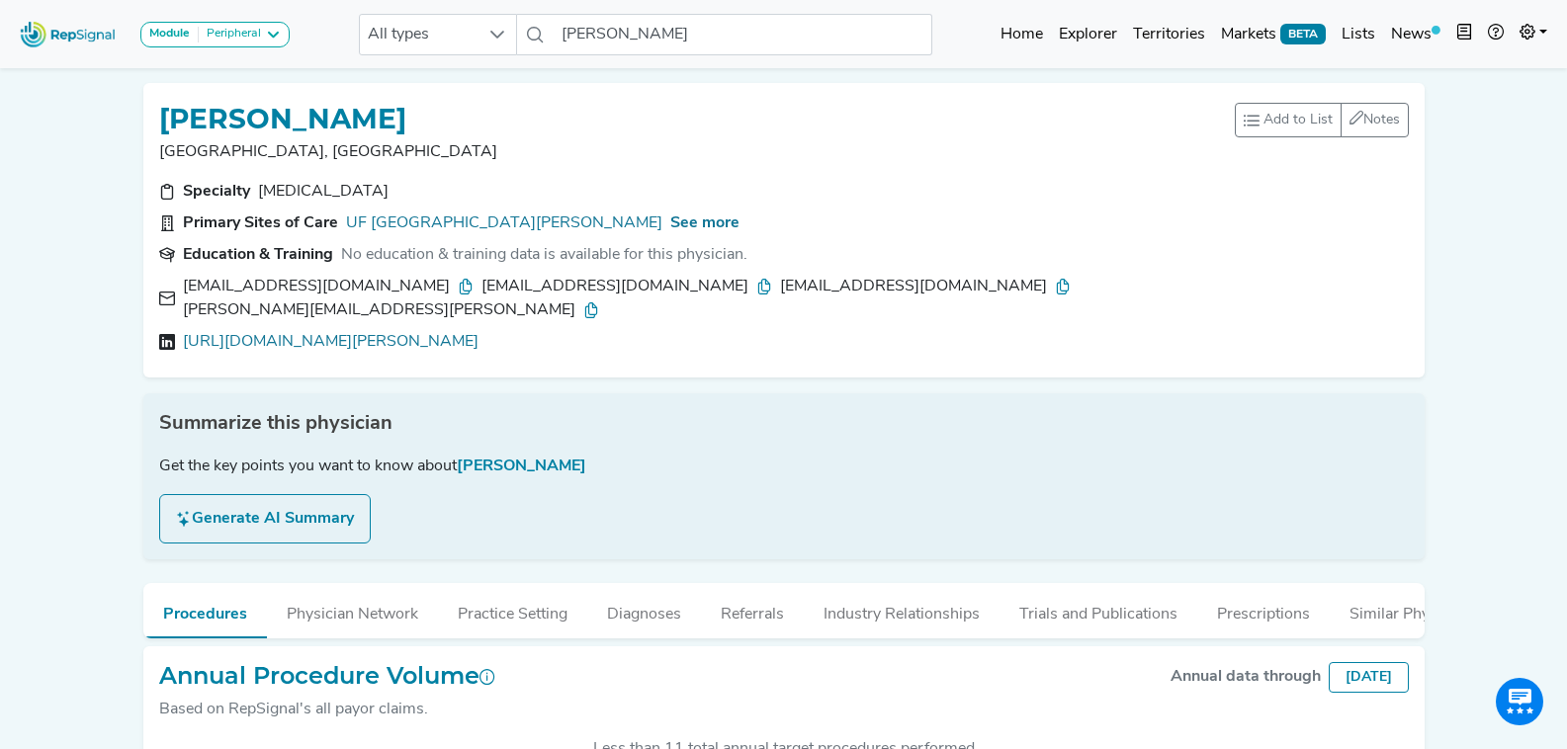
click at [458, 284] on icon at bounding box center [466, 287] width 16 height 16
click at [756, 290] on icon at bounding box center [764, 287] width 16 height 16
click at [1055, 291] on icon at bounding box center [1063, 287] width 16 height 16
click at [599, 303] on icon at bounding box center [591, 311] width 16 height 16
click at [726, 38] on input "[PERSON_NAME]" at bounding box center [743, 35] width 378 height 42
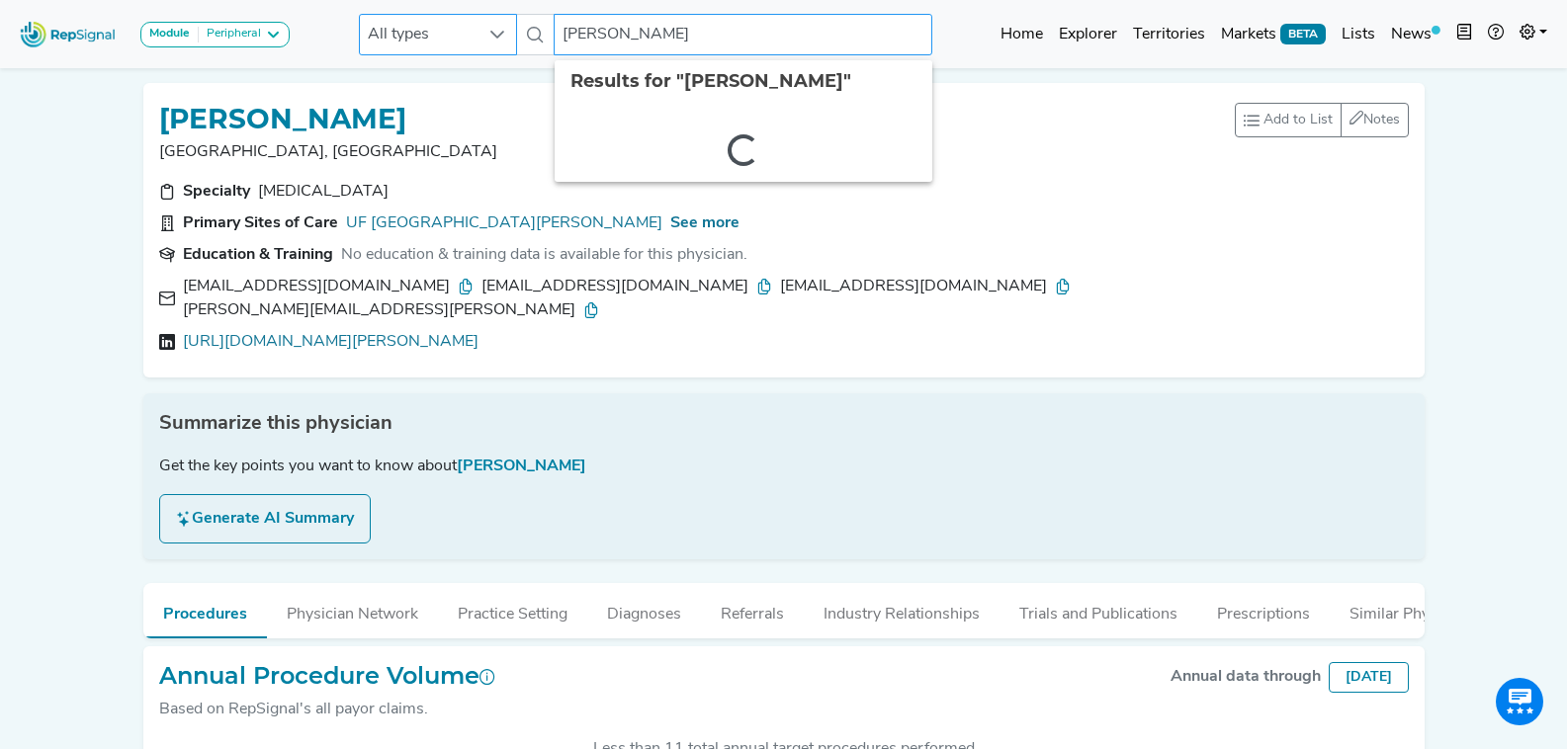
drag, startPoint x: 603, startPoint y: 35, endPoint x: 477, endPoint y: 25, distance: 126.9
click at [477, 25] on div "All types [PERSON_NAME] 2 results are available" at bounding box center [645, 35] width 573 height 42
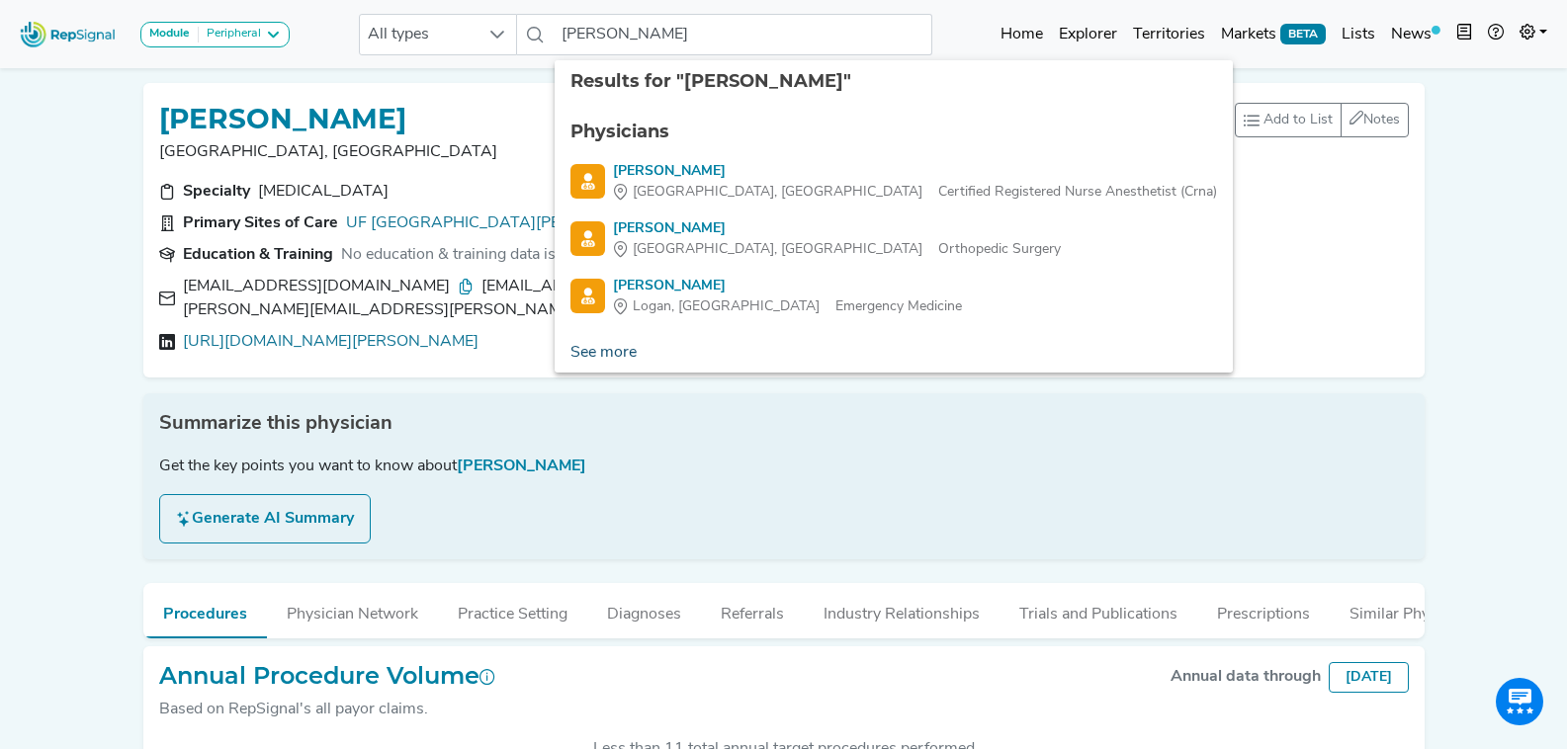
click at [584, 345] on link "See more" at bounding box center [604, 353] width 98 height 40
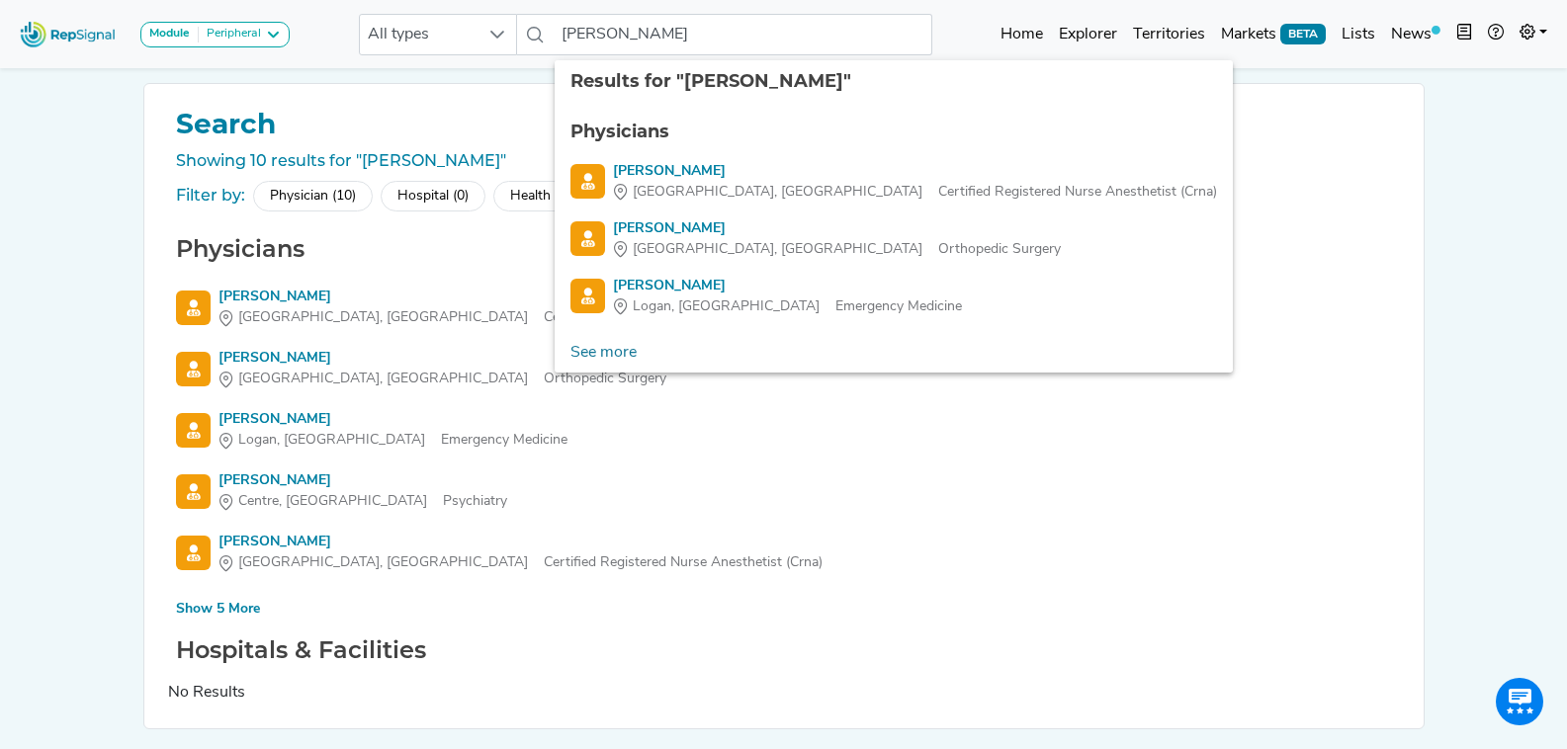
click at [208, 606] on div "Show 5 More" at bounding box center [218, 609] width 84 height 21
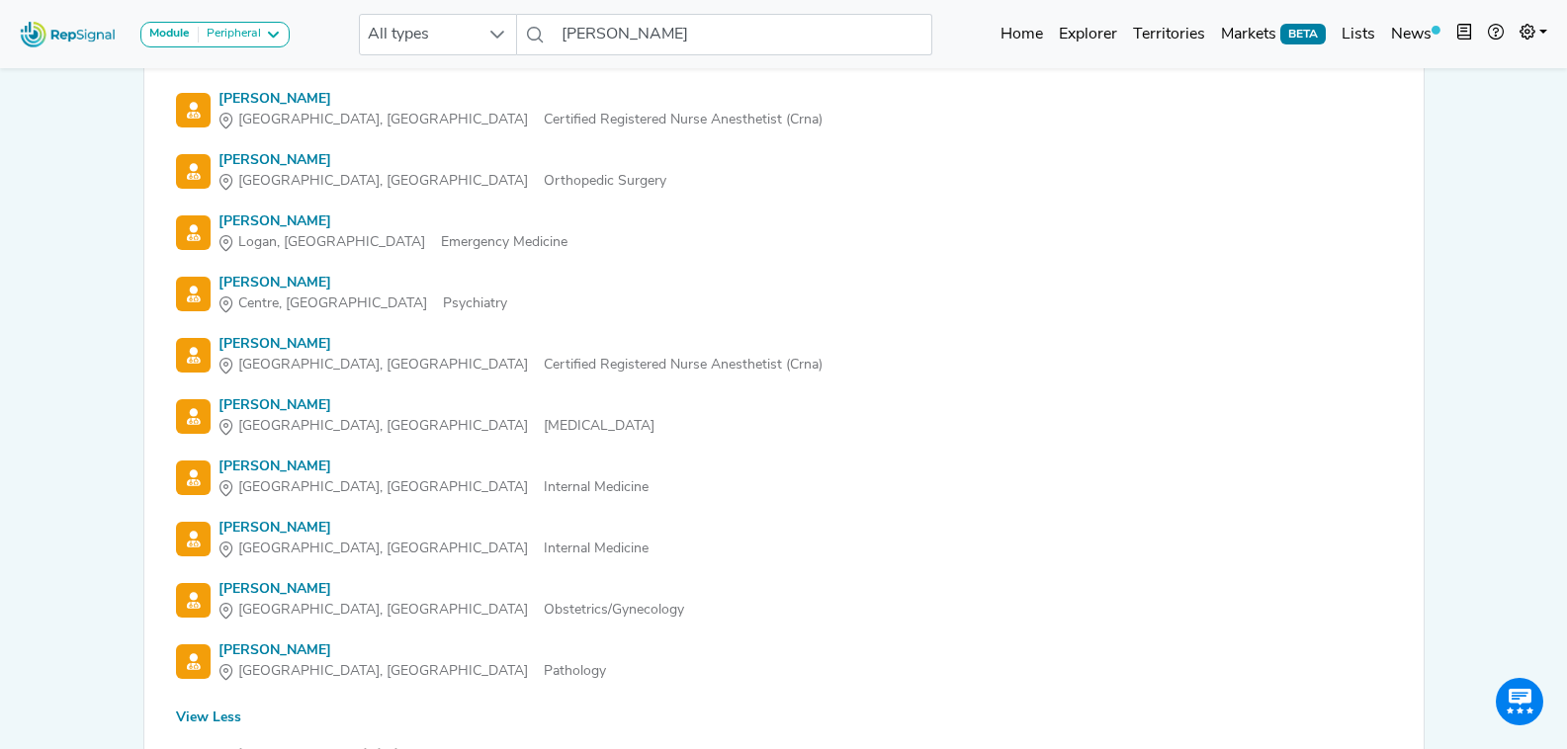
scroll to position [99, 0]
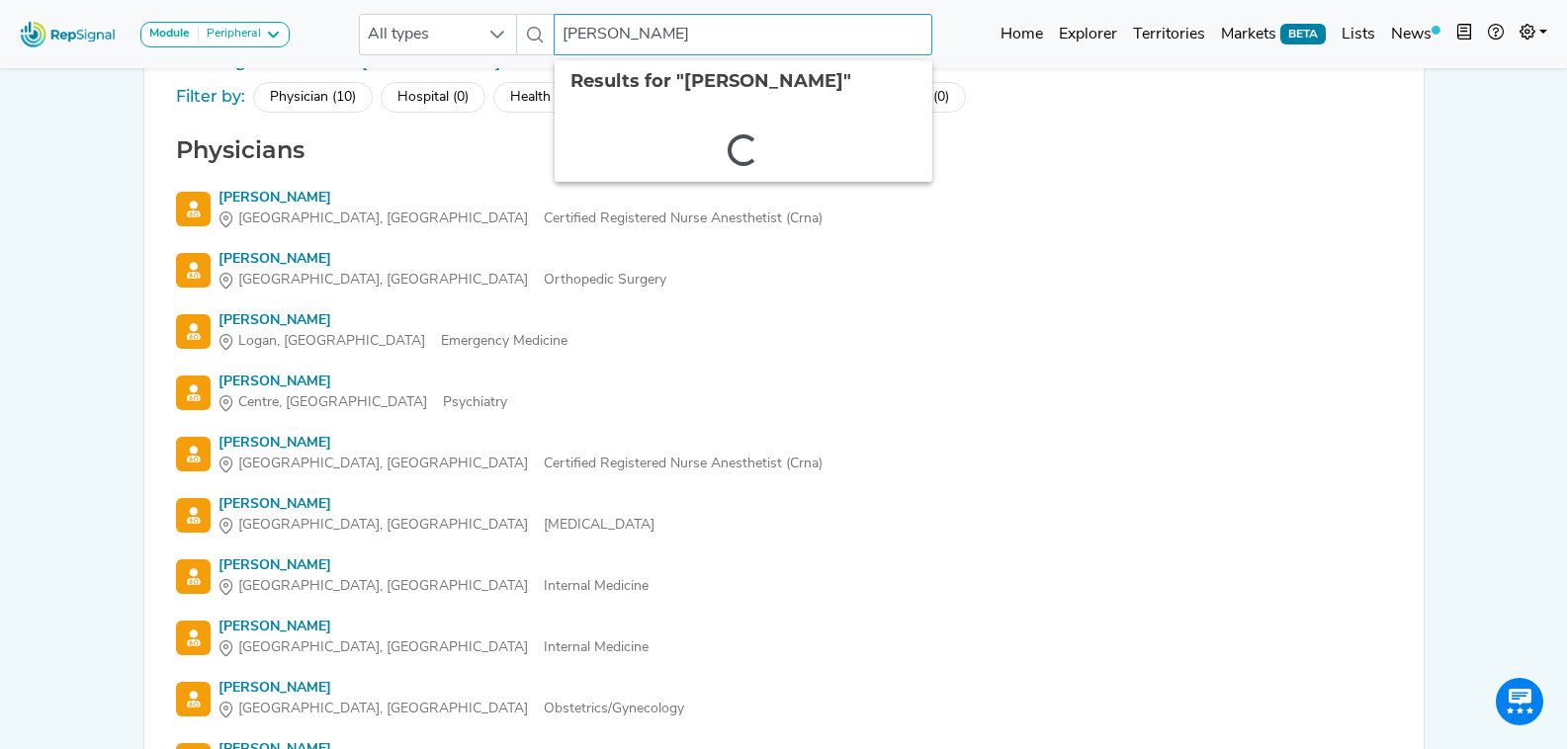
click at [631, 41] on input "plowman" at bounding box center [743, 35] width 378 height 42
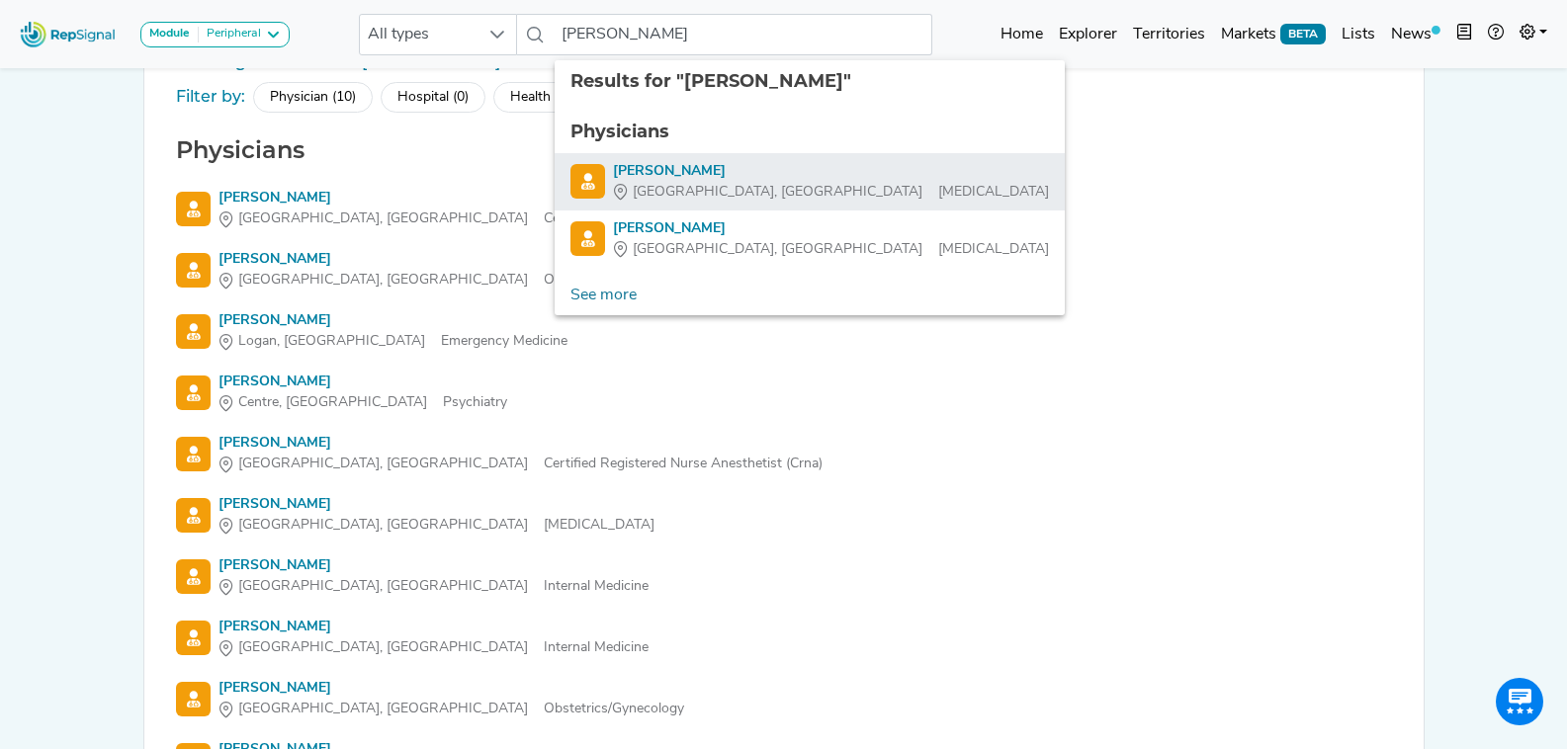
click at [771, 182] on div "Gainesville, FL Thoracic Surgery" at bounding box center [831, 192] width 436 height 21
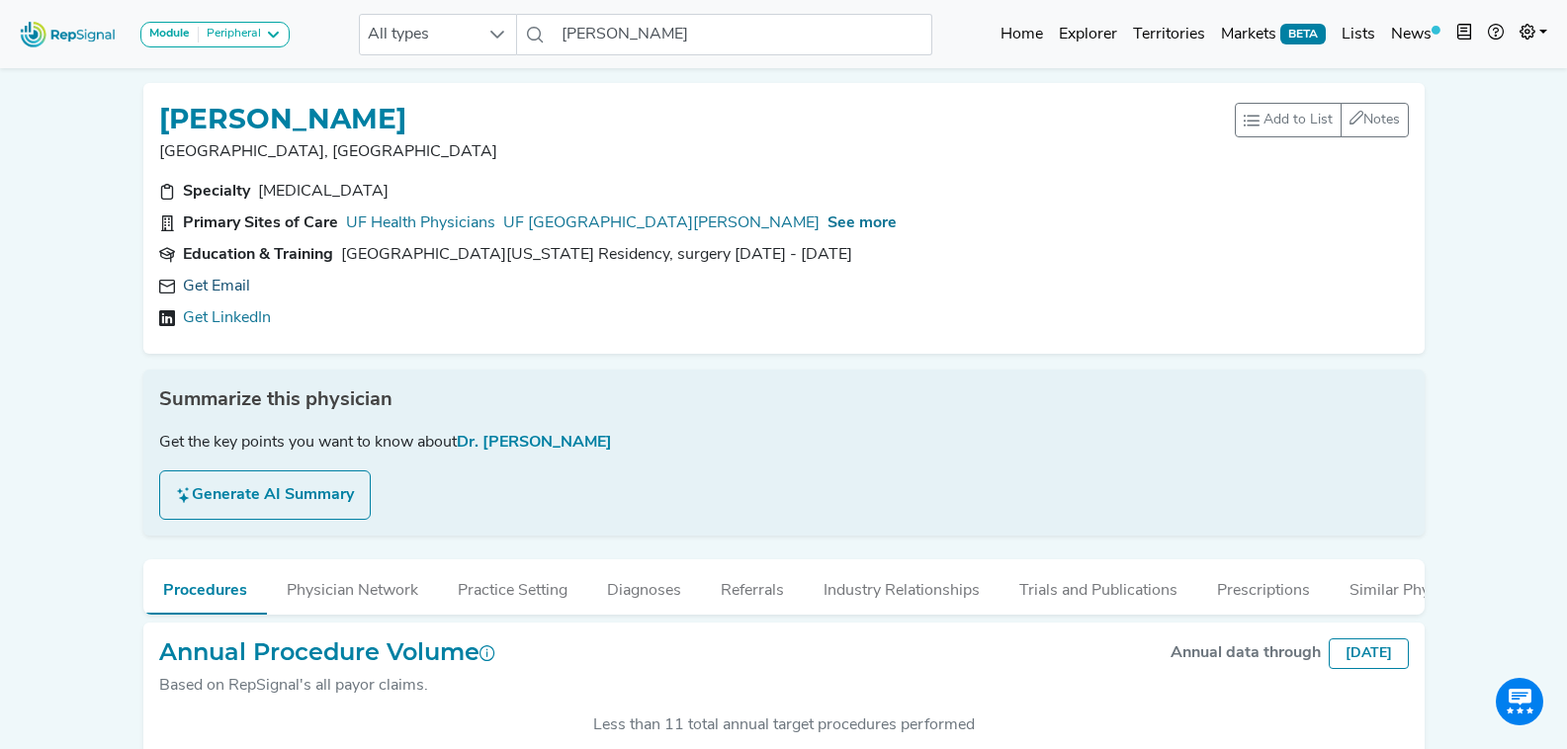
click at [235, 294] on link "Get Email" at bounding box center [216, 287] width 67 height 24
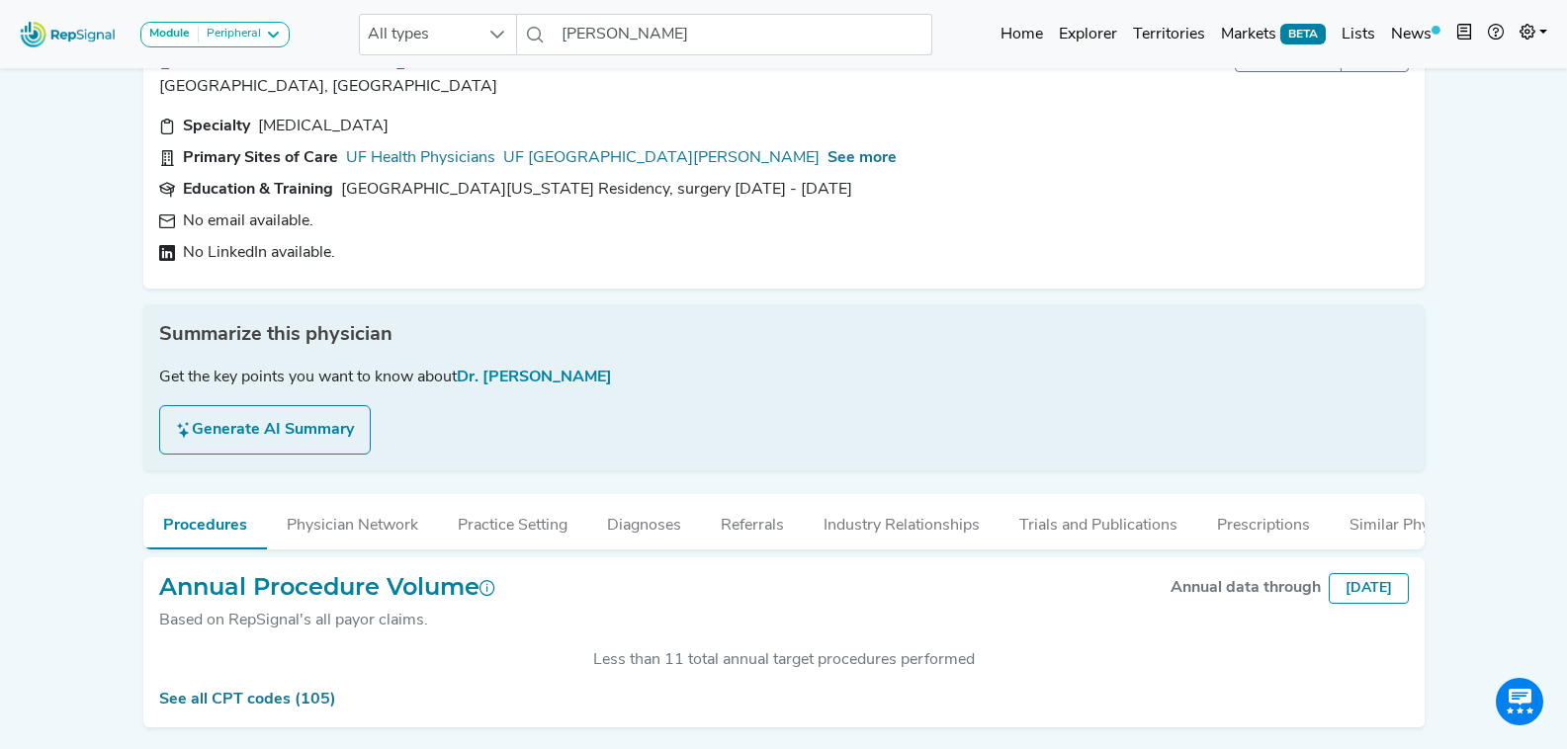
scroll to position [145, 0]
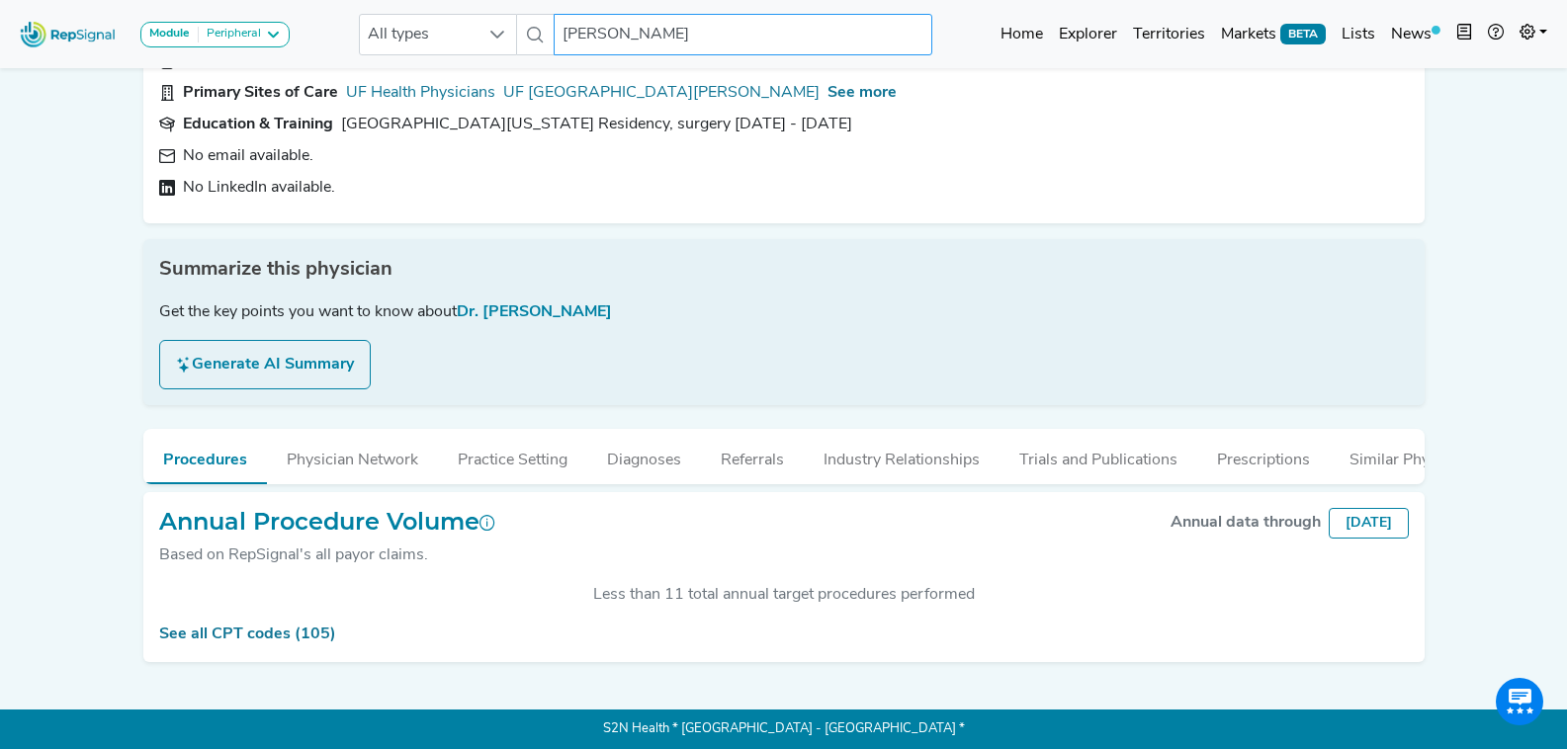
click at [652, 26] on input "[PERSON_NAME]" at bounding box center [743, 35] width 378 height 42
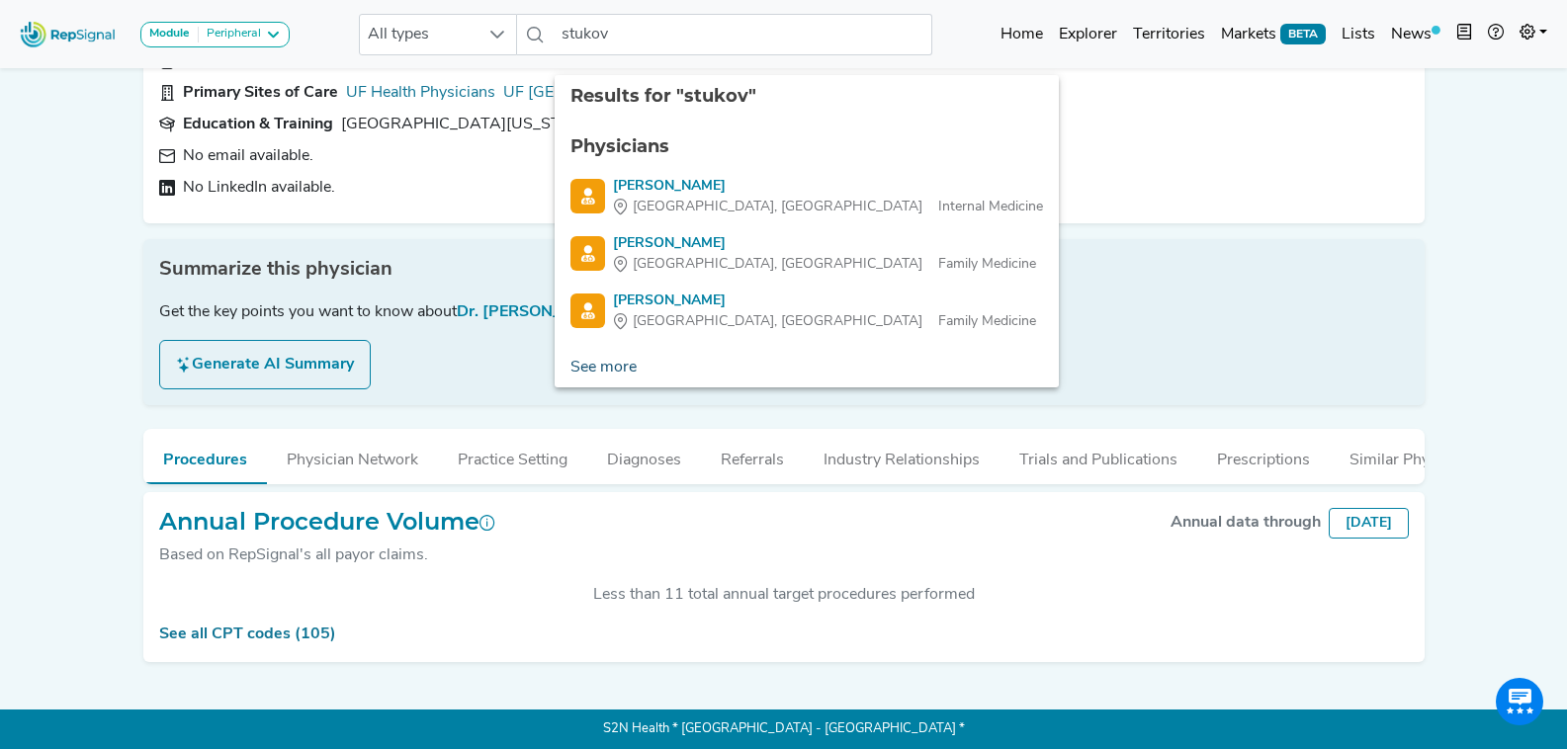
click at [606, 352] on link "See more" at bounding box center [604, 368] width 98 height 40
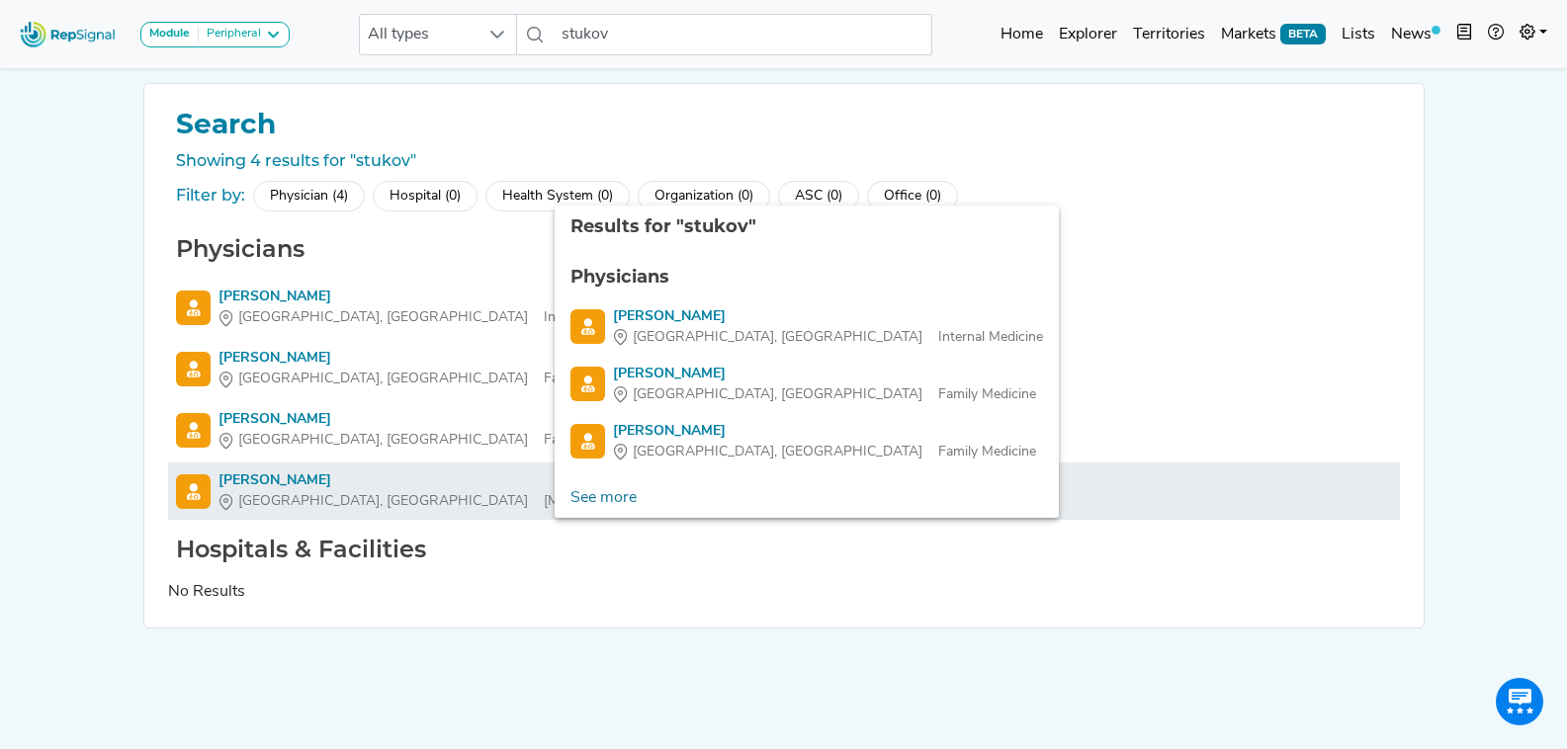
click at [242, 485] on div "Yuriy Stukov" at bounding box center [436, 481] width 436 height 21
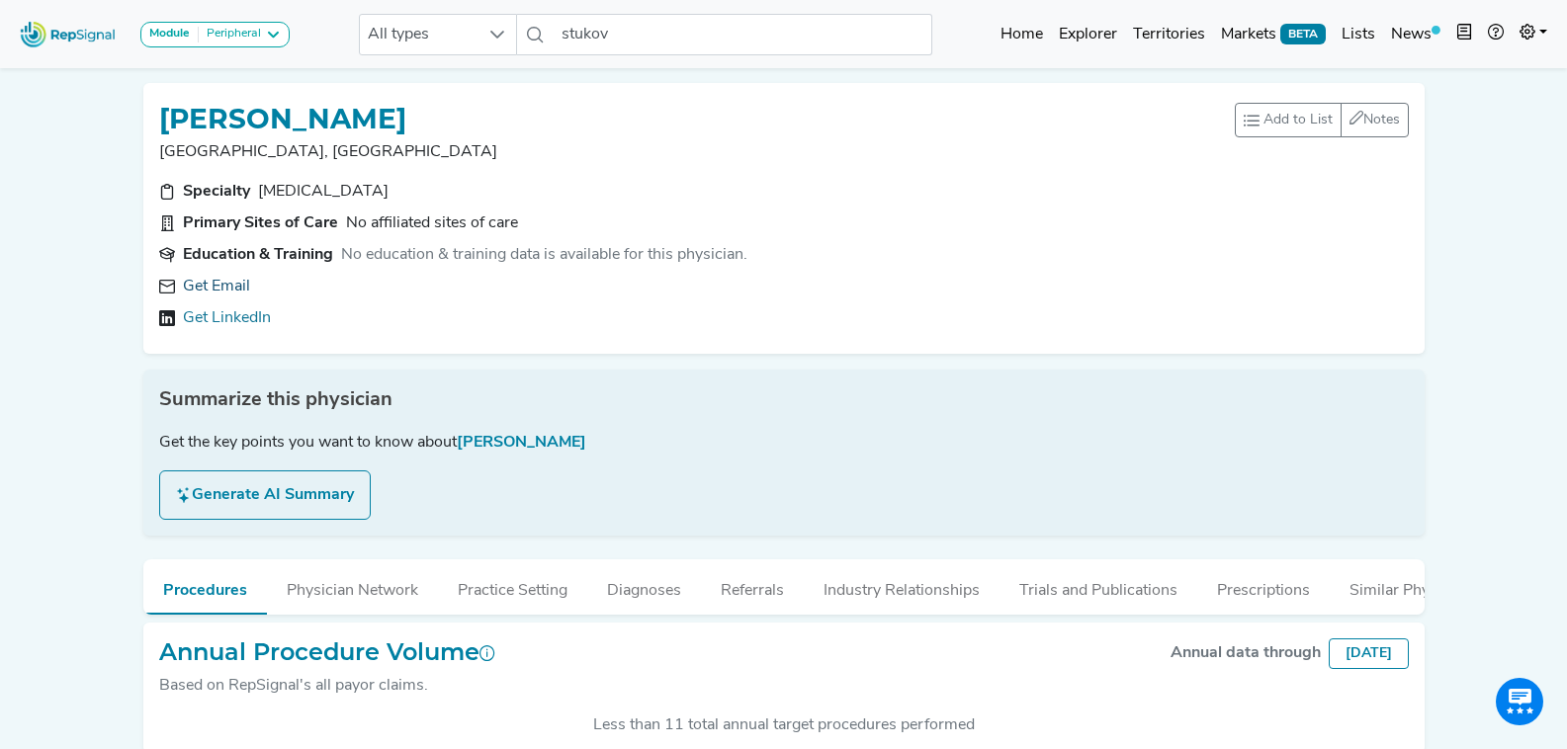
click at [212, 285] on link "Get Email" at bounding box center [216, 287] width 67 height 24
click at [458, 287] on icon at bounding box center [466, 287] width 16 height 16
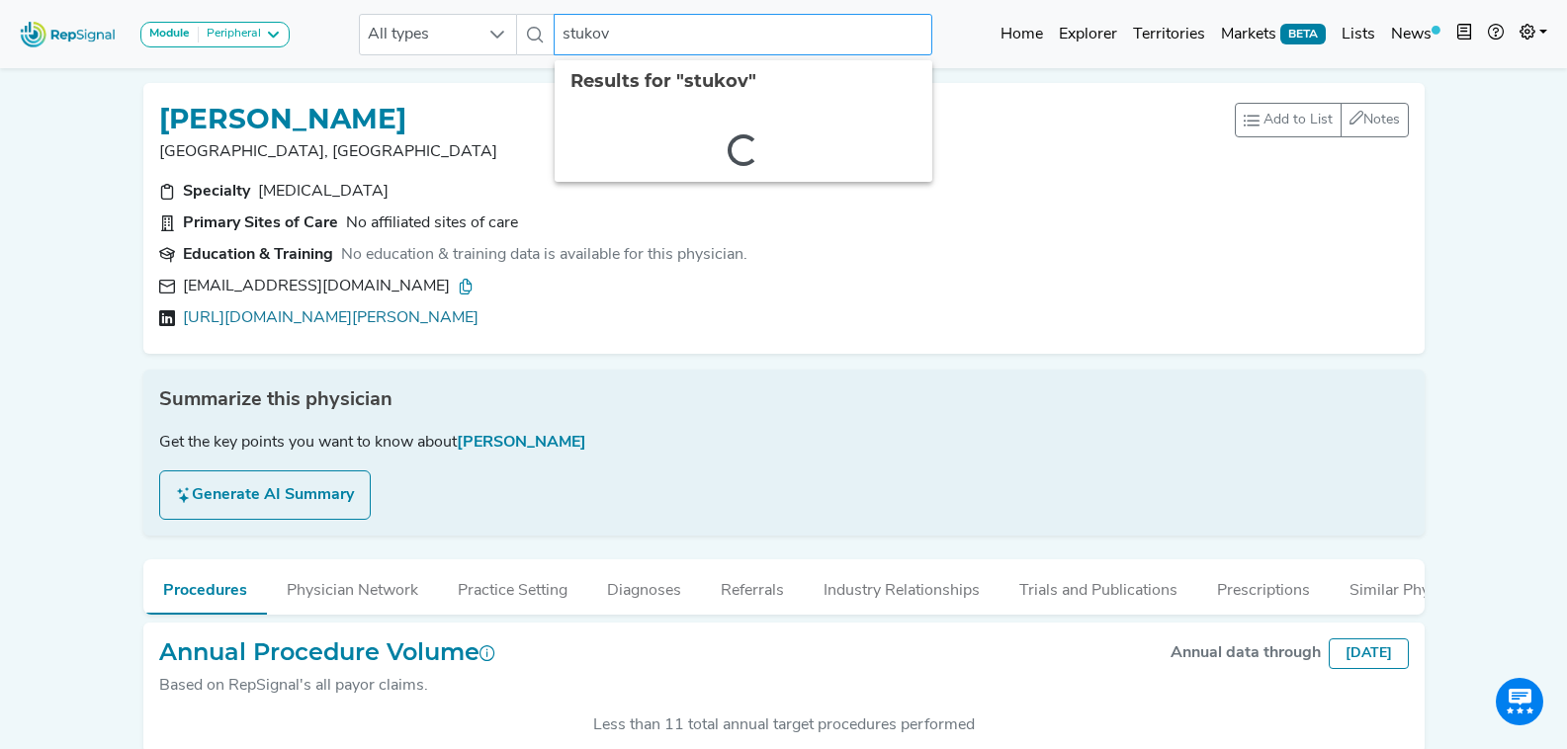
click at [567, 29] on input "stukov" at bounding box center [743, 35] width 378 height 42
paste input "Rackauskas"
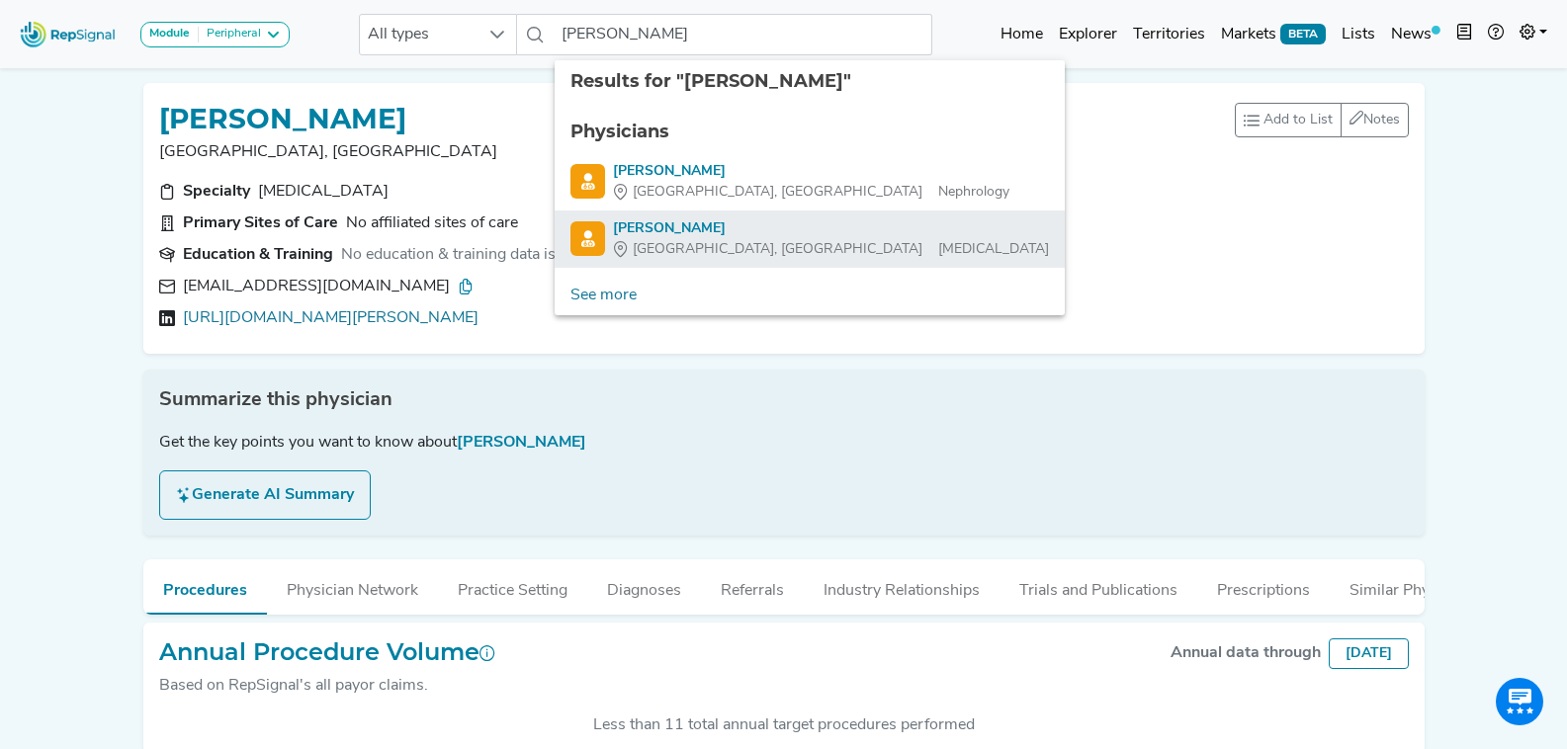
click at [795, 234] on div "Mindaugas Rackauskas" at bounding box center [831, 228] width 436 height 21
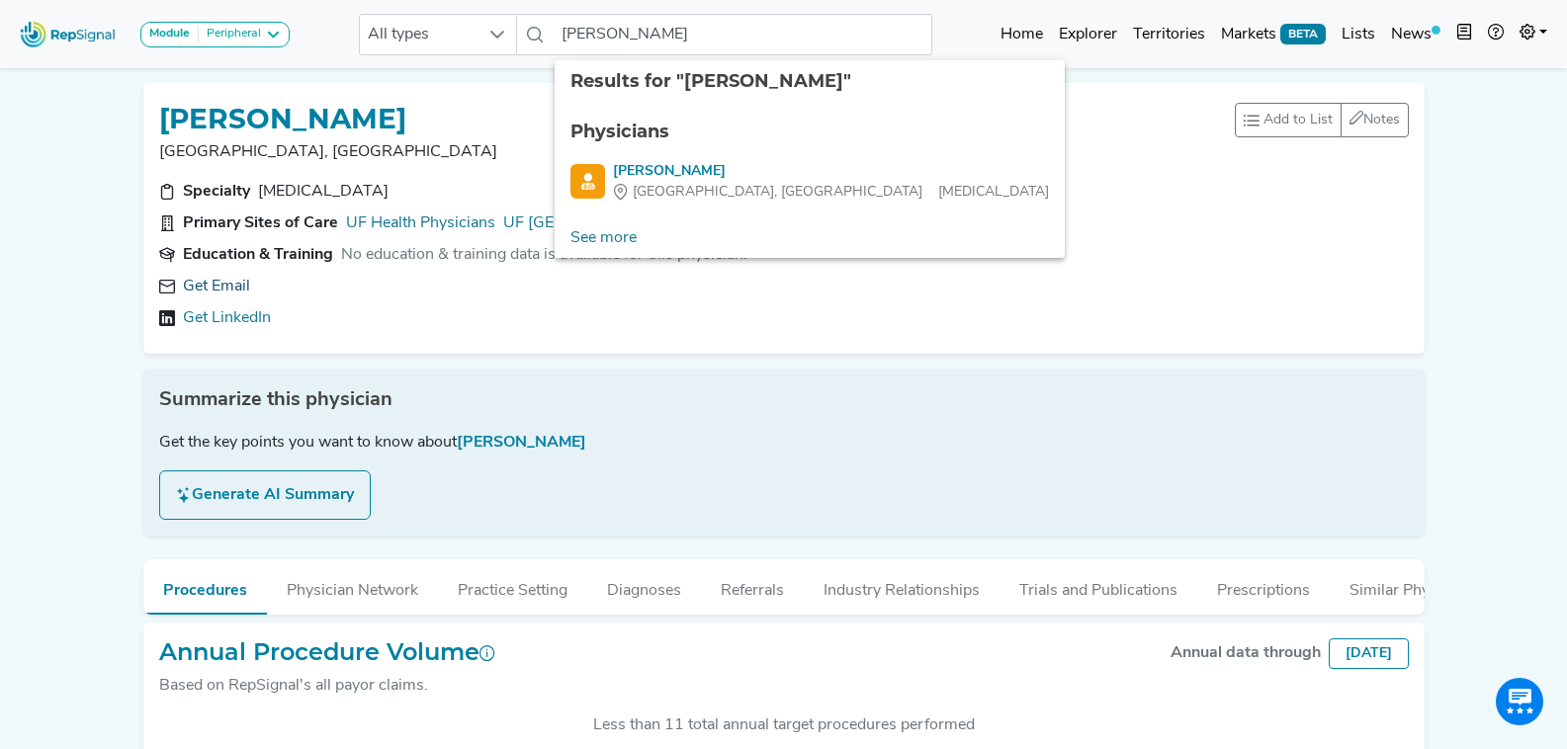
click at [227, 290] on link "Get Email" at bounding box center [216, 287] width 67 height 24
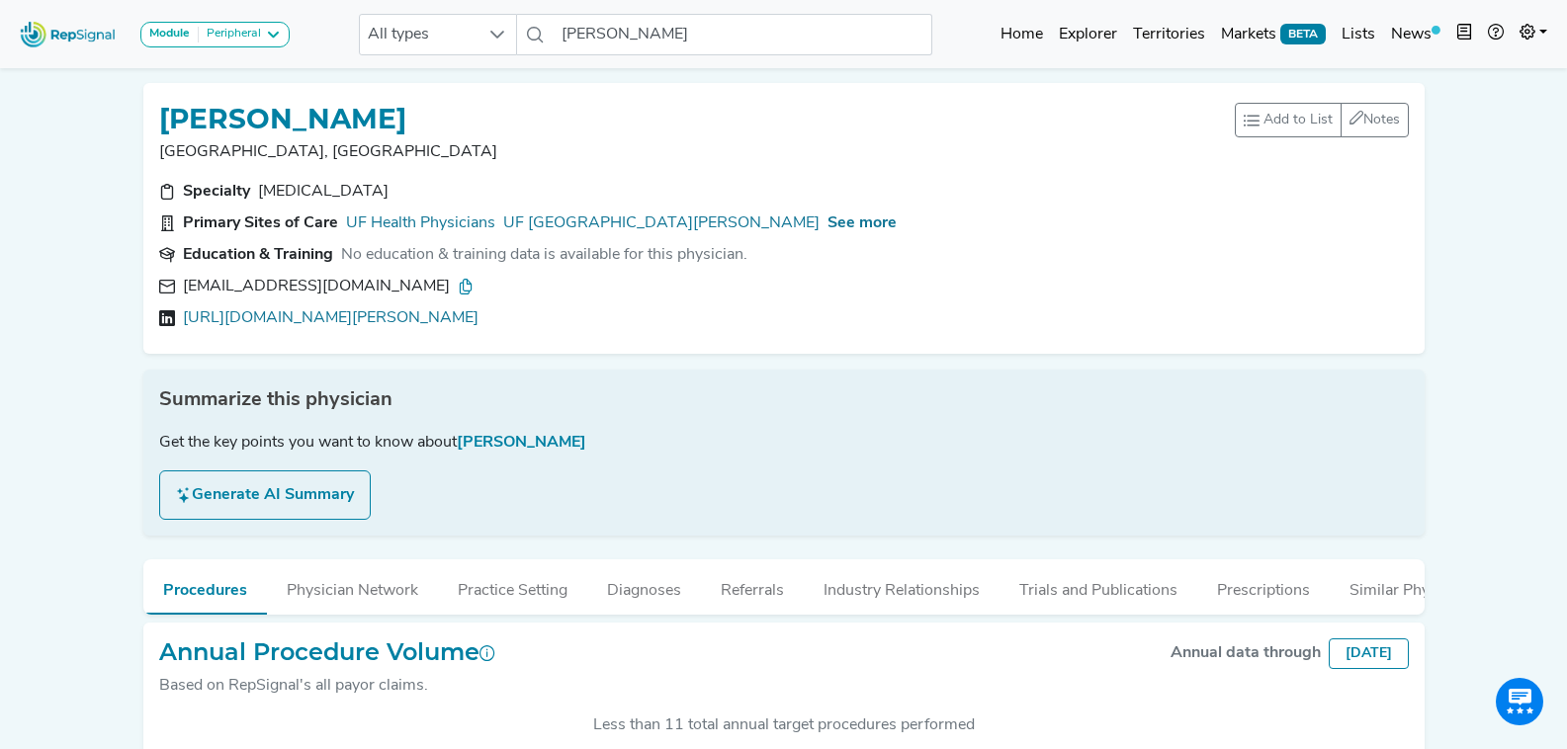
click at [458, 285] on icon at bounding box center [466, 287] width 16 height 16
click at [622, 36] on input "Mindaugas Rackauskas" at bounding box center [743, 35] width 378 height 42
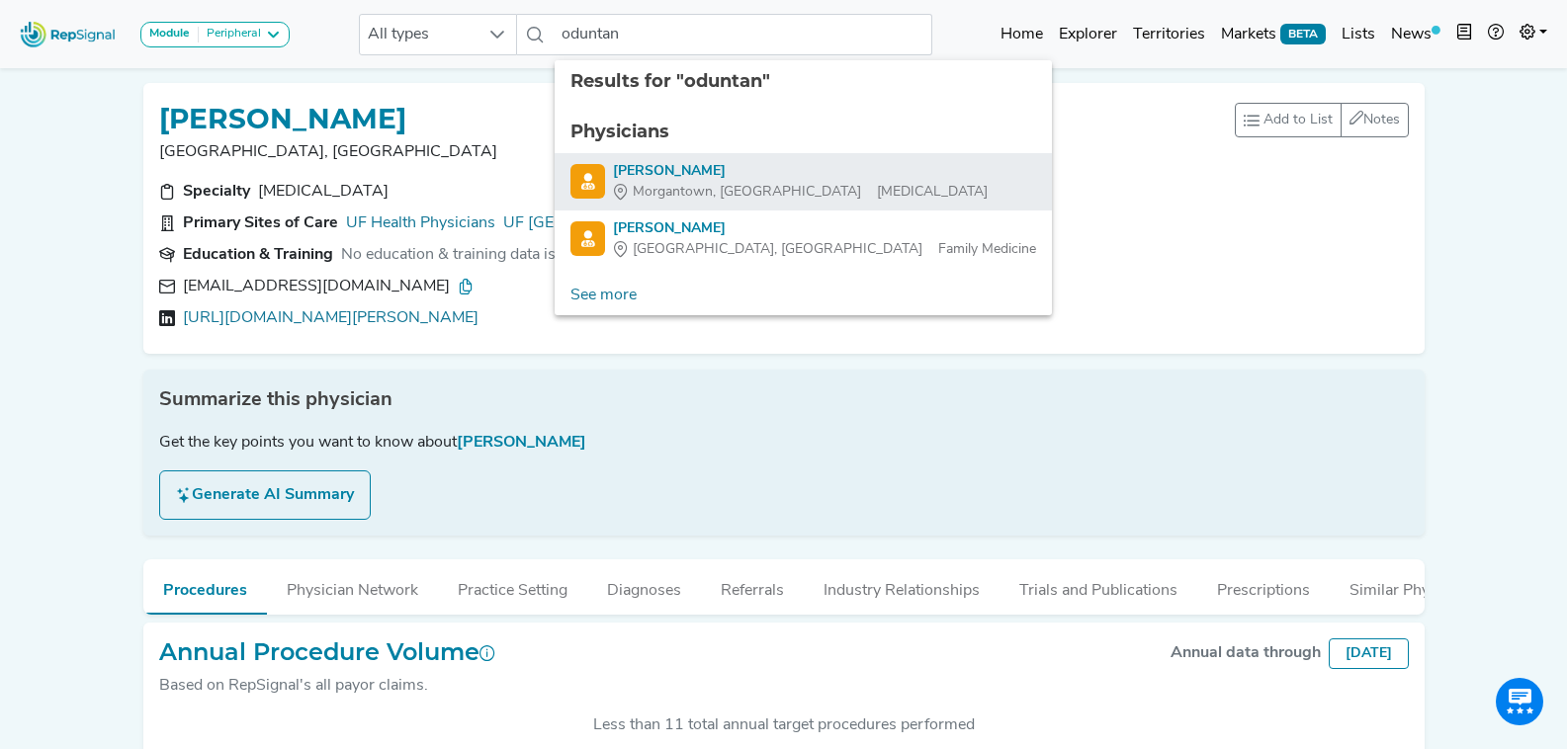
click at [769, 184] on div "Morgantown, WV Thoracic Surgery" at bounding box center [800, 192] width 375 height 21
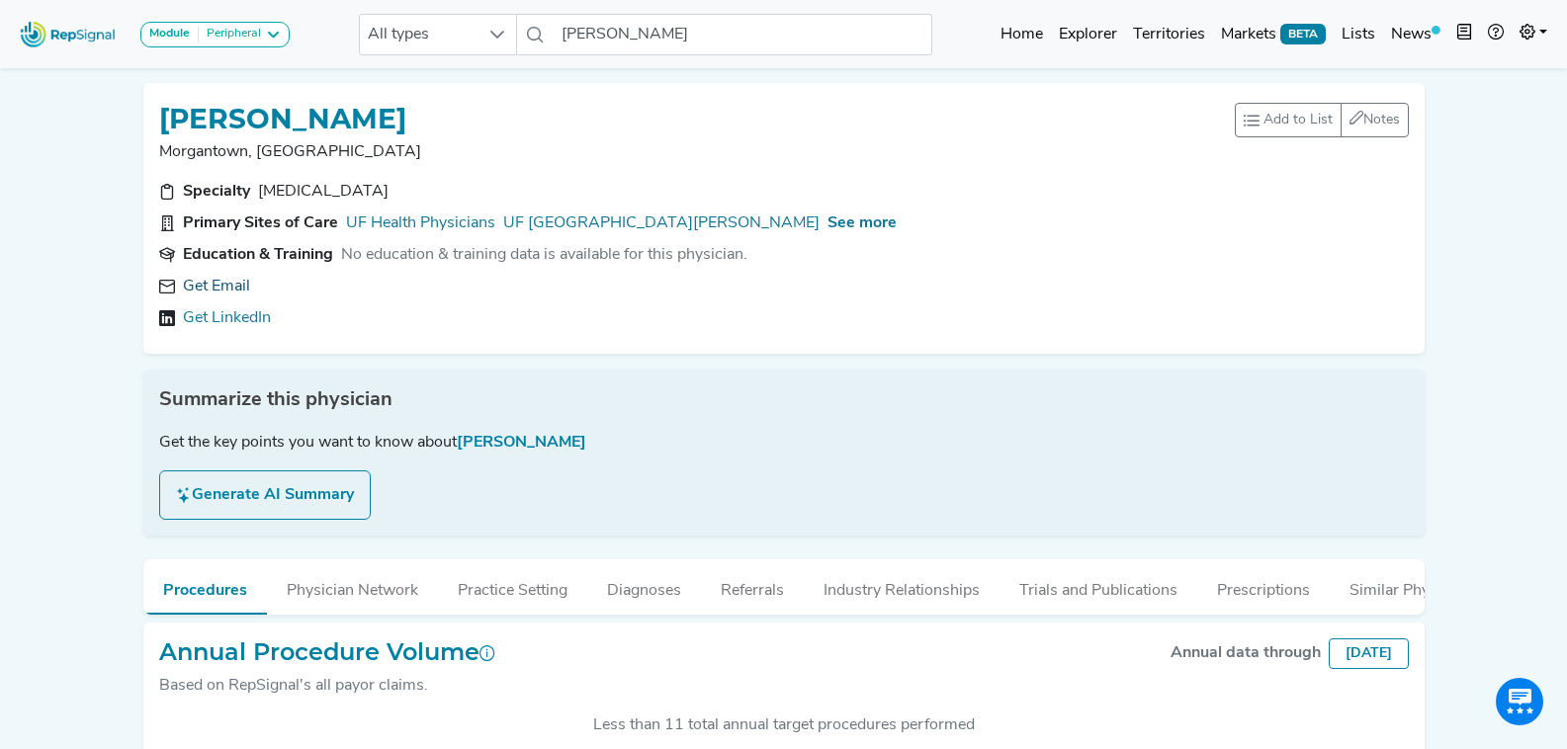
click at [224, 281] on link "Get Email" at bounding box center [216, 287] width 67 height 24
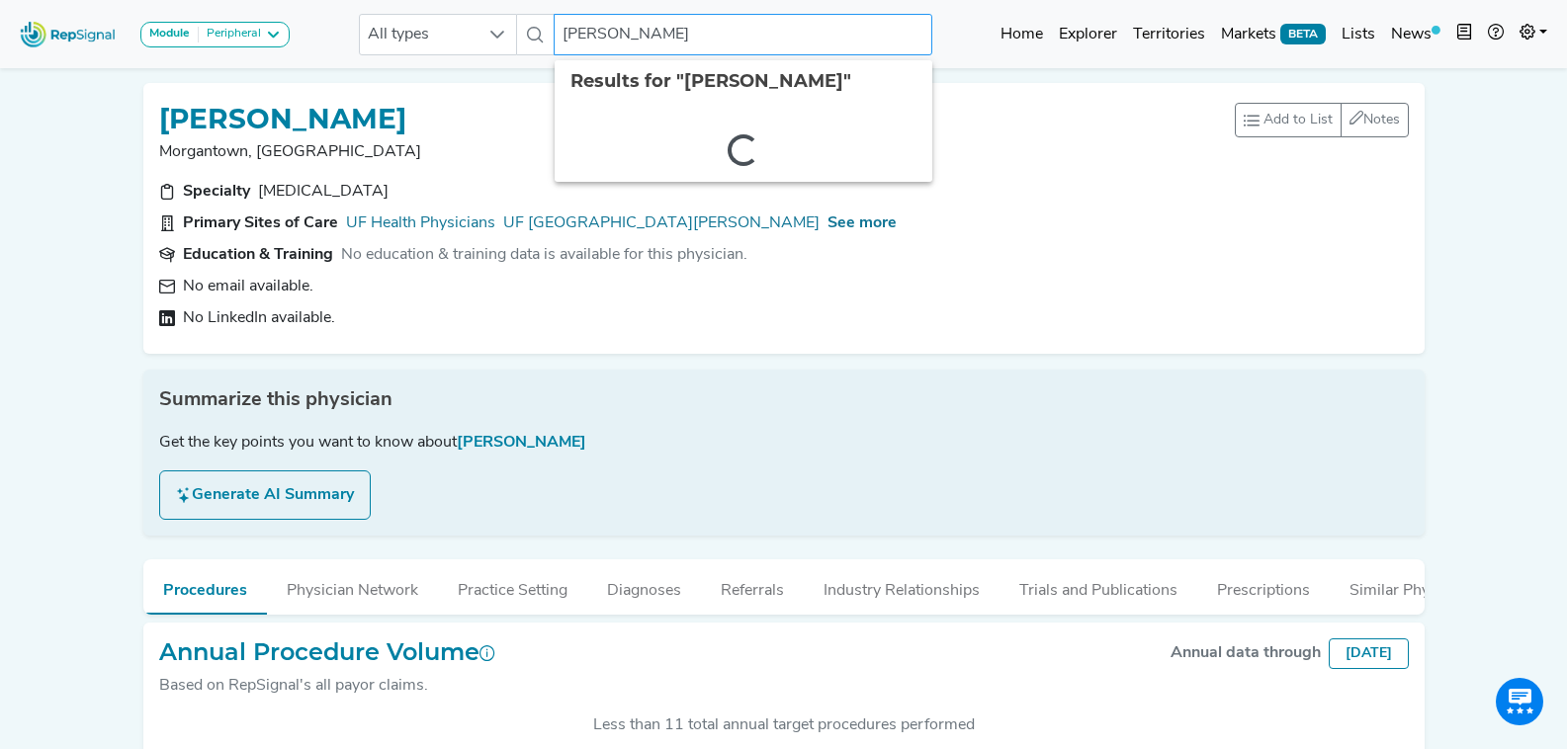
click at [666, 30] on input "Olusola Oduntan" at bounding box center [743, 35] width 378 height 42
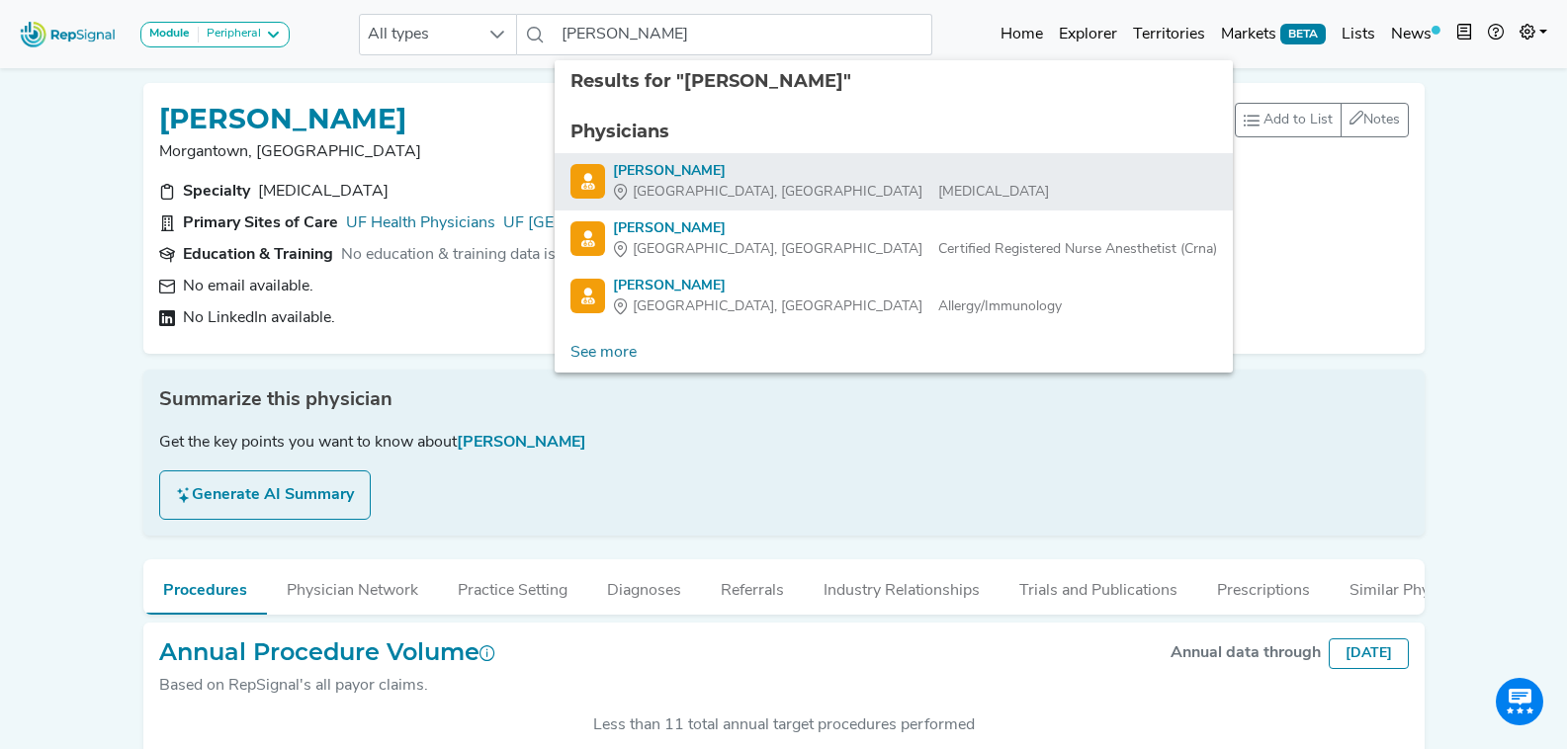
click at [774, 189] on div "Gainesville, FL Thoracic Surgery" at bounding box center [831, 192] width 436 height 21
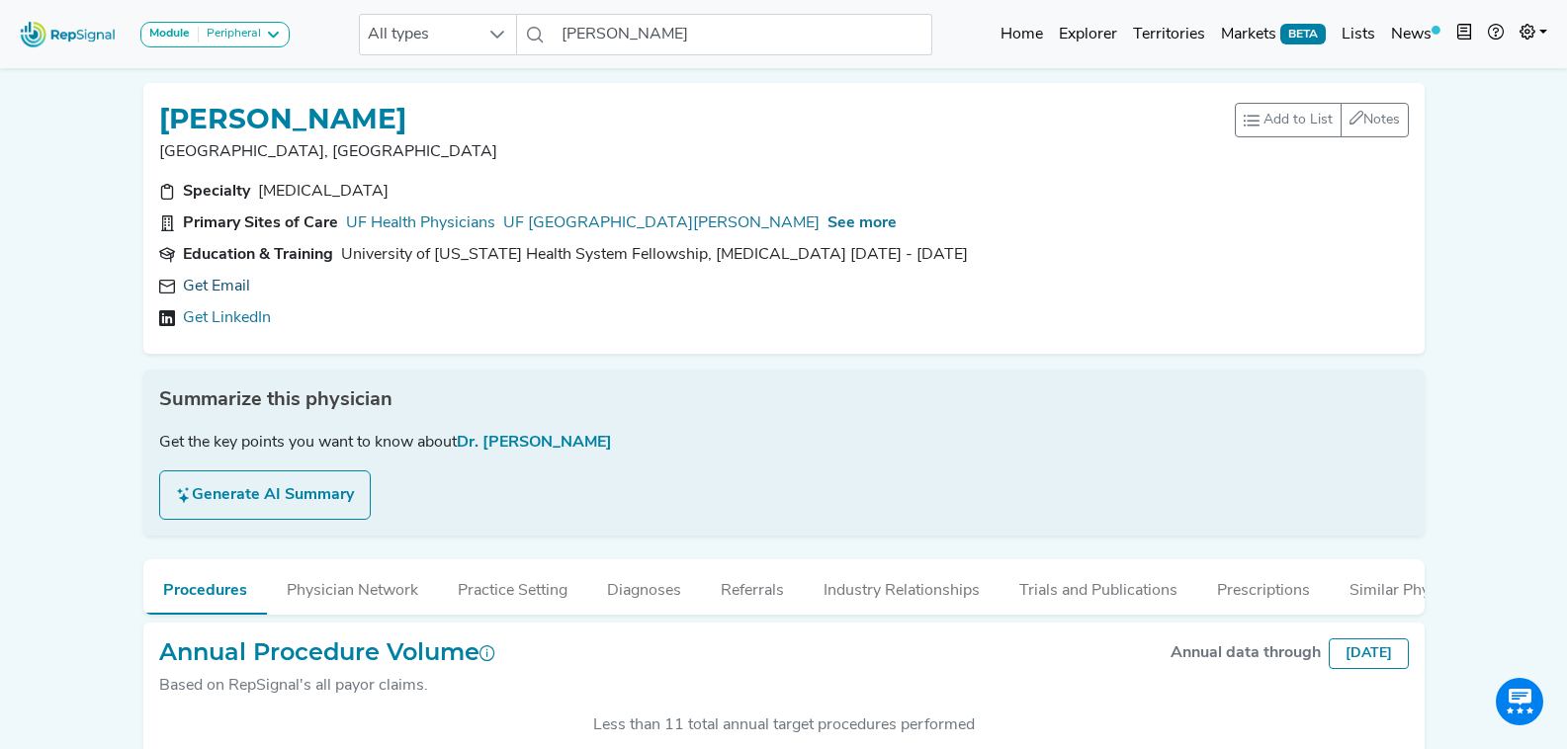
click at [230, 289] on link "Get Email" at bounding box center [216, 287] width 67 height 24
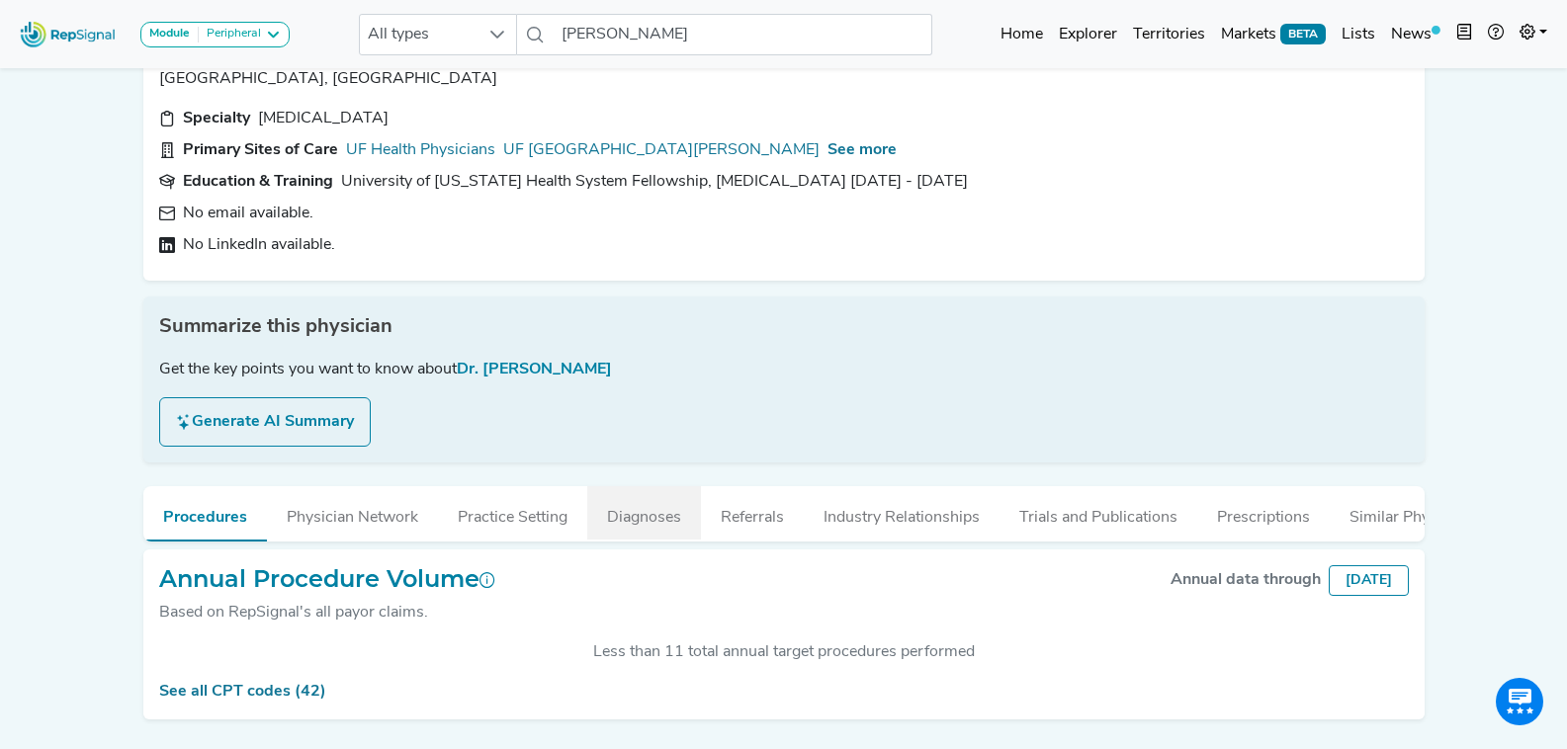
scroll to position [145, 0]
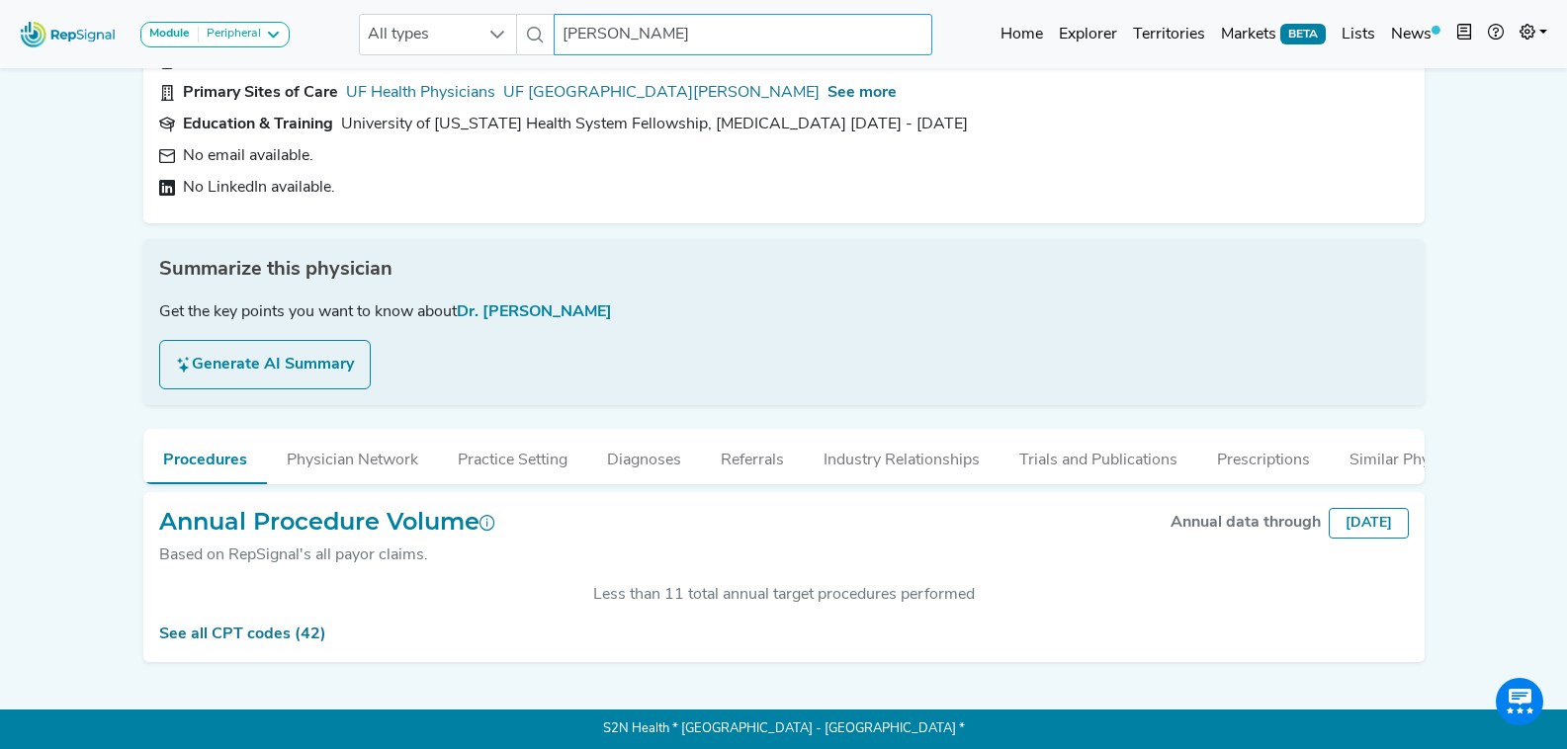
drag, startPoint x: 684, startPoint y: 39, endPoint x: 670, endPoint y: 41, distance: 14.0
click at [683, 38] on input "William Weir" at bounding box center [743, 35] width 378 height 42
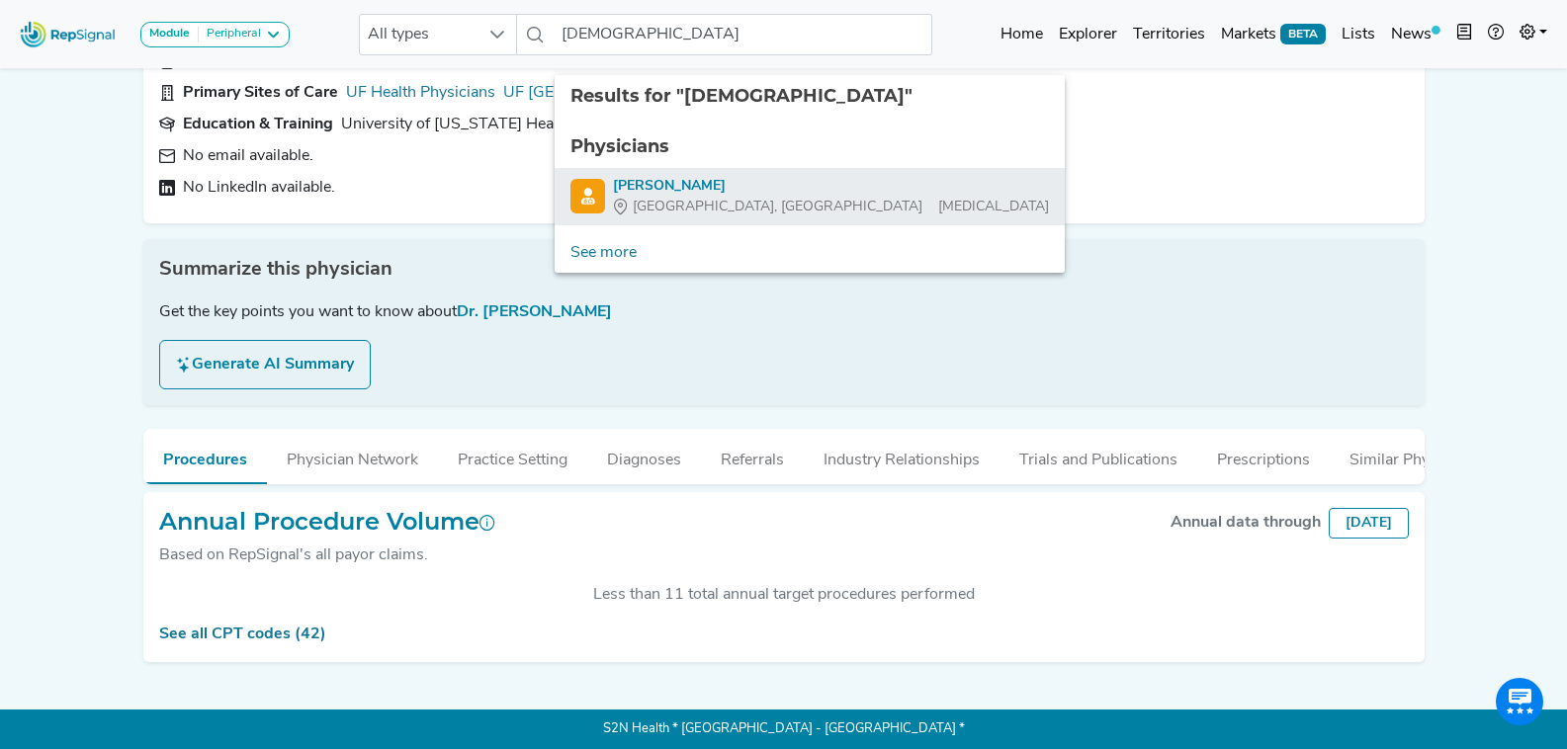
click at [755, 176] on div "Mohammad Aladaileh" at bounding box center [831, 186] width 436 height 21
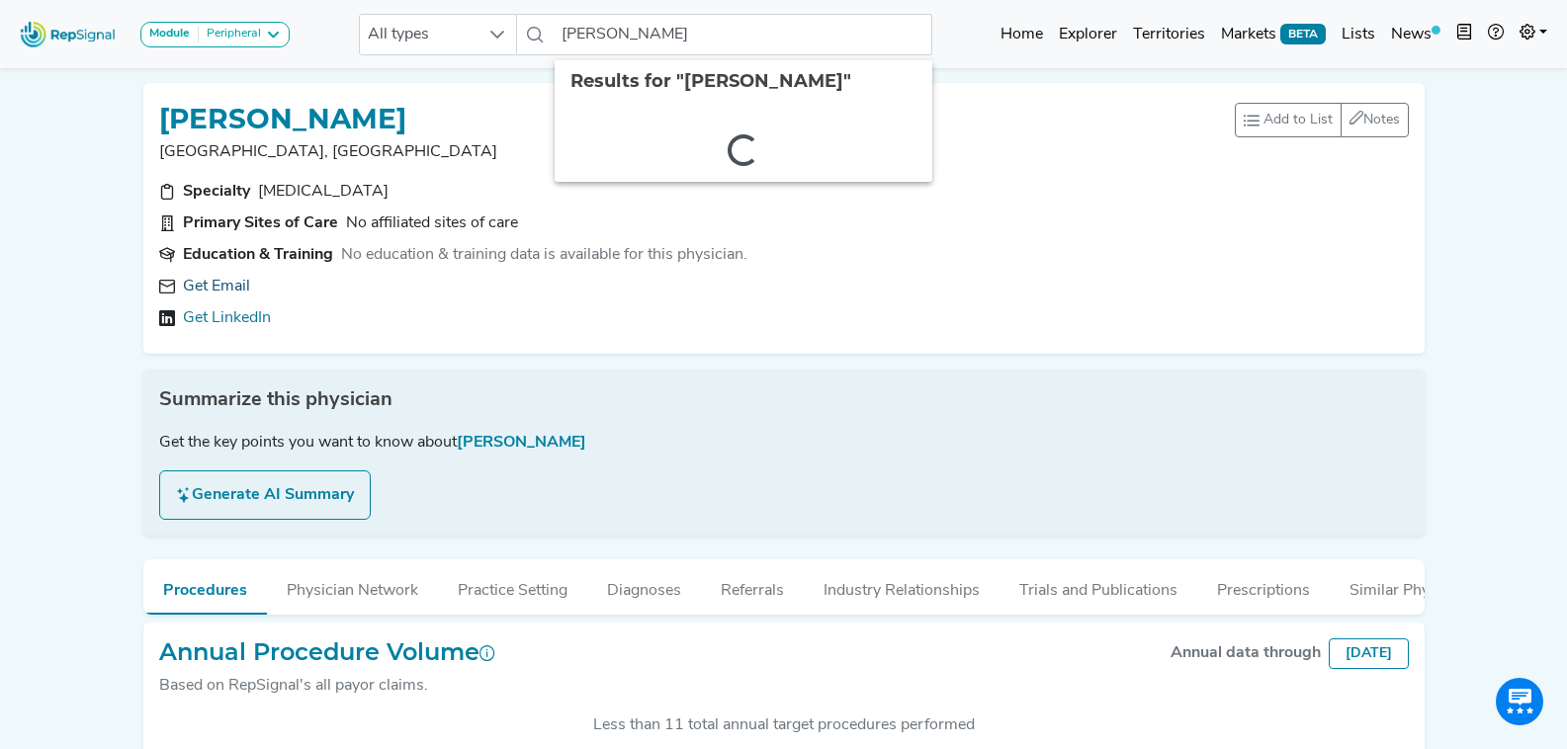
click at [237, 287] on link "Get Email" at bounding box center [216, 287] width 67 height 24
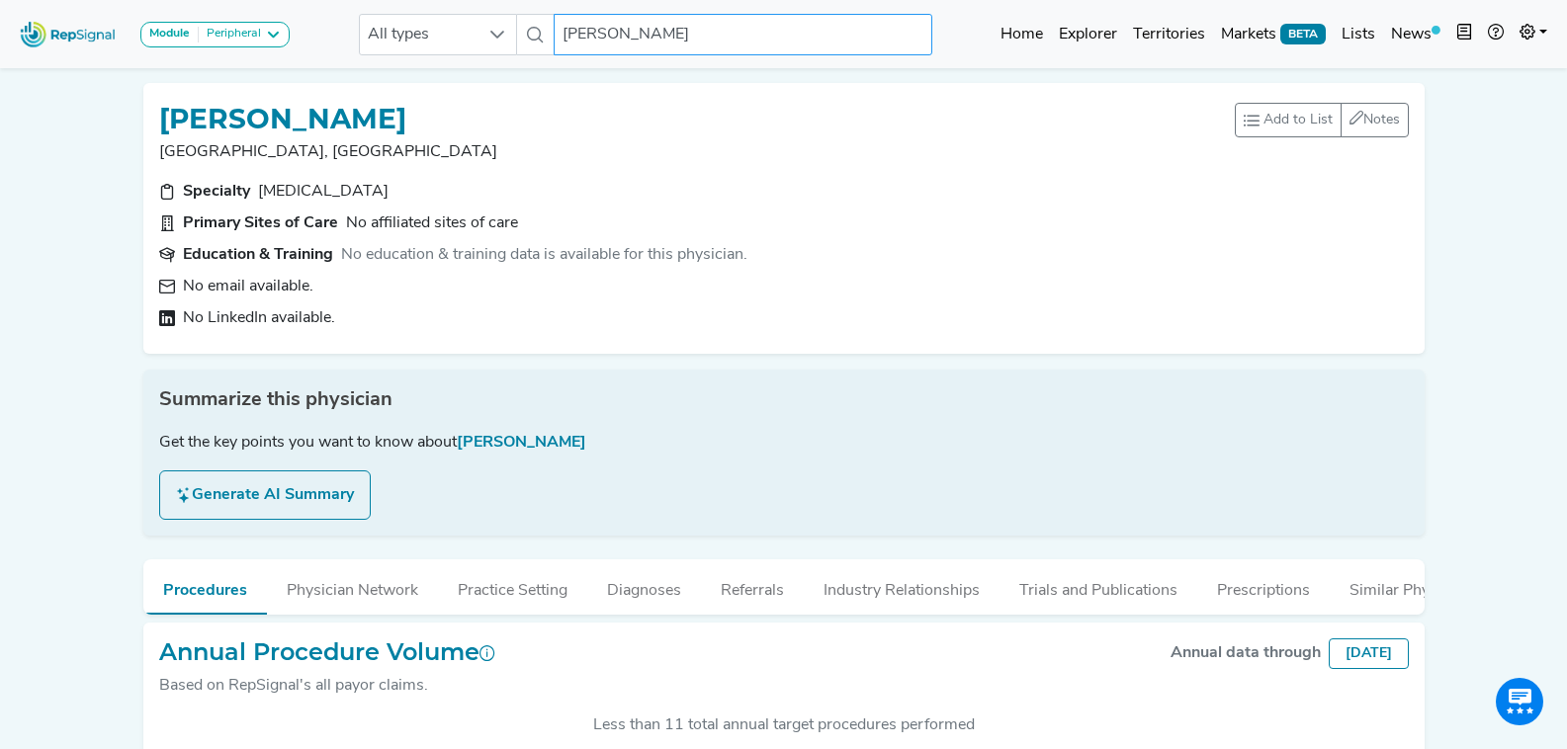
click at [647, 33] on input "Mohammad Aladaileh" at bounding box center [743, 35] width 378 height 42
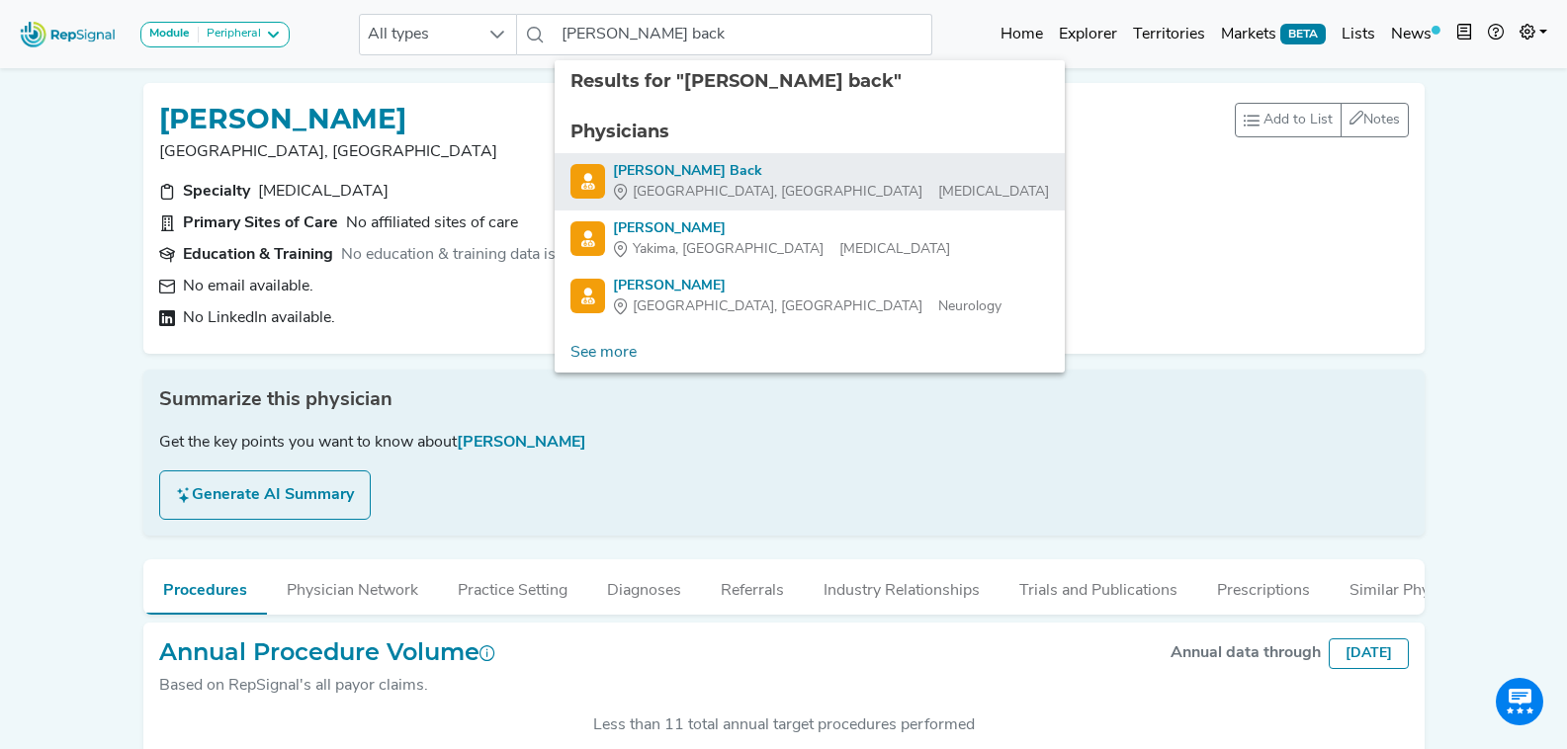
click at [746, 183] on div "Tampa, FL Vascular Surgery" at bounding box center [831, 192] width 436 height 21
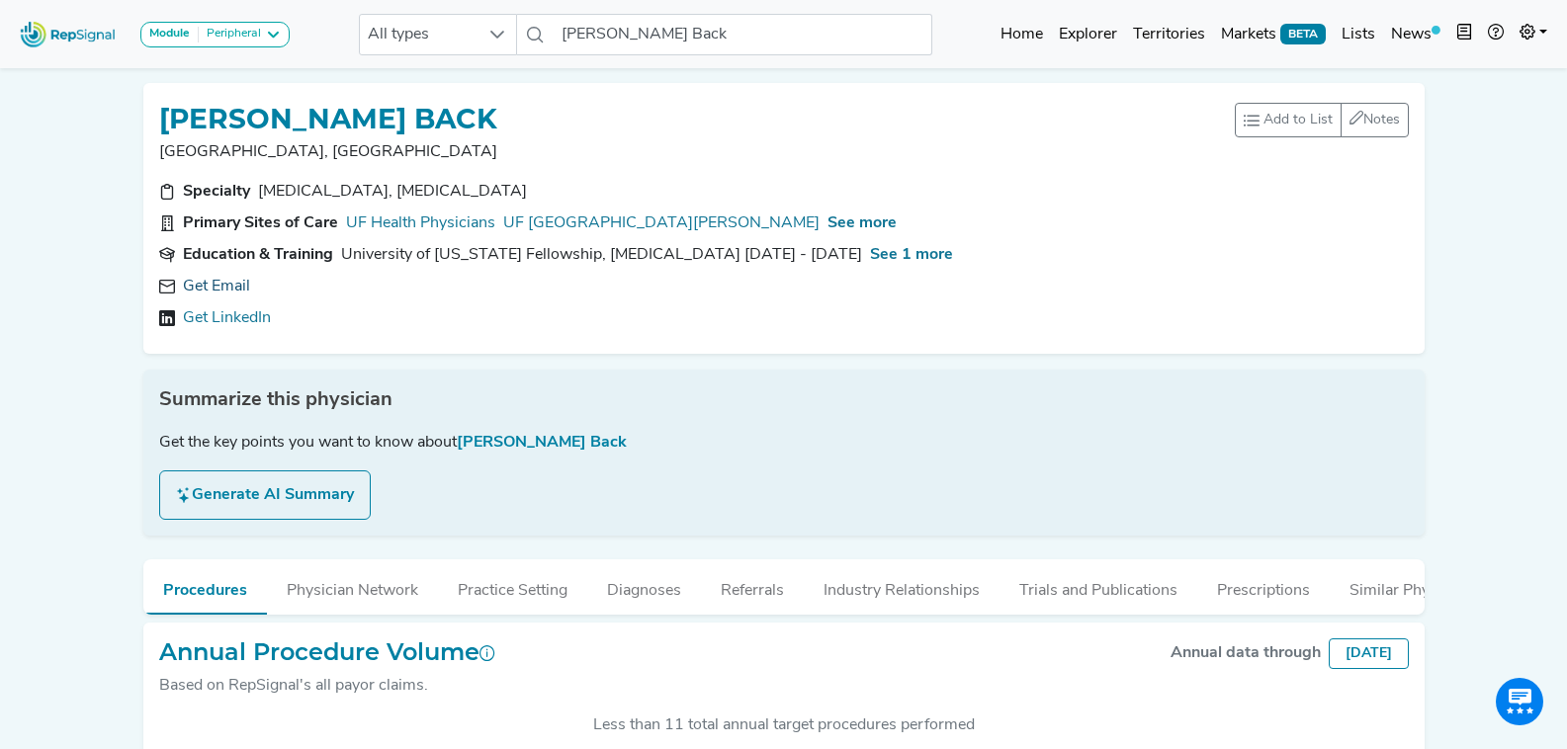
click at [215, 287] on link "Get Email" at bounding box center [216, 287] width 67 height 24
click at [766, 33] on input "Martin Back" at bounding box center [743, 35] width 378 height 42
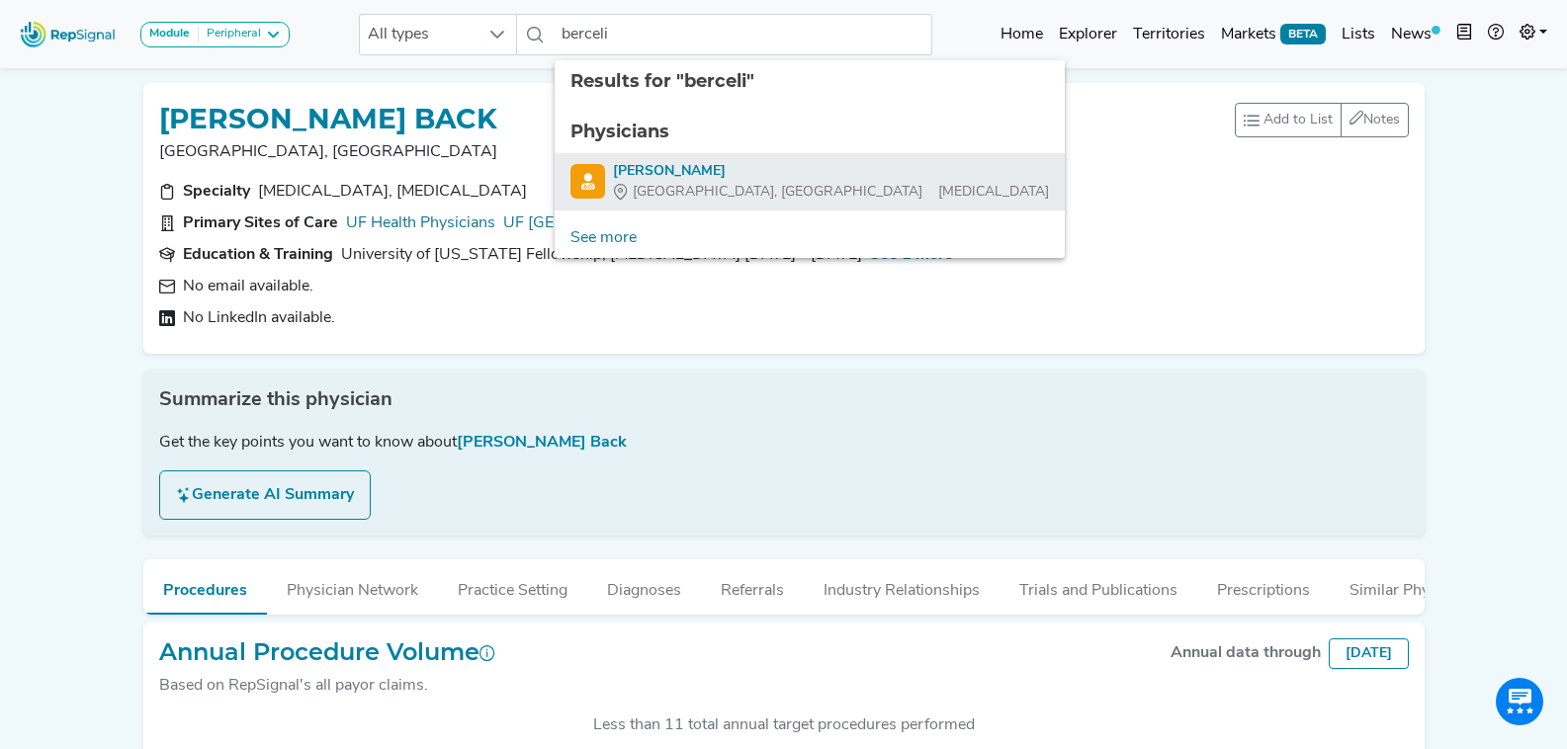
click at [729, 175] on div "Scott Berceli" at bounding box center [831, 171] width 436 height 21
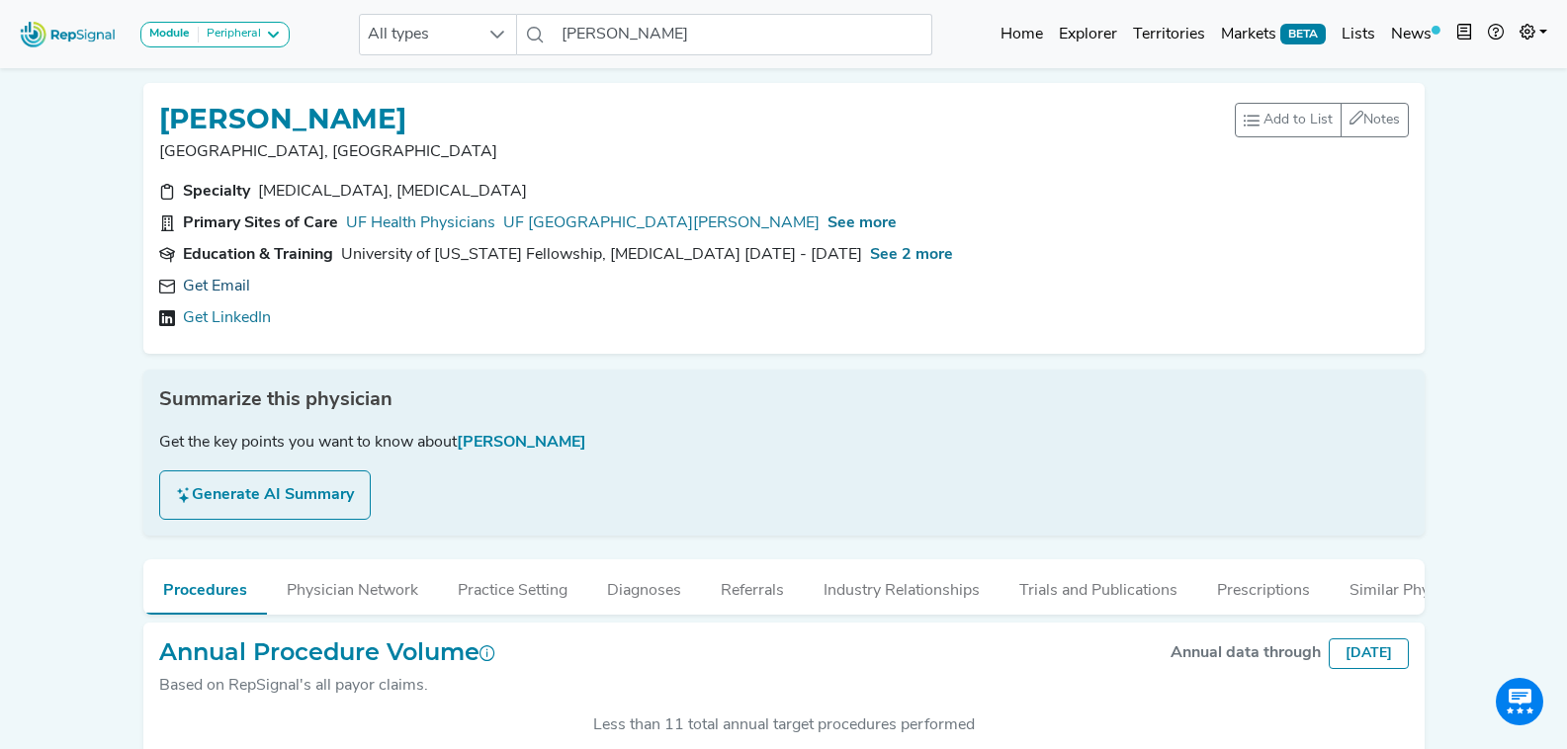
click at [235, 284] on link "Get Email" at bounding box center [216, 287] width 67 height 24
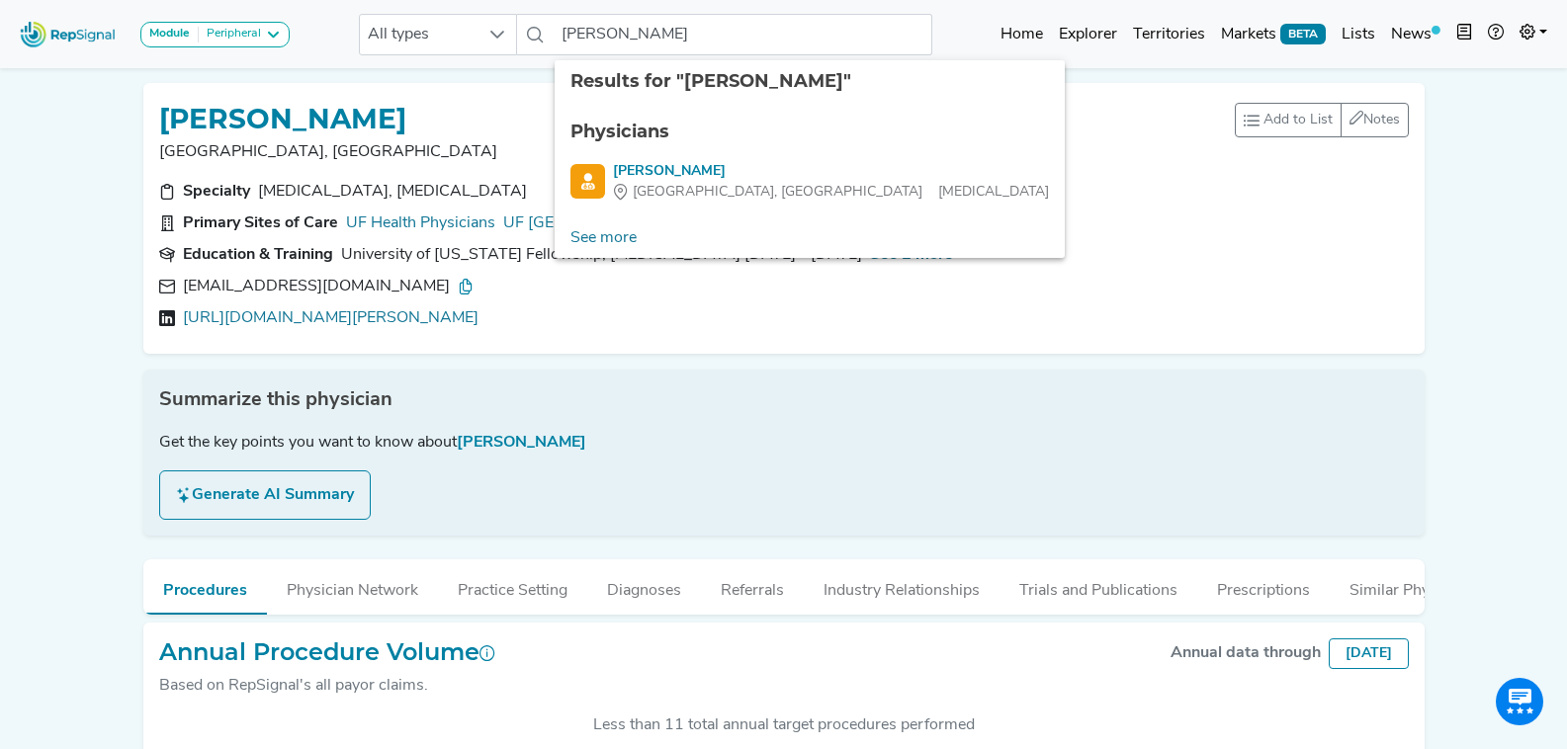
click at [458, 287] on icon at bounding box center [466, 287] width 16 height 16
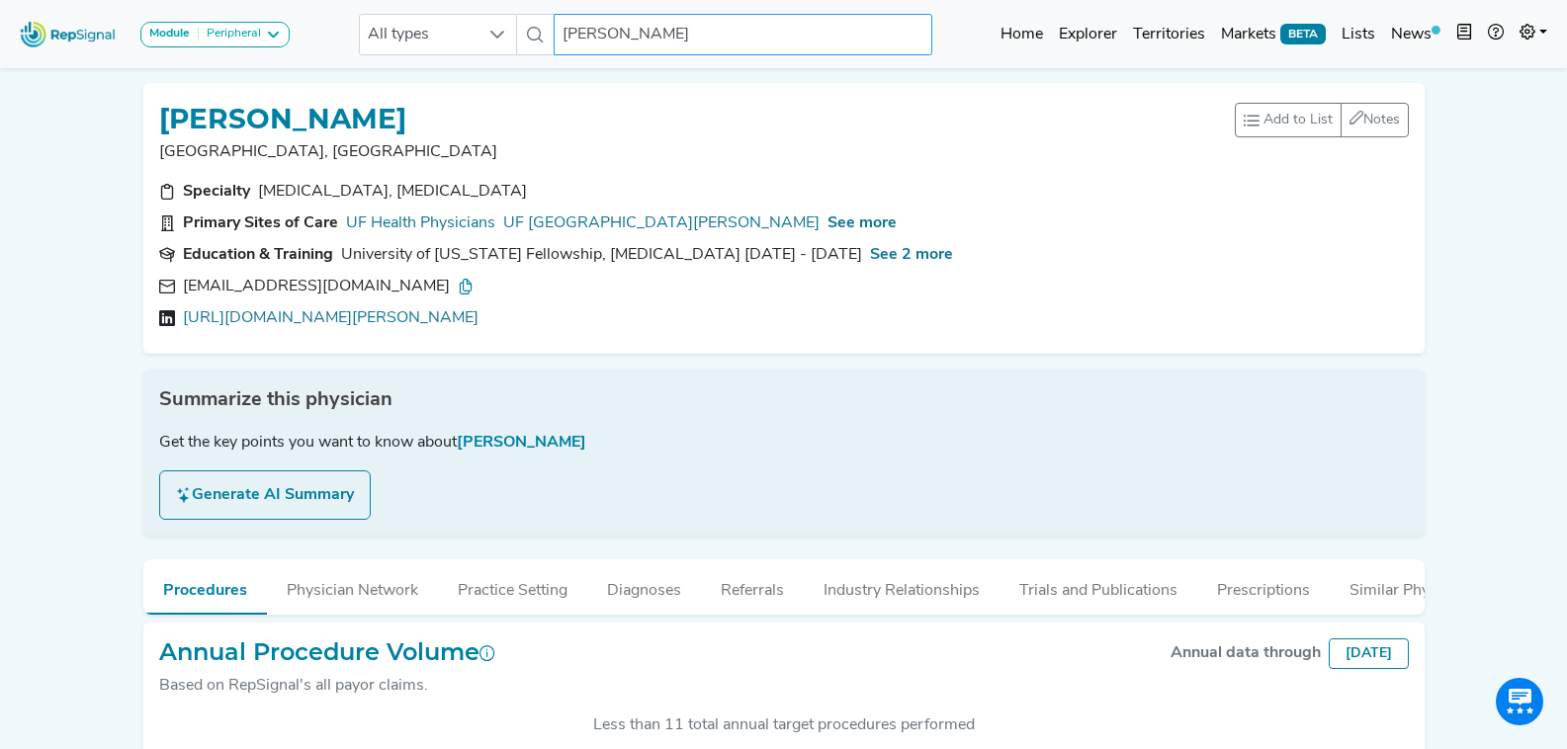
click at [680, 38] on input "Scott Berceli" at bounding box center [743, 35] width 378 height 42
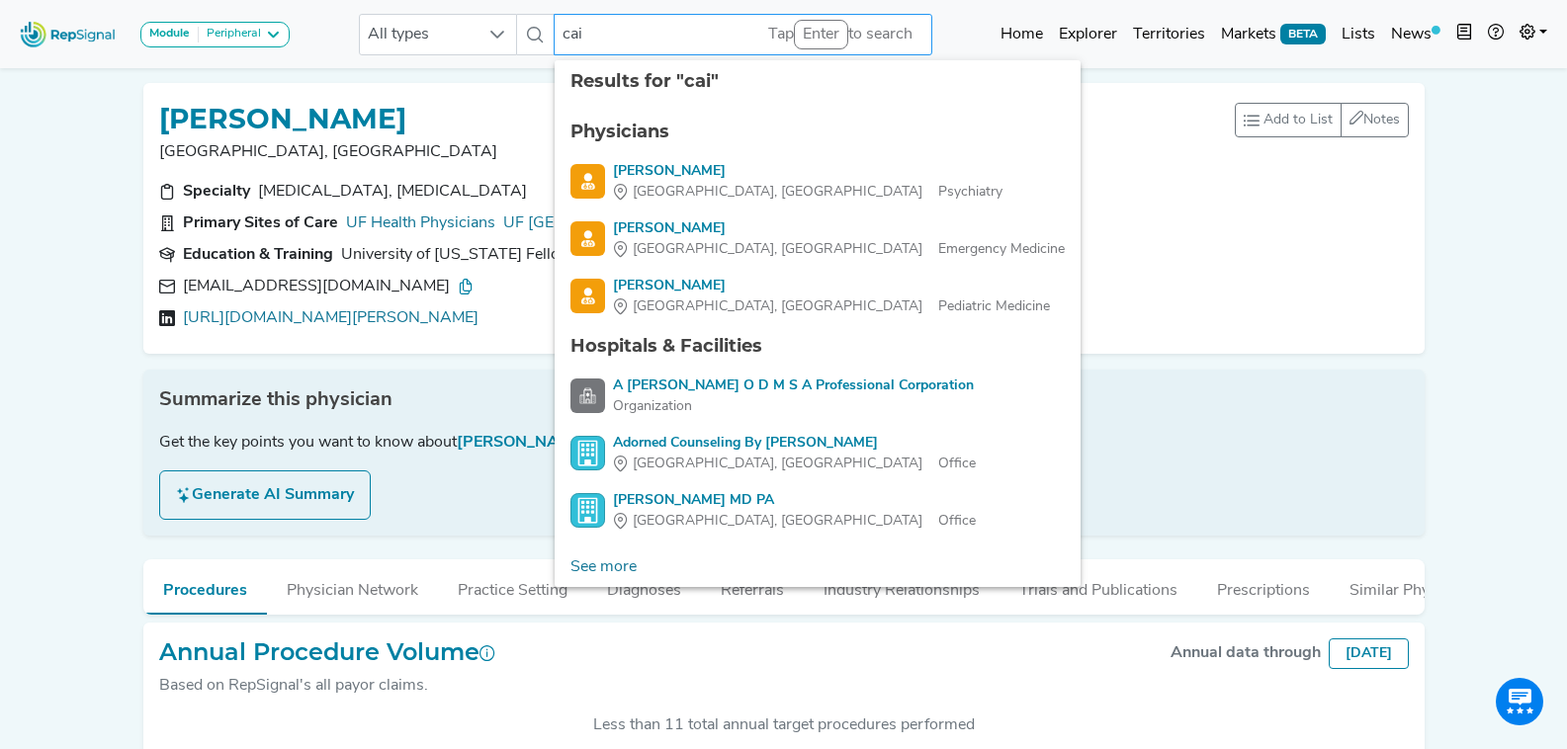
click at [564, 27] on input "cai" at bounding box center [743, 35] width 378 height 42
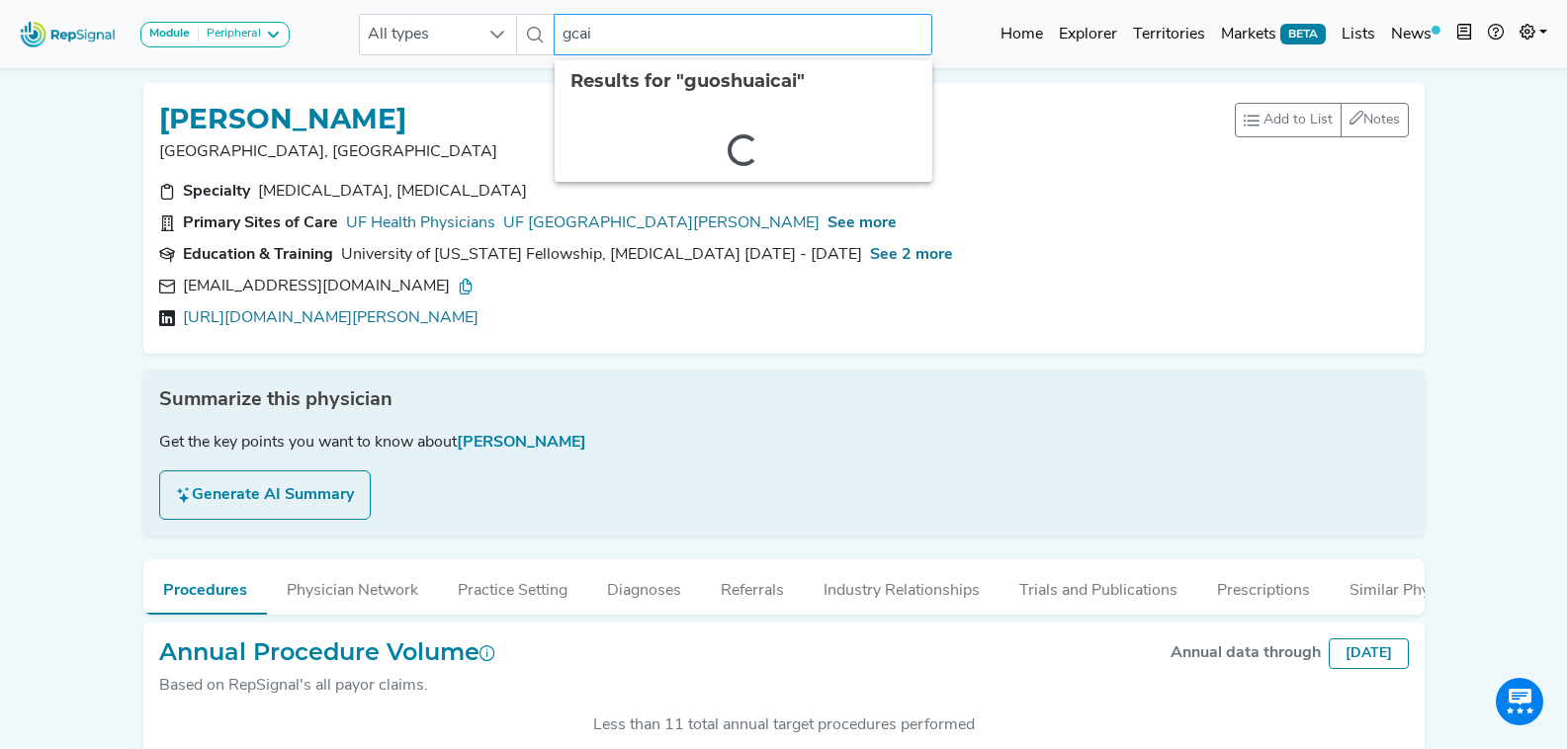
type input "cai"
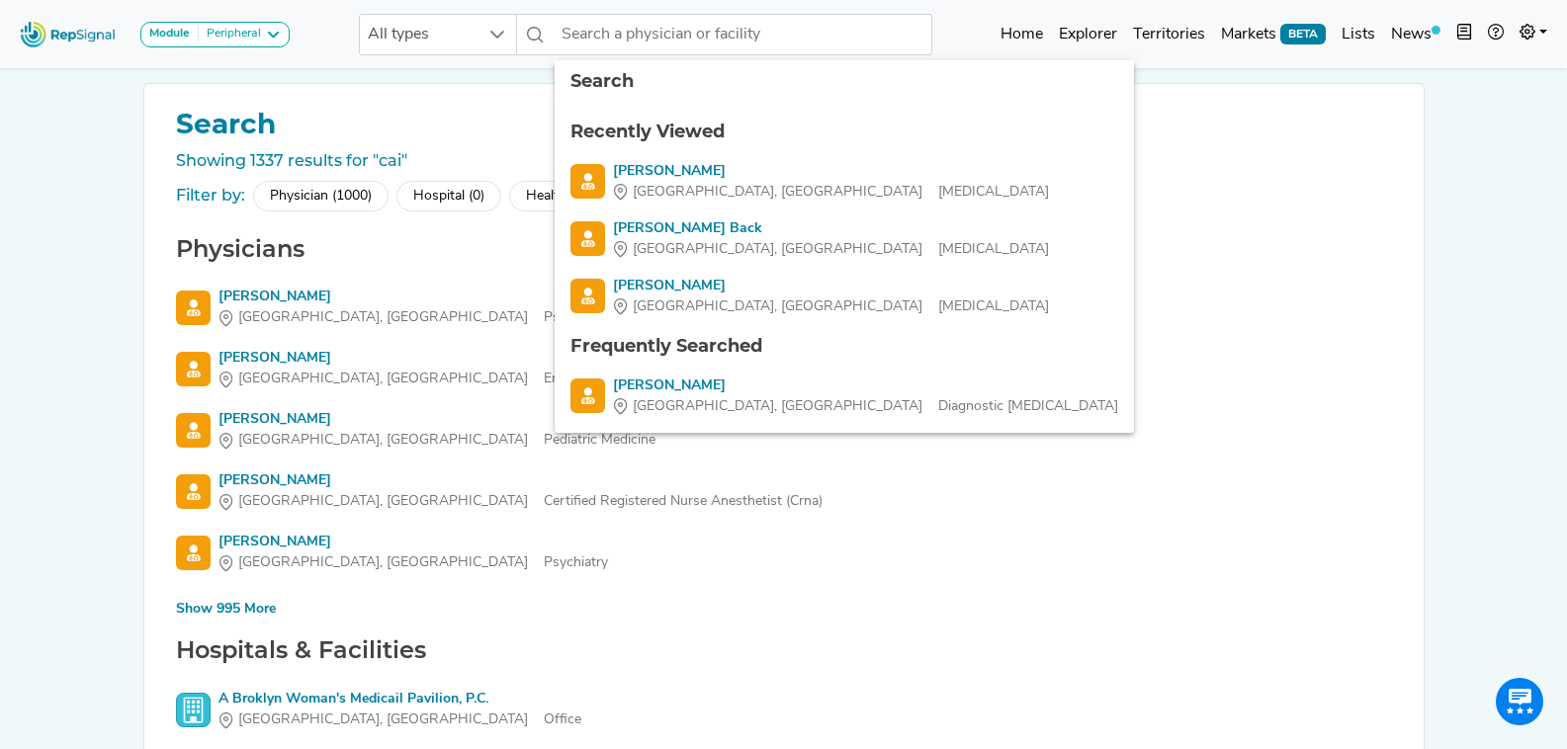
click at [119, 309] on div "Module Peripheral Bariatric Coronary MIS Balloon Procedures Peripheral All type…" at bounding box center [783, 567] width 1567 height 1135
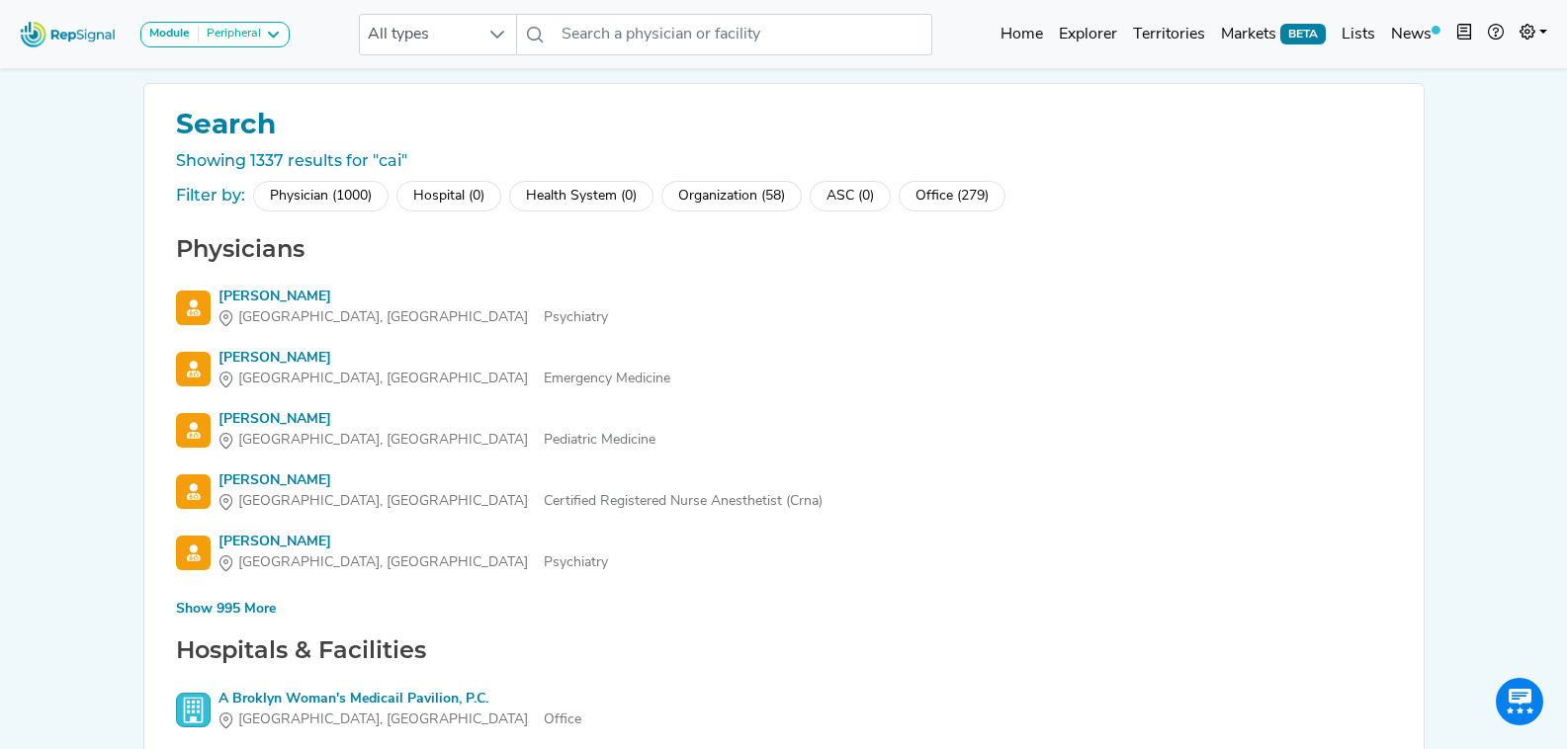
click at [259, 612] on div "Show 995 More" at bounding box center [226, 609] width 100 height 21
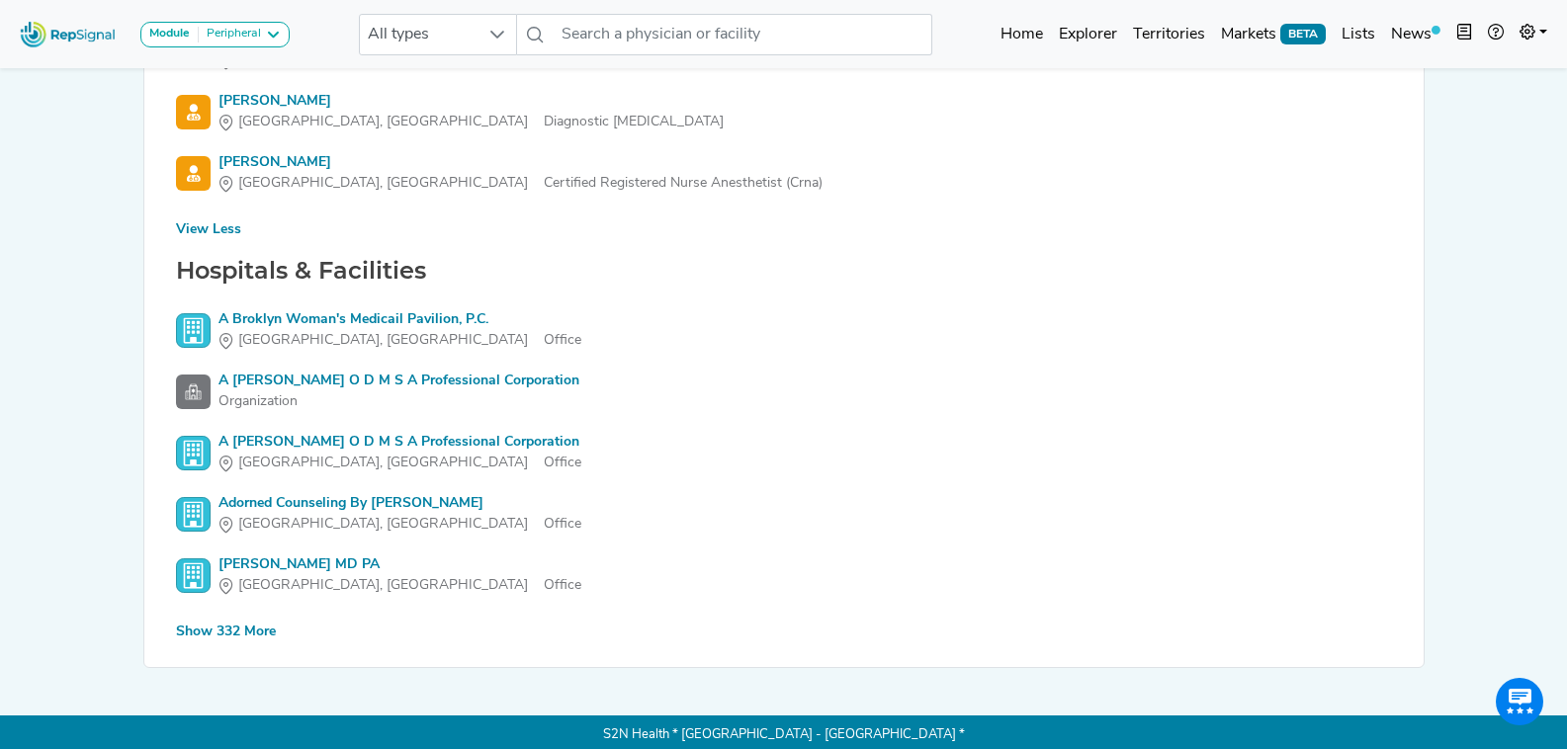
scroll to position [61377, 0]
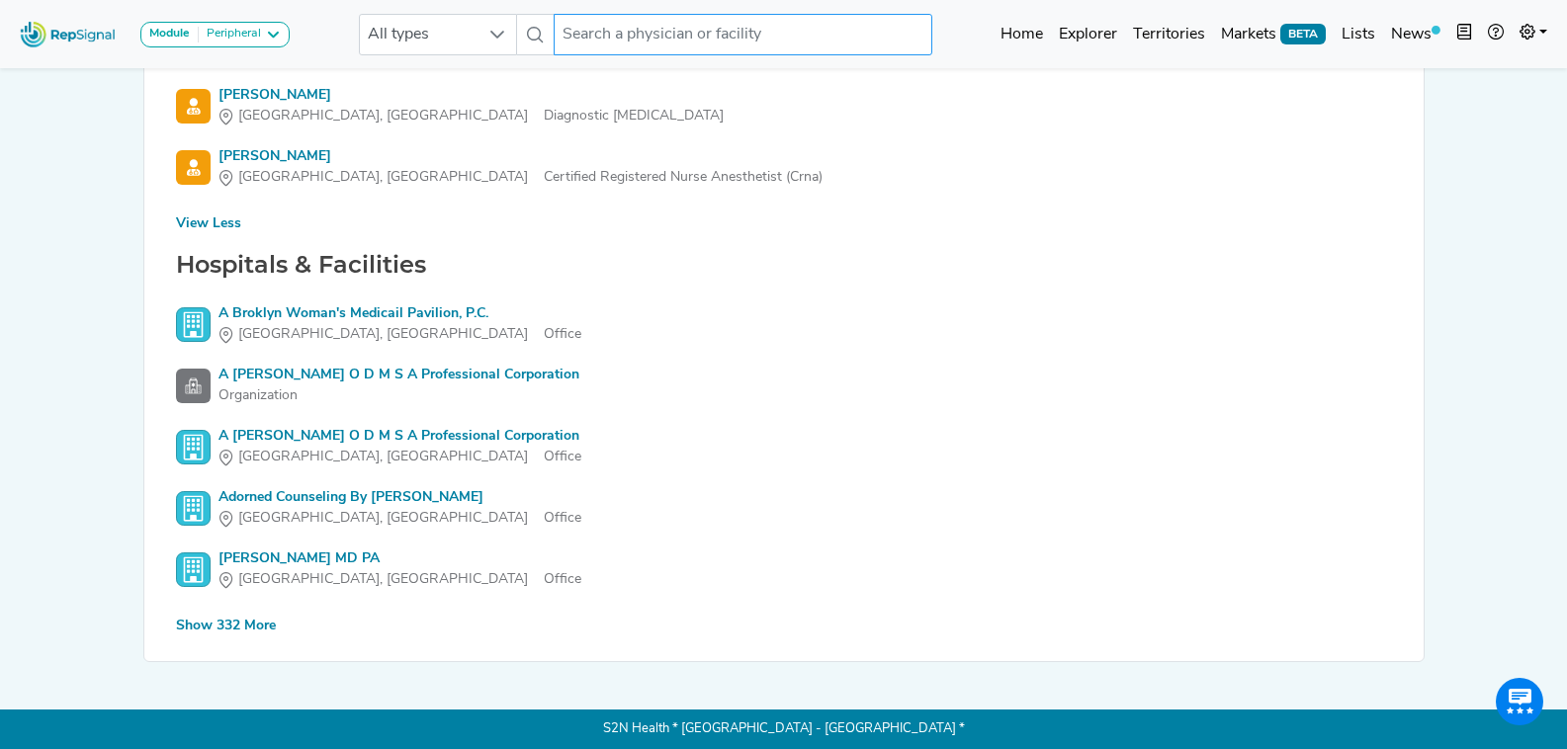
click at [692, 38] on input "text" at bounding box center [743, 35] width 378 height 42
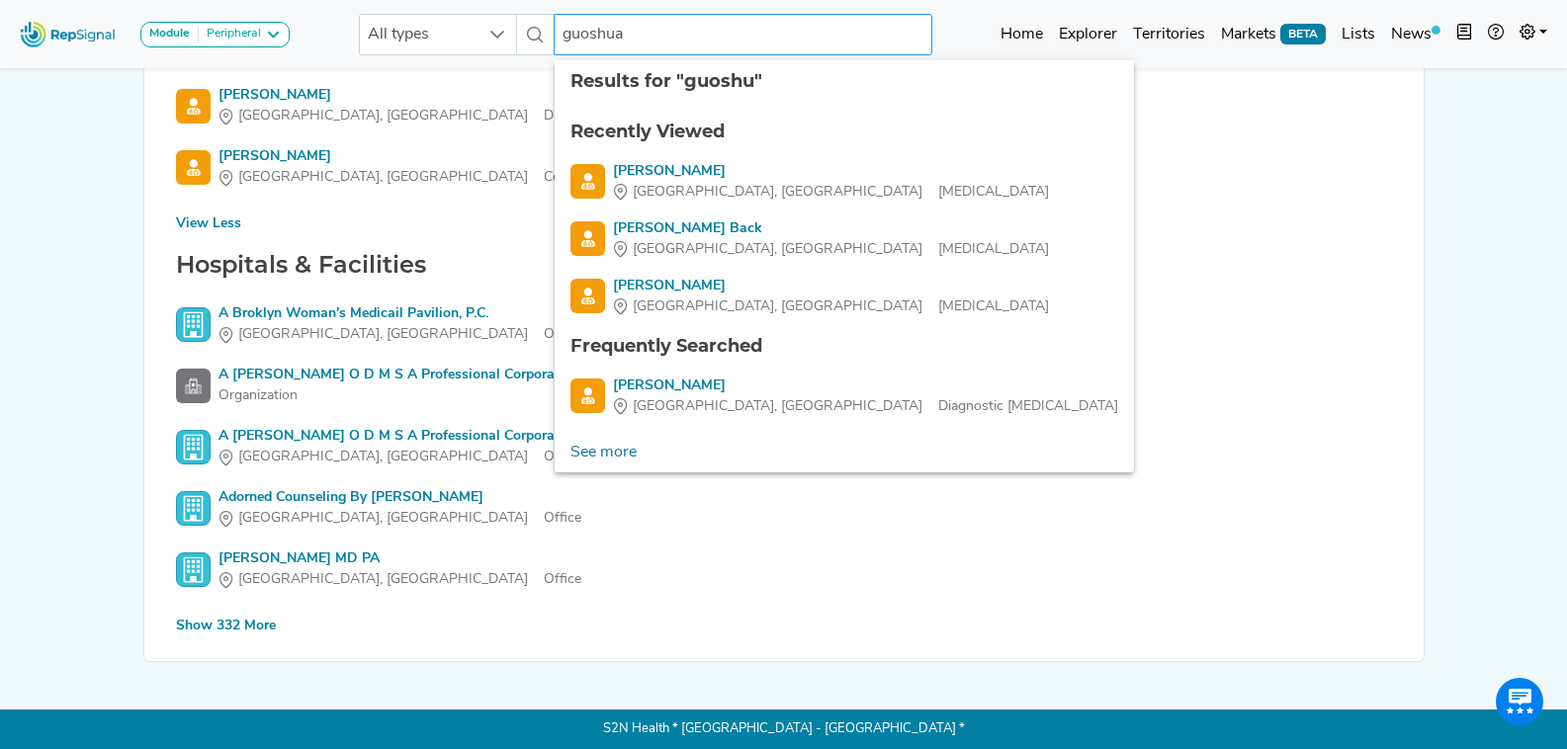
type input "guoshuai"
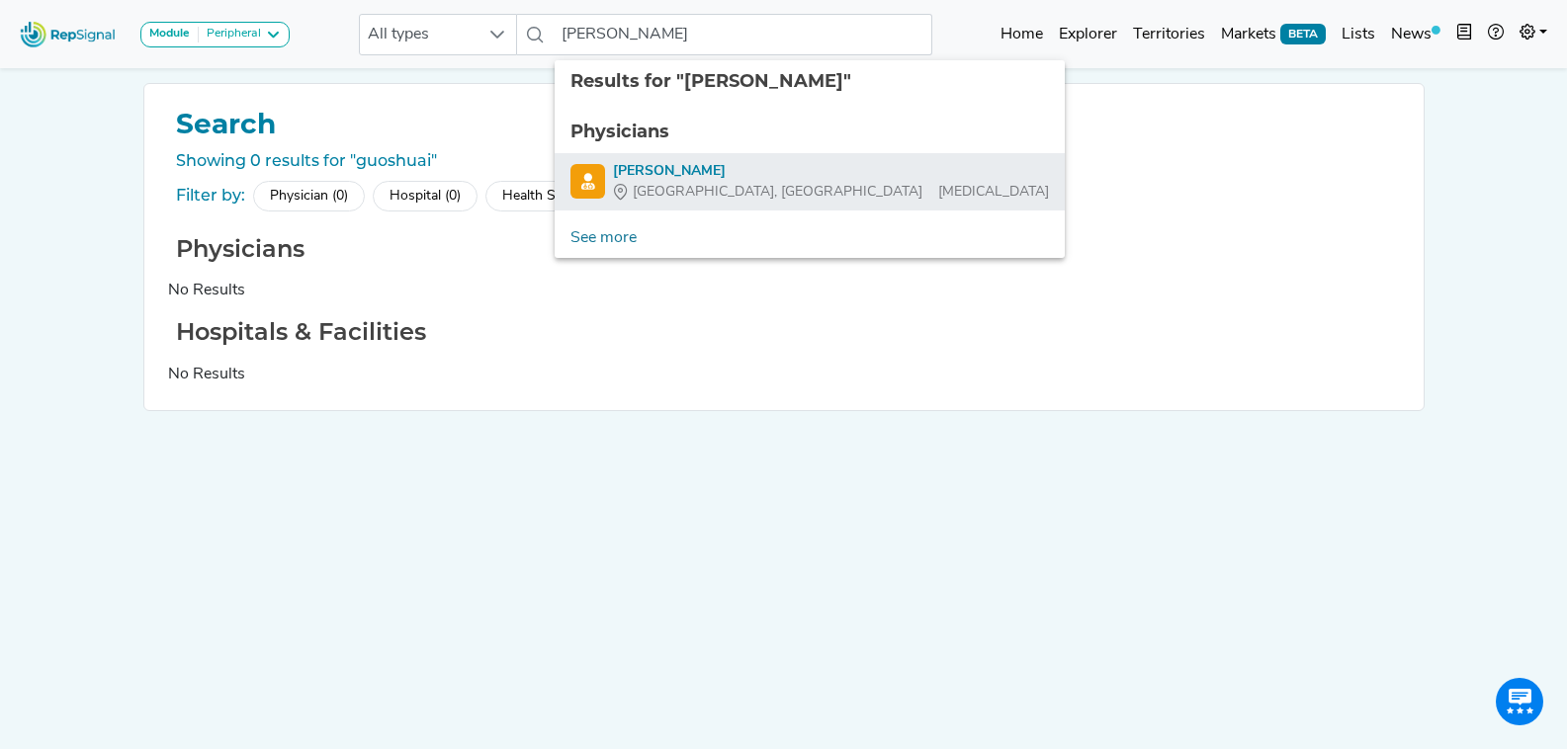
click at [714, 176] on div "[PERSON_NAME]" at bounding box center [831, 171] width 436 height 21
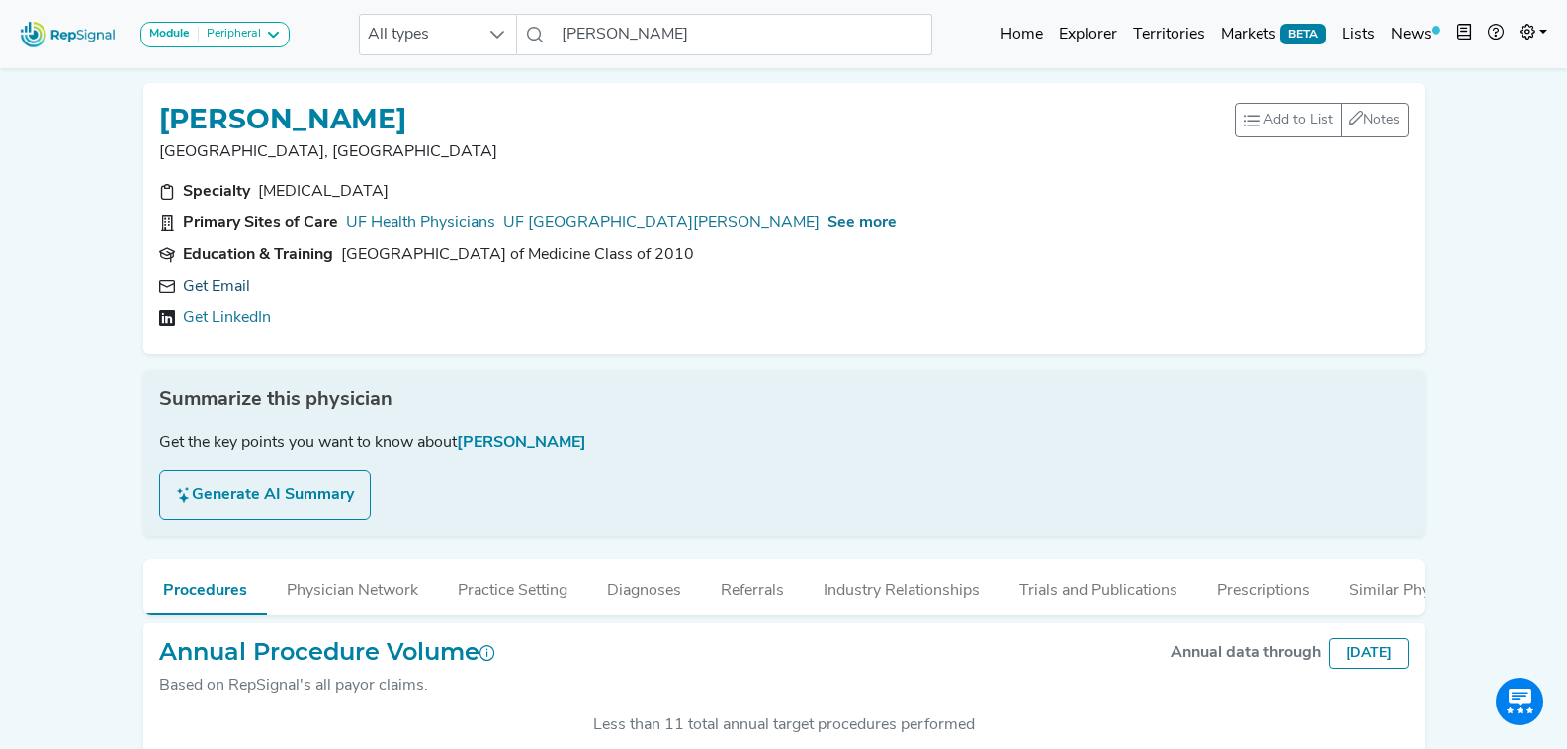
click at [232, 286] on link "Get Email" at bounding box center [216, 287] width 67 height 24
click at [691, 34] on input "Michol Cooper" at bounding box center [743, 35] width 378 height 42
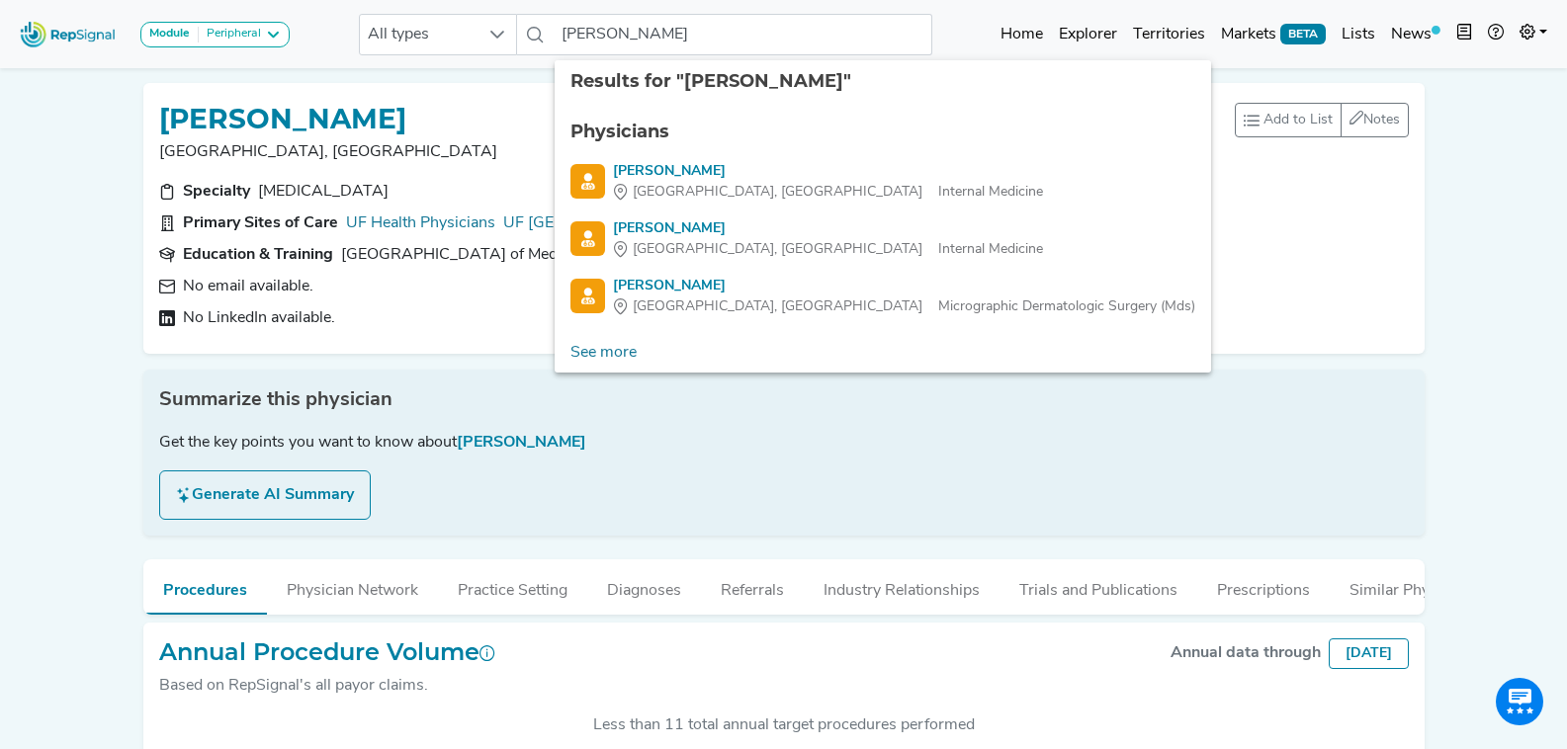
click at [747, 262] on ul "Physicians Timothy Flynn Woodstock, GA Internal Medicine Timothy Flynn Jacksonv…" at bounding box center [883, 218] width 656 height 230
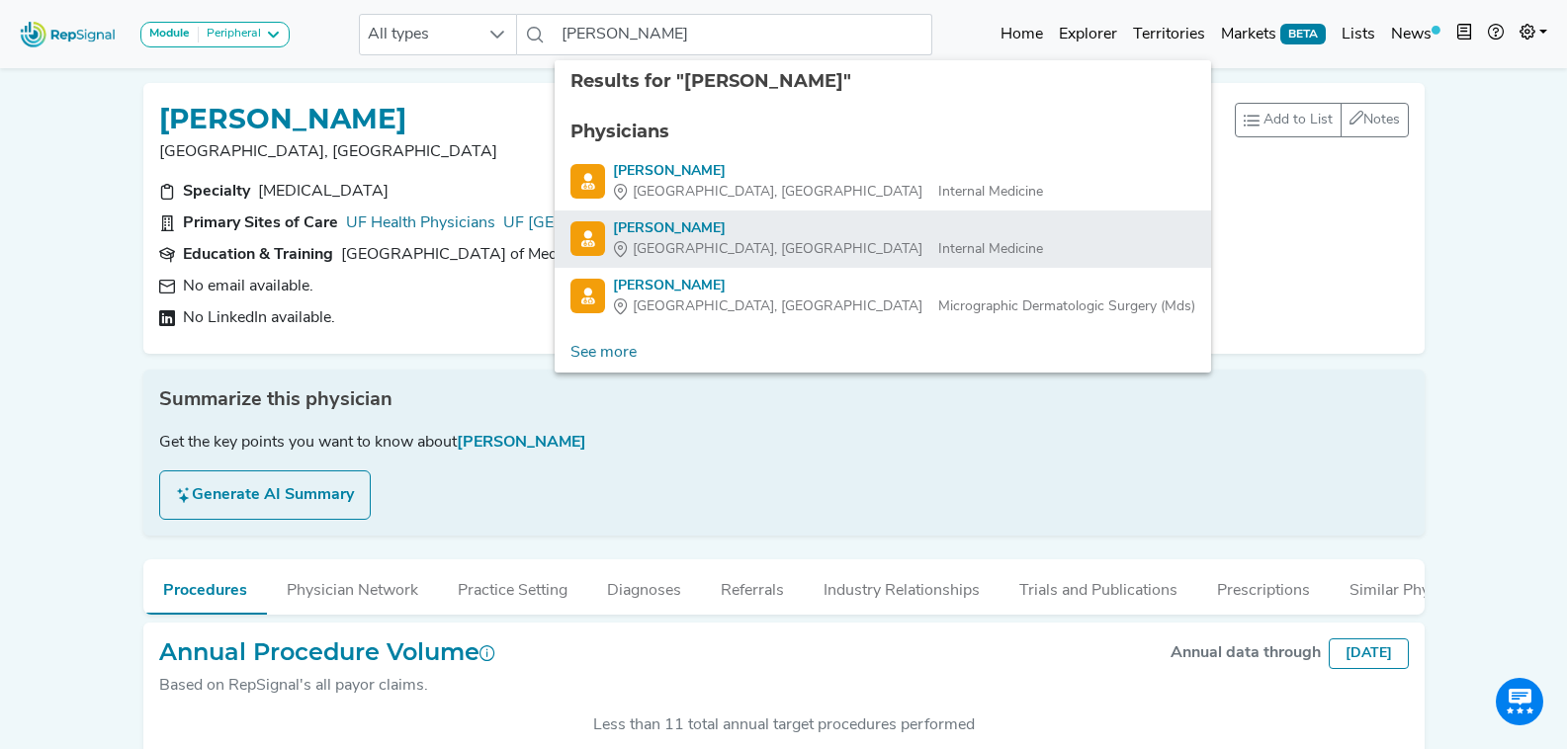
click at [747, 248] on div "Jacksonville, FL Internal Medicine" at bounding box center [828, 249] width 430 height 21
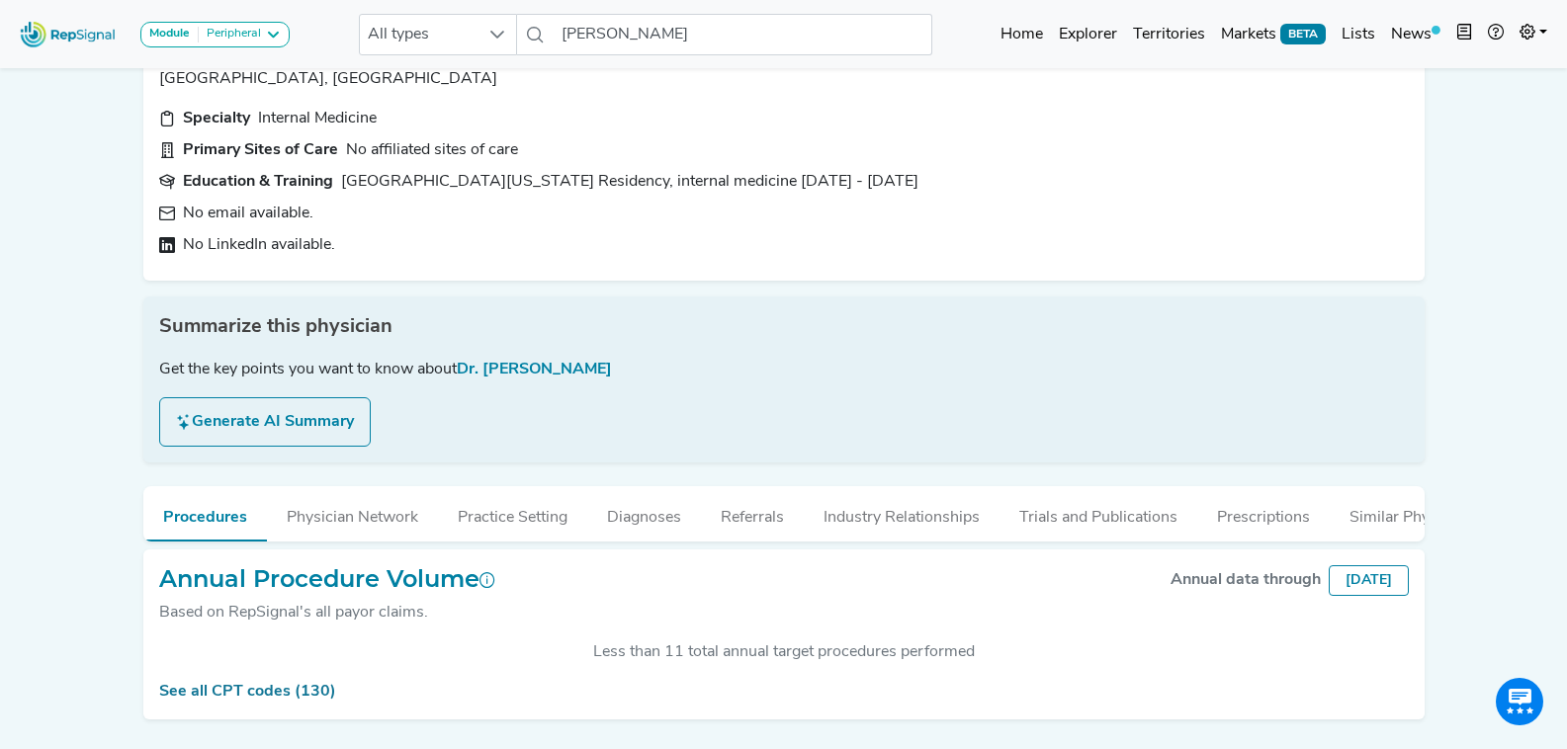
scroll to position [145, 0]
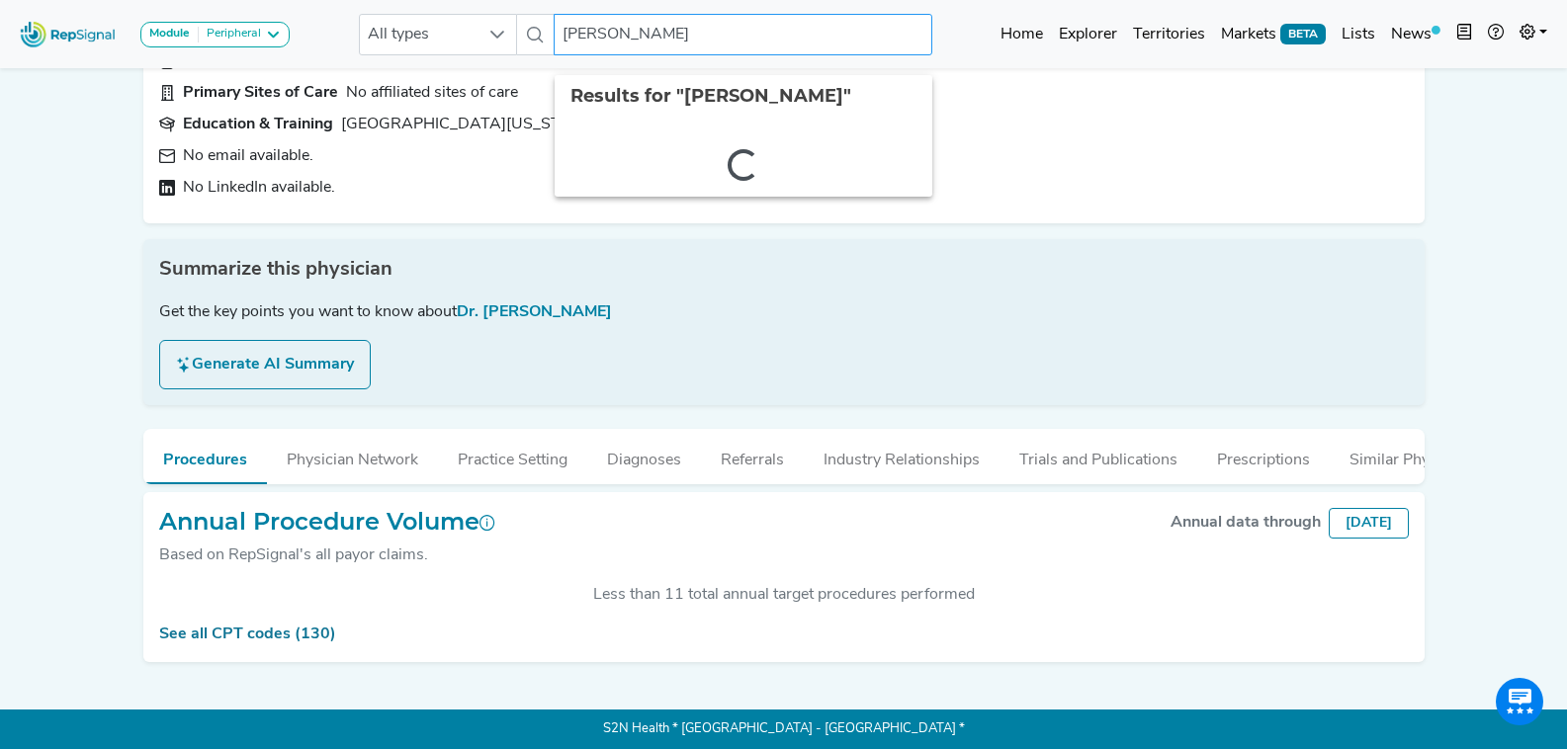
click at [678, 35] on input "Timothy Flynn" at bounding box center [743, 35] width 378 height 42
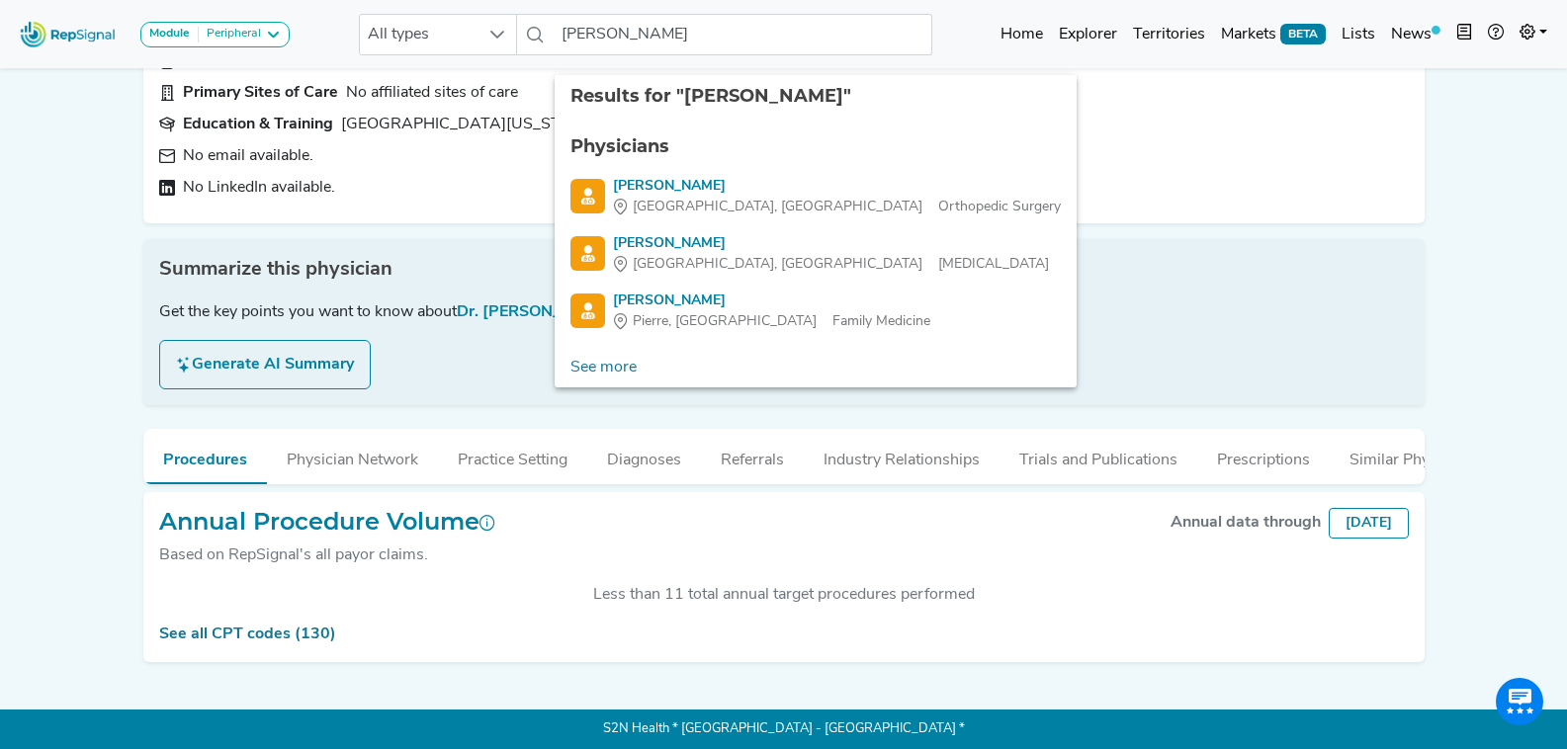
click at [818, 263] on ul "Physicians Thomas Huber Columbia, TN Orthopedic Surgery Thomas Huber Gainesvill…" at bounding box center [816, 233] width 522 height 230
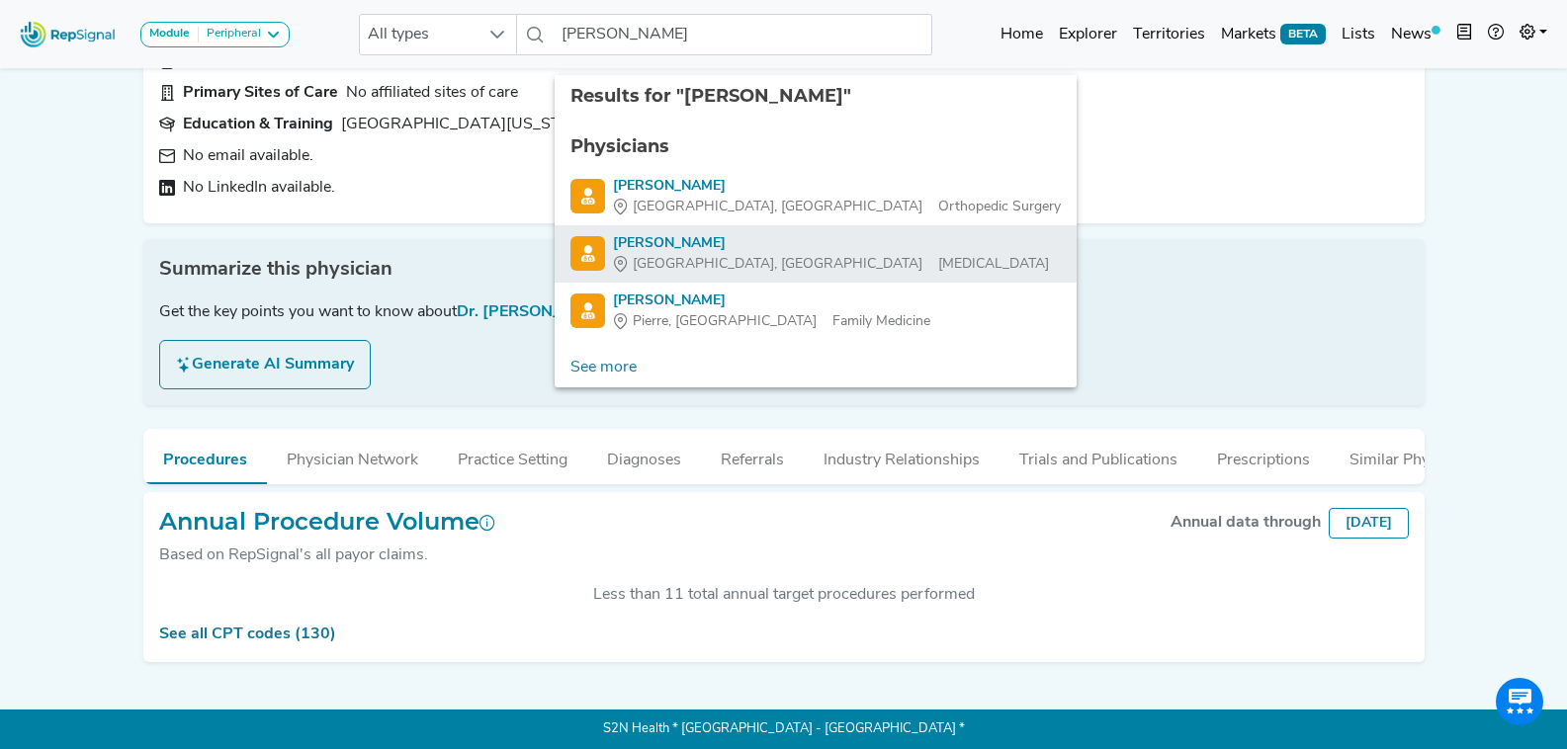
click at [812, 254] on div "Gainesville, FL Vascular Surgery" at bounding box center [831, 264] width 436 height 21
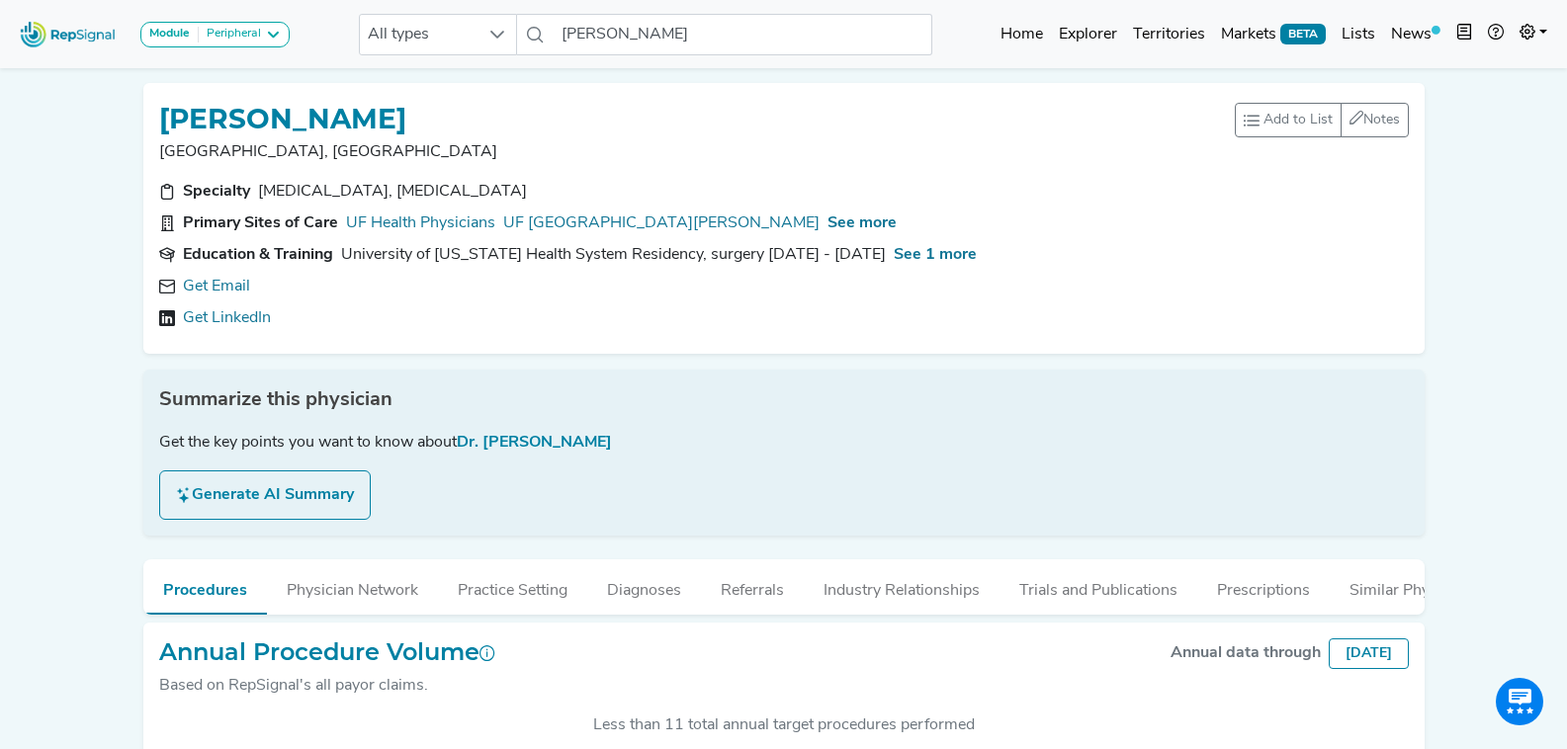
click at [225, 289] on link "Get Email" at bounding box center [216, 287] width 67 height 24
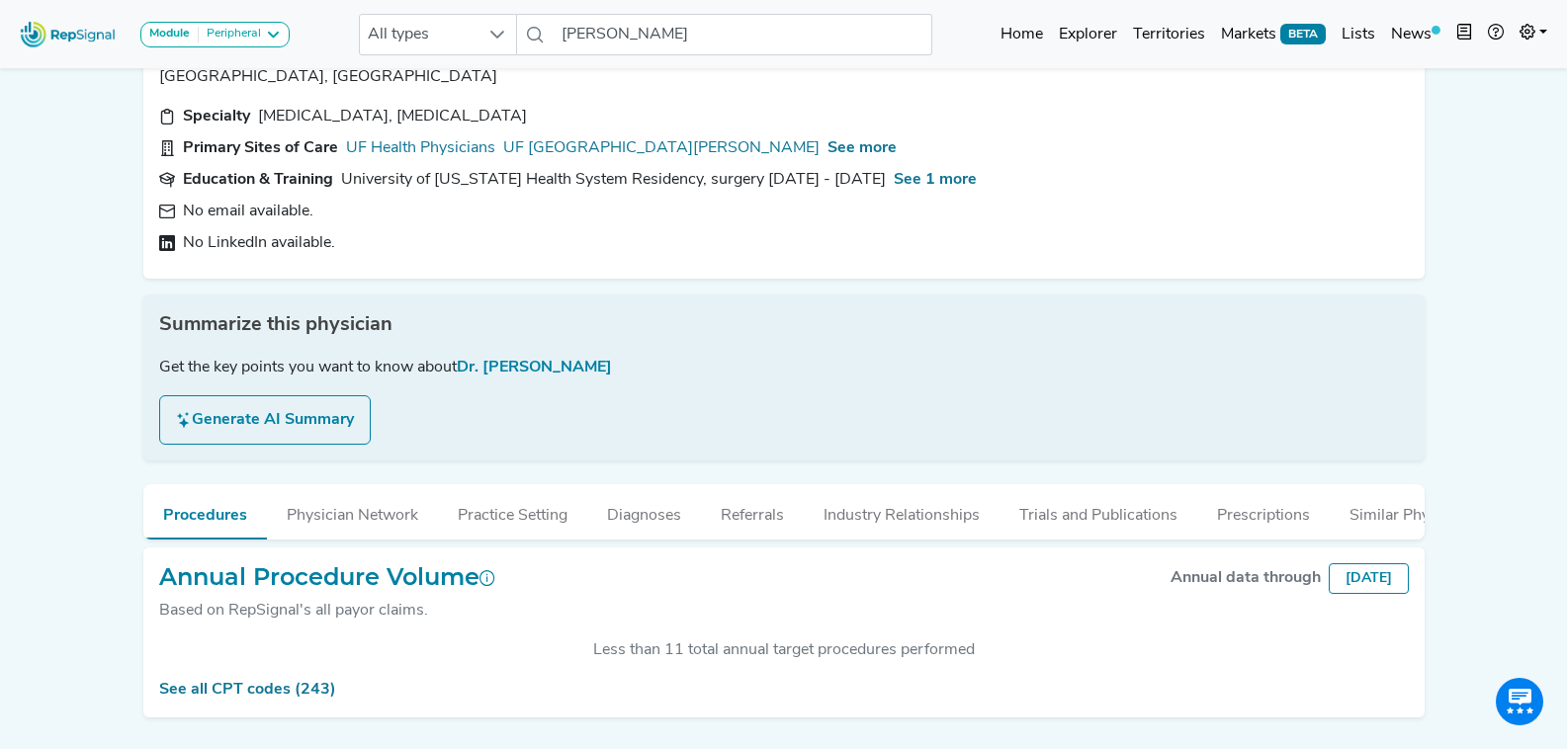
scroll to position [145, 0]
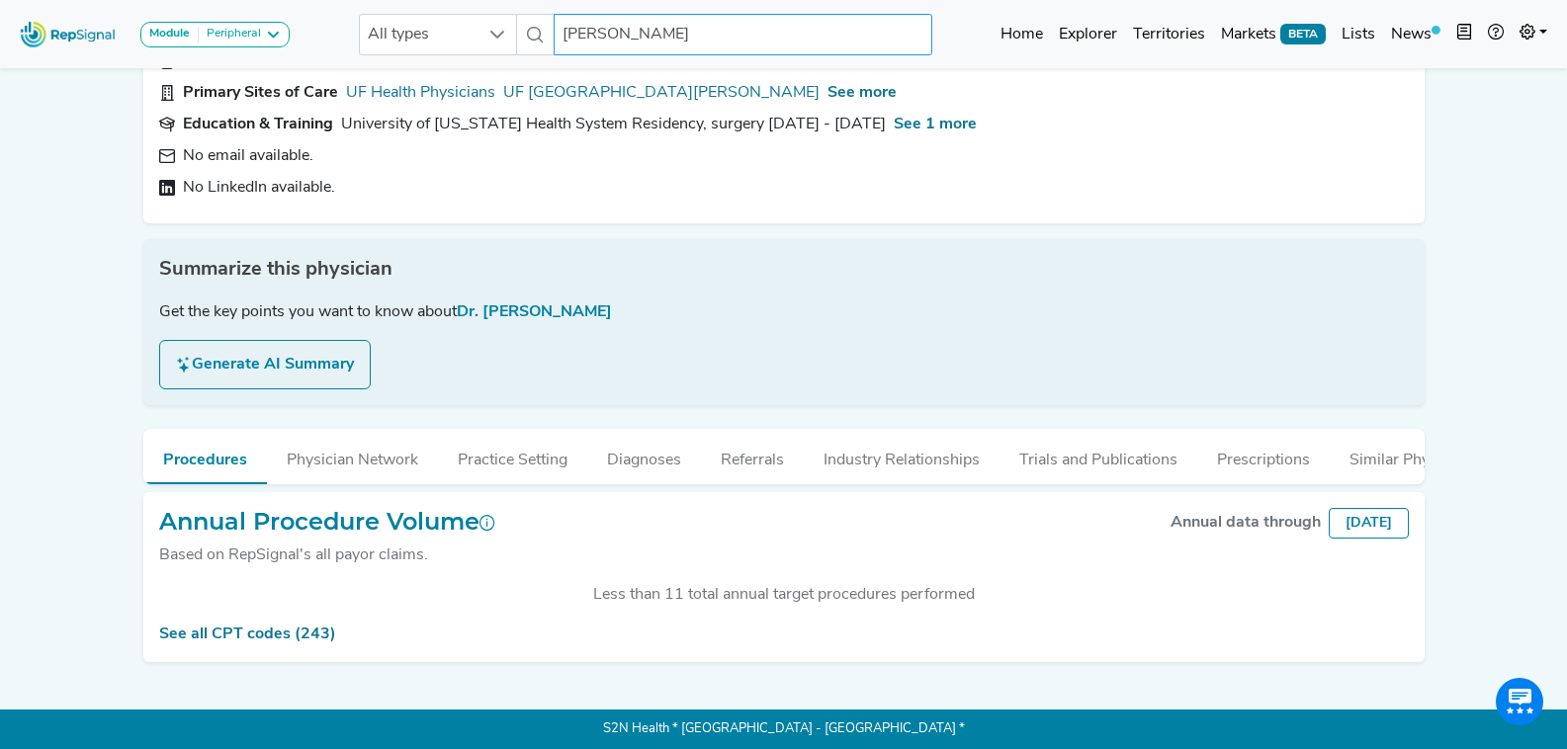
click at [644, 52] on input "Thomas Huber" at bounding box center [743, 35] width 378 height 42
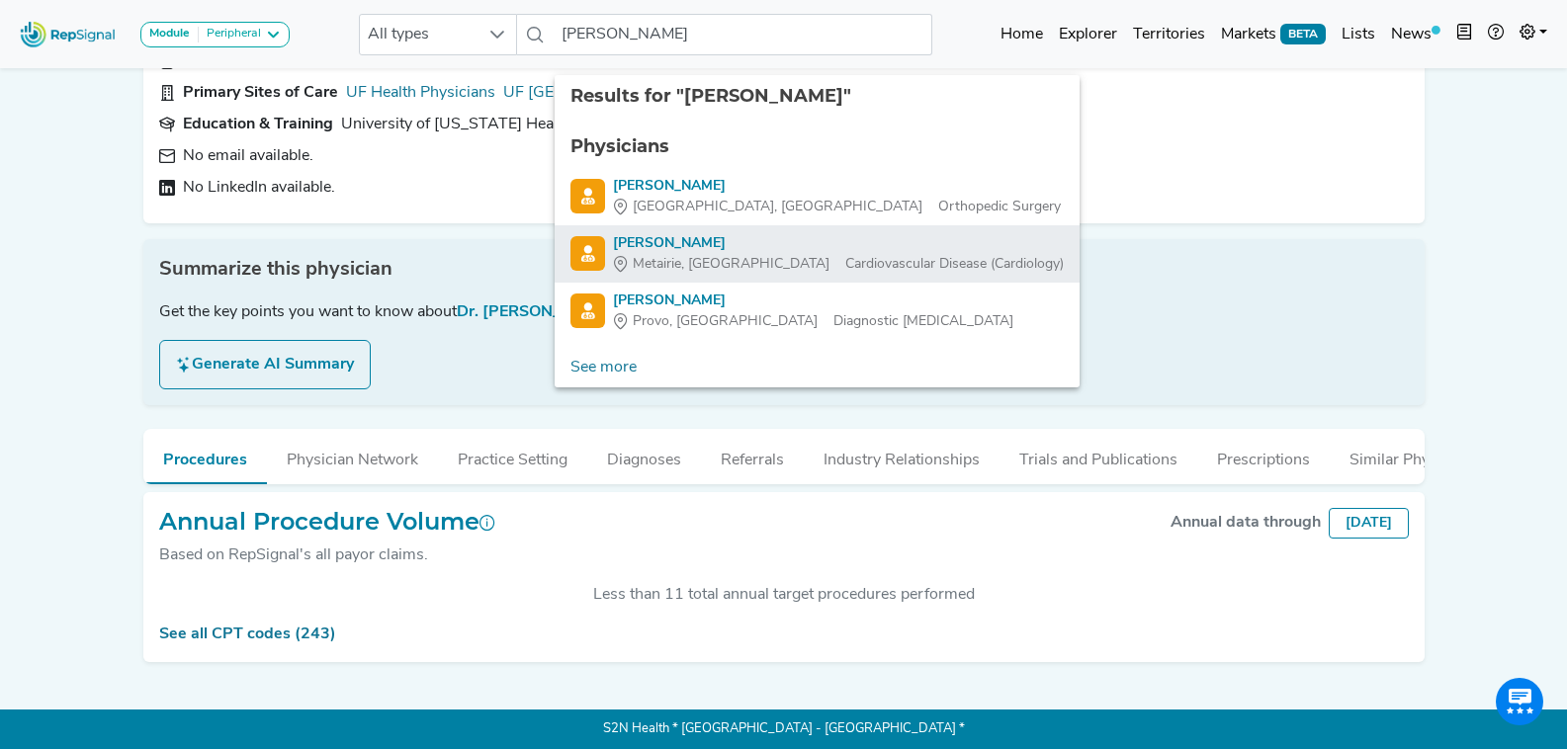
click at [846, 254] on div "Metairie, LA Cardiovascular Disease (Cardiology)" at bounding box center [838, 264] width 451 height 21
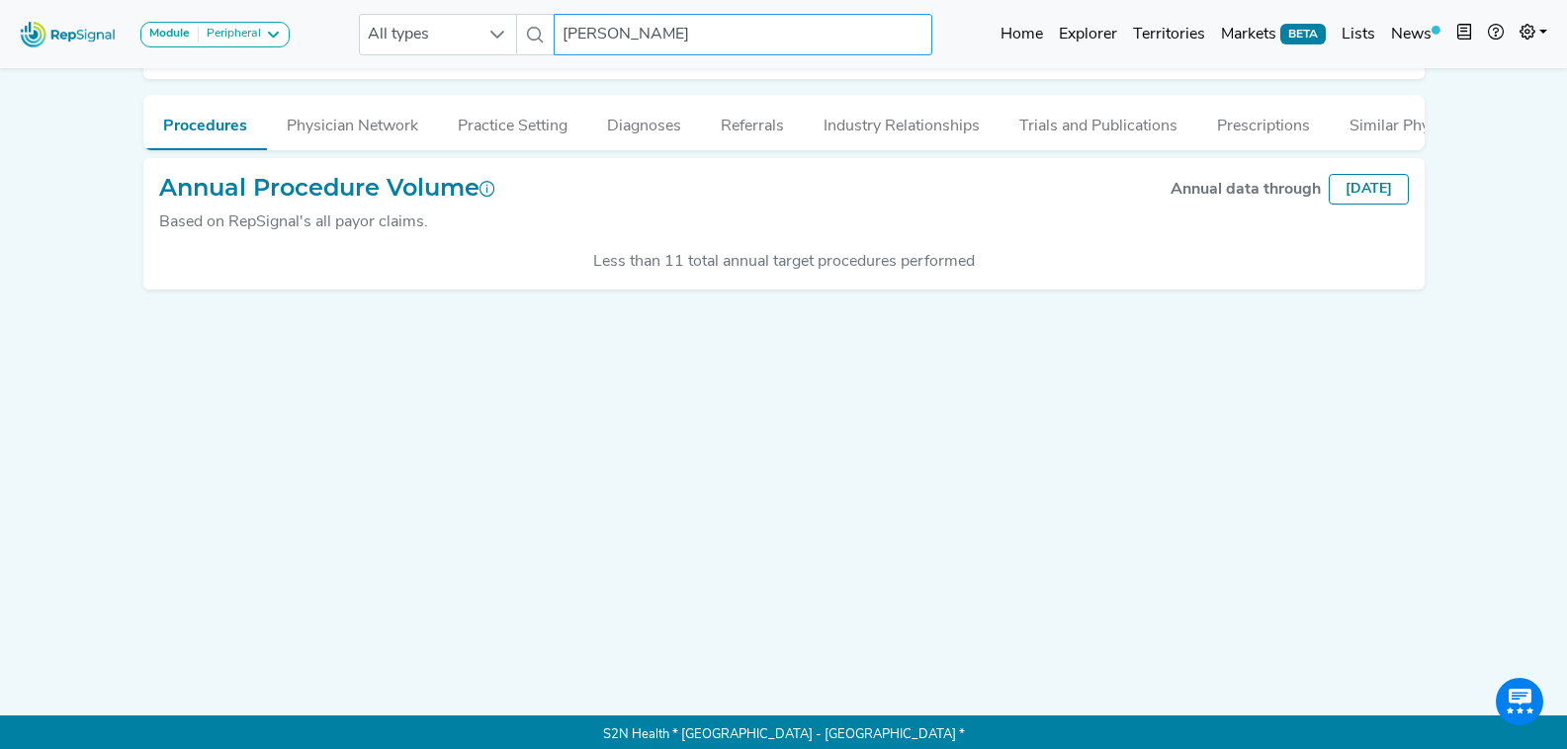
scroll to position [4, 0]
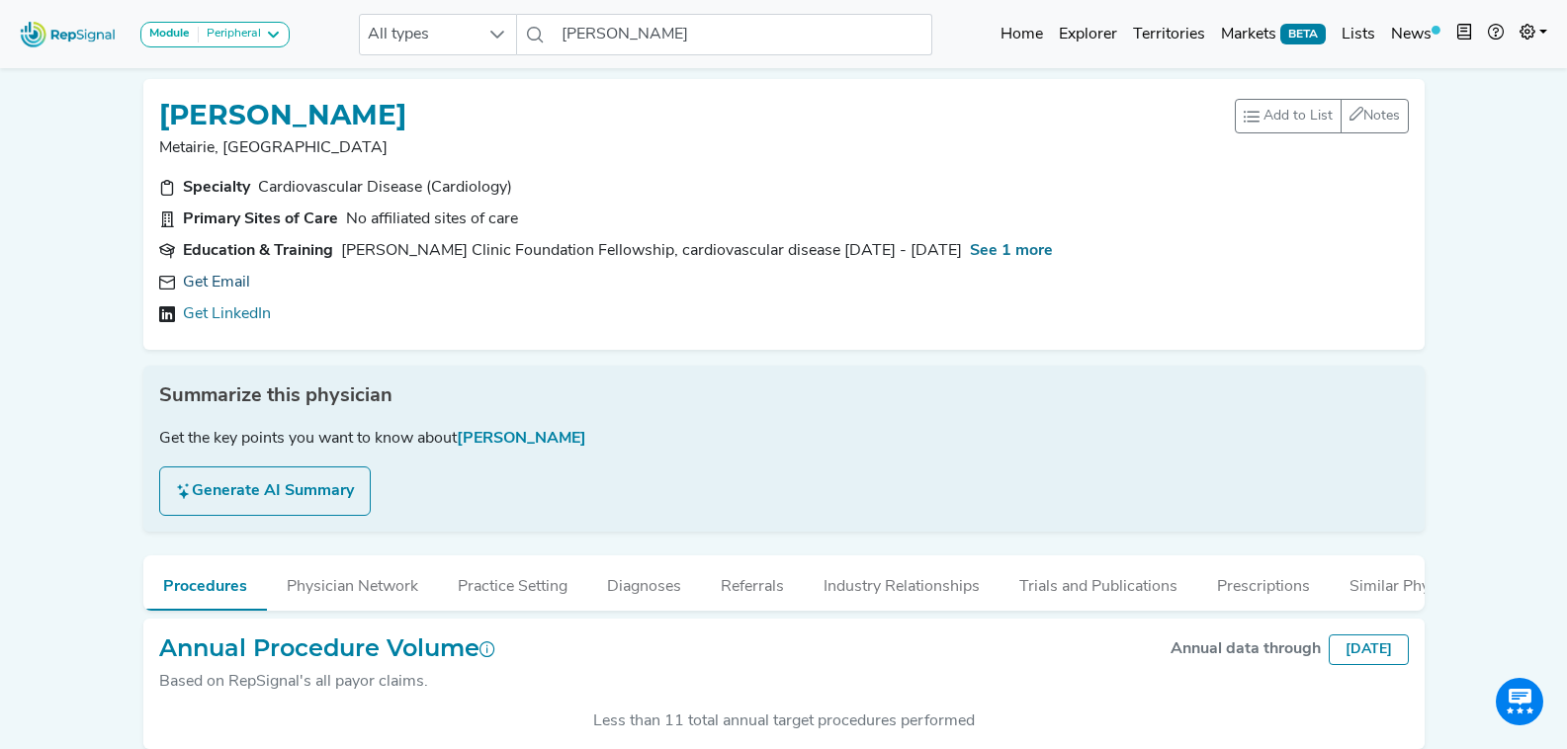
click at [212, 283] on link "Get Email" at bounding box center [216, 283] width 67 height 24
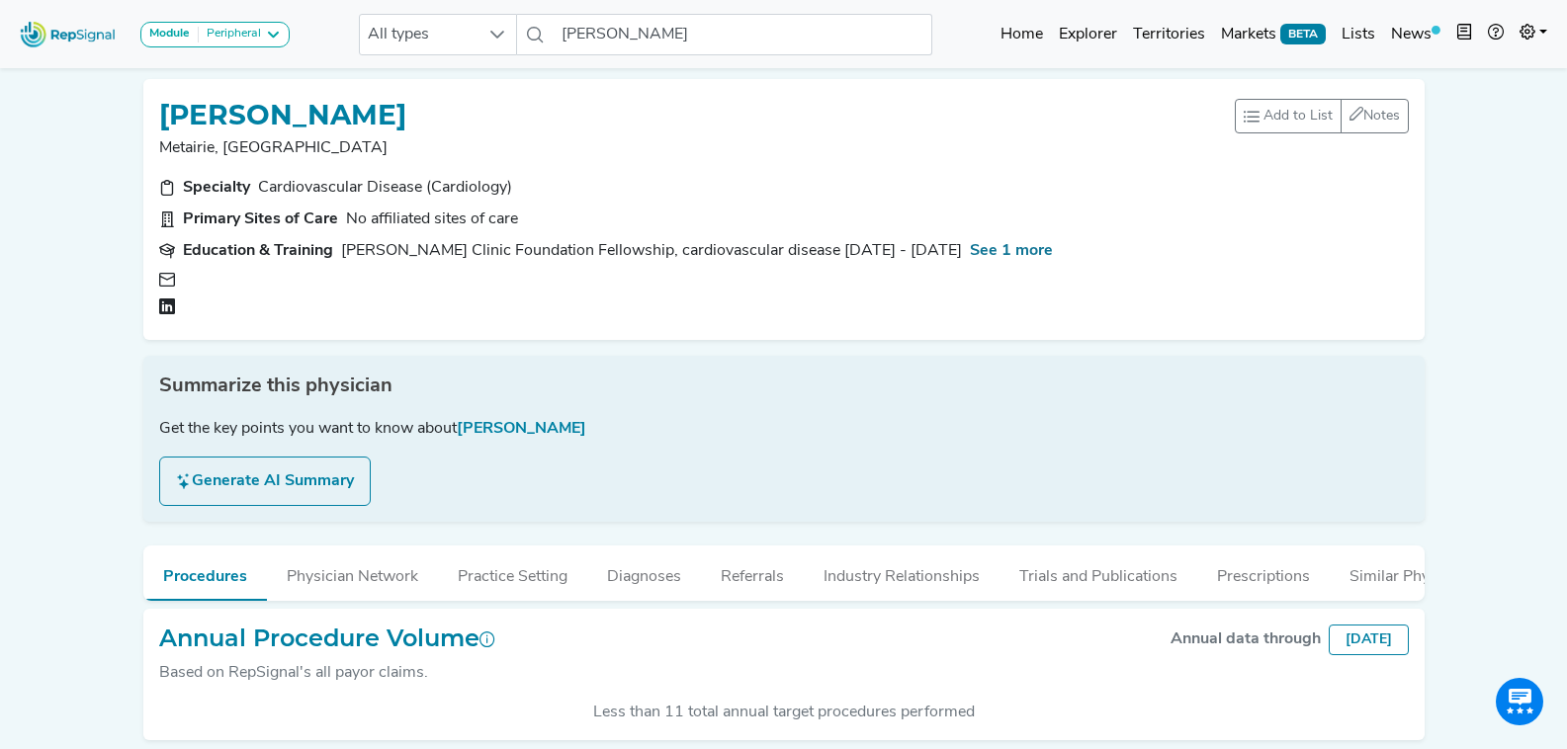
scroll to position [0, 0]
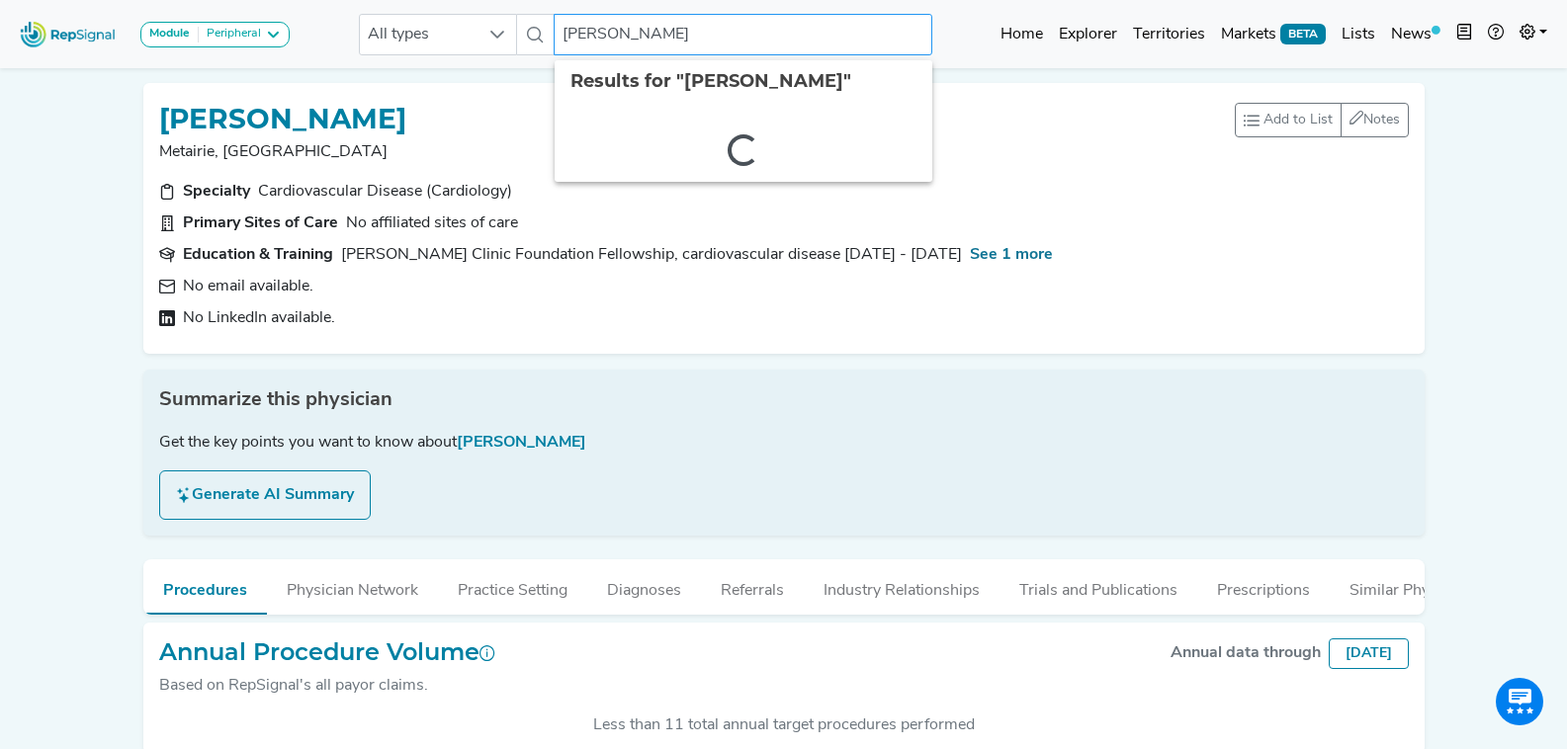
click at [707, 33] on input "Benjamin Jacobs" at bounding box center [743, 35] width 378 height 42
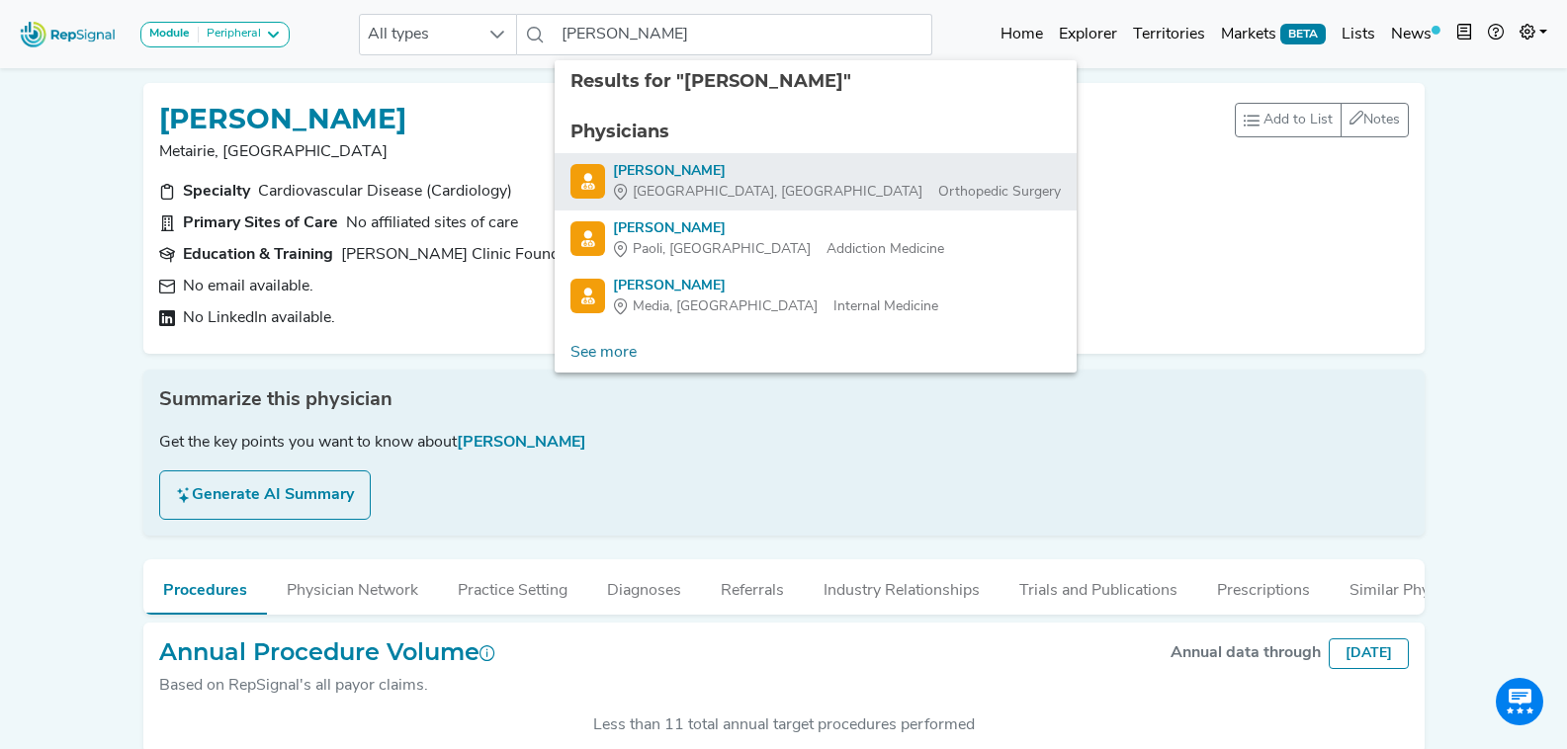
click div "Vancouver, WA Orthopedic Surgery"
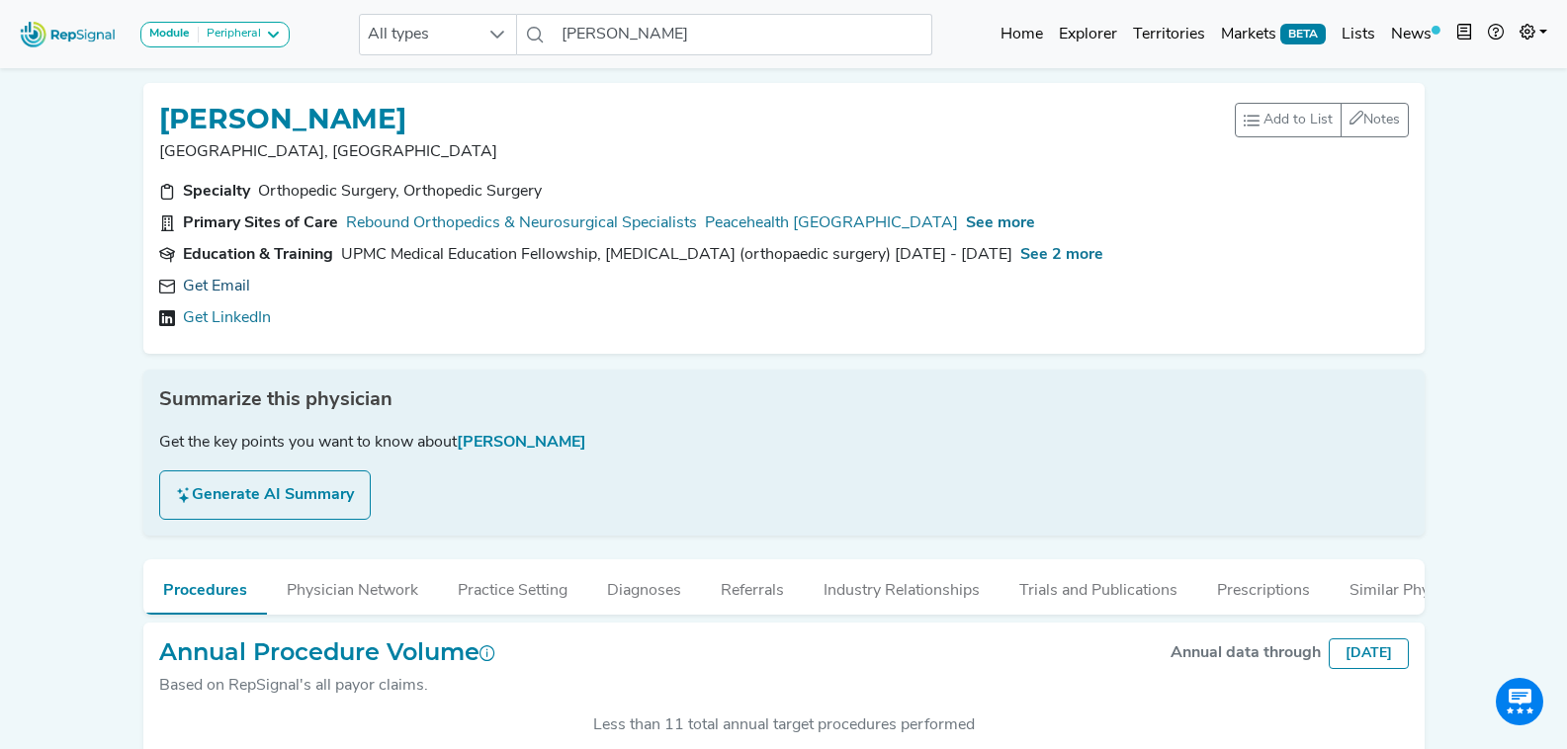
click link "Get Email"
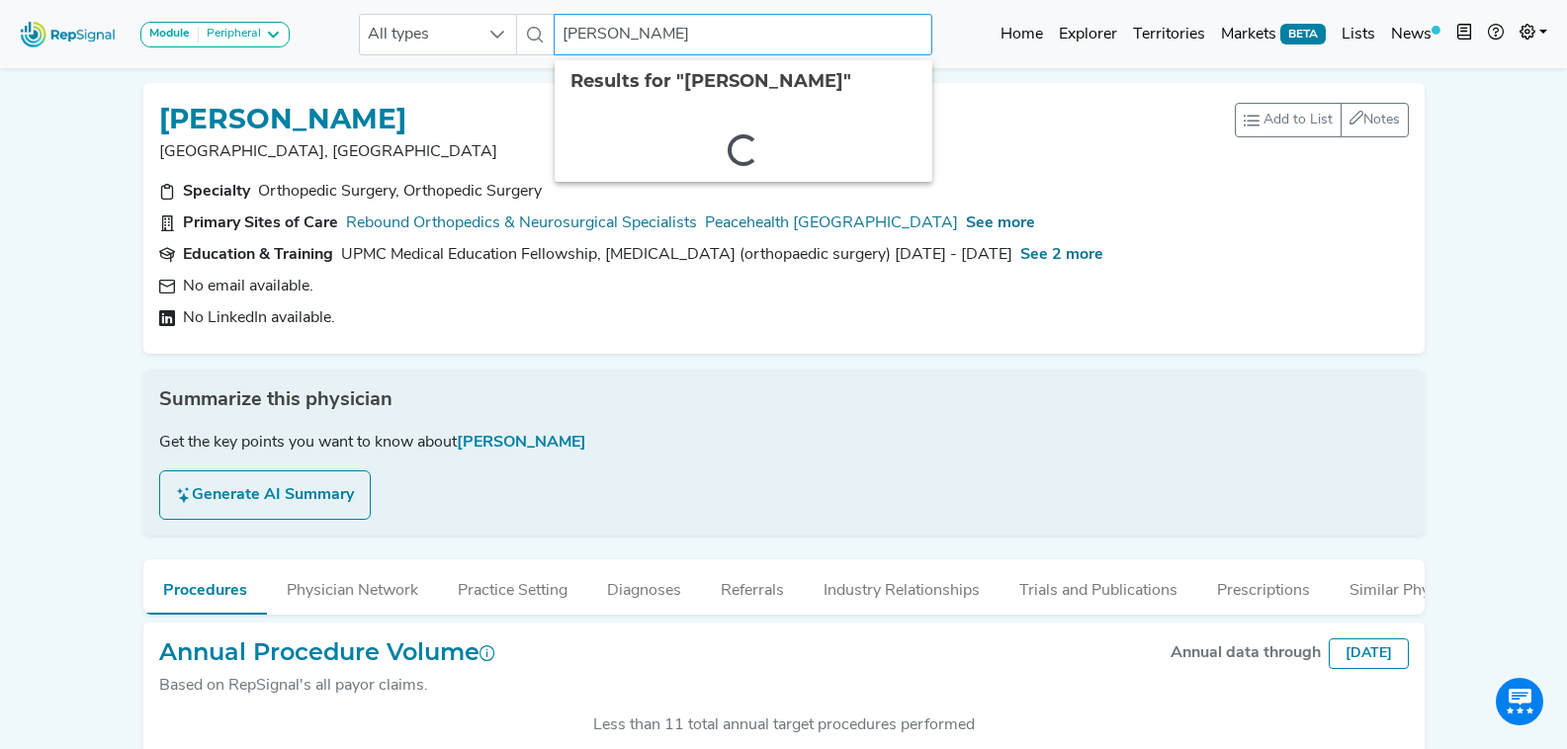
click input "Benjamin Jacobs"
type input "zhi hua jiang"
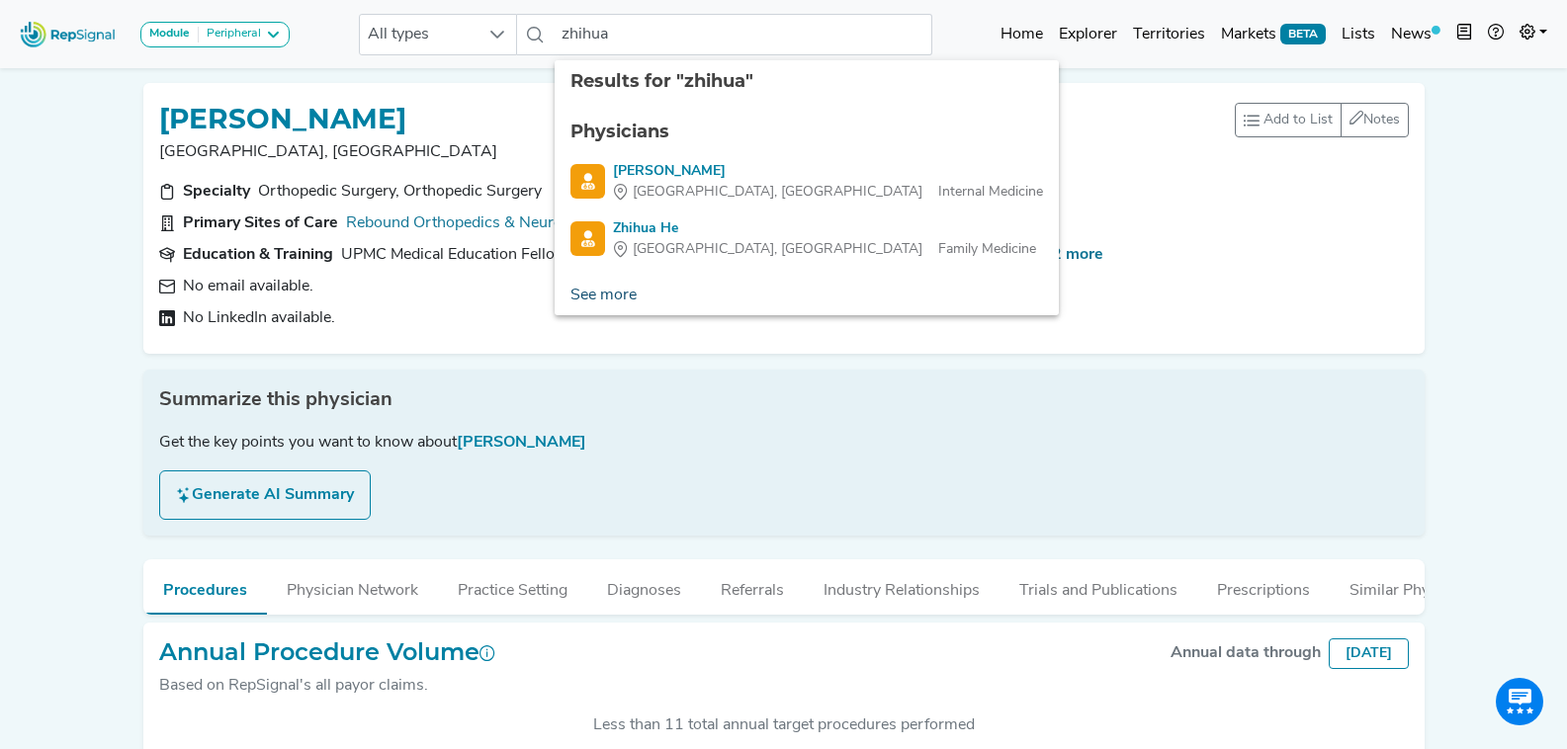
click link "See more"
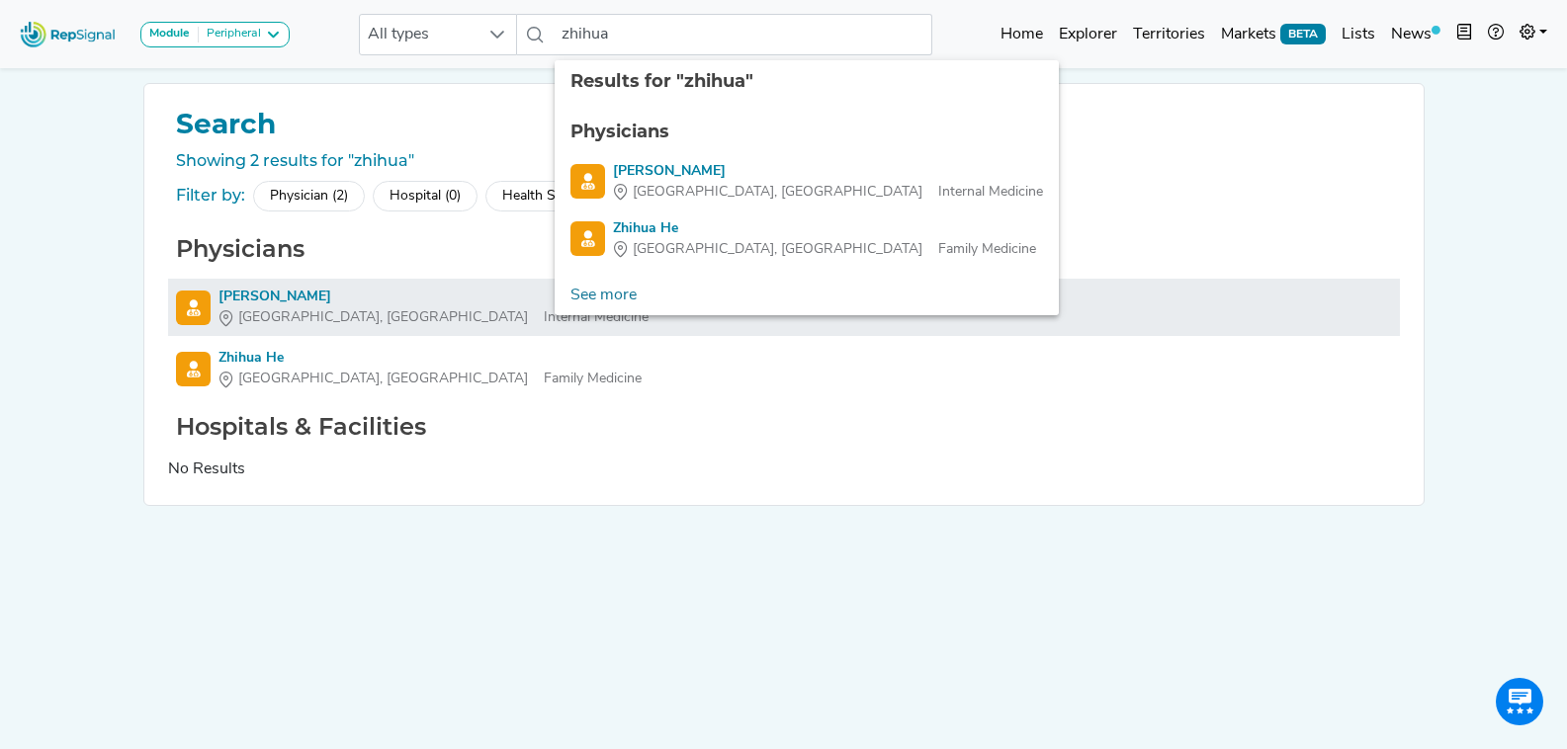
click div "Zhihua Geng"
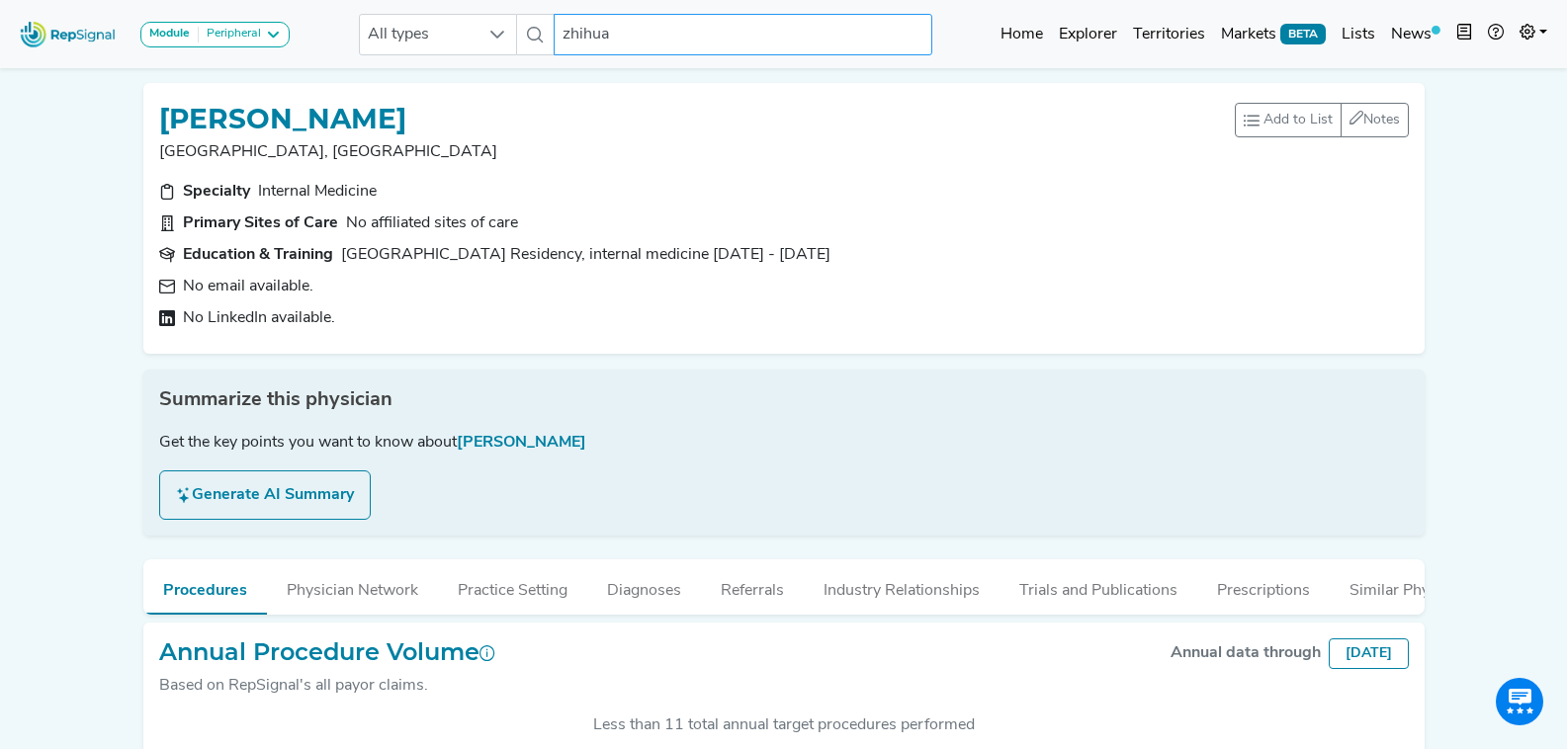
click input "zhihua"
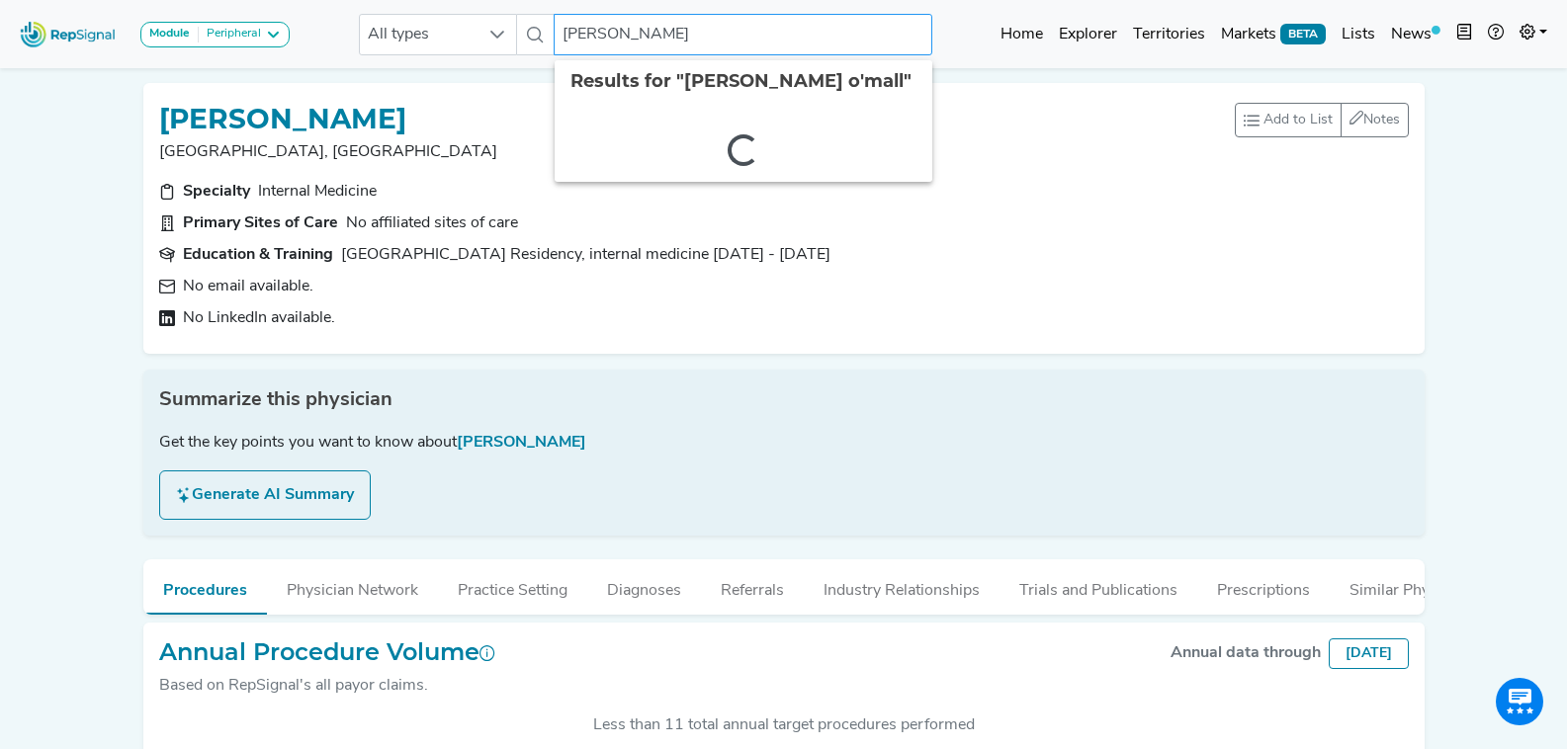
type input "kerri o'malley"
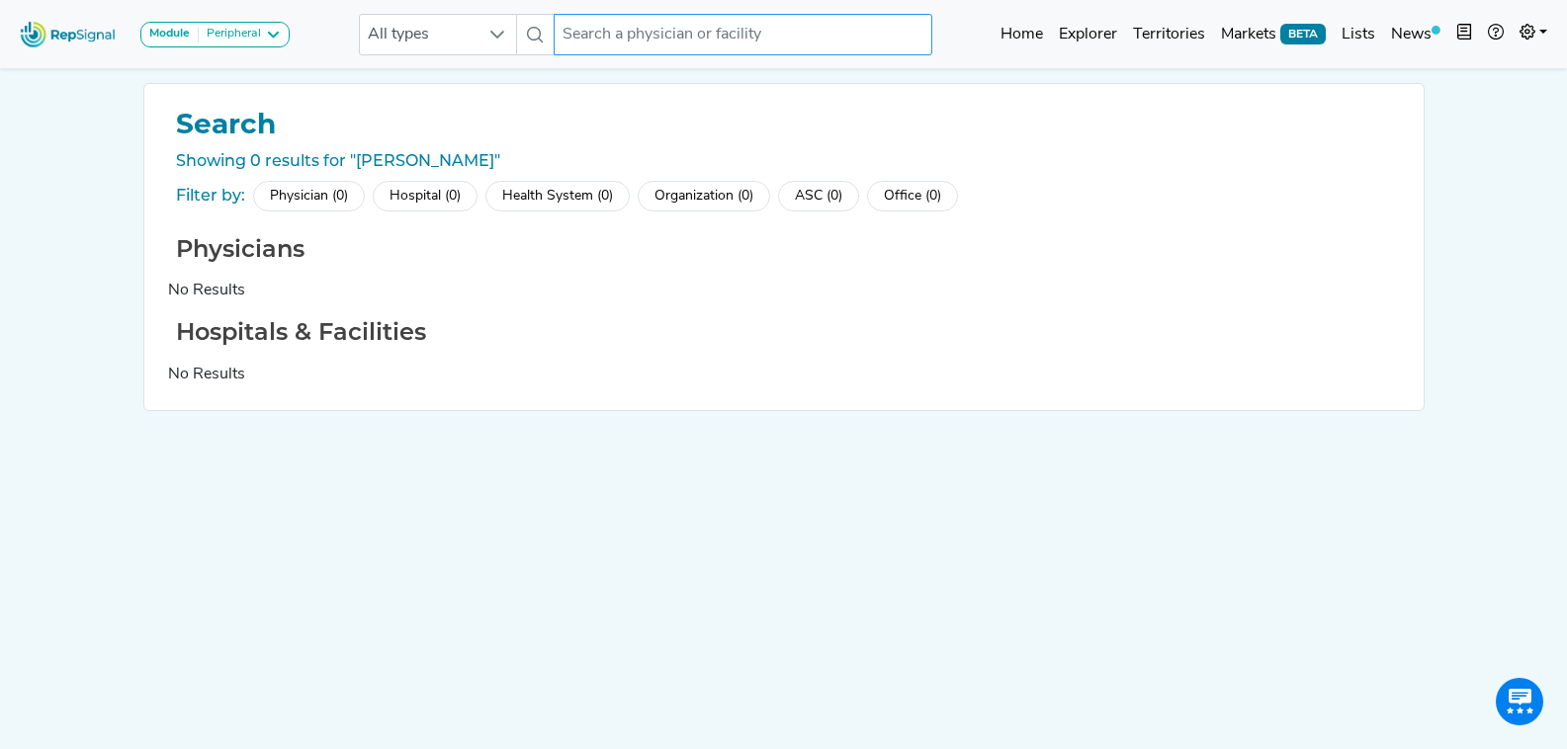
click input "text"
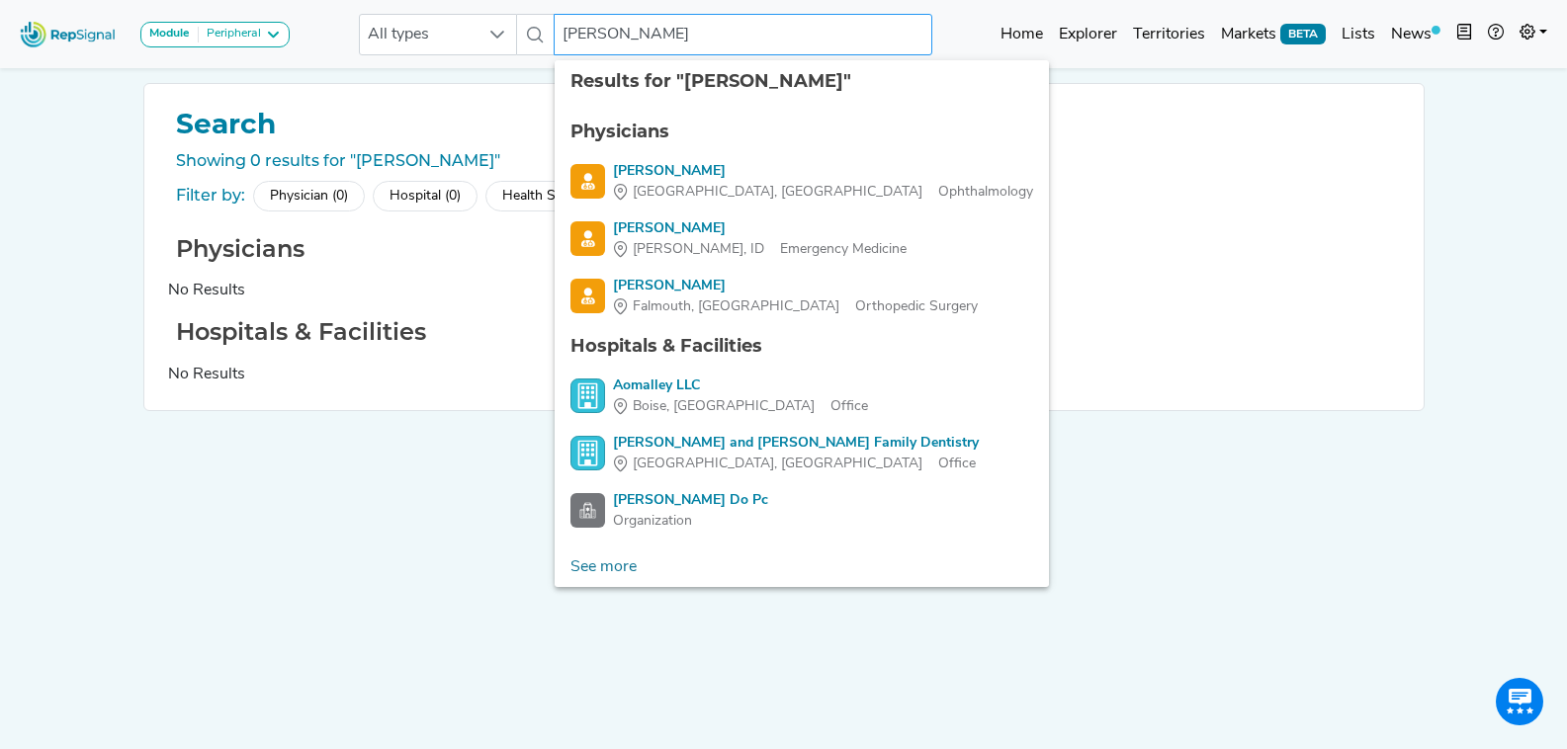
click input "omalley"
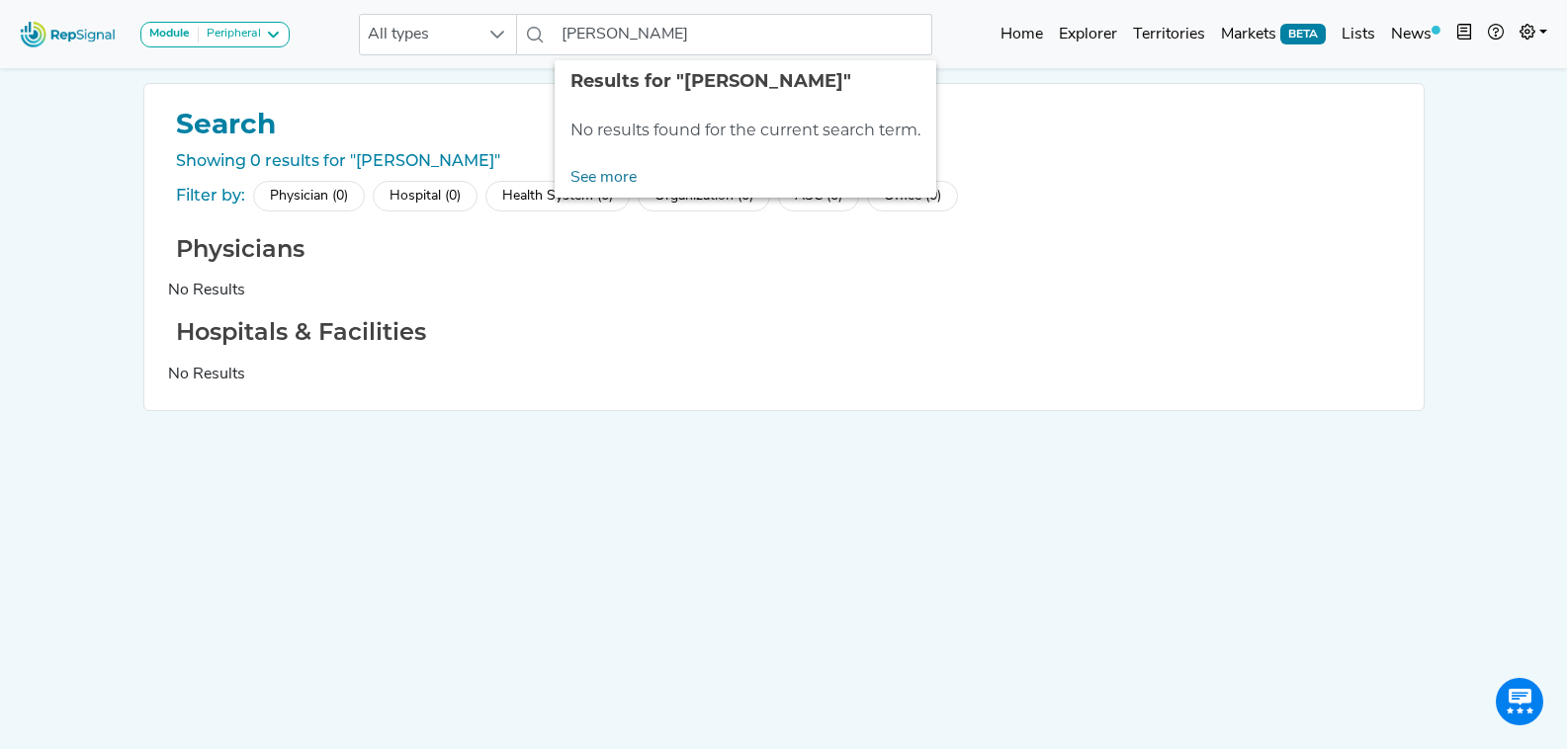
click div "Showing 0 results for "kerri o'malley" Filter by: Physician (0) Hospital (0) He…"
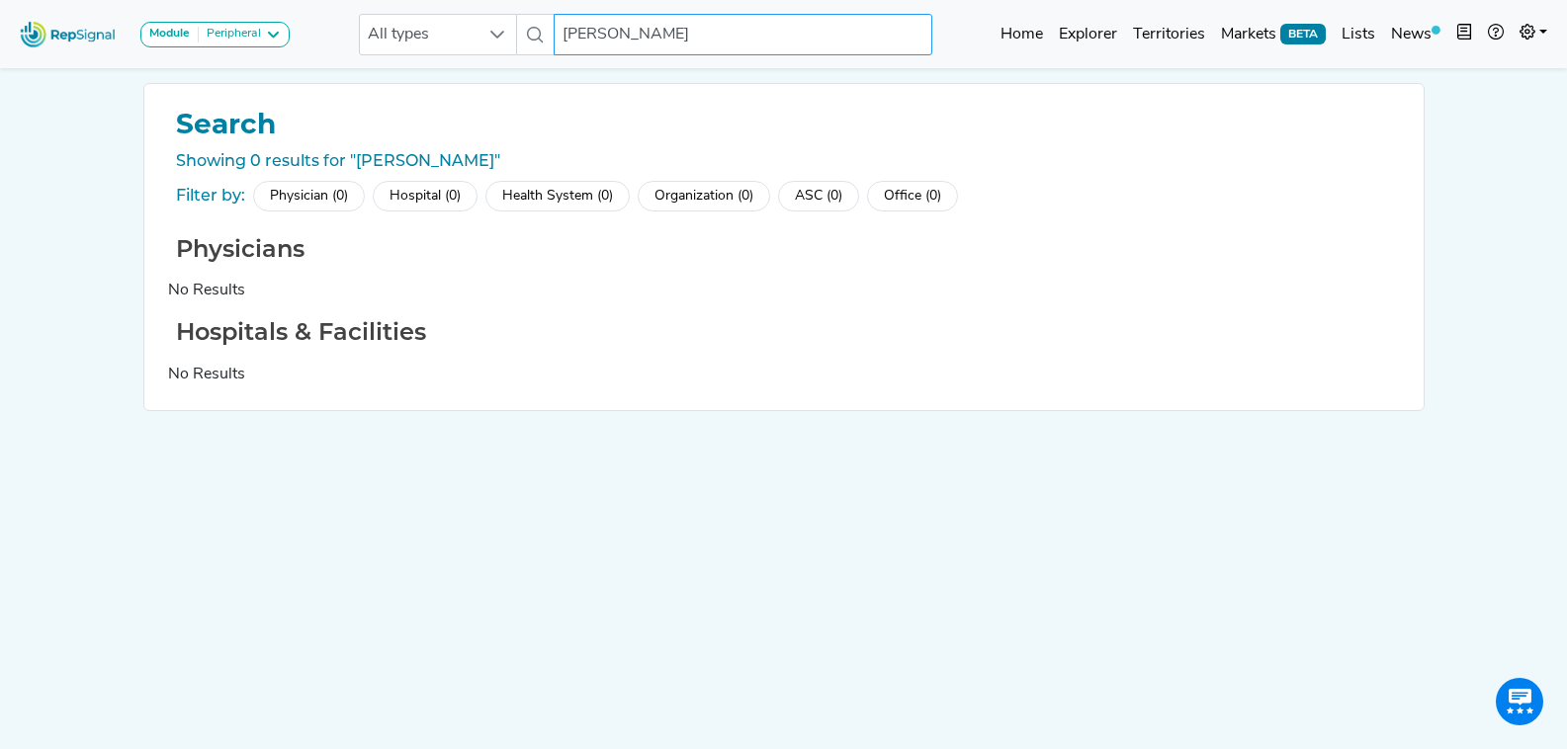
click input "kerri omalley"
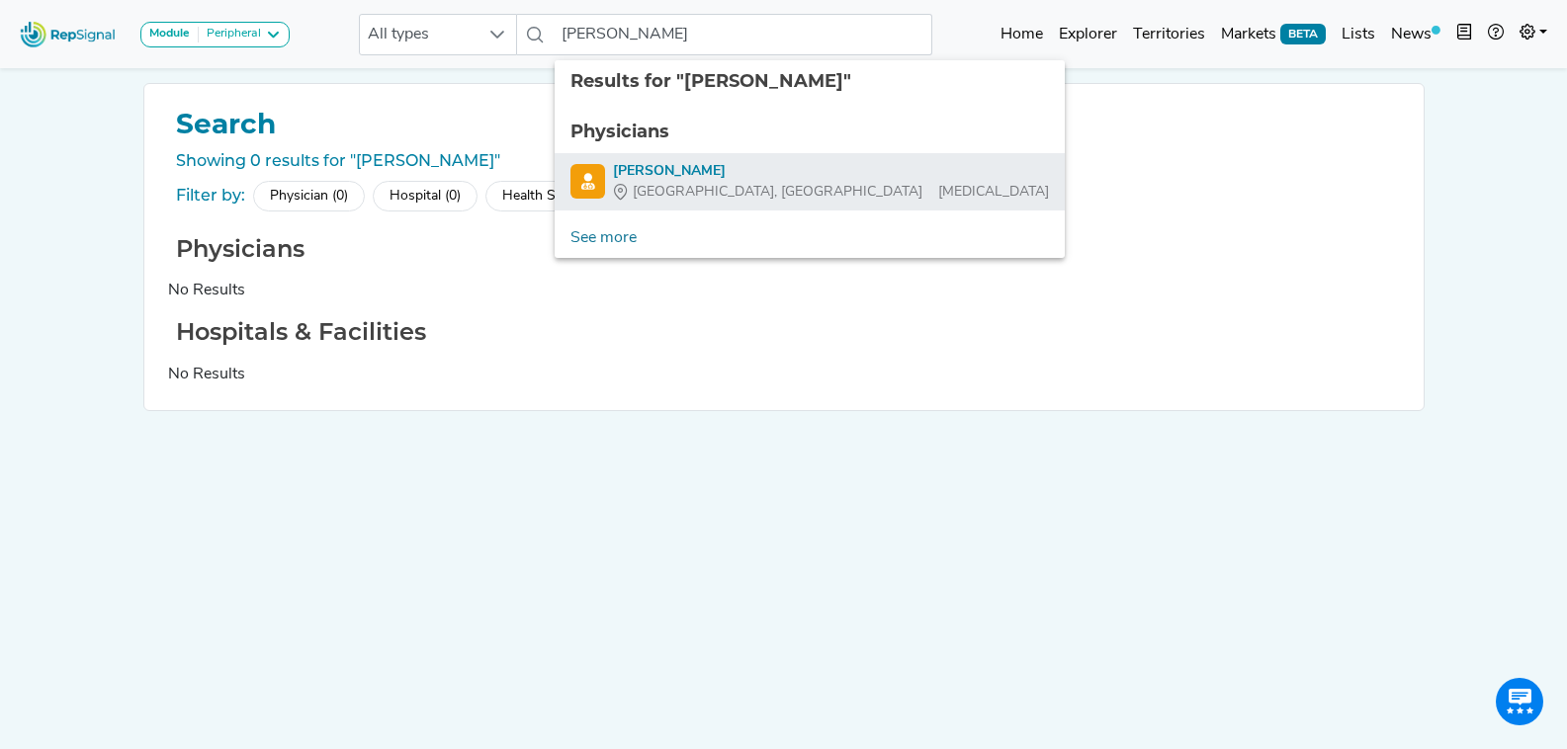
click div "Salvatore Scali"
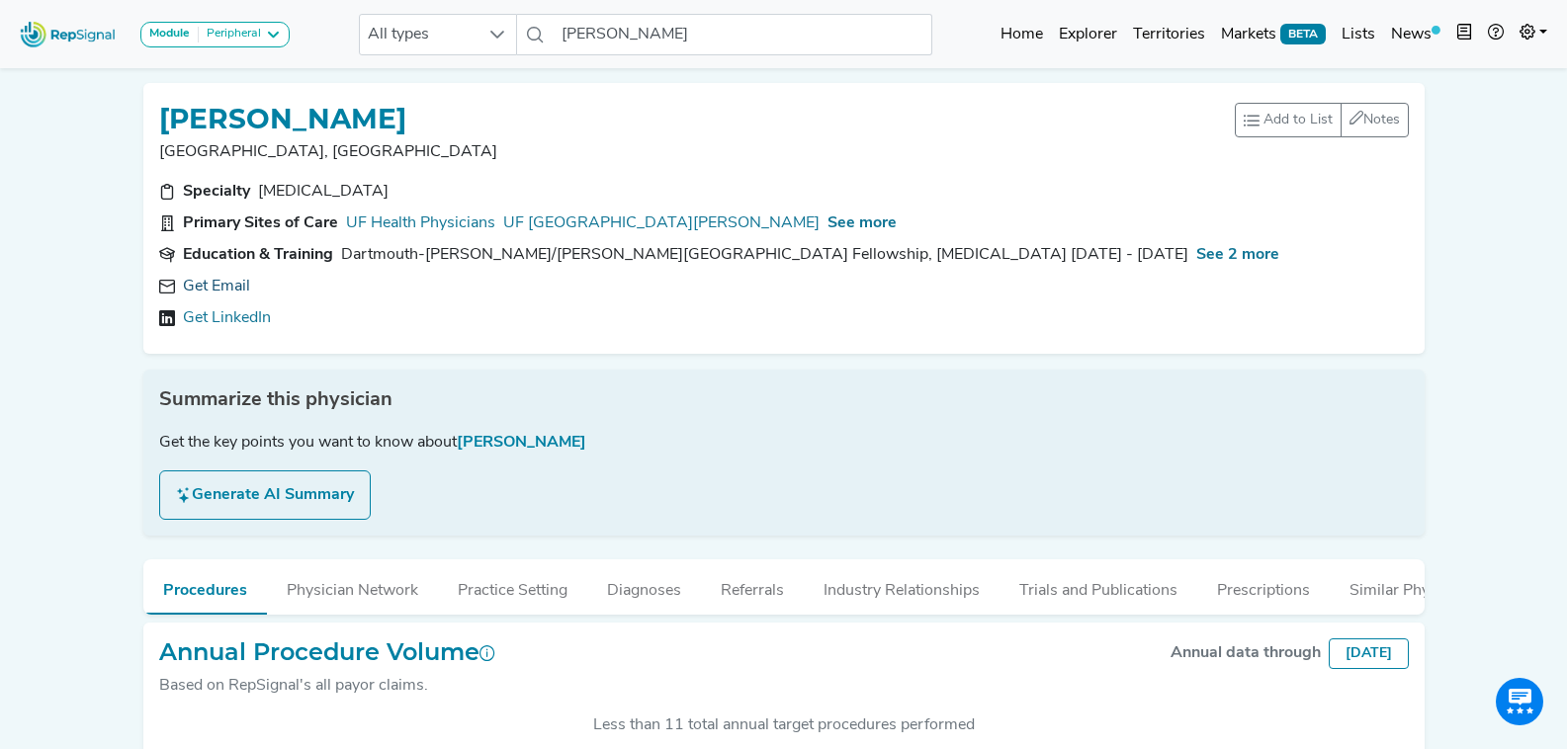
click link "Get Email"
click input "Salvatore Scali"
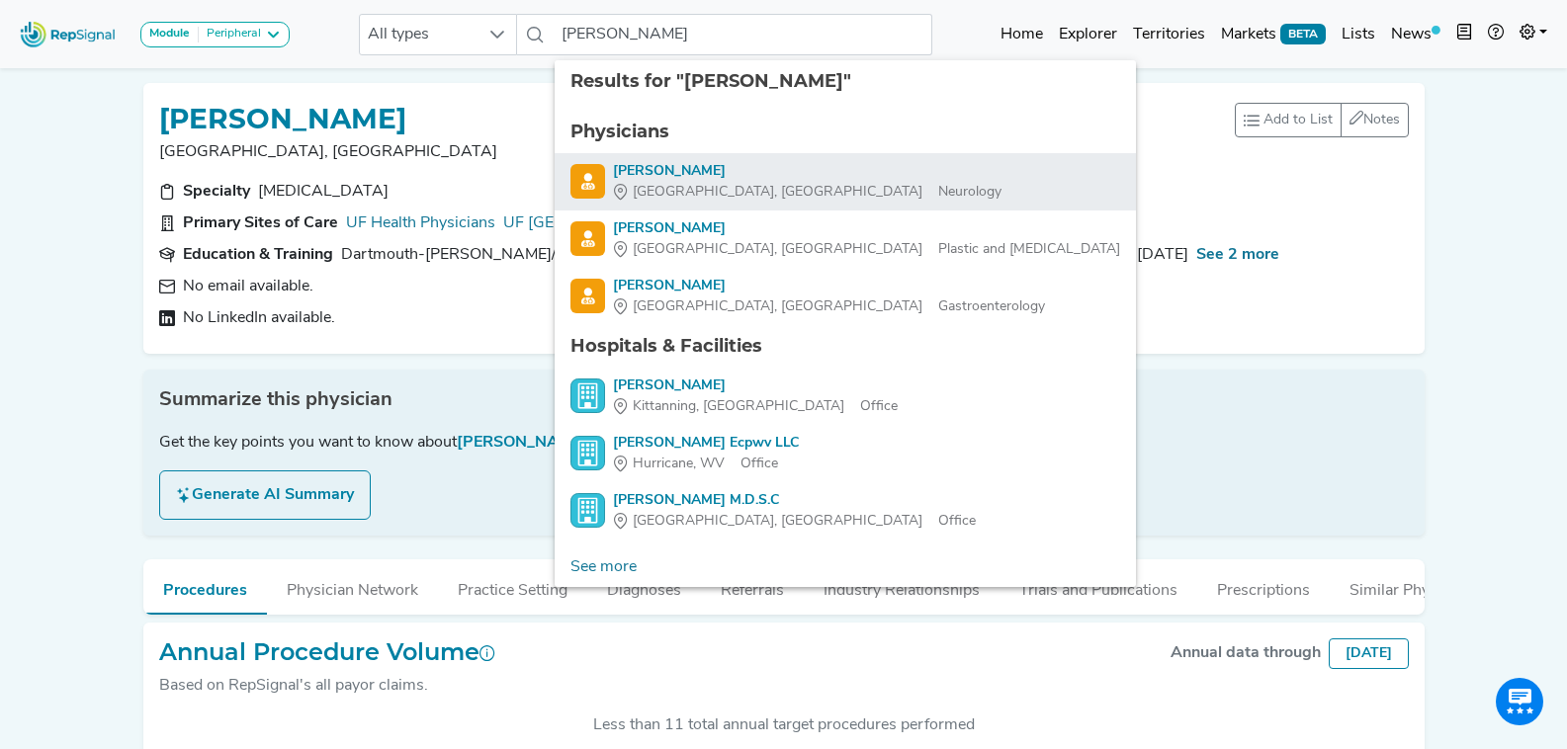
click div "Samir Shah"
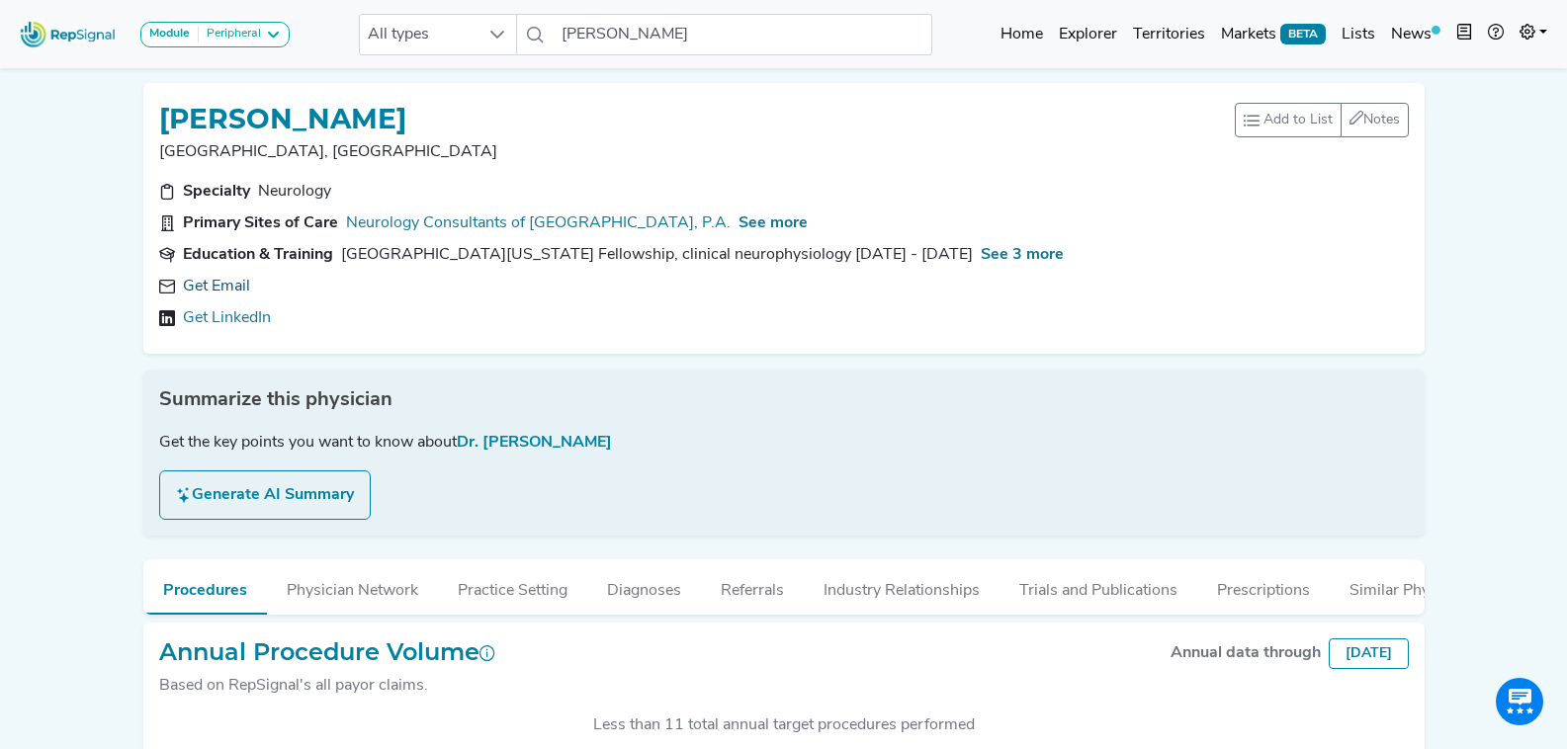
click link "Get Email"
click icon
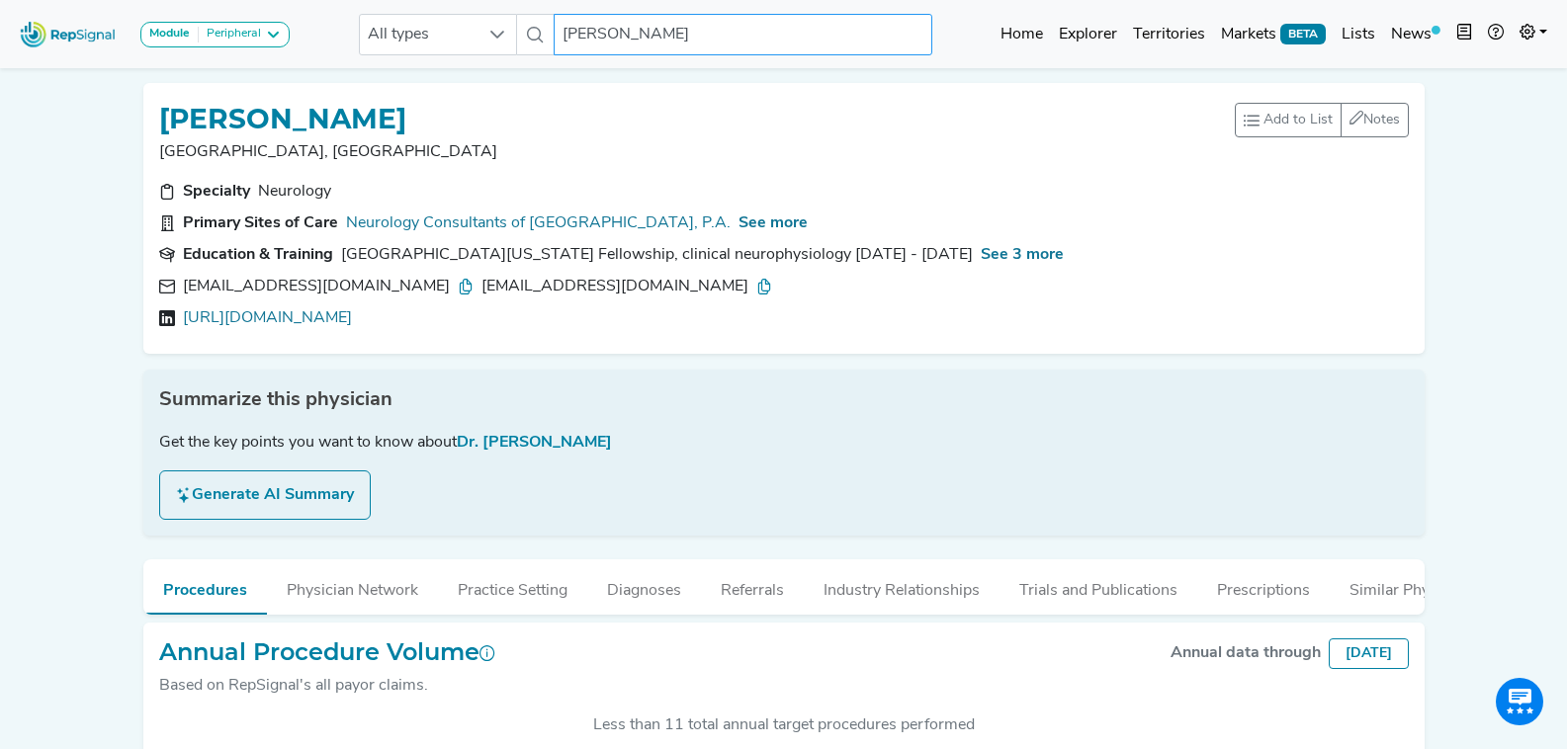
click input "Samir Shah"
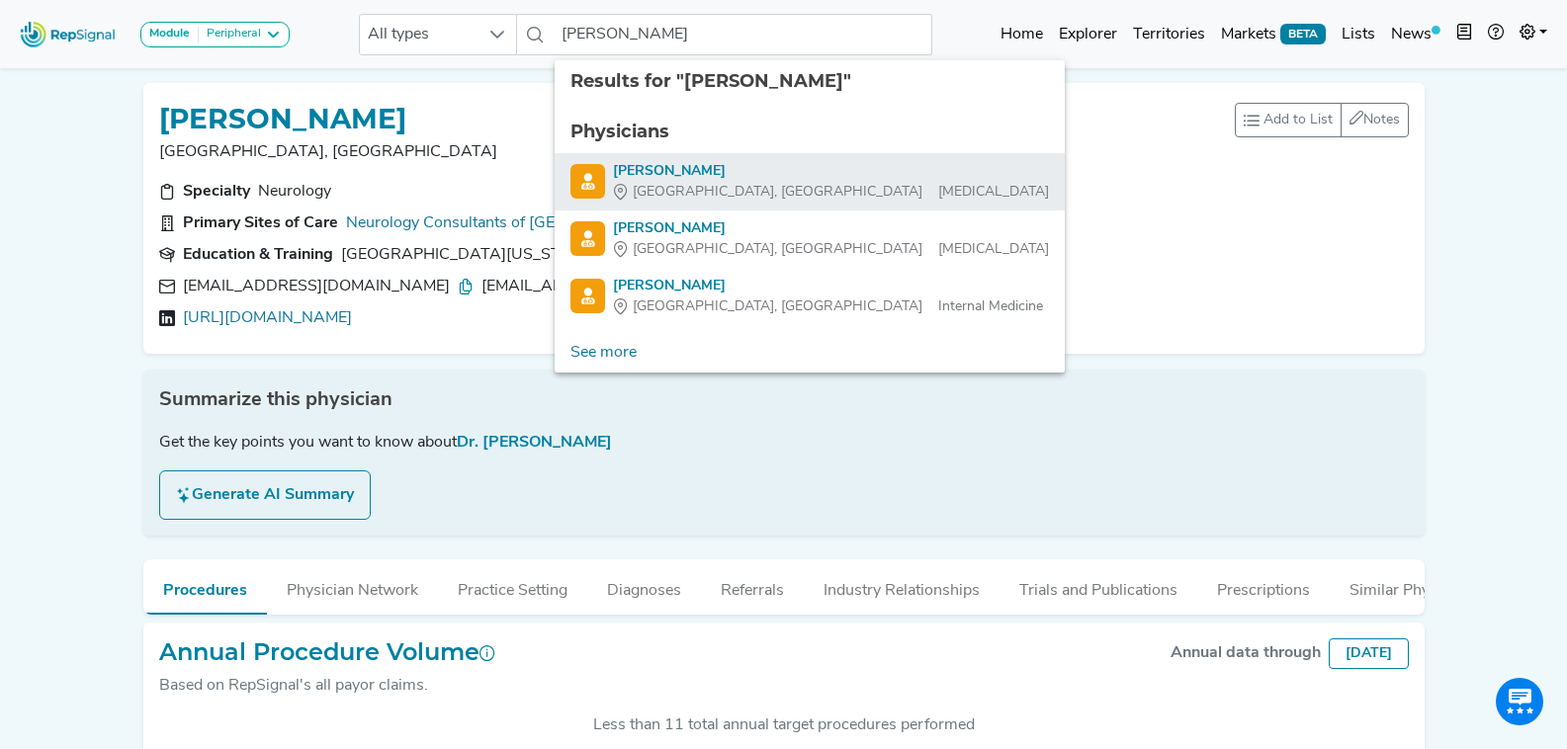
click div "Zain Shahid"
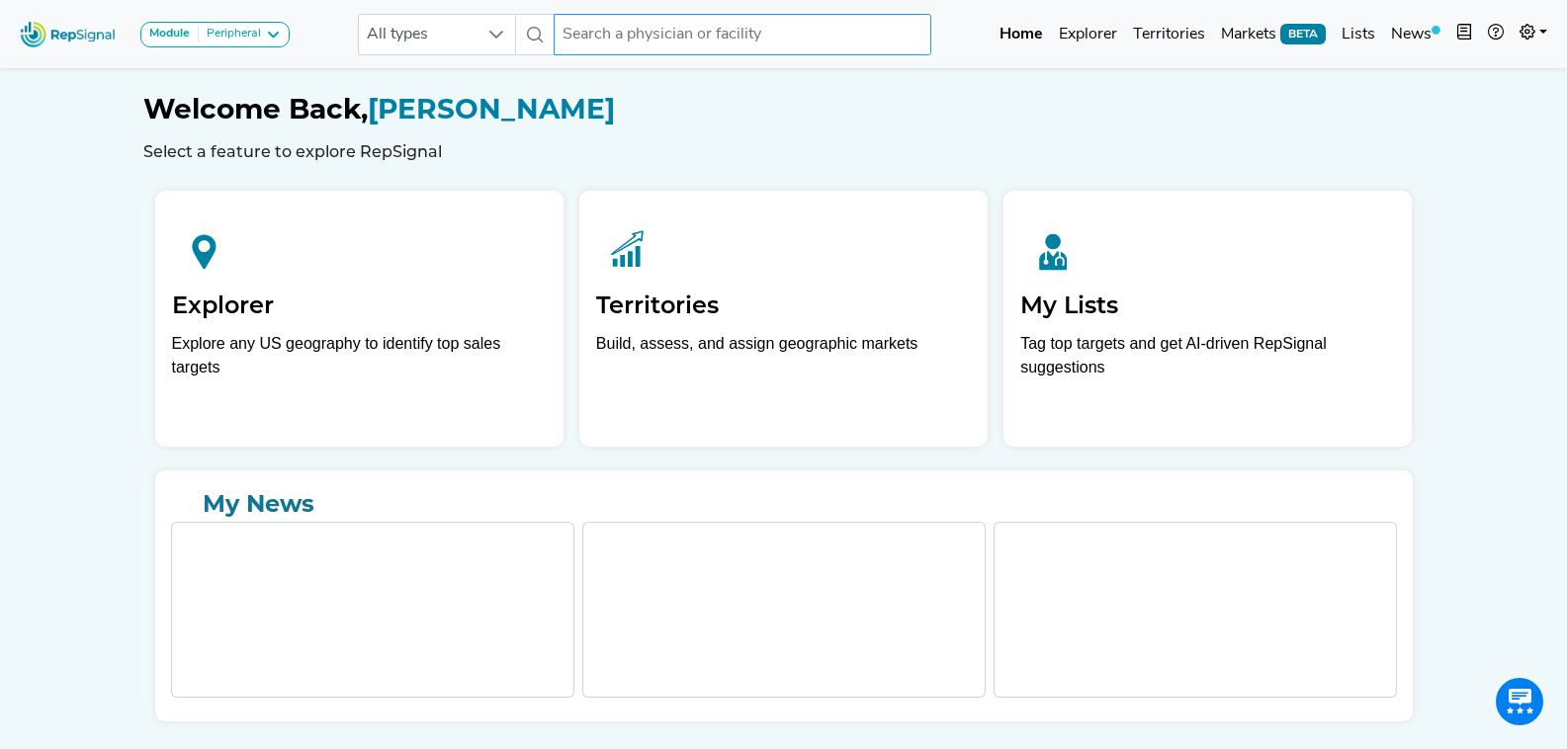
click at [662, 38] on input "text" at bounding box center [743, 35] width 378 height 42
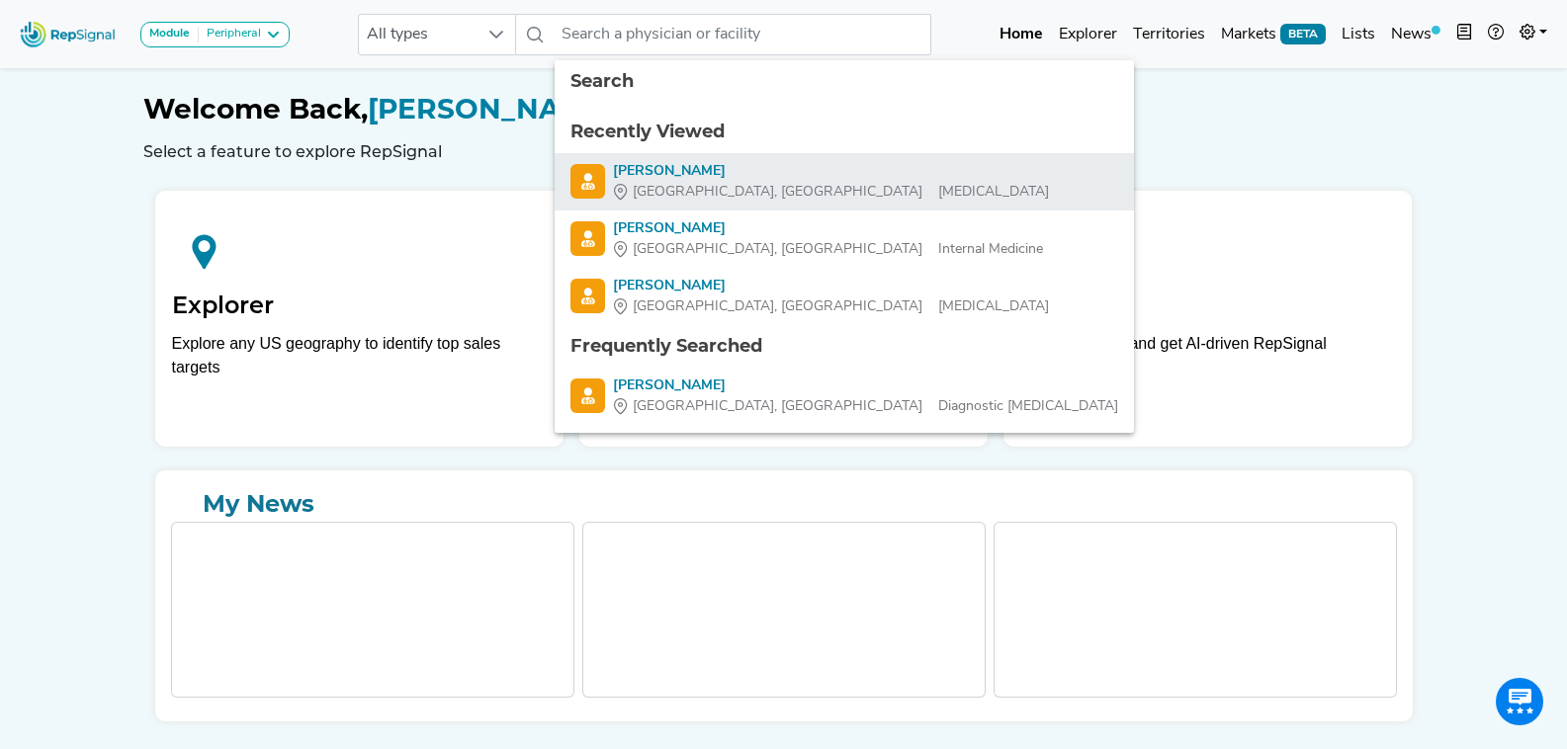
click at [706, 164] on div "[PERSON_NAME]" at bounding box center [831, 171] width 436 height 21
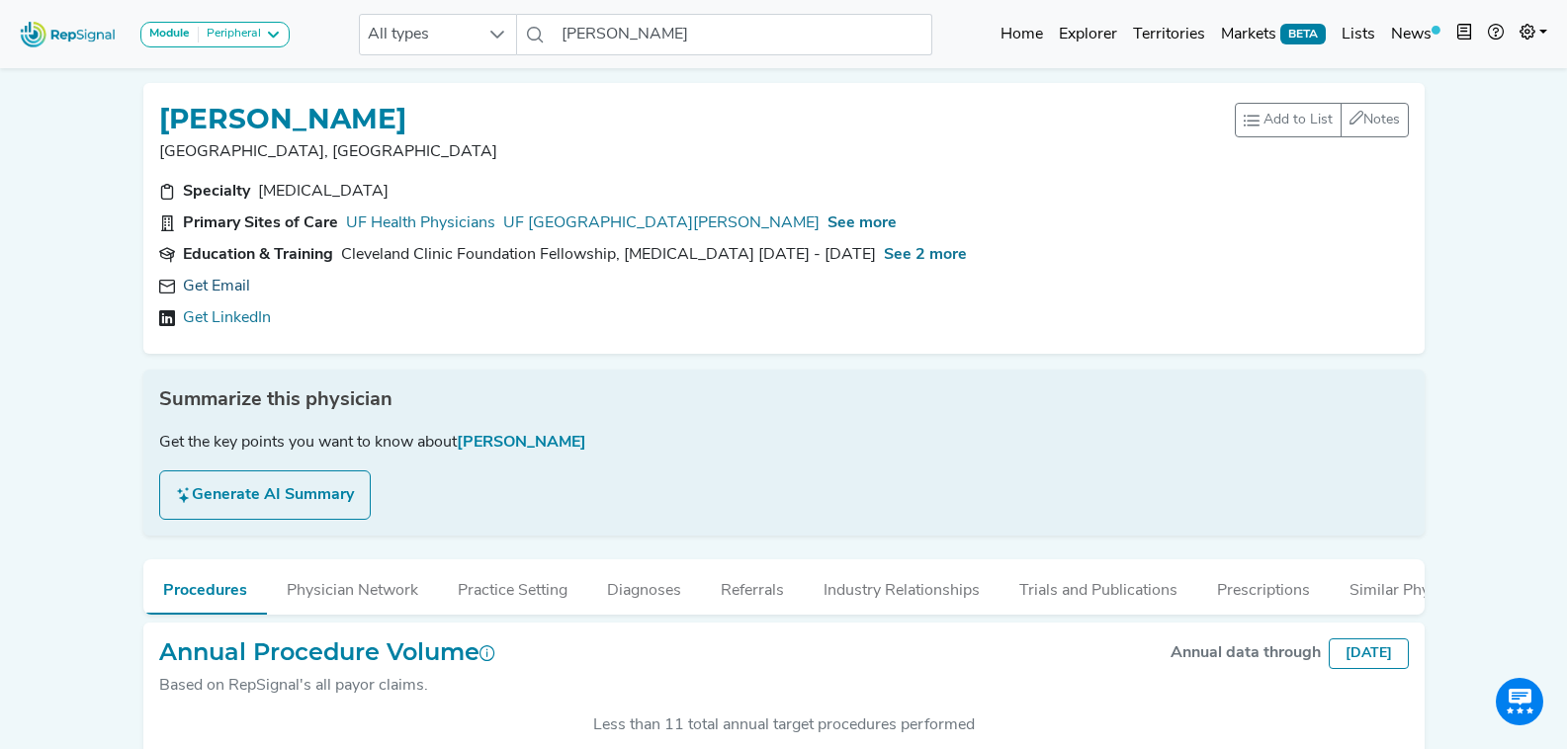
click at [228, 286] on link "Get Email" at bounding box center [216, 287] width 67 height 24
click at [546, 279] on icon at bounding box center [554, 287] width 16 height 16
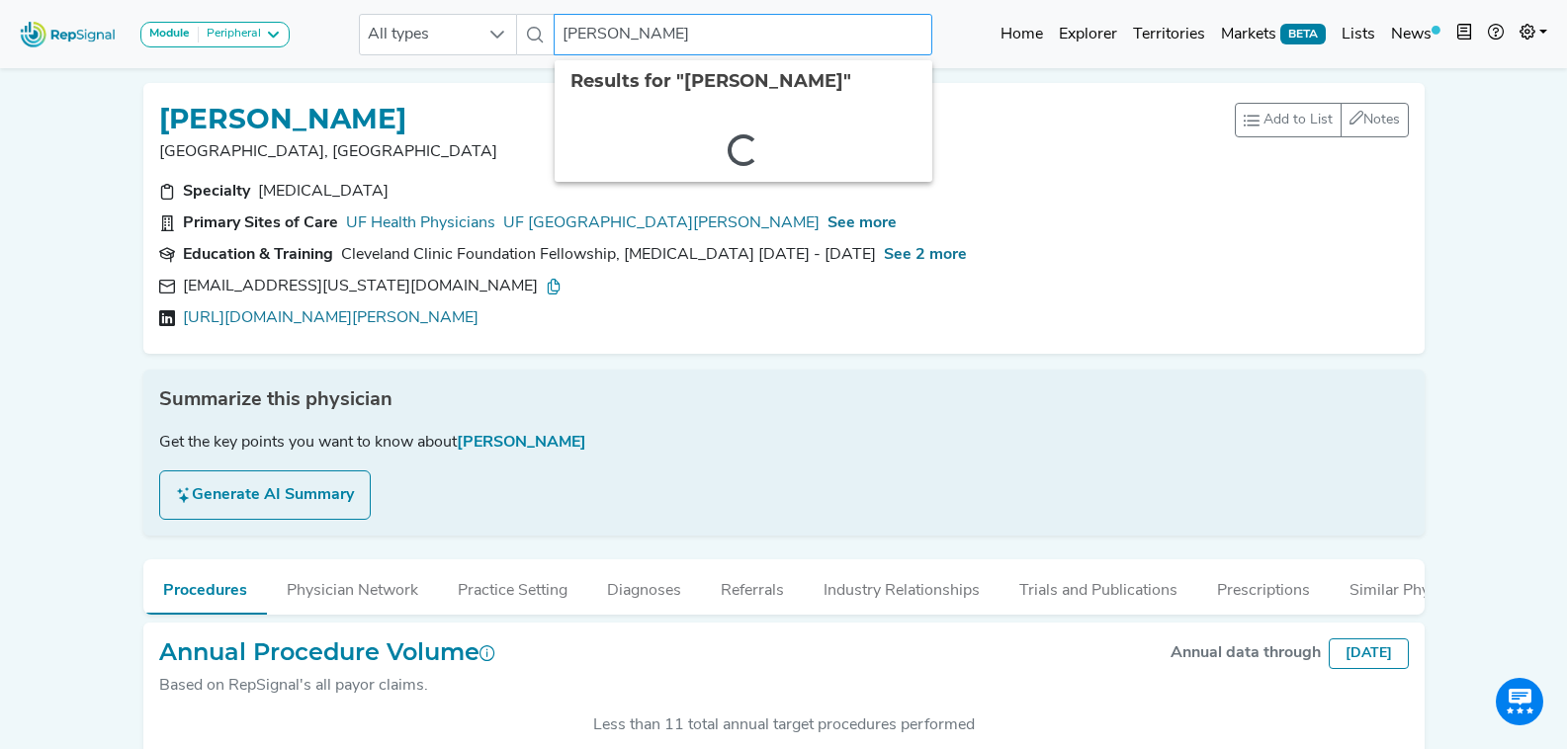
click at [682, 32] on input "[PERSON_NAME]" at bounding box center [743, 35] width 378 height 42
type input "[PERSON_NAME]"
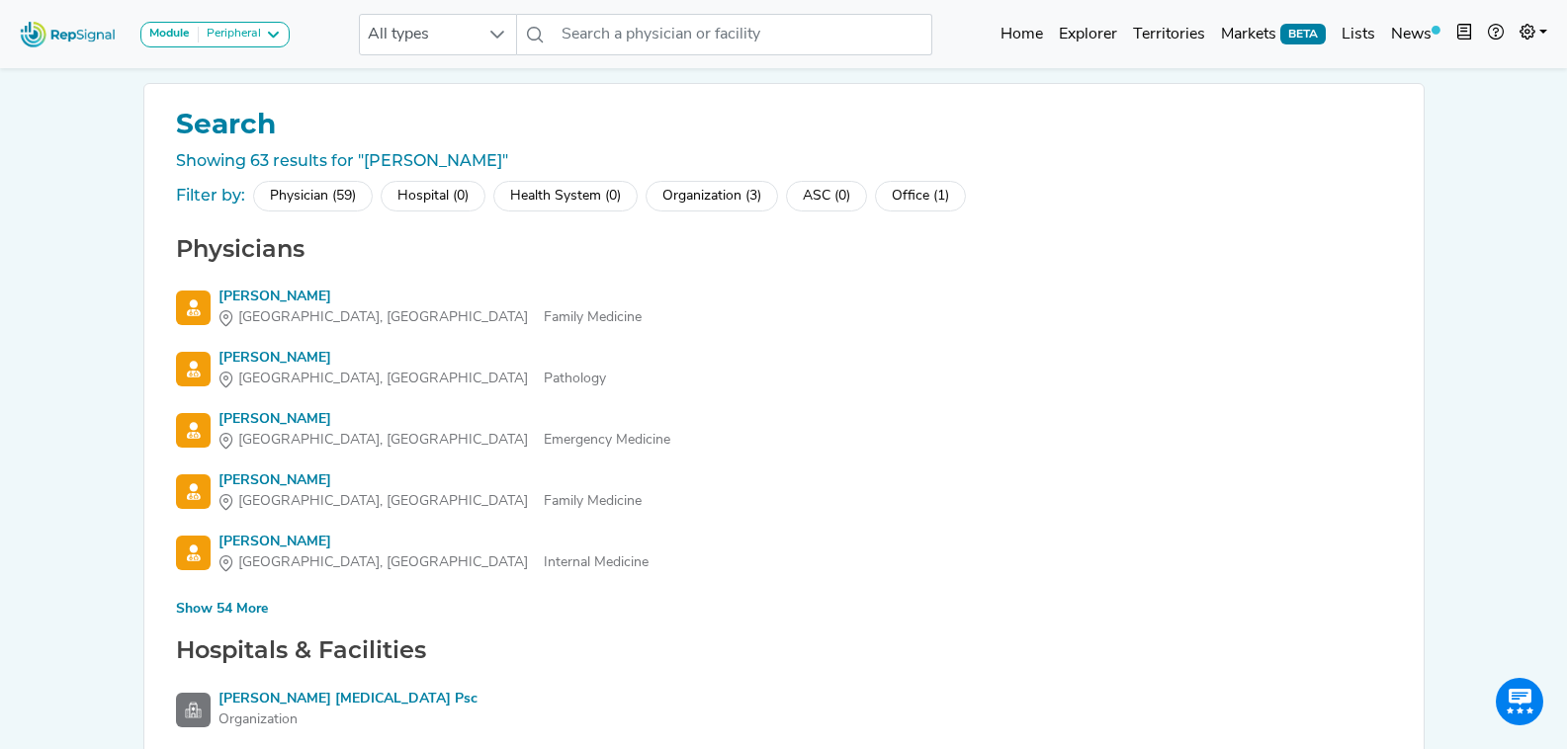
click at [243, 602] on div "Show 54 More" at bounding box center [222, 609] width 92 height 21
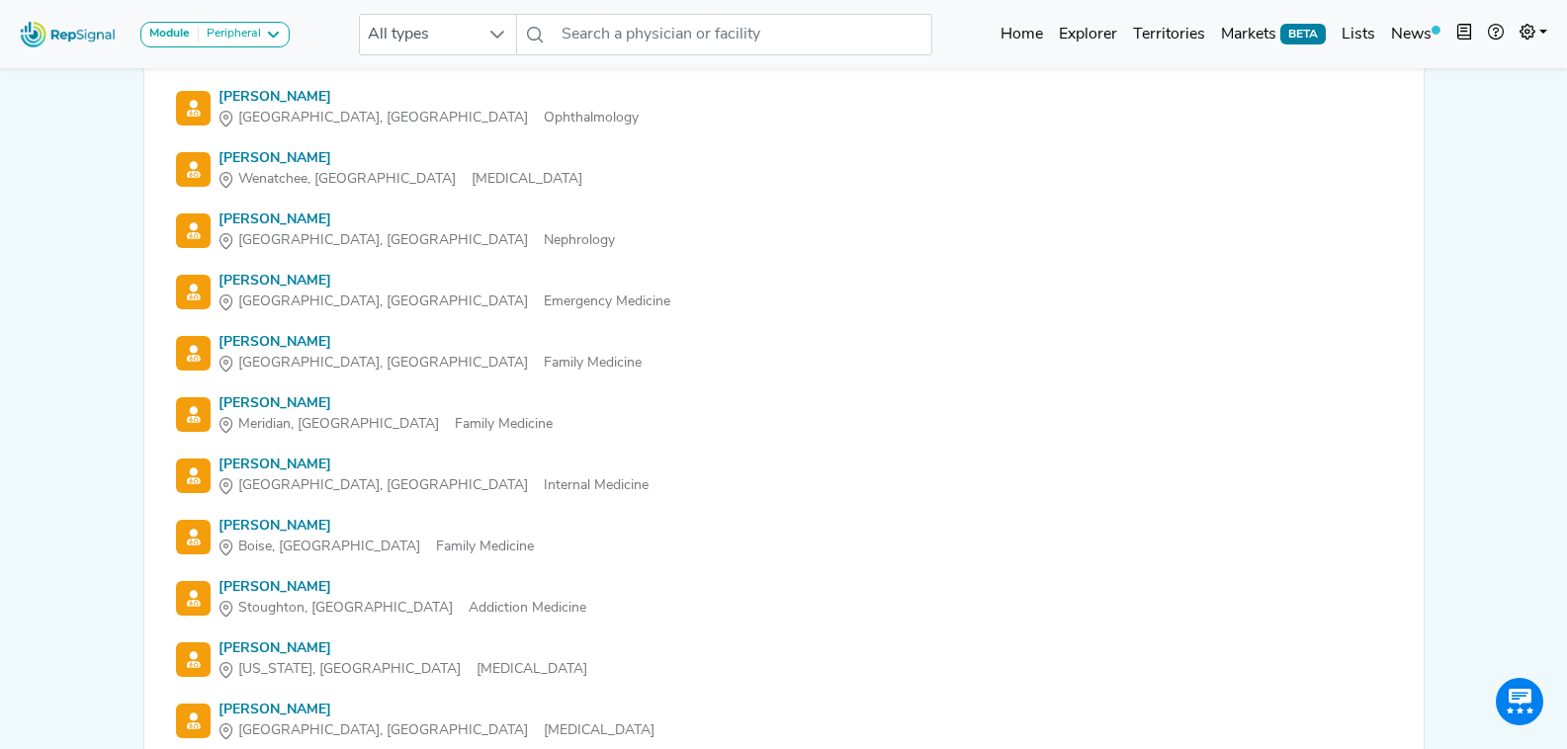
scroll to position [2076, 0]
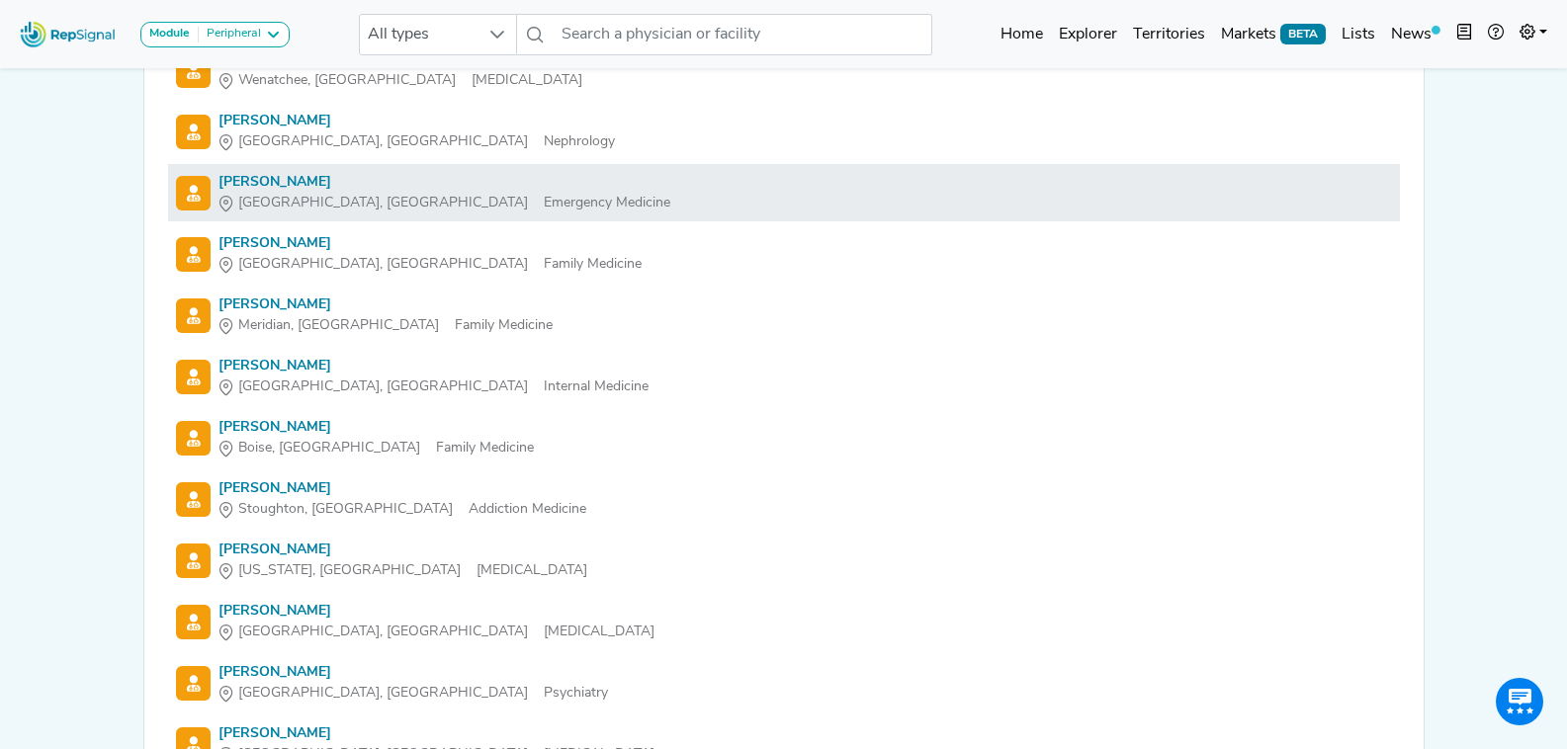
click at [290, 187] on div "[PERSON_NAME]" at bounding box center [444, 182] width 452 height 21
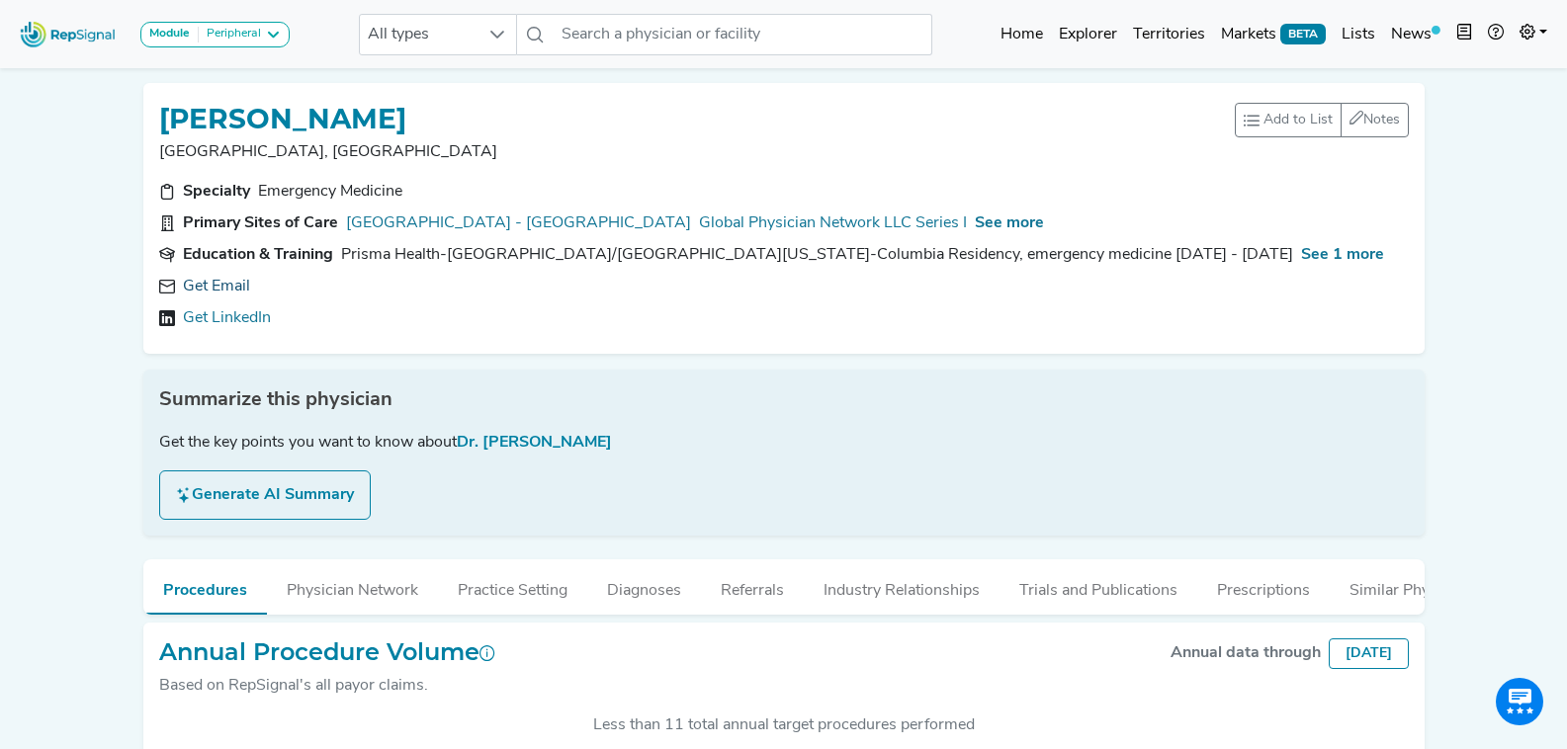
click at [212, 282] on link "Get Email" at bounding box center [216, 287] width 67 height 24
click at [639, 30] on input "text" at bounding box center [743, 35] width 378 height 42
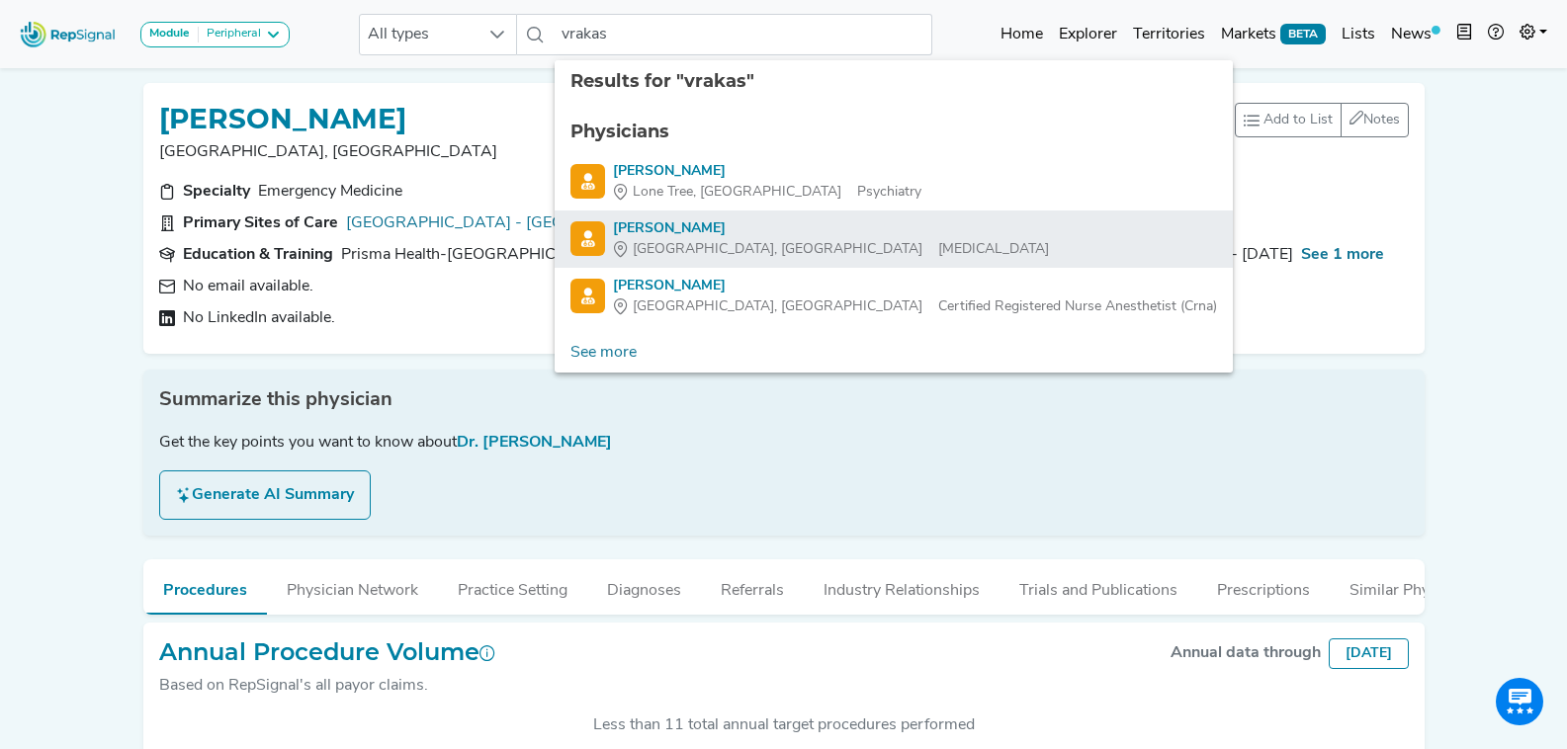
click at [726, 230] on div "[PERSON_NAME]" at bounding box center [831, 228] width 436 height 21
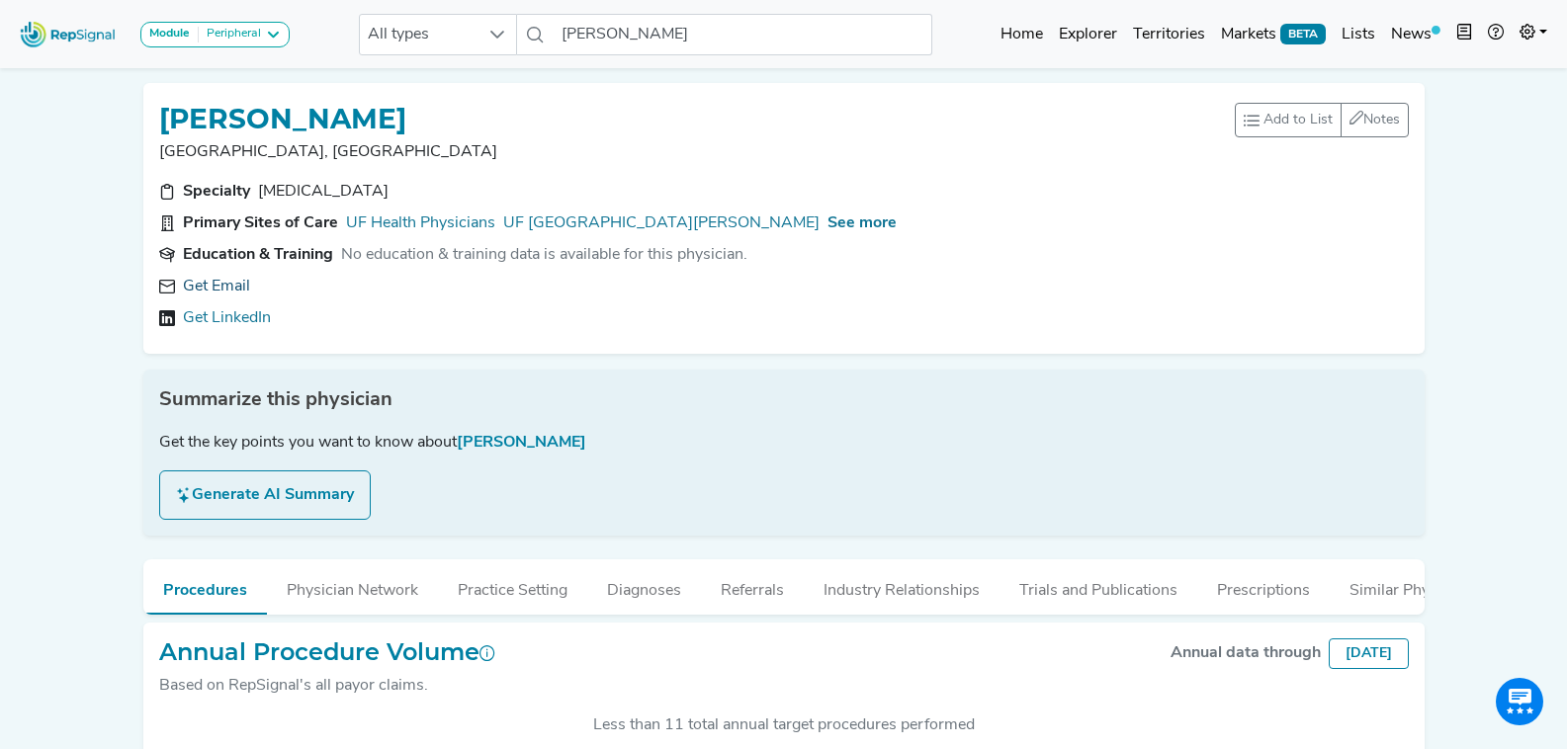
click at [232, 287] on link "Get Email" at bounding box center [216, 287] width 67 height 24
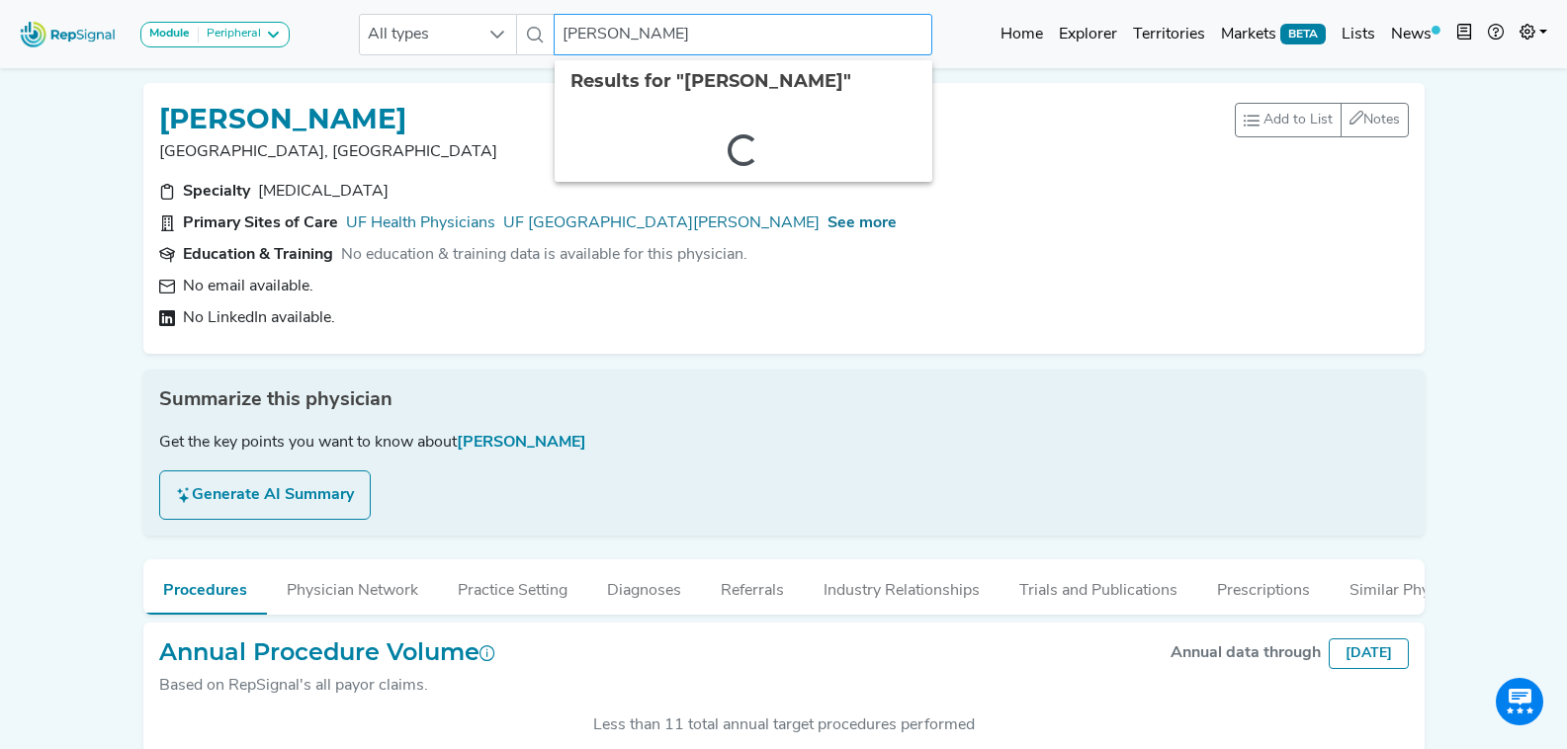
drag, startPoint x: 703, startPoint y: 51, endPoint x: 539, endPoint y: 44, distance: 164.3
click at [539, 44] on div "All types [PERSON_NAME] 2 results are available" at bounding box center [645, 35] width 573 height 42
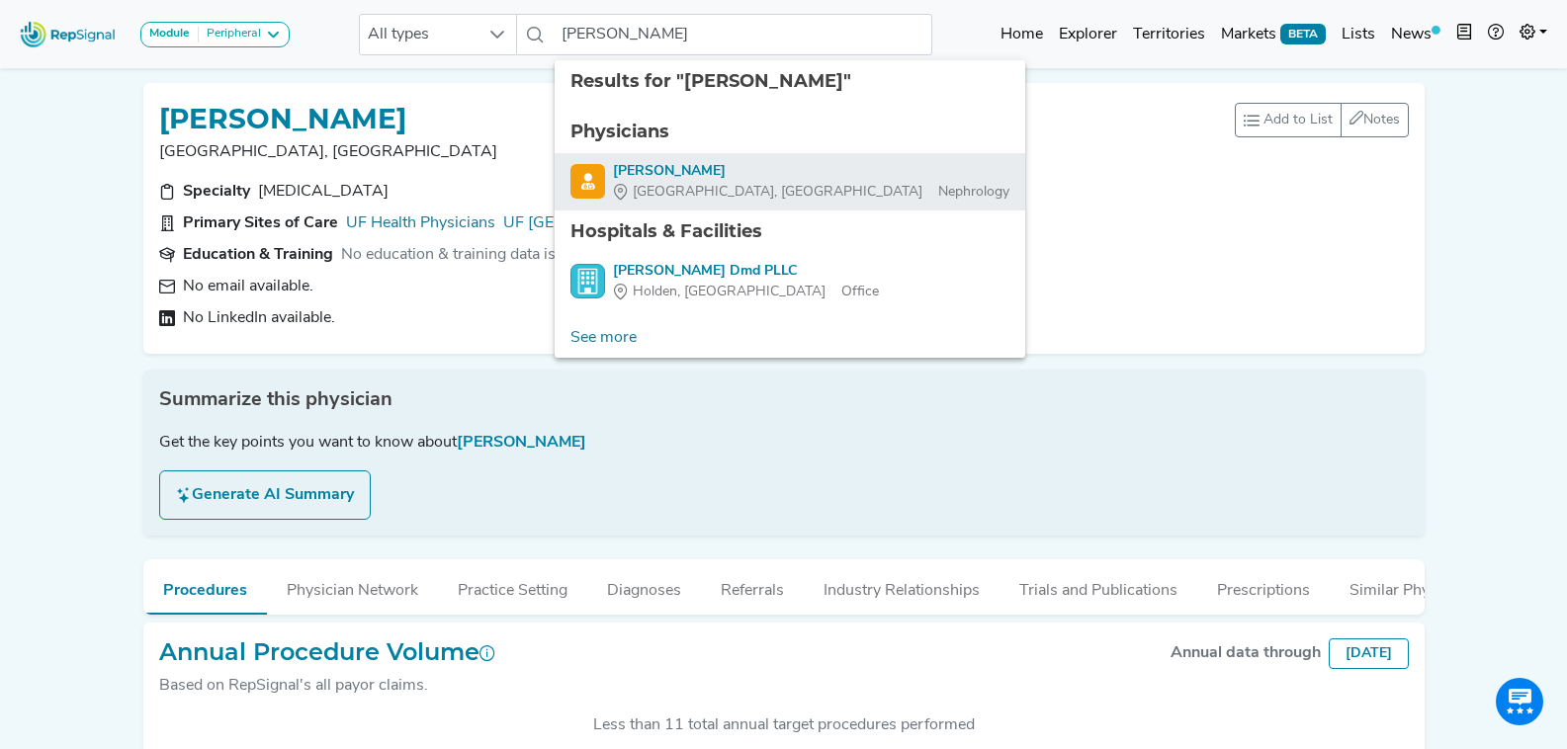
click at [771, 169] on div "[PERSON_NAME]" at bounding box center [811, 171] width 396 height 21
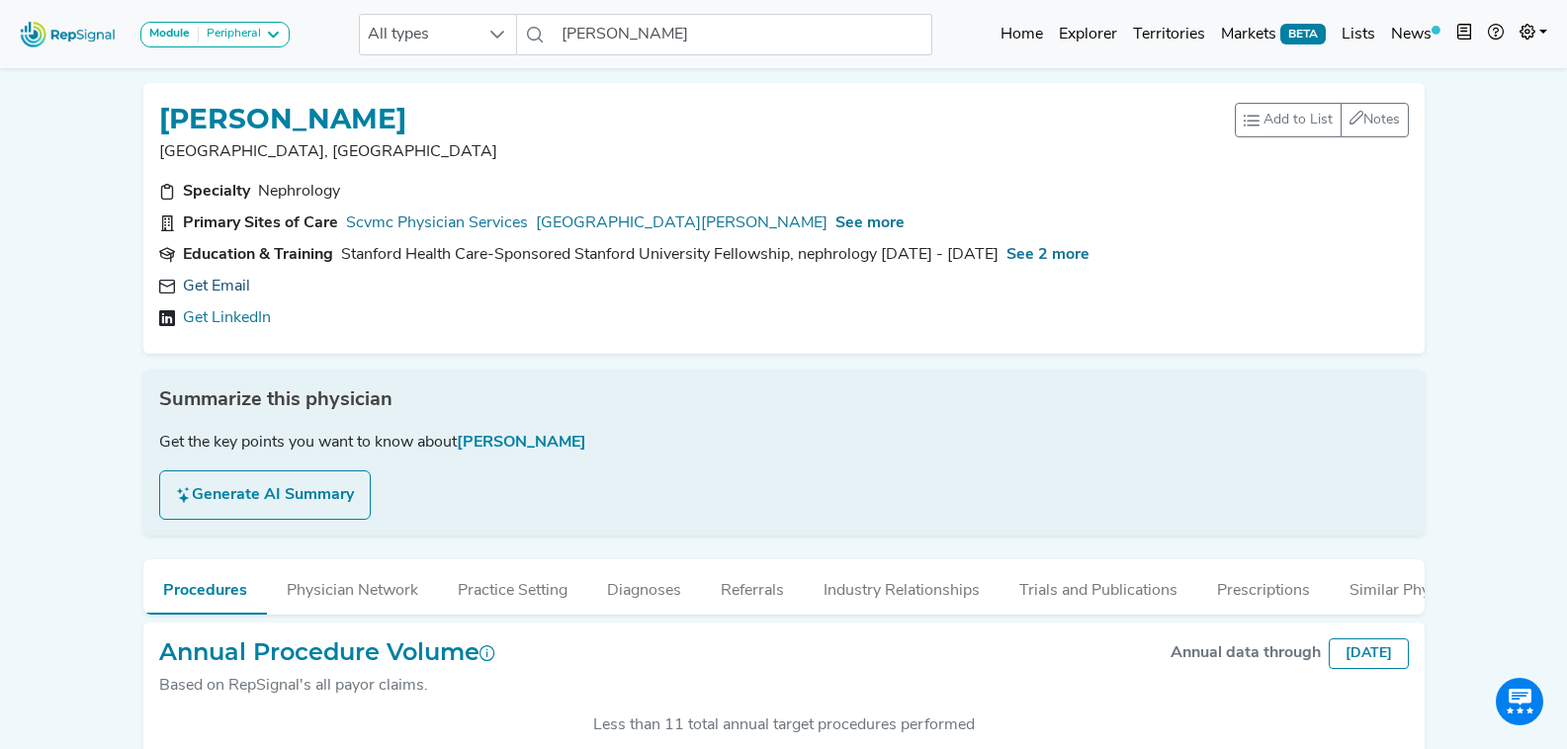
click at [218, 287] on link "Get Email" at bounding box center [216, 287] width 67 height 24
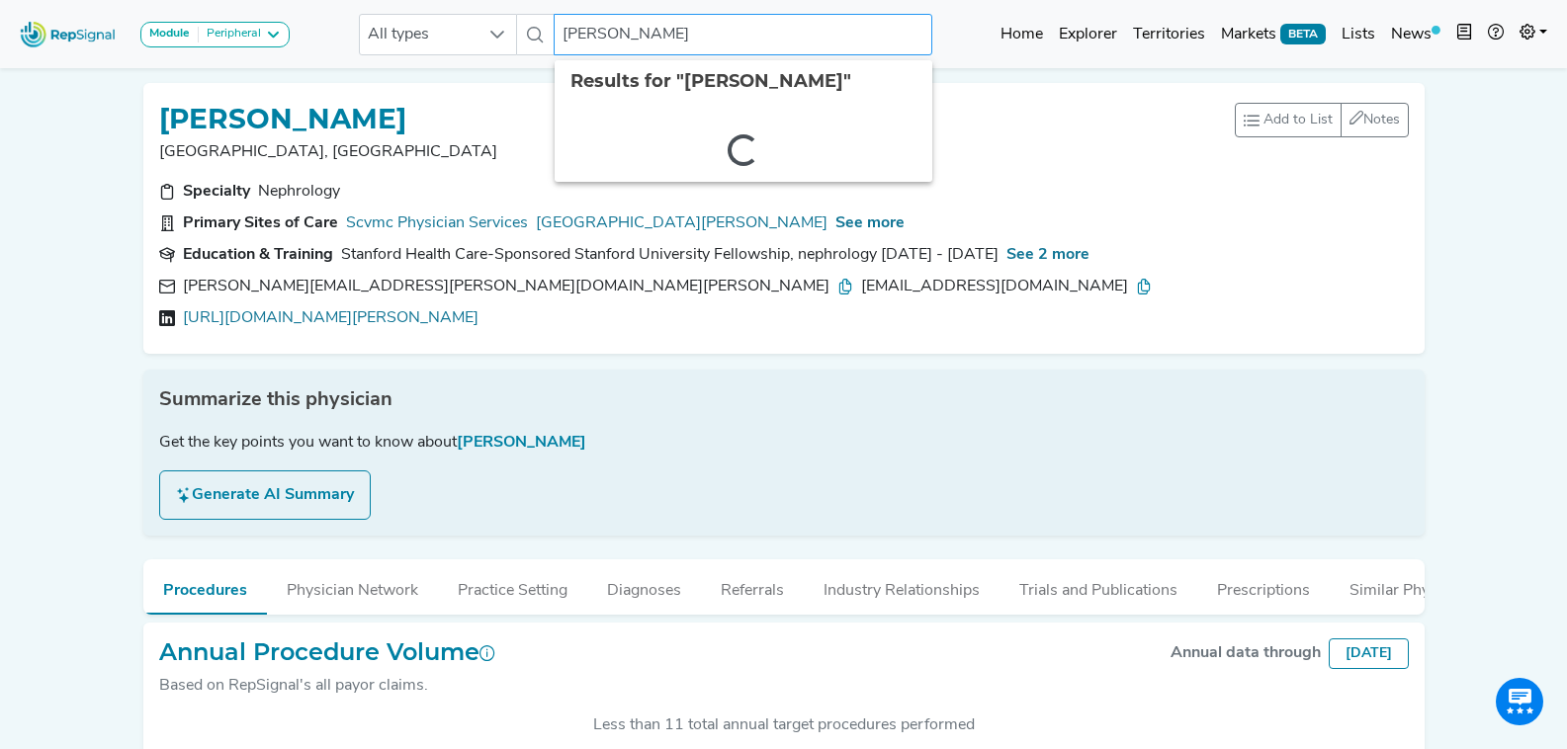
click at [620, 52] on input "[PERSON_NAME]" at bounding box center [743, 35] width 378 height 42
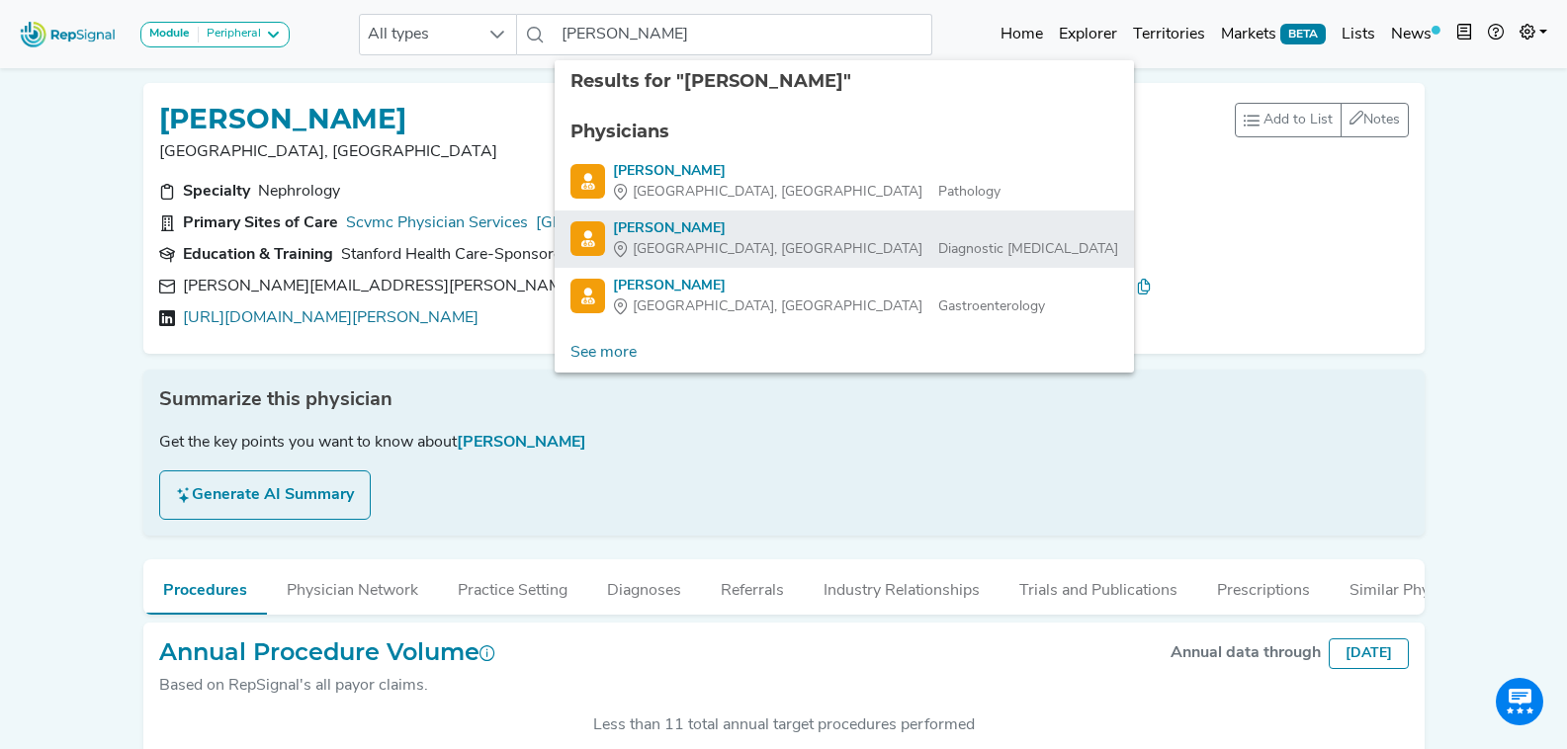
click at [775, 242] on div "[GEOGRAPHIC_DATA], [GEOGRAPHIC_DATA] Diagnostic [MEDICAL_DATA]" at bounding box center [865, 249] width 505 height 21
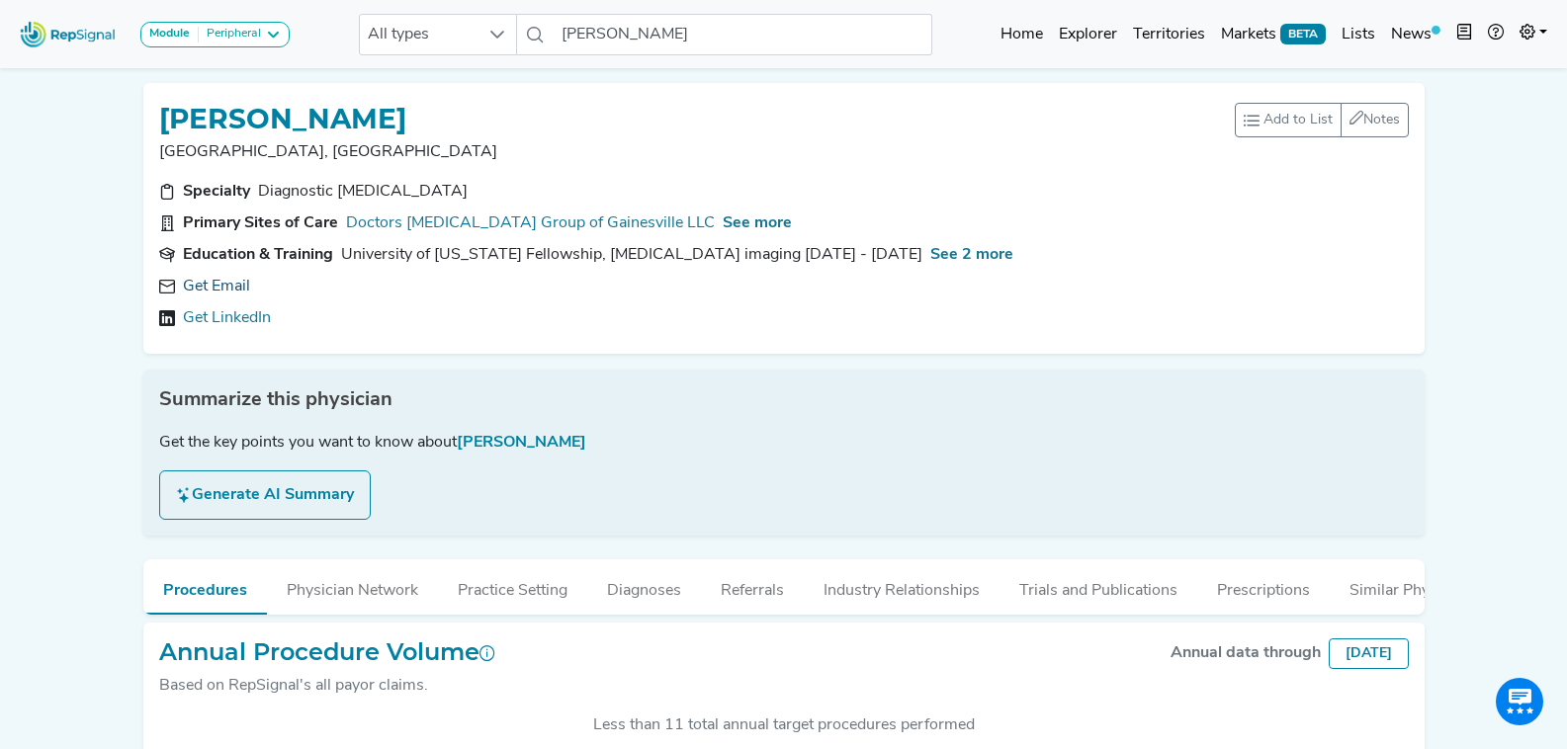
click at [234, 291] on link "Get Email" at bounding box center [216, 287] width 67 height 24
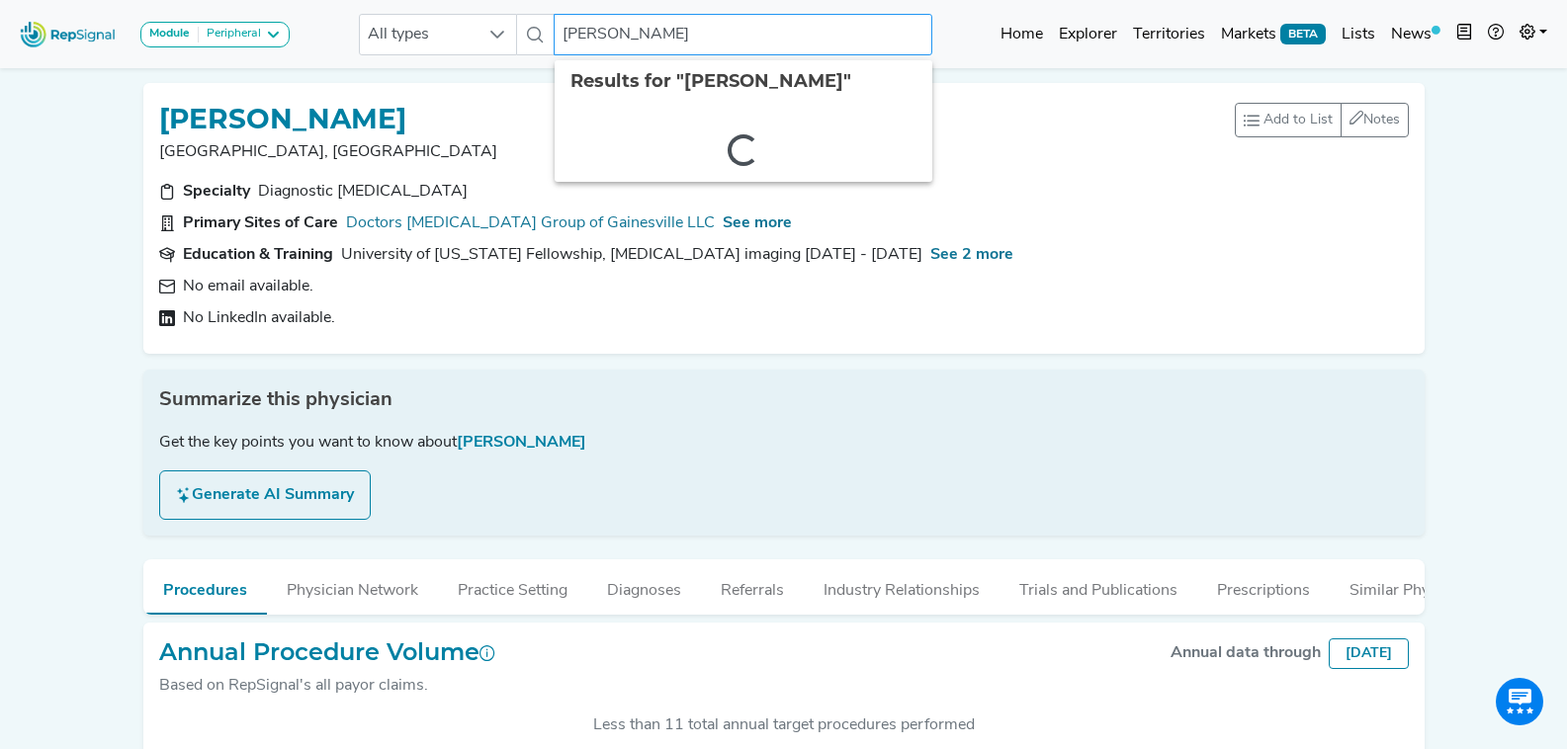
drag, startPoint x: 787, startPoint y: 33, endPoint x: 305, endPoint y: 46, distance: 482.7
click at [305, 46] on div "Module Peripheral Bariatric Coronary MIS Balloon Procedures Peripheral All type…" at bounding box center [783, 34] width 1567 height 52
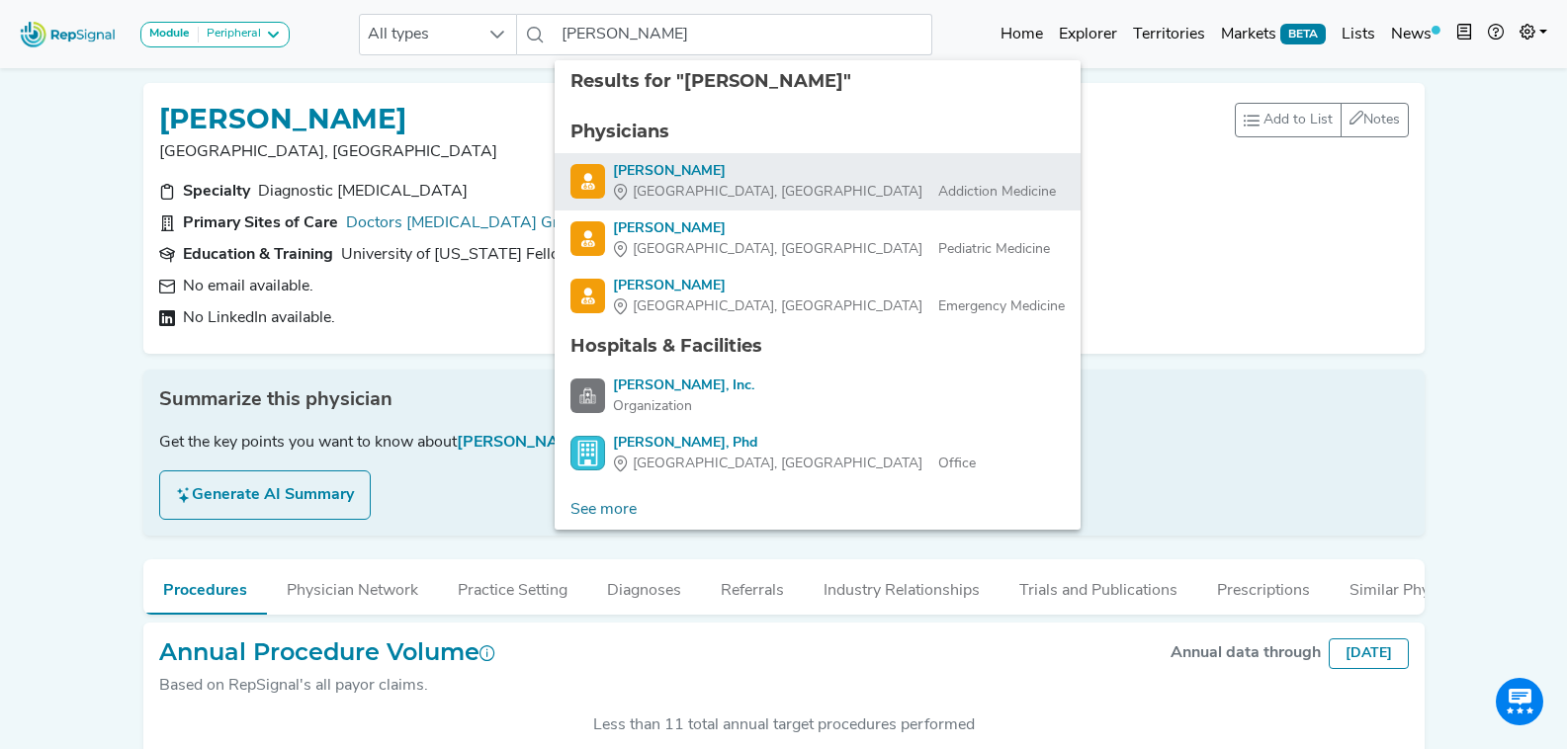
click at [781, 195] on div "Birmingham, AL Addiction Medicine" at bounding box center [834, 192] width 443 height 21
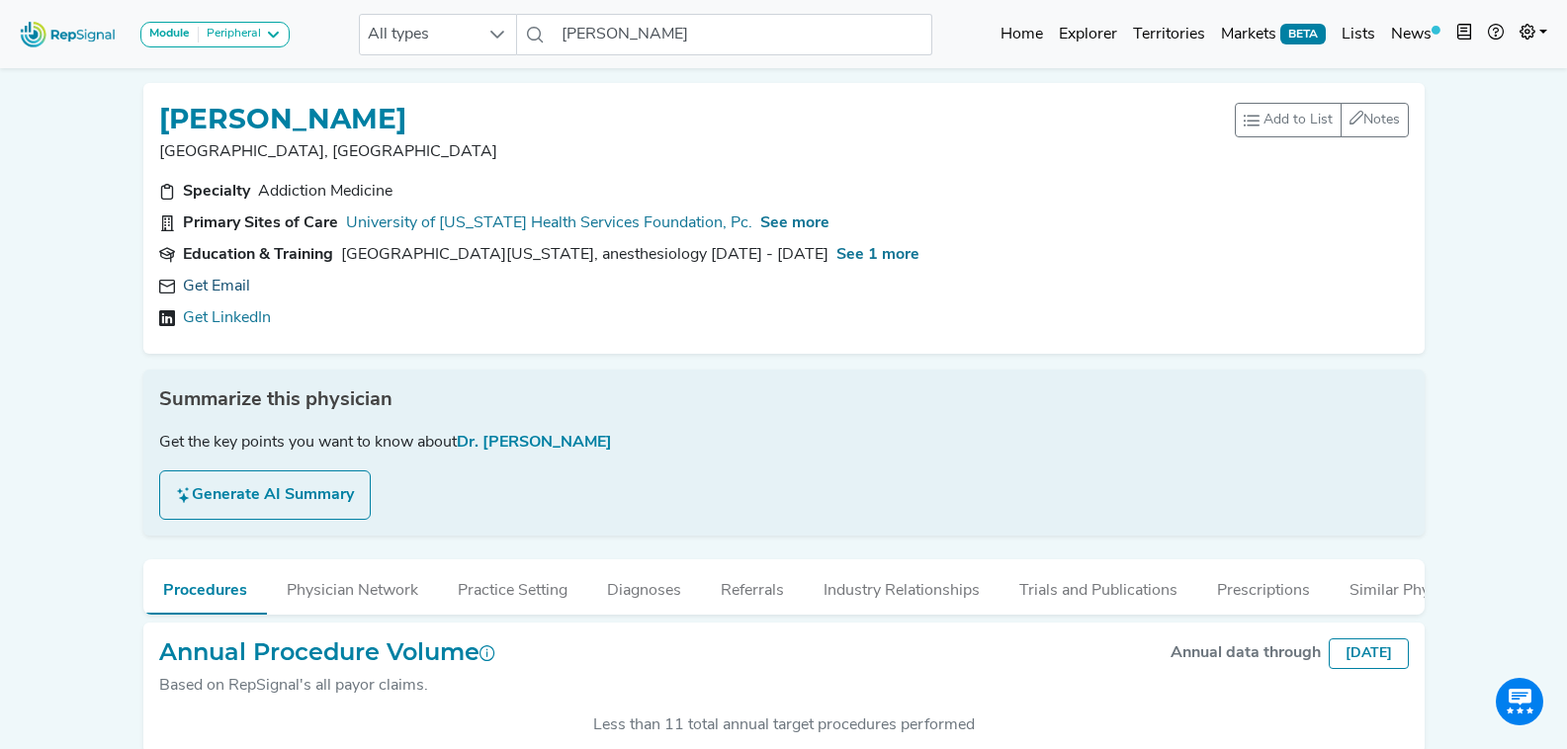
click at [218, 289] on link "Get Email" at bounding box center [216, 287] width 67 height 24
click at [704, 41] on input "Mark Baker" at bounding box center [743, 35] width 378 height 42
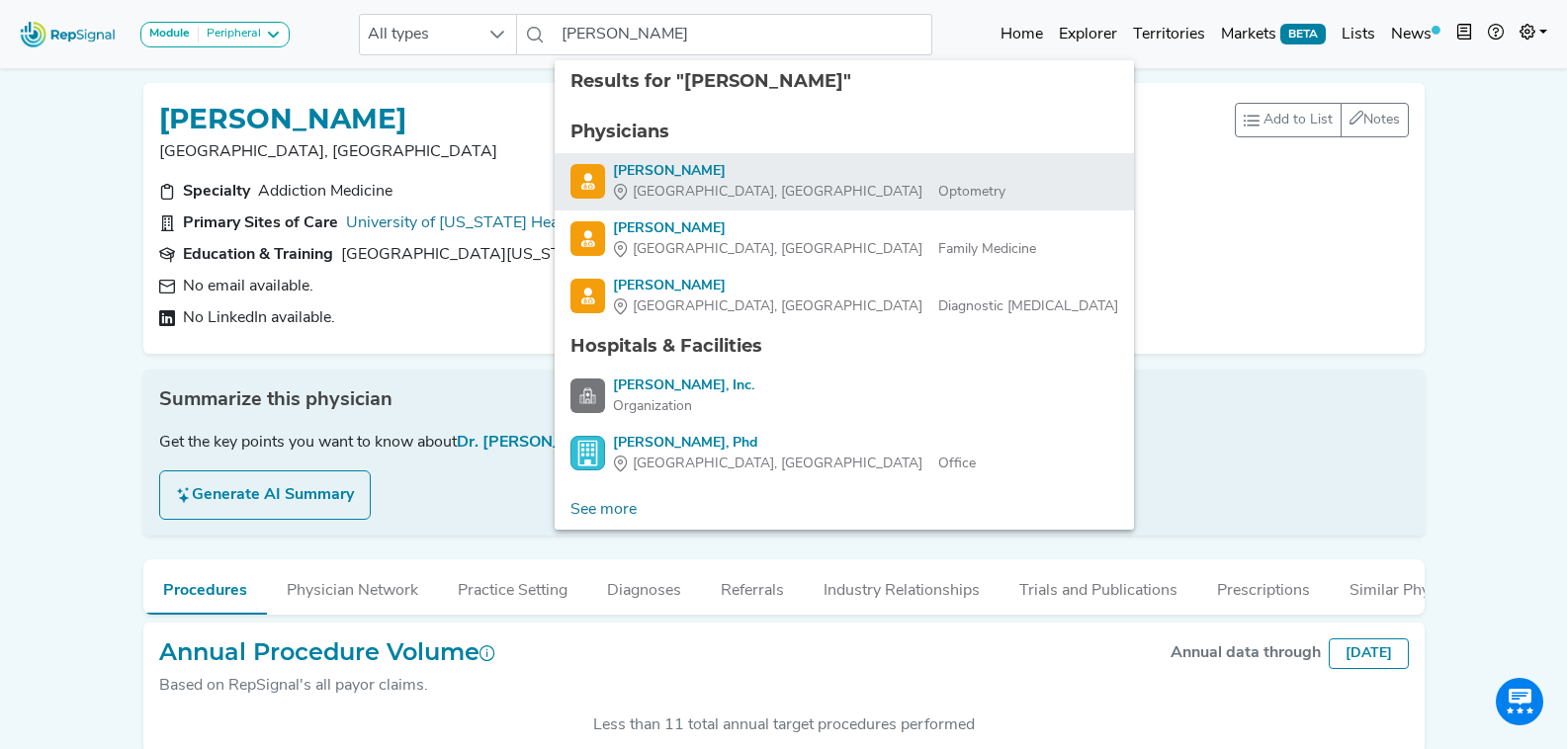
click at [733, 182] on div "Knoxville, TN Optometry" at bounding box center [809, 192] width 393 height 21
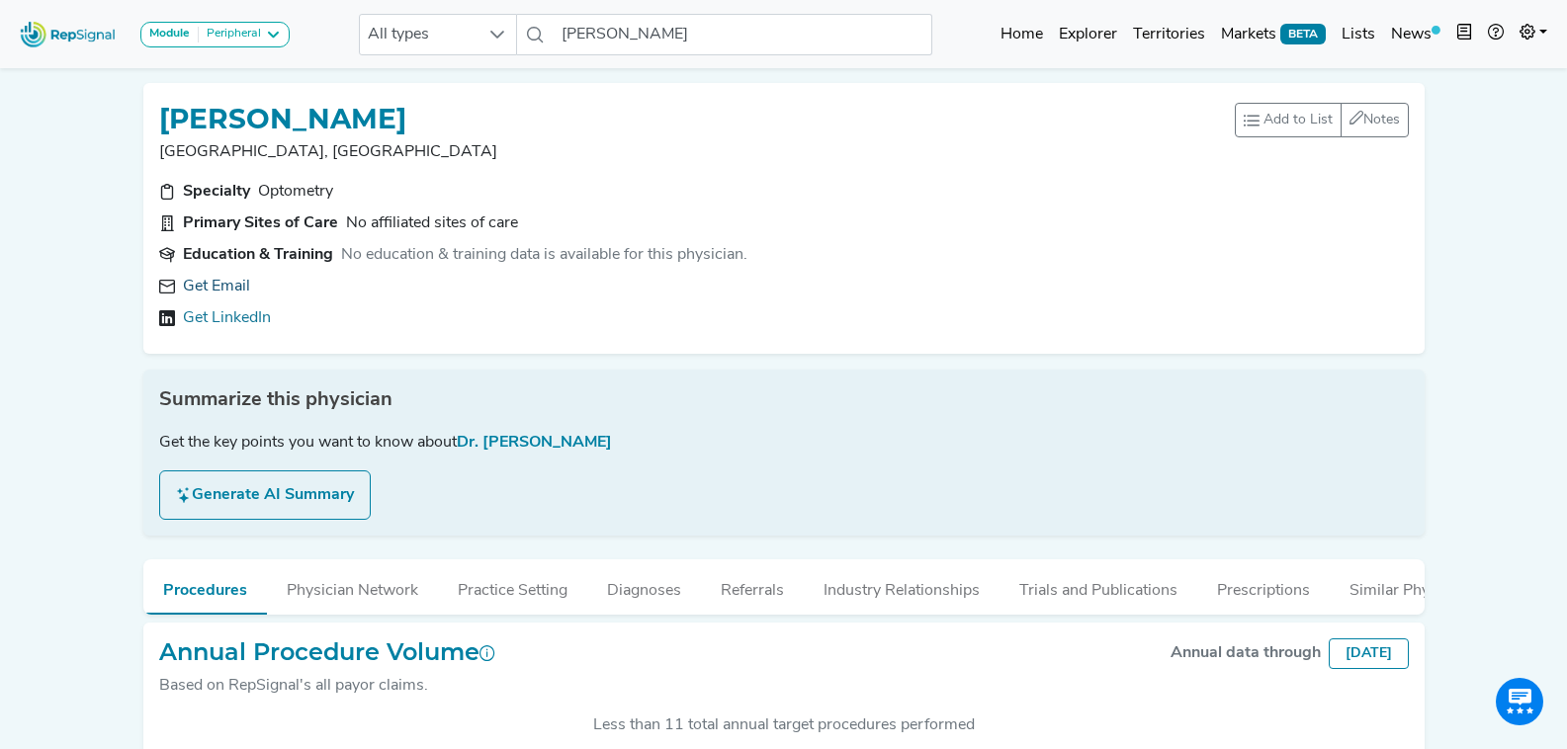
click at [231, 280] on link "Get Email" at bounding box center [216, 287] width 67 height 24
click at [661, 44] on input "Mark Baker" at bounding box center [743, 35] width 378 height 42
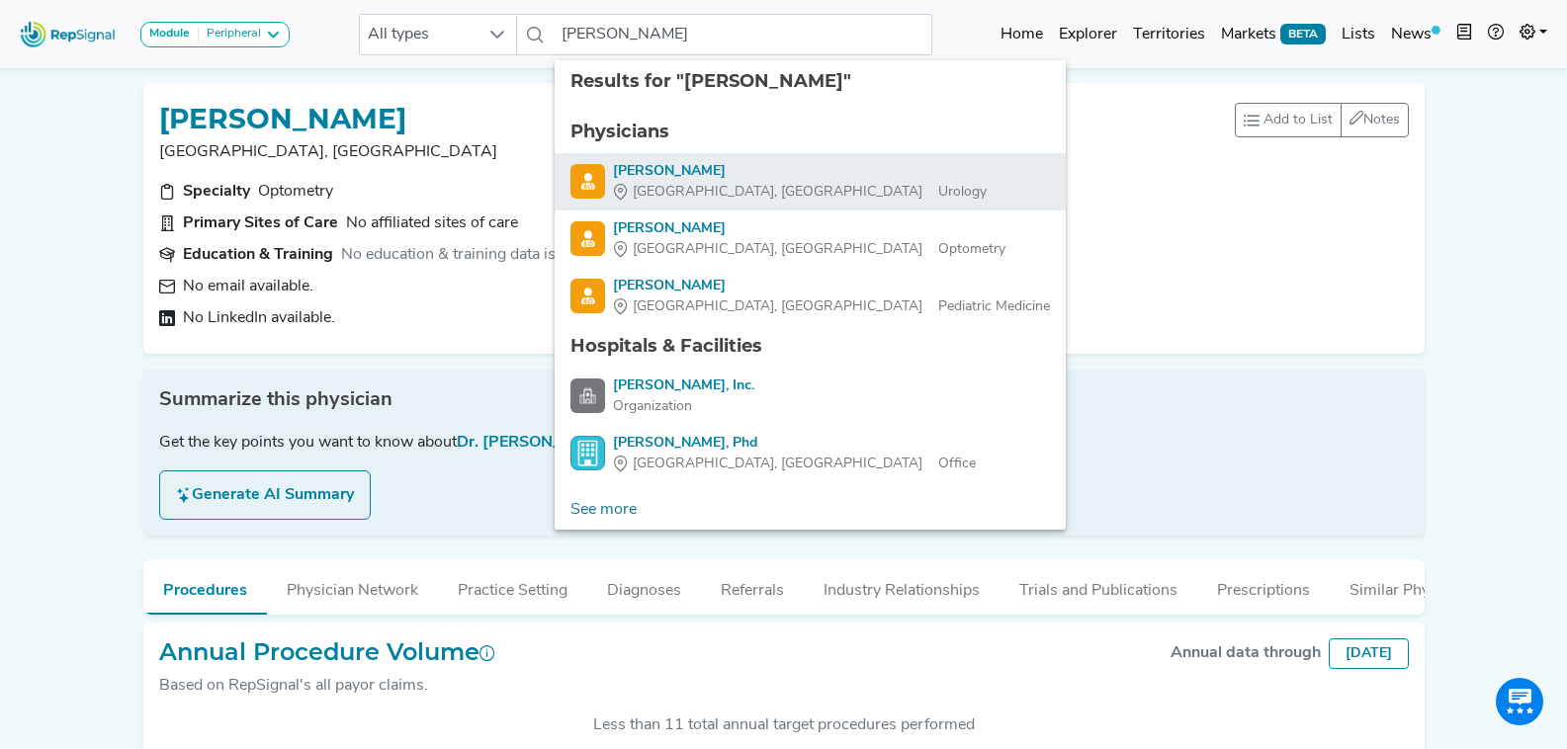
click at [731, 172] on div "Mark Baker" at bounding box center [800, 171] width 374 height 21
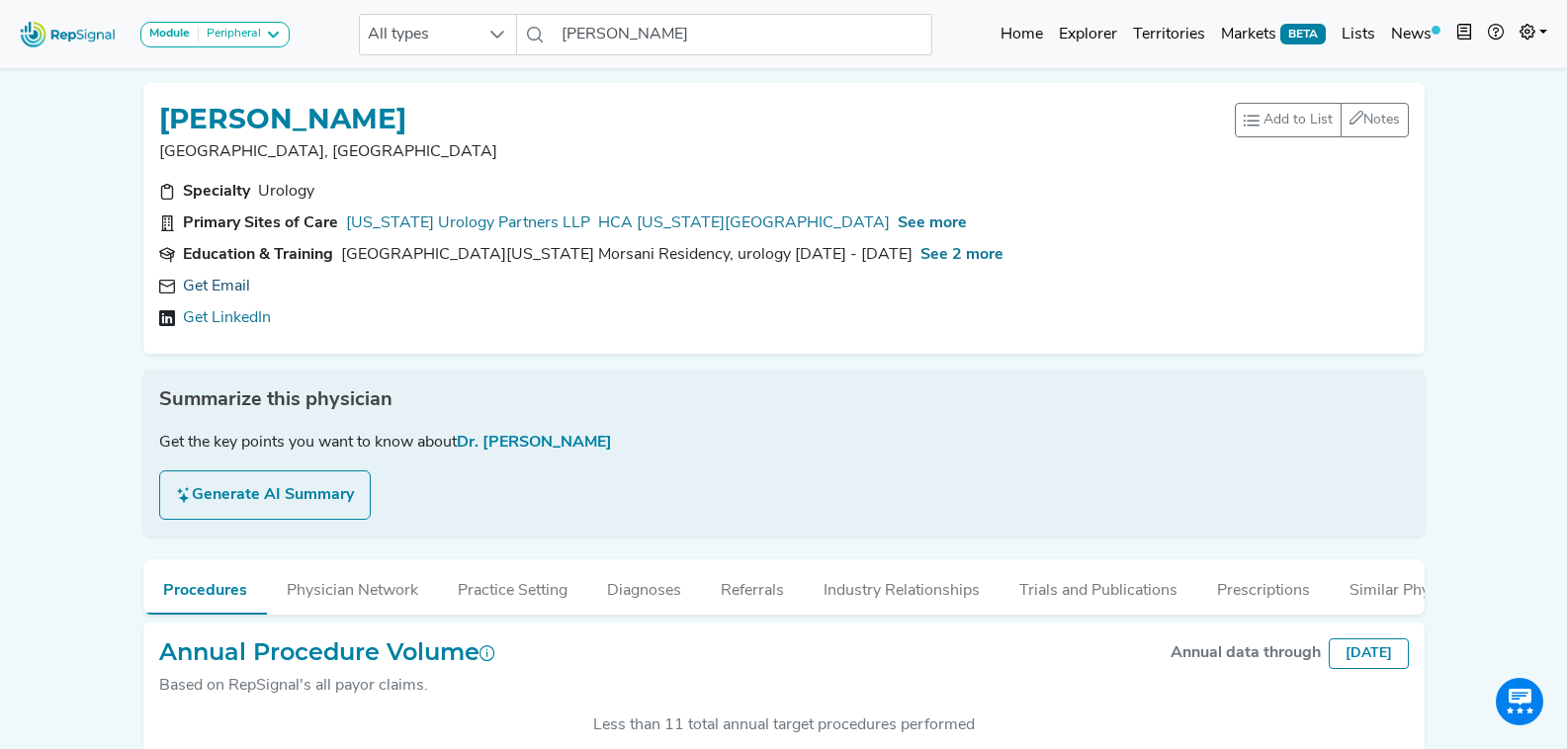
click at [242, 287] on link "Get Email" at bounding box center [216, 287] width 67 height 24
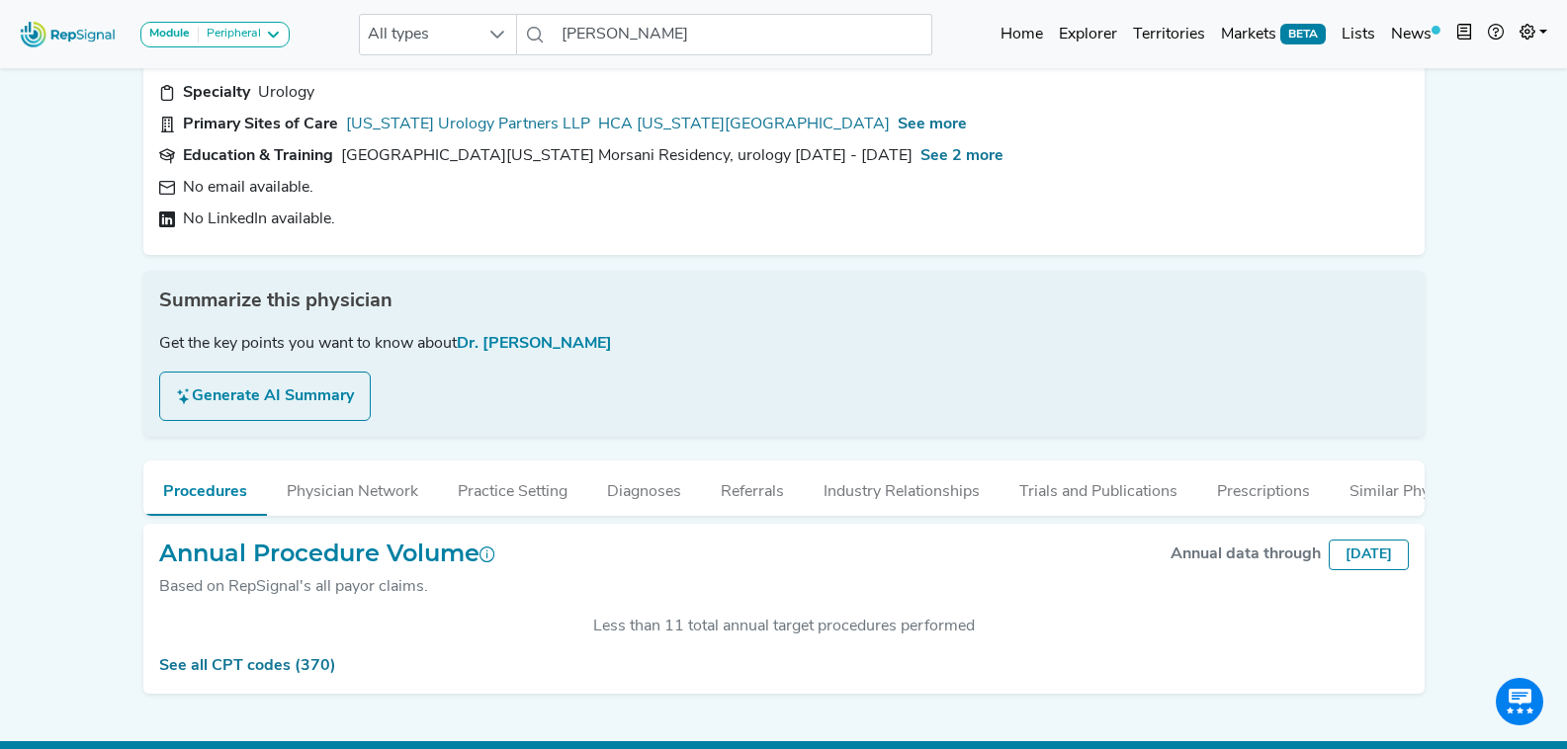
scroll to position [145, 0]
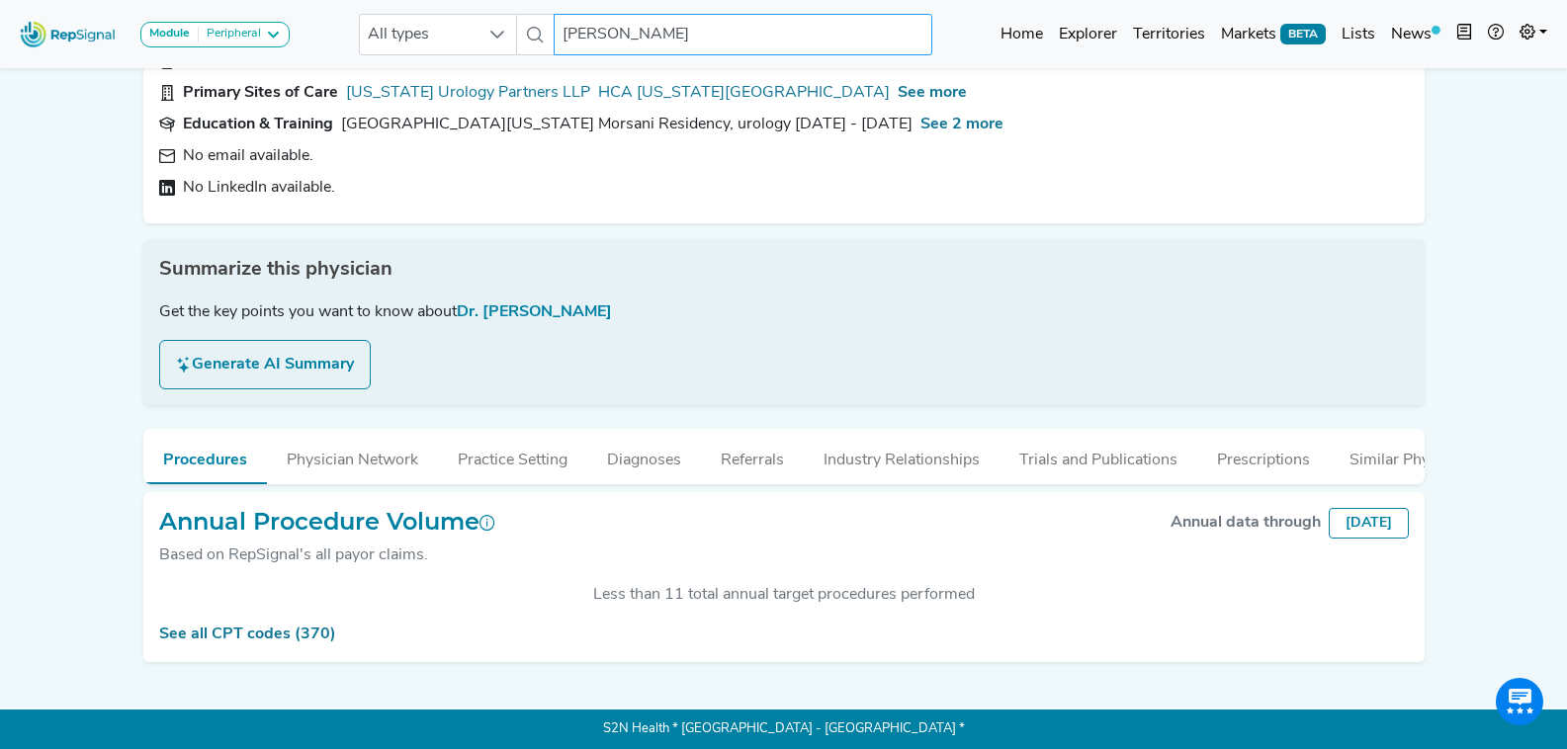
click at [694, 33] on input "Mark Baker" at bounding box center [743, 35] width 378 height 42
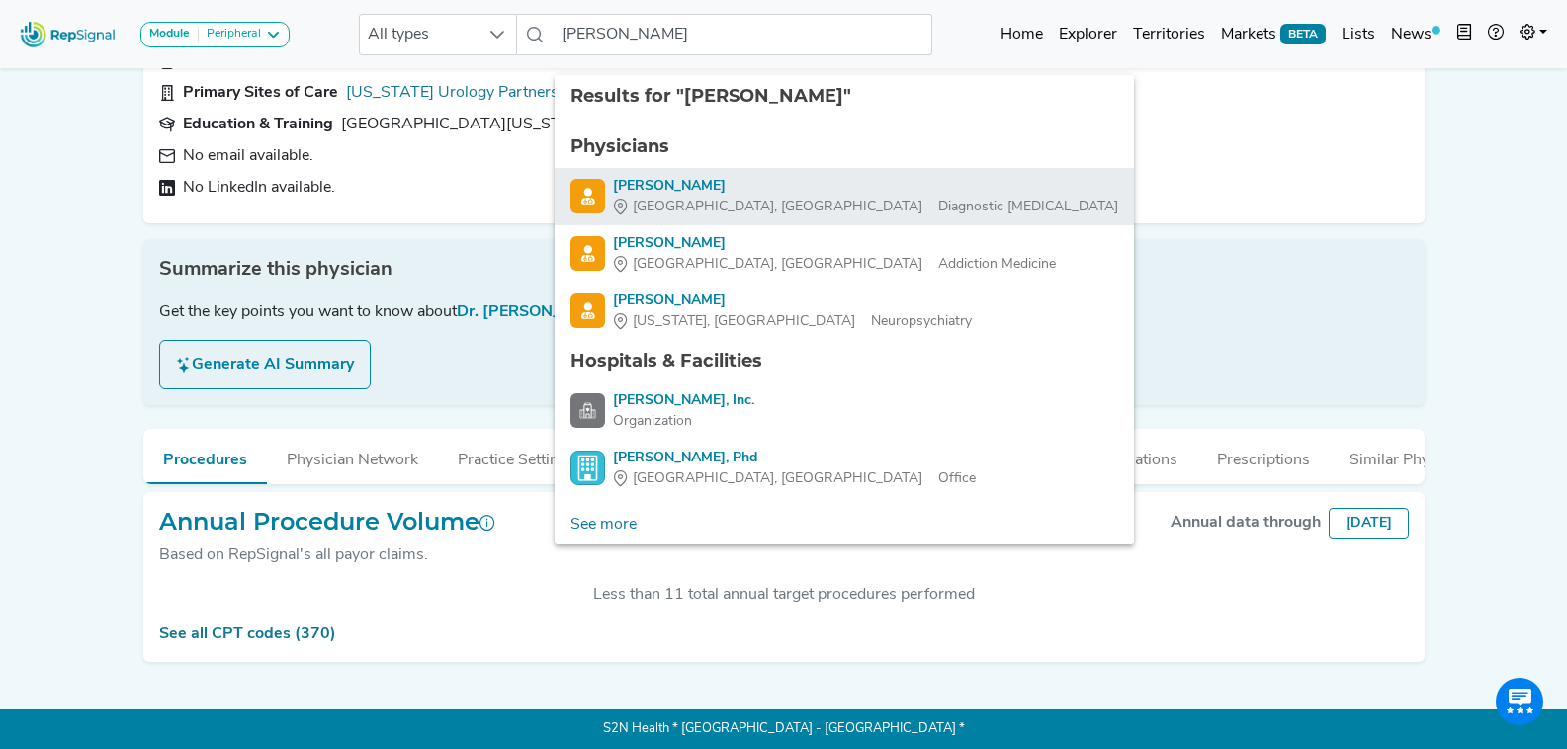
click at [762, 197] on div "Cleveland, OH Diagnostic Radiology" at bounding box center [865, 207] width 505 height 21
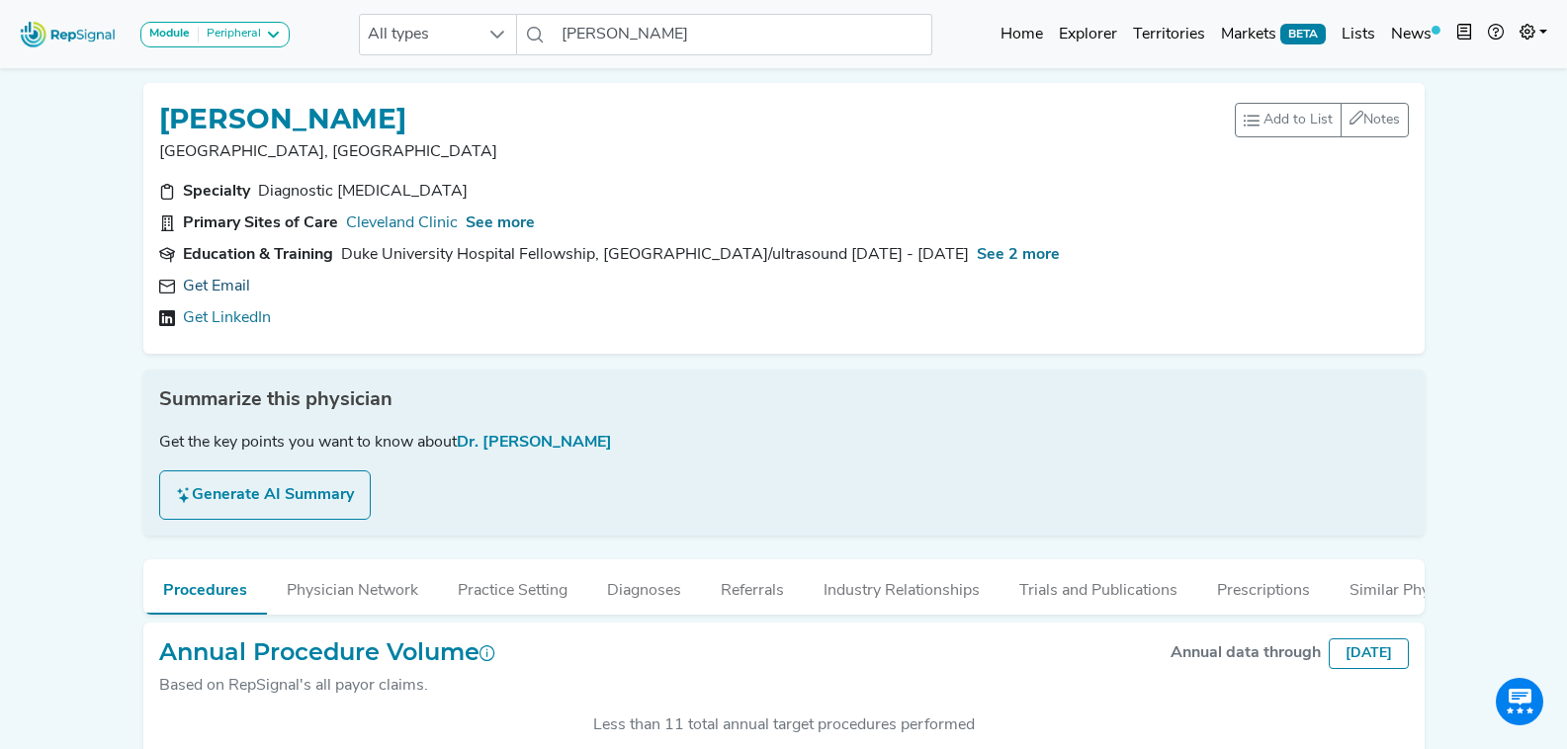
click at [224, 282] on link "Get Email" at bounding box center [216, 287] width 67 height 24
click at [458, 286] on icon at bounding box center [466, 287] width 16 height 16
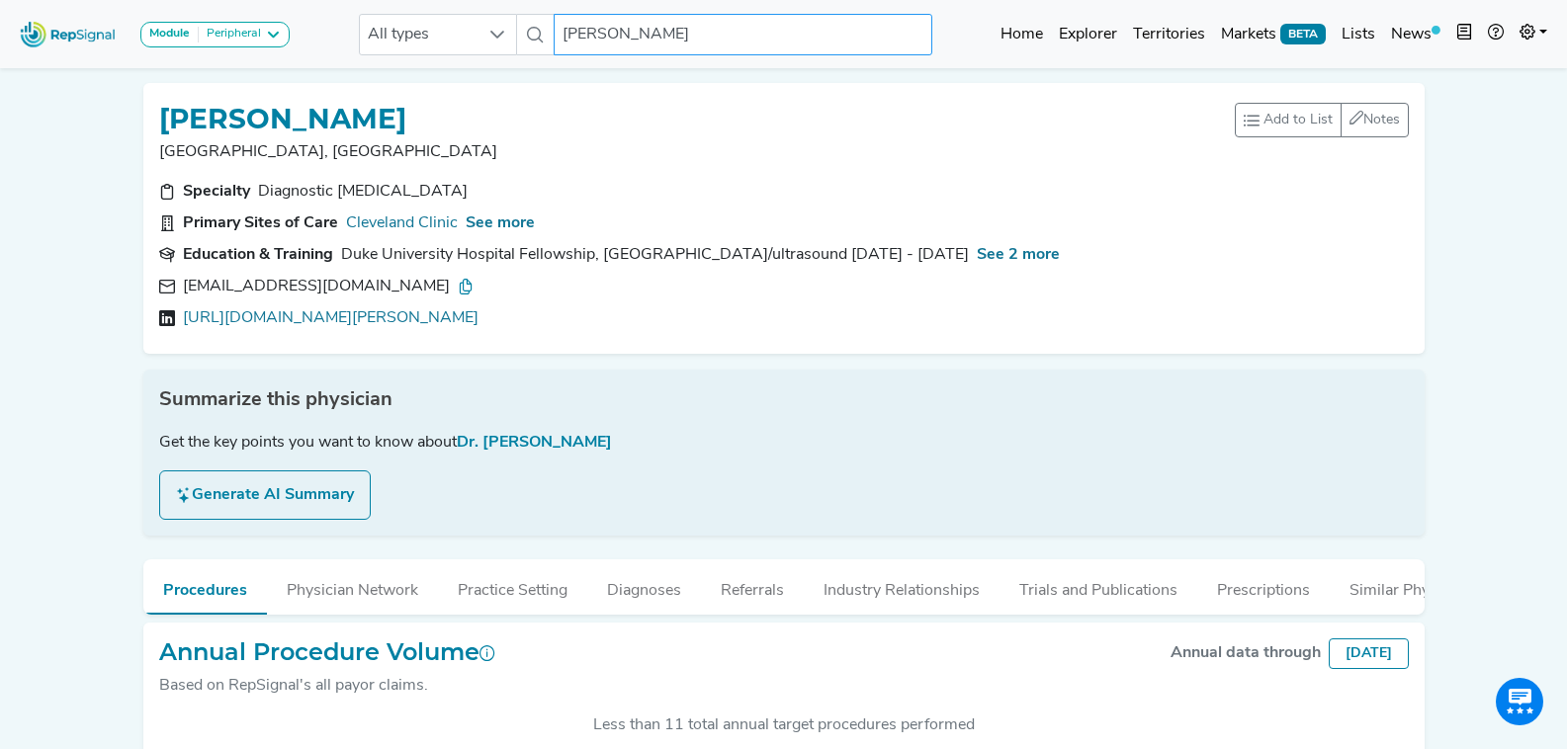
click at [664, 44] on input "Mark Baker" at bounding box center [743, 35] width 378 height 42
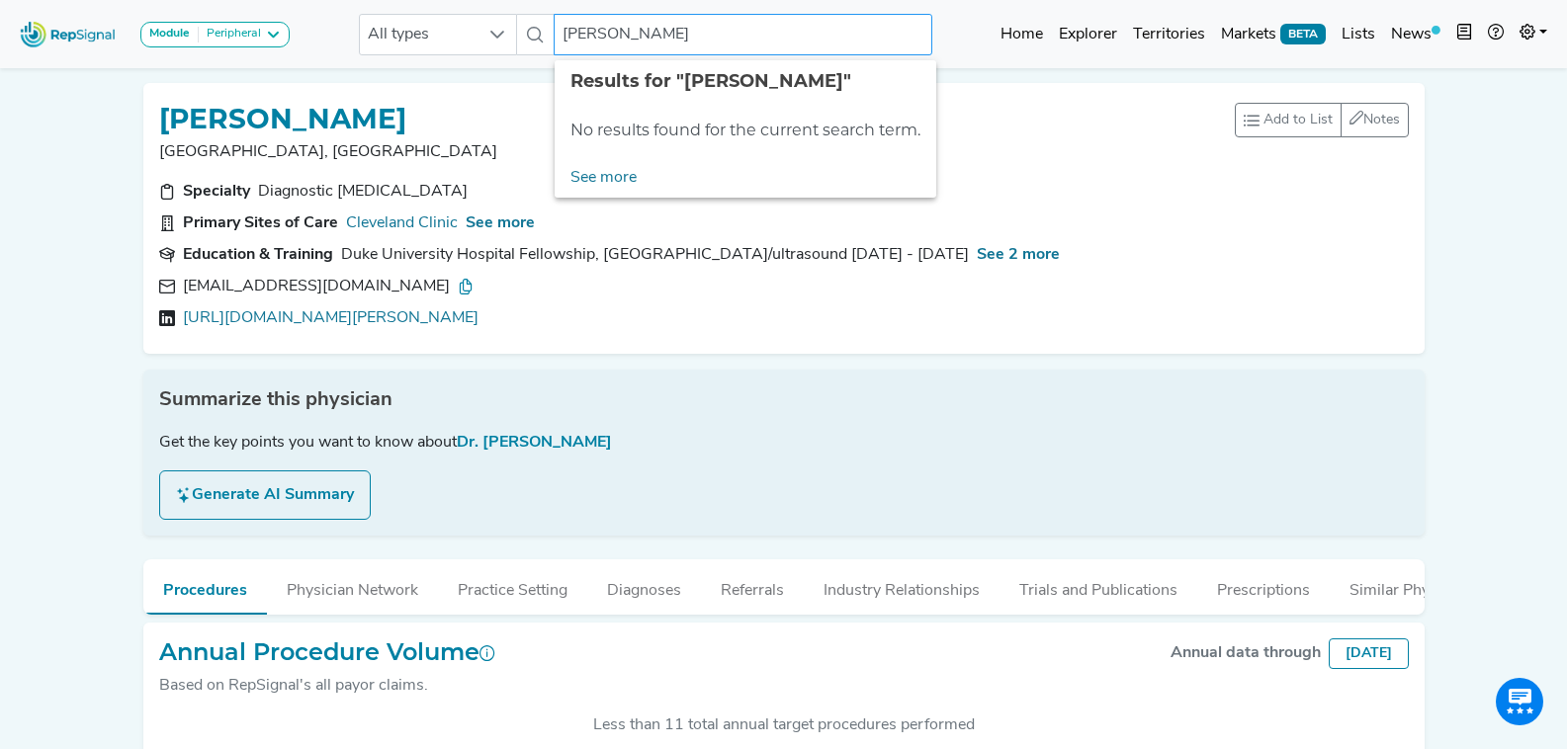
click at [640, 31] on input "michael b breen" at bounding box center [743, 35] width 378 height 42
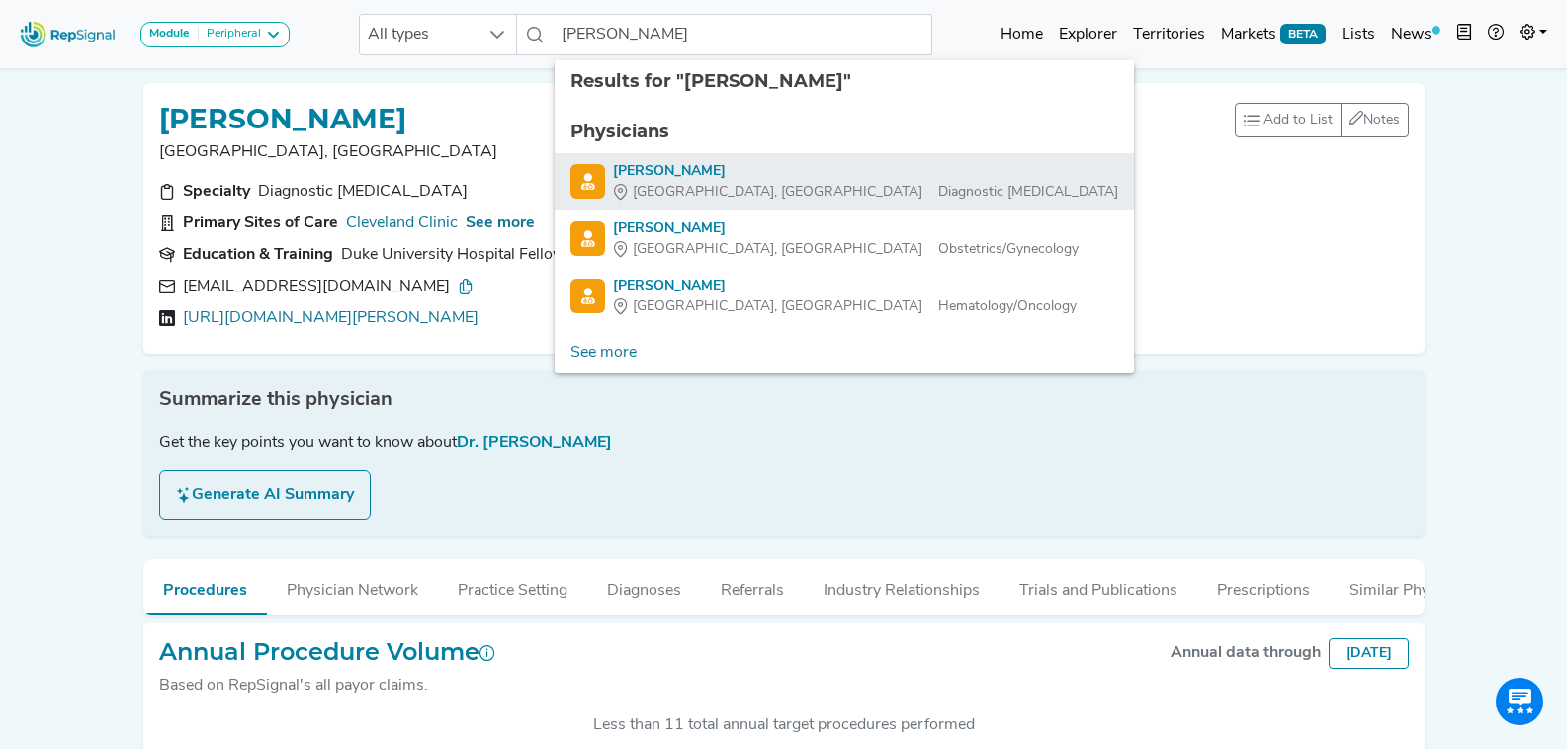
click at [786, 169] on div "Michael Breen" at bounding box center [865, 171] width 505 height 21
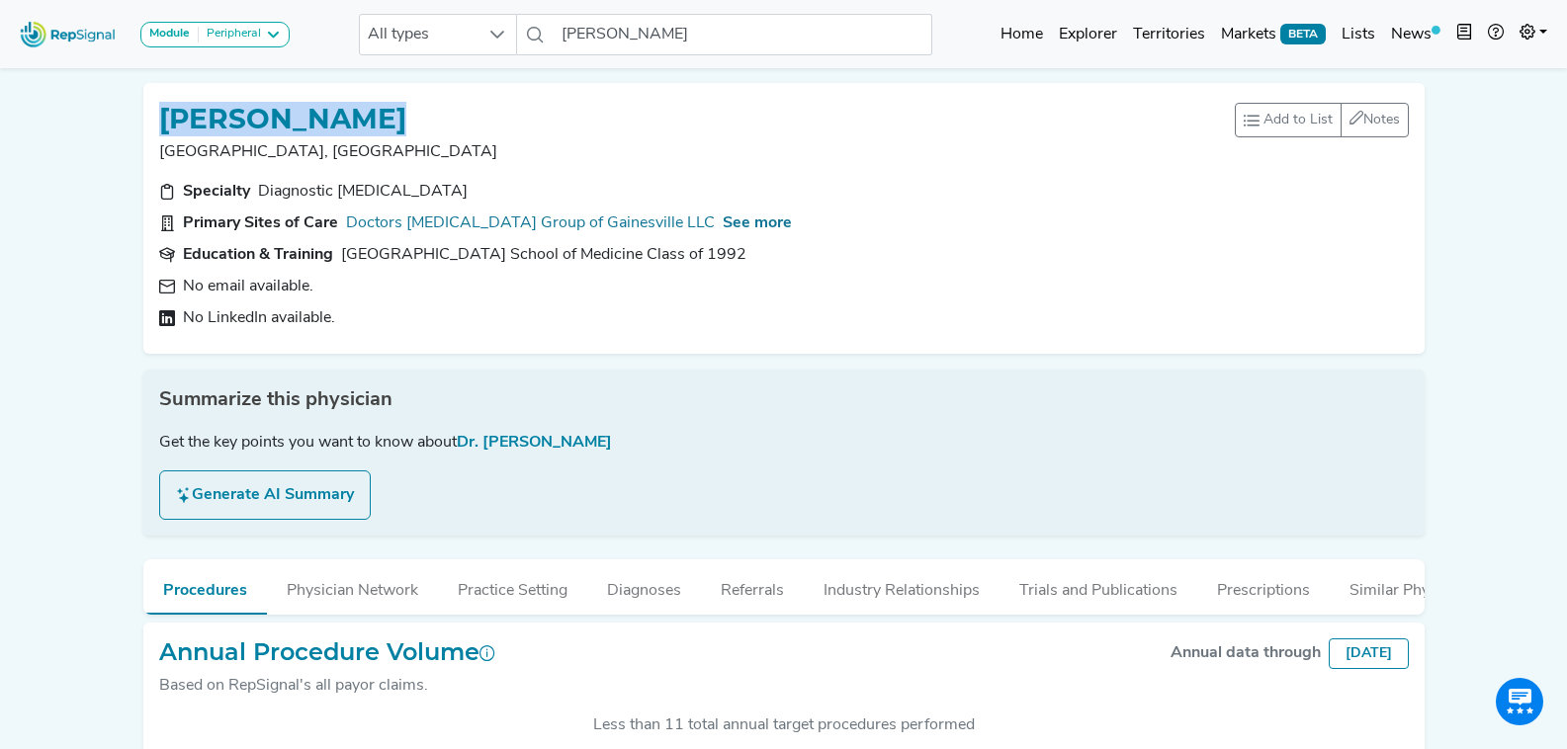
drag, startPoint x: 405, startPoint y: 114, endPoint x: 195, endPoint y: 112, distance: 210.6
click at [170, 104] on div "MICHAEL BREEN" at bounding box center [697, 118] width 1076 height 38
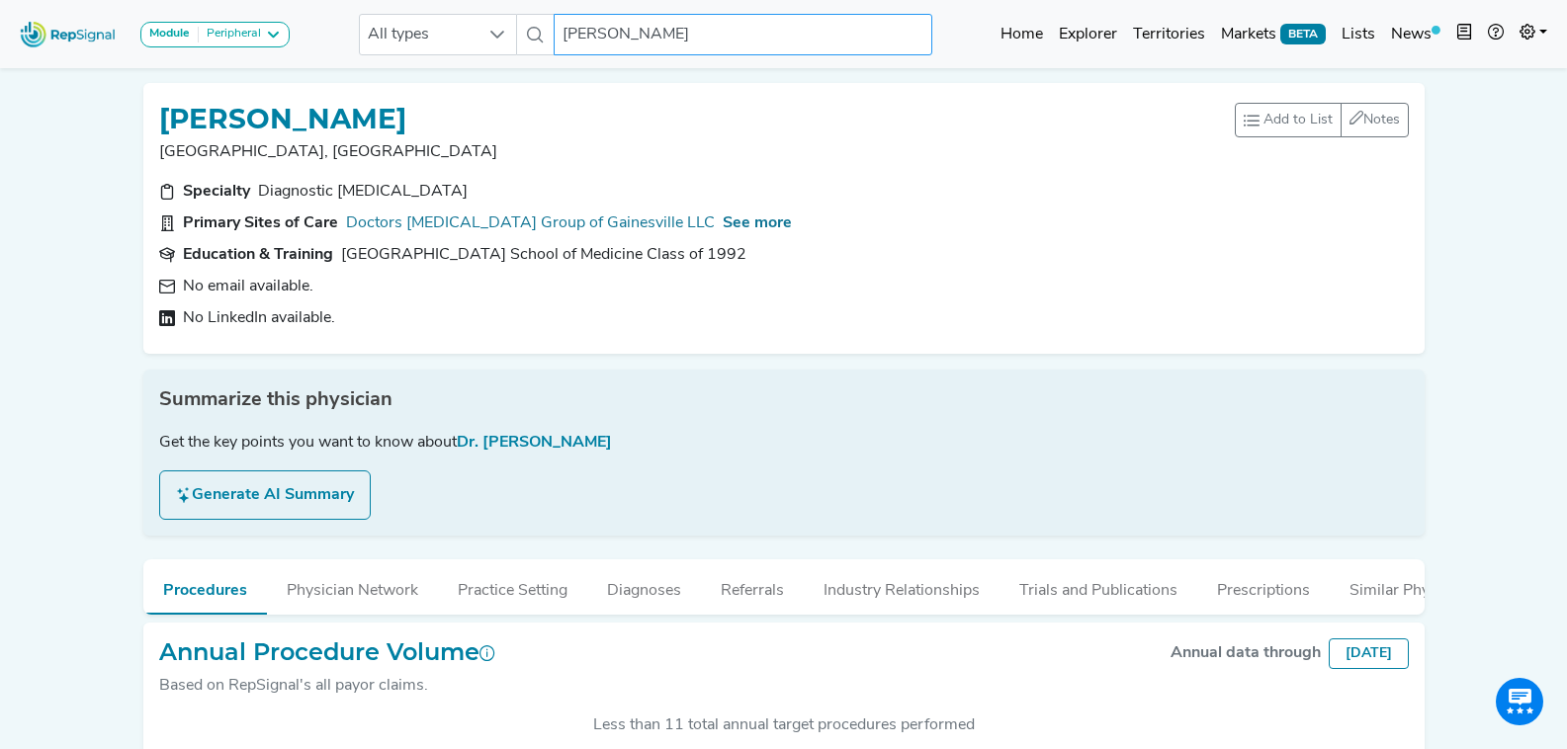
click at [659, 29] on input "Michael Breen" at bounding box center [743, 35] width 378 height 42
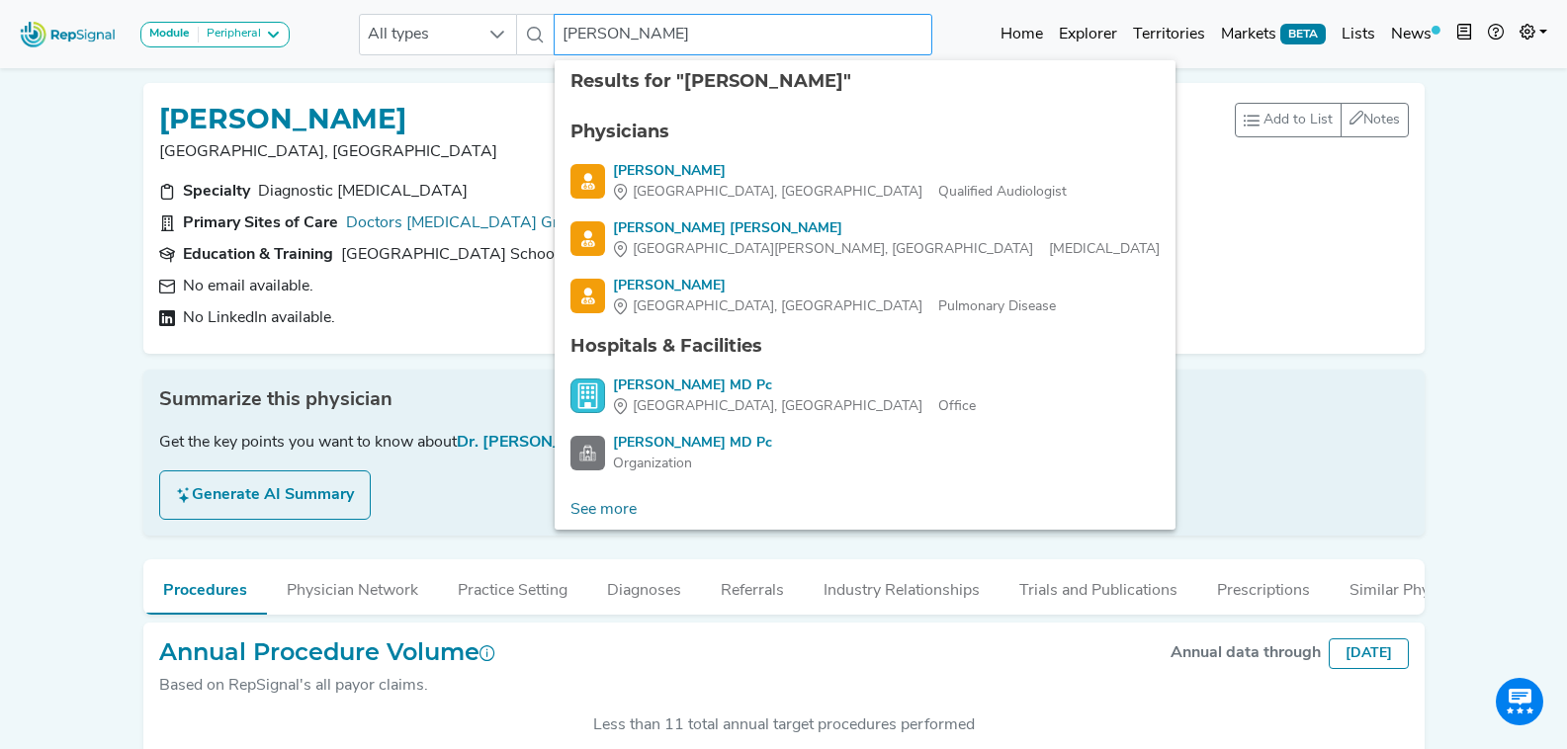
click at [641, 32] on input "calimano" at bounding box center [743, 35] width 378 height 42
click at [568, 34] on input "calimano" at bounding box center [743, 35] width 378 height 42
click at [563, 35] on input "calimano" at bounding box center [743, 35] width 378 height 42
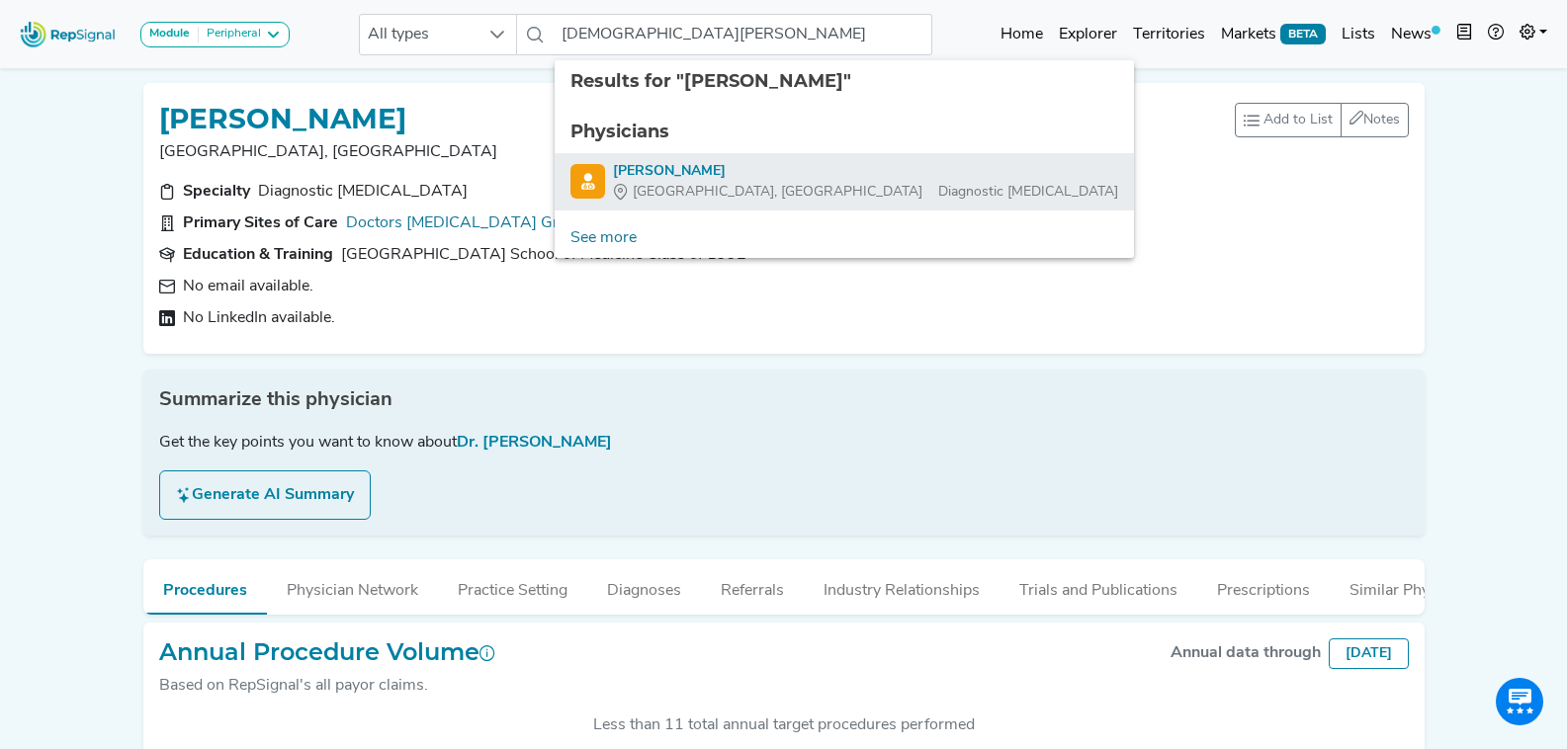
click at [829, 169] on div "Maria Calimano" at bounding box center [865, 171] width 505 height 21
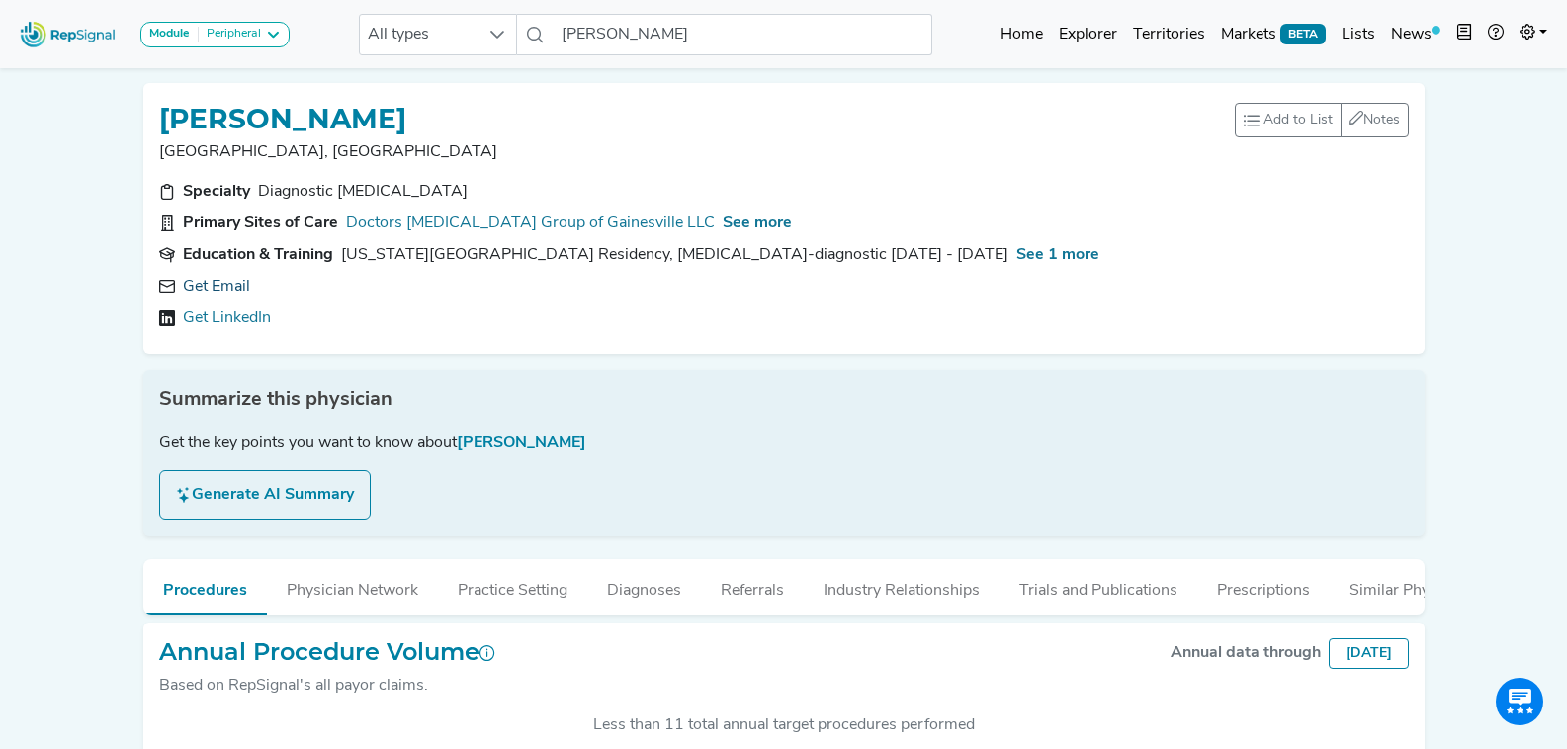
click at [226, 285] on link "Get Email" at bounding box center [216, 287] width 67 height 24
click at [458, 294] on icon at bounding box center [466, 287] width 16 height 16
click at [756, 291] on icon at bounding box center [764, 287] width 16 height 16
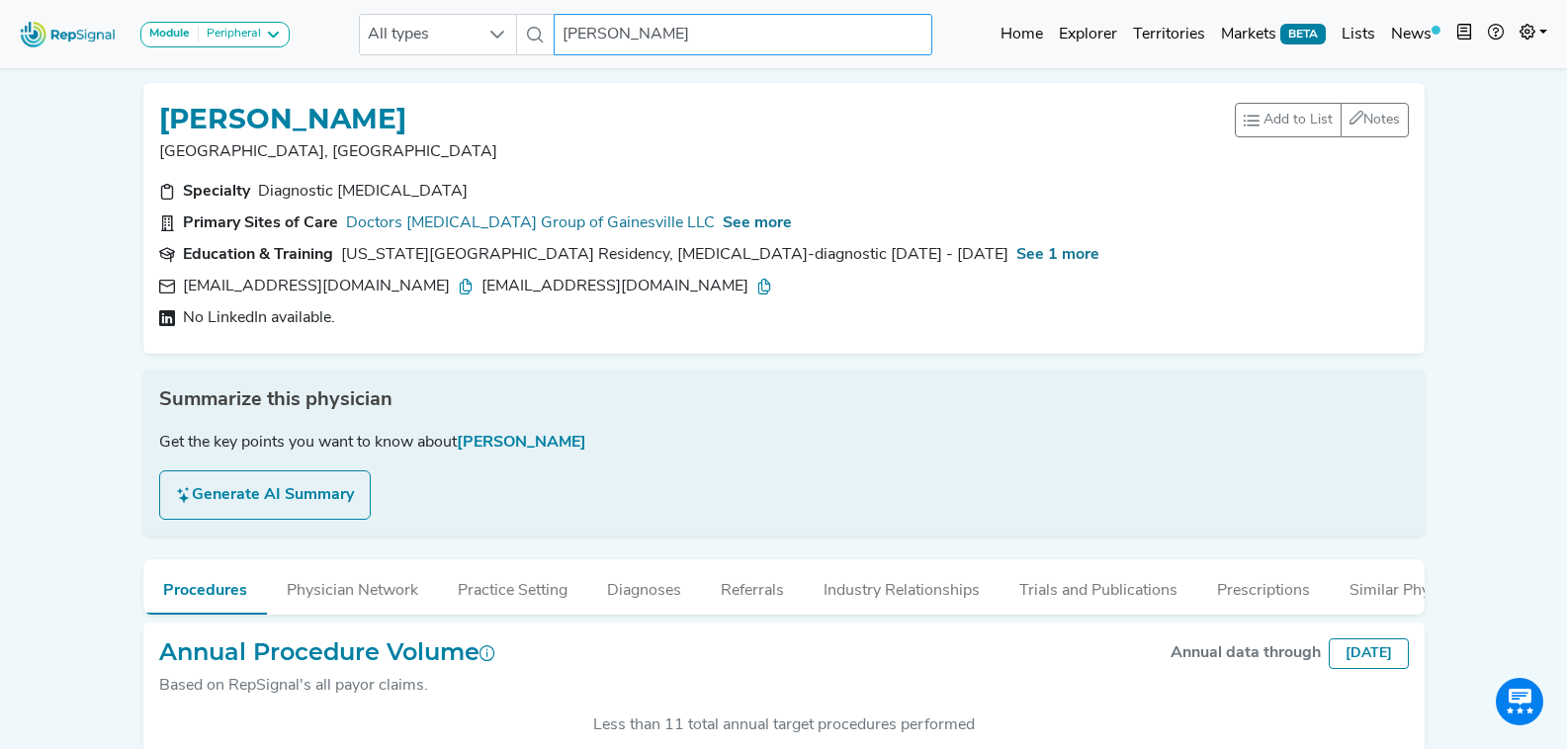
click at [798, 33] on input "Maria Calimano" at bounding box center [743, 35] width 378 height 42
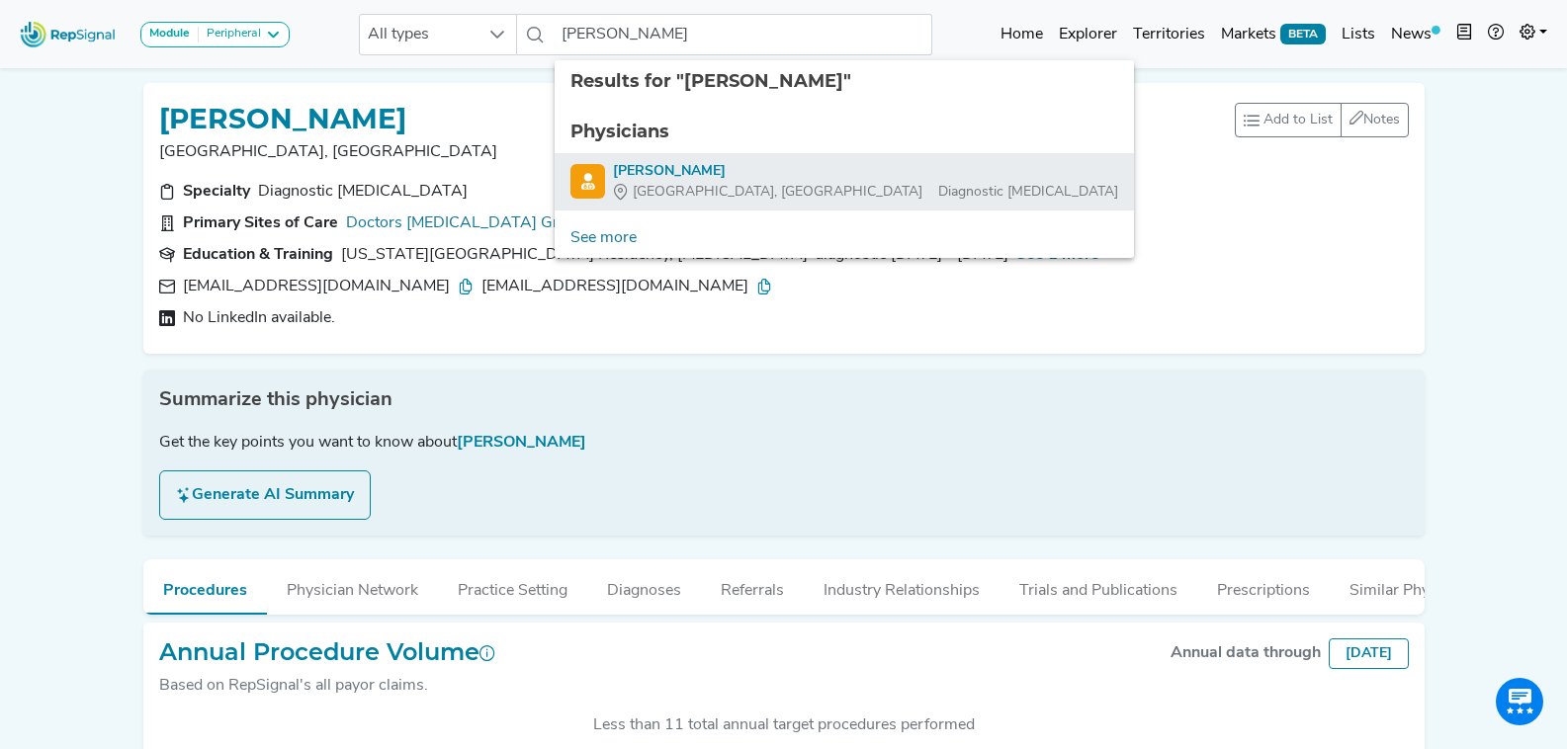
click at [697, 163] on div "Frank Fiola" at bounding box center [865, 171] width 505 height 21
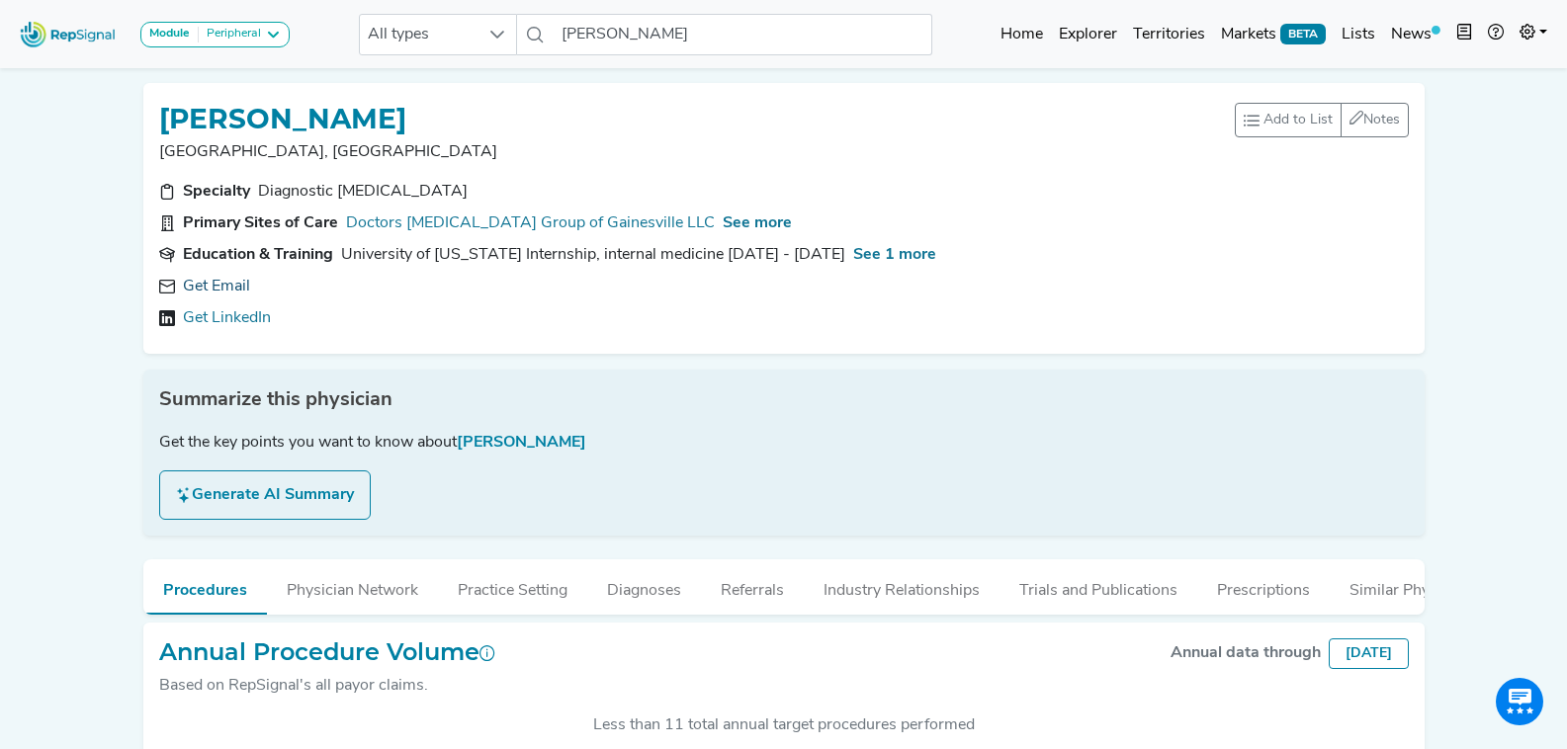
click at [225, 288] on link "Get Email" at bounding box center [216, 287] width 67 height 24
click at [680, 40] on input "Frank Fiola" at bounding box center [743, 35] width 378 height 42
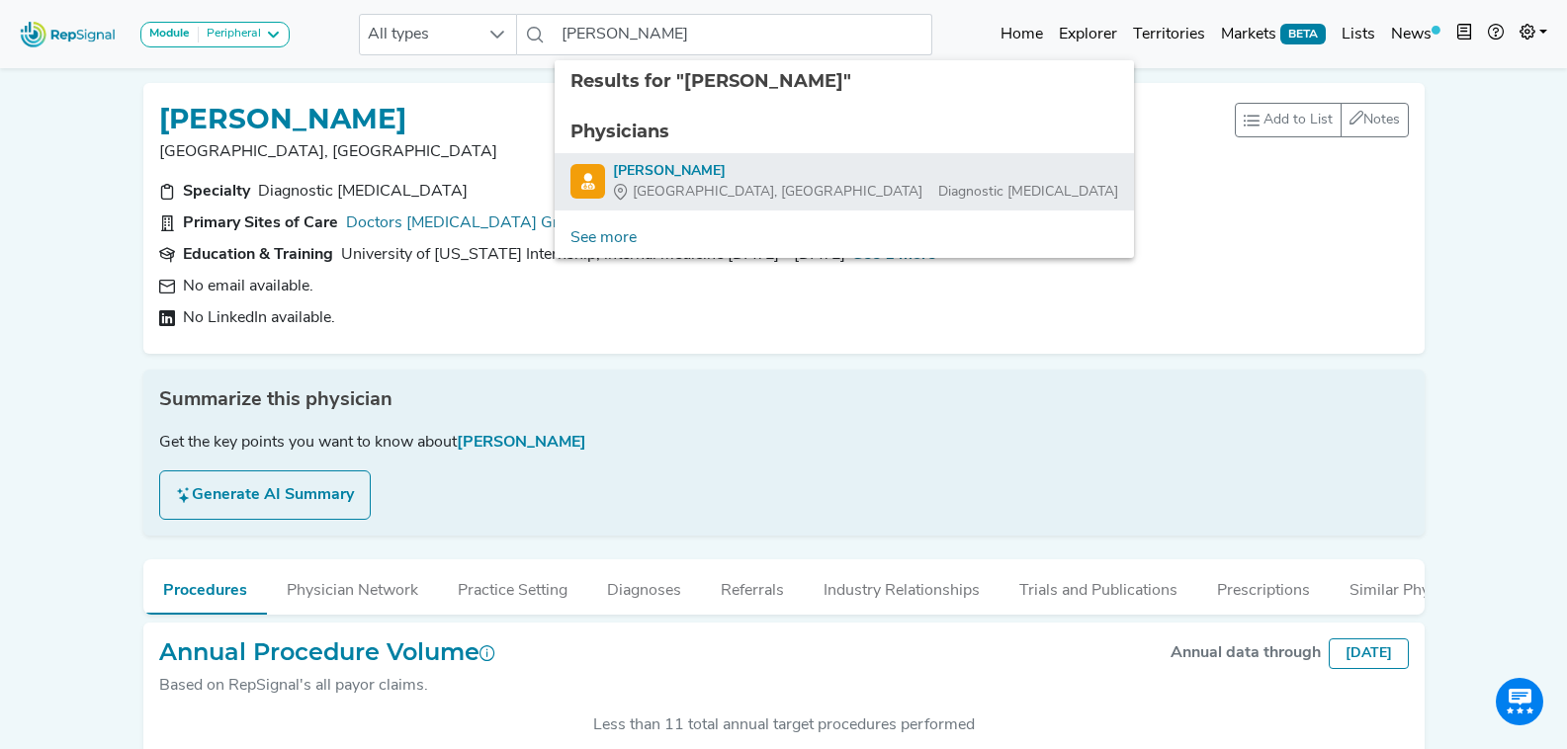
click at [722, 195] on div "Gainesville, FL Diagnostic Radiology" at bounding box center [865, 192] width 505 height 21
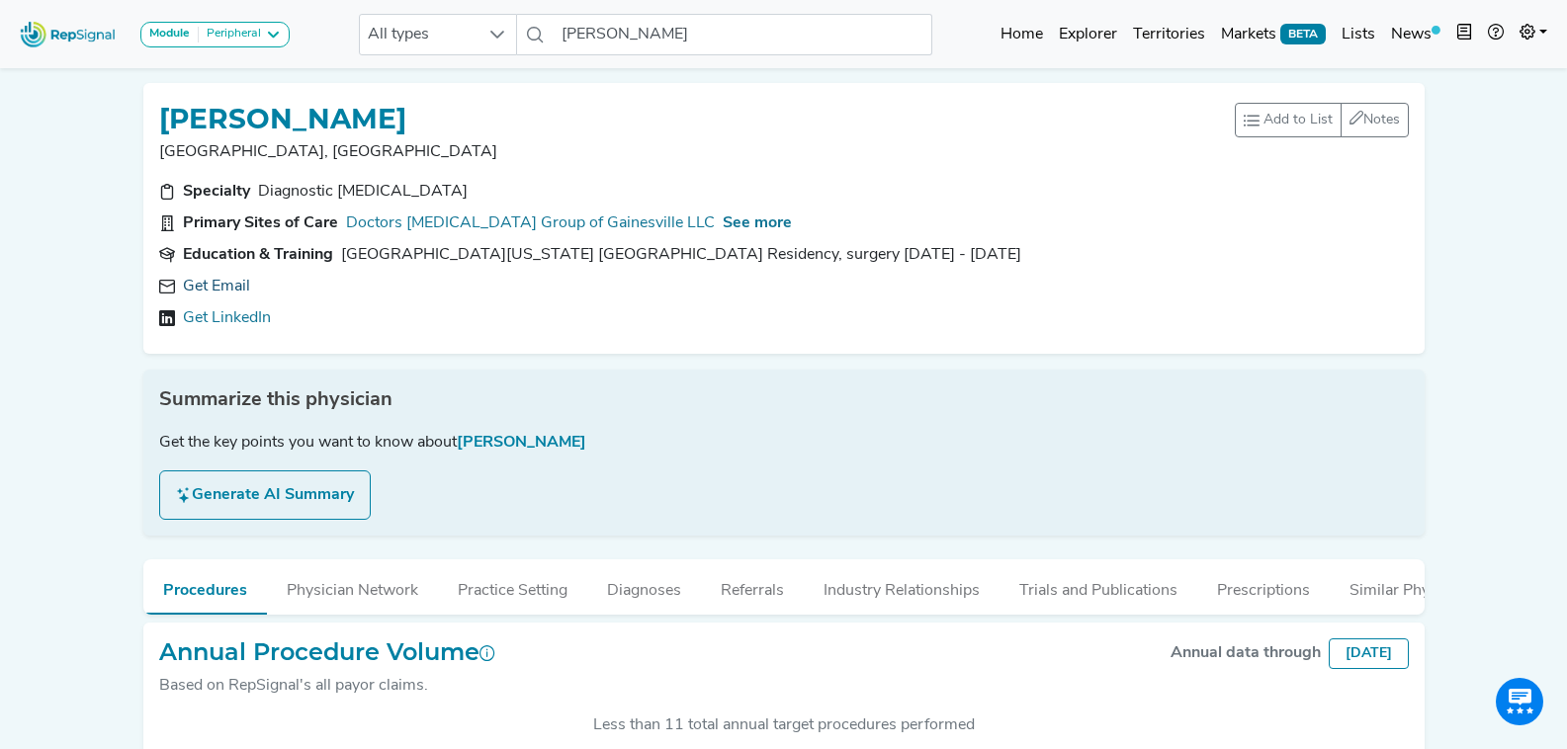
click at [205, 283] on link "Get Email" at bounding box center [216, 287] width 67 height 24
click at [625, 48] on input "Austin Fischer" at bounding box center [743, 35] width 378 height 42
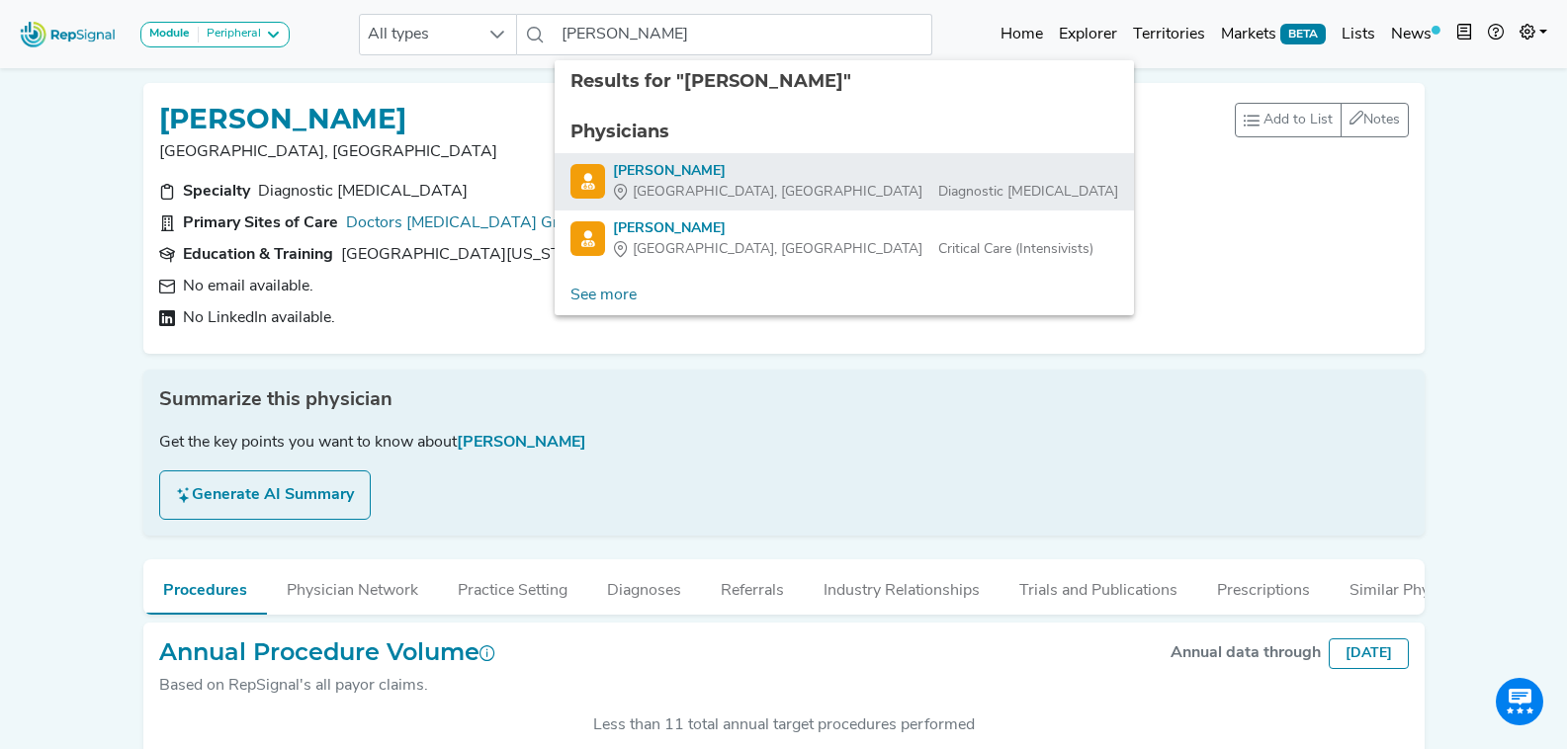
click at [684, 166] on div "Steven Fuhr" at bounding box center [865, 171] width 505 height 21
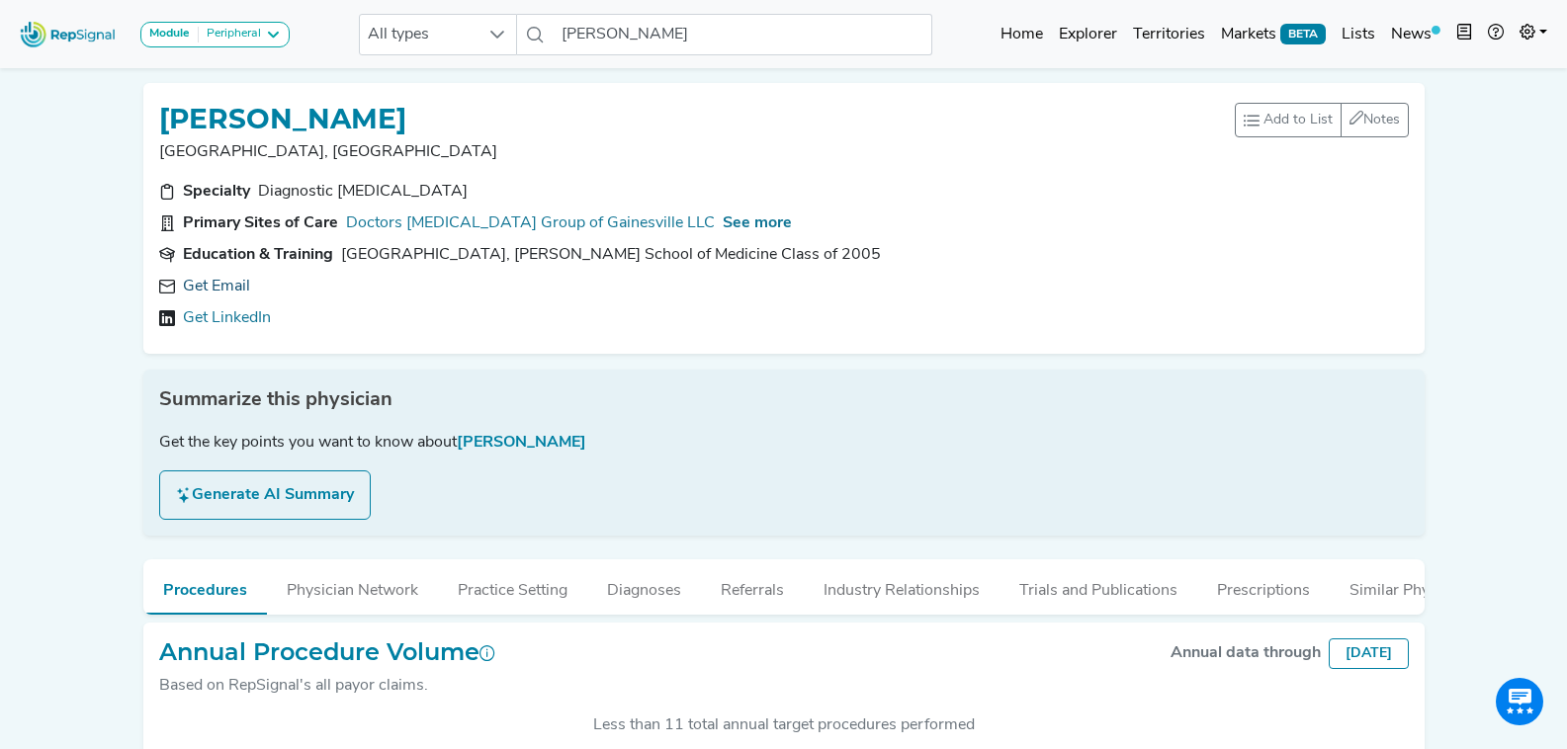
click at [231, 289] on link "Get Email" at bounding box center [216, 287] width 67 height 24
click at [707, 46] on input "Steven Fuhr" at bounding box center [743, 35] width 378 height 42
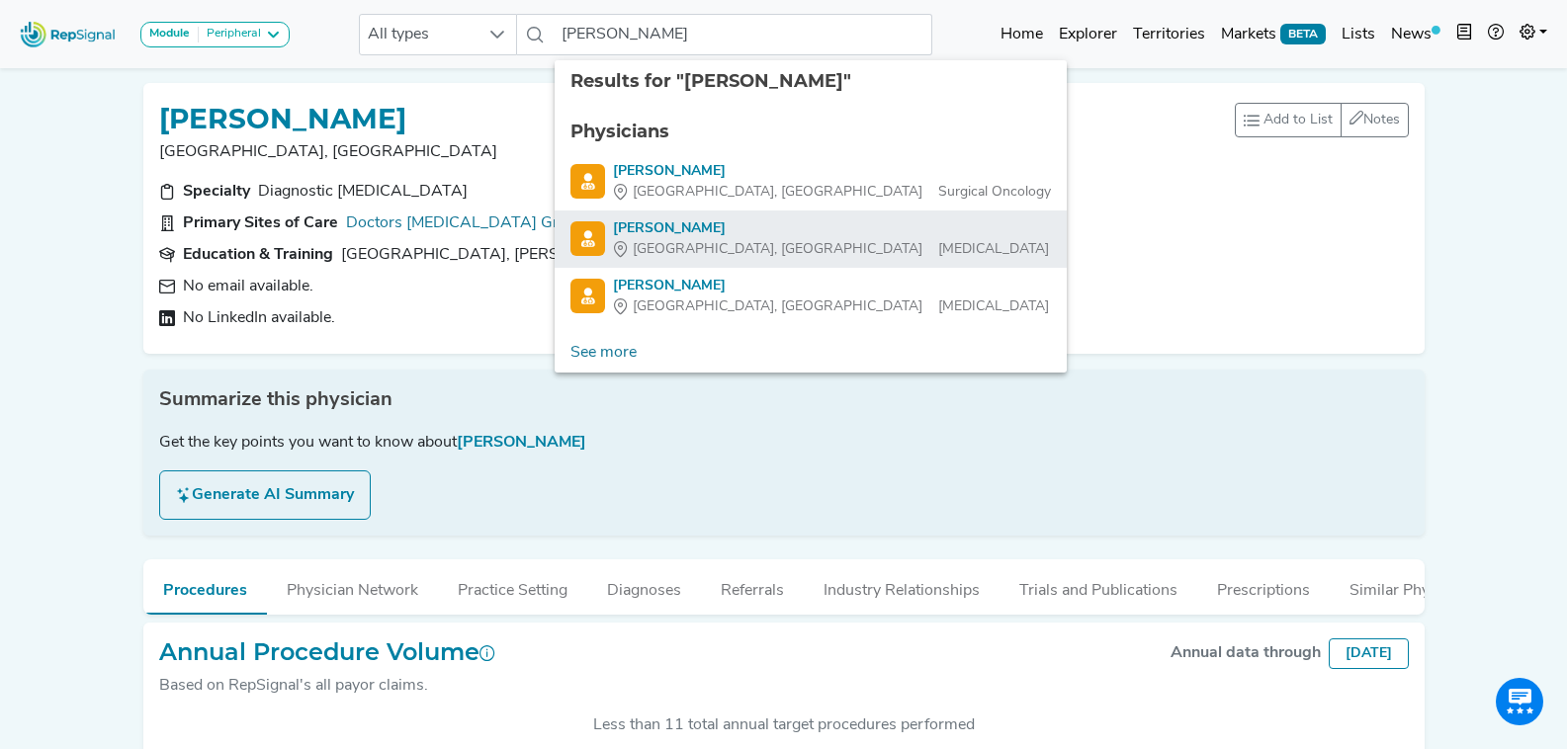
click at [780, 247] on div "Gainesville, FL Interventional Radiology" at bounding box center [831, 249] width 436 height 21
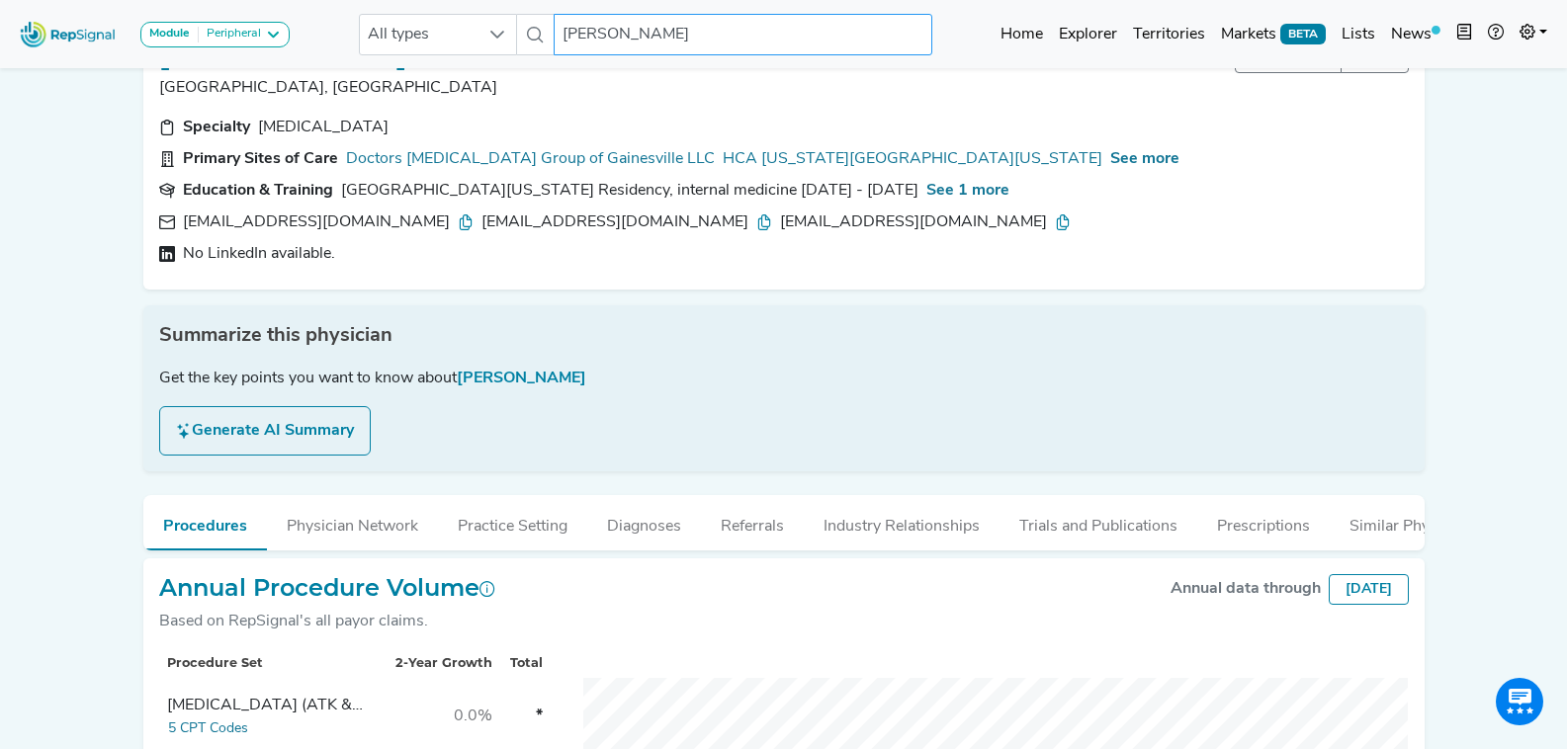
scroll to position [99, 0]
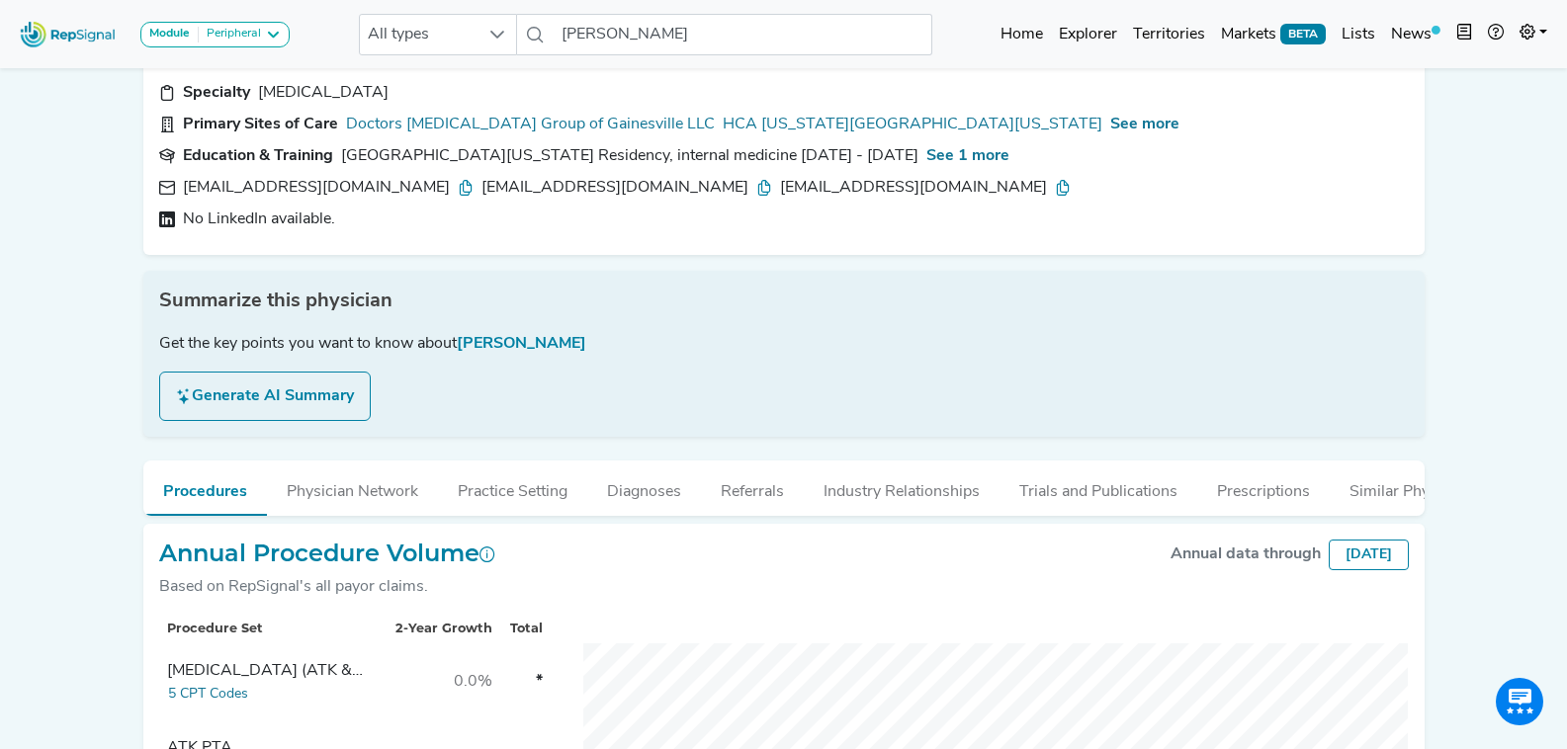
click at [458, 185] on icon at bounding box center [466, 188] width 16 height 16
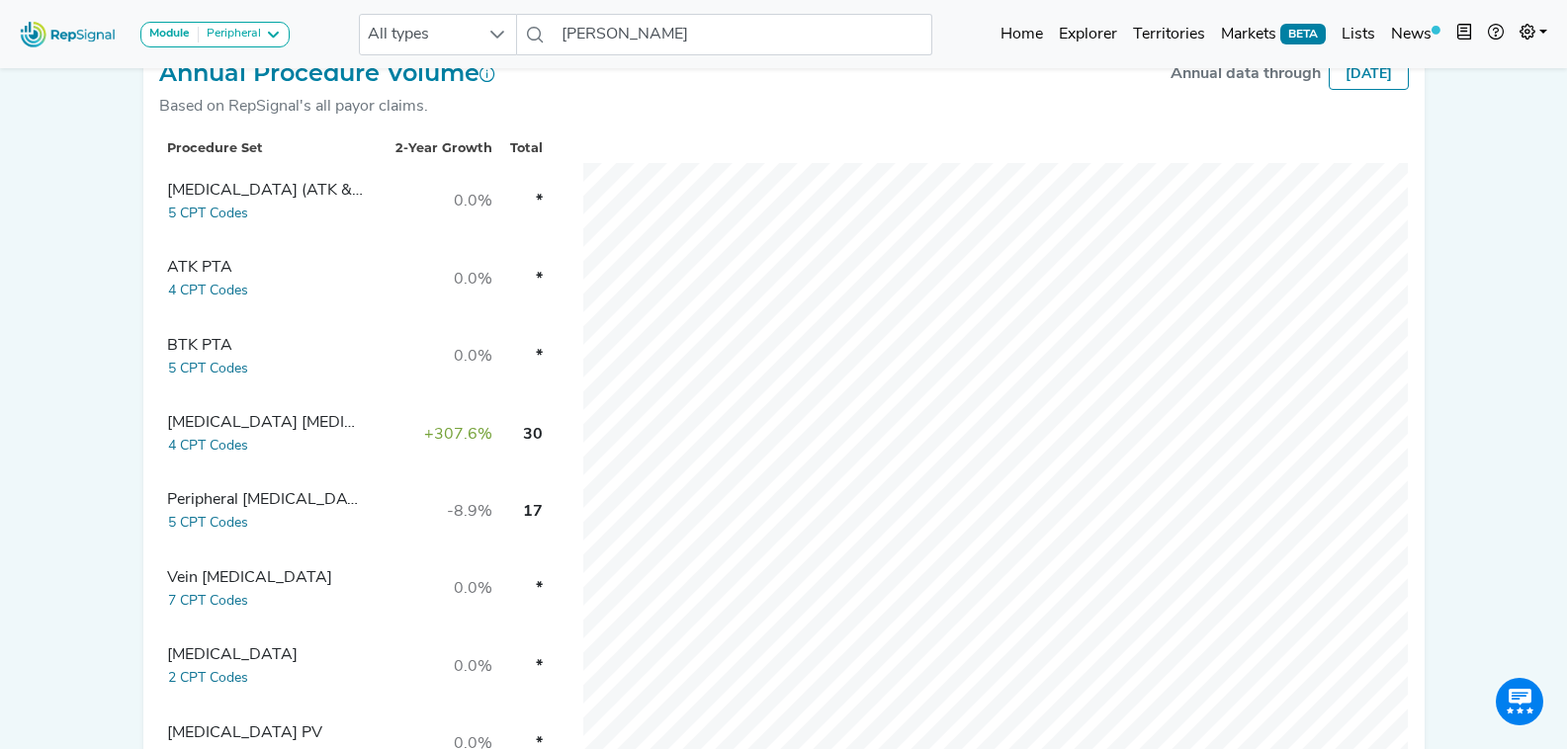
scroll to position [0, 0]
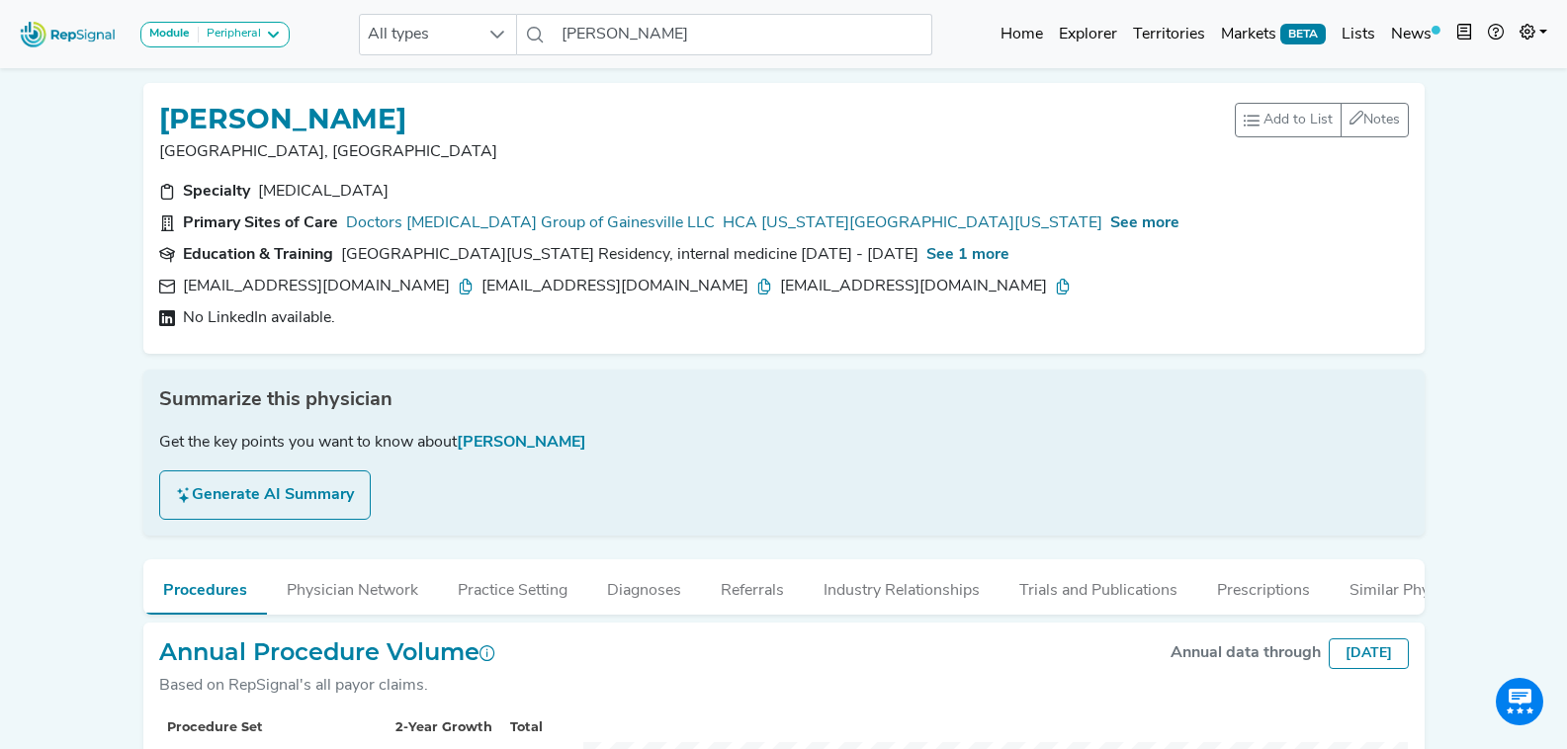
click at [756, 285] on icon at bounding box center [764, 287] width 16 height 16
click at [1055, 289] on icon at bounding box center [1063, 287] width 16 height 16
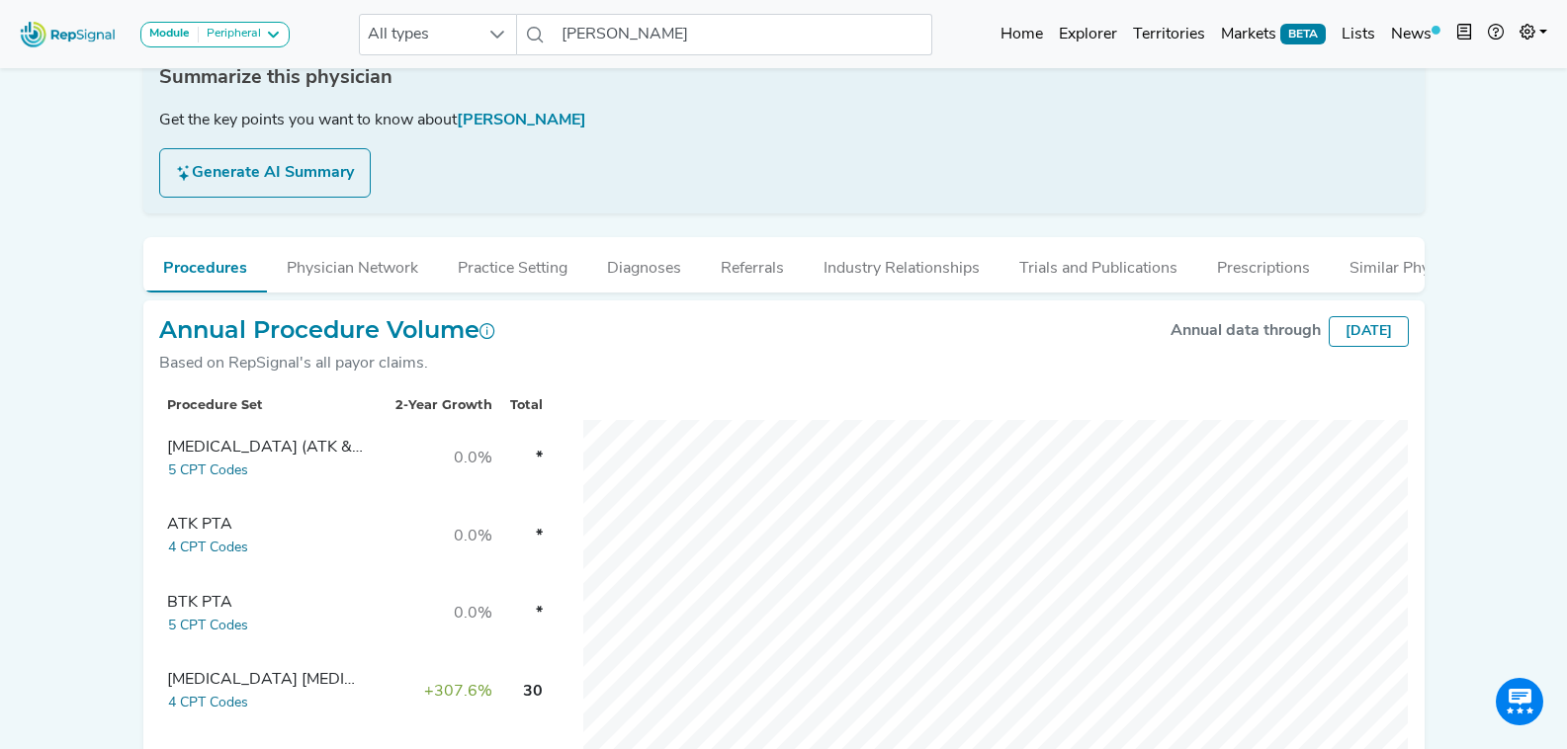
scroll to position [593, 0]
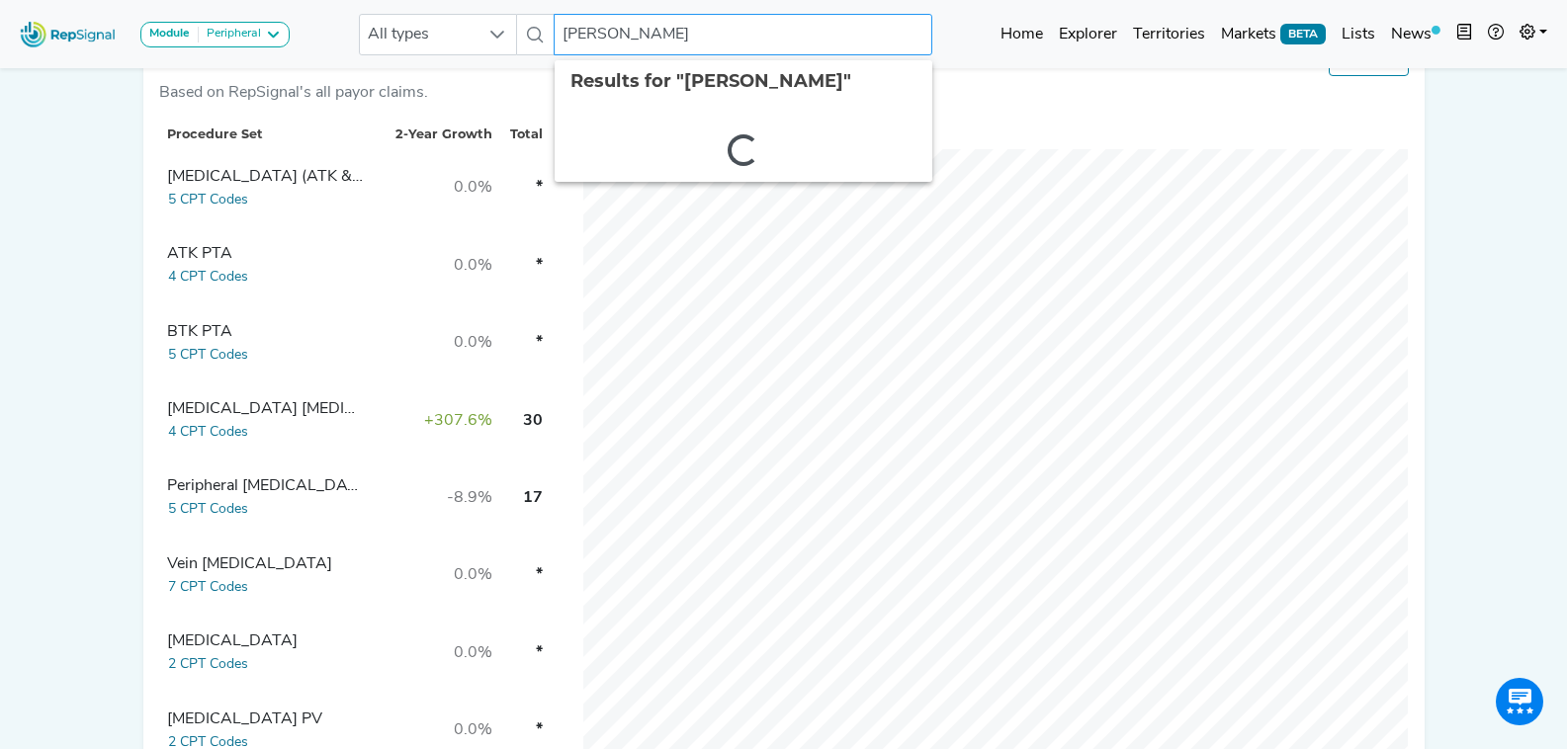
drag, startPoint x: 687, startPoint y: 25, endPoint x: 399, endPoint y: 55, distance: 289.3
click at [399, 55] on div "Module Peripheral Bariatric Coronary MIS Balloon Procedures Peripheral All type…" at bounding box center [783, 34] width 1567 height 52
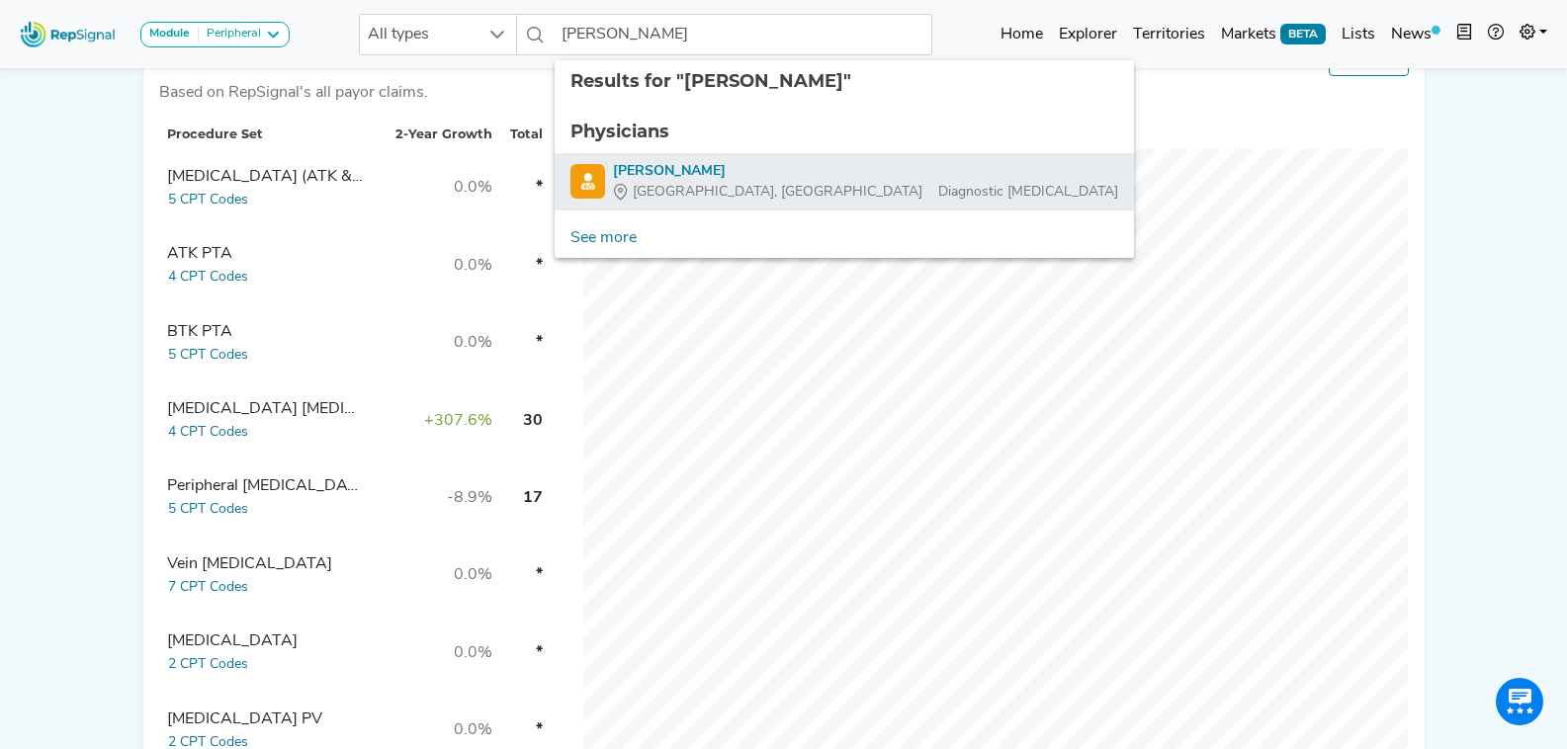
click at [745, 187] on div "Columbus, OH Diagnostic Radiology" at bounding box center [865, 192] width 505 height 21
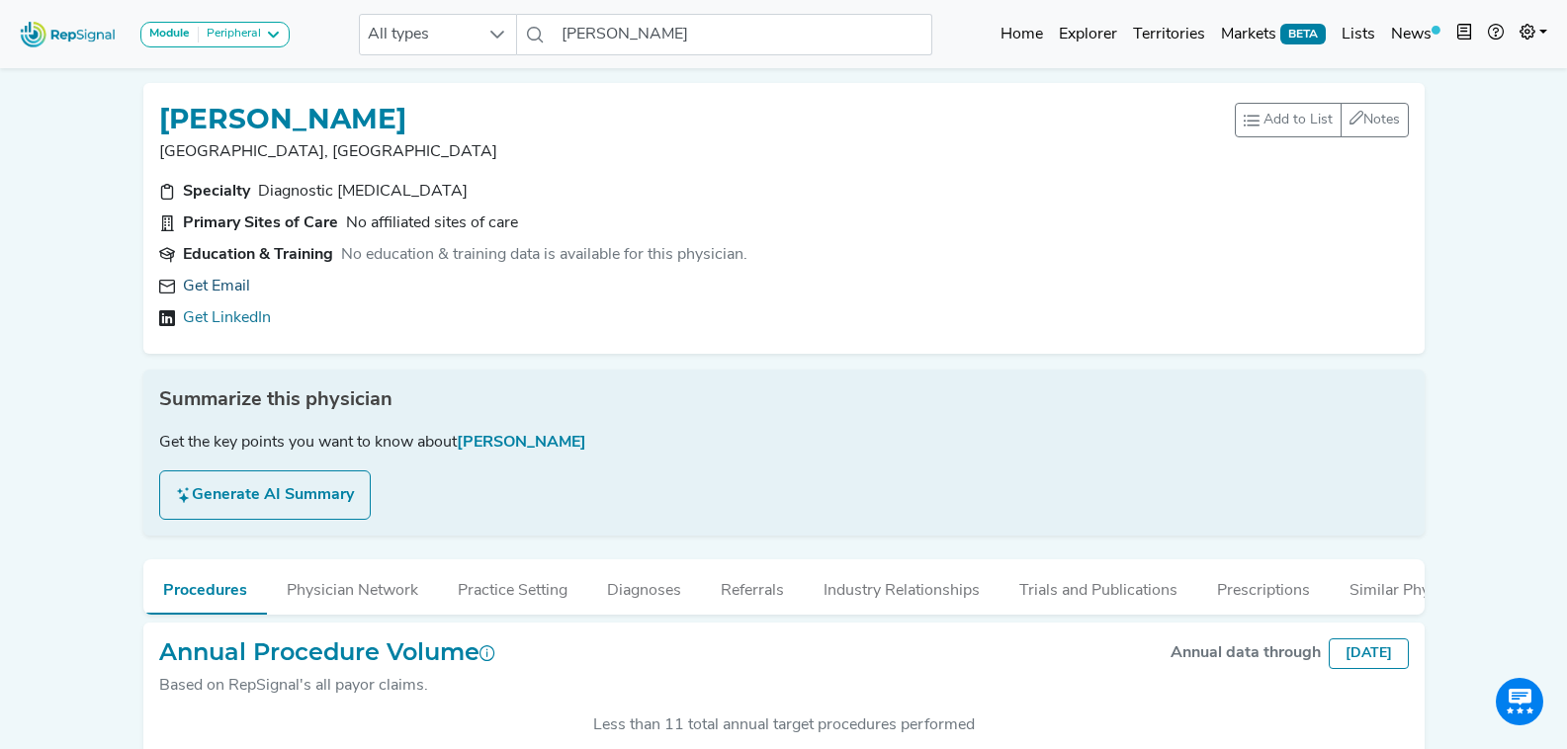
click at [218, 280] on link "Get Email" at bounding box center [216, 287] width 67 height 24
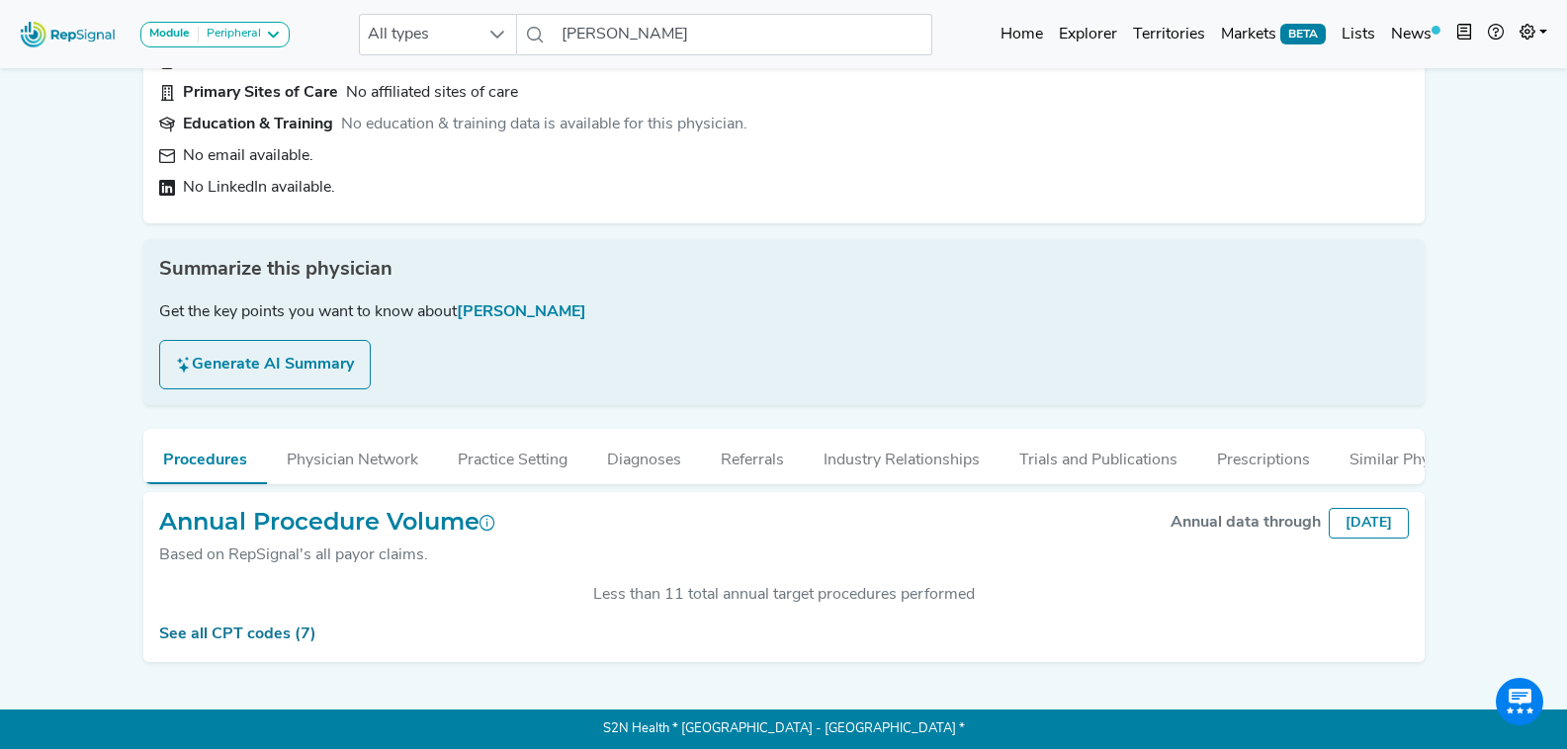
scroll to position [145, 0]
click at [694, 42] on input "Robert Hessemer" at bounding box center [743, 35] width 378 height 42
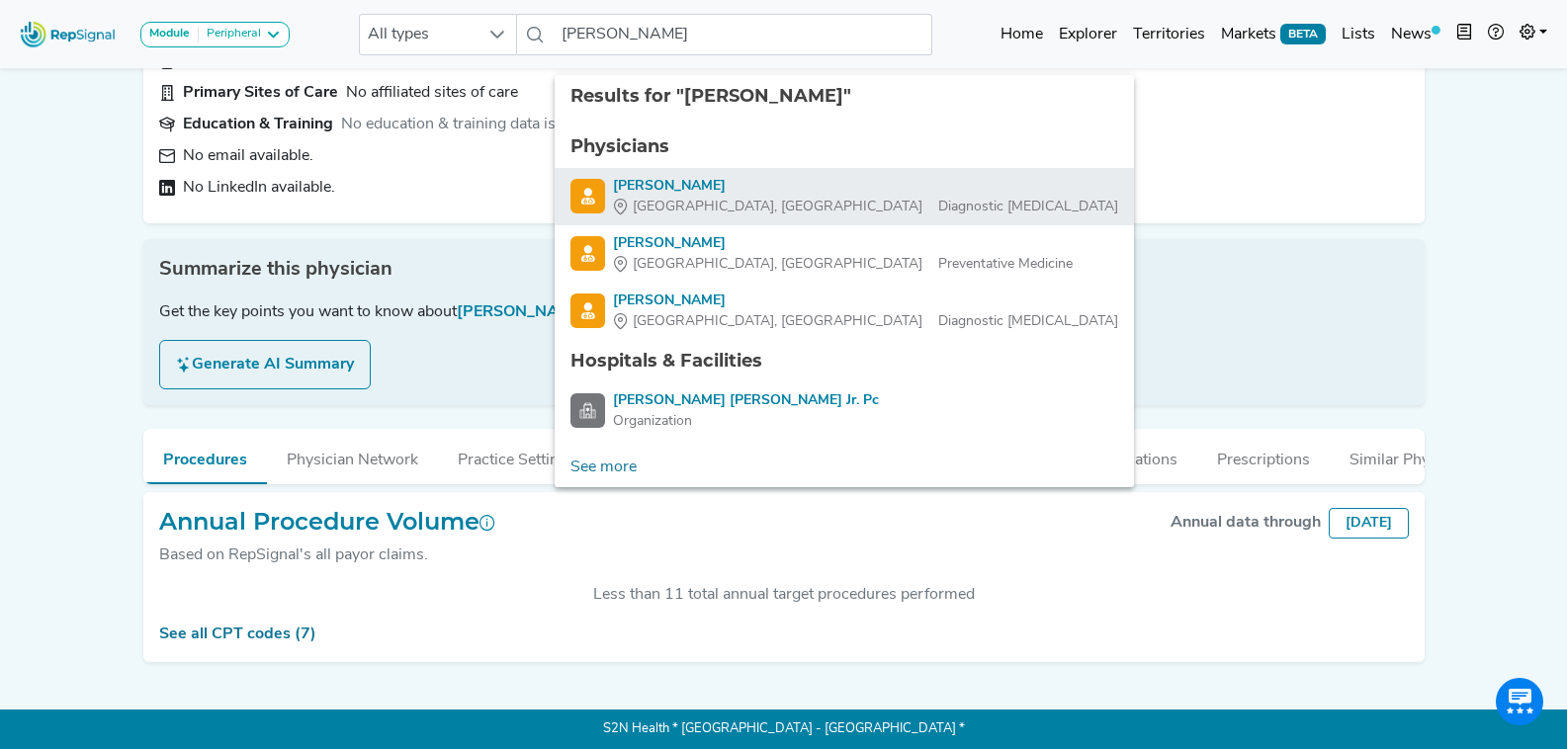
click at [795, 197] on div "Gainesville, FL Diagnostic Radiology" at bounding box center [865, 207] width 505 height 21
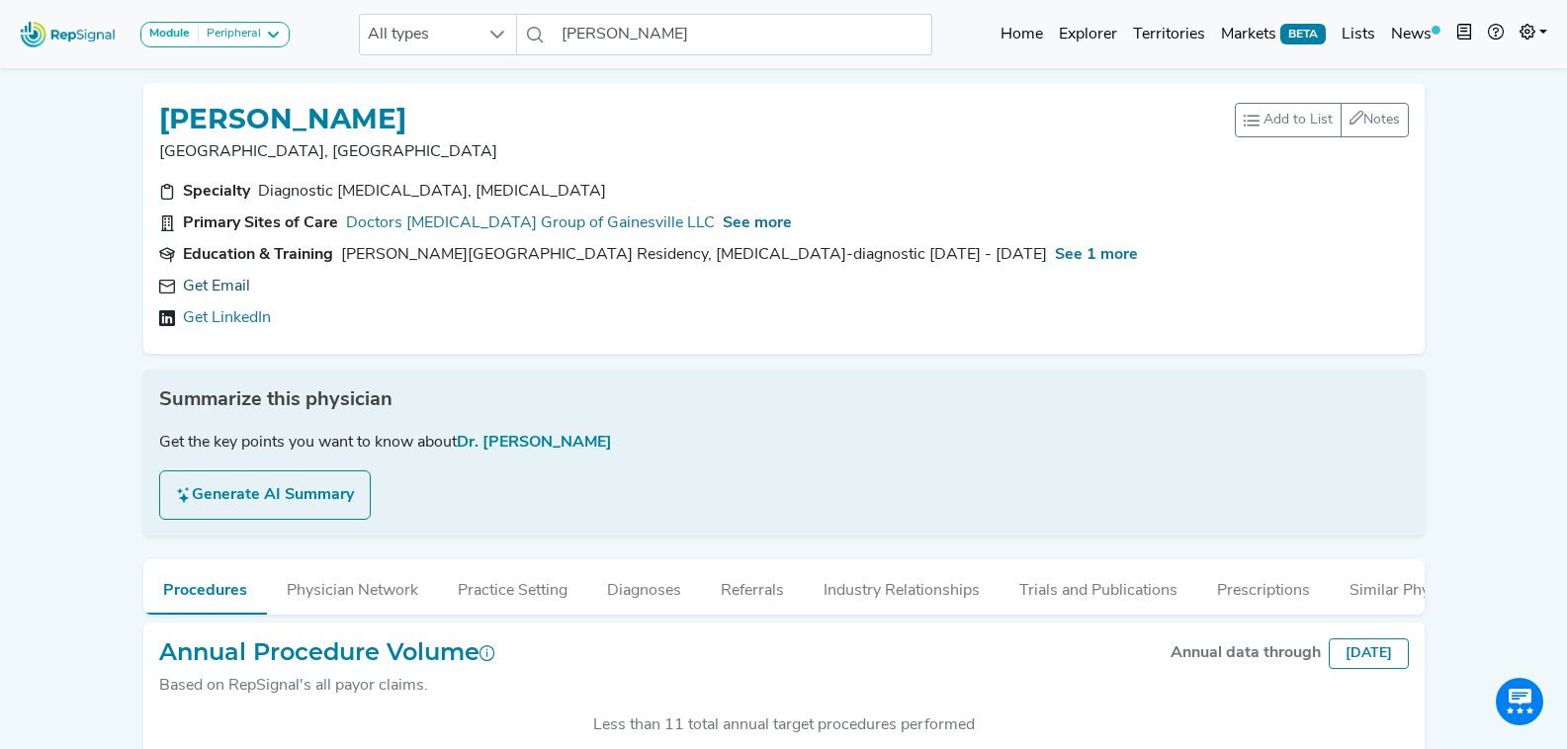
click at [225, 289] on link "Get Email" at bounding box center [216, 287] width 67 height 24
click at [655, 54] on input "Donald Jackson" at bounding box center [743, 35] width 378 height 42
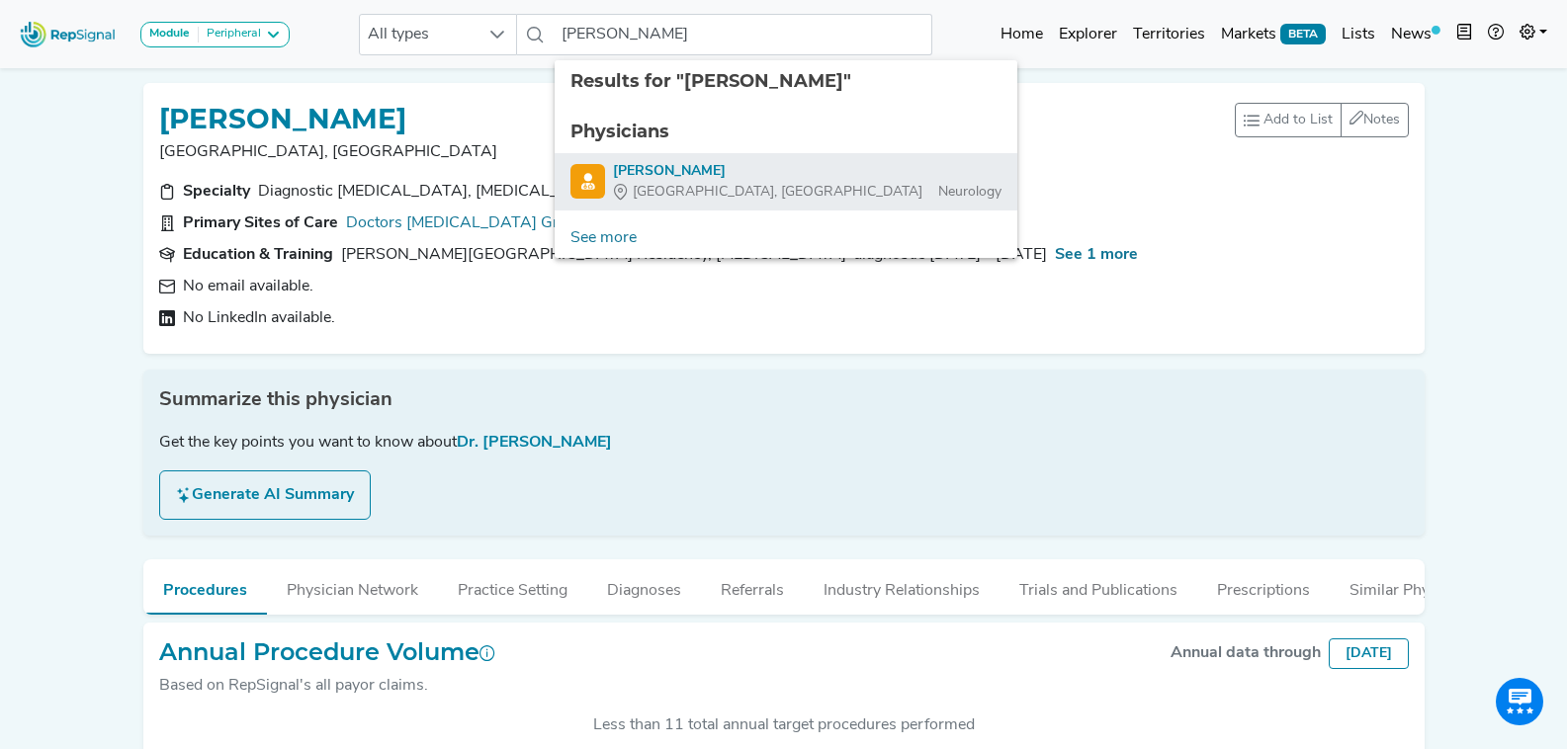
drag, startPoint x: 695, startPoint y: 157, endPoint x: 696, endPoint y: 171, distance: 13.9
click at [696, 171] on ul "Physicians Manish Jani Gainesville, FL Neurology" at bounding box center [786, 161] width 463 height 116
click at [696, 171] on div "Manish Jani" at bounding box center [807, 171] width 389 height 21
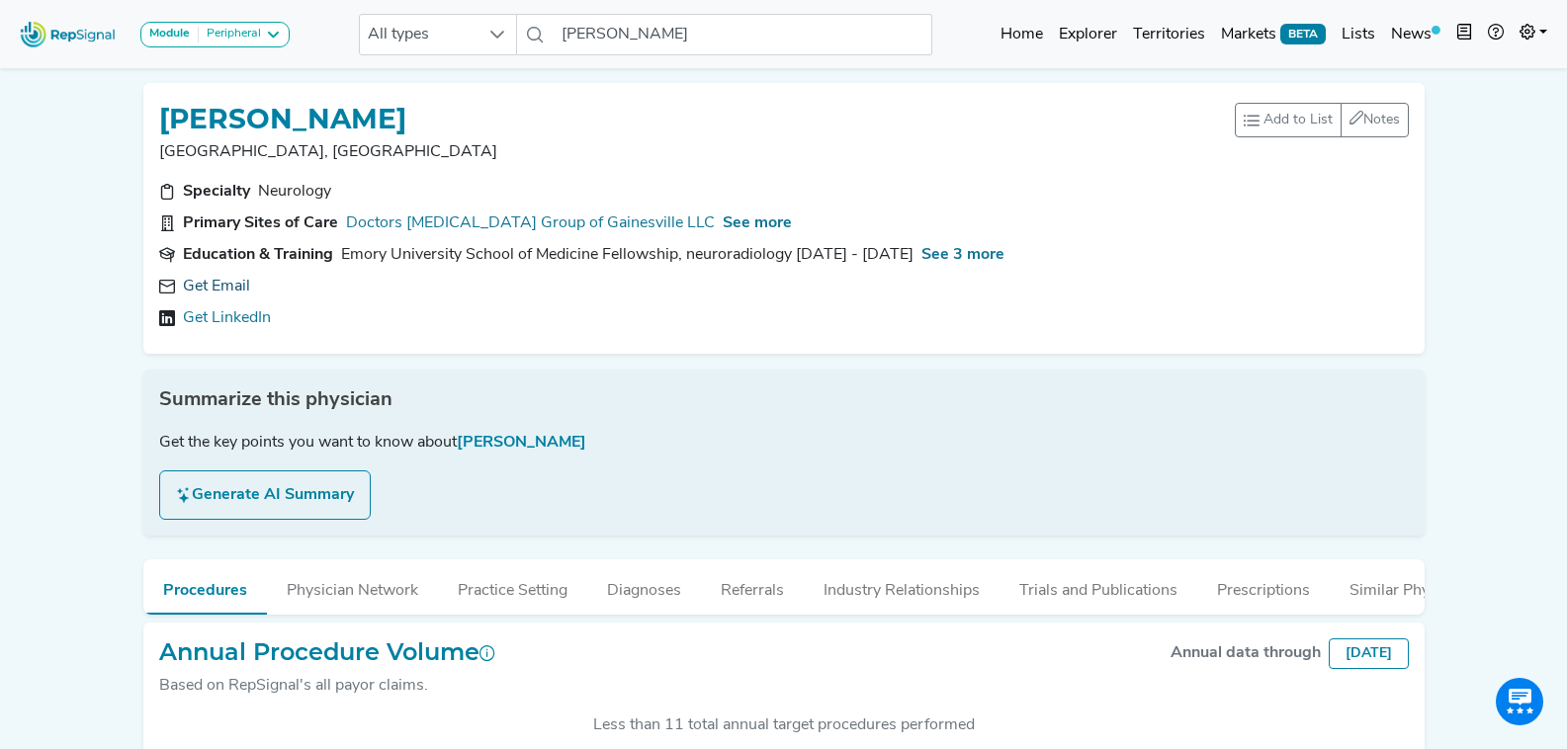
click at [225, 278] on link "Get Email" at bounding box center [216, 287] width 67 height 24
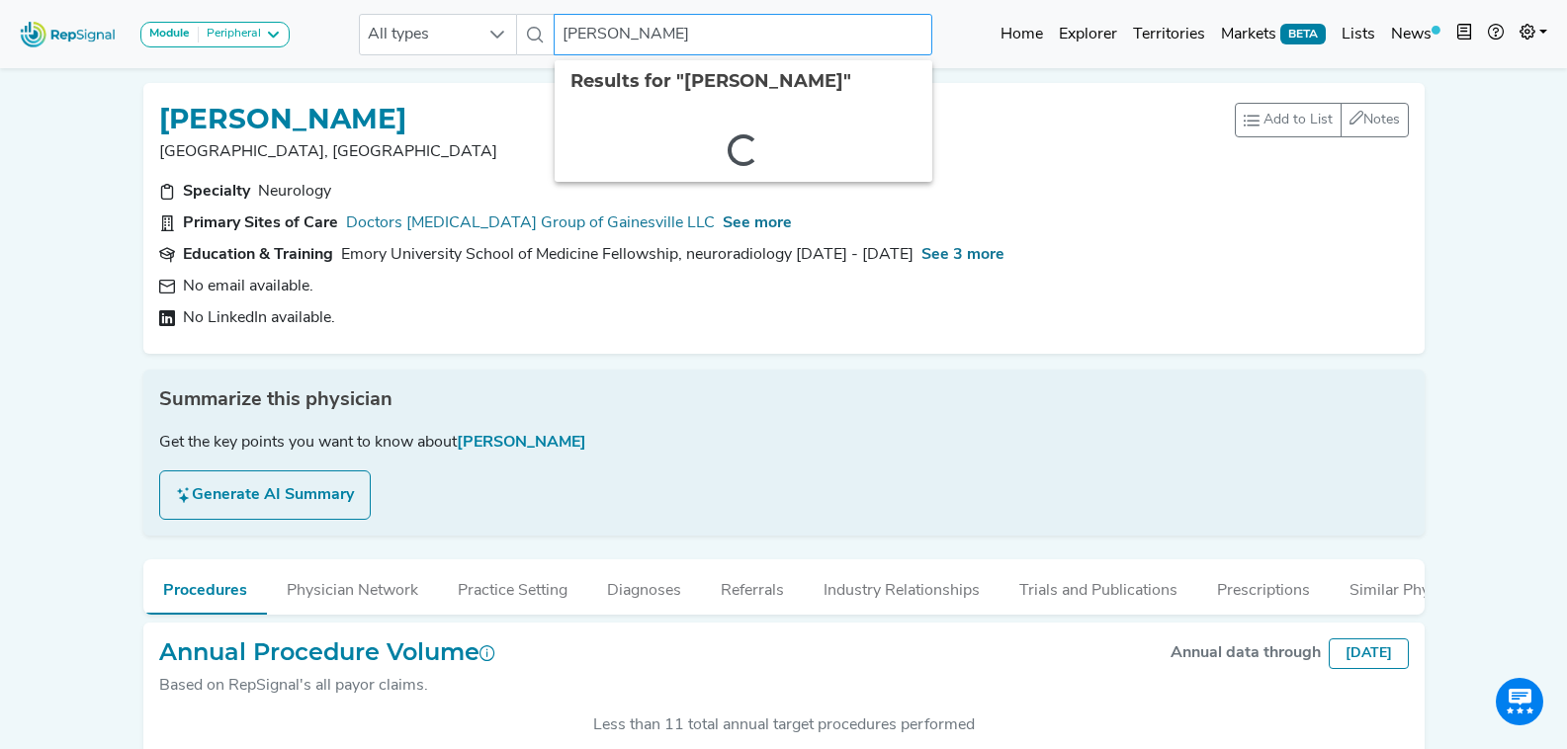
click at [650, 28] on input "Manish Jani" at bounding box center [743, 35] width 378 height 42
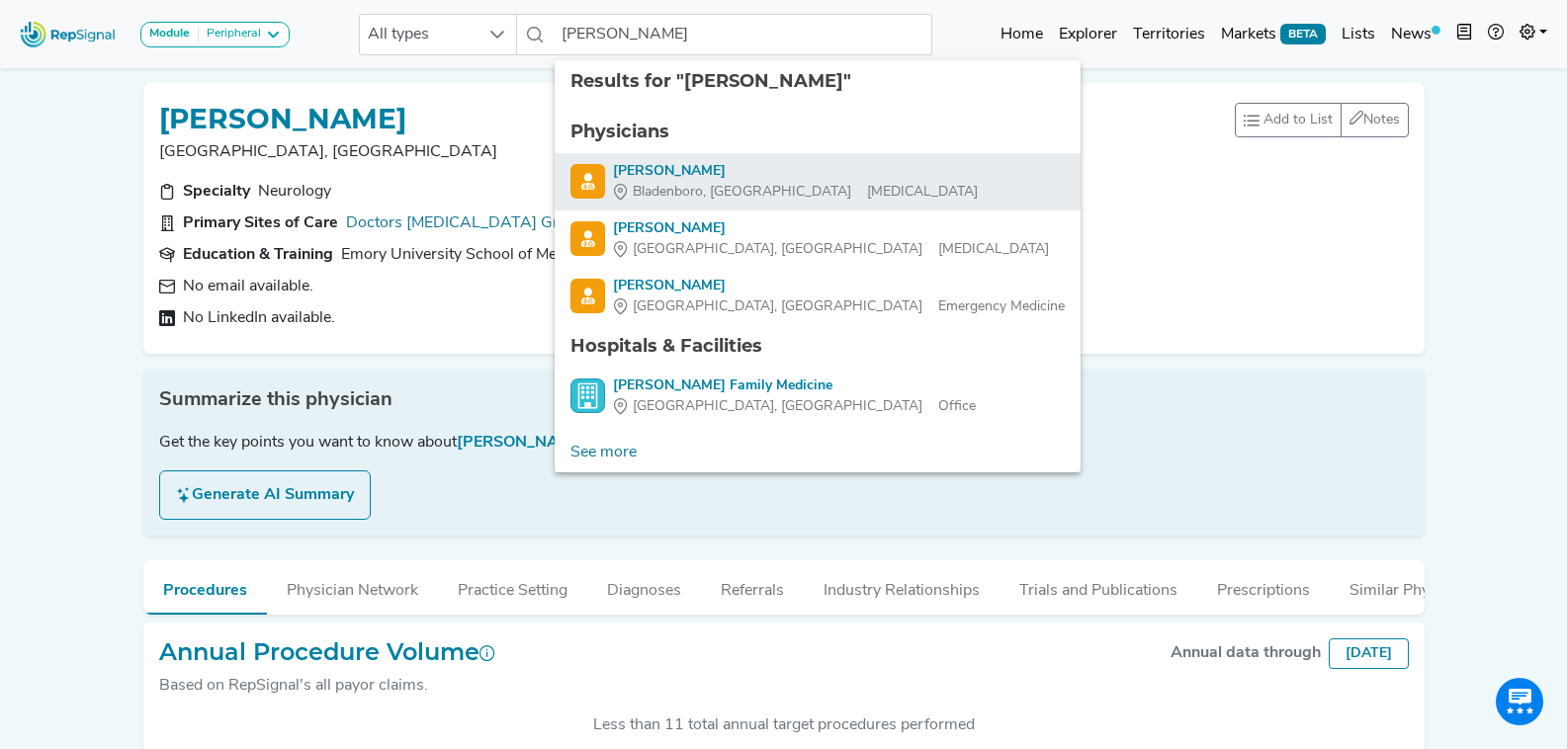
click at [742, 189] on div "Bladenboro, NC Geriatric Medicine" at bounding box center [795, 192] width 365 height 21
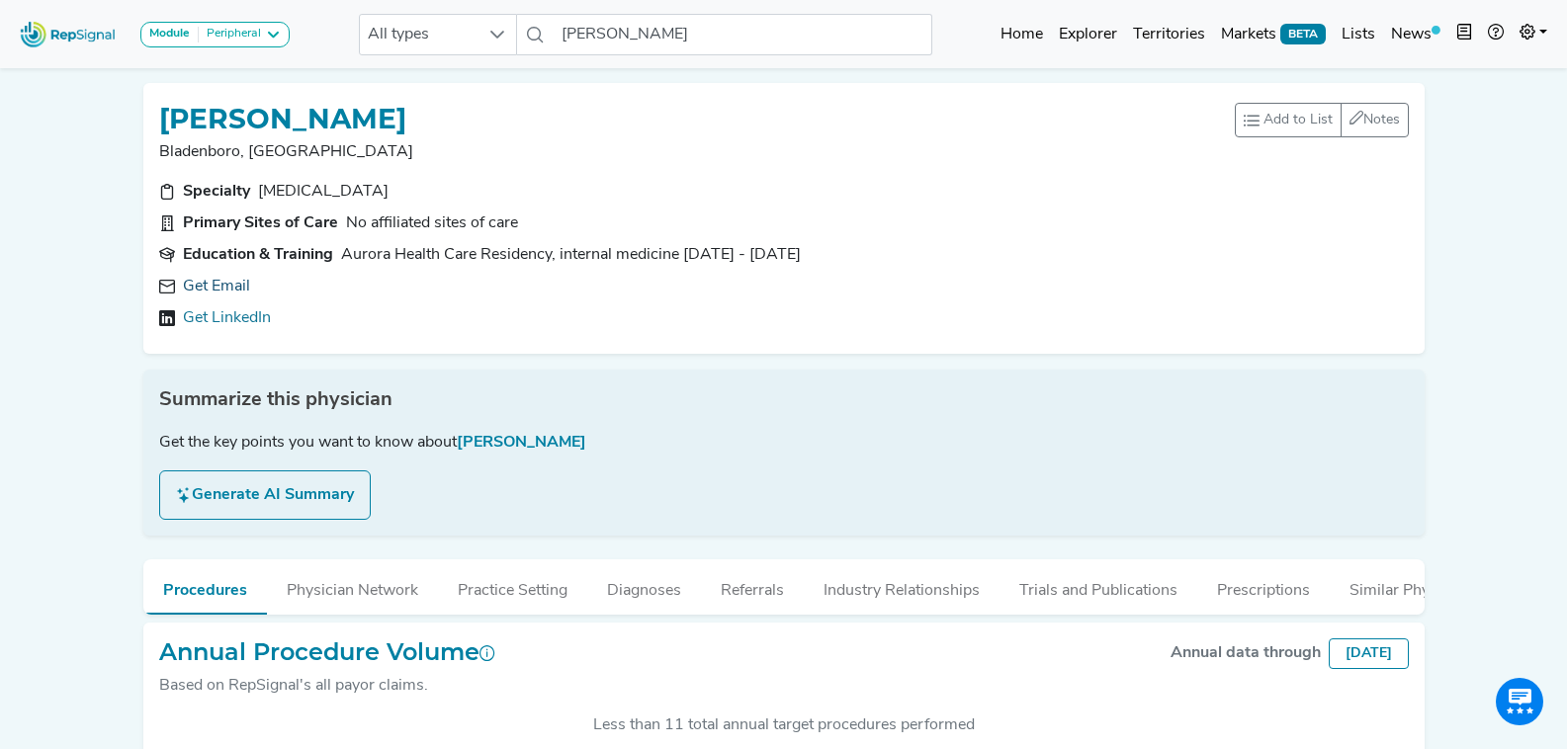
click at [212, 289] on link "Get Email" at bounding box center [216, 287] width 67 height 24
click at [753, 59] on div "Module Peripheral Bariatric Coronary MIS Balloon Procedures Peripheral All type…" at bounding box center [783, 34] width 1567 height 52
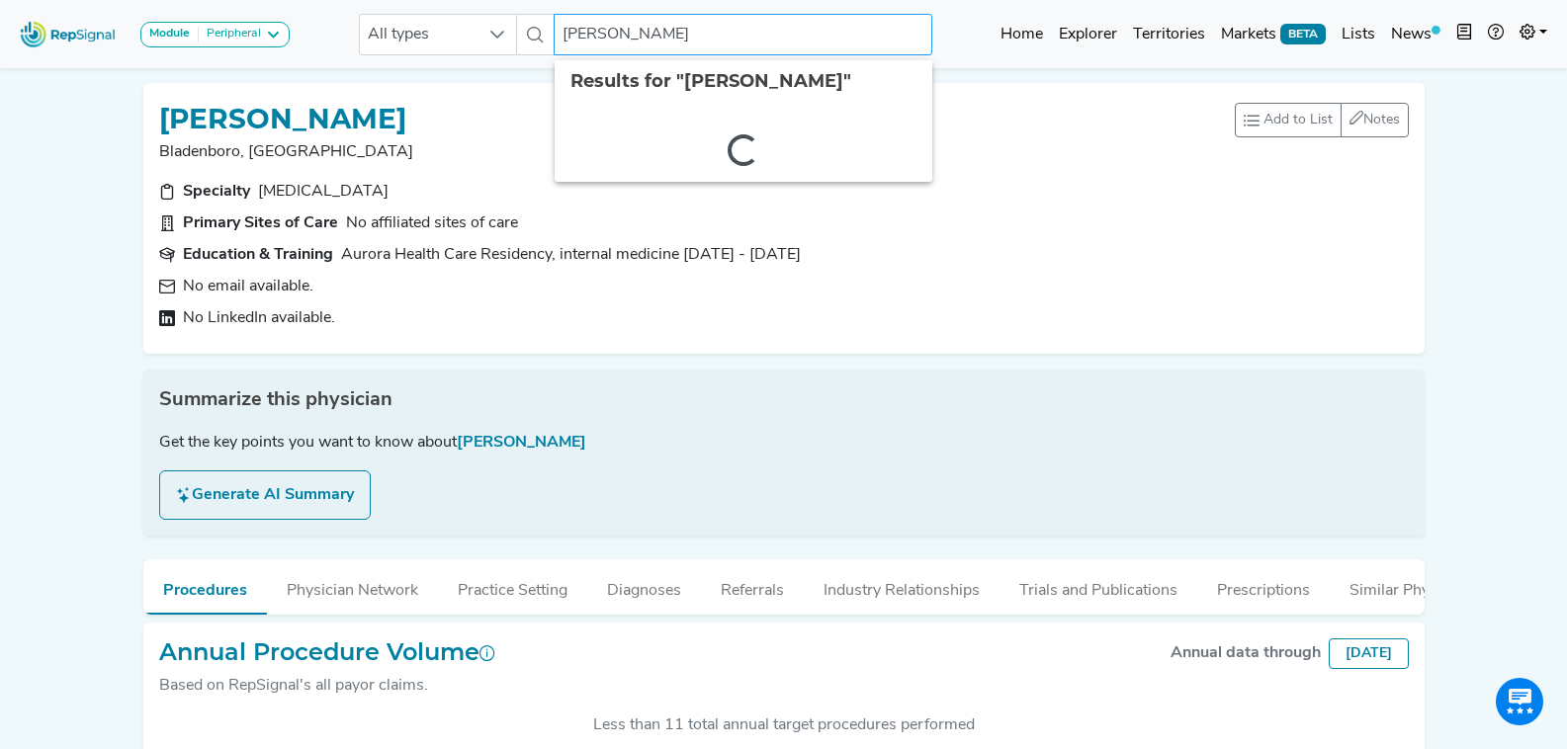
click at [749, 34] on input "Jong Kim" at bounding box center [743, 35] width 378 height 42
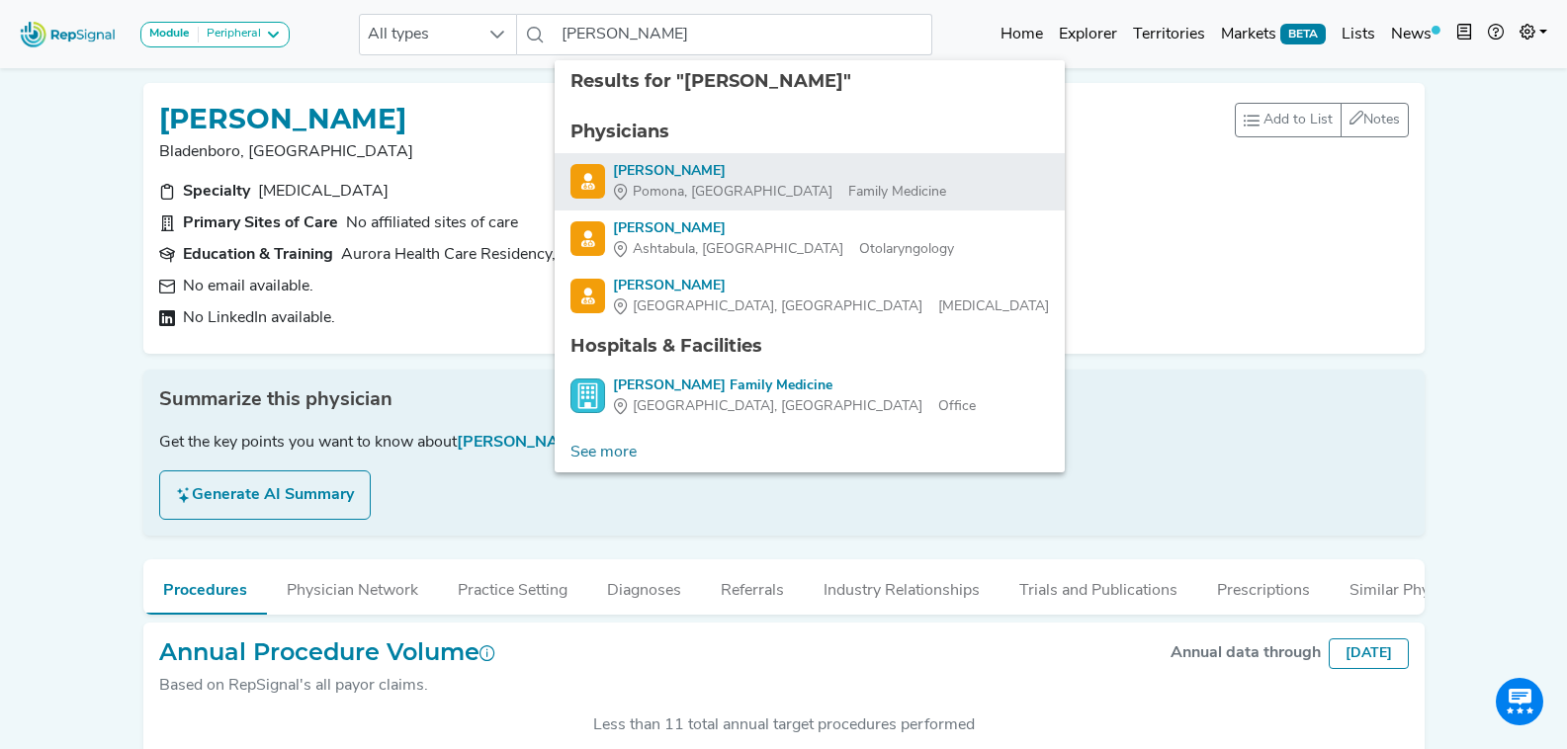
click at [756, 188] on div "Pomona, CA Family Medicine" at bounding box center [779, 192] width 333 height 21
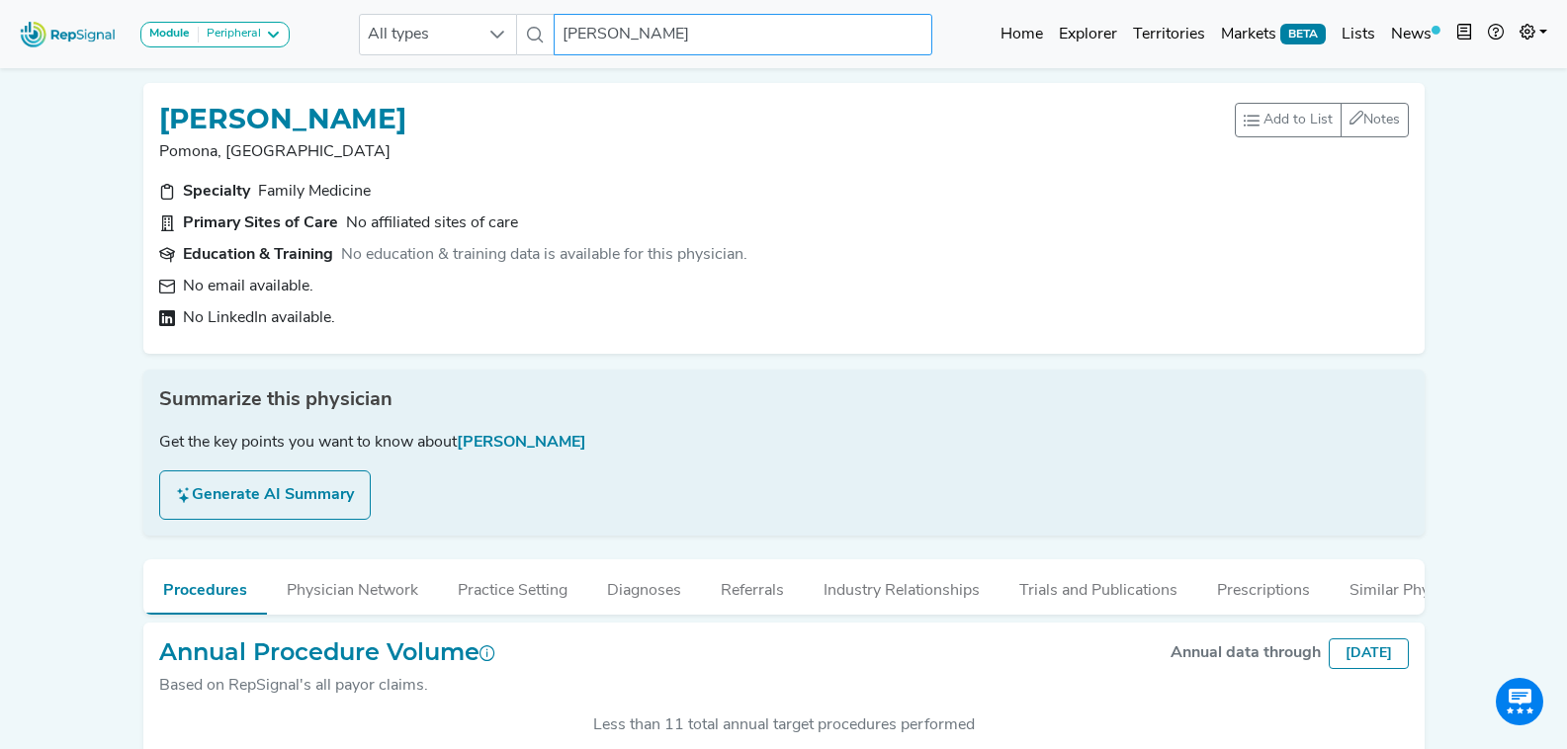
click at [732, 38] on input "Jong Kim" at bounding box center [743, 35] width 378 height 42
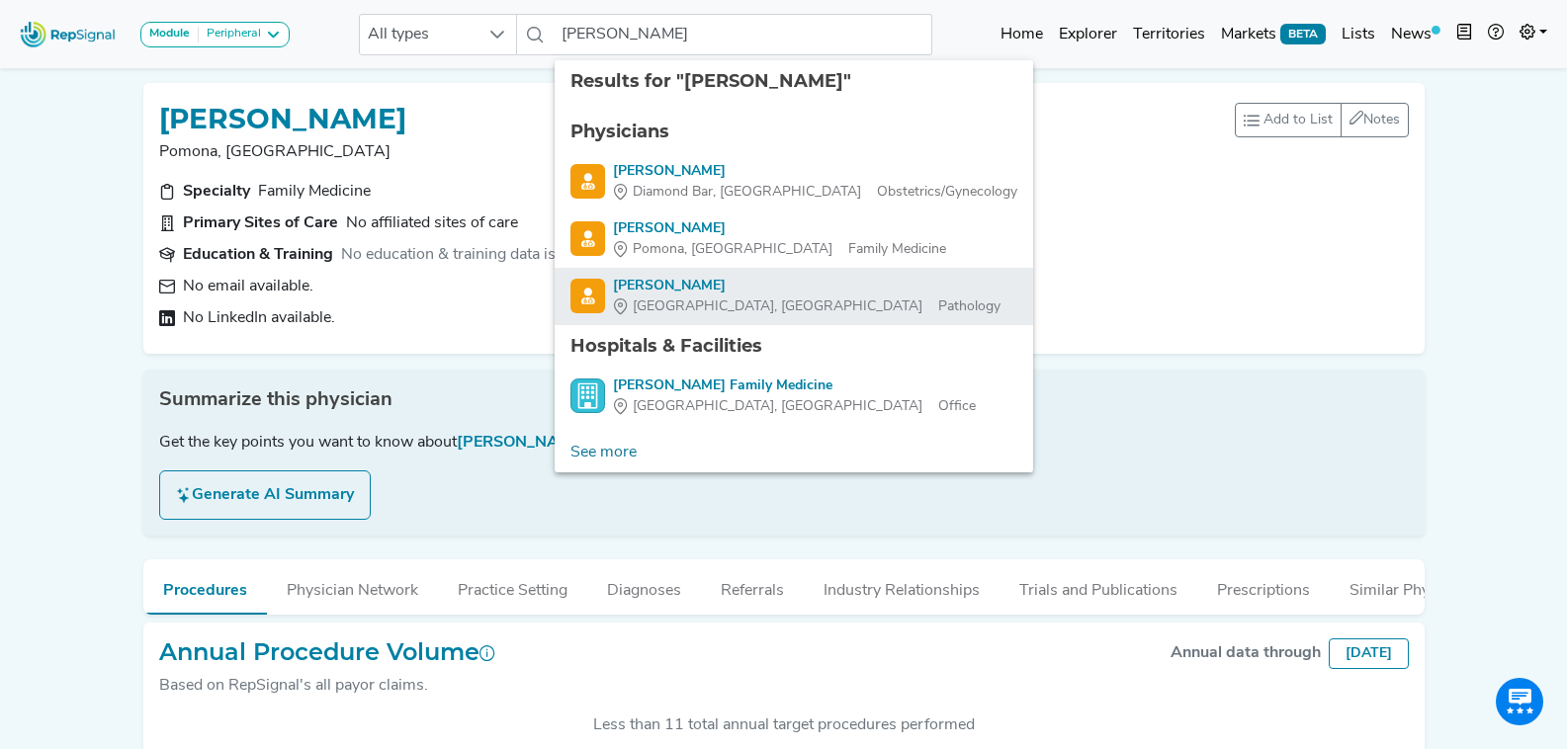
click at [763, 297] on div "Gainesville, FL Pathology" at bounding box center [807, 307] width 388 height 21
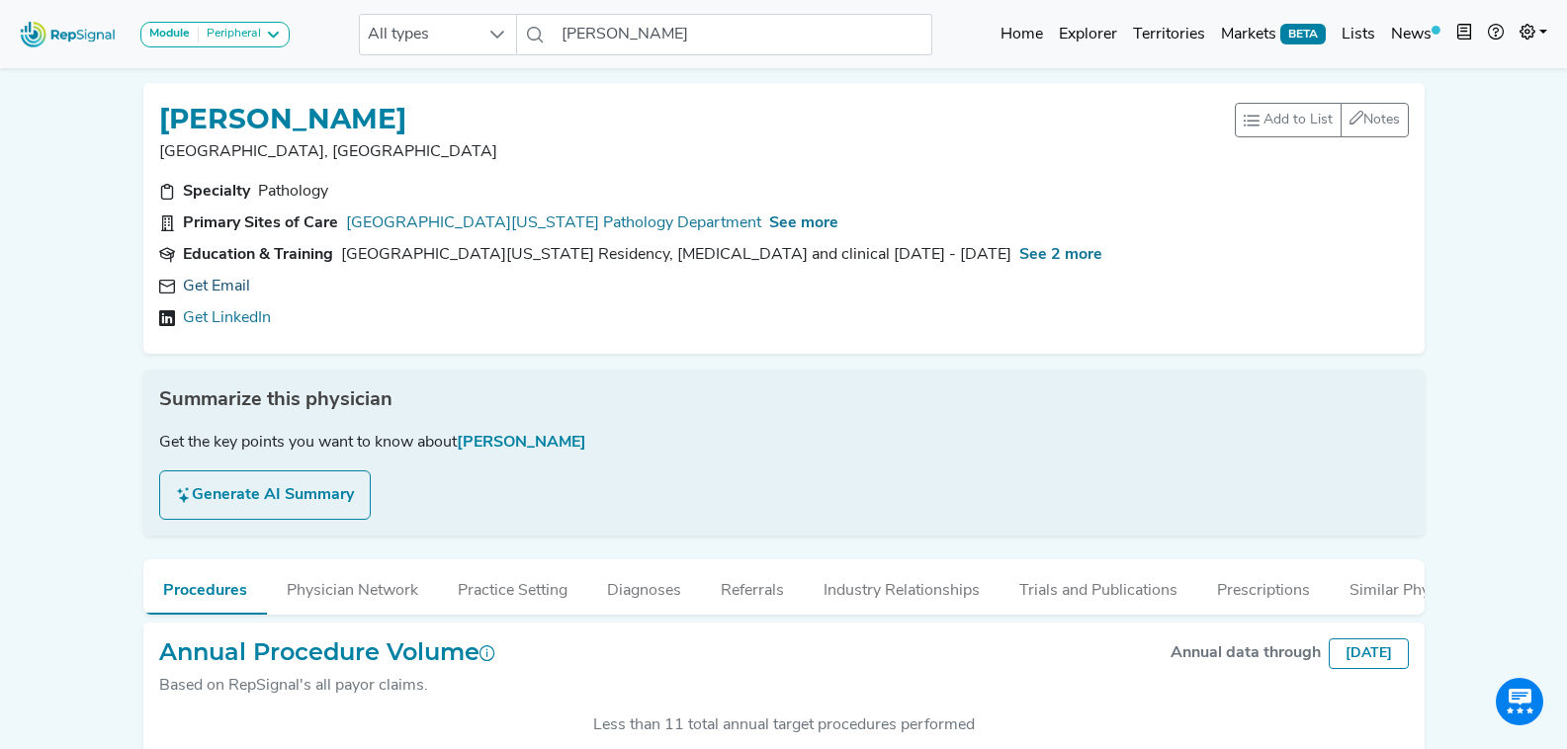
click at [232, 288] on link "Get Email" at bounding box center [216, 287] width 67 height 24
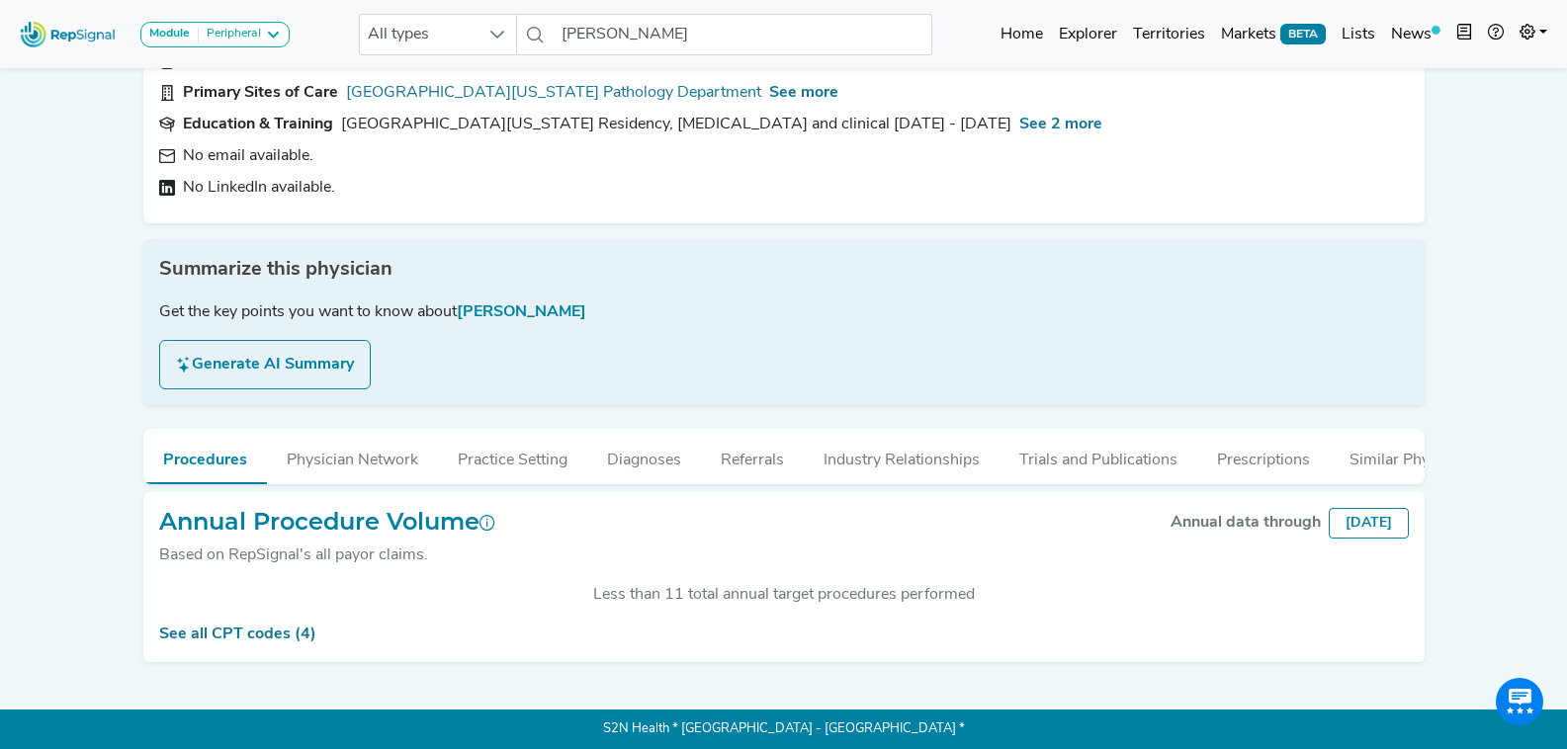
scroll to position [145, 0]
click at [638, 30] on input "Jong Kim" at bounding box center [743, 35] width 378 height 42
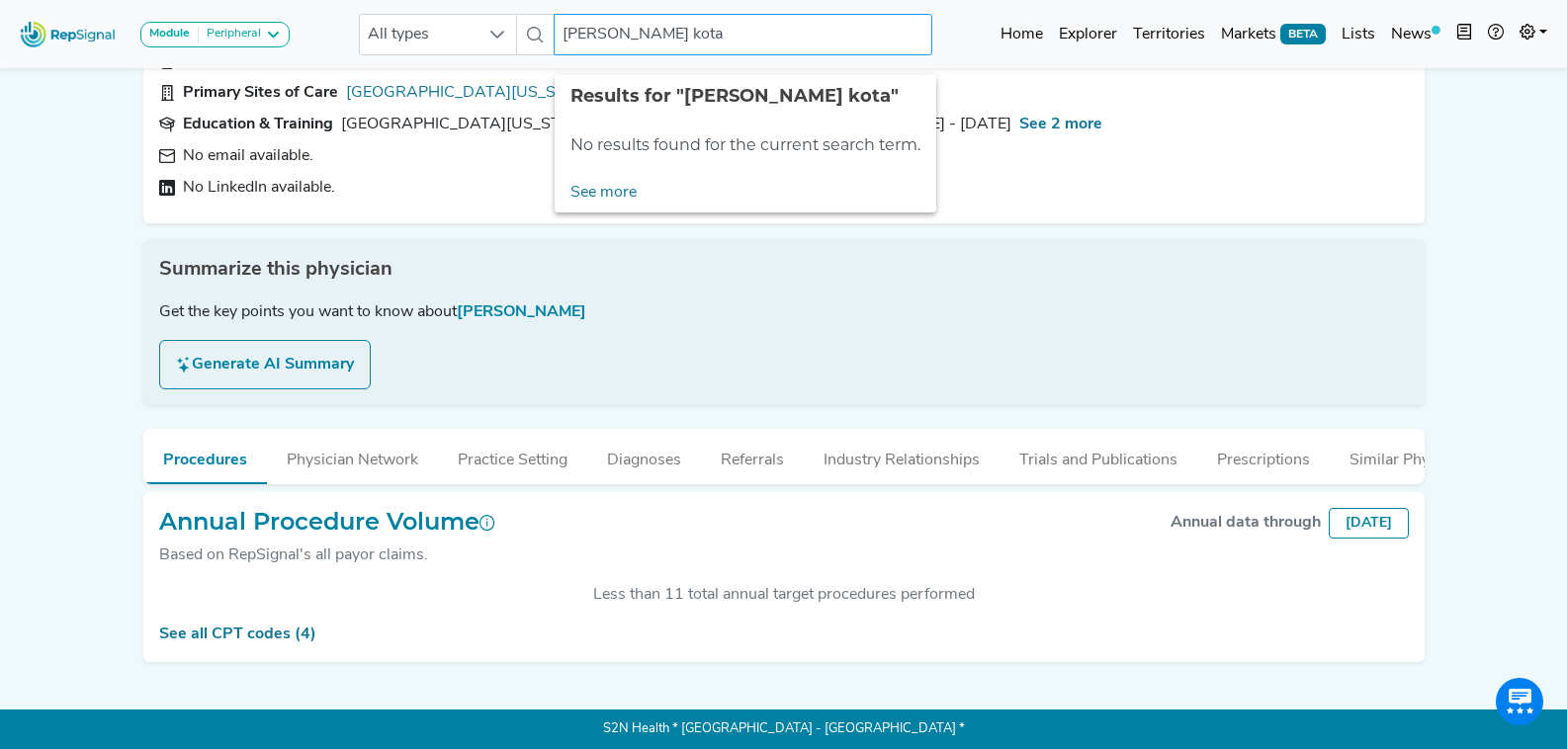
drag, startPoint x: 626, startPoint y: 28, endPoint x: 530, endPoint y: 37, distance: 96.3
click at [530, 37] on div "All types sriharsha kota No results found" at bounding box center [645, 35] width 573 height 42
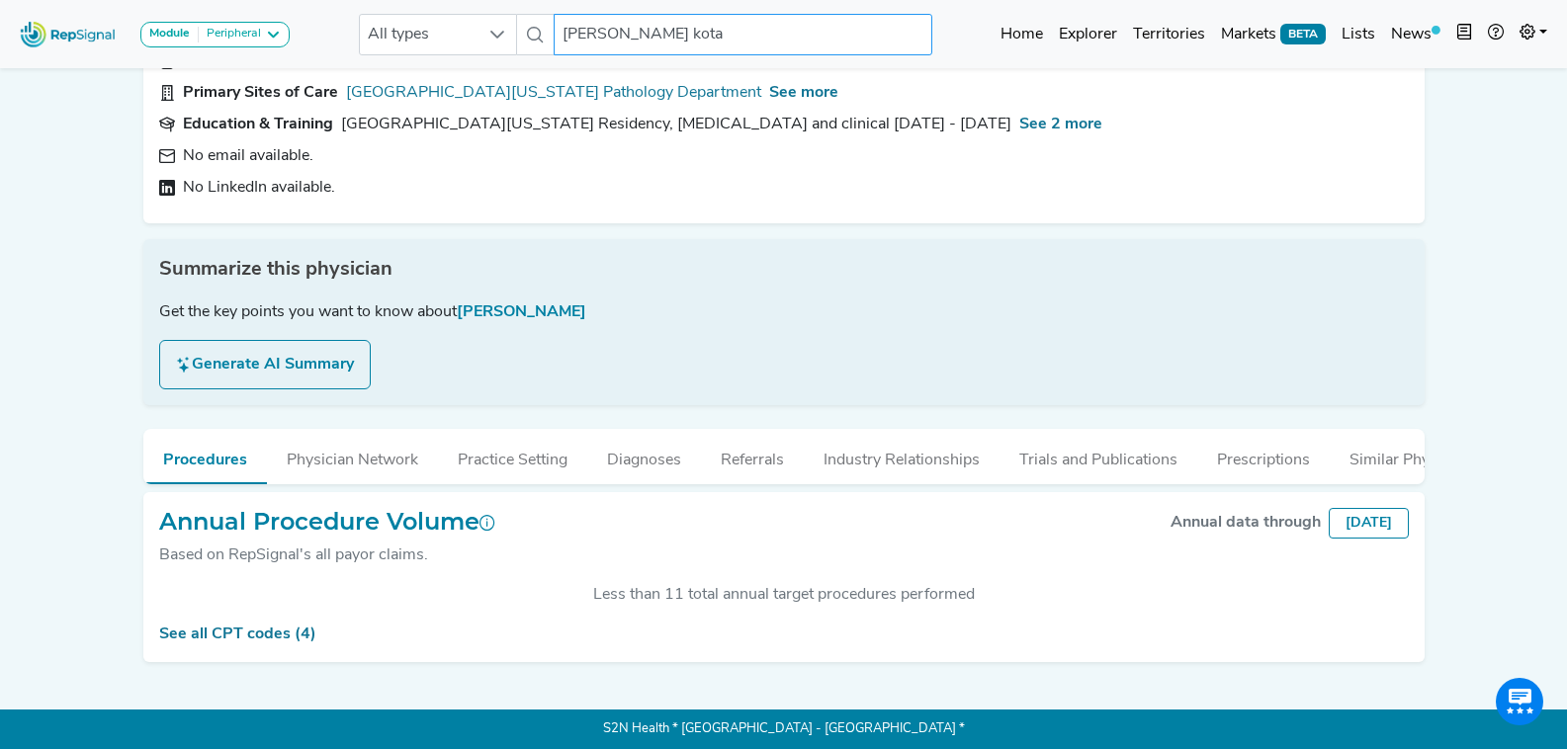
type input "kota"
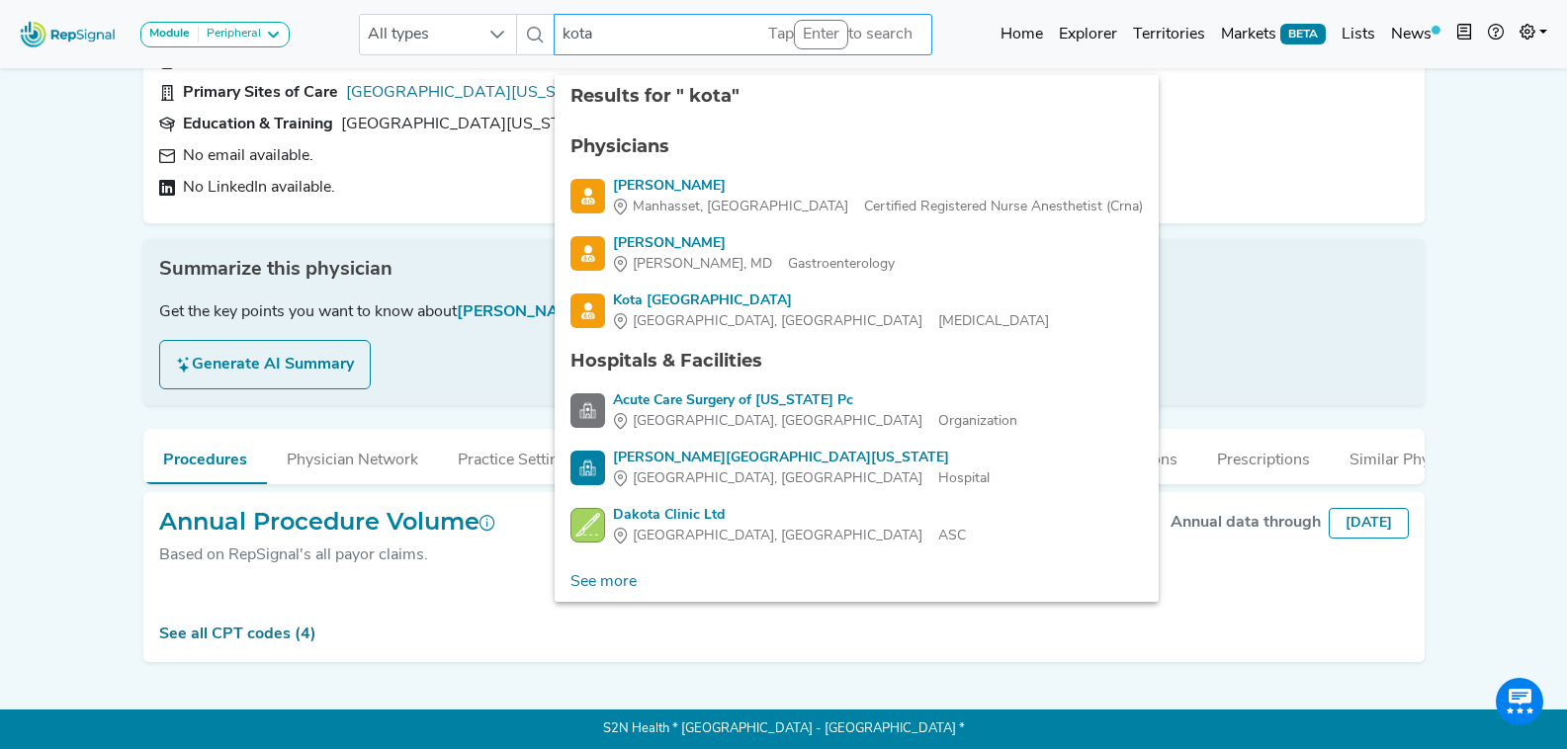
click at [695, 35] on input "kota" at bounding box center [743, 35] width 378 height 42
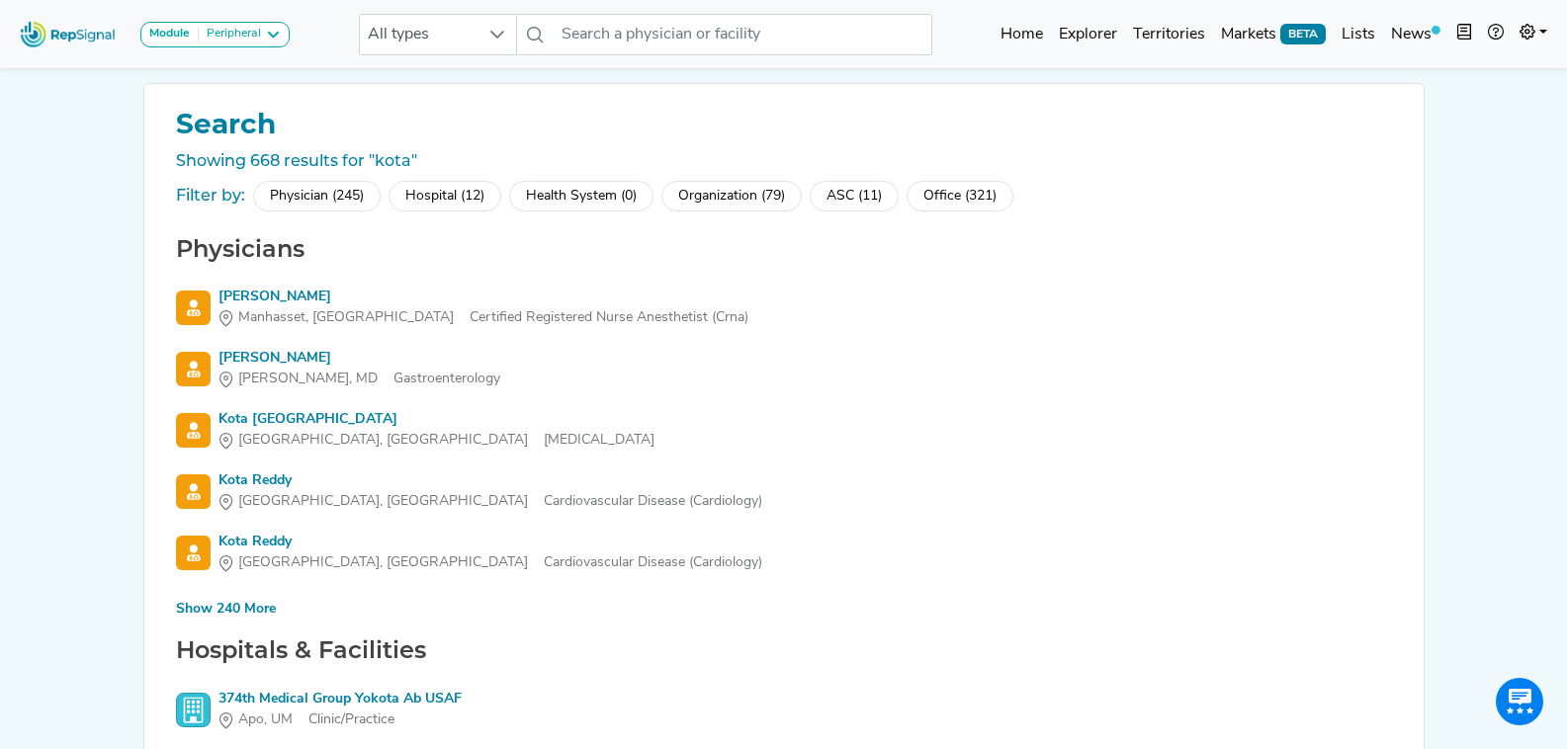
click at [237, 611] on div "Show 240 More" at bounding box center [226, 609] width 100 height 21
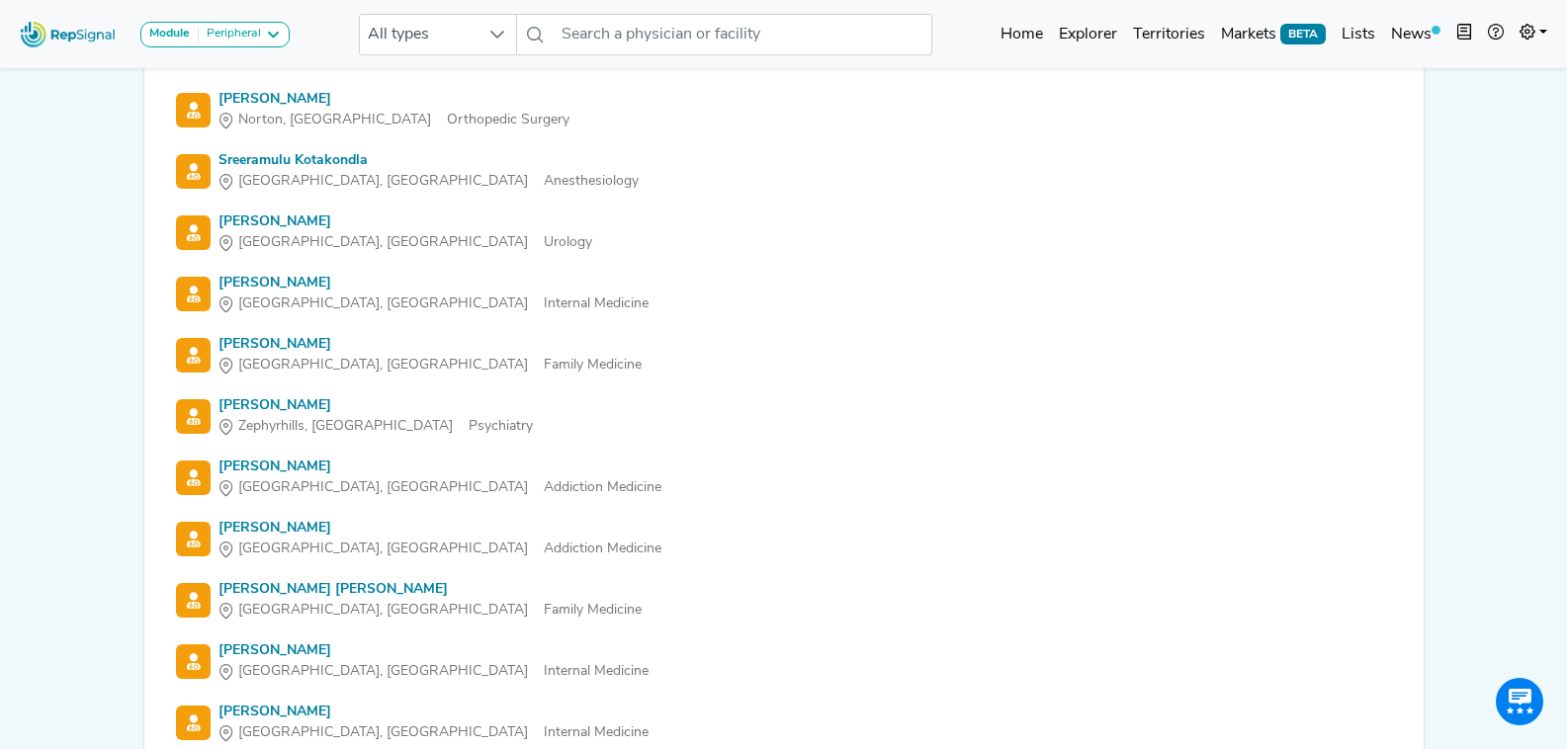
scroll to position [12706, 0]
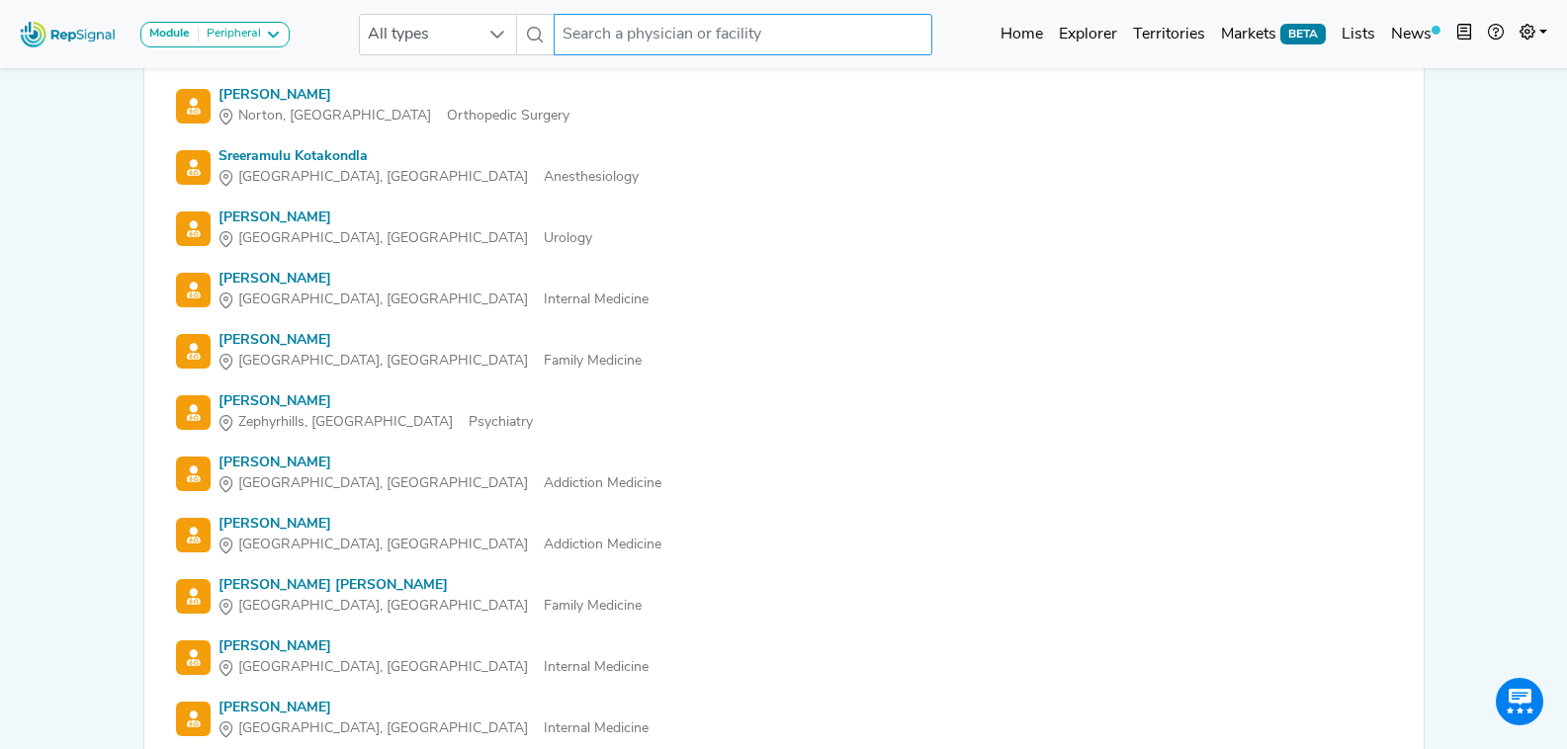
click at [760, 28] on input "text" at bounding box center [743, 35] width 378 height 42
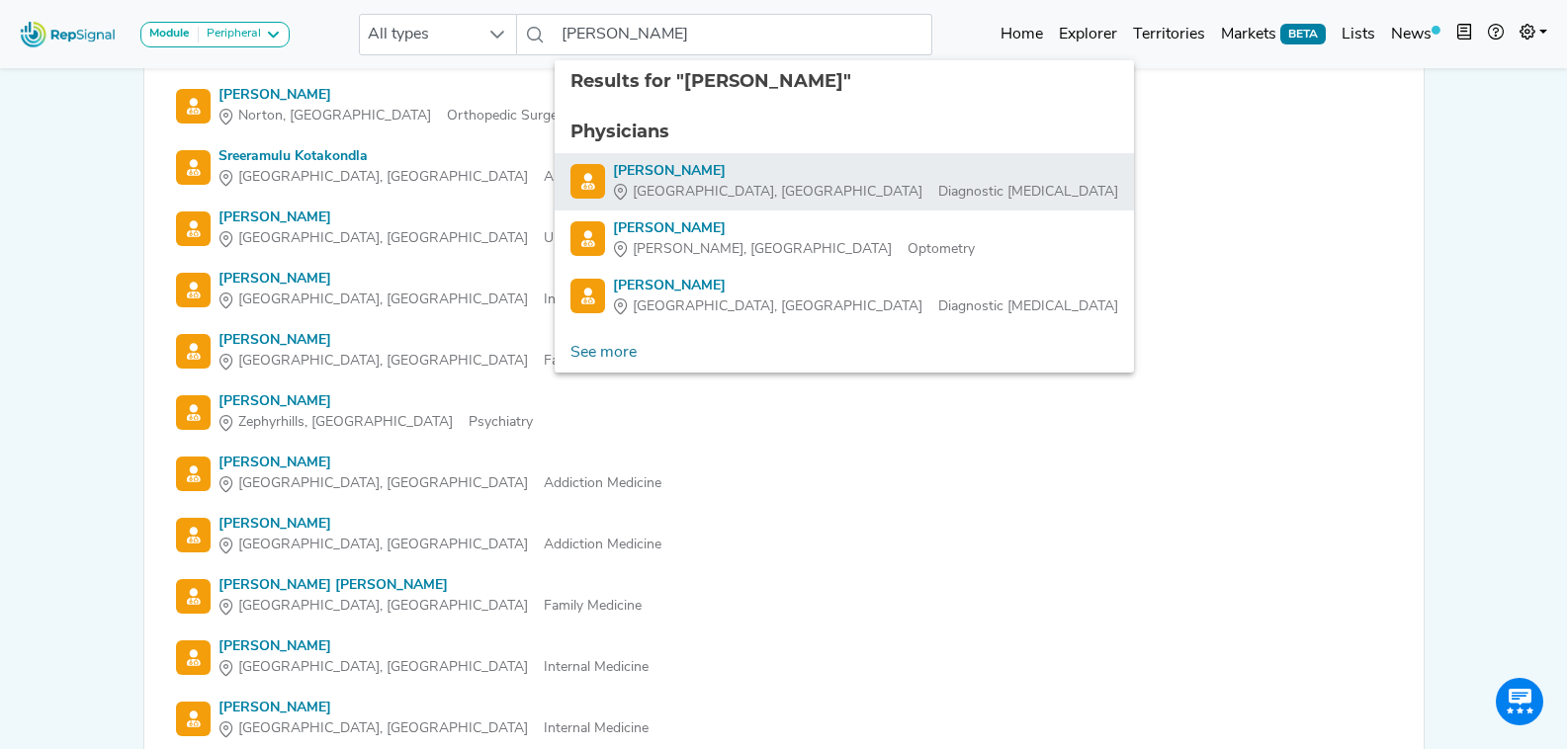
click at [765, 170] on div "Robert Mackey" at bounding box center [865, 171] width 505 height 21
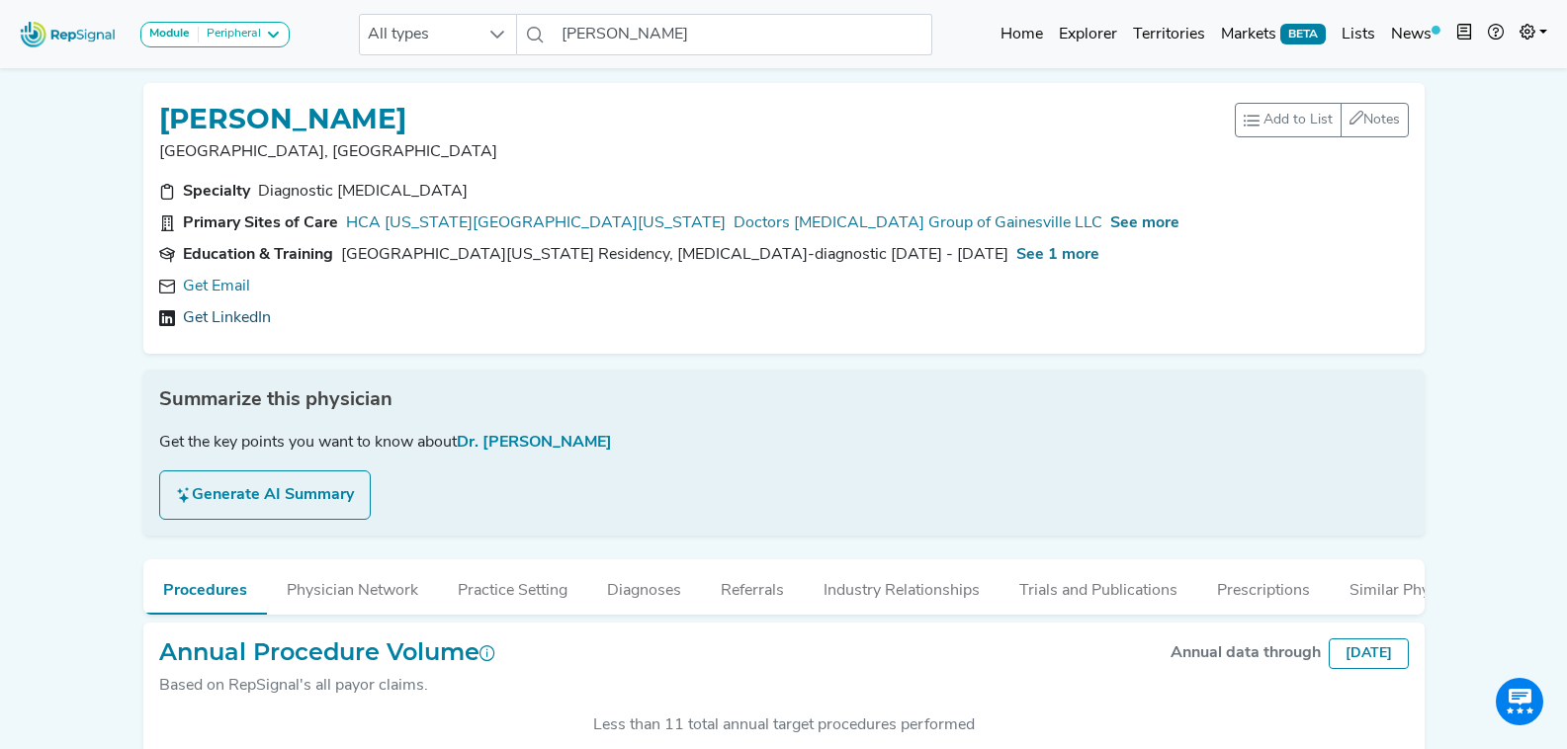
click at [225, 316] on link "Get LinkedIn" at bounding box center [227, 318] width 88 height 24
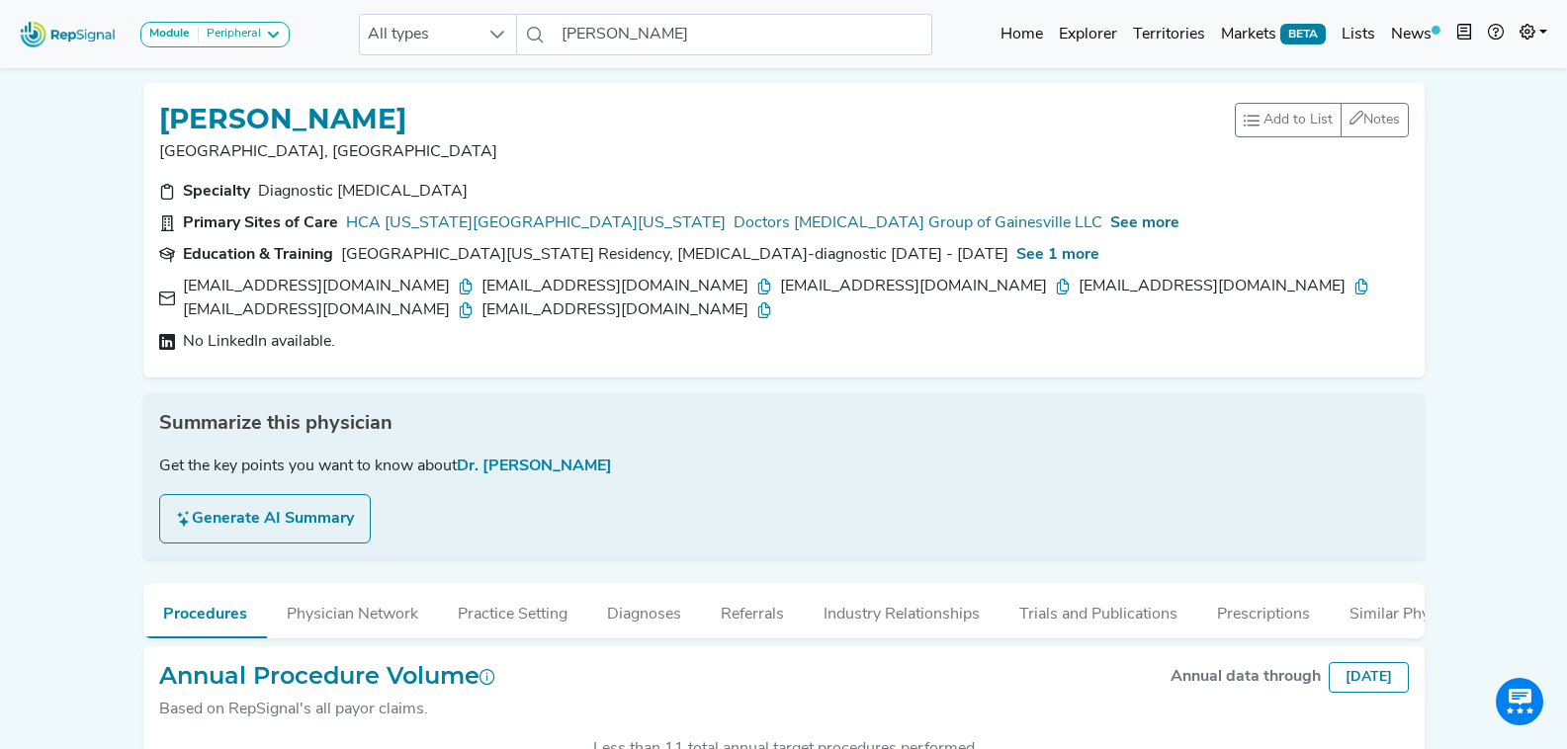
click at [458, 286] on icon at bounding box center [466, 287] width 16 height 16
click at [756, 291] on icon at bounding box center [764, 287] width 16 height 16
click at [1055, 286] on icon at bounding box center [1063, 287] width 16 height 16
click at [1353, 284] on icon at bounding box center [1361, 287] width 16 height 16
click at [474, 303] on icon at bounding box center [466, 311] width 16 height 16
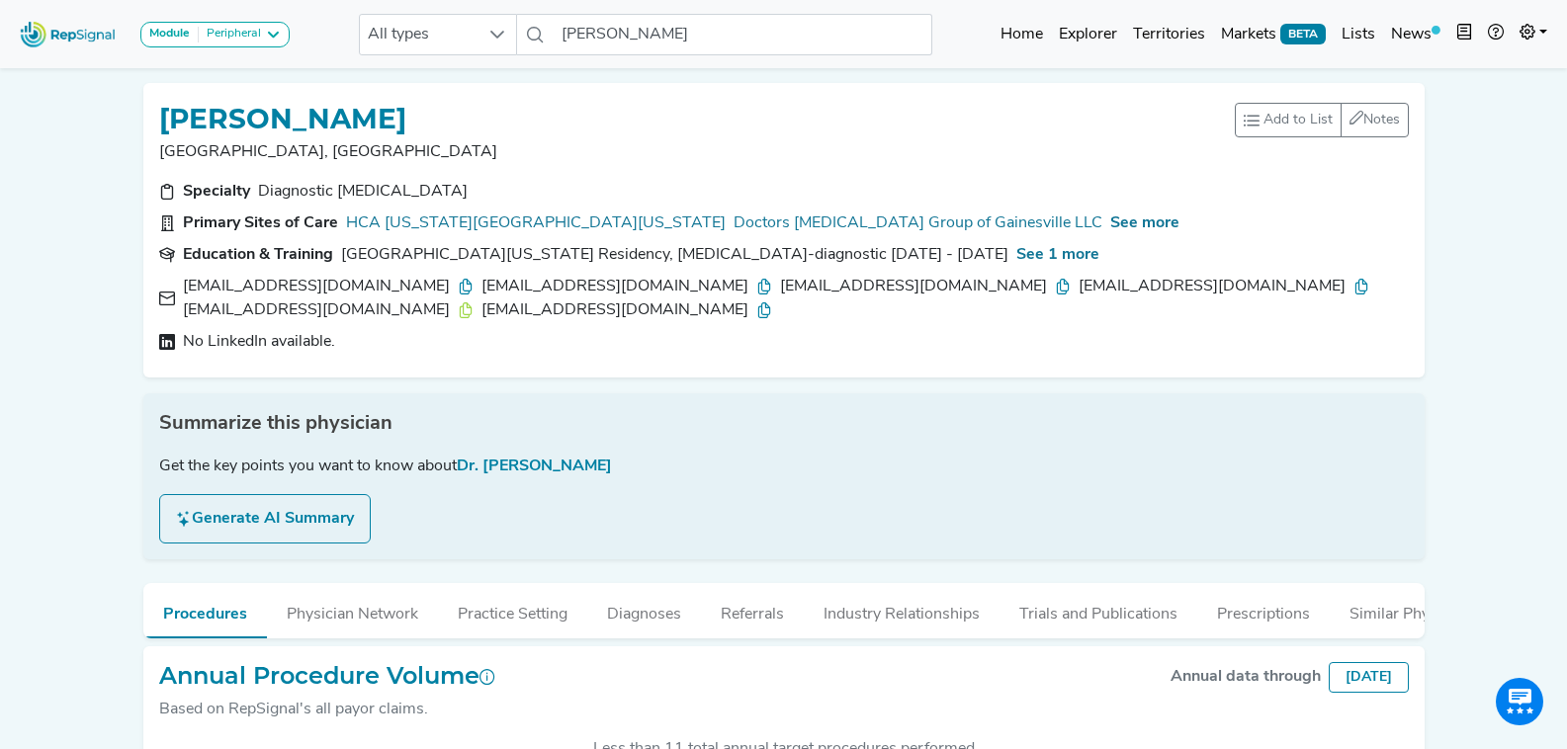
click at [772, 303] on icon at bounding box center [764, 311] width 16 height 16
click at [700, 40] on input "Robert Mackey" at bounding box center [743, 35] width 378 height 42
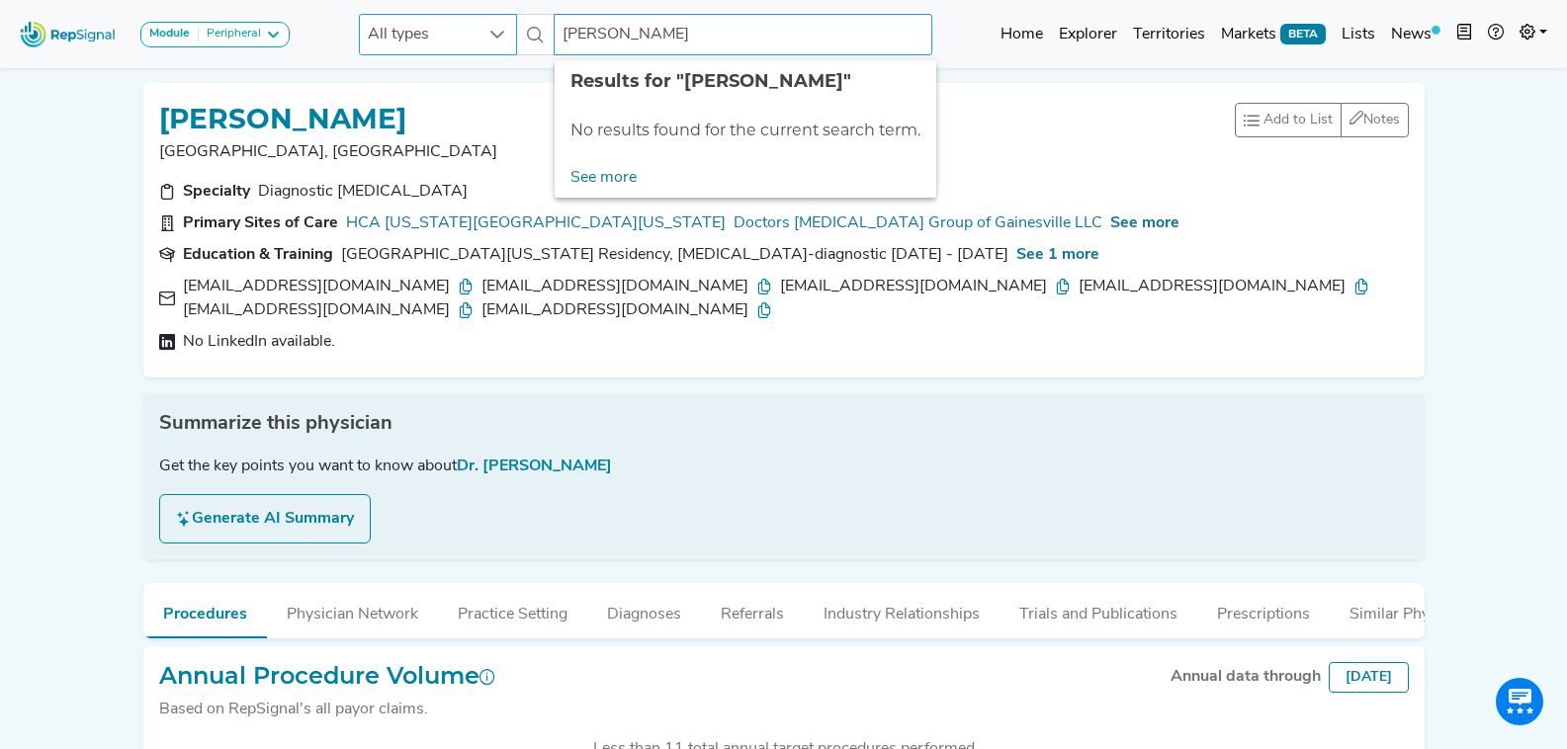
drag, startPoint x: 629, startPoint y: 29, endPoint x: 493, endPoint y: 37, distance: 135.7
click at [493, 37] on div "All types nicholas mcgarvery No results found" at bounding box center [645, 35] width 573 height 42
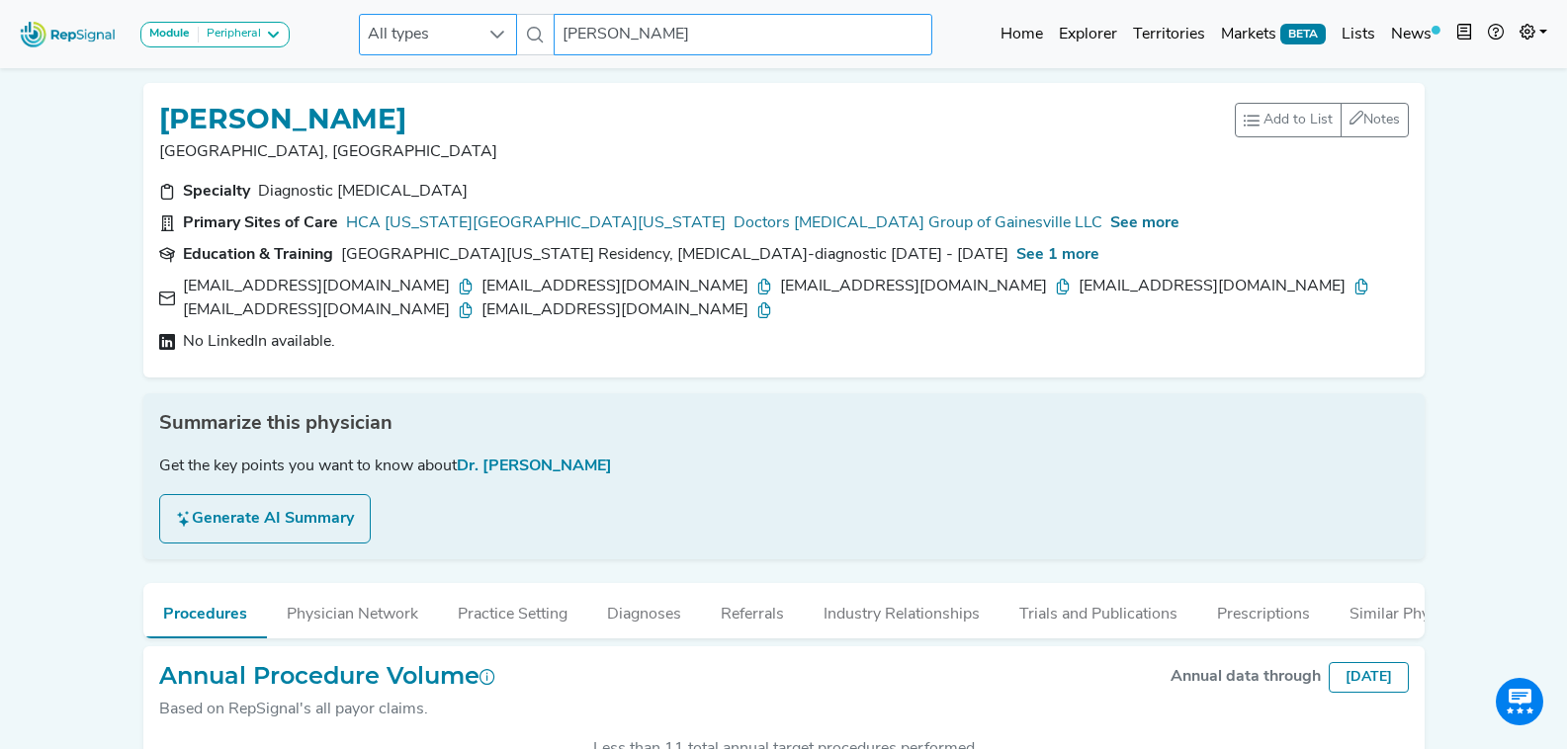
type input "mcgarvery"
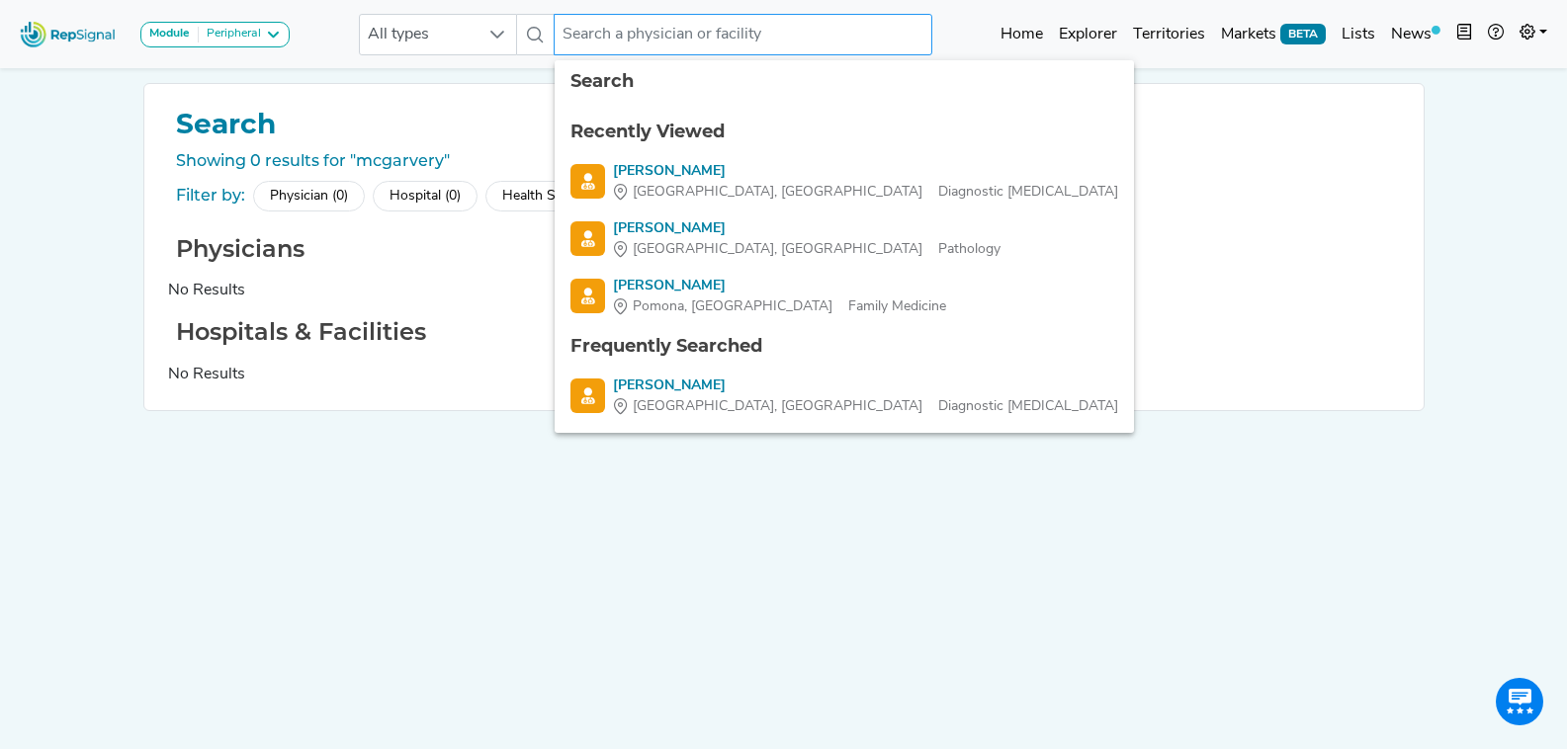
click at [692, 30] on input "text" at bounding box center [743, 35] width 378 height 42
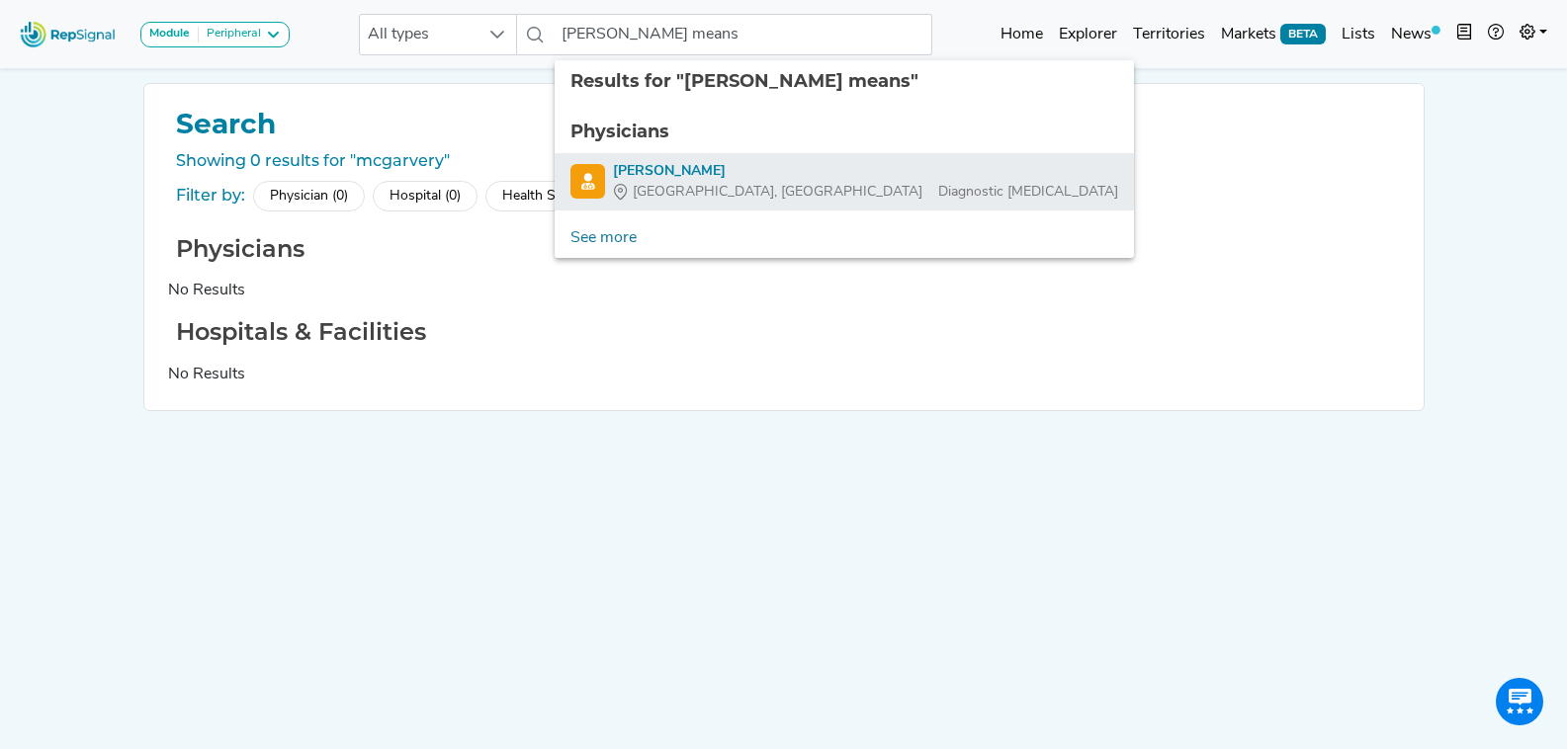
click at [741, 174] on div "Adam Means" at bounding box center [865, 171] width 505 height 21
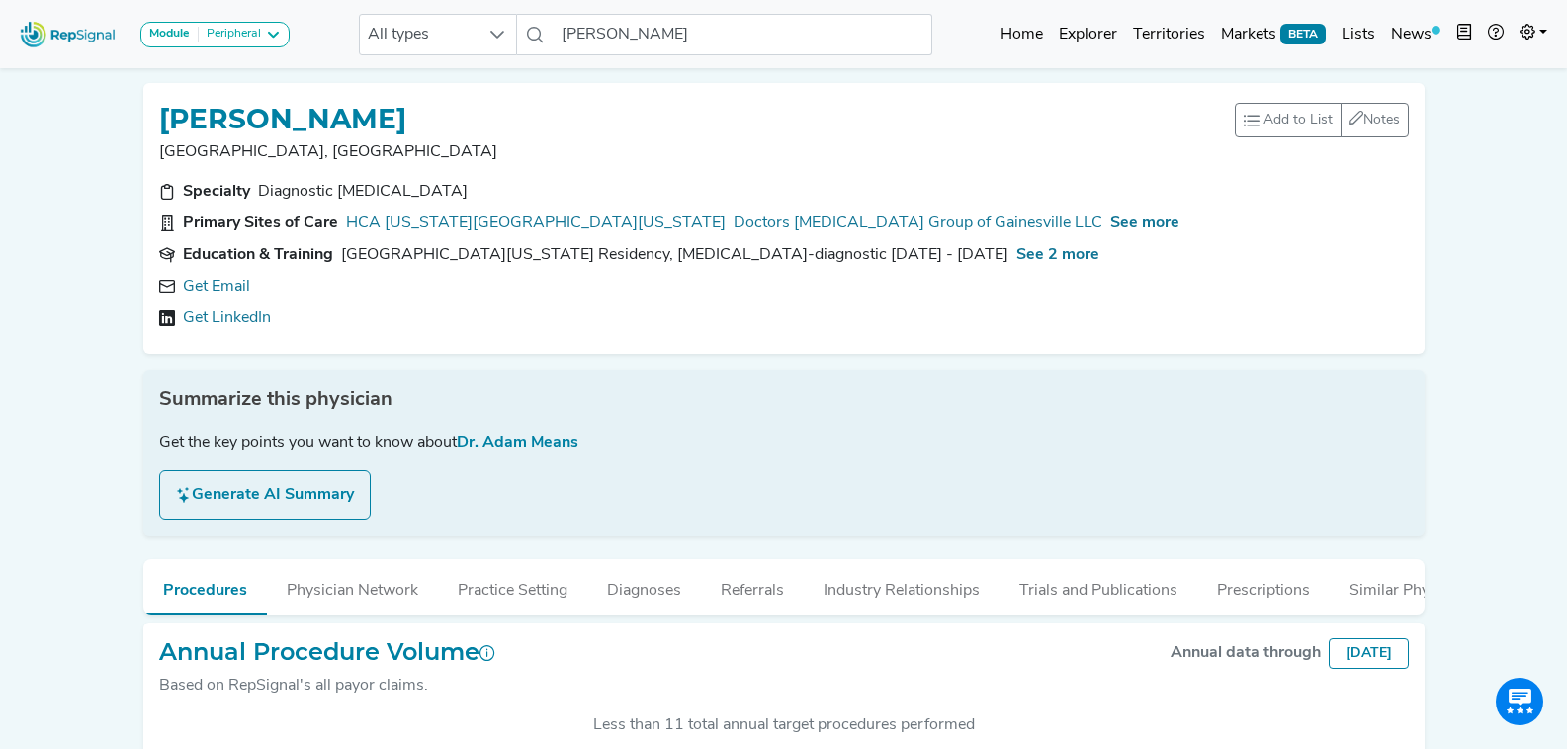
click at [232, 185] on div "Specialty" at bounding box center [216, 192] width 67 height 24
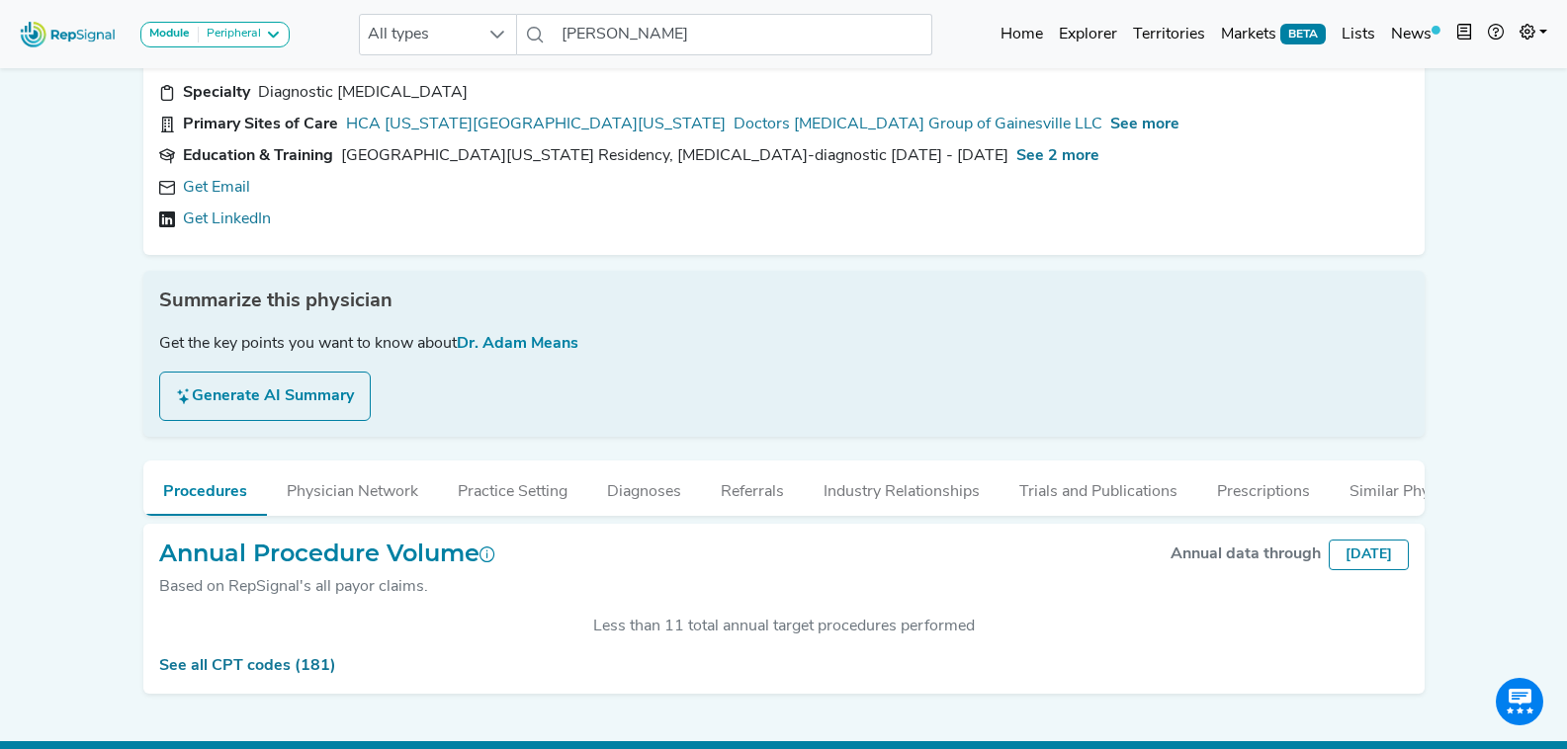
click at [232, 185] on link "Get Email" at bounding box center [216, 188] width 67 height 24
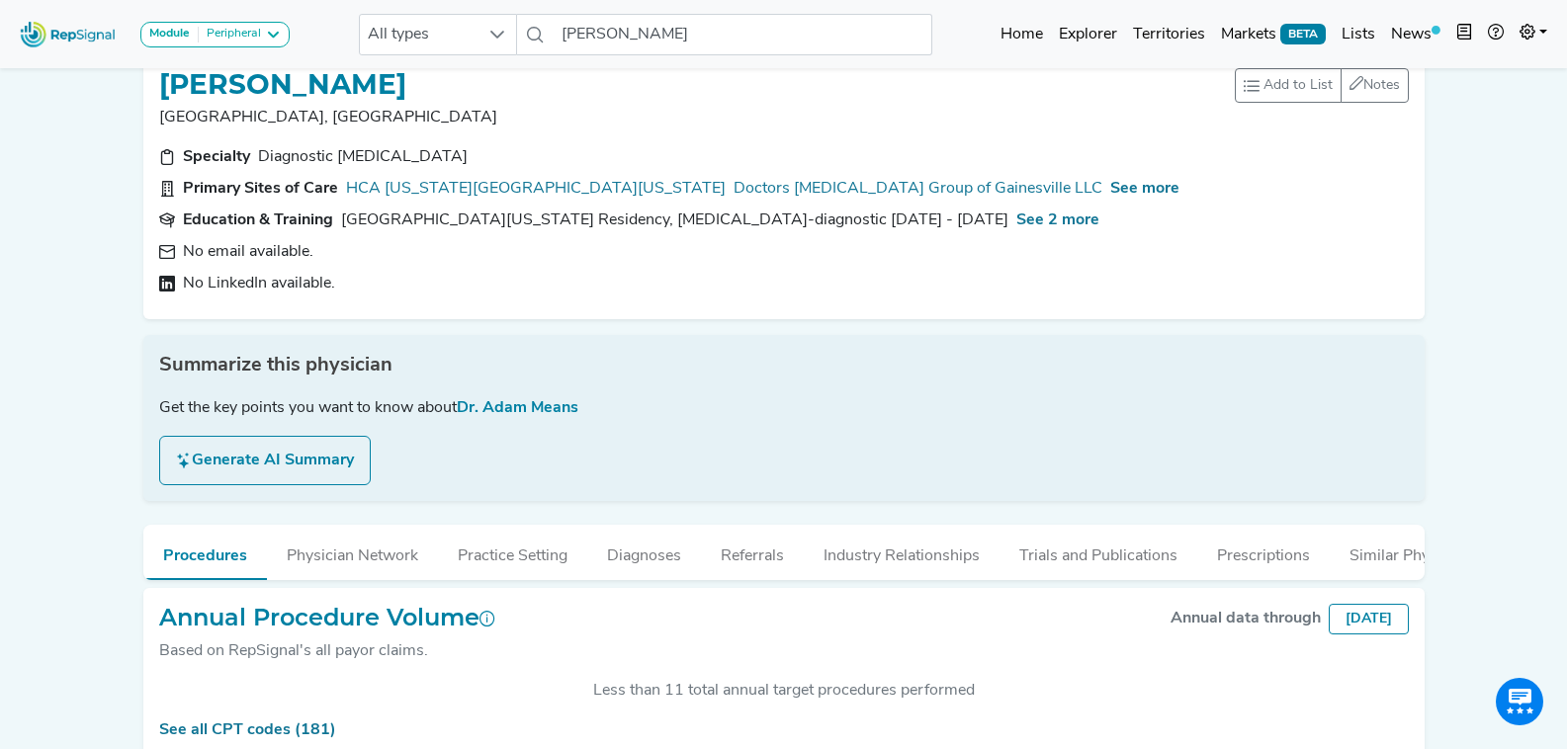
scroll to position [0, 0]
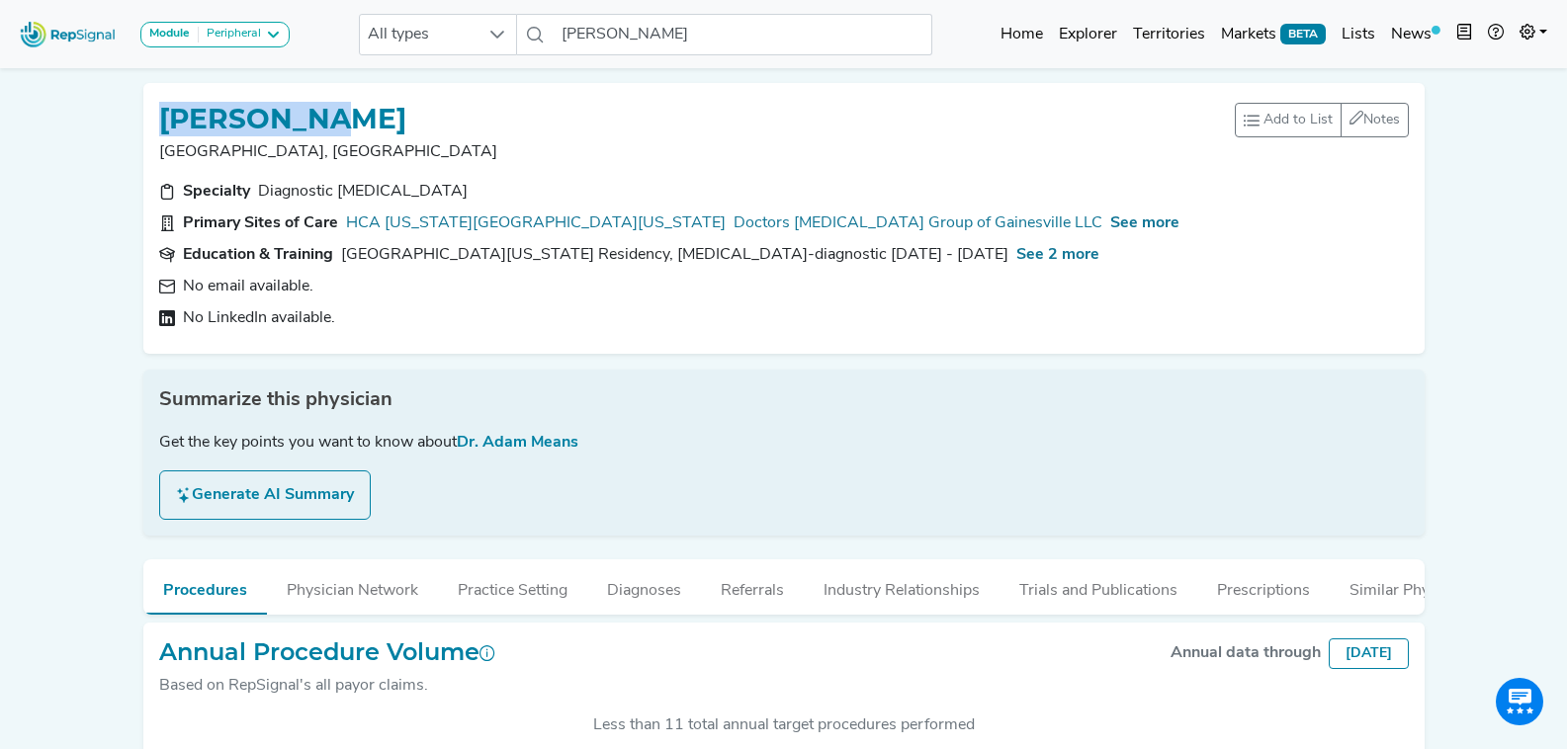
drag, startPoint x: 388, startPoint y: 122, endPoint x: 161, endPoint y: 94, distance: 228.1
click at [161, 94] on div "ADAM MEANS Gainesville, FL Add to List Recent Lists: Tristan - CPT 36902 - PTA …" at bounding box center [783, 218] width 1281 height 271
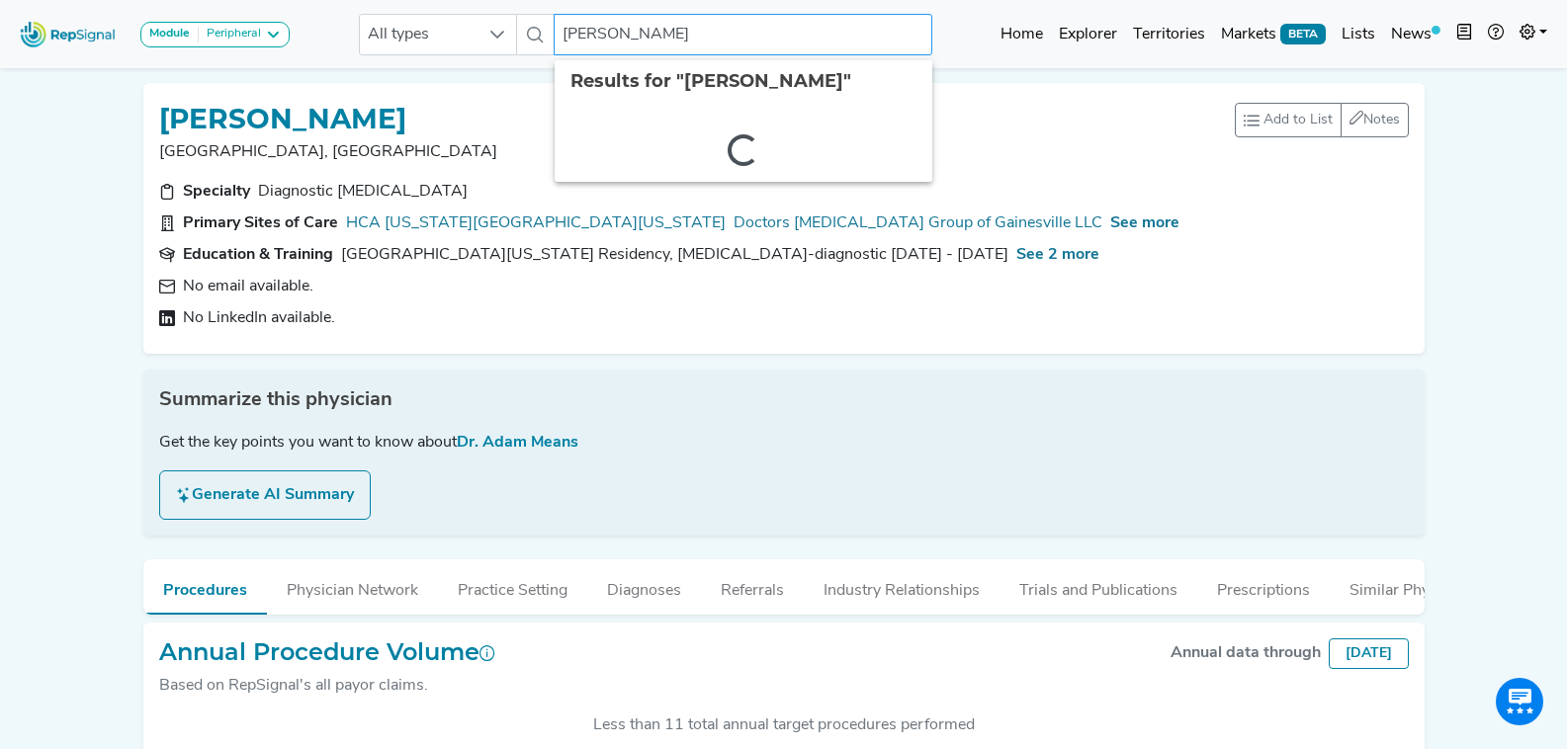
drag, startPoint x: 704, startPoint y: 38, endPoint x: 510, endPoint y: 57, distance: 194.8
click at [510, 57] on div "Module Peripheral Bariatric Coronary MIS Balloon Procedures Peripheral All type…" at bounding box center [783, 34] width 1567 height 52
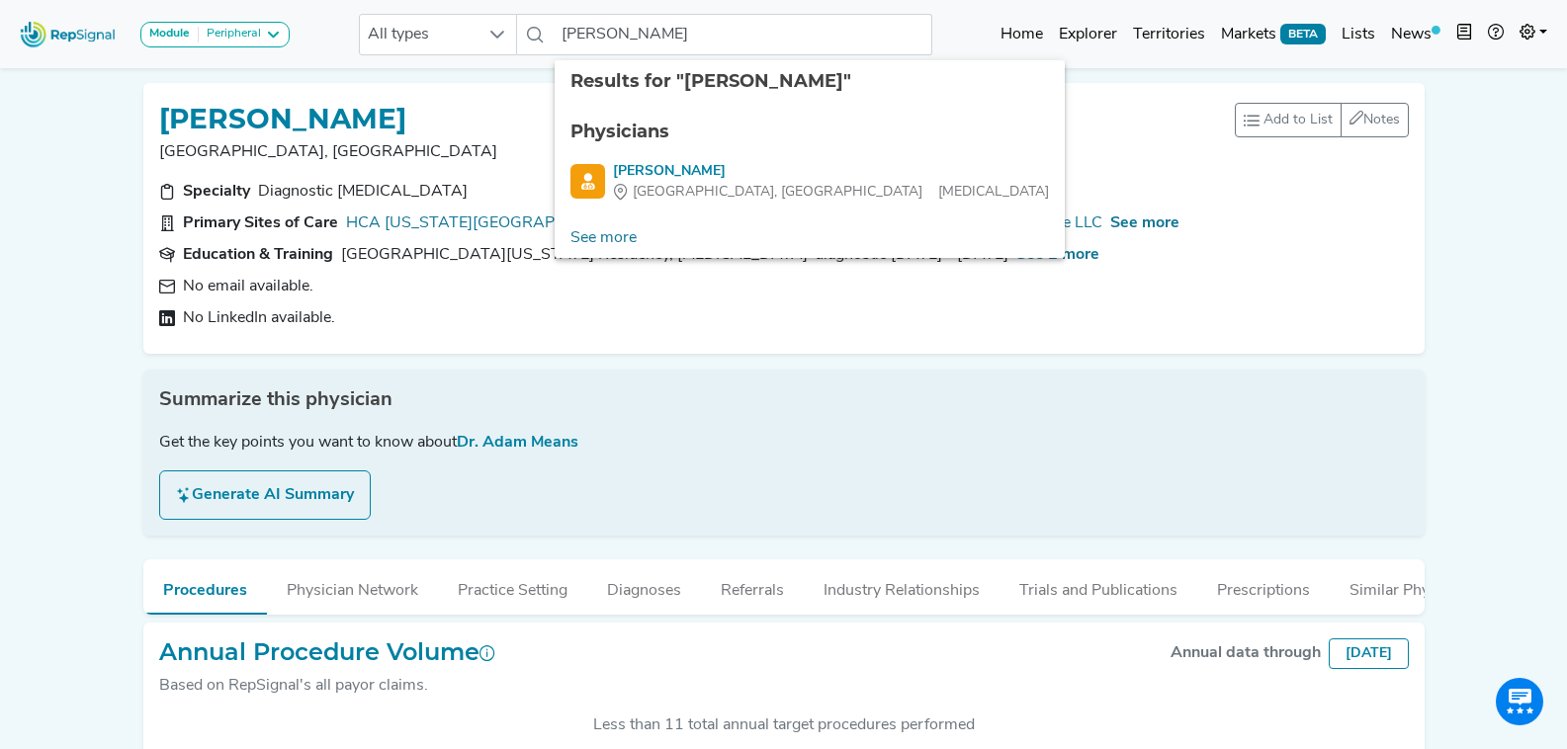
click at [755, 157] on ul "Physicians Tarick Megahed Gainesville, FL Interventional Radiology" at bounding box center [810, 161] width 510 height 116
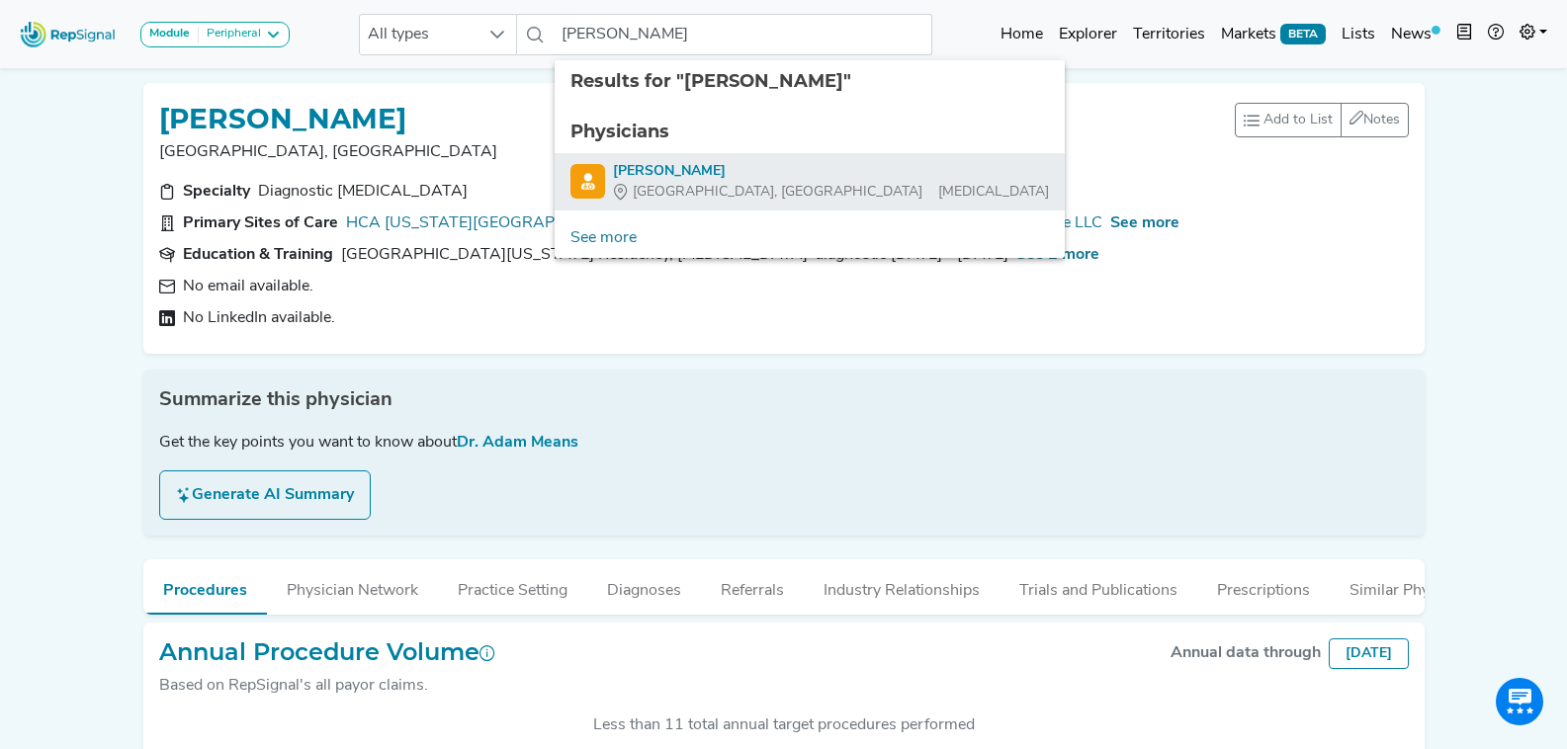
click at [735, 184] on div "Gainesville, FL Interventional Radiology" at bounding box center [831, 192] width 436 height 21
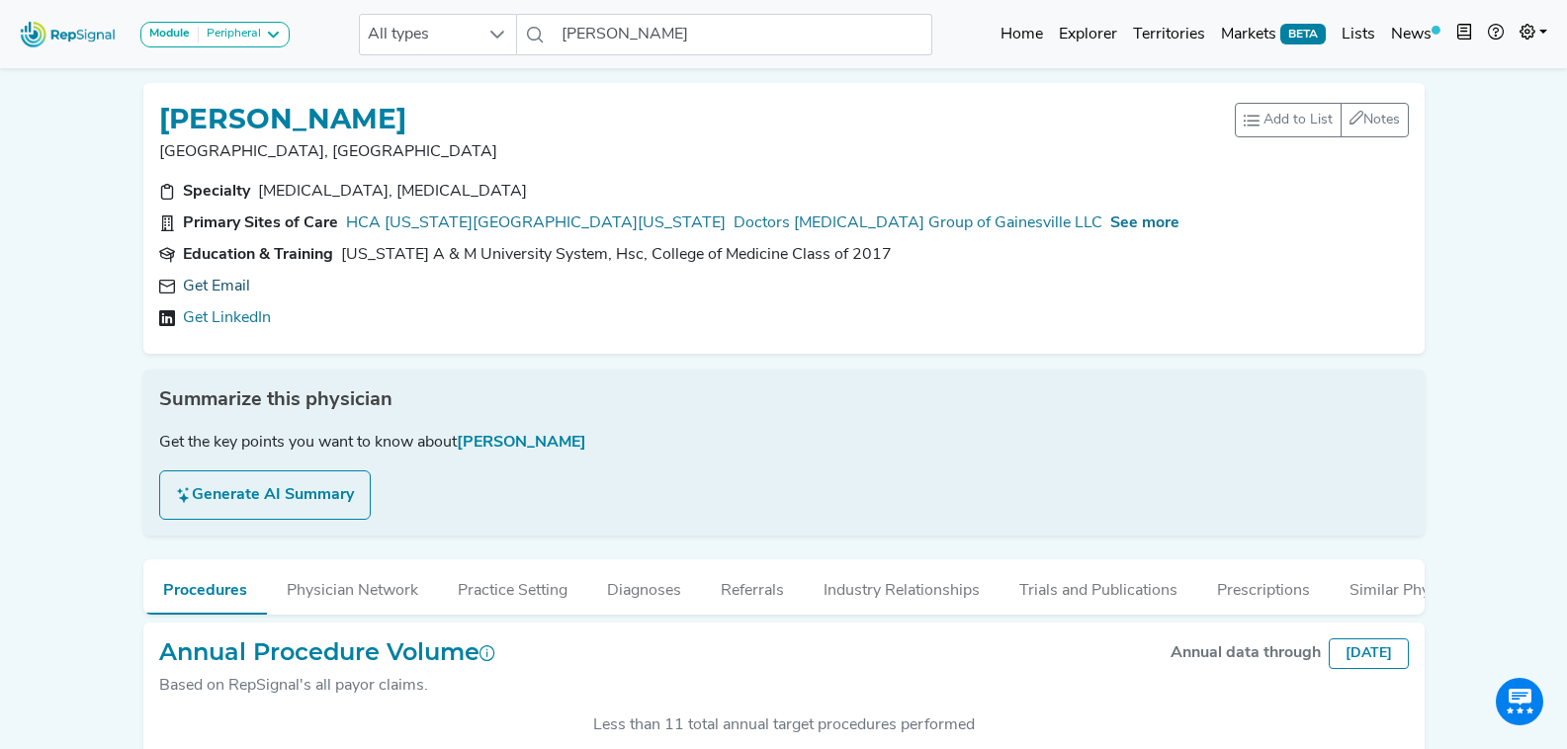
click at [202, 287] on link "Get Email" at bounding box center [216, 287] width 67 height 24
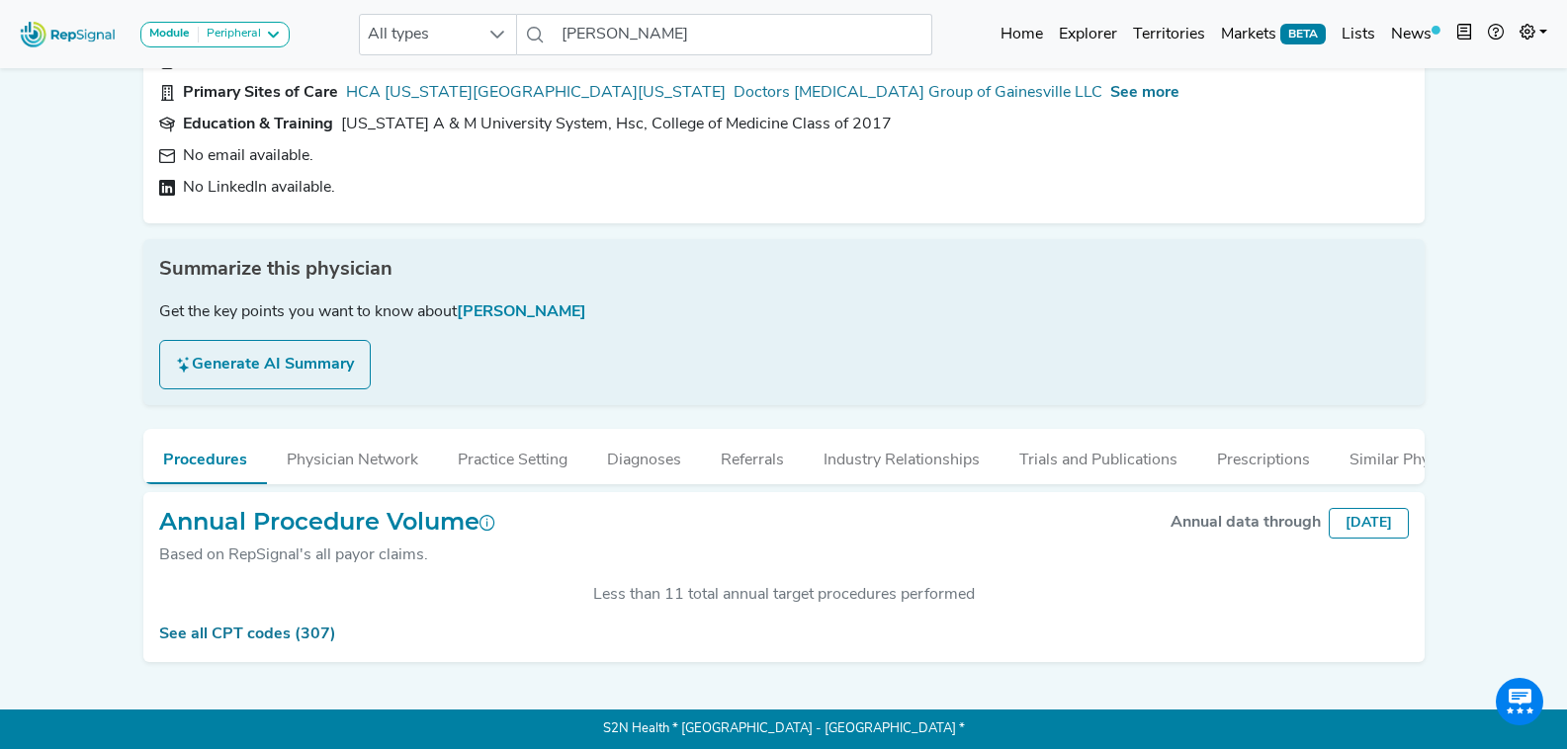
scroll to position [145, 0]
click at [698, 44] on input "Tarick Megahed" at bounding box center [743, 35] width 378 height 42
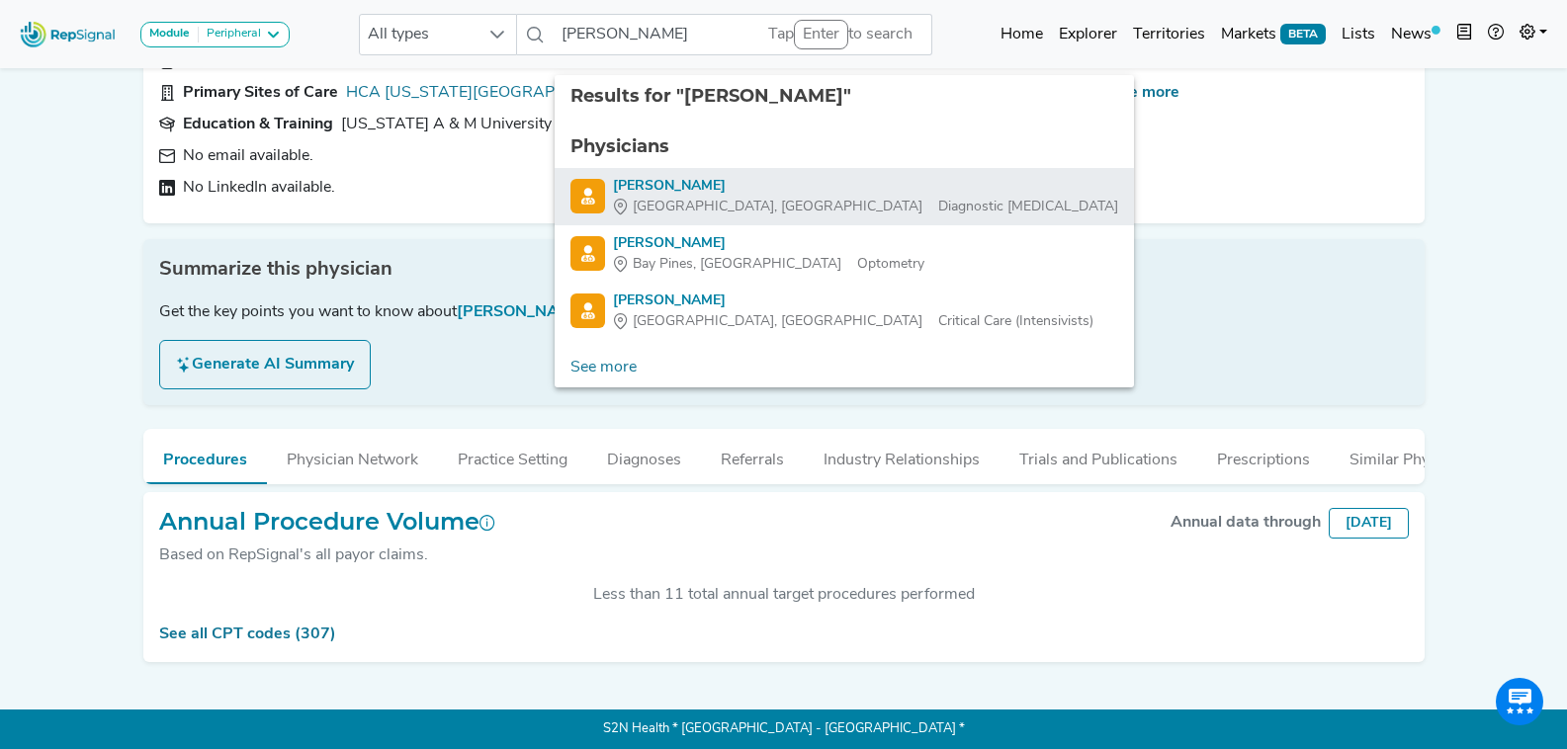
click at [700, 197] on span "[GEOGRAPHIC_DATA], [GEOGRAPHIC_DATA]" at bounding box center [778, 207] width 290 height 21
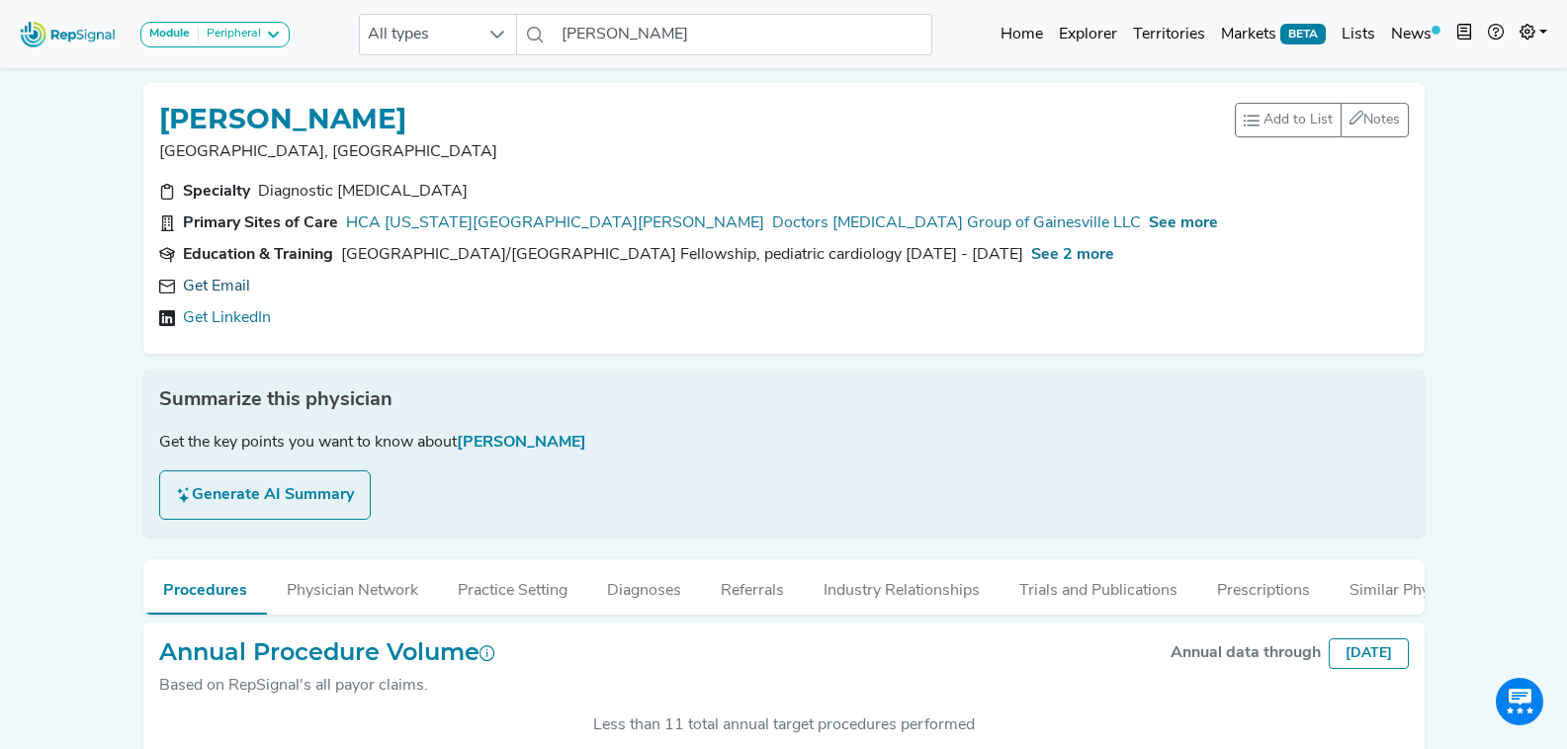
click at [219, 287] on link "Get Email" at bounding box center [216, 287] width 67 height 24
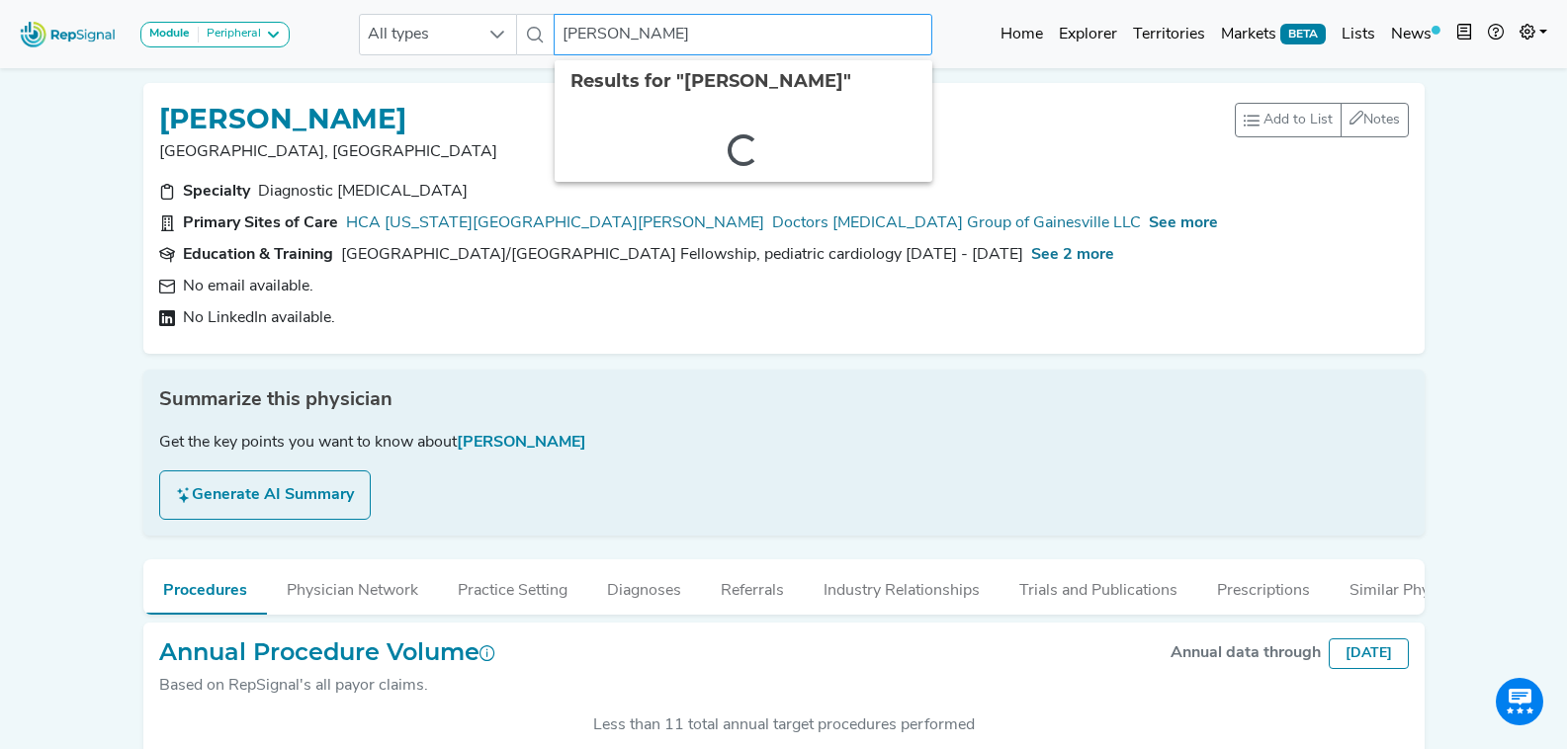
click at [667, 39] on input "Justin Ruoss" at bounding box center [743, 35] width 378 height 42
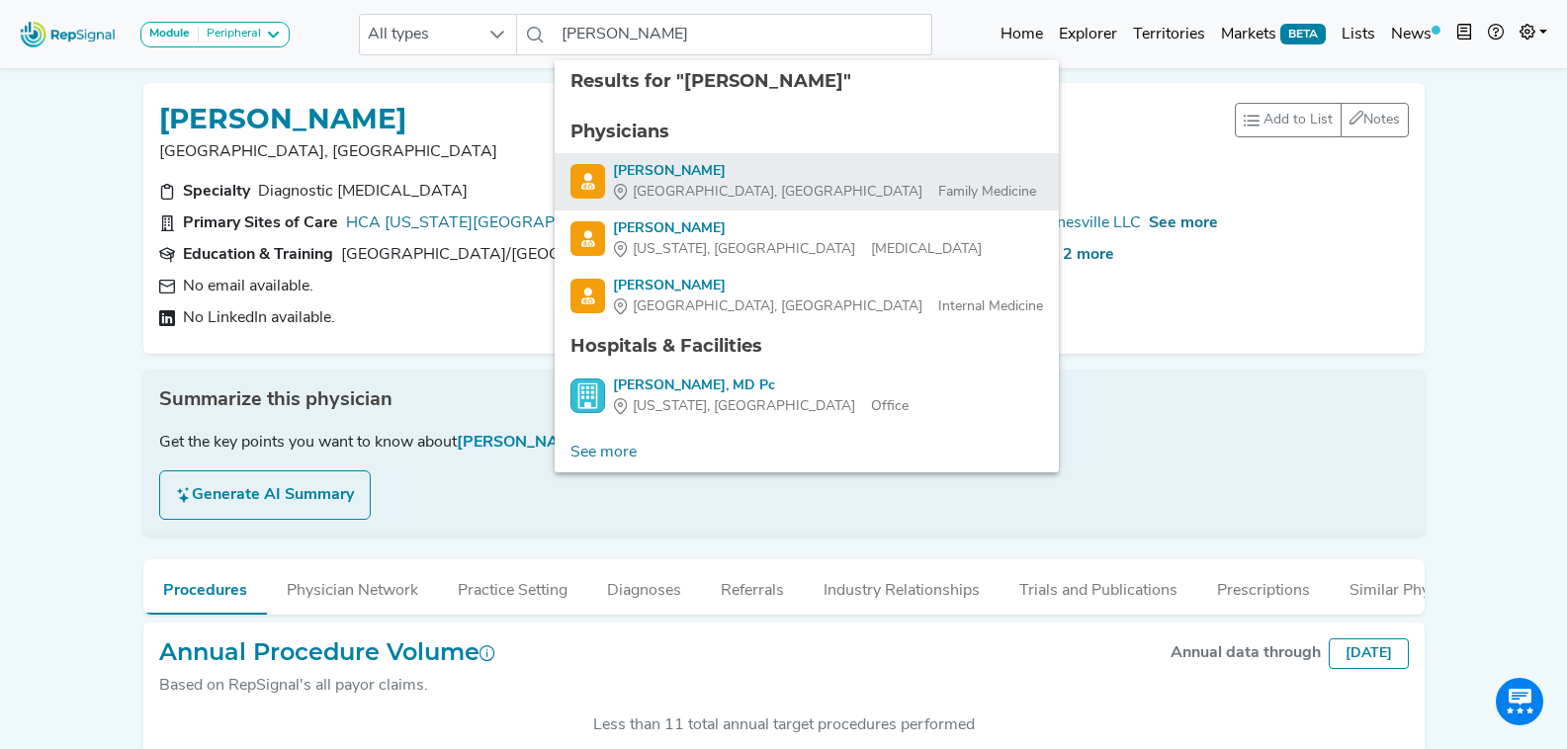
click at [750, 194] on div "Mcallen, TX Family Medicine" at bounding box center [824, 192] width 423 height 21
type input "John Ryan"
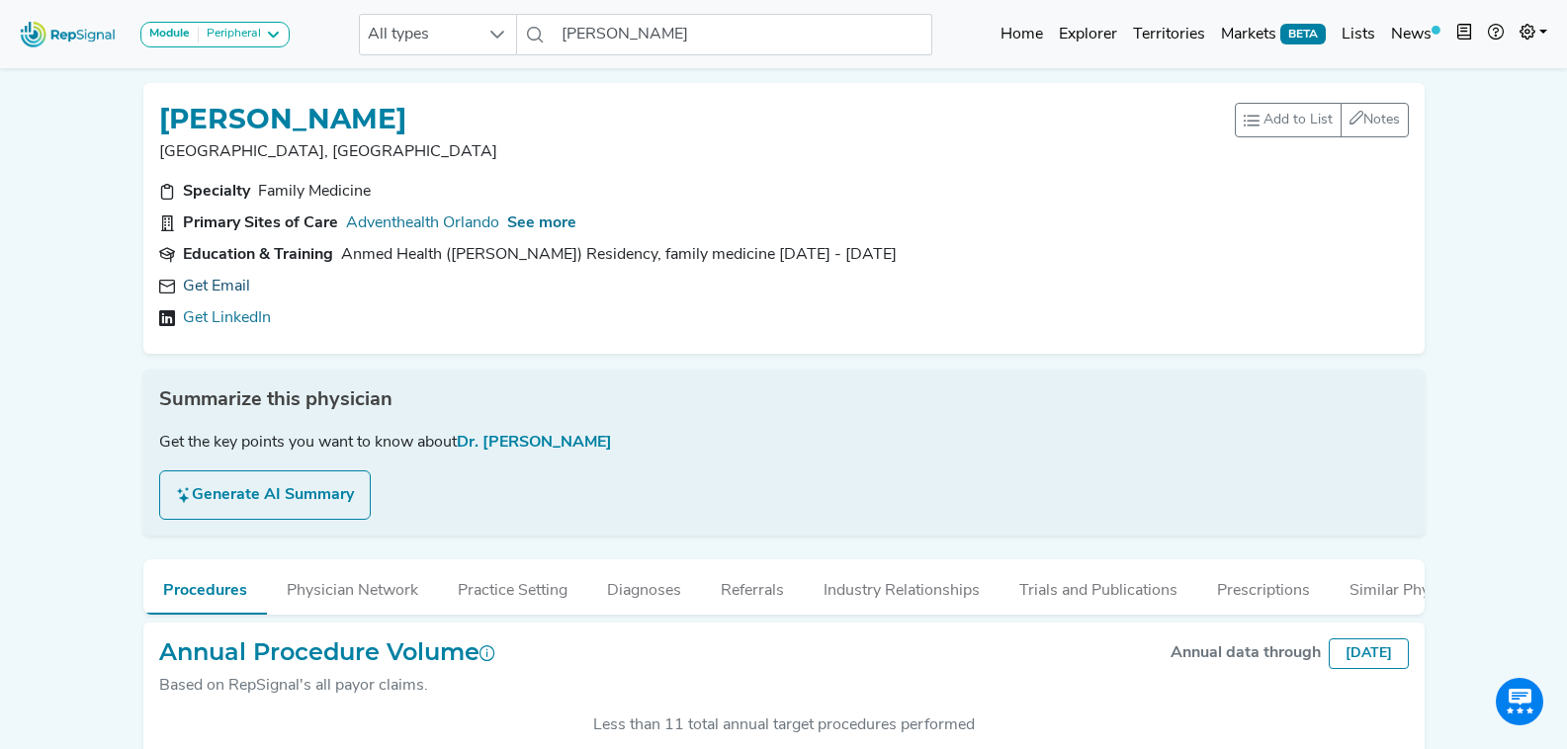
click at [232, 292] on link "Get Email" at bounding box center [216, 287] width 67 height 24
click at [713, 44] on input "John Ryan" at bounding box center [743, 35] width 378 height 42
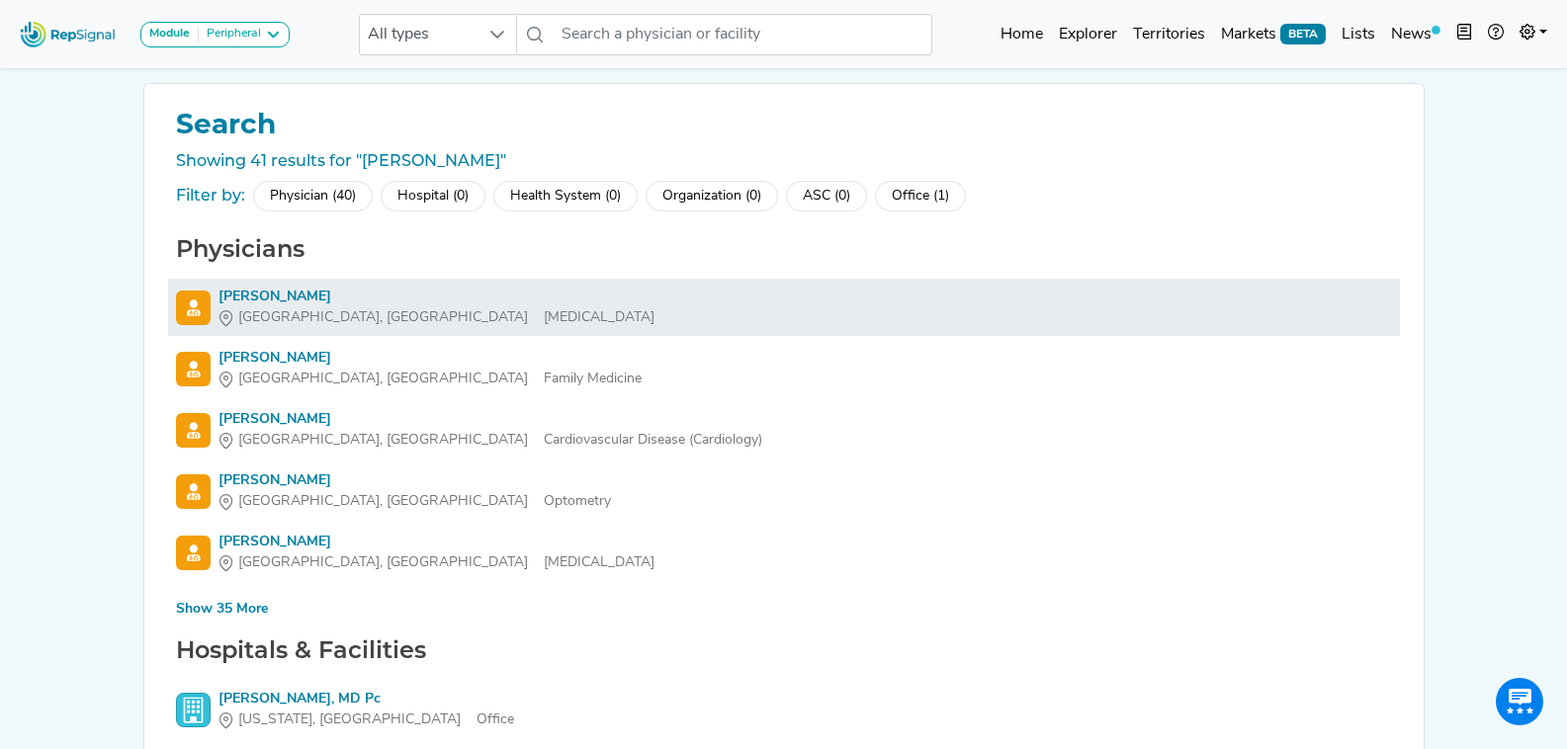
click at [265, 292] on div "John Ryan" at bounding box center [436, 297] width 436 height 21
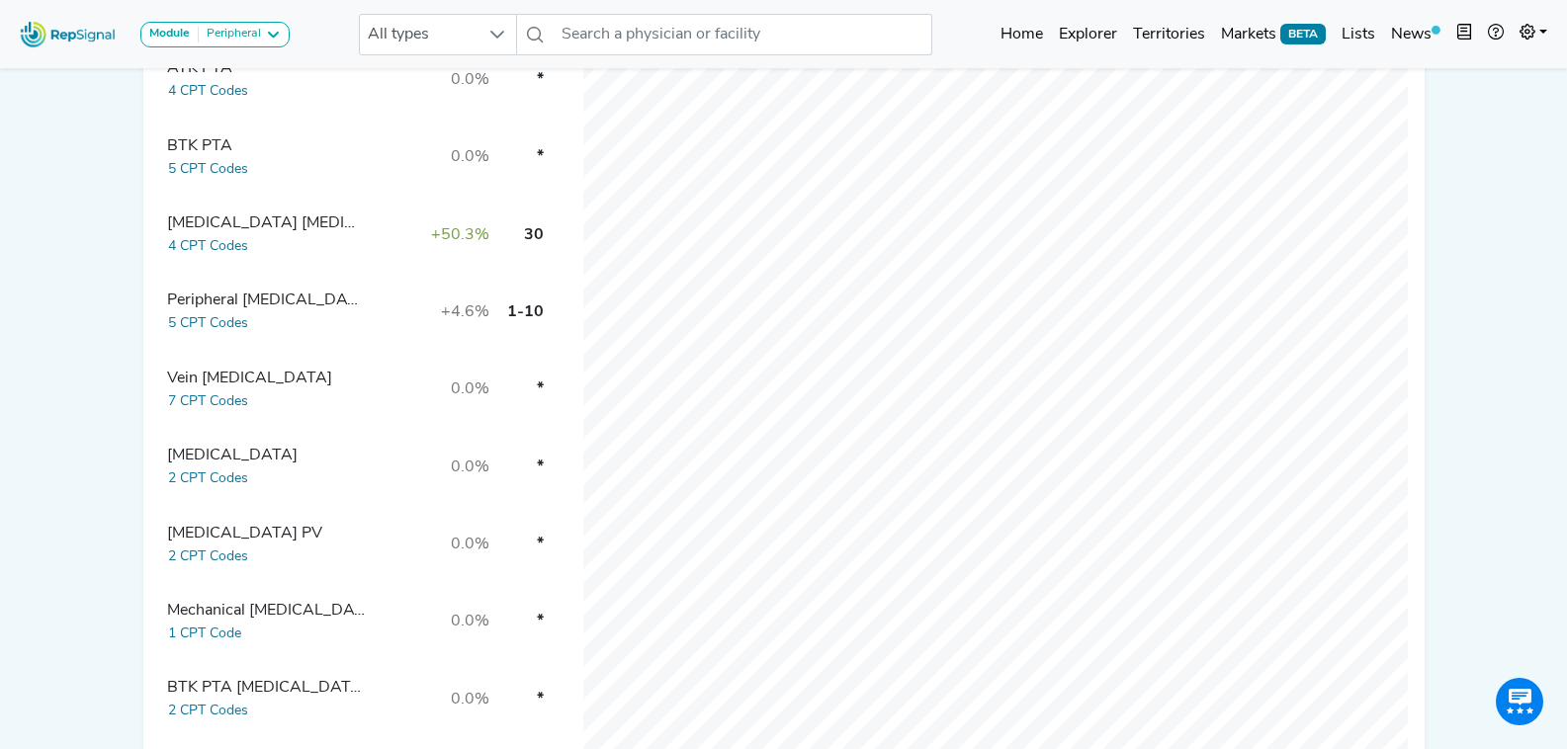
scroll to position [480, 0]
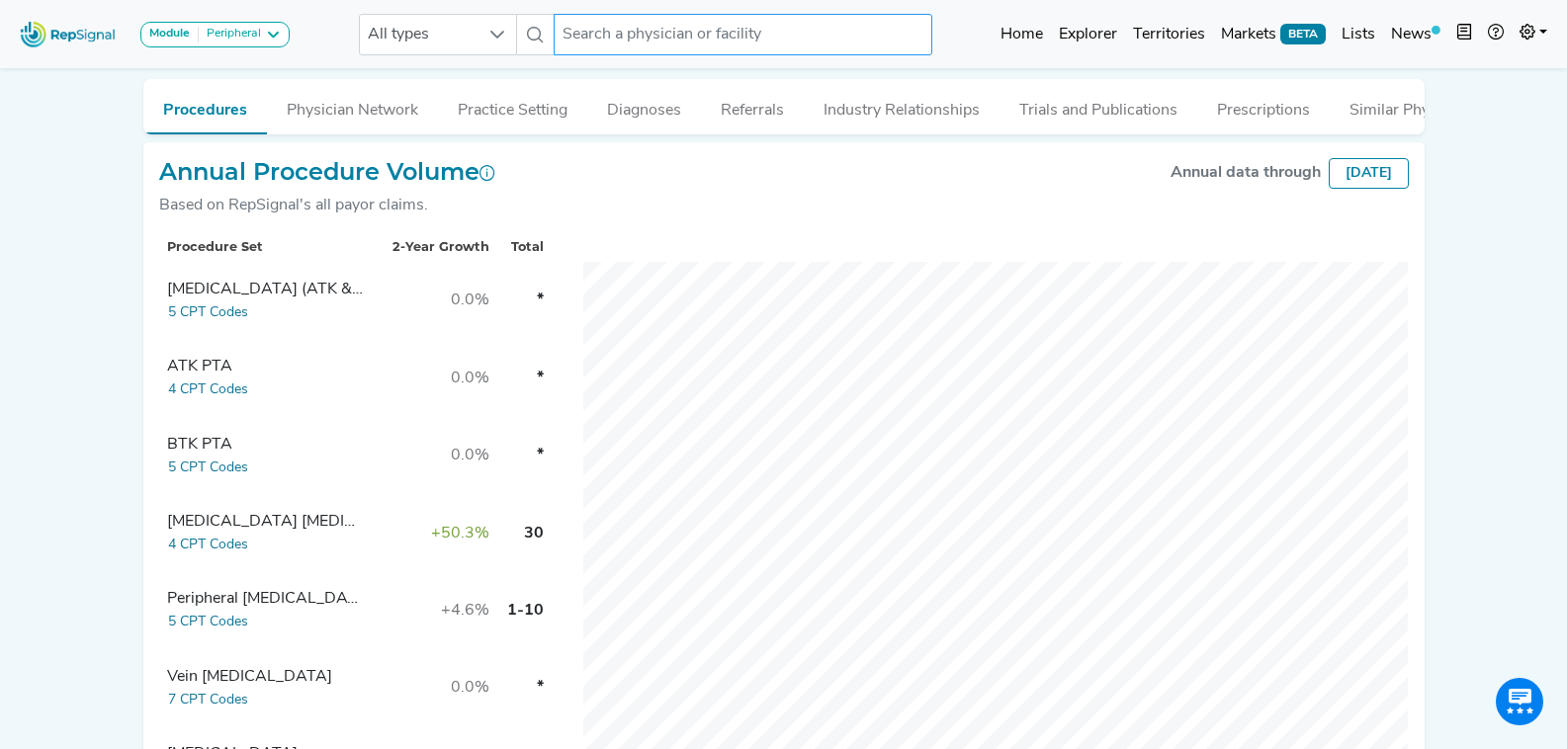
click at [722, 48] on input "text" at bounding box center [743, 35] width 378 height 42
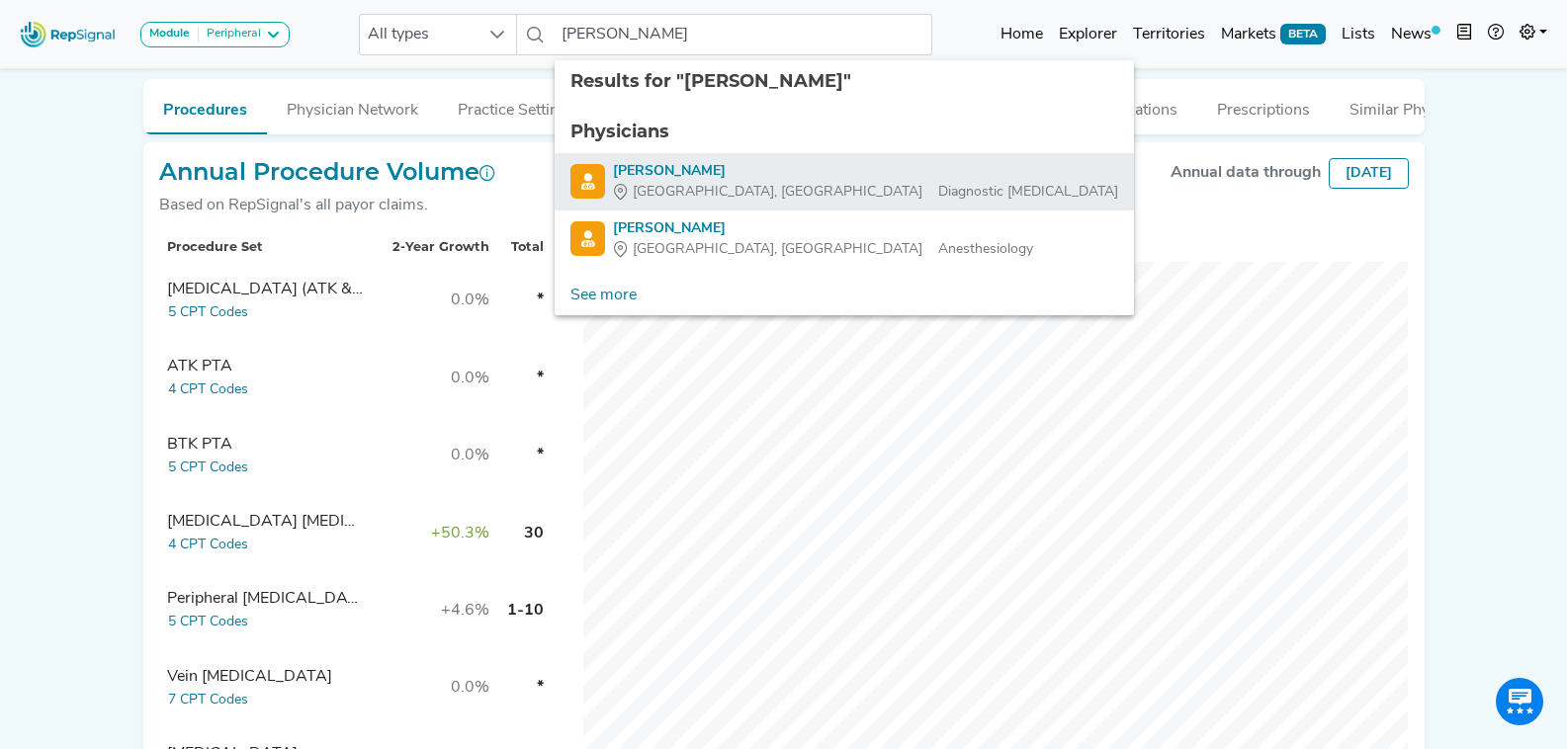
click at [723, 169] on div "Andrew Spell" at bounding box center [865, 171] width 505 height 21
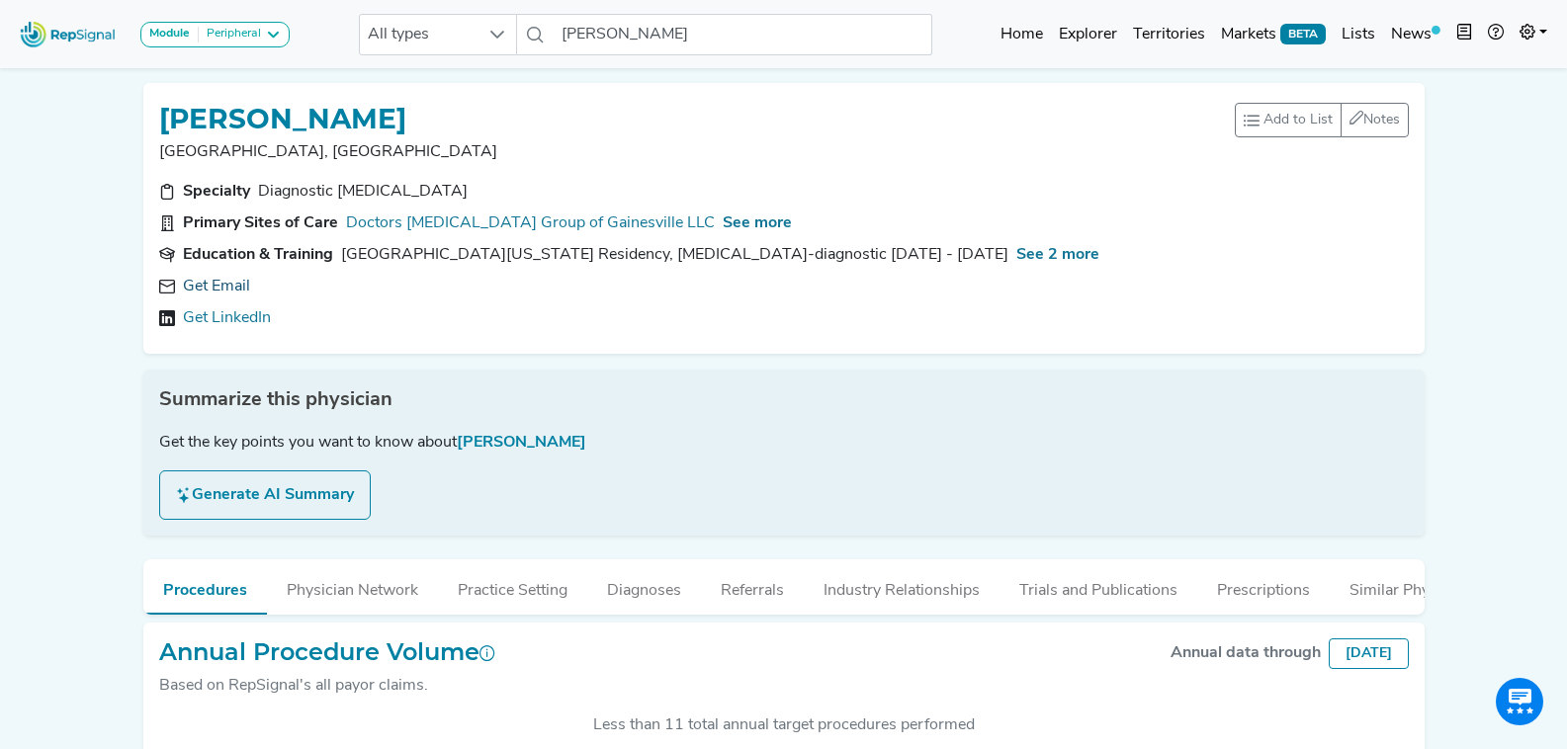
click at [221, 283] on link "Get Email" at bounding box center [216, 287] width 67 height 24
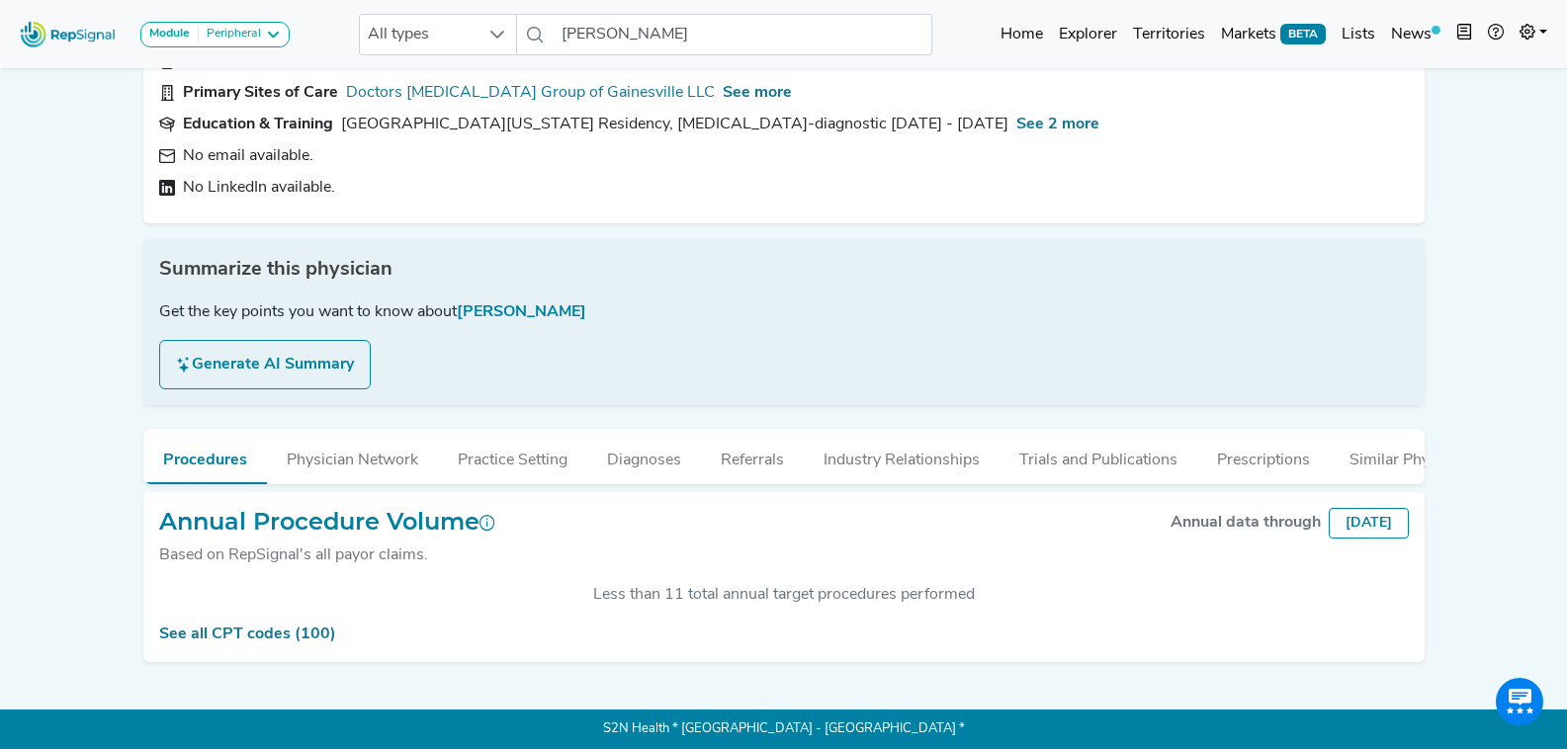
scroll to position [145, 0]
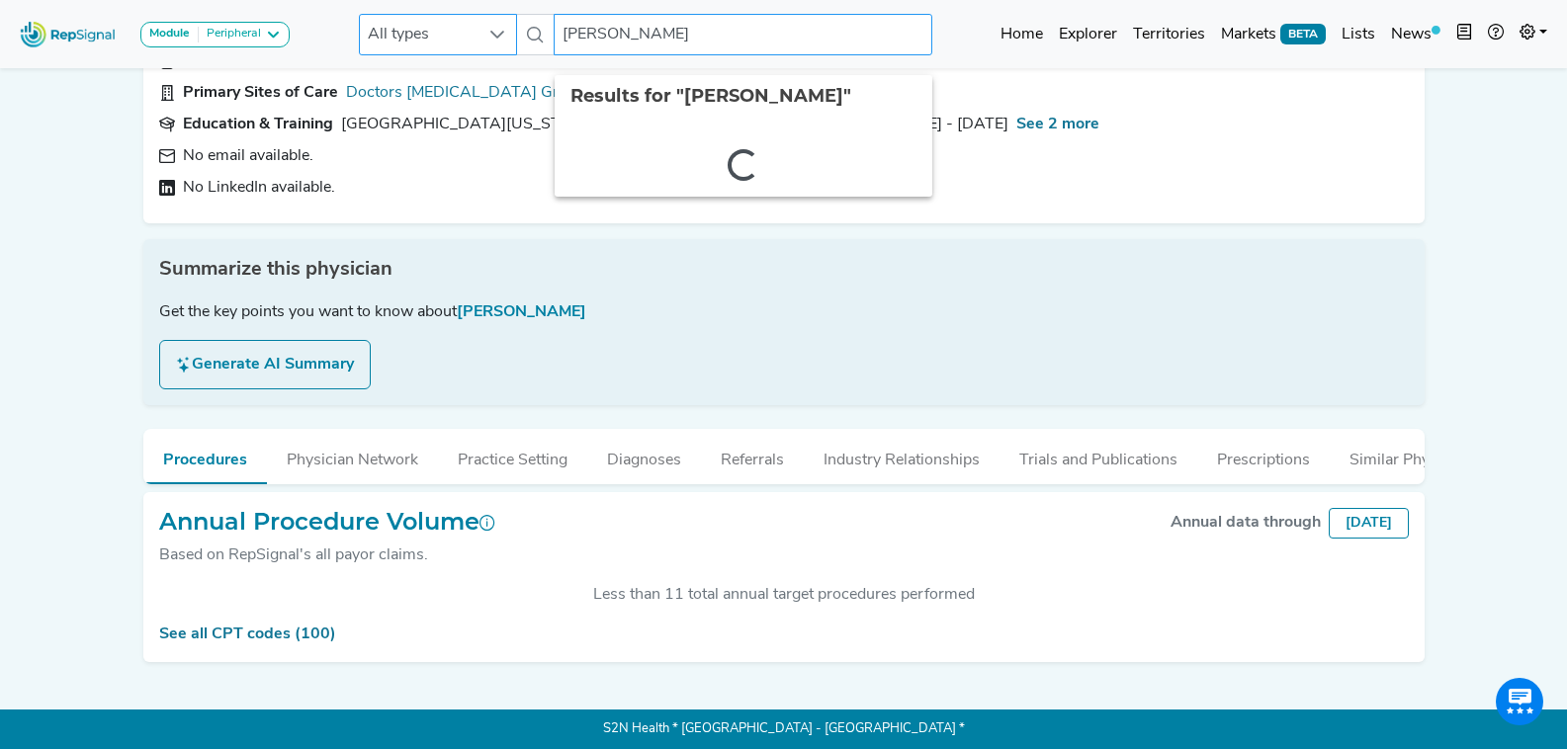
drag, startPoint x: 697, startPoint y: 24, endPoint x: 504, endPoint y: 44, distance: 193.8
click at [504, 44] on div "All types Andrew Spell 2 results are available" at bounding box center [645, 35] width 573 height 42
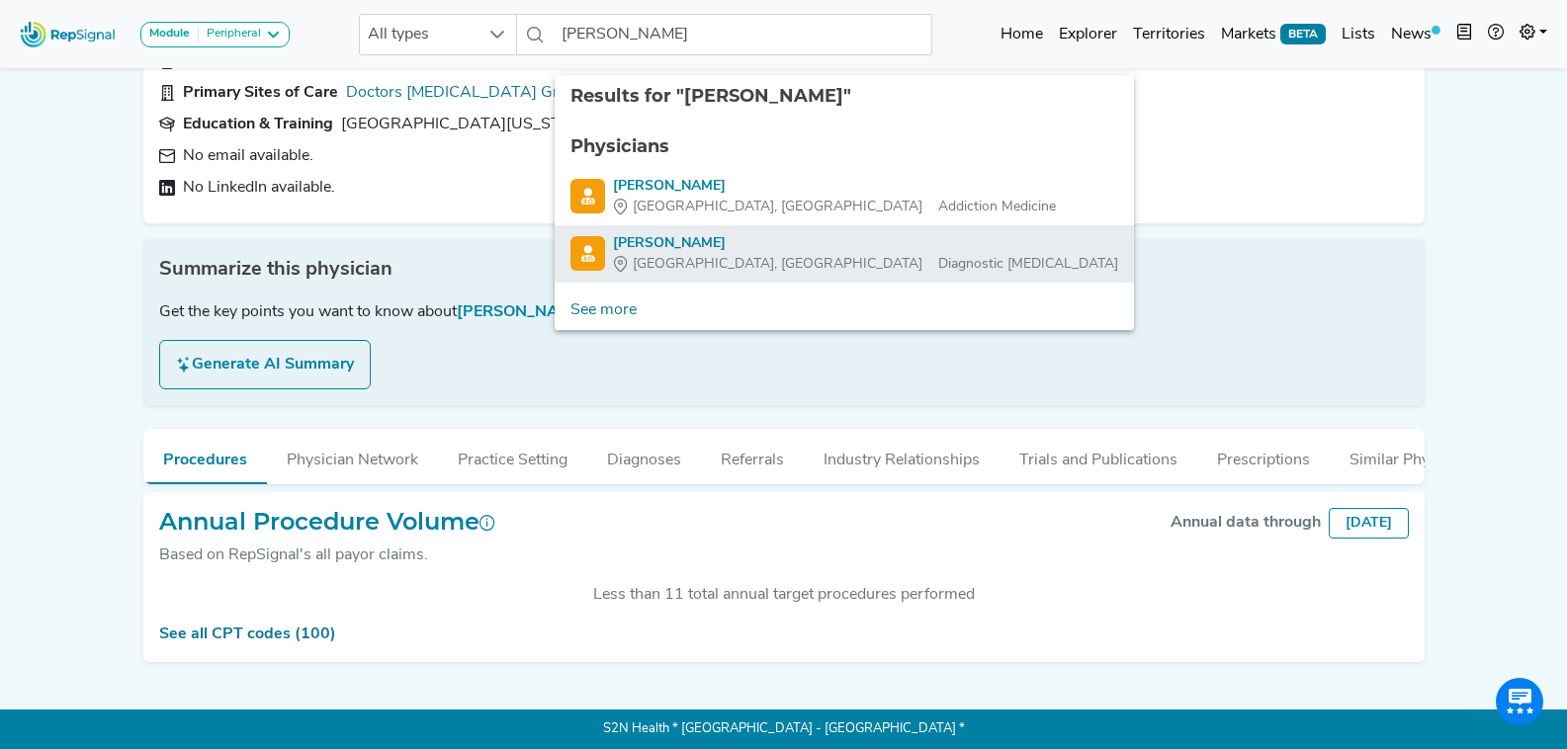
click at [714, 255] on span "[GEOGRAPHIC_DATA], [GEOGRAPHIC_DATA]" at bounding box center [778, 264] width 290 height 21
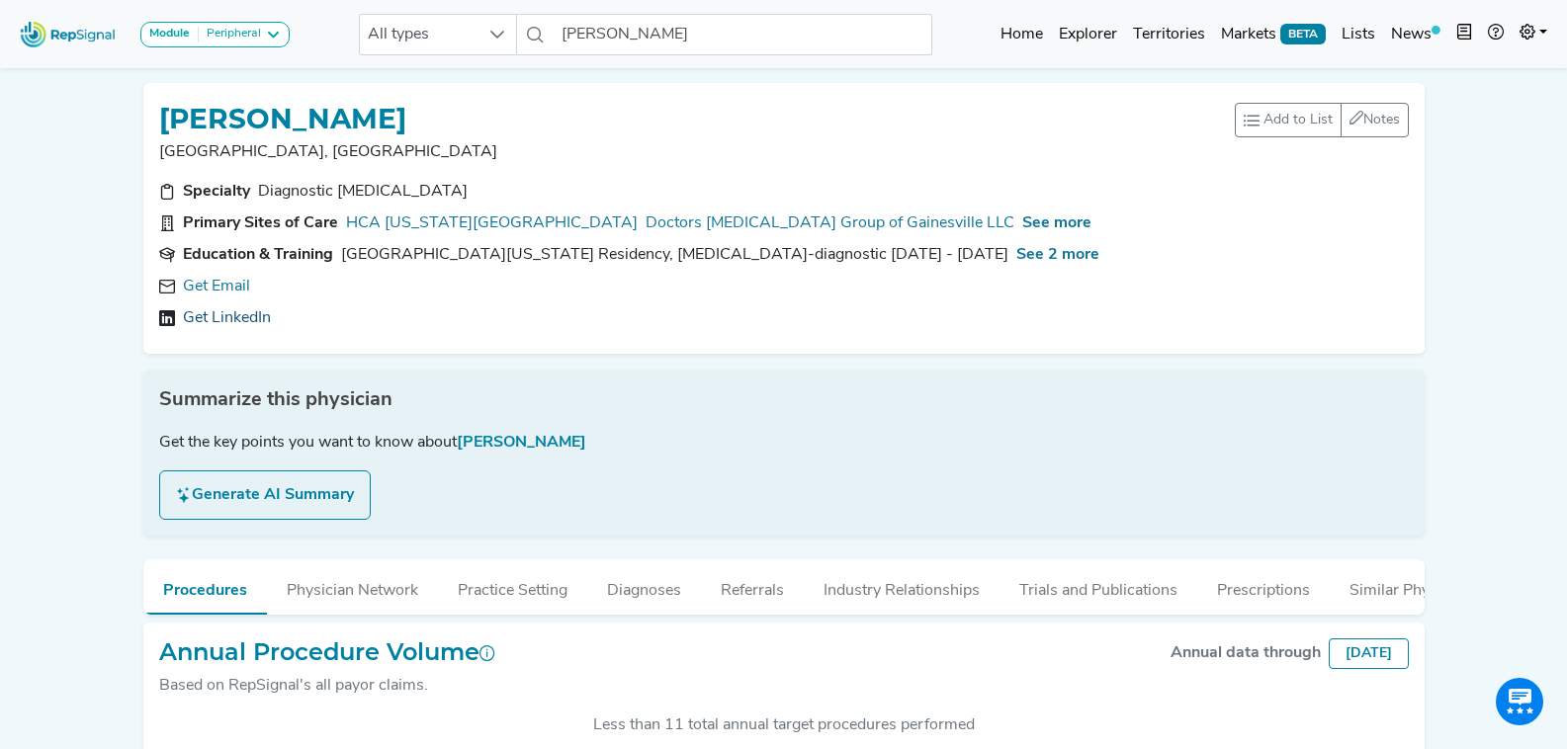
click at [256, 300] on div "Get Email Get LinkedIn" at bounding box center [784, 302] width 1250 height 55
click at [237, 316] on link "Get LinkedIn" at bounding box center [227, 318] width 88 height 24
drag, startPoint x: 719, startPoint y: 33, endPoint x: 397, endPoint y: 21, distance: 321.5
click at [397, 21] on div "All types John Stork No results found" at bounding box center [645, 35] width 573 height 42
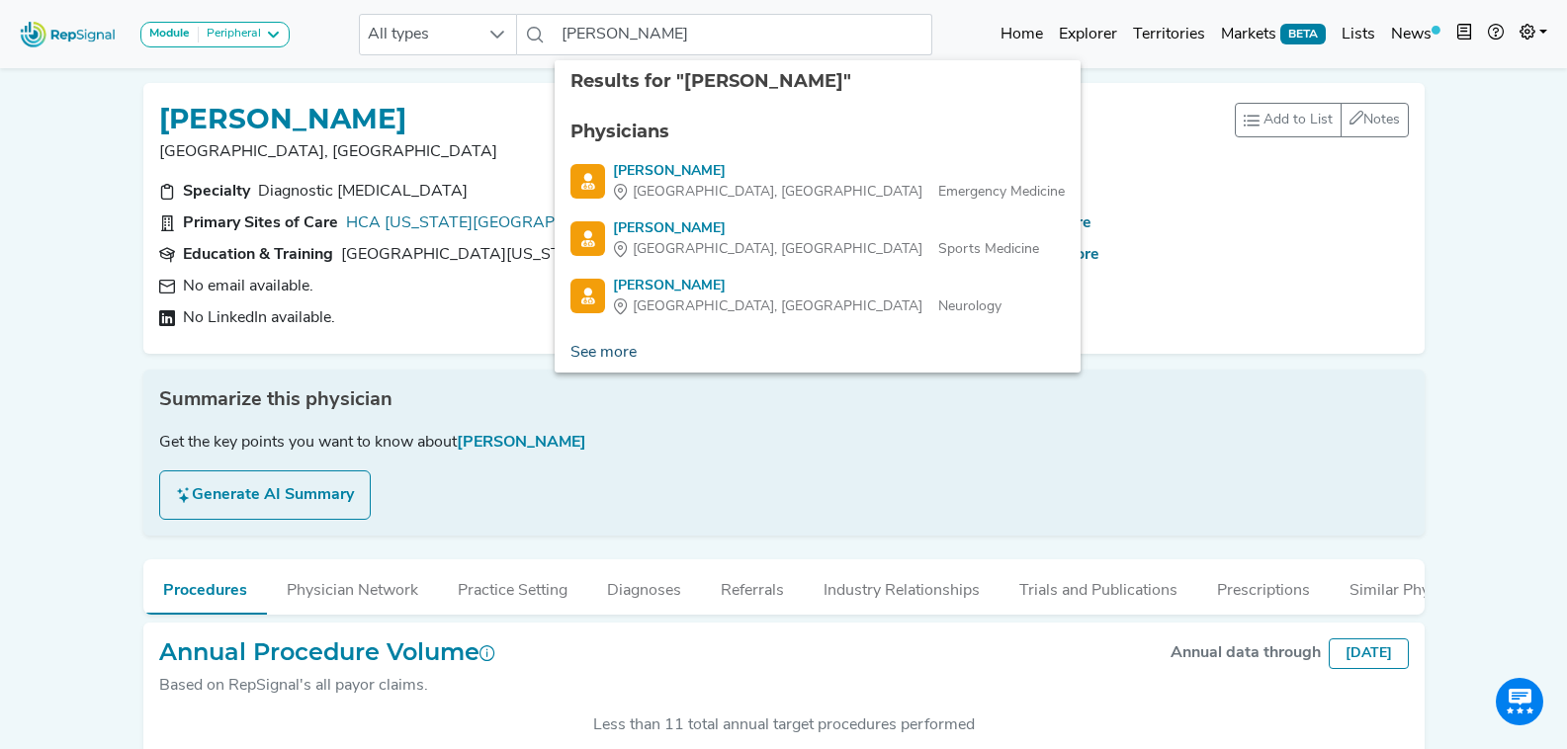
click at [615, 348] on link "See more" at bounding box center [604, 353] width 98 height 40
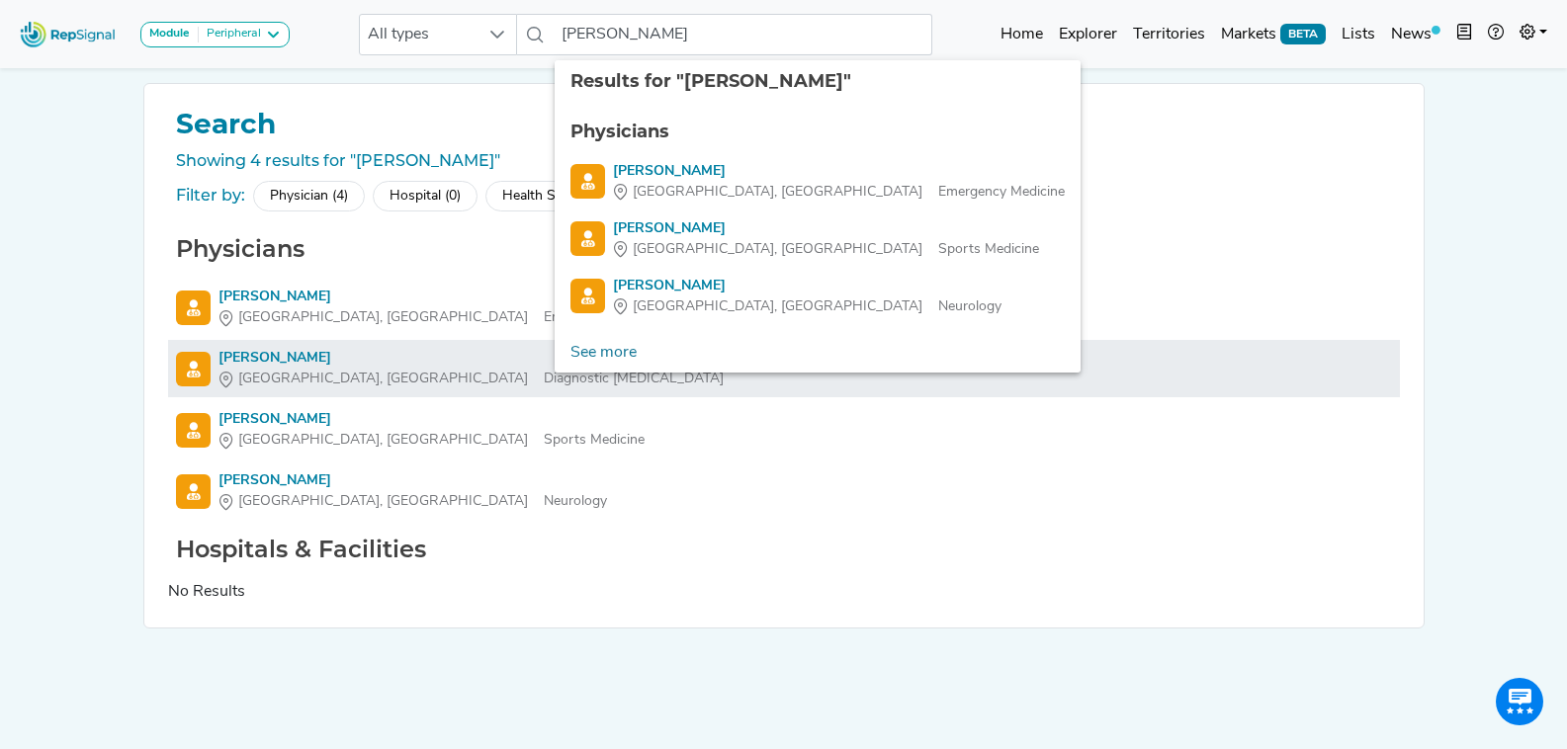
click at [268, 357] on div "James Varner" at bounding box center [470, 358] width 505 height 21
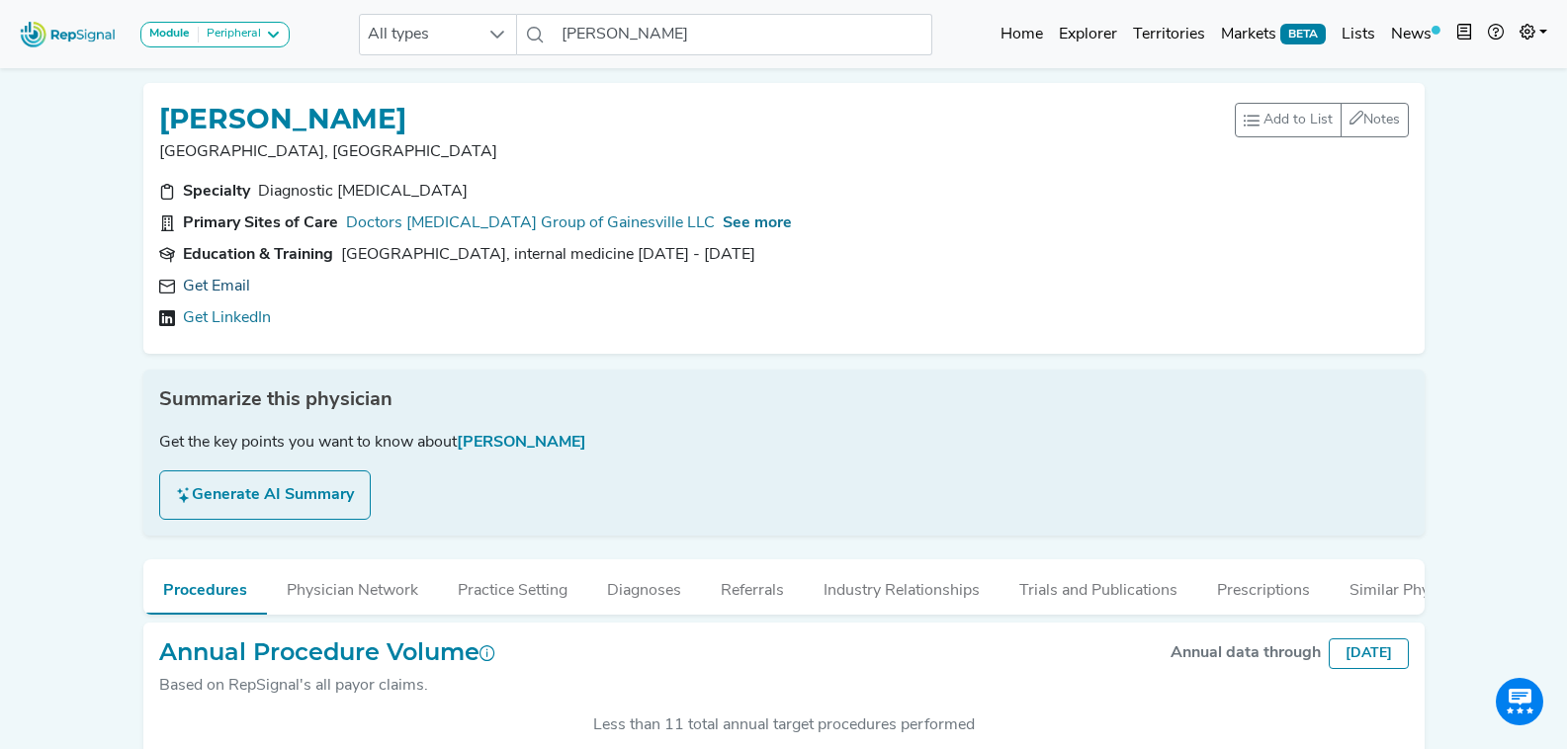
click at [212, 288] on link "Get Email" at bounding box center [216, 287] width 67 height 24
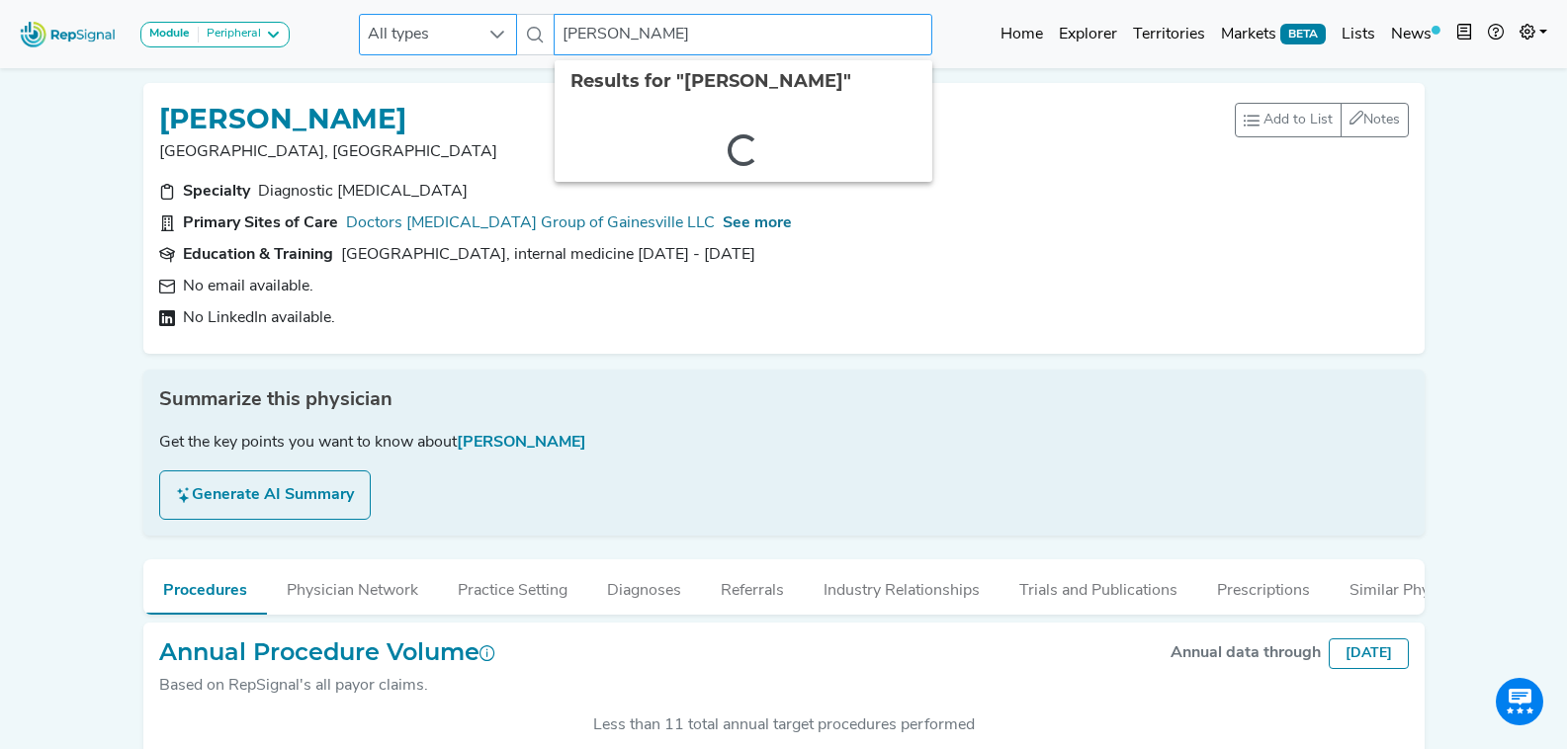
drag, startPoint x: 685, startPoint y: 30, endPoint x: 509, endPoint y: 25, distance: 176.1
click at [509, 25] on div "All types james varner 2 results are available" at bounding box center [645, 35] width 573 height 42
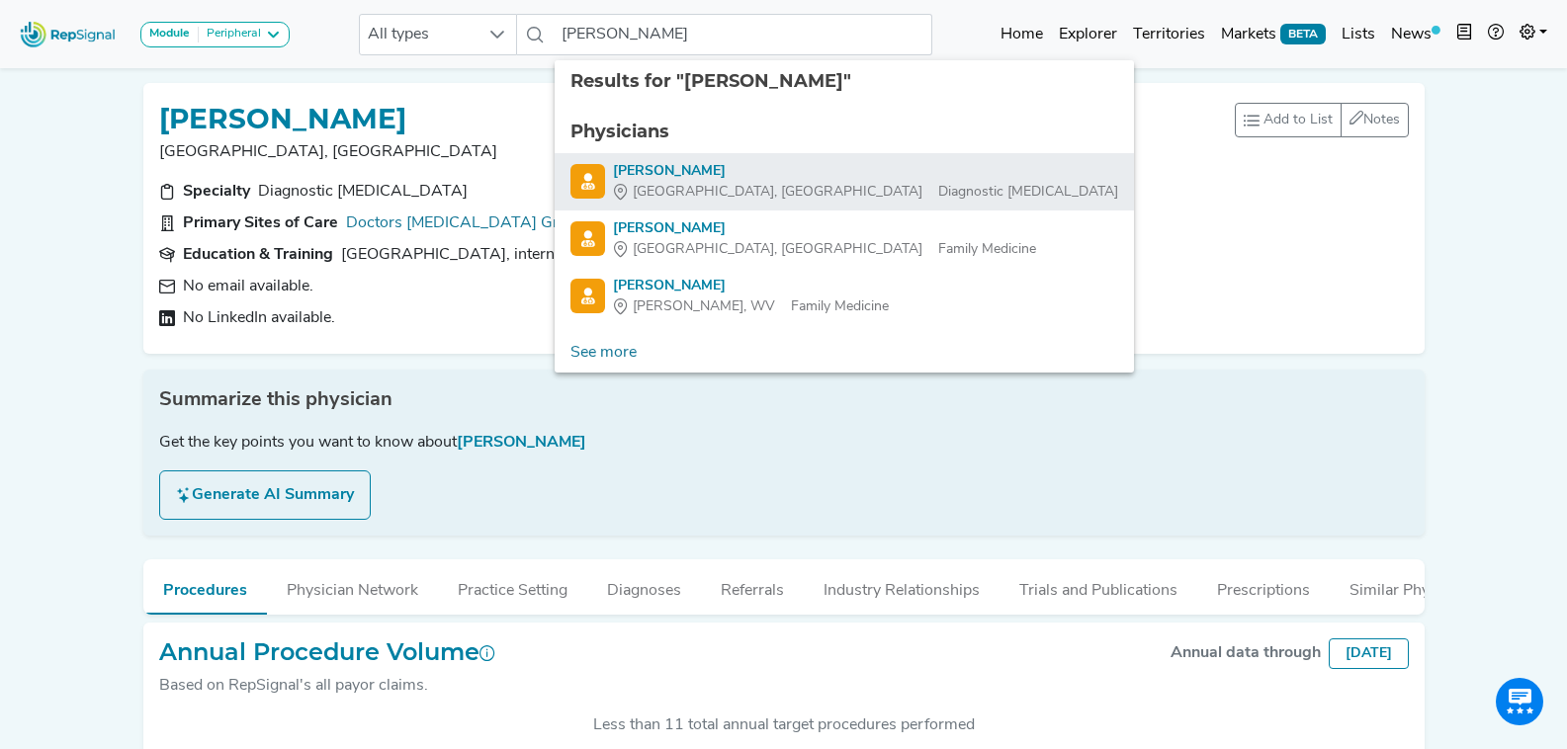
click at [748, 174] on div "Dan Ware" at bounding box center [865, 171] width 505 height 21
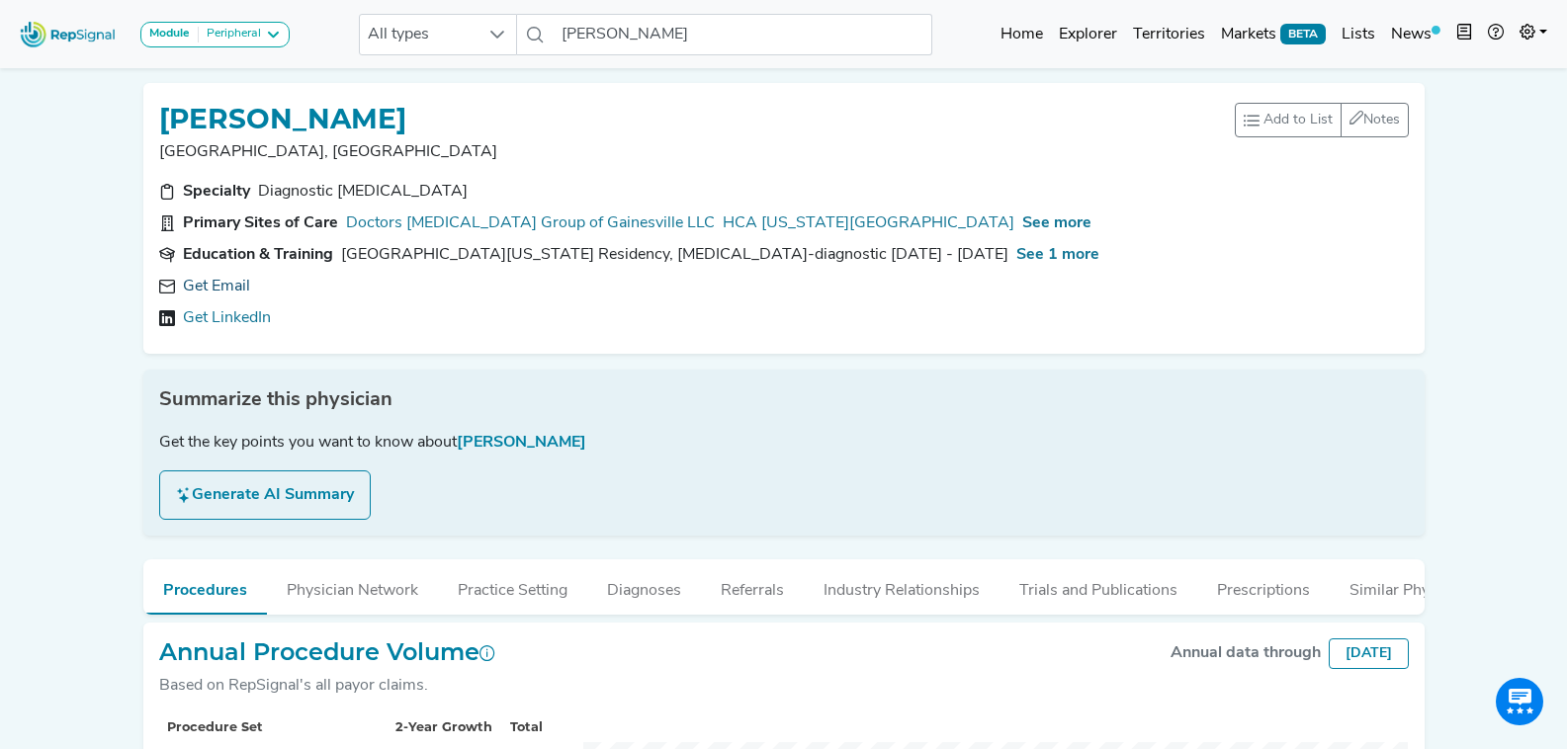
click at [233, 282] on link "Get Email" at bounding box center [216, 287] width 67 height 24
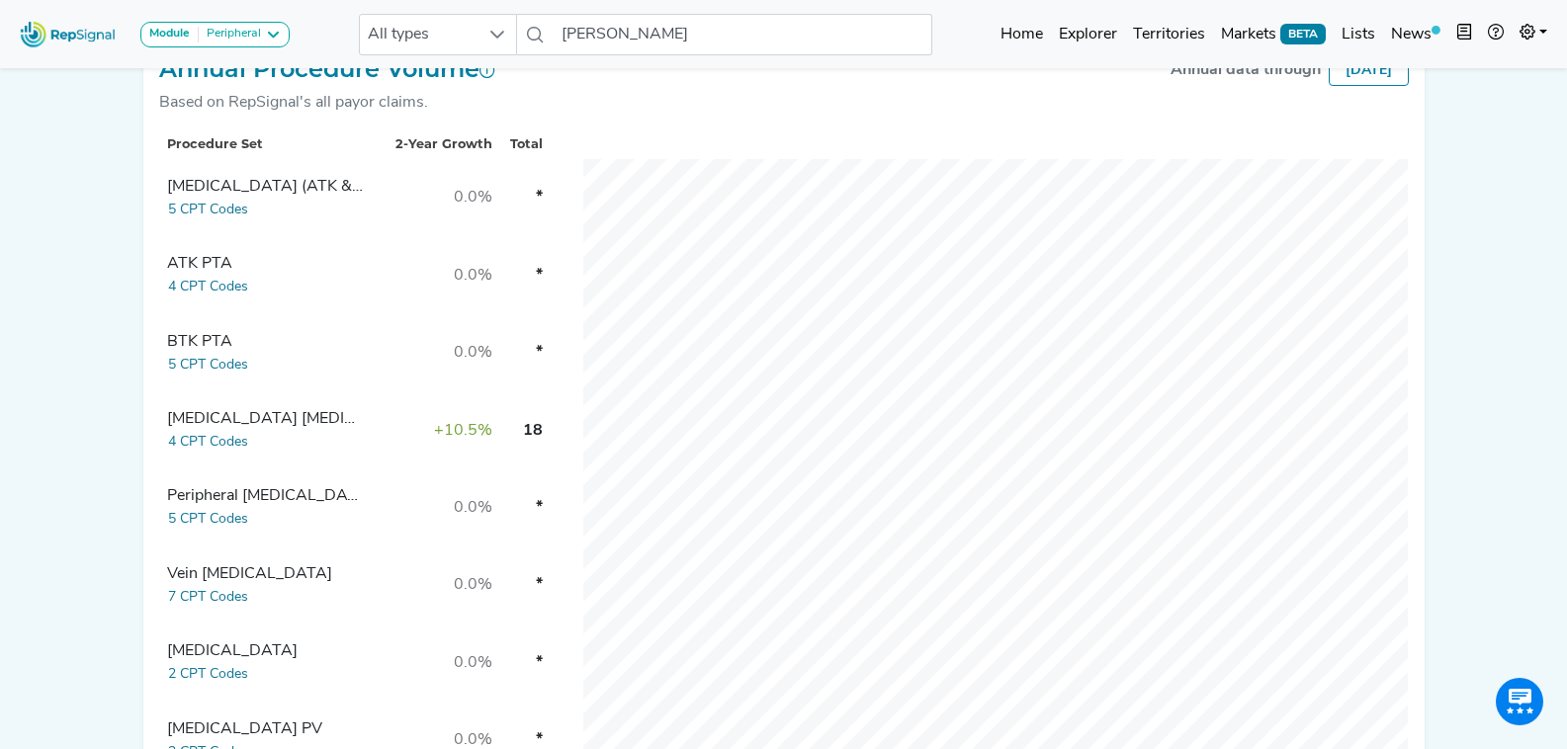
scroll to position [579, 0]
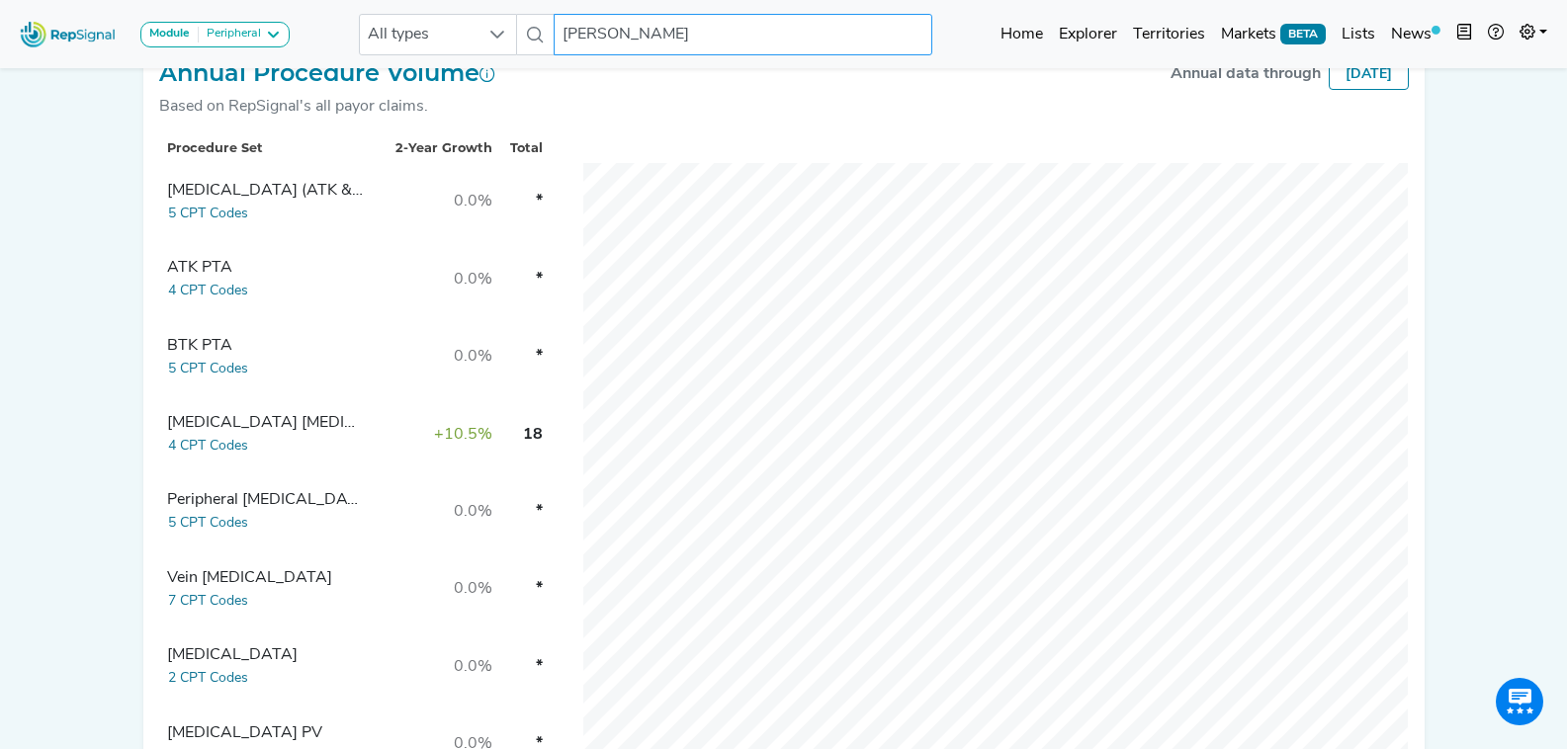
click at [611, 44] on input "Dan Ware" at bounding box center [743, 35] width 378 height 42
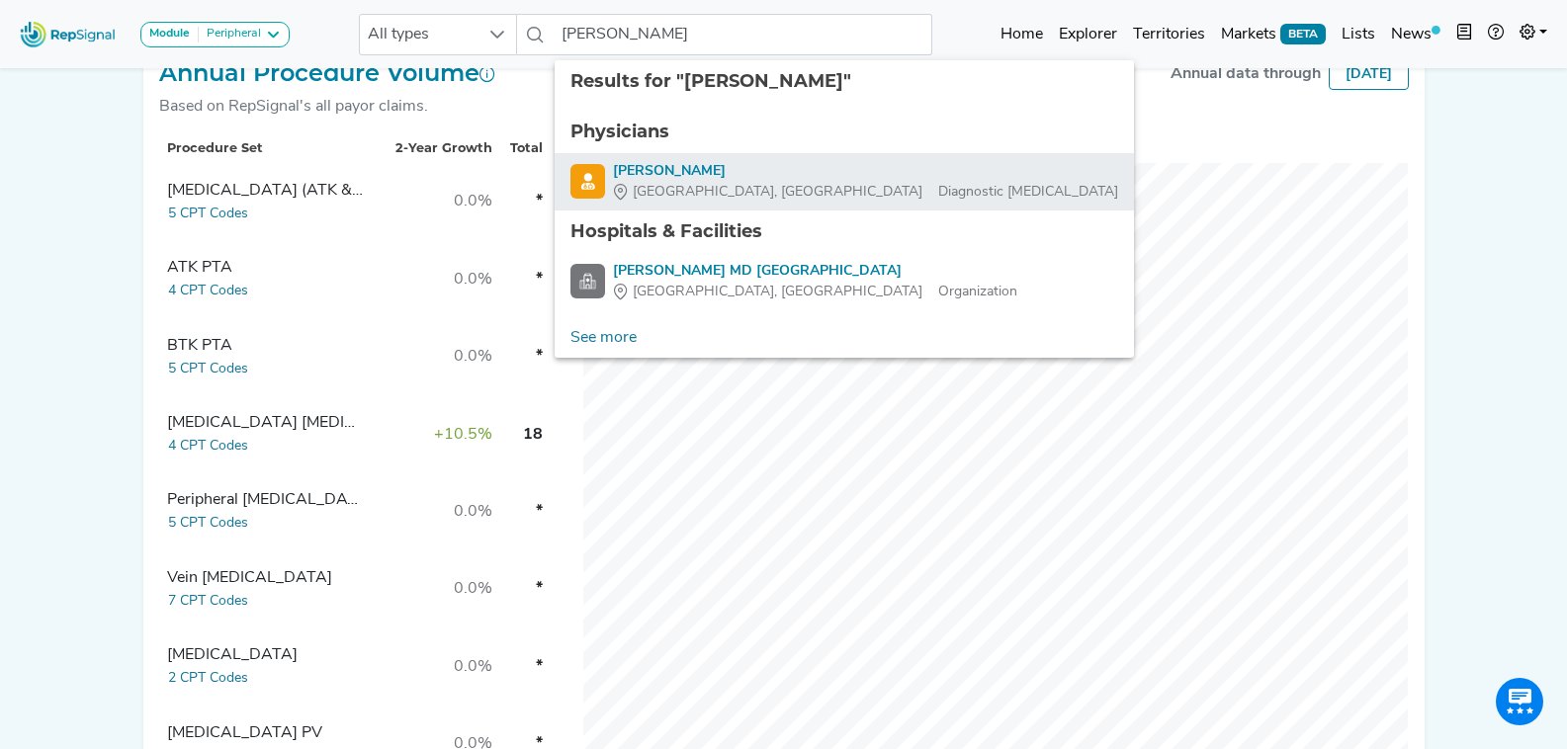
click at [780, 199] on div "Gainesville, FL Diagnostic Radiology" at bounding box center [865, 192] width 505 height 21
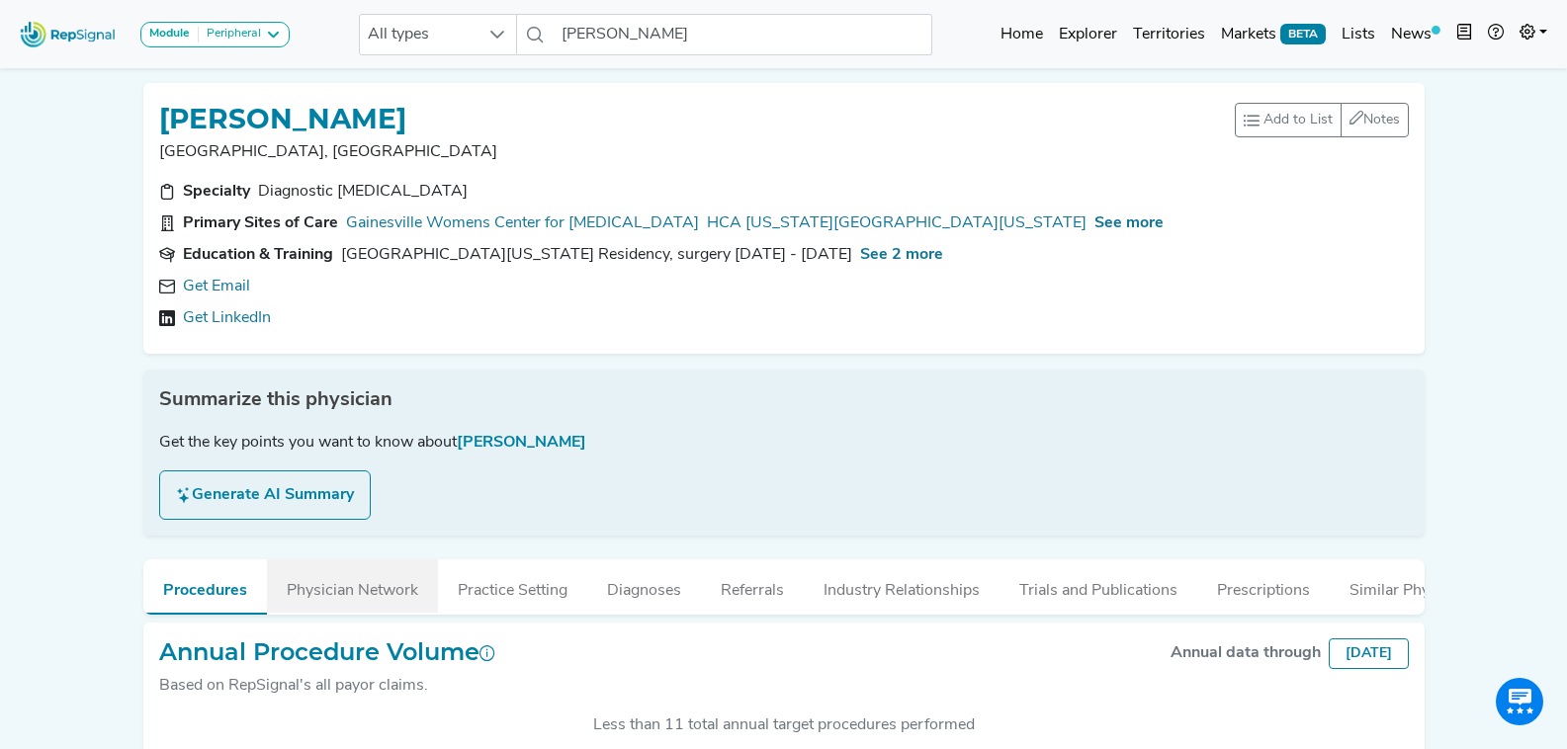
click at [243, 287] on link "Get Email" at bounding box center [216, 287] width 67 height 24
click at [458, 286] on icon at bounding box center [466, 287] width 16 height 16
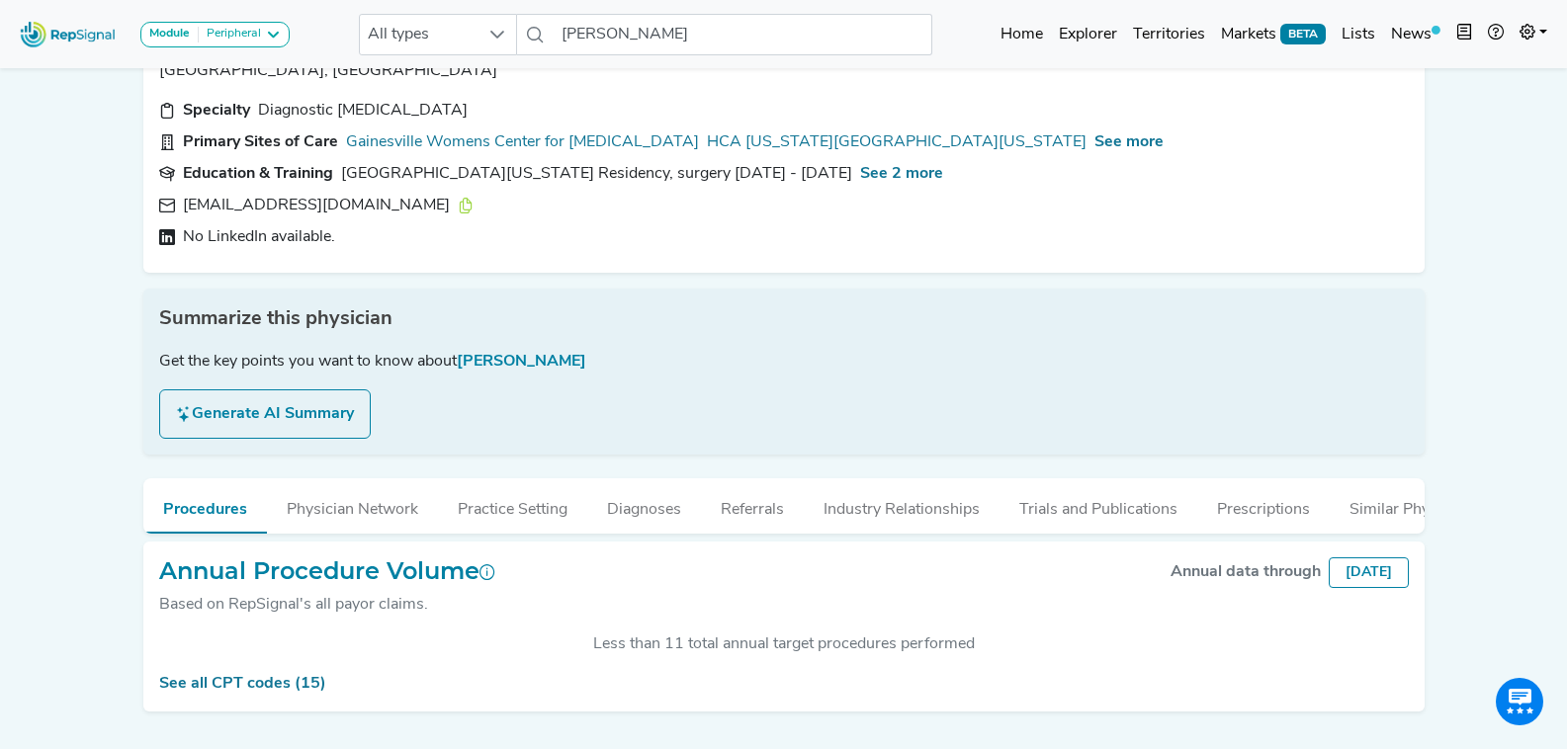
scroll to position [145, 0]
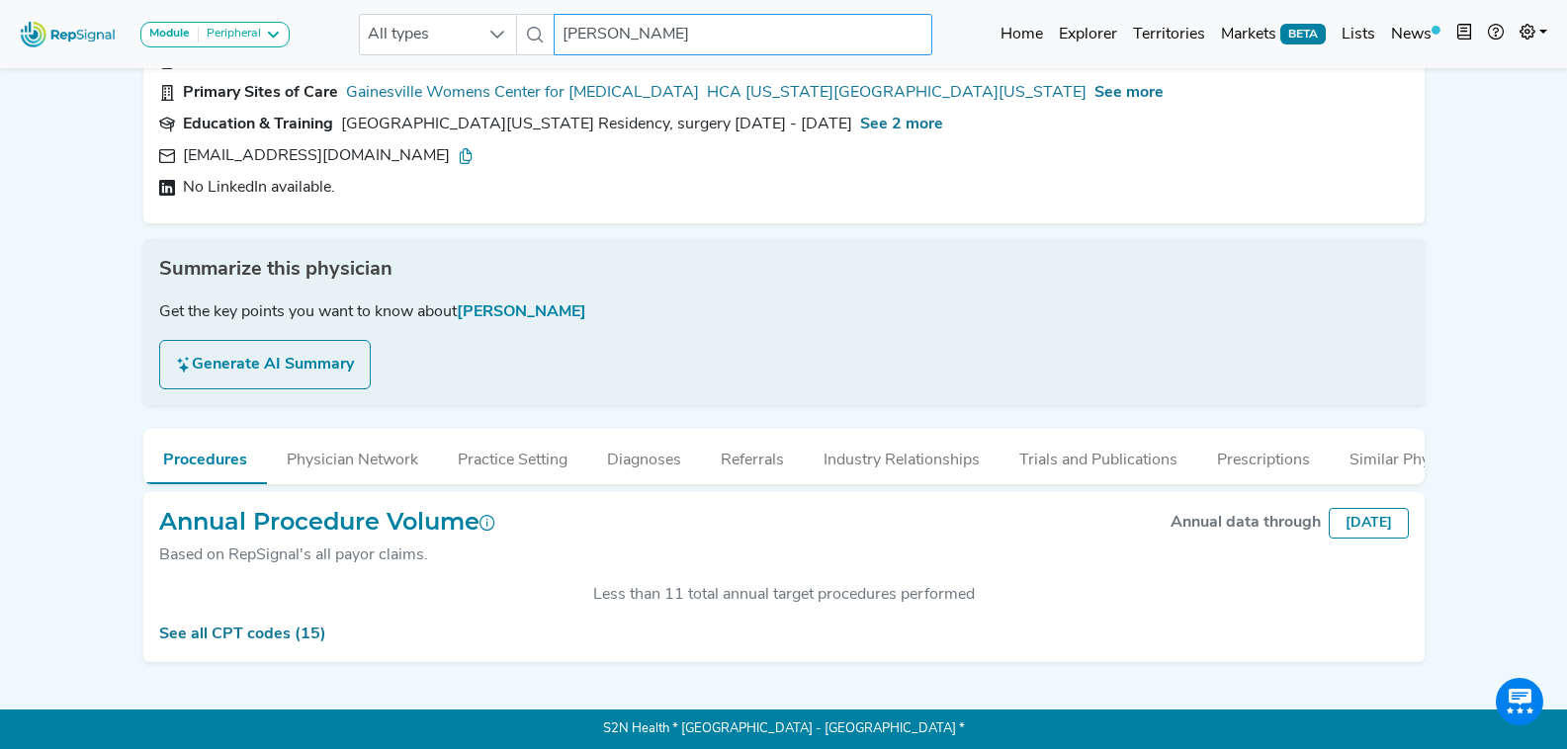
click at [638, 43] on input "Arlene Weinshelbaum" at bounding box center [743, 35] width 378 height 42
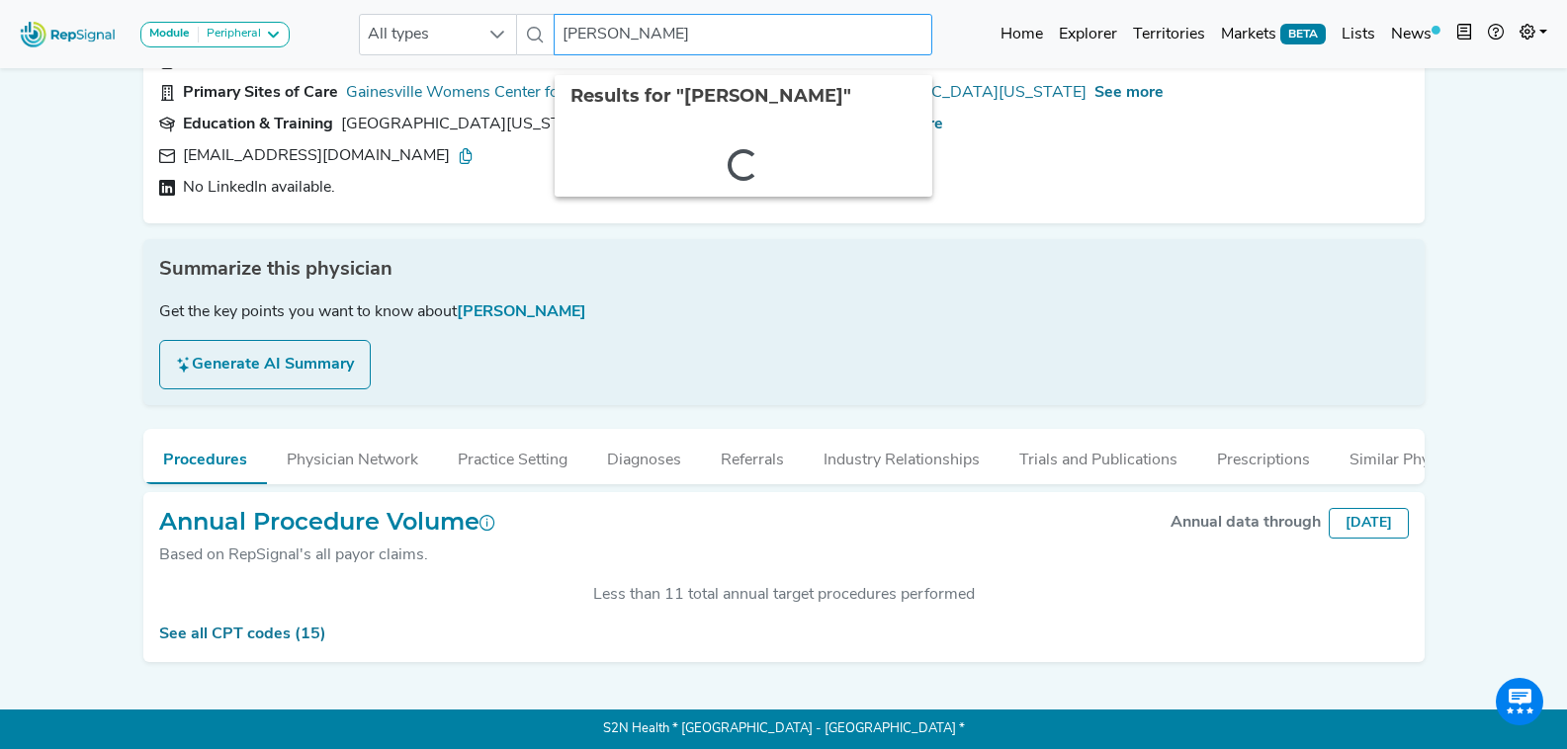
paste input "Wiechmann"
click at [703, 27] on input "Wiechmann" at bounding box center [743, 35] width 378 height 42
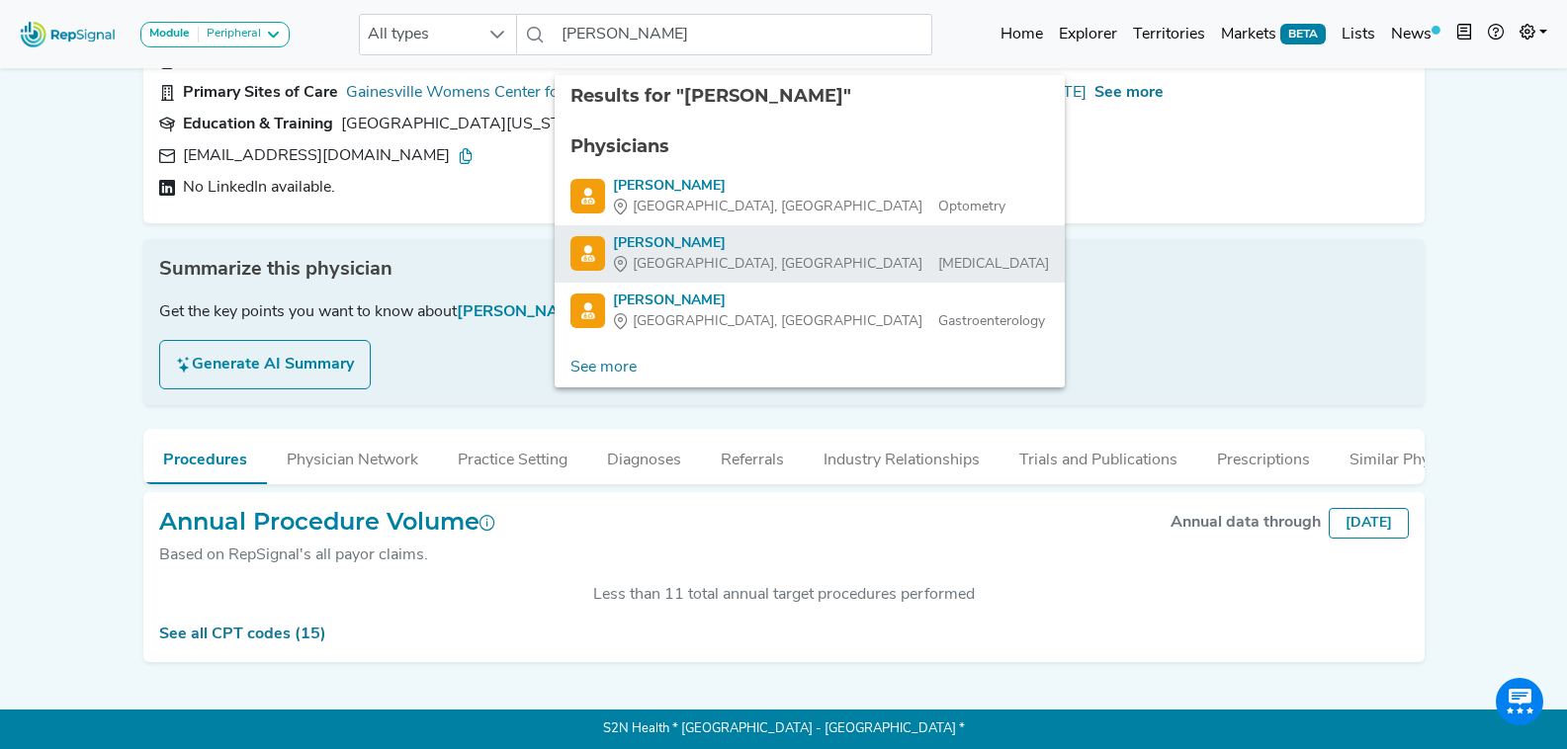
click at [698, 237] on div "Bret Wiechmann" at bounding box center [831, 243] width 436 height 21
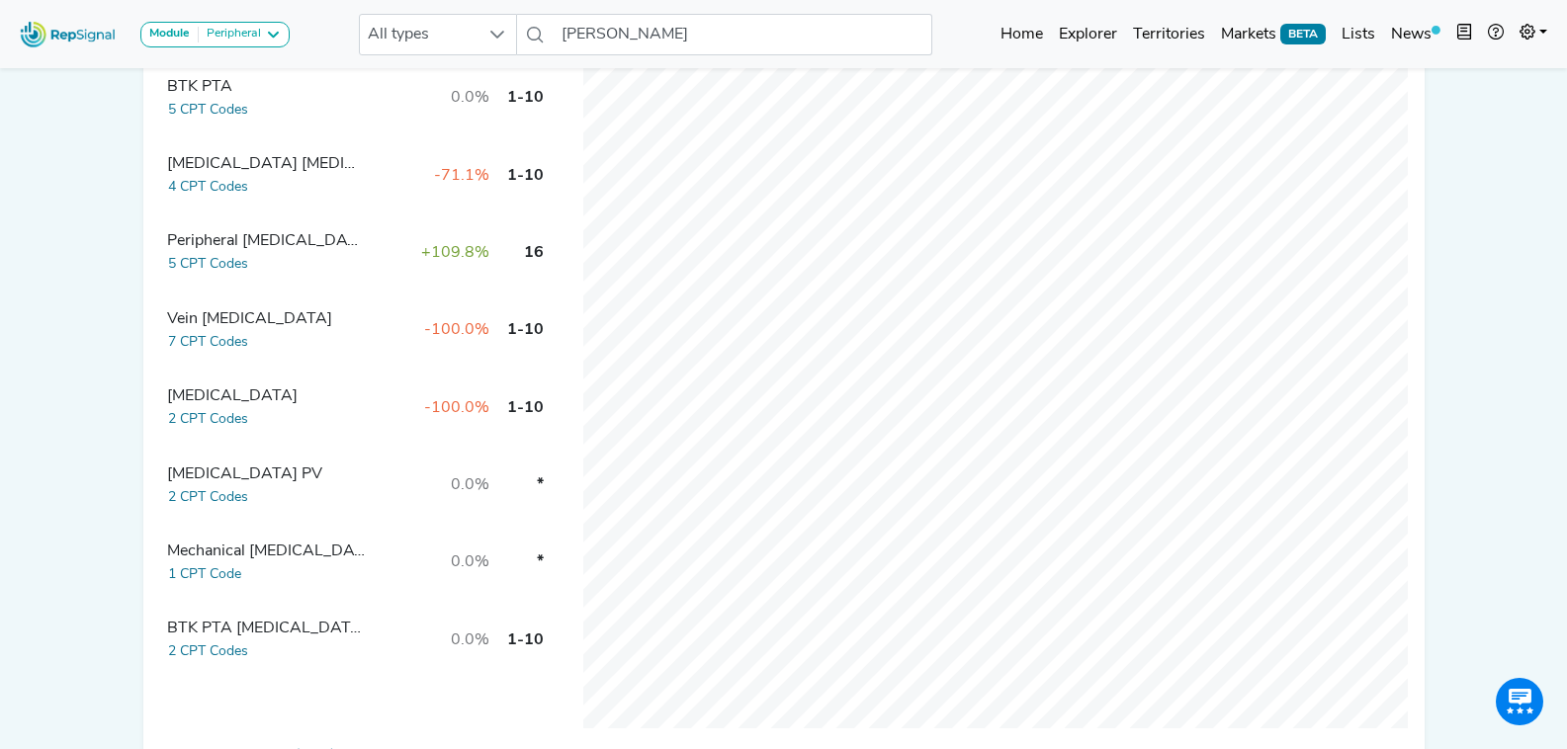
scroll to position [791, 0]
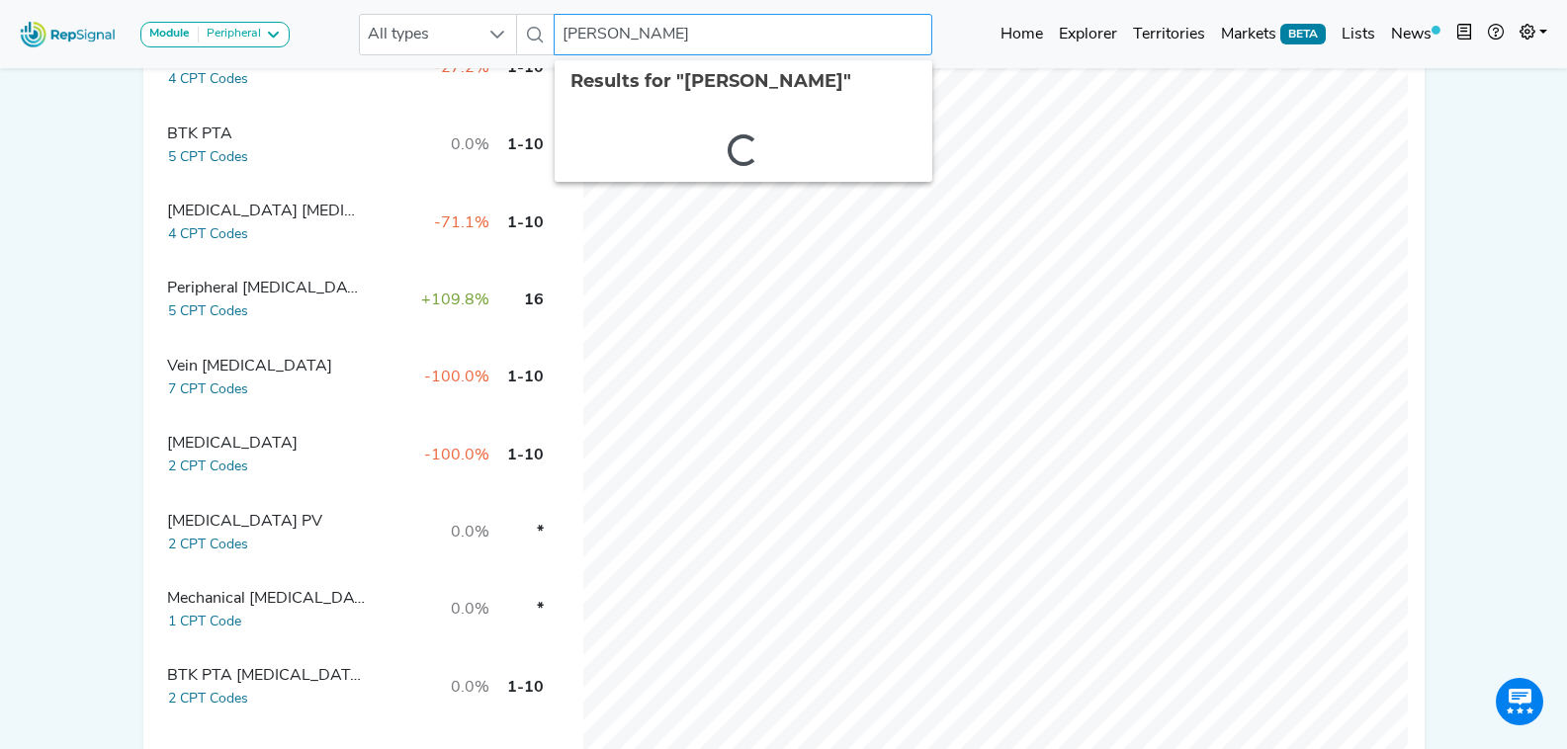
click at [685, 33] on input "Bret Wiechmann" at bounding box center [743, 35] width 378 height 42
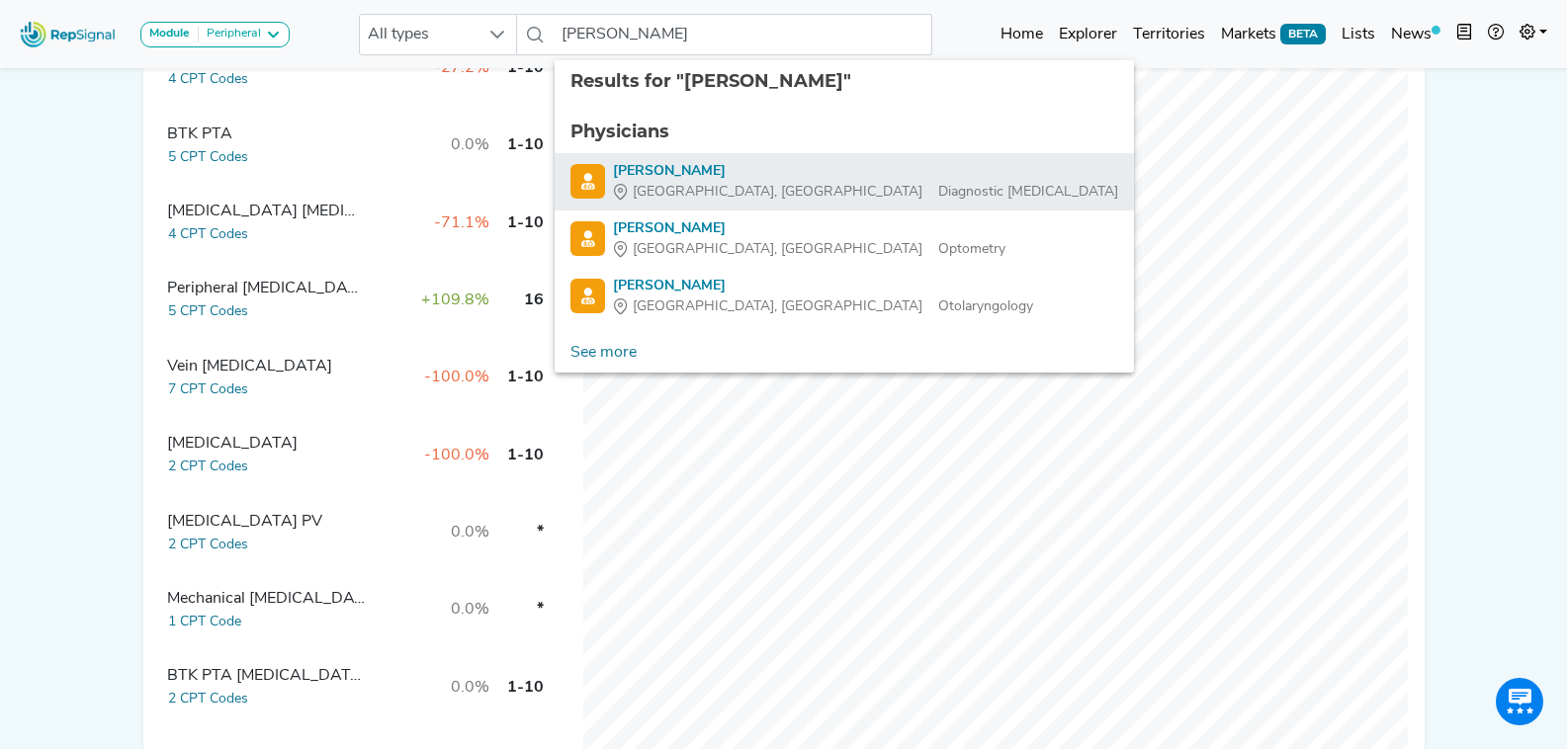
click at [754, 183] on div "Gainesville, FL Diagnostic Radiology" at bounding box center [865, 192] width 505 height 21
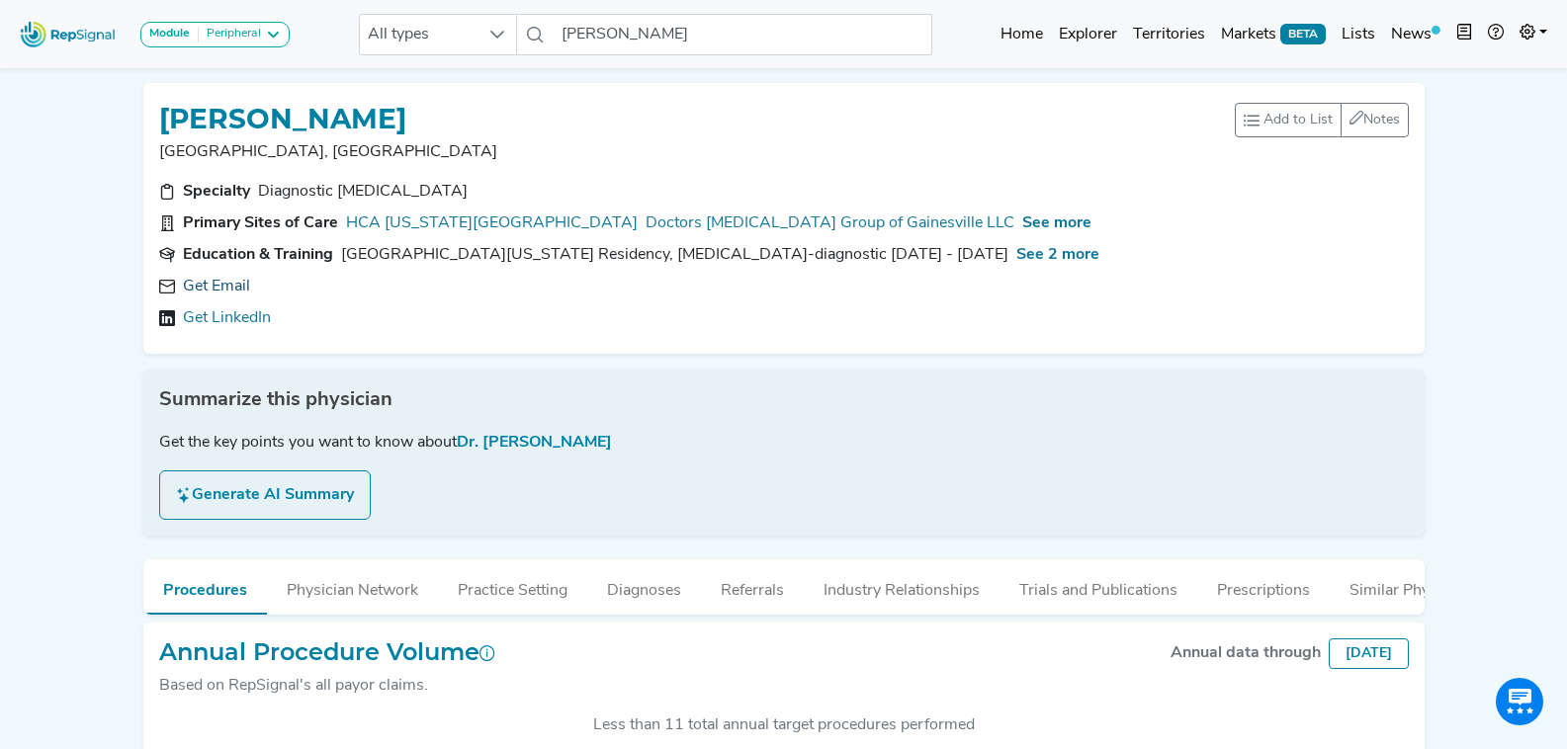
click at [211, 286] on link "Get Email" at bounding box center [216, 287] width 67 height 24
click at [353, 295] on div "rays2002@yahoo.com" at bounding box center [328, 287] width 291 height 24
click at [458, 287] on icon at bounding box center [466, 287] width 16 height 16
click at [756, 289] on icon at bounding box center [764, 287] width 16 height 16
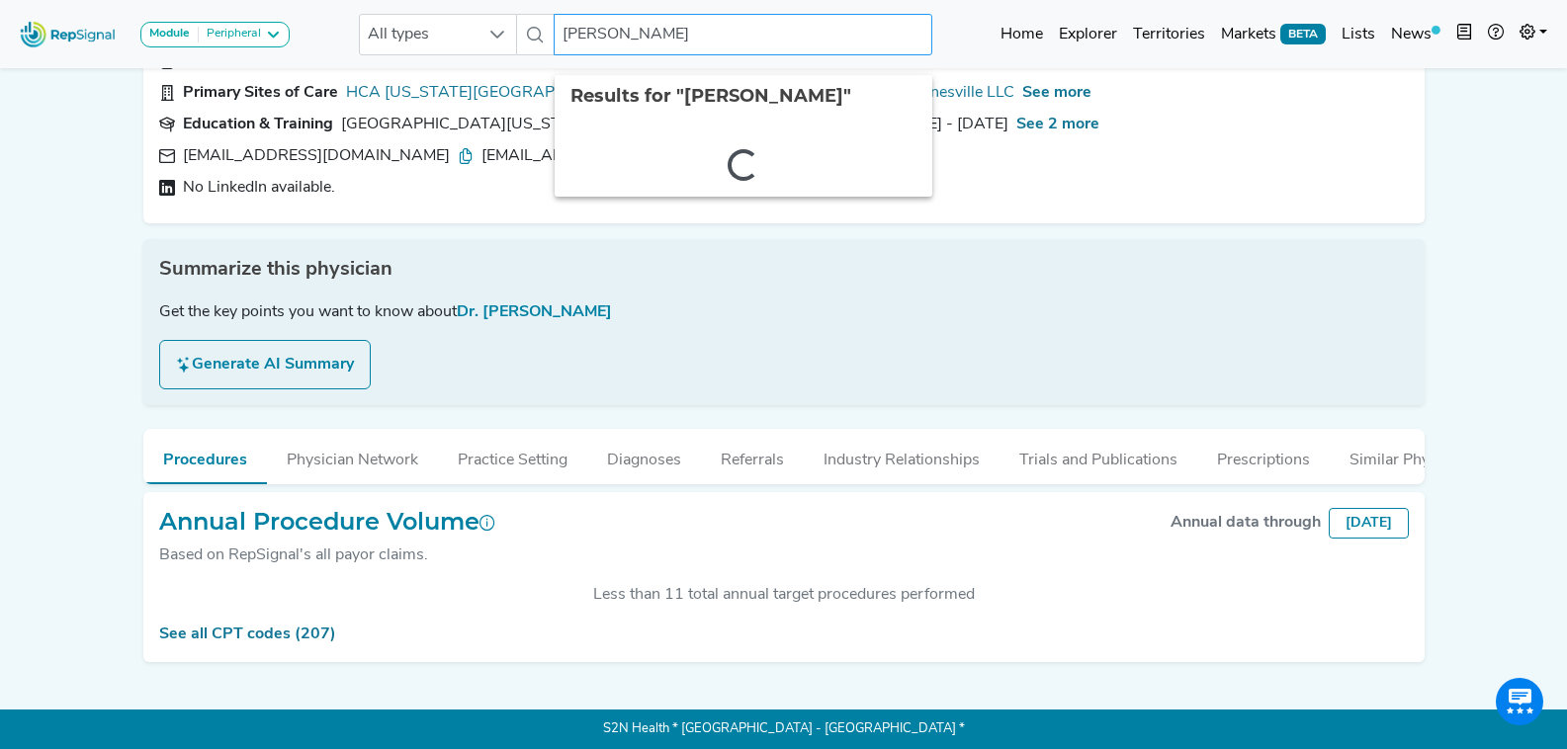
click at [682, 50] on input "Will Williams" at bounding box center [743, 35] width 378 height 42
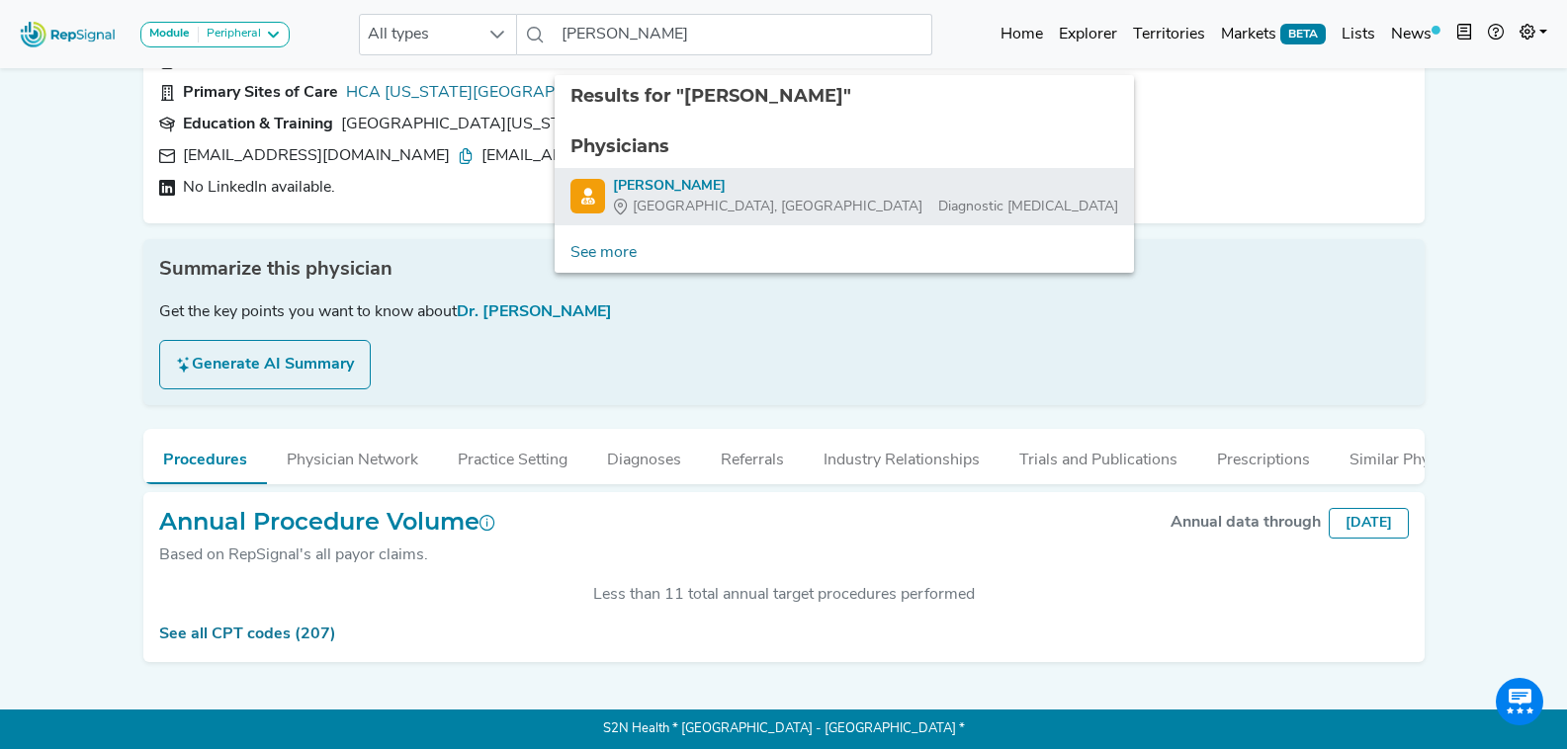
click at [762, 176] on div "Wayne Wivell" at bounding box center [865, 186] width 505 height 21
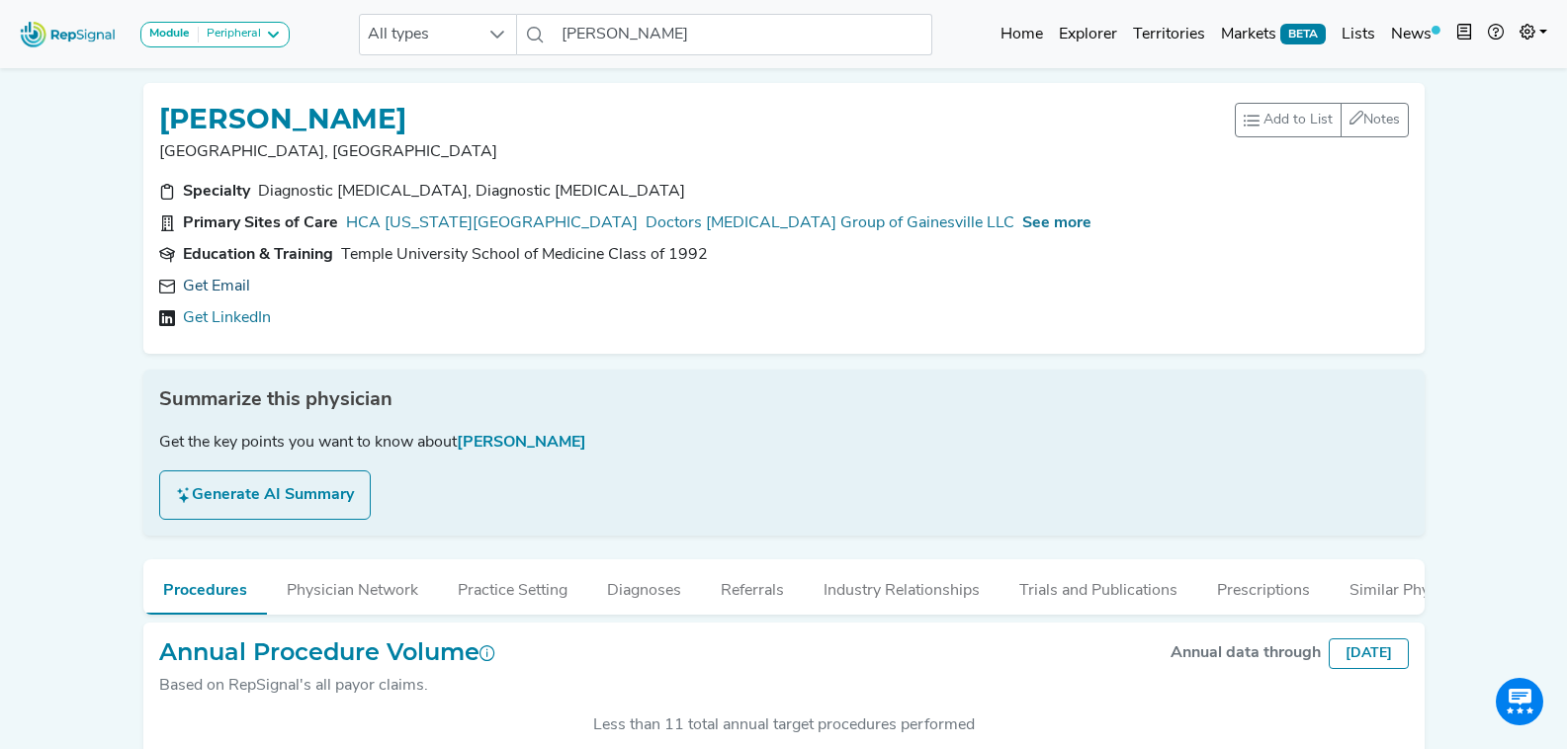
click at [214, 283] on link "Get Email" at bounding box center [216, 287] width 67 height 24
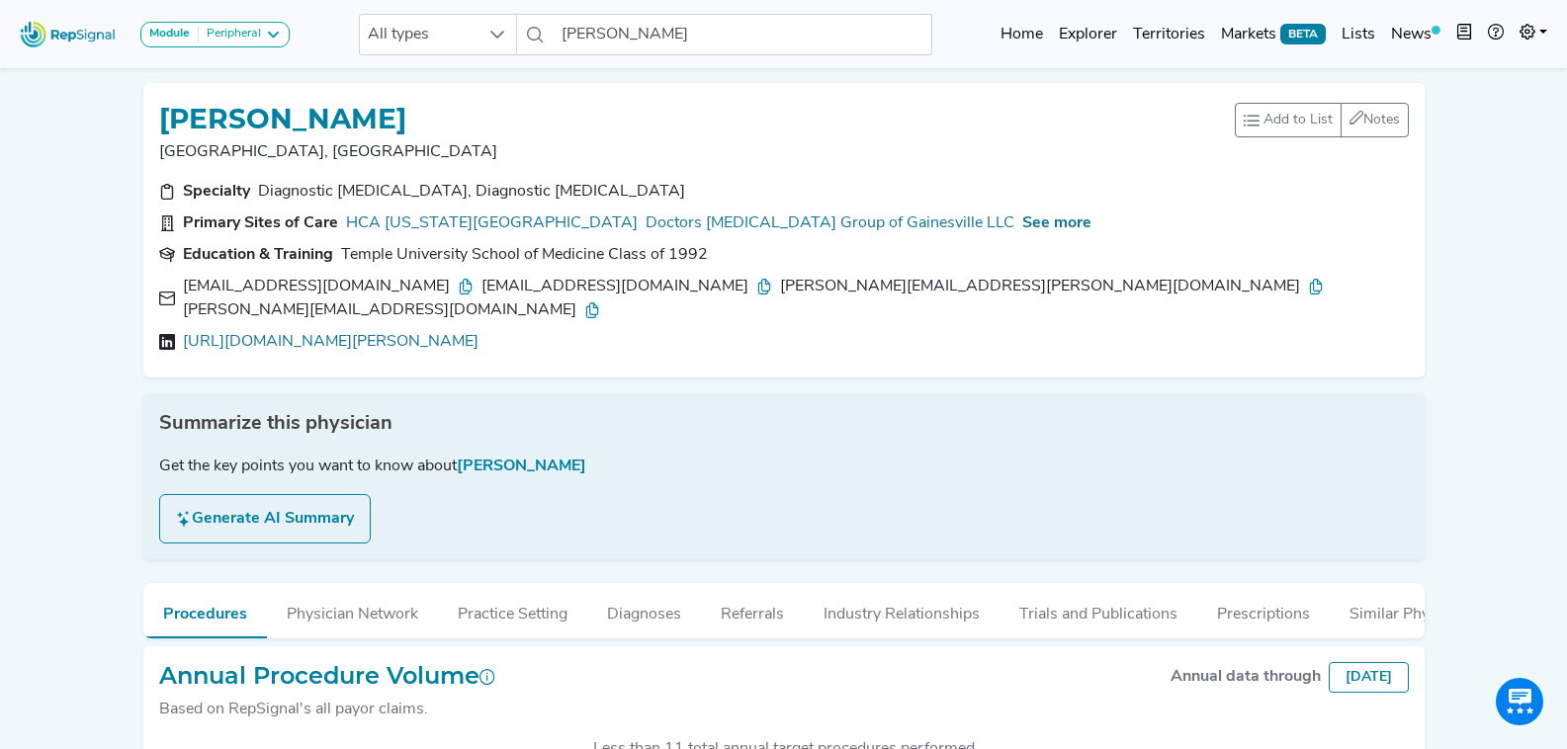
click at [458, 279] on icon at bounding box center [466, 287] width 16 height 16
click at [756, 280] on icon at bounding box center [764, 287] width 16 height 16
click at [784, 296] on div "wayne.wivell@gmail.com" at bounding box center [1052, 287] width 544 height 24
click at [1308, 292] on icon at bounding box center [1316, 287] width 16 height 16
click at [600, 303] on icon at bounding box center [592, 311] width 16 height 16
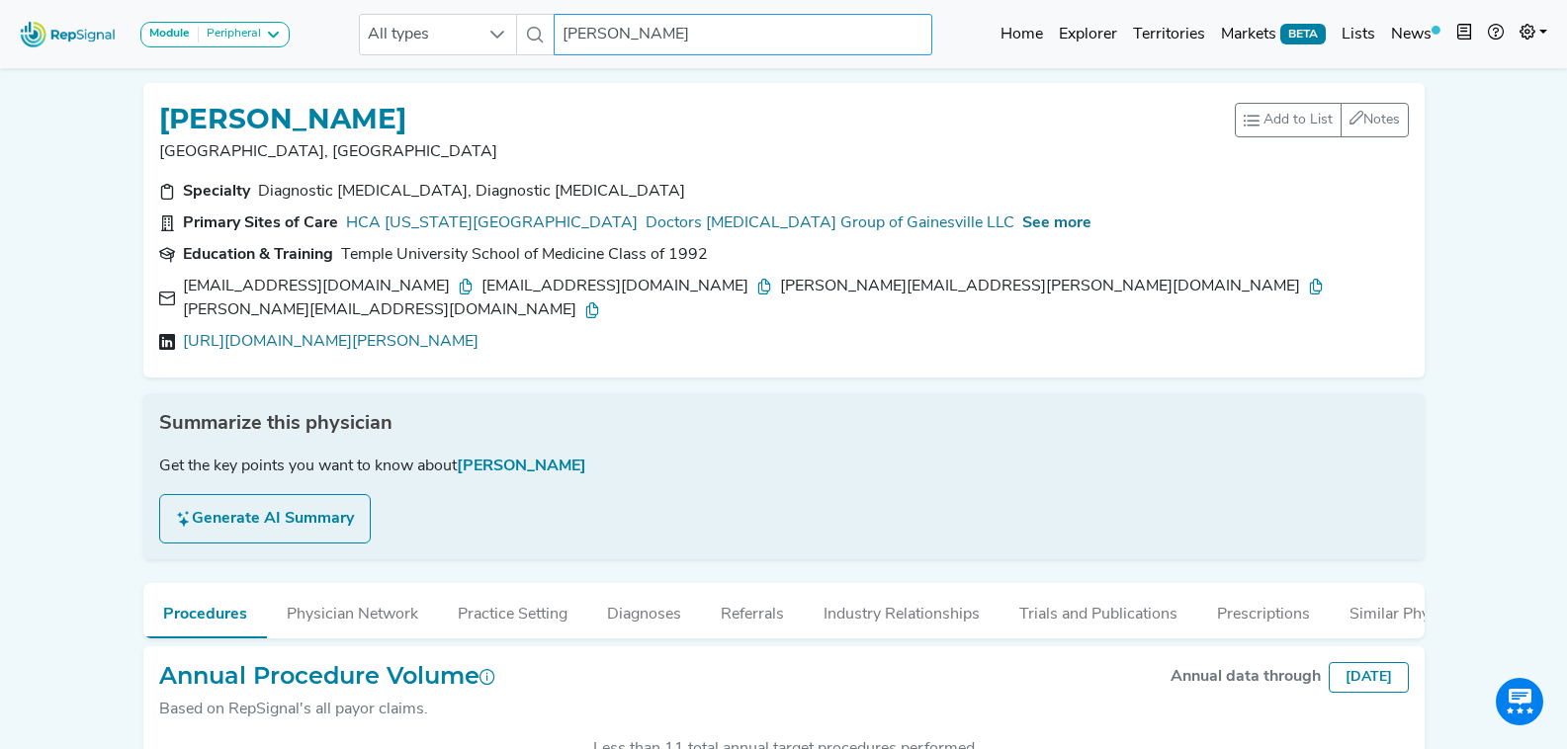
click at [600, 31] on input "Wayne Wivell" at bounding box center [743, 35] width 378 height 42
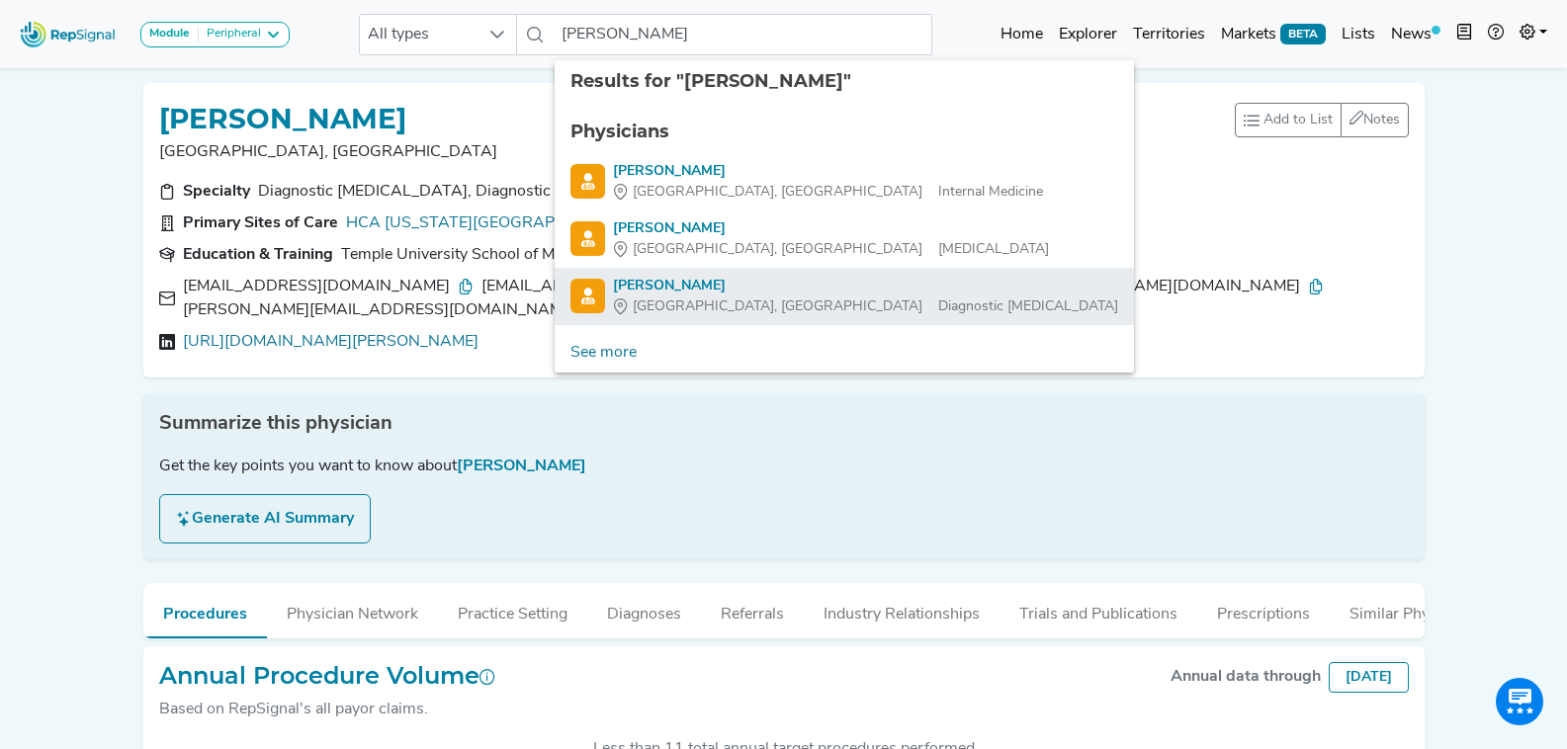
click at [694, 286] on div "Jill Wolkstein" at bounding box center [865, 286] width 505 height 21
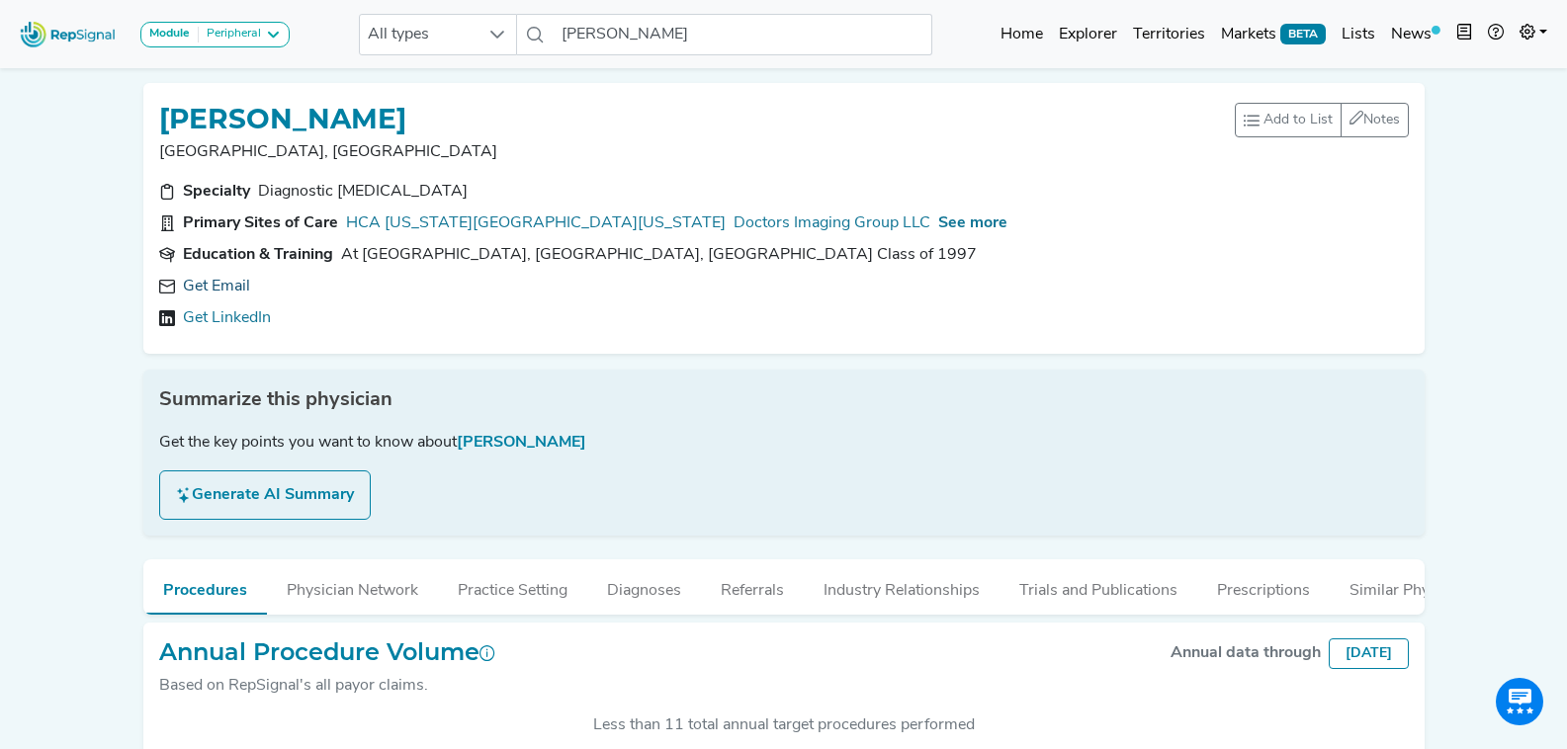
click at [229, 280] on link "Get Email" at bounding box center [216, 287] width 67 height 24
click at [459, 283] on div "jwolkstein@doctorsimaginggroup.com" at bounding box center [328, 287] width 291 height 24
click at [472, 285] on icon at bounding box center [466, 287] width 16 height 16
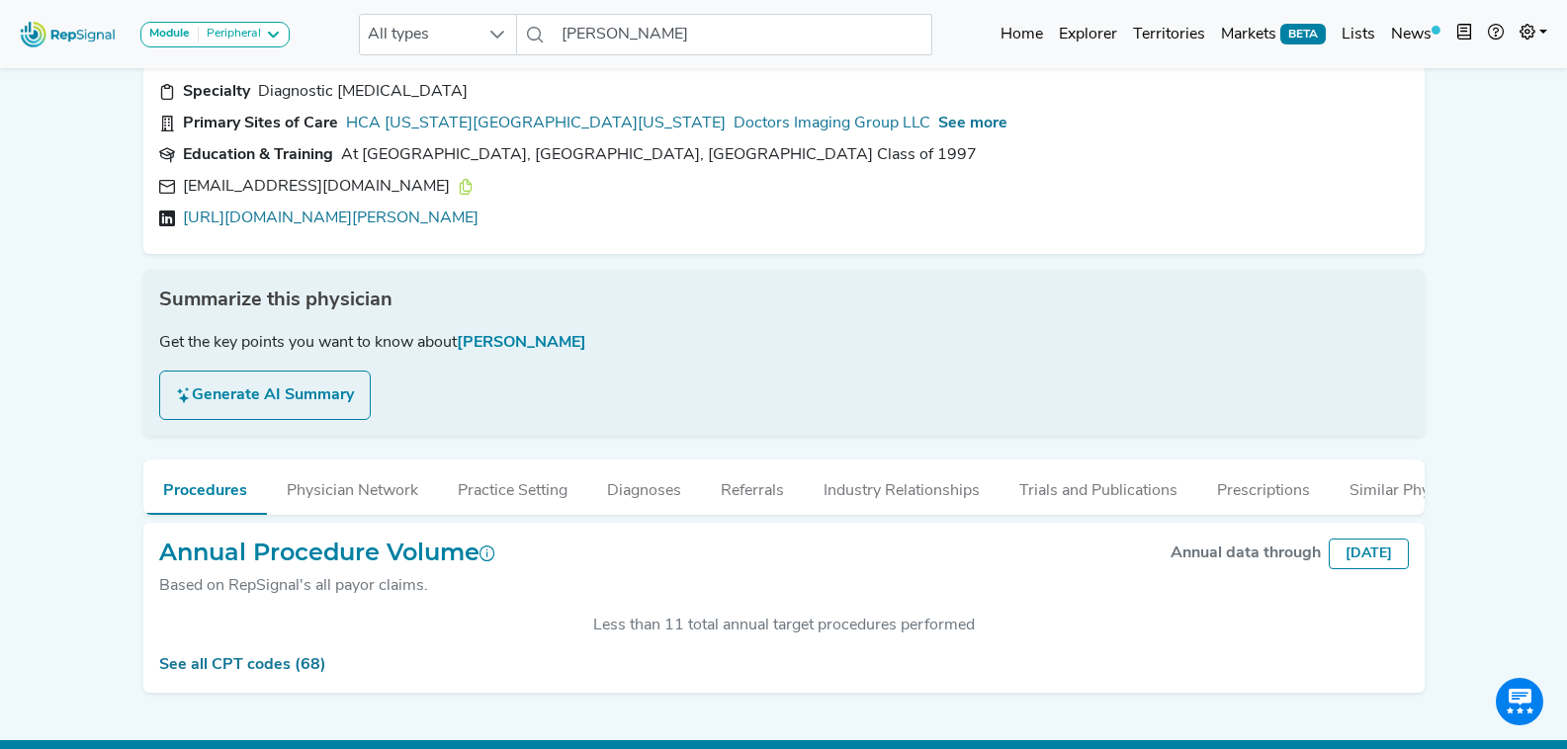
scroll to position [145, 0]
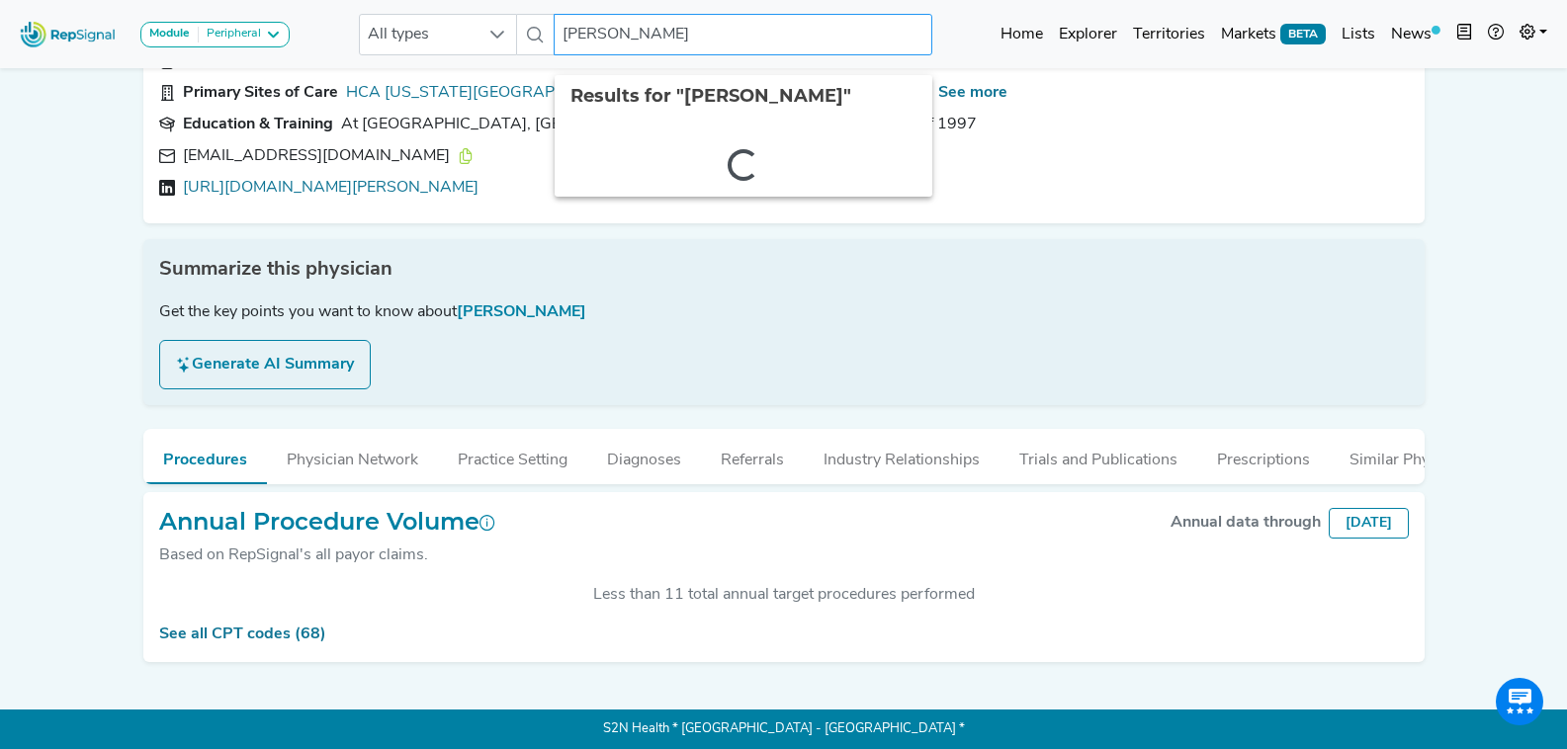
click at [718, 33] on input "Jill Wolkstein" at bounding box center [743, 35] width 378 height 42
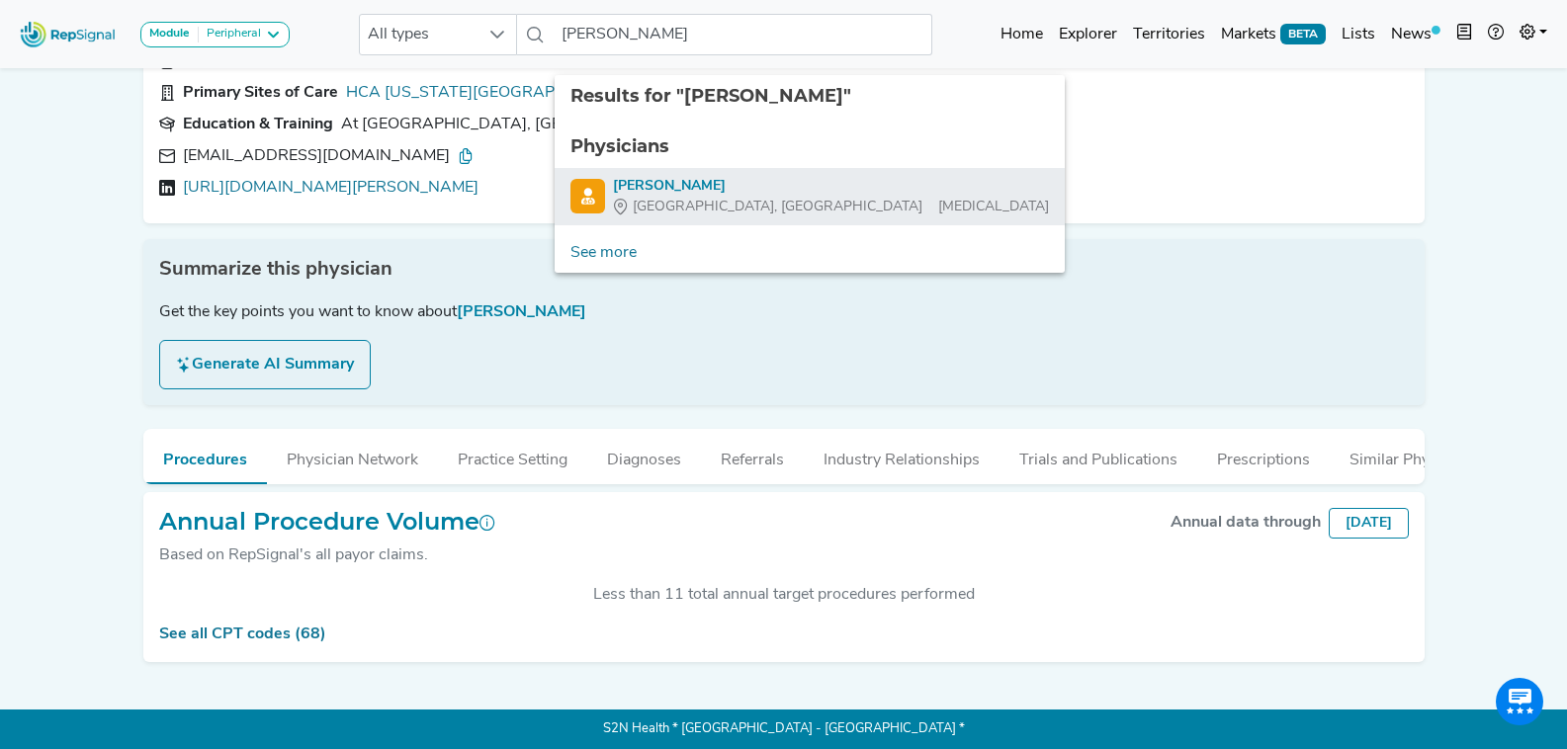
click at [730, 198] on div "Gainesville, FL Podiatry" at bounding box center [831, 207] width 436 height 21
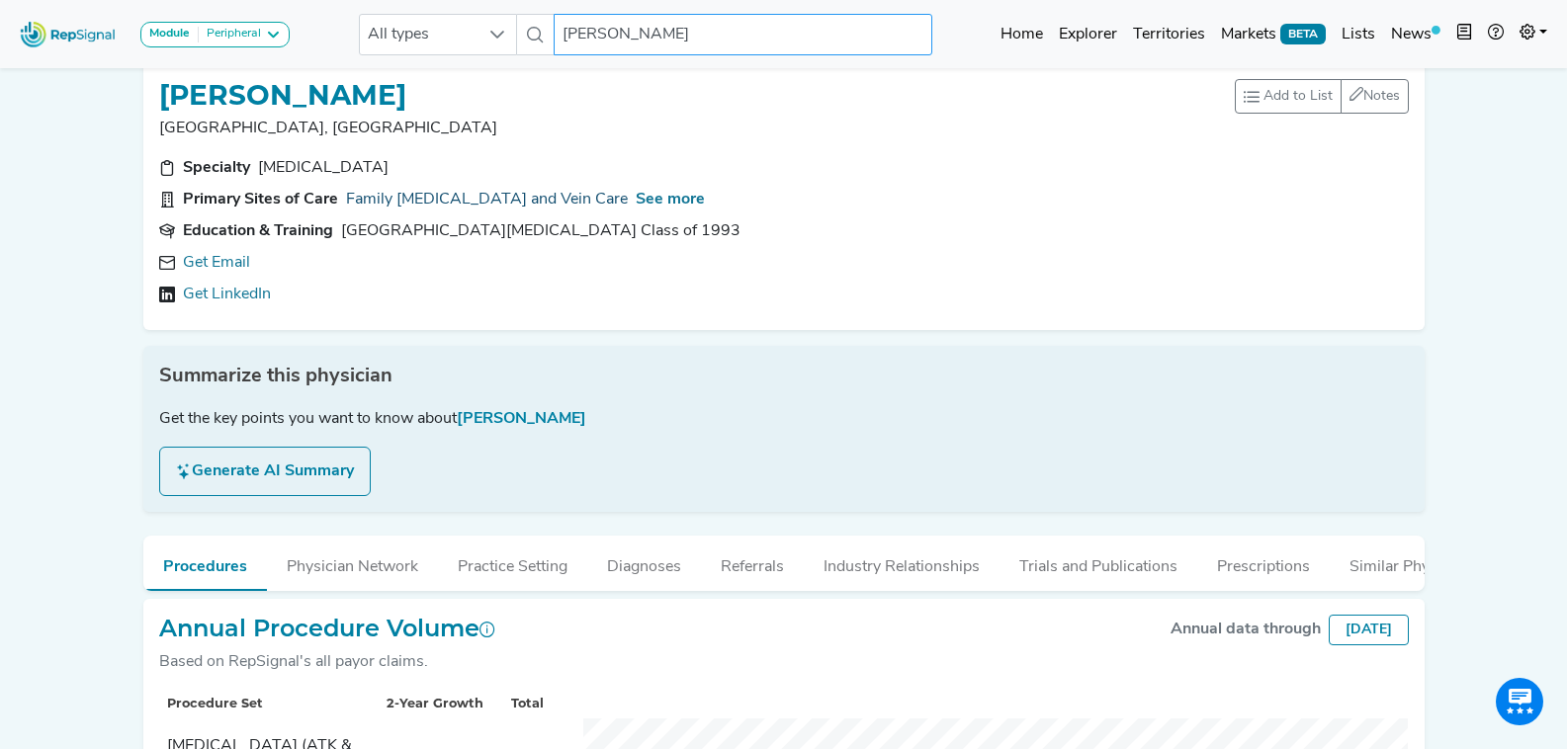
scroll to position [198, 0]
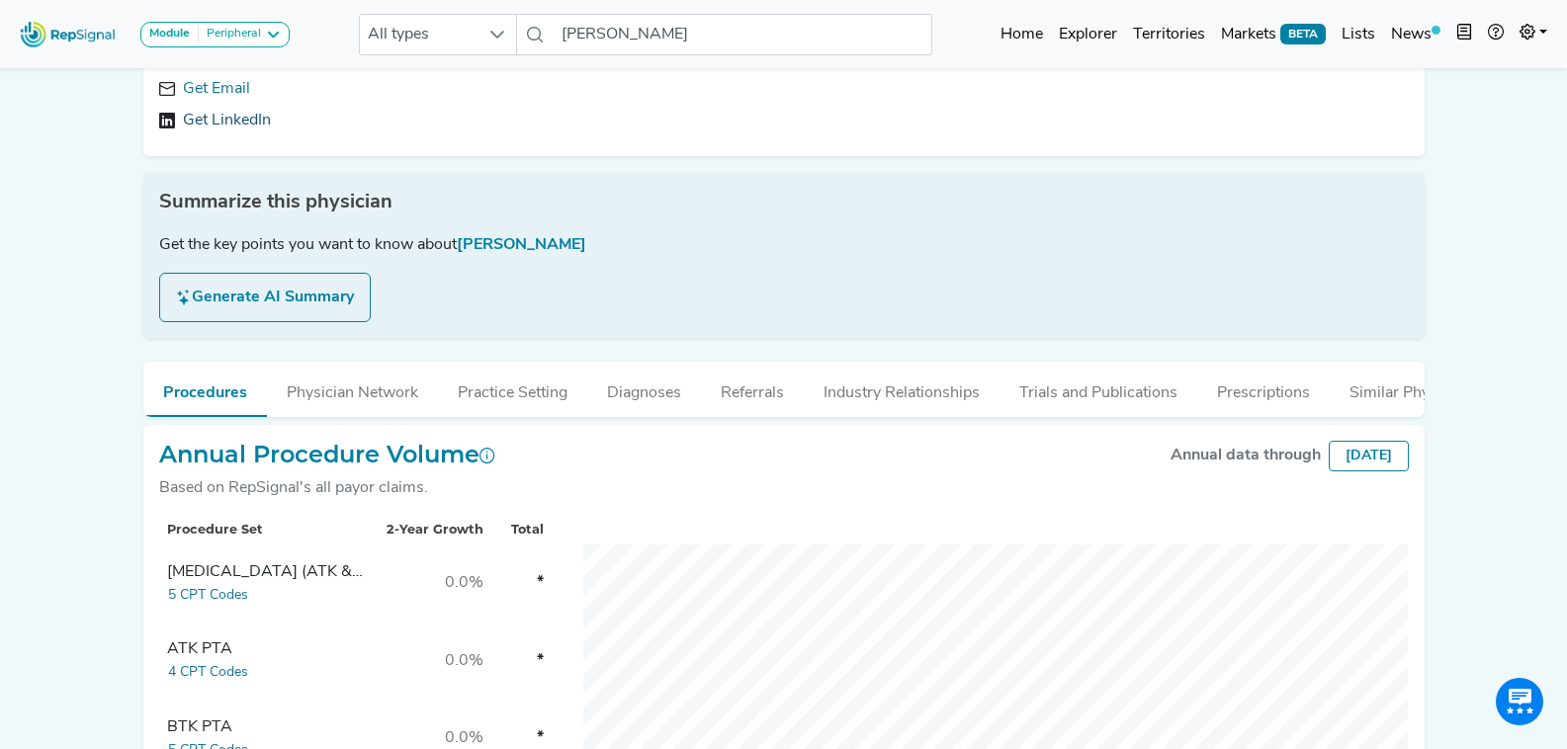
click at [243, 123] on link "Get LinkedIn" at bounding box center [227, 121] width 88 height 24
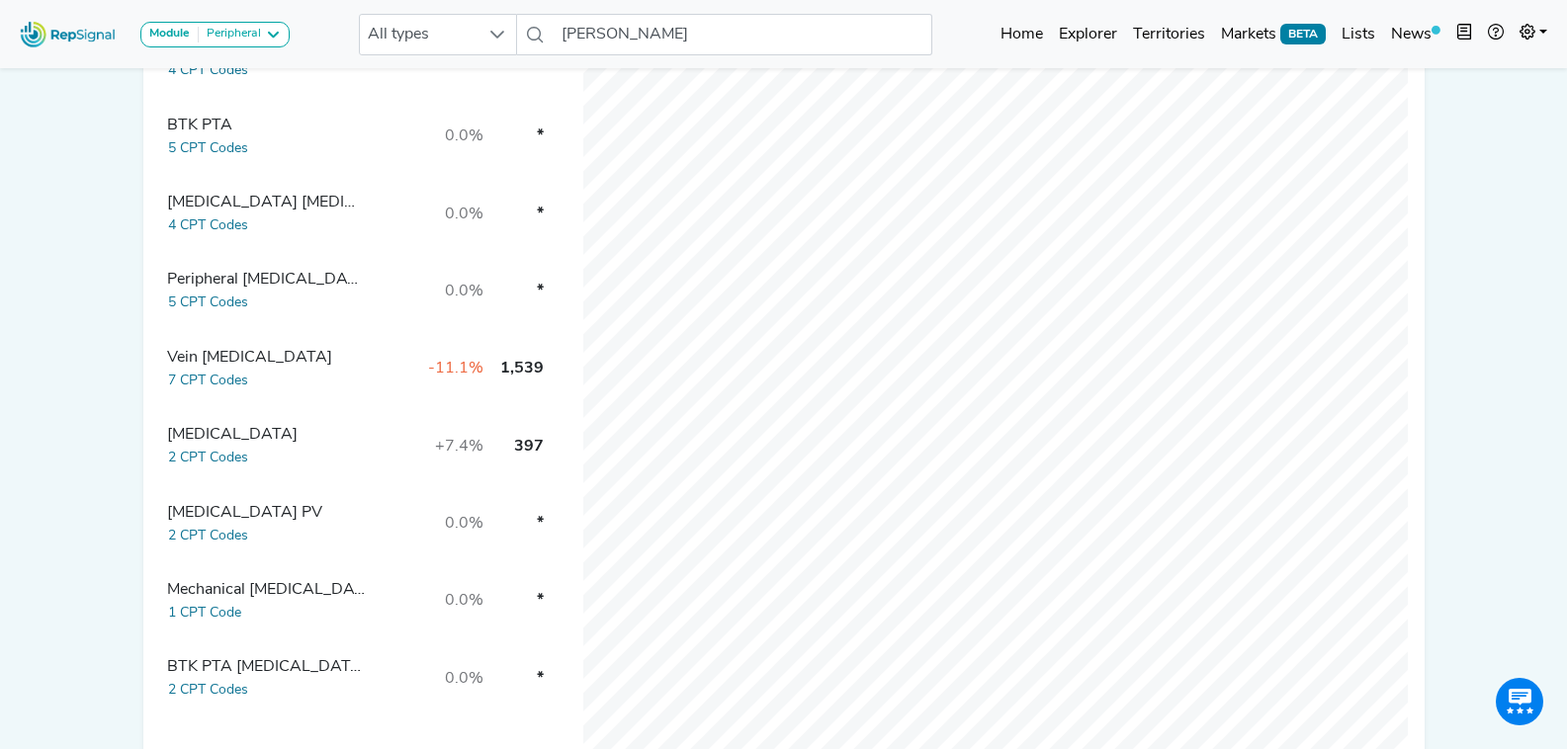
scroll to position [876, 0]
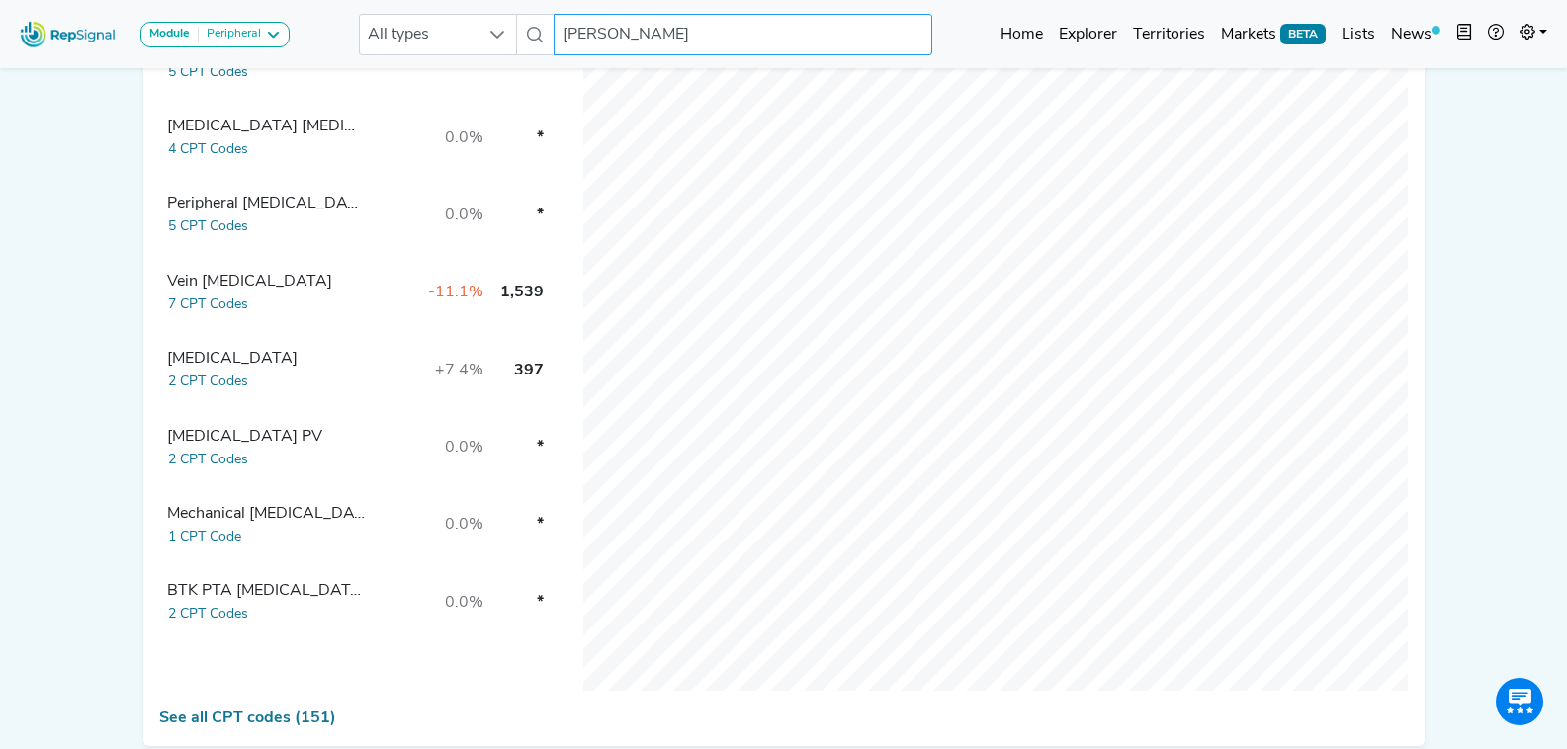
click at [651, 19] on input "Scott Koppel" at bounding box center [743, 35] width 378 height 42
click at [665, 39] on input "sharma" at bounding box center [743, 35] width 378 height 42
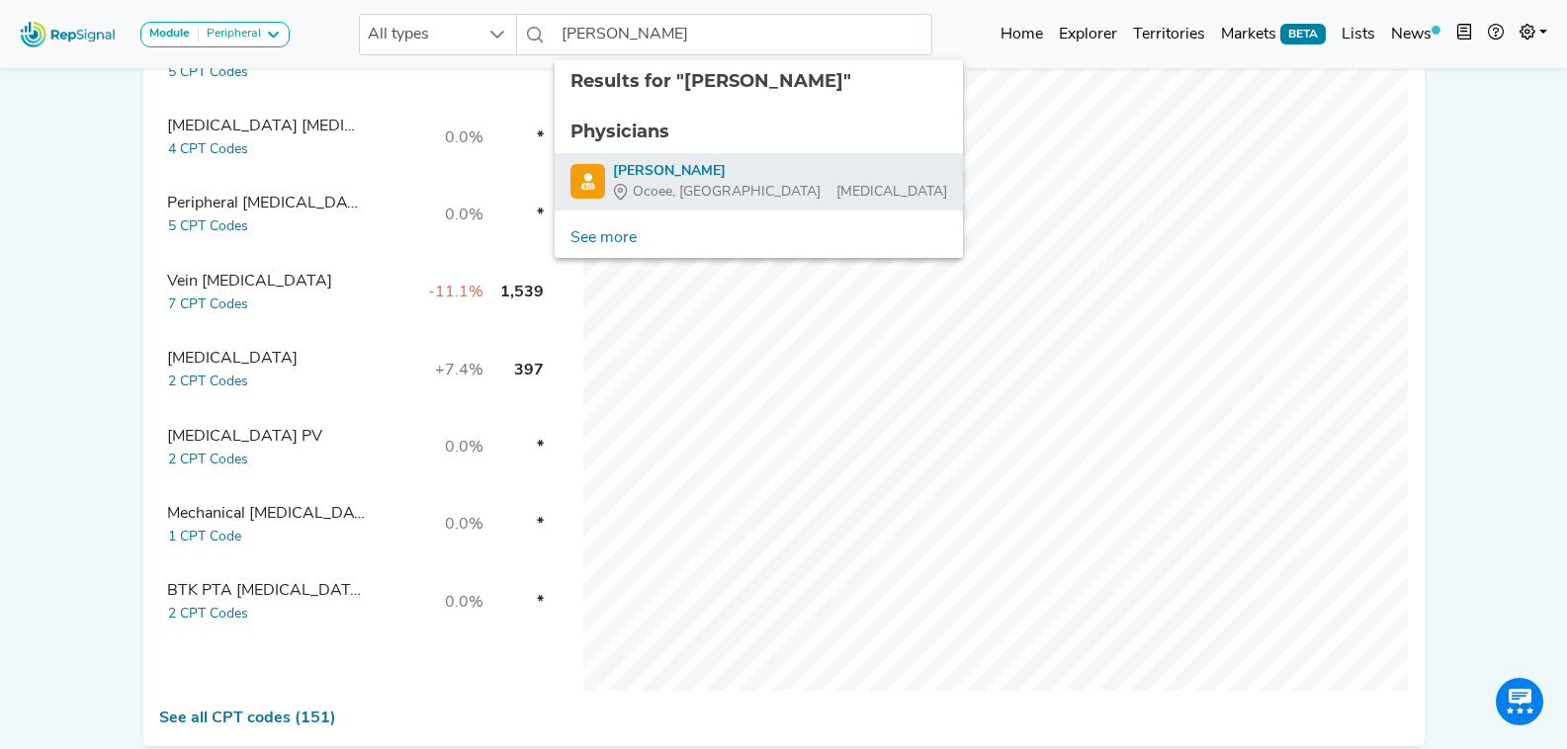
click at [749, 165] on div "John Horowitz" at bounding box center [780, 171] width 334 height 21
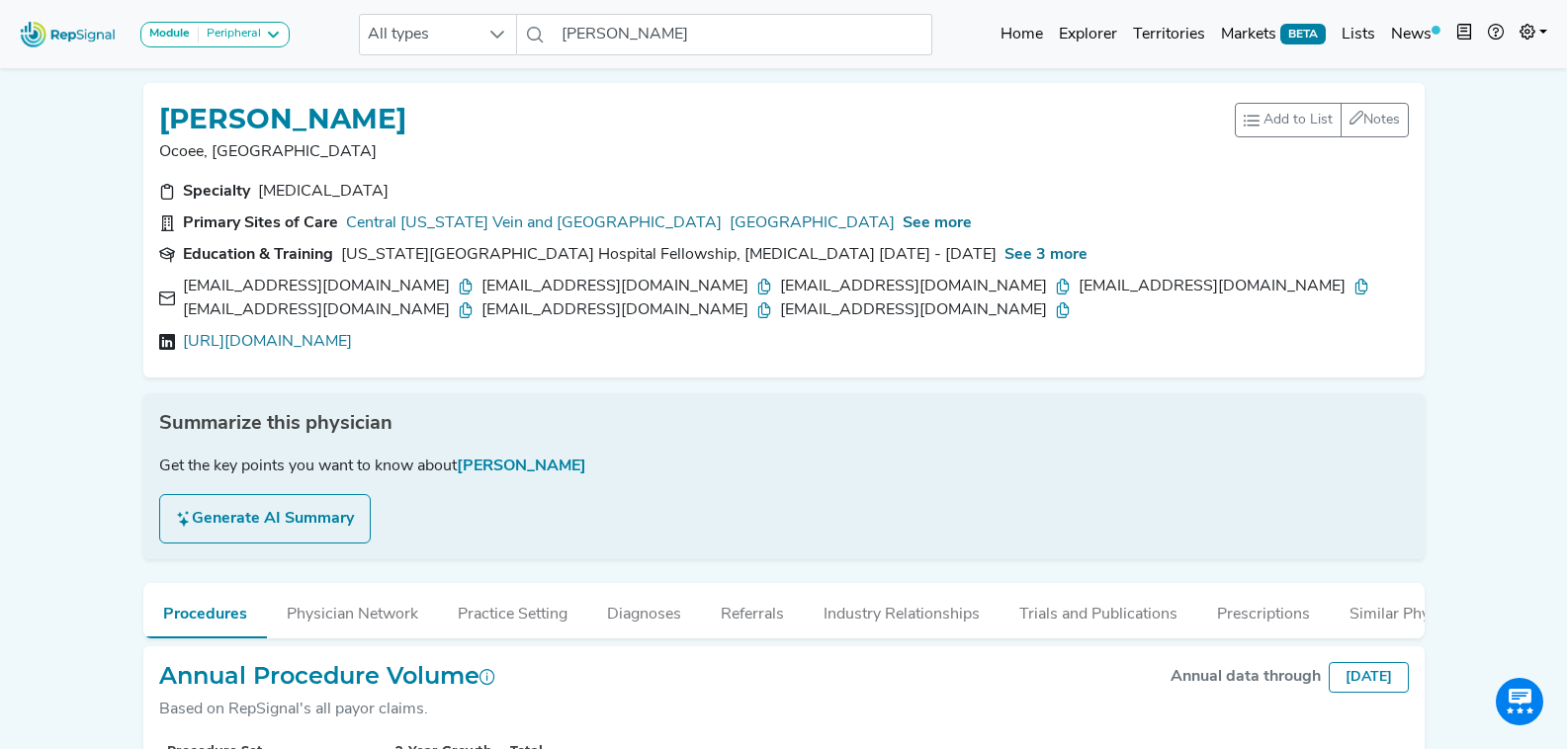
click at [458, 287] on icon at bounding box center [466, 287] width 16 height 16
click at [756, 281] on icon at bounding box center [764, 287] width 16 height 16
click at [1055, 280] on icon at bounding box center [1063, 287] width 16 height 16
click at [1353, 287] on icon at bounding box center [1361, 287] width 16 height 16
click at [772, 303] on icon at bounding box center [764, 311] width 16 height 16
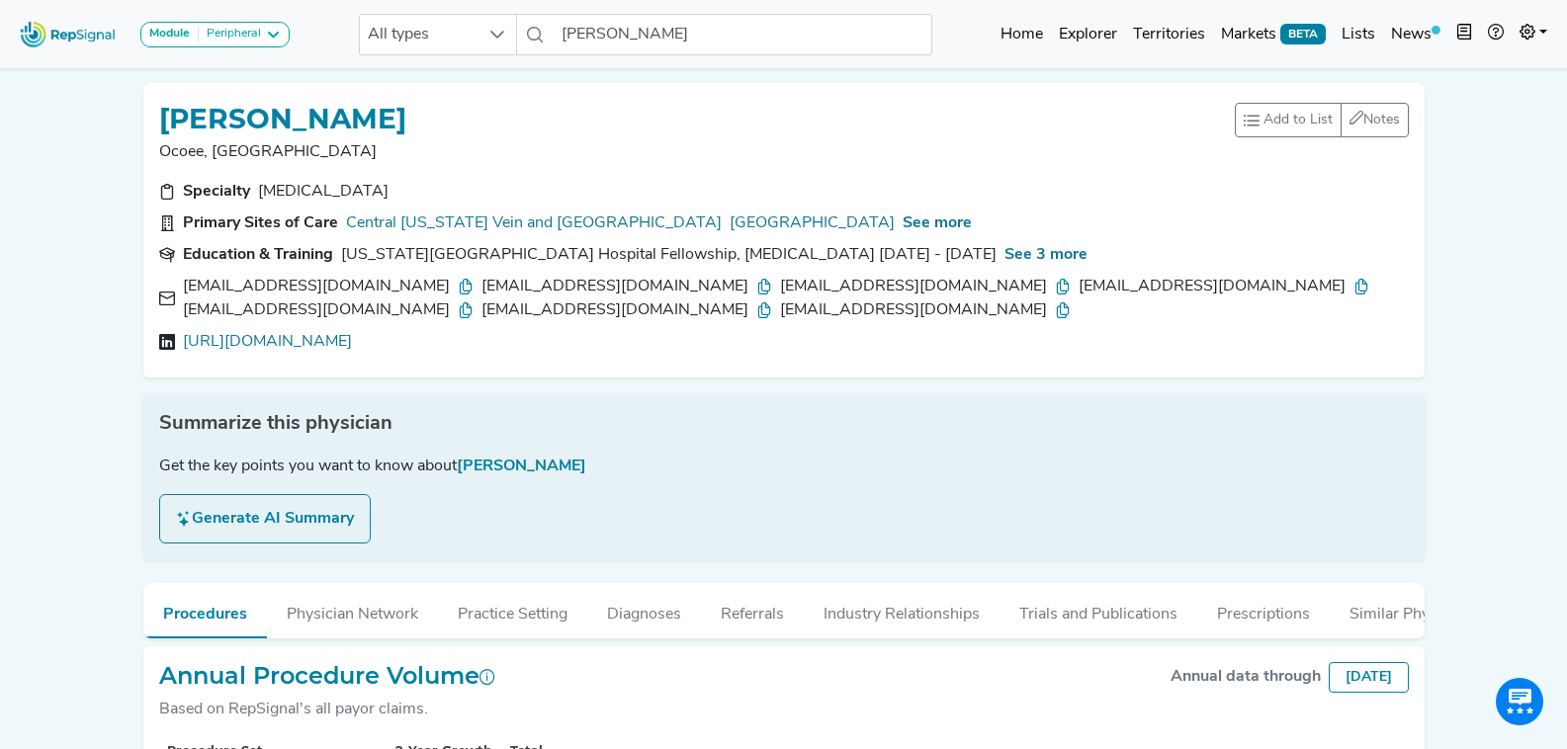
click at [1071, 299] on div "hovac@webtv.net" at bounding box center [925, 311] width 291 height 24
click at [1071, 303] on icon at bounding box center [1063, 311] width 16 height 16
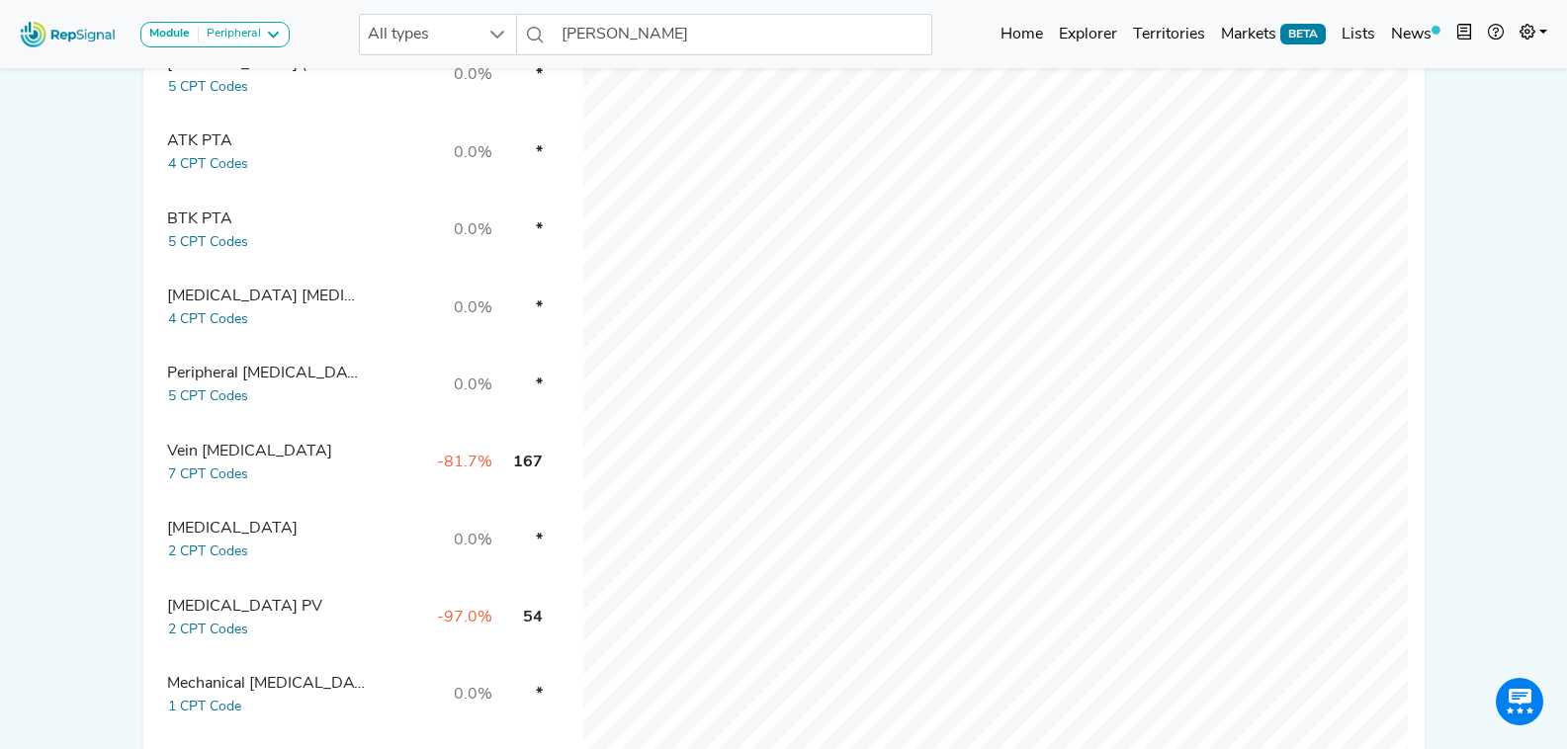
scroll to position [678, 0]
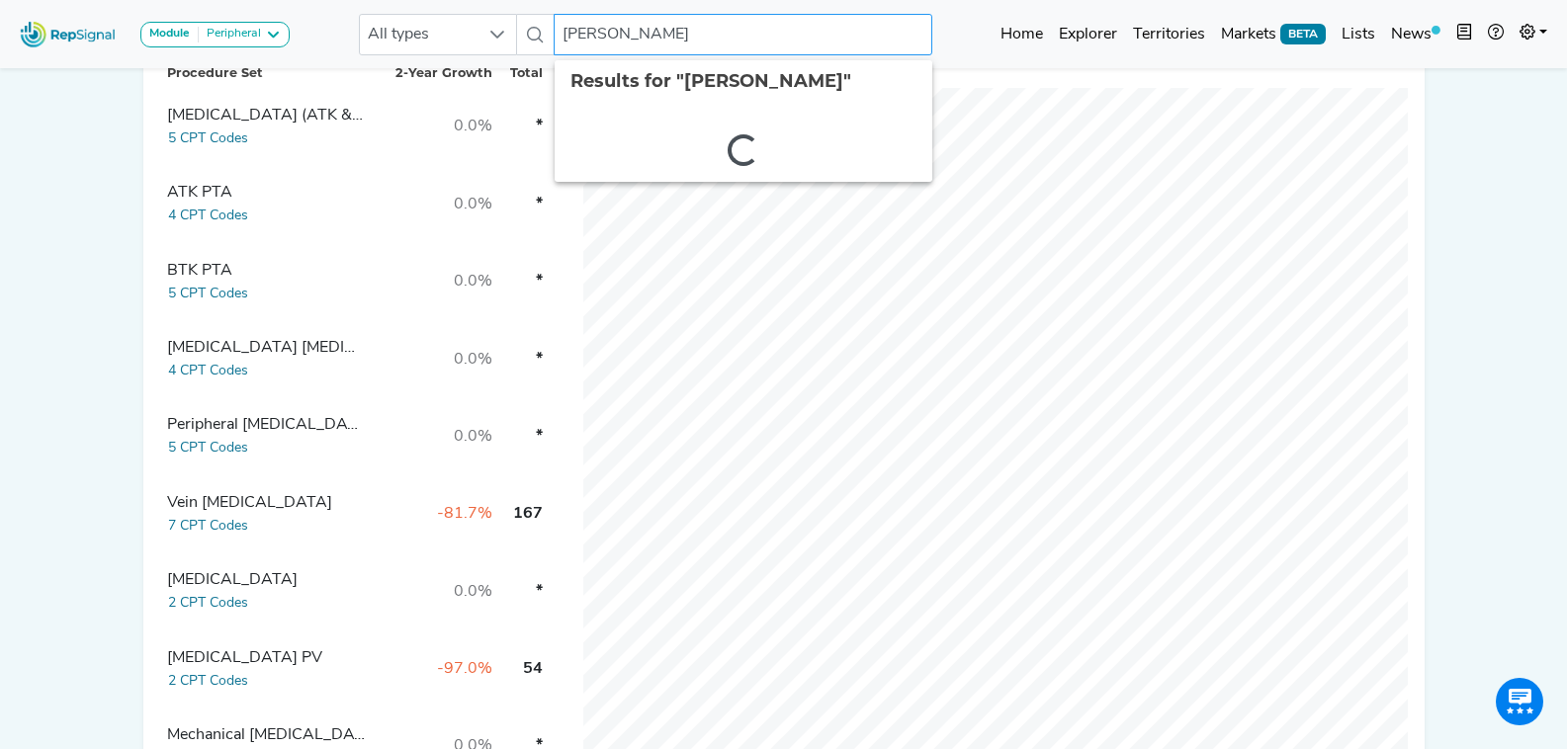
click at [699, 47] on input "John Horowitz" at bounding box center [743, 35] width 378 height 42
type input "todd hansen"
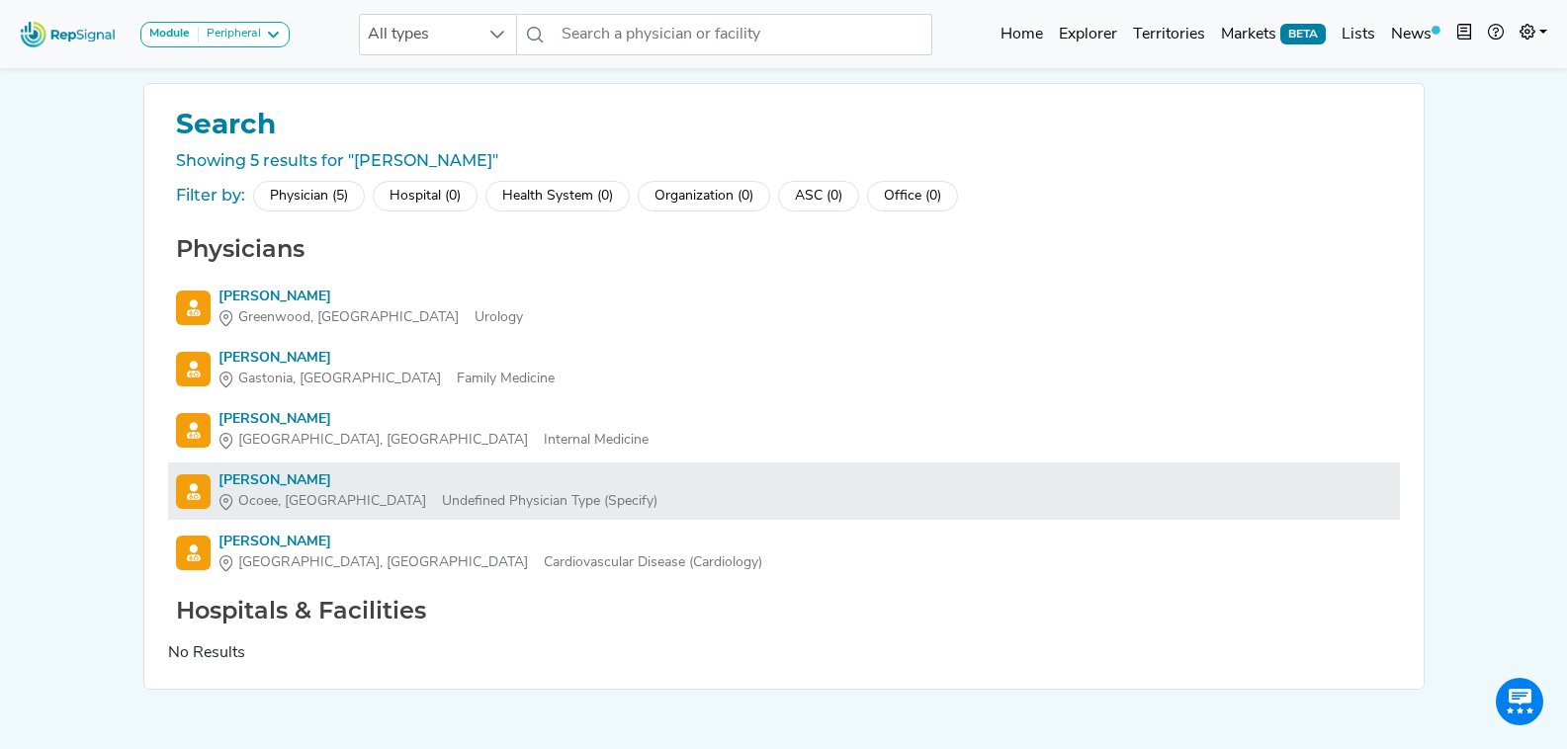
click at [260, 480] on div "Todd Hansen" at bounding box center [437, 481] width 439 height 21
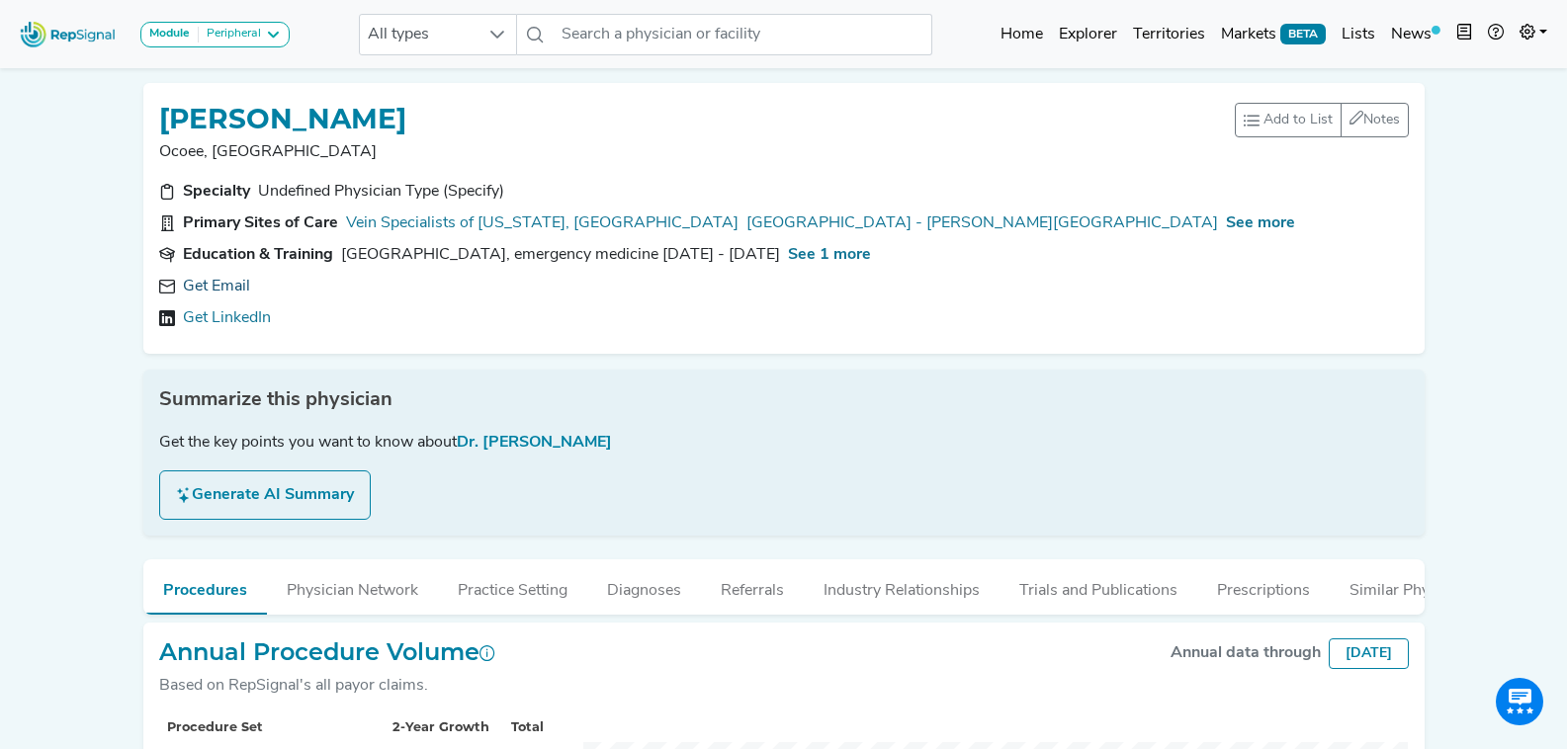
click at [235, 281] on link "Get Email" at bounding box center [216, 287] width 67 height 24
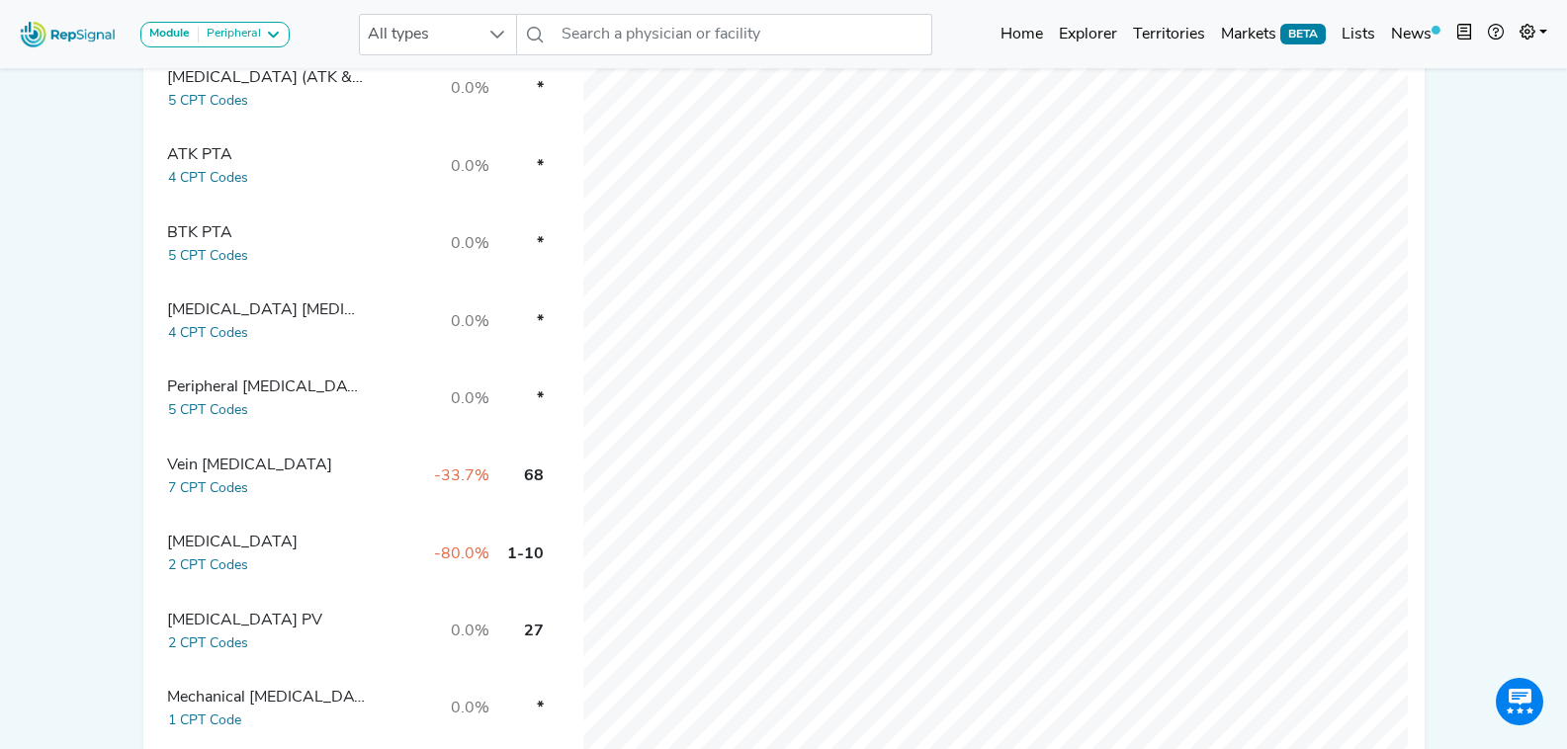
scroll to position [975, 0]
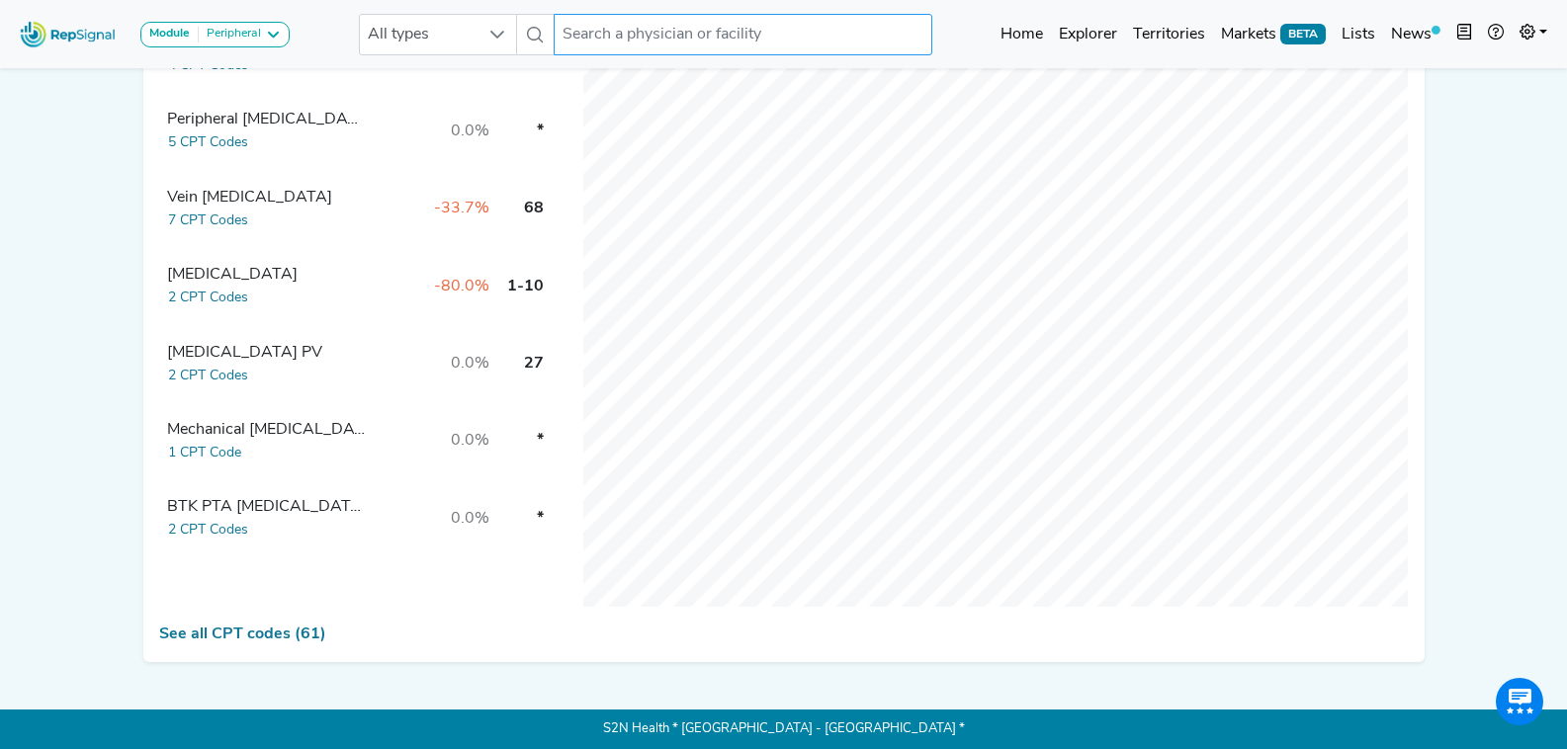
click at [655, 22] on input "text" at bounding box center [743, 35] width 378 height 42
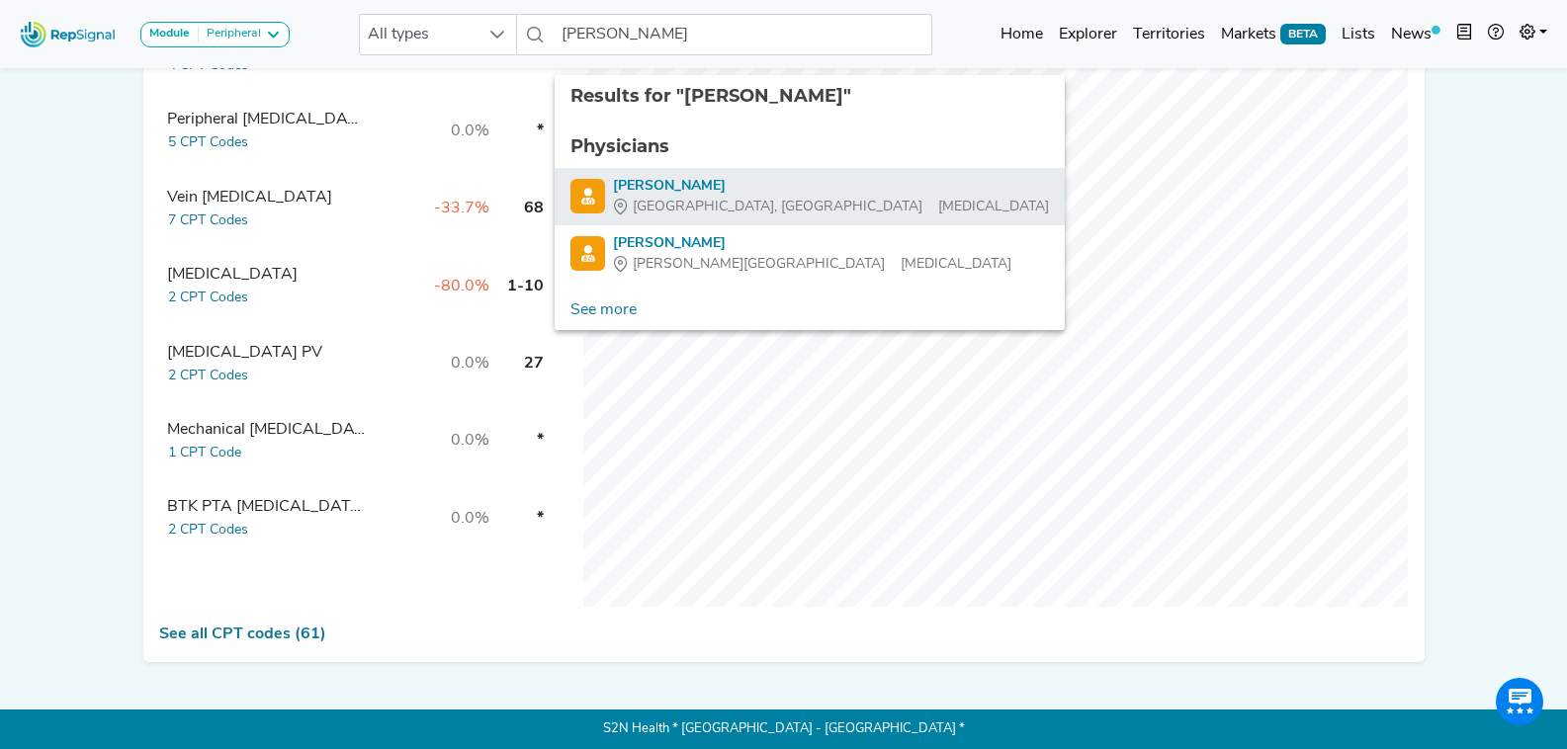
click at [740, 197] on div "Port St Lucie, FL General Surgery" at bounding box center [831, 207] width 436 height 21
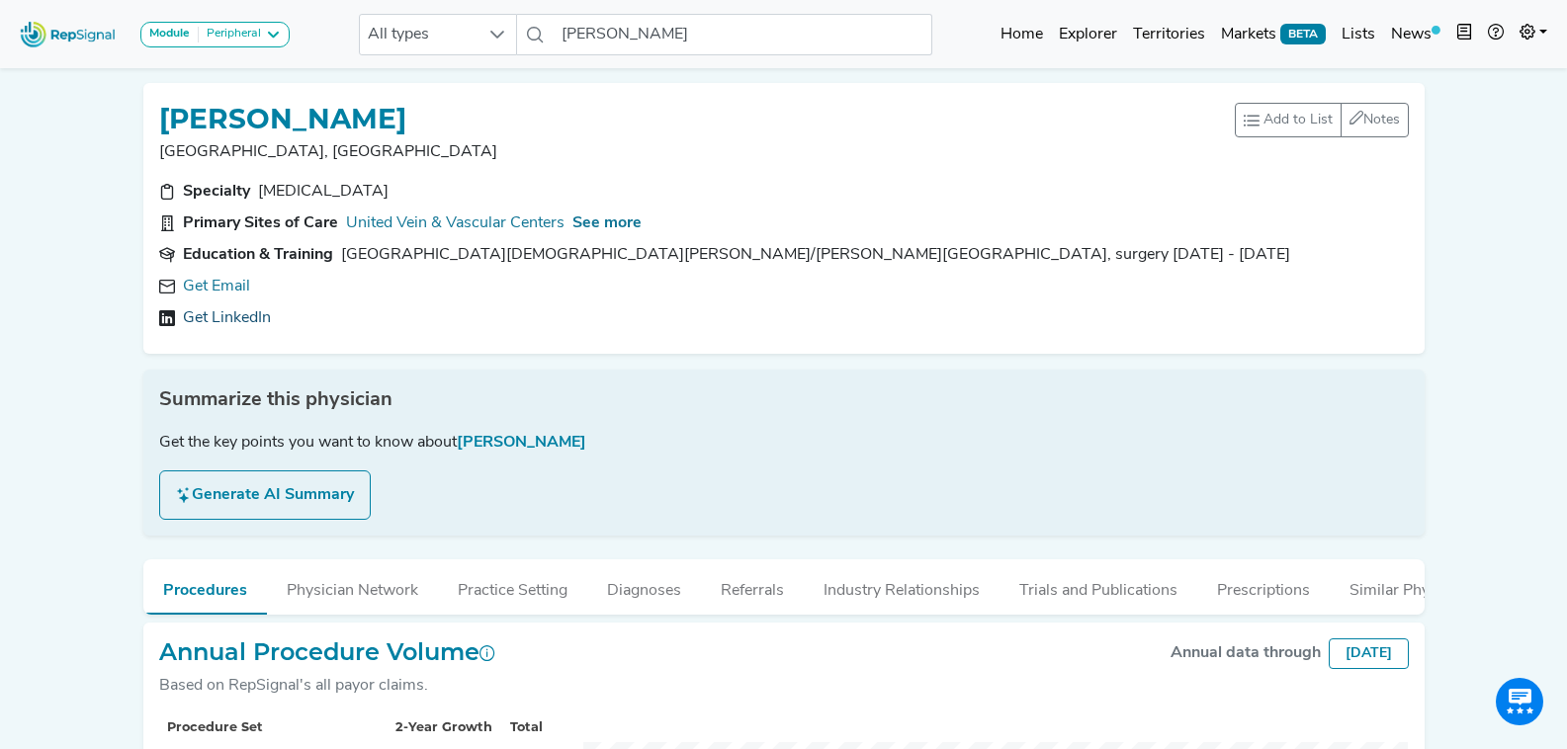
click at [239, 306] on link "Get LinkedIn" at bounding box center [227, 318] width 88 height 24
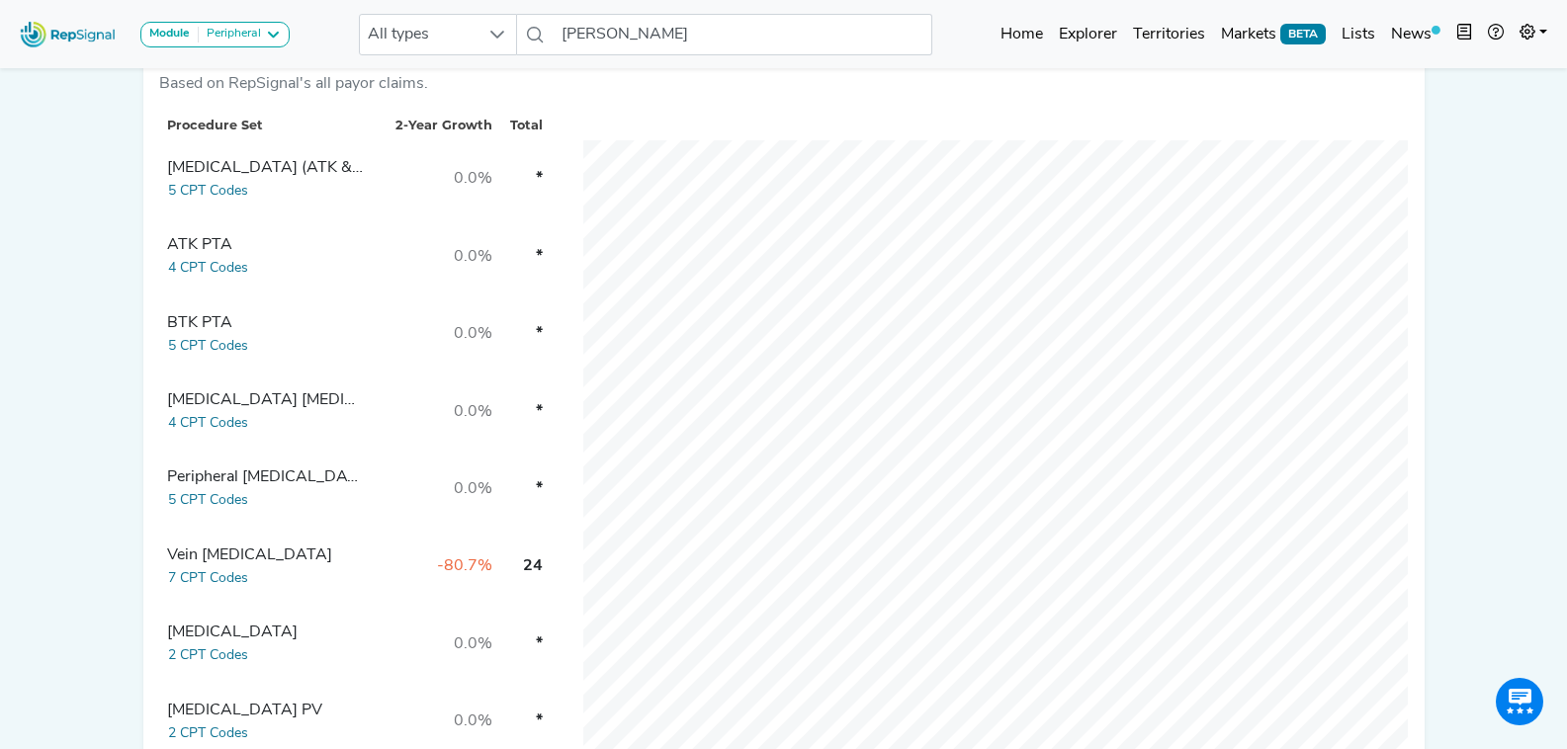
scroll to position [593, 0]
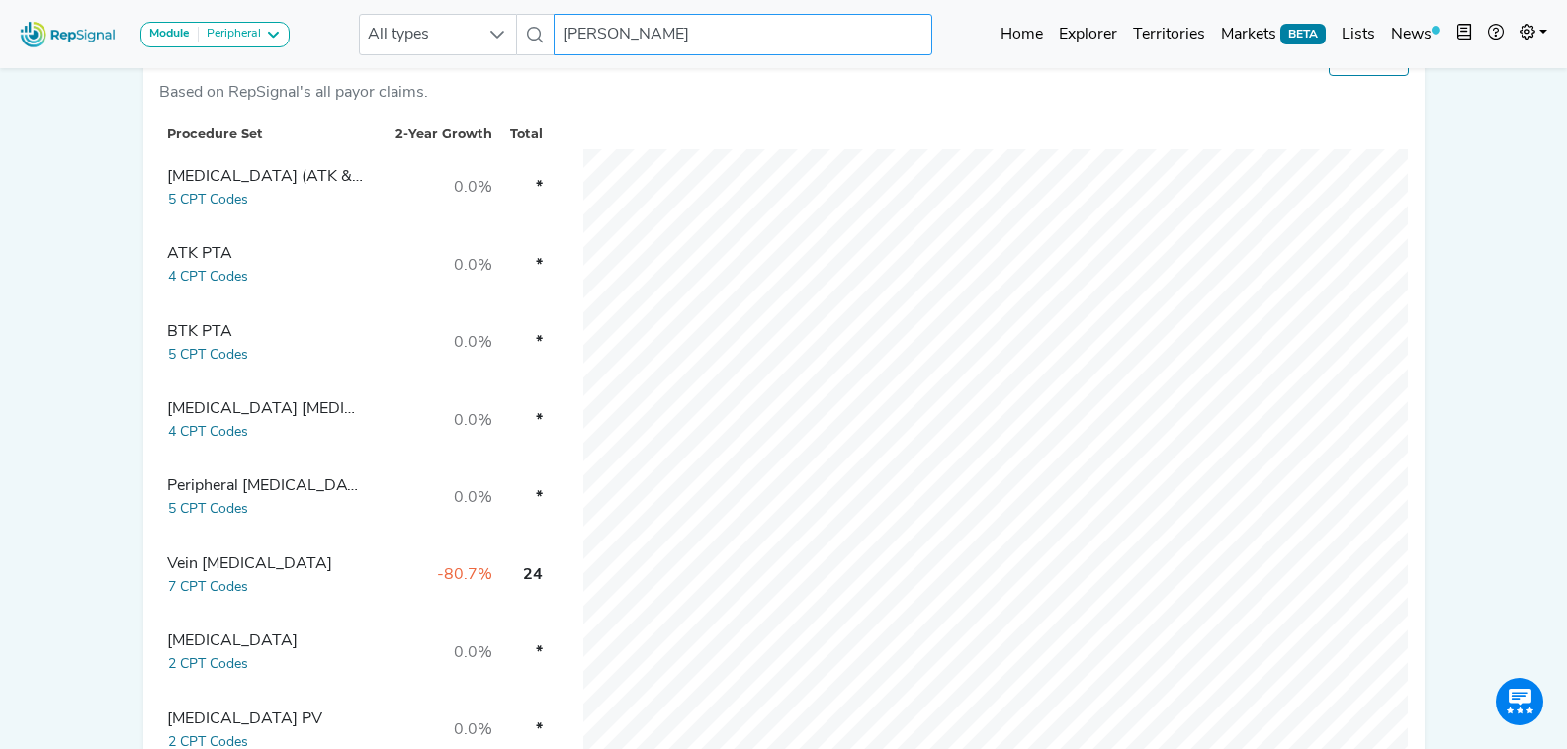
click at [685, 32] on input "Rafael Quinones" at bounding box center [743, 35] width 378 height 42
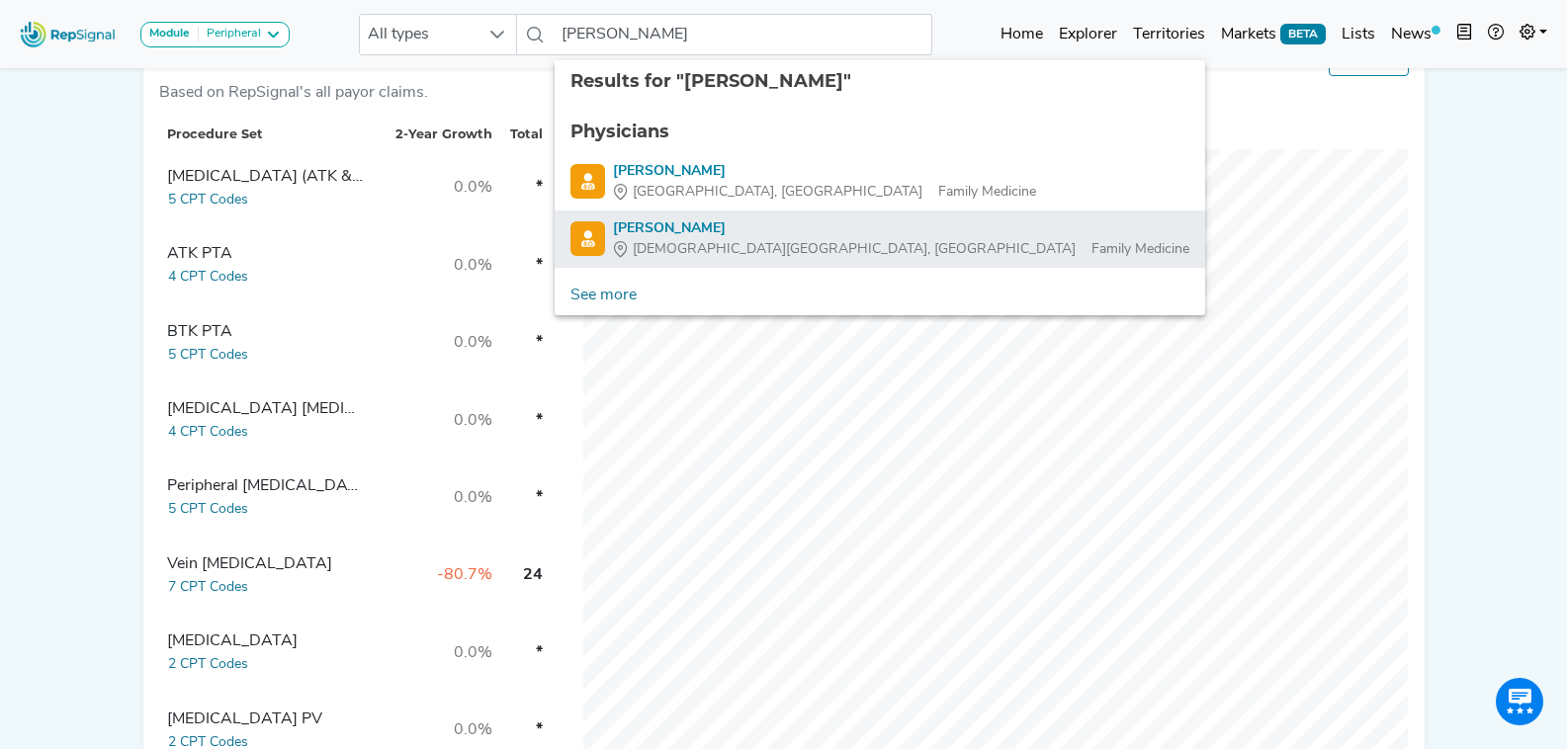
click at [747, 232] on div "John Burress" at bounding box center [901, 228] width 576 height 21
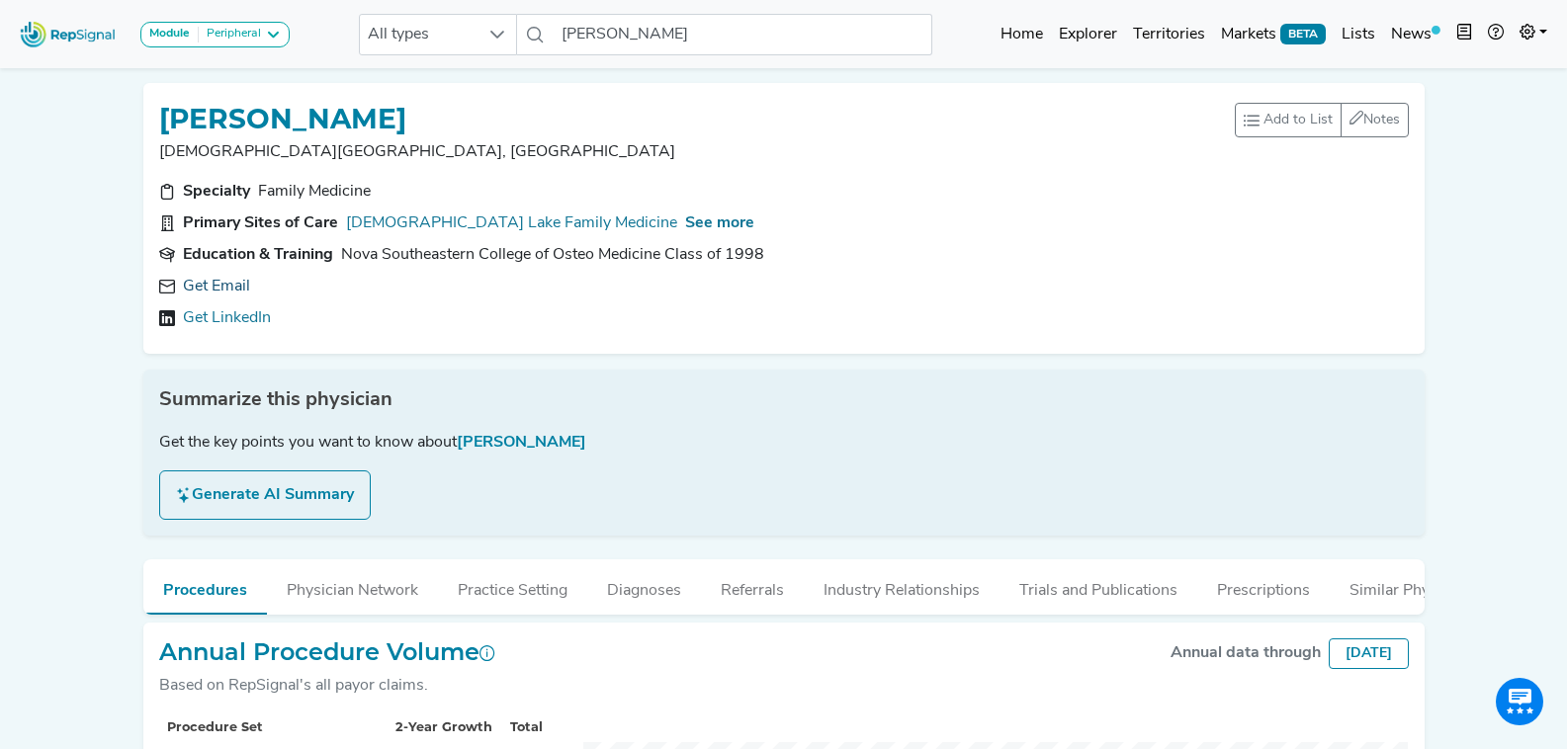
click at [220, 286] on link "Get Email" at bounding box center [216, 287] width 67 height 24
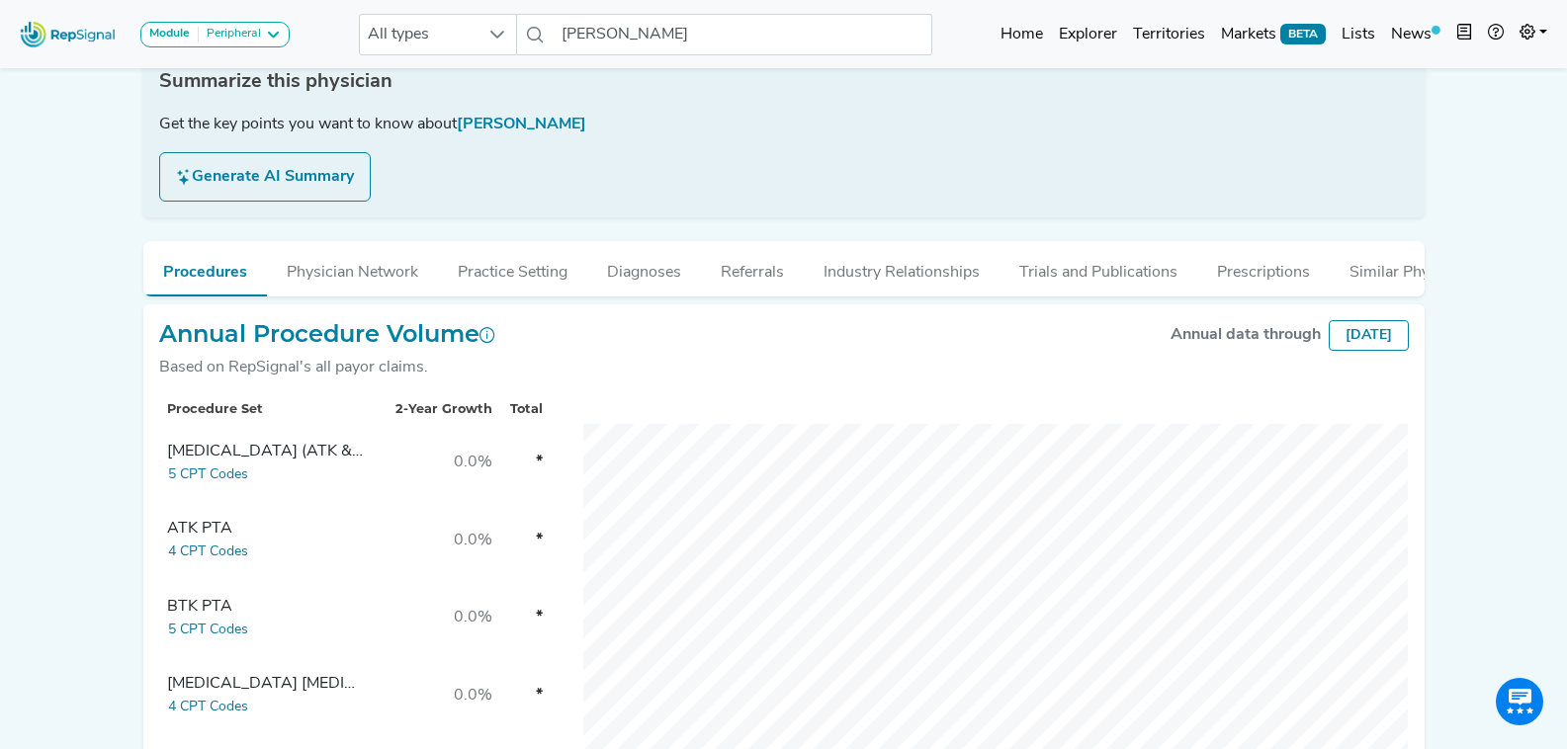
scroll to position [692, 0]
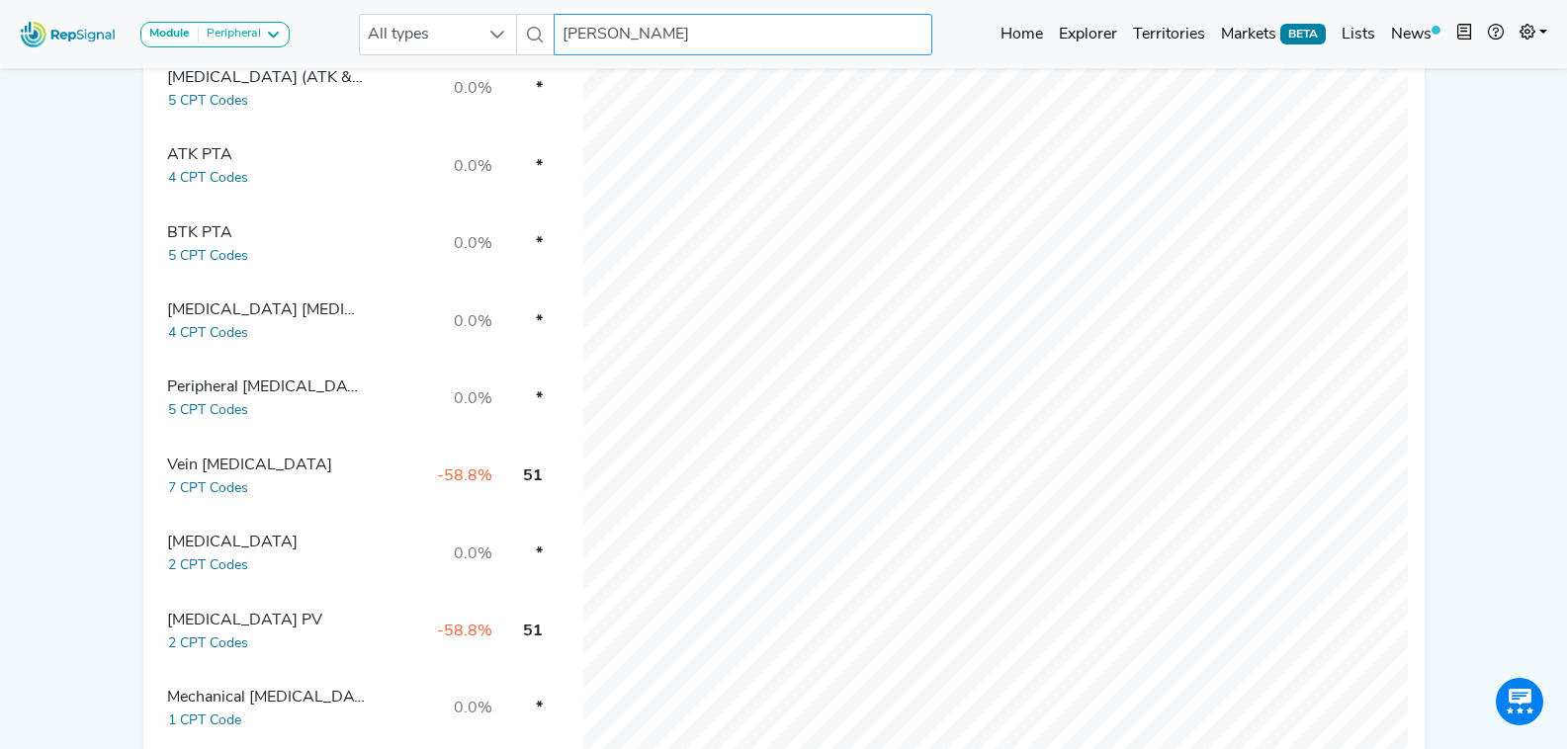
click at [610, 31] on input "John Burress" at bounding box center [743, 35] width 378 height 42
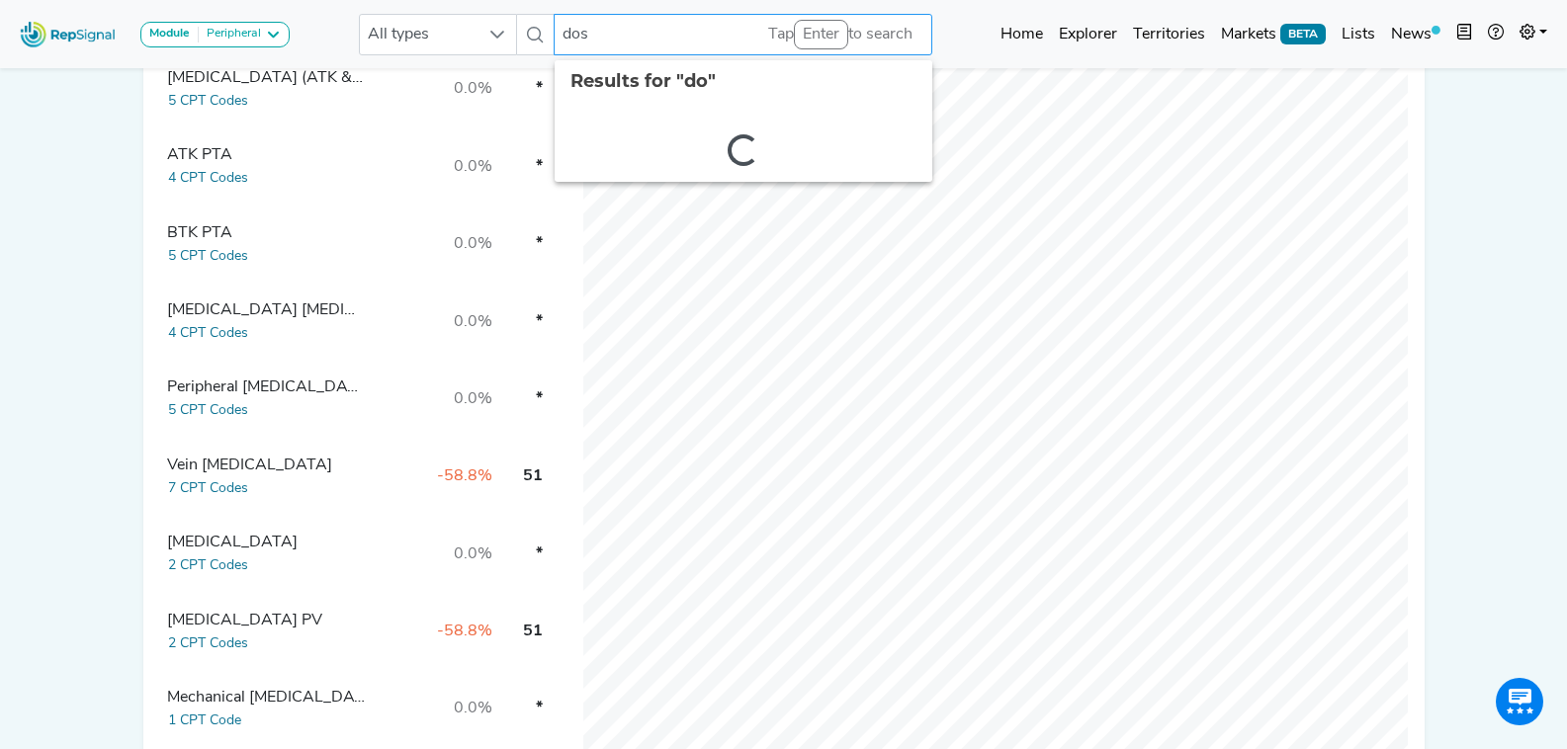
type input "doss"
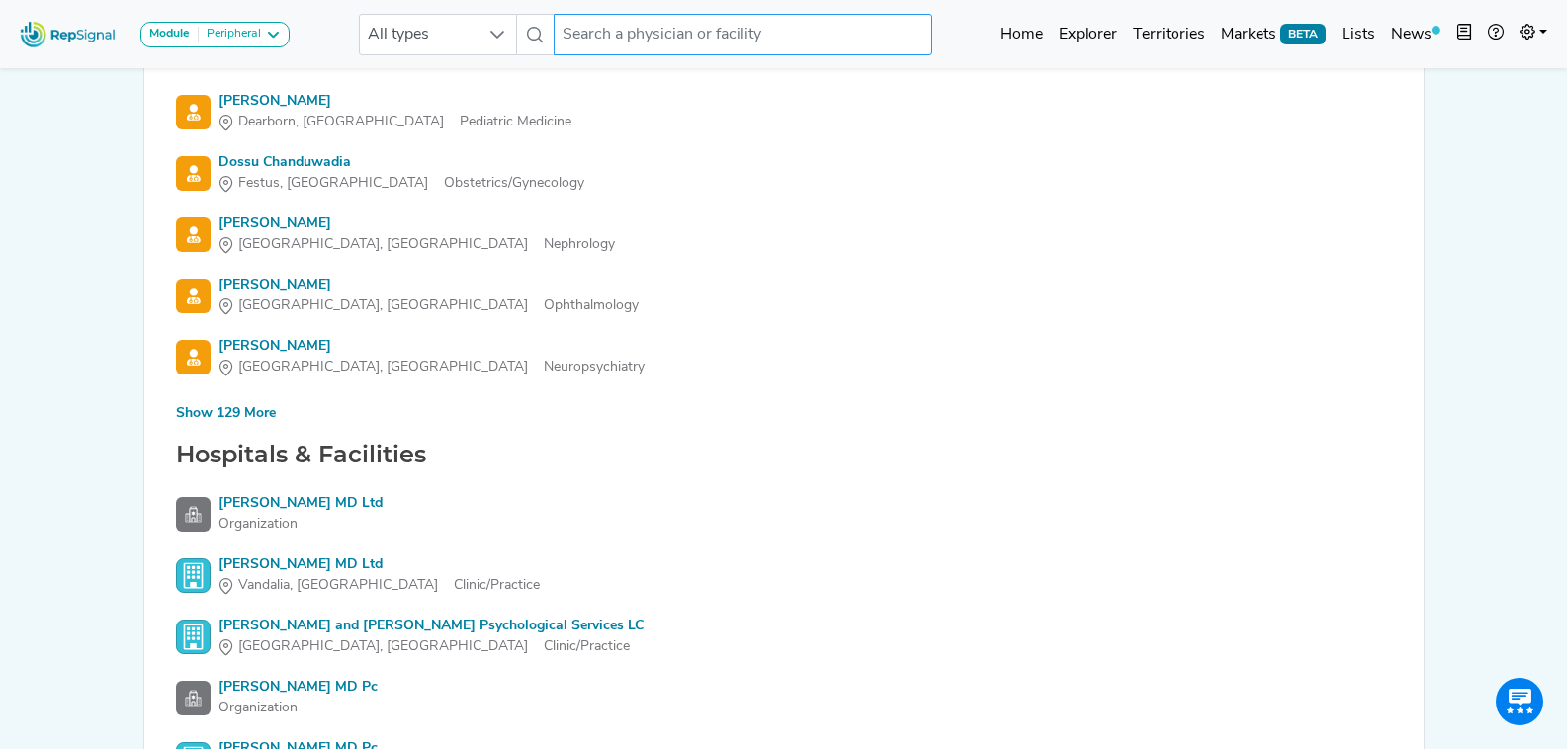
scroll to position [198, 0]
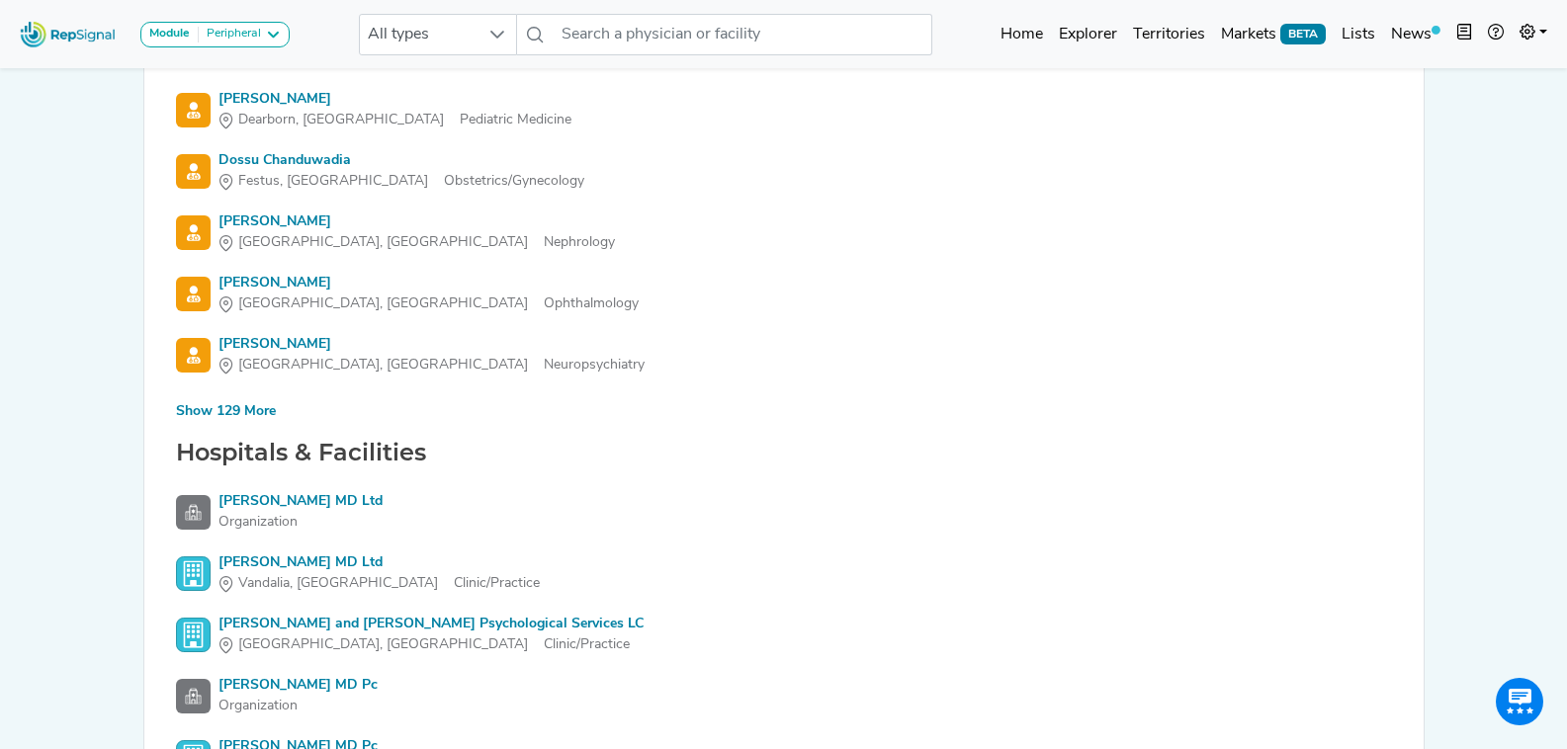
click at [215, 410] on div "Show 129 More" at bounding box center [226, 411] width 100 height 21
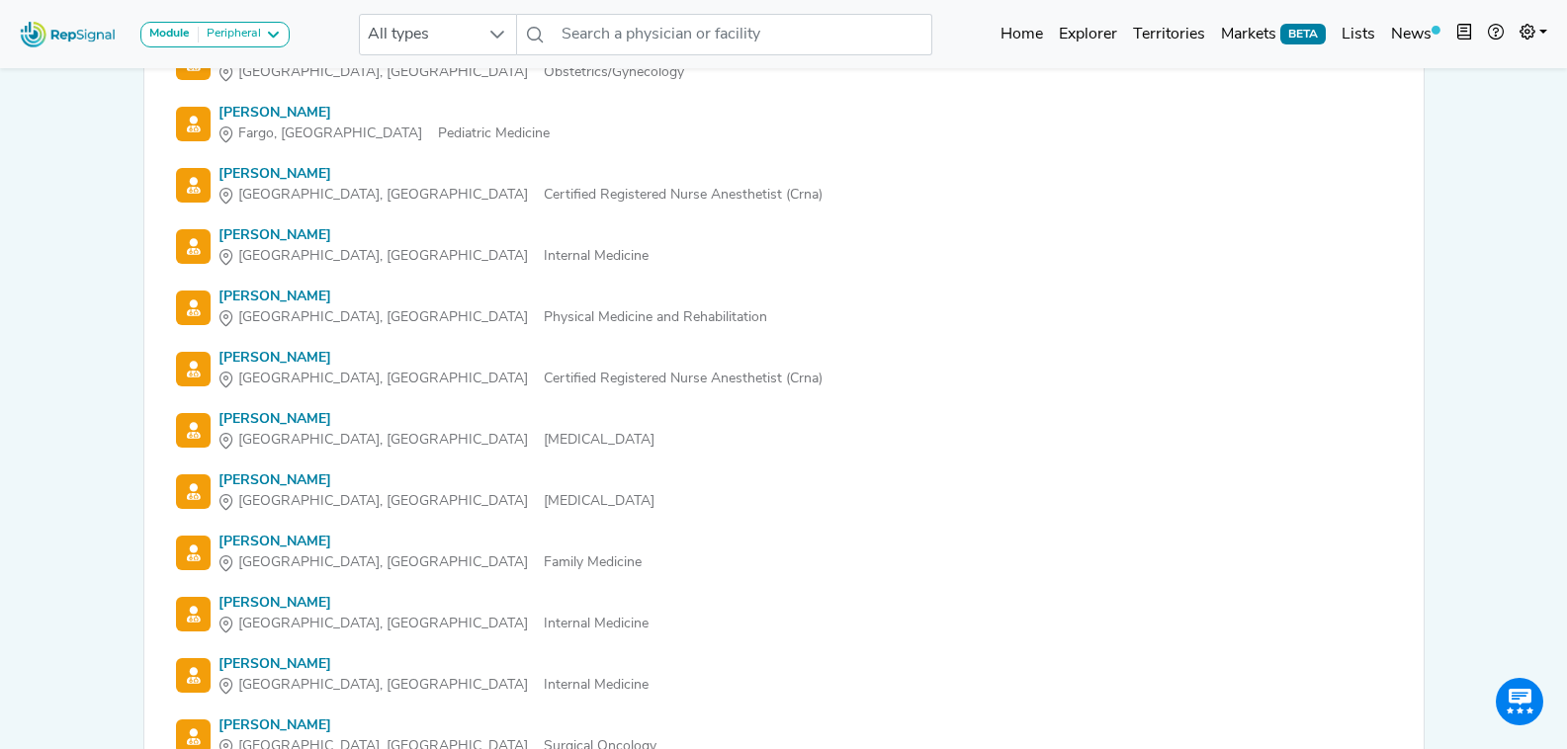
scroll to position [4350, 0]
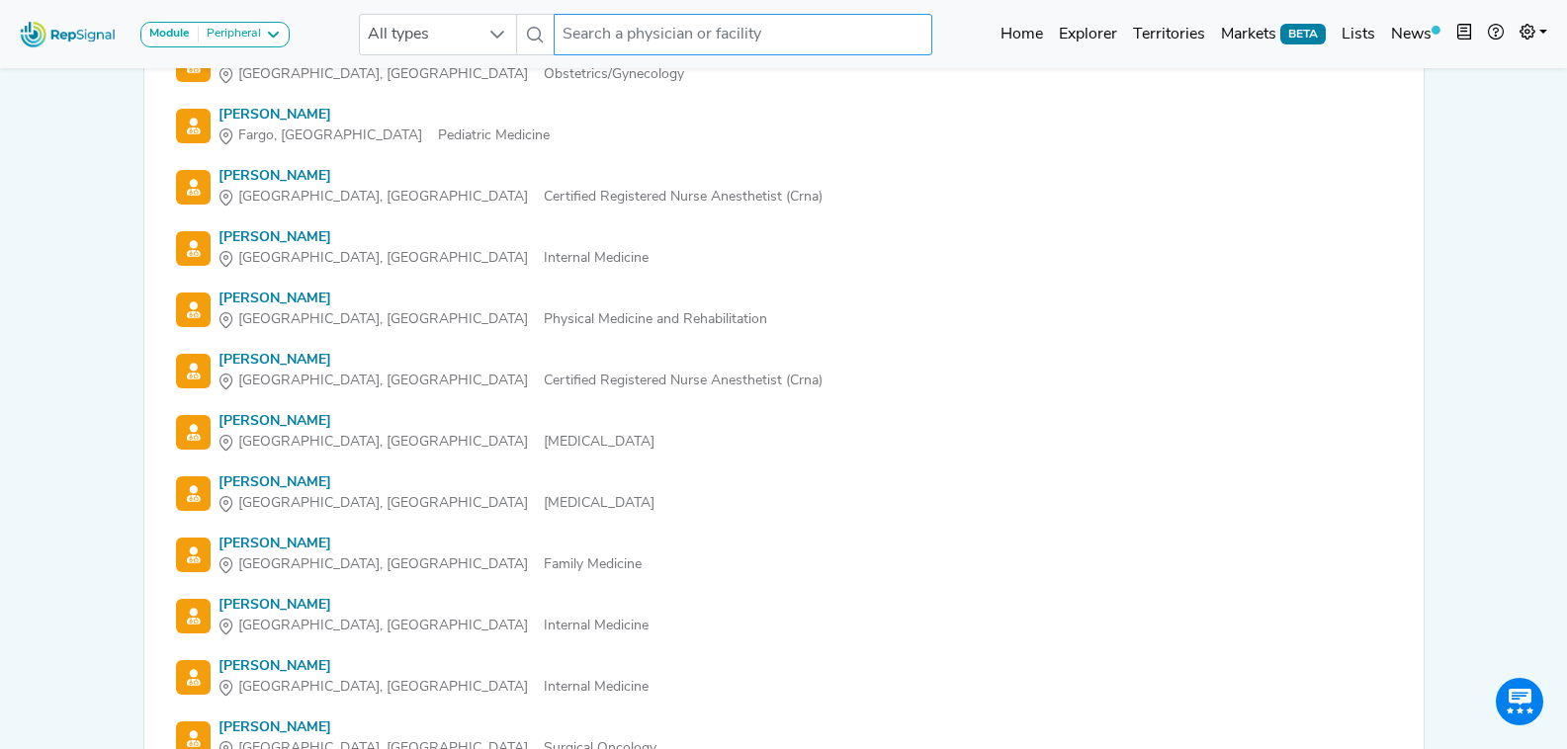
click at [700, 54] on input "text" at bounding box center [743, 35] width 378 height 42
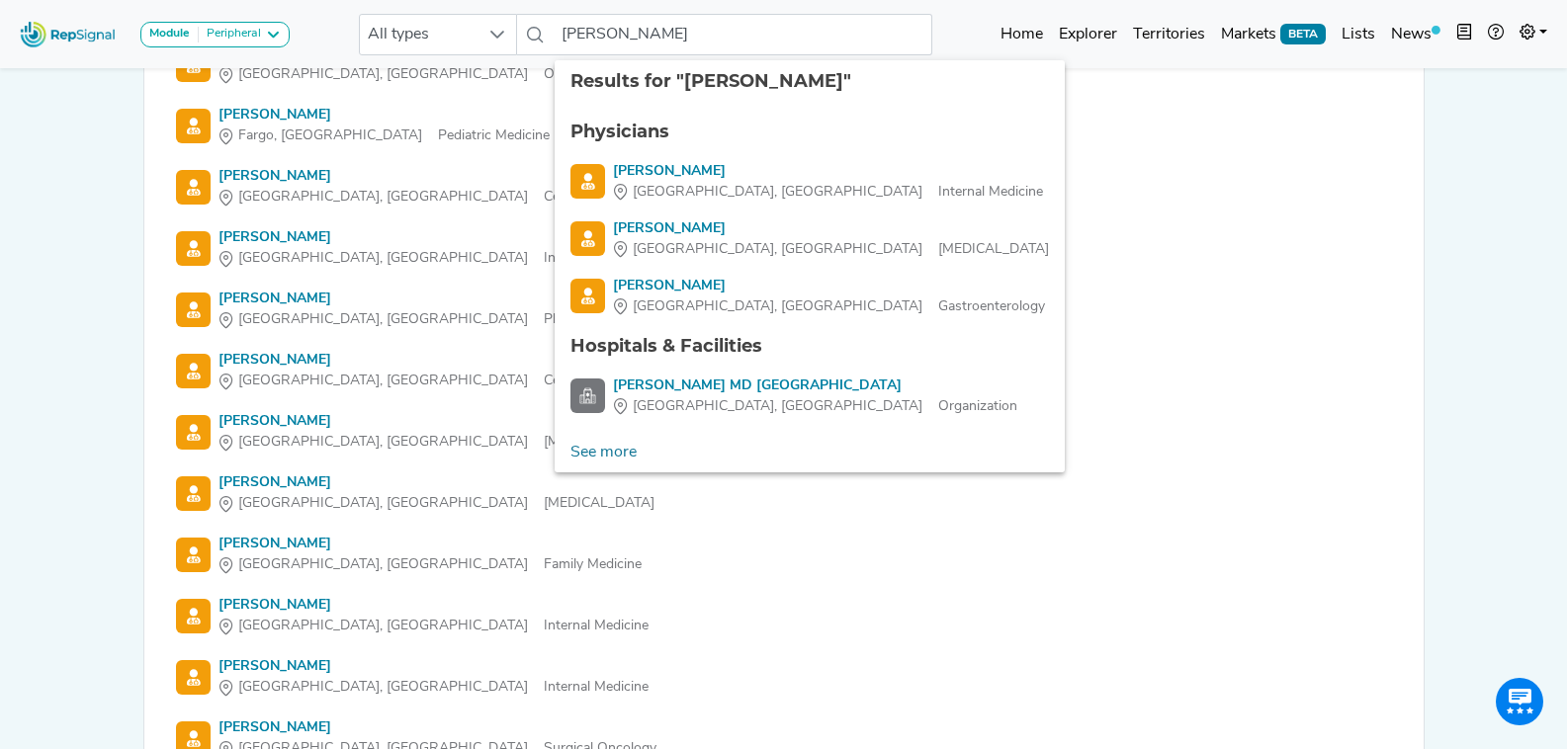
click at [741, 261] on ul "Physicians Thomas Kerr Snyder, TX Internal Medicine Thomas Kerr Tampa, FL Vascu…" at bounding box center [810, 268] width 510 height 330
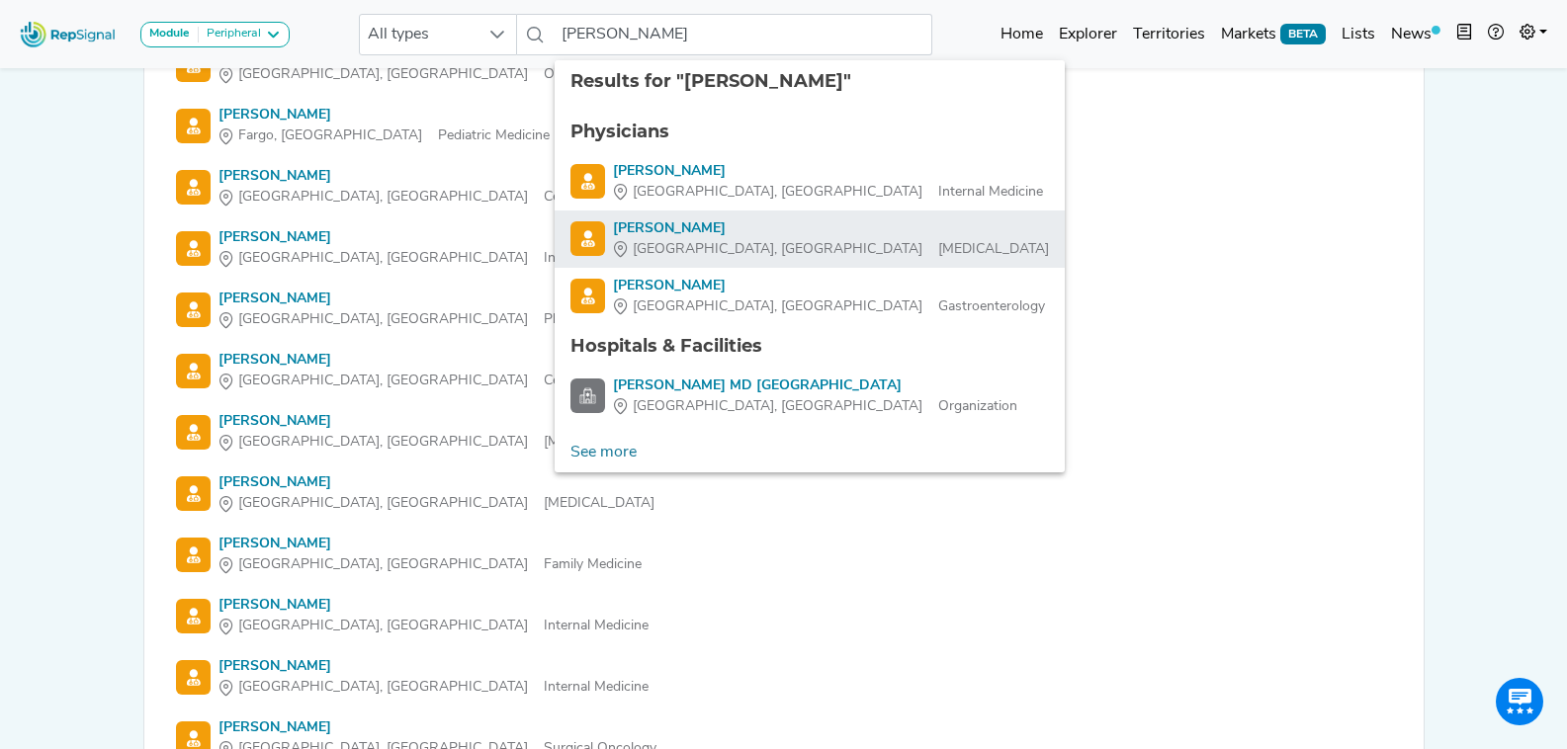
click at [734, 245] on div "Tampa, FL Vascular Surgery" at bounding box center [831, 249] width 436 height 21
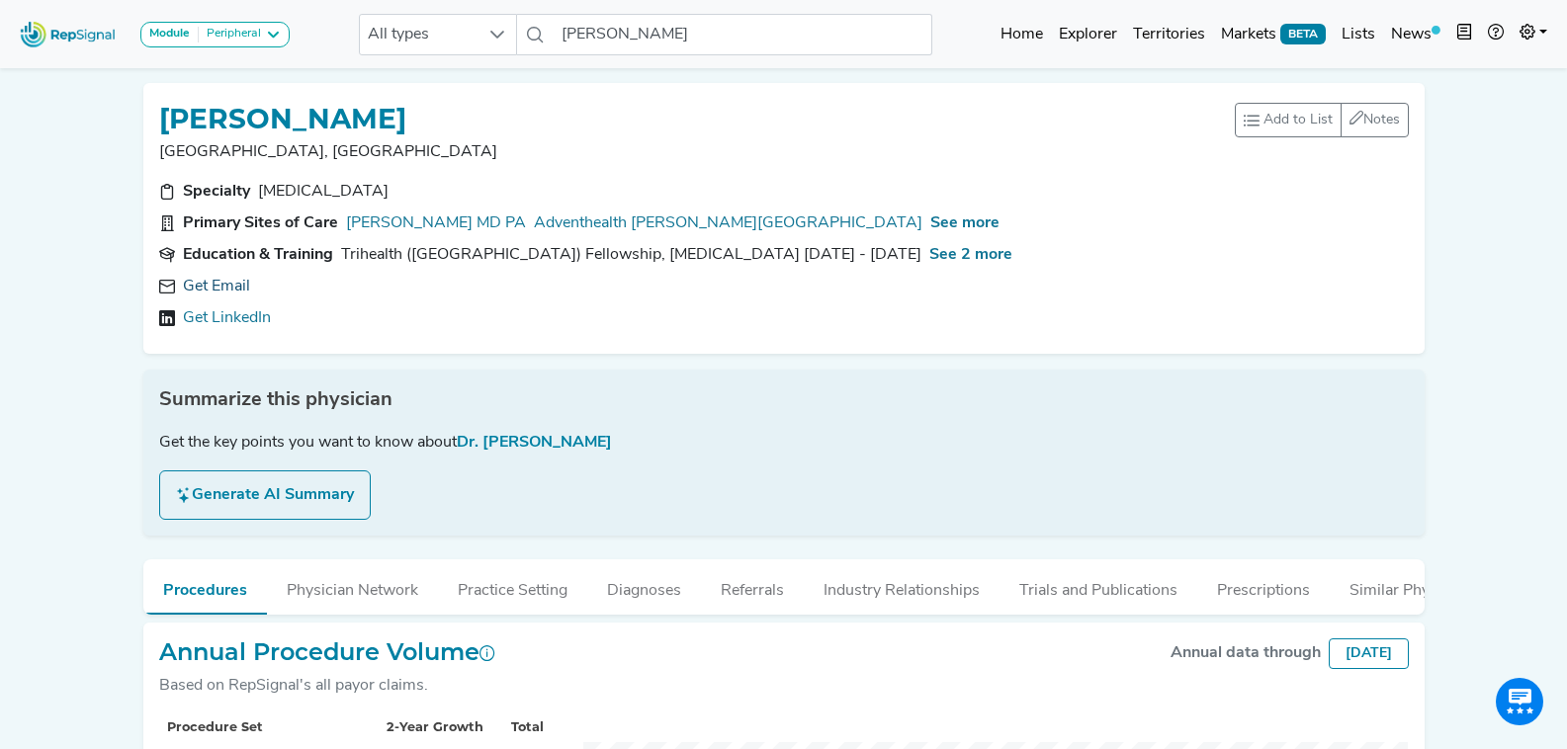
click at [213, 291] on link "Get Email" at bounding box center [216, 287] width 67 height 24
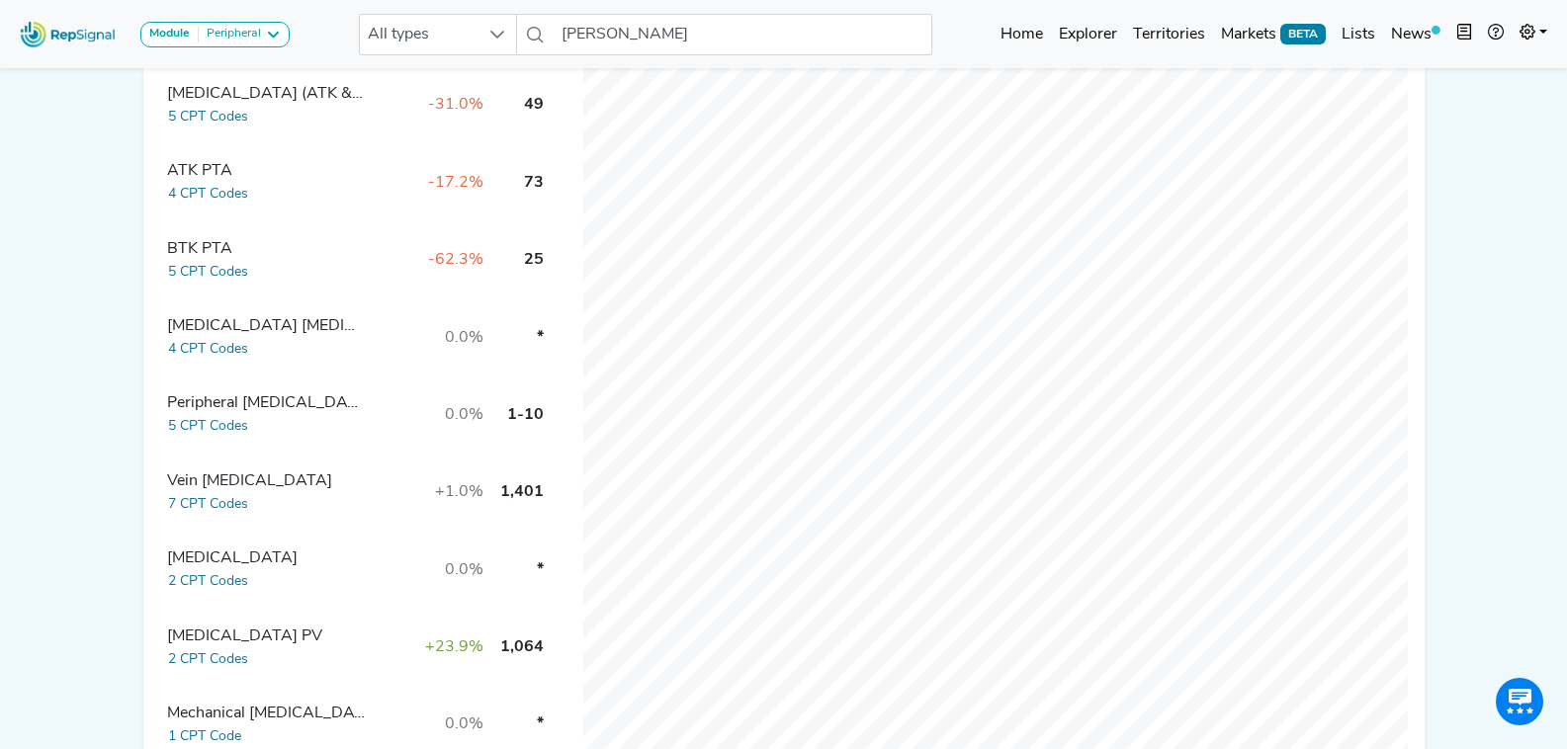
scroll to position [579, 0]
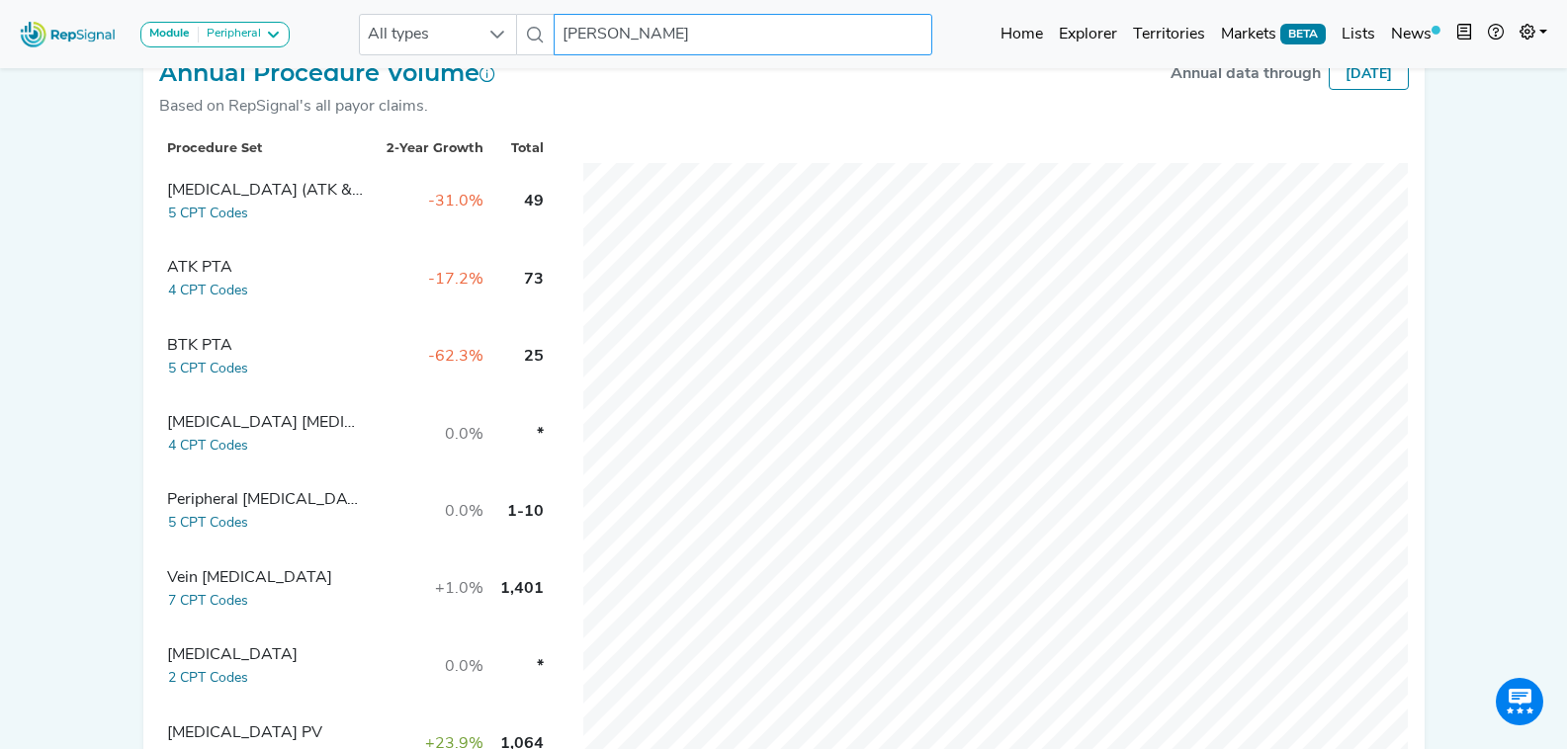
click at [628, 15] on input "Thomas Kerr" at bounding box center [743, 35] width 378 height 42
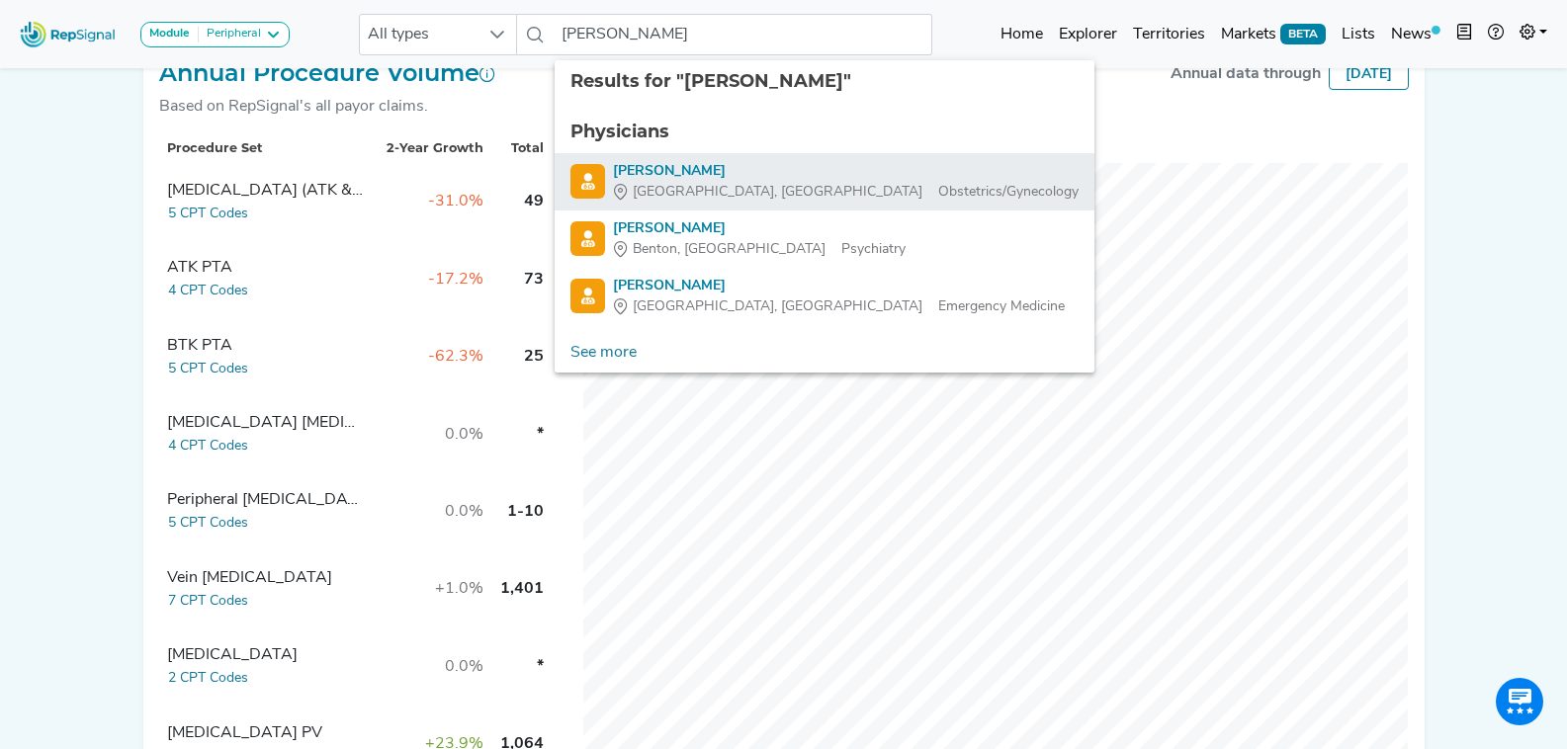
click at [765, 197] on div "Fresno, CA Obstetrics/Gynecology" at bounding box center [846, 192] width 466 height 21
type input "Kenneth Wright"
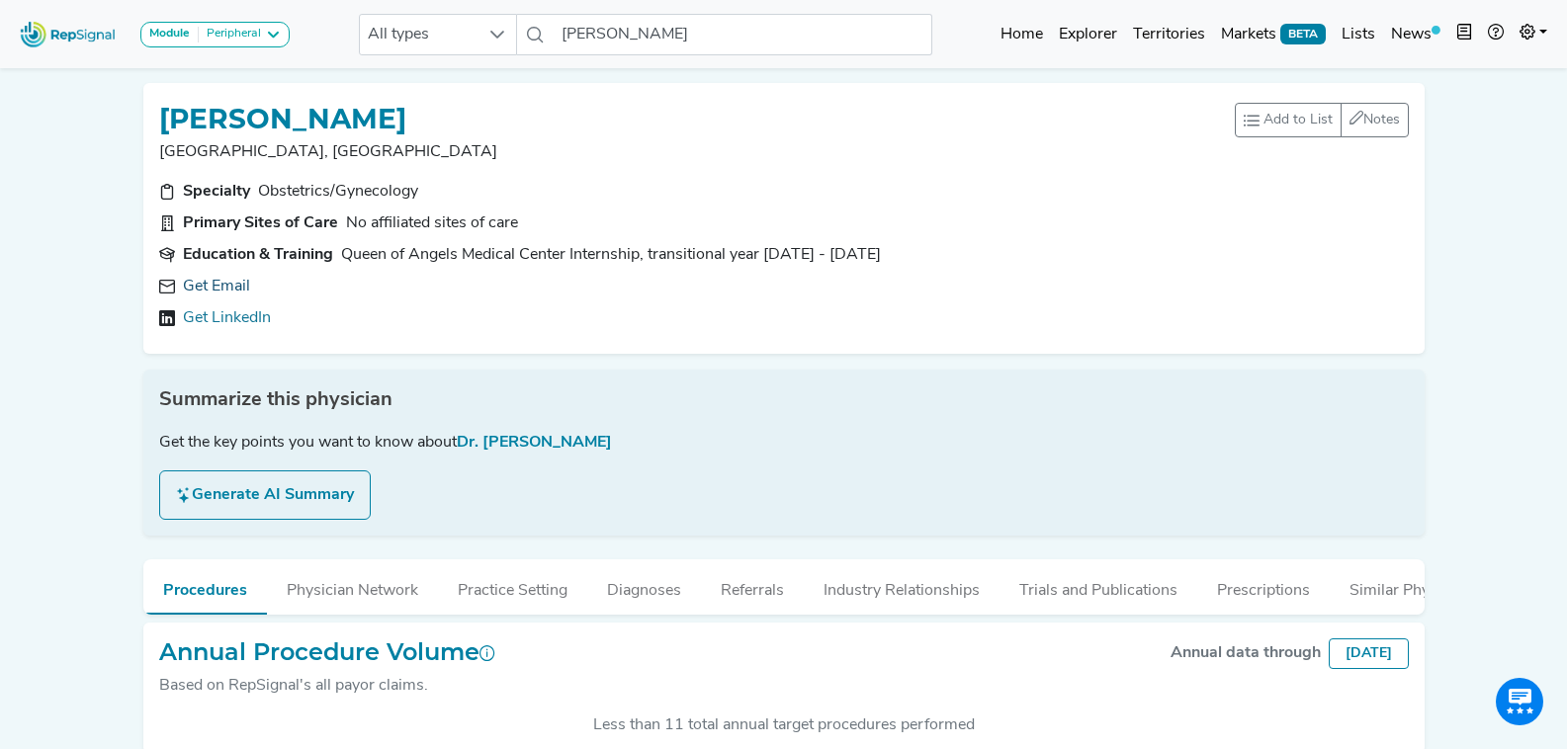
click at [217, 286] on link "Get Email" at bounding box center [216, 287] width 67 height 24
drag, startPoint x: 439, startPoint y: 119, endPoint x: 326, endPoint y: 95, distance: 115.2
click at [125, 129] on div "Module Peripheral Bariatric Coronary MIS Balloon Procedures Peripheral All type…" at bounding box center [783, 420] width 1567 height 840
click at [678, 29] on input "Kenneth Wright" at bounding box center [743, 35] width 378 height 42
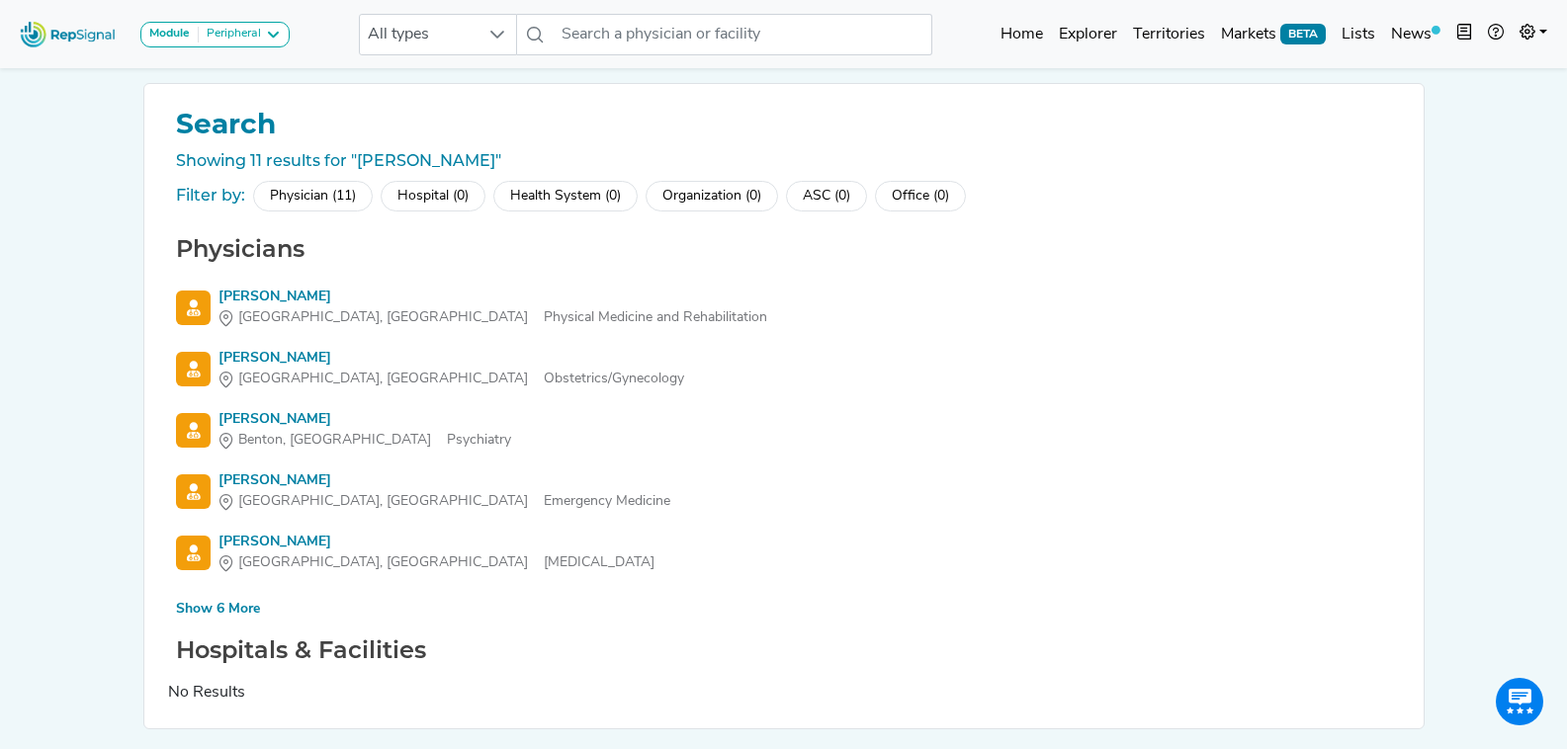
click at [241, 611] on div "Show 6 More" at bounding box center [218, 609] width 84 height 21
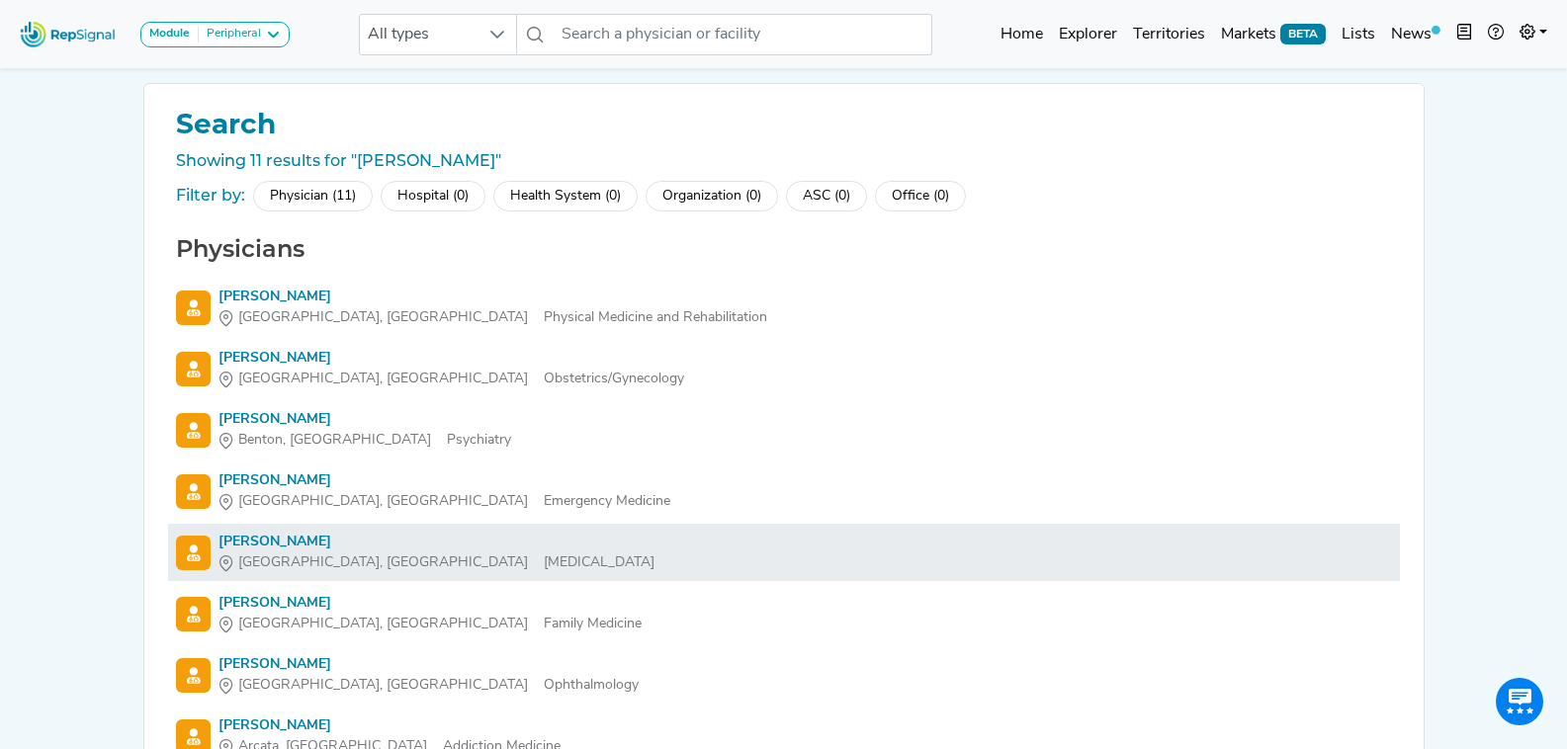
click at [287, 548] on div "Kenneth Wright" at bounding box center [436, 542] width 436 height 21
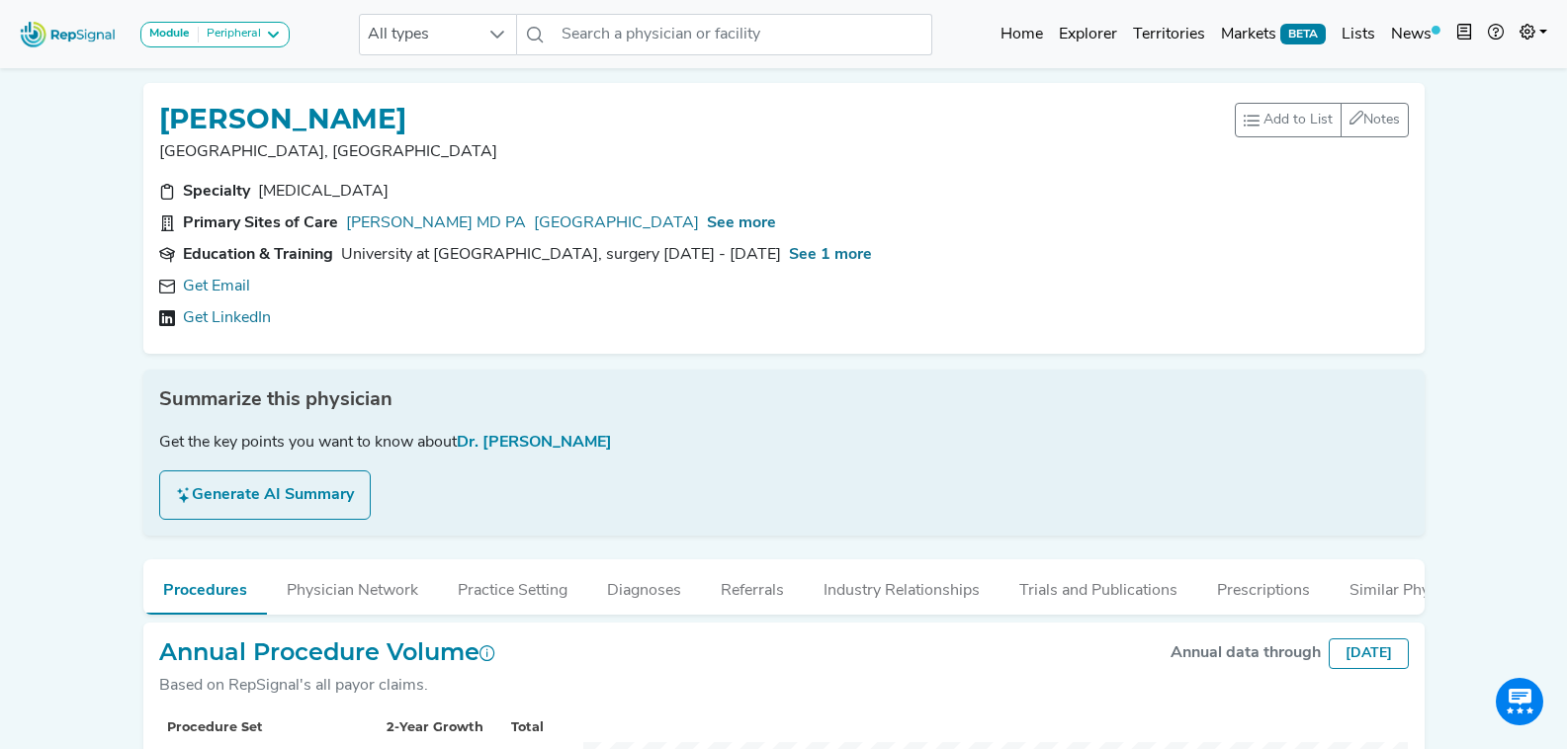
scroll to position [1, 0]
click at [214, 293] on div "Get Email Get LinkedIn" at bounding box center [784, 301] width 1250 height 55
click at [219, 288] on link "Get Email" at bounding box center [216, 287] width 67 height 24
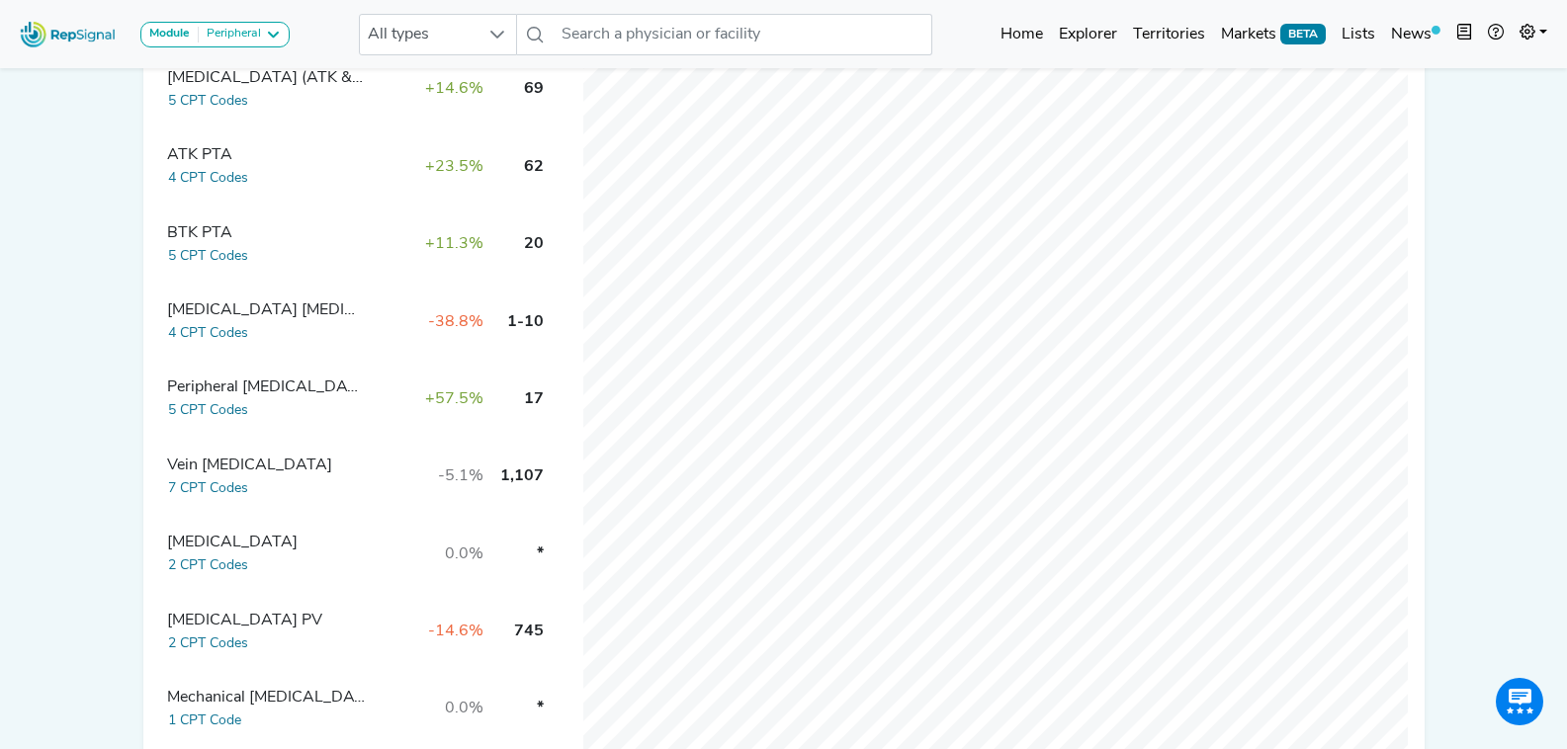
scroll to position [593, 0]
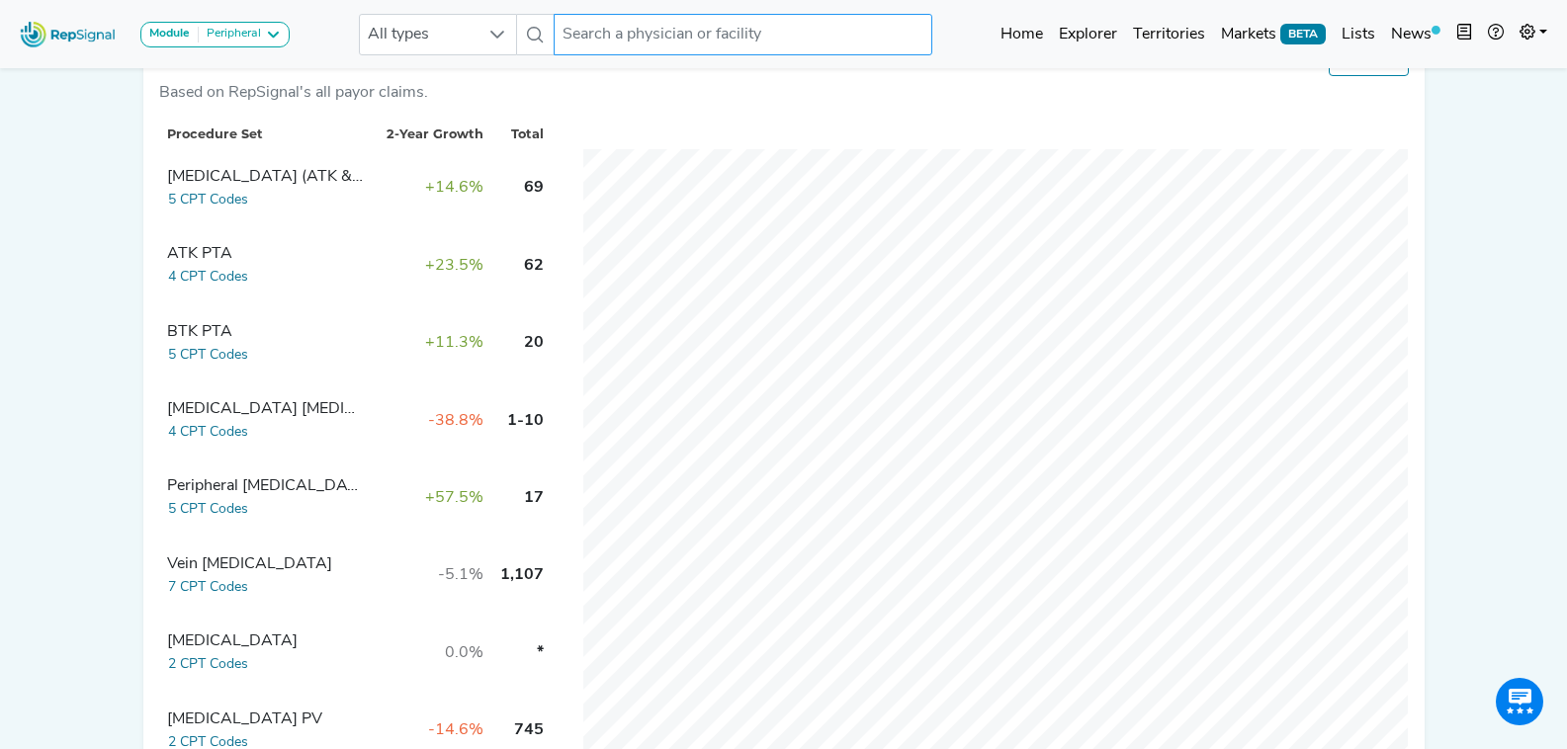
click at [734, 24] on input "text" at bounding box center [743, 35] width 378 height 42
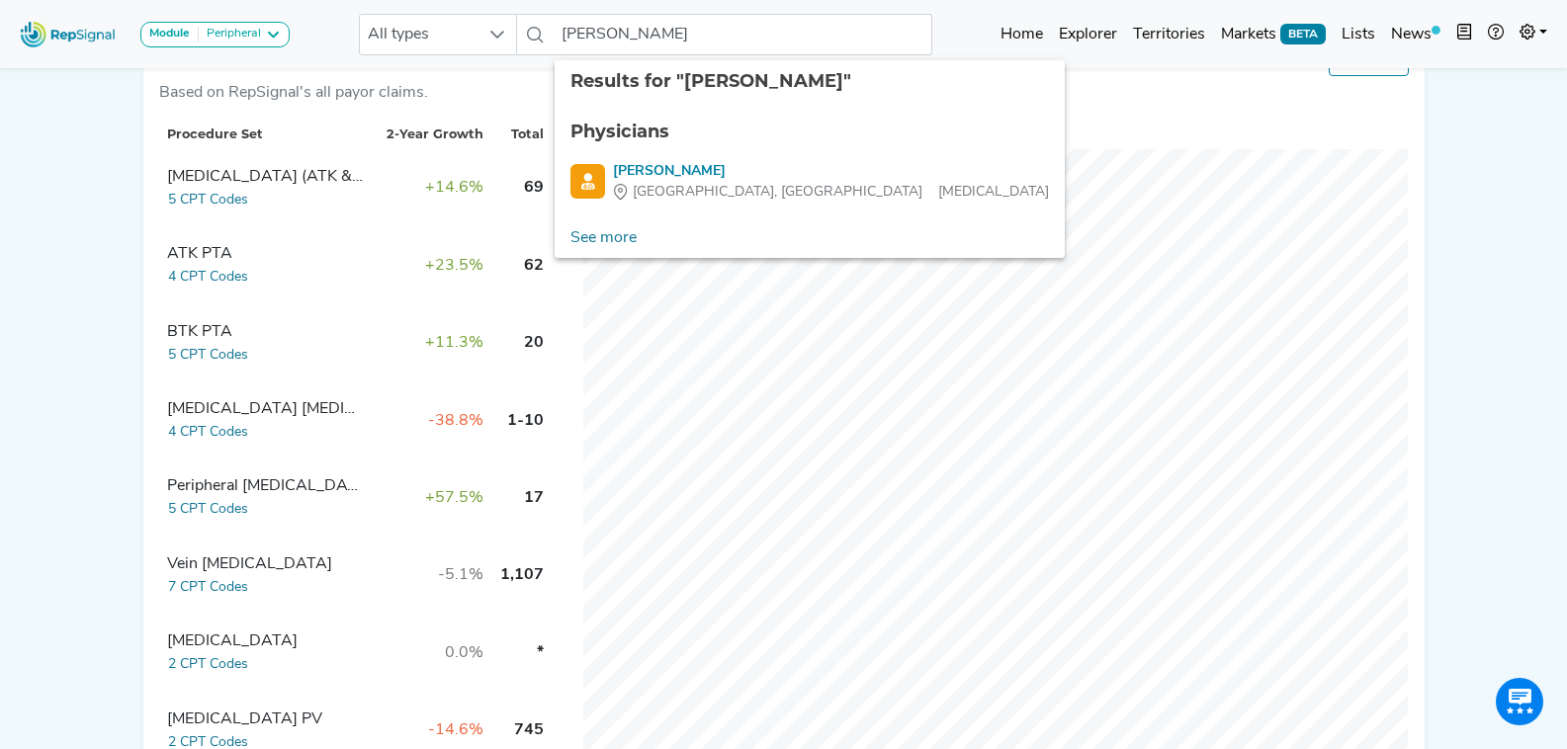
click at [740, 204] on ul "Physicians Marlene Valentin Tampa, FL Vascular Surgery" at bounding box center [810, 161] width 510 height 116
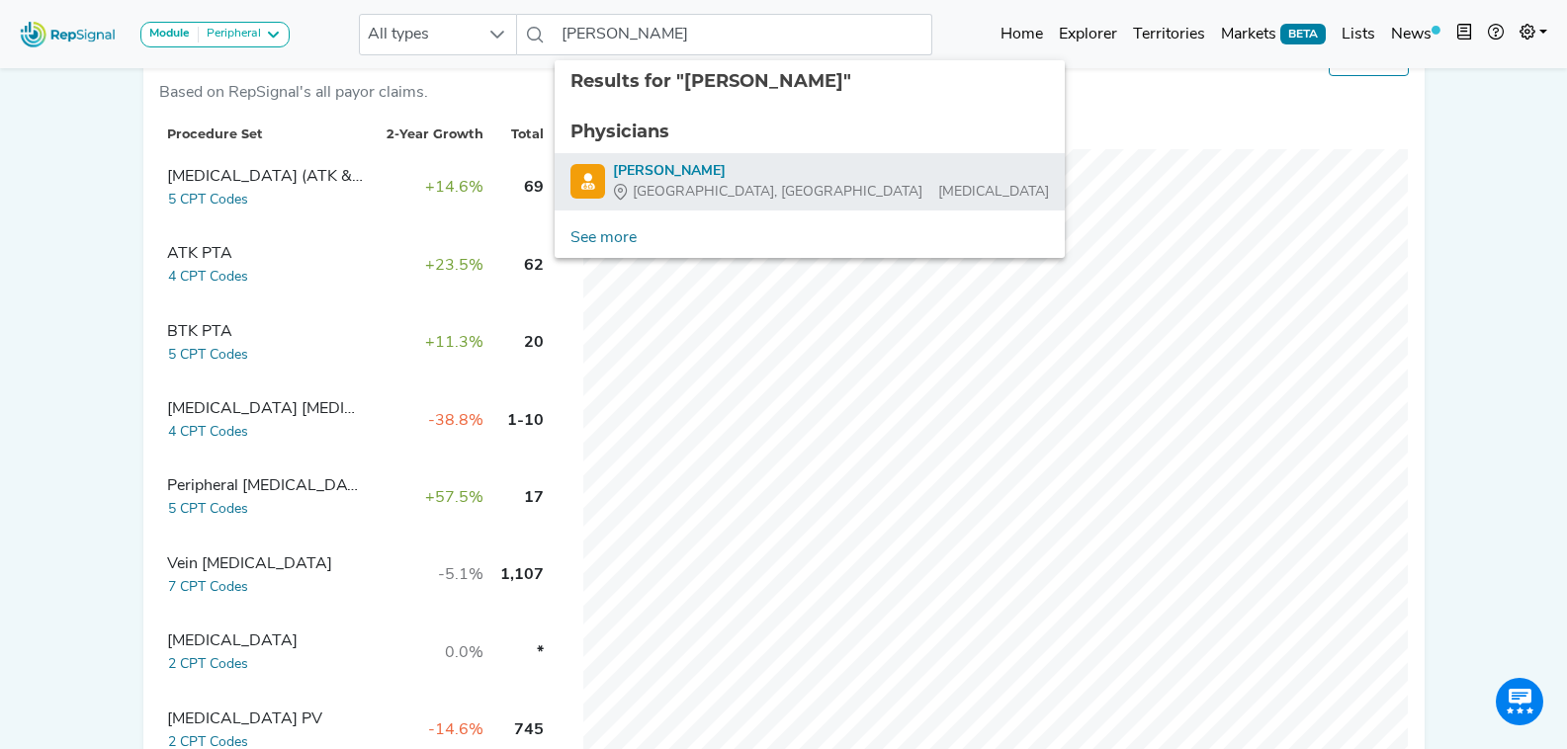
click at [738, 185] on div "Tampa, FL Vascular Surgery" at bounding box center [831, 192] width 436 height 21
type input "Marlene Valentin"
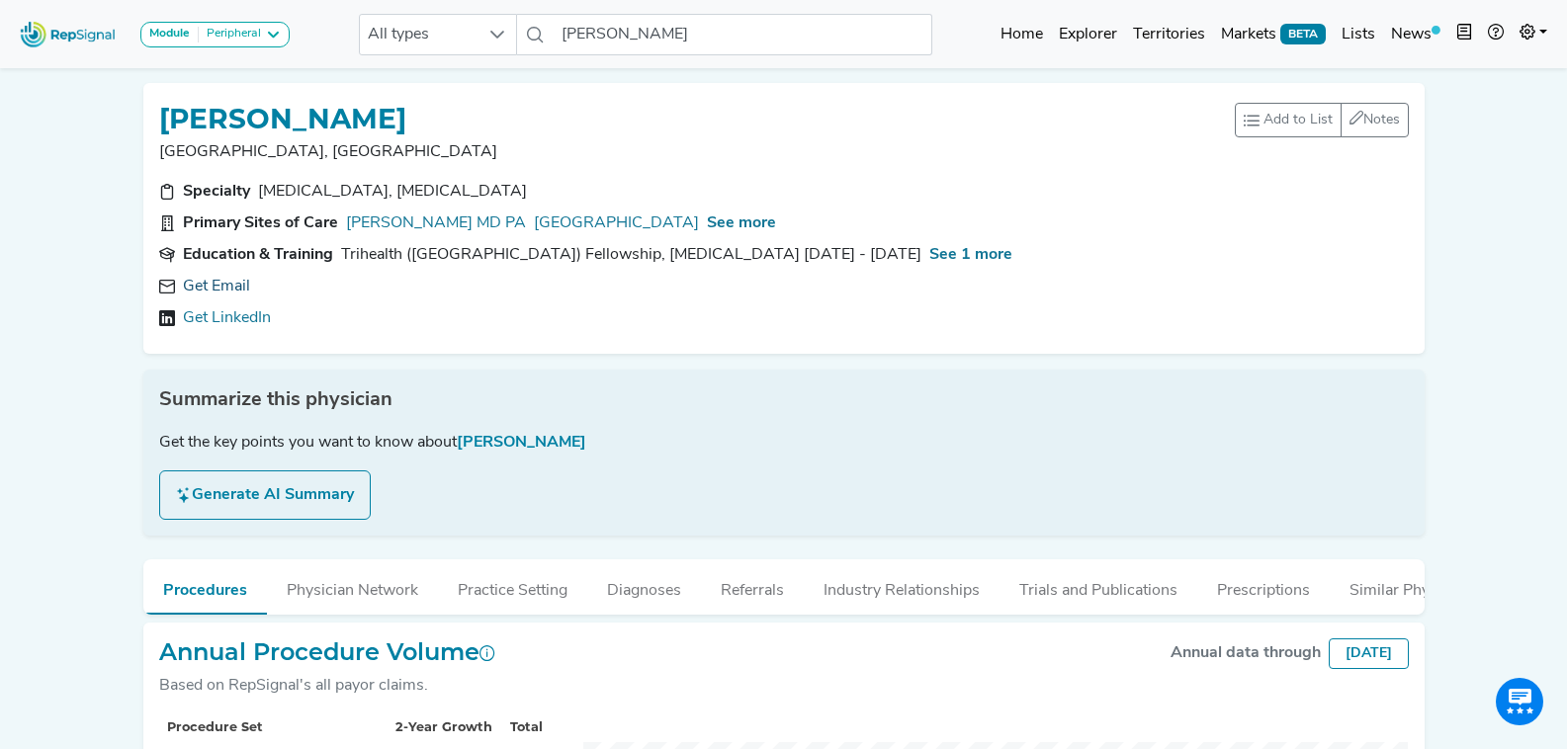
click at [199, 280] on link "Get Email" at bounding box center [216, 287] width 67 height 24
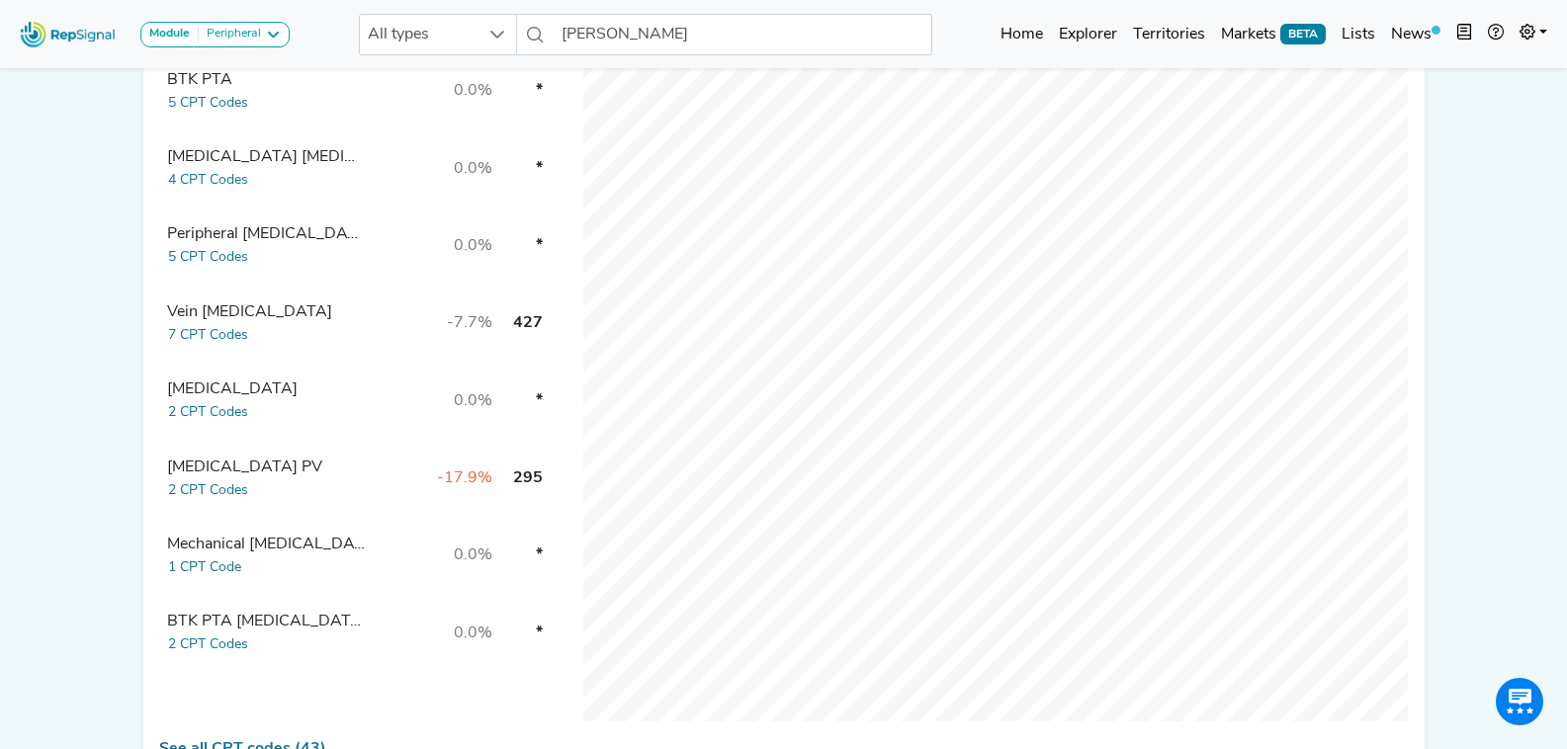
scroll to position [975, 0]
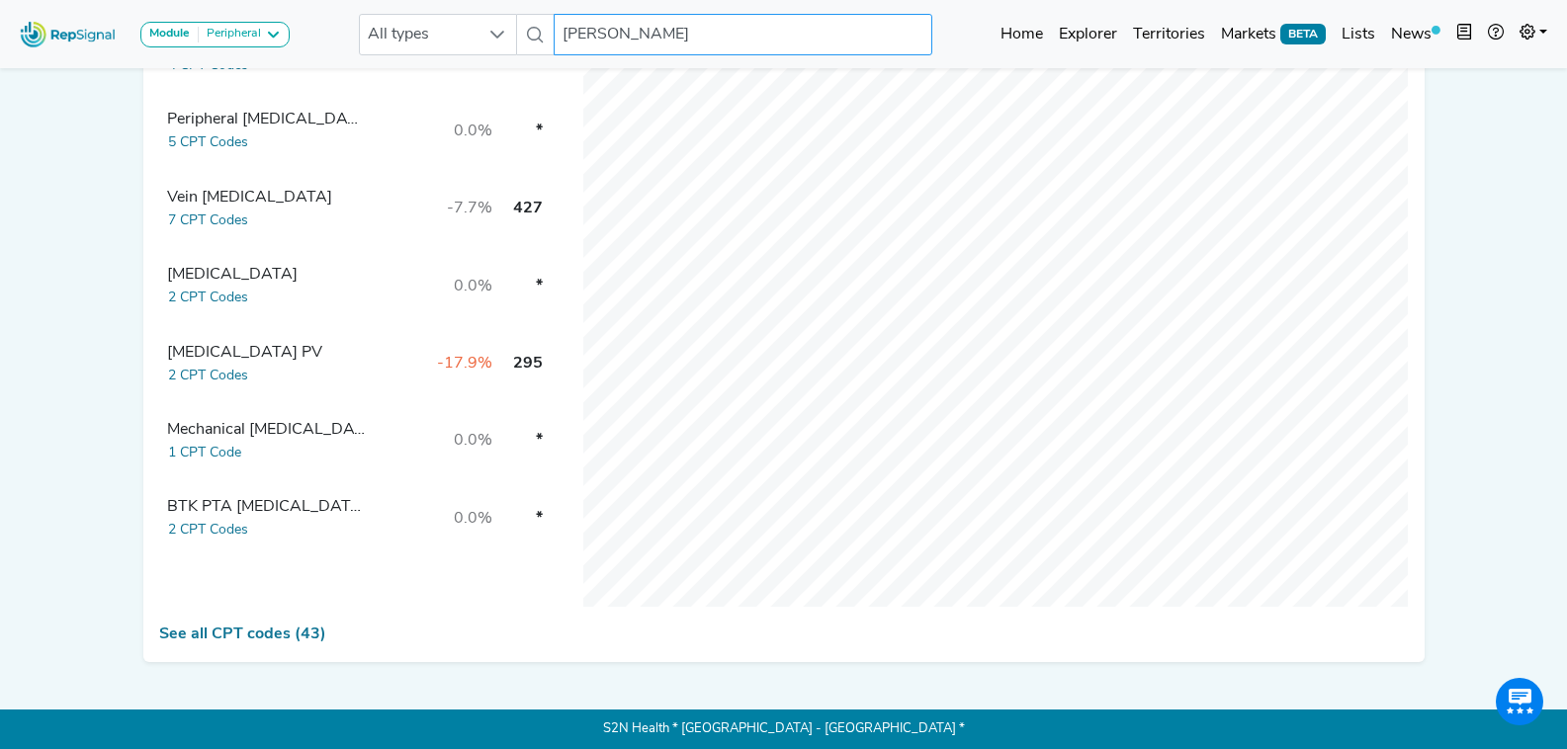
click at [656, 40] on input "[PERSON_NAME]" at bounding box center [743, 35] width 378 height 42
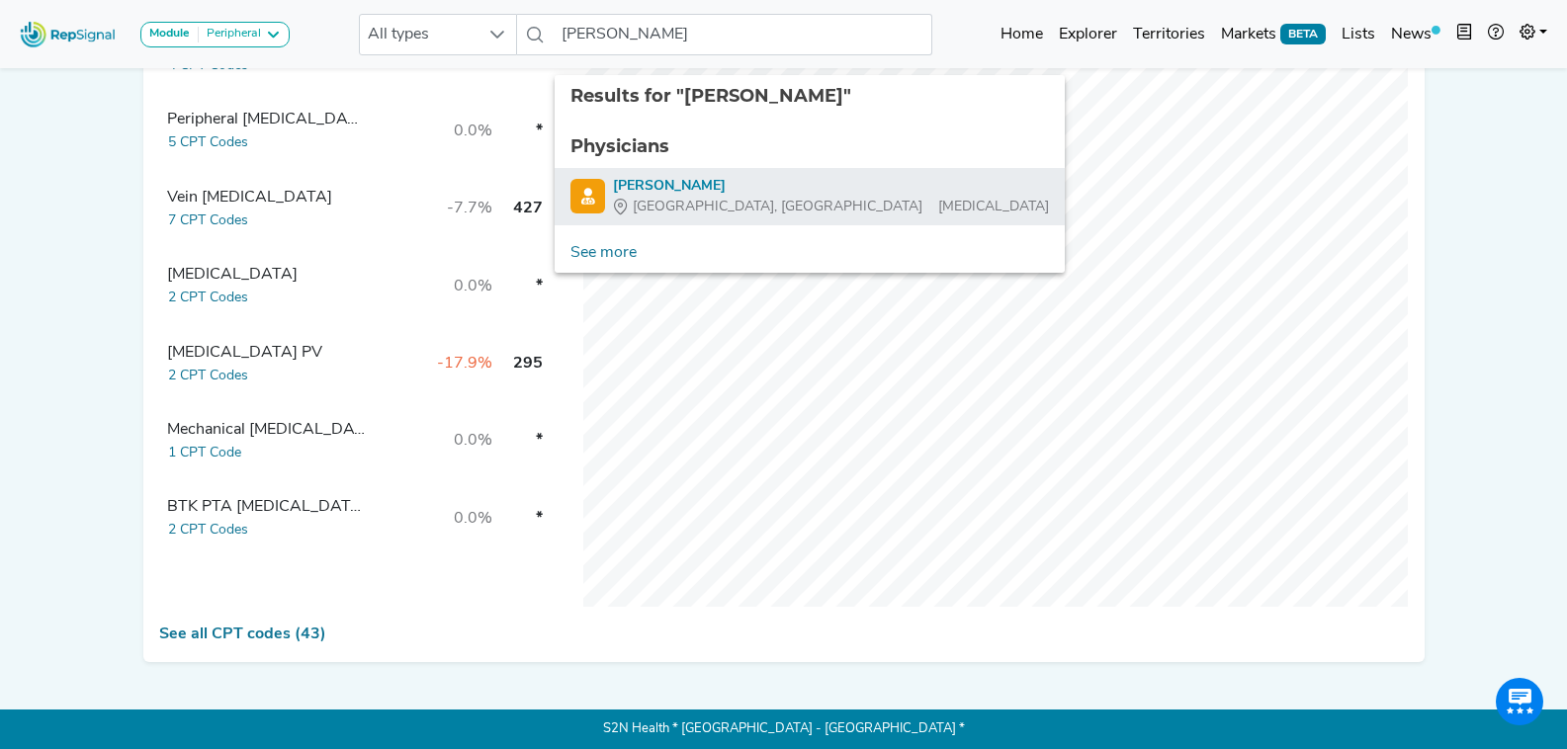
click at [714, 197] on span "[GEOGRAPHIC_DATA], [GEOGRAPHIC_DATA]" at bounding box center [778, 207] width 290 height 21
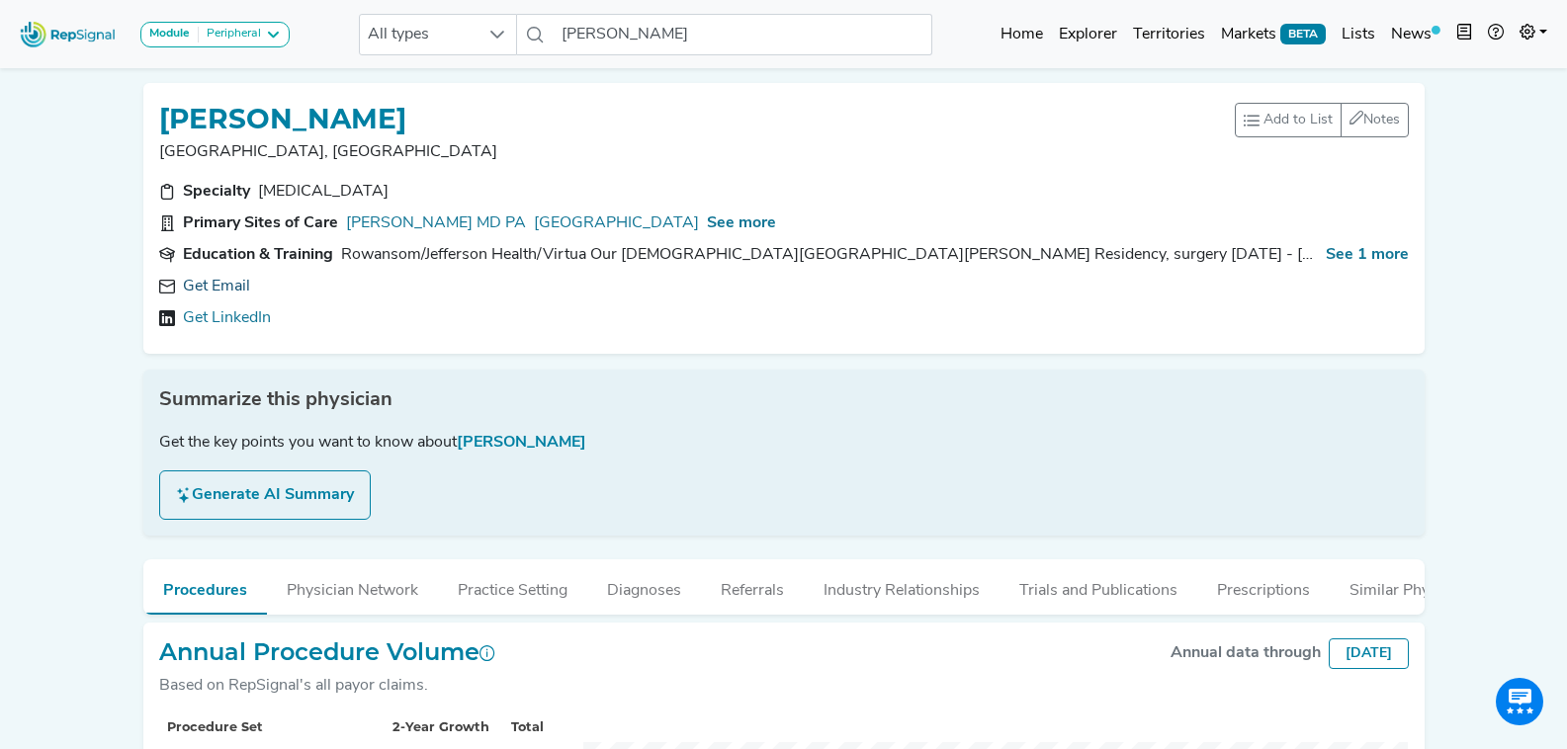
click at [229, 288] on link "Get Email" at bounding box center [216, 287] width 67 height 24
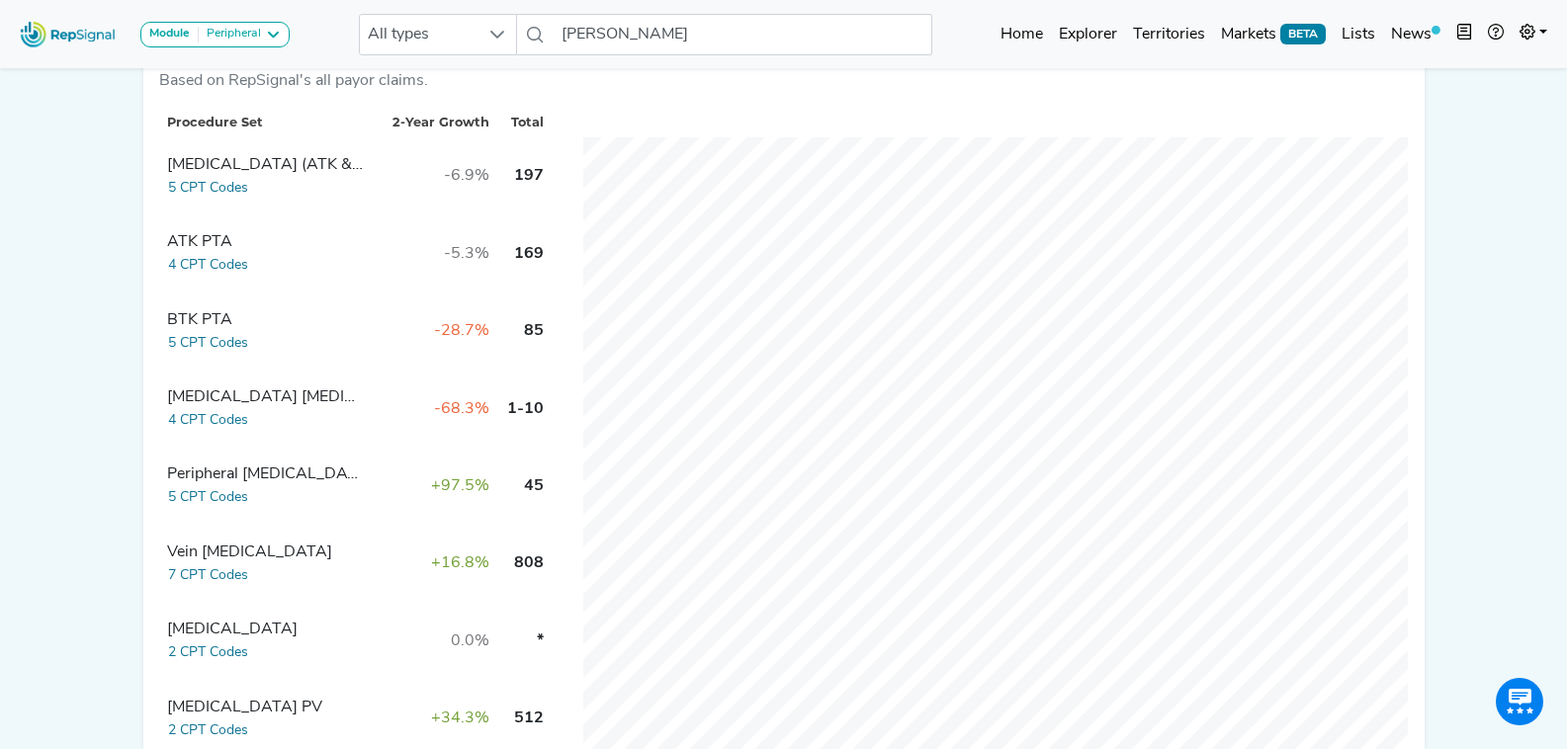
scroll to position [579, 0]
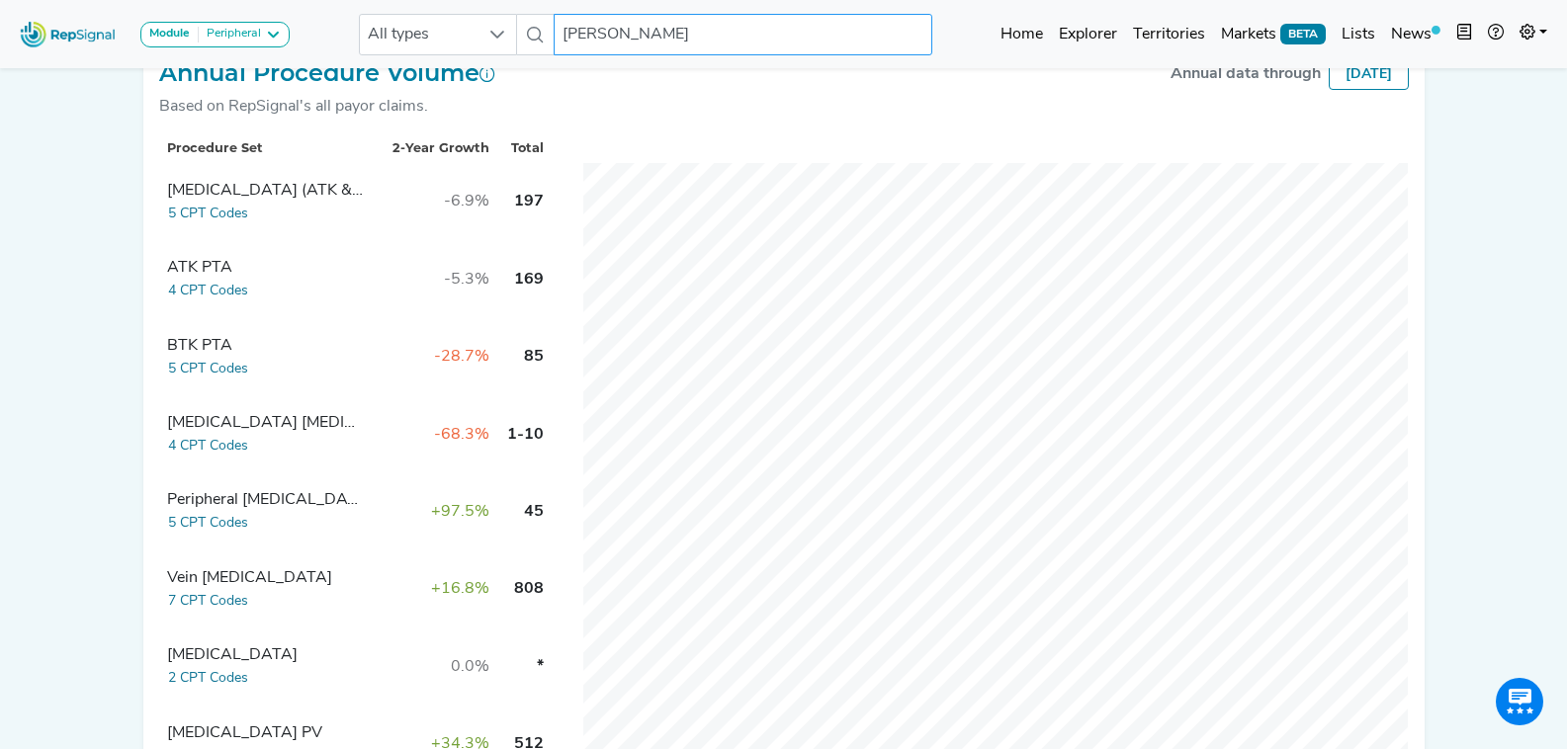
click at [671, 39] on input "[PERSON_NAME]" at bounding box center [743, 35] width 378 height 42
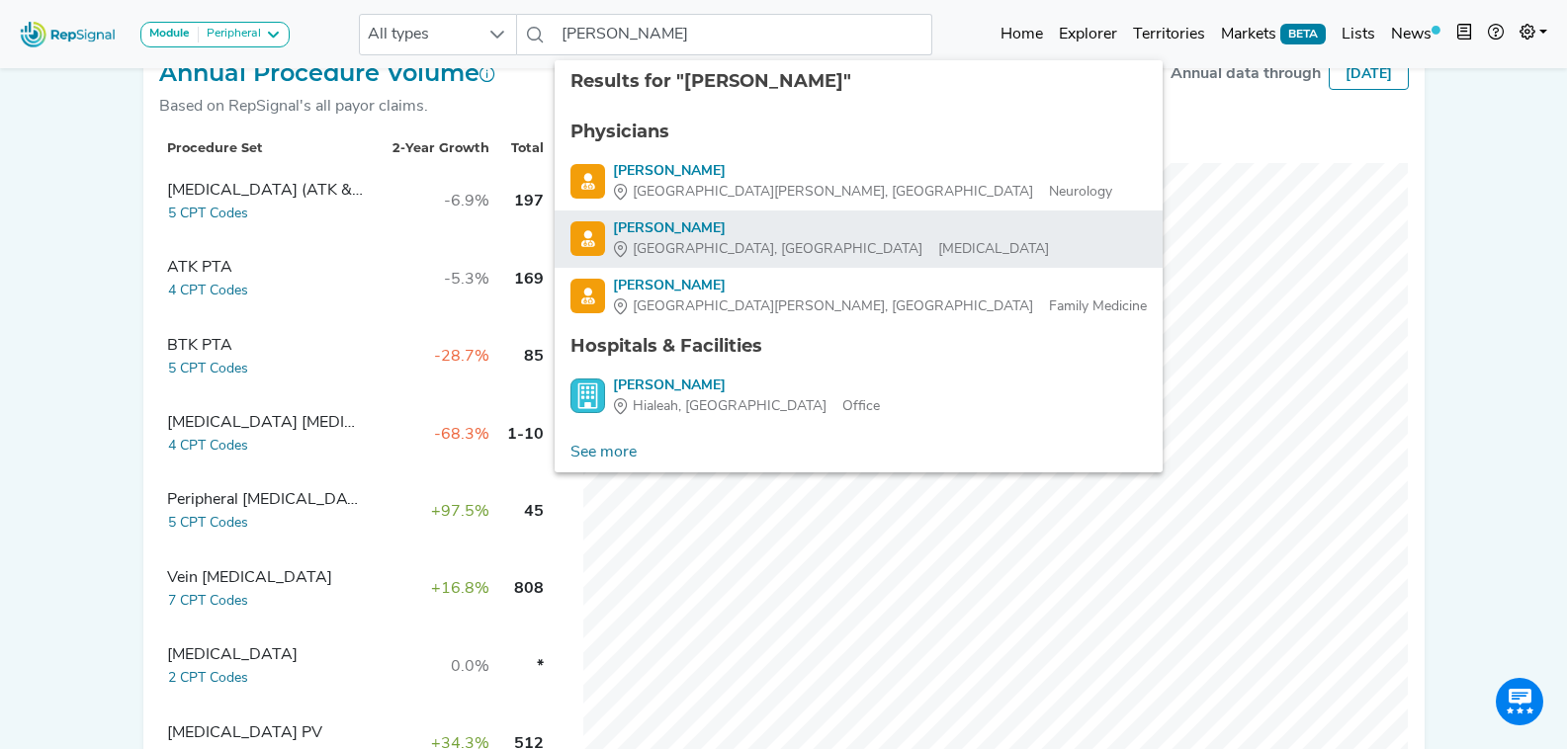
click at [688, 239] on span "[GEOGRAPHIC_DATA], [GEOGRAPHIC_DATA]" at bounding box center [778, 249] width 290 height 21
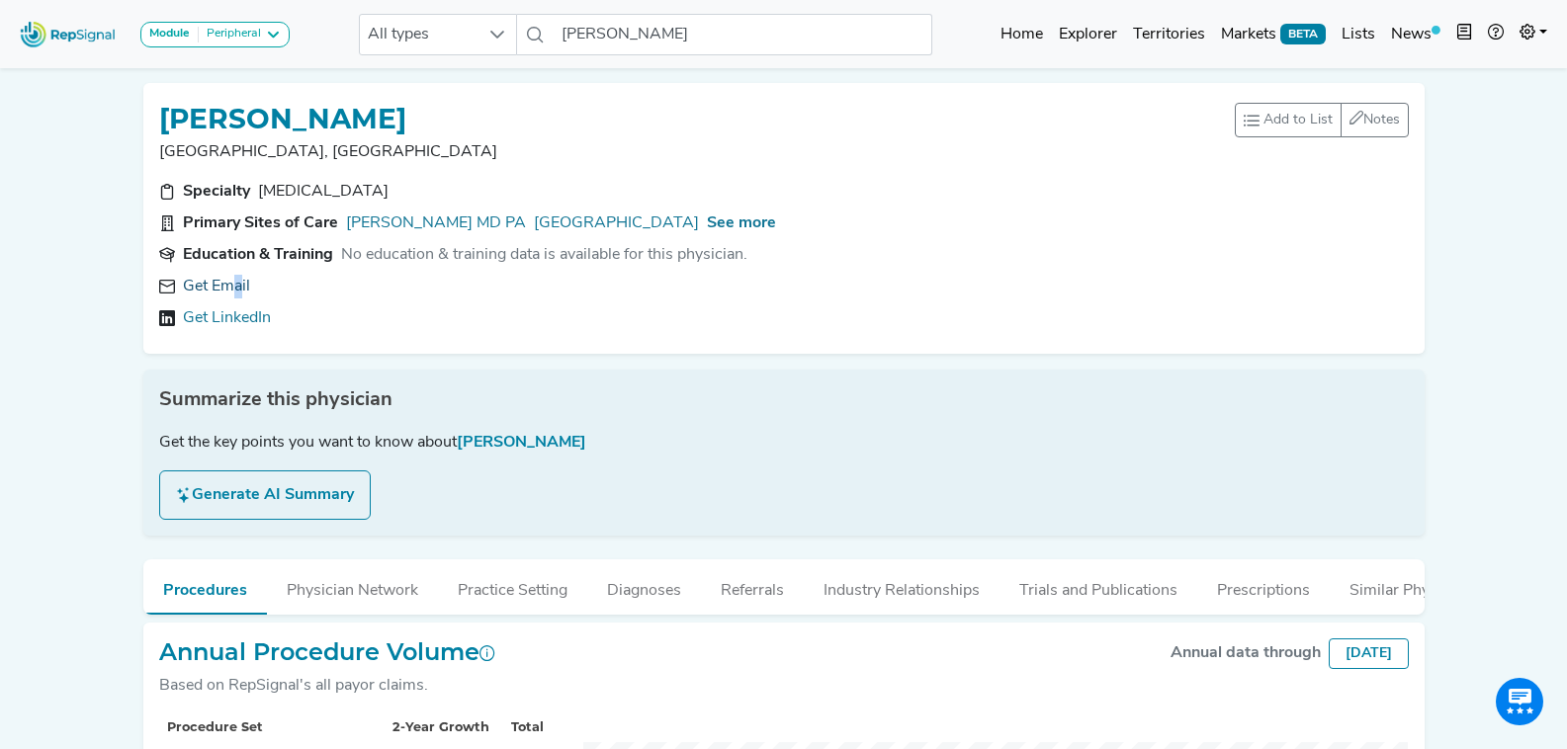
click at [232, 288] on link "Get Email" at bounding box center [216, 287] width 67 height 24
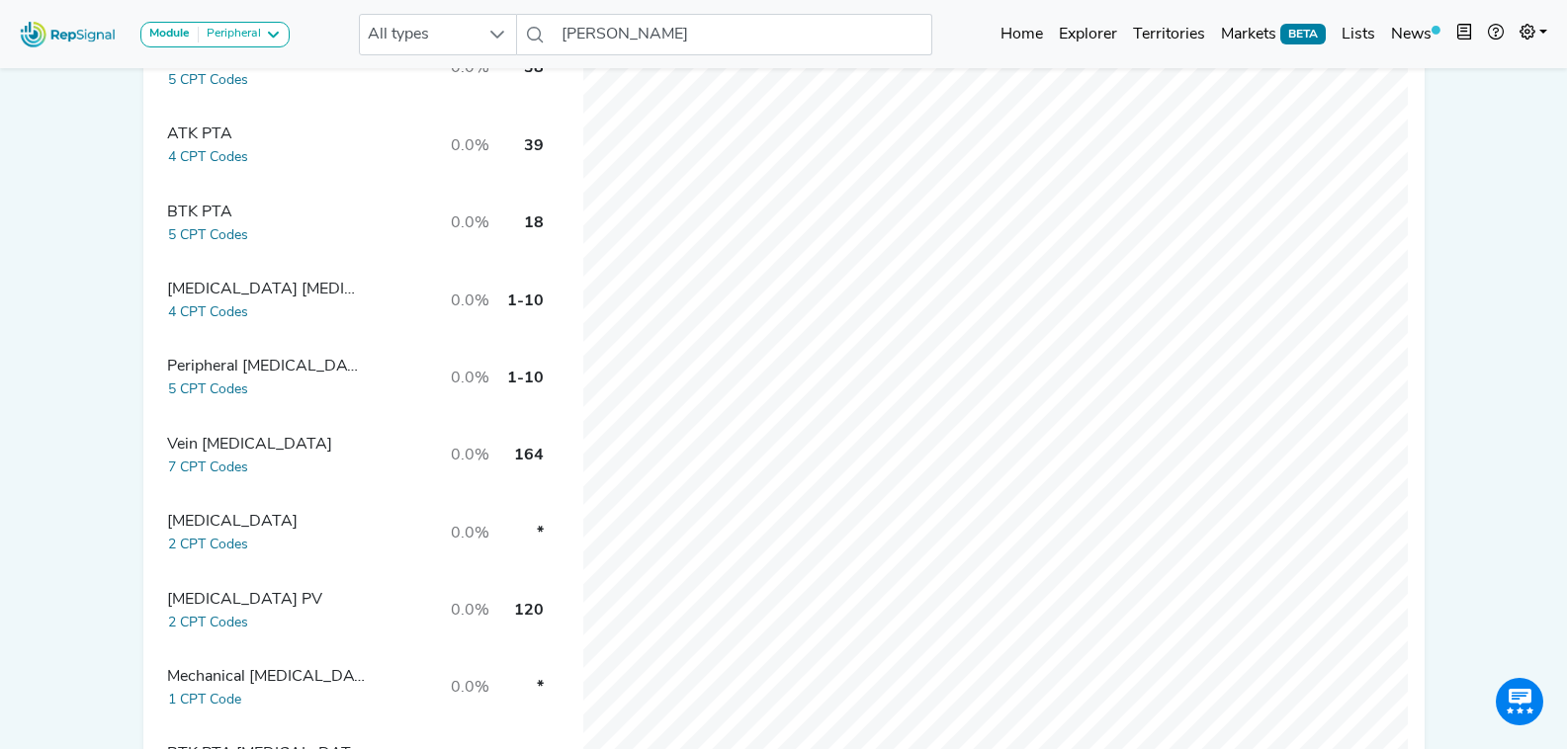
scroll to position [678, 0]
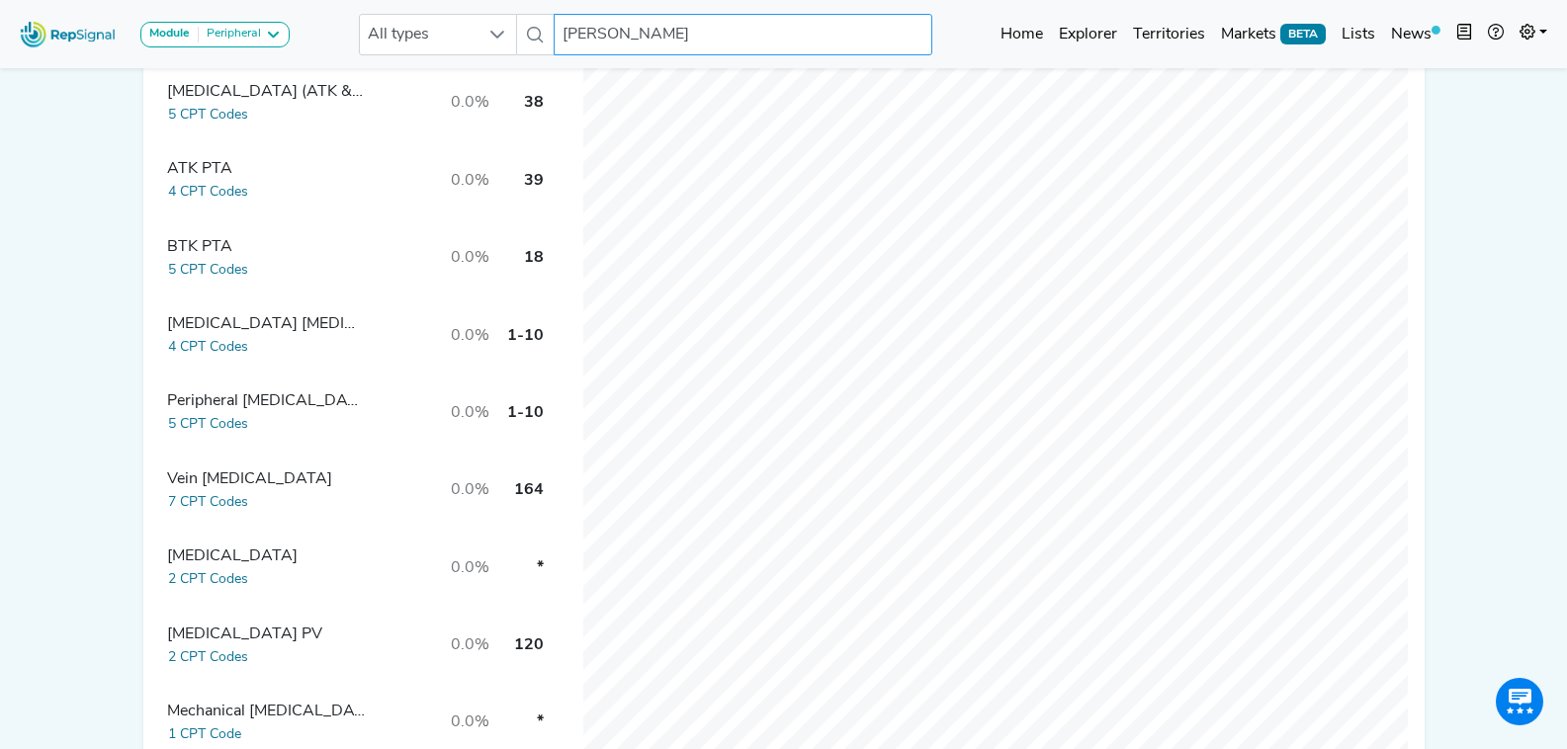
click at [678, 24] on input "[PERSON_NAME]" at bounding box center [743, 35] width 378 height 42
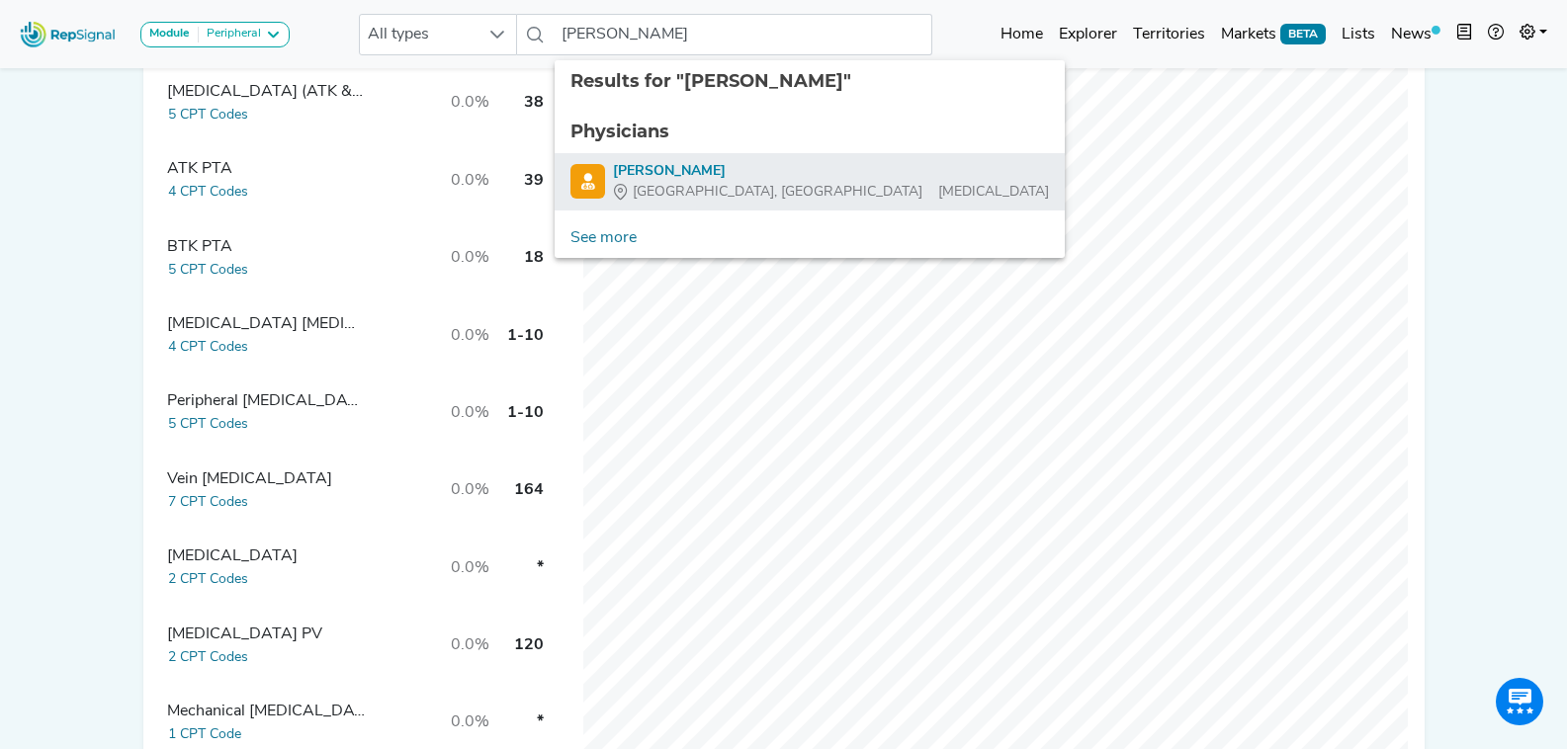
click at [718, 166] on div "[PERSON_NAME]" at bounding box center [831, 171] width 436 height 21
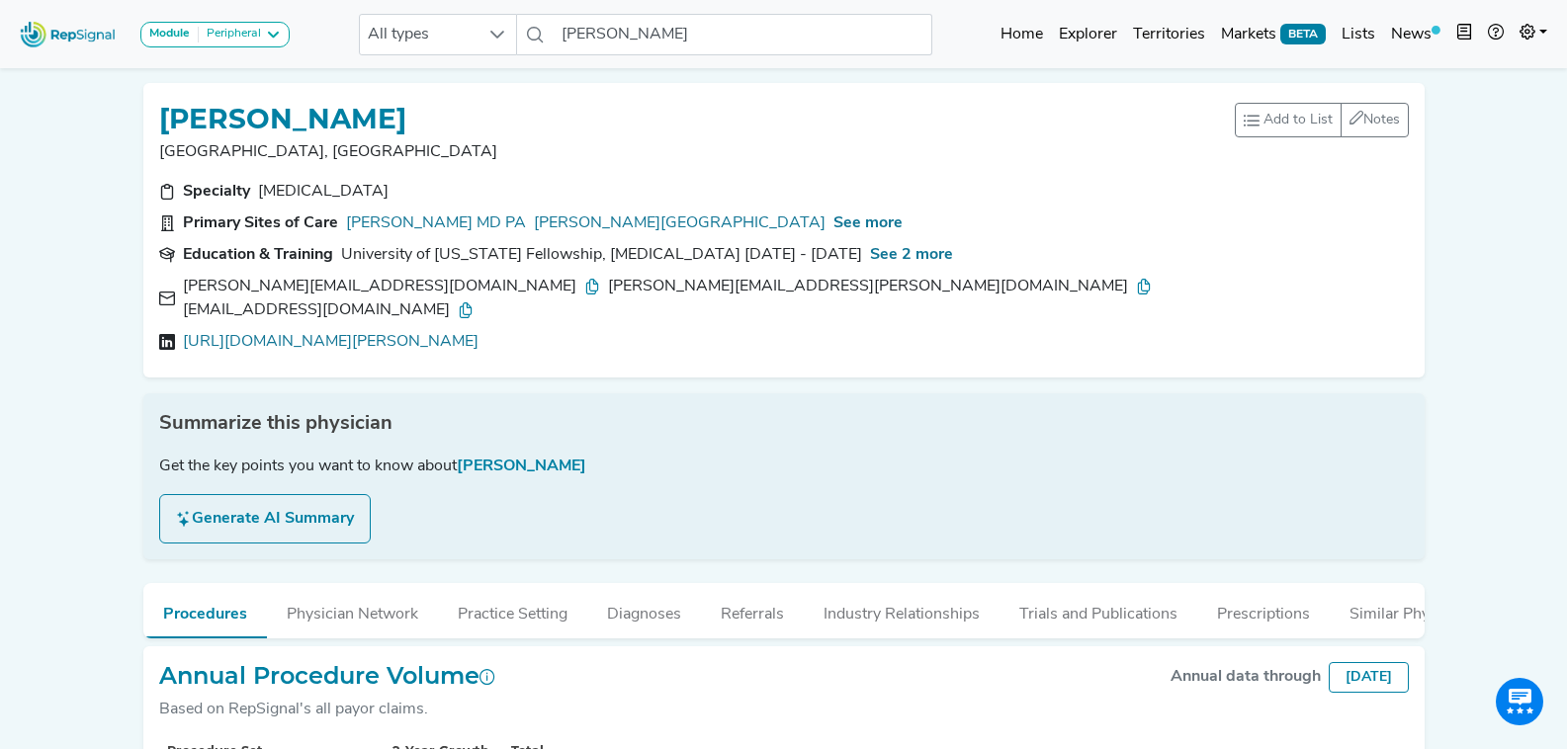
click at [584, 280] on icon at bounding box center [592, 287] width 16 height 16
click at [1136, 291] on icon at bounding box center [1144, 287] width 16 height 16
click at [474, 303] on icon at bounding box center [466, 311] width 16 height 16
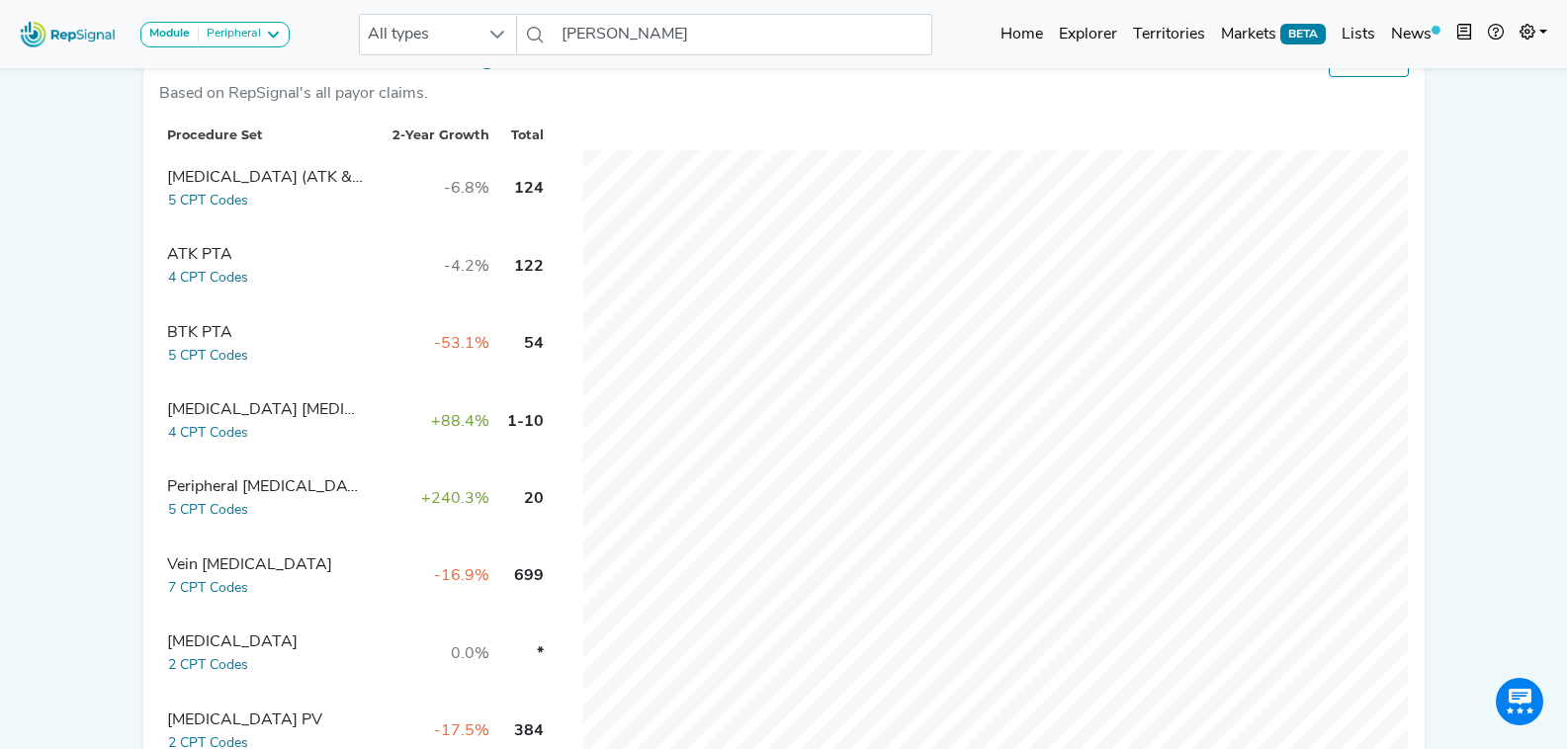
scroll to position [593, 0]
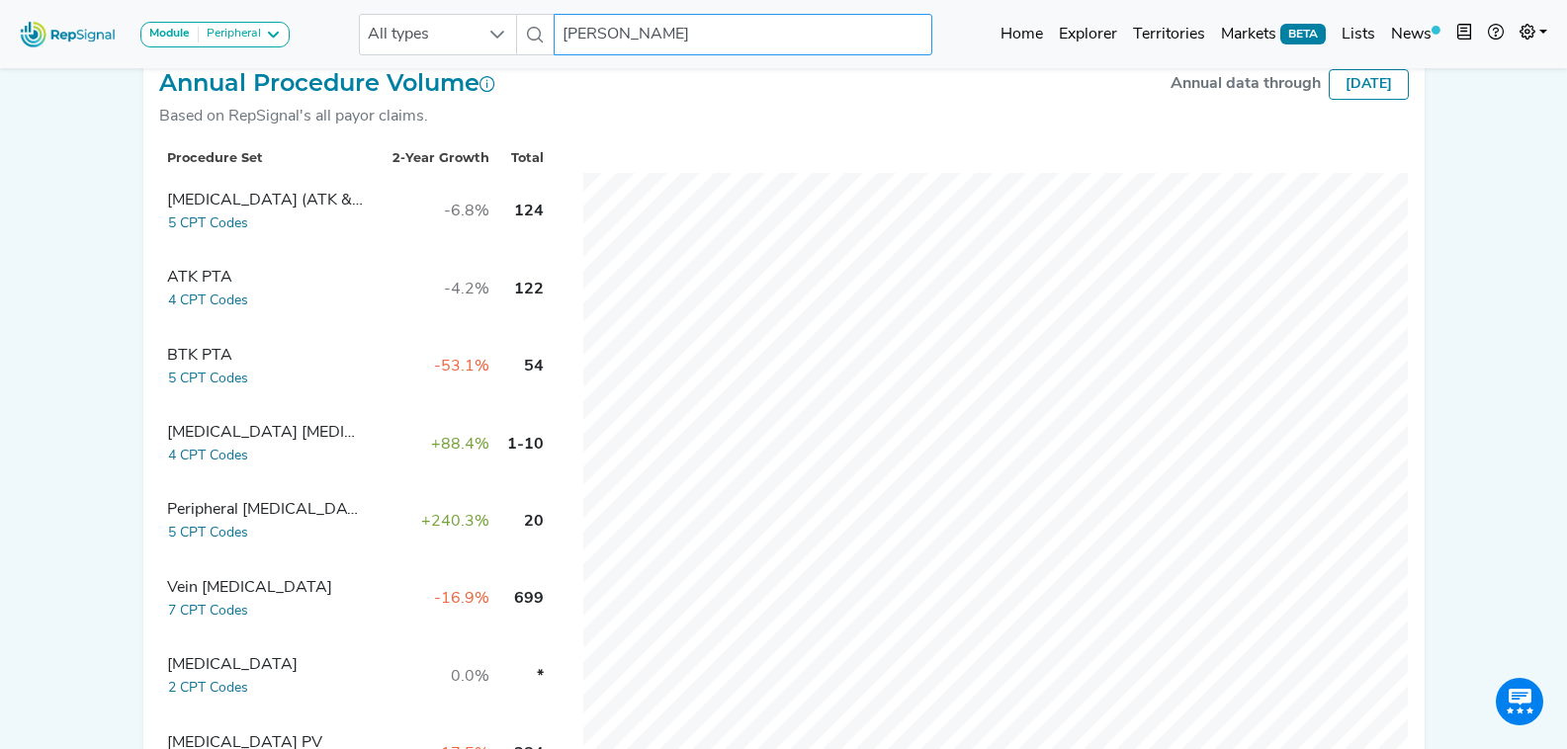
click at [674, 23] on input "[PERSON_NAME]" at bounding box center [743, 35] width 378 height 42
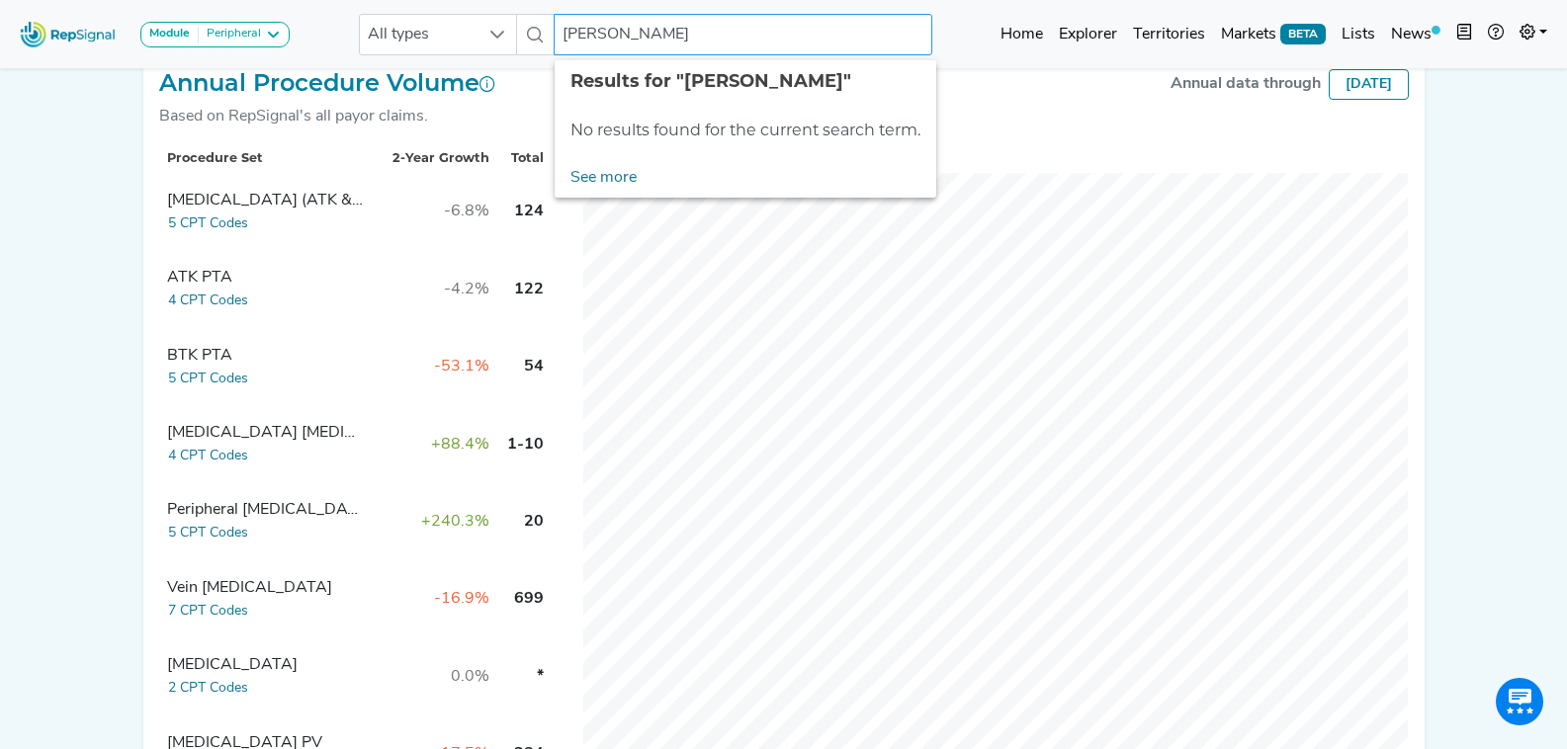
drag, startPoint x: 619, startPoint y: 31, endPoint x: 527, endPoint y: 27, distance: 92.0
click at [527, 27] on div "All types [PERSON_NAME] No results found" at bounding box center [645, 35] width 573 height 42
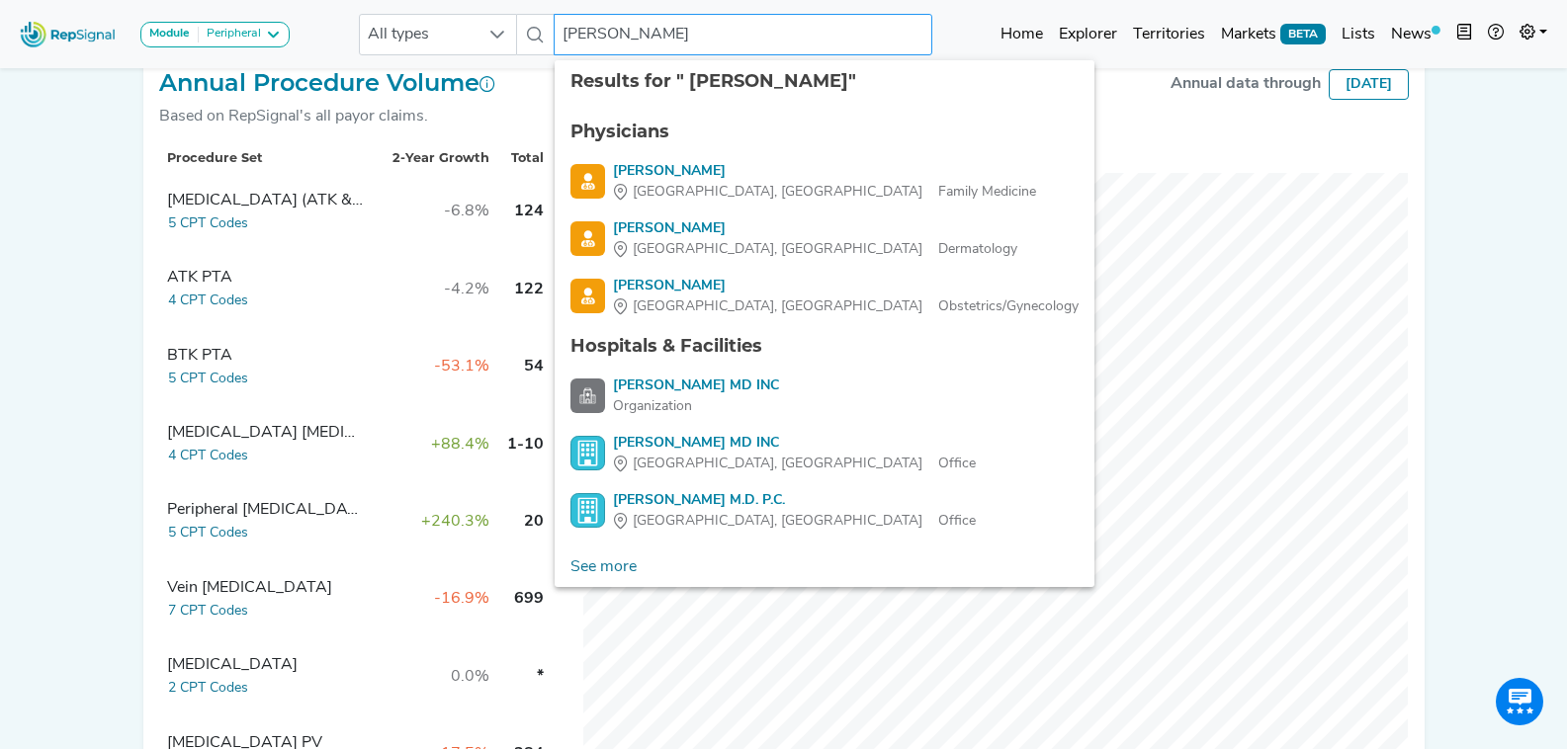
type input "[PERSON_NAME]"
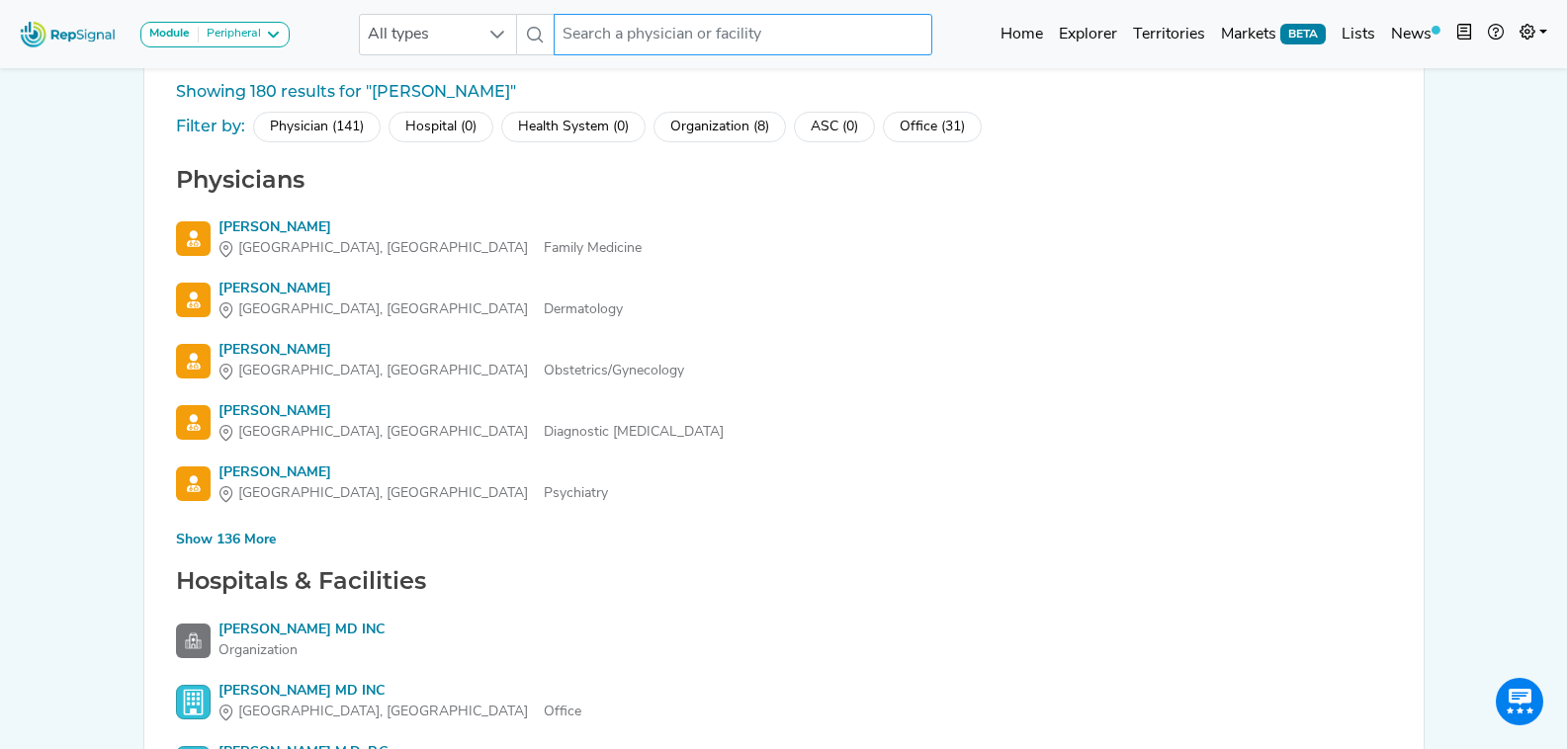
scroll to position [99, 0]
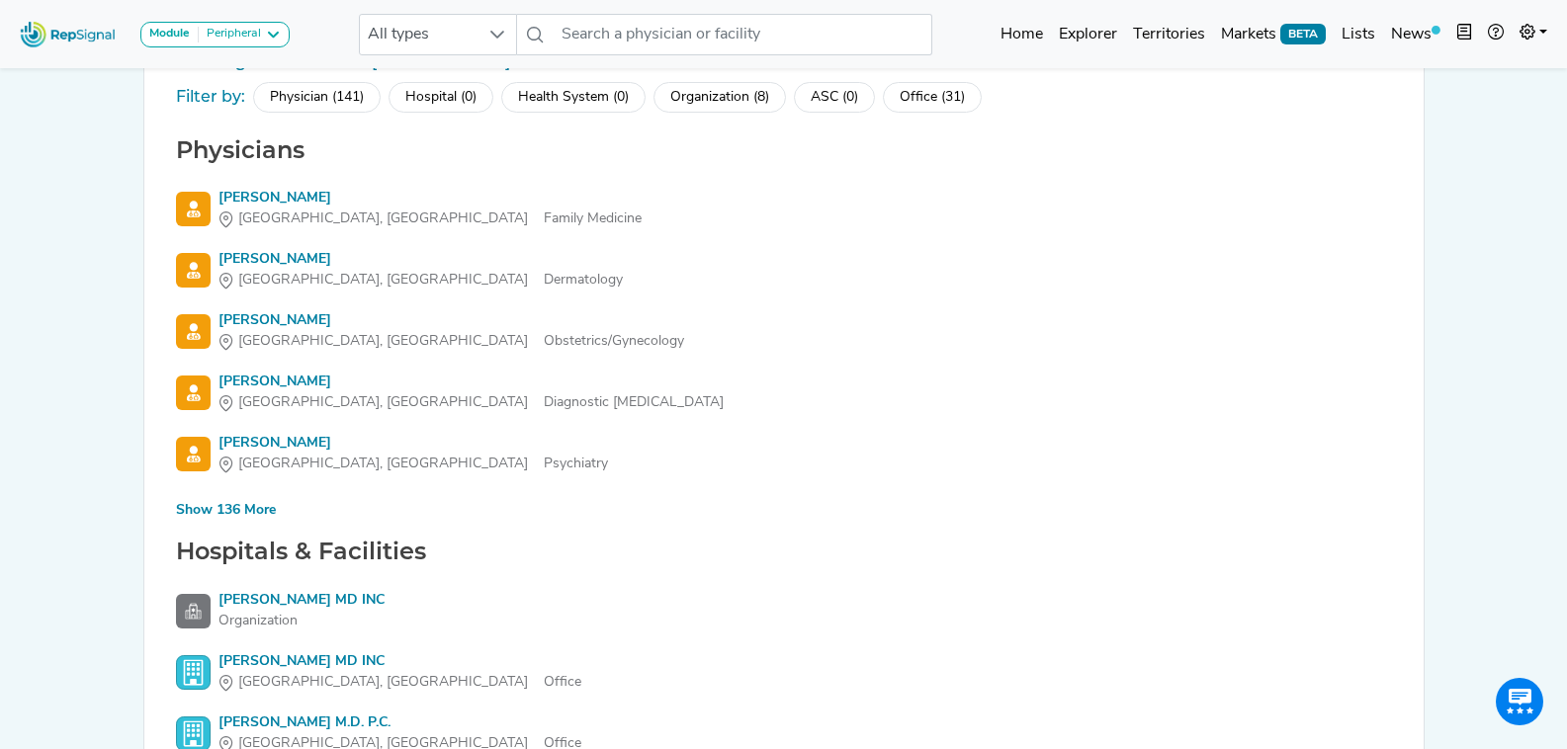
click at [257, 517] on div "Show 136 More" at bounding box center [226, 510] width 100 height 21
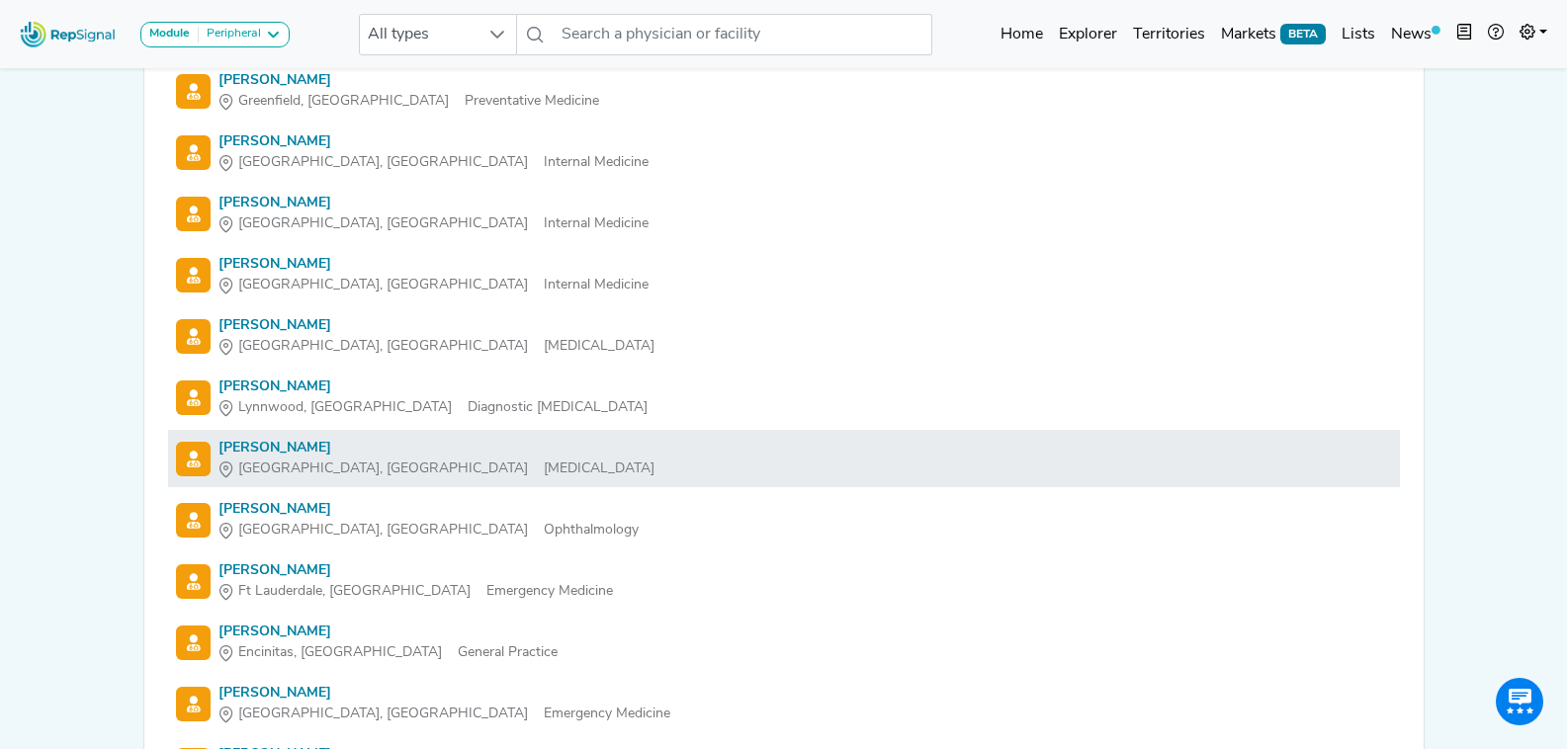
scroll to position [4647, 0]
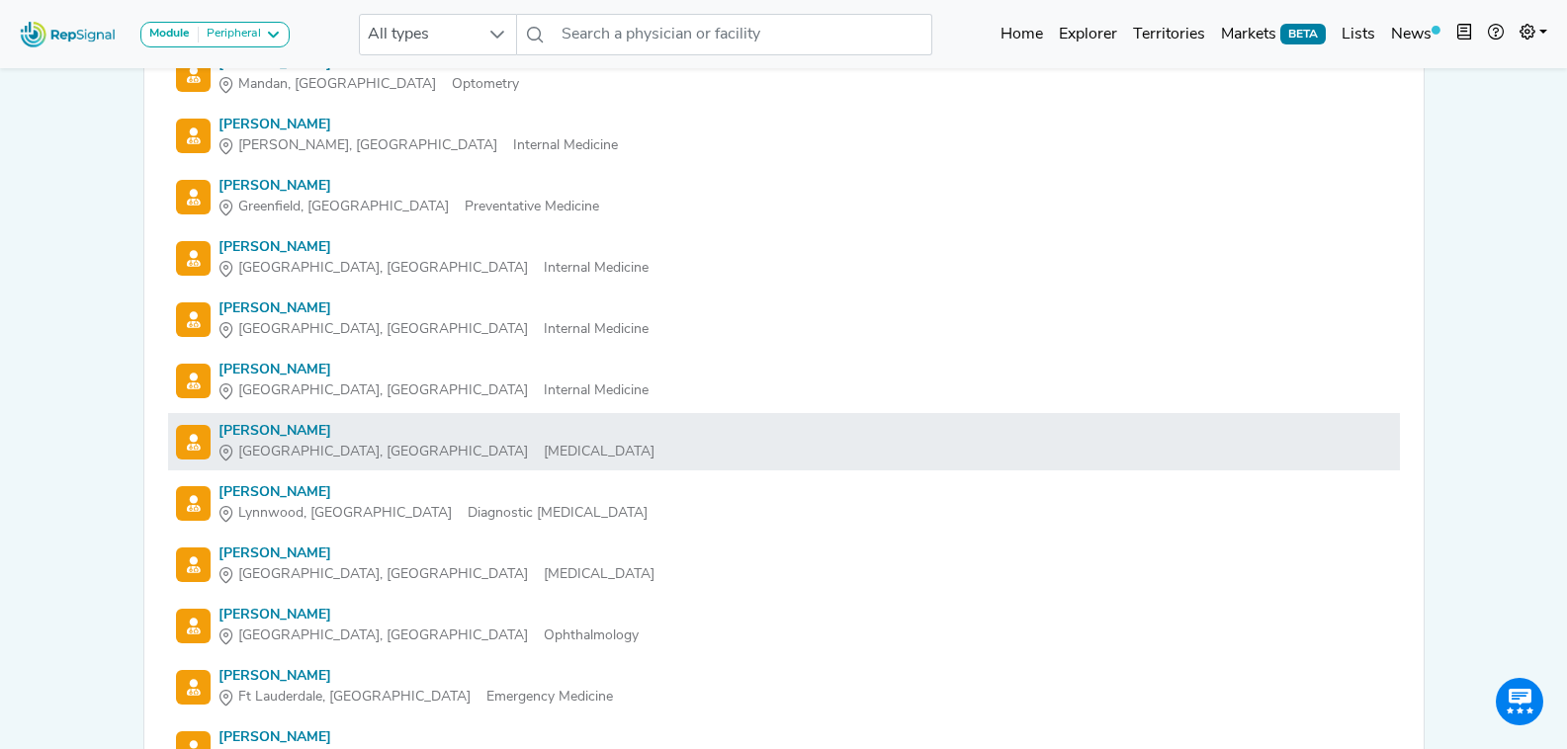
click at [291, 433] on div "[PERSON_NAME]" at bounding box center [436, 431] width 436 height 21
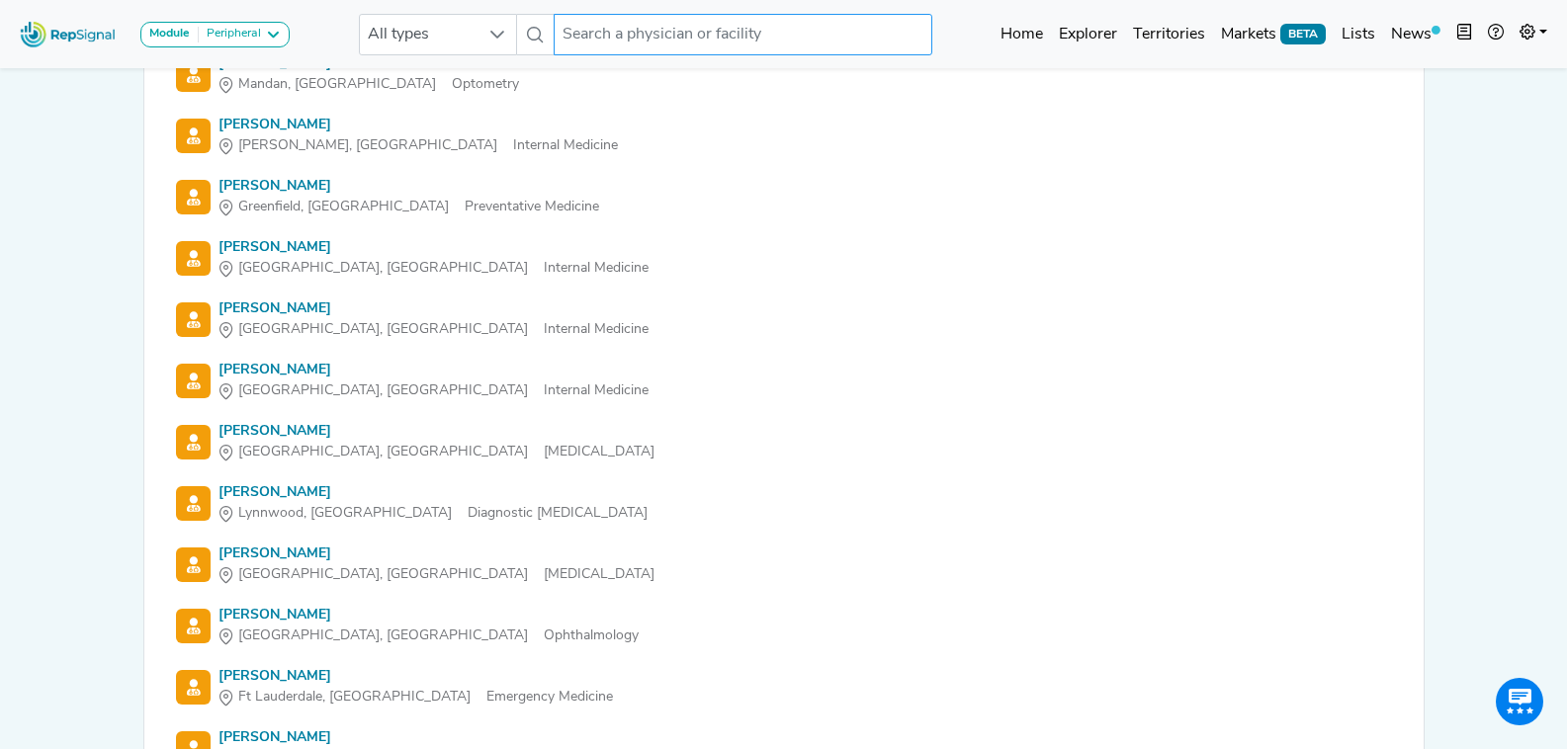
click at [686, 30] on input "text" at bounding box center [743, 35] width 378 height 42
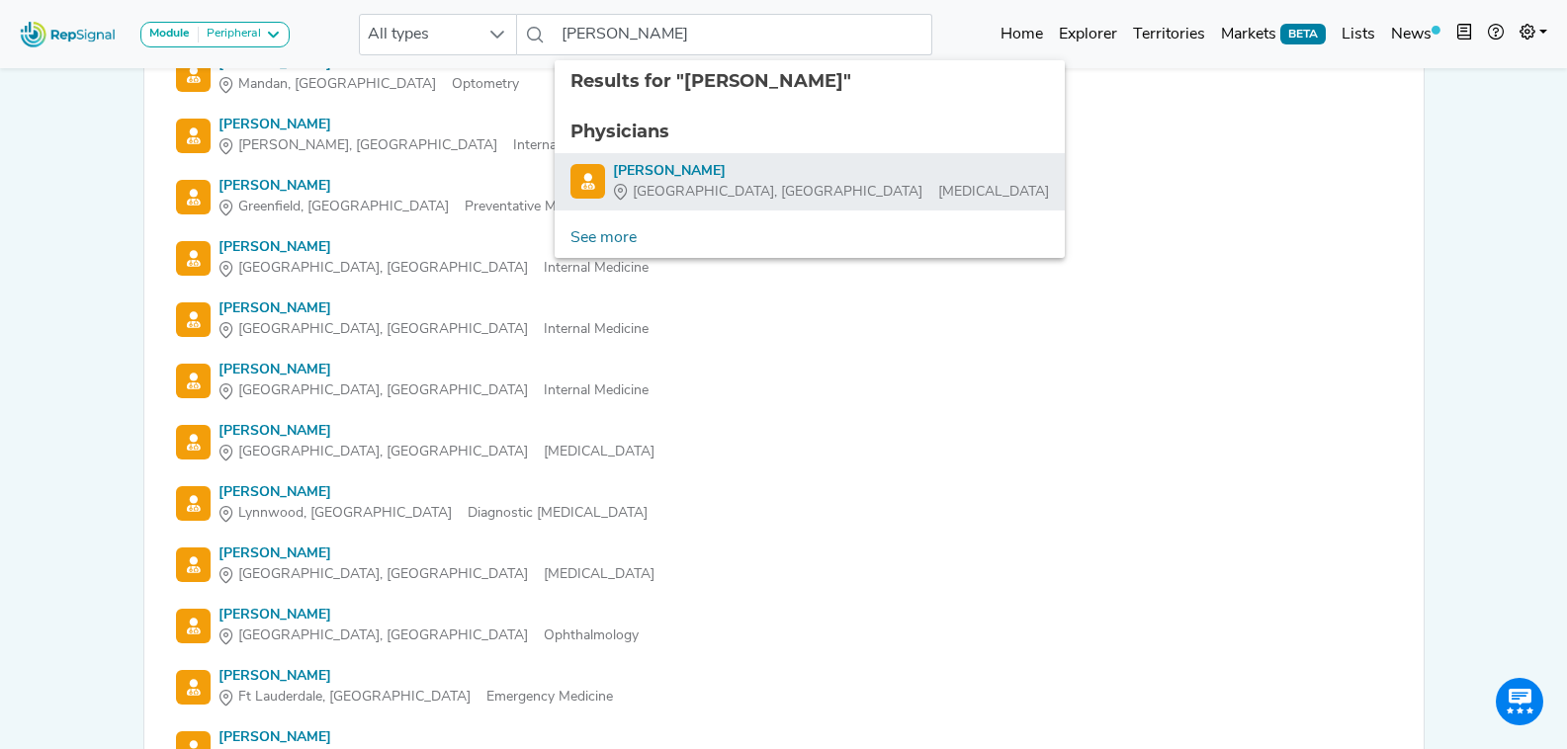
click at [703, 168] on div "[PERSON_NAME]" at bounding box center [831, 171] width 436 height 21
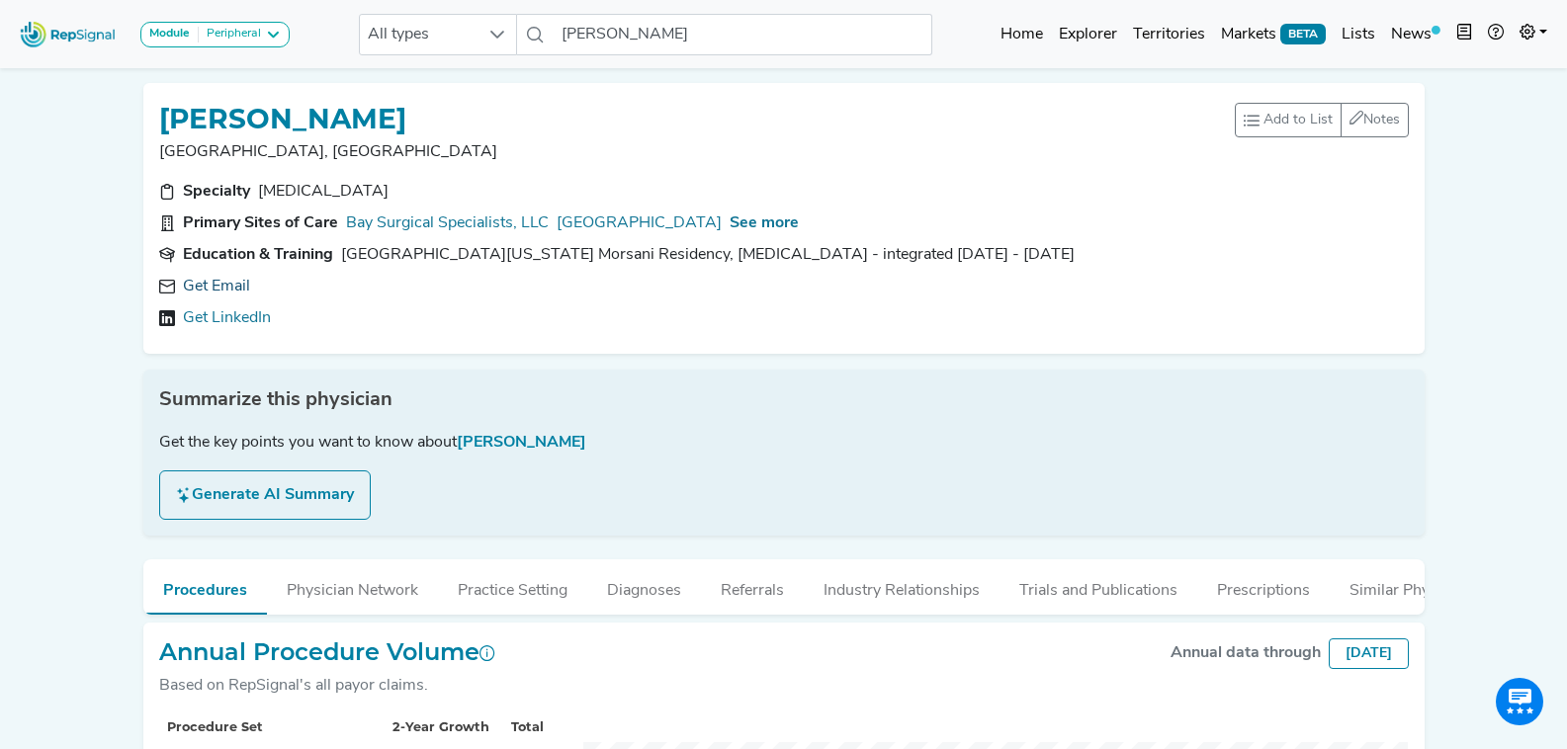
click at [240, 289] on link "Get Email" at bounding box center [216, 287] width 67 height 24
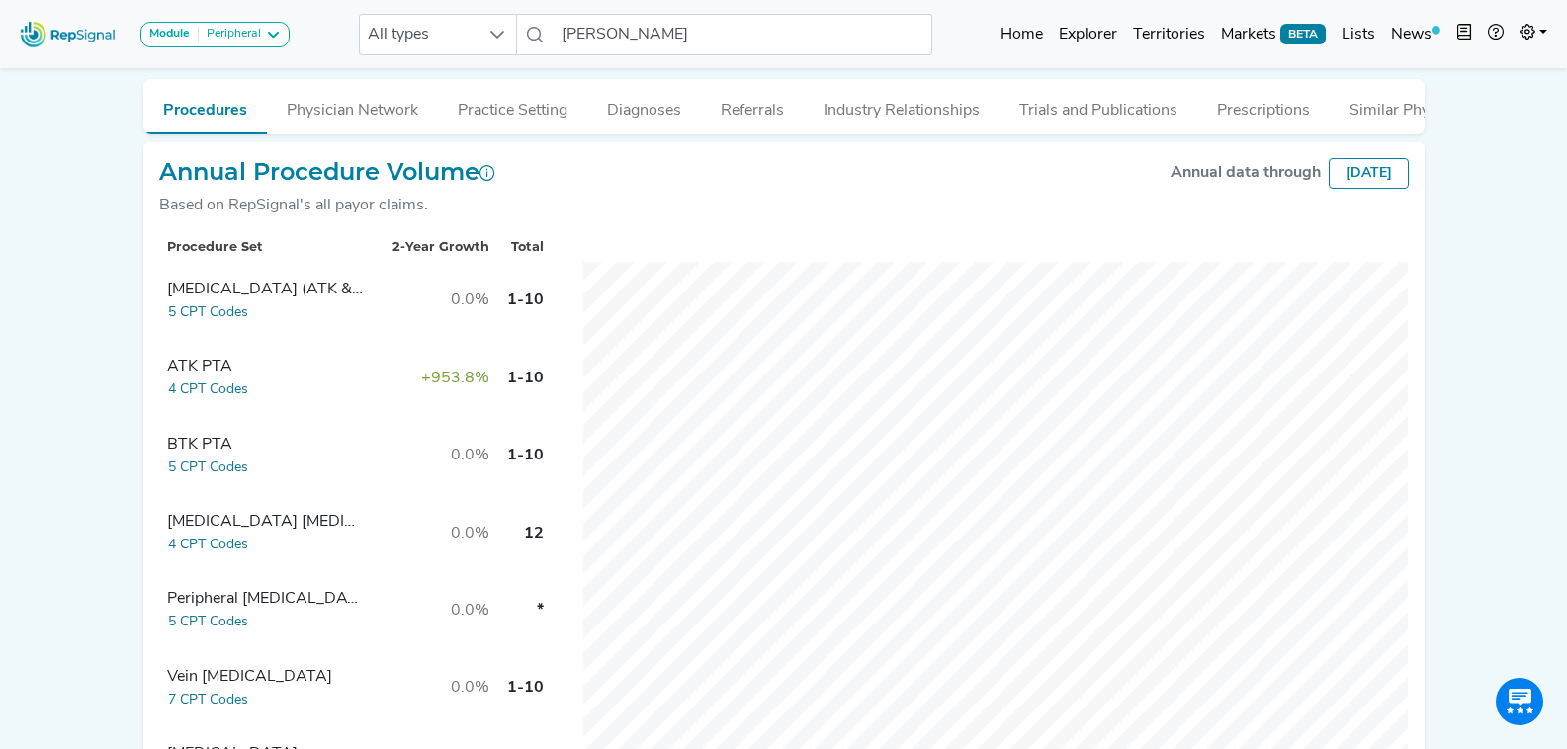
scroll to position [678, 0]
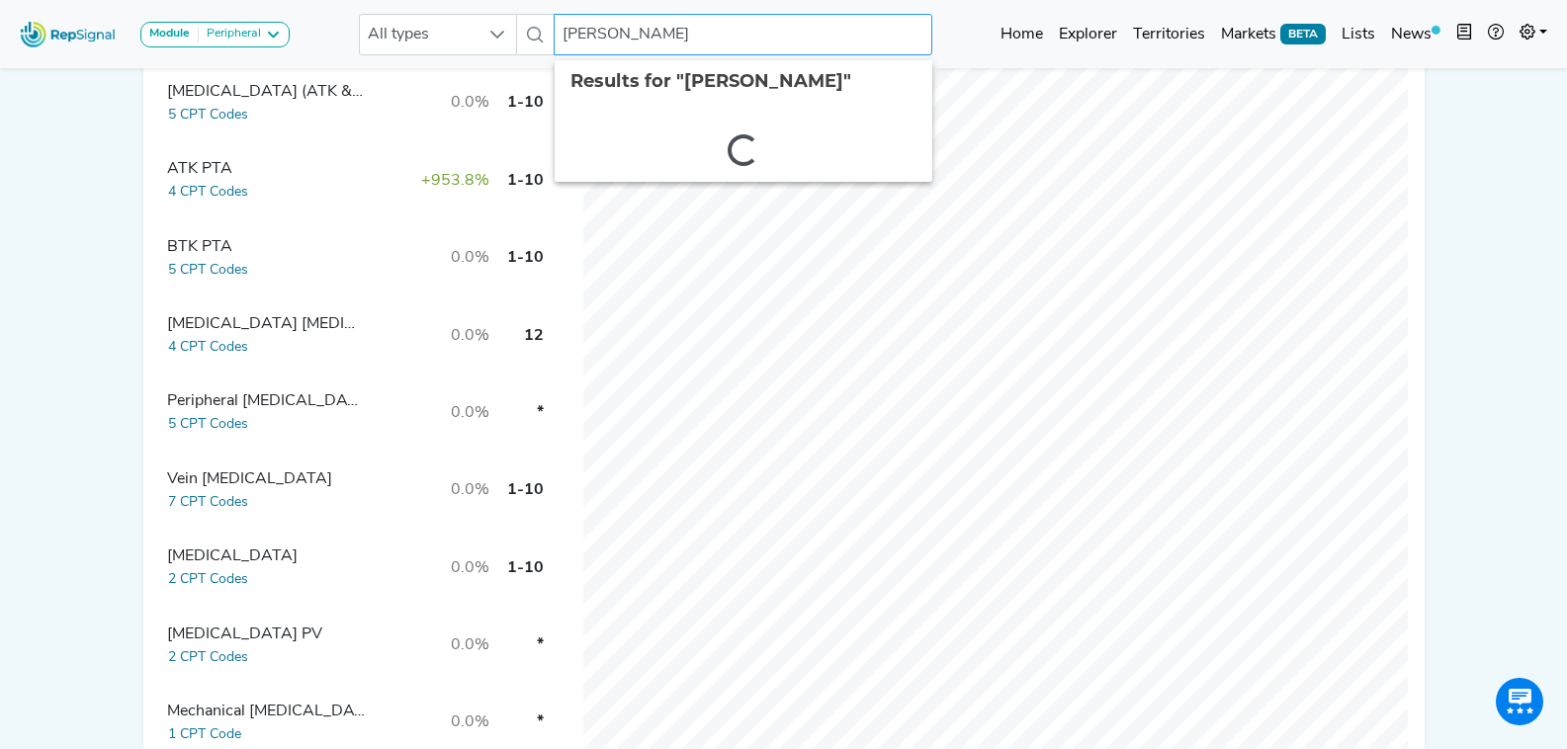
drag, startPoint x: 669, startPoint y: 40, endPoint x: 562, endPoint y: 38, distance: 107.8
click at [562, 38] on input "[PERSON_NAME]" at bounding box center [743, 35] width 378 height 42
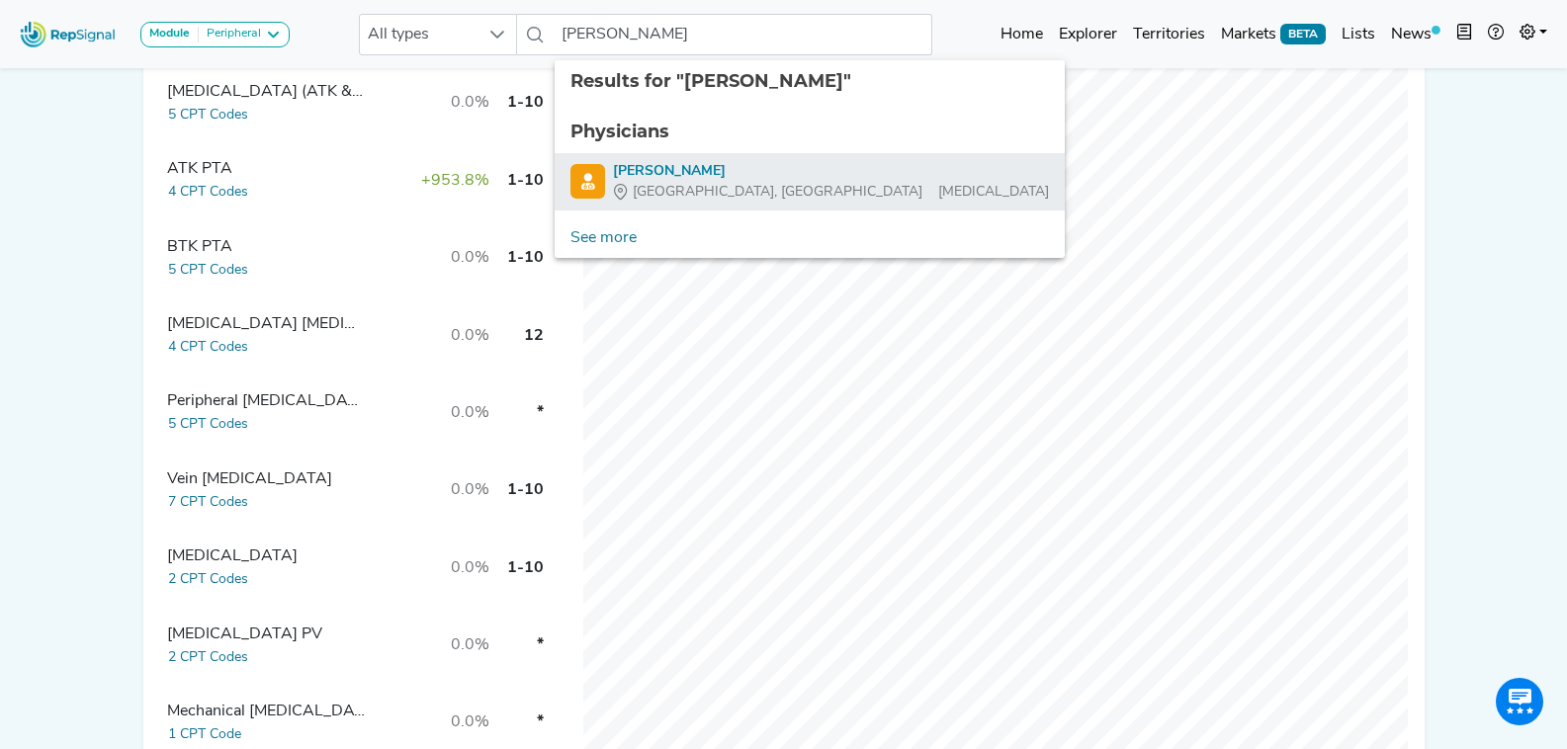
click at [804, 169] on div "[PERSON_NAME]" at bounding box center [831, 171] width 436 height 21
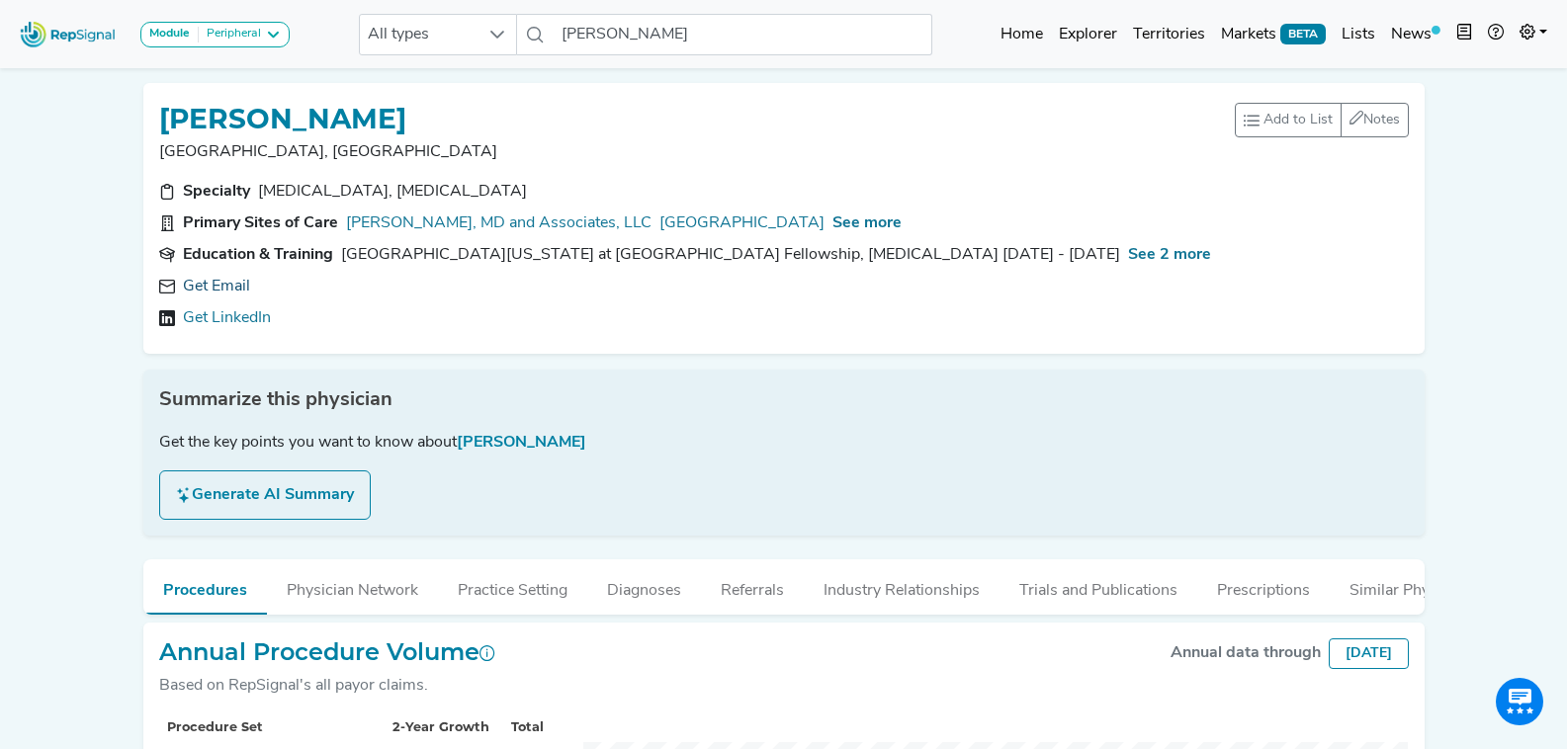
click at [243, 286] on link "Get Email" at bounding box center [216, 287] width 67 height 24
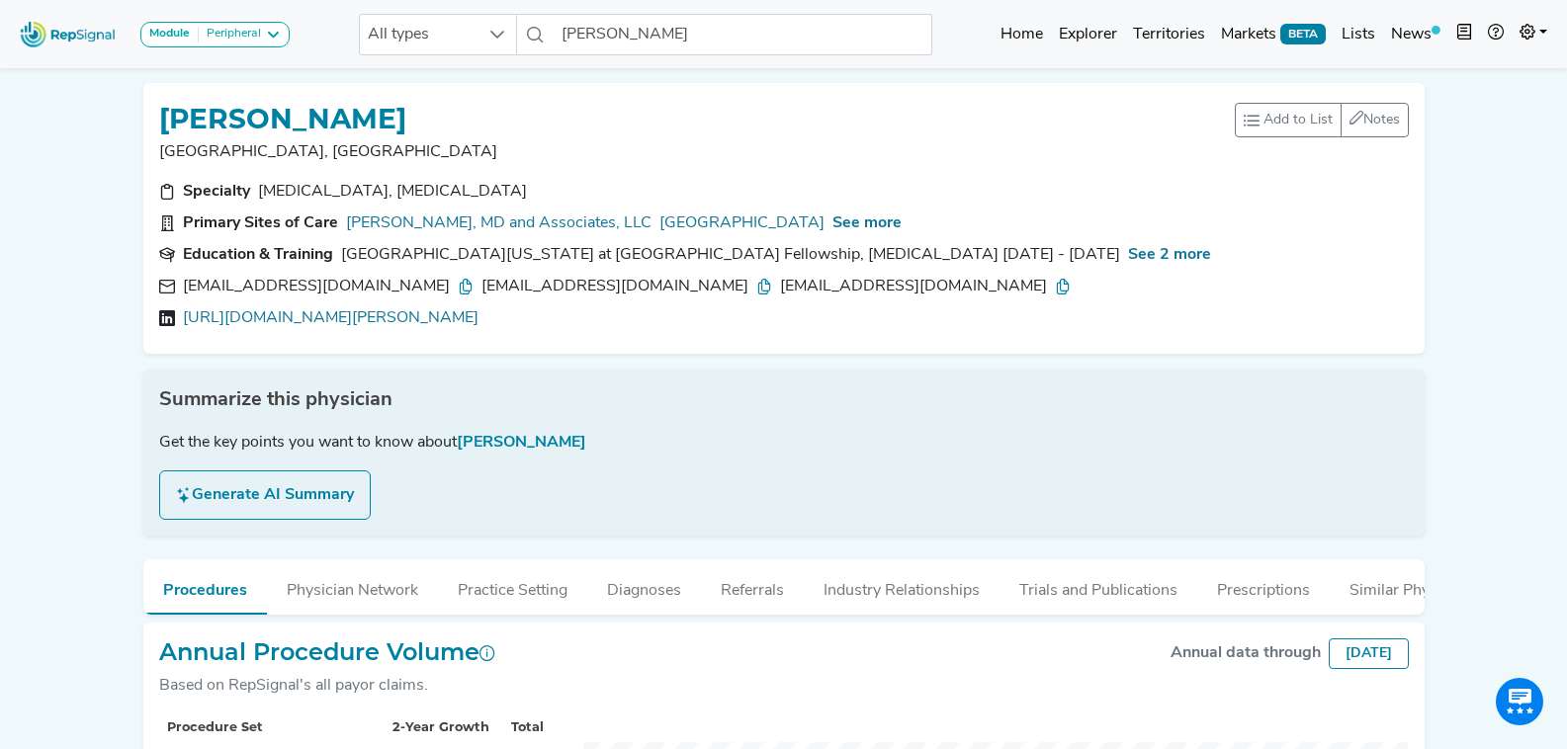
click at [458, 294] on icon at bounding box center [466, 287] width 16 height 16
drag, startPoint x: 528, startPoint y: 289, endPoint x: 541, endPoint y: 293, distance: 13.4
click at [756, 289] on icon at bounding box center [764, 287] width 16 height 16
click at [1055, 279] on icon at bounding box center [1063, 287] width 16 height 16
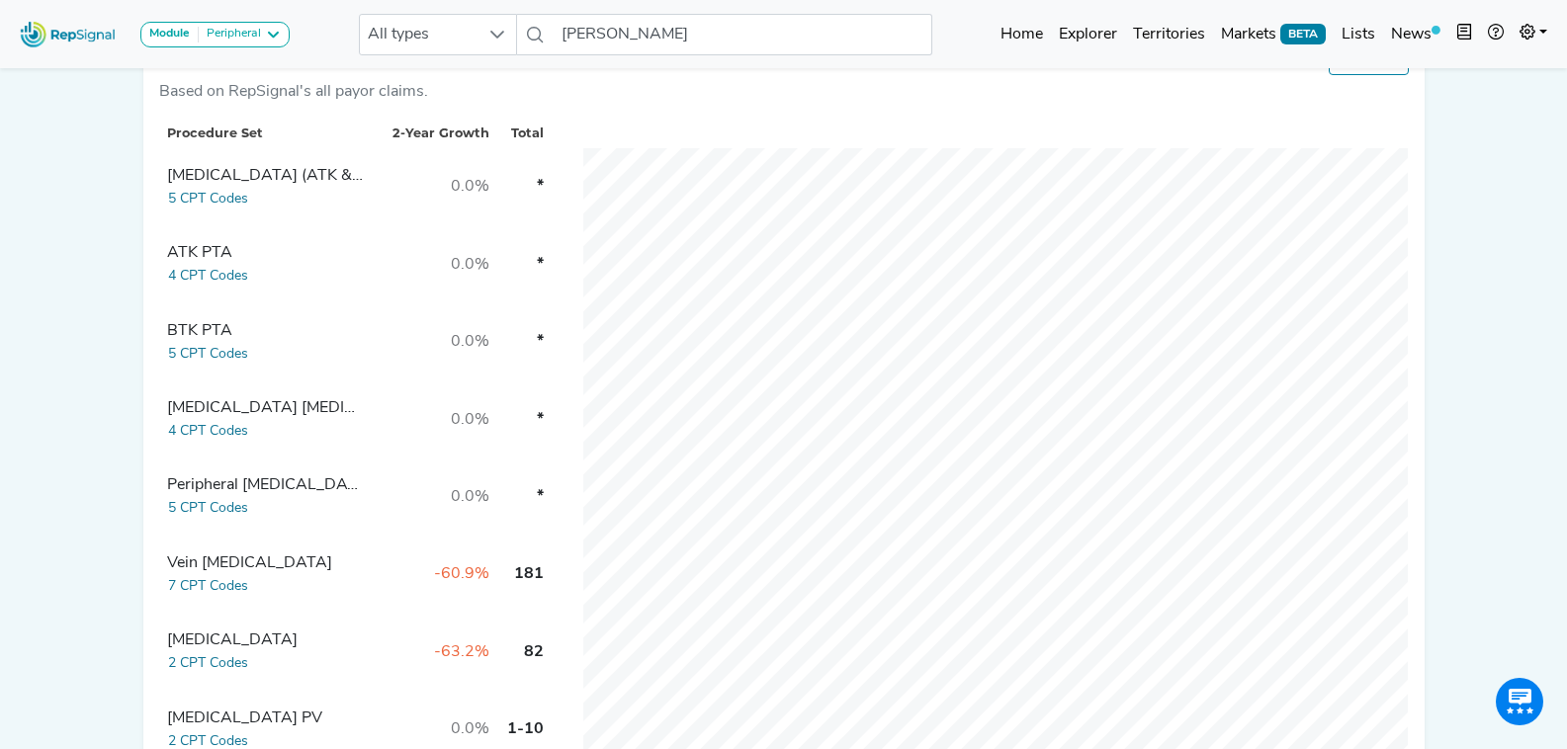
scroll to position [579, 0]
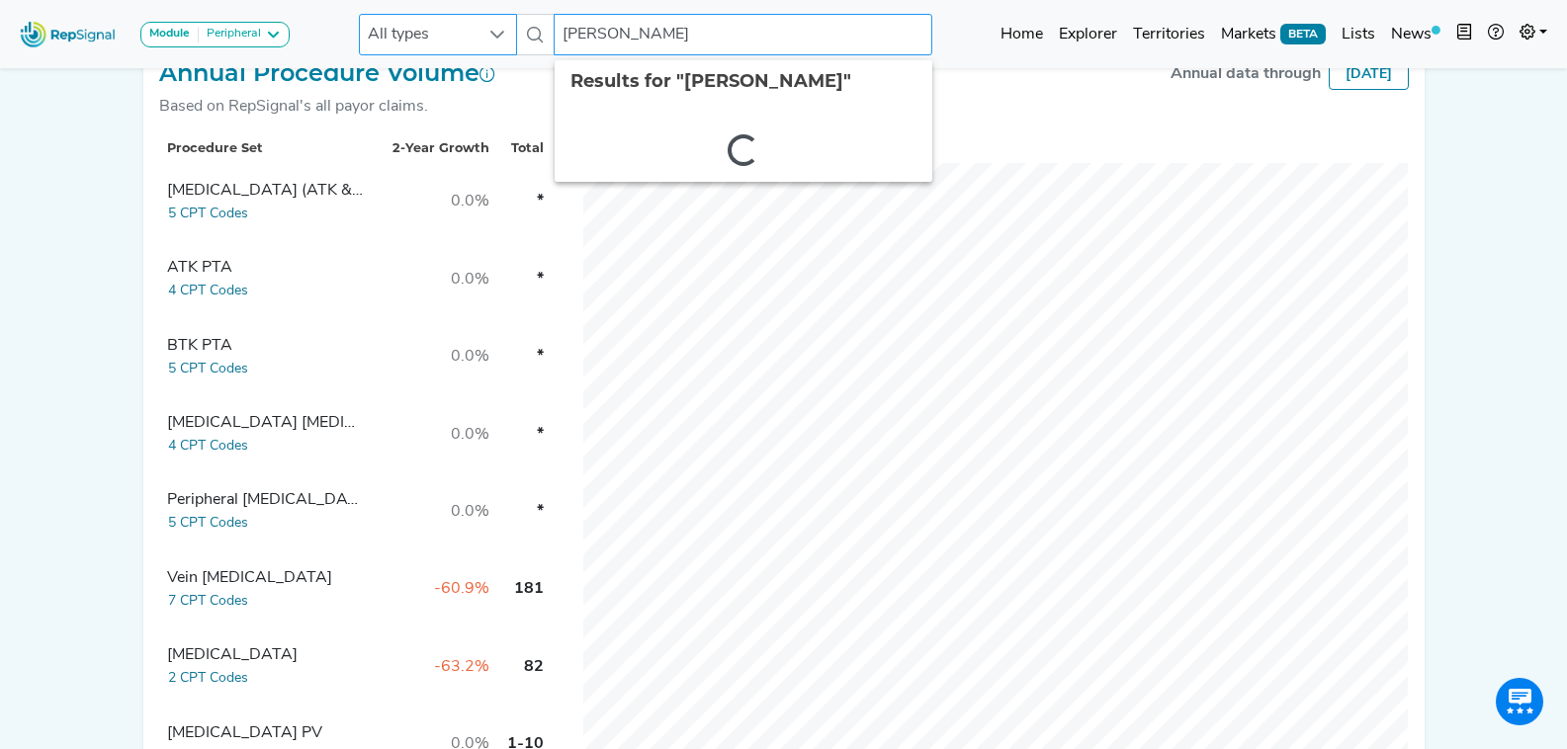
drag, startPoint x: 704, startPoint y: 36, endPoint x: 500, endPoint y: 20, distance: 204.3
click at [500, 20] on div "All types [PERSON_NAME] 2 results are available" at bounding box center [645, 35] width 573 height 42
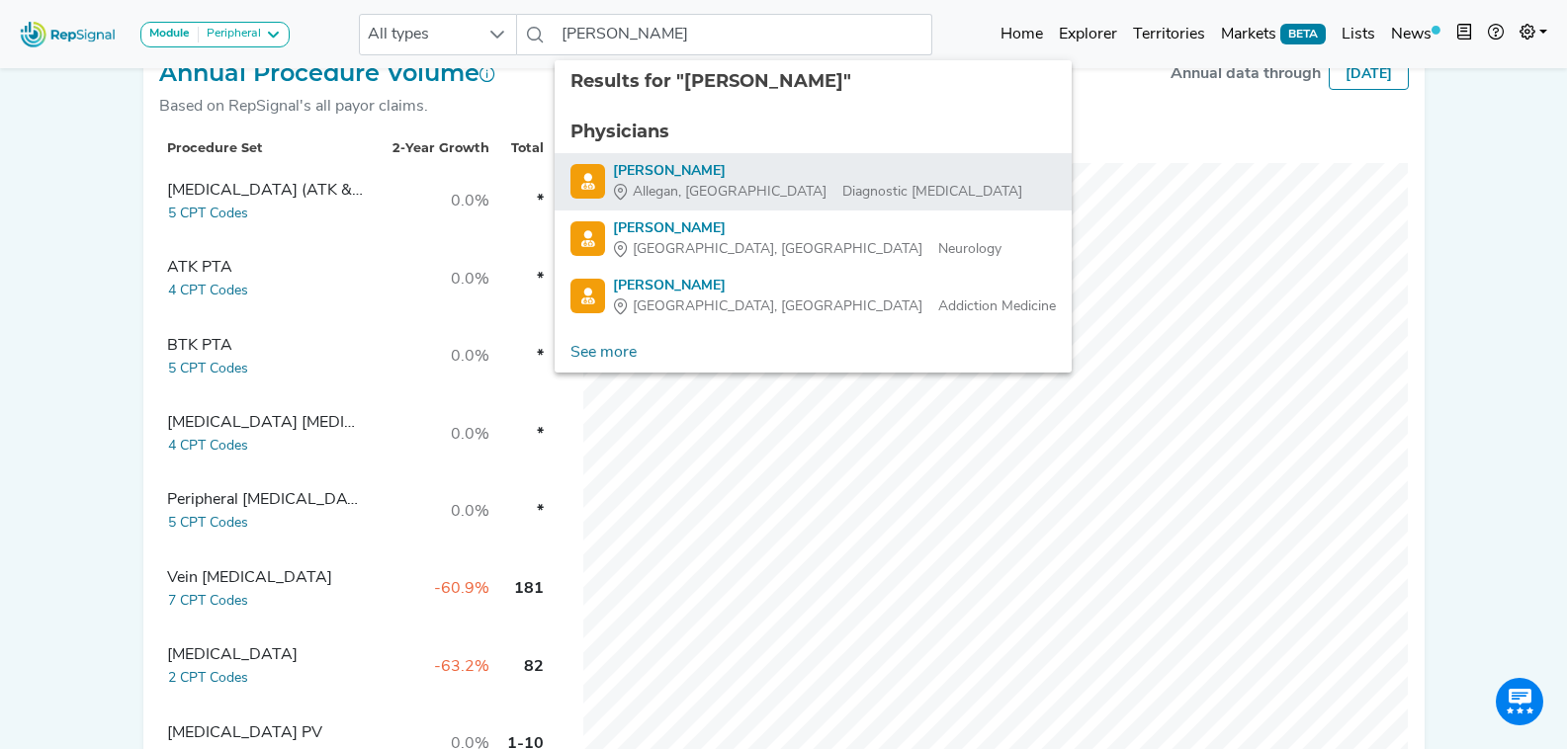
click at [744, 169] on div "[PERSON_NAME]" at bounding box center [817, 171] width 409 height 21
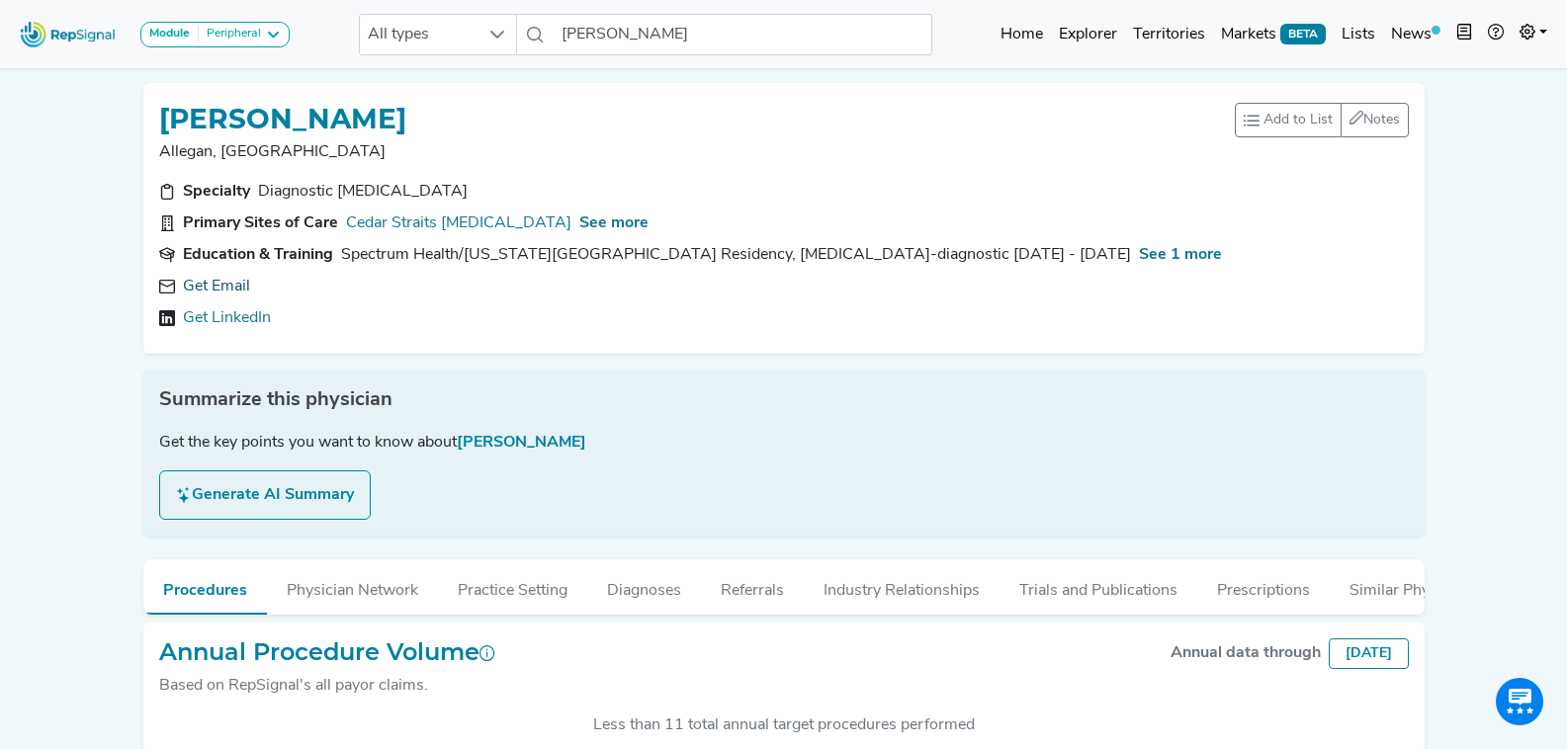
click at [234, 286] on link "Get Email" at bounding box center [216, 287] width 67 height 24
click at [739, 44] on input "[PERSON_NAME]" at bounding box center [743, 35] width 378 height 42
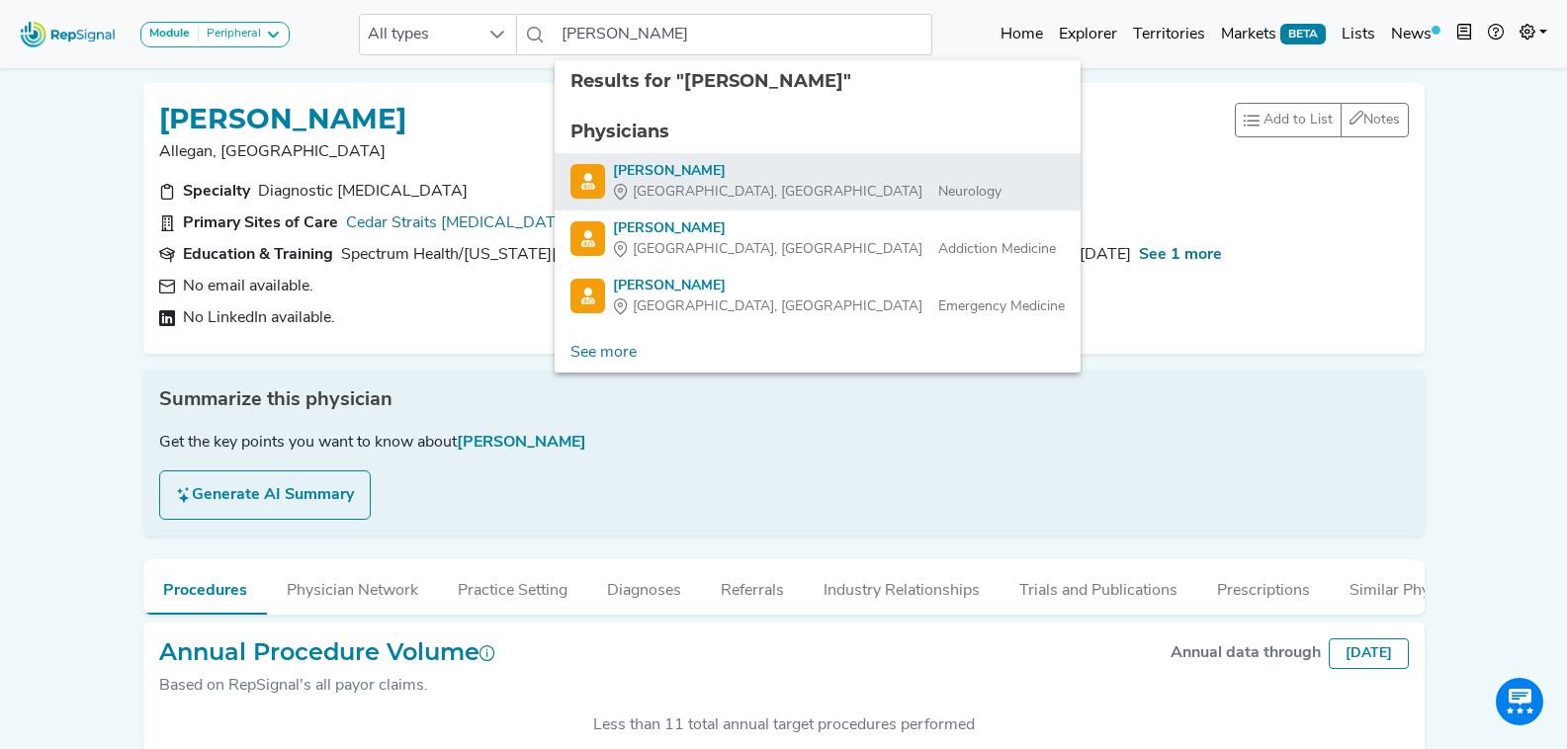
click at [827, 195] on link "[PERSON_NAME] Des Moines, IA Neurology" at bounding box center [817, 182] width 494 height 42
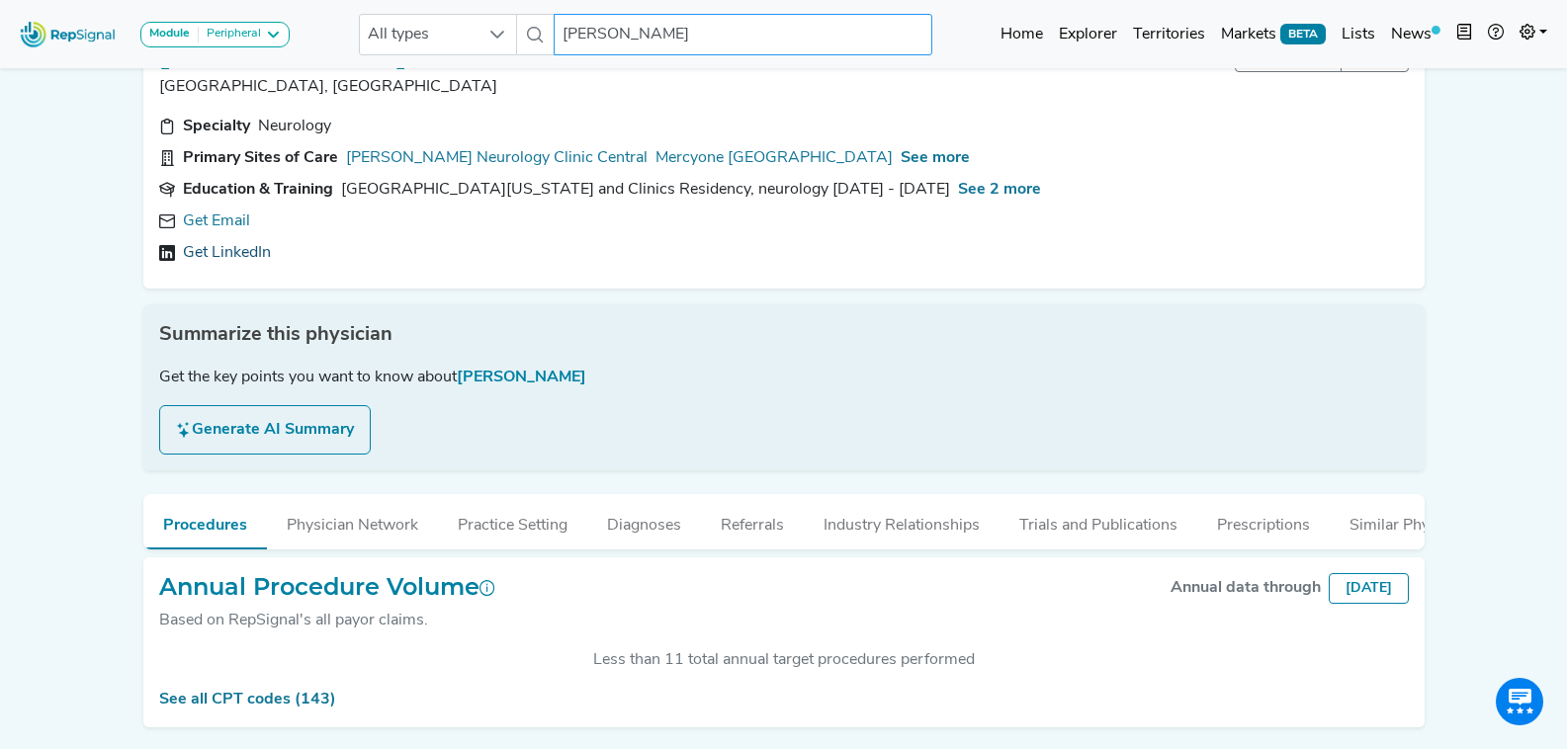
scroll to position [99, 0]
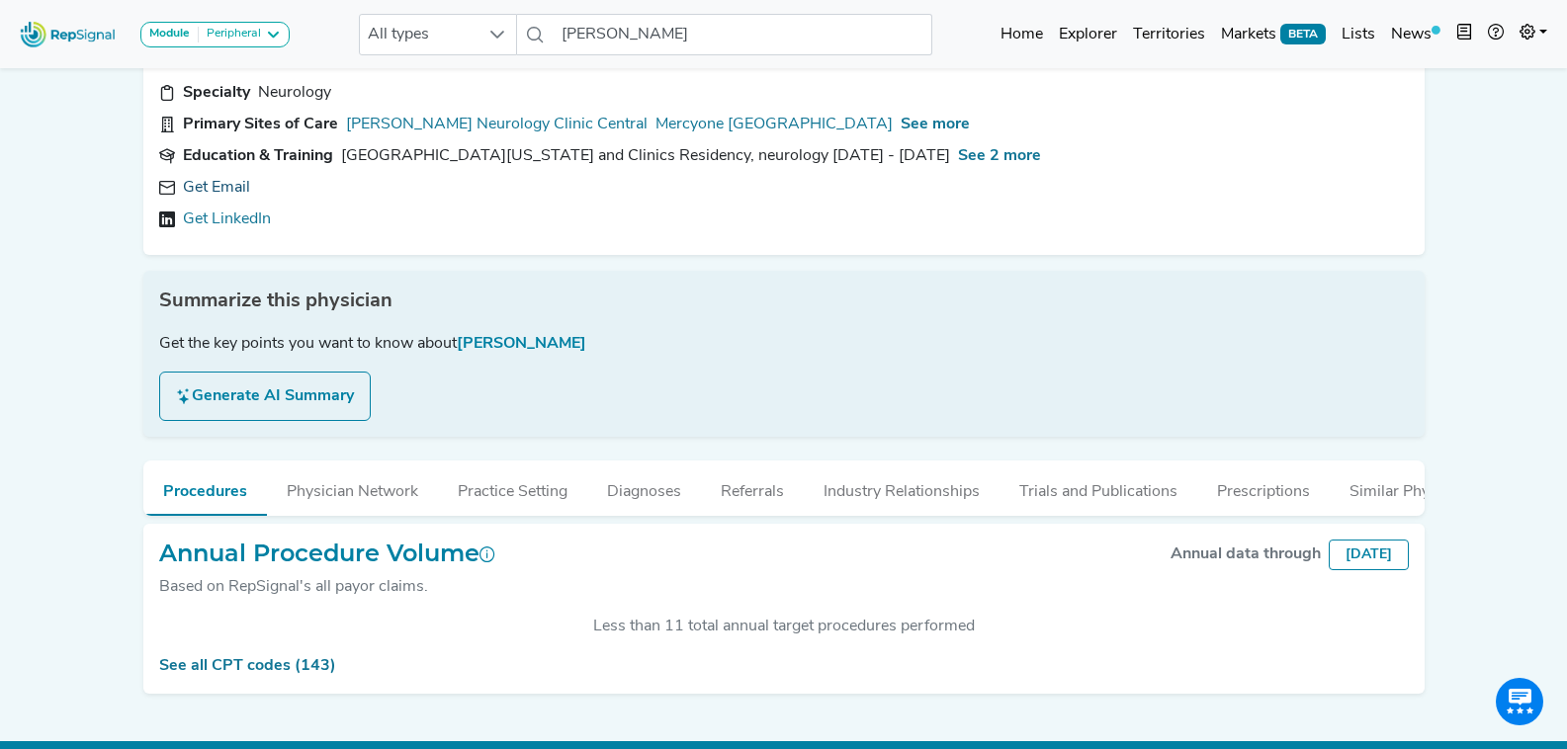
click at [225, 181] on link "Get Email" at bounding box center [216, 188] width 67 height 24
click at [699, 31] on input "[PERSON_NAME]" at bounding box center [743, 35] width 378 height 42
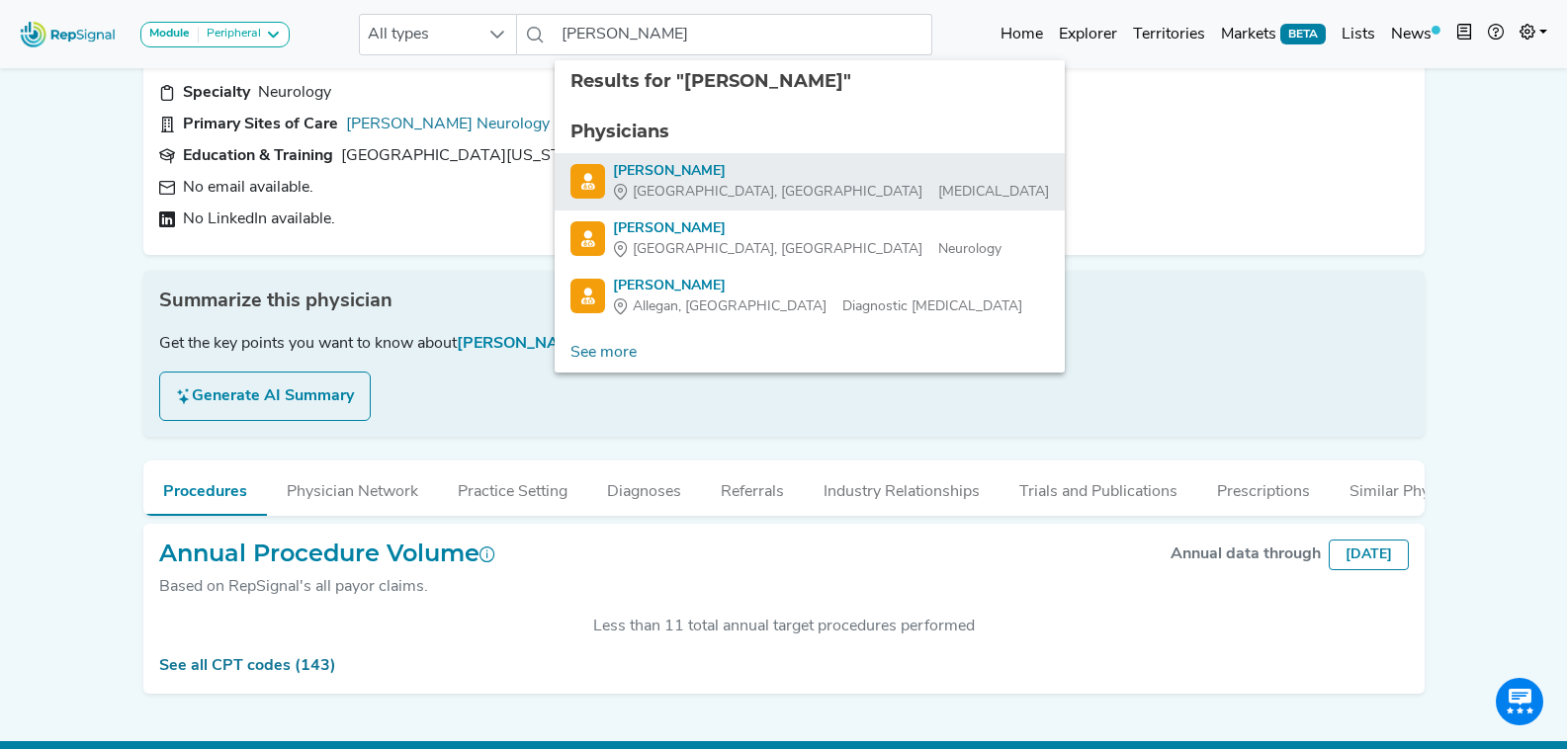
click at [743, 201] on div "[GEOGRAPHIC_DATA], [GEOGRAPHIC_DATA] [MEDICAL_DATA]" at bounding box center [831, 192] width 436 height 21
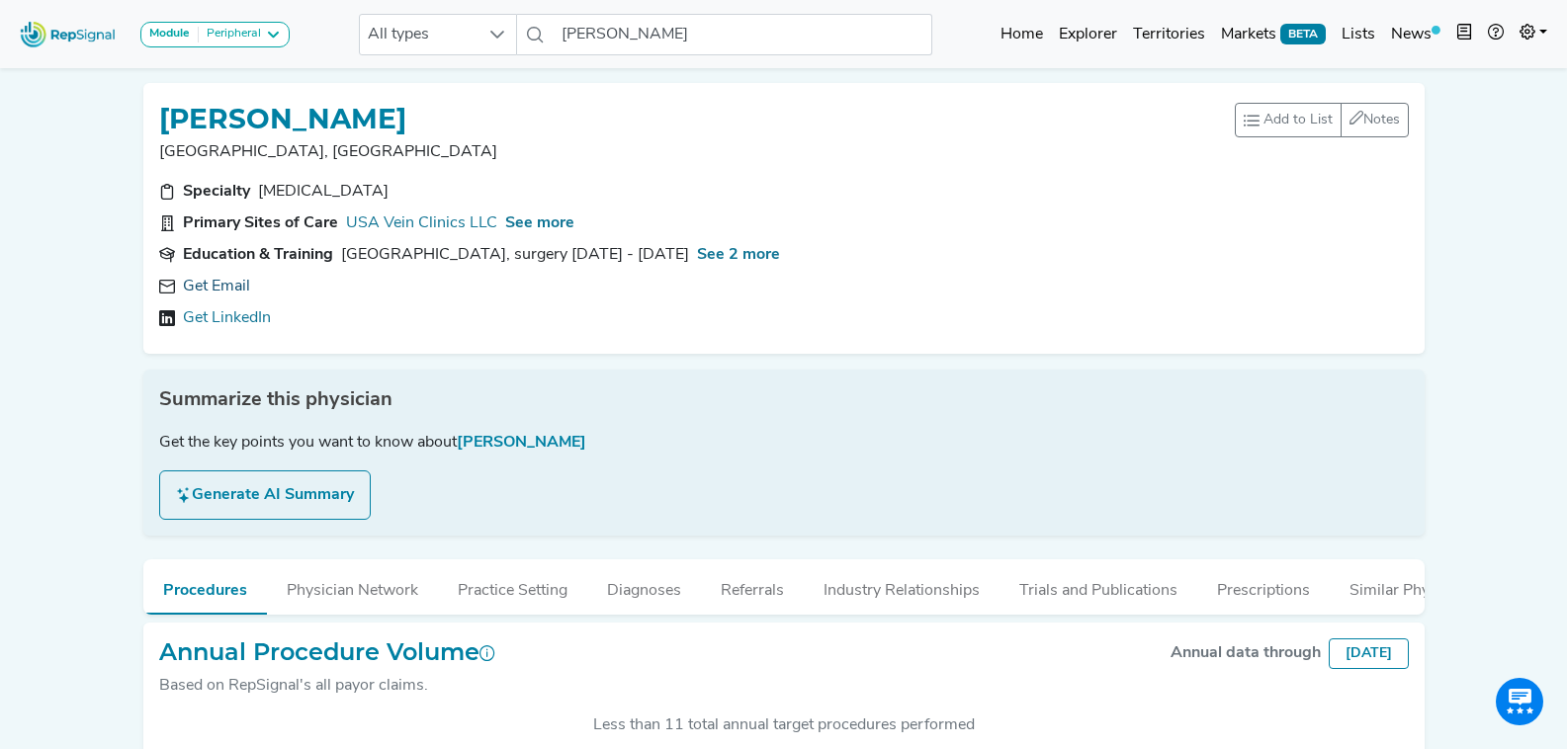
click at [223, 280] on link "Get Email" at bounding box center [216, 287] width 67 height 24
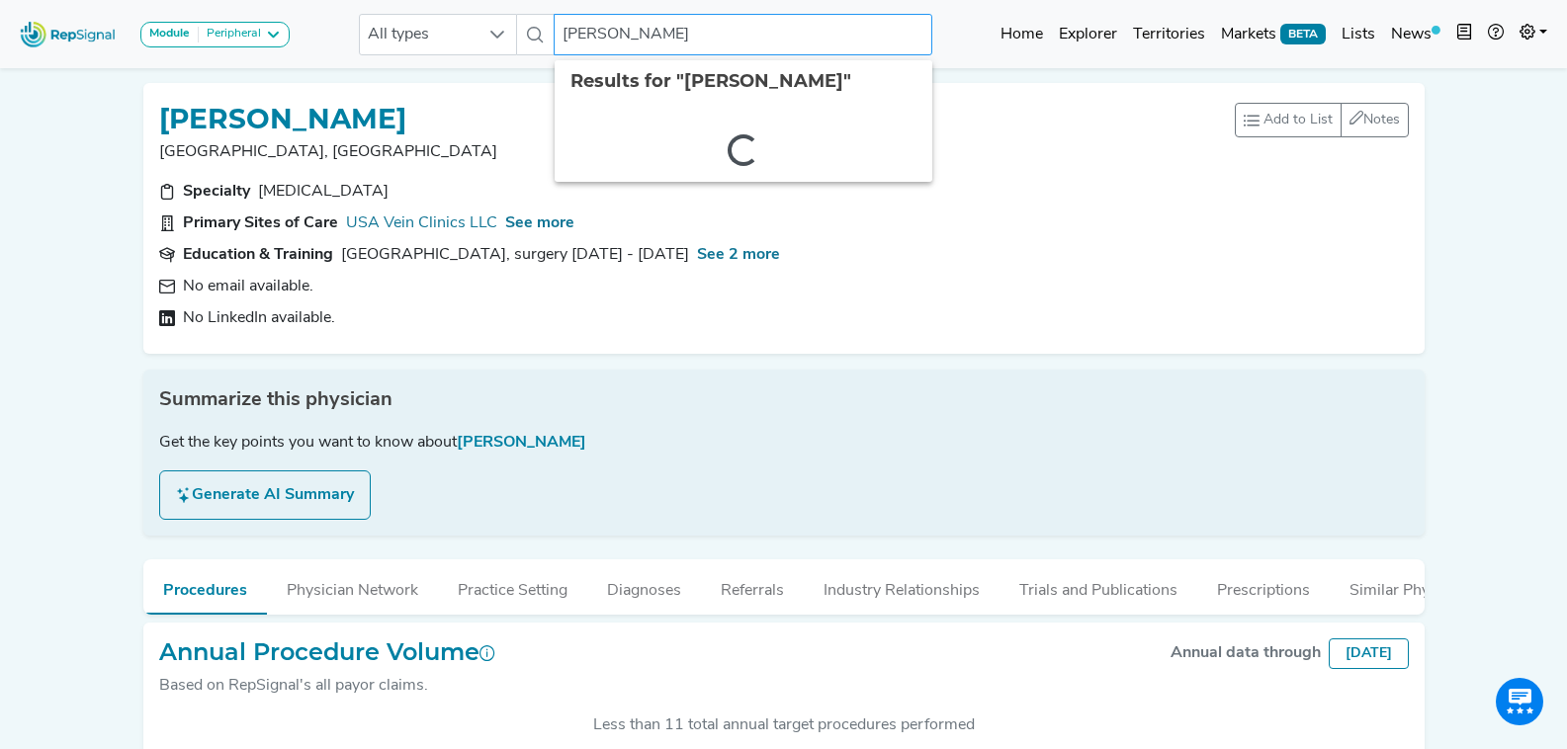
click at [720, 31] on input "[PERSON_NAME]" at bounding box center [743, 35] width 378 height 42
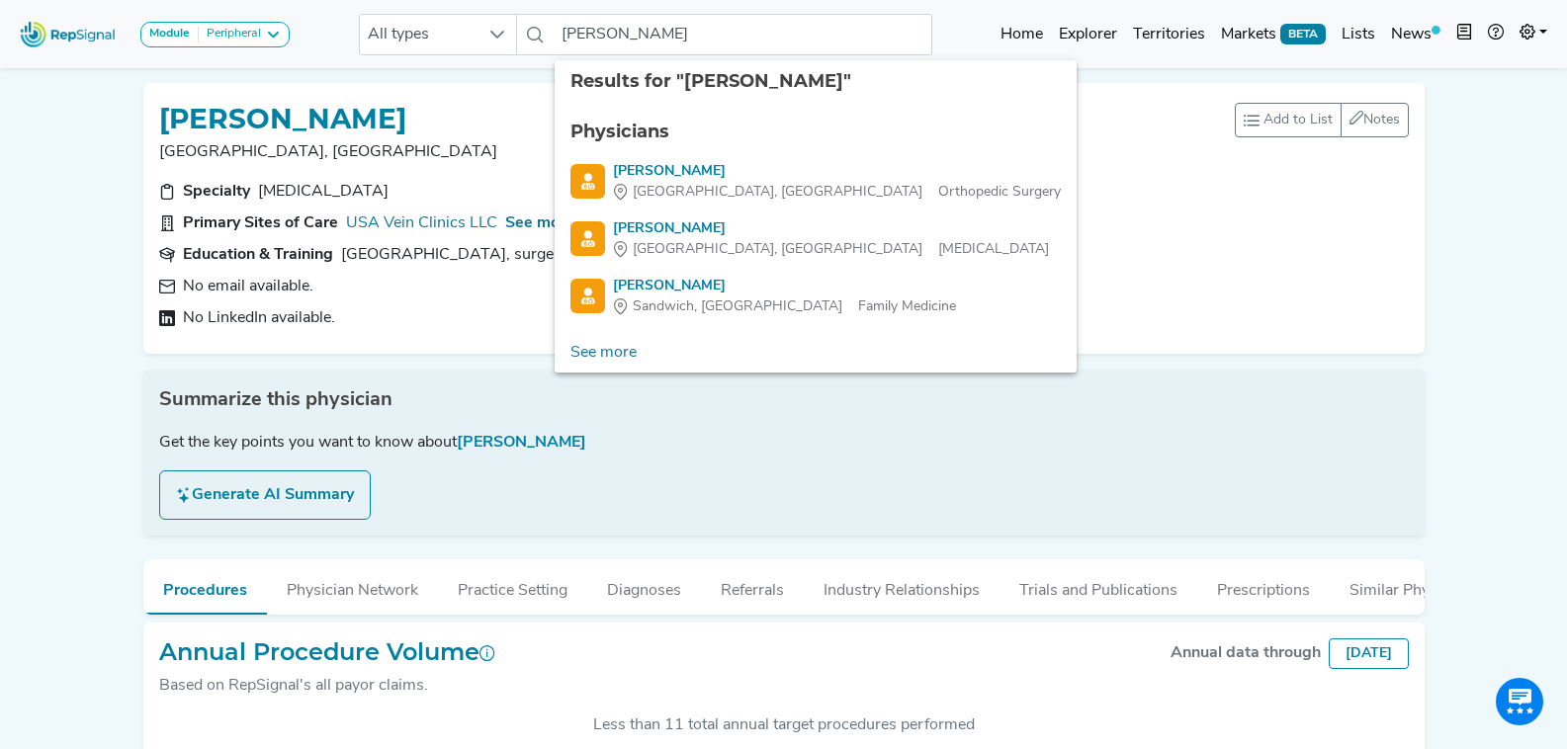
click at [789, 271] on ul "Physicians [PERSON_NAME][GEOGRAPHIC_DATA], [GEOGRAPHIC_DATA] Orthopedic Surgery…" at bounding box center [816, 218] width 522 height 230
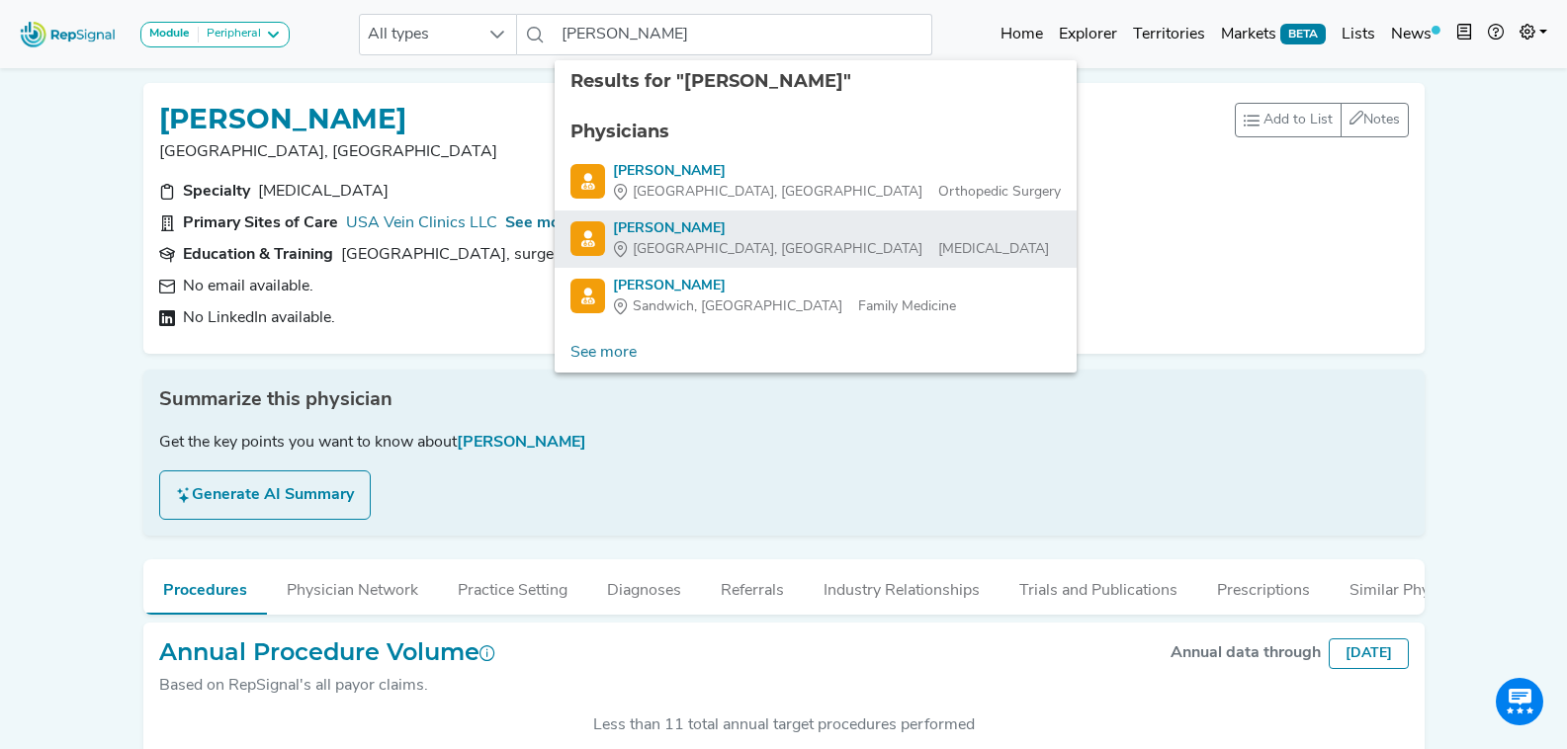
click at [786, 252] on div "[GEOGRAPHIC_DATA], [GEOGRAPHIC_DATA] [MEDICAL_DATA]" at bounding box center [831, 249] width 436 height 21
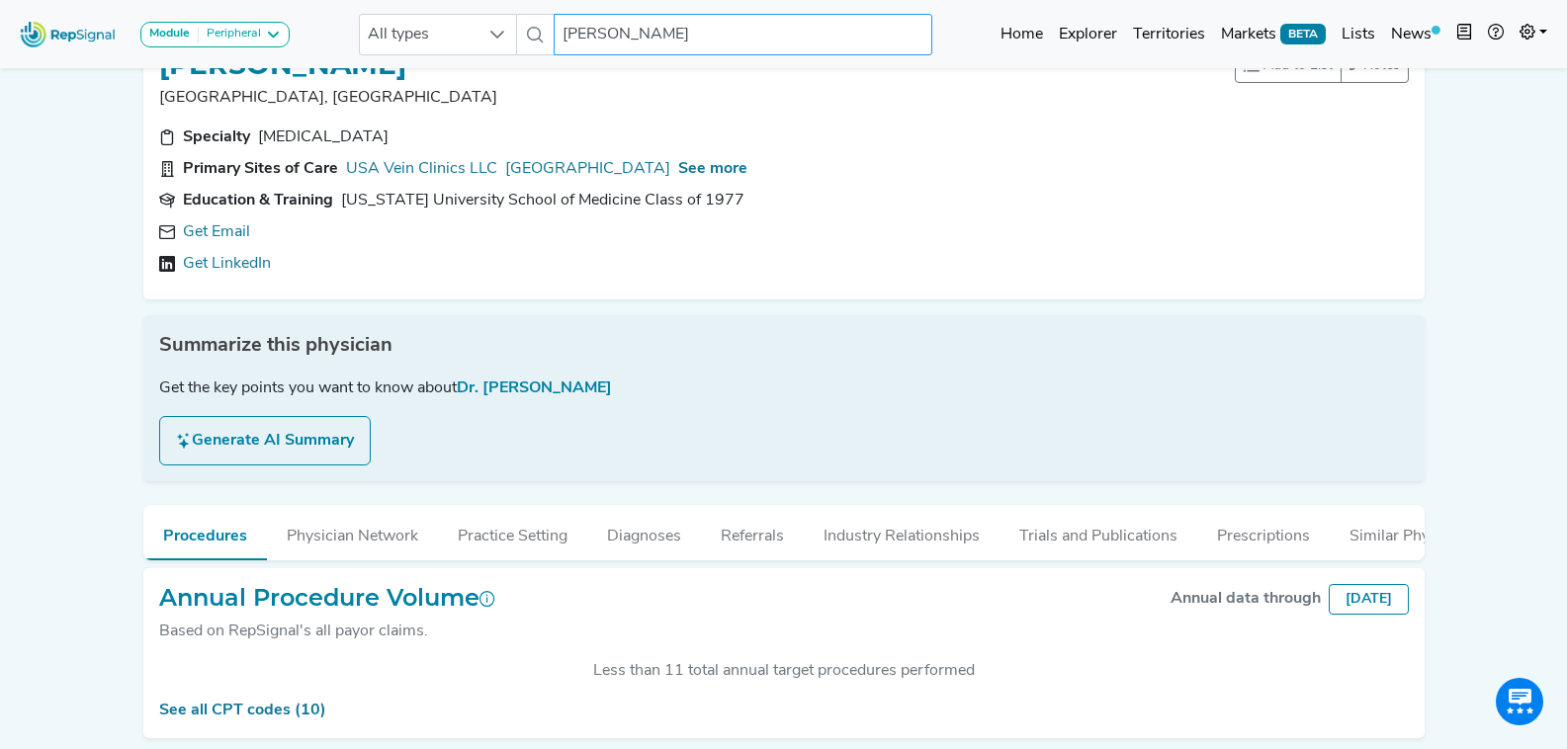
scroll to position [99, 0]
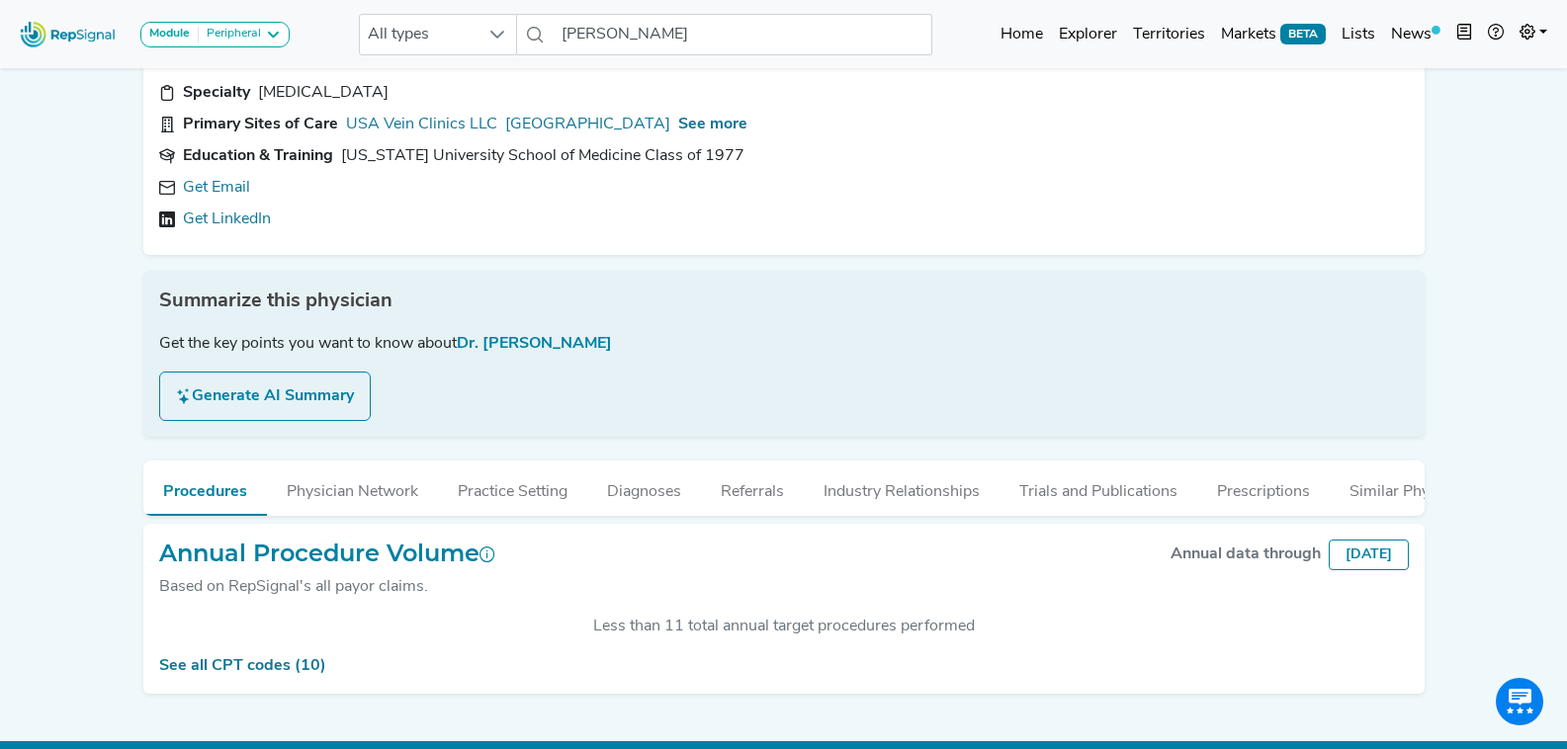
click at [250, 194] on div "Get Email" at bounding box center [784, 188] width 1250 height 24
click at [238, 190] on link "Get Email" at bounding box center [216, 188] width 67 height 24
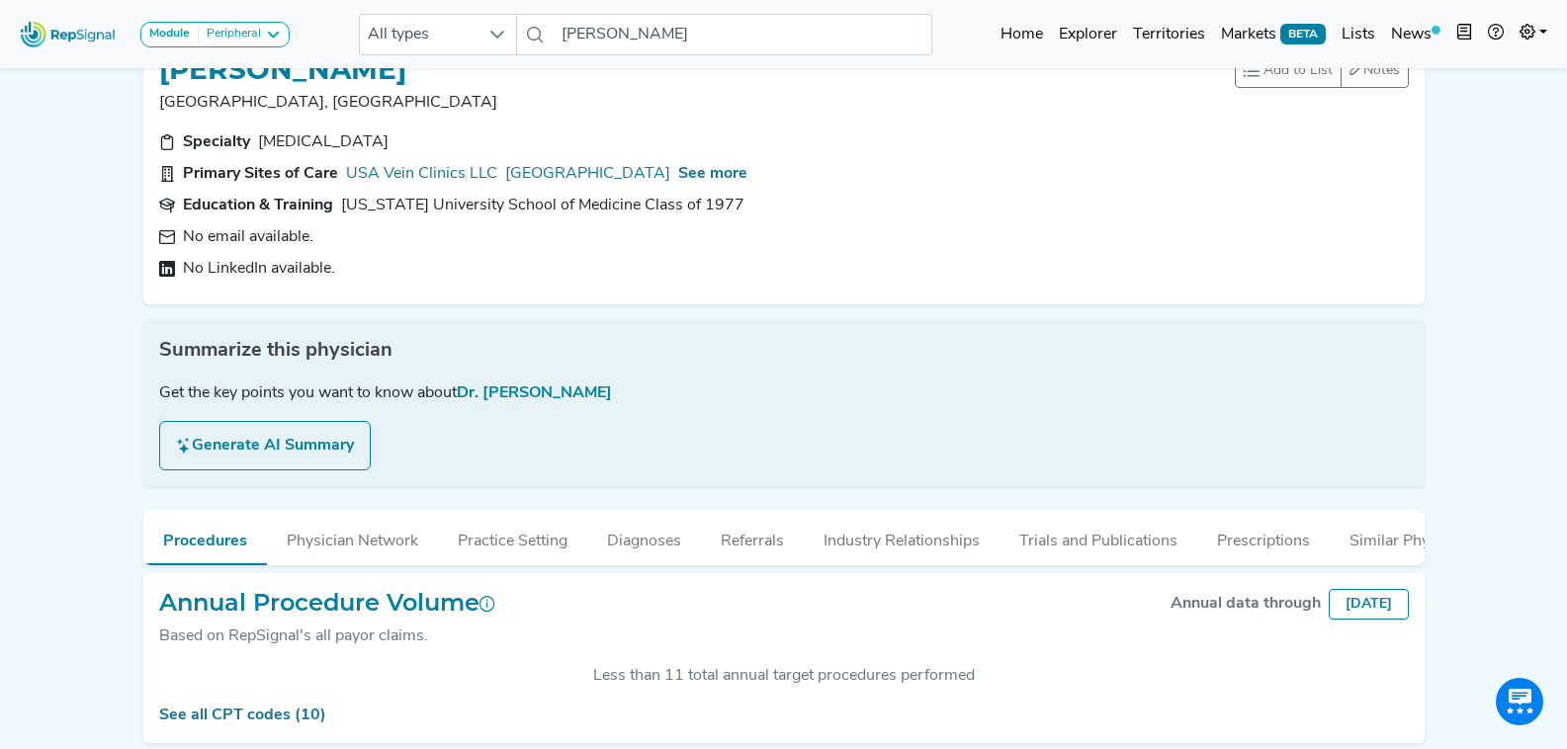
scroll to position [0, 0]
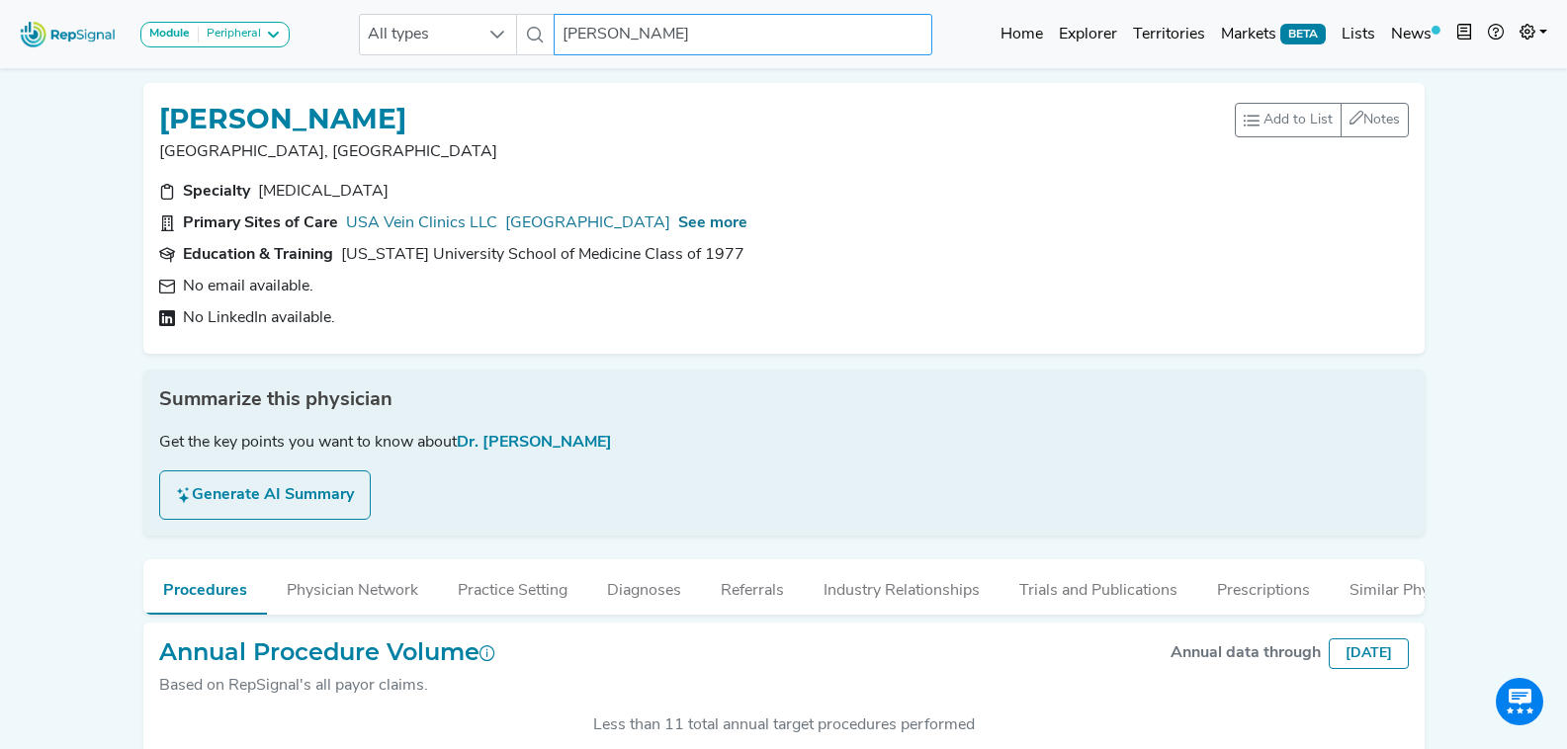
click at [719, 44] on input "[PERSON_NAME]" at bounding box center [743, 35] width 378 height 42
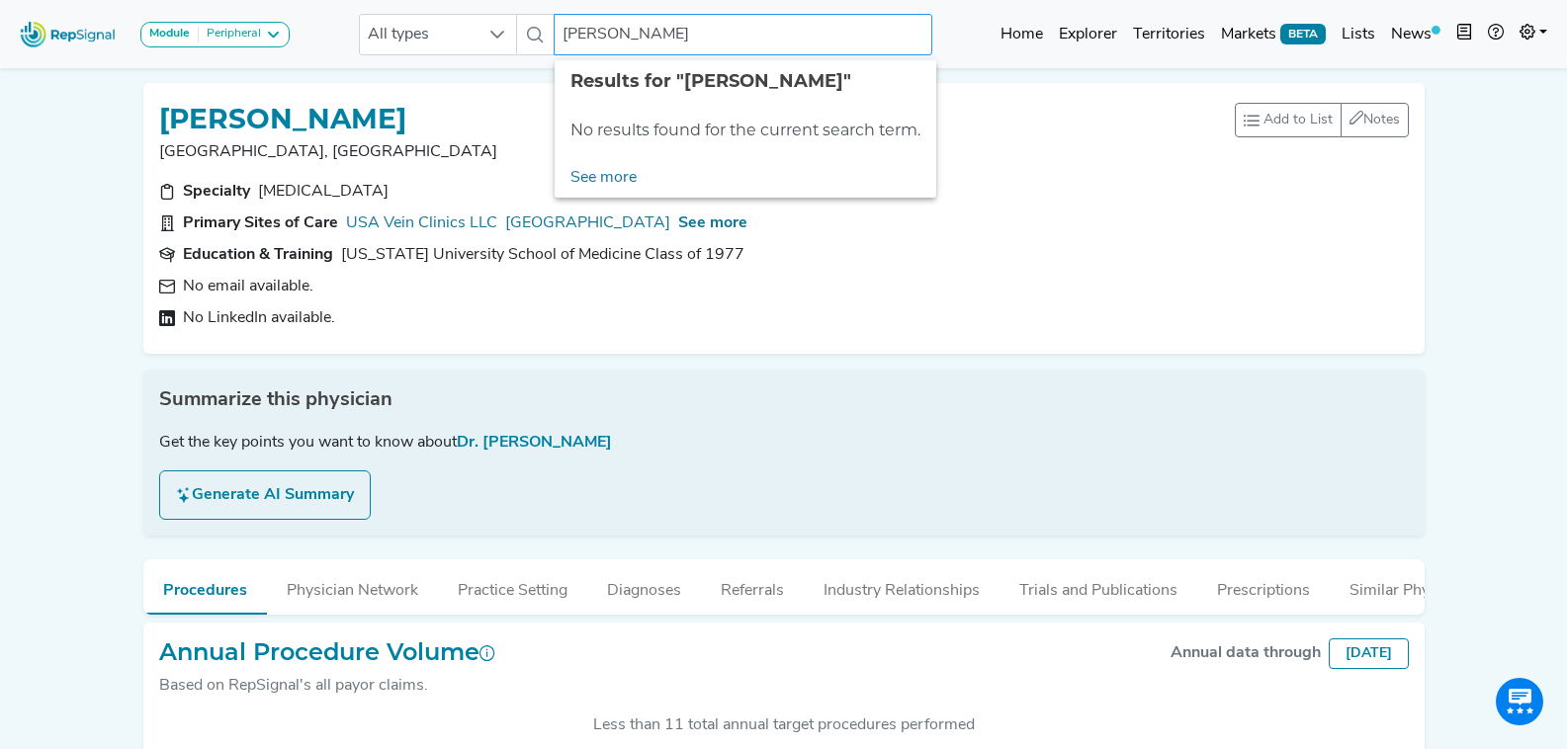
drag, startPoint x: 627, startPoint y: 30, endPoint x: 534, endPoint y: 41, distance: 93.6
click at [527, 38] on div "All types [PERSON_NAME] No results found" at bounding box center [645, 35] width 573 height 42
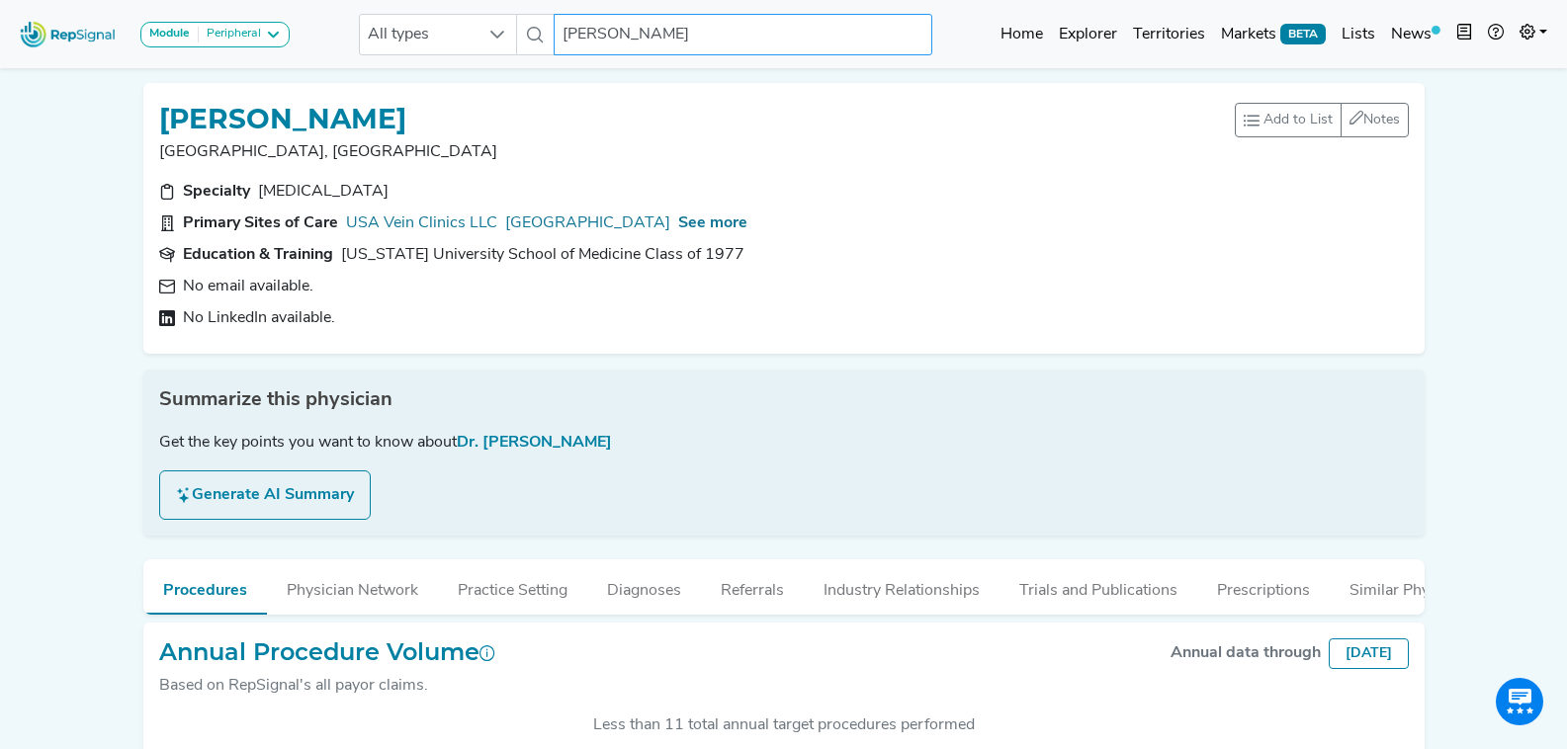
type input "[PERSON_NAME]"
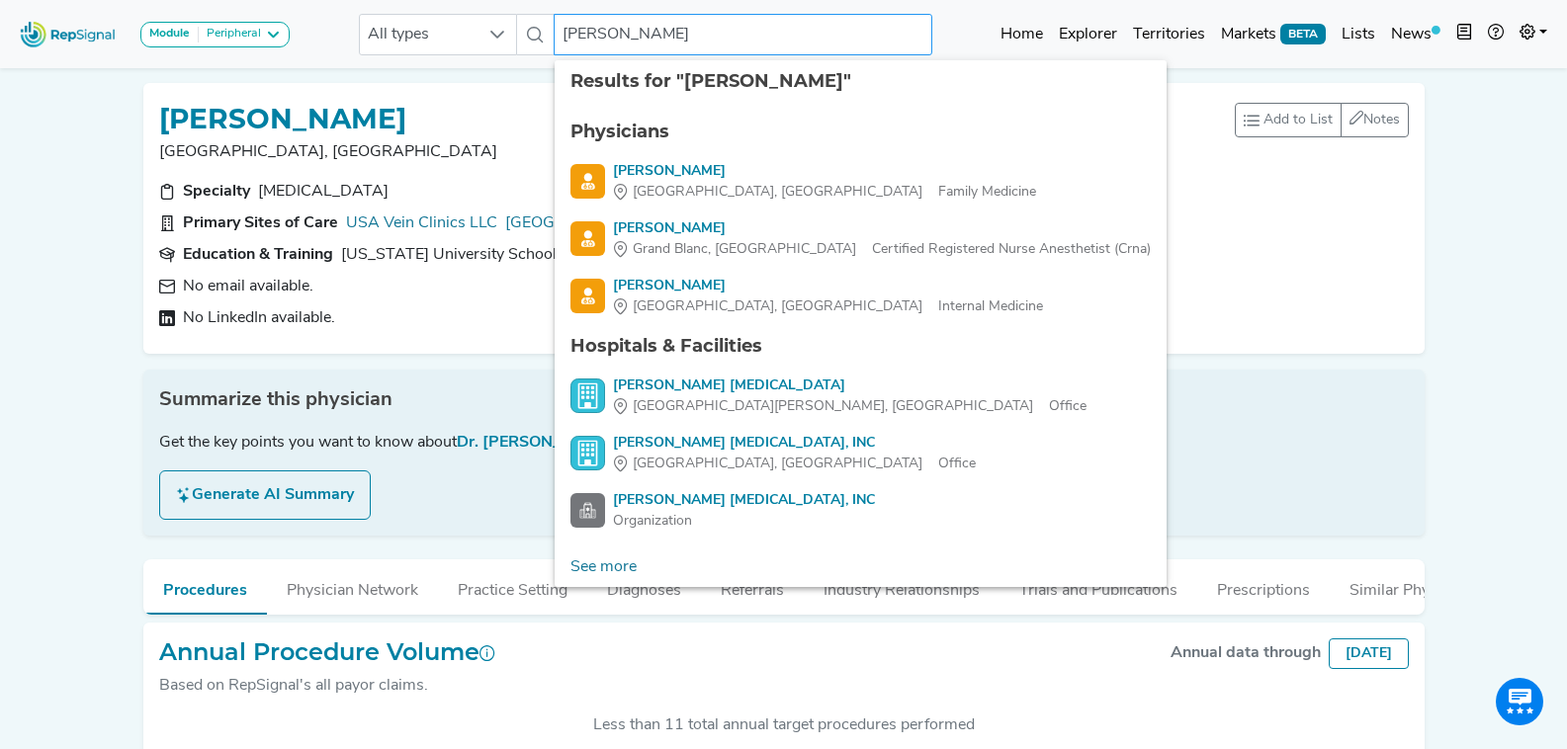
click at [865, 23] on input "keough" at bounding box center [743, 35] width 378 height 42
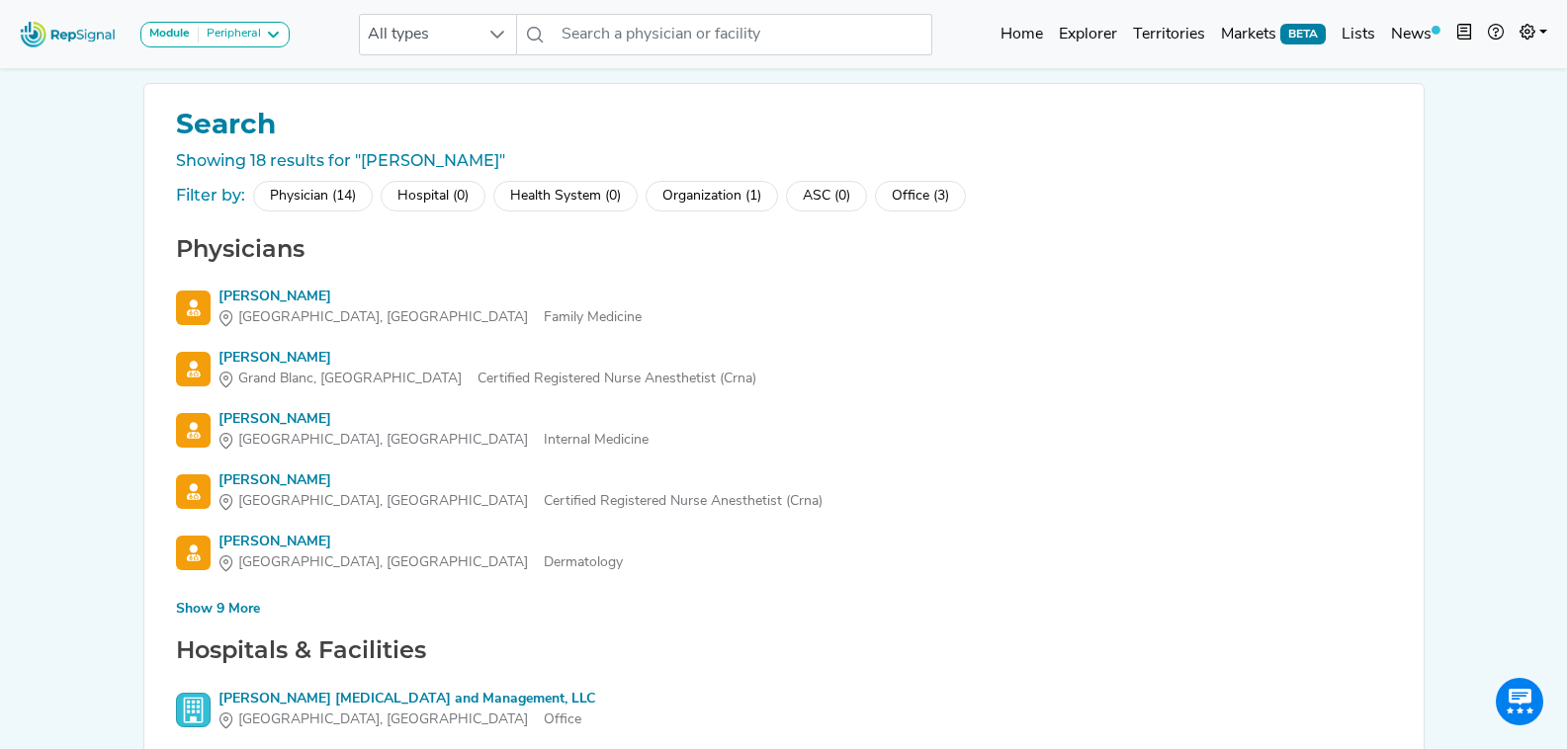
click at [240, 603] on div "Show 9 More" at bounding box center [218, 609] width 84 height 21
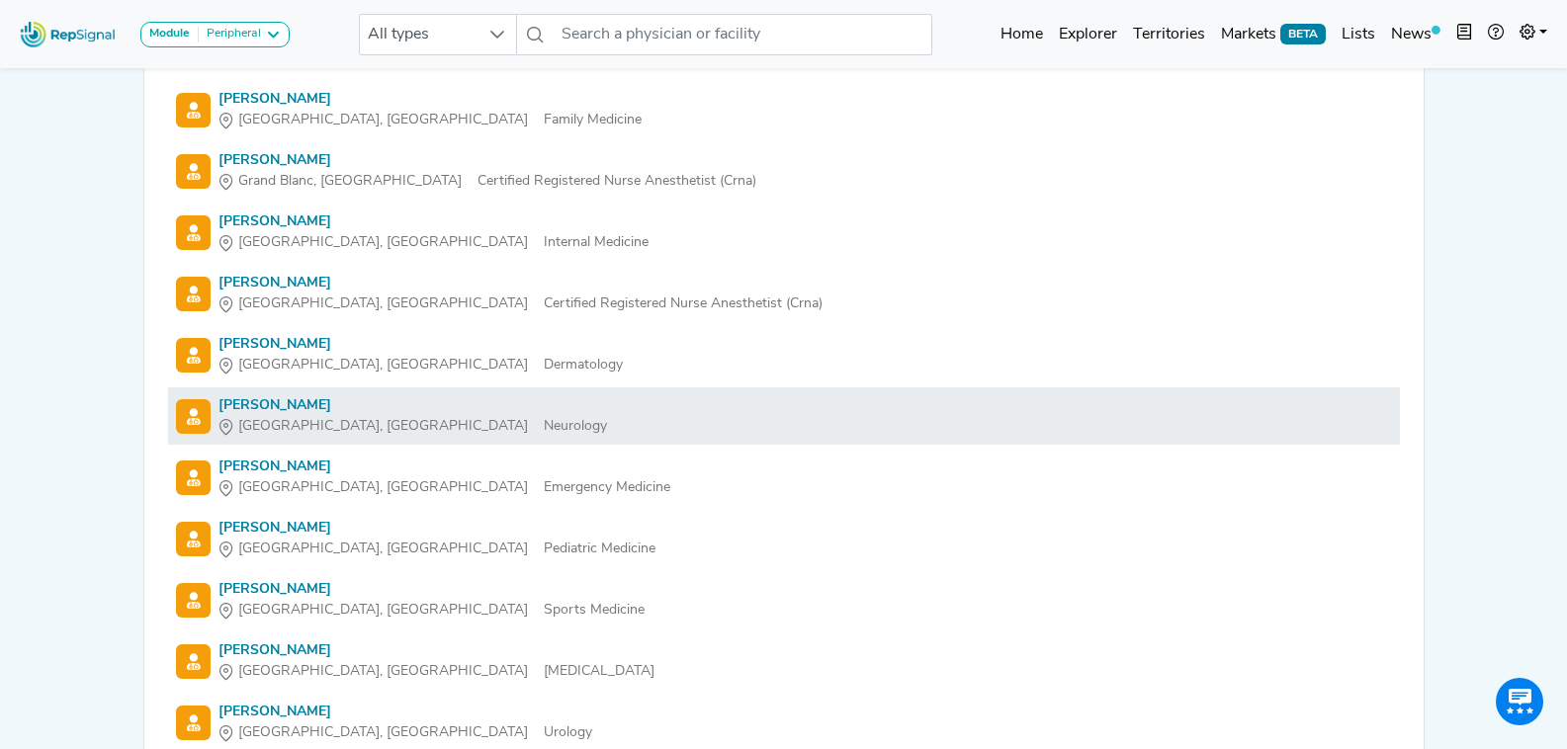
scroll to position [297, 0]
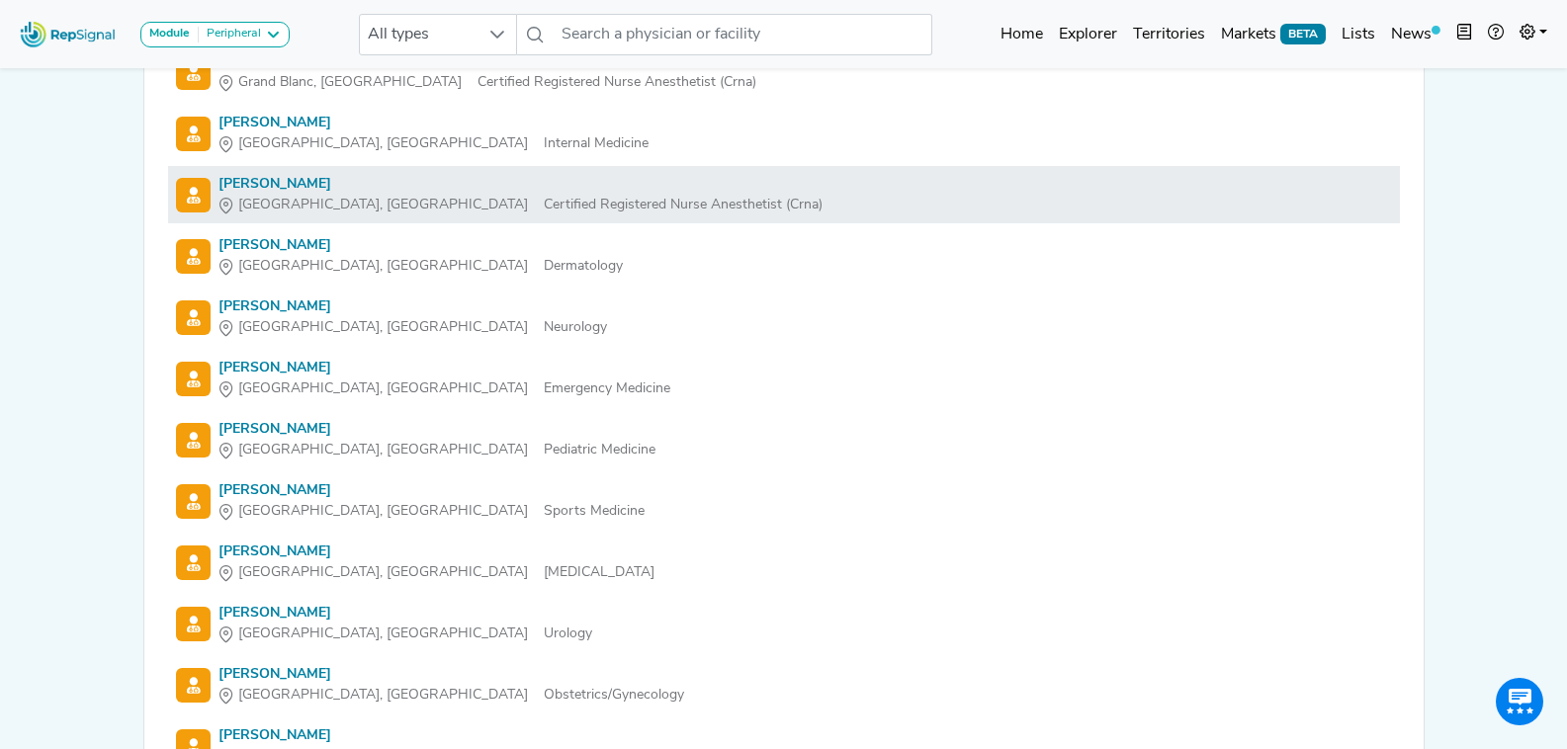
click at [280, 181] on div "Dana Keough" at bounding box center [520, 184] width 604 height 21
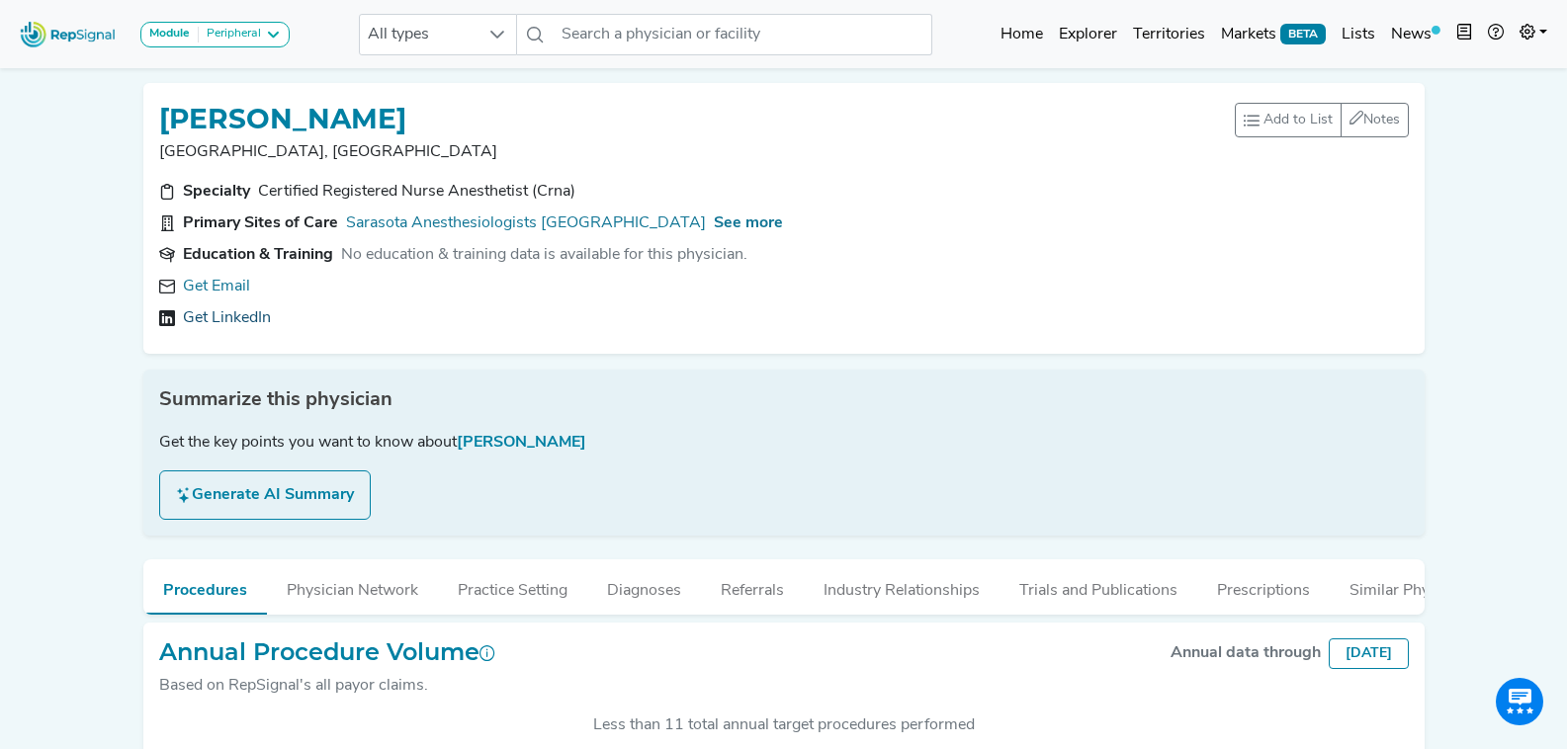
click at [220, 318] on link "Get LinkedIn" at bounding box center [227, 318] width 88 height 24
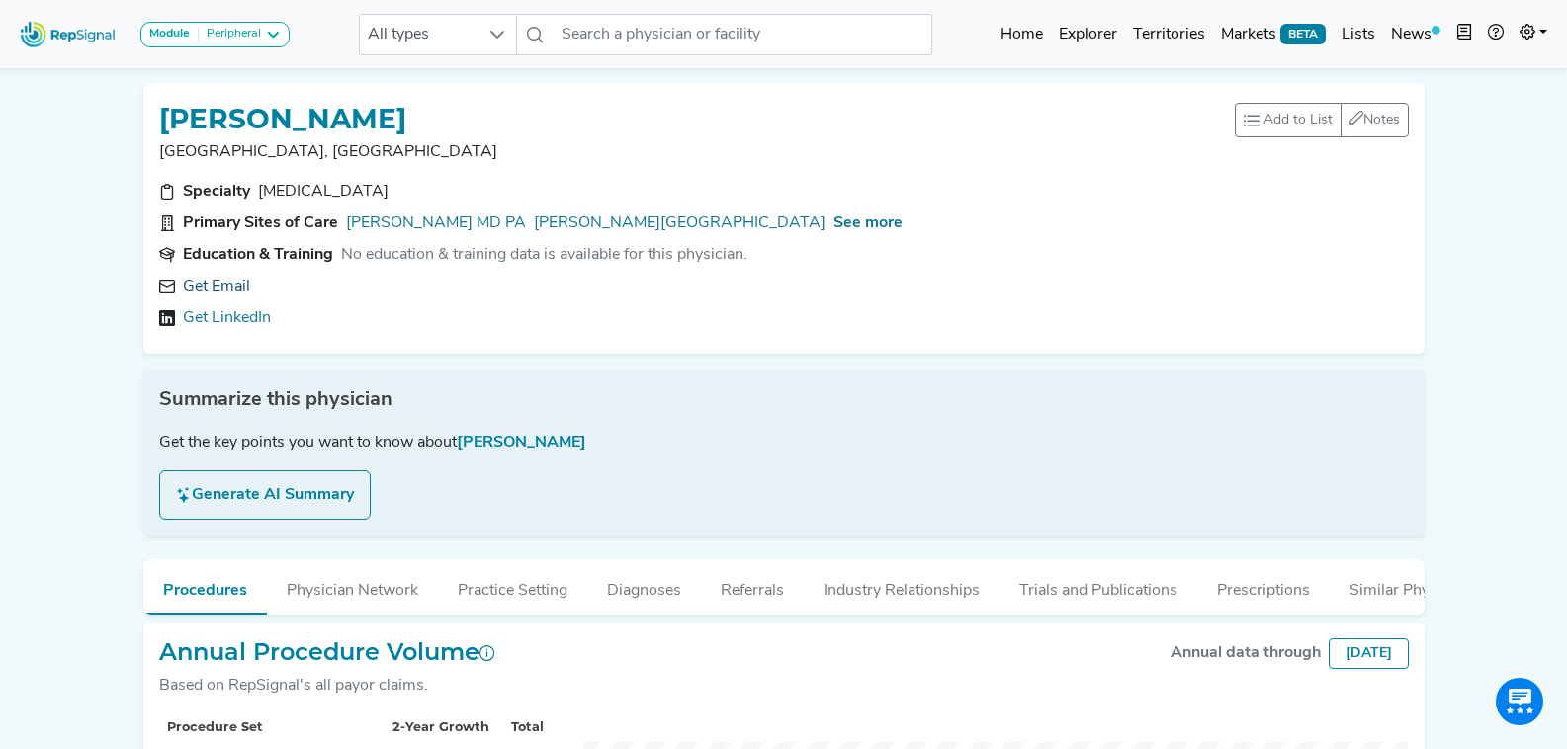
click at [244, 283] on link "Get Email" at bounding box center [216, 287] width 67 height 24
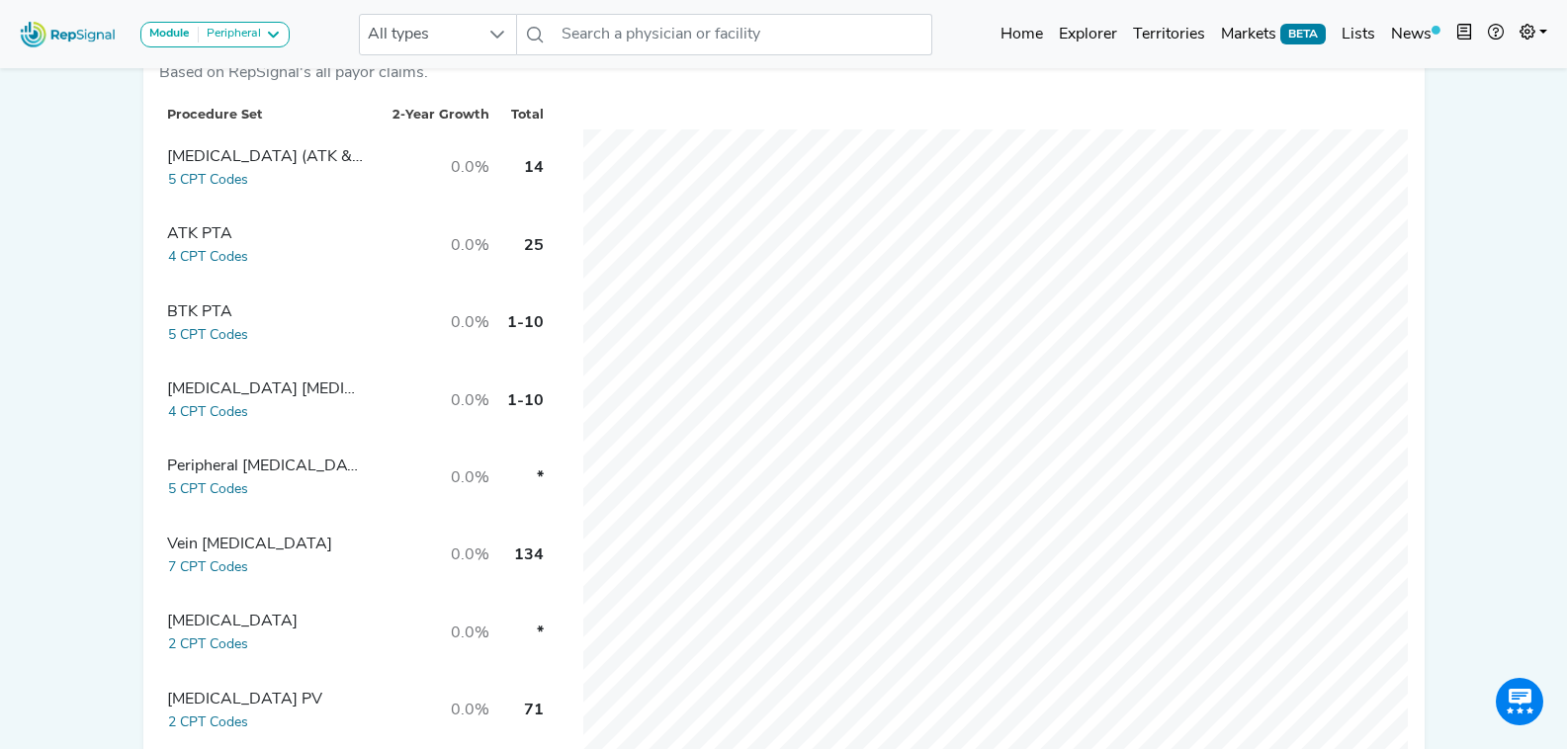
scroll to position [692, 0]
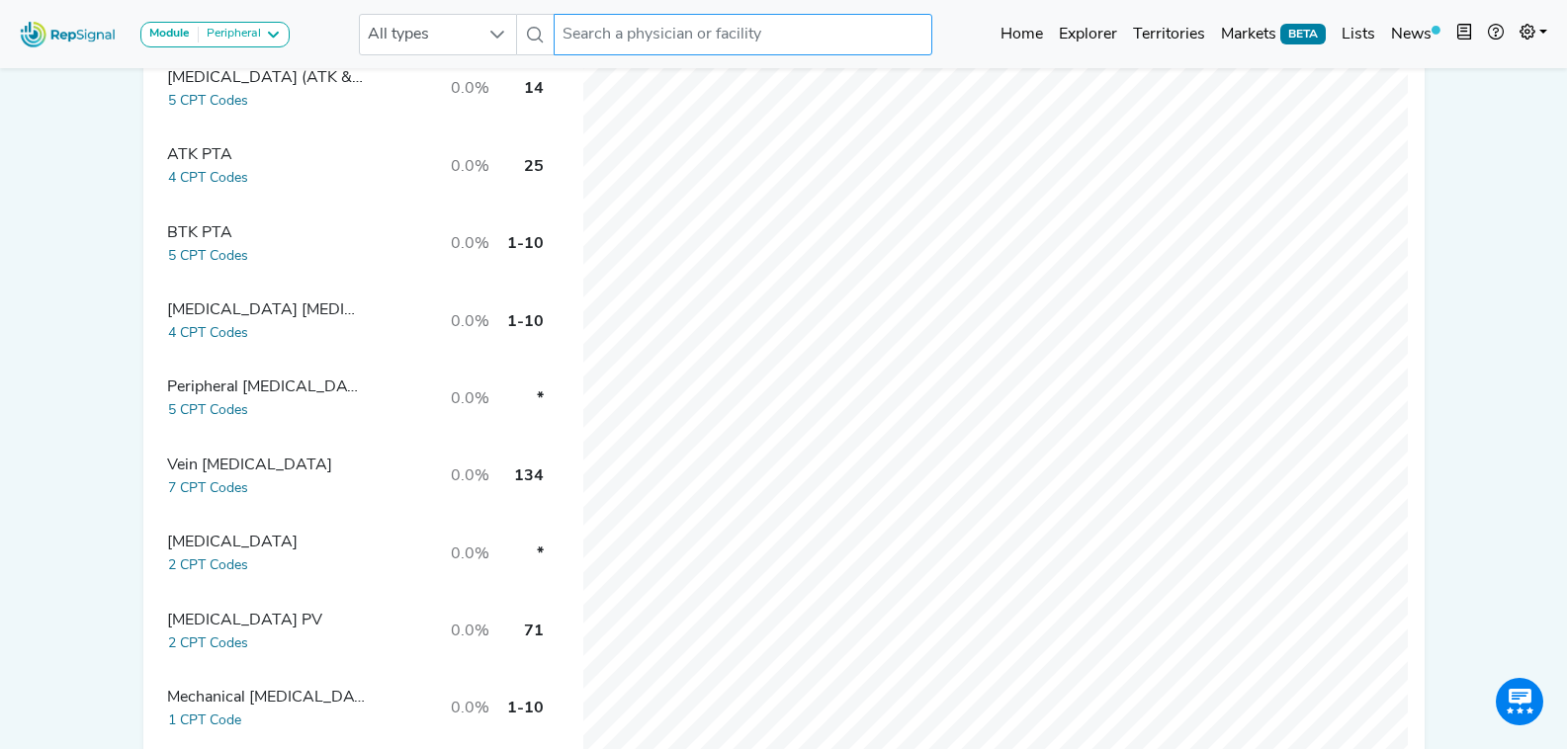
click at [746, 22] on input "text" at bounding box center [743, 35] width 378 height 42
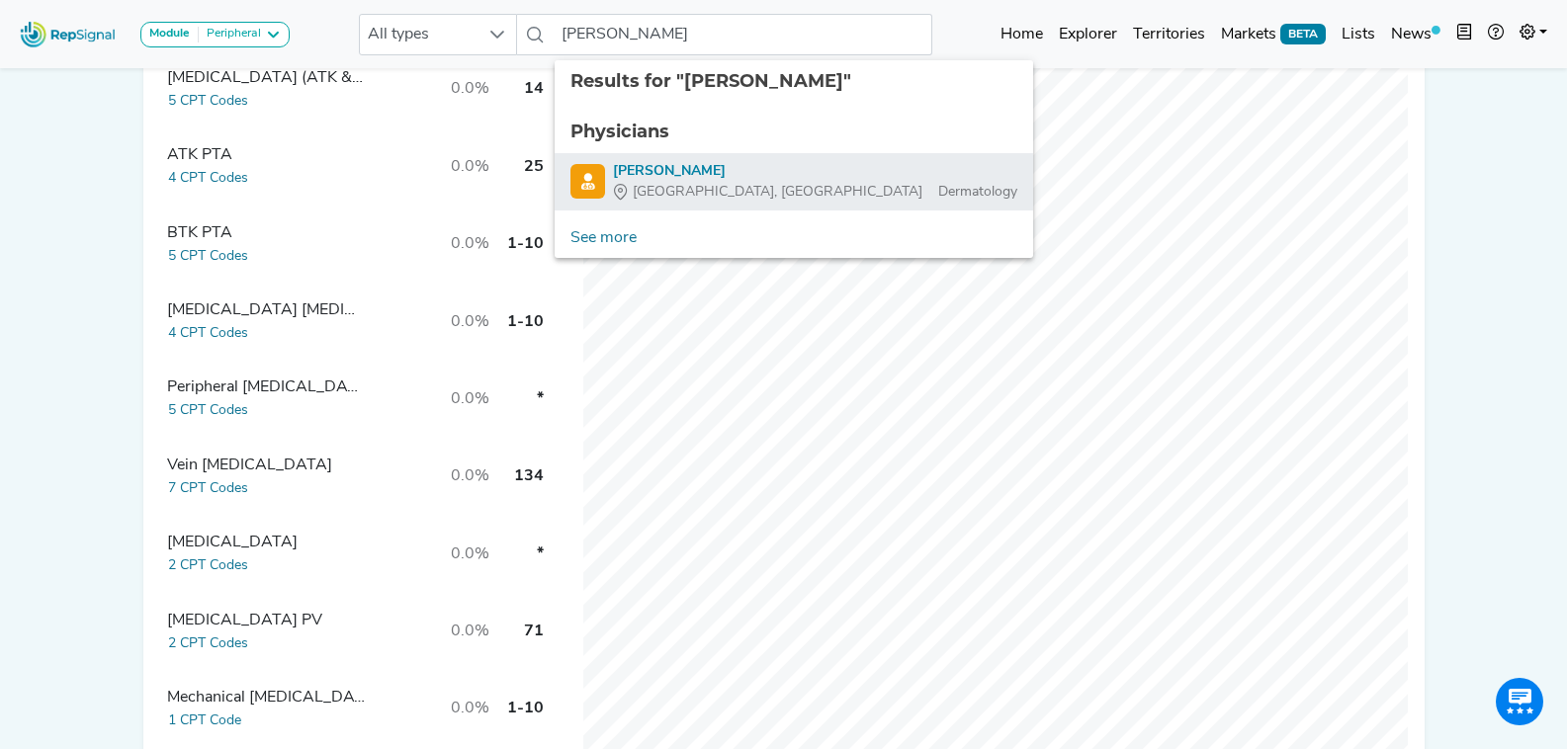
click at [723, 166] on div "[PERSON_NAME]" at bounding box center [815, 171] width 404 height 21
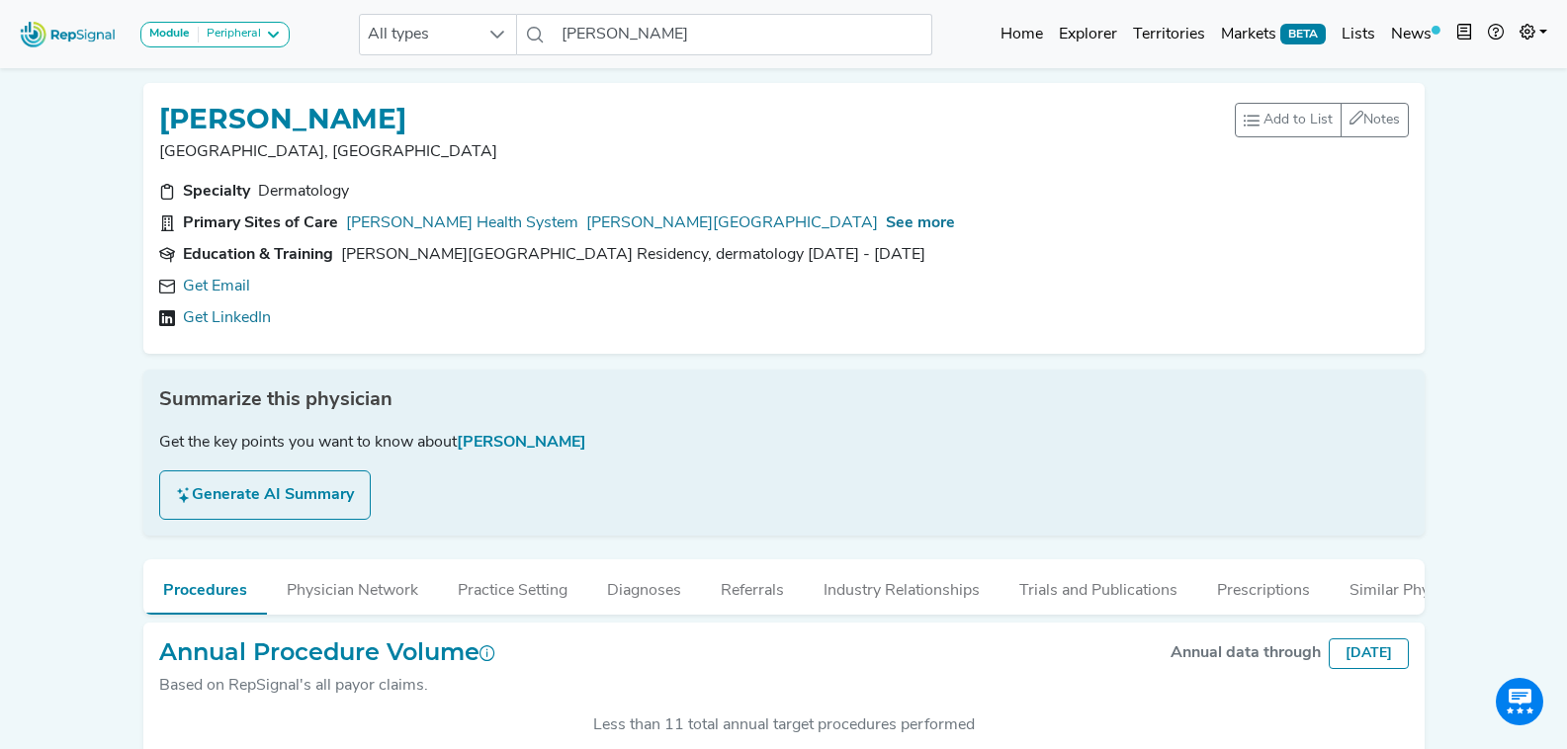
click at [221, 305] on div "Get Email Get LinkedIn" at bounding box center [784, 302] width 1250 height 55
click at [220, 306] on link "Get LinkedIn" at bounding box center [227, 318] width 88 height 24
click at [404, 302] on div "No email available. No LinkedIn available." at bounding box center [784, 302] width 1250 height 55
click at [689, 29] on input "[PERSON_NAME]" at bounding box center [743, 35] width 378 height 42
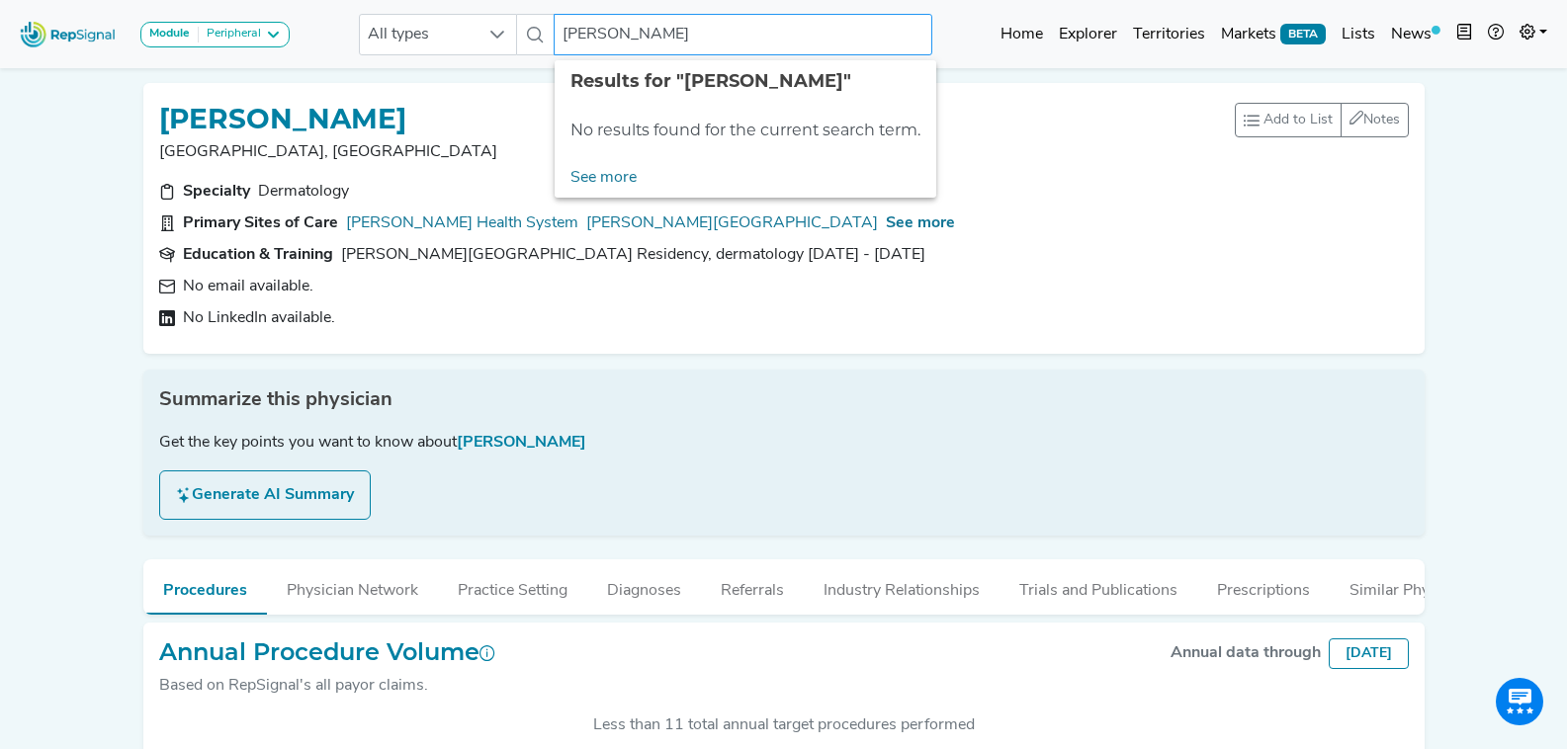
type input "[PERSON_NAME]"
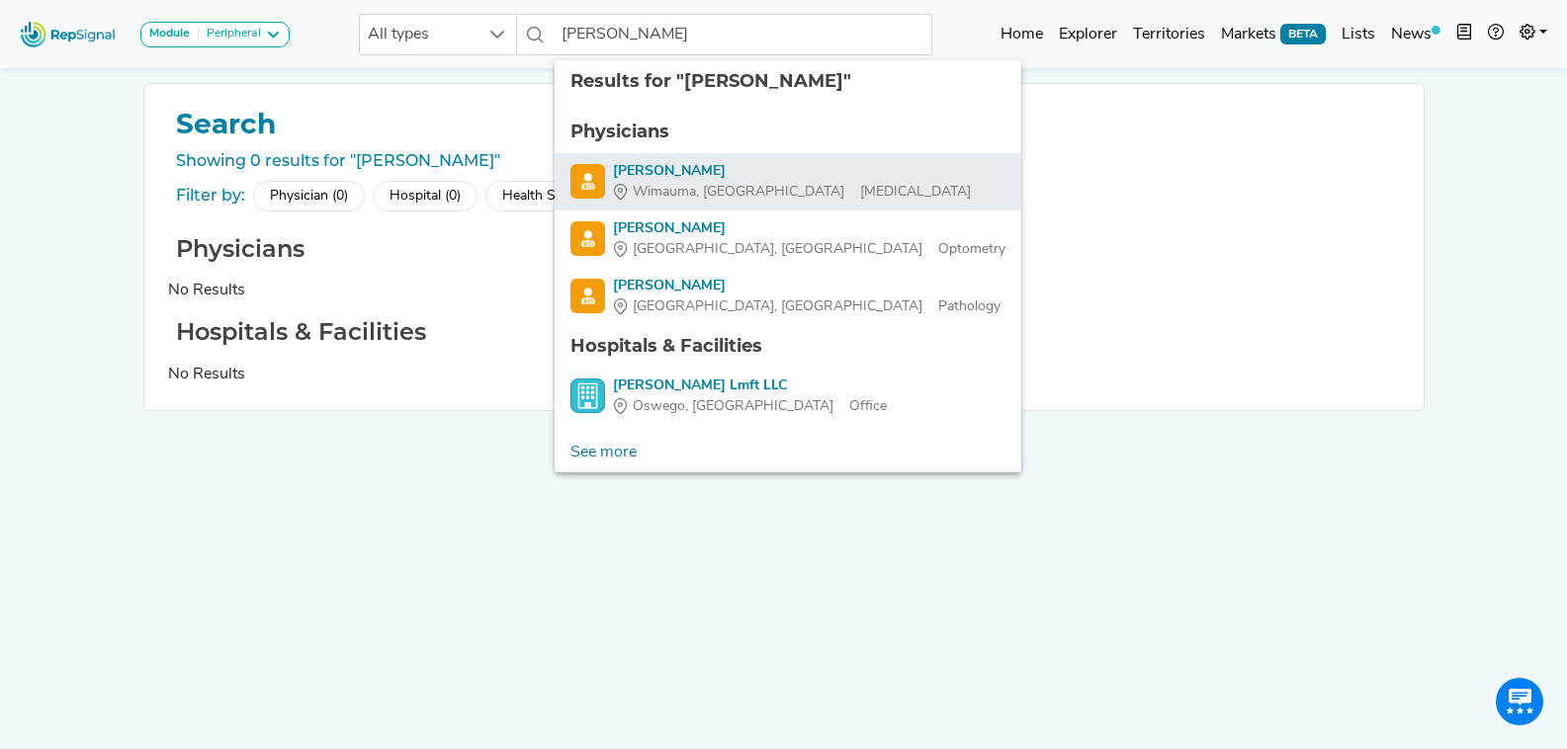
click at [680, 164] on div "[PERSON_NAME]" at bounding box center [792, 171] width 358 height 21
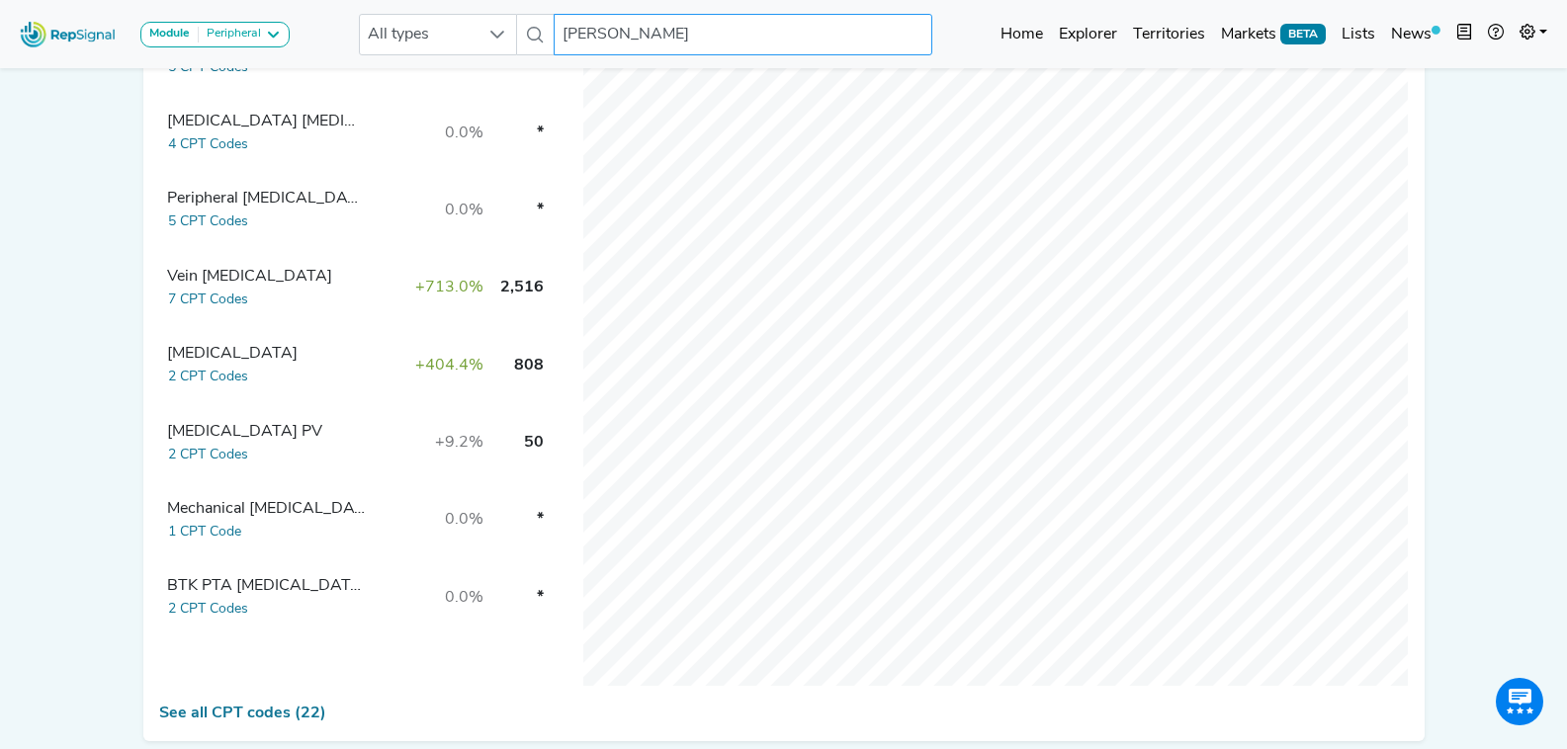
scroll to position [890, 0]
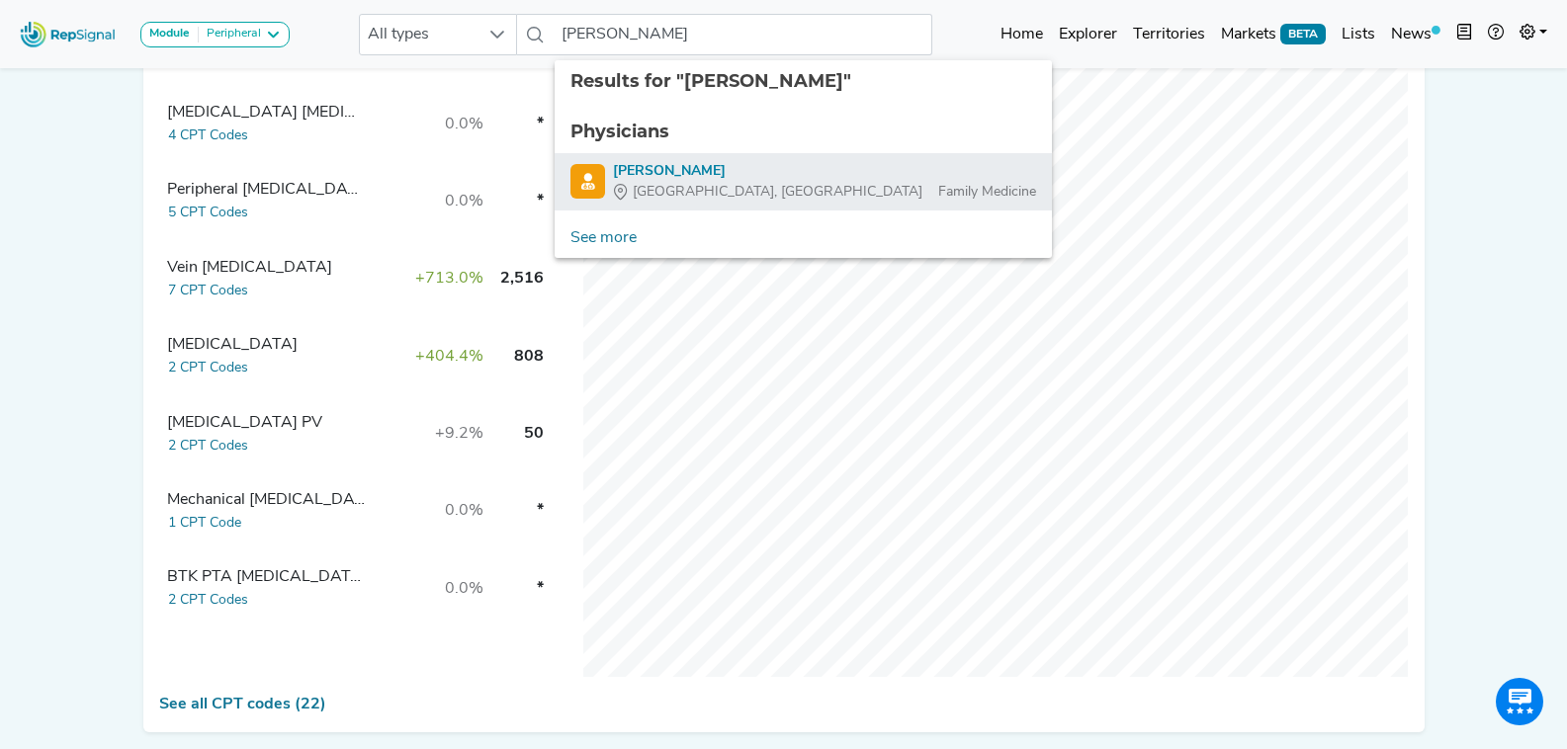
click at [742, 171] on div "[PERSON_NAME]" at bounding box center [824, 171] width 423 height 21
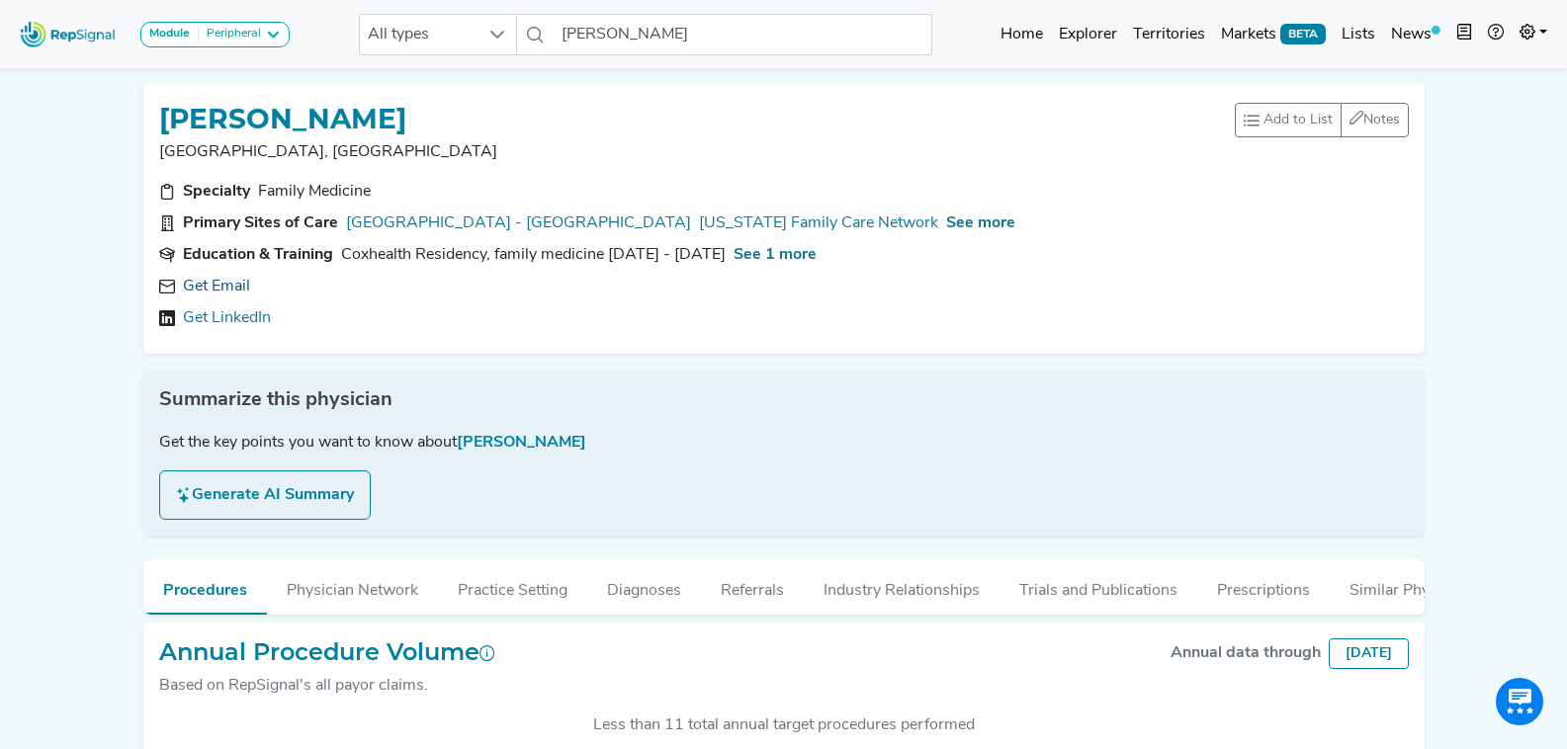
click at [226, 285] on link "Get Email" at bounding box center [216, 287] width 67 height 24
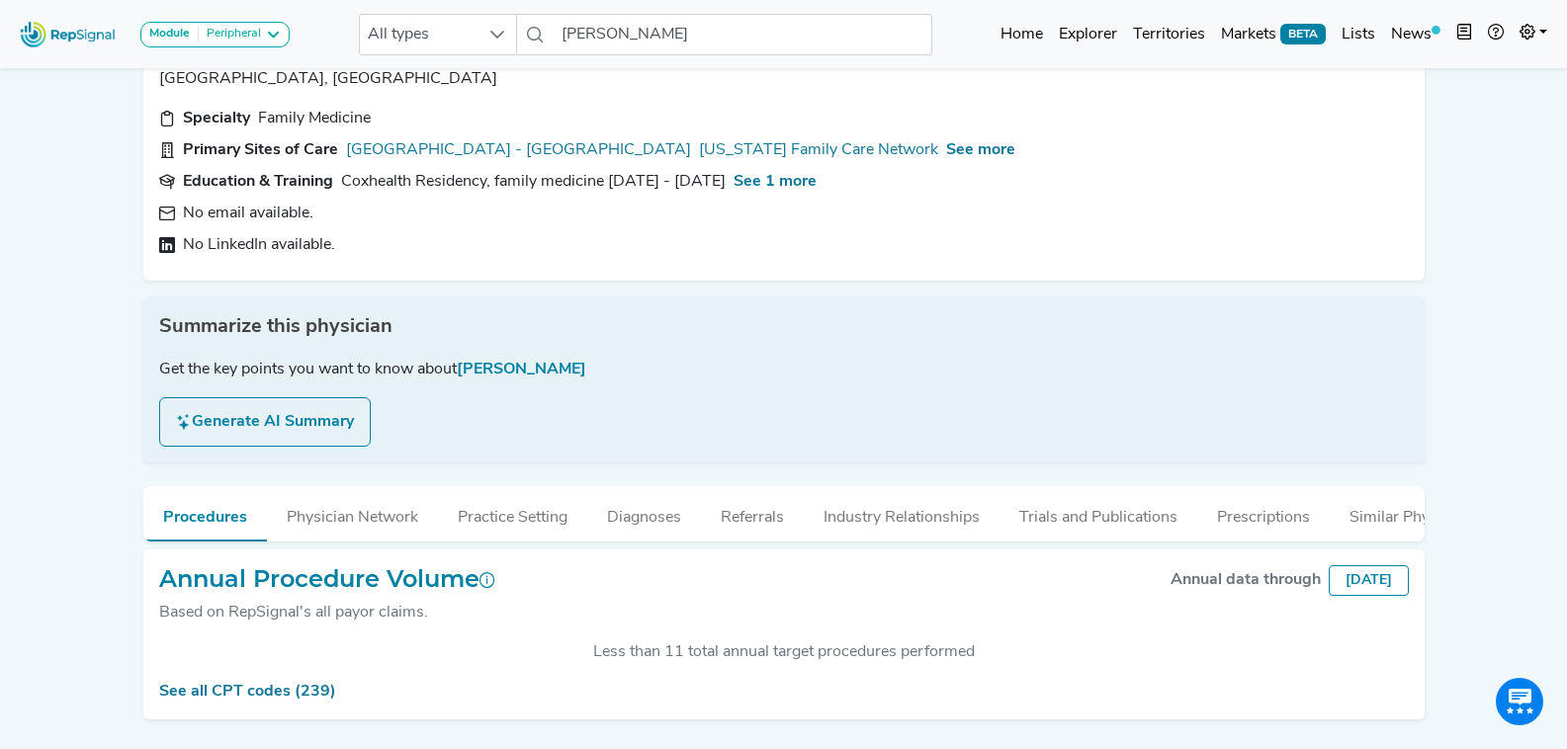
scroll to position [145, 0]
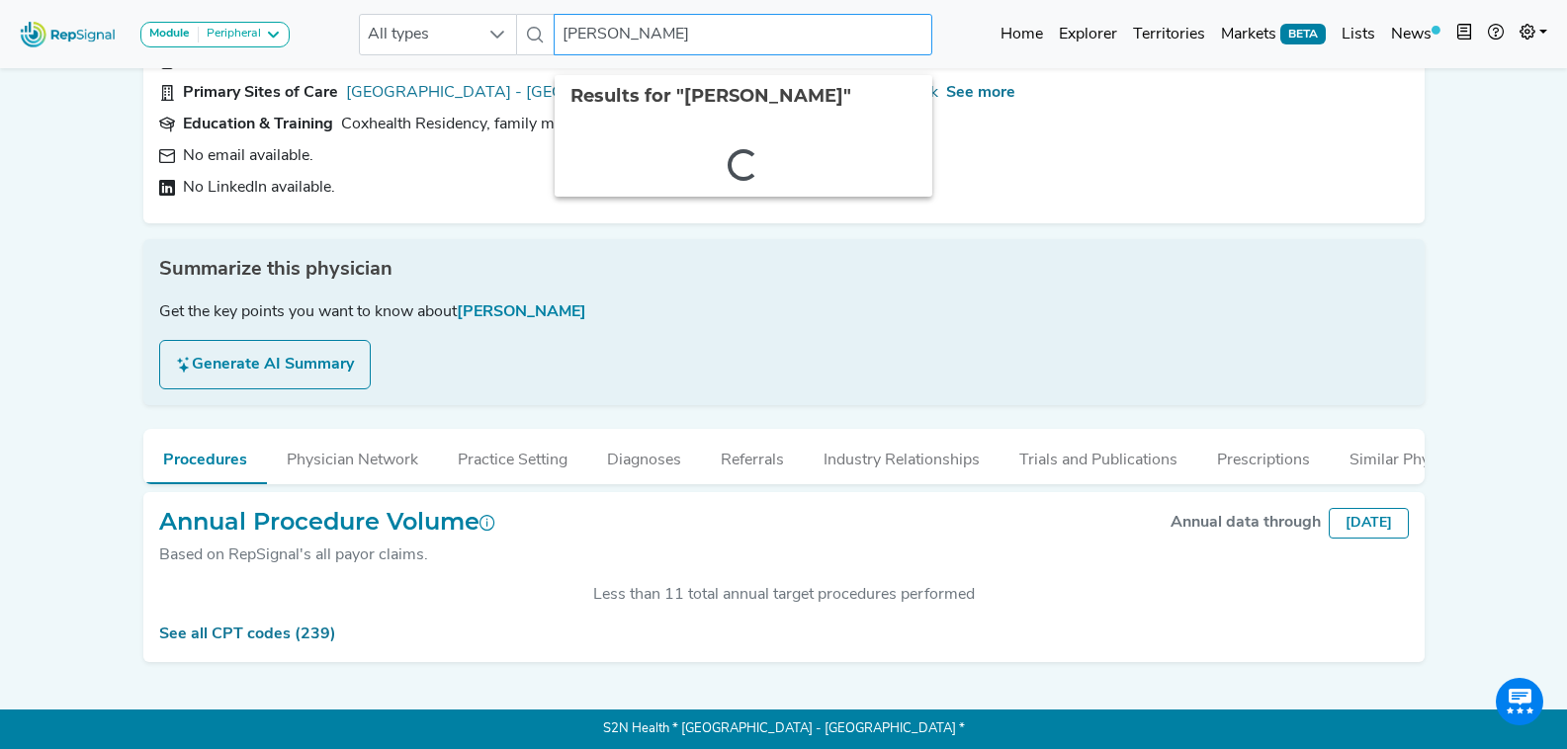
drag, startPoint x: 712, startPoint y: 22, endPoint x: 419, endPoint y: -30, distance: 297.1
click at [419, 0] on html "Module Peripheral Bariatric Coronary MIS Balloon Procedures Peripheral All type…" at bounding box center [783, 309] width 1567 height 880
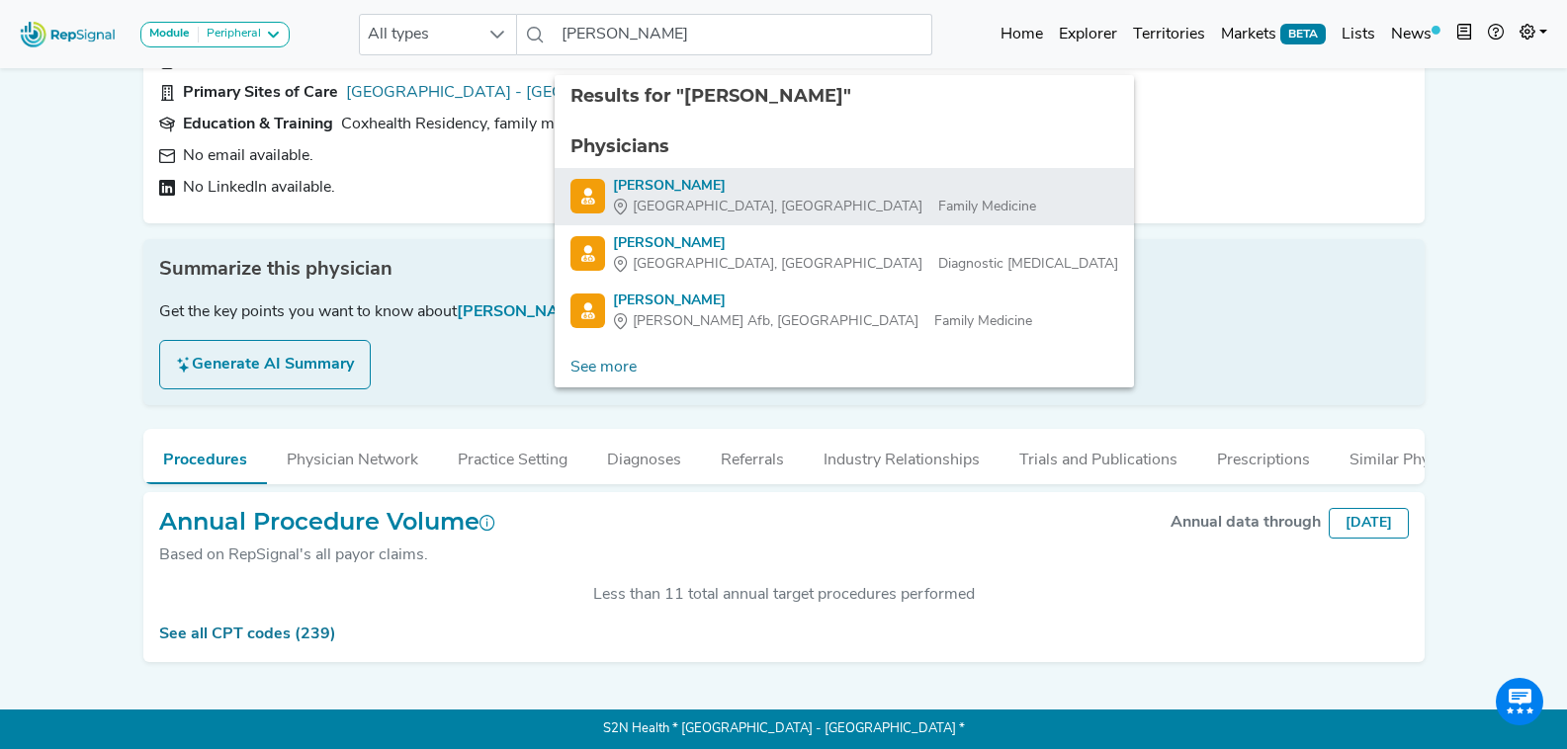
click at [780, 176] on div "[PERSON_NAME]" at bounding box center [824, 186] width 423 height 21
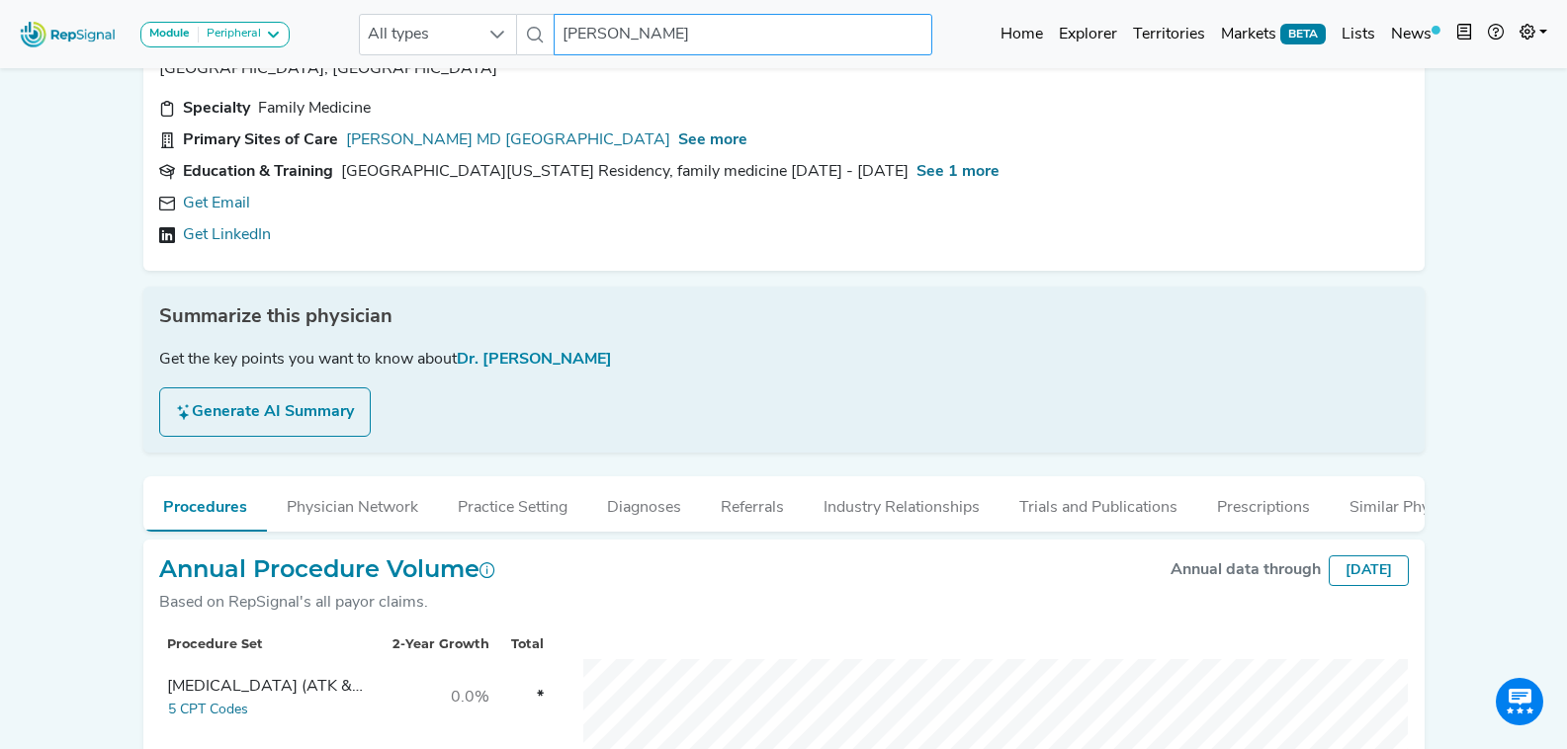
scroll to position [198, 0]
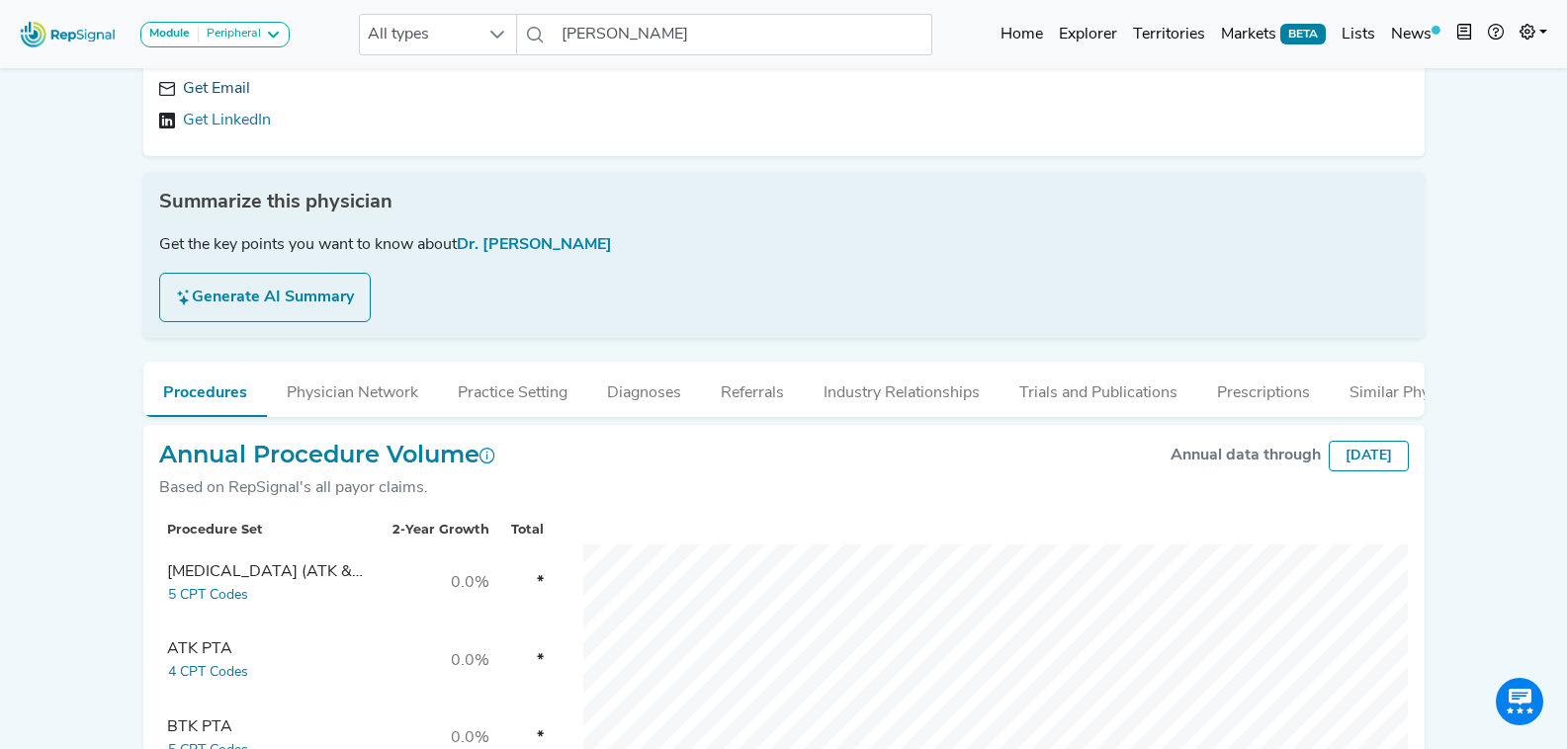
click at [220, 95] on link "Get Email" at bounding box center [216, 89] width 67 height 24
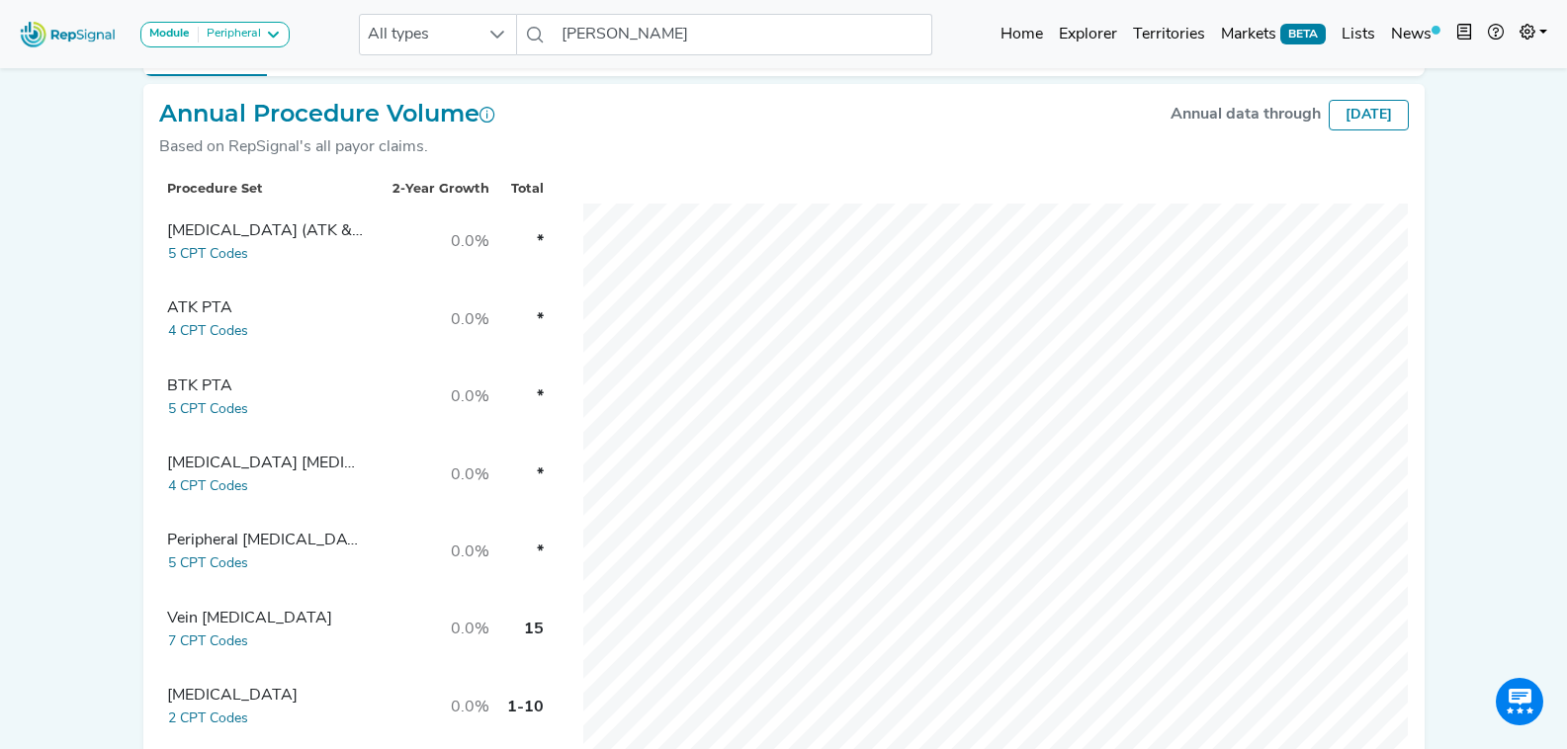
scroll to position [890, 0]
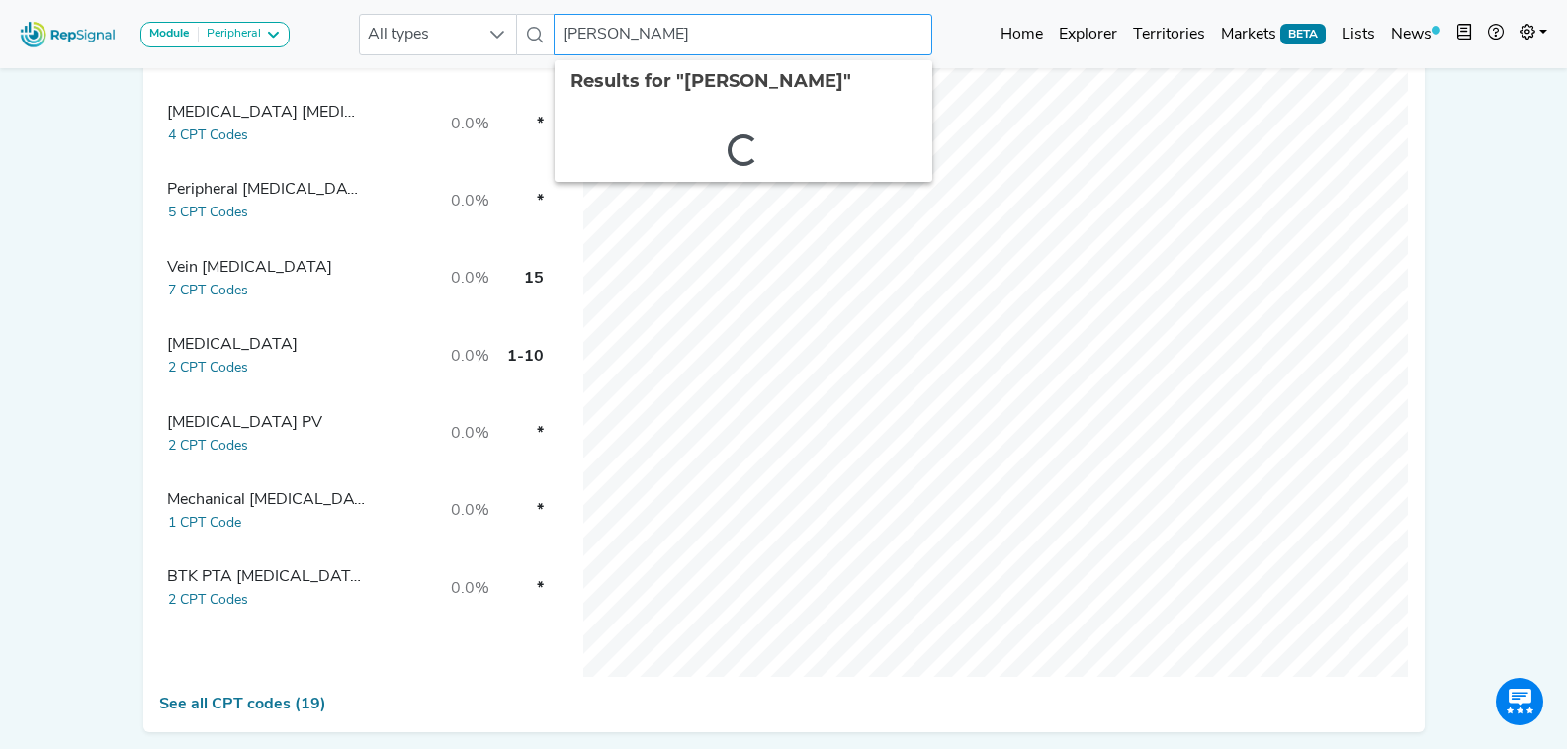
drag, startPoint x: 726, startPoint y: 42, endPoint x: 325, endPoint y: -19, distance: 404.9
type input "[PERSON_NAME]"
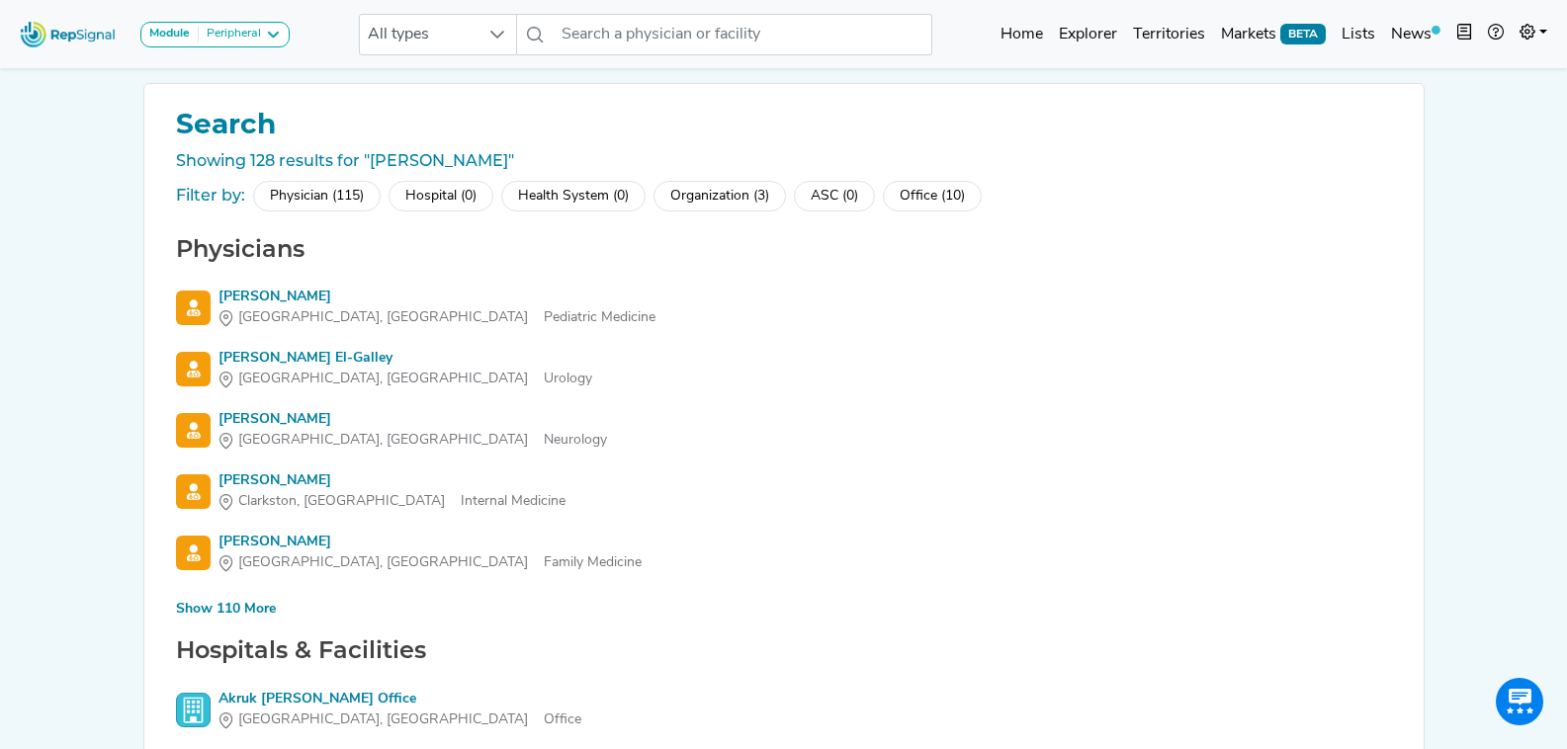
click at [229, 600] on div "Show 110 More" at bounding box center [226, 609] width 100 height 21
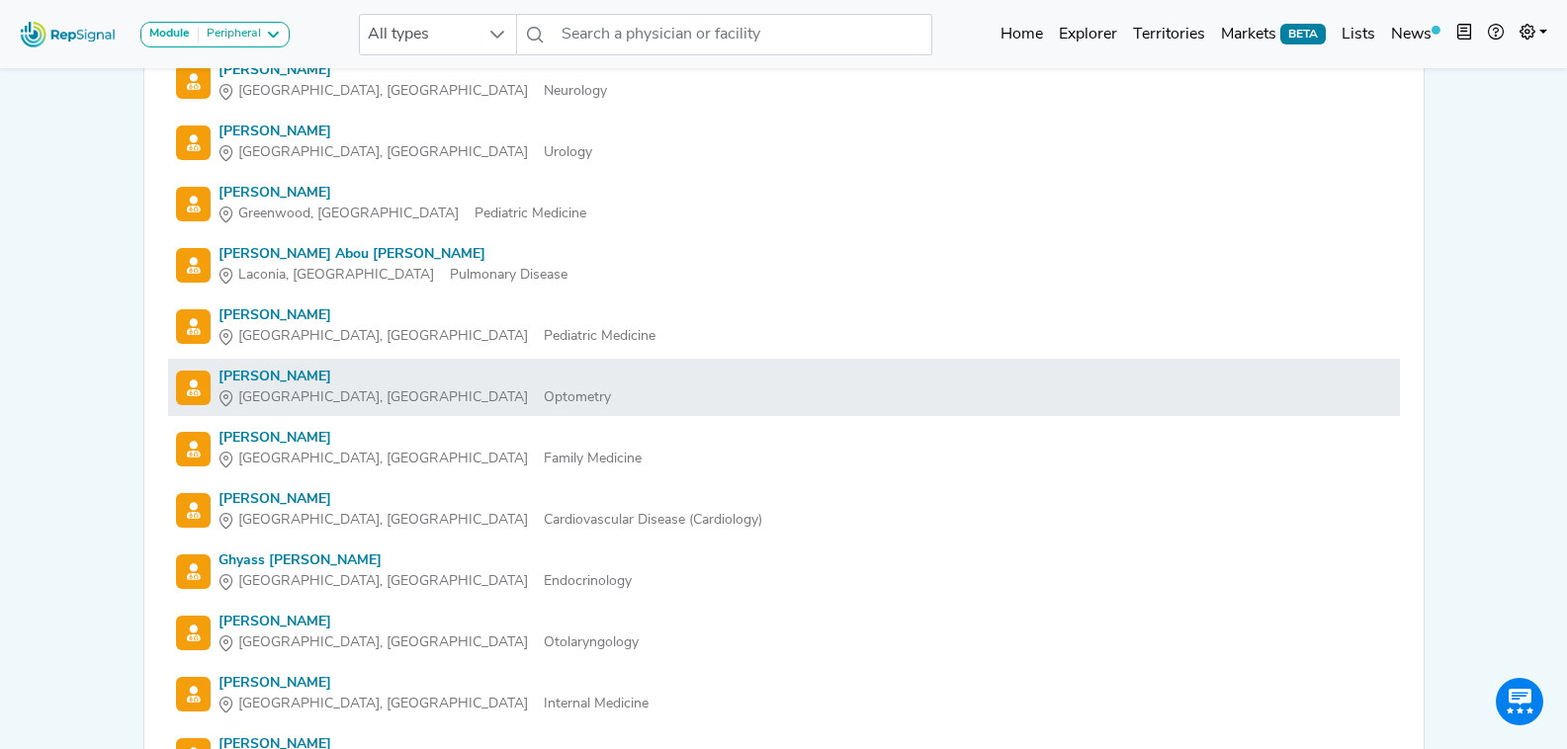
scroll to position [1780, 0]
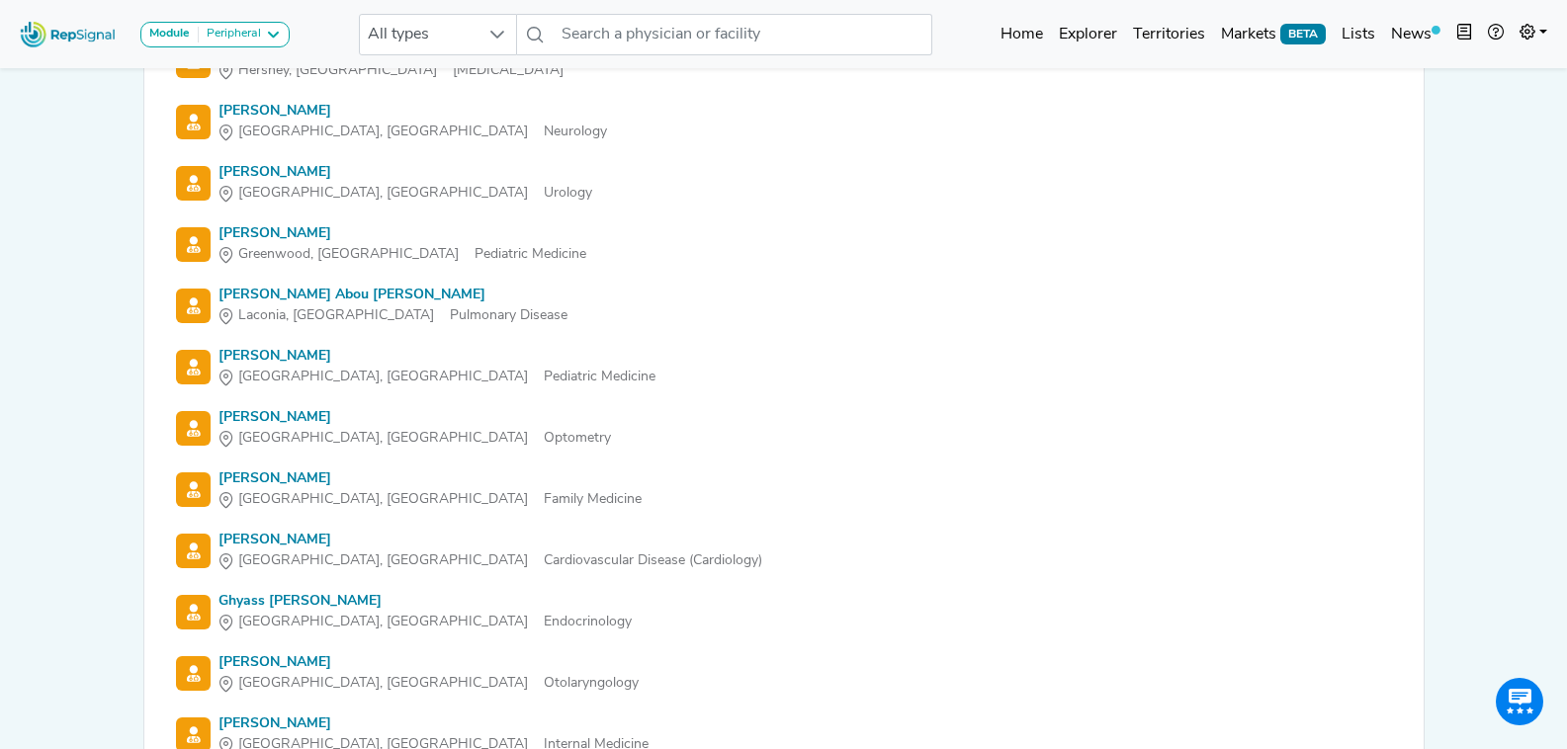
drag, startPoint x: 449, startPoint y: 411, endPoint x: 303, endPoint y: 303, distance: 182.3
click at [305, 306] on span "Laconia, [GEOGRAPHIC_DATA]" at bounding box center [336, 315] width 196 height 21
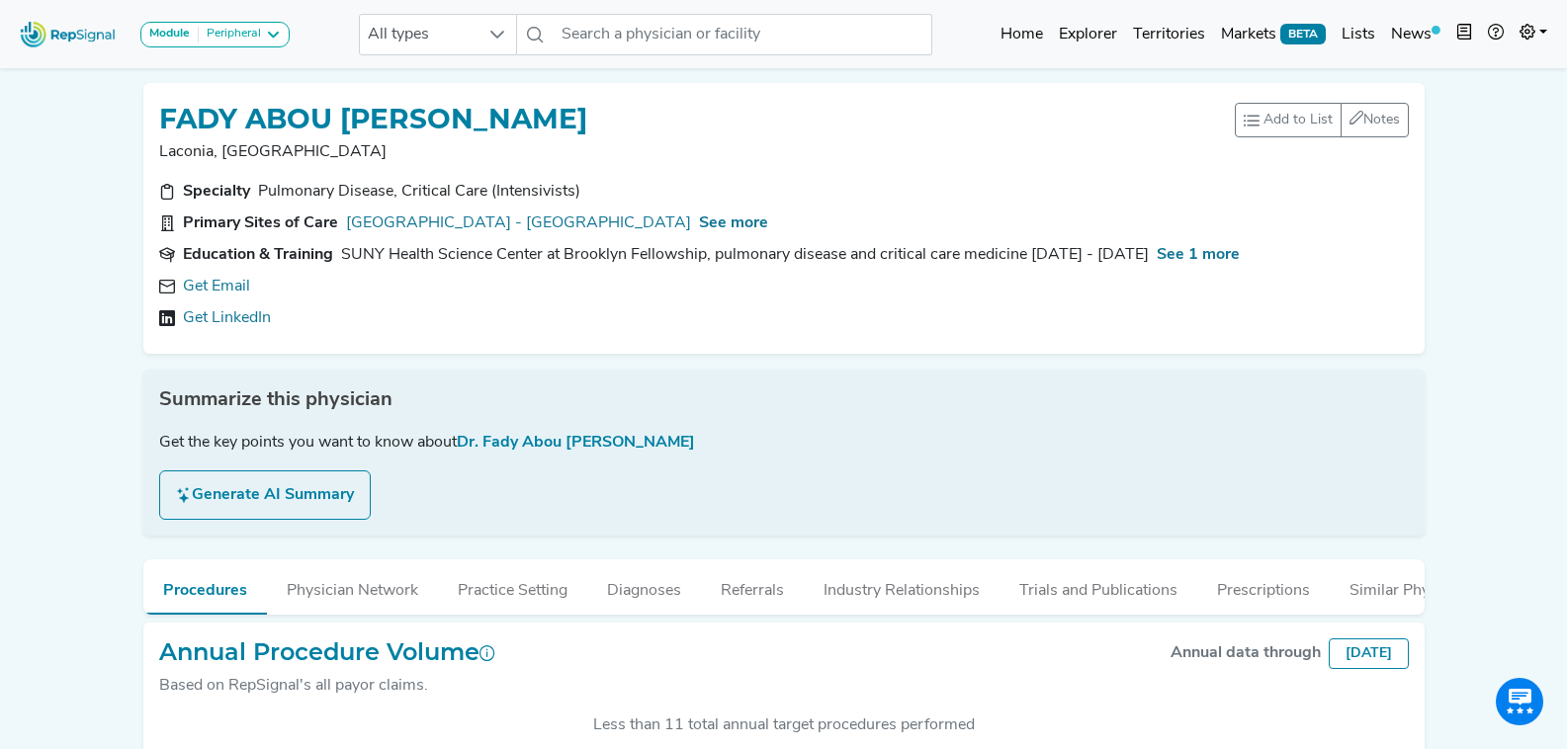
drag, startPoint x: 303, startPoint y: 303, endPoint x: 250, endPoint y: 317, distance: 54.5
click at [916, 311] on div "Get LinkedIn" at bounding box center [784, 318] width 1250 height 24
click at [250, 317] on link "Get LinkedIn" at bounding box center [227, 318] width 88 height 24
click at [662, 38] on input "text" at bounding box center [743, 35] width 378 height 42
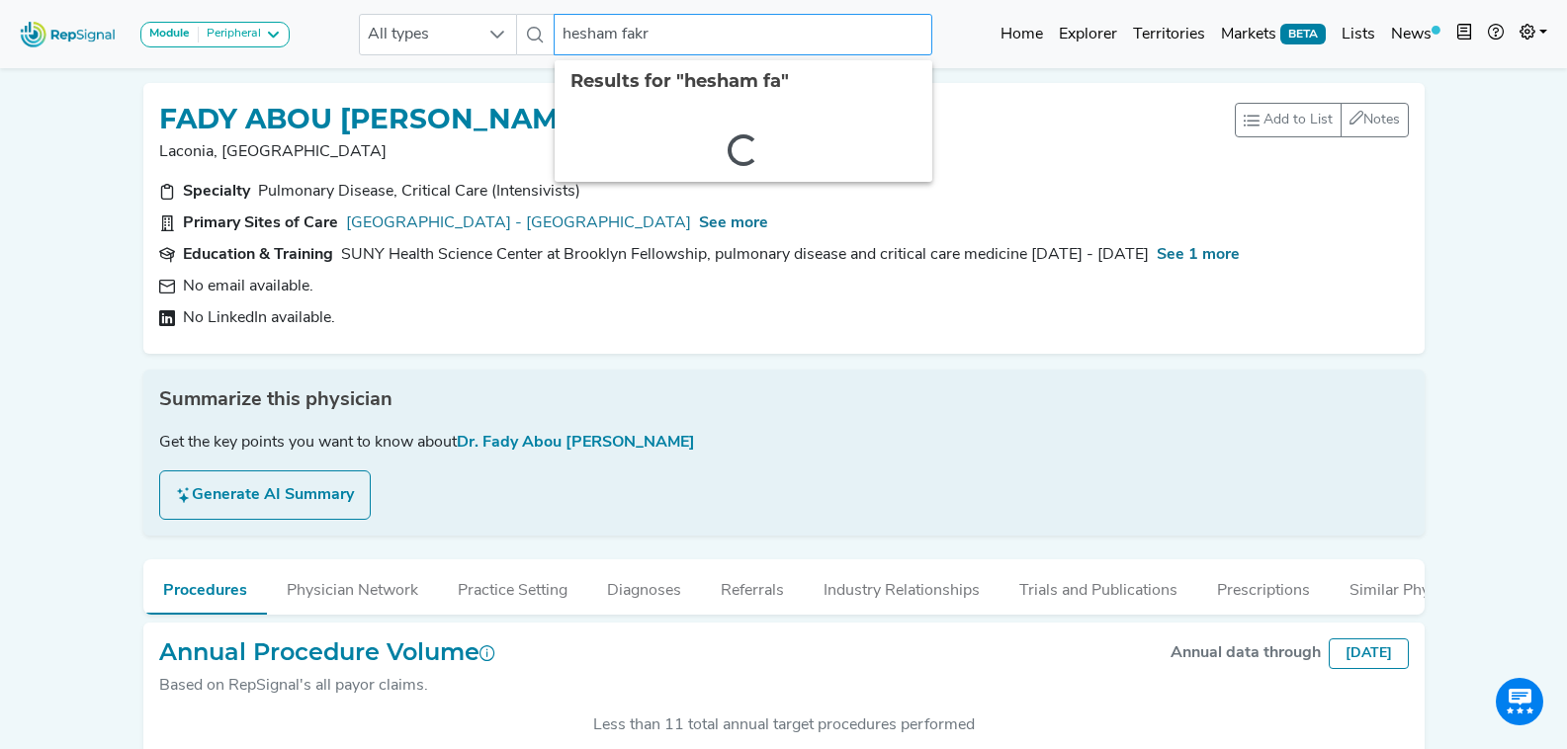
type input "[PERSON_NAME]"
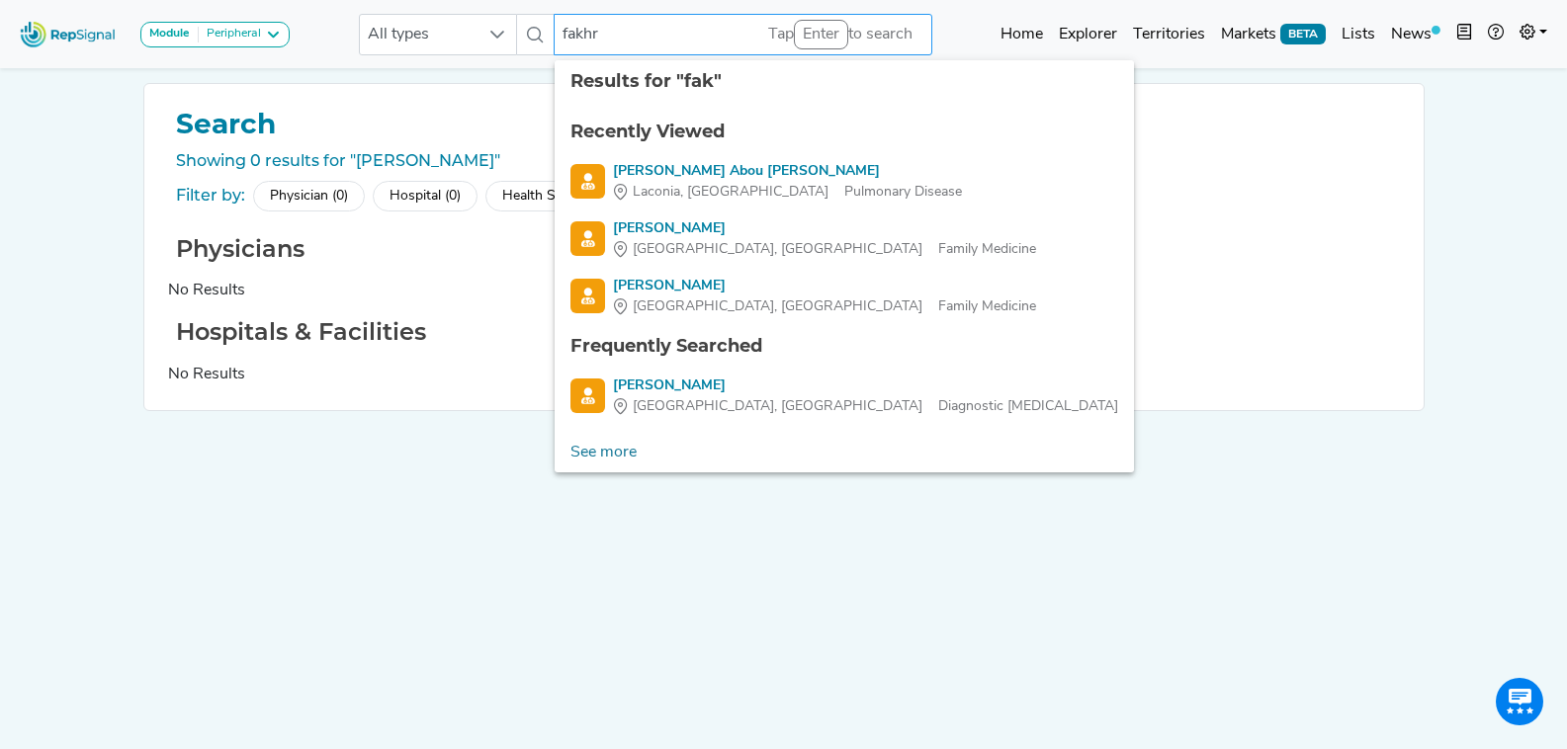
type input "fakhri"
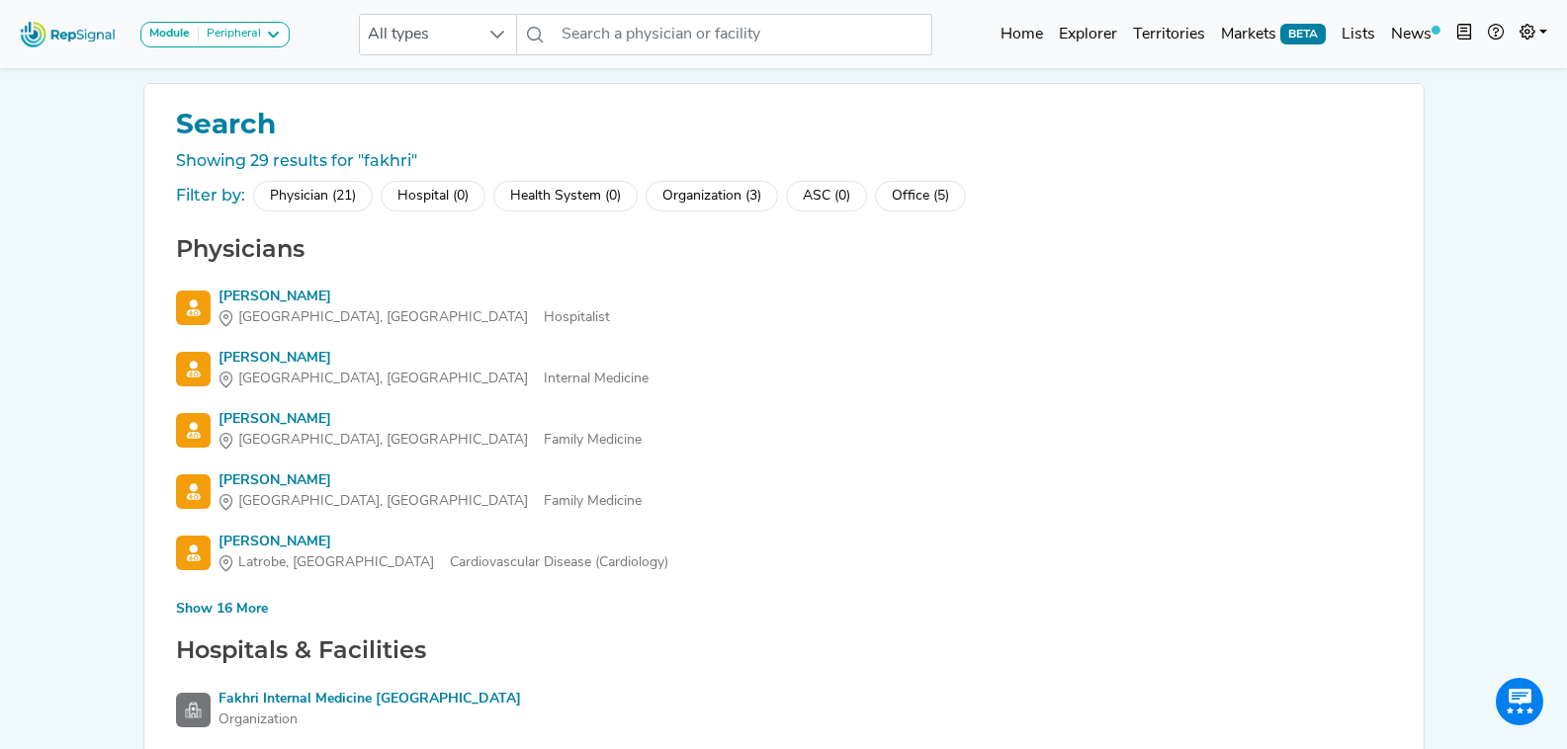
click at [231, 614] on div "Show 16 More" at bounding box center [222, 609] width 92 height 21
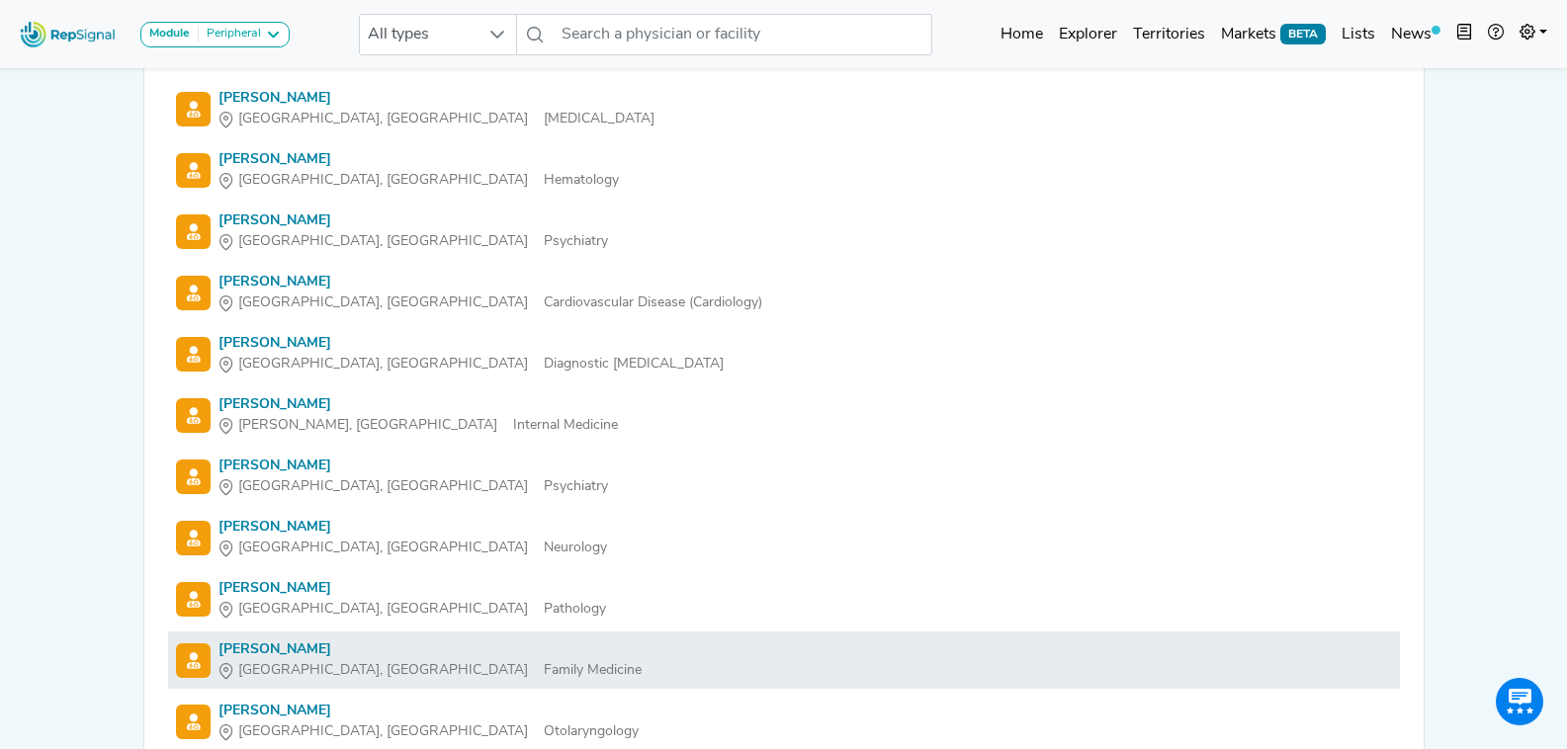
scroll to position [890, 0]
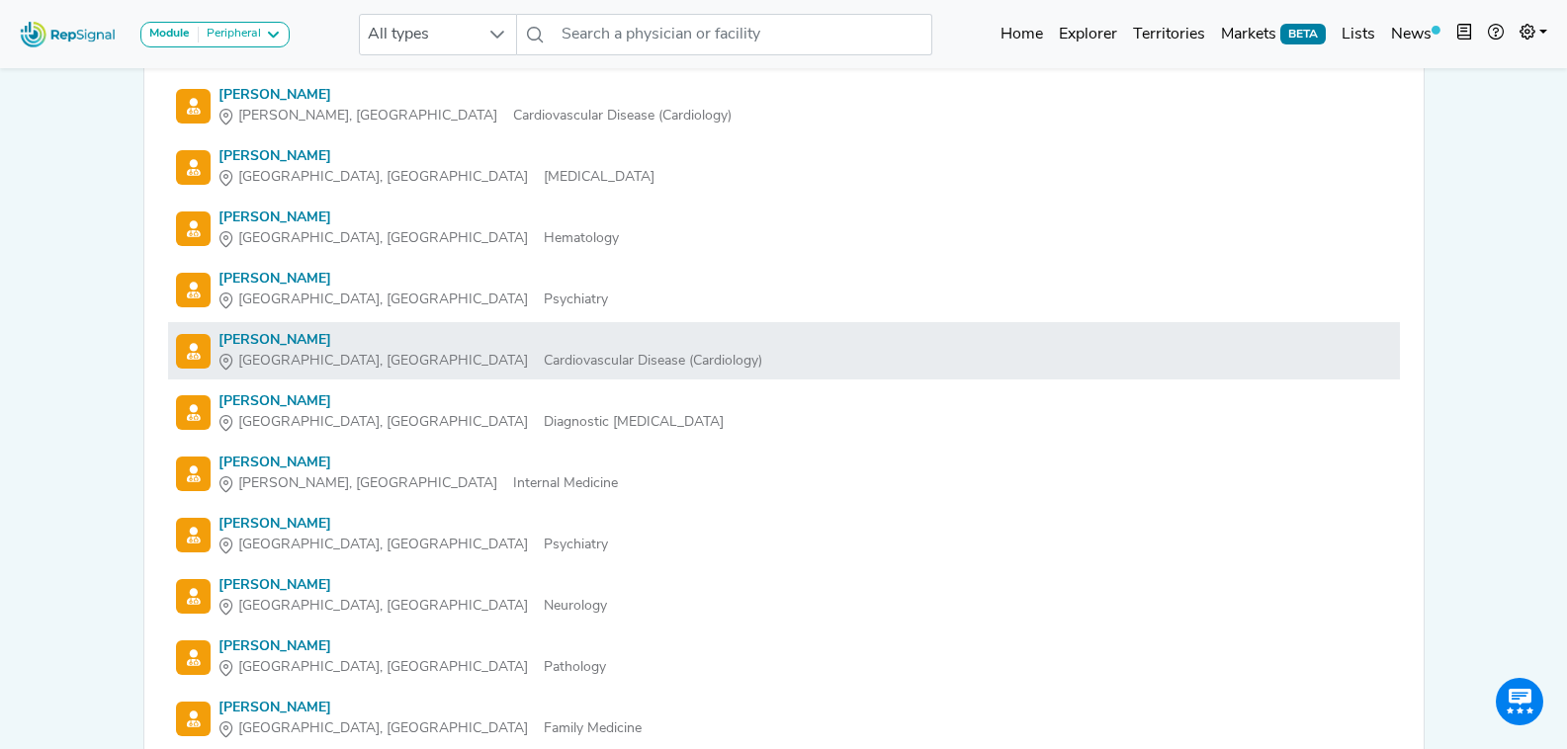
click at [289, 343] on div "[PERSON_NAME]" at bounding box center [490, 340] width 544 height 21
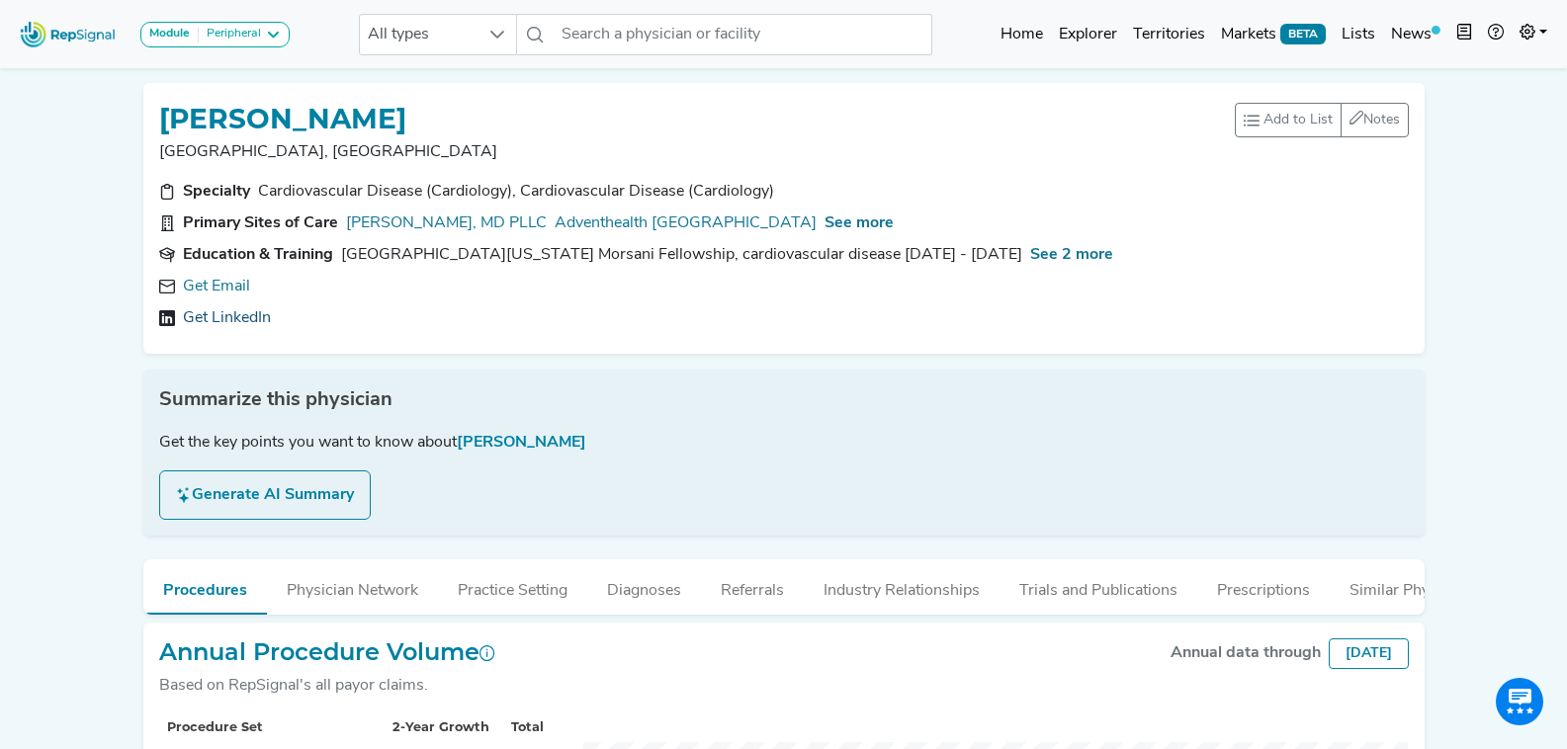
click at [246, 318] on link "Get LinkedIn" at bounding box center [227, 318] width 88 height 24
click at [584, 283] on icon at bounding box center [592, 287] width 16 height 16
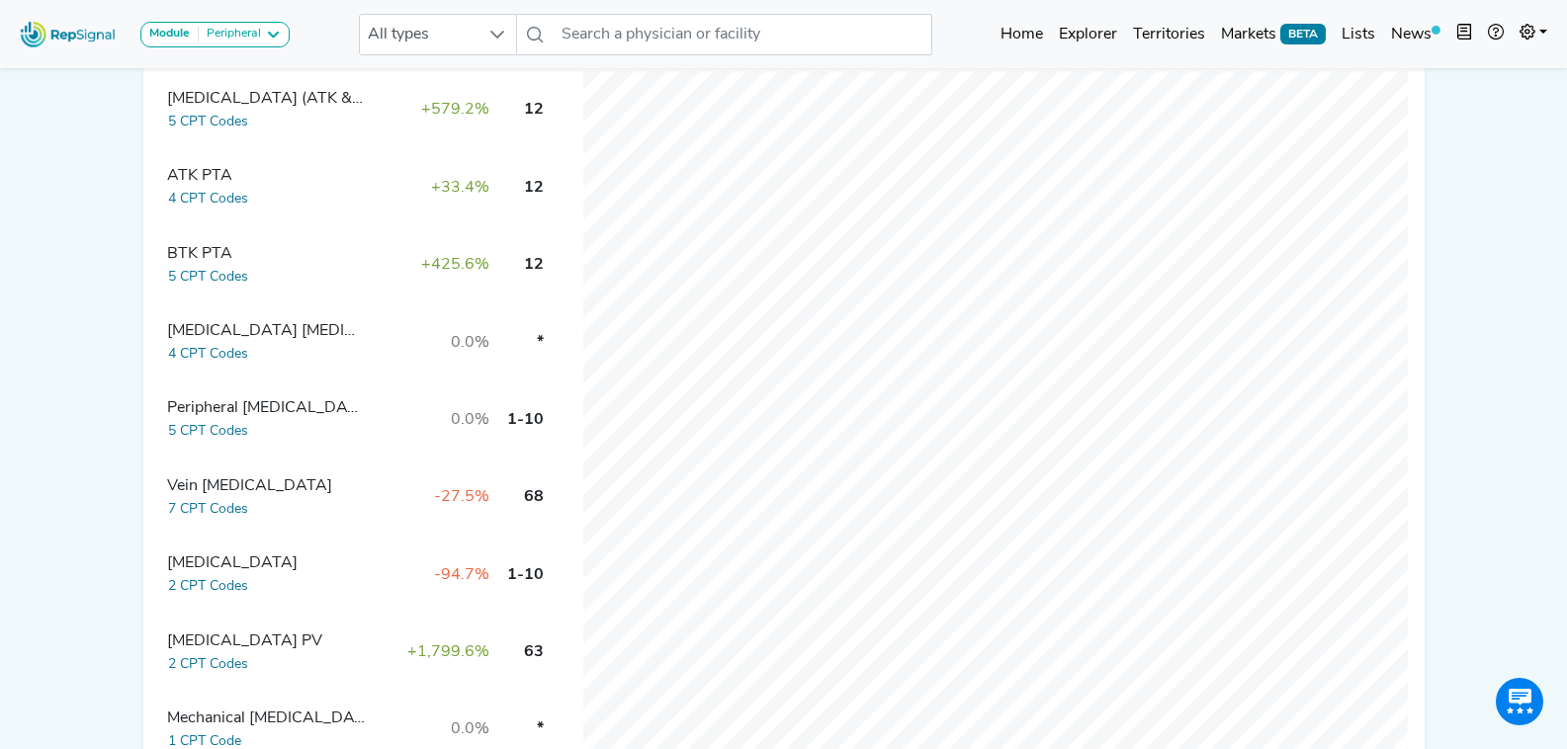
scroll to position [494, 0]
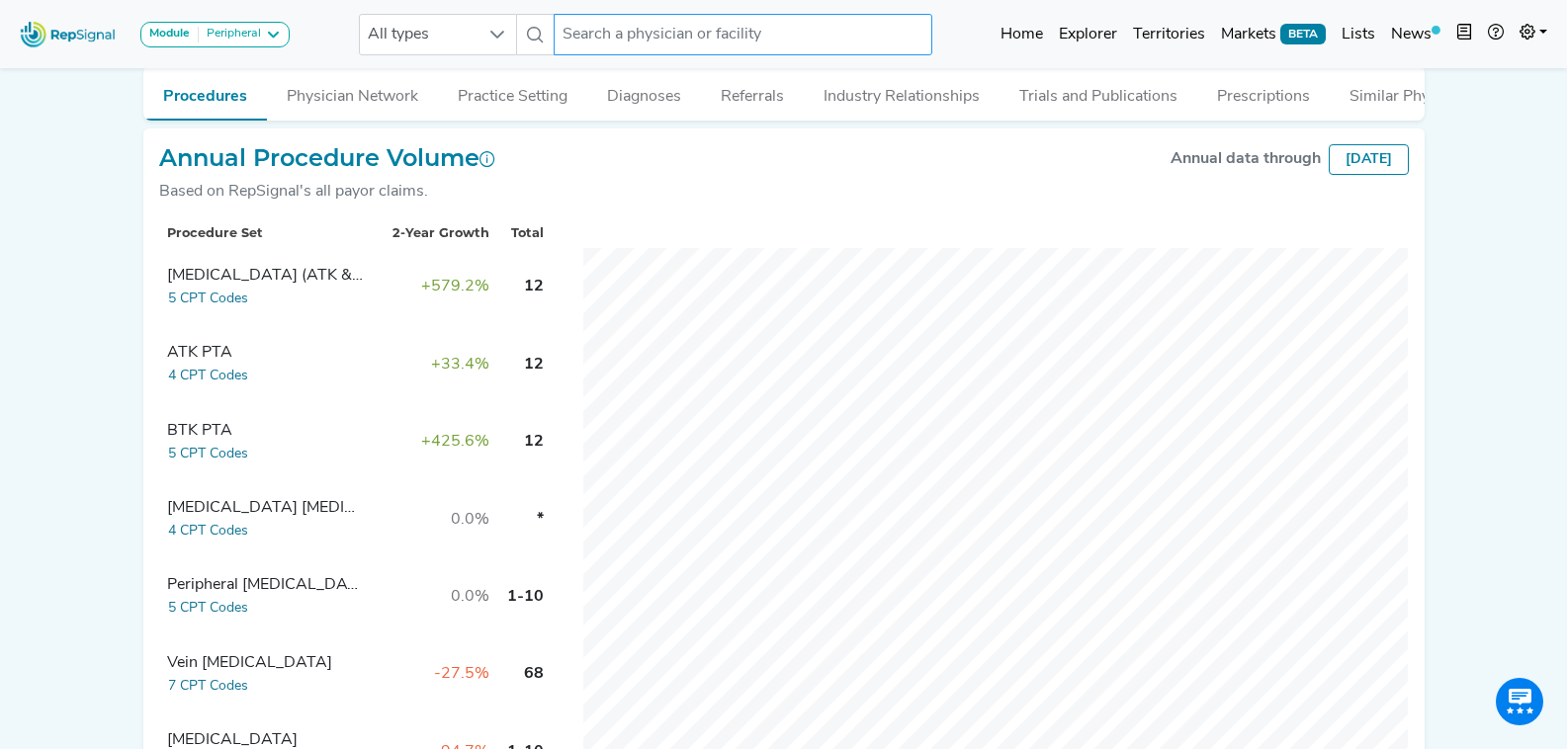
click at [665, 39] on input "text" at bounding box center [743, 35] width 378 height 42
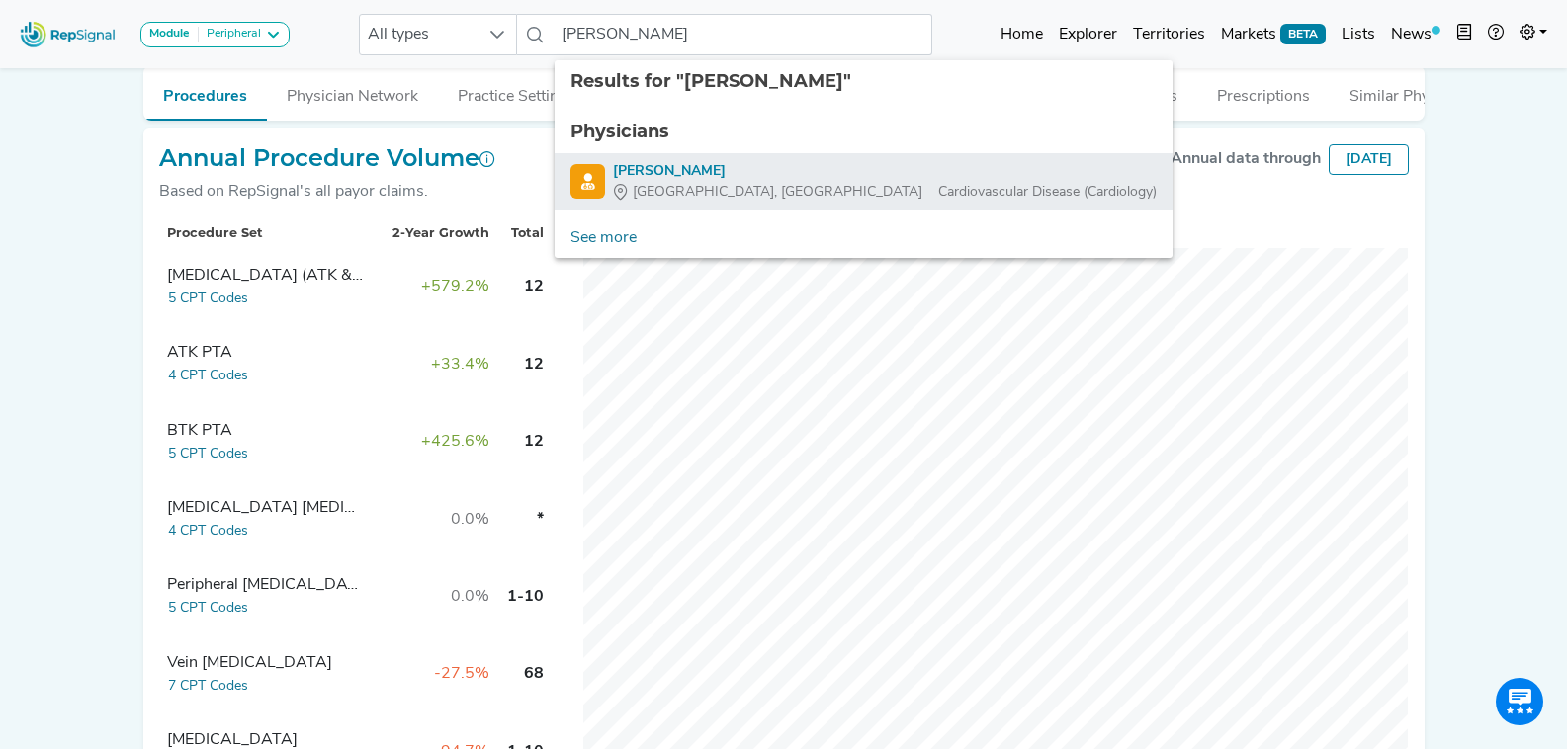
click at [733, 170] on div "[PERSON_NAME]" at bounding box center [885, 171] width 544 height 21
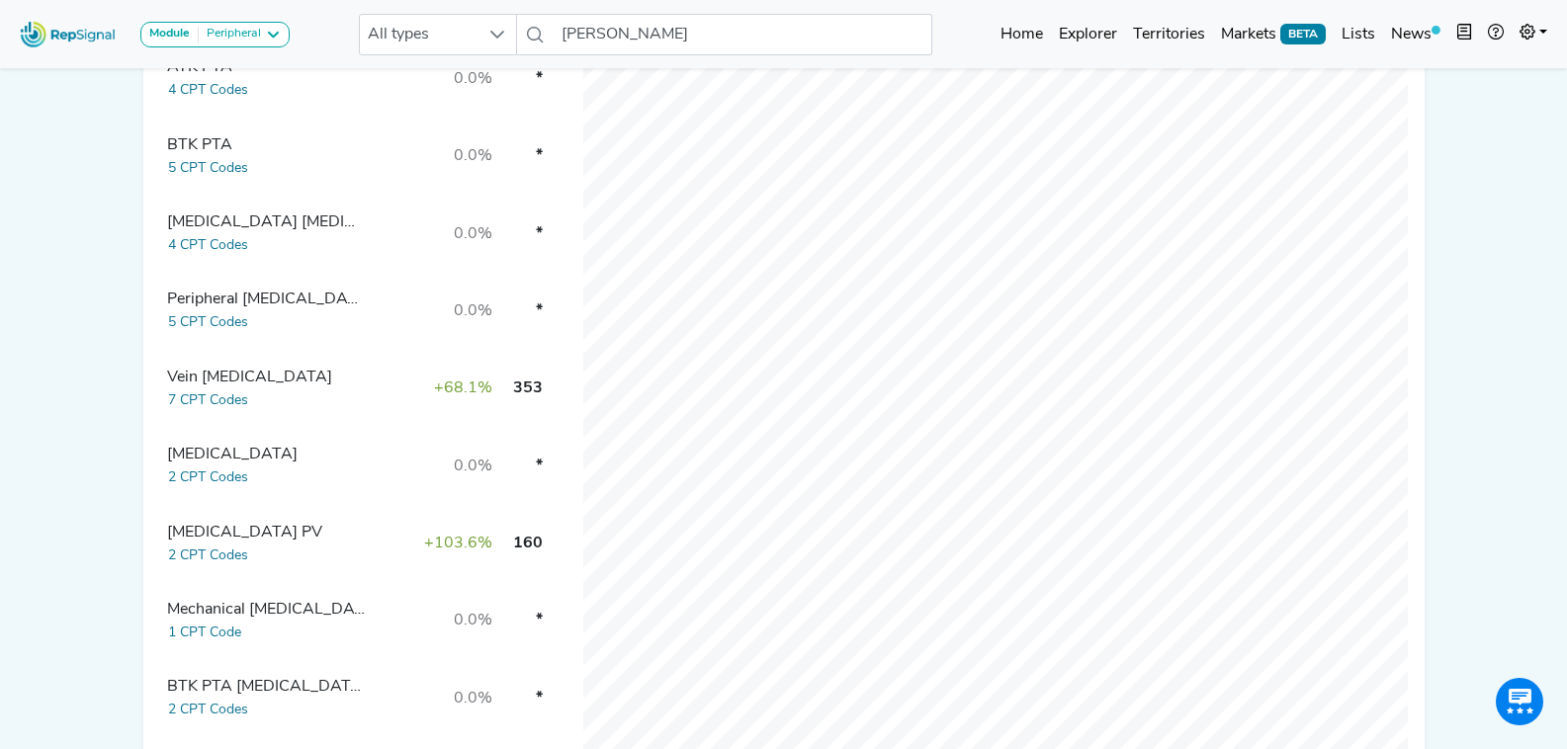
scroll to position [791, 0]
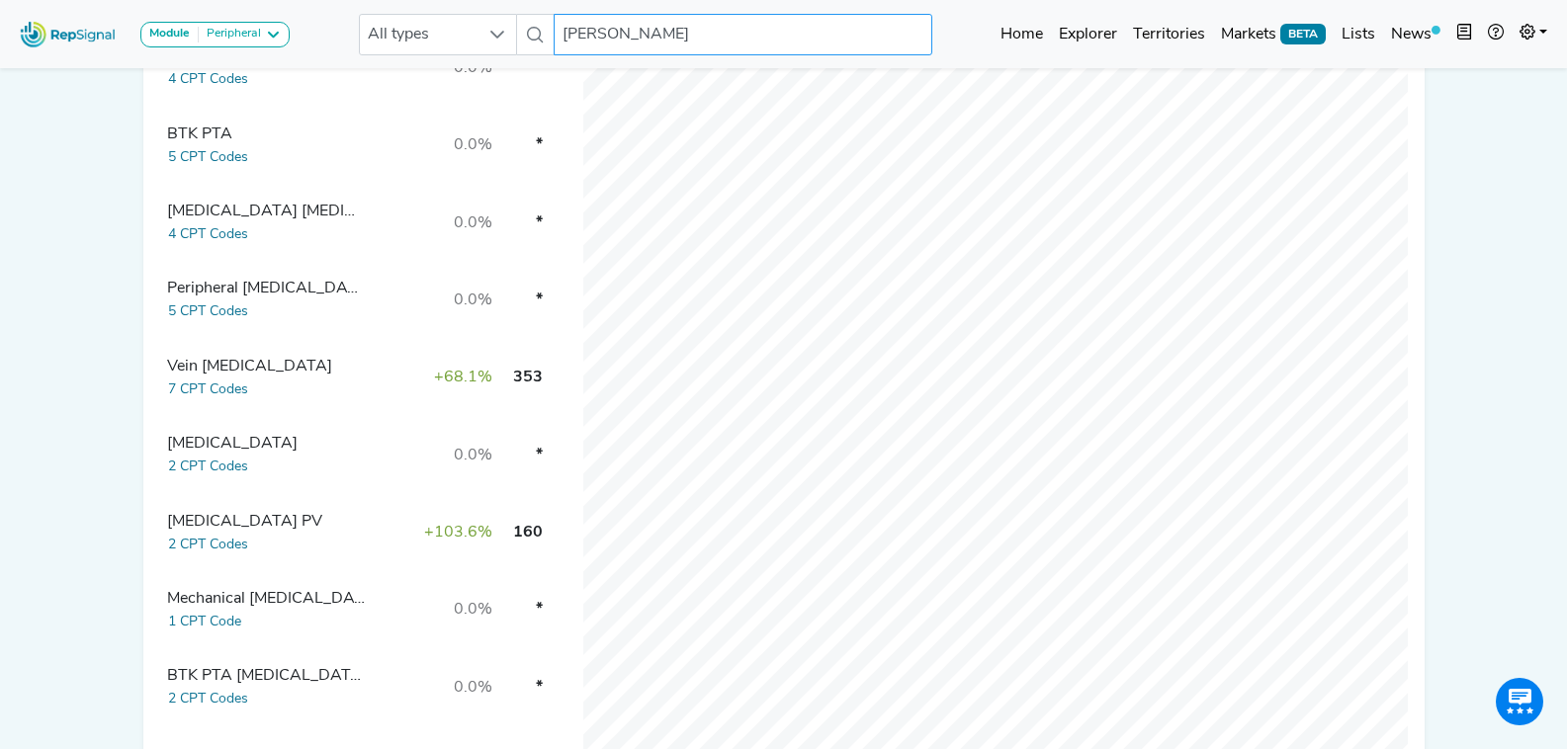
click at [667, 43] on input "[PERSON_NAME]" at bounding box center [743, 35] width 378 height 42
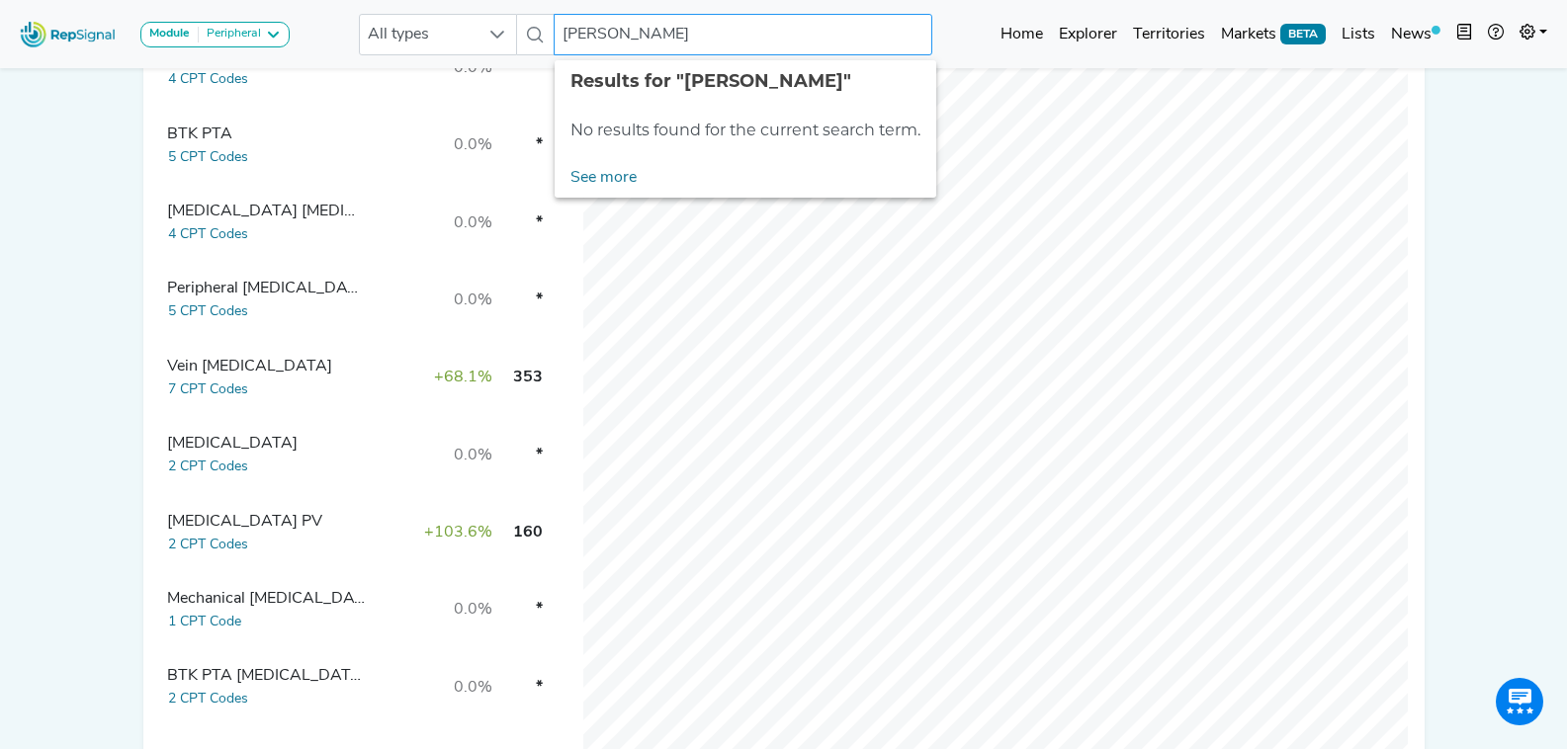
drag, startPoint x: 596, startPoint y: 26, endPoint x: 552, endPoint y: 34, distance: 45.2
click at [552, 34] on div "All types fabi saba No results found" at bounding box center [645, 35] width 573 height 42
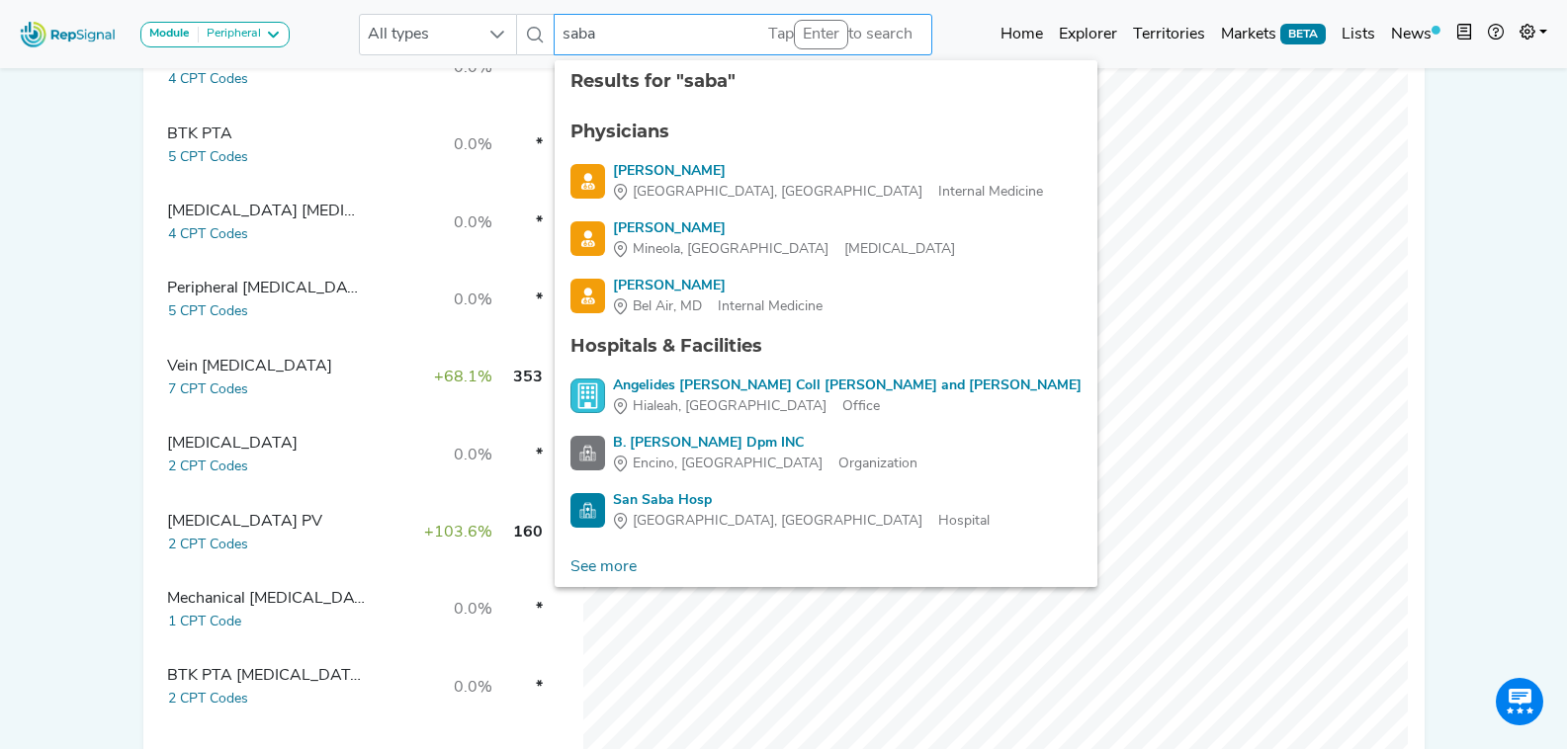
click at [659, 24] on input "saba" at bounding box center [743, 35] width 378 height 42
click at [563, 32] on input "saba" at bounding box center [743, 35] width 378 height 42
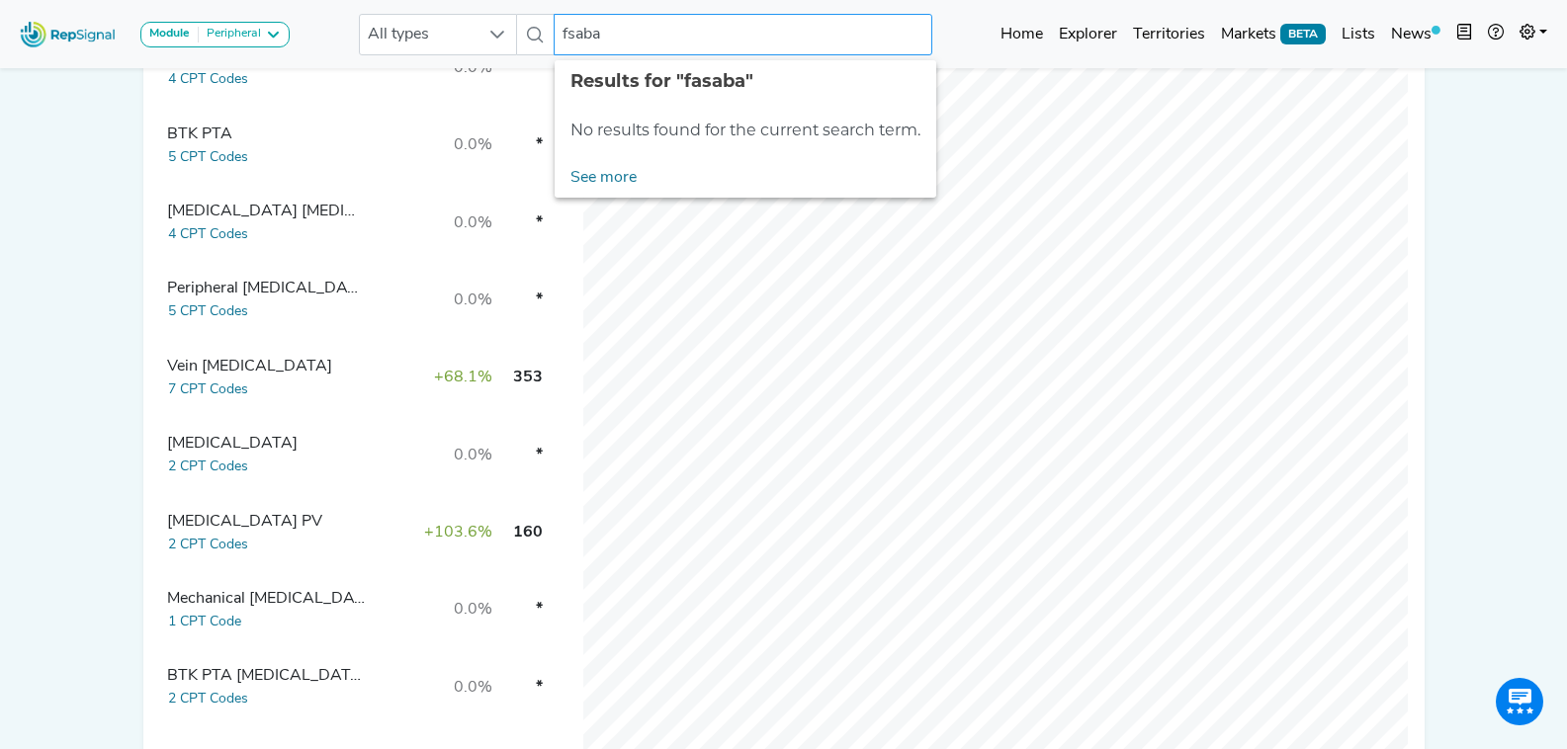
type input "saba"
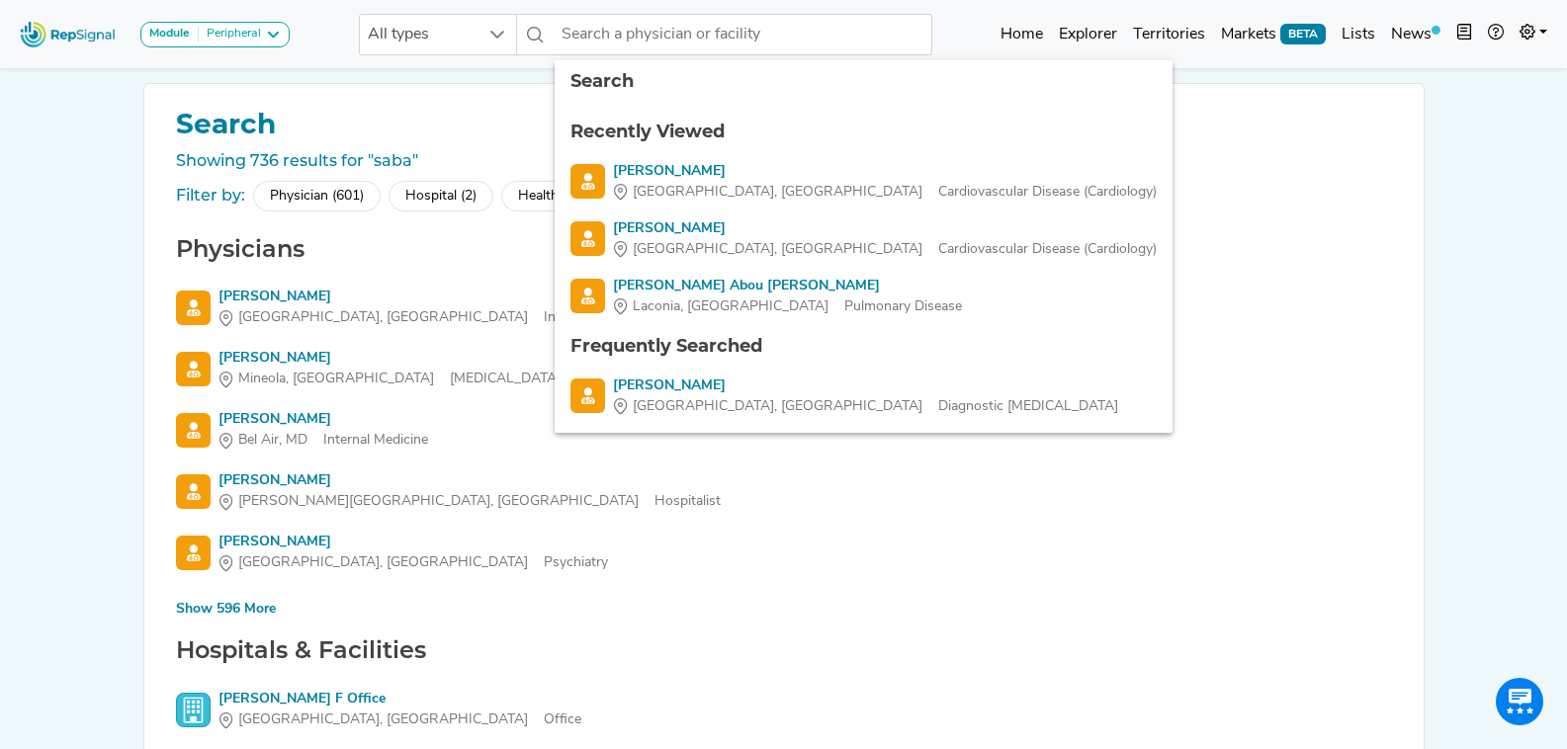
click at [251, 609] on div "Show 596 More" at bounding box center [226, 609] width 100 height 21
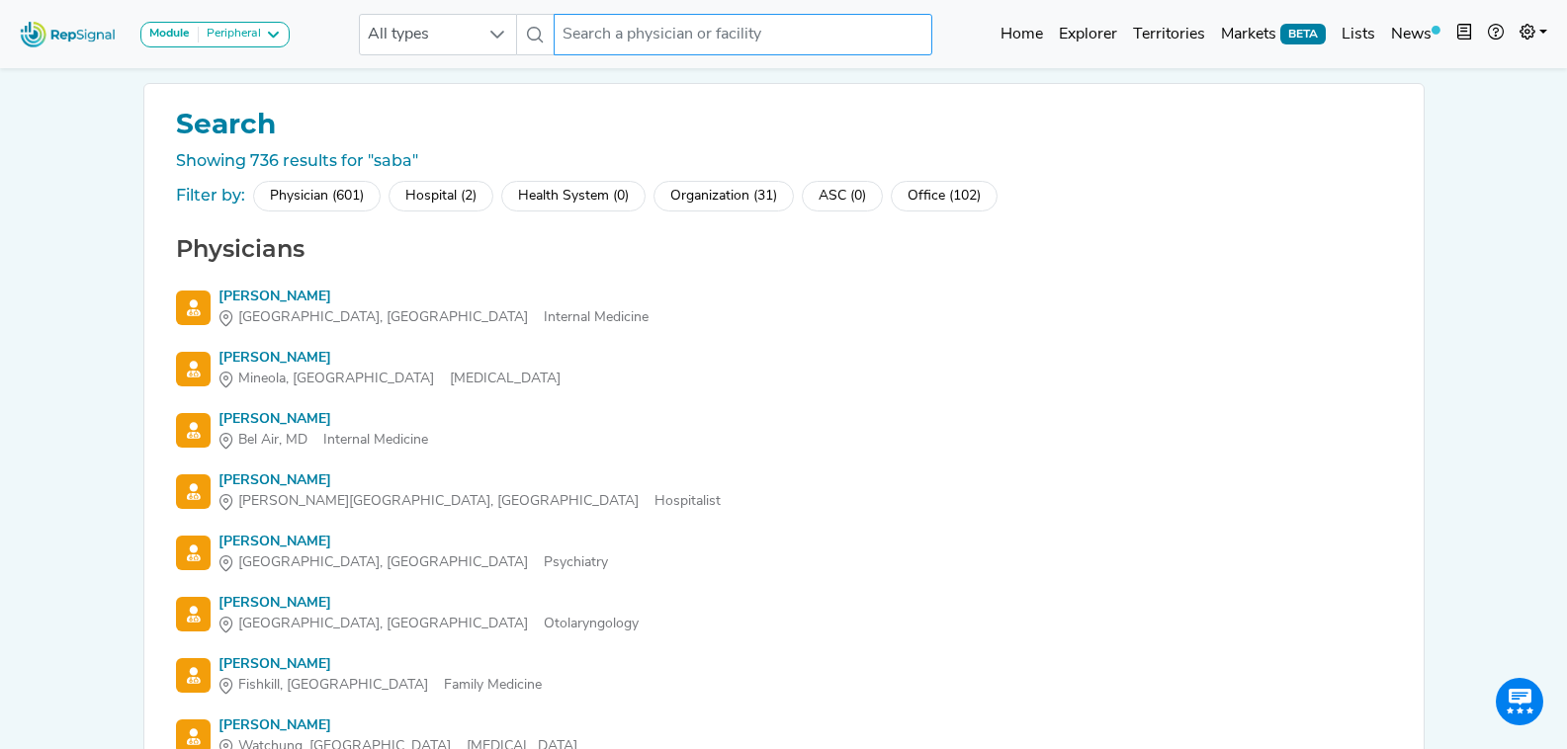
click at [560, 35] on input "text" at bounding box center [743, 35] width 378 height 42
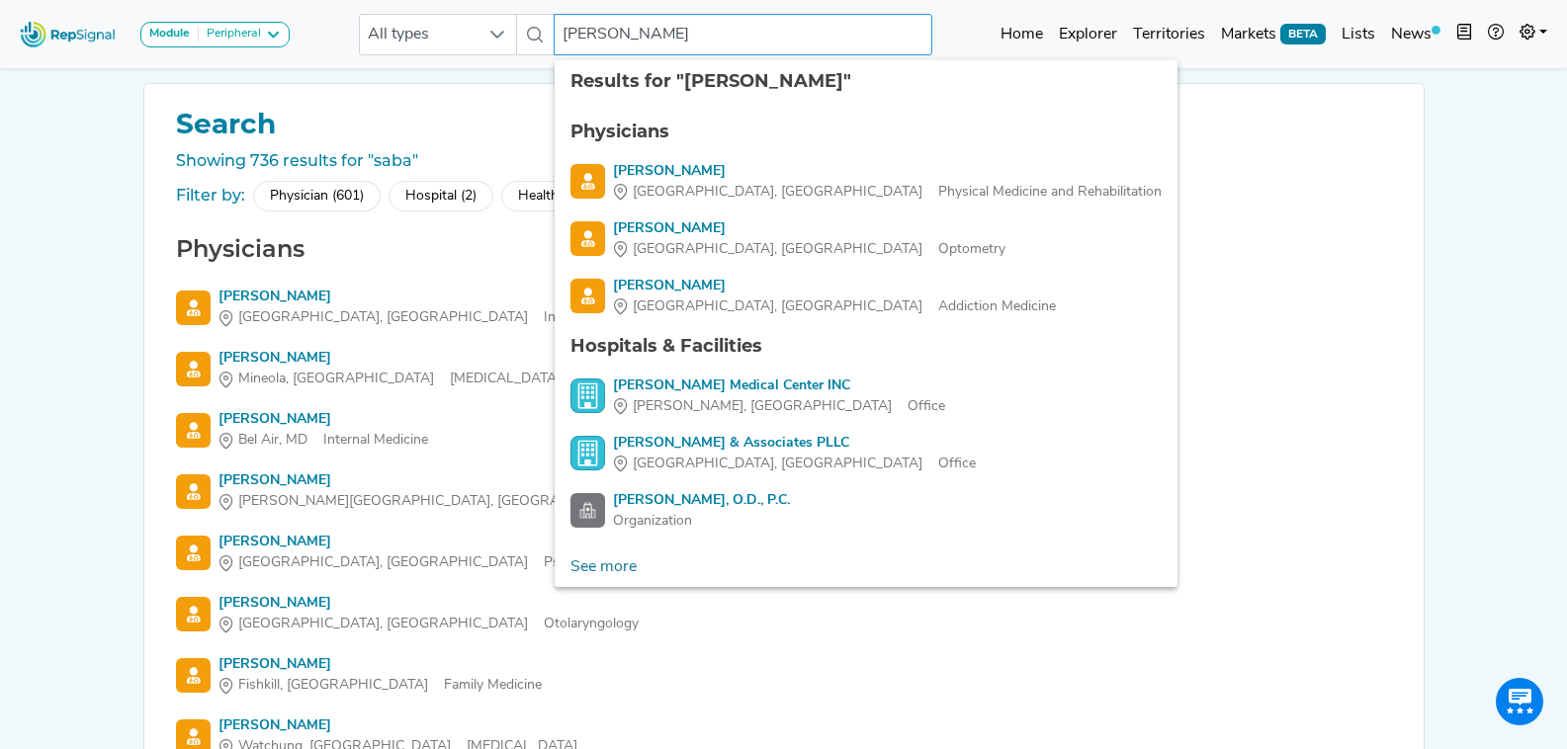
click at [567, 36] on input "[PERSON_NAME]" at bounding box center [743, 35] width 378 height 42
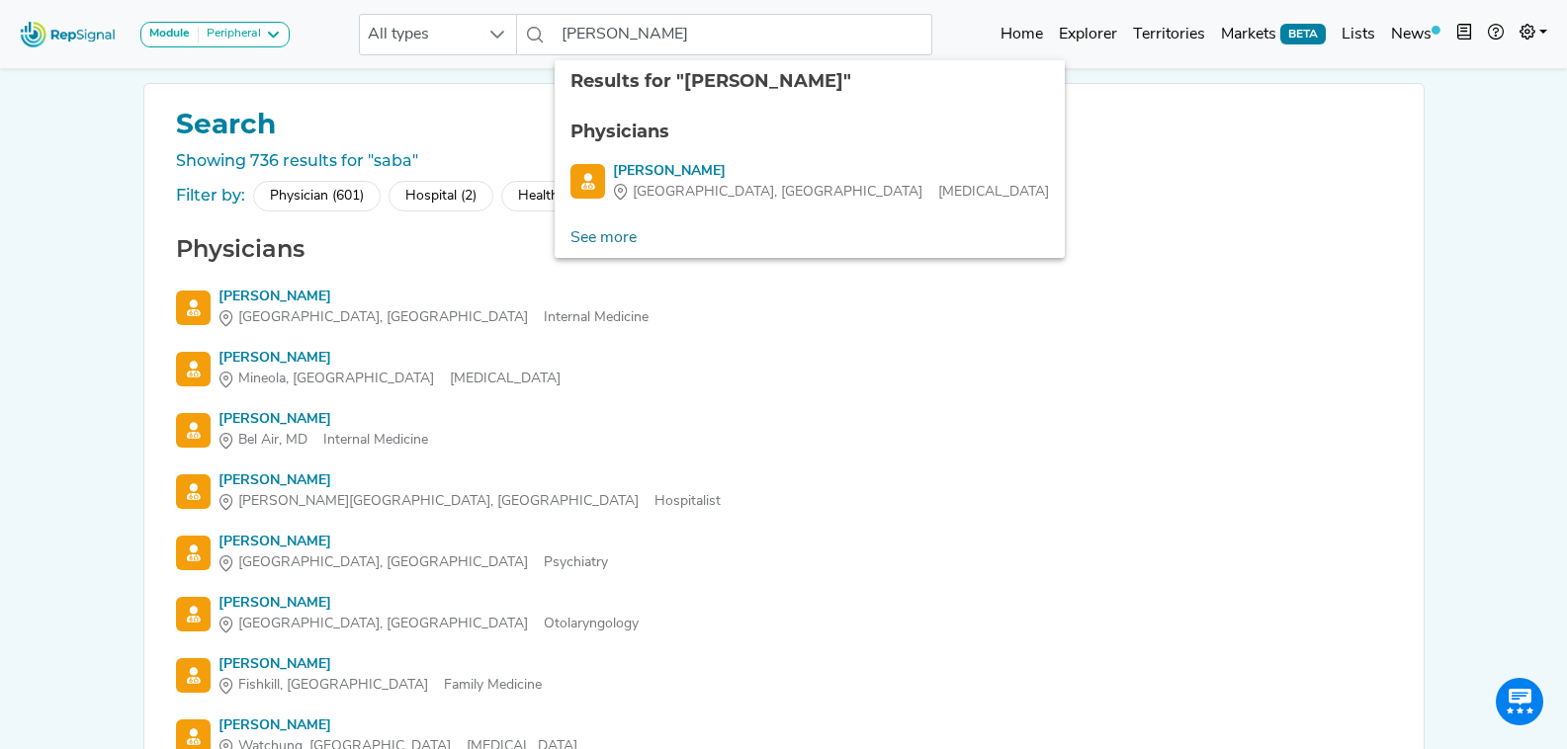
click at [738, 206] on ul "Physicians [PERSON_NAME] [GEOGRAPHIC_DATA], [GEOGRAPHIC_DATA] [MEDICAL_DATA]" at bounding box center [810, 161] width 510 height 116
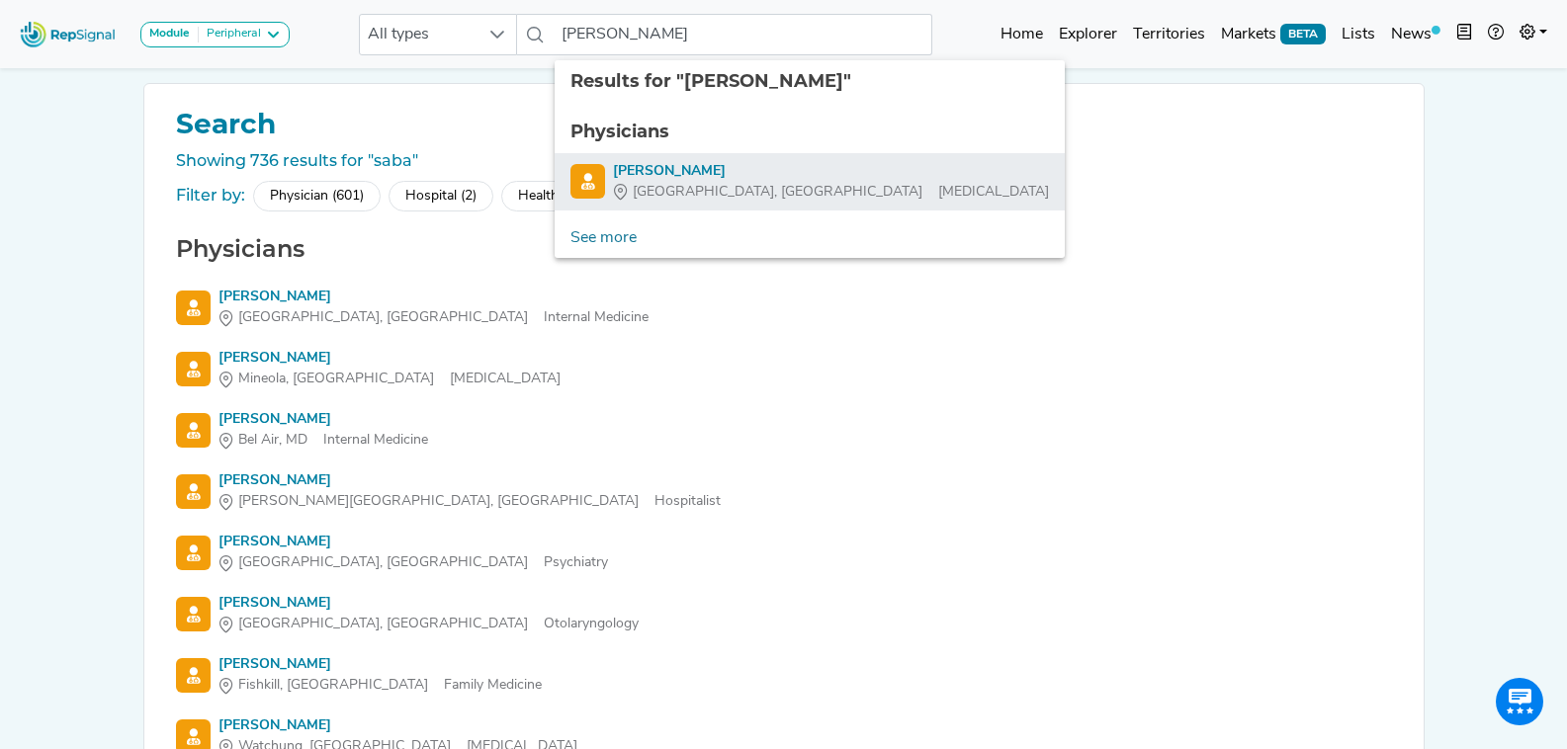
click at [722, 170] on div "[PERSON_NAME]" at bounding box center [831, 171] width 436 height 21
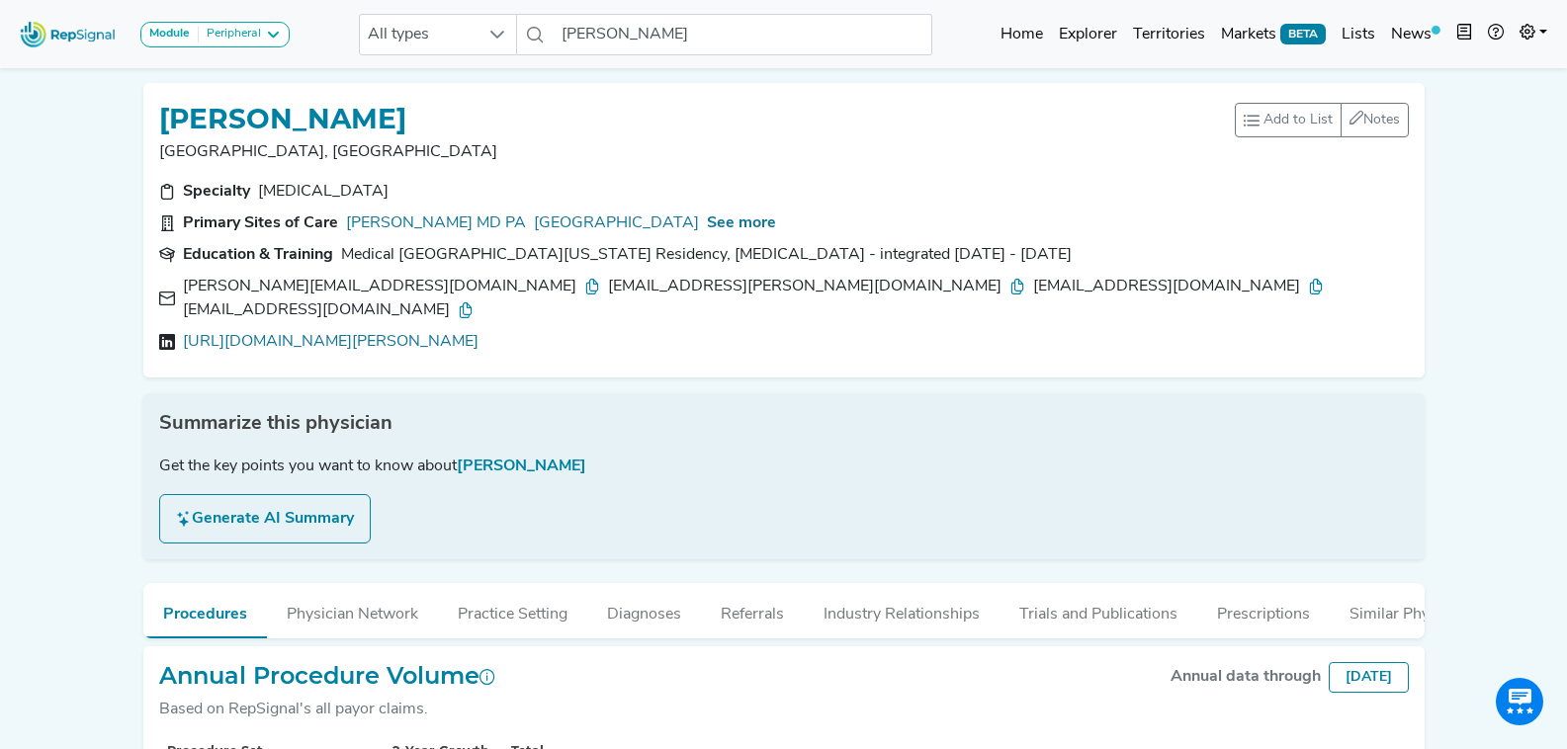
click at [584, 281] on icon at bounding box center [592, 287] width 16 height 16
click at [1009, 289] on icon at bounding box center [1017, 287] width 16 height 16
click at [1308, 287] on icon at bounding box center [1316, 287] width 16 height 16
click at [474, 303] on icon at bounding box center [466, 311] width 16 height 16
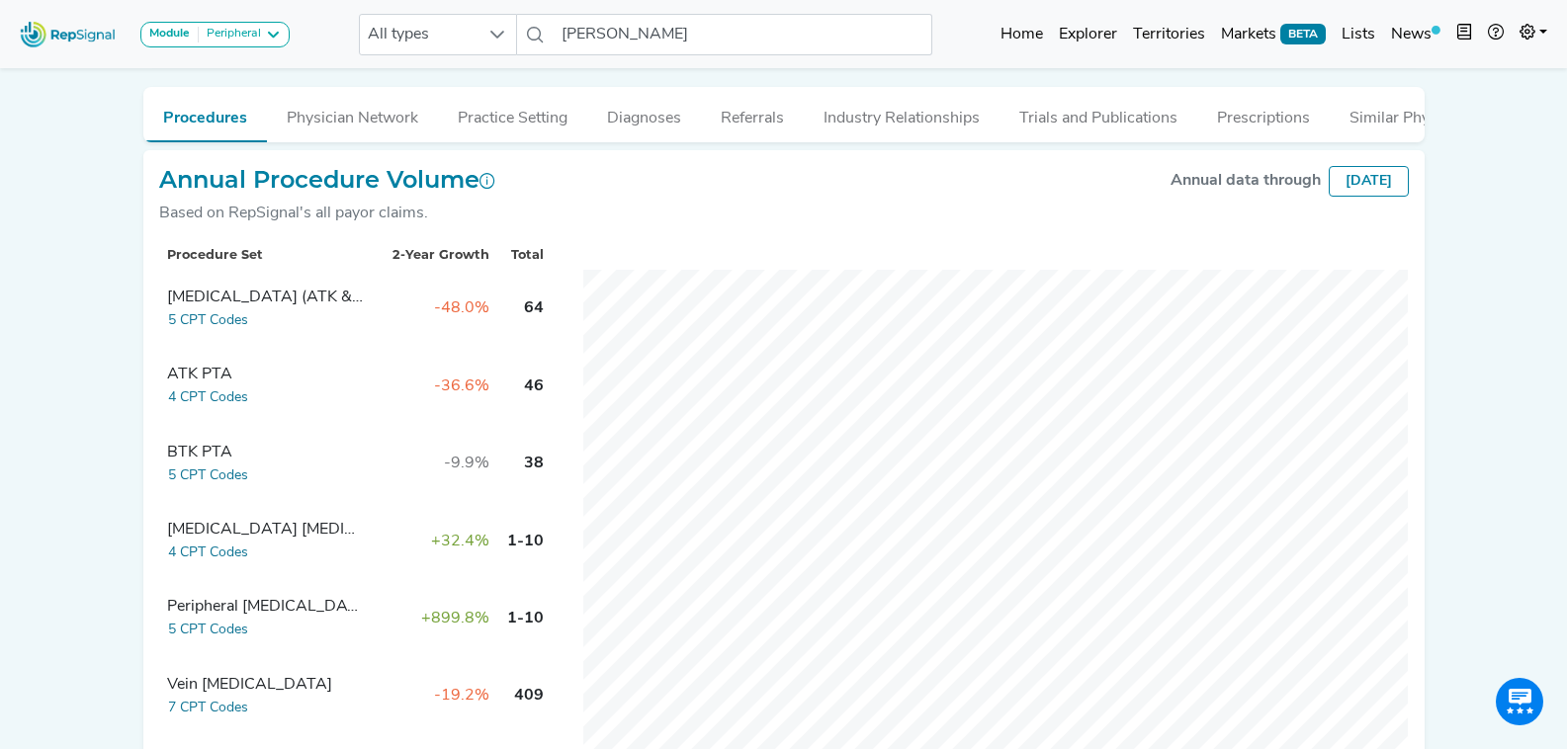
scroll to position [494, 0]
drag, startPoint x: 826, startPoint y: 153, endPoint x: 749, endPoint y: 39, distance: 137.7
click at [749, 39] on input "[PERSON_NAME]" at bounding box center [743, 35] width 378 height 42
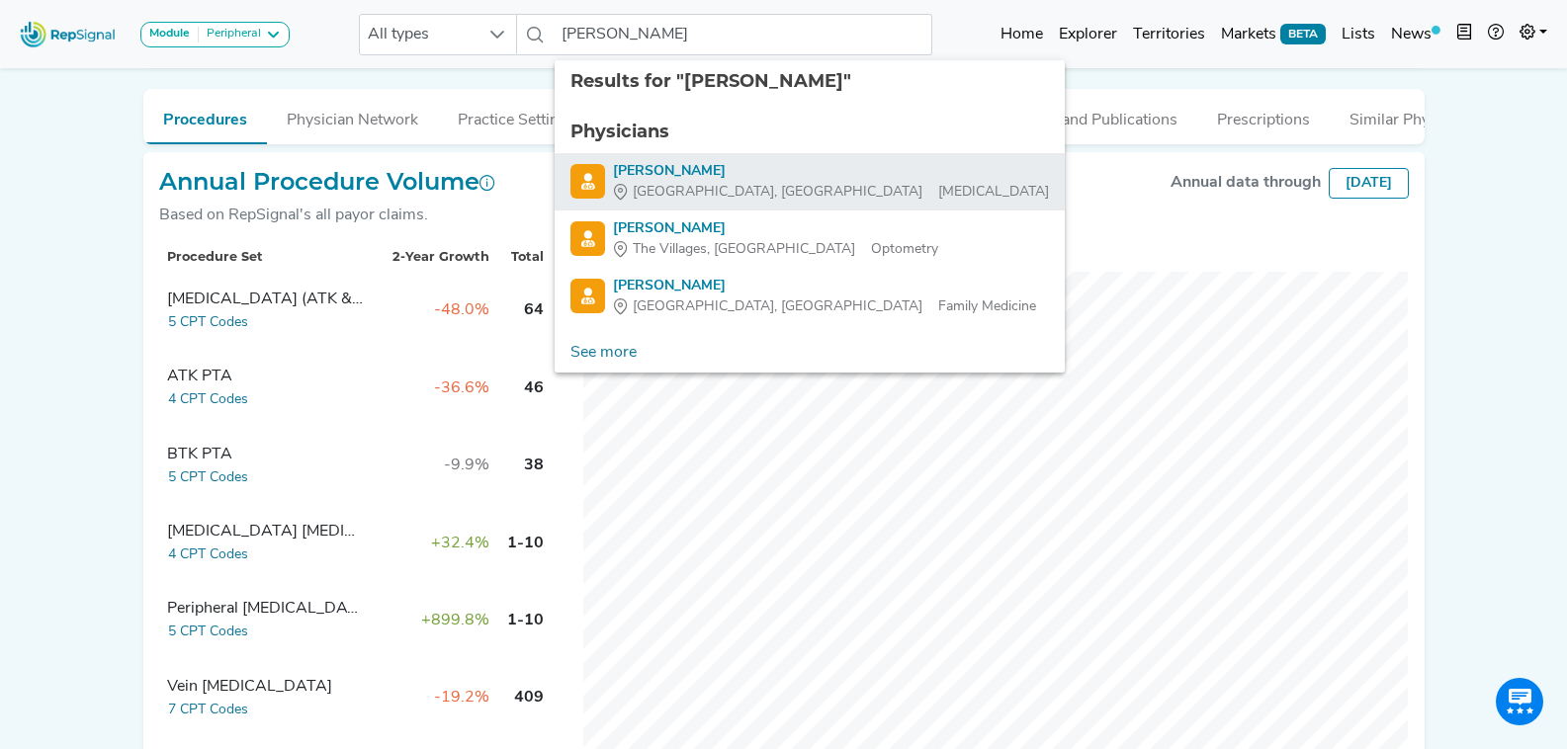
click at [698, 182] on span "[GEOGRAPHIC_DATA], [GEOGRAPHIC_DATA]" at bounding box center [778, 192] width 290 height 21
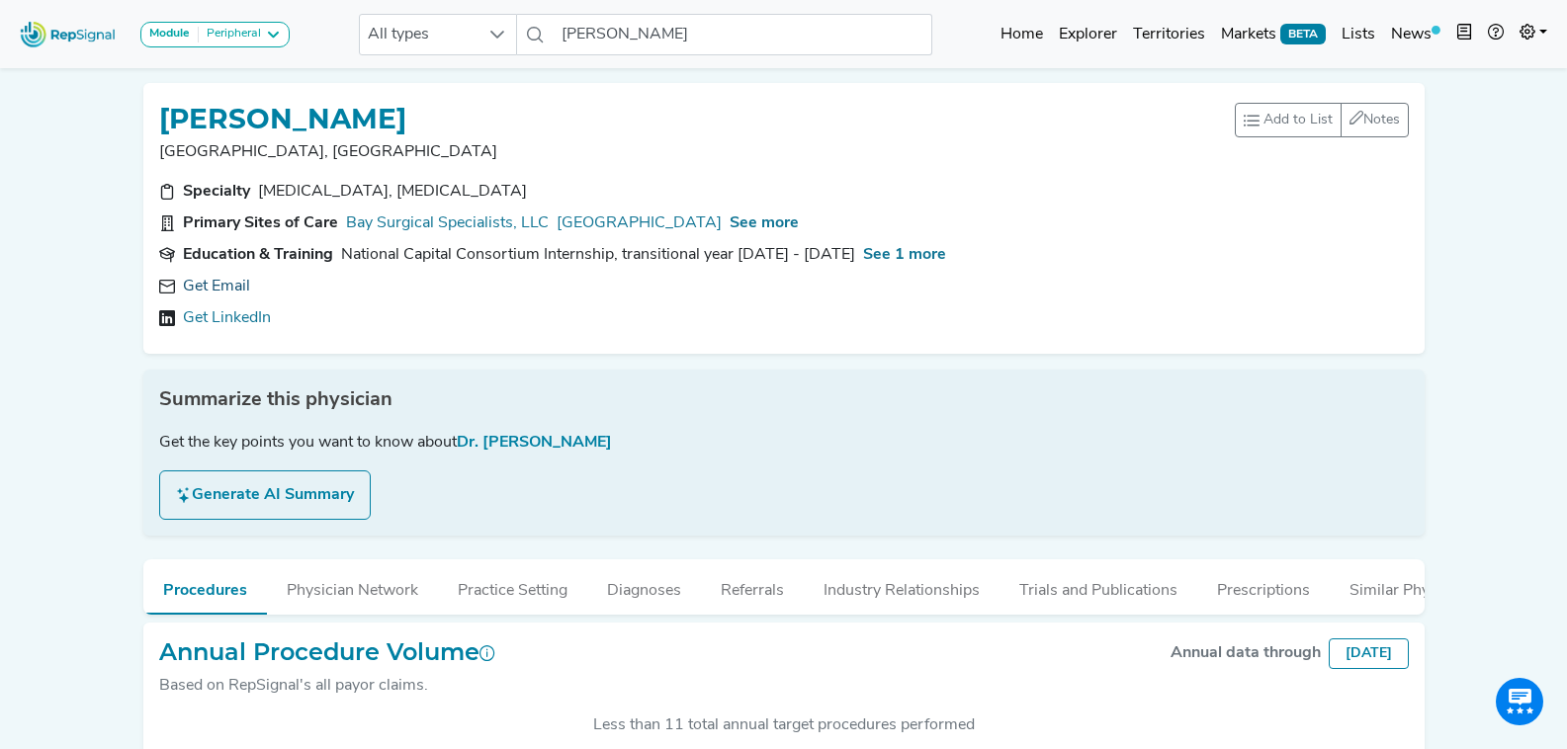
click at [235, 288] on link "Get Email" at bounding box center [216, 287] width 67 height 24
click at [641, 21] on input "[PERSON_NAME]" at bounding box center [743, 35] width 378 height 42
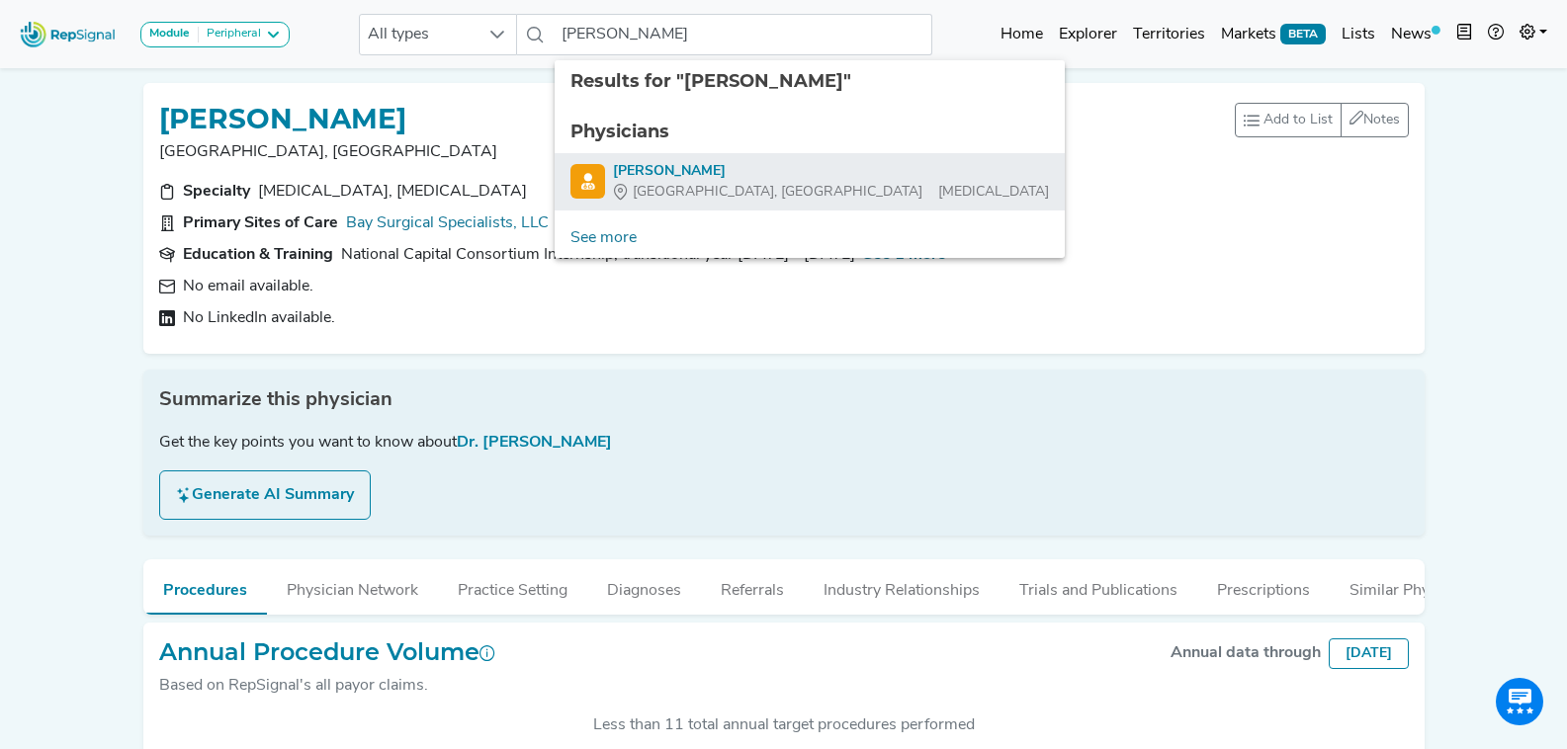
click at [752, 178] on div "[PERSON_NAME]" at bounding box center [831, 171] width 436 height 21
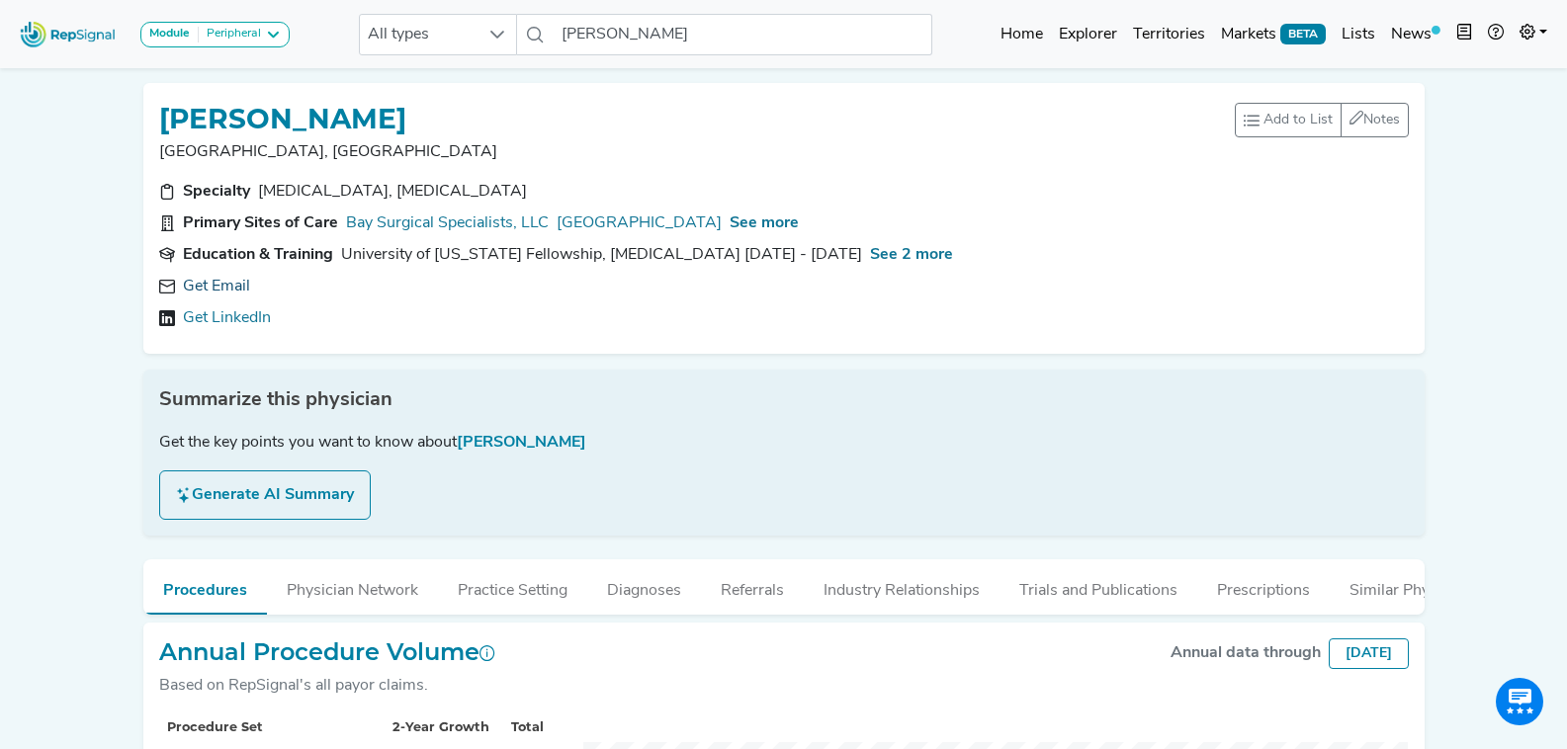
click at [224, 287] on link "Get Email" at bounding box center [216, 287] width 67 height 24
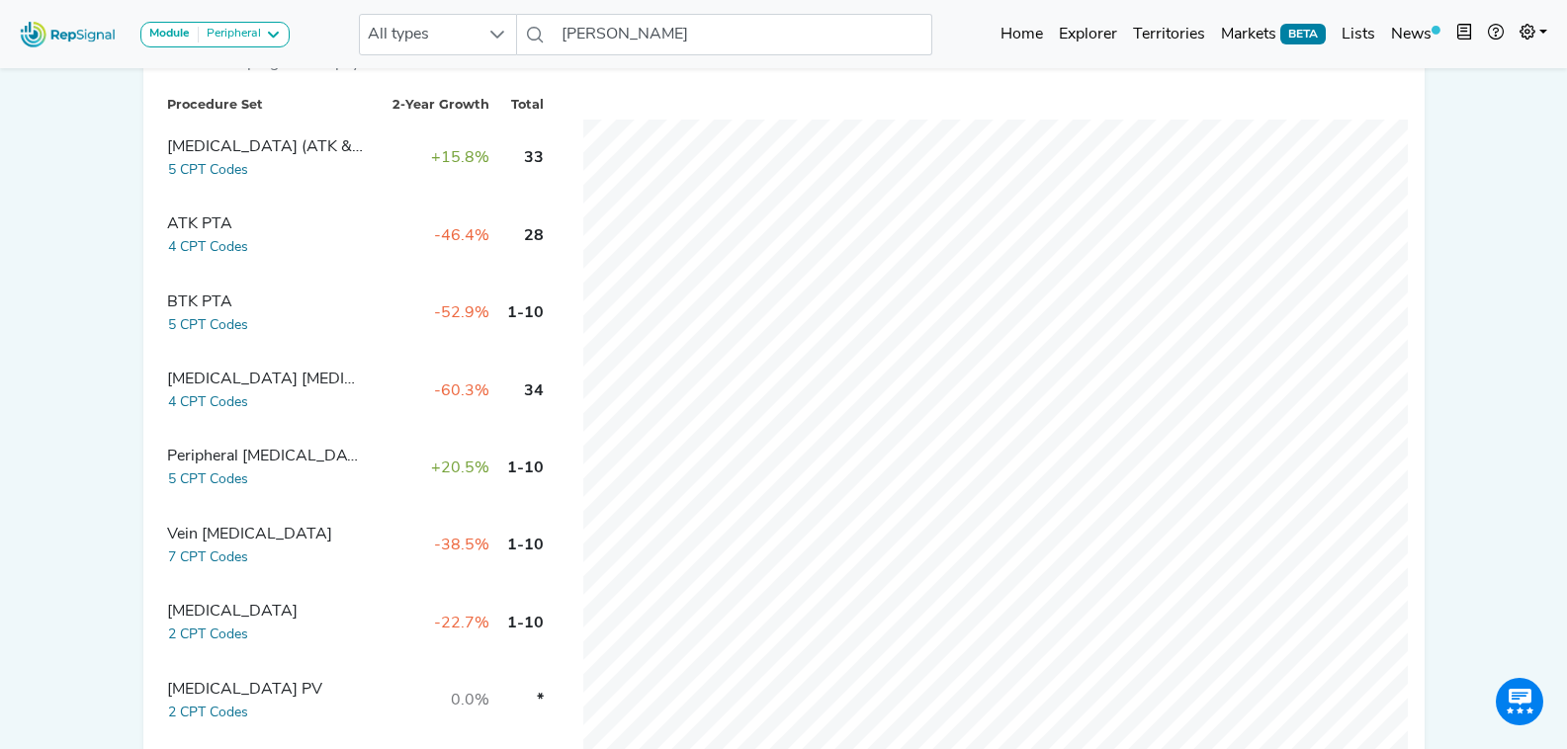
scroll to position [678, 0]
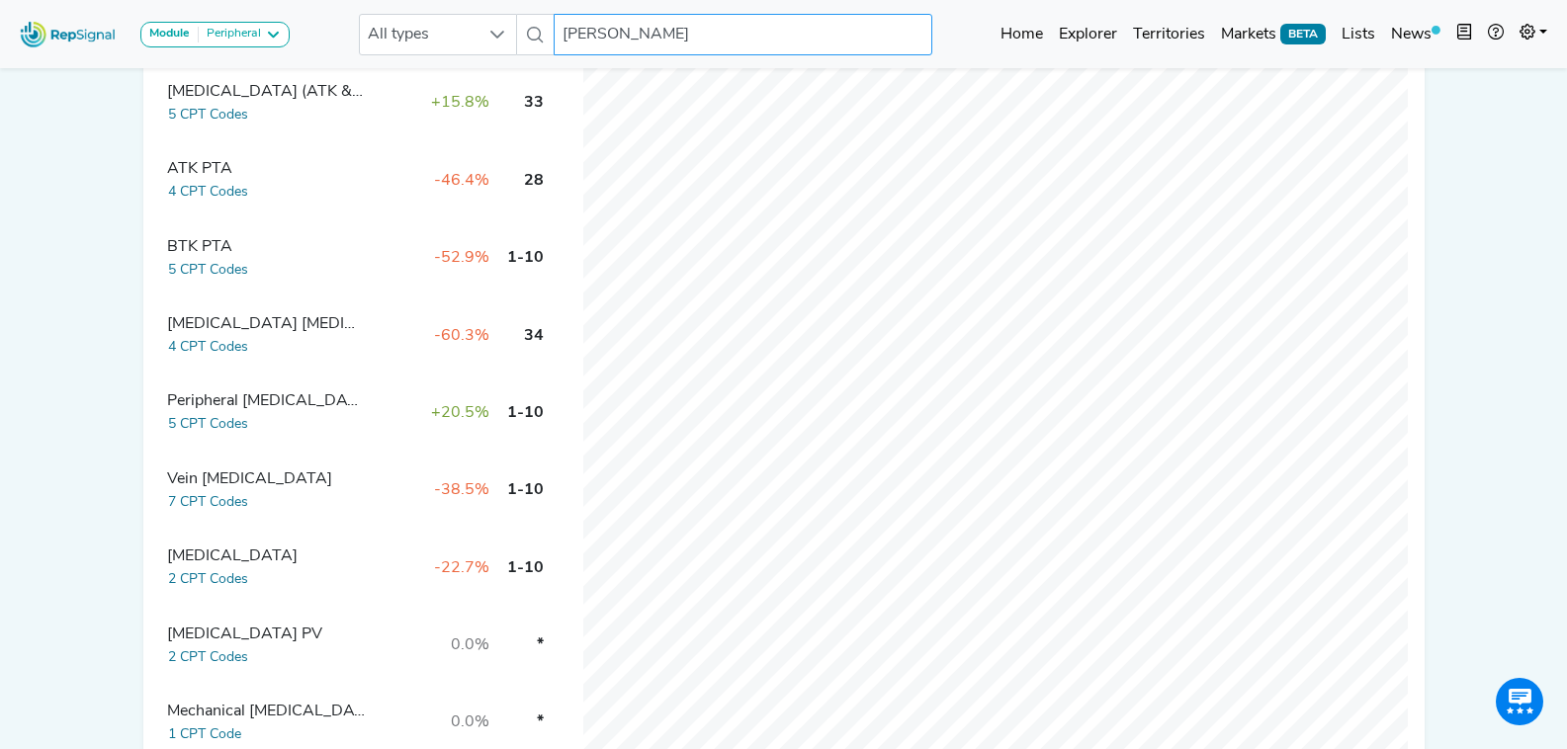
click at [750, 14] on input "[PERSON_NAME]" at bounding box center [743, 35] width 378 height 42
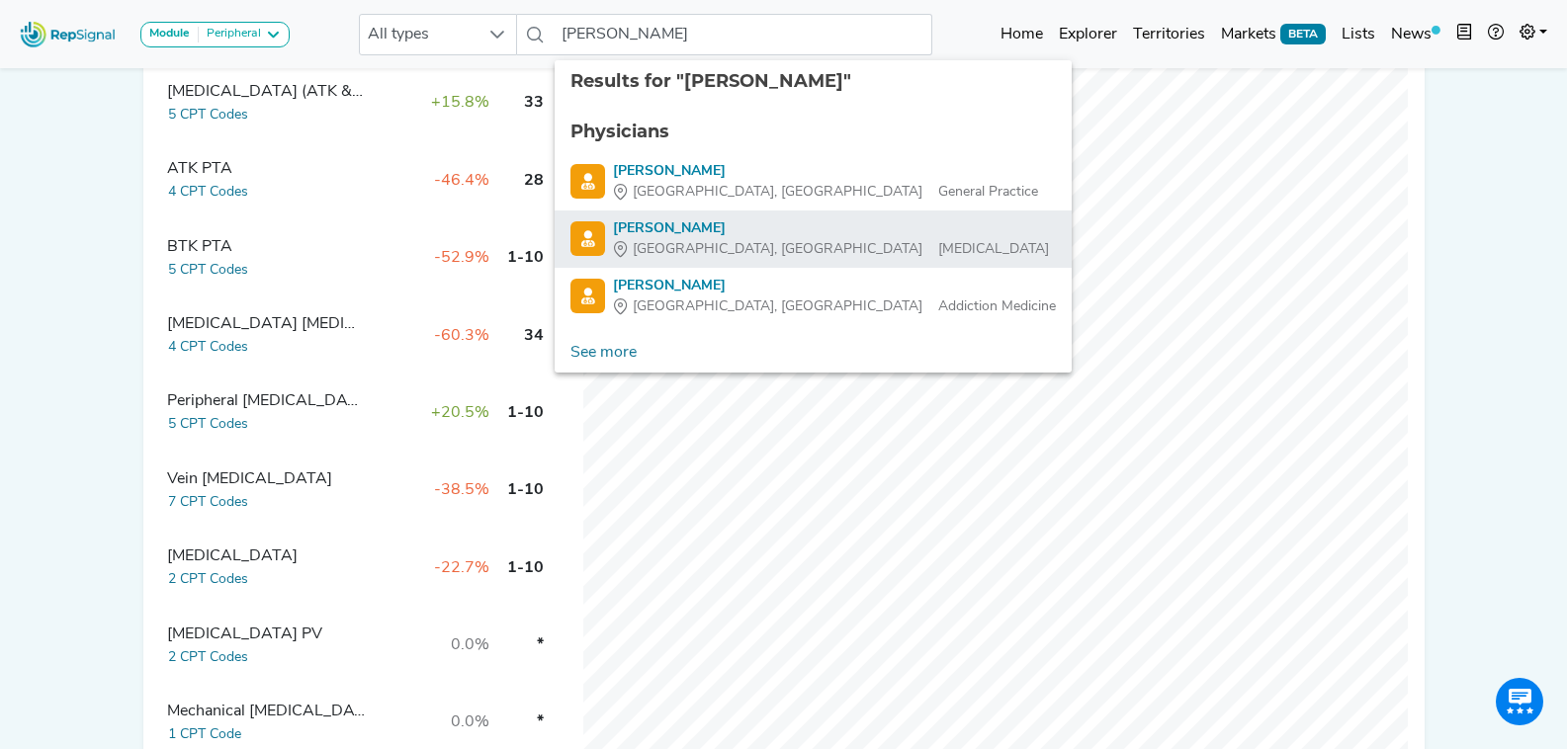
click at [737, 228] on div "[PERSON_NAME]" at bounding box center [831, 228] width 436 height 21
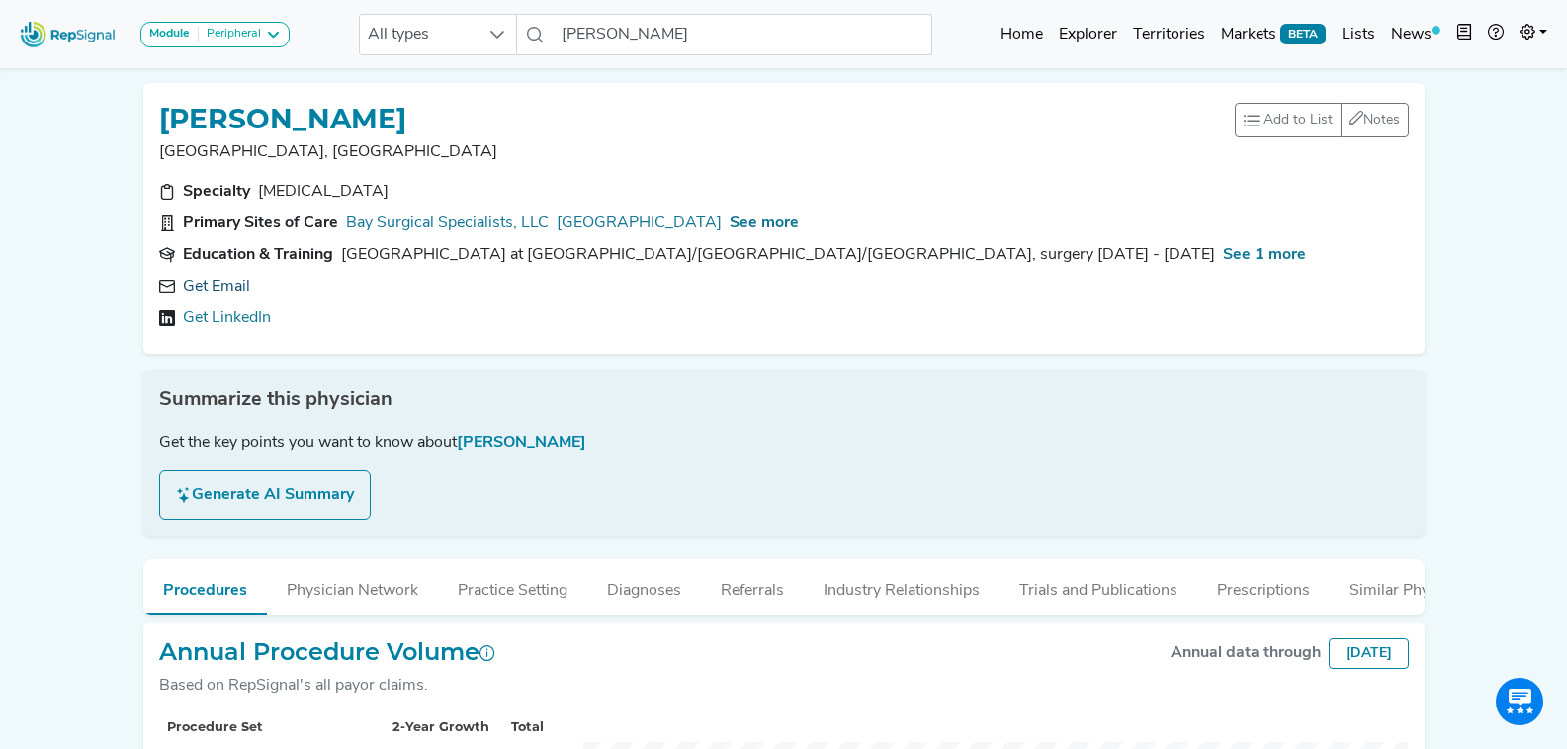
click at [235, 284] on link "Get Email" at bounding box center [216, 287] width 67 height 24
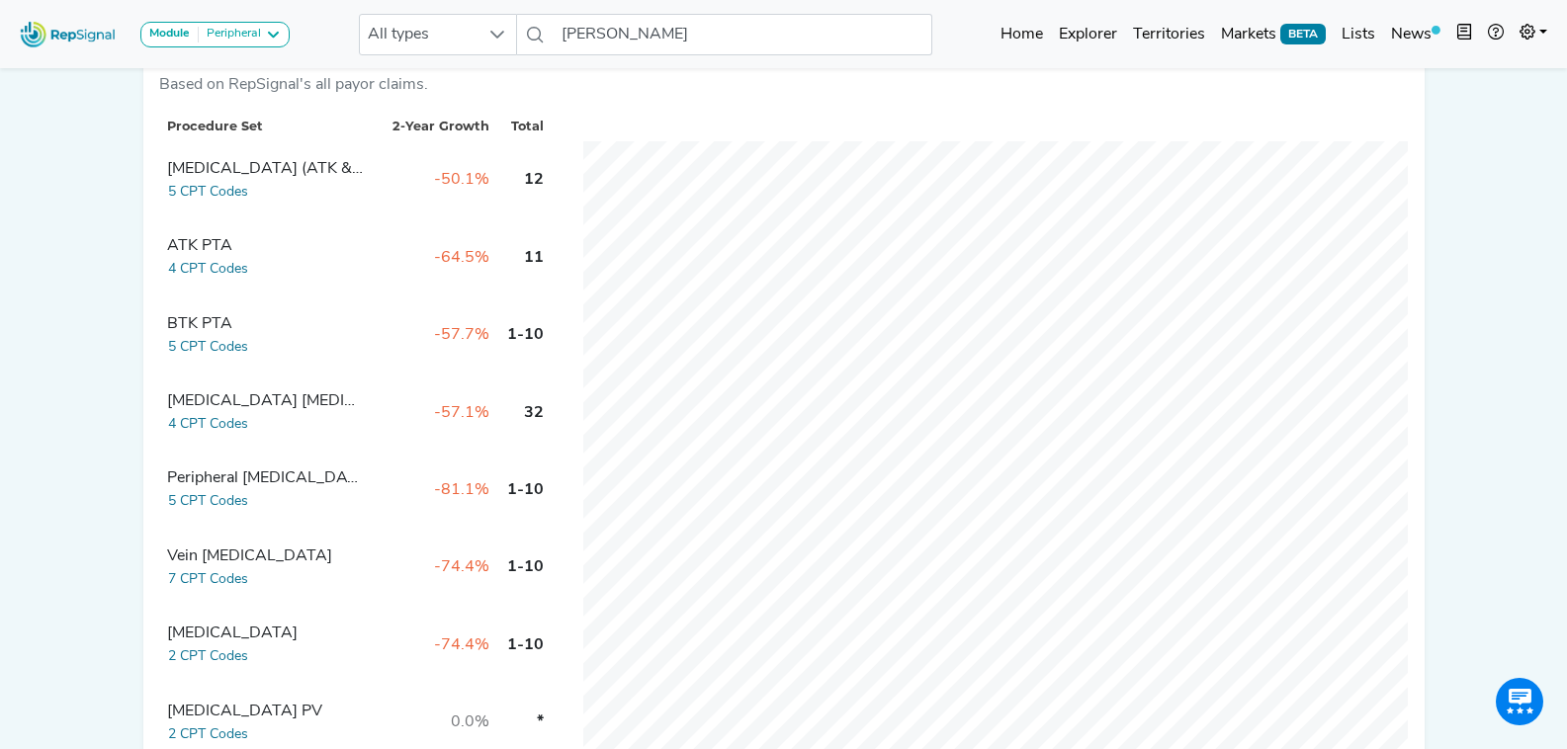
scroll to position [579, 0]
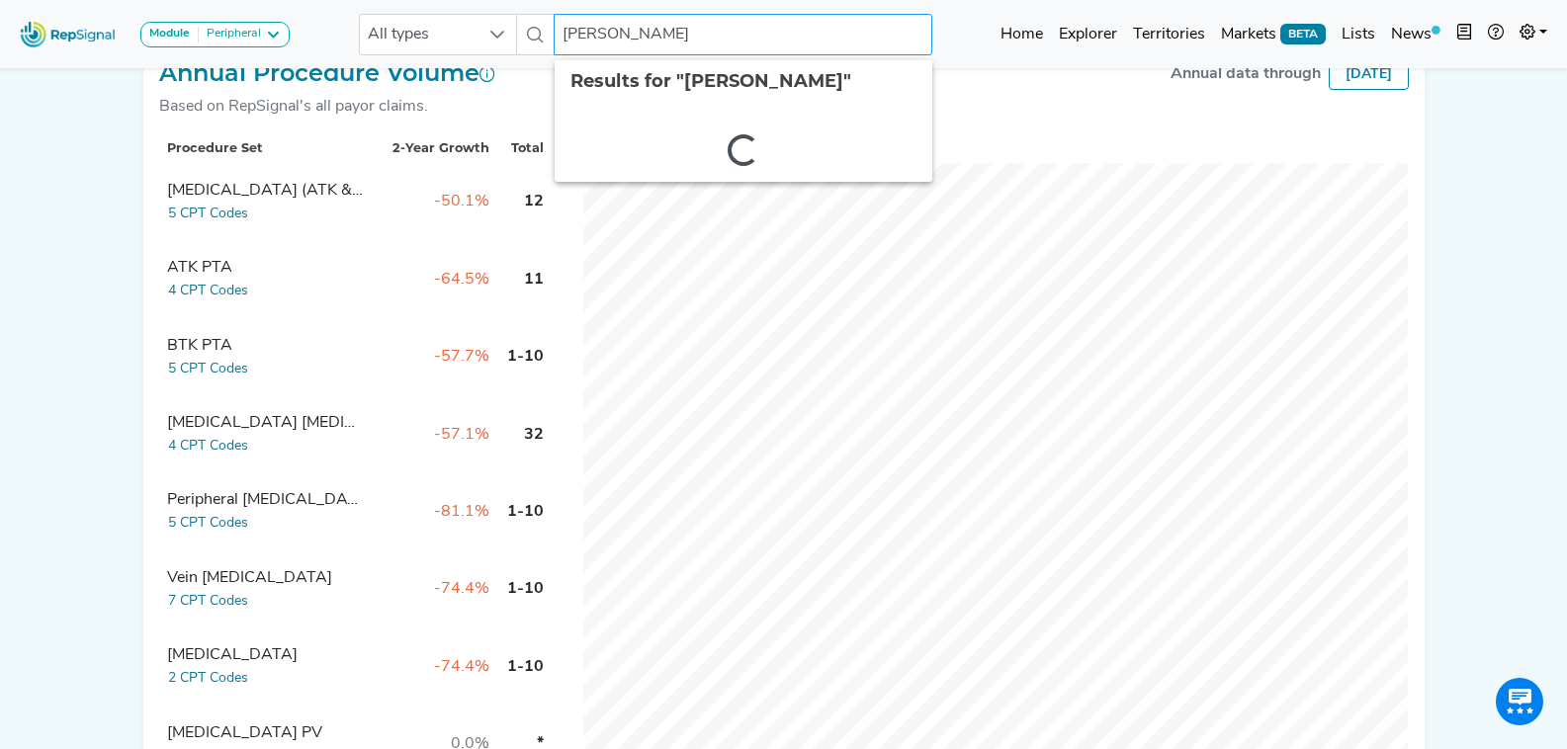
drag, startPoint x: 675, startPoint y: 33, endPoint x: 570, endPoint y: 41, distance: 105.1
click at [570, 41] on input "[PERSON_NAME]" at bounding box center [743, 35] width 378 height 42
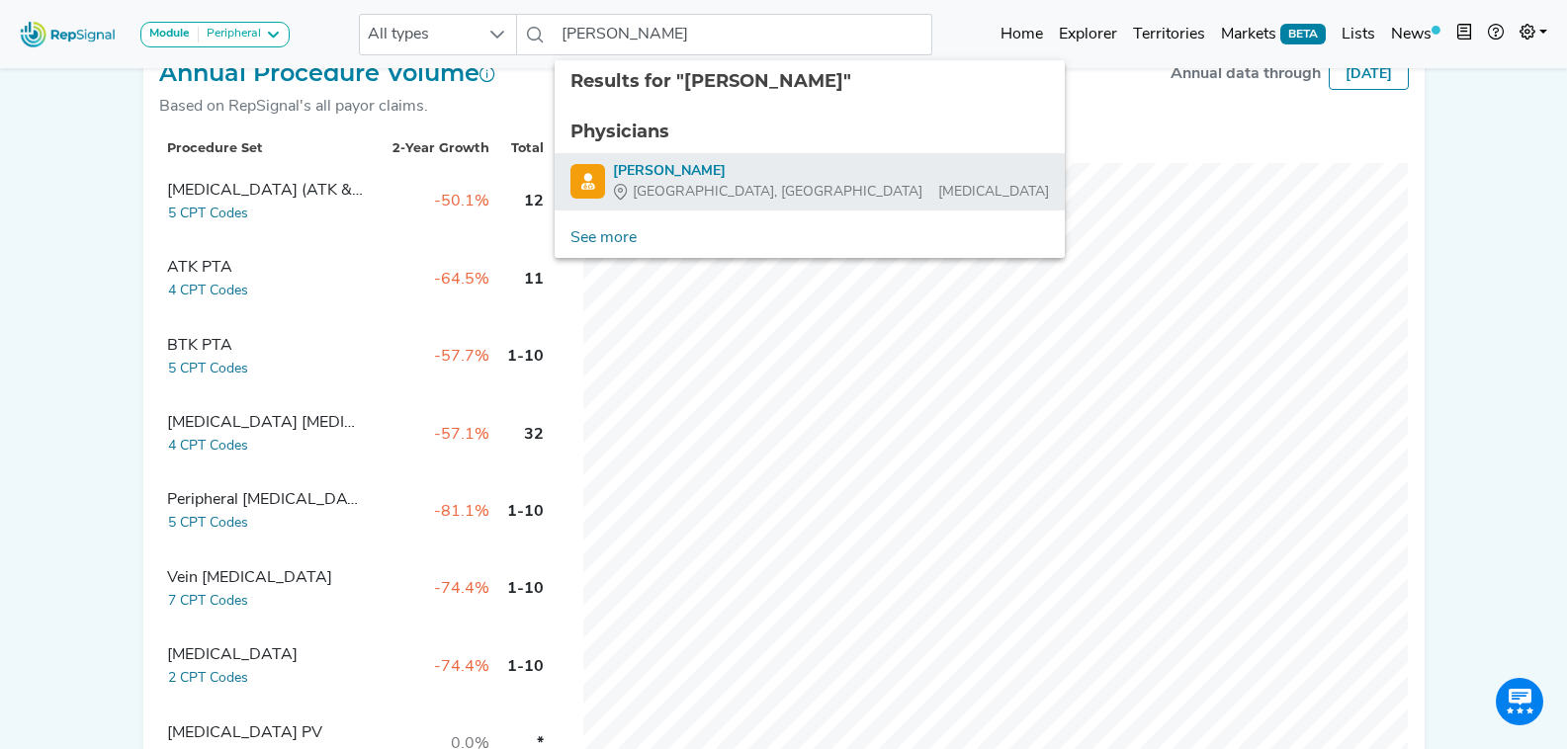
click at [712, 172] on div "[PERSON_NAME]" at bounding box center [831, 171] width 436 height 21
type input "[PERSON_NAME]"
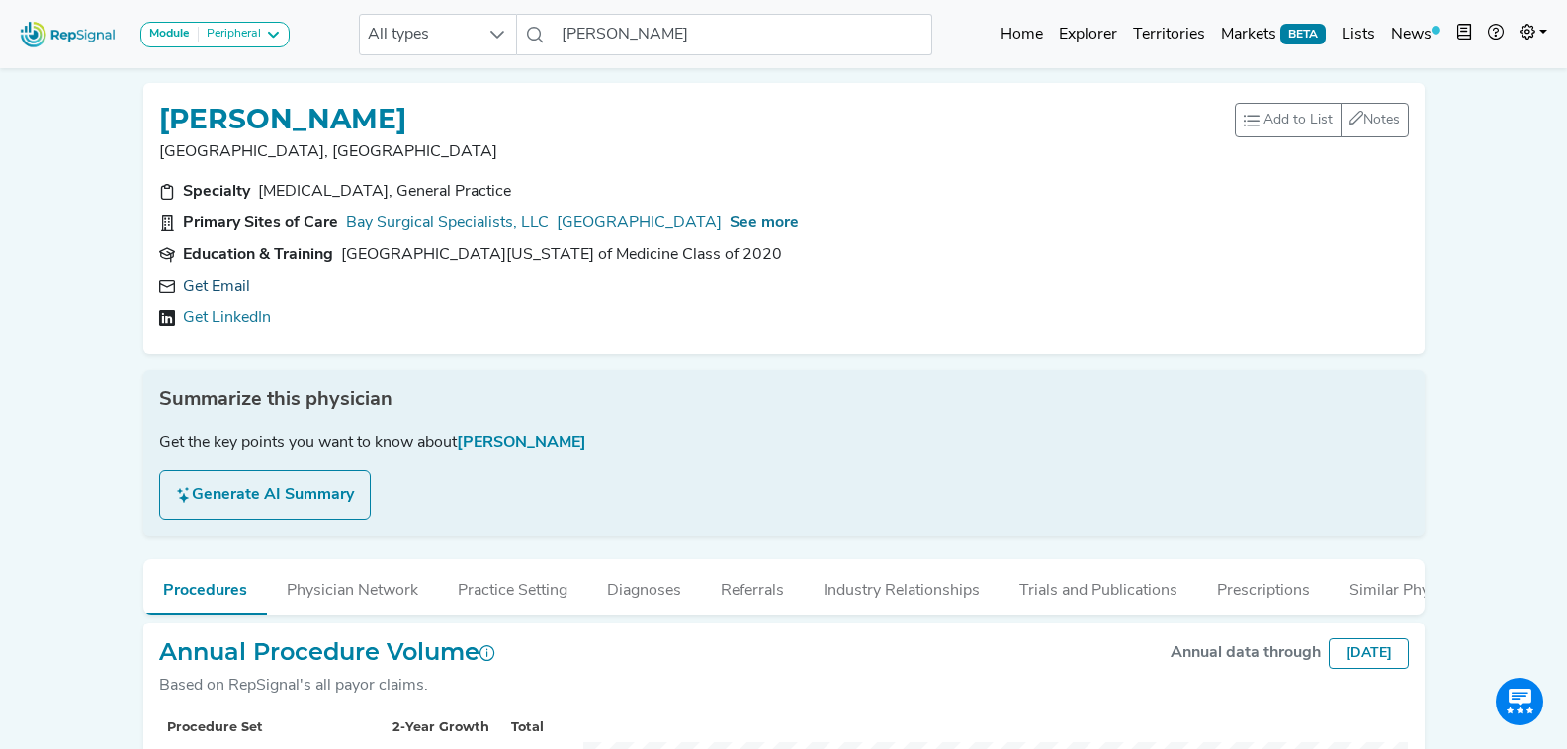
click at [214, 291] on link "Get Email" at bounding box center [216, 287] width 67 height 24
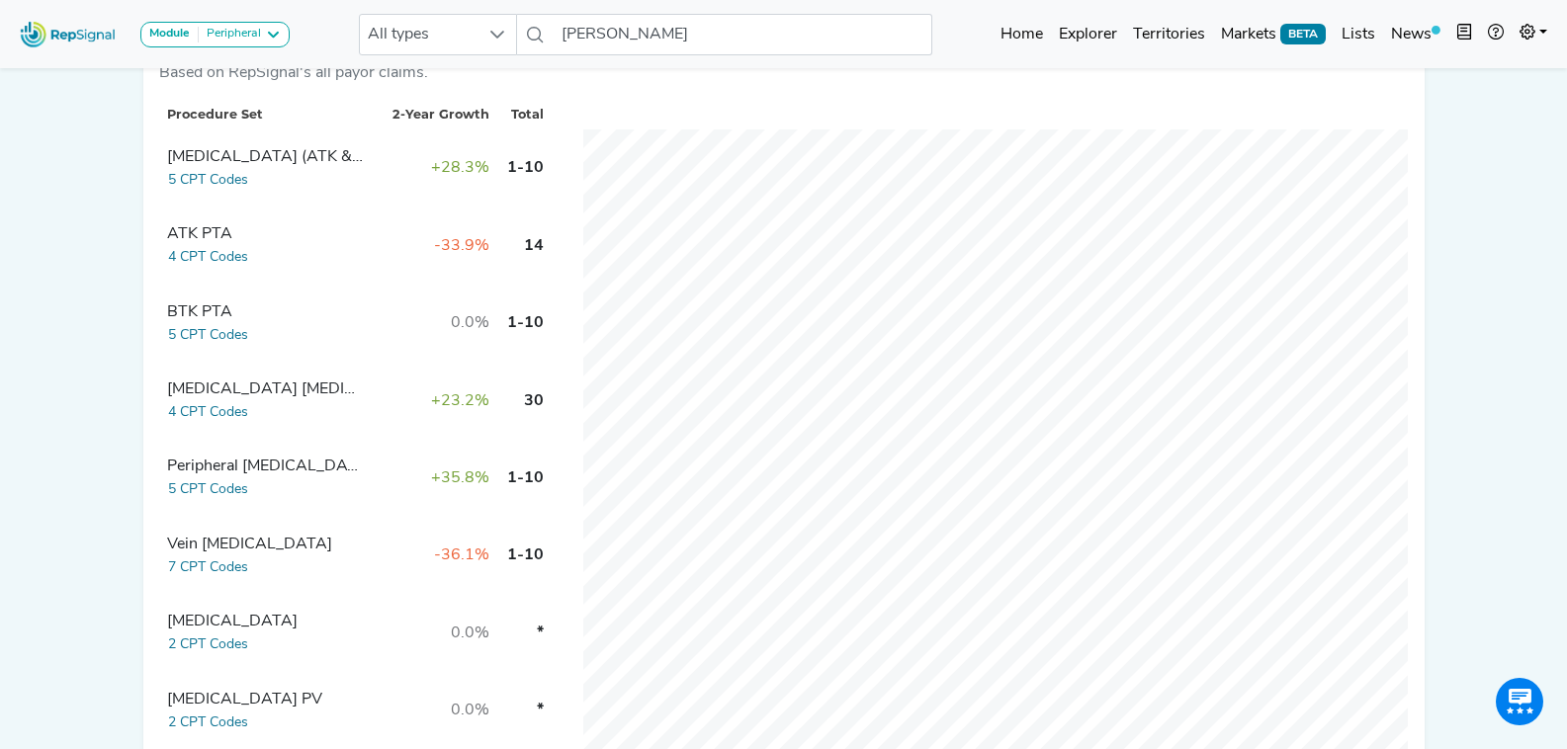
scroll to position [579, 0]
